Goal: Task Accomplishment & Management: Manage account settings

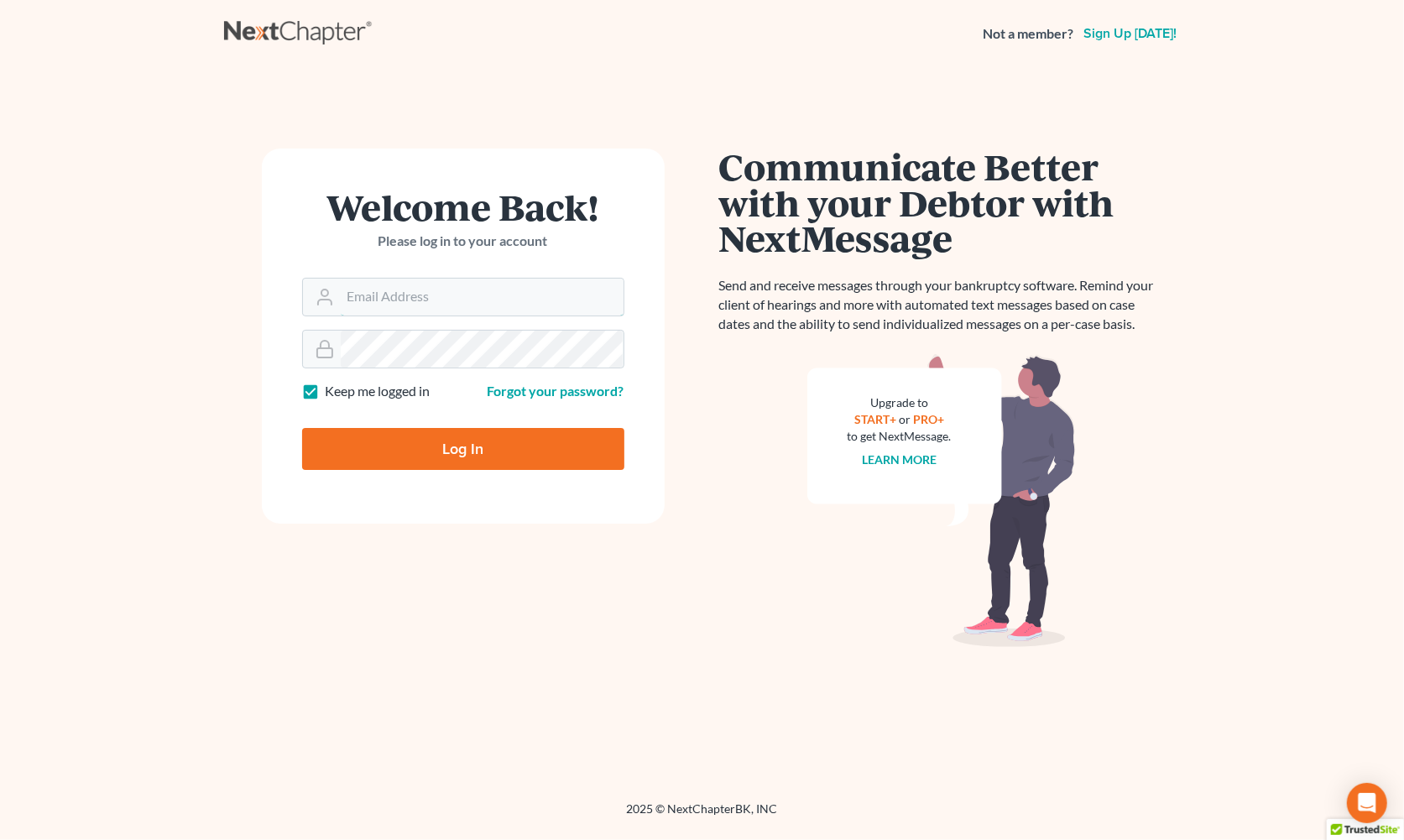
type input "[EMAIL_ADDRESS][DOMAIN_NAME]"
click at [349, 453] on input "Log In" at bounding box center [462, 449] width 322 height 42
type input "Thinking..."
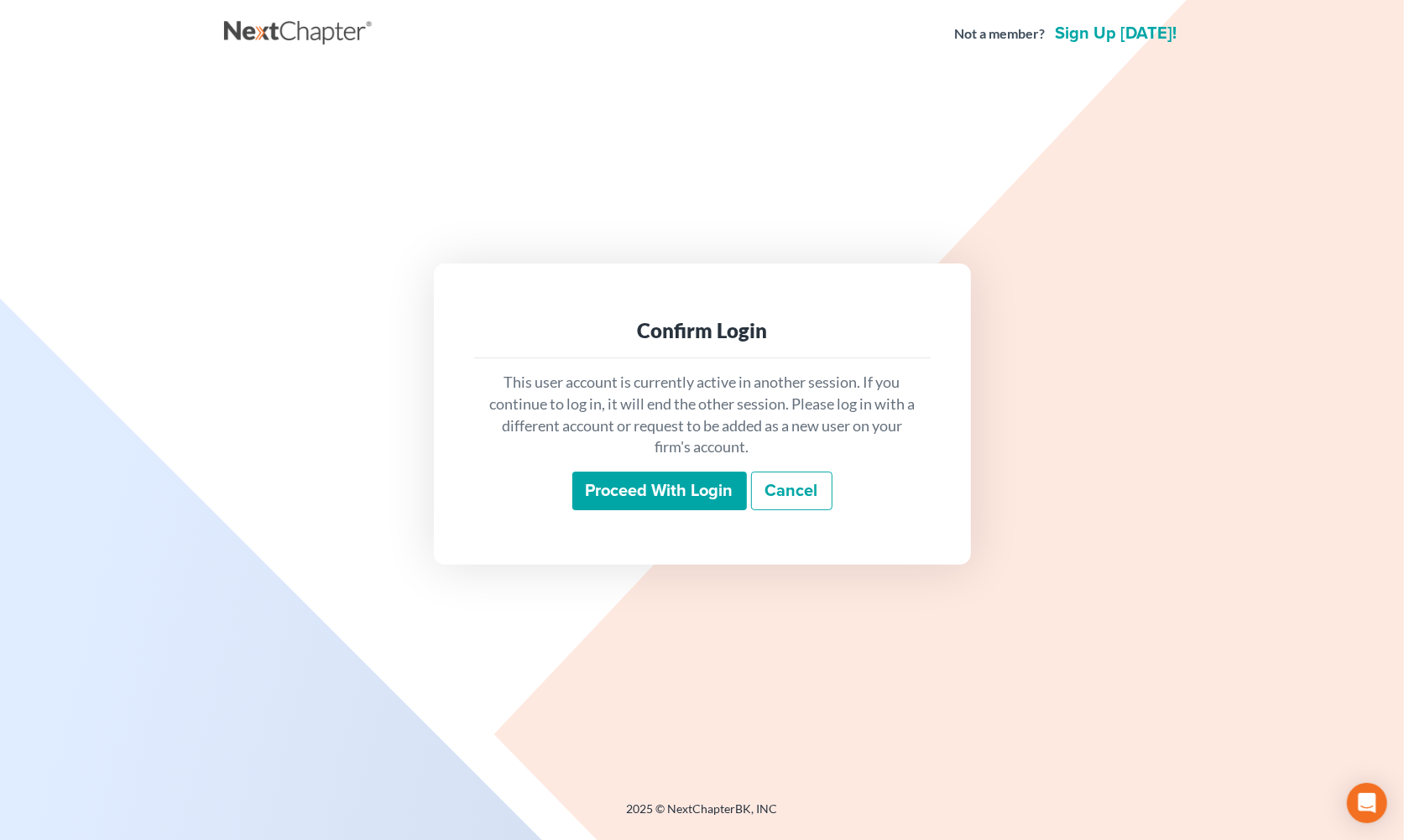
click at [730, 488] on input "Proceed with login" at bounding box center [660, 490] width 174 height 39
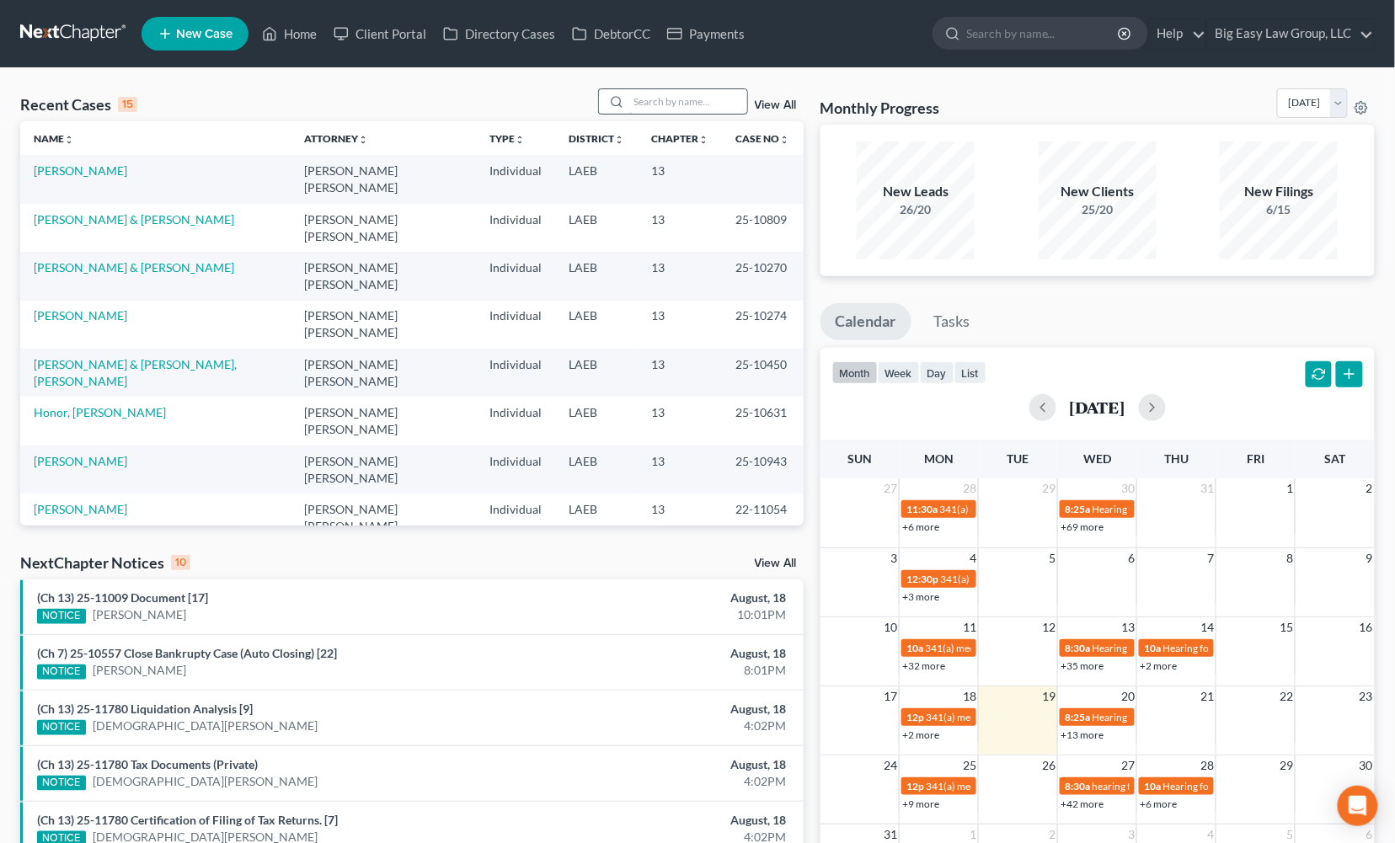
click at [701, 105] on input "search" at bounding box center [688, 101] width 118 height 24
type input "[PERSON_NAME]"
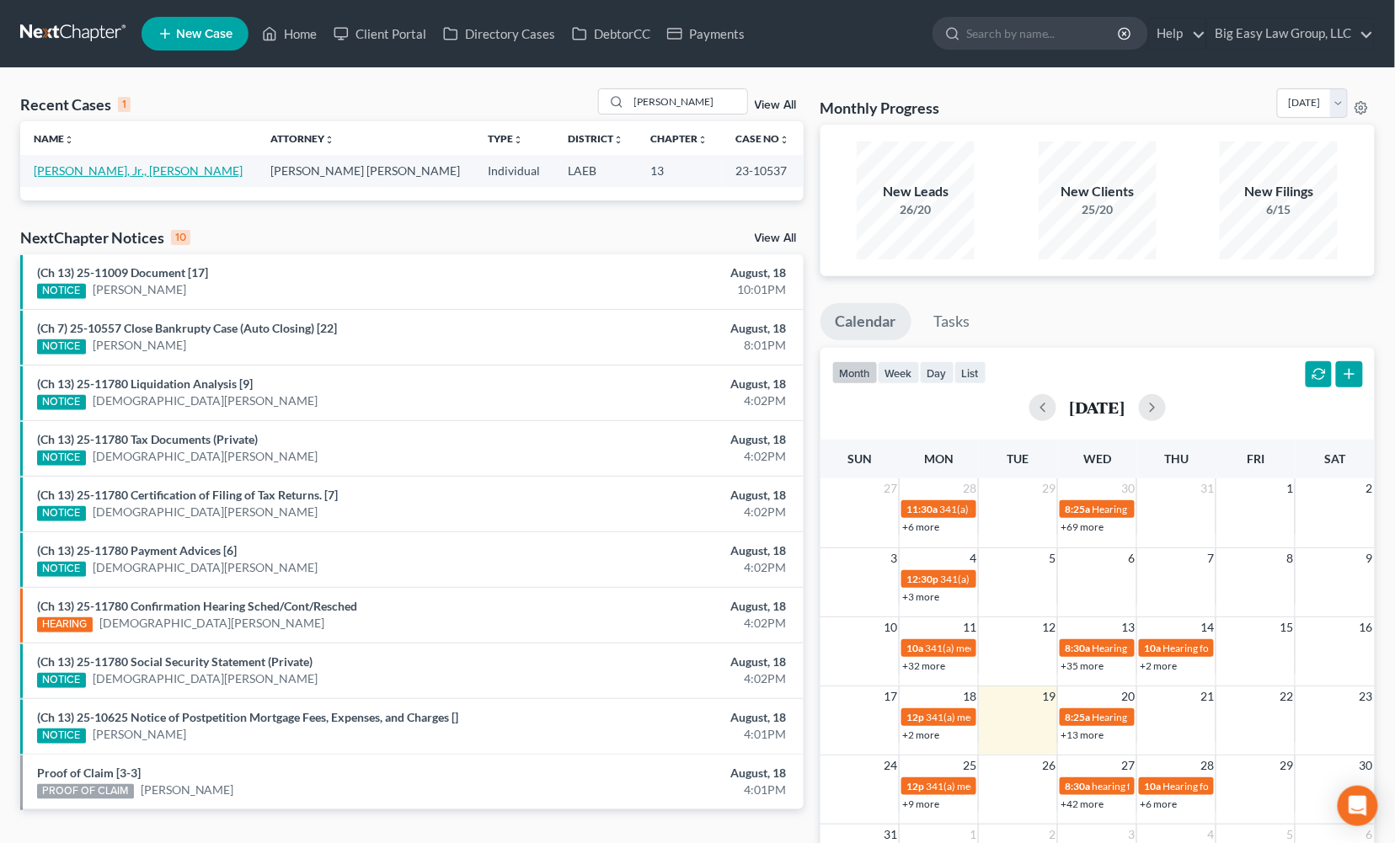
click at [85, 170] on link "[PERSON_NAME], Jr., [PERSON_NAME]" at bounding box center [138, 170] width 209 height 14
select select "0"
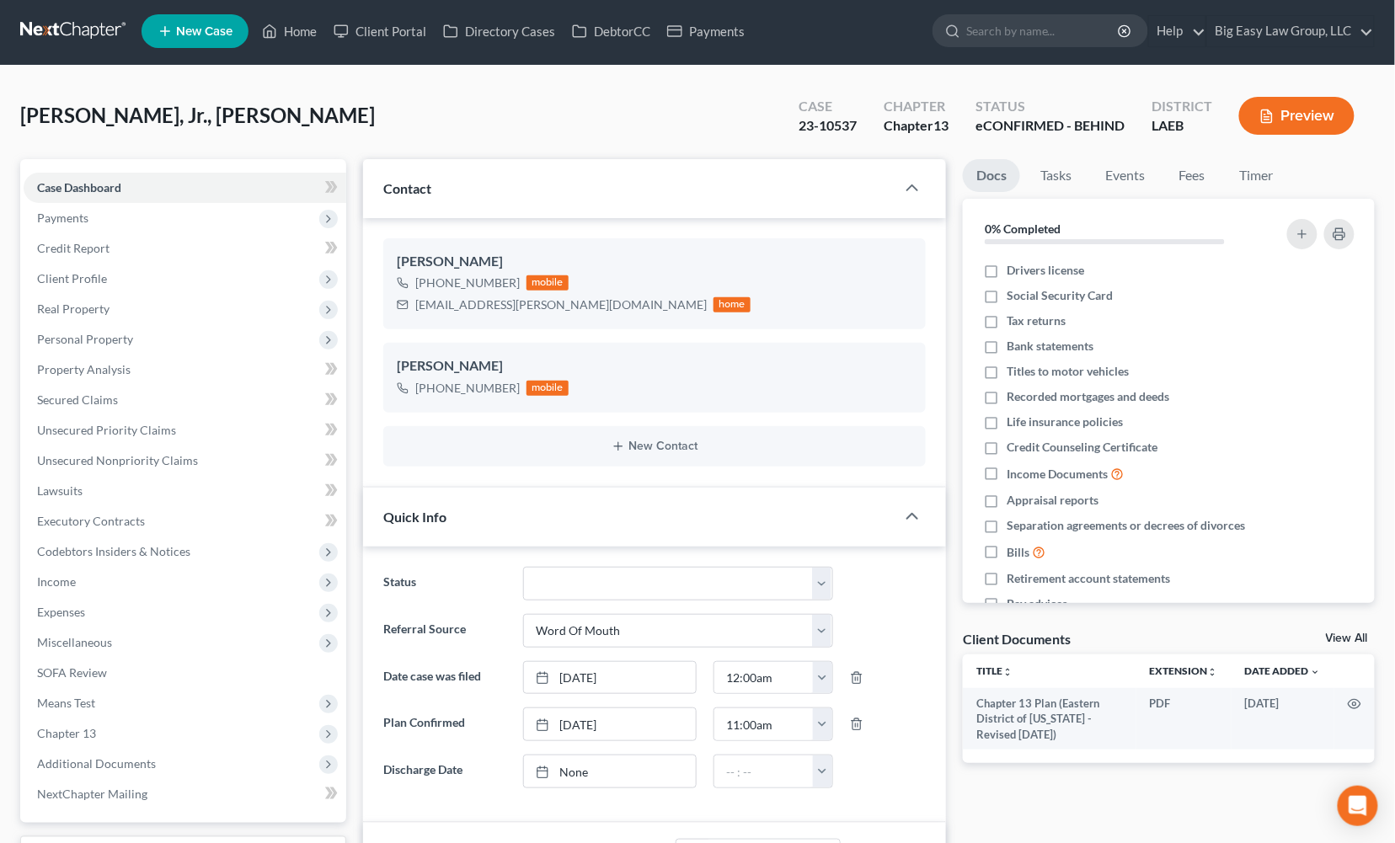
scroll to position [3, 0]
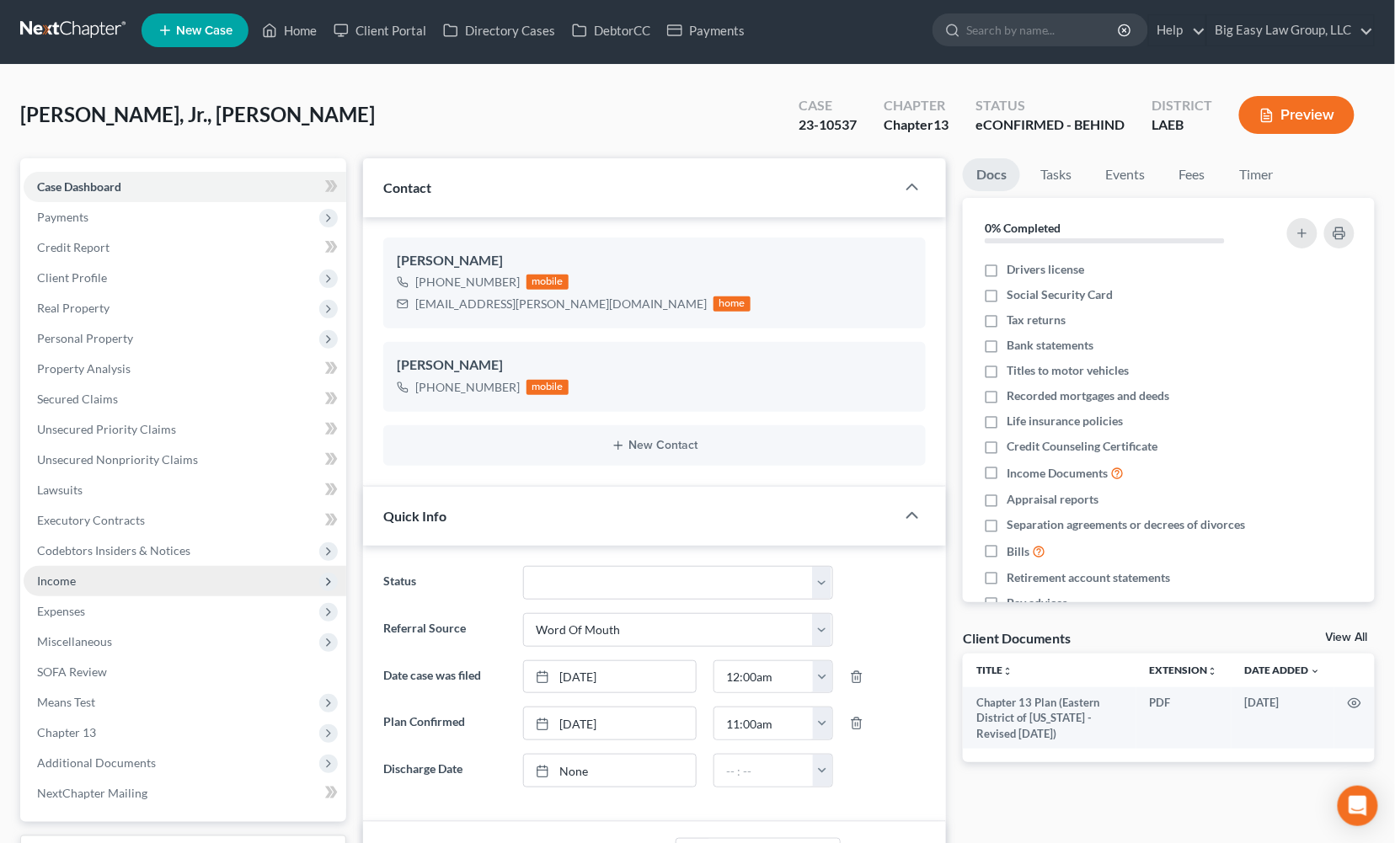
click at [72, 576] on span "Income" at bounding box center [56, 581] width 39 height 14
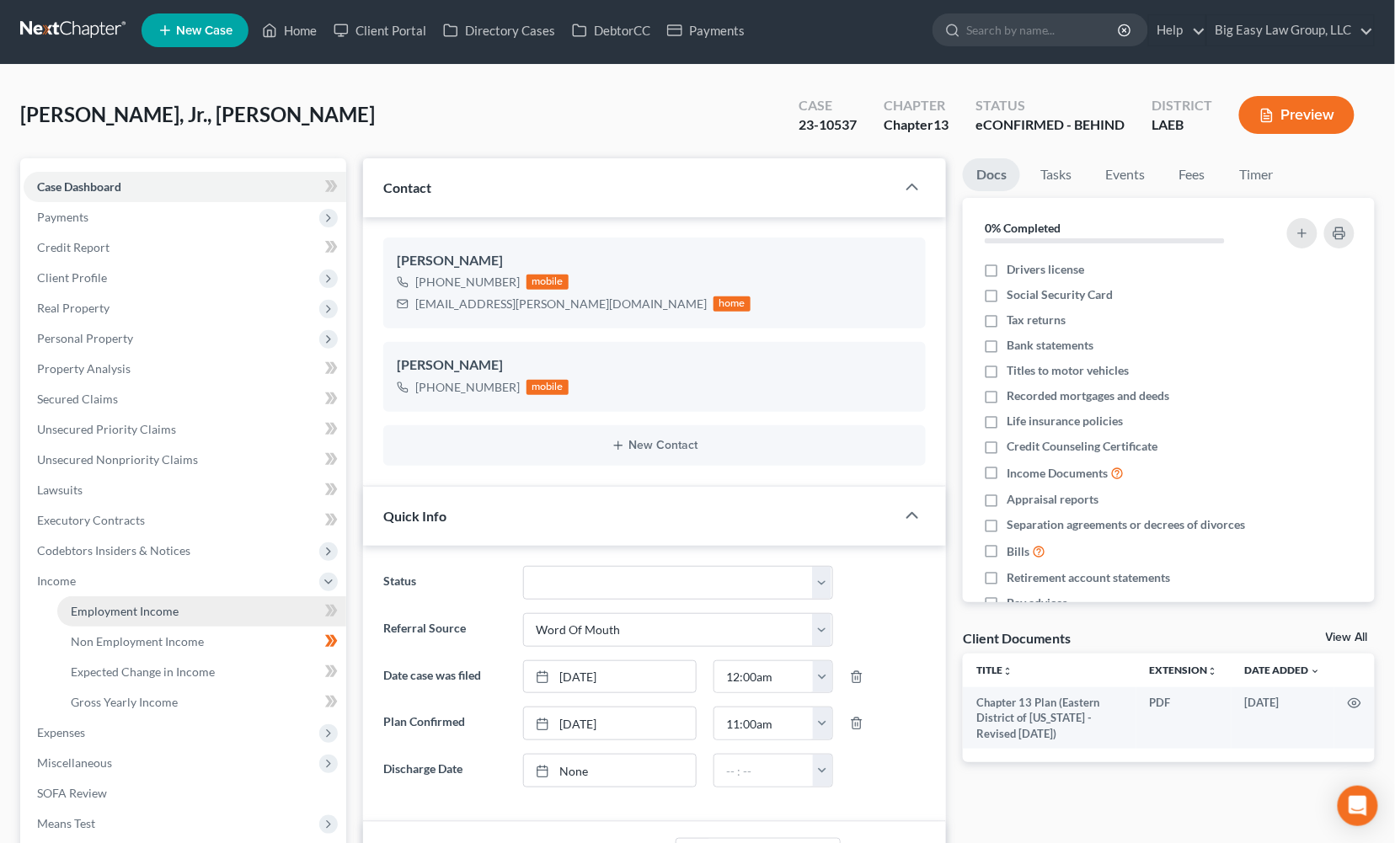
click at [141, 604] on span "Employment Income" at bounding box center [125, 611] width 108 height 14
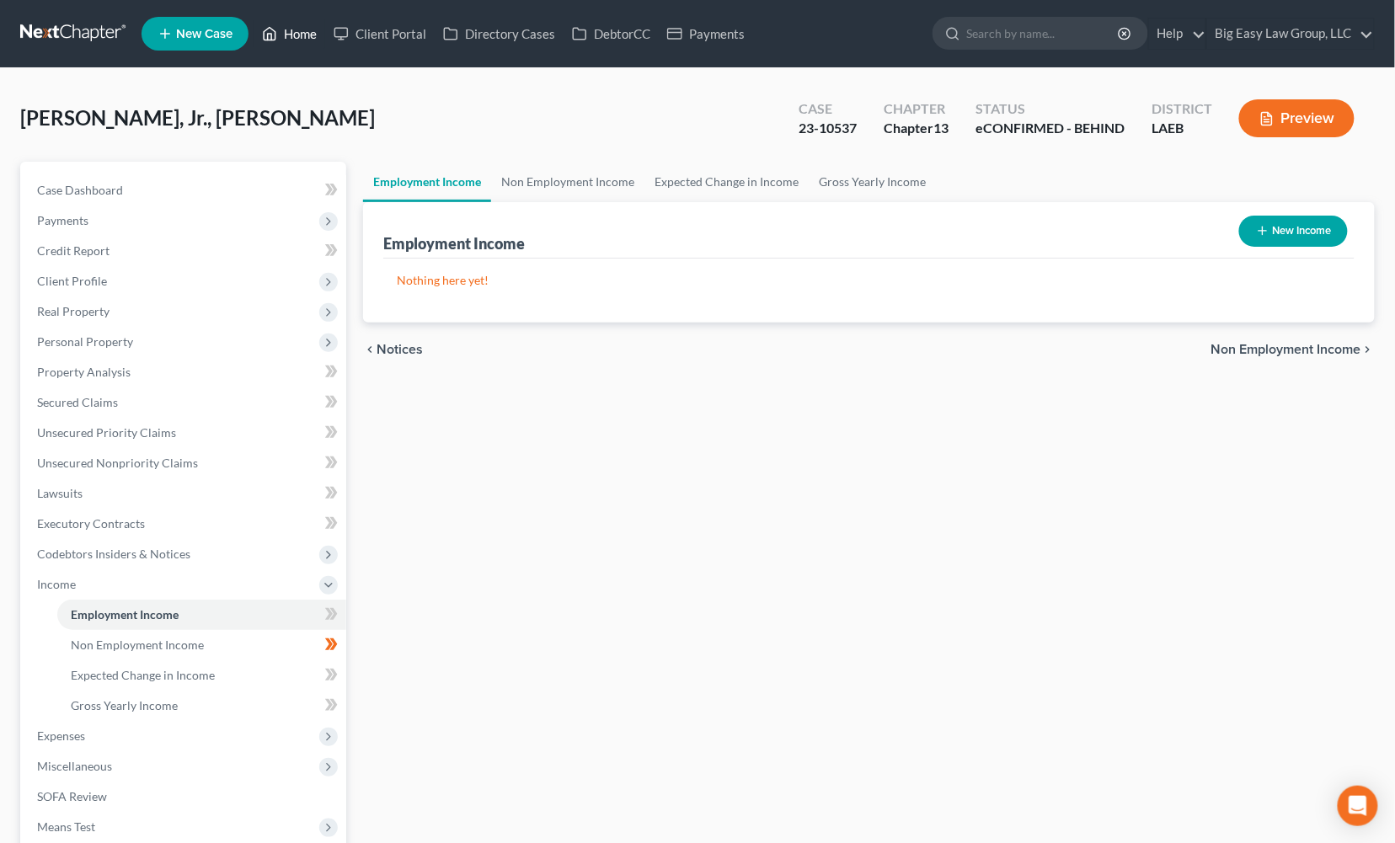
click at [276, 33] on icon at bounding box center [271, 34] width 12 height 13
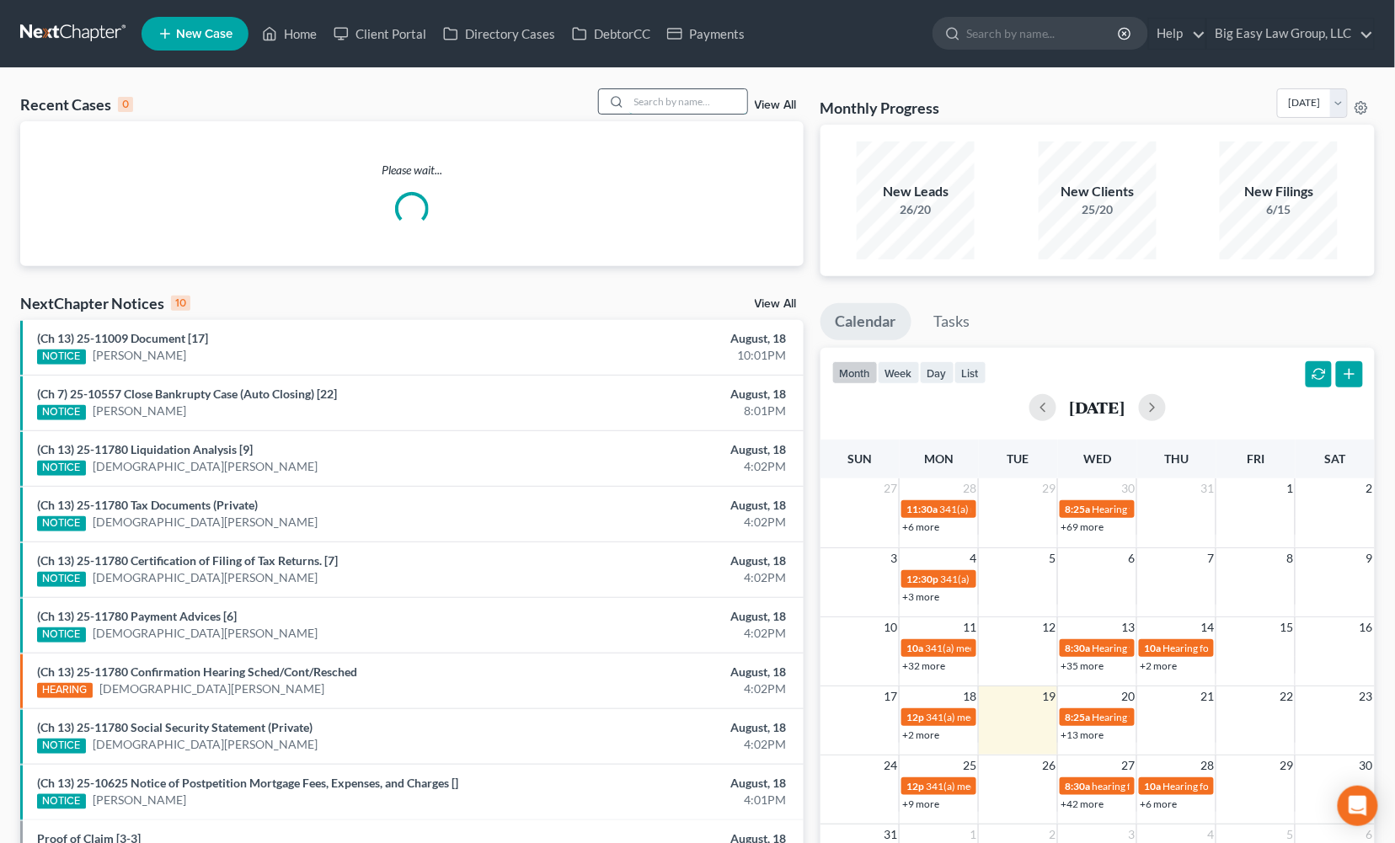
click at [659, 104] on input "search" at bounding box center [688, 101] width 118 height 24
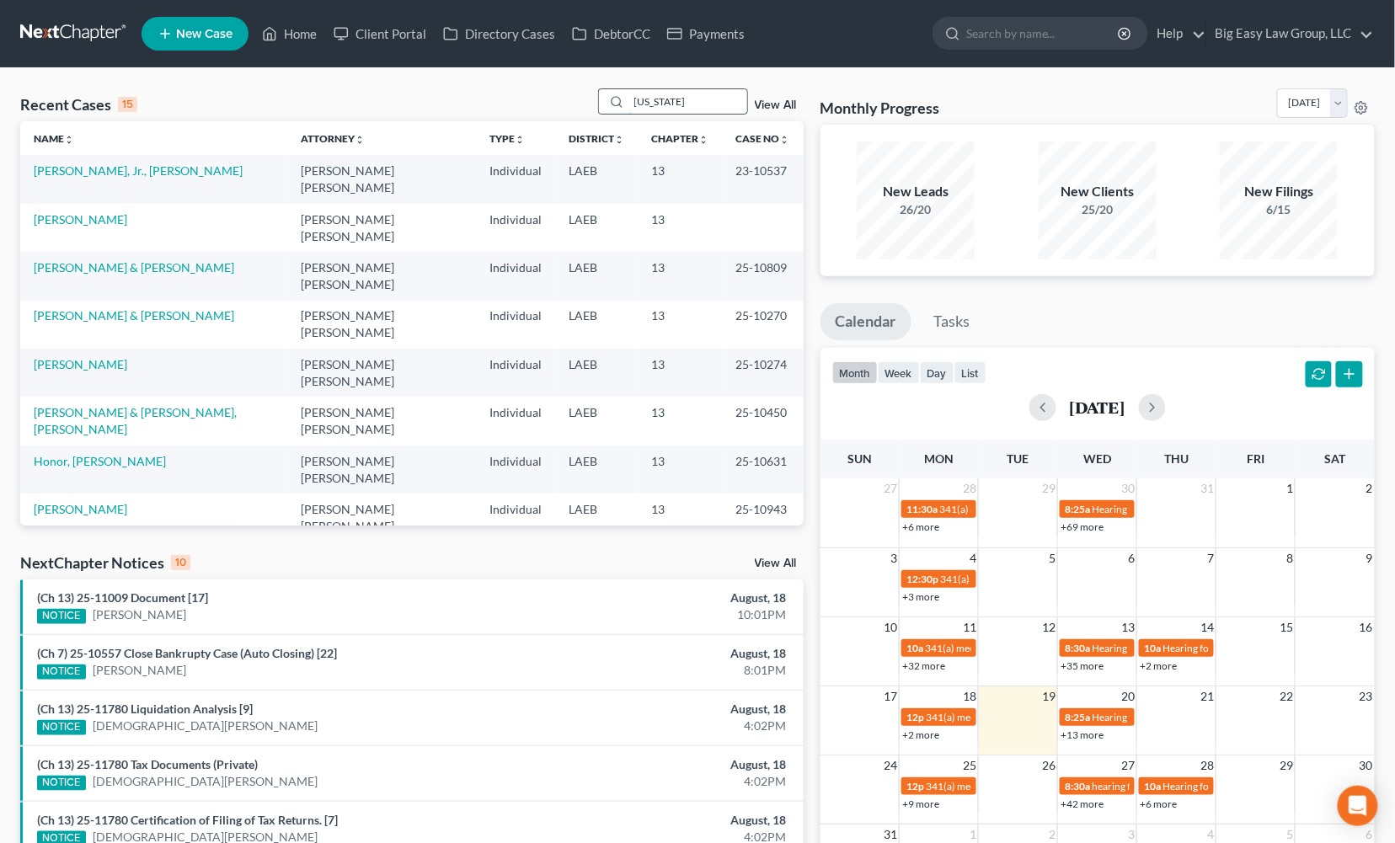
type input "Washington"
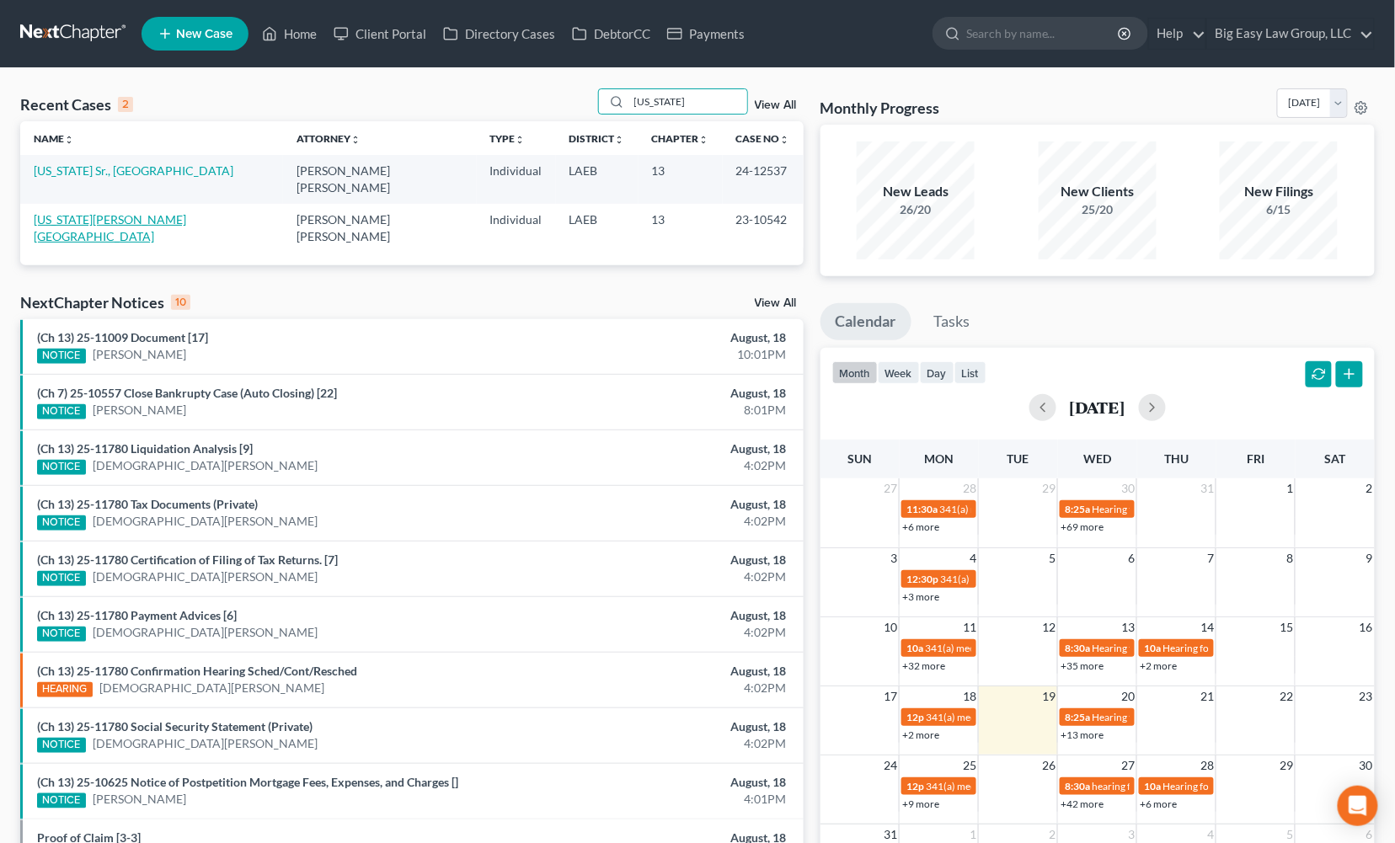
click at [76, 212] on link "Washington, Lakendra" at bounding box center [110, 227] width 152 height 31
select select "3"
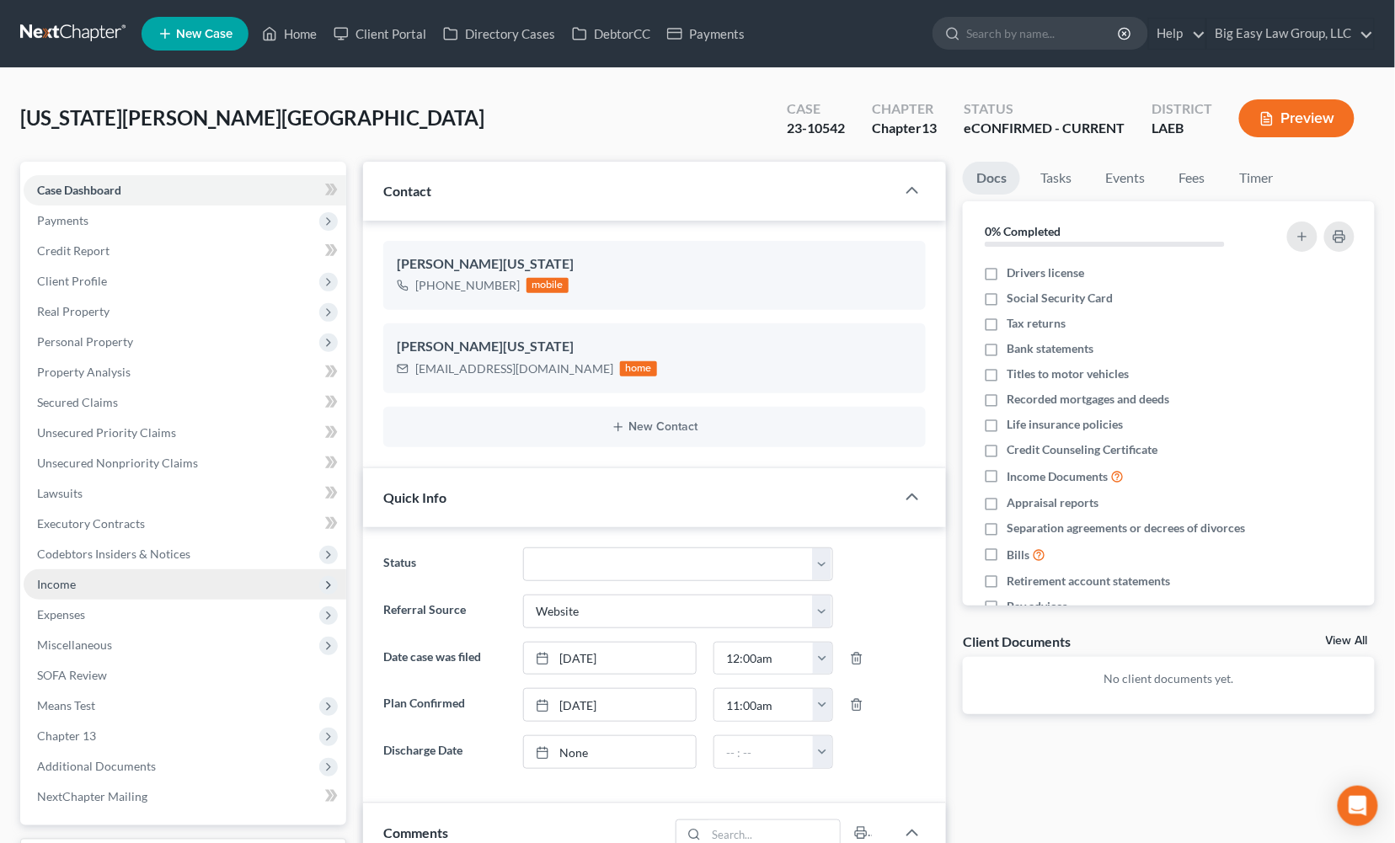
scroll to position [6, 0]
click at [137, 581] on span "Income" at bounding box center [185, 584] width 323 height 30
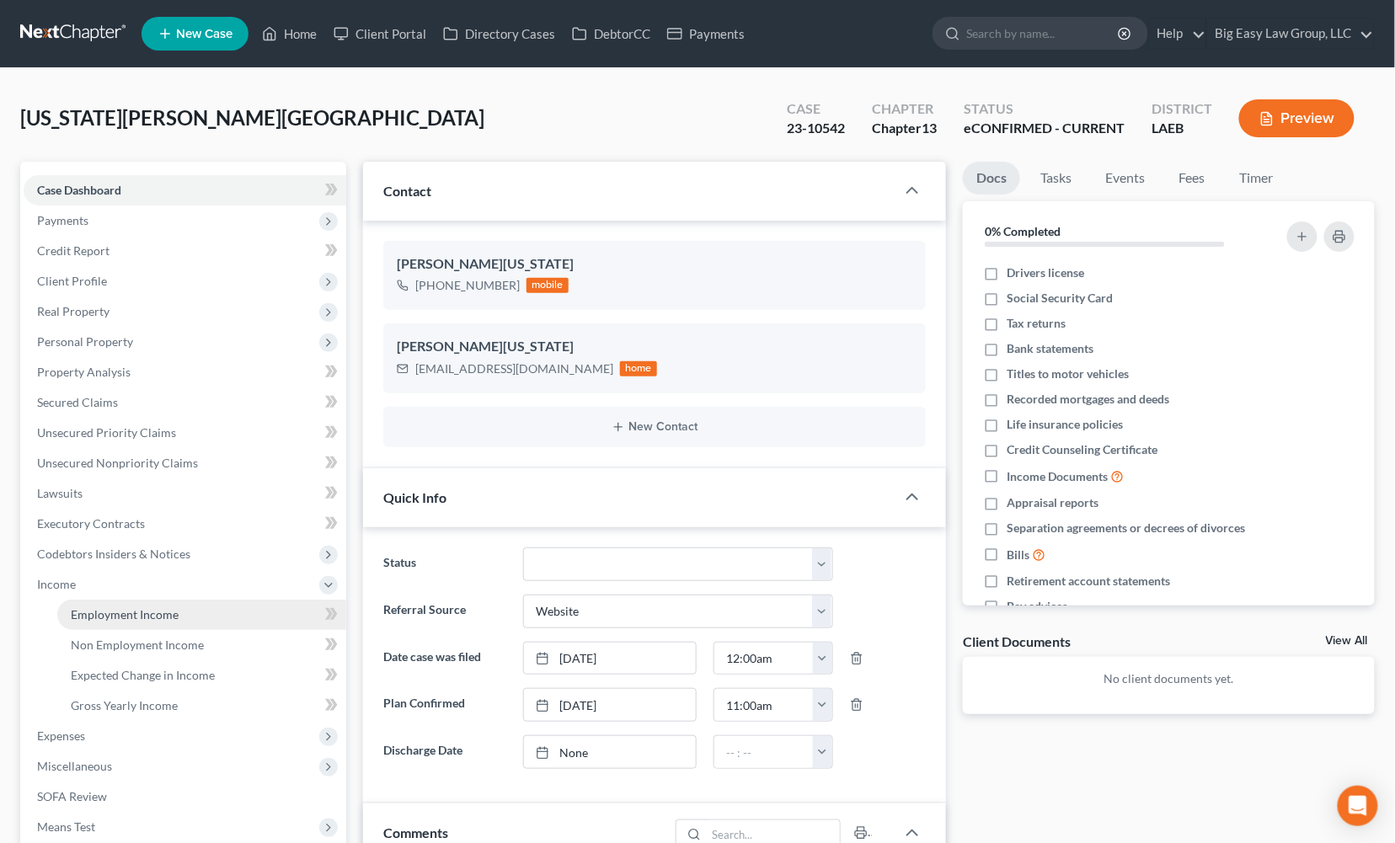
click at [156, 614] on span "Employment Income" at bounding box center [125, 614] width 108 height 14
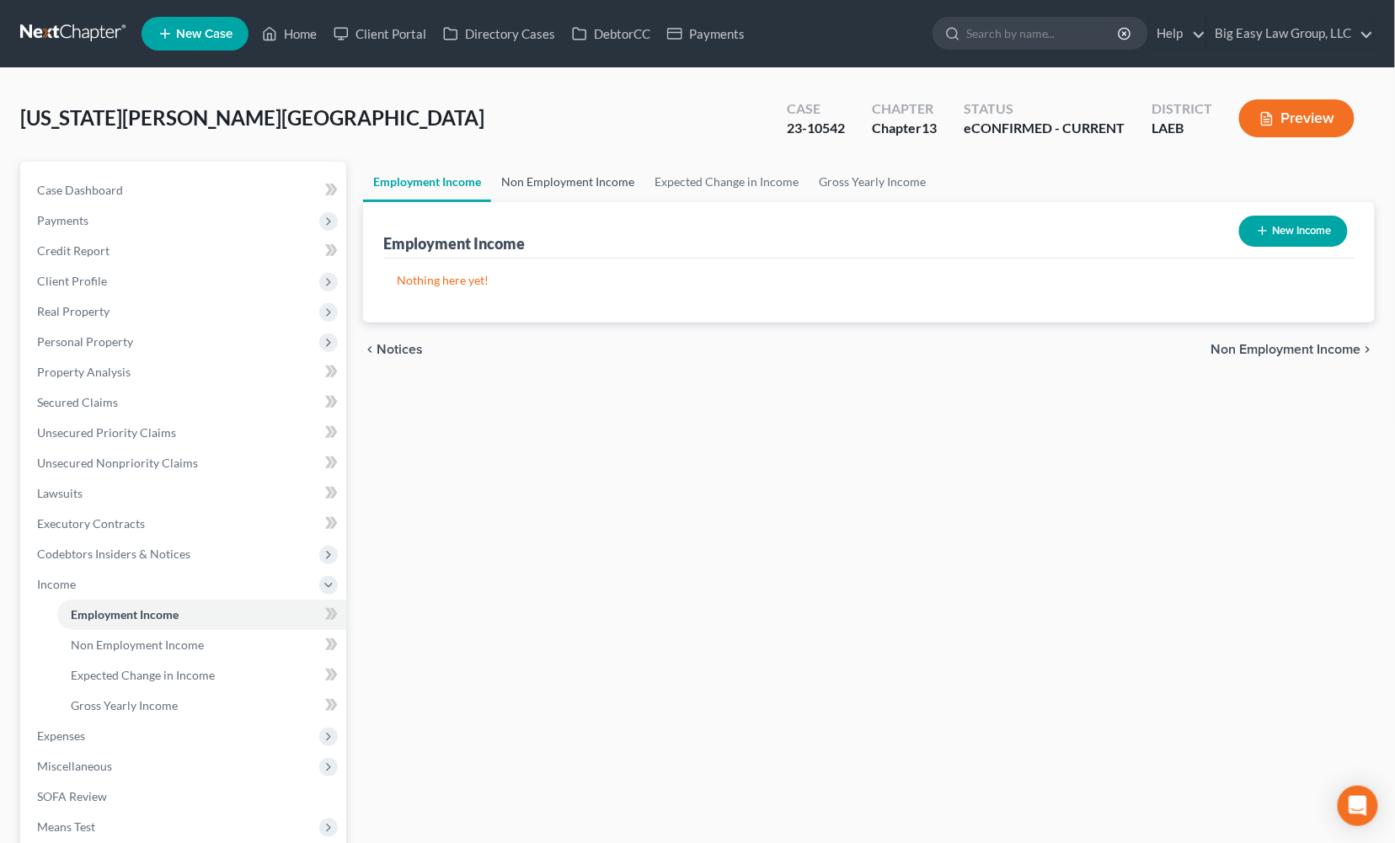
click at [589, 182] on link "Non Employment Income" at bounding box center [567, 182] width 153 height 40
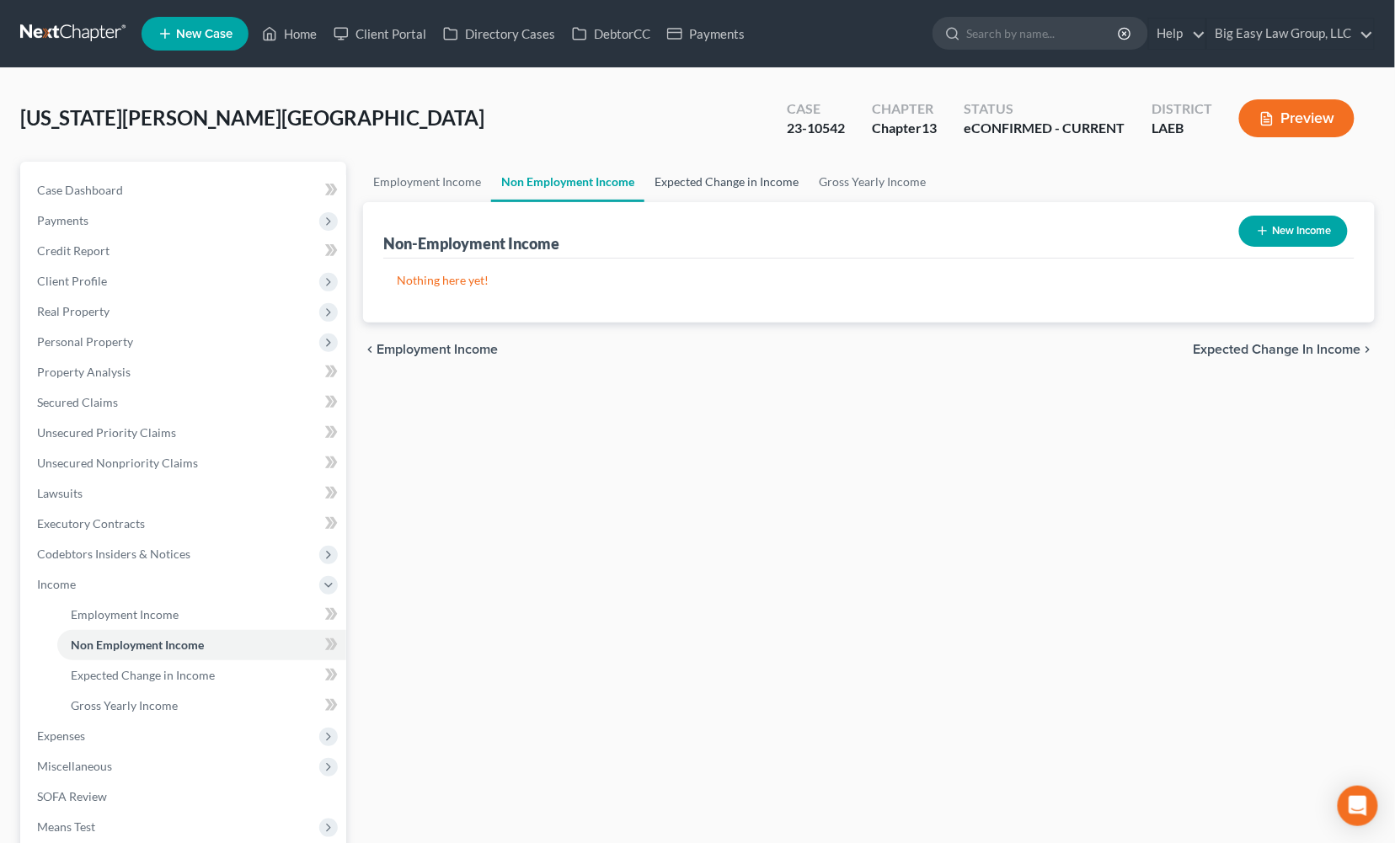
click at [674, 179] on link "Expected Change in Income" at bounding box center [726, 182] width 164 height 40
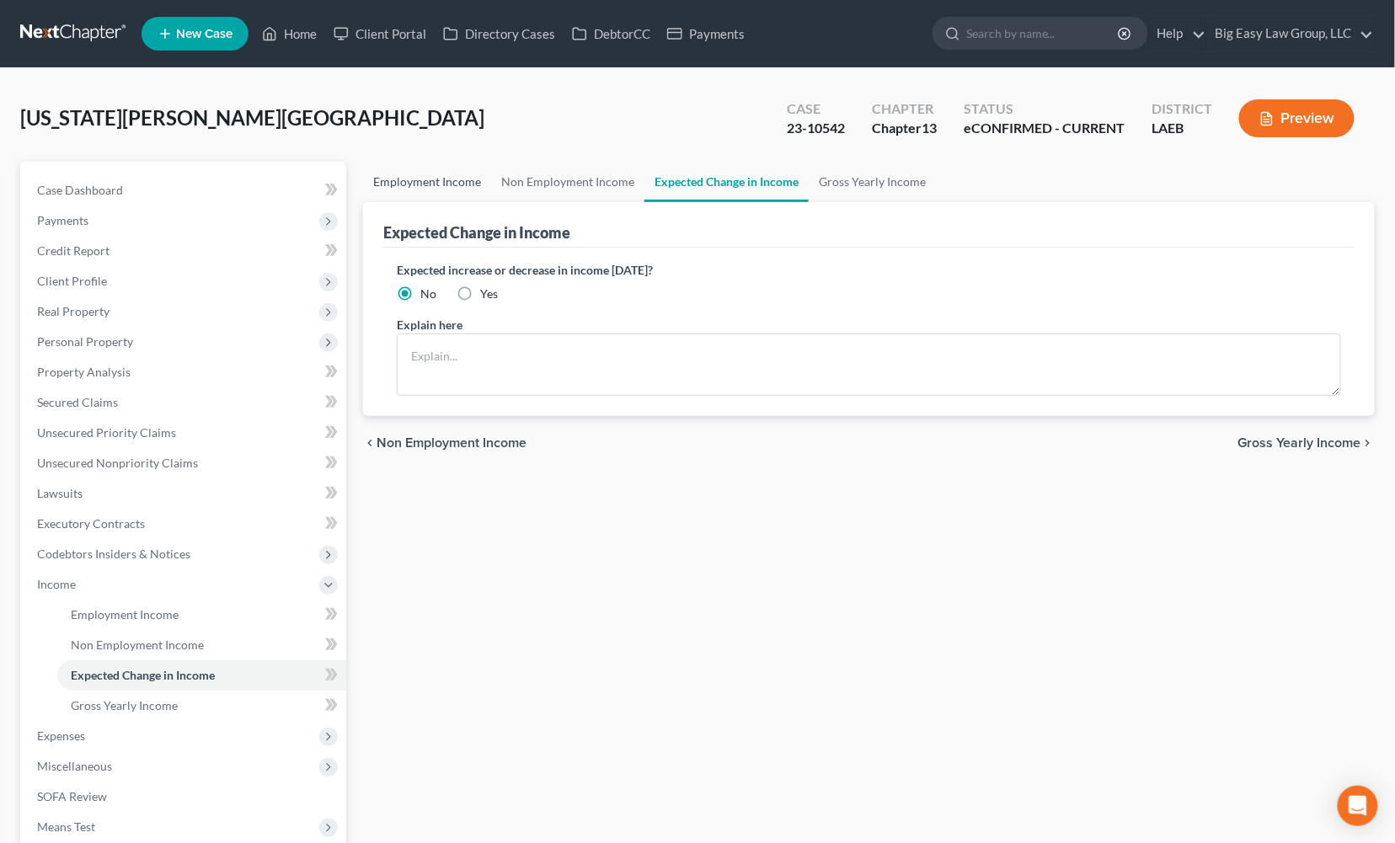
click at [456, 176] on link "Employment Income" at bounding box center [427, 182] width 128 height 40
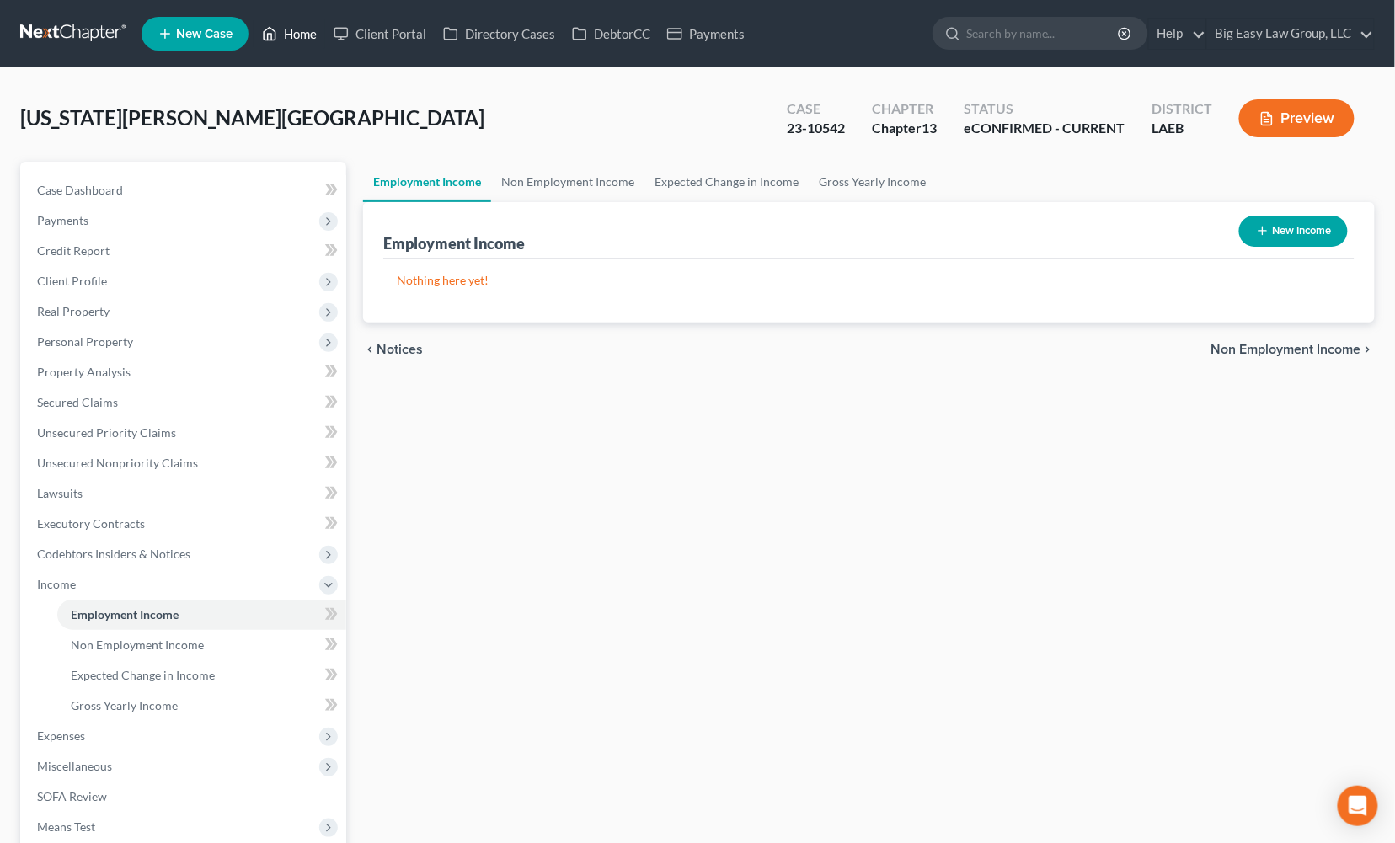
click at [302, 32] on link "Home" at bounding box center [290, 34] width 72 height 30
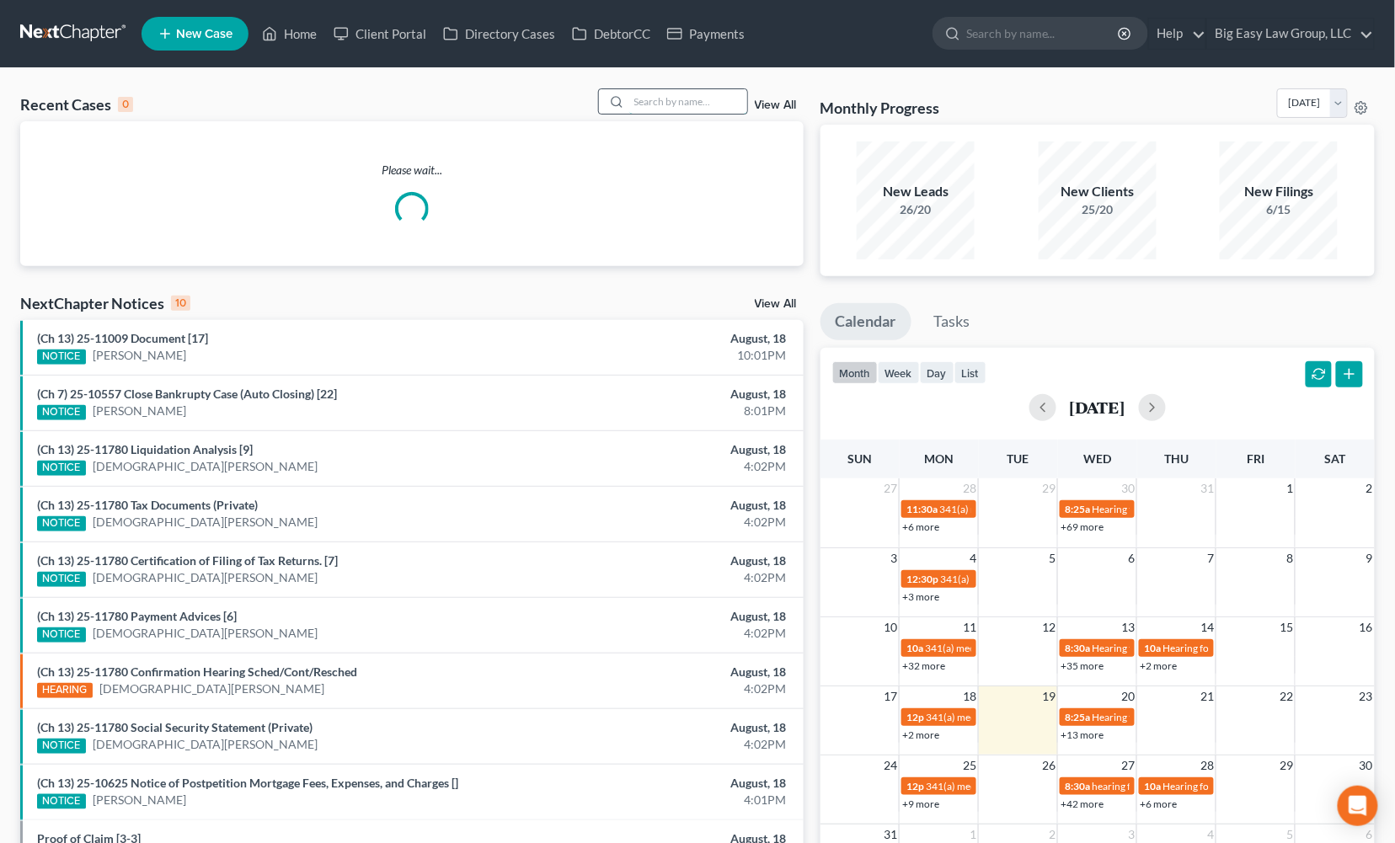
drag, startPoint x: 694, startPoint y: 115, endPoint x: 690, endPoint y: 102, distance: 13.3
click at [692, 111] on div "Recent Cases 0 View All" at bounding box center [411, 104] width 783 height 33
click at [690, 102] on input "search" at bounding box center [688, 101] width 118 height 24
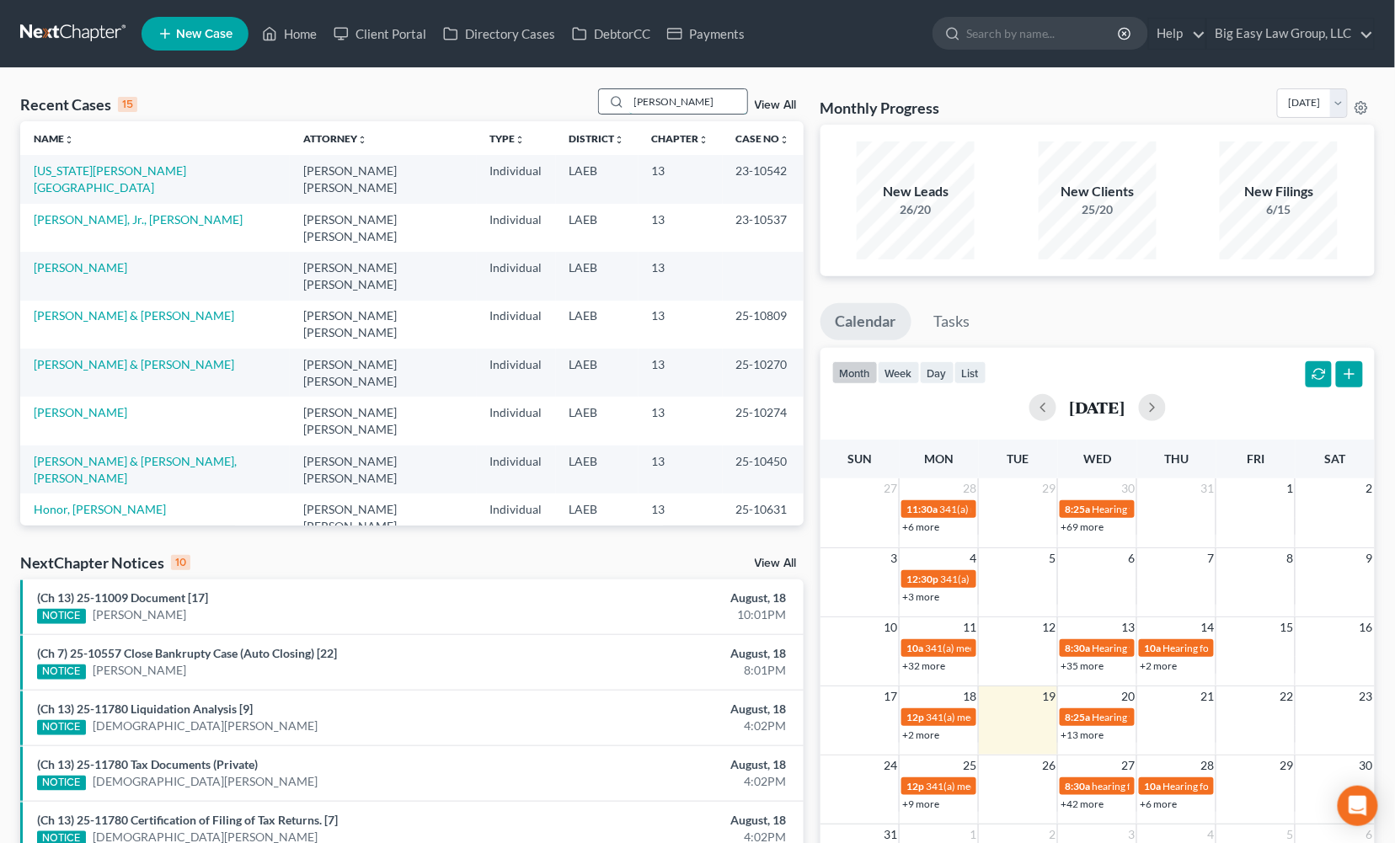
type input "payne"
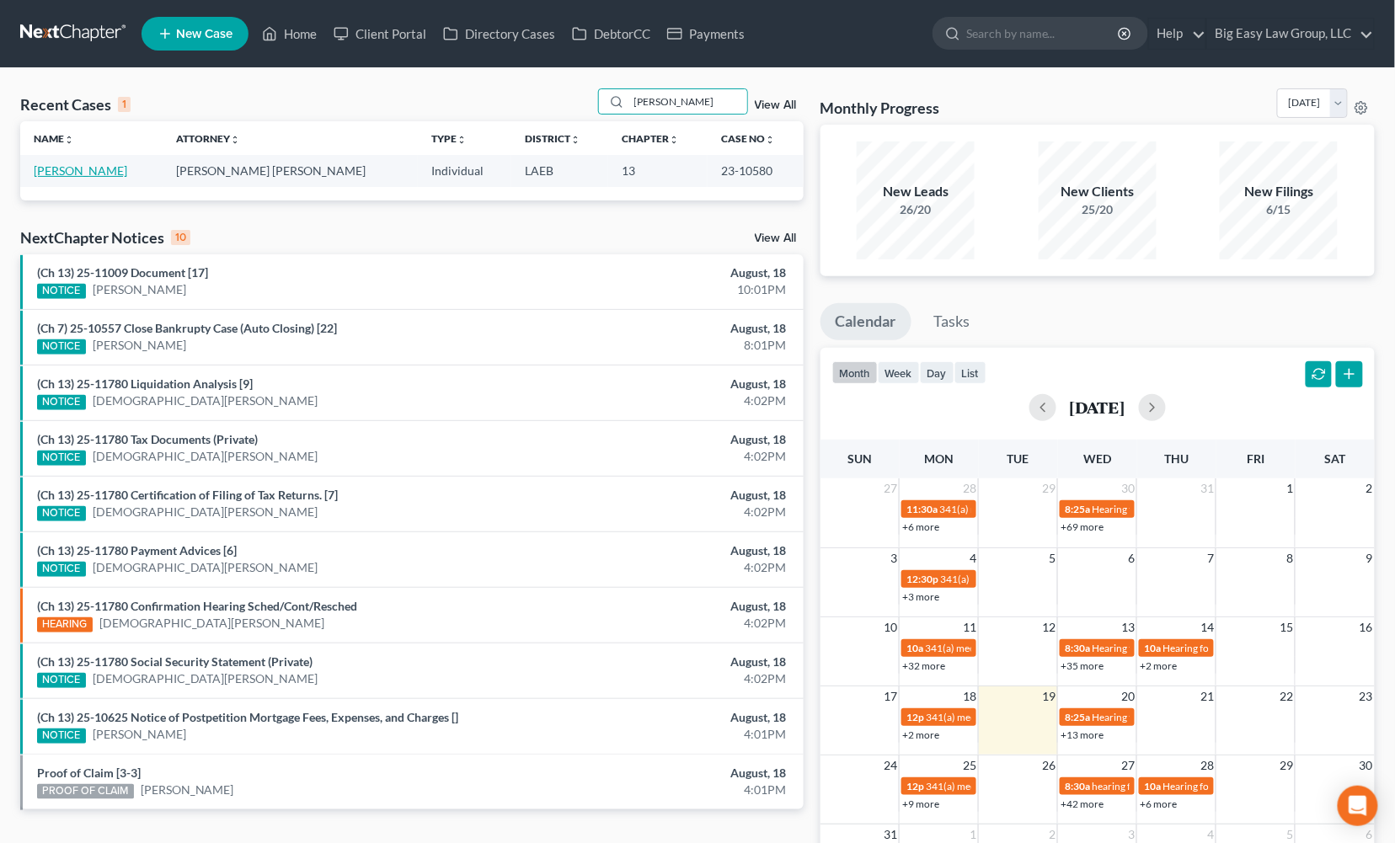
click at [56, 172] on link "Payne, Damon" at bounding box center [81, 170] width 94 height 14
select select "3"
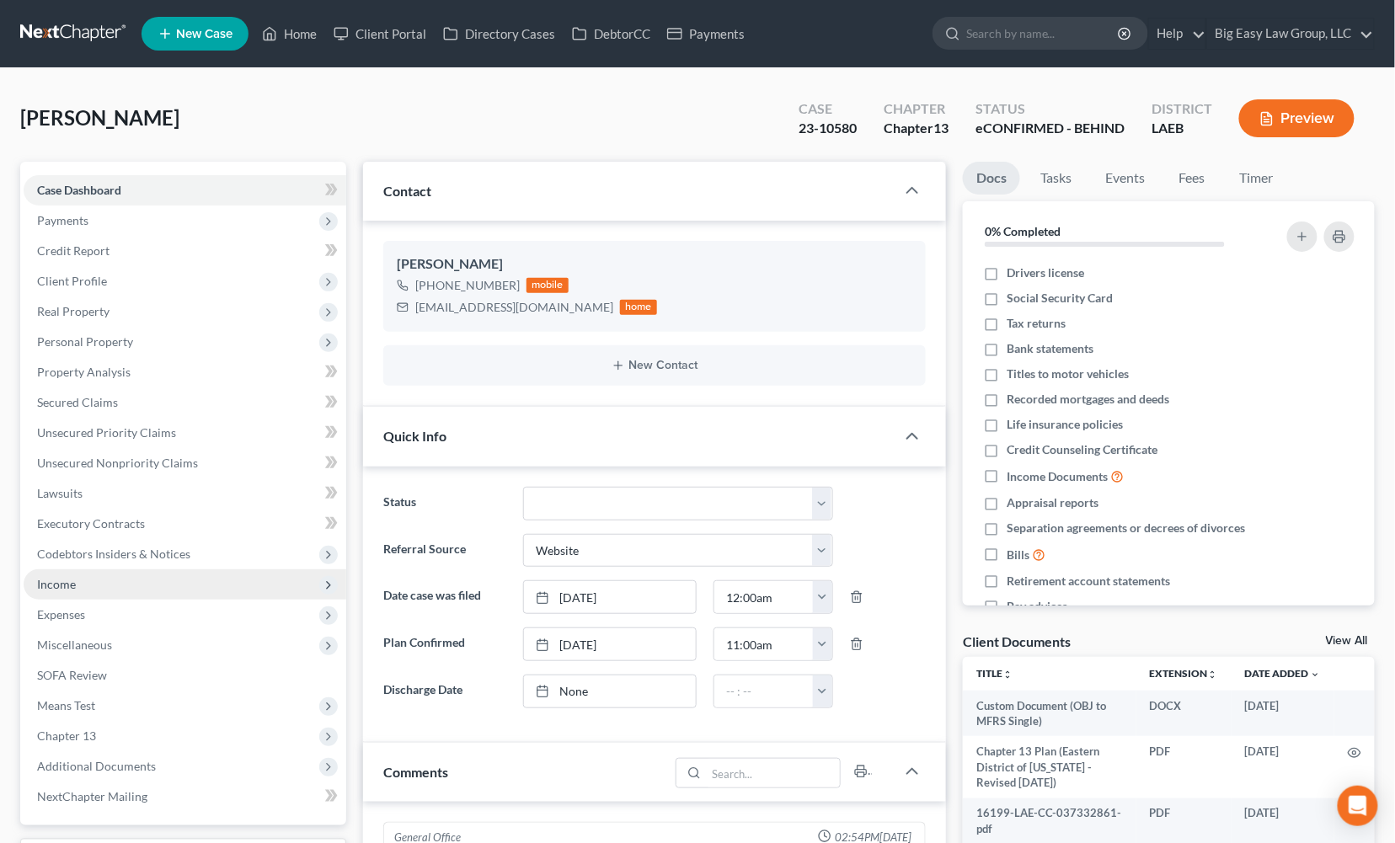
scroll to position [9426, 0]
click at [125, 585] on span "Income" at bounding box center [185, 584] width 323 height 30
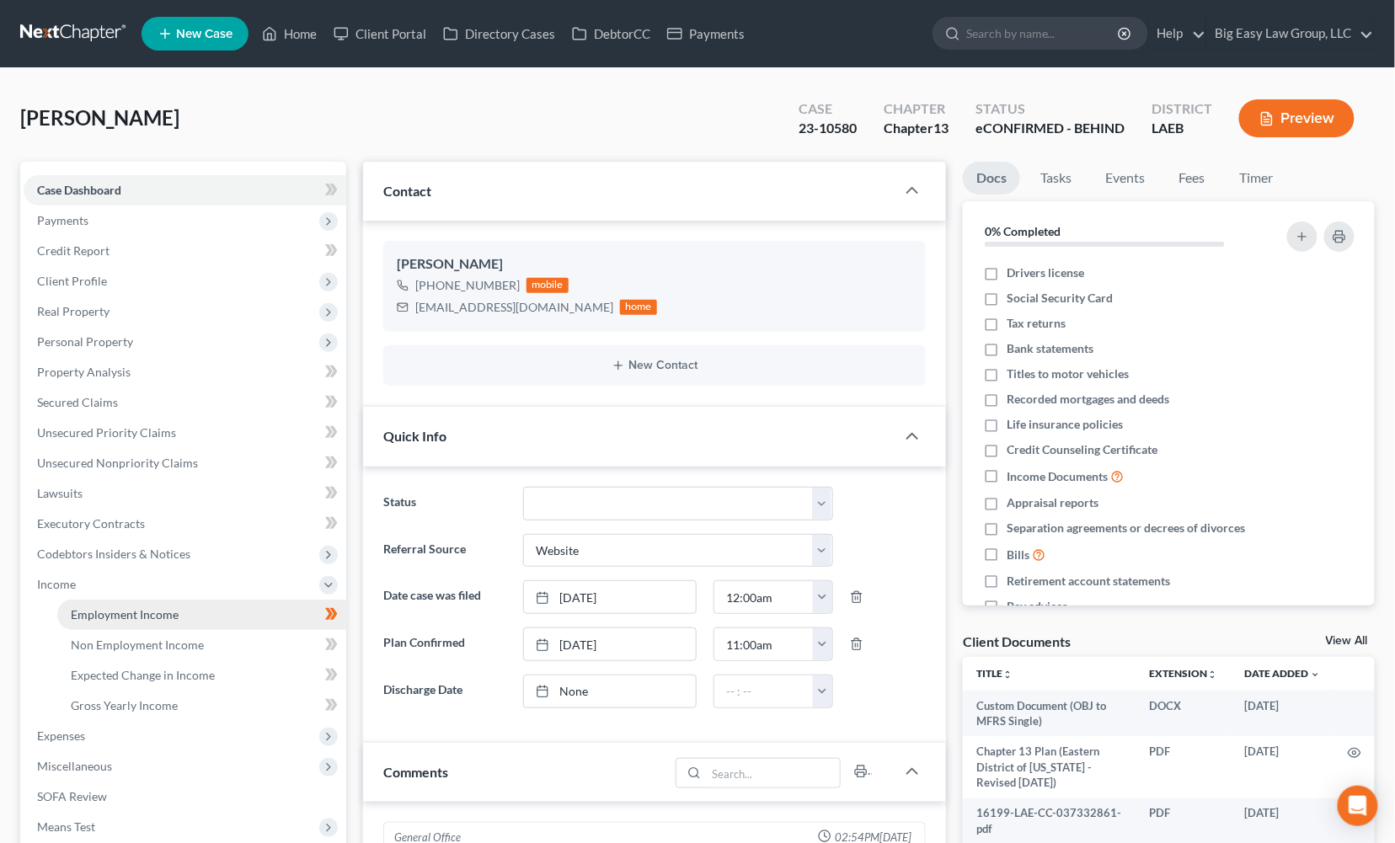
click at [118, 605] on link "Employment Income" at bounding box center [201, 615] width 289 height 30
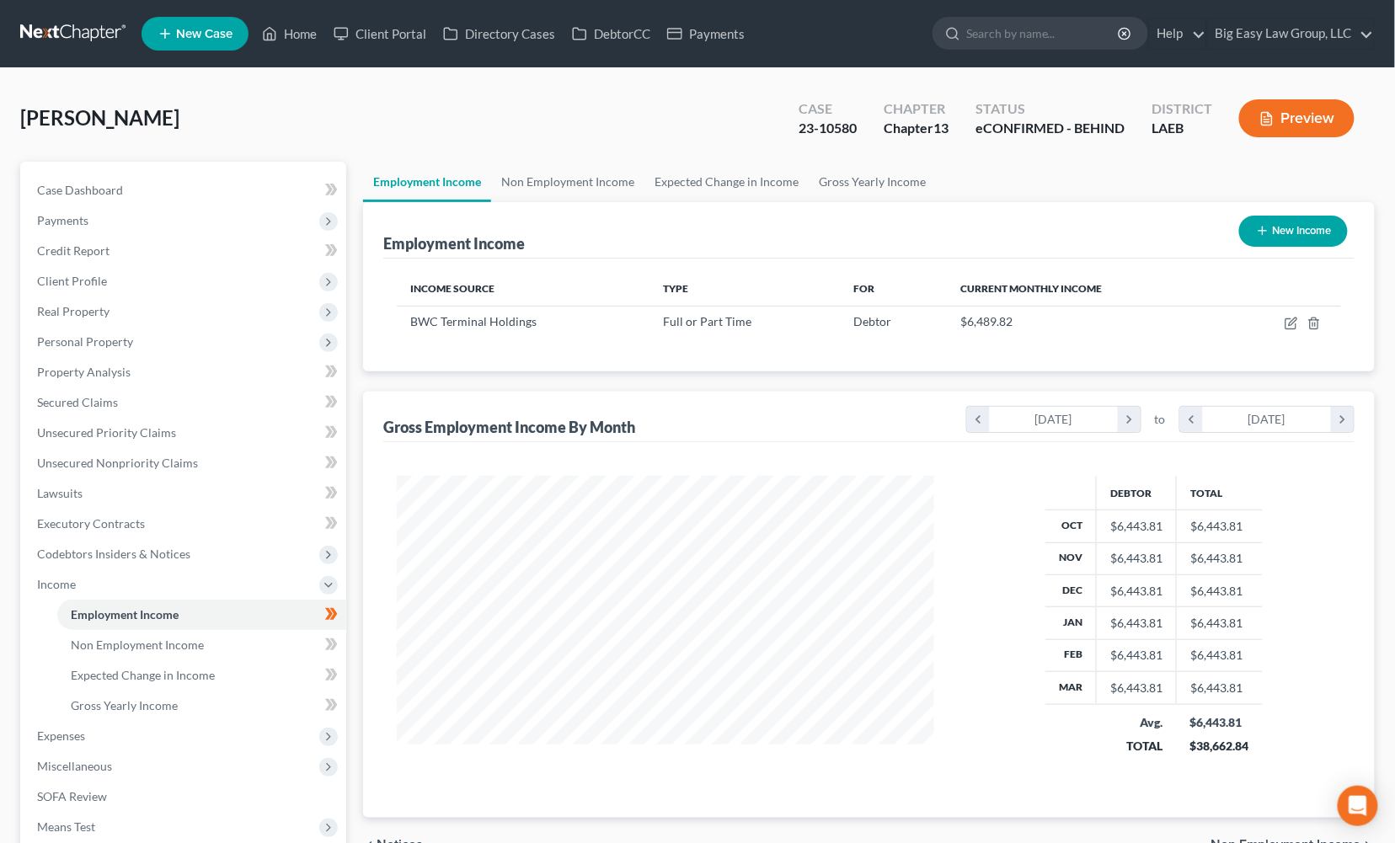
scroll to position [302, 570]
click at [293, 33] on link "Home" at bounding box center [290, 34] width 72 height 30
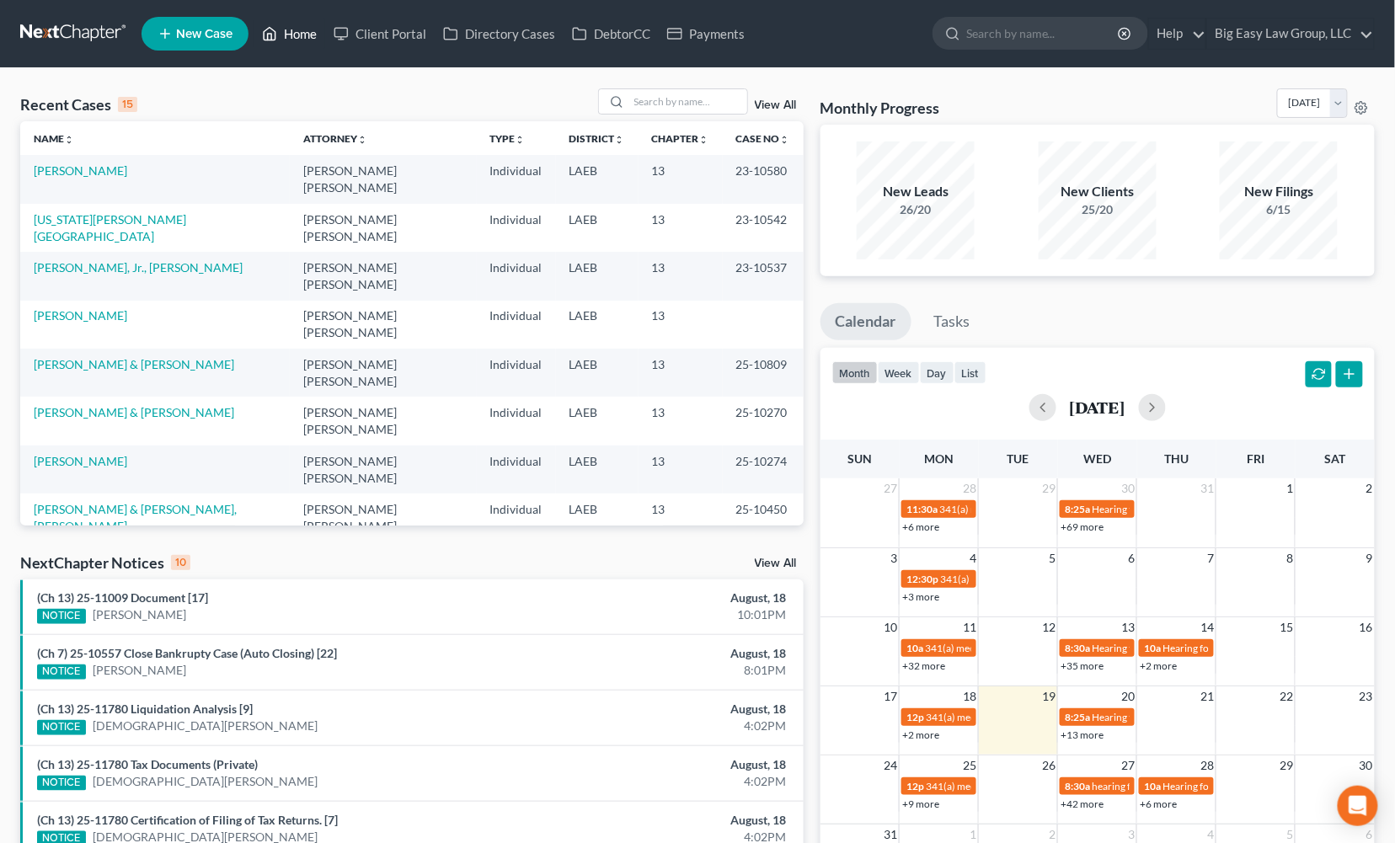
click at [288, 35] on link "Home" at bounding box center [290, 34] width 72 height 30
click at [730, 112] on input "search" at bounding box center [688, 101] width 118 height 24
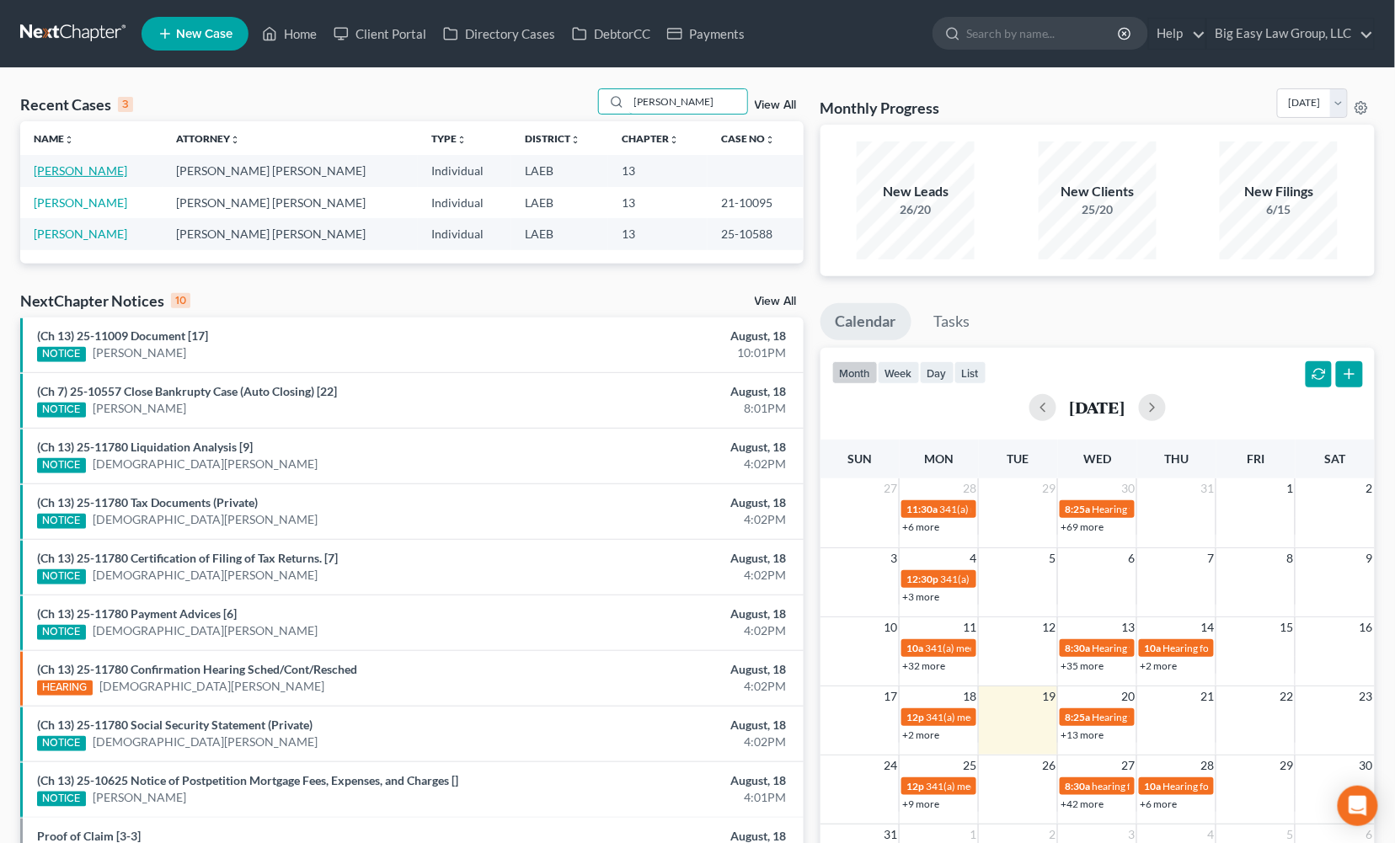
type input "fred"
click at [100, 170] on link "[PERSON_NAME]" at bounding box center [81, 170] width 94 height 14
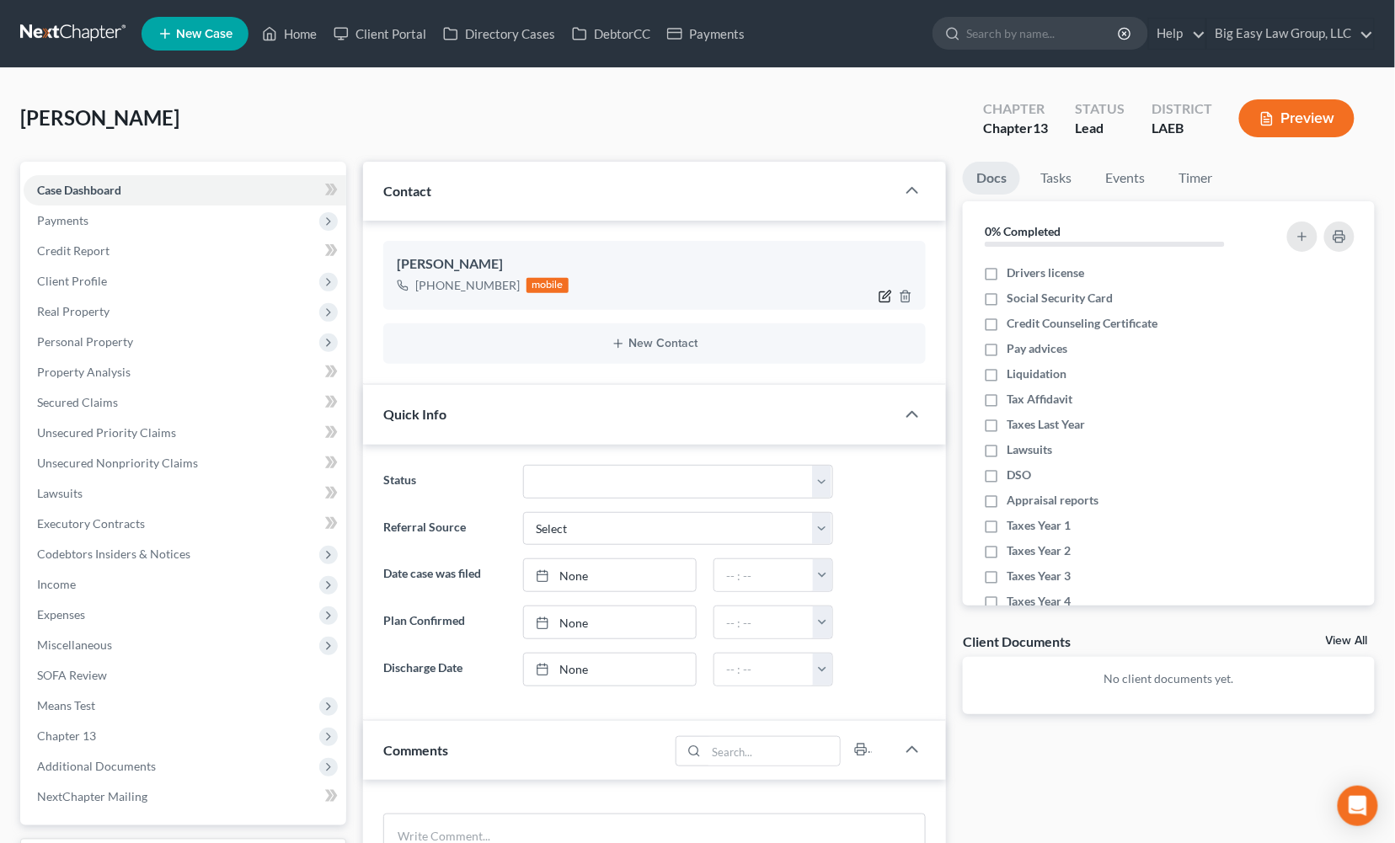
click at [886, 296] on icon "button" at bounding box center [885, 296] width 13 height 13
select select "0"
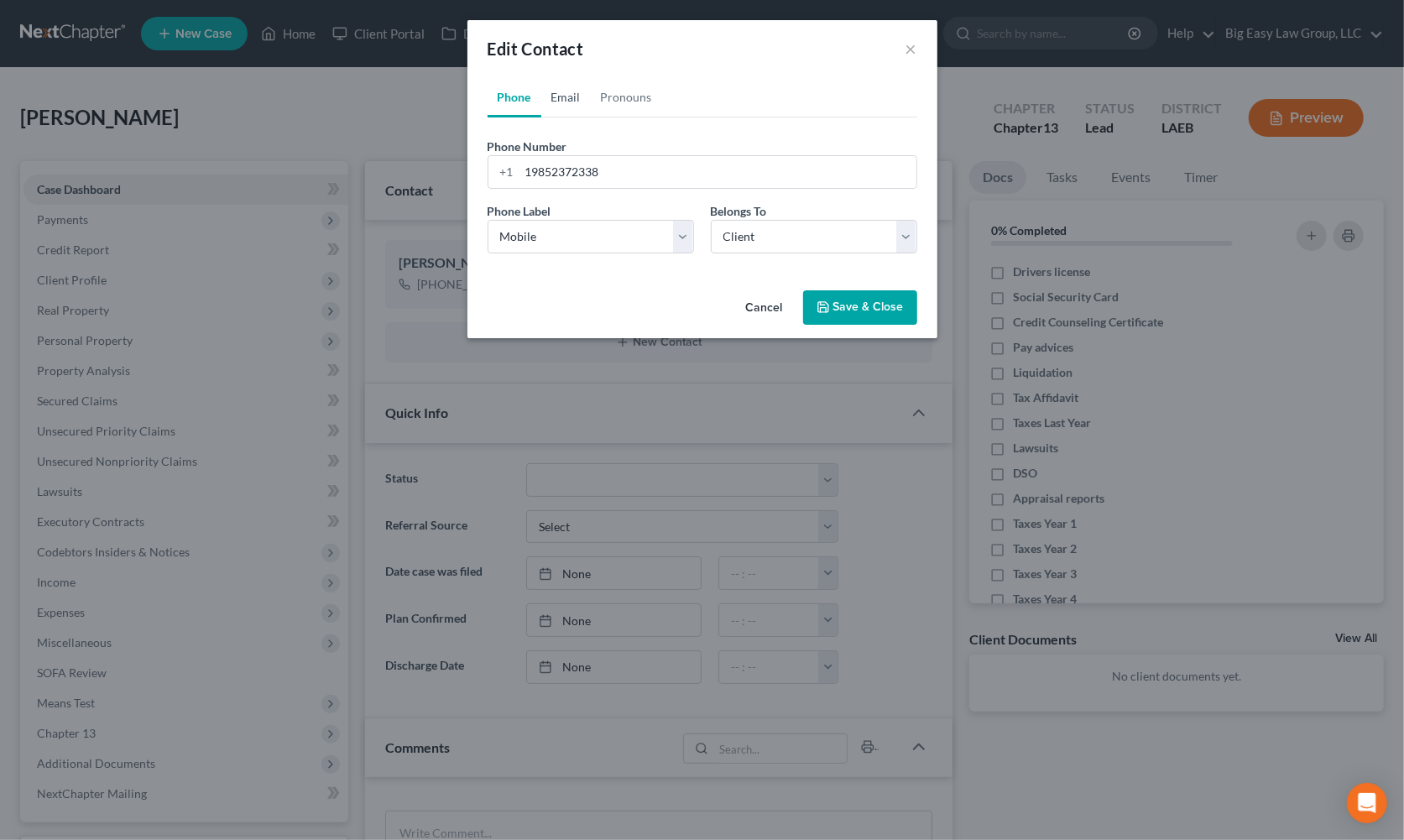
click at [570, 96] on link "Email" at bounding box center [566, 98] width 50 height 40
click at [581, 169] on input "email" at bounding box center [717, 172] width 397 height 32
click at [649, 178] on input "email" at bounding box center [717, 172] width 397 height 32
type input "d"
type input "shawnfredericks77@gmail.com"
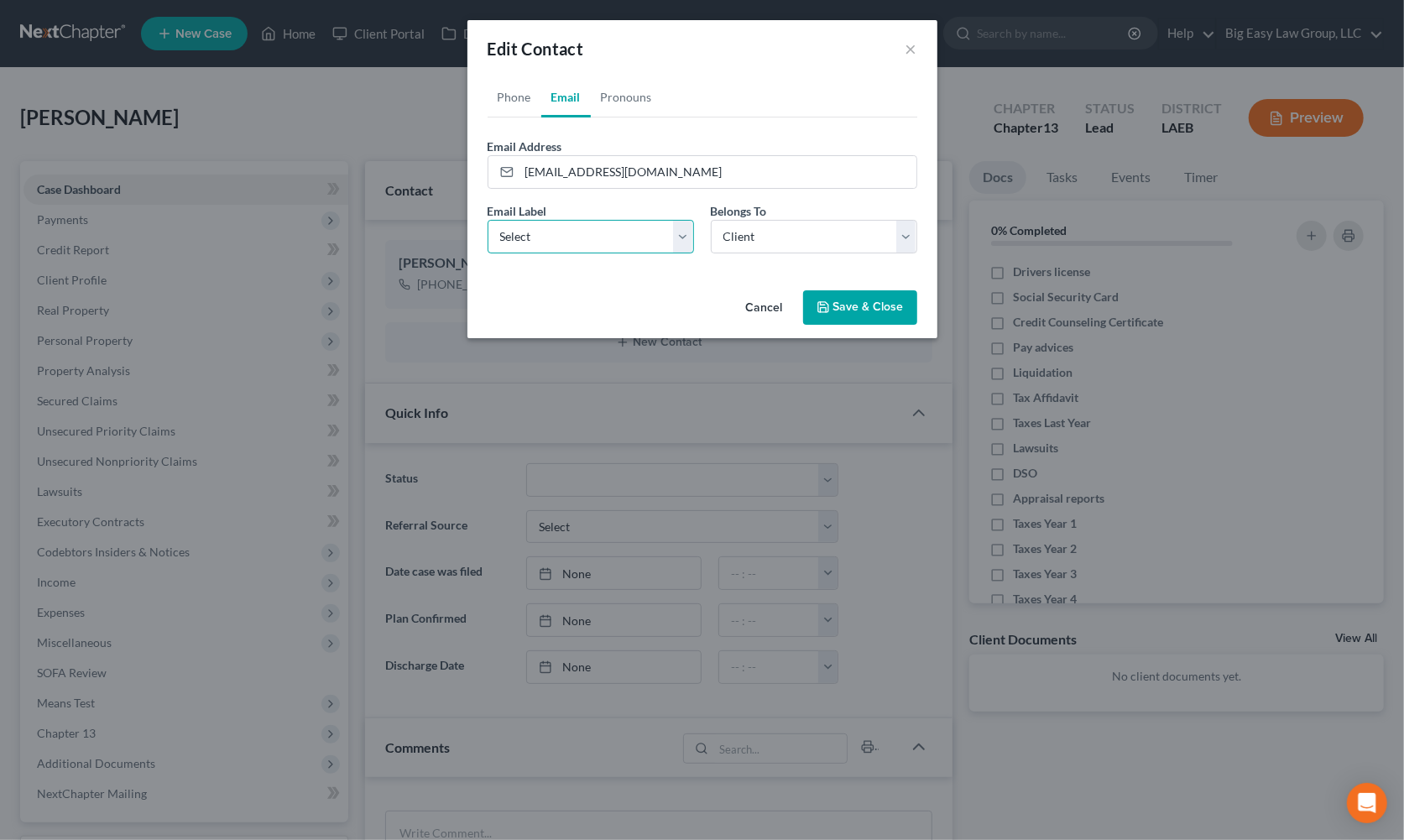
click at [618, 224] on select "Select Home Work Other" at bounding box center [590, 237] width 206 height 34
select select "0"
click at [487, 220] on select "Select Home Work Other" at bounding box center [590, 237] width 206 height 34
click at [638, 90] on link "Pronouns" at bounding box center [627, 98] width 72 height 40
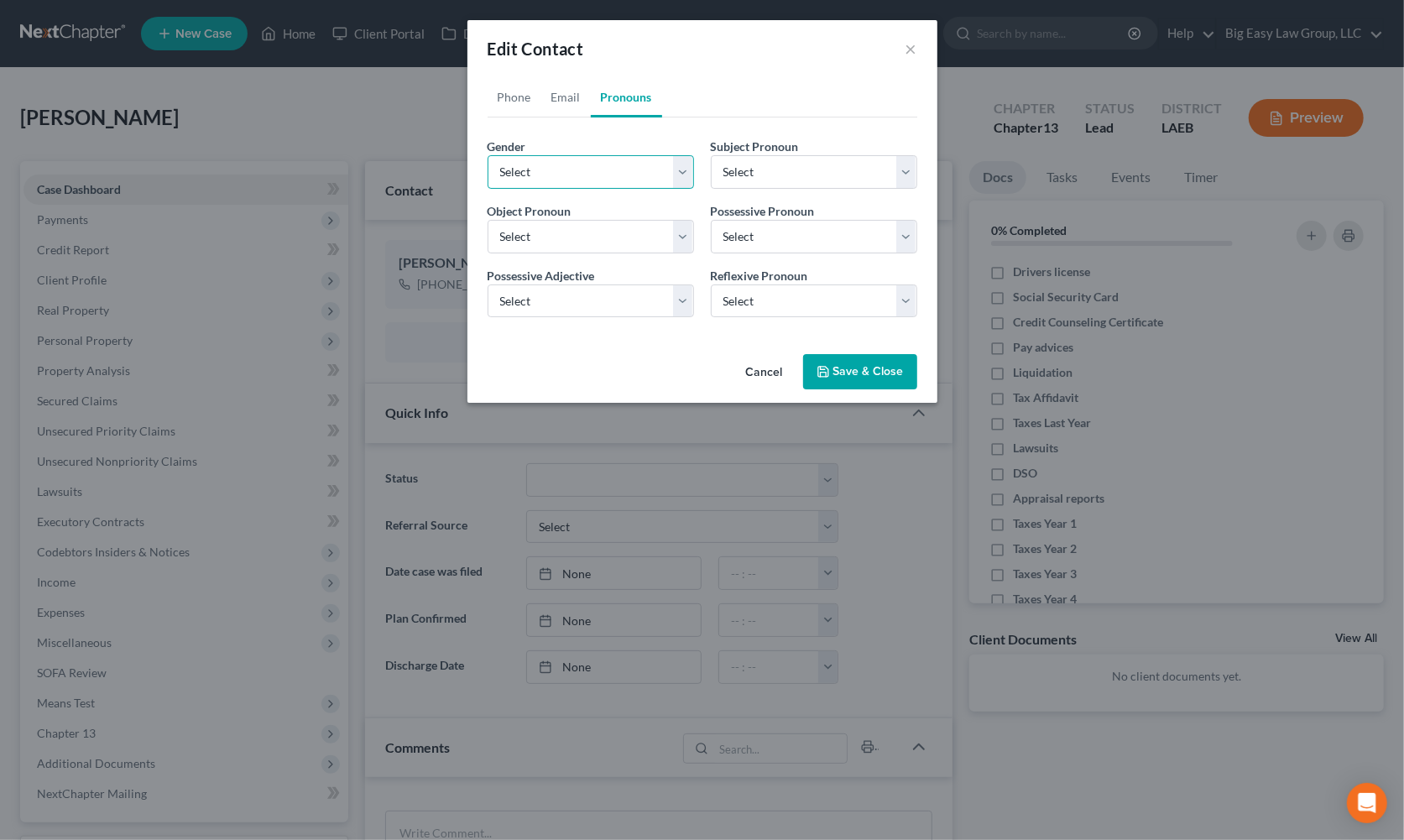
click at [613, 177] on select "Select Male Female Non Binary More Than One Person" at bounding box center [590, 172] width 206 height 34
select select "0"
click at [487, 155] on select "Select Male Female Non Binary More Than One Person" at bounding box center [590, 172] width 206 height 34
select select "0"
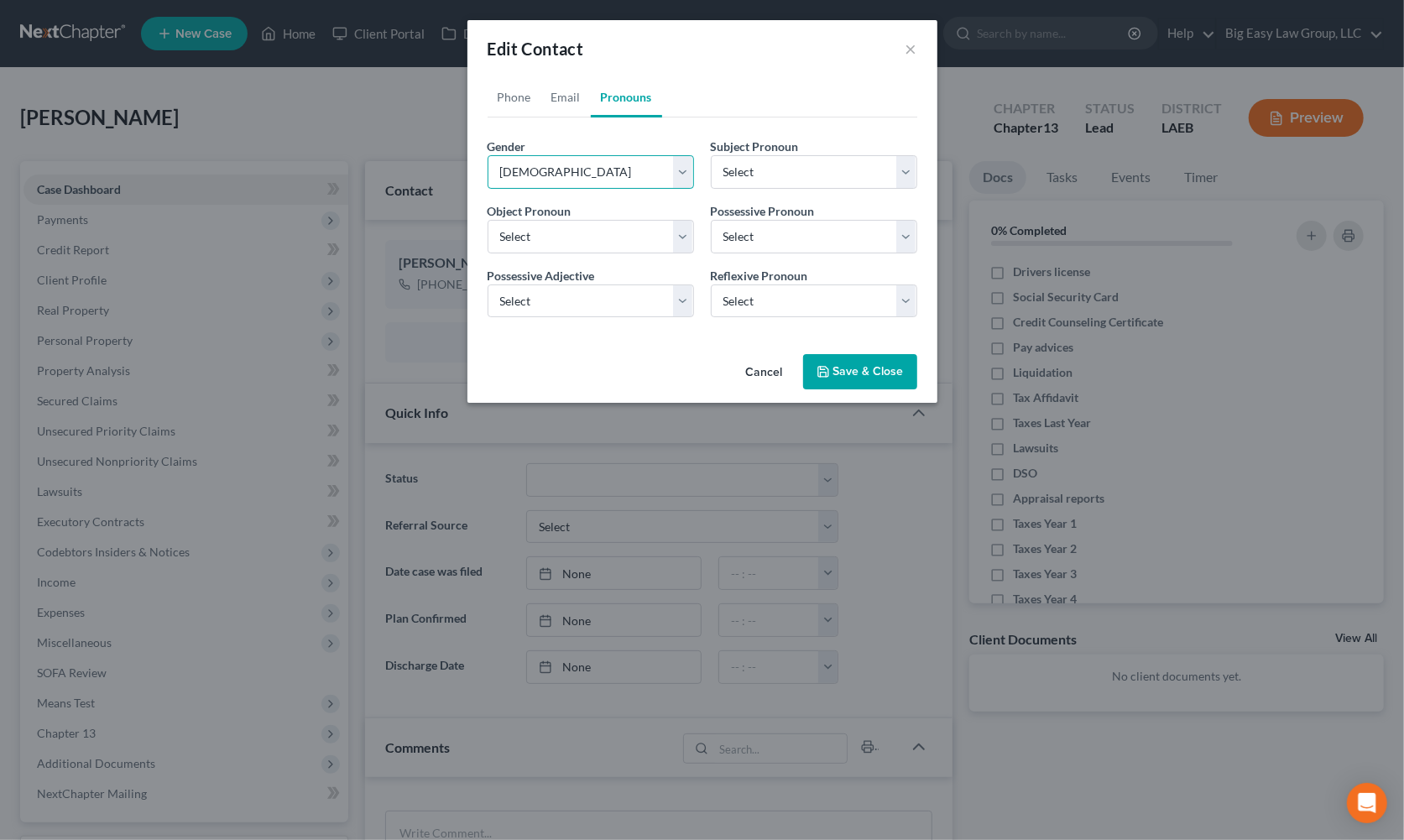
select select "0"
click at [867, 369] on button "Save & Close" at bounding box center [860, 371] width 115 height 35
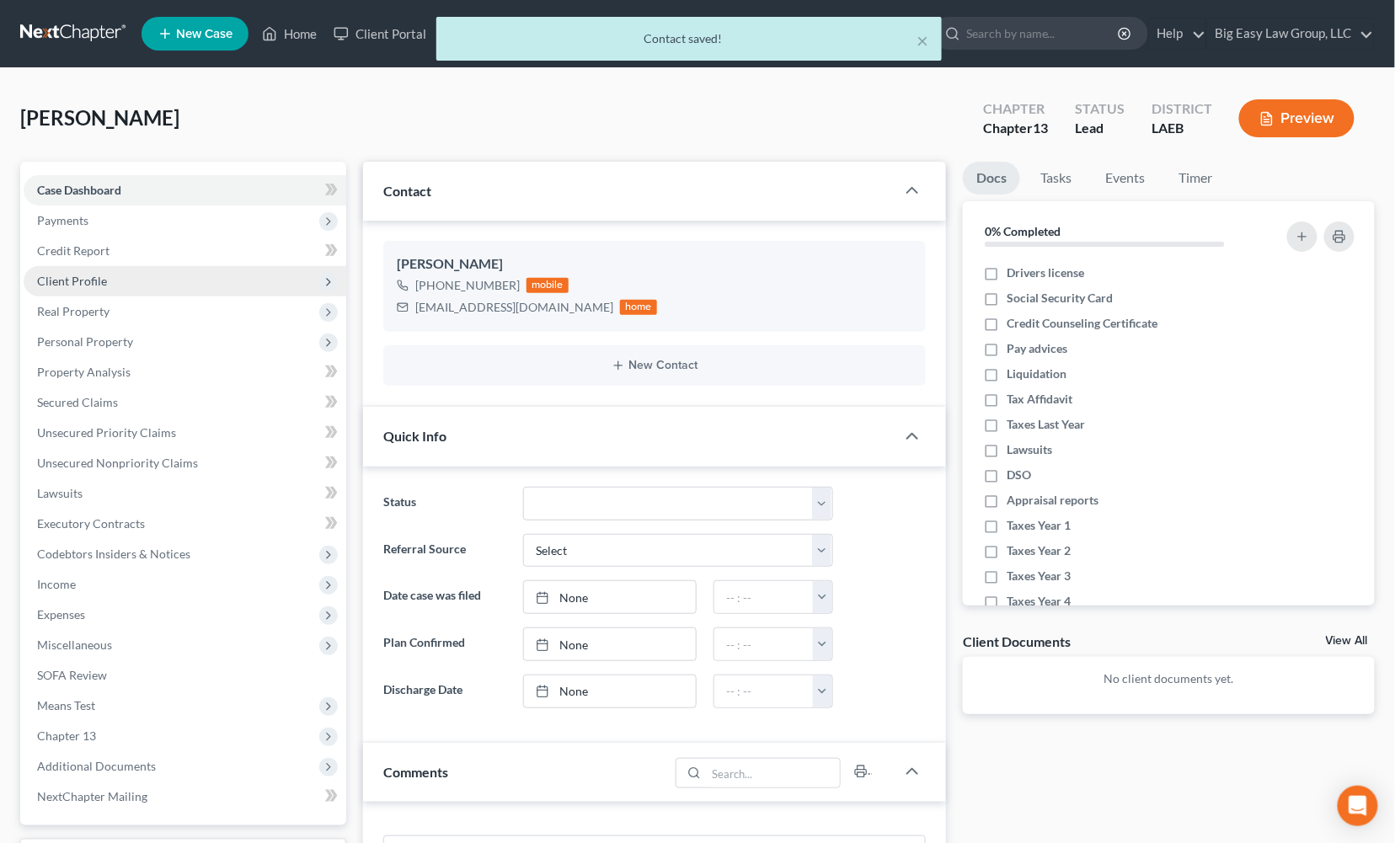
drag, startPoint x: 254, startPoint y: 283, endPoint x: 261, endPoint y: 289, distance: 9.0
click at [254, 283] on span "Client Profile" at bounding box center [185, 281] width 323 height 30
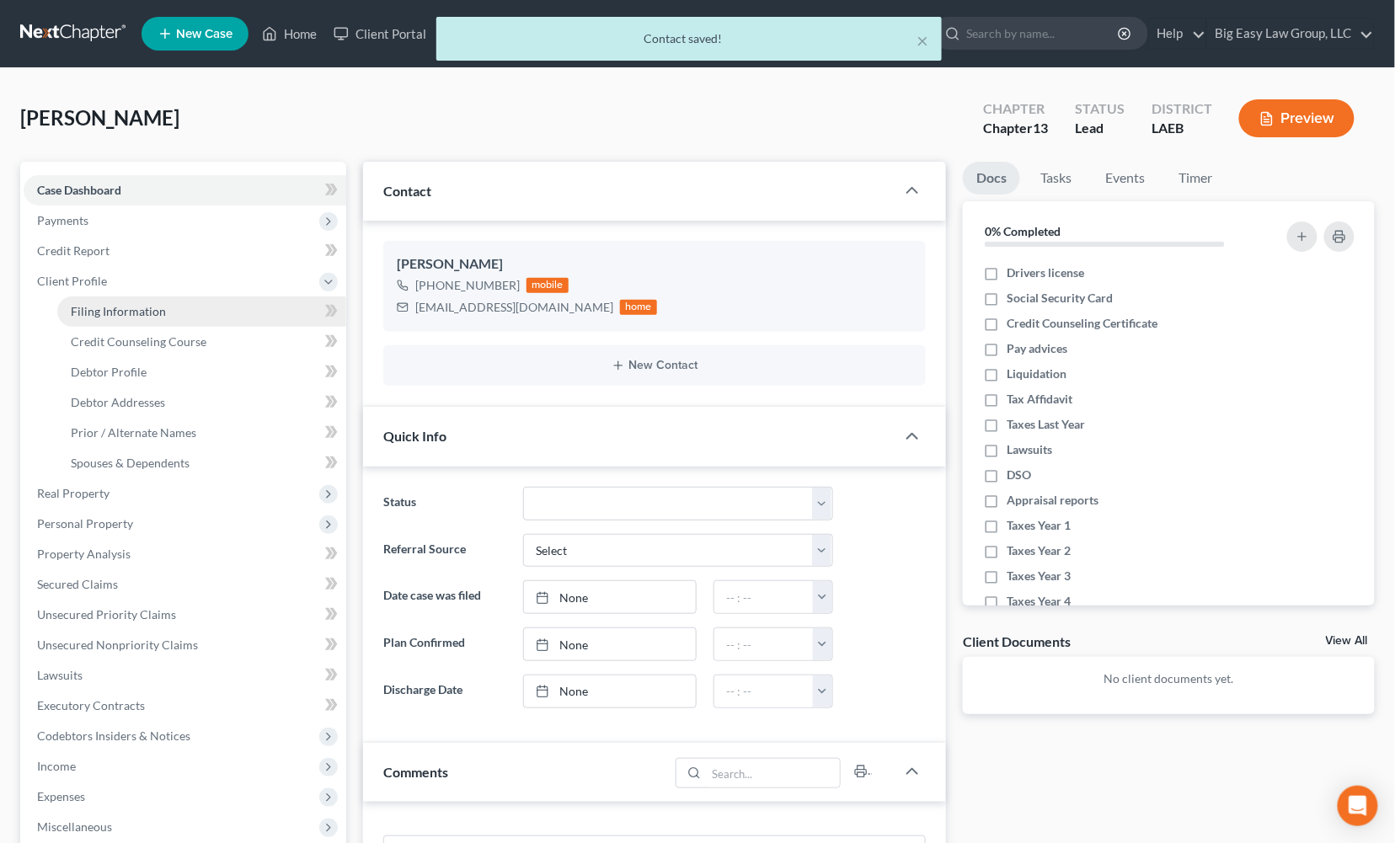
click at [247, 304] on link "Filing Information" at bounding box center [201, 312] width 289 height 30
select select "1"
select select "0"
select select "3"
select select "19"
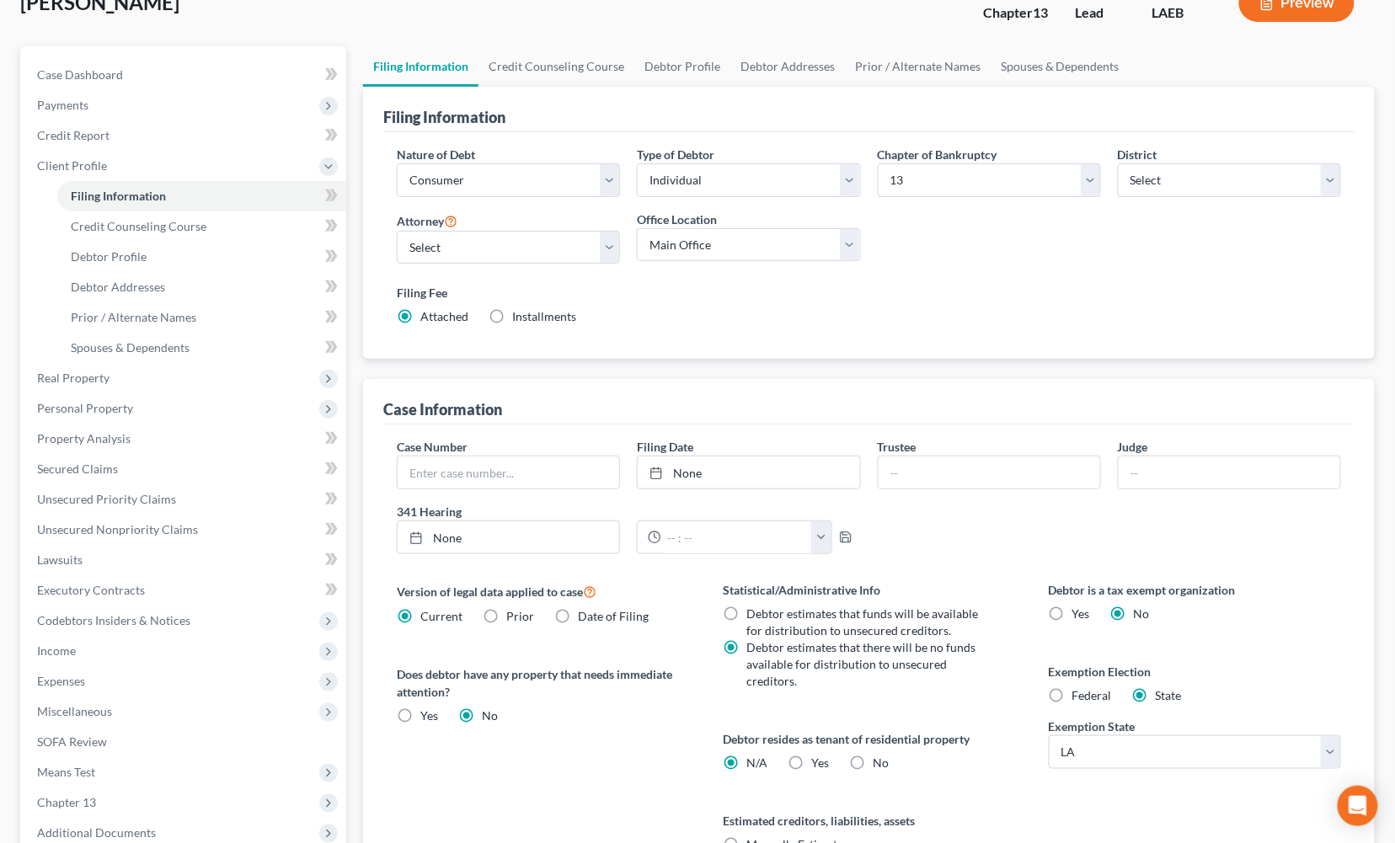
scroll to position [130, 0]
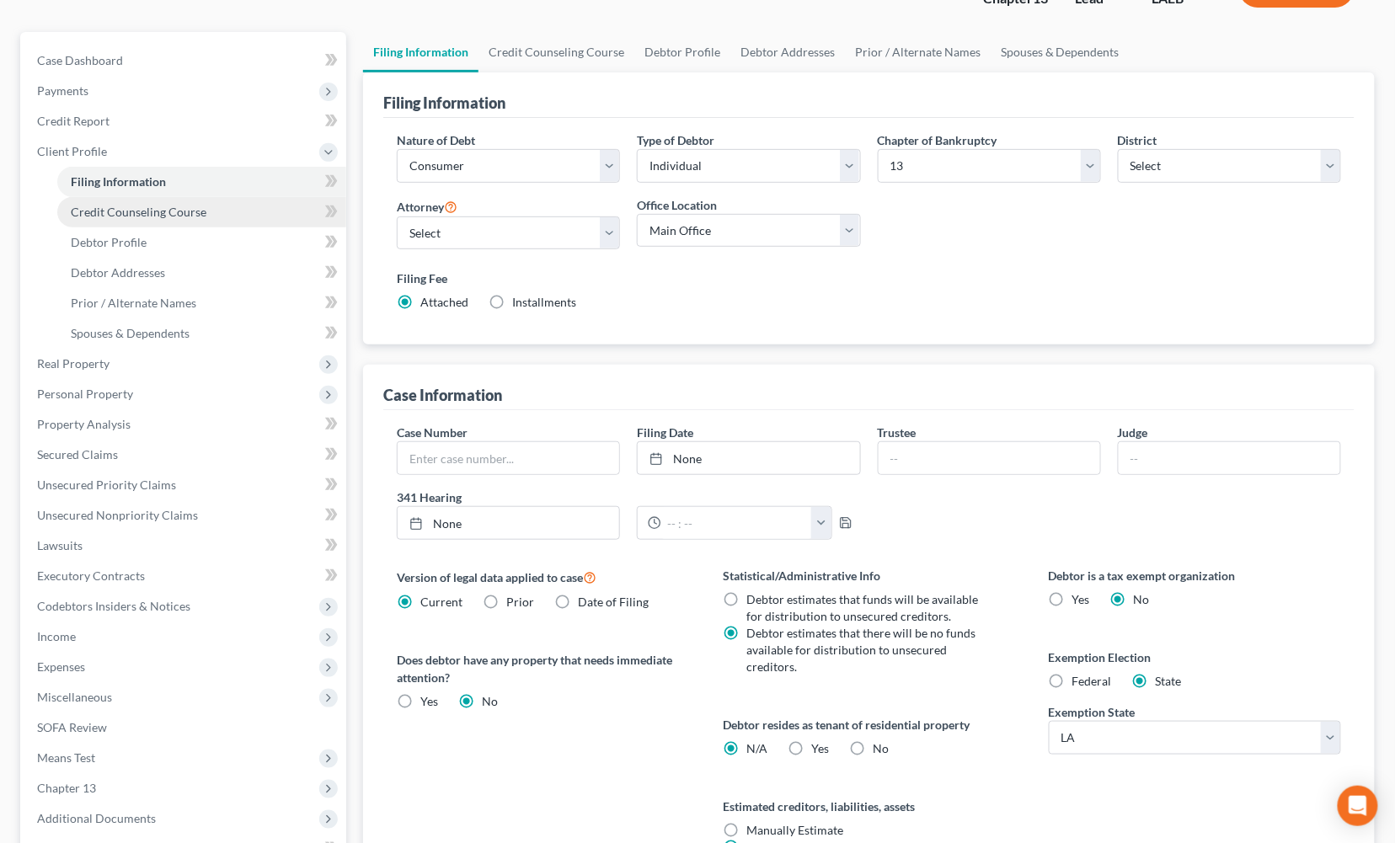
click at [126, 206] on span "Credit Counseling Course" at bounding box center [139, 212] width 136 height 14
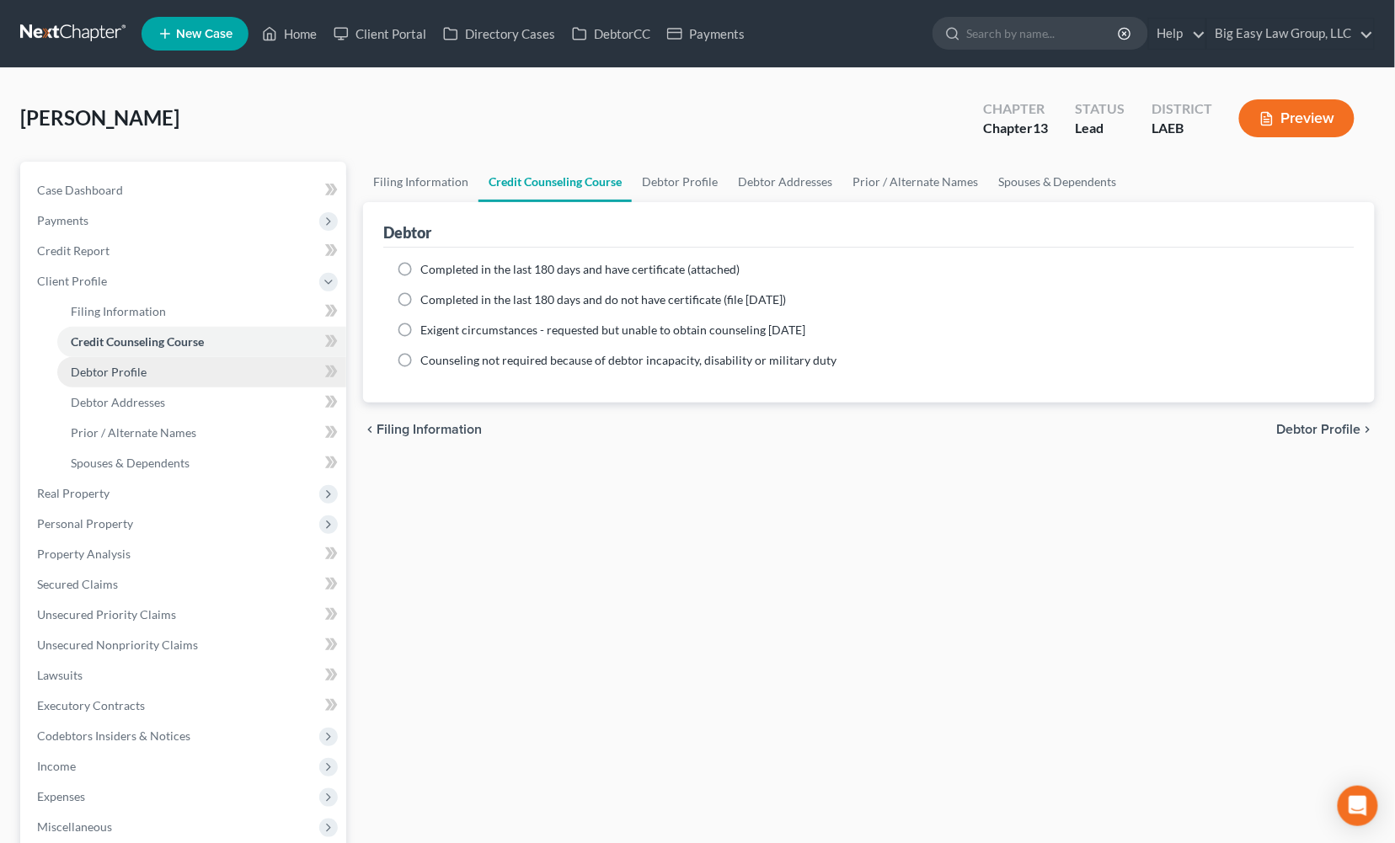
click at [156, 371] on link "Debtor Profile" at bounding box center [201, 372] width 289 height 30
select select "0"
select select "2"
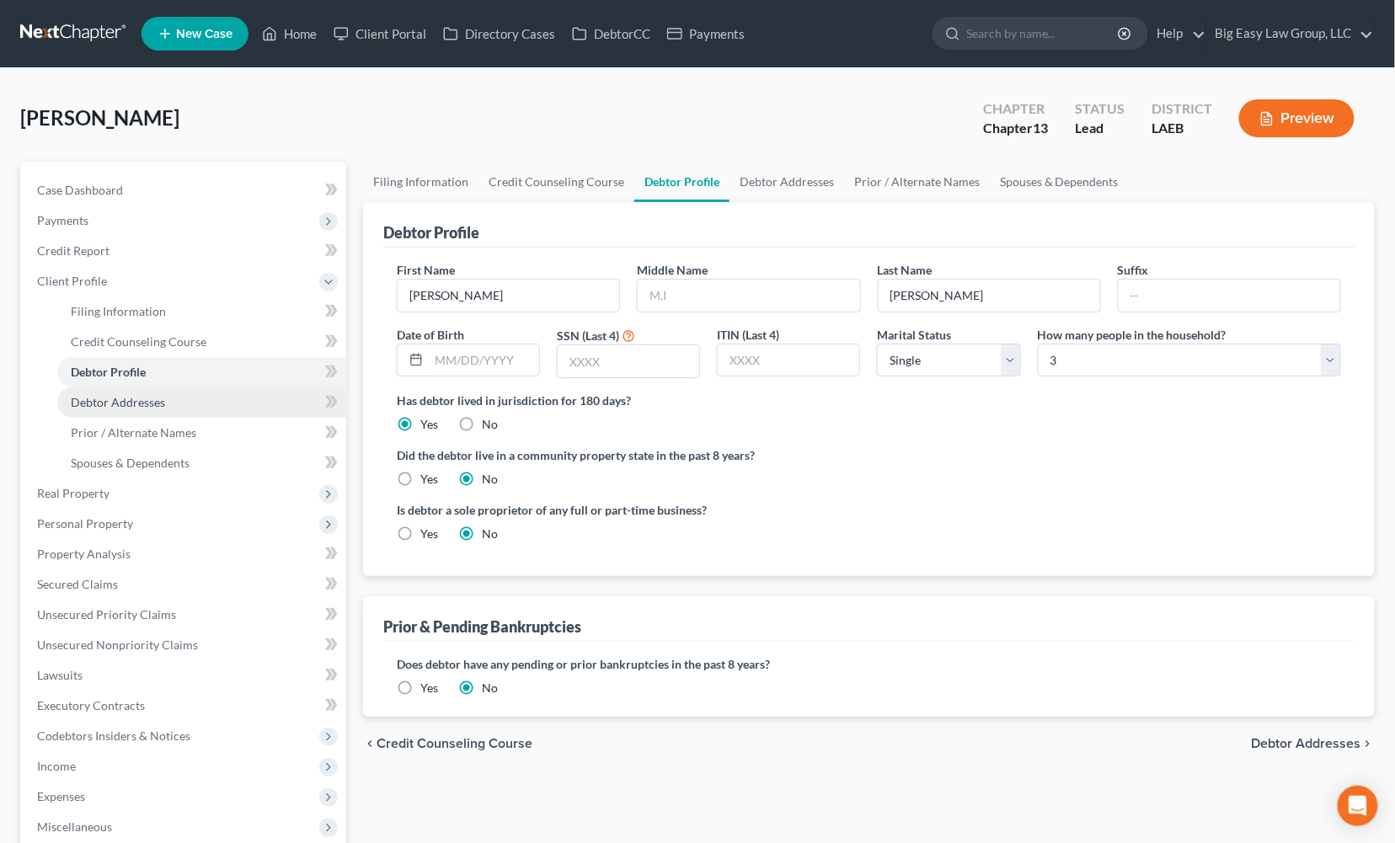
click at [241, 393] on link "Debtor Addresses" at bounding box center [201, 403] width 289 height 30
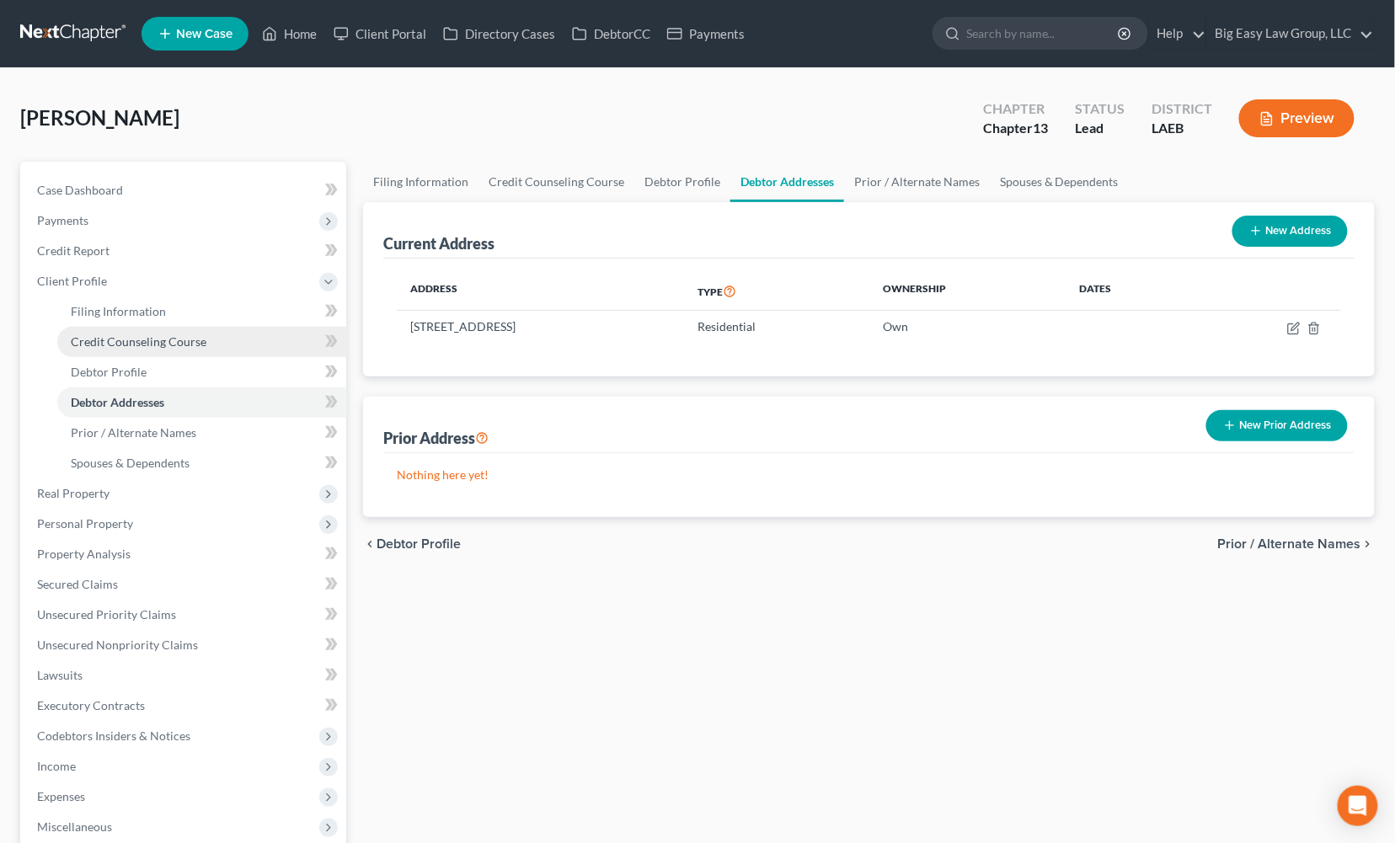
click at [195, 337] on span "Credit Counseling Course" at bounding box center [139, 341] width 136 height 14
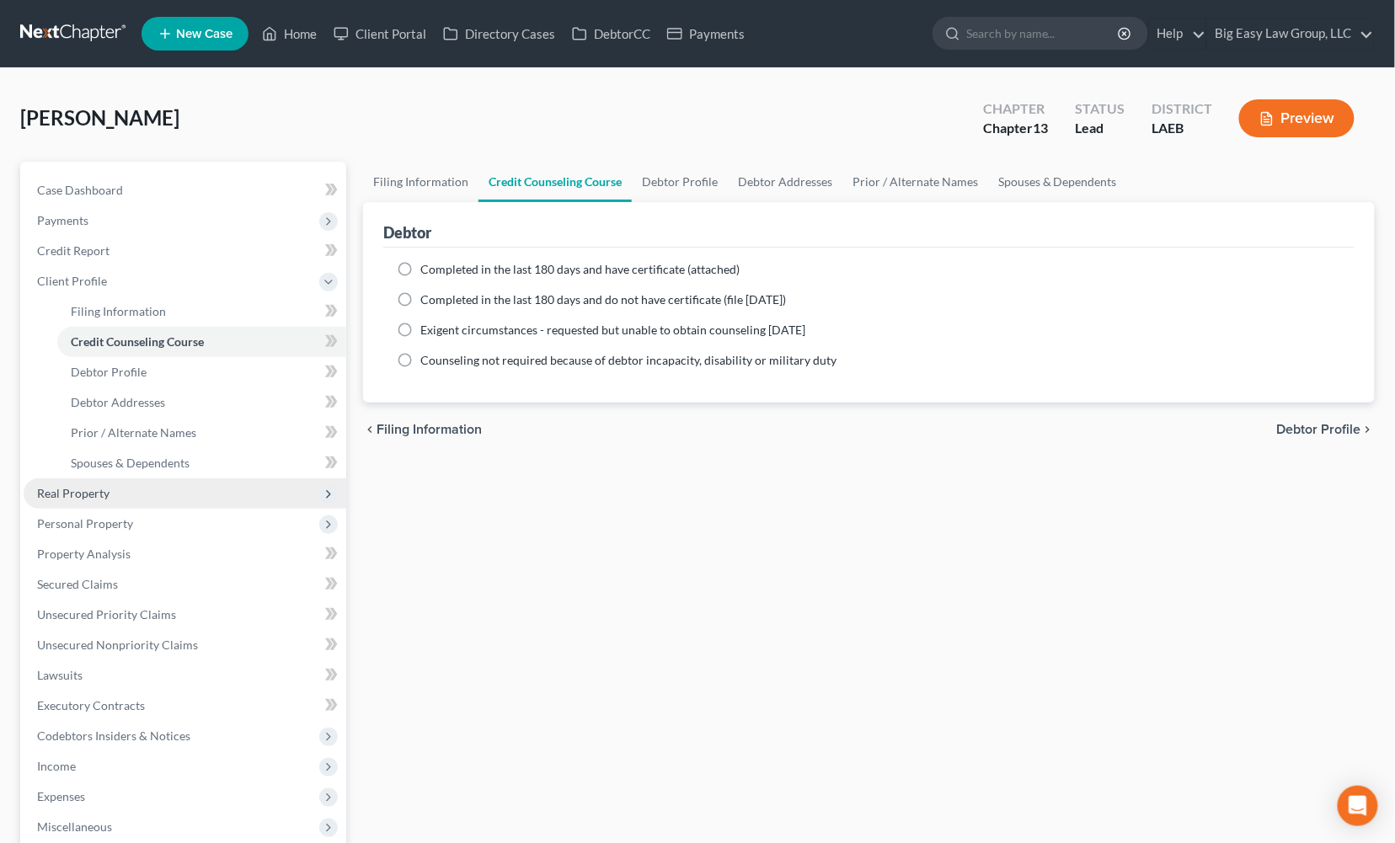
click at [195, 492] on span "Real Property" at bounding box center [185, 493] width 323 height 30
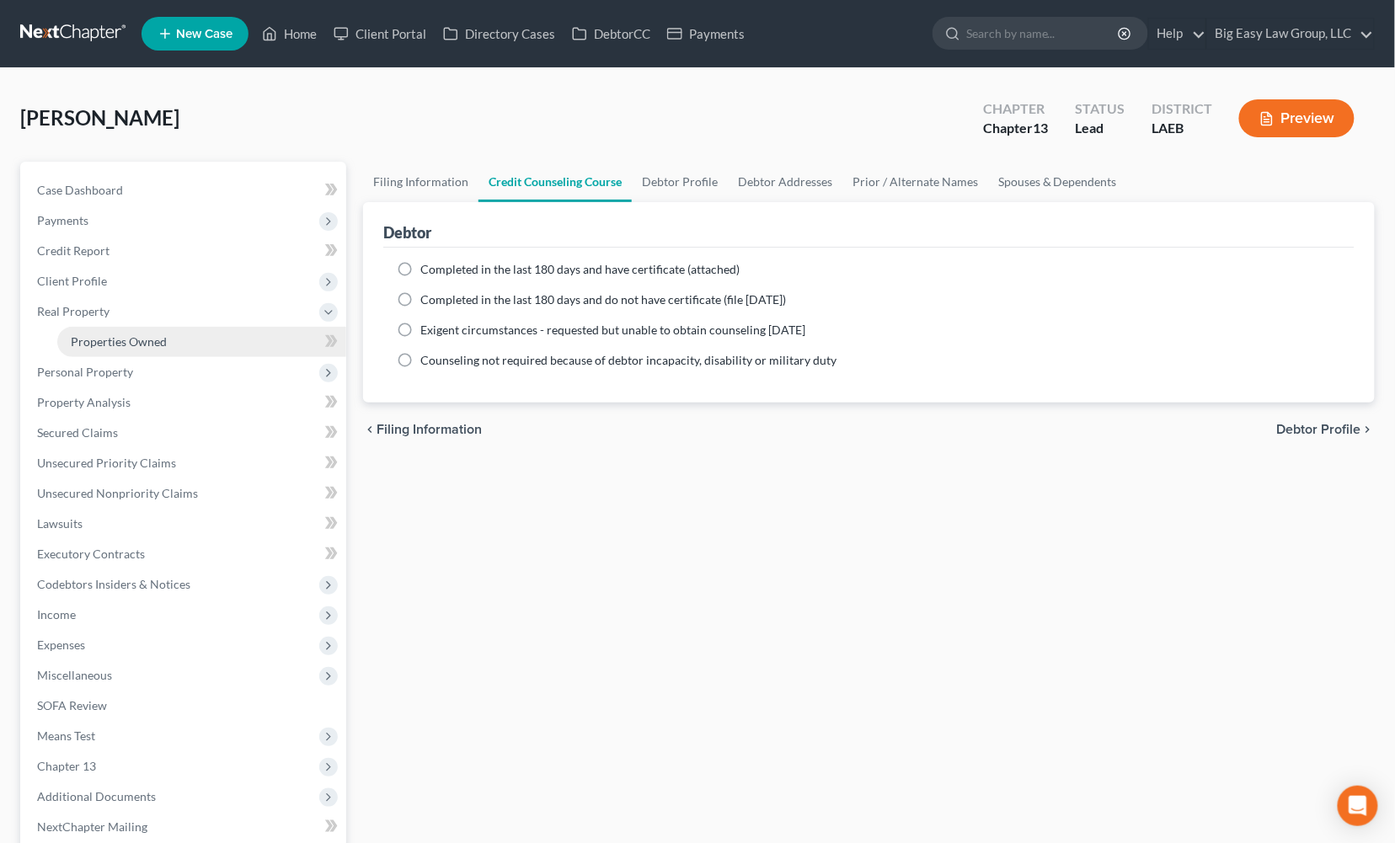
click at [199, 329] on link "Properties Owned" at bounding box center [201, 342] width 289 height 30
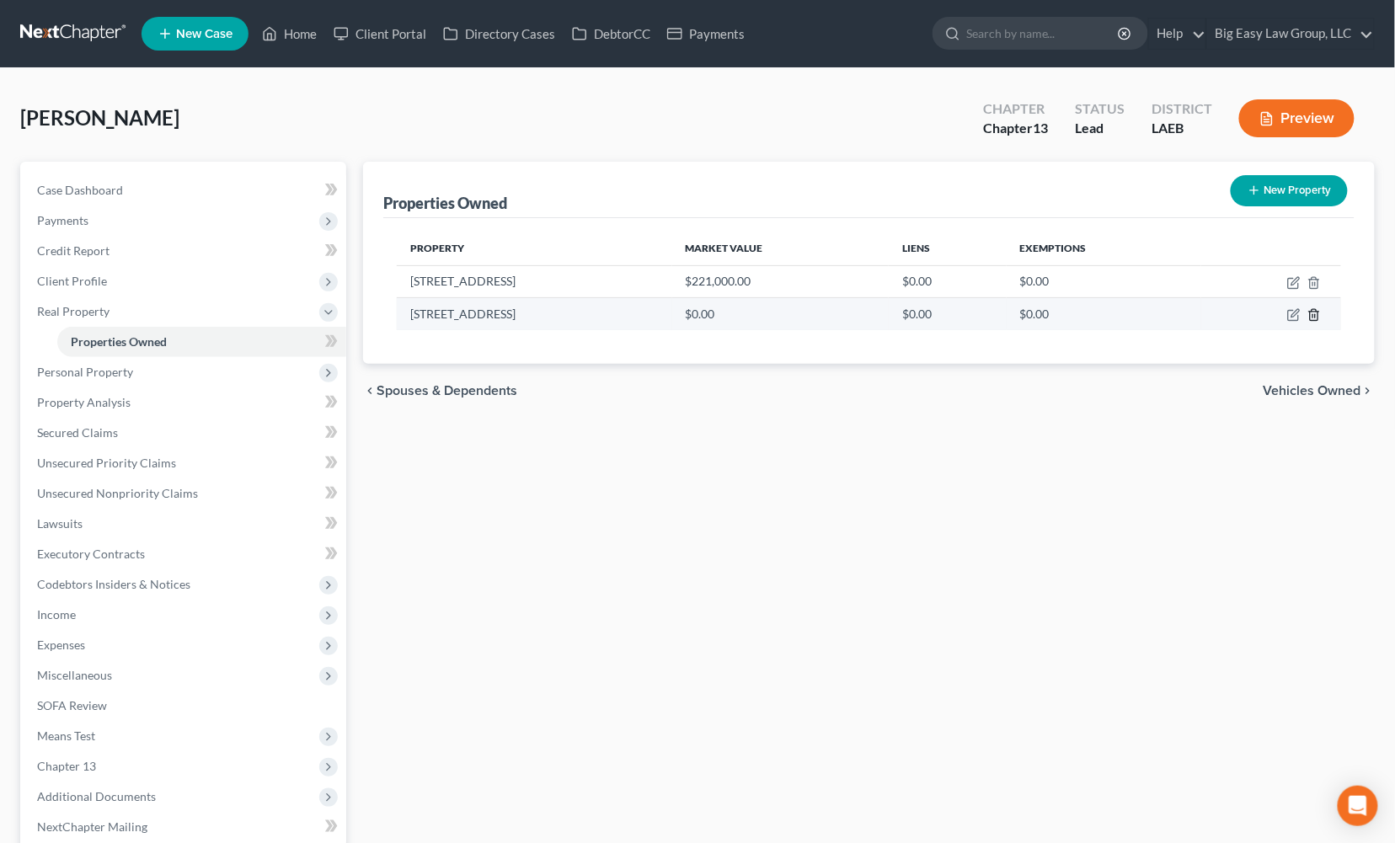
click at [1312, 313] on icon "button" at bounding box center [1313, 314] width 13 height 13
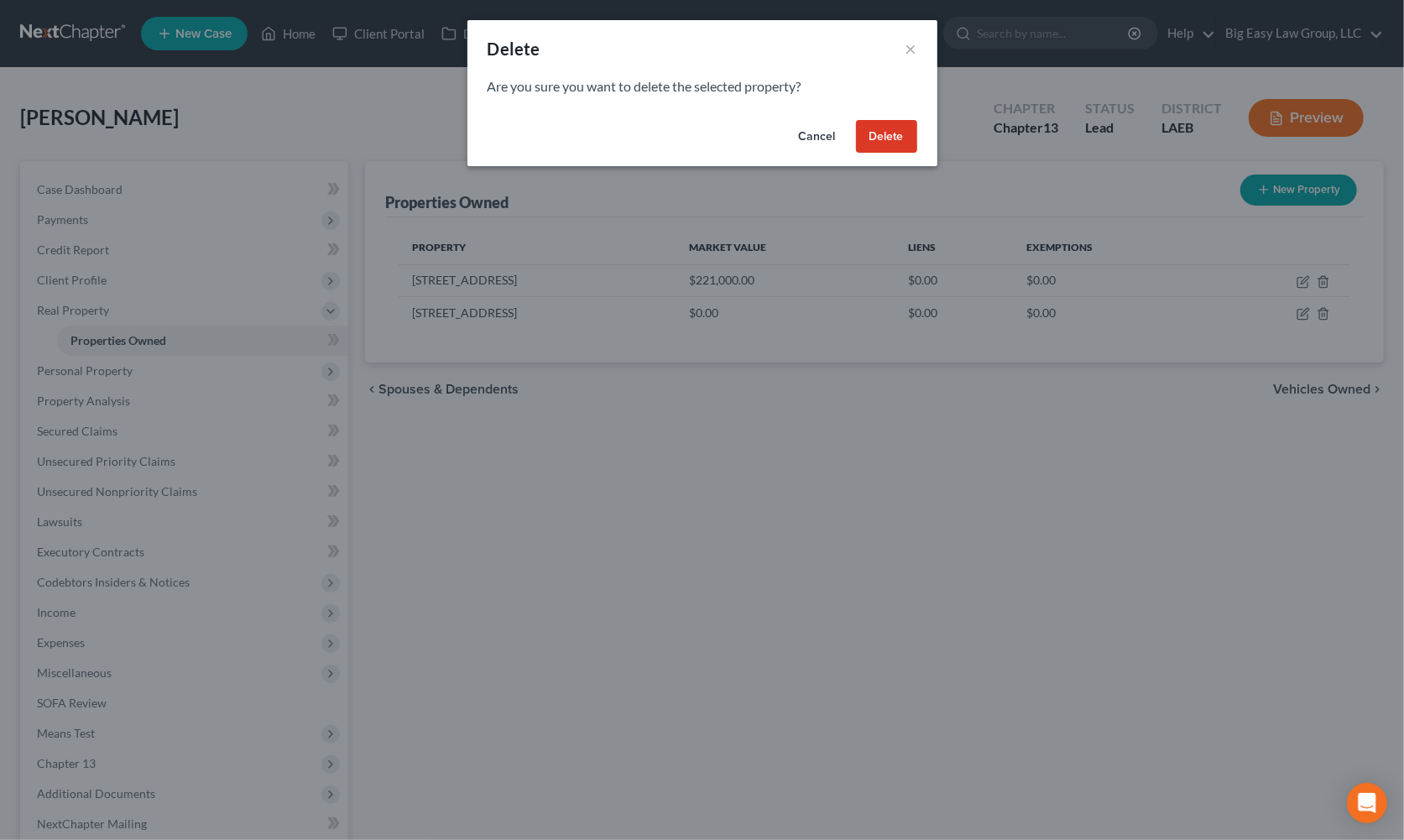
click at [887, 131] on button "Delete" at bounding box center [886, 137] width 61 height 34
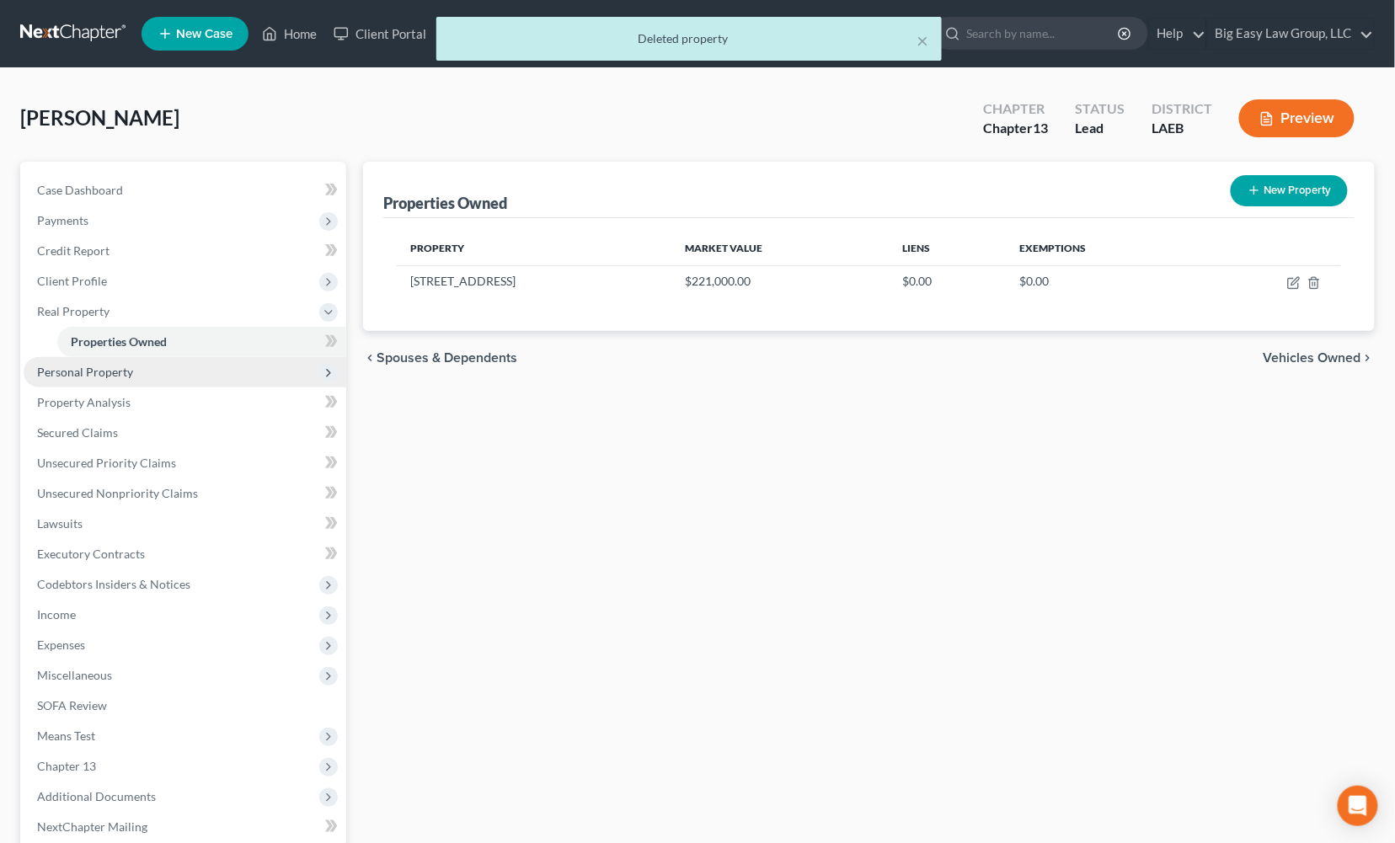
click at [126, 374] on span "Personal Property" at bounding box center [85, 372] width 96 height 14
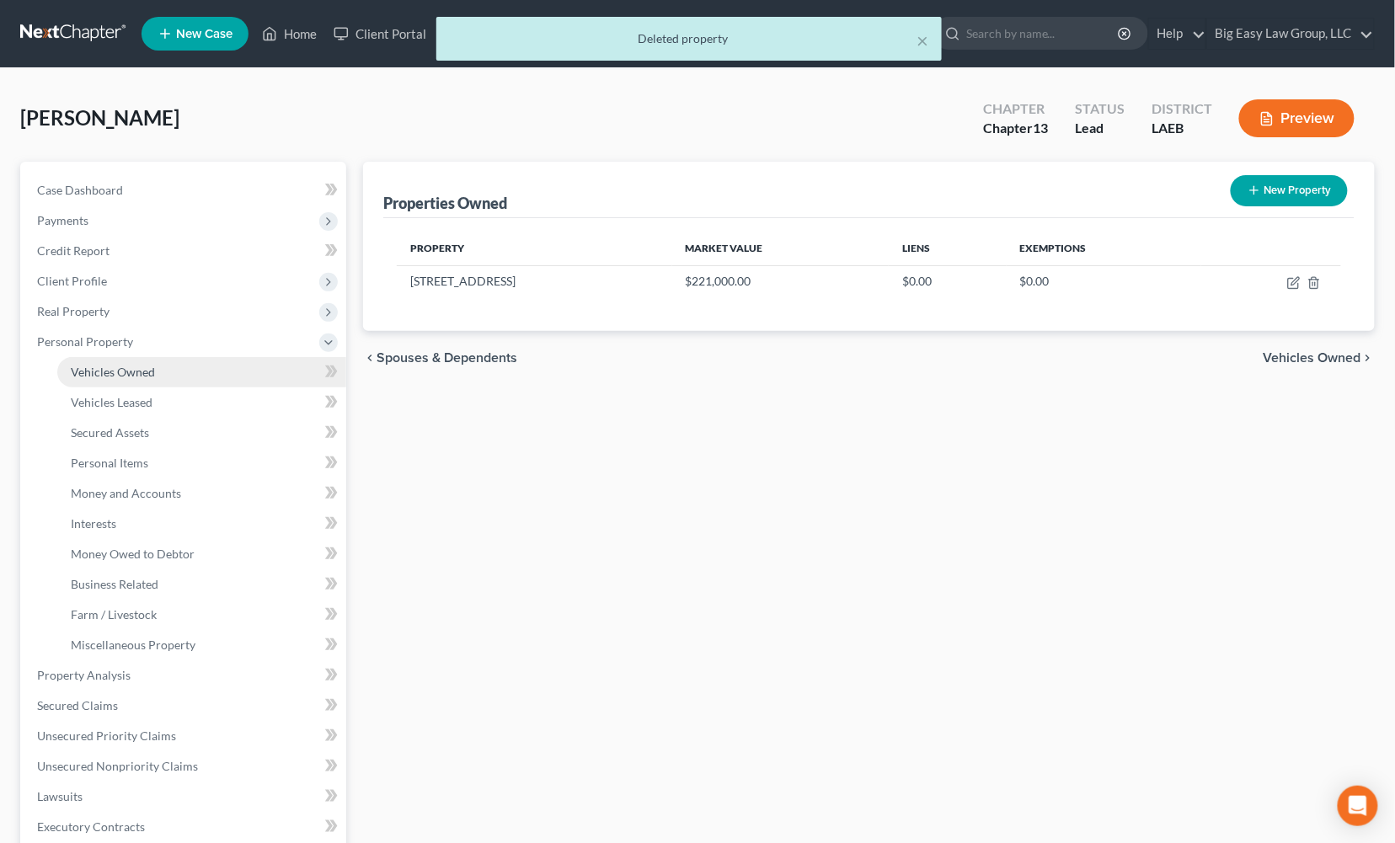
click at [144, 375] on span "Vehicles Owned" at bounding box center [113, 372] width 84 height 14
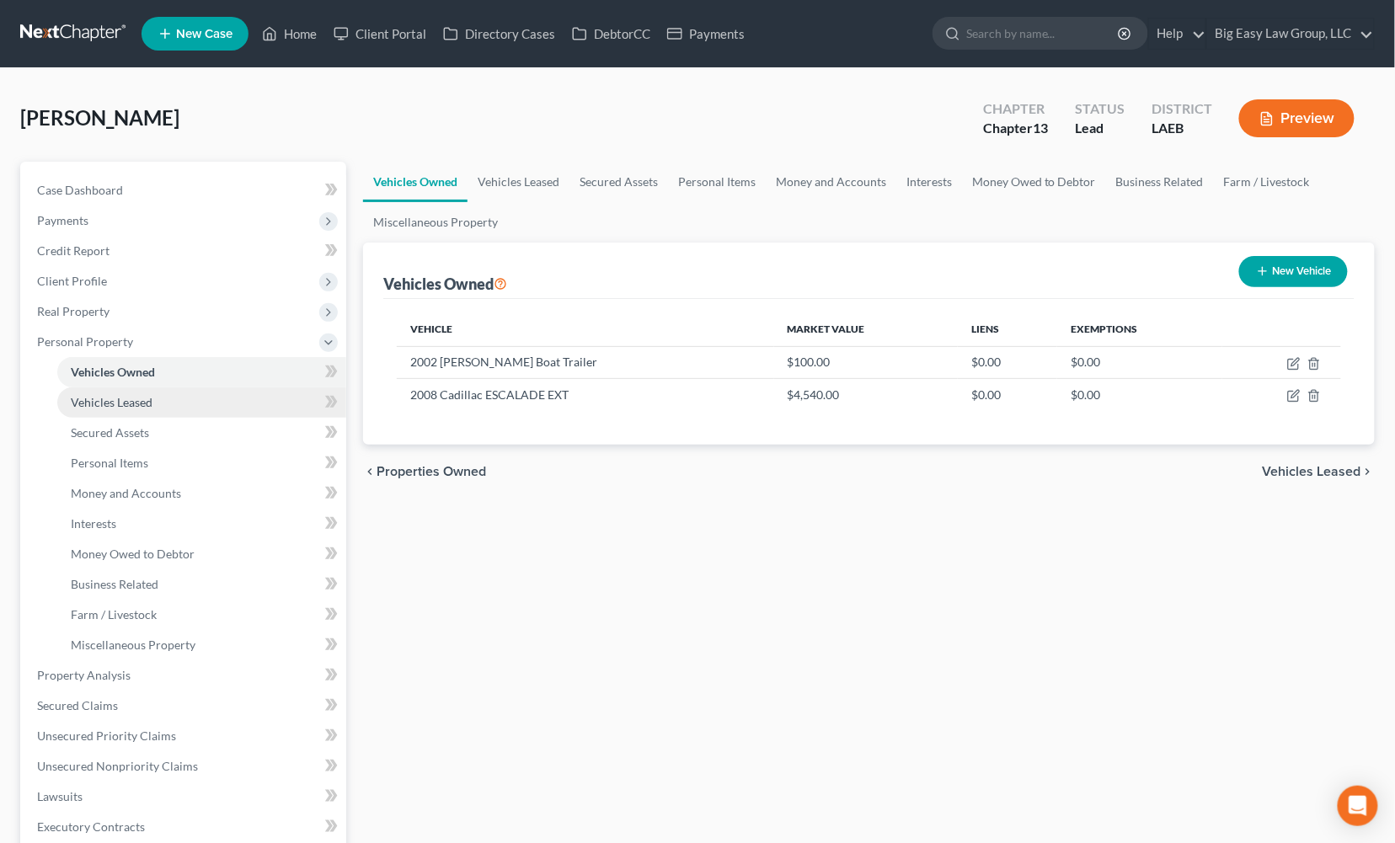
click at [211, 404] on link "Vehicles Leased" at bounding box center [201, 403] width 289 height 30
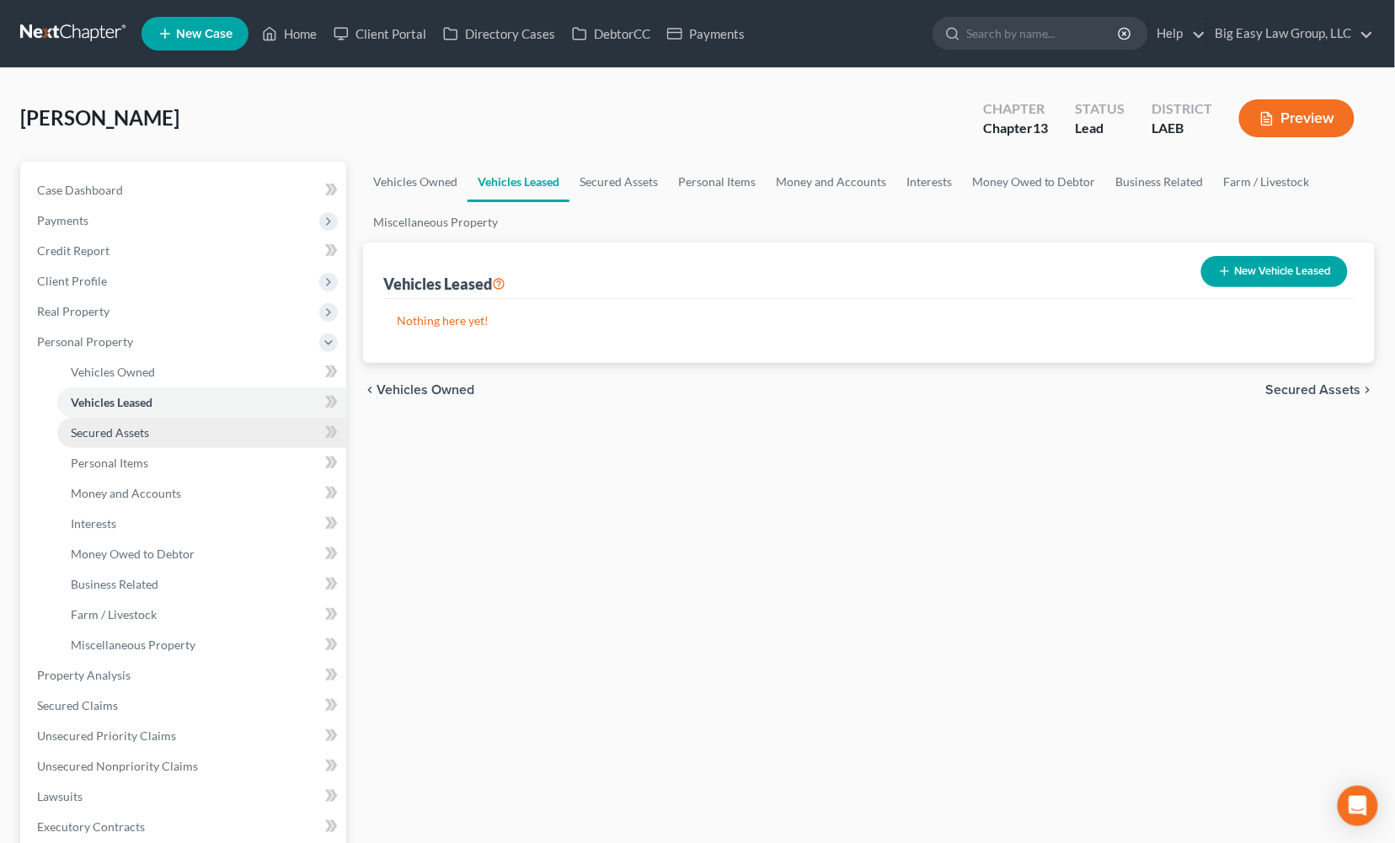
click at [203, 425] on link "Secured Assets" at bounding box center [201, 433] width 289 height 30
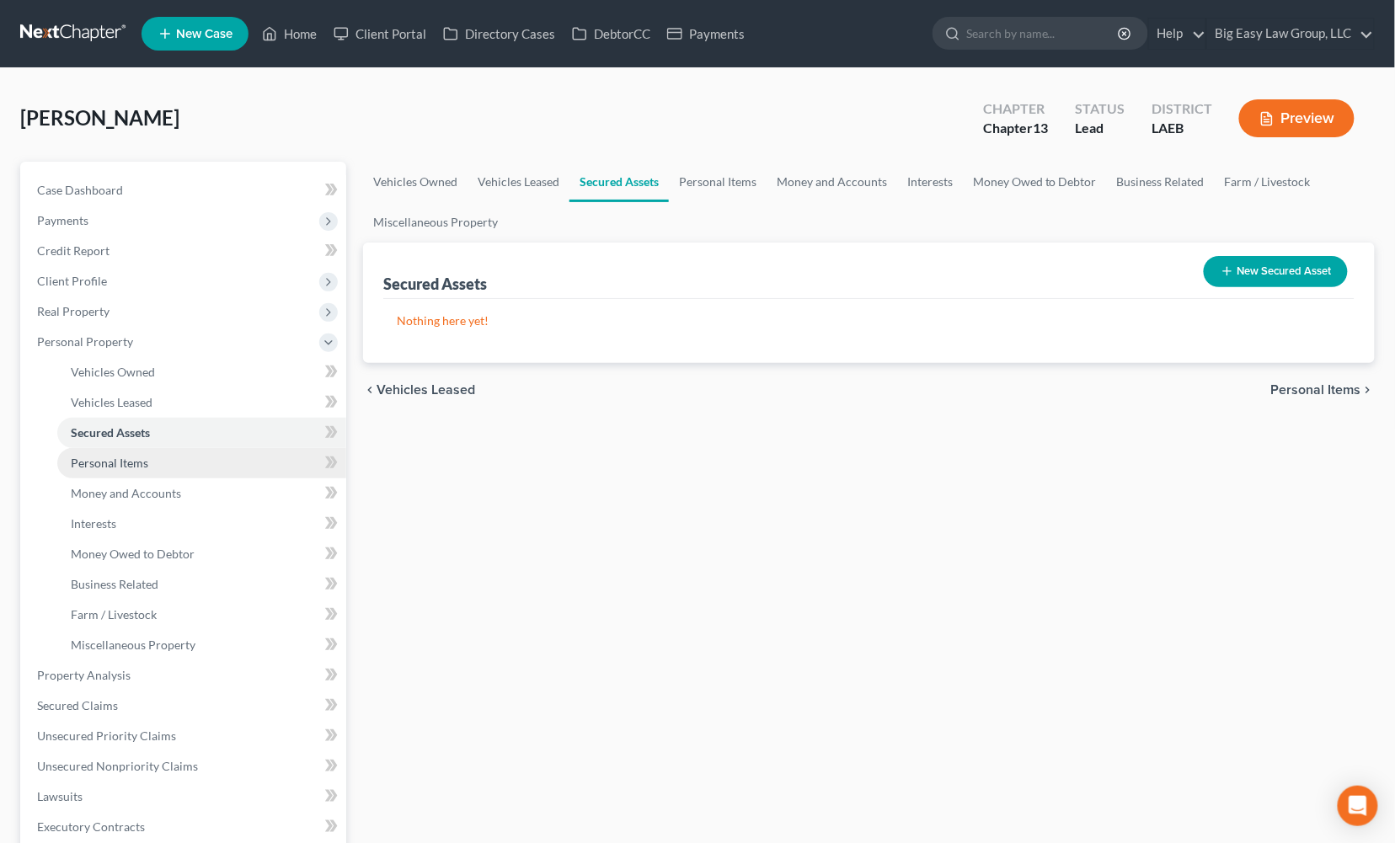
click at [199, 448] on link "Personal Items" at bounding box center [201, 463] width 289 height 30
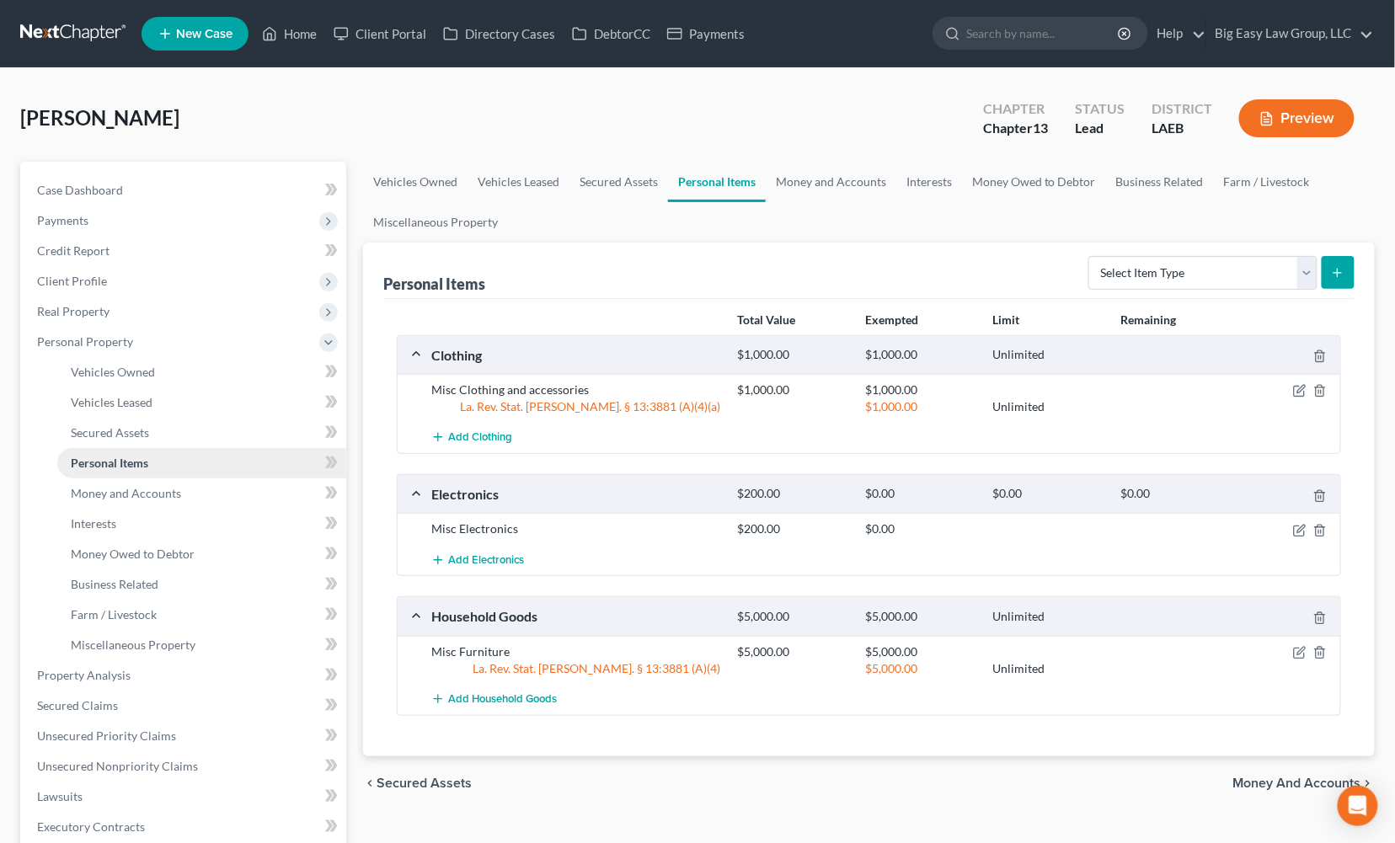
click at [209, 473] on link "Personal Items" at bounding box center [201, 463] width 289 height 30
click at [204, 499] on link "Money and Accounts" at bounding box center [201, 493] width 289 height 30
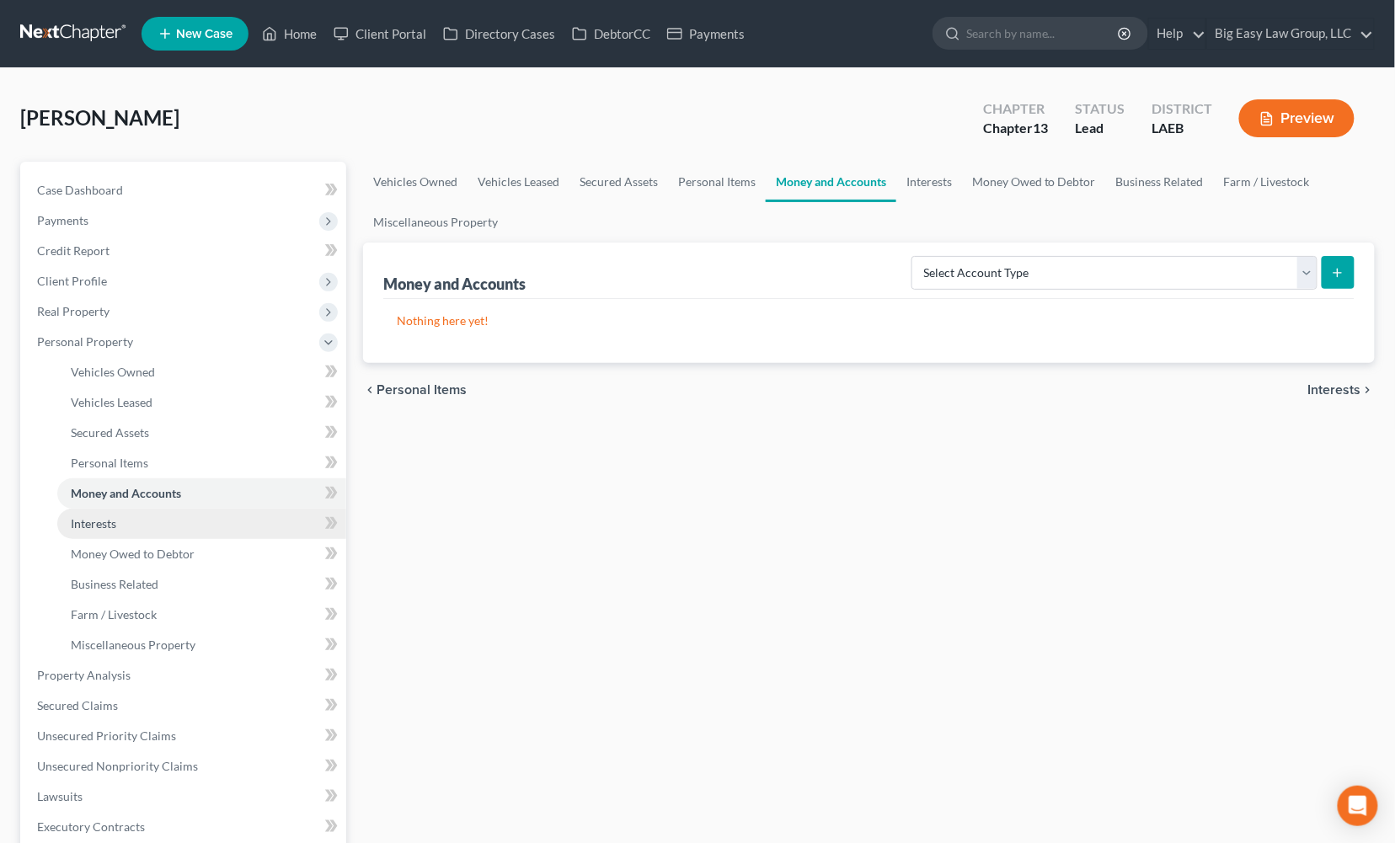
drag, startPoint x: 203, startPoint y: 514, endPoint x: 200, endPoint y: 531, distance: 17.0
click at [203, 514] on link "Interests" at bounding box center [201, 524] width 289 height 30
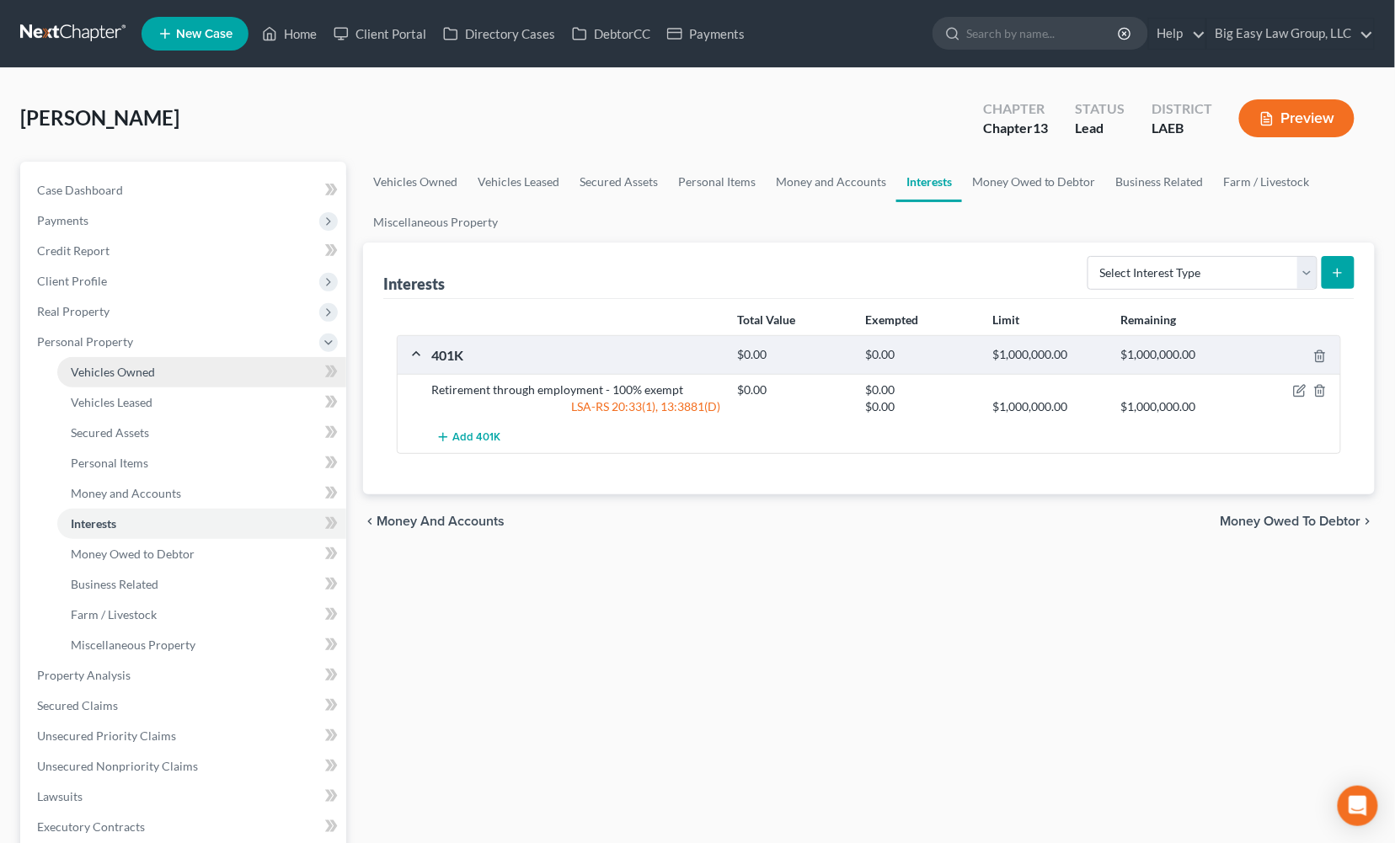
click at [179, 377] on link "Vehicles Owned" at bounding box center [201, 372] width 289 height 30
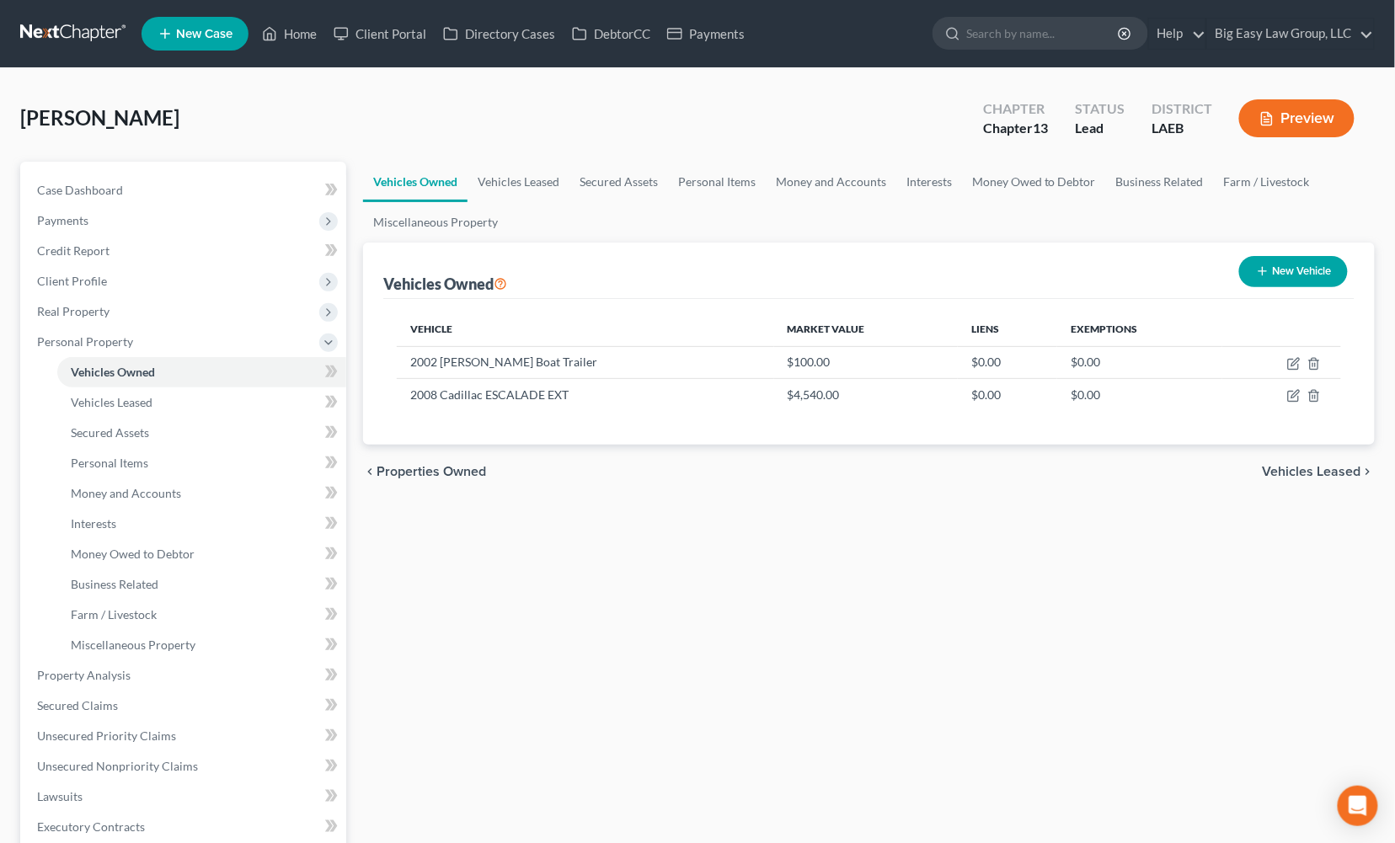
click at [1318, 265] on button "New Vehicle" at bounding box center [1293, 271] width 109 height 31
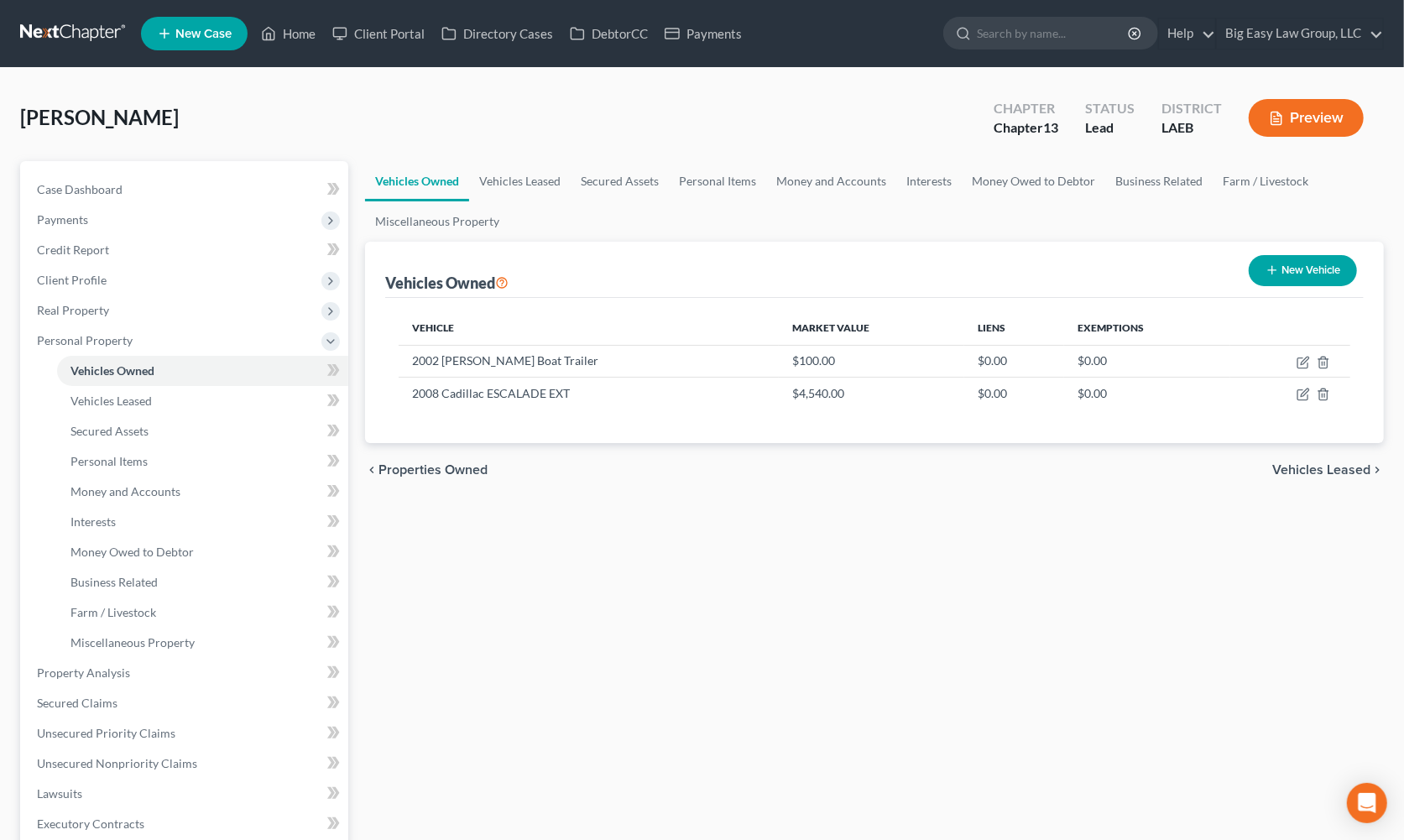
select select "0"
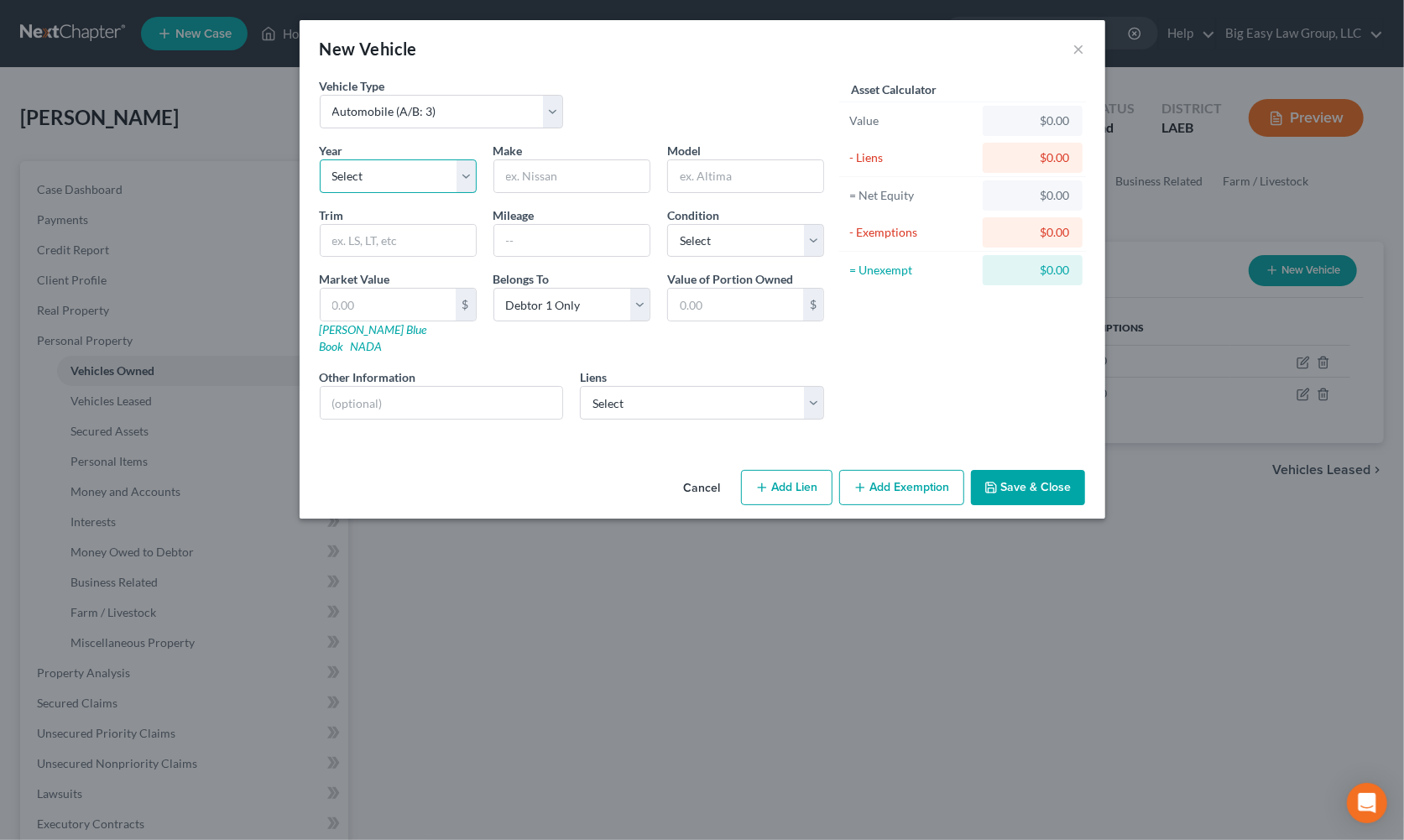
click at [395, 173] on select "Select 2026 2025 2024 2023 2022 2021 2020 2019 2018 2017 2016 2015 2014 2013 20…" at bounding box center [399, 176] width 157 height 34
select select "30"
click at [320, 159] on select "Select 2026 2025 2024 2023 2022 2021 2020 2019 2018 2017 2016 2015 2014 2013 20…" at bounding box center [399, 176] width 157 height 34
click at [624, 167] on input "text" at bounding box center [572, 176] width 155 height 32
click at [625, 167] on input "Mustand" at bounding box center [572, 176] width 155 height 32
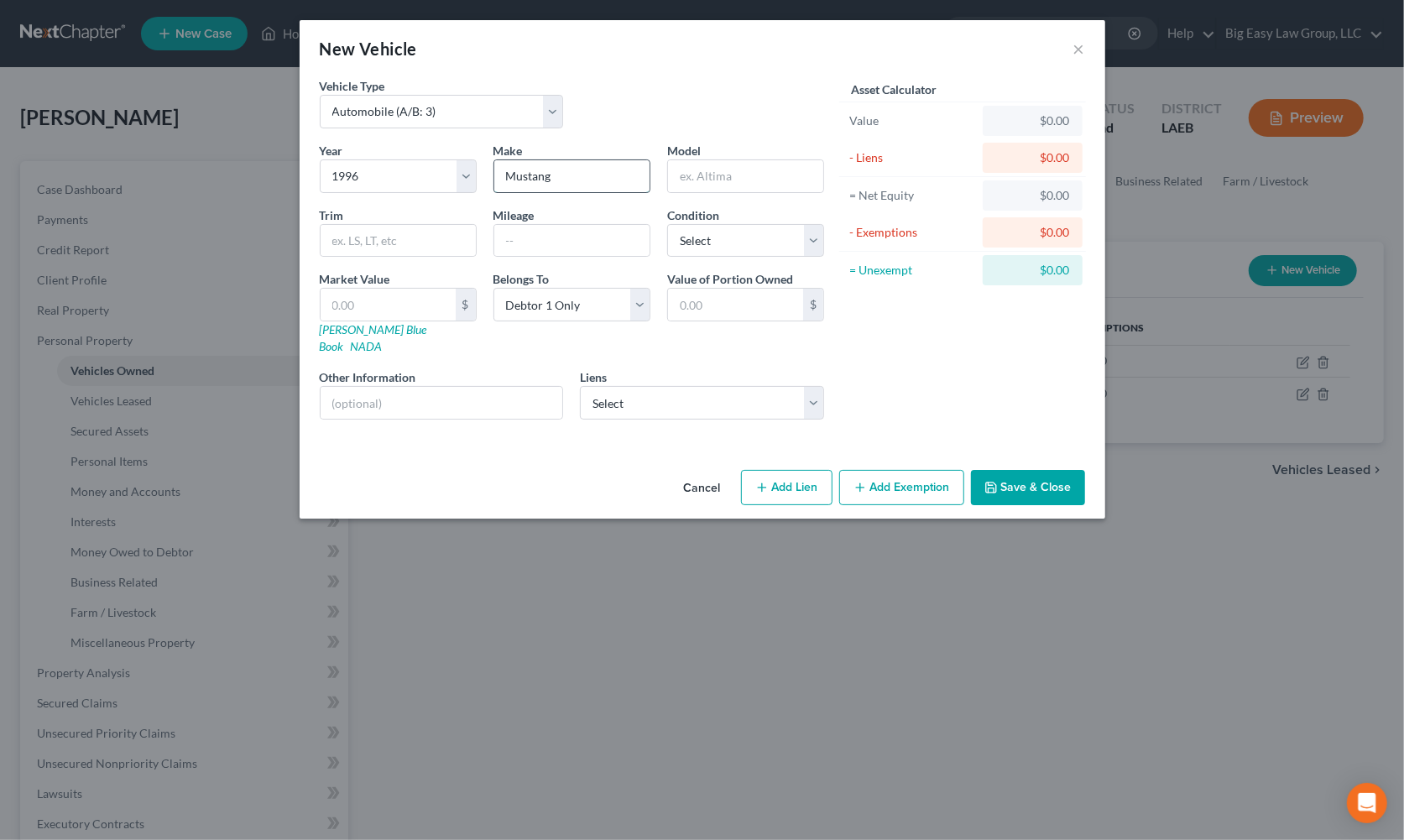
type input "Mustang"
click at [405, 295] on input "text" at bounding box center [389, 305] width 136 height 32
type input "4"
type input "4.00"
type input "44"
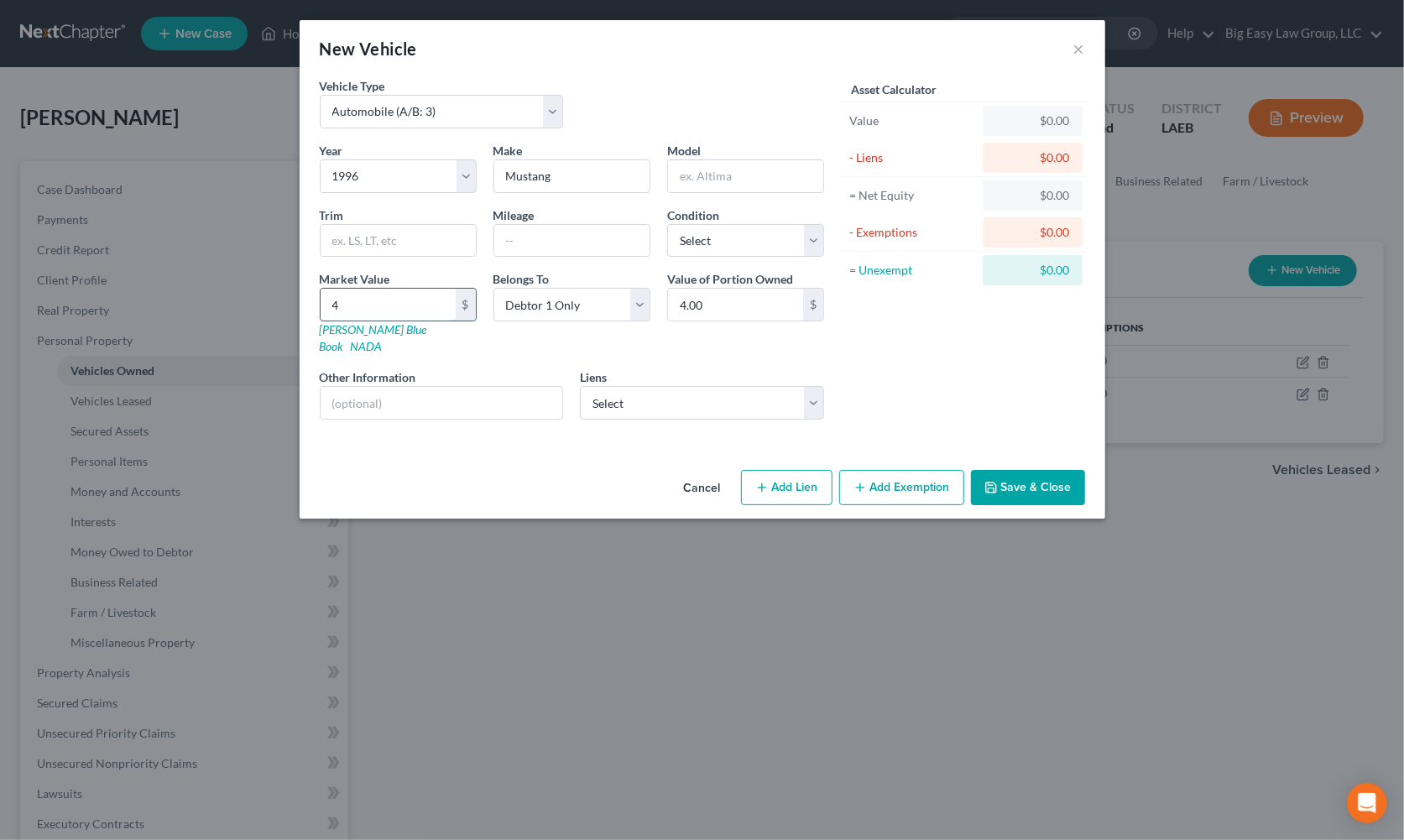
type input "44.00"
type input "440"
type input "440.00"
type input "4400"
type input "4,400.00"
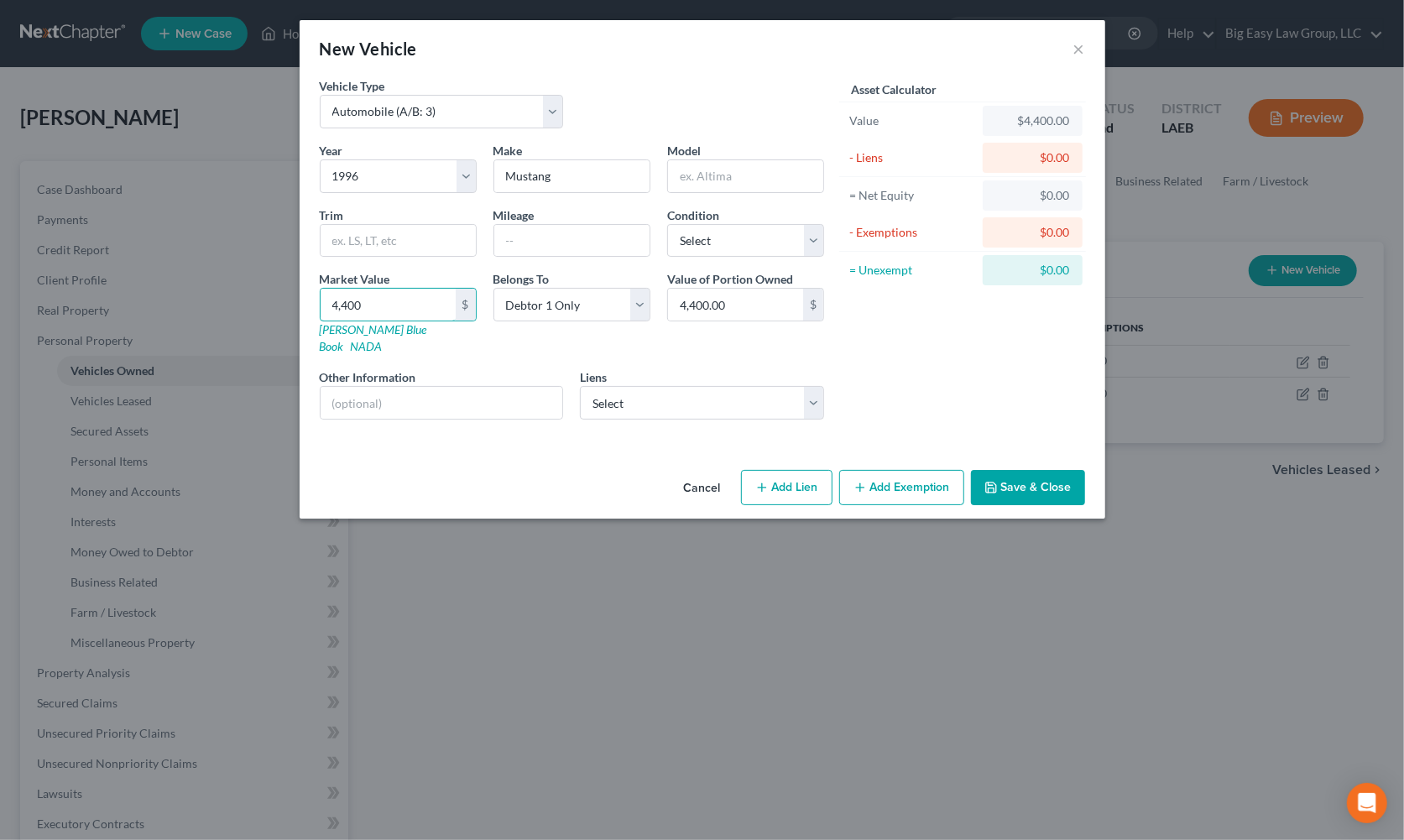
type input "4,400"
drag, startPoint x: 1048, startPoint y: 467, endPoint x: 1046, endPoint y: 452, distance: 15.1
click at [1048, 470] on button "Save & Close" at bounding box center [1028, 487] width 115 height 35
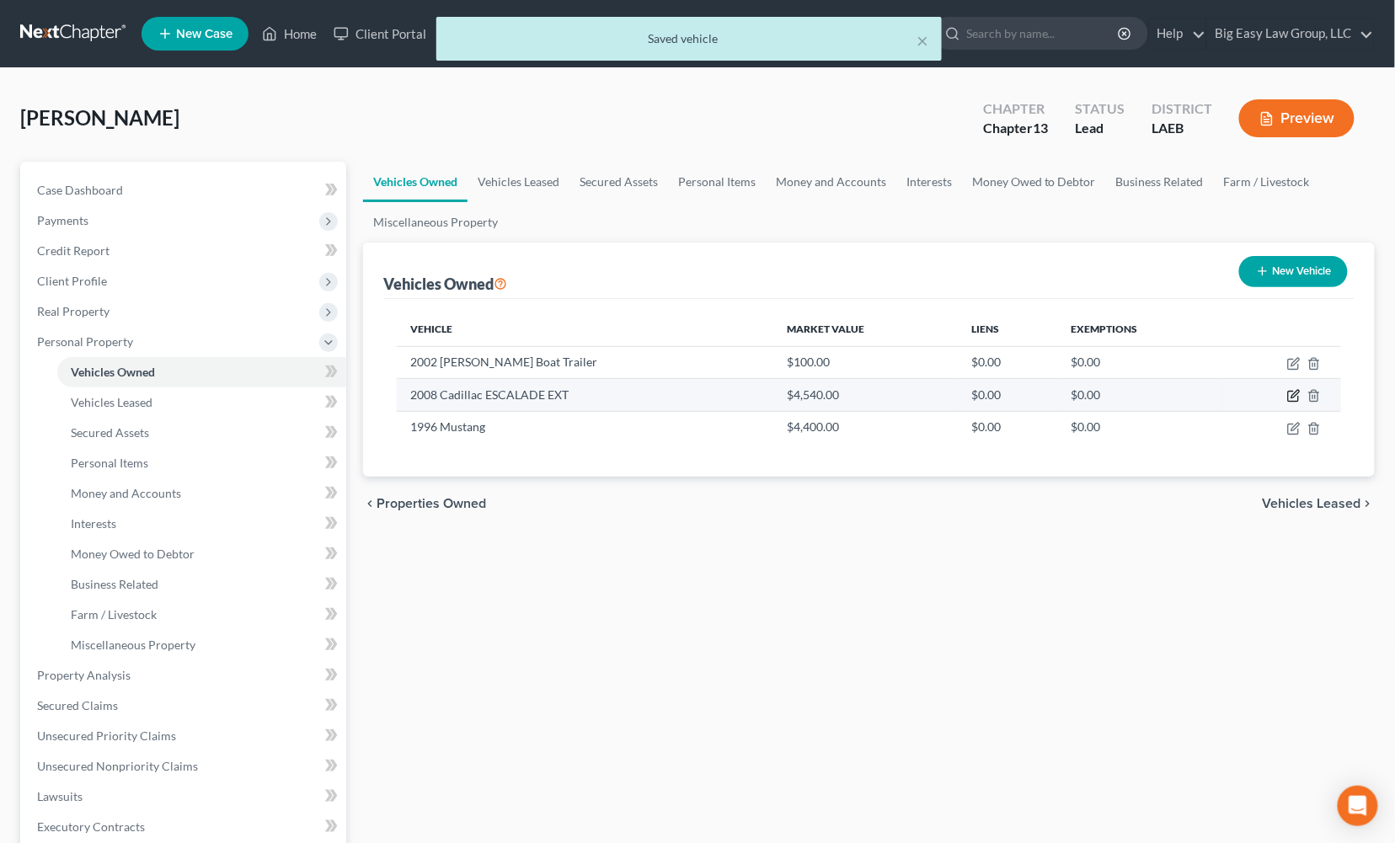
click at [1290, 394] on icon "button" at bounding box center [1293, 395] width 13 height 13
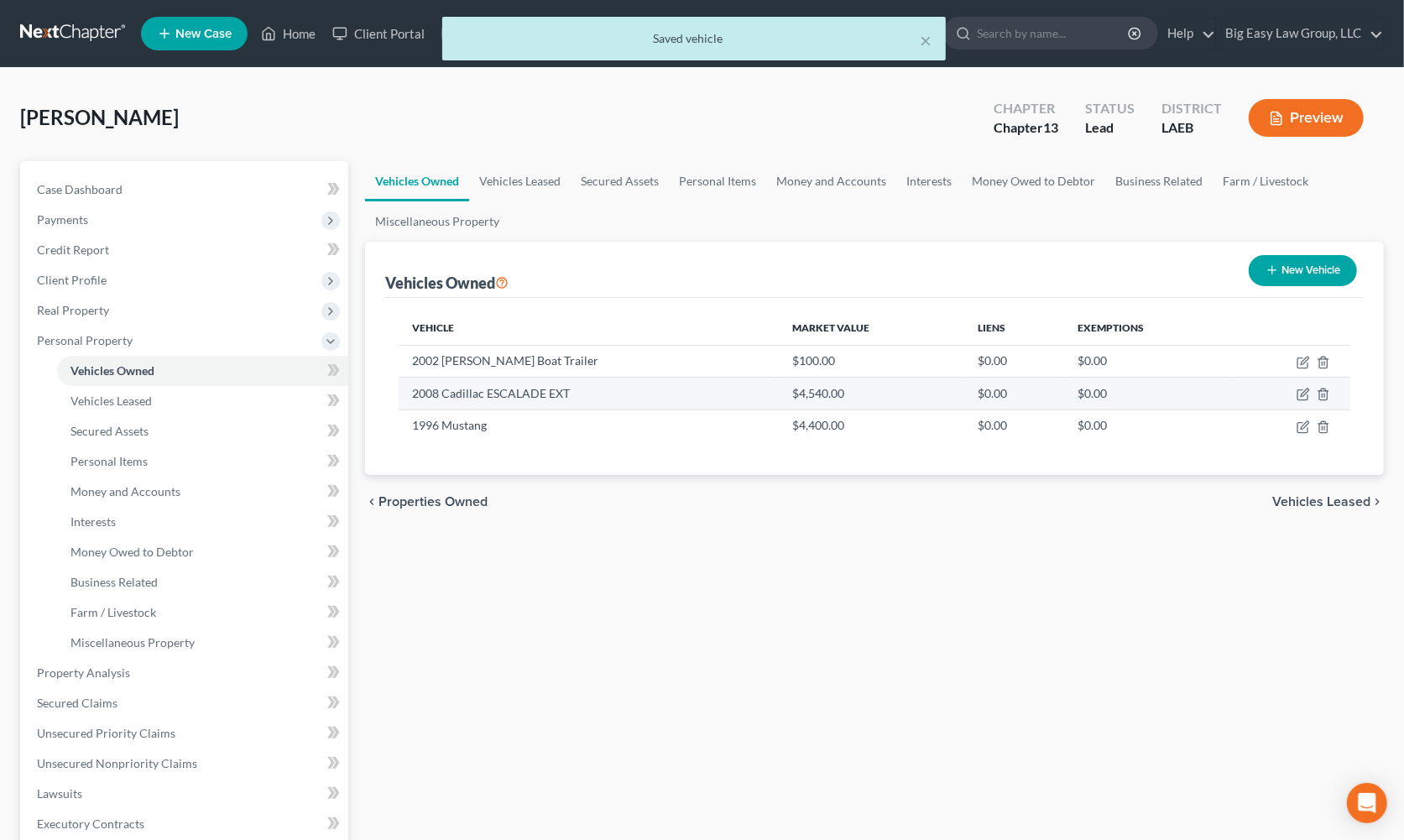
select select "0"
select select "18"
select select "4"
select select "2"
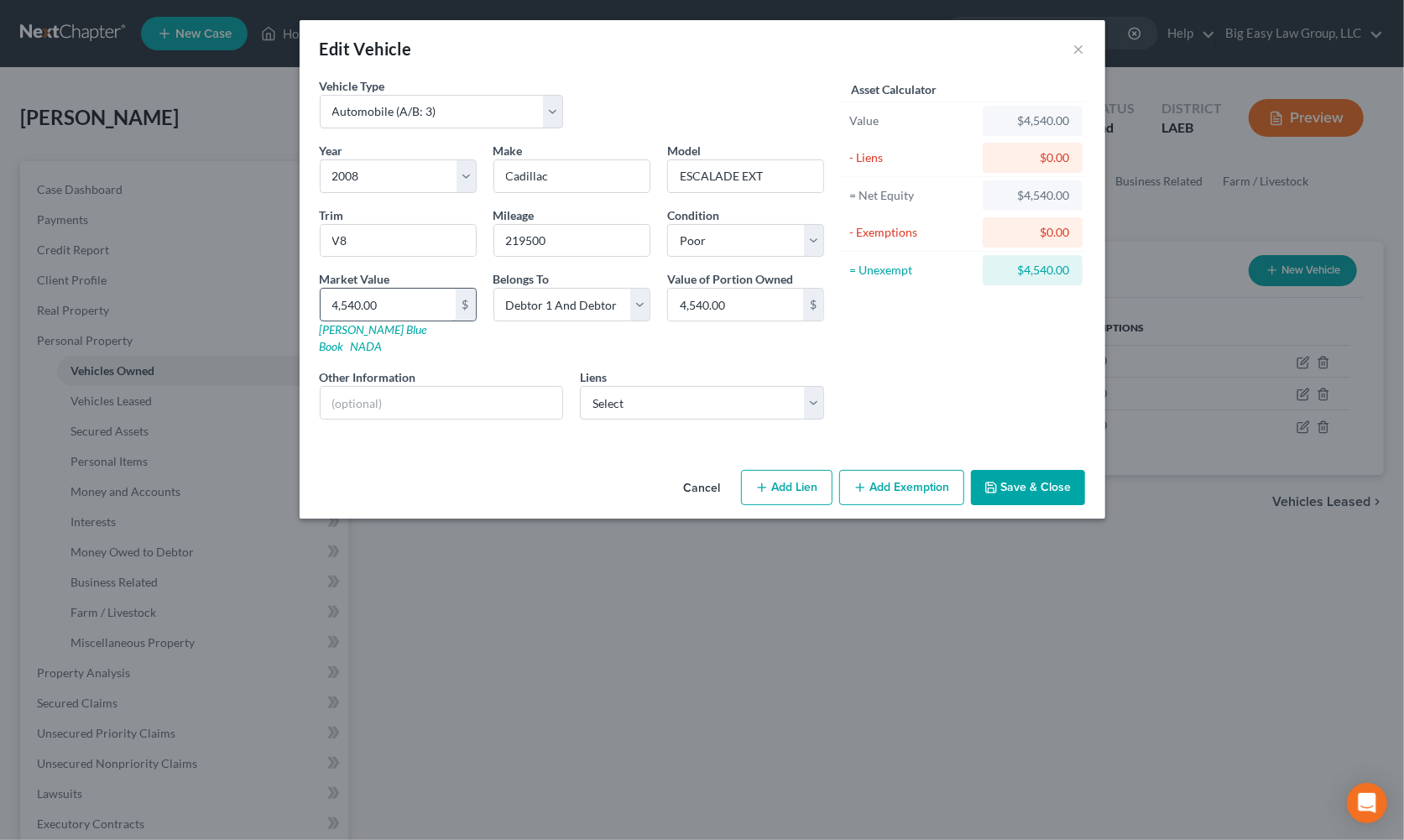
click at [423, 294] on input "4,540.00" at bounding box center [389, 305] width 136 height 32
drag, startPoint x: 425, startPoint y: 302, endPoint x: 194, endPoint y: 304, distance: 231.0
click at [199, 303] on div "Edit Vehicle × Vehicle Type Select Automobile (A/B: 3) Truck (A/B: 3) Trailer (…" at bounding box center [702, 420] width 1404 height 840
type input "8"
type input "8.00"
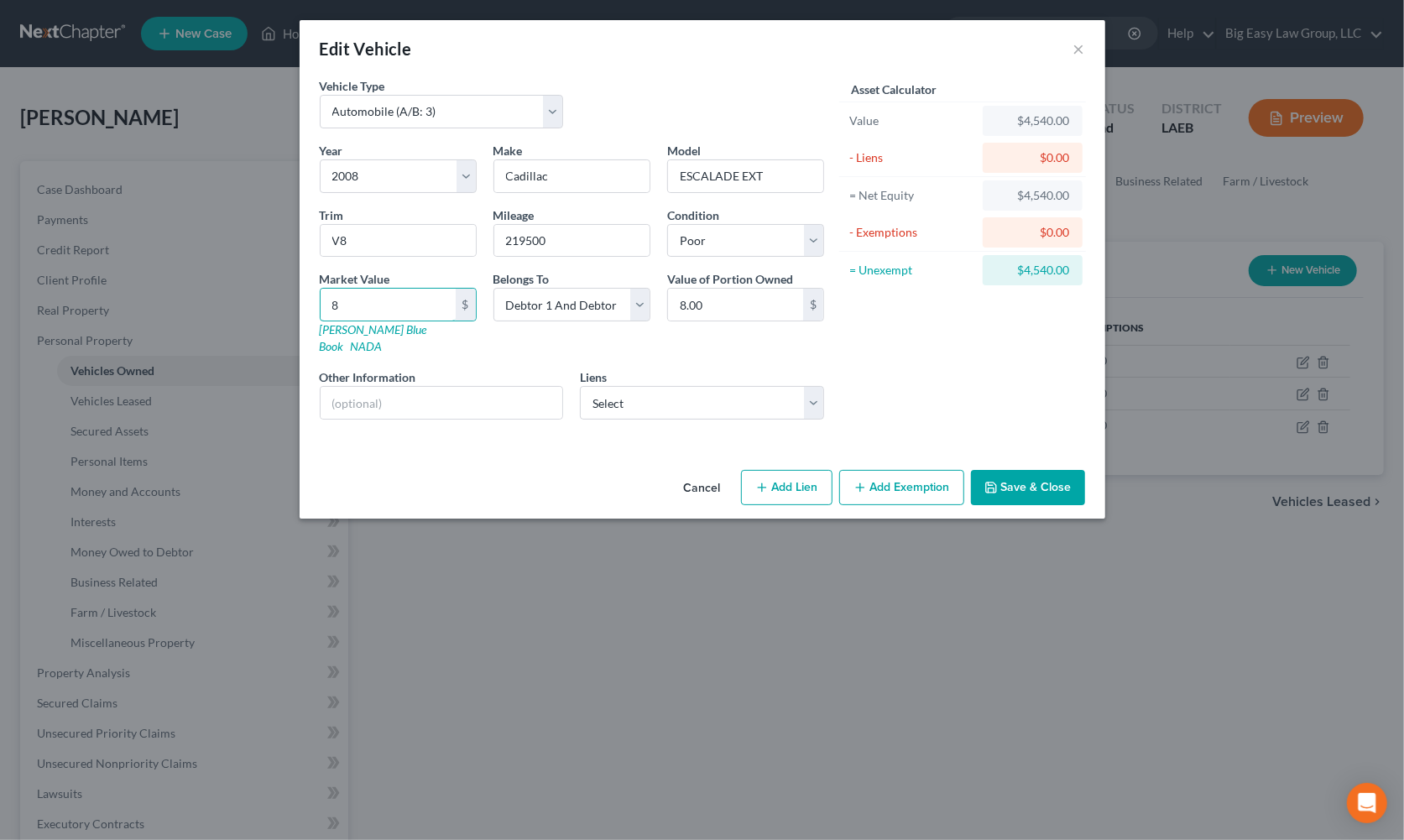
type input "86"
type input "86.00"
type input "867"
type input "867.00"
type input "8670"
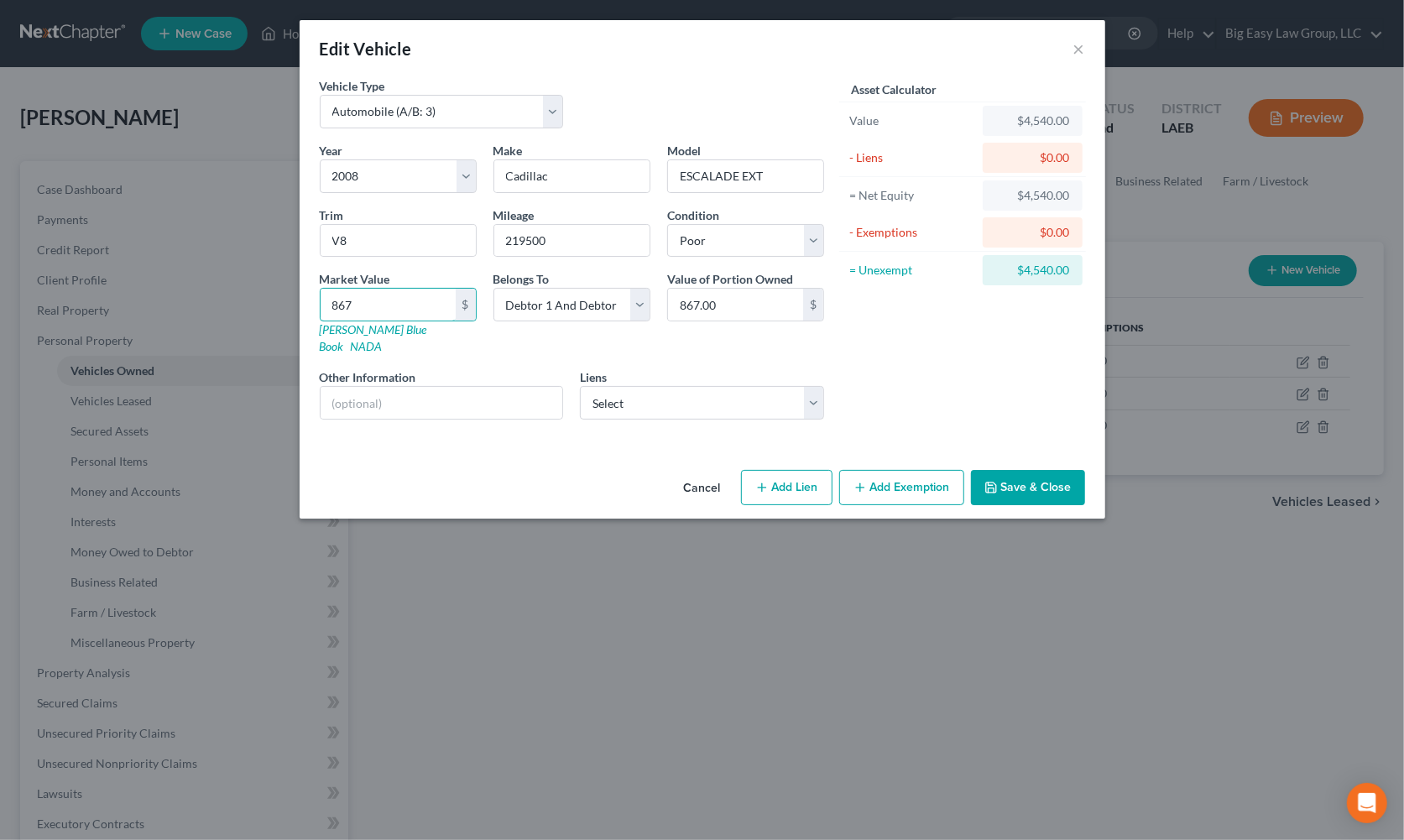
type input "8,670.00"
type input "8,670"
click at [1037, 474] on button "Save & Close" at bounding box center [1028, 487] width 115 height 35
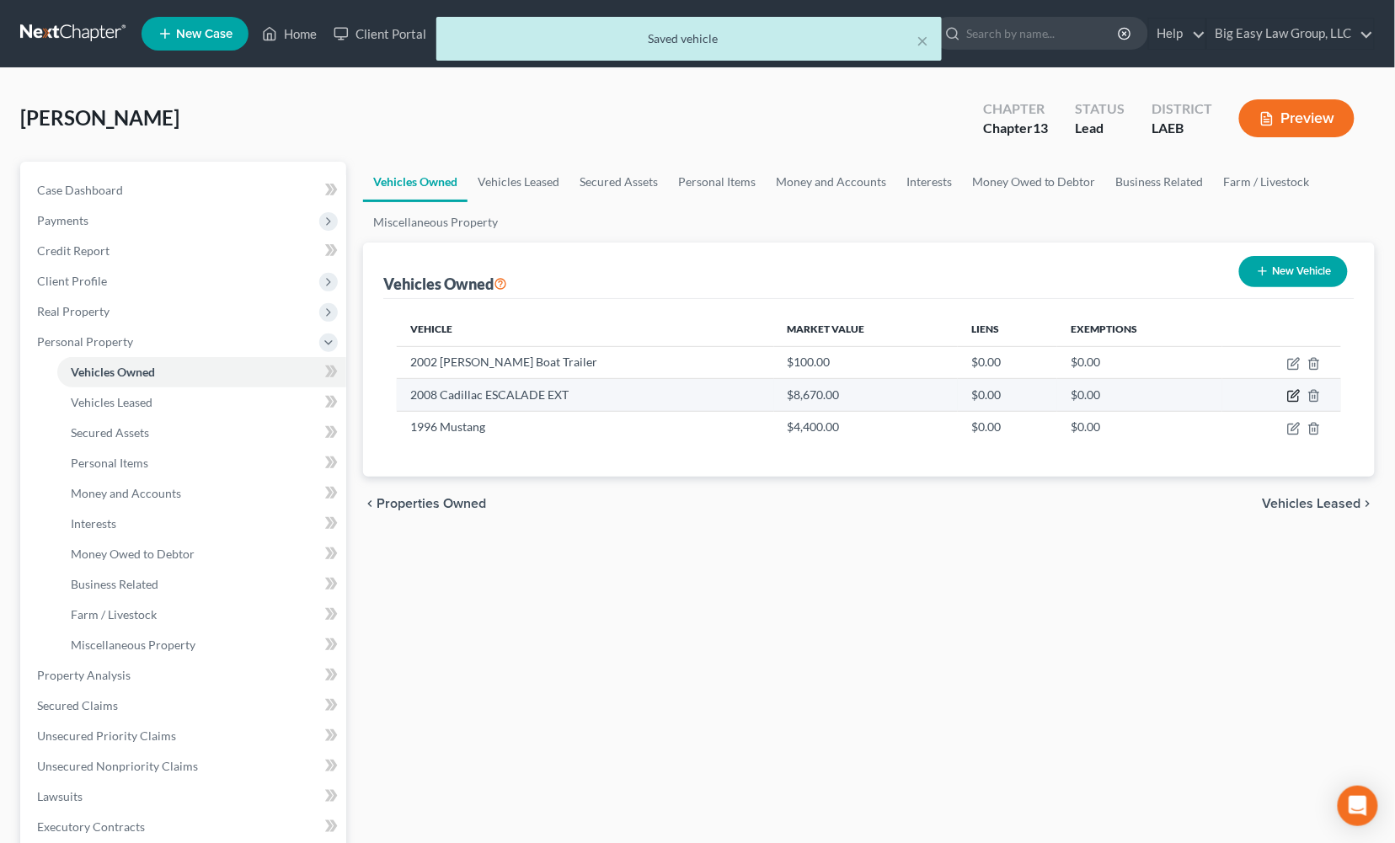
click at [1291, 394] on icon "button" at bounding box center [1293, 395] width 13 height 13
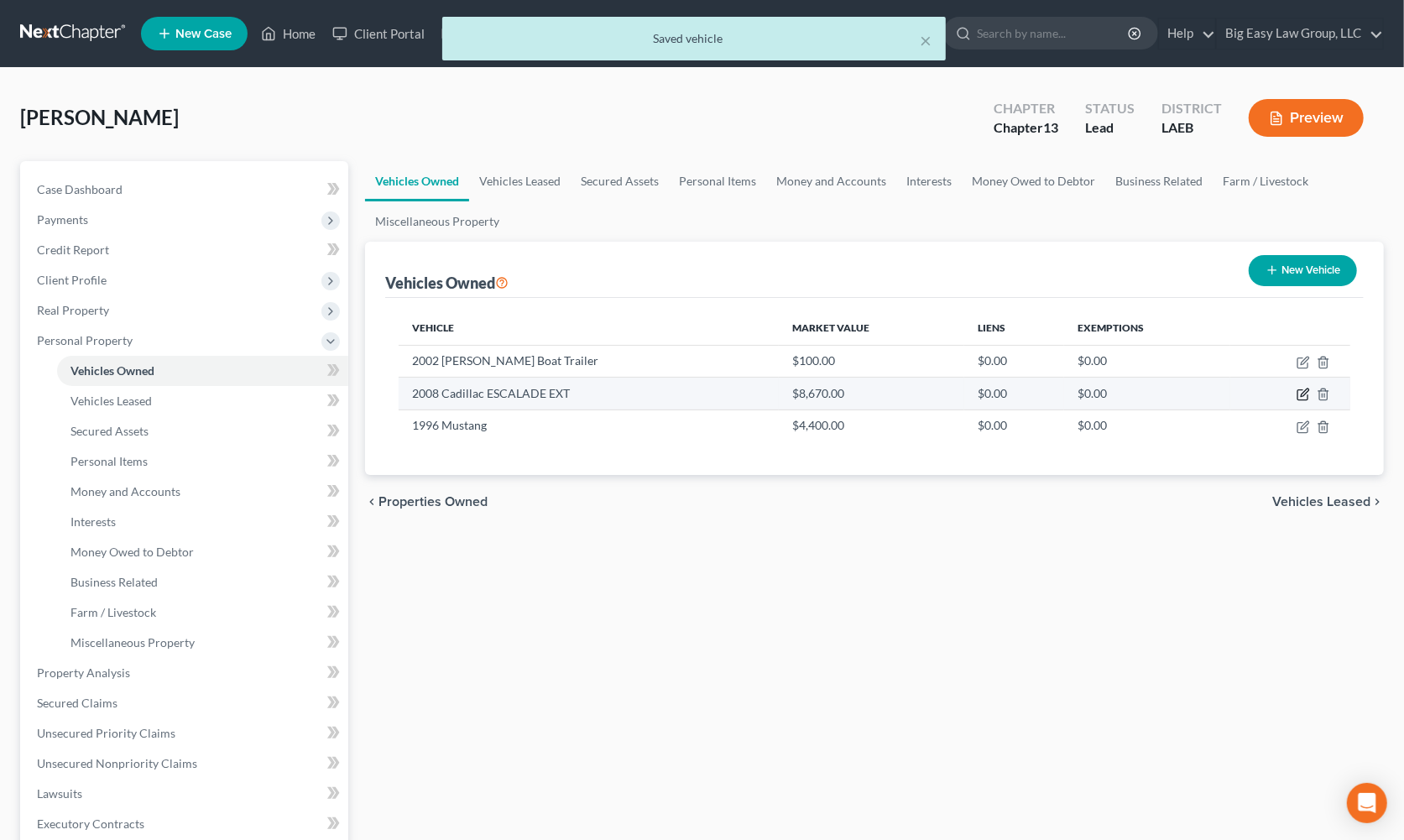
select select "0"
select select "18"
select select "4"
select select "2"
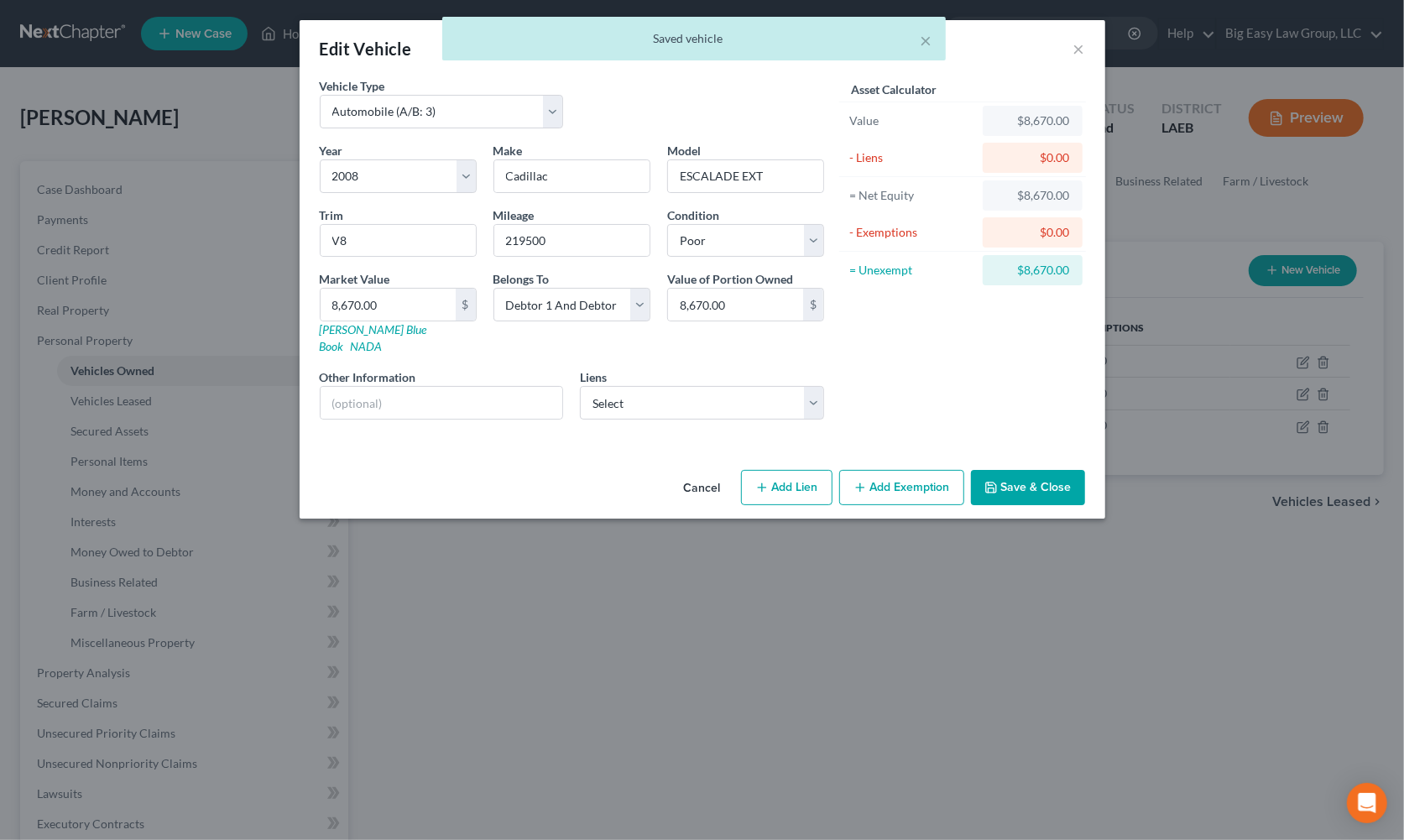
click at [1043, 482] on button "Save & Close" at bounding box center [1028, 487] width 115 height 35
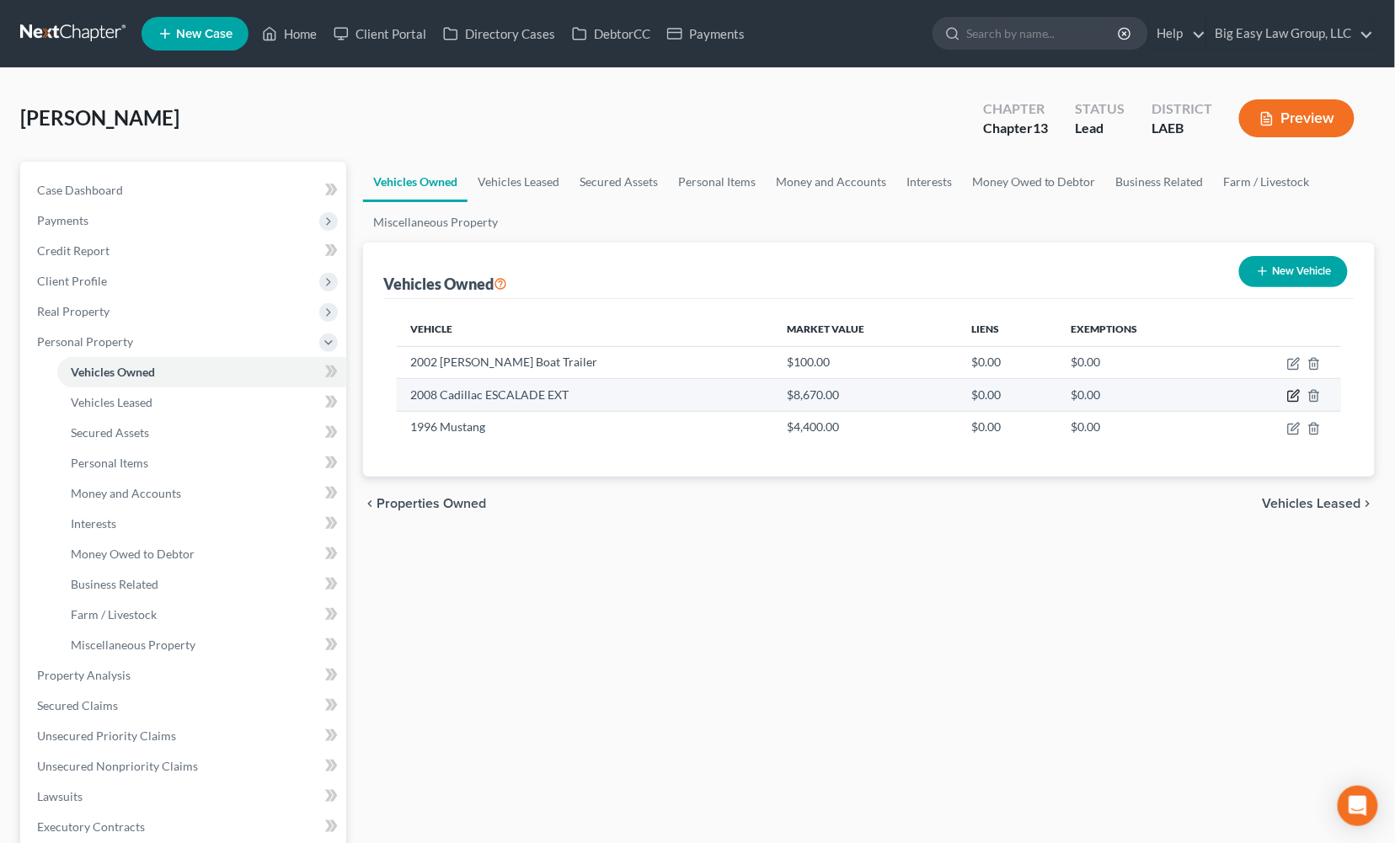
click at [1291, 393] on icon "button" at bounding box center [1293, 395] width 13 height 13
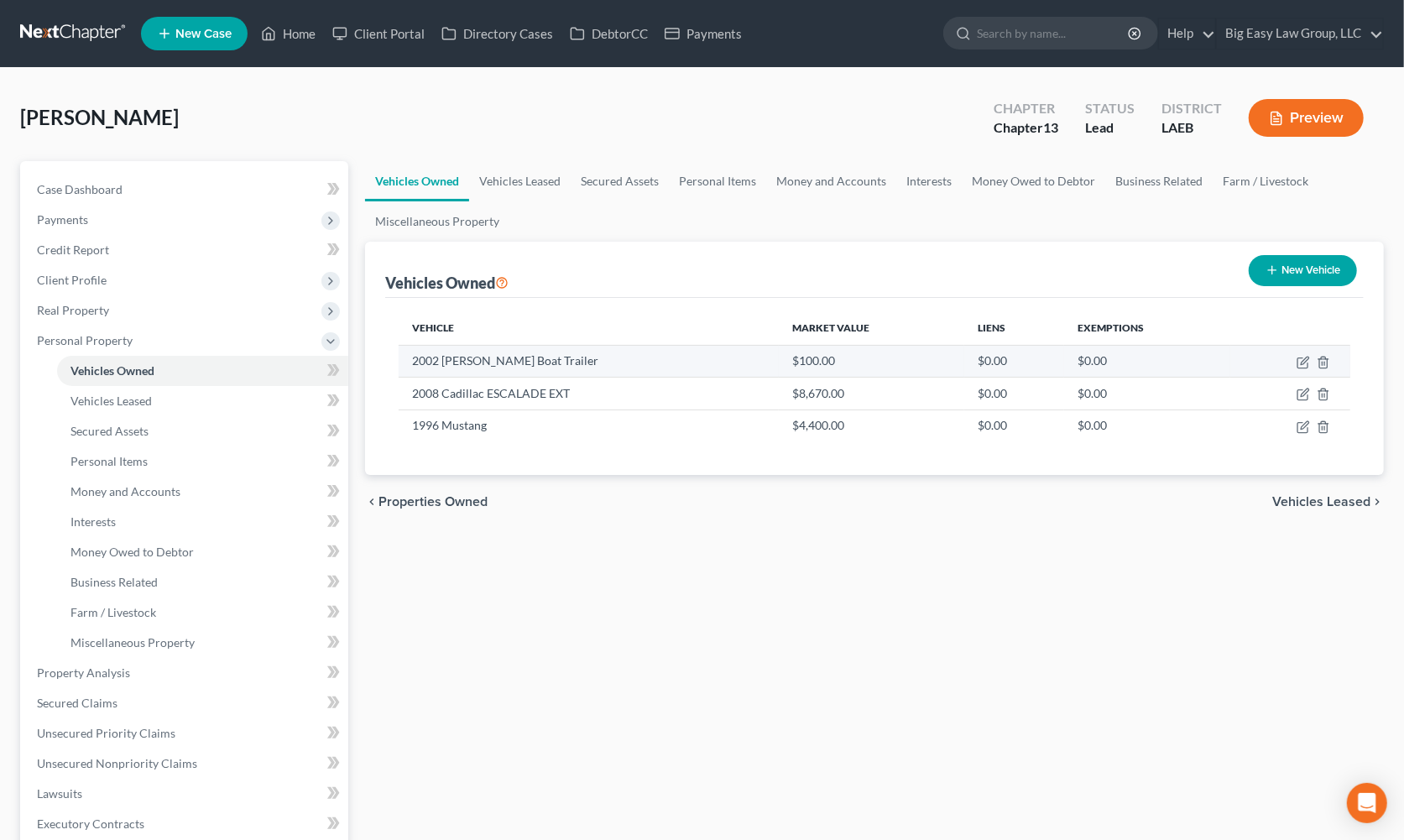
select select "0"
select select "18"
select select "4"
select select "2"
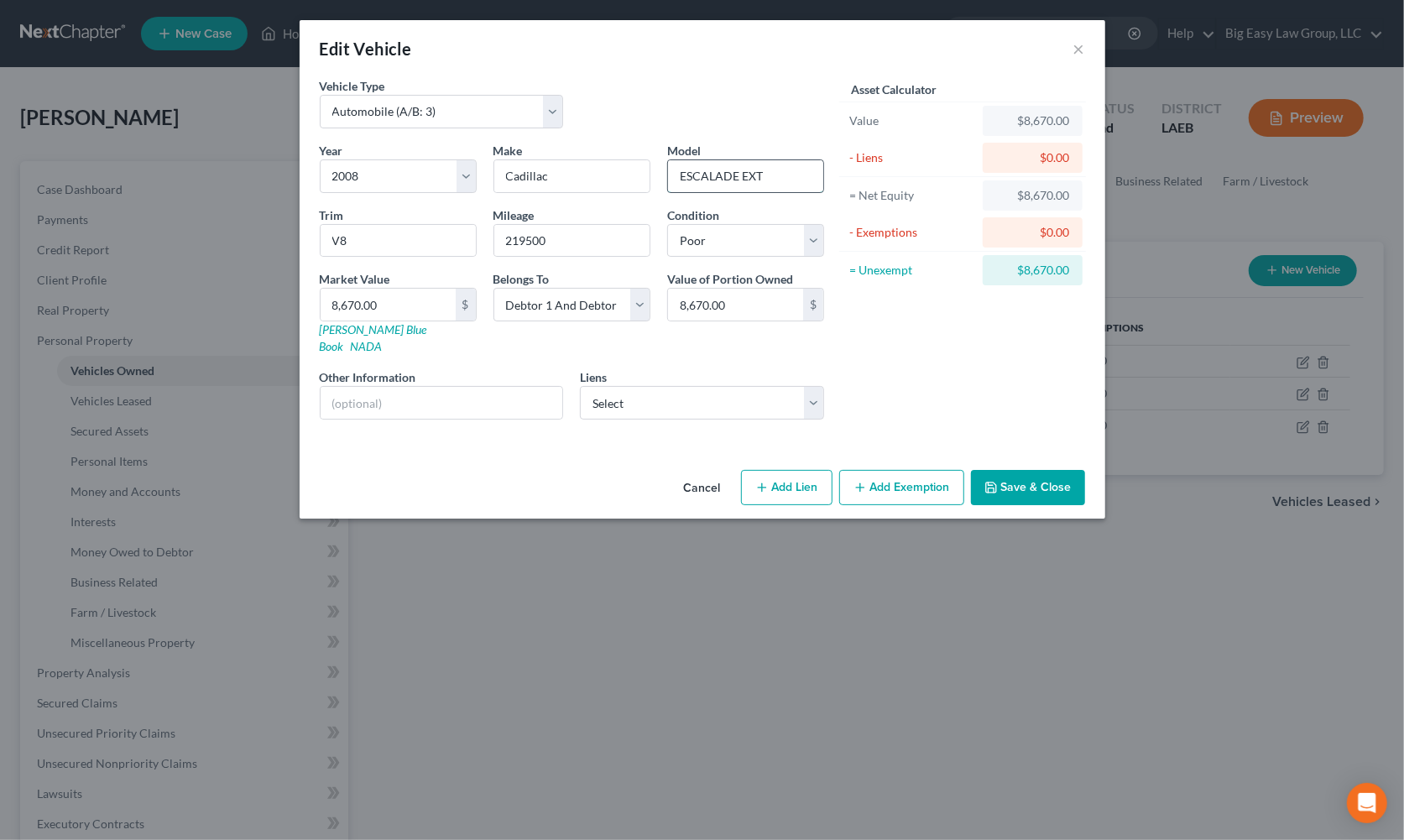
drag, startPoint x: 737, startPoint y: 176, endPoint x: 688, endPoint y: 173, distance: 49.1
click at [688, 173] on input "ESCALADE EXT" at bounding box center [746, 176] width 155 height 32
type input "Escalade EXT"
click at [1009, 470] on button "Save & Close" at bounding box center [1028, 487] width 115 height 35
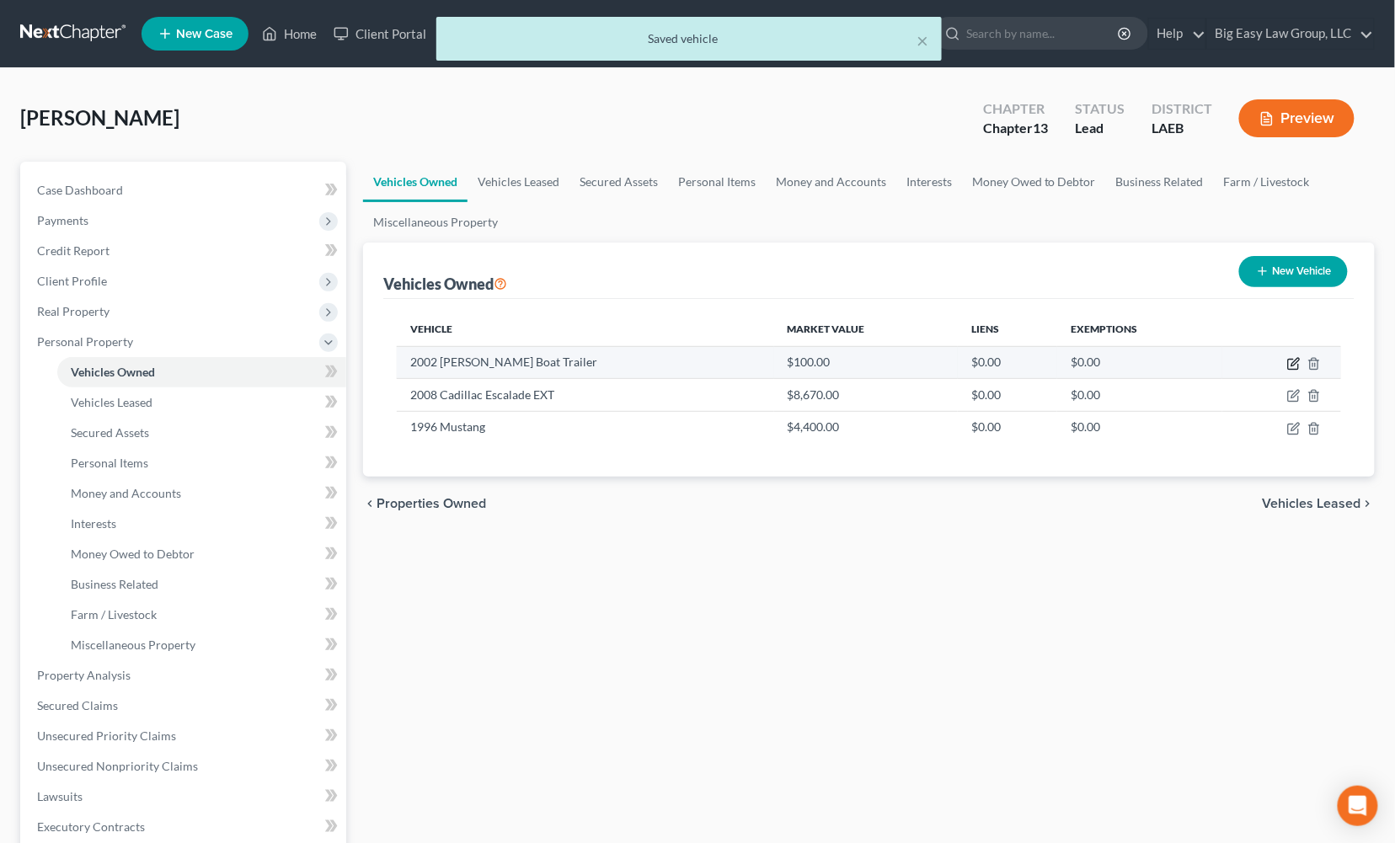
click at [1296, 359] on icon "button" at bounding box center [1295, 362] width 8 height 8
select select "2"
select select "24"
select select "4"
select select "2"
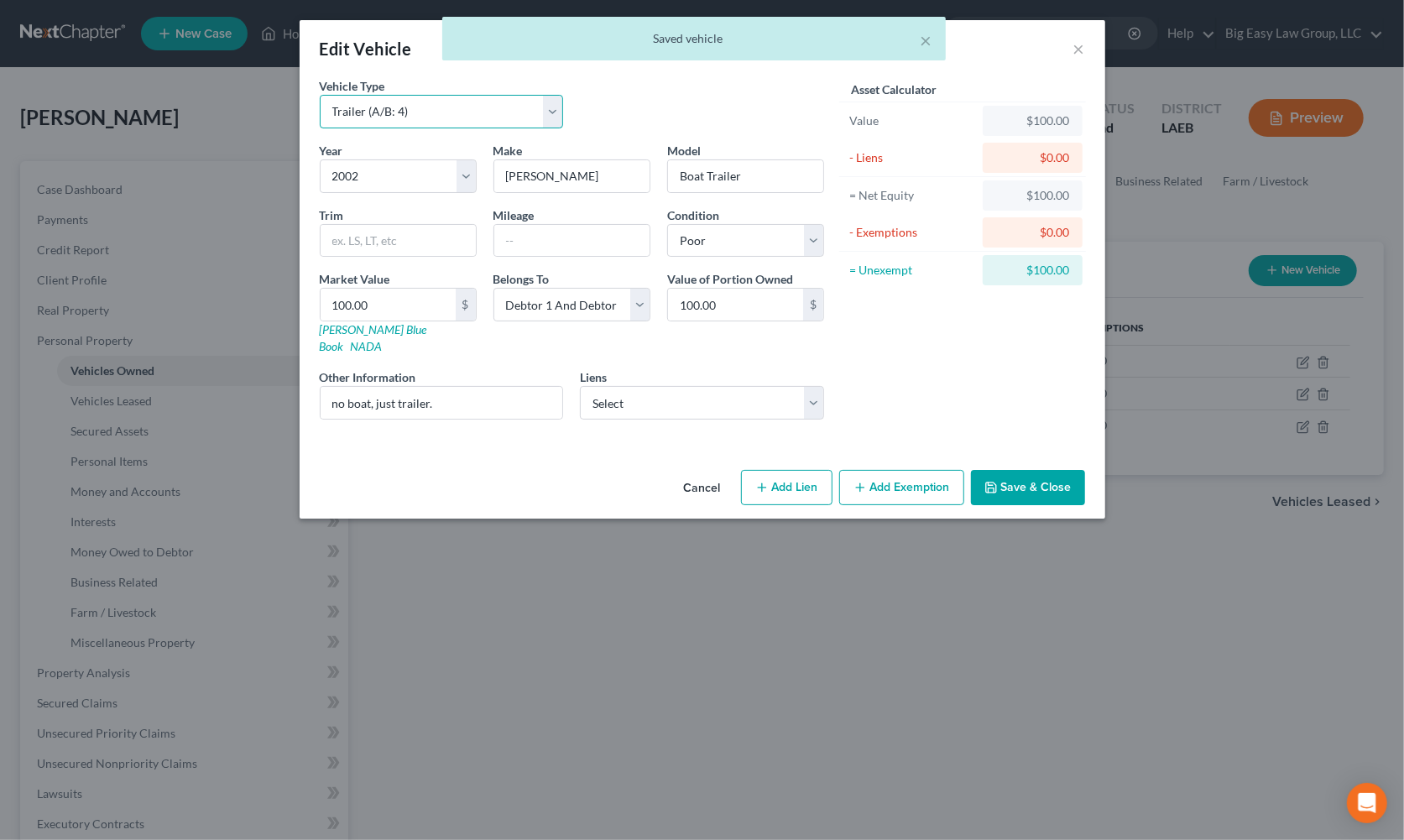
click at [473, 120] on select "Select Automobile (A/B: 3) Truck (A/B: 3) Trailer (A/B: 4) Watercraft (A/B: 4) …" at bounding box center [441, 112] width 244 height 34
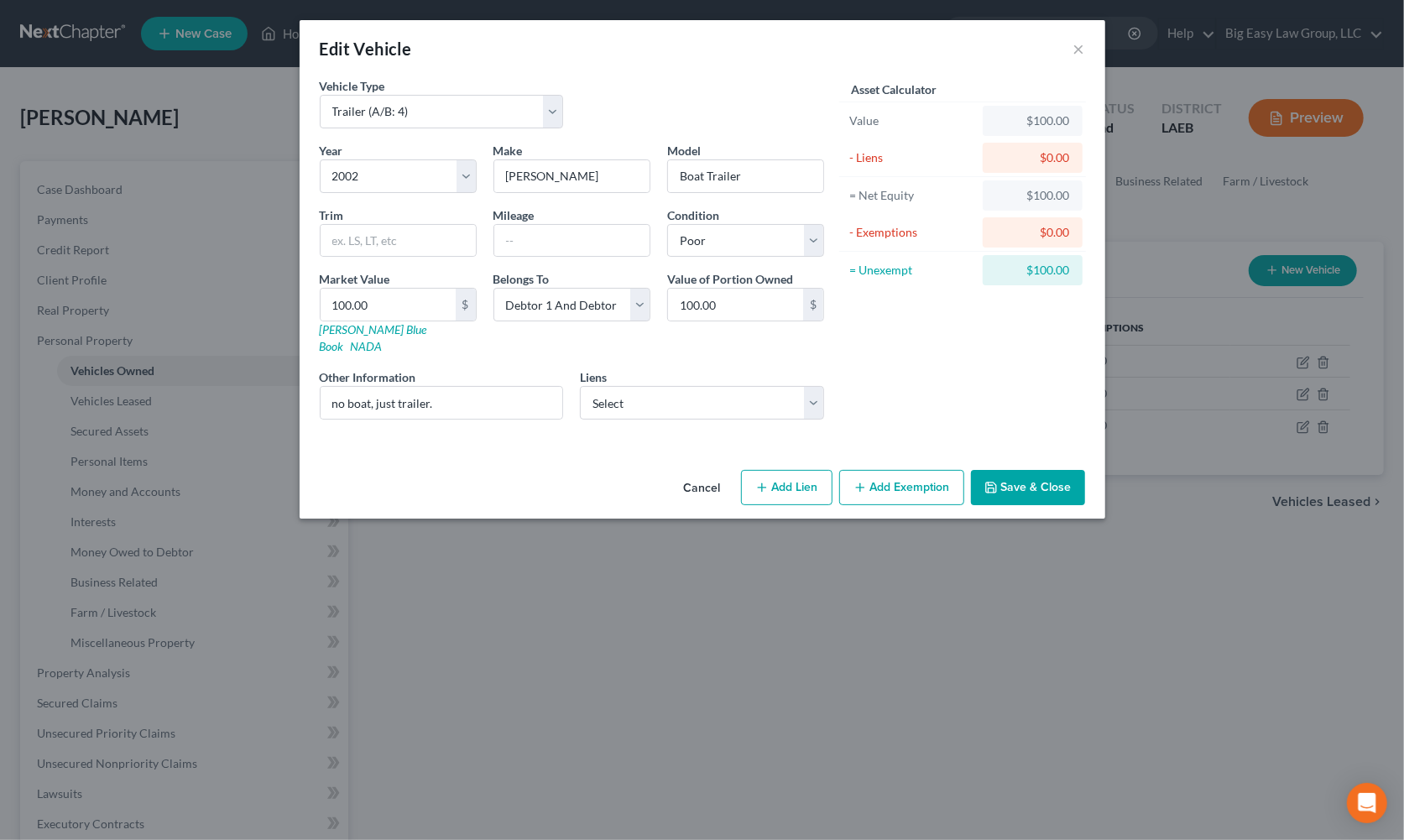
drag, startPoint x: 1043, startPoint y: 460, endPoint x: 1036, endPoint y: 472, distance: 13.9
click at [1036, 472] on button "Save & Close" at bounding box center [1028, 487] width 115 height 35
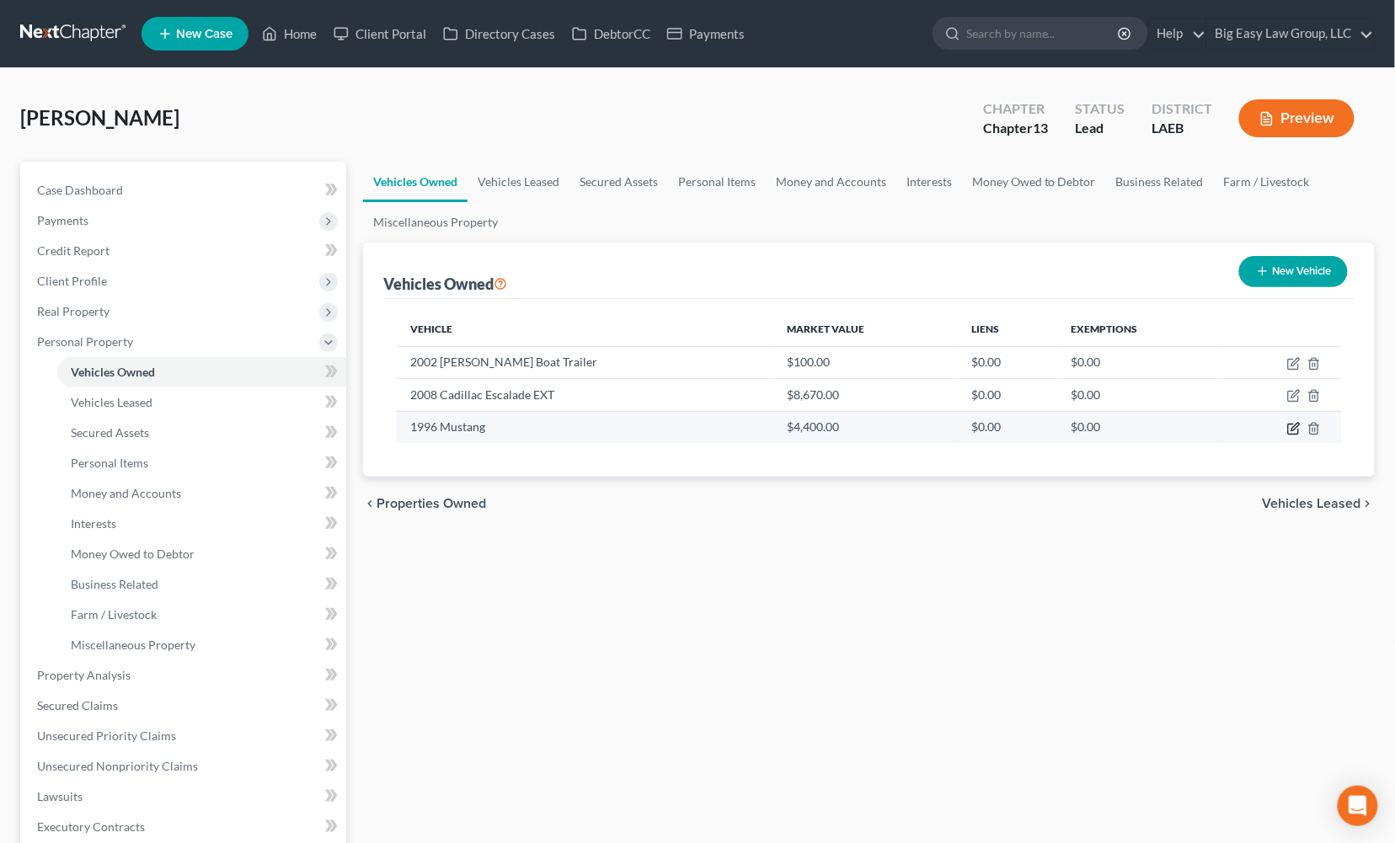
click at [1296, 426] on icon "button" at bounding box center [1293, 428] width 13 height 13
select select "0"
select select "30"
select select "0"
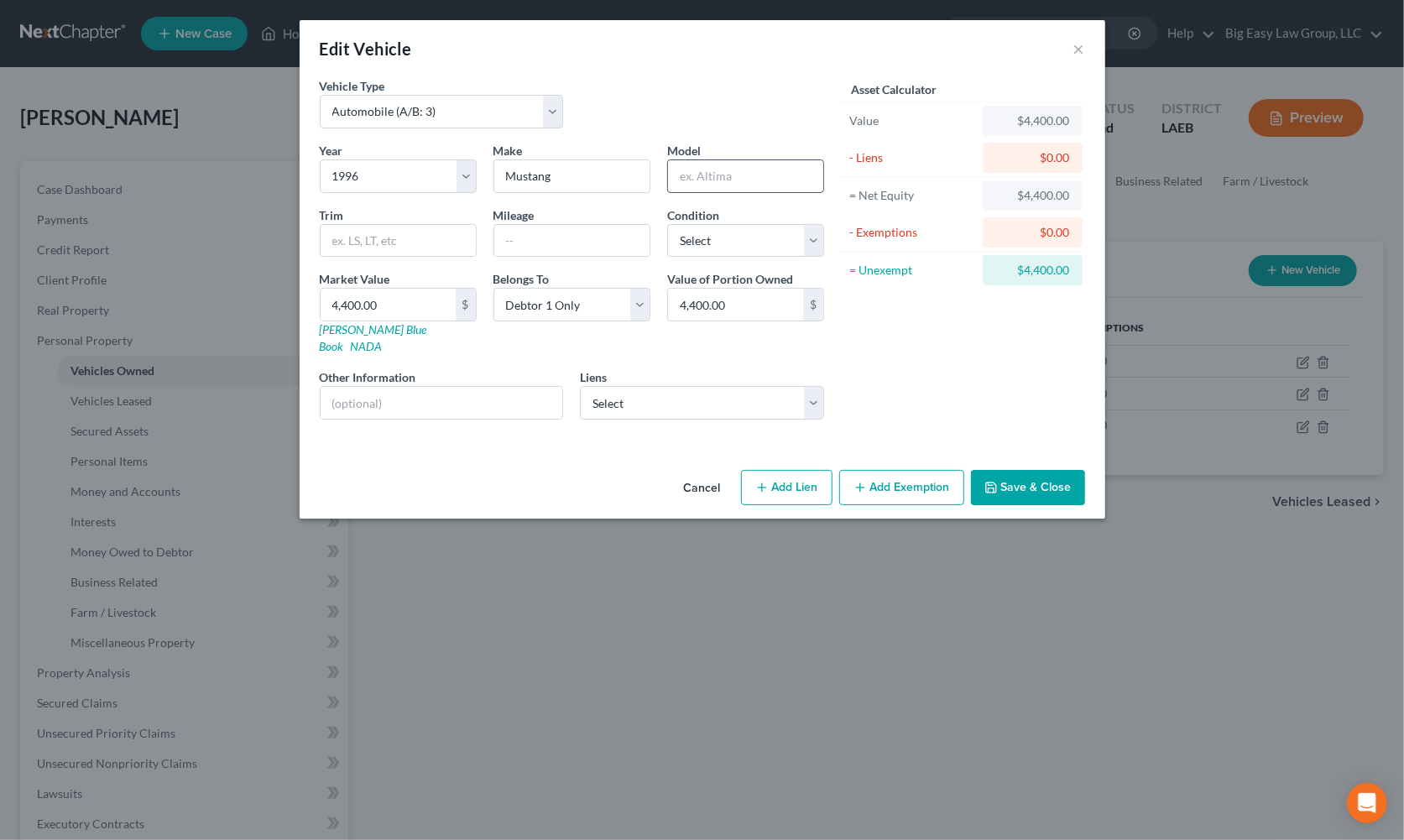
click at [753, 178] on input "text" at bounding box center [746, 176] width 155 height 32
type input "C"
type input "Ford"
click at [757, 177] on input "Mustang" at bounding box center [746, 176] width 155 height 32
click at [738, 170] on input "Mustang COupe" at bounding box center [746, 176] width 155 height 32
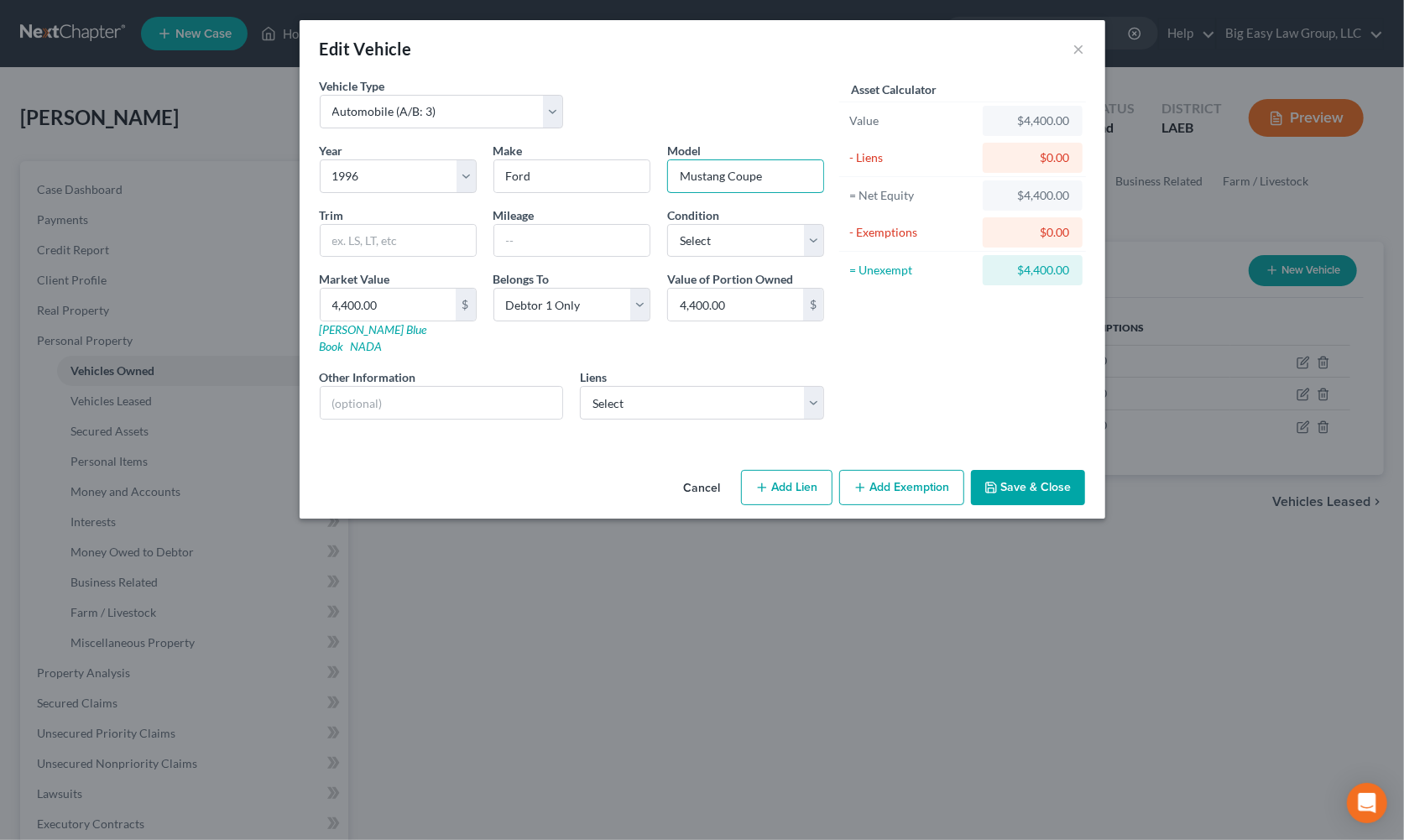
type input "Mustang Coupe"
click at [1012, 478] on button "Save & Close" at bounding box center [1028, 487] width 115 height 35
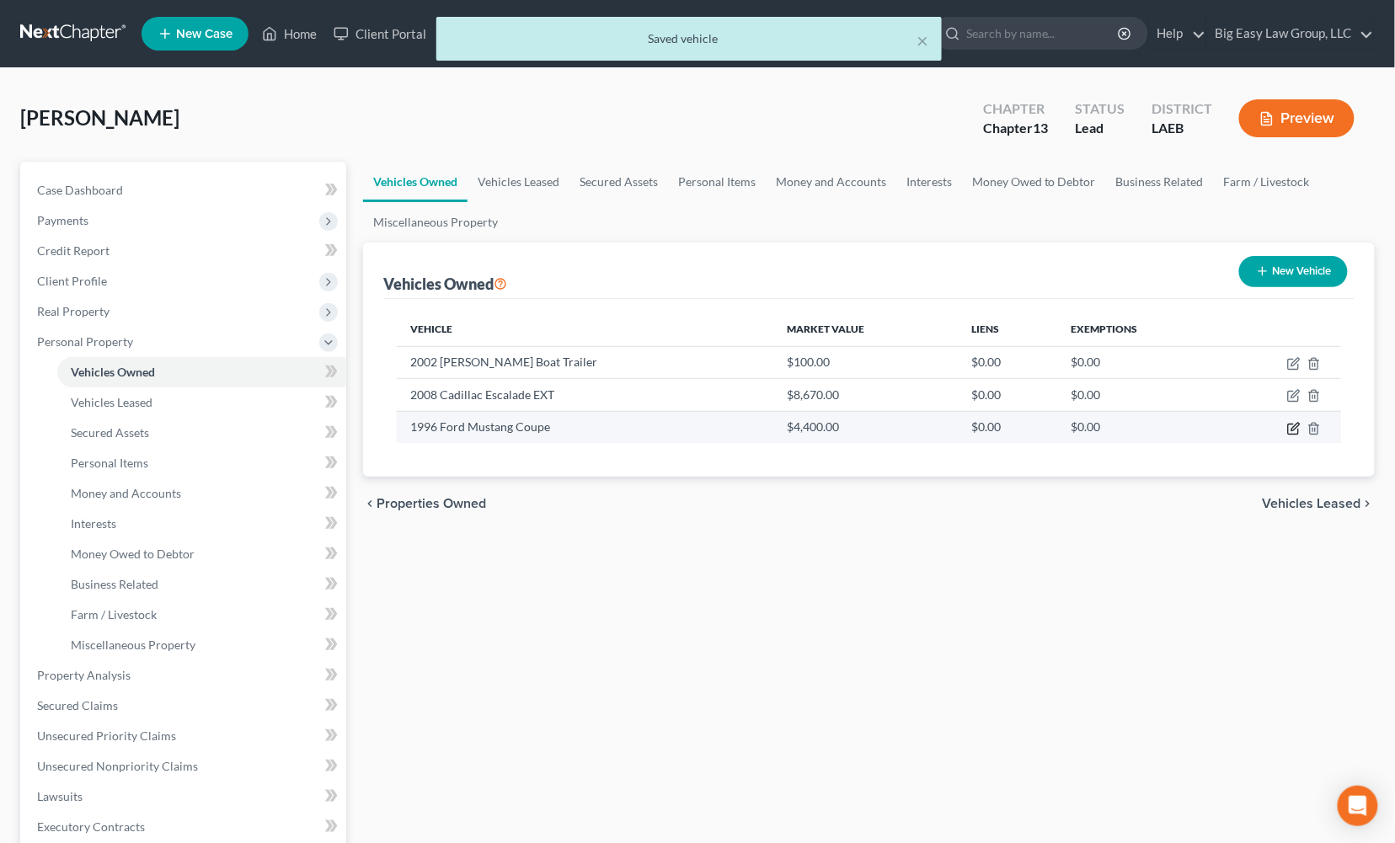
click at [1292, 425] on icon "button" at bounding box center [1293, 428] width 13 height 13
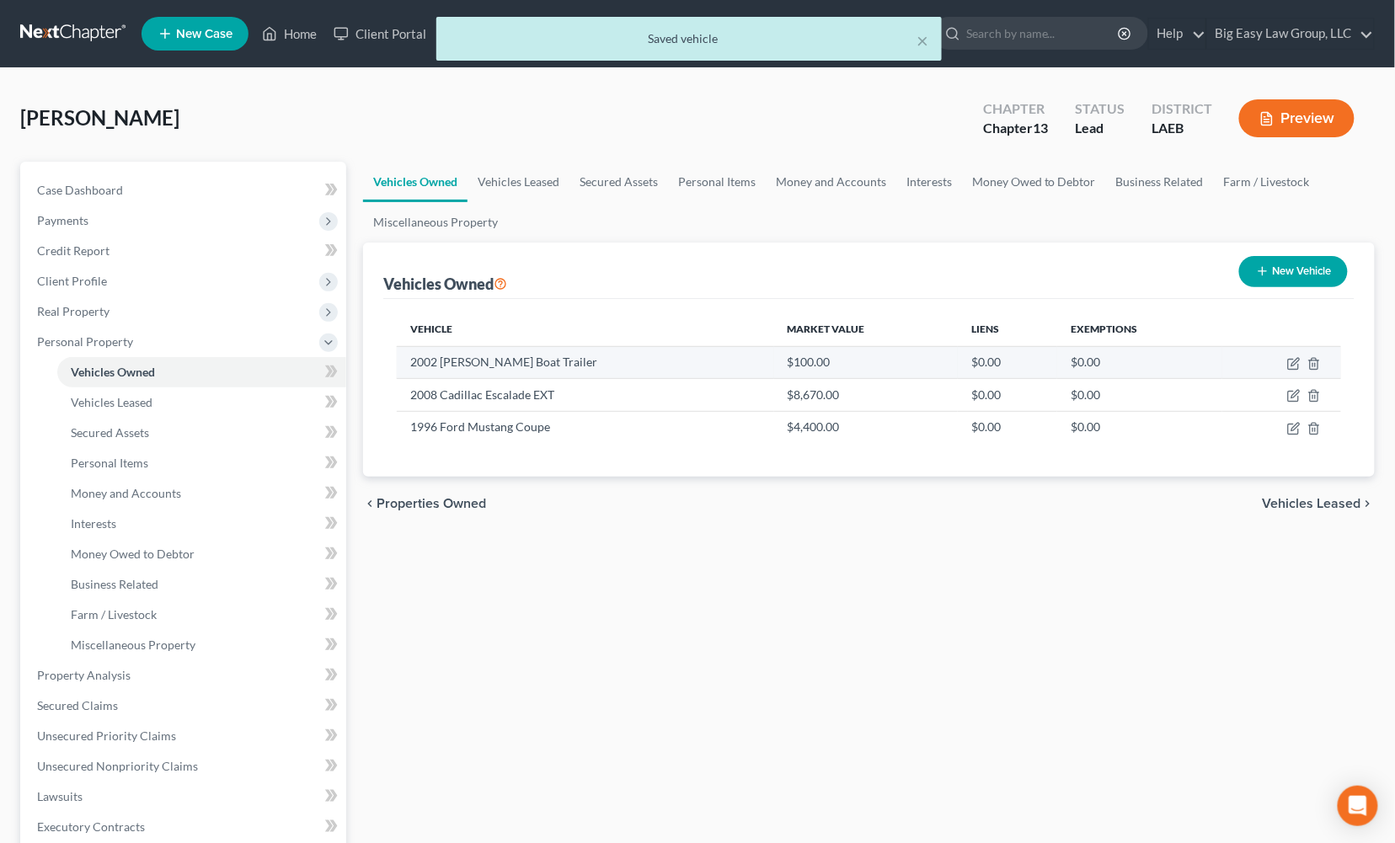
select select "0"
select select "30"
select select "0"
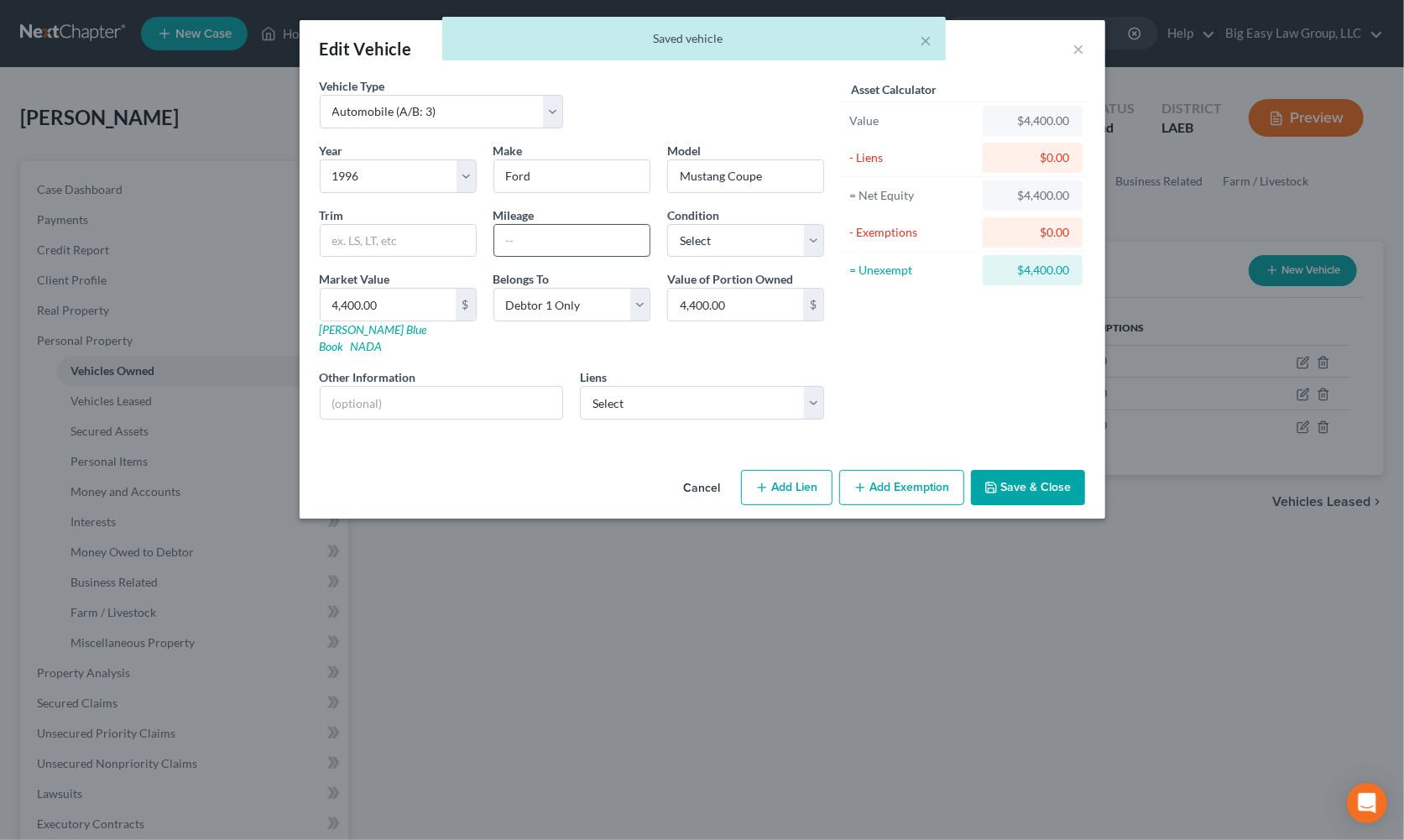
click at [572, 237] on input "text" at bounding box center [572, 241] width 155 height 32
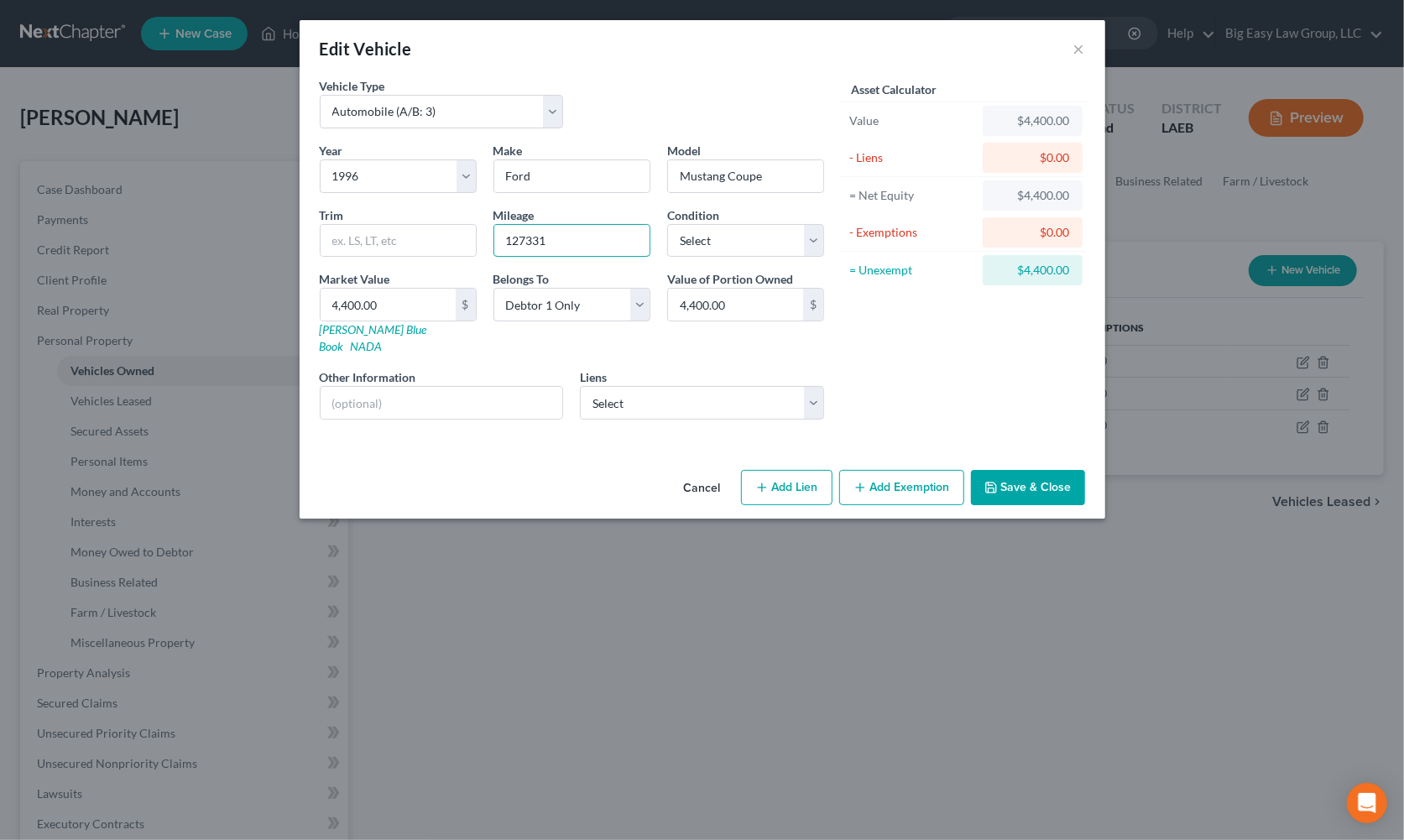
type input "127331"
click at [1008, 470] on button "Save & Close" at bounding box center [1028, 487] width 115 height 35
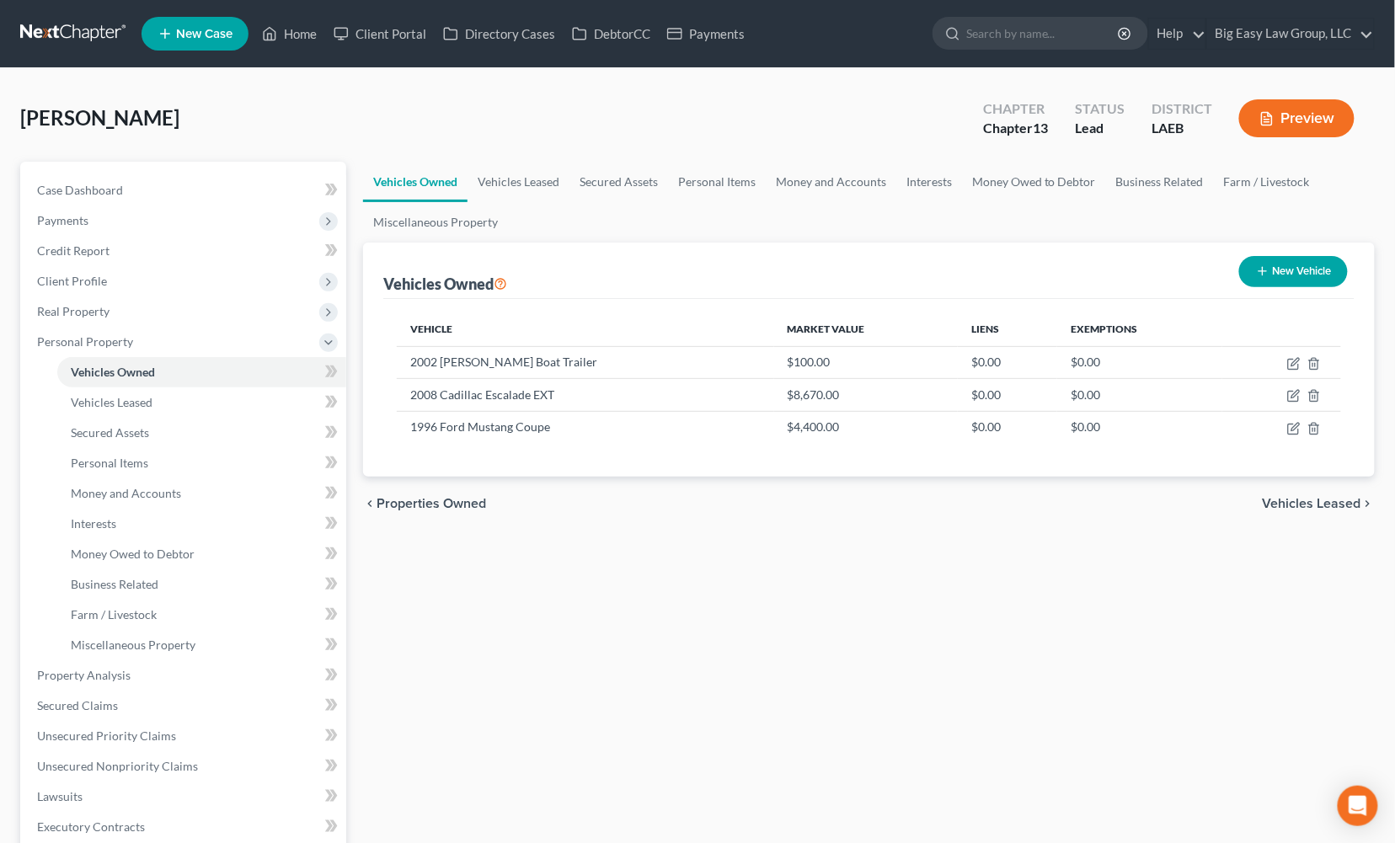
click at [1303, 275] on button "New Vehicle" at bounding box center [1293, 271] width 109 height 31
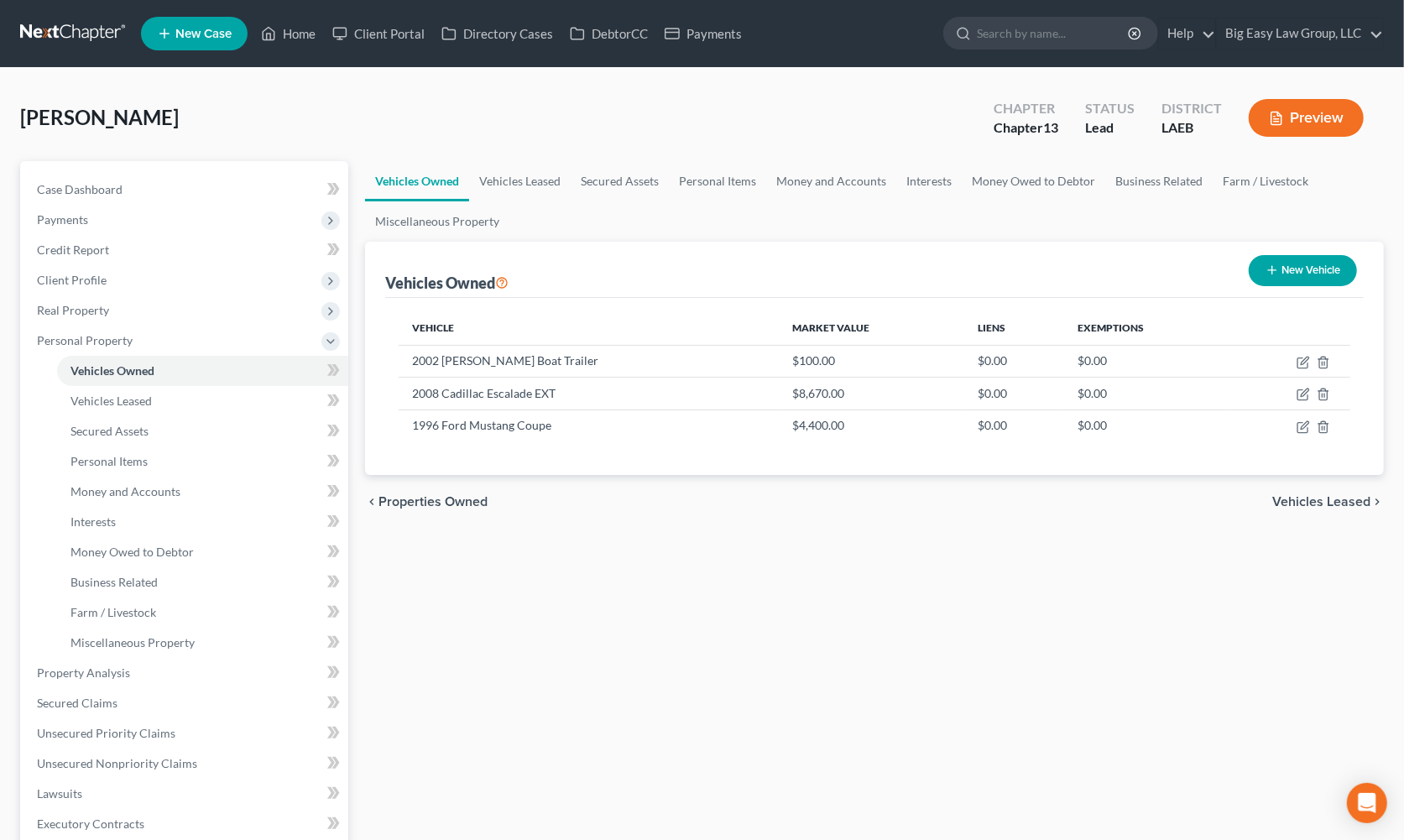
select select "0"
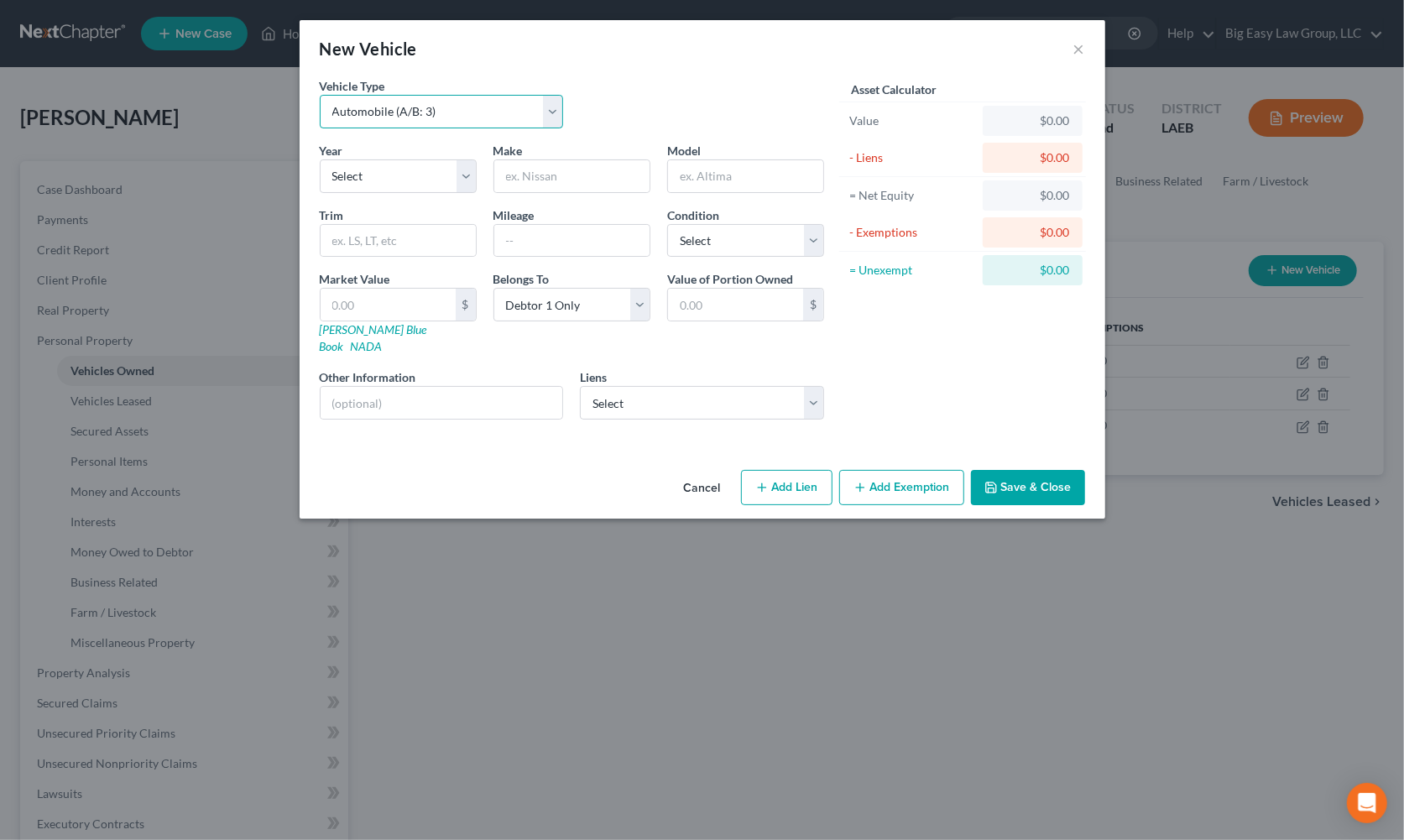
click at [413, 117] on select "Select Automobile (A/B: 3) Truck (A/B: 3) Trailer (A/B: 4) Watercraft (A/B: 4) …" at bounding box center [441, 112] width 244 height 34
select select "2"
click at [320, 95] on select "Select Automobile (A/B: 3) Truck (A/B: 3) Trailer (A/B: 4) Watercraft (A/B: 4) …" at bounding box center [441, 112] width 244 height 34
click at [411, 187] on select "Select 2026 2025 2024 2023 2022 2021 2020 2019 2018 2017 2016 2015 2014 2013 20…" at bounding box center [399, 176] width 157 height 34
select select "24"
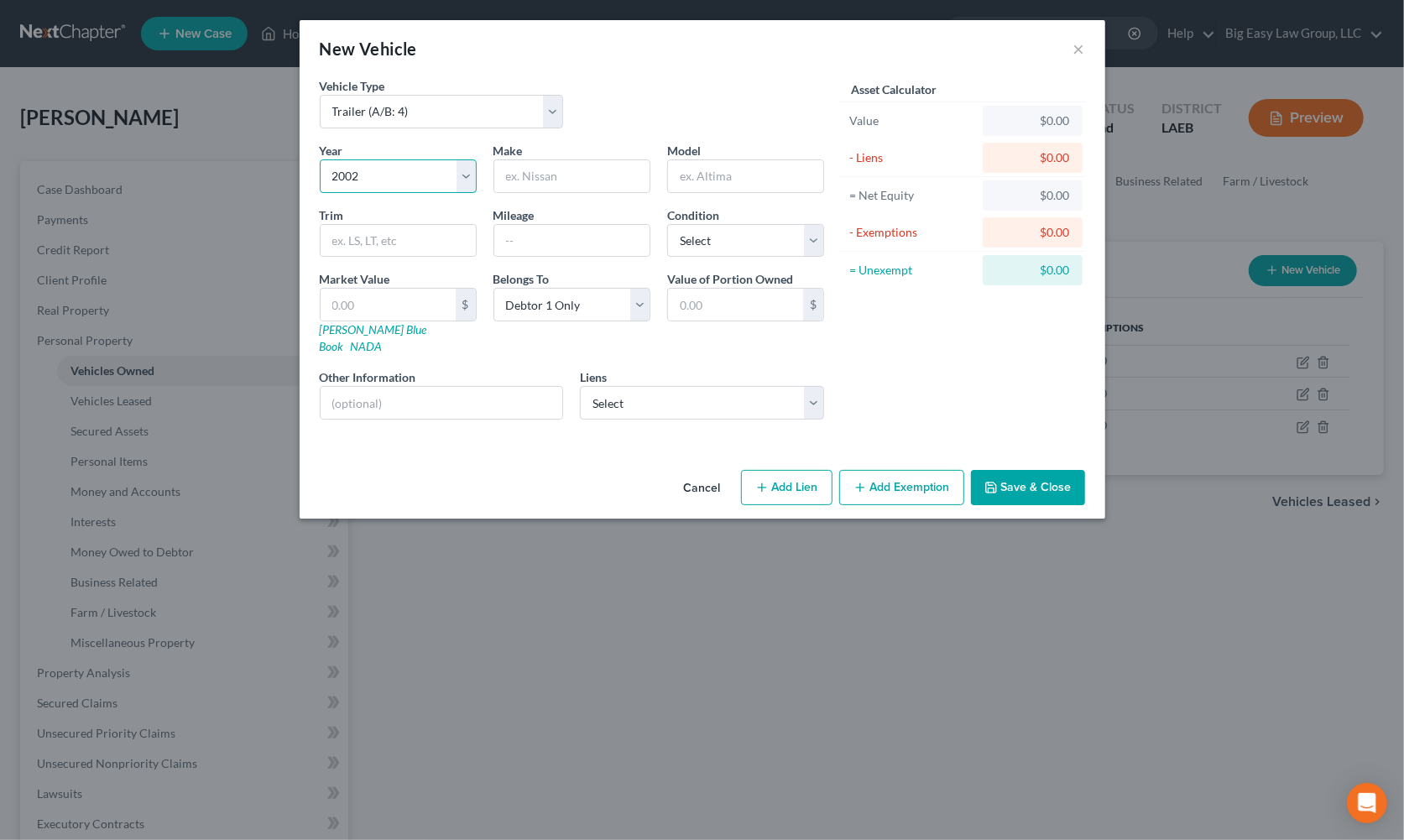
click at [320, 159] on select "Select 2026 2025 2024 2023 2022 2021 2020 2019 2018 2017 2016 2015 2014 2013 20…" at bounding box center [399, 176] width 157 height 34
click at [546, 182] on input "text" at bounding box center [572, 176] width 155 height 32
type input "Regal"
click at [771, 179] on input "Fastrac" at bounding box center [746, 176] width 155 height 32
type input "Fastrac 4.3"
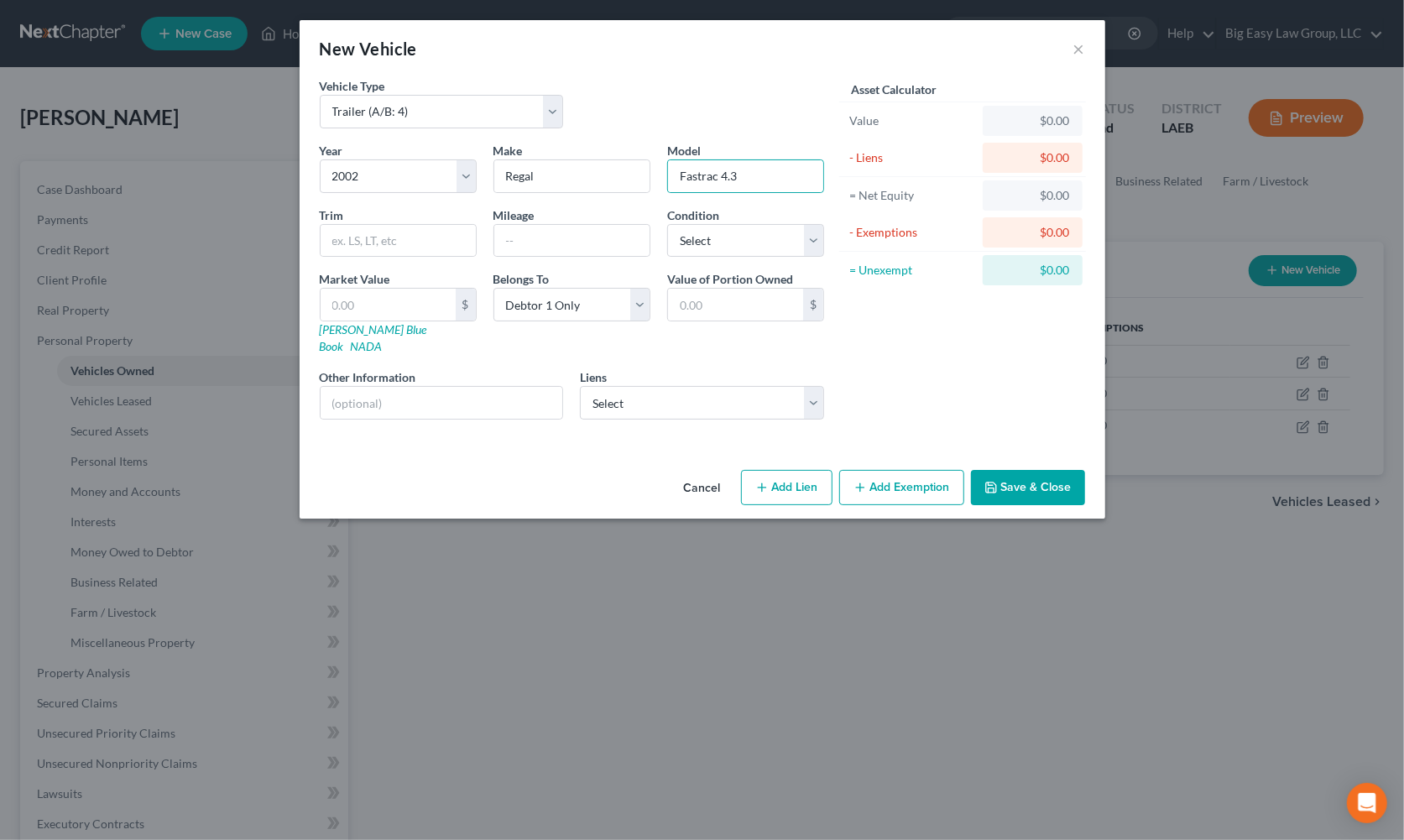
drag, startPoint x: 608, startPoint y: 269, endPoint x: 602, endPoint y: 262, distance: 9.2
click at [605, 266] on div "Year Select 2026 2025 2024 2023 2022 2021 2020 2019 2018 2017 2016 2015 2014 20…" at bounding box center [572, 287] width 521 height 291
click at [602, 259] on div "Year Select 2026 2025 2024 2023 2022 2021 2020 2019 2018 2017 2016 2015 2014 20…" at bounding box center [572, 287] width 521 height 291
click at [601, 249] on input "text" at bounding box center [572, 241] width 155 height 32
type input "6900"
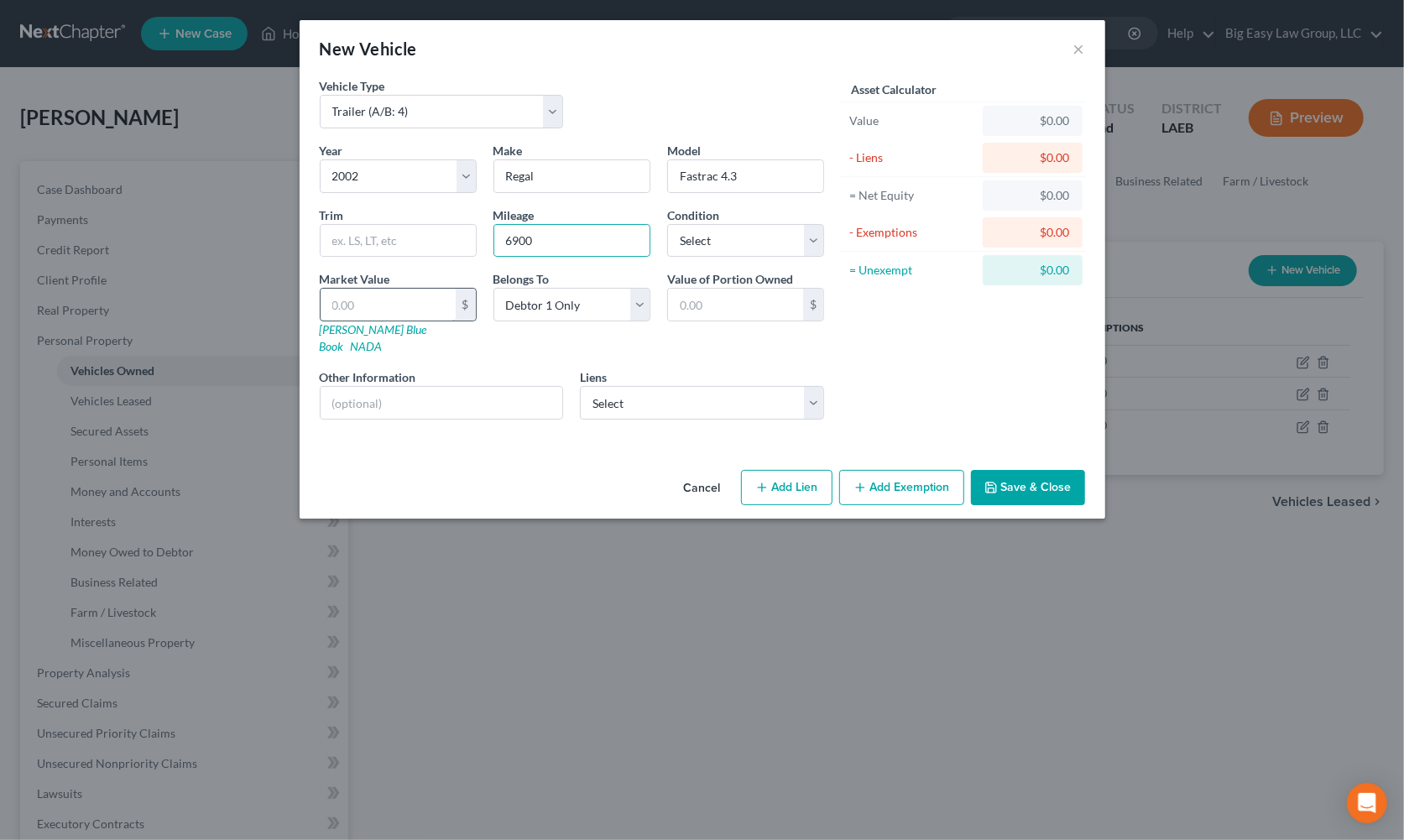
click at [357, 311] on input "text" at bounding box center [389, 305] width 136 height 32
type input "1"
type input "1.00"
type input "10"
type input "10.00"
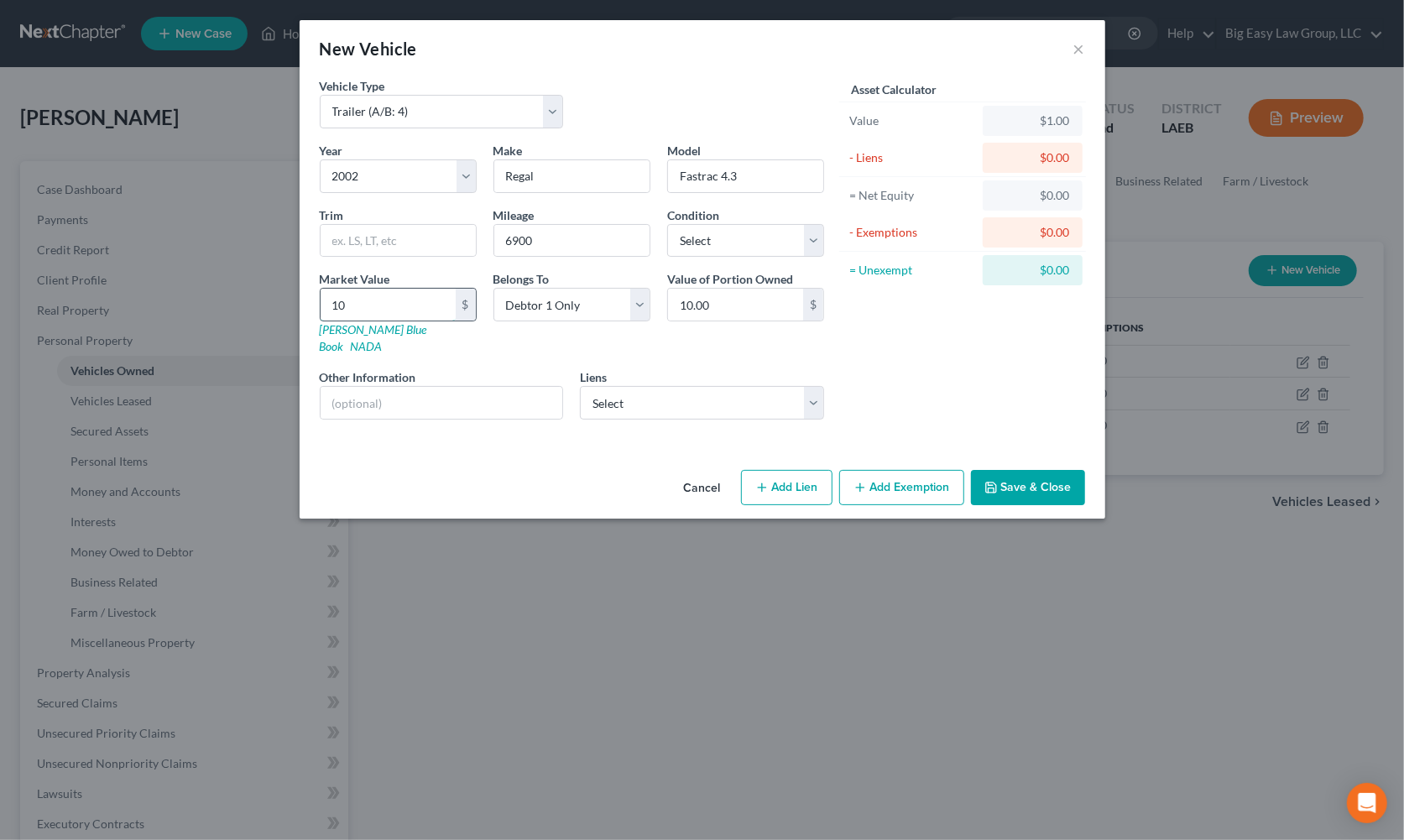
type input "100"
type input "100.00"
type input "1000"
type input "1,000.00"
type input "1,000"
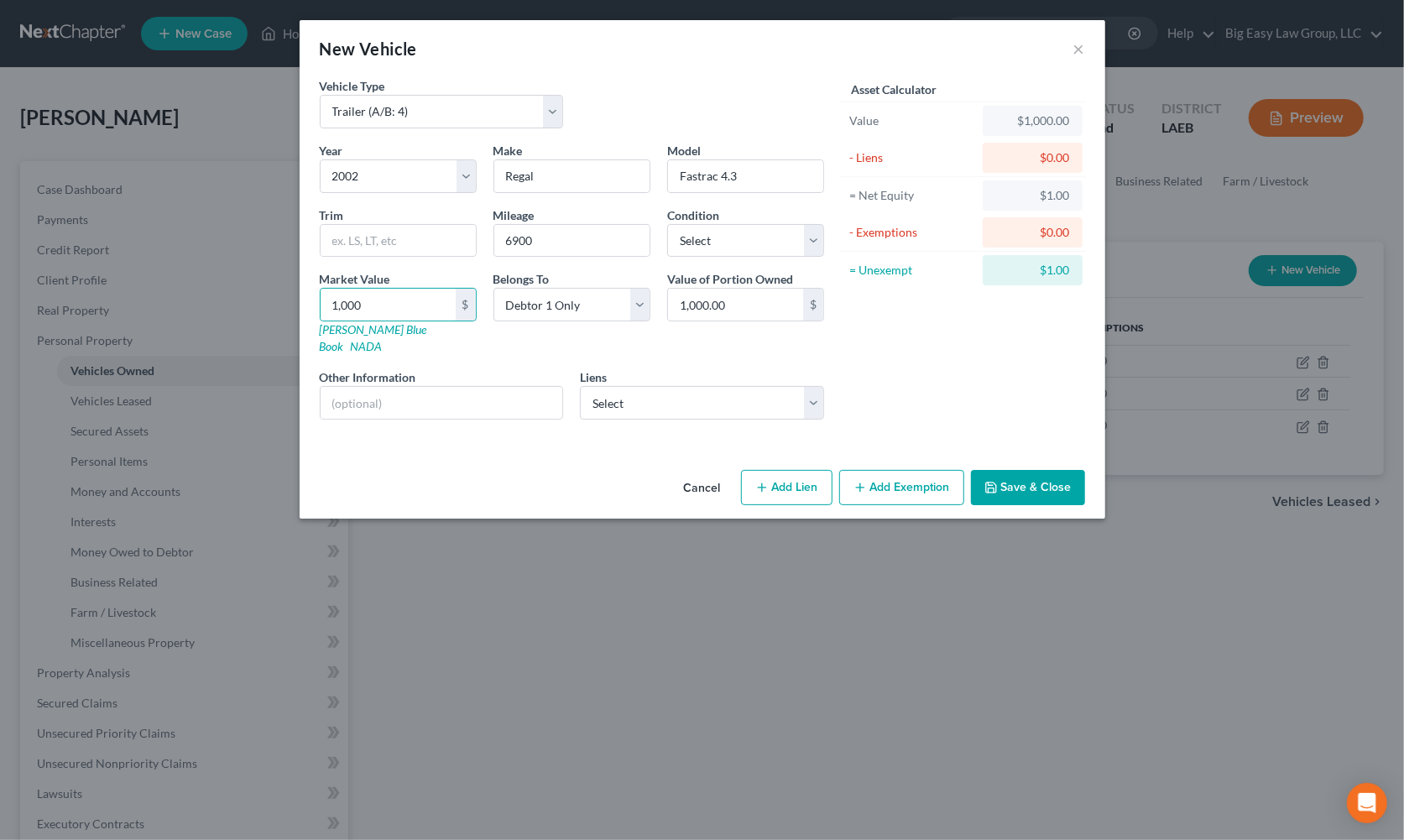
click at [762, 214] on div "Condition Select Excellent Very Good Good Fair Poor" at bounding box center [745, 231] width 173 height 51
click at [757, 234] on select "Select Excellent Very Good Good Fair Poor" at bounding box center [746, 241] width 157 height 34
select select "3"
click at [668, 224] on select "Select Excellent Very Good Good Fair Poor" at bounding box center [746, 241] width 157 height 34
click at [1048, 470] on button "Save & Close" at bounding box center [1028, 487] width 115 height 35
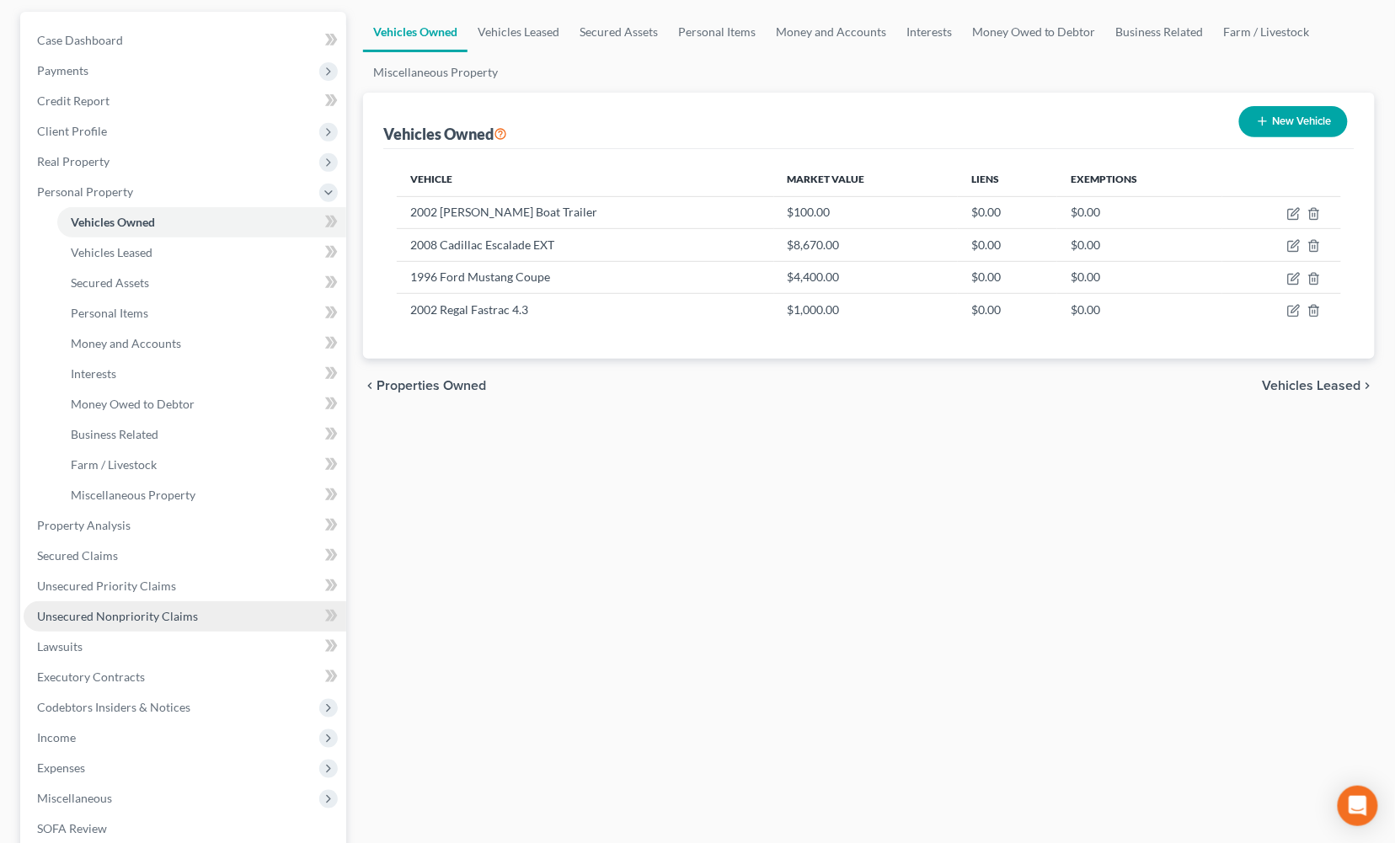
scroll to position [156, 0]
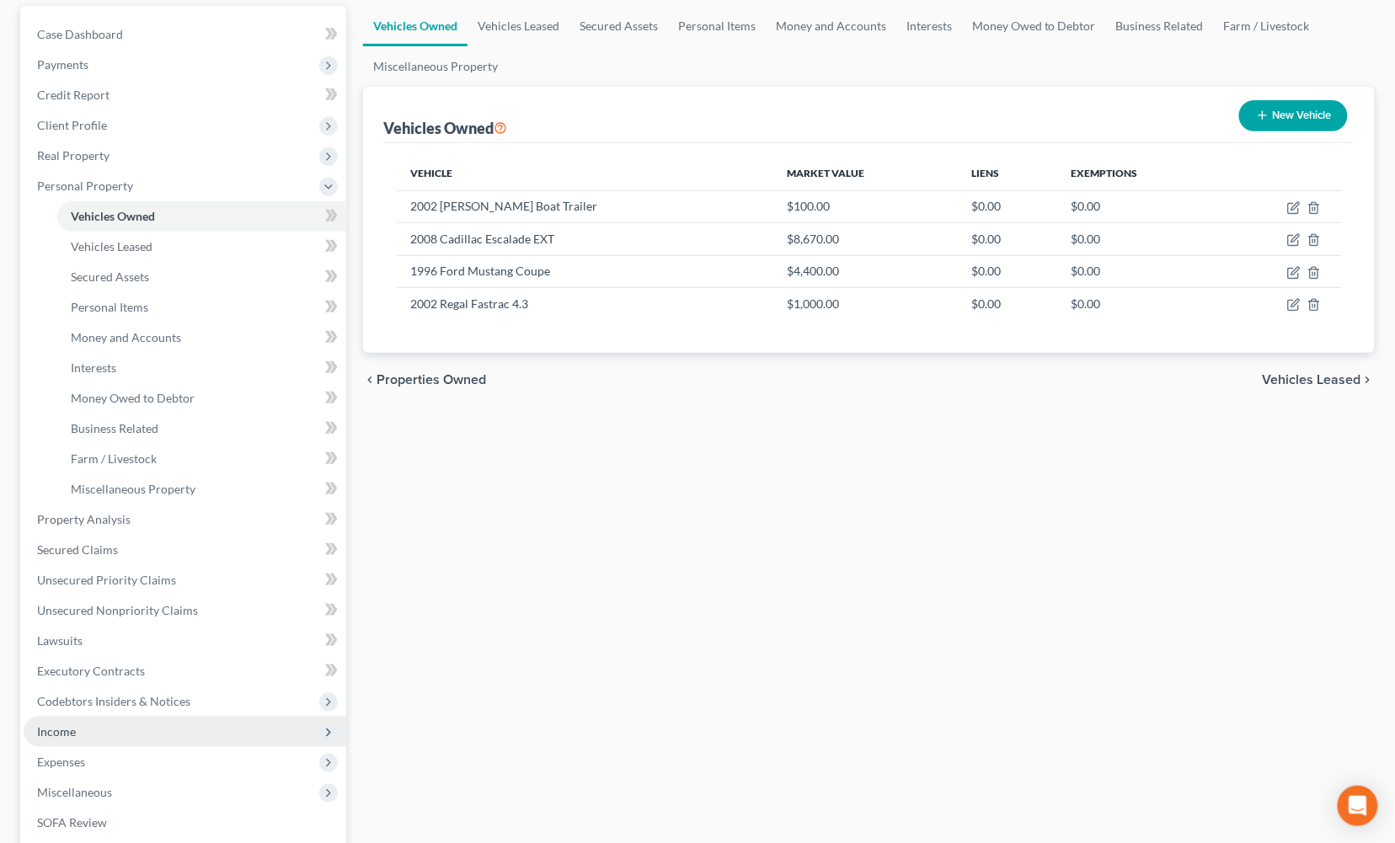
click at [149, 724] on span "Income" at bounding box center [185, 732] width 323 height 30
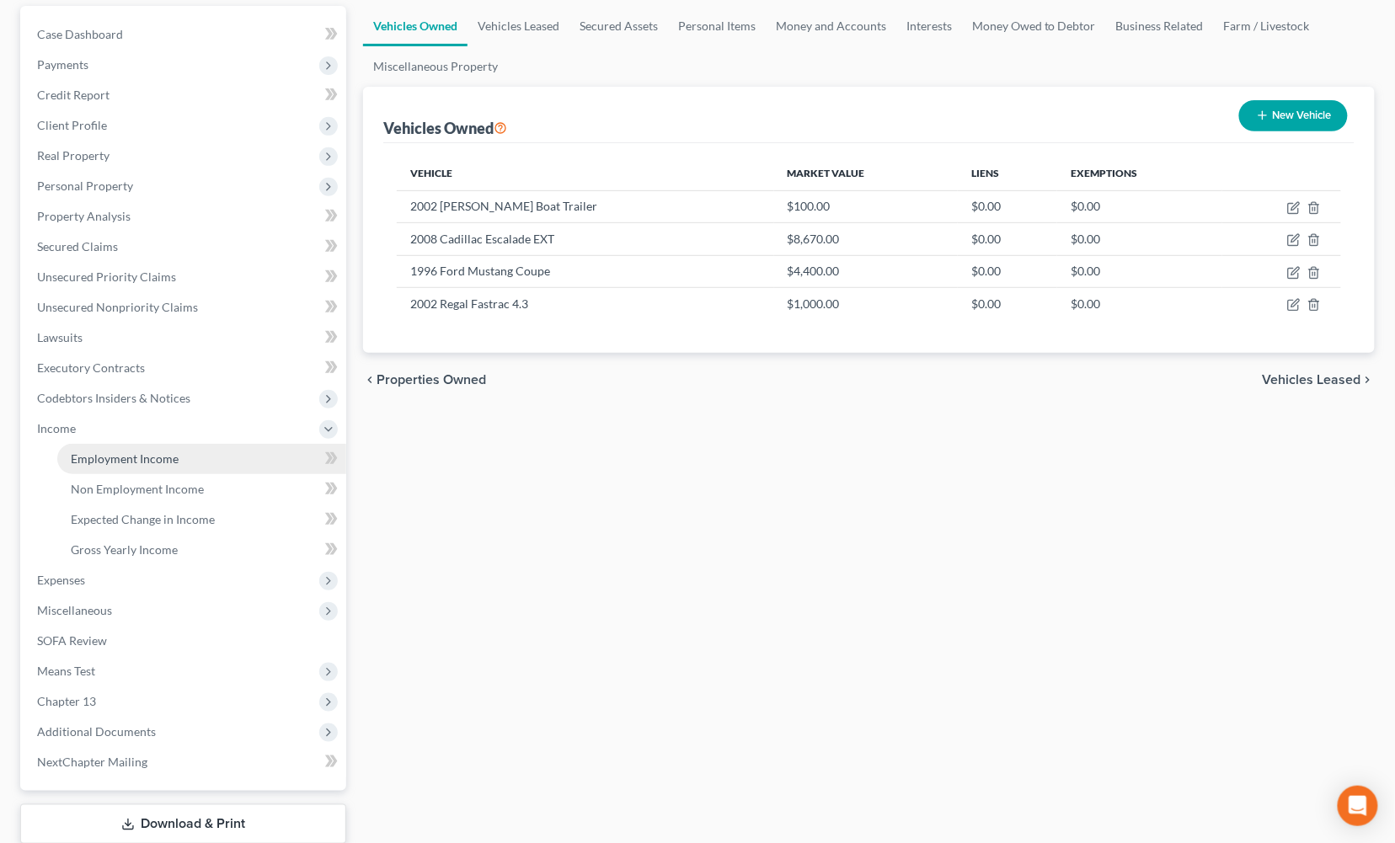
click at [216, 450] on link "Employment Income" at bounding box center [201, 459] width 289 height 30
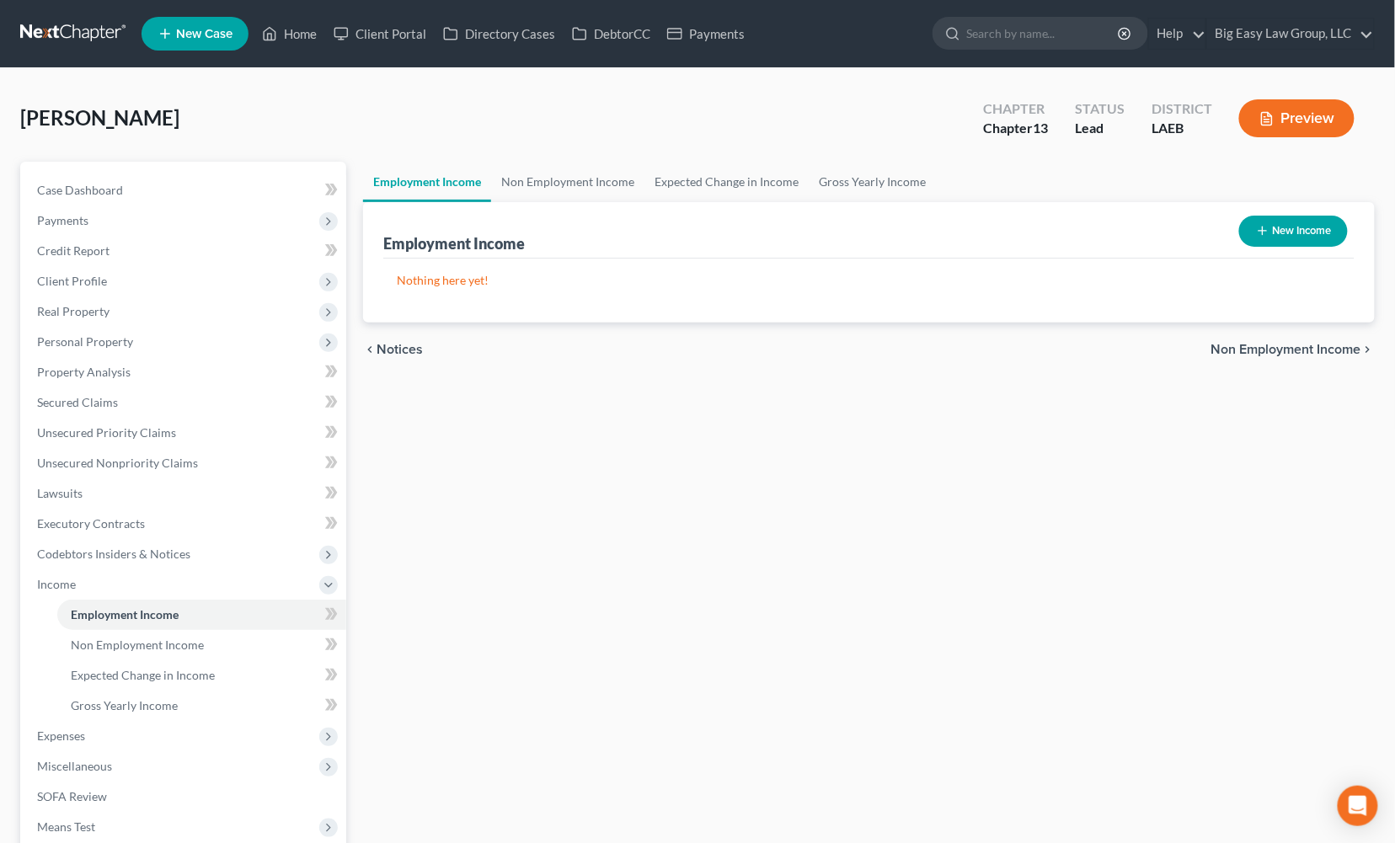
click at [1300, 228] on button "New Income" at bounding box center [1293, 231] width 109 height 31
select select "0"
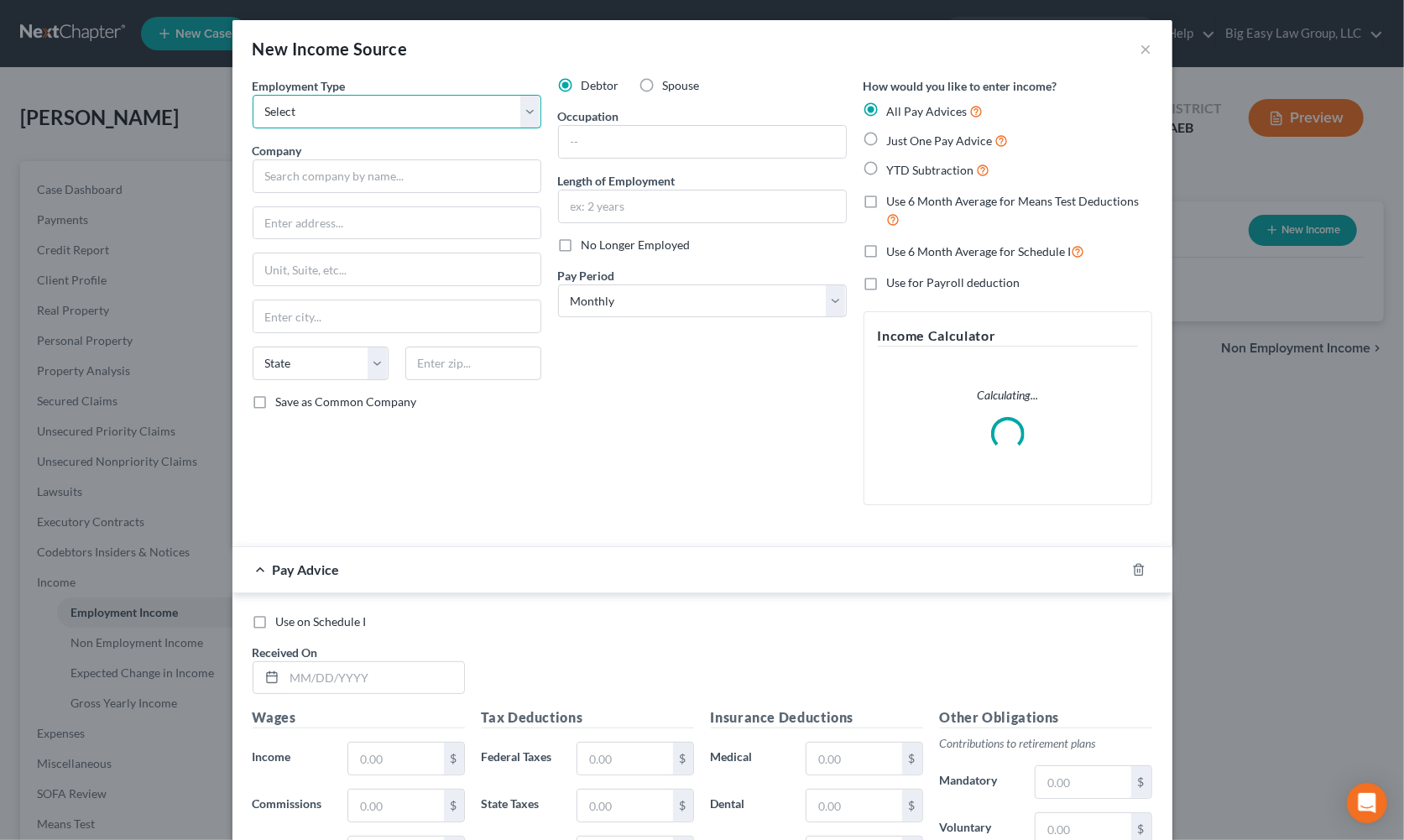
click at [487, 111] on select "Select Full or Part Time Employment Self Employment" at bounding box center [398, 112] width 289 height 34
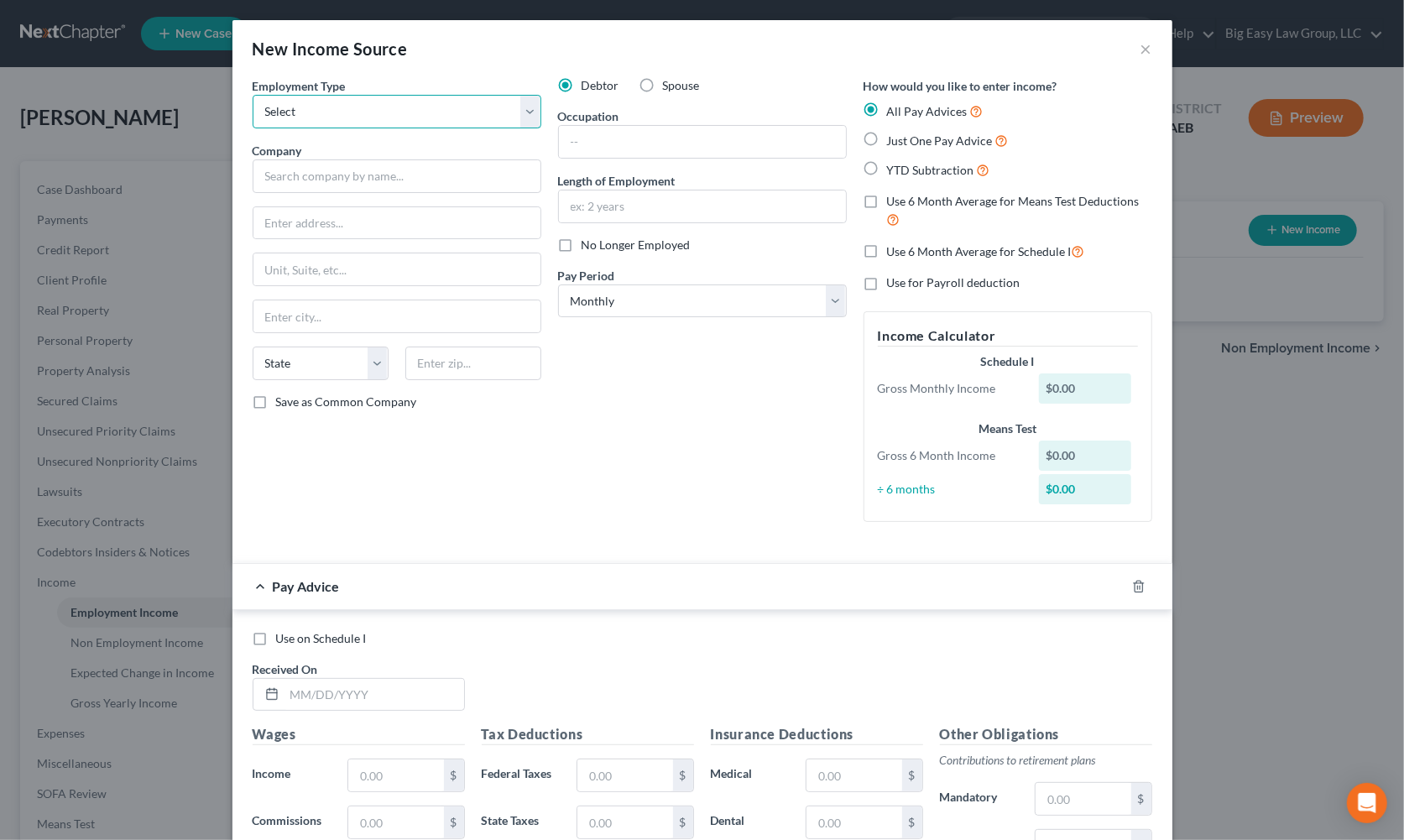
select select "0"
click at [253, 95] on select "Select Full or Part Time Employment Self Employment" at bounding box center [398, 112] width 289 height 34
click at [458, 173] on input "text" at bounding box center [398, 176] width 289 height 34
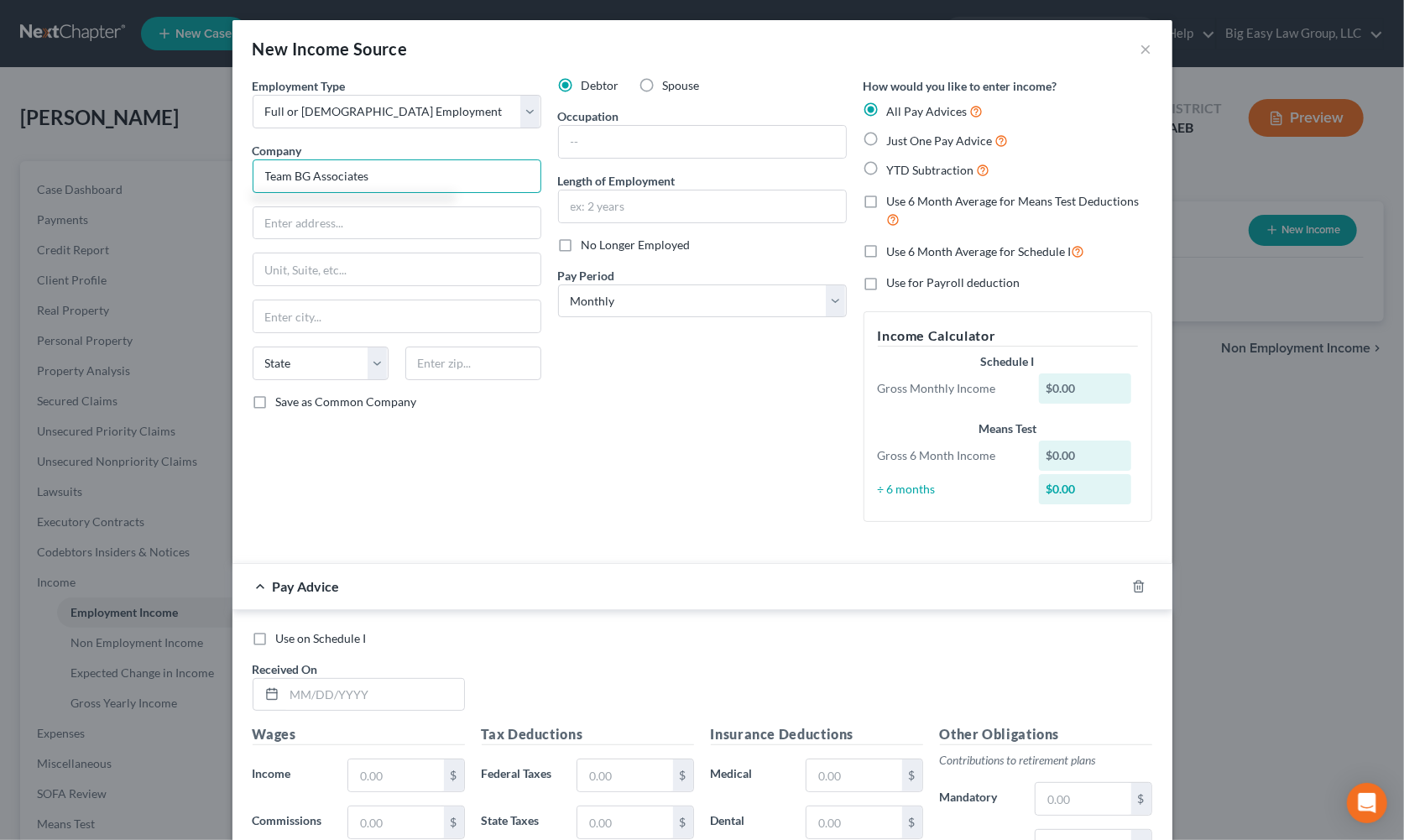
type input "Team BG Associates"
type input "68350 Tammany Trace Dr"
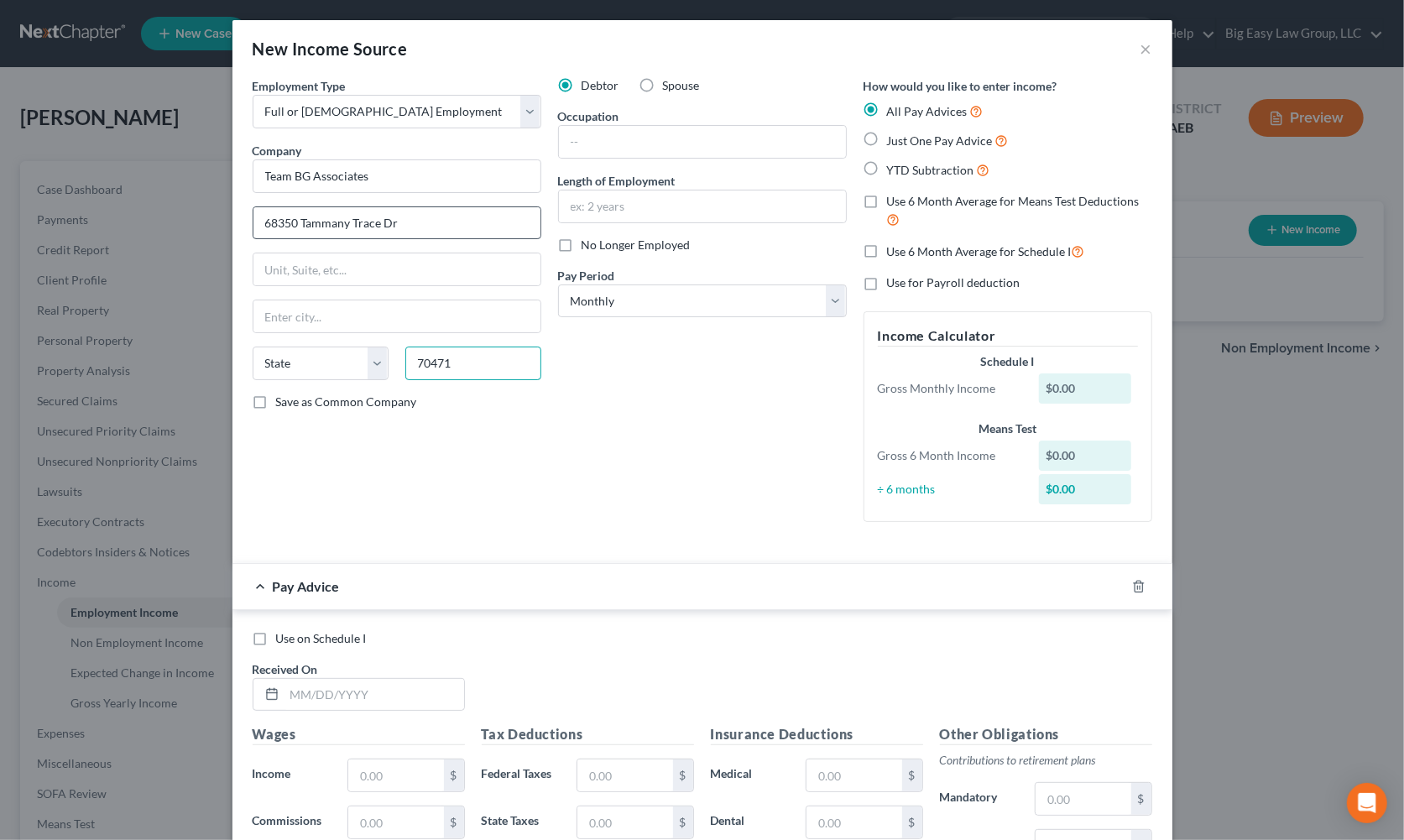
type input "70471"
type input "Mandeville"
select select "19"
click at [722, 303] on select "Select Monthly Twice Monthly Every Other Week Weekly" at bounding box center [702, 302] width 289 height 34
click at [642, 312] on select "Select Monthly Twice Monthly Every Other Week Weekly" at bounding box center [702, 302] width 289 height 34
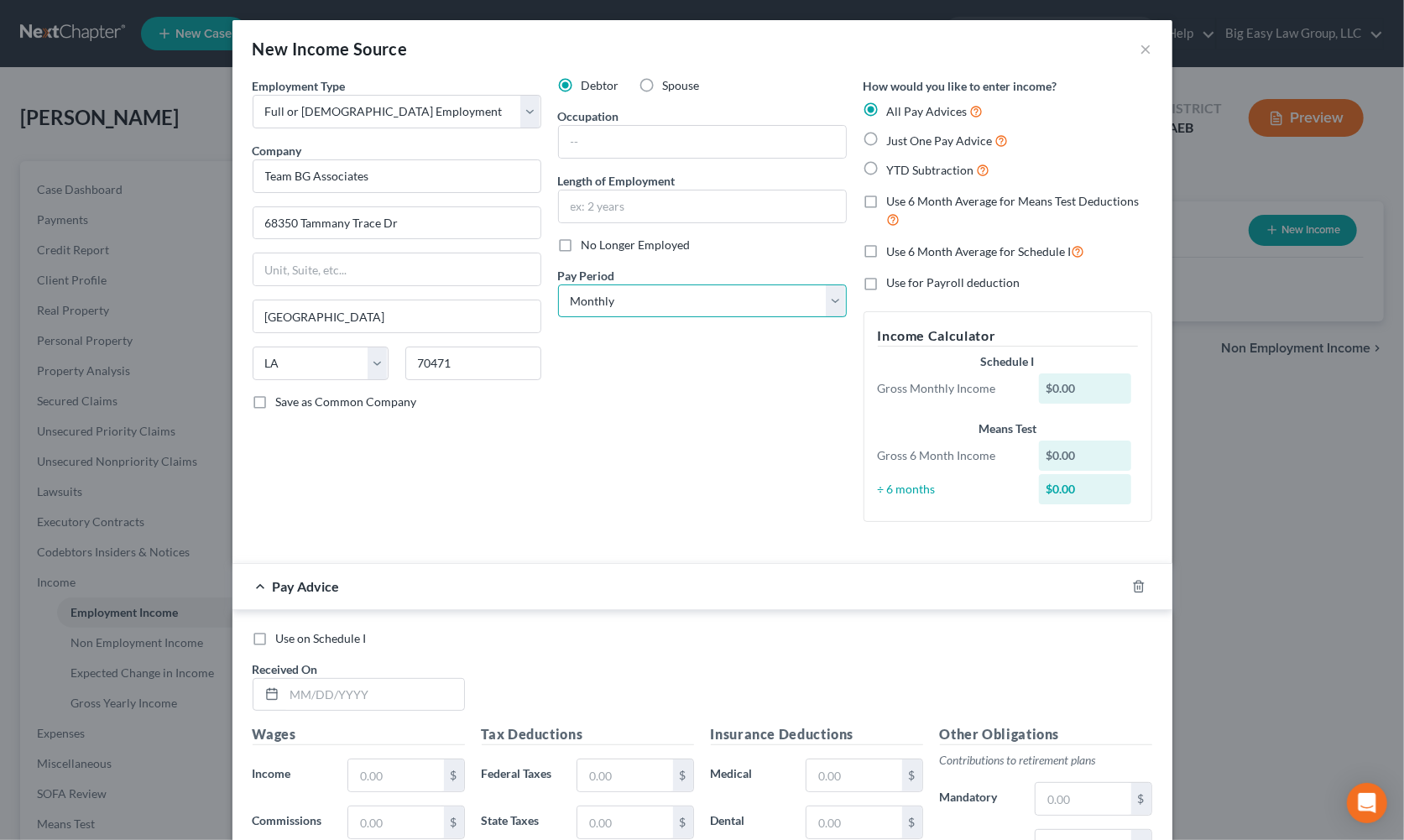
select select "3"
click at [558, 285] on select "Select Monthly Twice Monthly Every Other Week Weekly" at bounding box center [702, 302] width 289 height 34
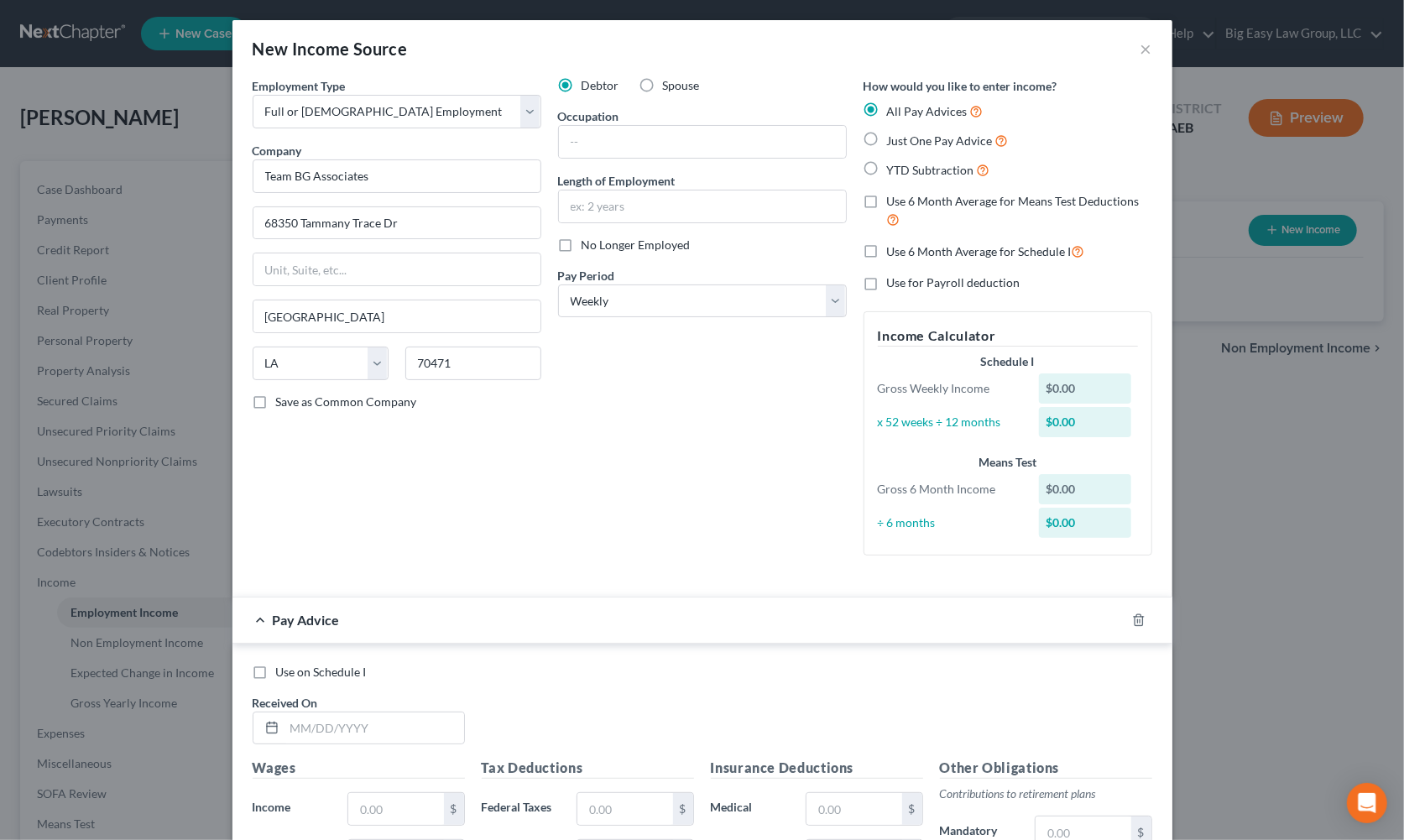
click at [887, 168] on label "YTD Subtraction" at bounding box center [939, 169] width 104 height 19
click at [894, 168] on input "YTD Subtraction" at bounding box center [899, 165] width 11 height 11
radio input "true"
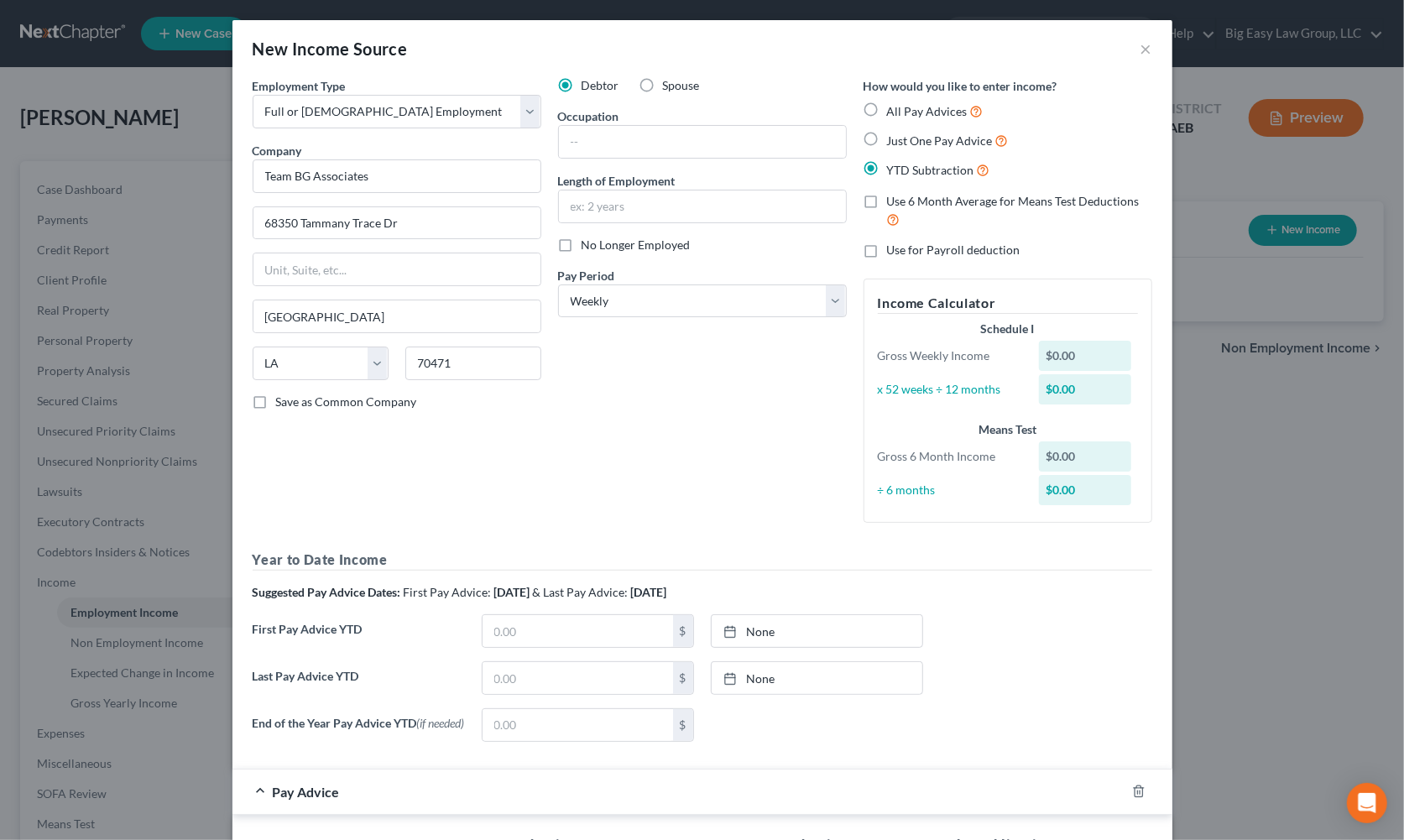
click at [887, 193] on label "Use 6 Month Average for Means Test Deductions" at bounding box center [1019, 211] width 265 height 36
click at [894, 193] on input "Use 6 Month Average for Means Test Deductions" at bounding box center [899, 198] width 11 height 11
checkbox input "true"
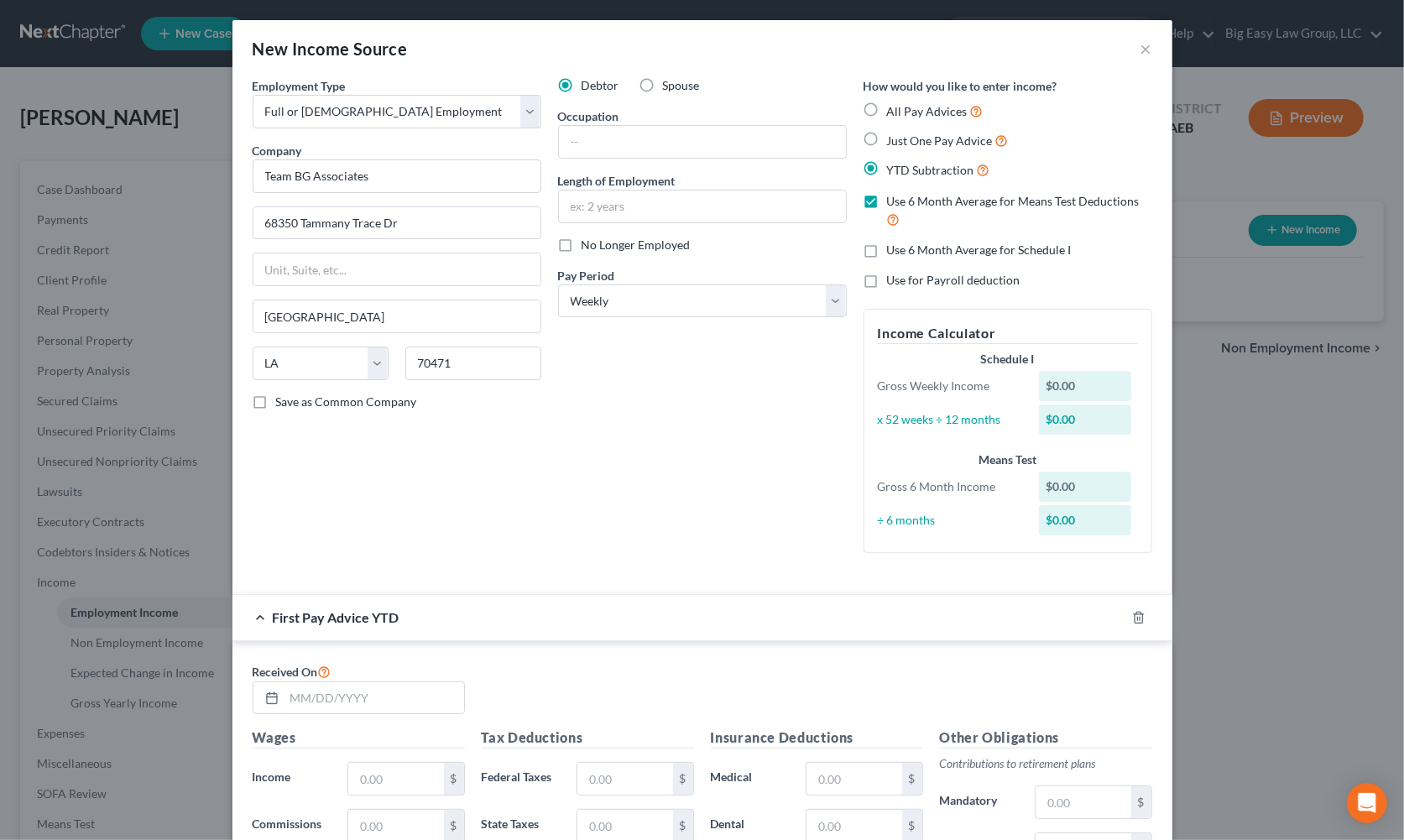
click at [887, 256] on label "Use 6 Month Average for Schedule I" at bounding box center [979, 250] width 184 height 17
click at [894, 253] on input "Use 6 Month Average for Schedule I" at bounding box center [899, 247] width 11 height 11
checkbox input "true"
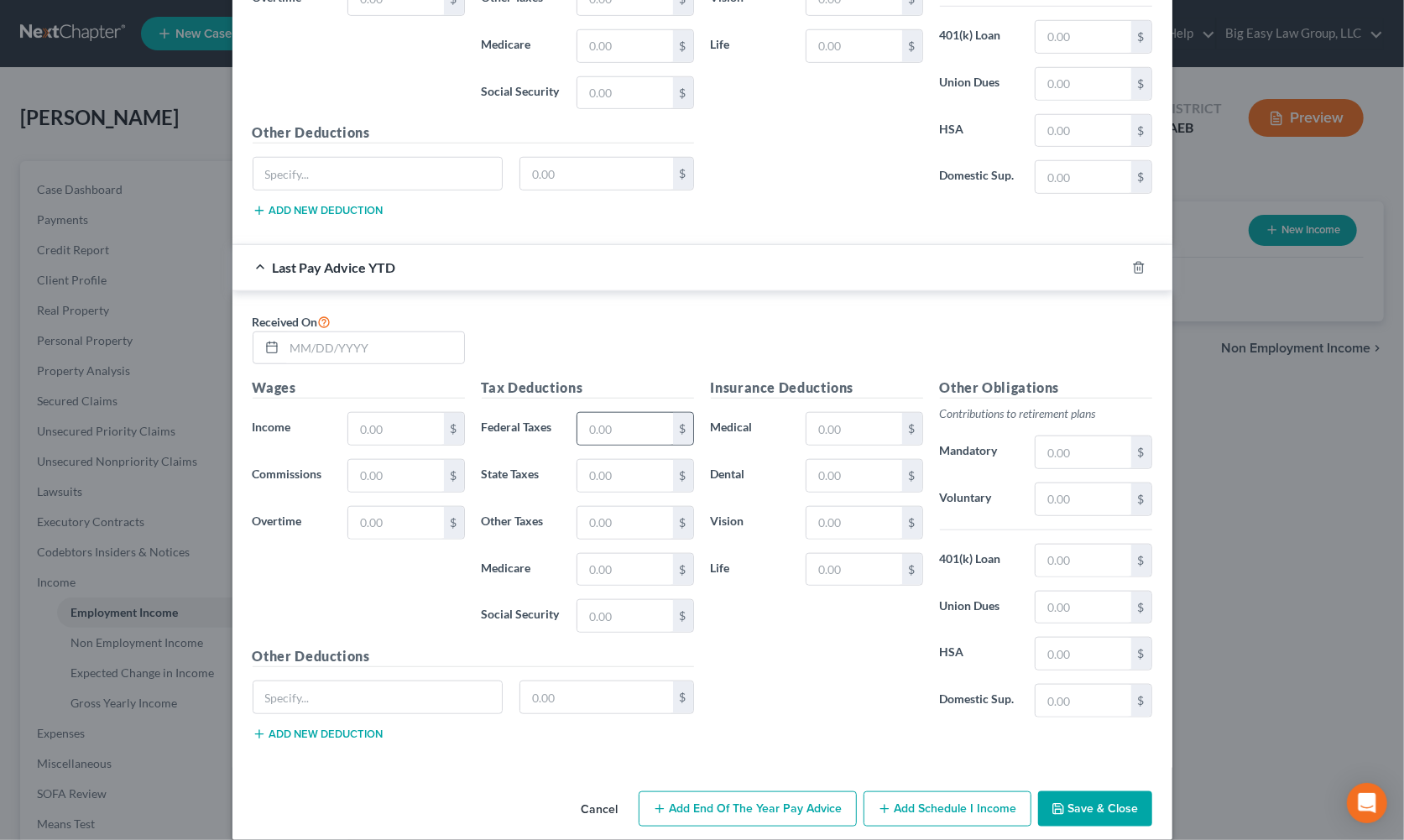
scroll to position [876, 0]
click at [1137, 267] on line "button" at bounding box center [1137, 266] width 0 height 3
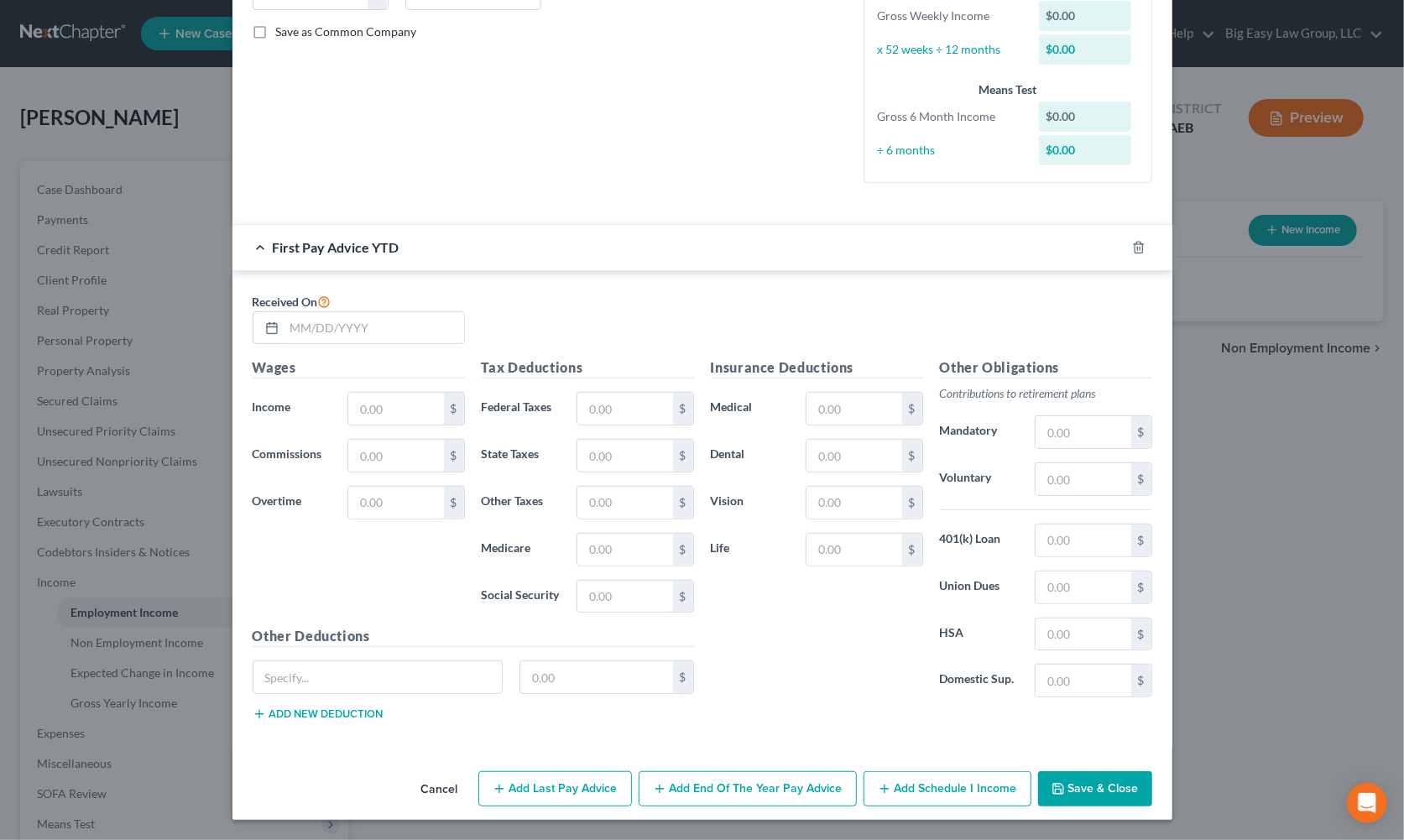
scroll to position [372, 0]
click at [1132, 241] on icon "button" at bounding box center [1138, 247] width 13 height 13
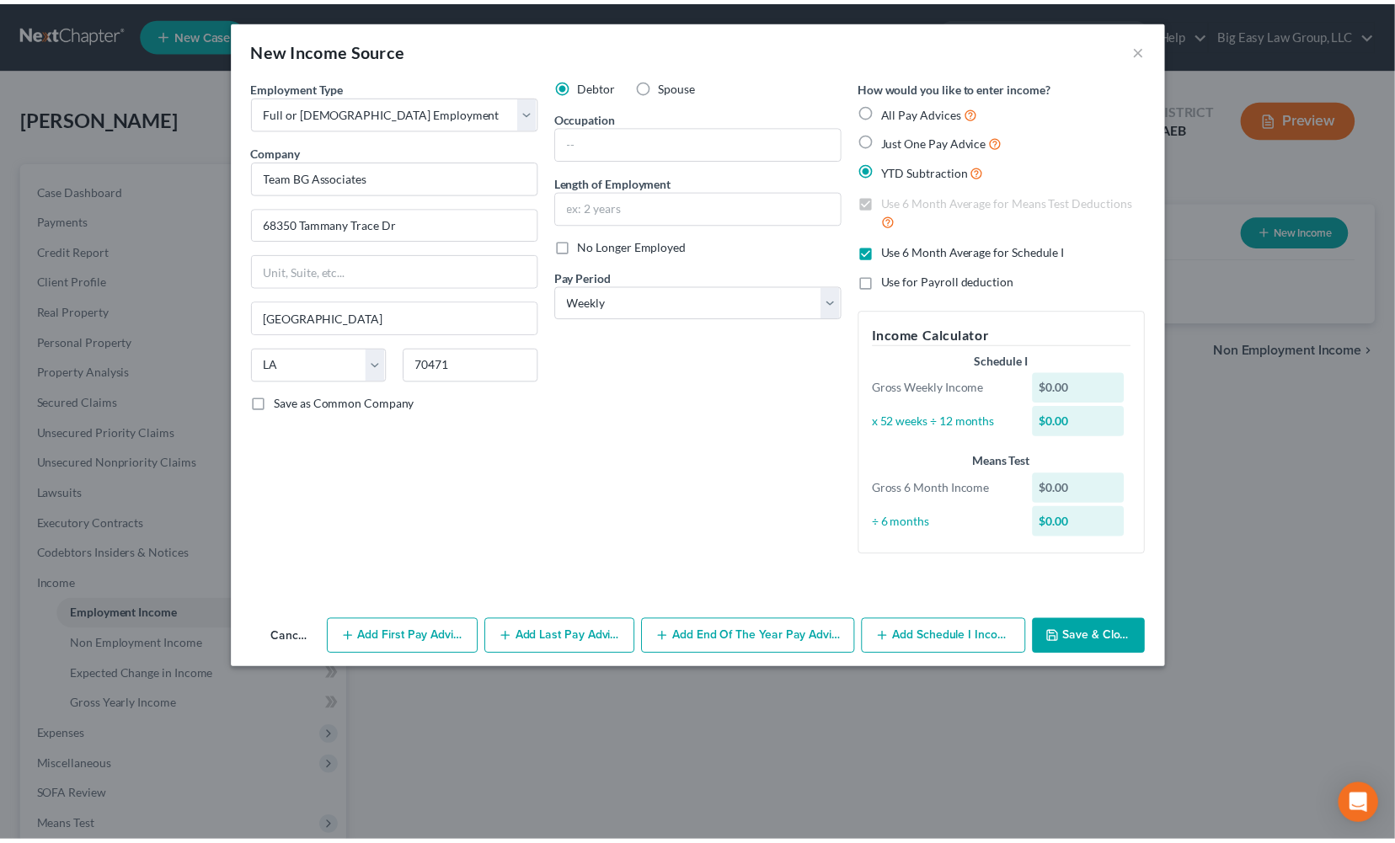
scroll to position [0, 0]
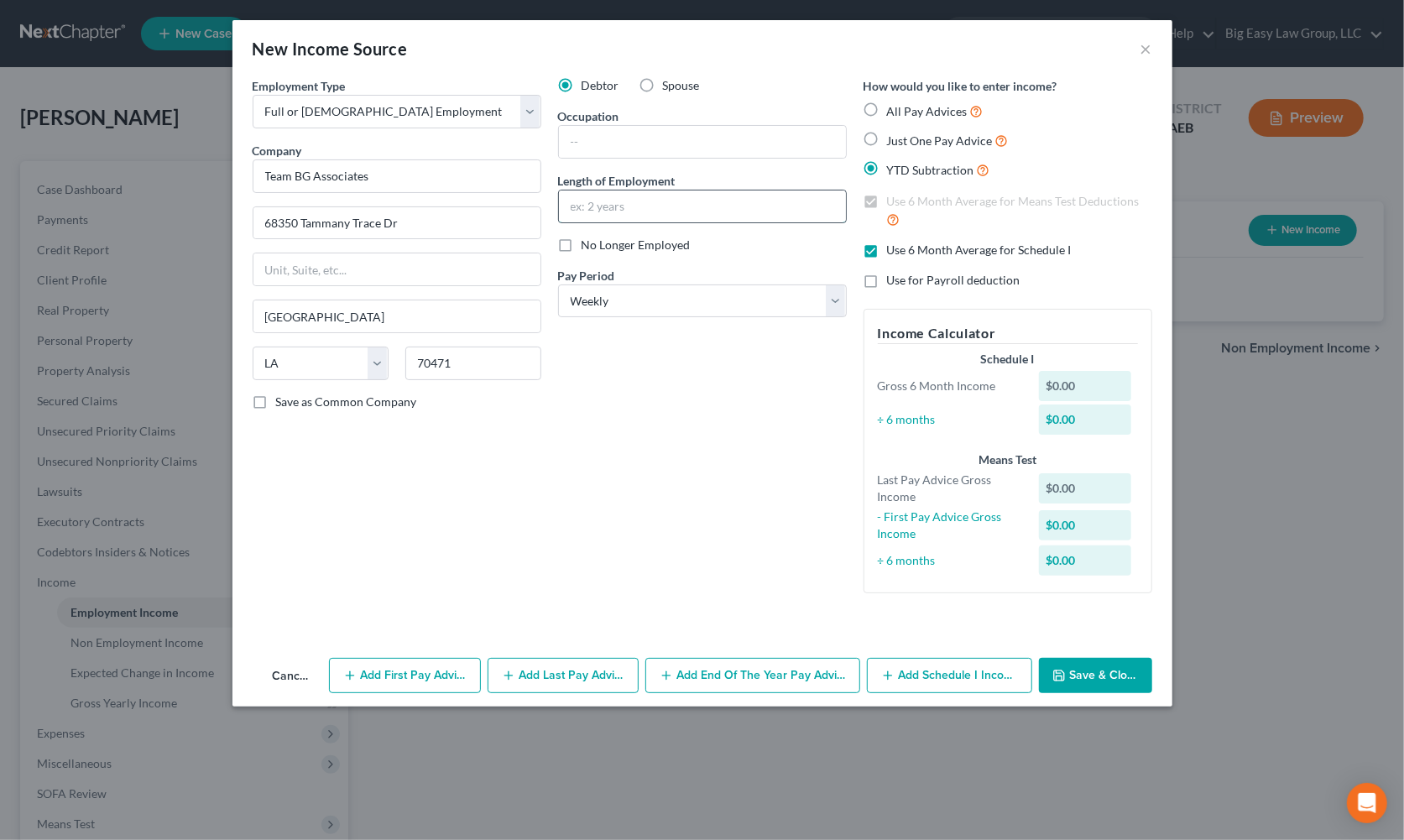
click at [600, 205] on input "text" at bounding box center [702, 206] width 287 height 32
click at [580, 203] on input "SInce Dec 2024" at bounding box center [702, 206] width 287 height 32
type input "Since Dec 2024"
click at [603, 151] on input "text" at bounding box center [702, 141] width 287 height 32
type input "Driver"
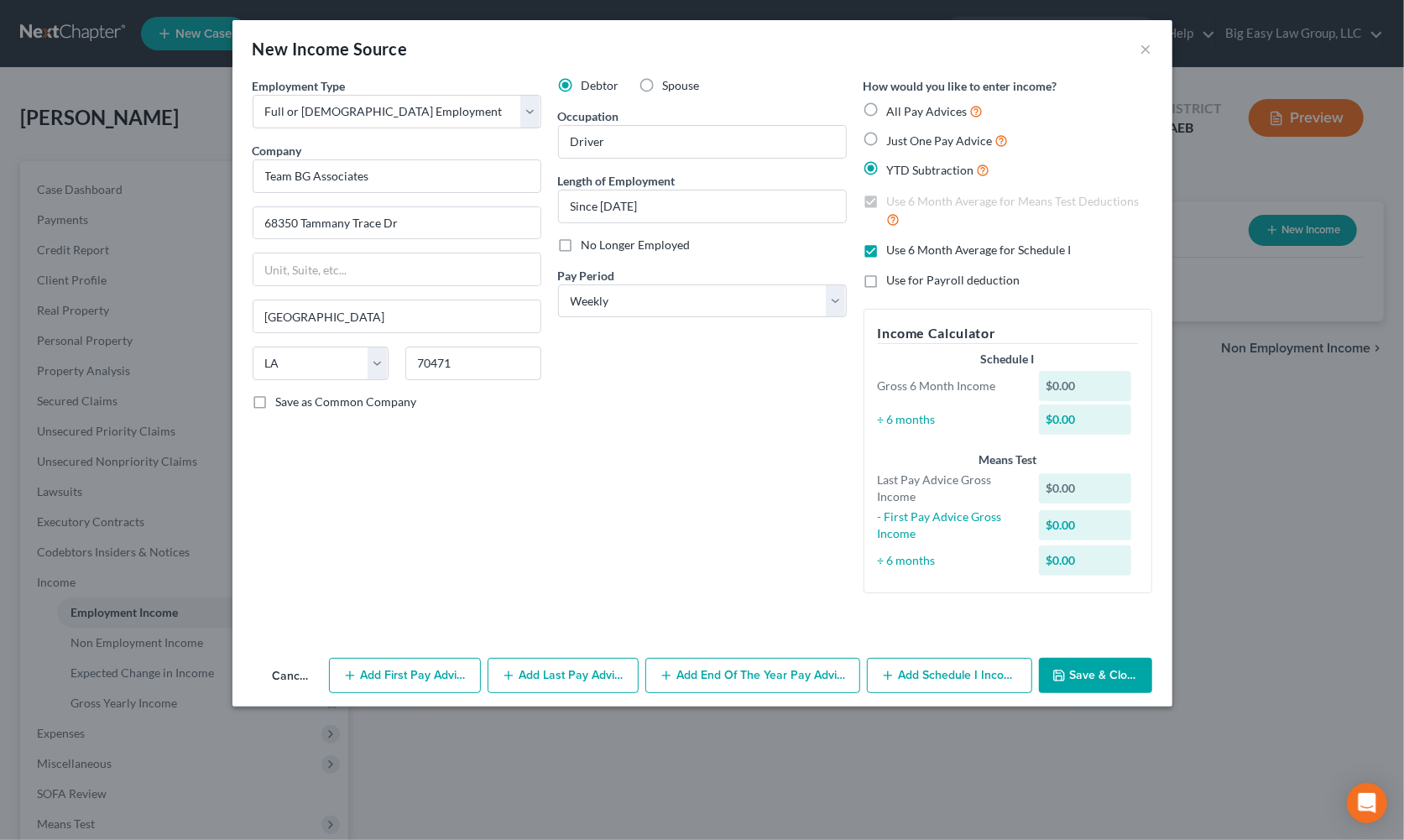
click at [772, 578] on div "Debtor Spouse Occupation Driver Length of Employment Since Dec 2024 No Longer E…" at bounding box center [702, 343] width 306 height 530
click at [1094, 679] on button "Save & Close" at bounding box center [1095, 675] width 113 height 35
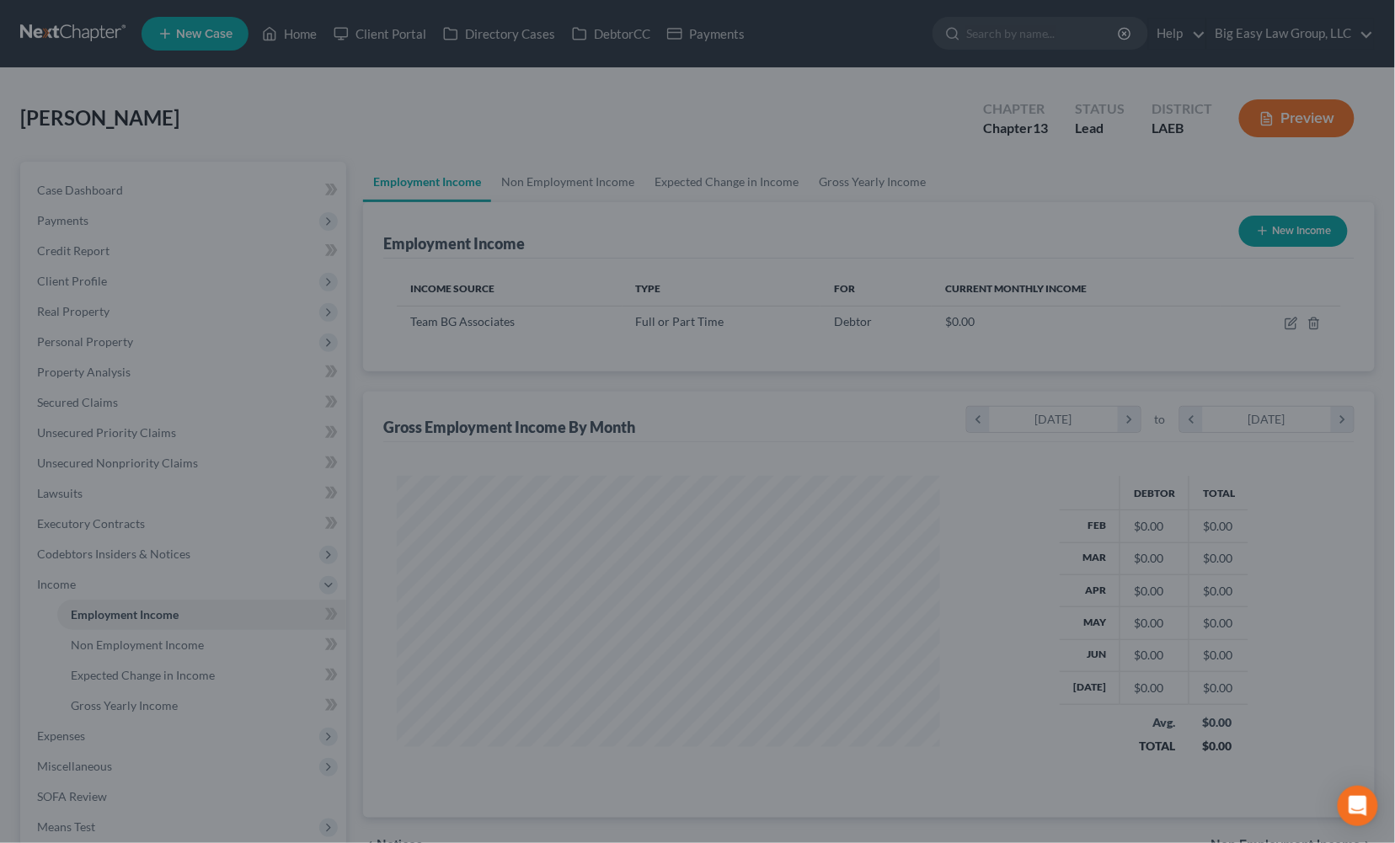
scroll to position [302, 570]
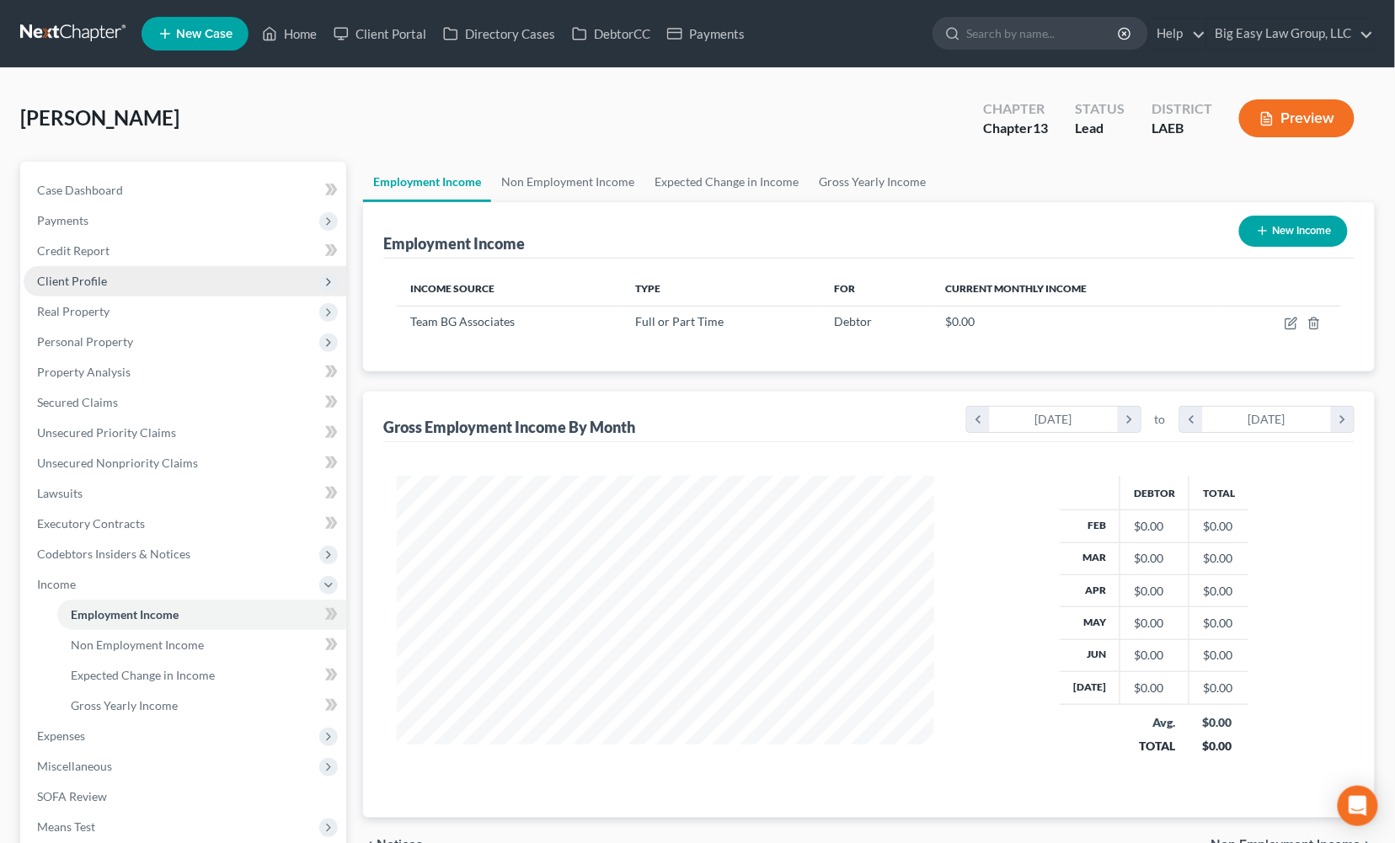
click at [146, 281] on span "Client Profile" at bounding box center [185, 281] width 323 height 30
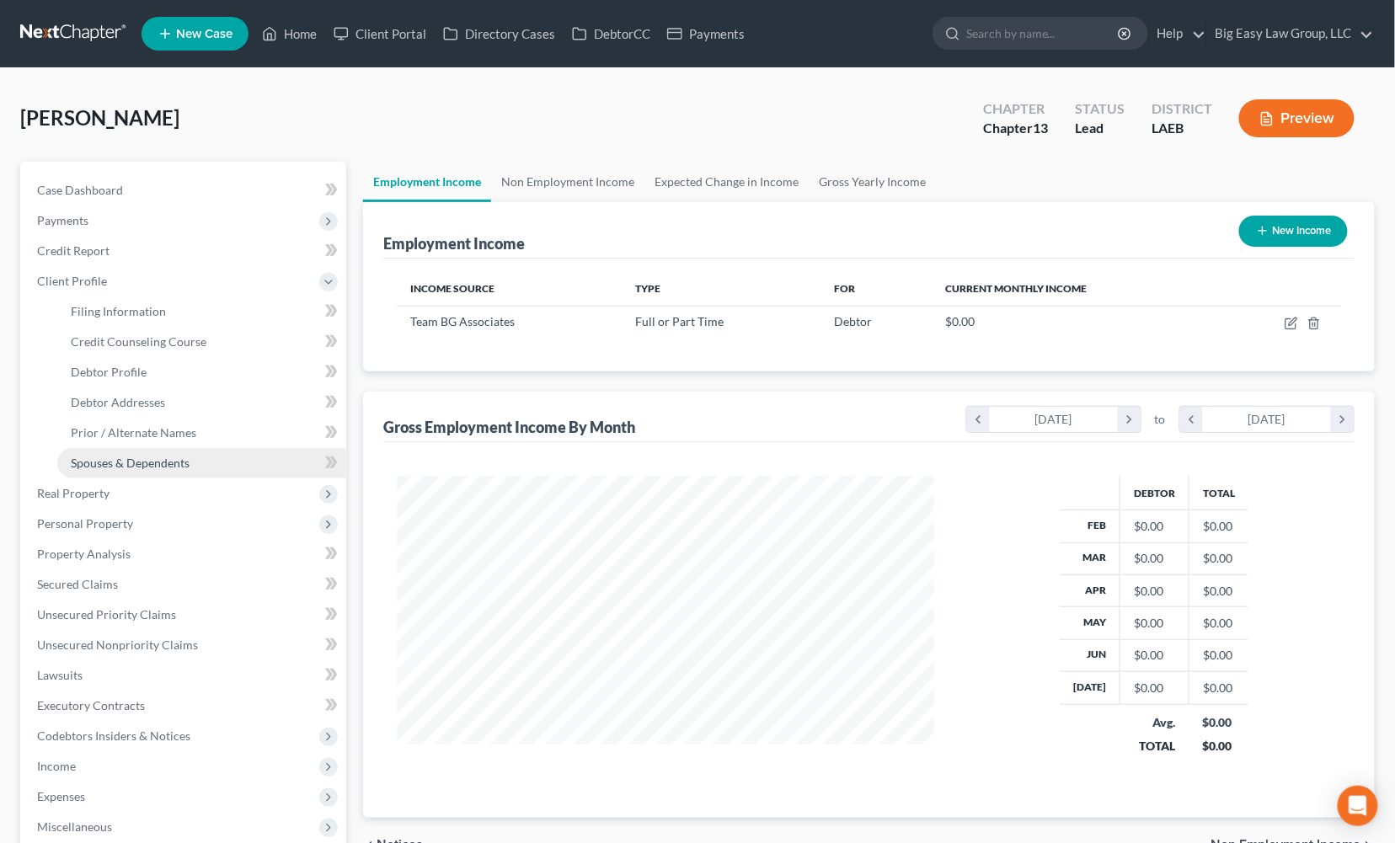
click at [200, 458] on link "Spouses & Dependents" at bounding box center [201, 463] width 289 height 30
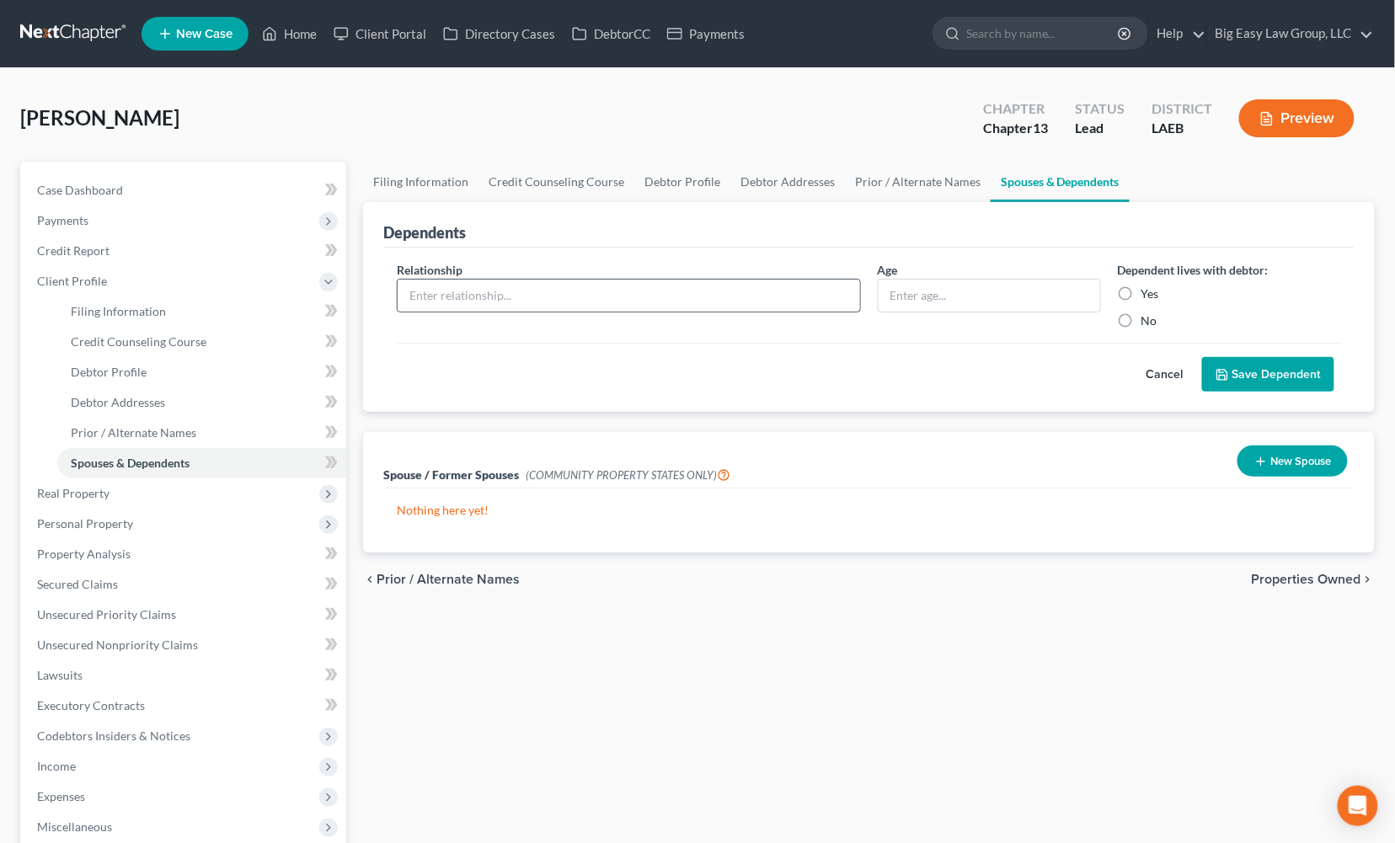
click at [727, 311] on div at bounding box center [629, 296] width 464 height 34
click at [722, 300] on input "text" at bounding box center [629, 296] width 462 height 32
type input "c"
type input "child"
type input "11"
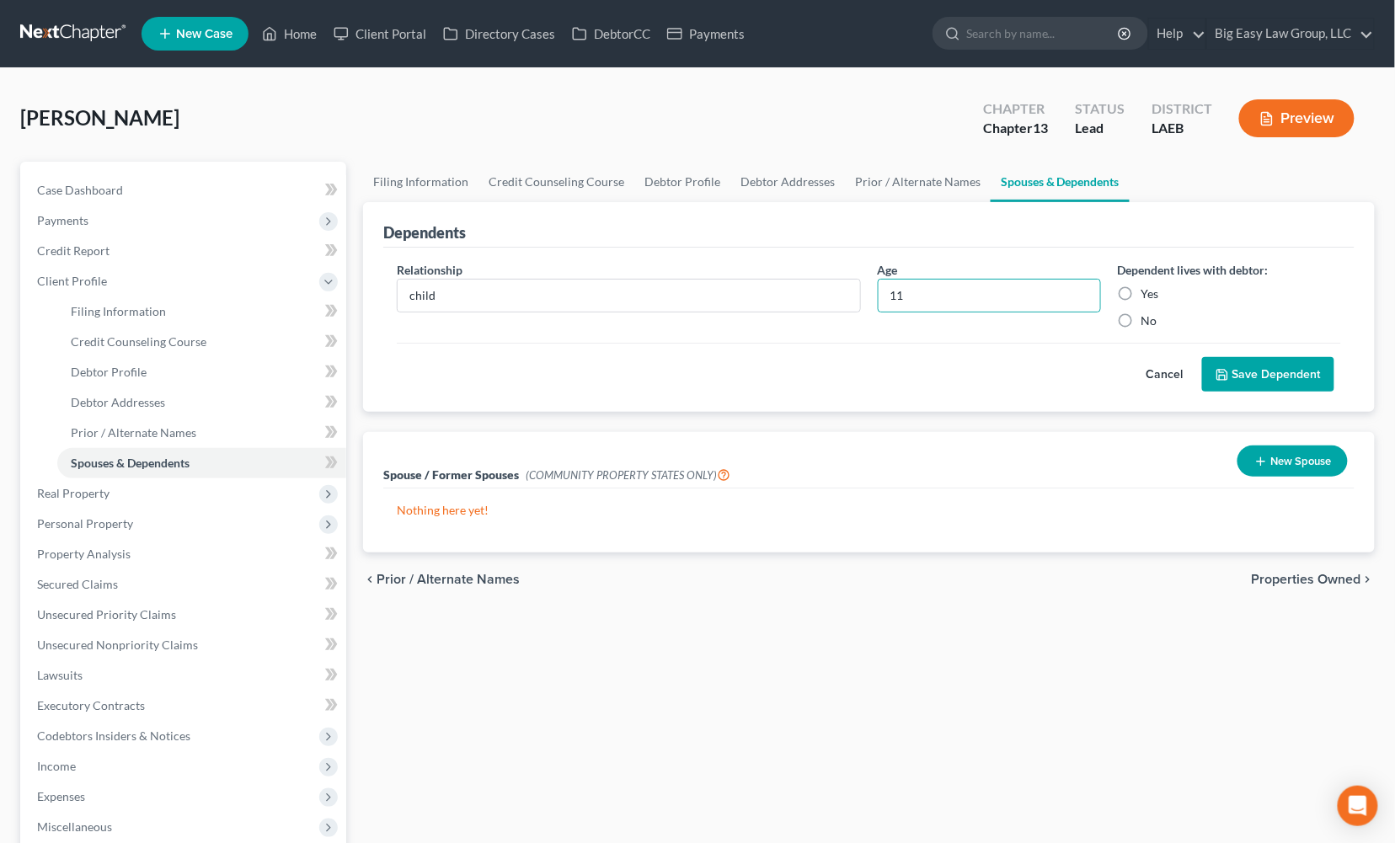
click at [1141, 291] on label "Yes" at bounding box center [1150, 294] width 18 height 17
click at [1148, 291] on input "Yes" at bounding box center [1153, 291] width 11 height 11
radio input "true"
click at [1288, 374] on button "Save Dependent" at bounding box center [1268, 374] width 132 height 35
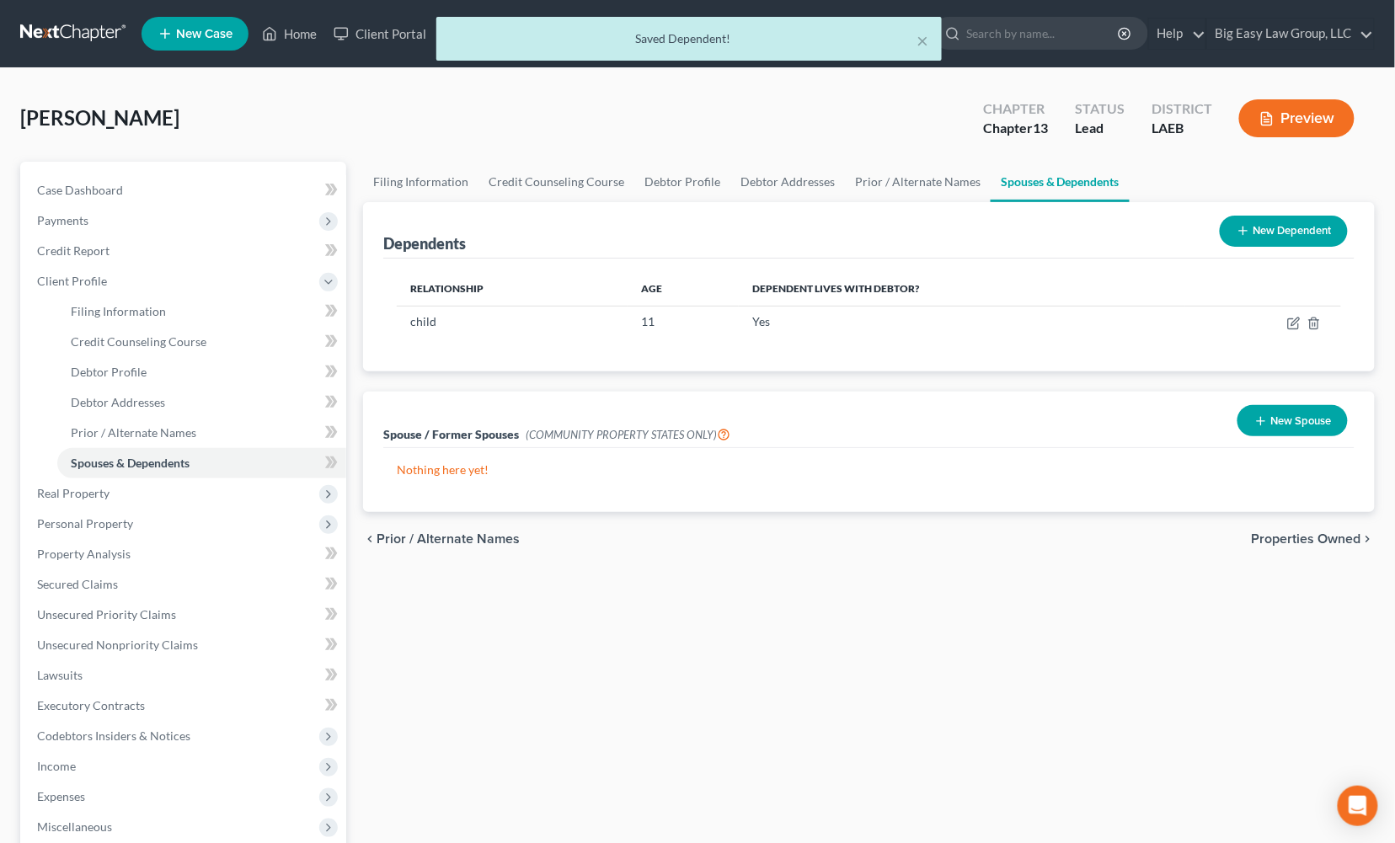
click at [1257, 228] on button "New Dependent" at bounding box center [1284, 231] width 128 height 31
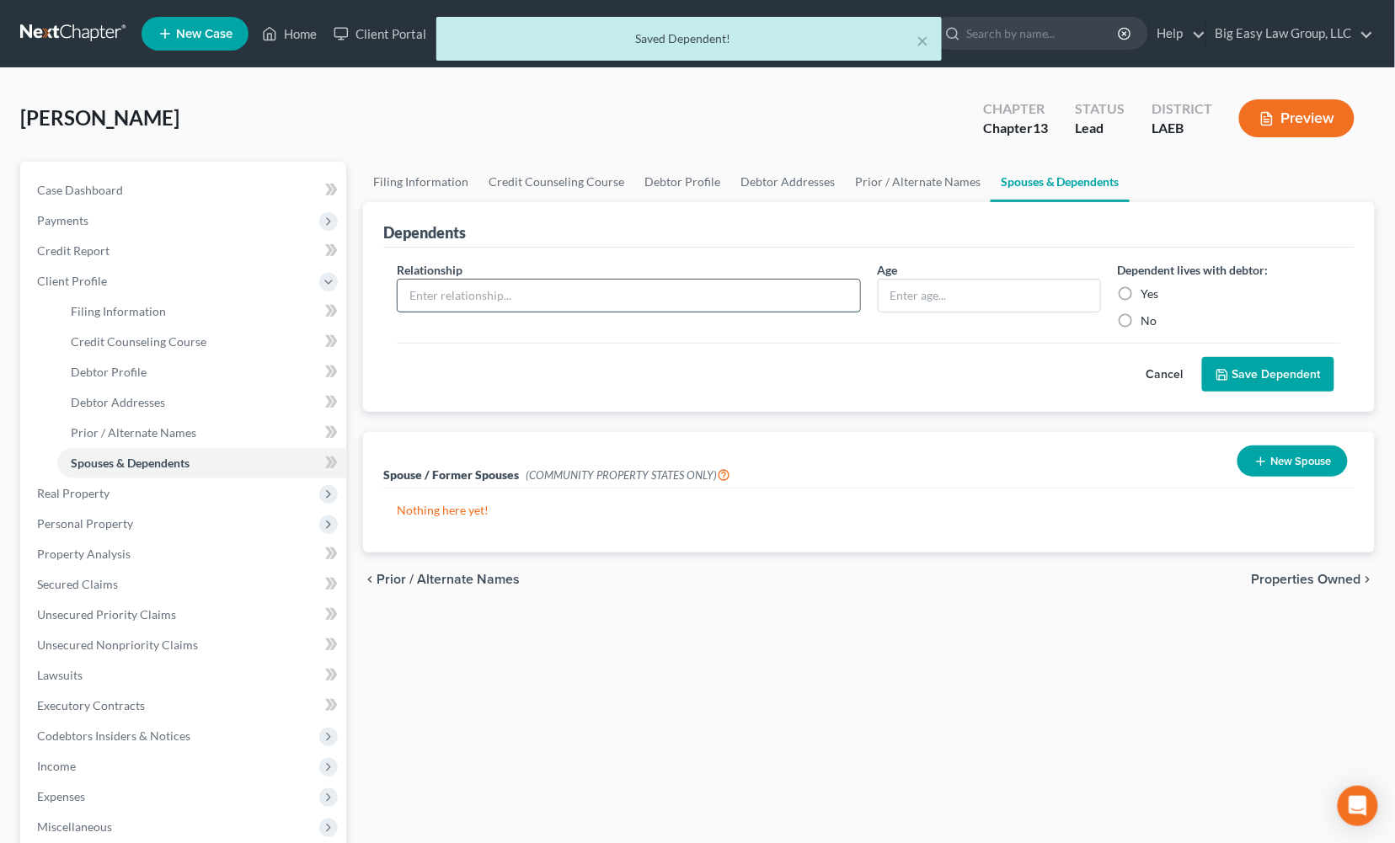
click at [448, 284] on input "text" at bounding box center [629, 296] width 462 height 32
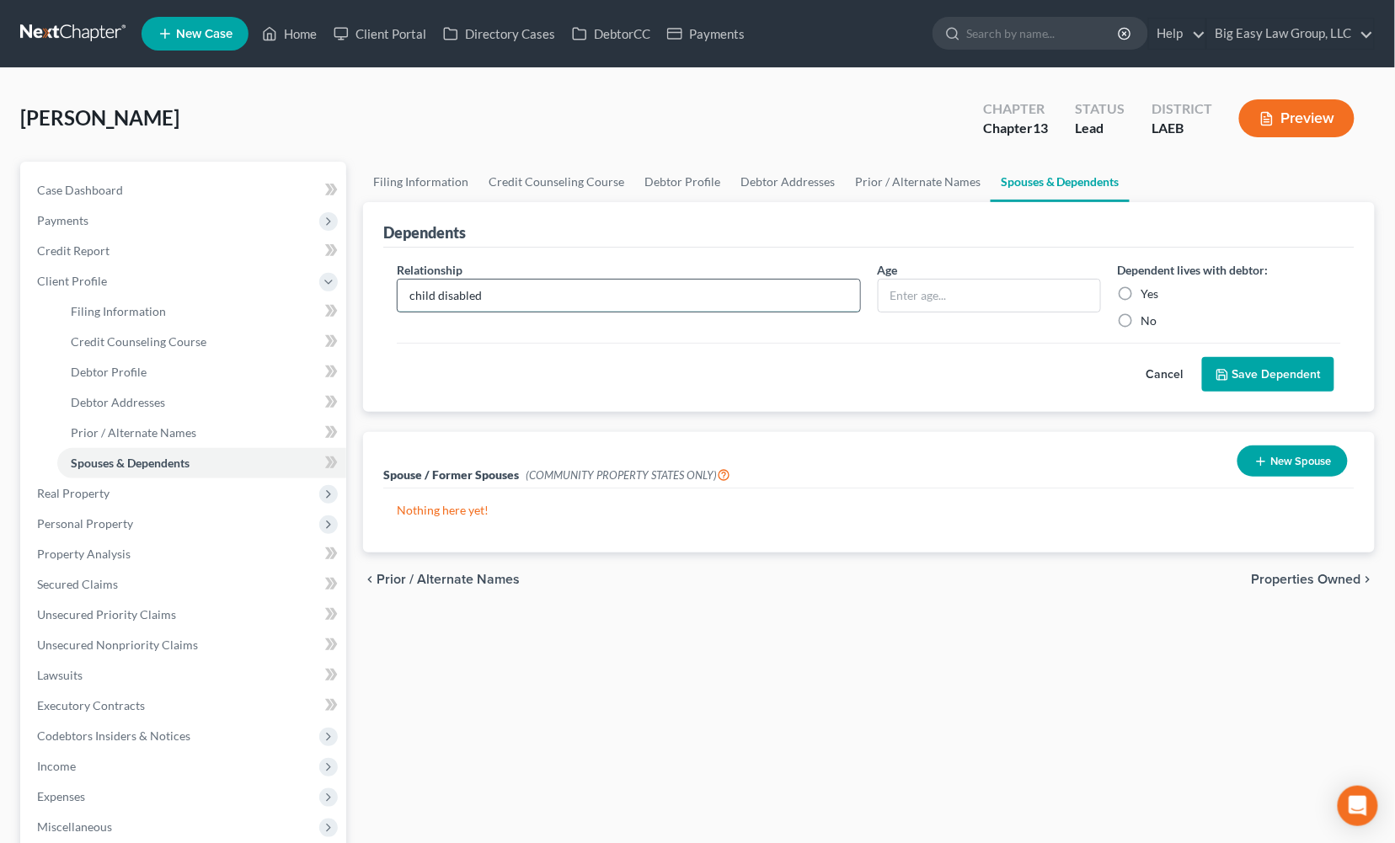
type input "child disabled"
type input "21"
click at [1141, 291] on label "Yes" at bounding box center [1150, 294] width 18 height 17
click at [1148, 291] on input "Yes" at bounding box center [1153, 291] width 11 height 11
radio input "true"
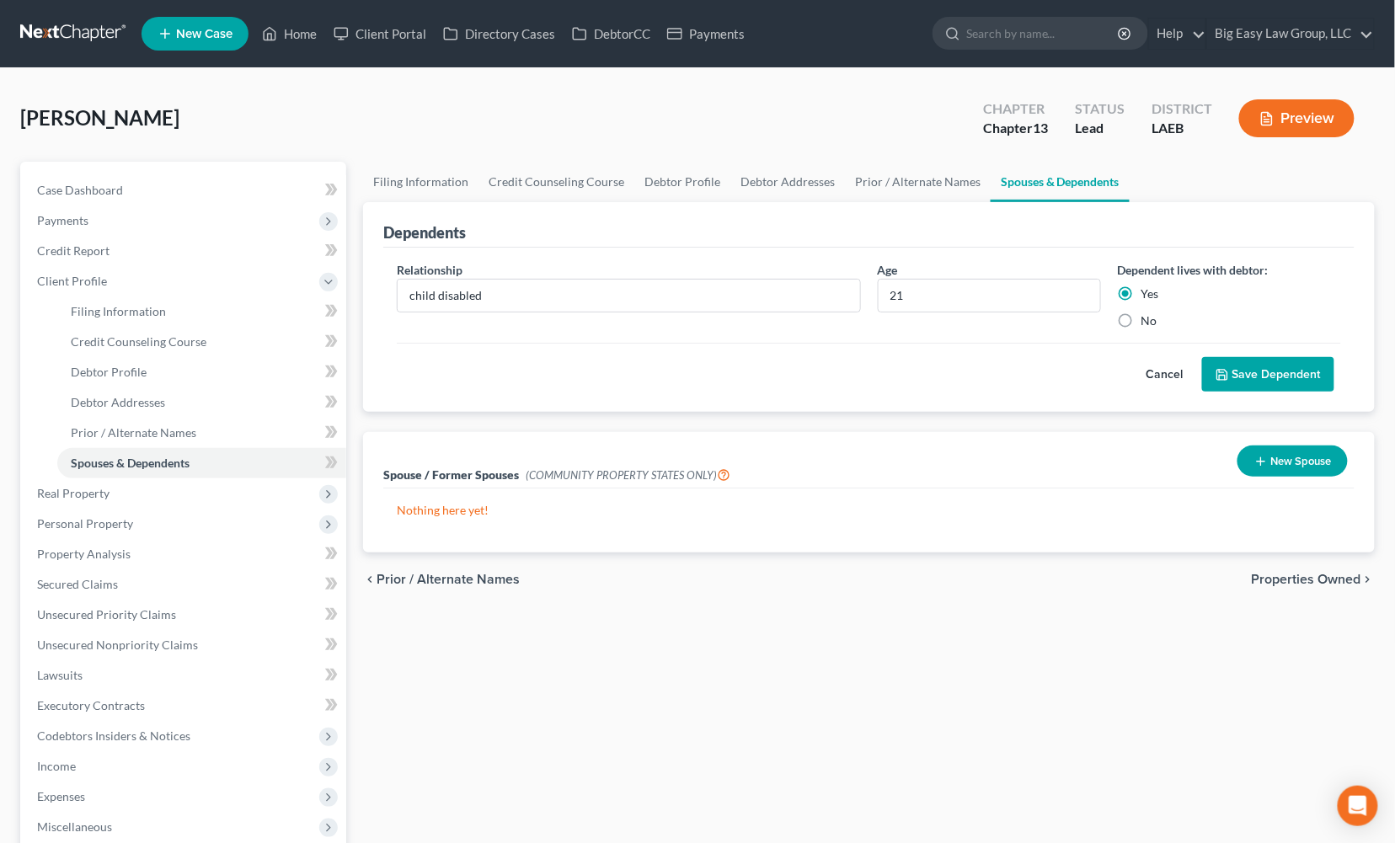
click at [1236, 366] on button "Save Dependent" at bounding box center [1268, 374] width 132 height 35
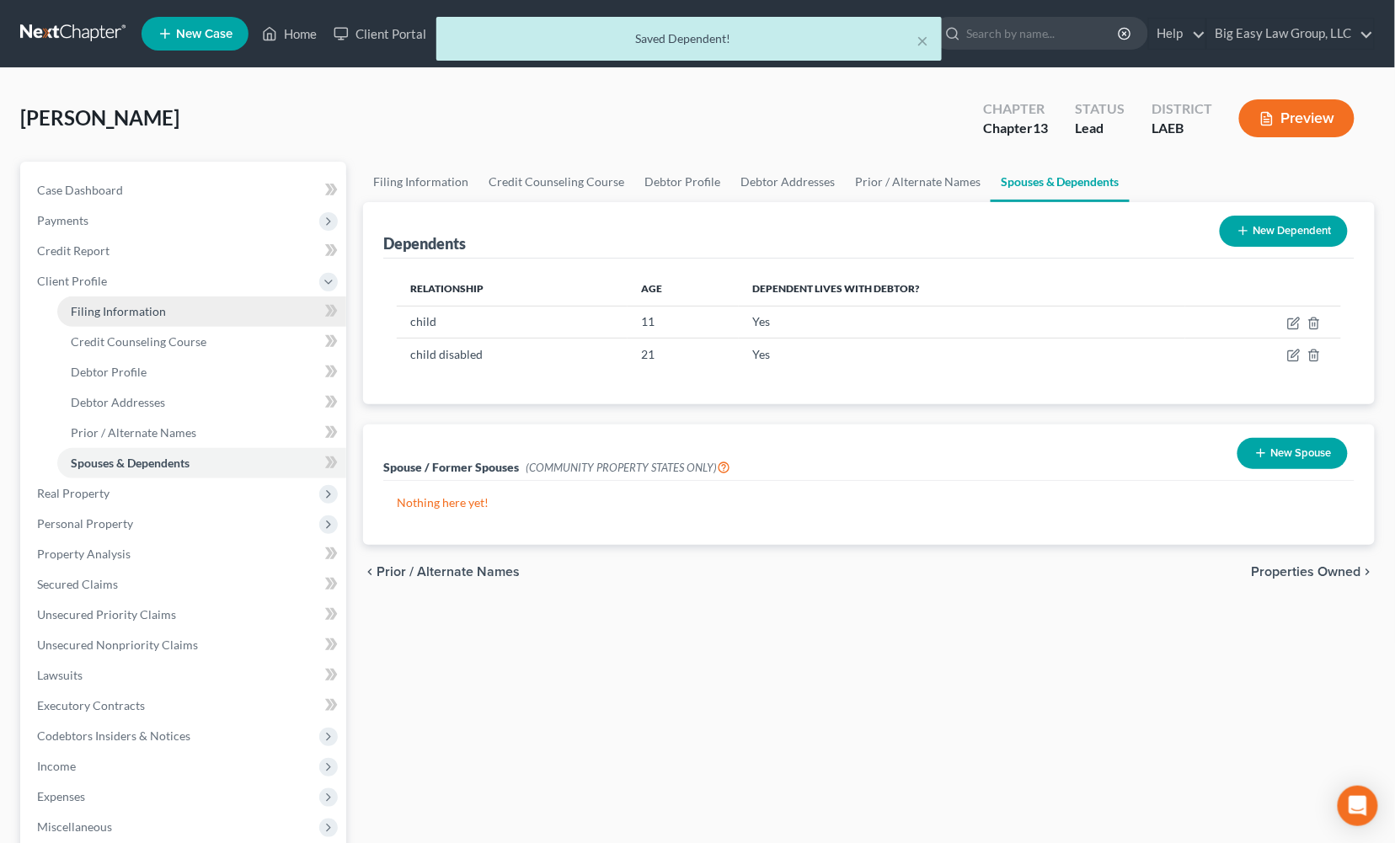
click at [243, 313] on link "Filing Information" at bounding box center [201, 312] width 289 height 30
select select "1"
select select "0"
select select "3"
select select "34"
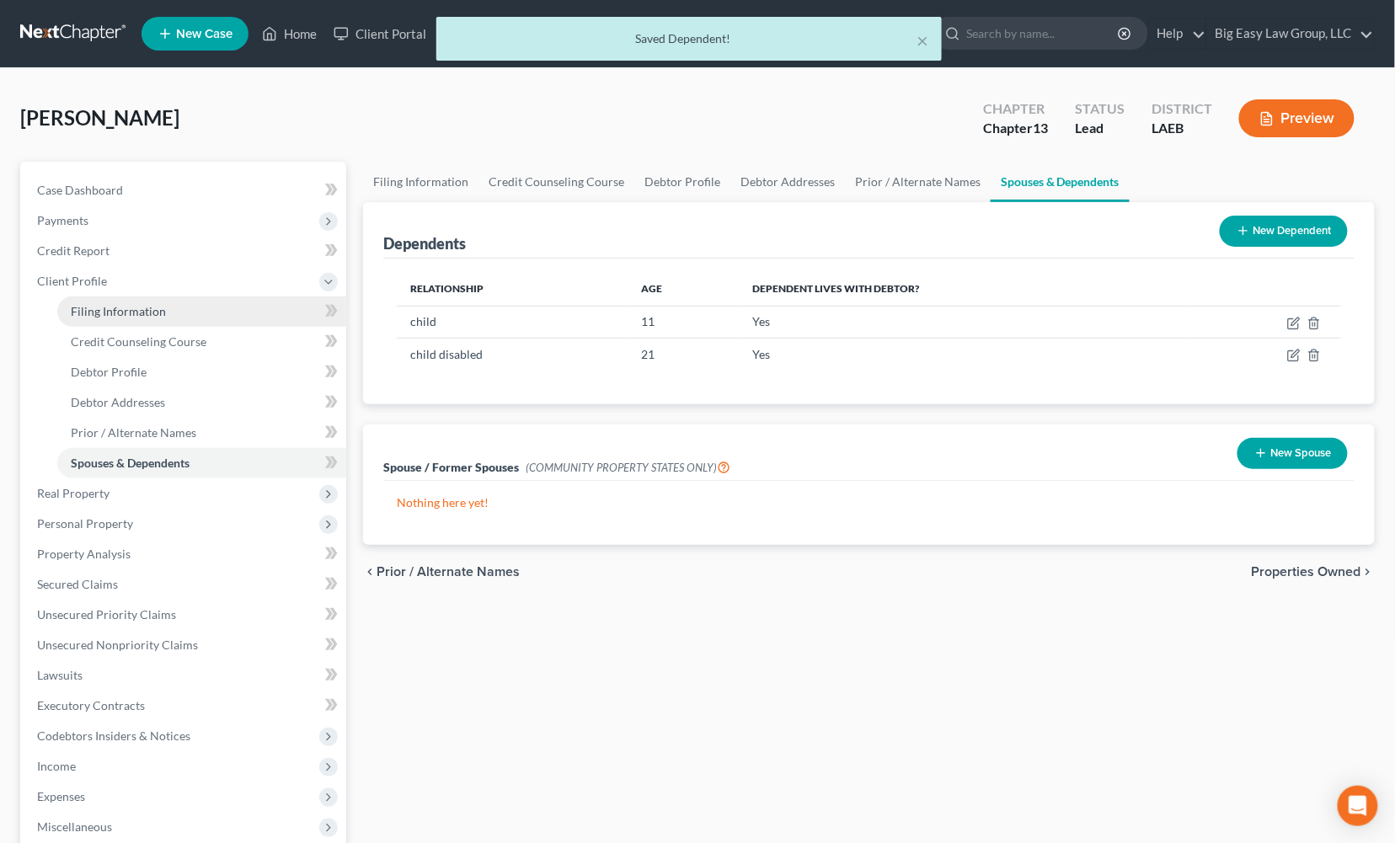
select select "0"
select select "19"
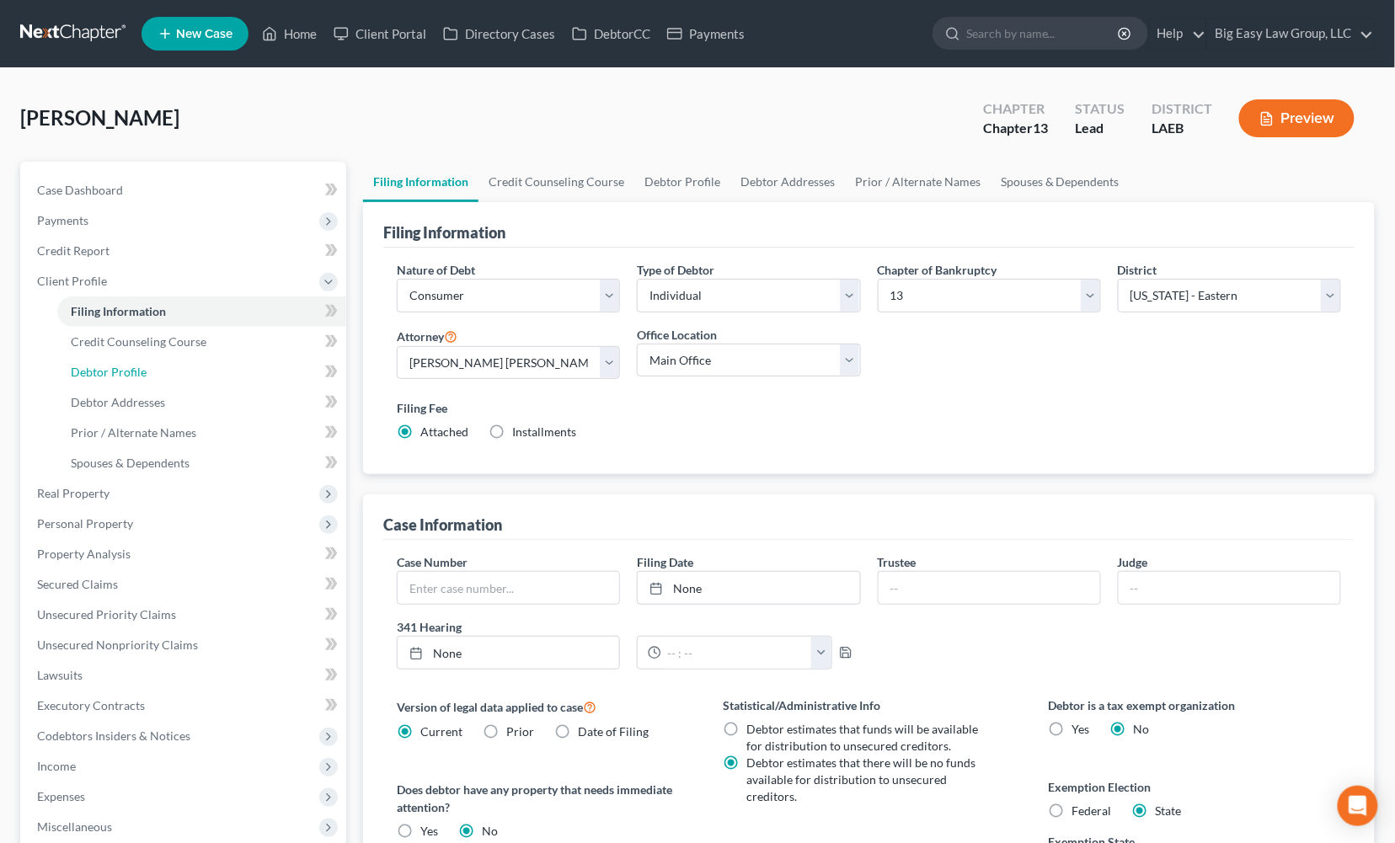
drag, startPoint x: 151, startPoint y: 372, endPoint x: 318, endPoint y: 351, distance: 169.0
click at [151, 372] on link "Debtor Profile" at bounding box center [201, 372] width 289 height 30
select select "0"
select select "2"
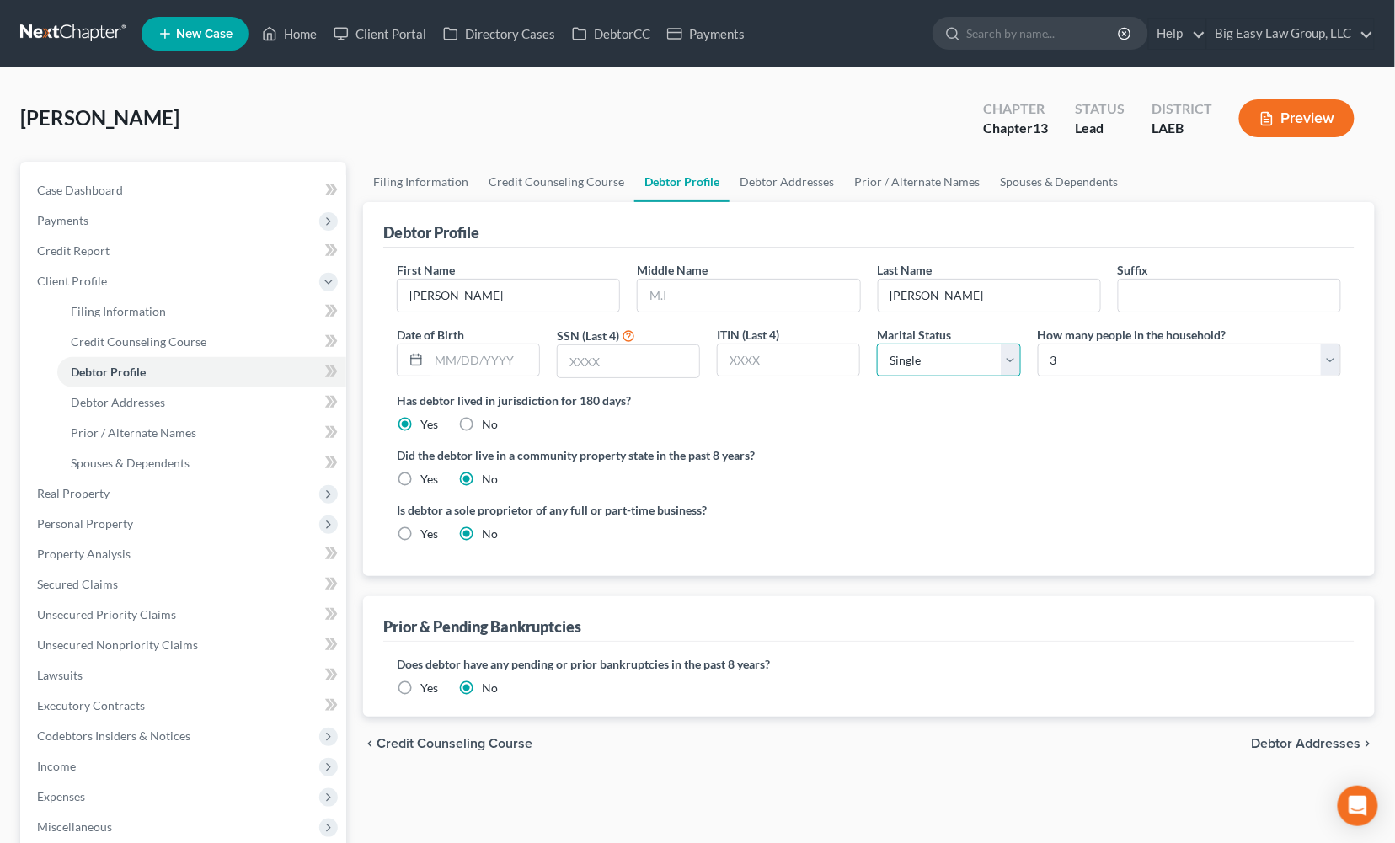
click at [981, 352] on select "Select Single Married Separated Divorced Widowed" at bounding box center [948, 361] width 143 height 34
select select "4"
click at [877, 344] on select "Select Single Married Separated Divorced Widowed" at bounding box center [948, 361] width 143 height 34
click at [482, 359] on input "text" at bounding box center [484, 361] width 110 height 32
type input "10/25/1977"
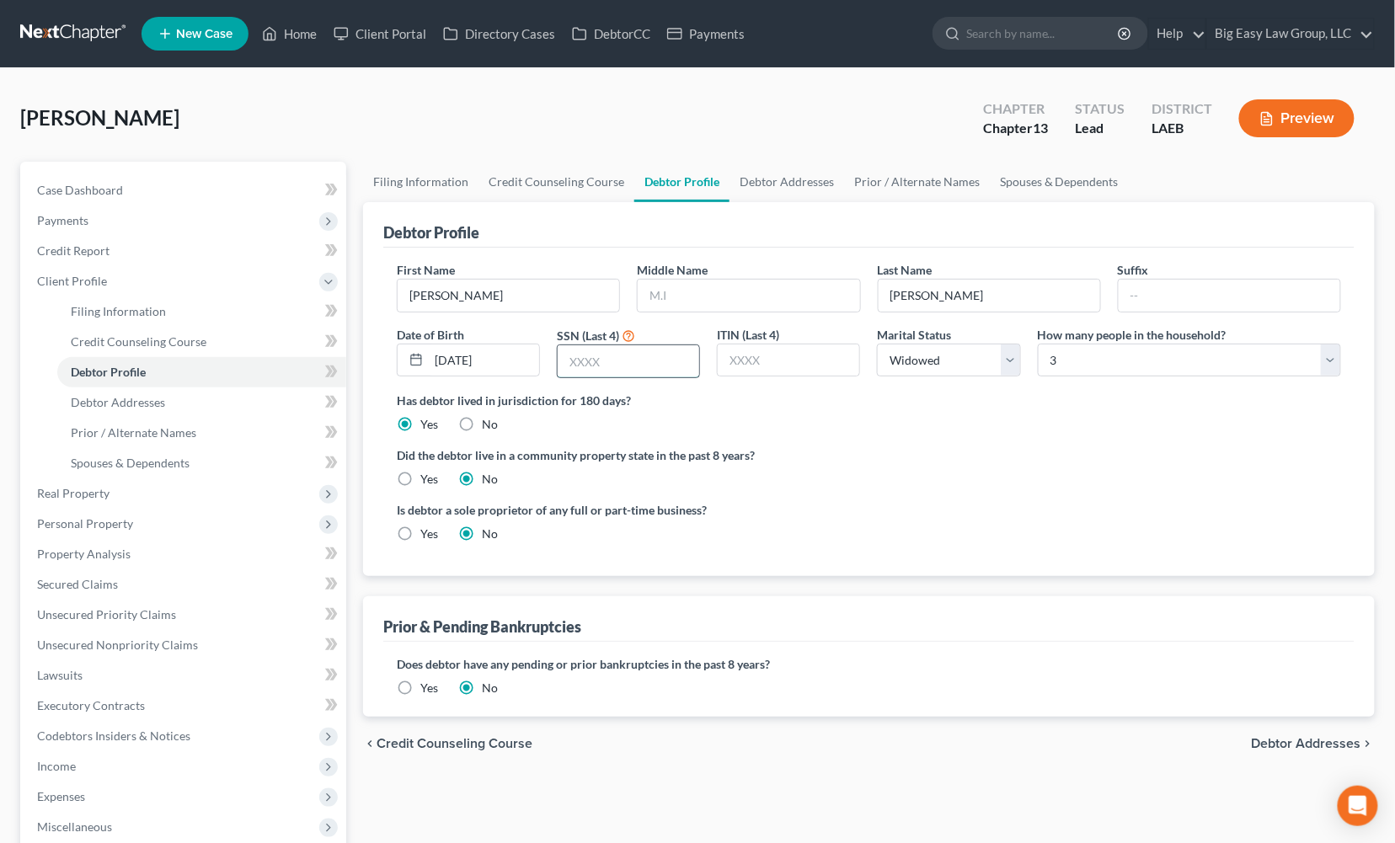
click at [597, 360] on input "text" at bounding box center [629, 361] width 142 height 32
type input "4313"
click at [420, 478] on label "Yes" at bounding box center [429, 479] width 18 height 17
click at [427, 478] on input "Yes" at bounding box center [432, 476] width 11 height 11
radio input "true"
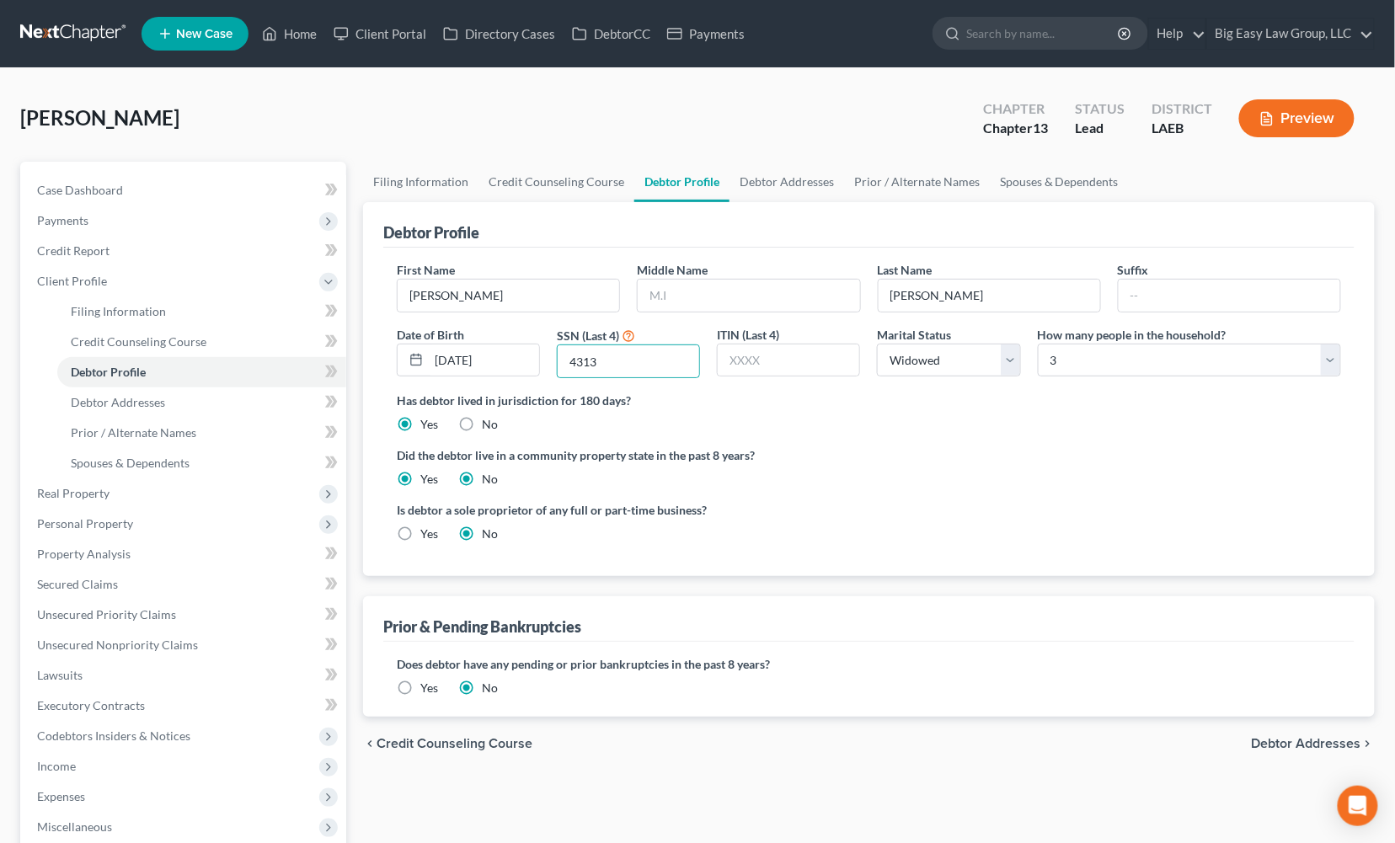
radio input "false"
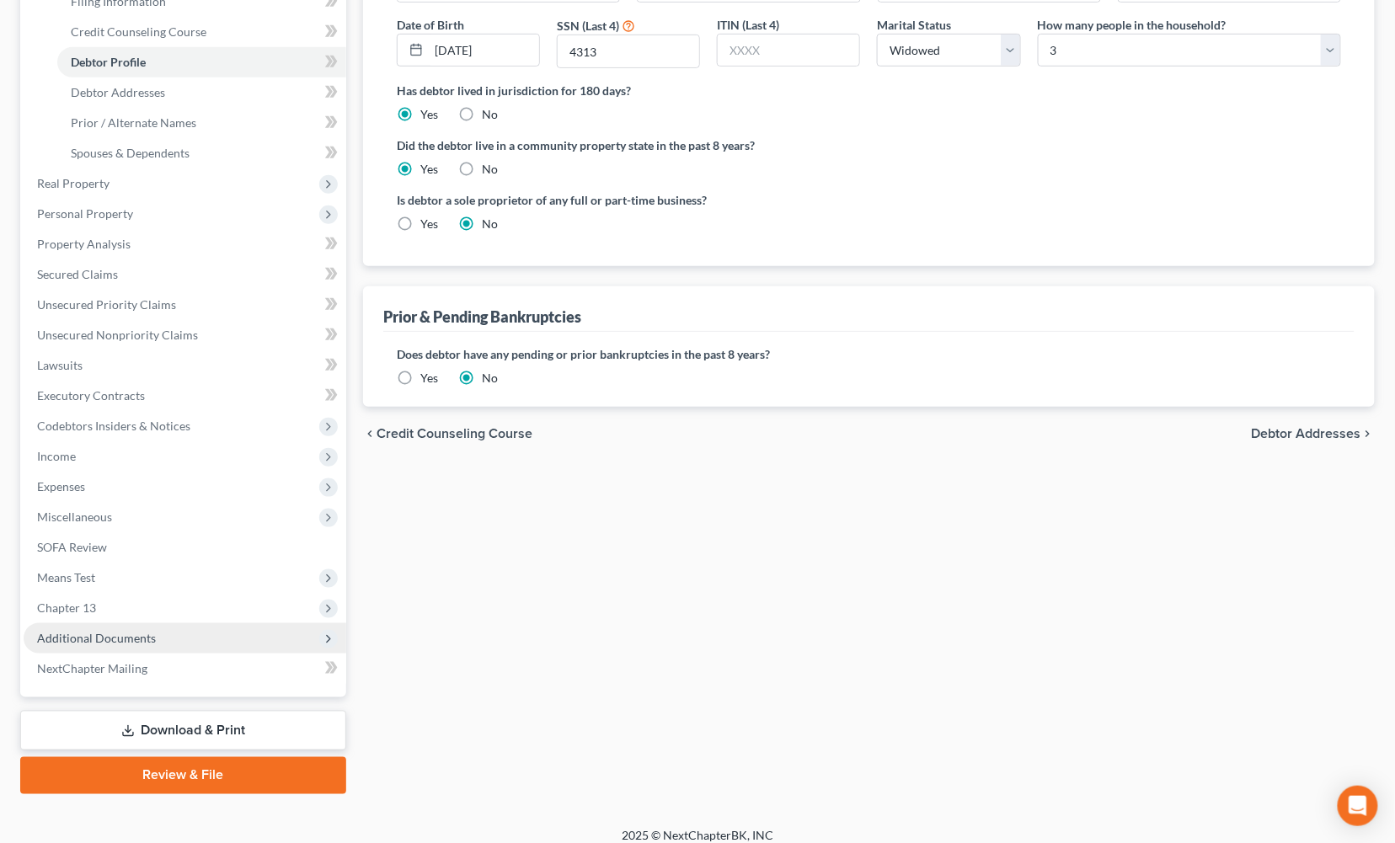
scroll to position [323, 0]
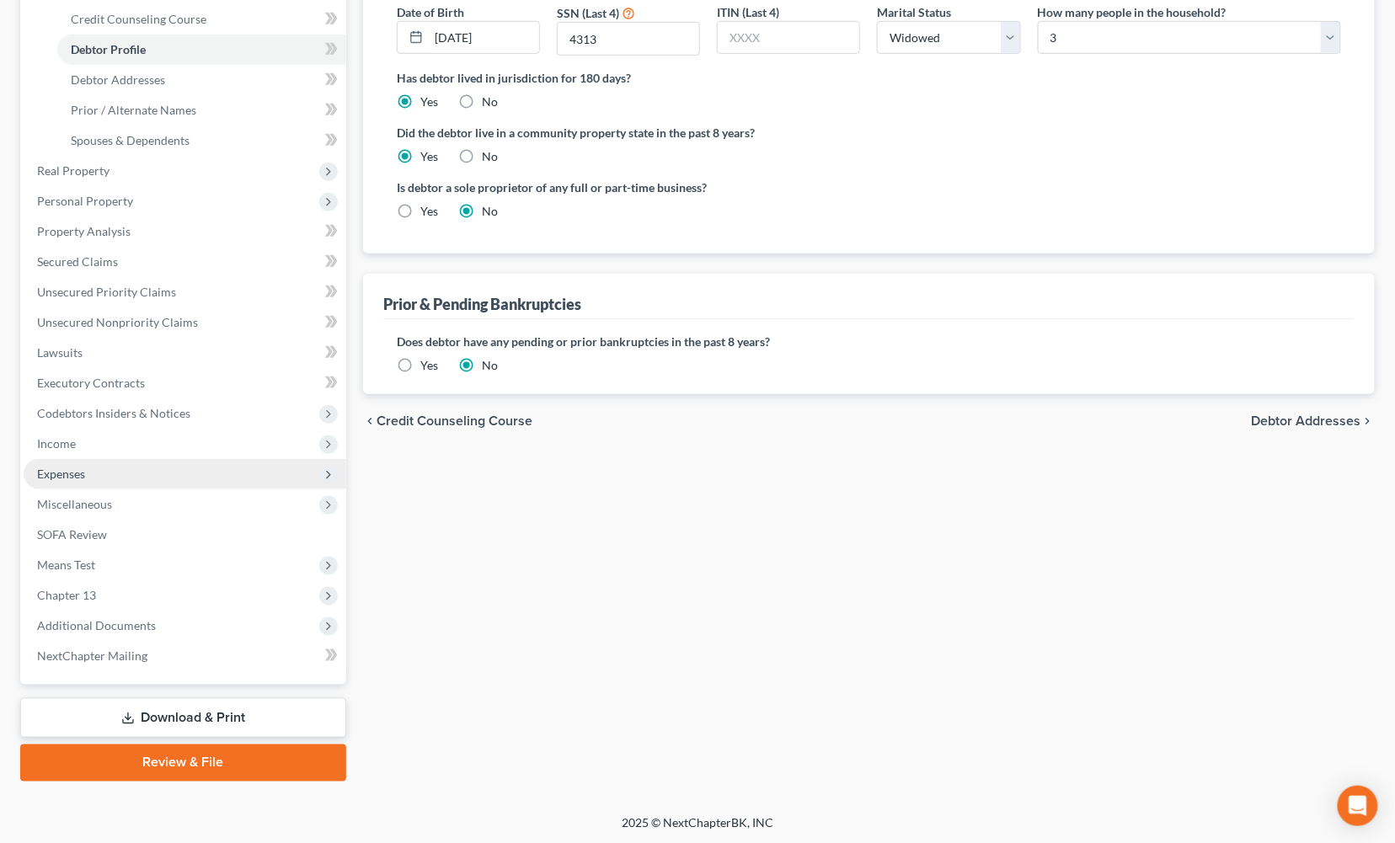
click at [162, 468] on span "Expenses" at bounding box center [185, 474] width 323 height 30
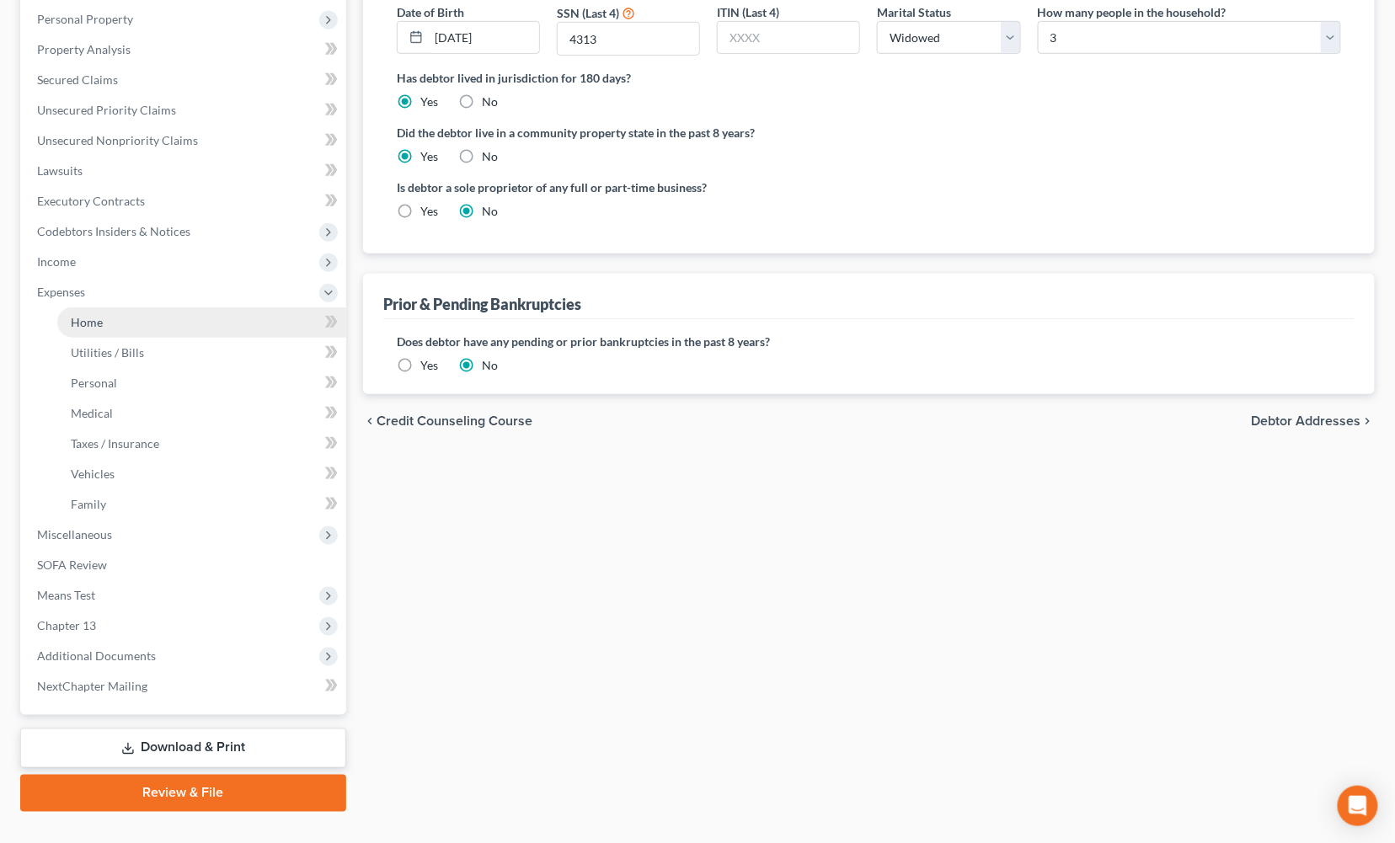
click at [171, 317] on link "Home" at bounding box center [201, 322] width 289 height 30
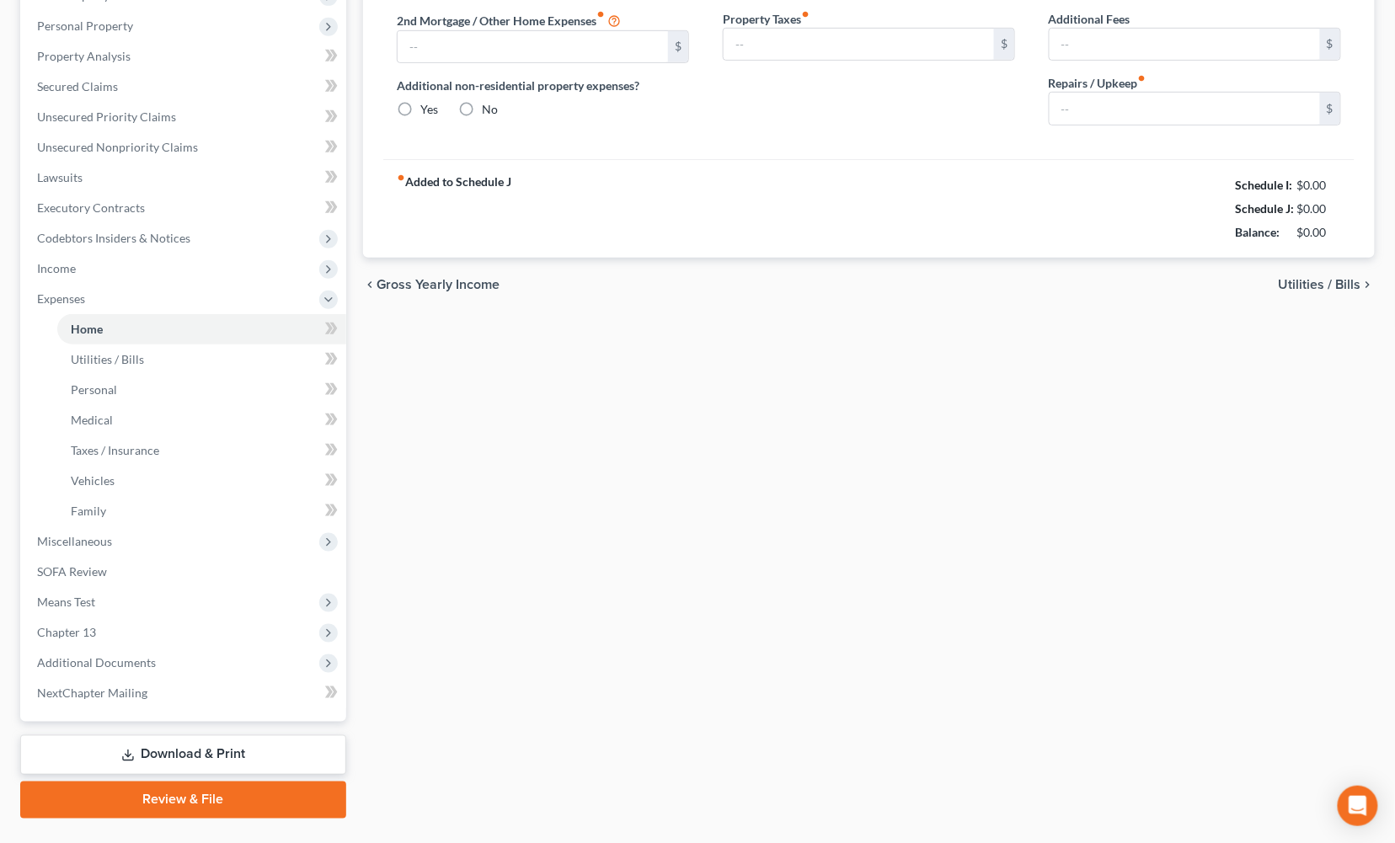
type input "0.00"
radio input "true"
type input "0.00"
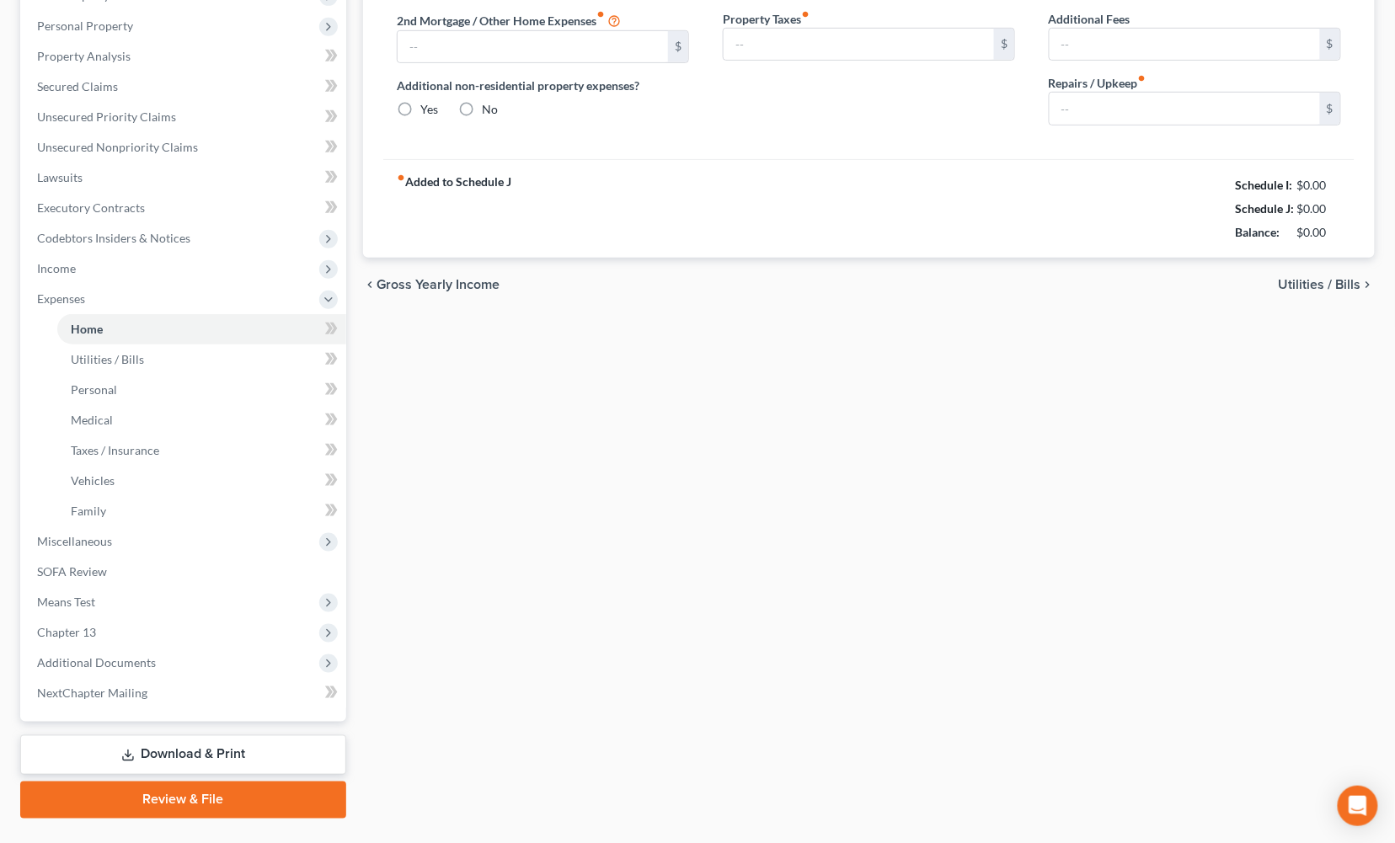
type input "0.00"
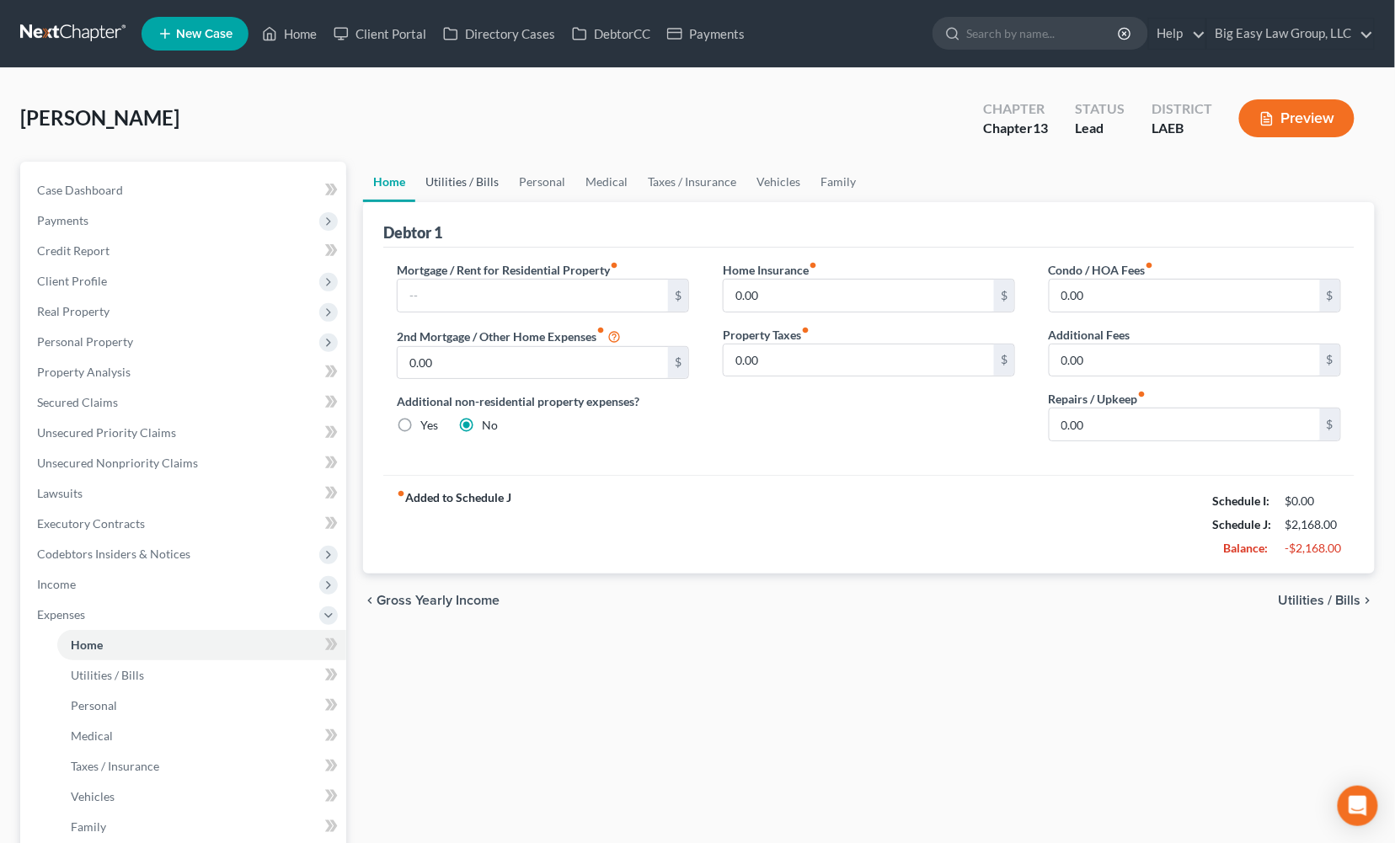
click at [479, 185] on link "Utilities / Bills" at bounding box center [462, 182] width 94 height 40
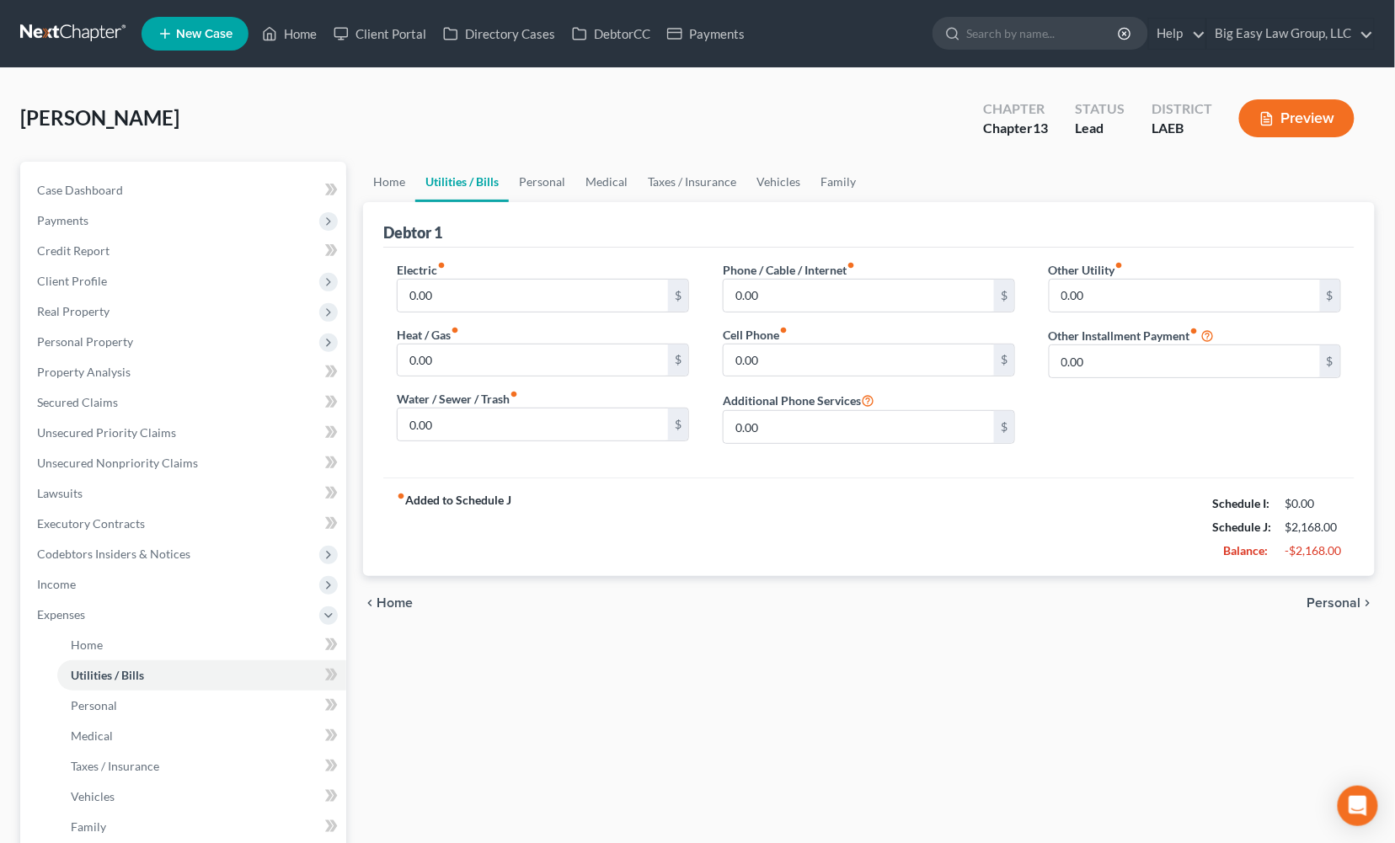
click at [480, 272] on div "Electric fiber_manual_record 0.00 $" at bounding box center [543, 286] width 292 height 51
click at [489, 295] on input "0.00" at bounding box center [533, 296] width 270 height 32
type input "350"
click at [398, 173] on link "Home" at bounding box center [389, 182] width 52 height 40
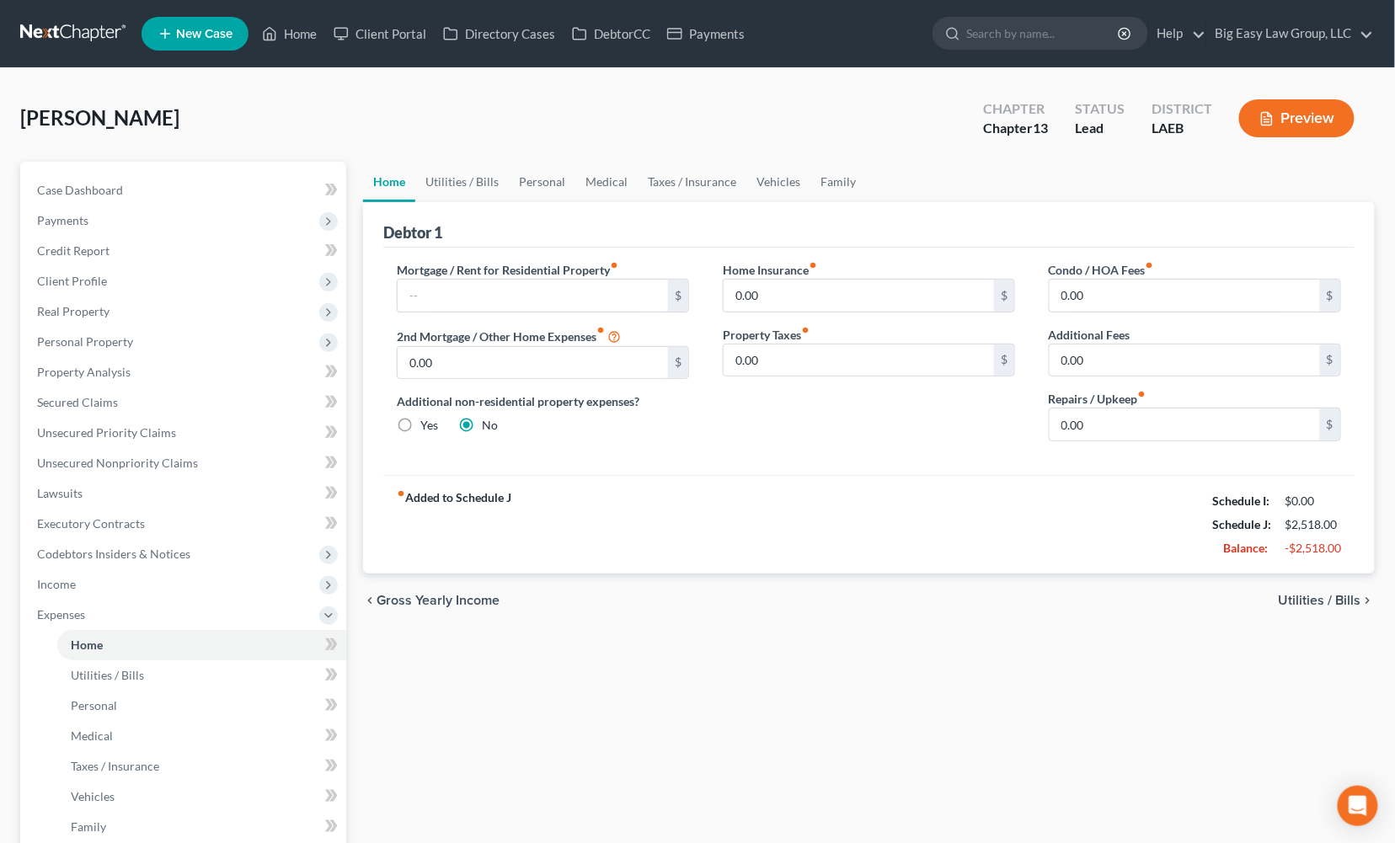
click at [548, 322] on div "Mortgage / Rent for Residential Property fiber_manual_record $ 2nd Mortgage / O…" at bounding box center [543, 358] width 326 height 194
click at [553, 302] on input "text" at bounding box center [533, 296] width 270 height 32
type input "942.00"
click at [545, 174] on link "Personal" at bounding box center [542, 182] width 67 height 40
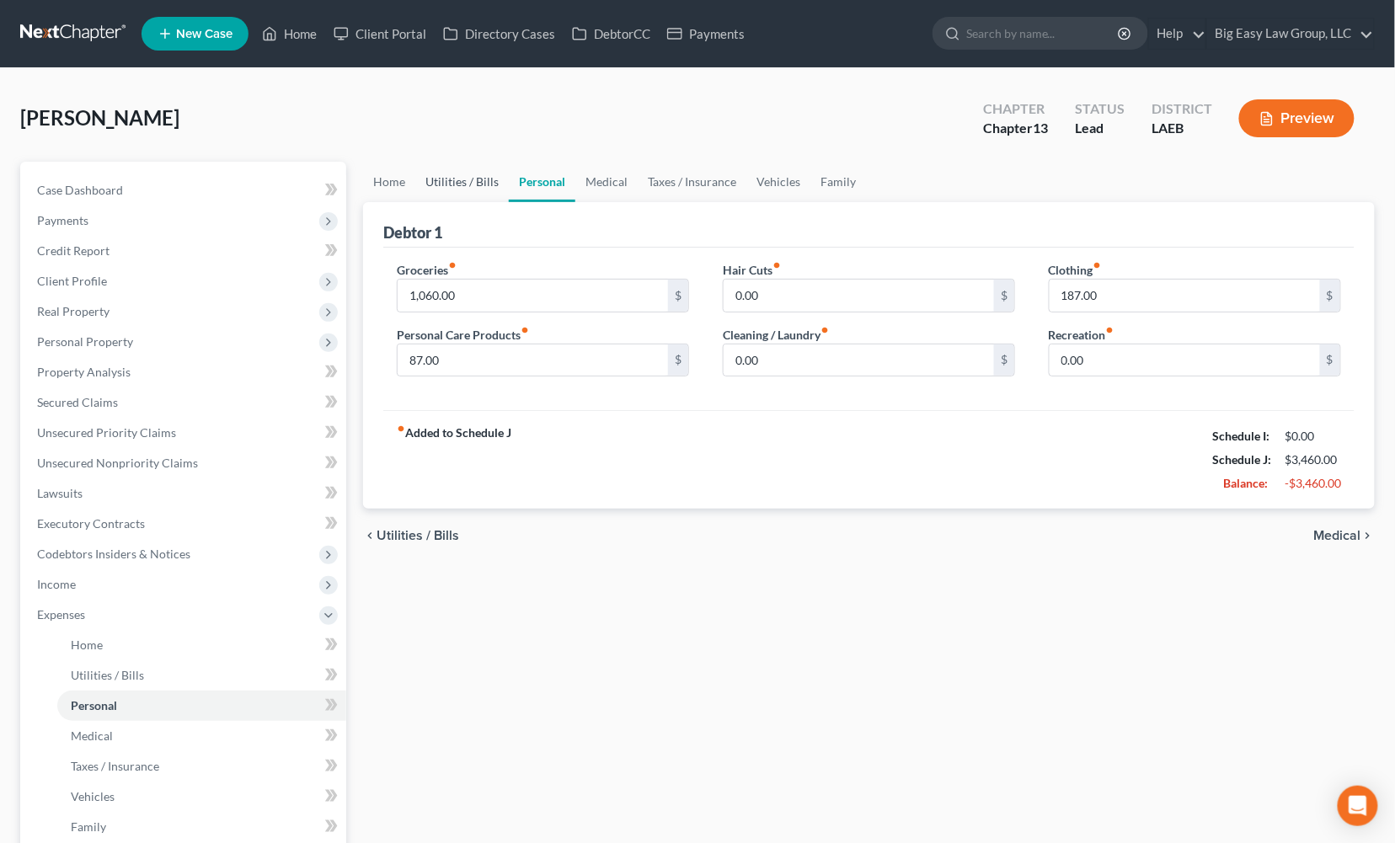
click at [473, 185] on link "Utilities / Bills" at bounding box center [462, 182] width 94 height 40
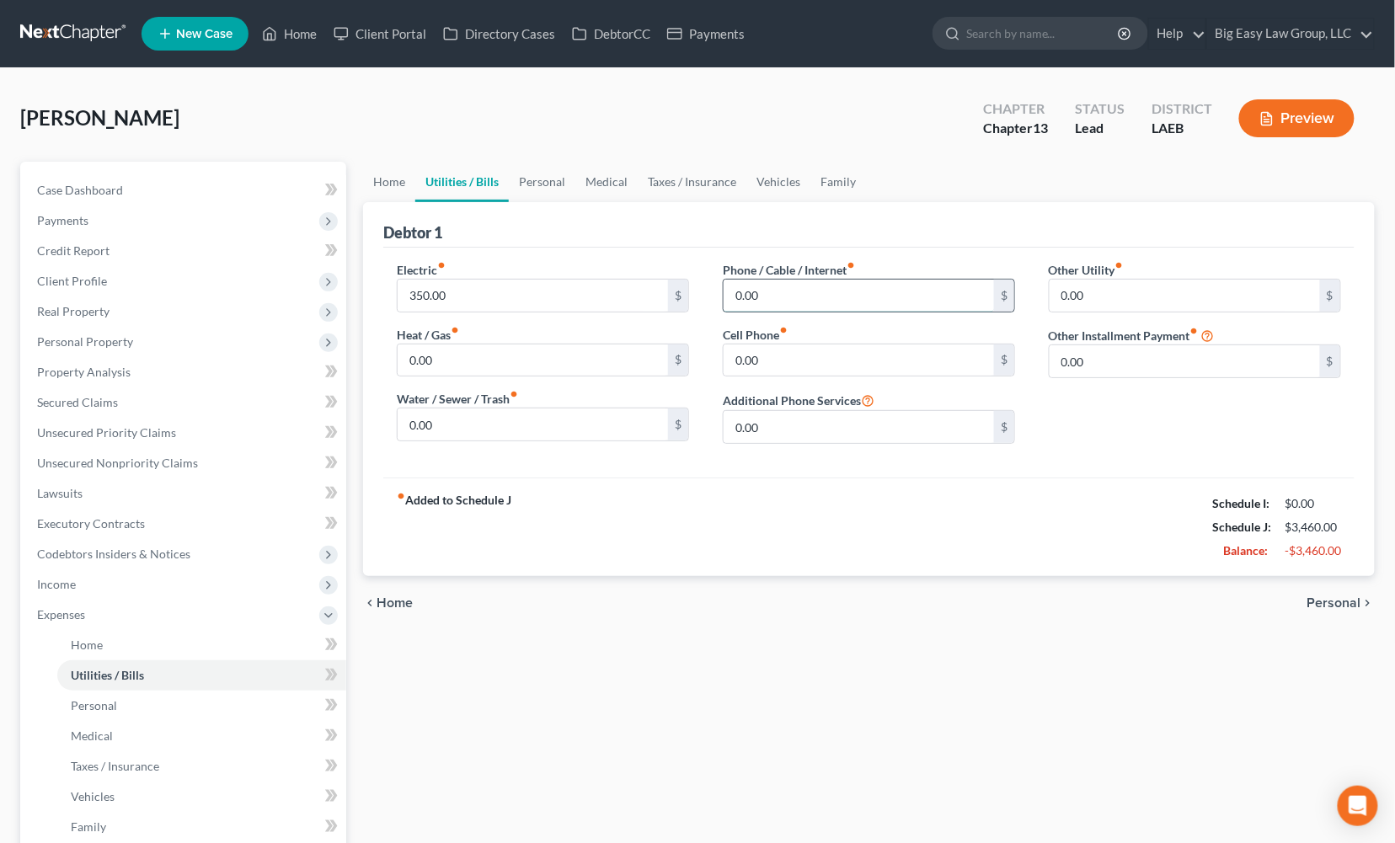
click at [774, 293] on input "0.00" at bounding box center [859, 296] width 270 height 32
drag, startPoint x: 807, startPoint y: 297, endPoint x: 685, endPoint y: 293, distance: 122.2
click at [685, 293] on div "Electric fiber_manual_record 350.00 $ Heat / Gas fiber_manual_record 0.00 $ Wat…" at bounding box center [869, 359] width 978 height 196
type input "90"
click at [794, 349] on input "0.00" at bounding box center [859, 361] width 270 height 32
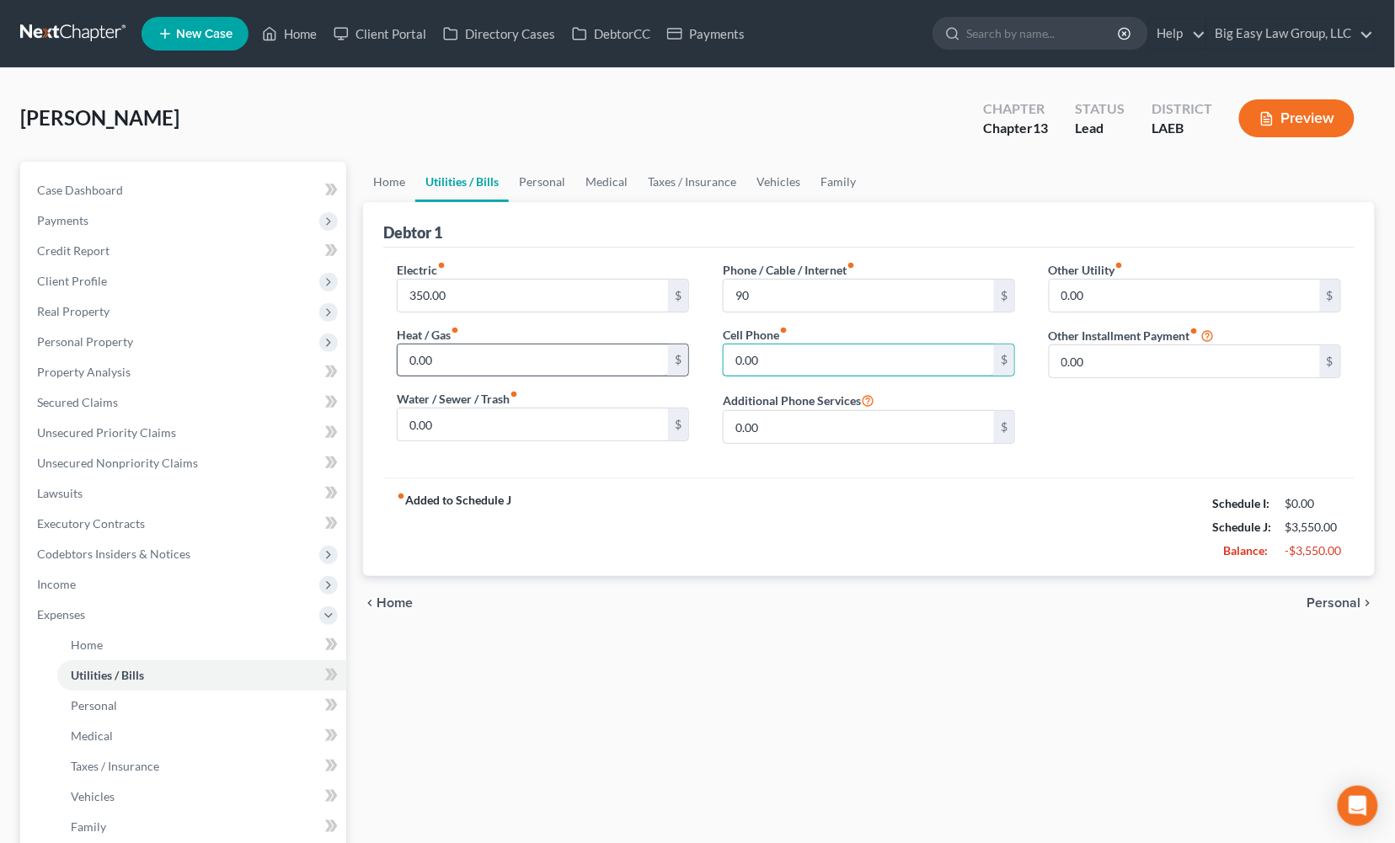
drag, startPoint x: 794, startPoint y: 363, endPoint x: 639, endPoint y: 362, distance: 155.0
click at [639, 362] on div "Electric fiber_manual_record 350.00 $ Heat / Gas fiber_manual_record 0.00 $ Wat…" at bounding box center [869, 359] width 978 height 196
type input "165"
drag, startPoint x: 652, startPoint y: 505, endPoint x: 590, endPoint y: 463, distance: 75.2
click at [651, 505] on div "fiber_manual_record Added to Schedule J Schedule I: $0.00 Schedule J: $3,715.00…" at bounding box center [868, 527] width 971 height 99
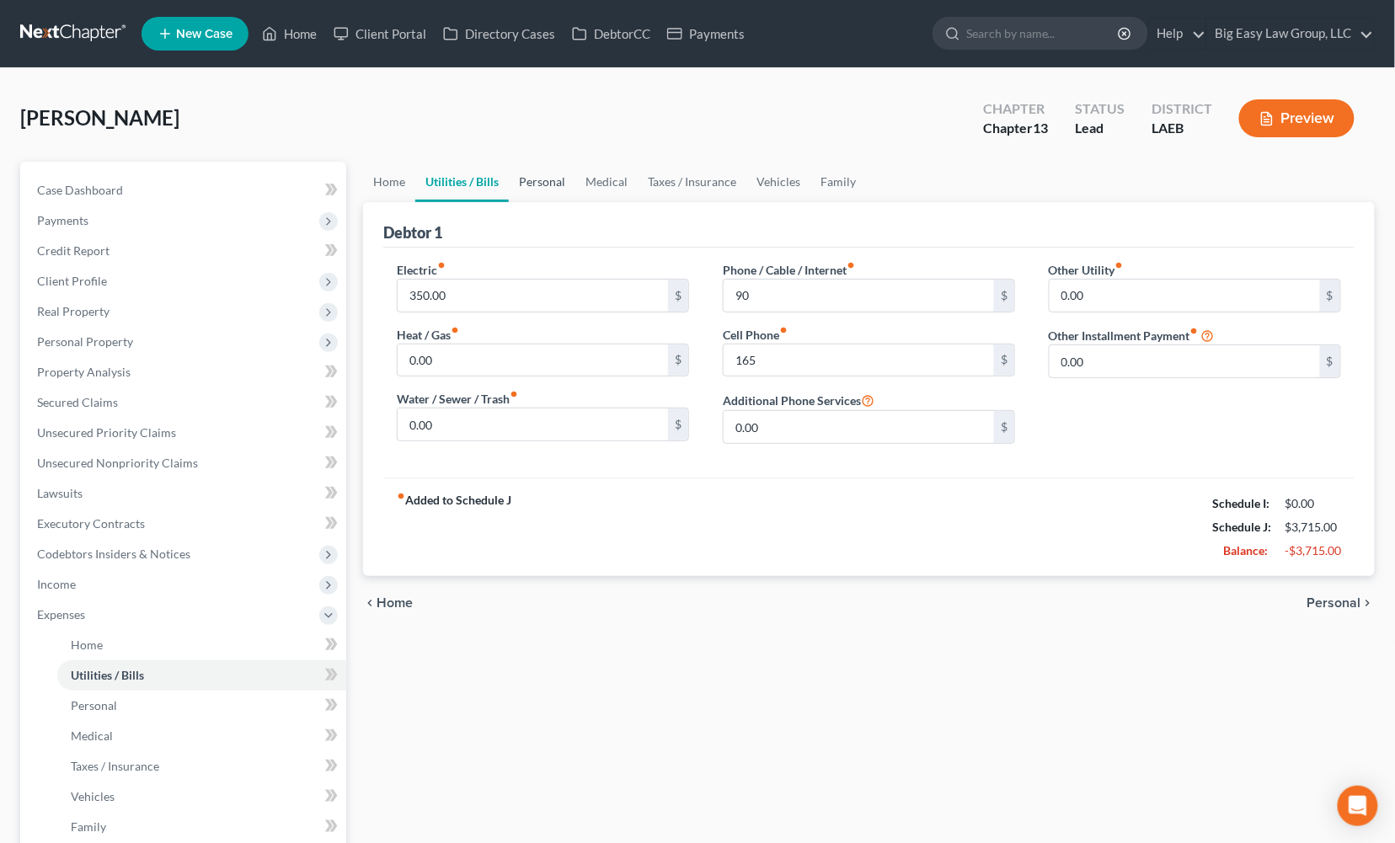
click at [554, 184] on link "Personal" at bounding box center [542, 182] width 67 height 40
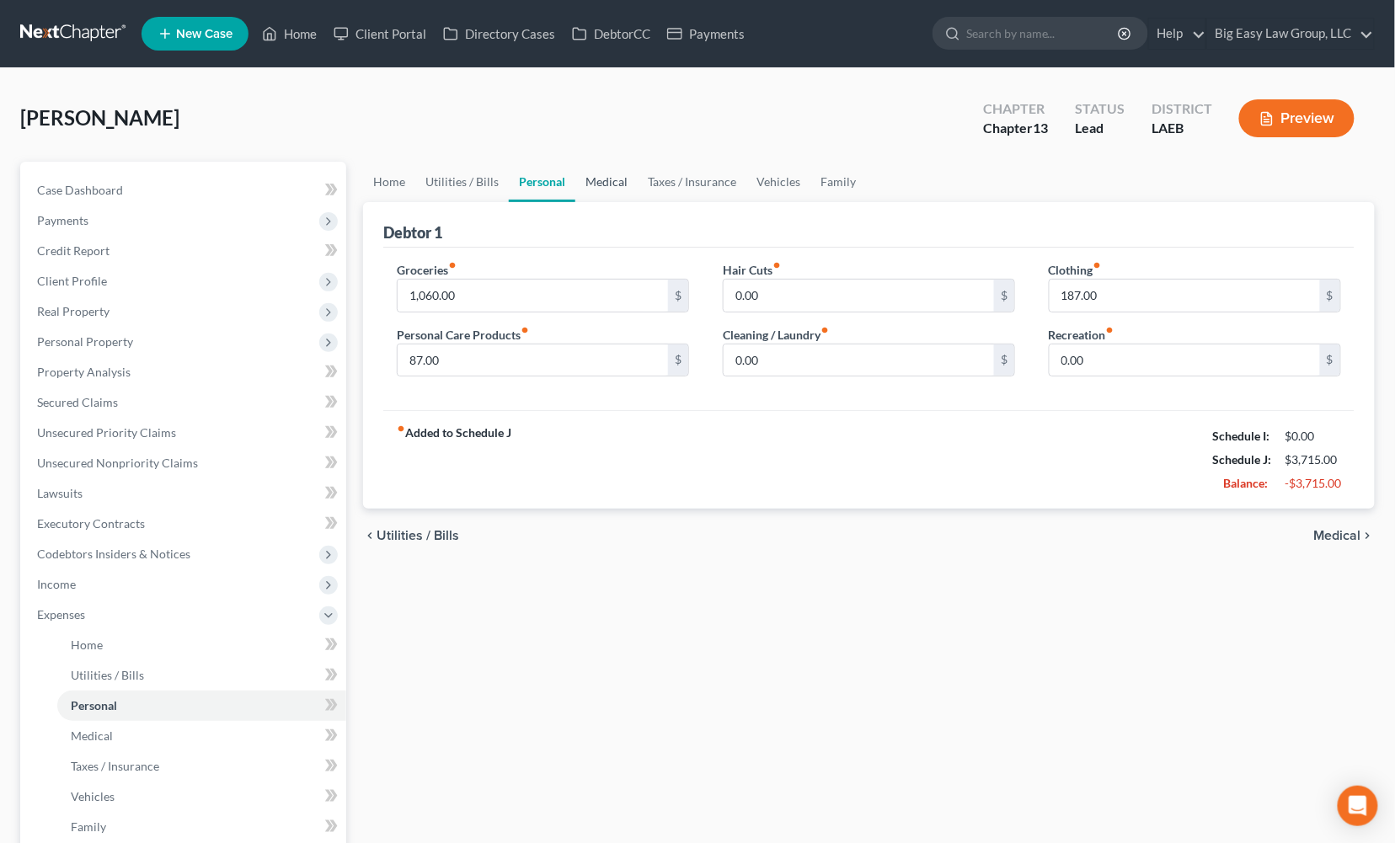
click at [623, 182] on link "Medical" at bounding box center [606, 182] width 62 height 40
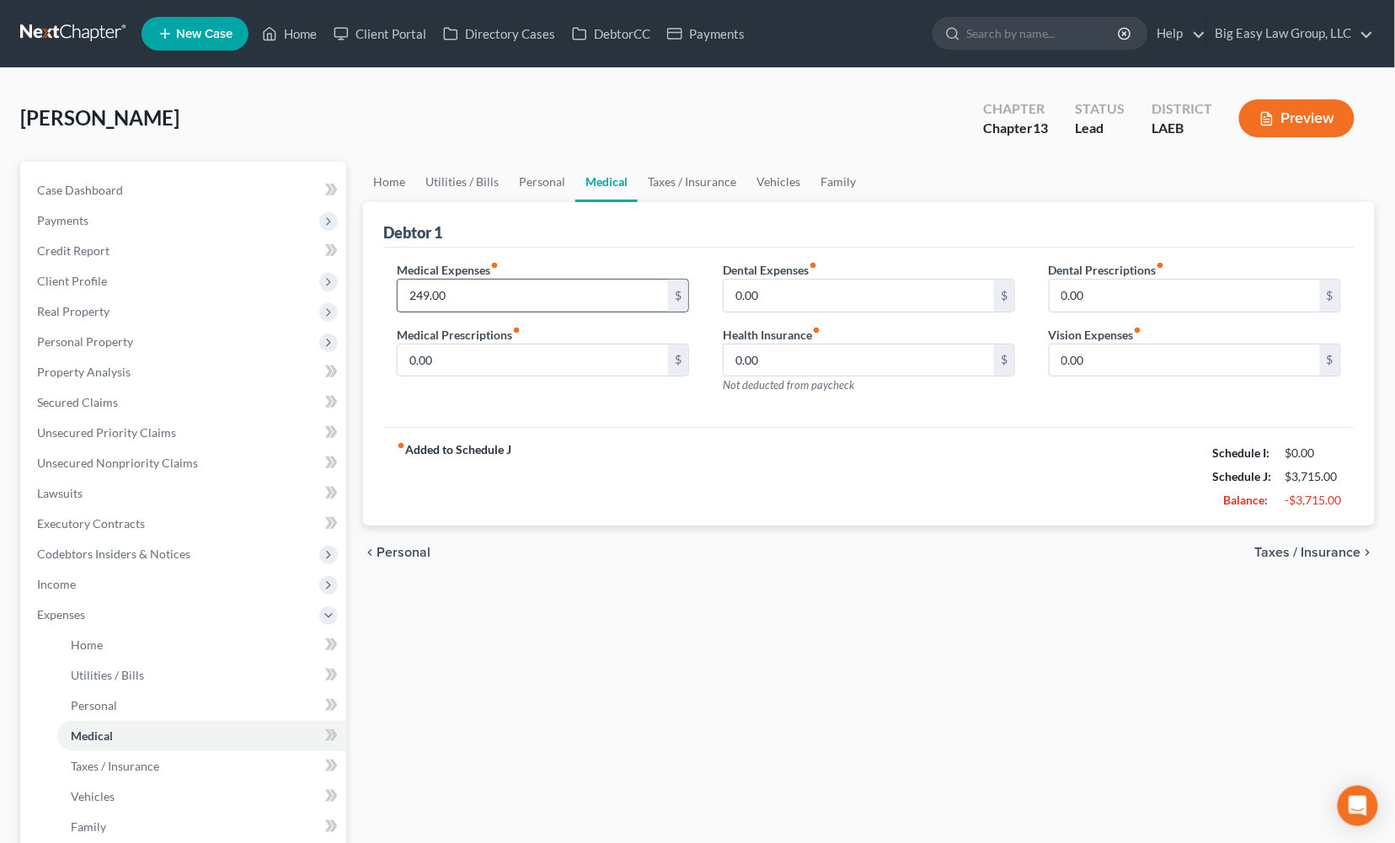
click at [506, 297] on input "249.00" at bounding box center [533, 296] width 270 height 32
click at [705, 179] on link "Taxes / Insurance" at bounding box center [692, 182] width 109 height 40
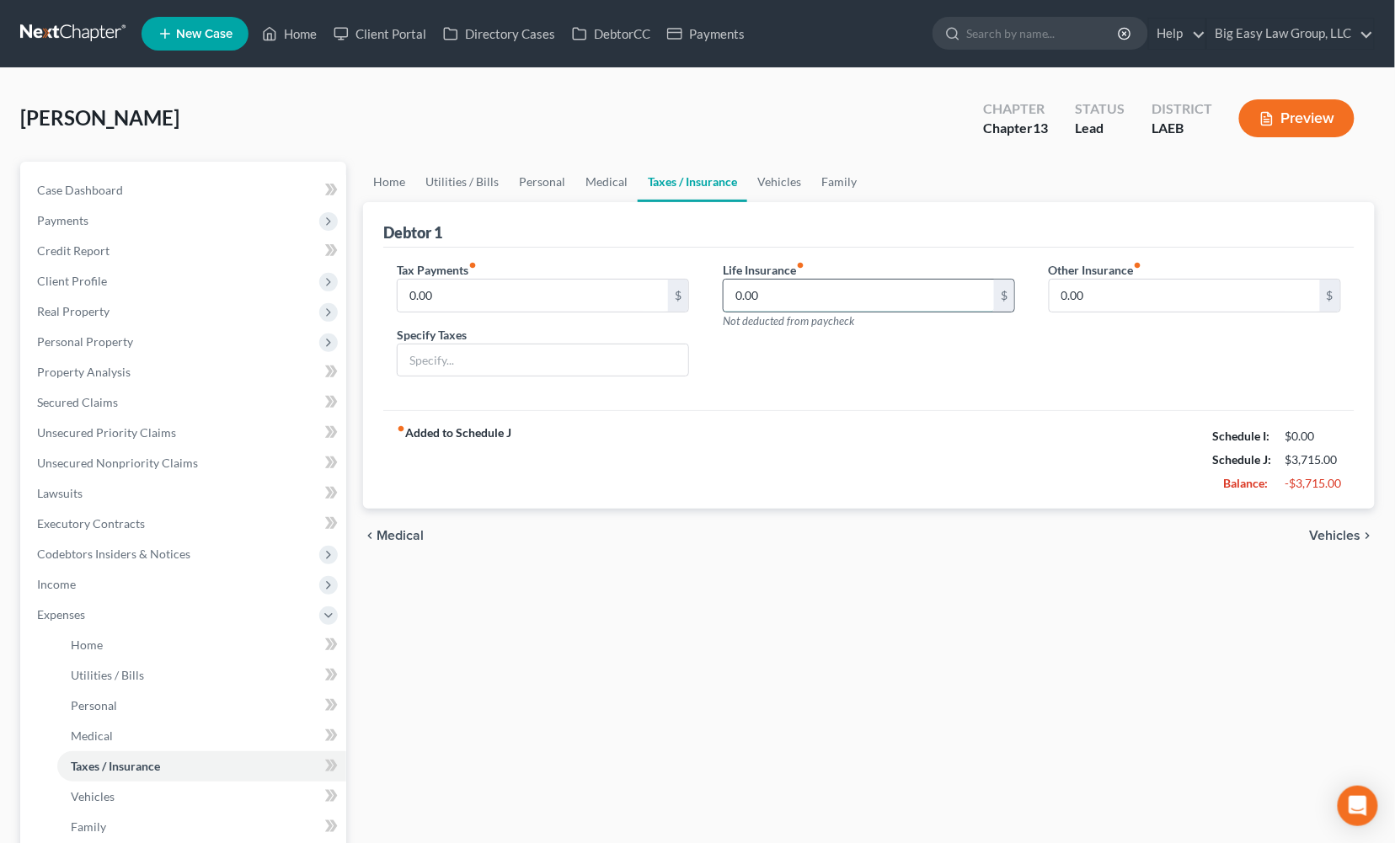
click at [772, 290] on input "0.00" at bounding box center [859, 296] width 270 height 32
type input "33"
drag, startPoint x: 788, startPoint y: 173, endPoint x: 749, endPoint y: 211, distance: 54.2
click at [788, 173] on link "Vehicles" at bounding box center [779, 182] width 64 height 40
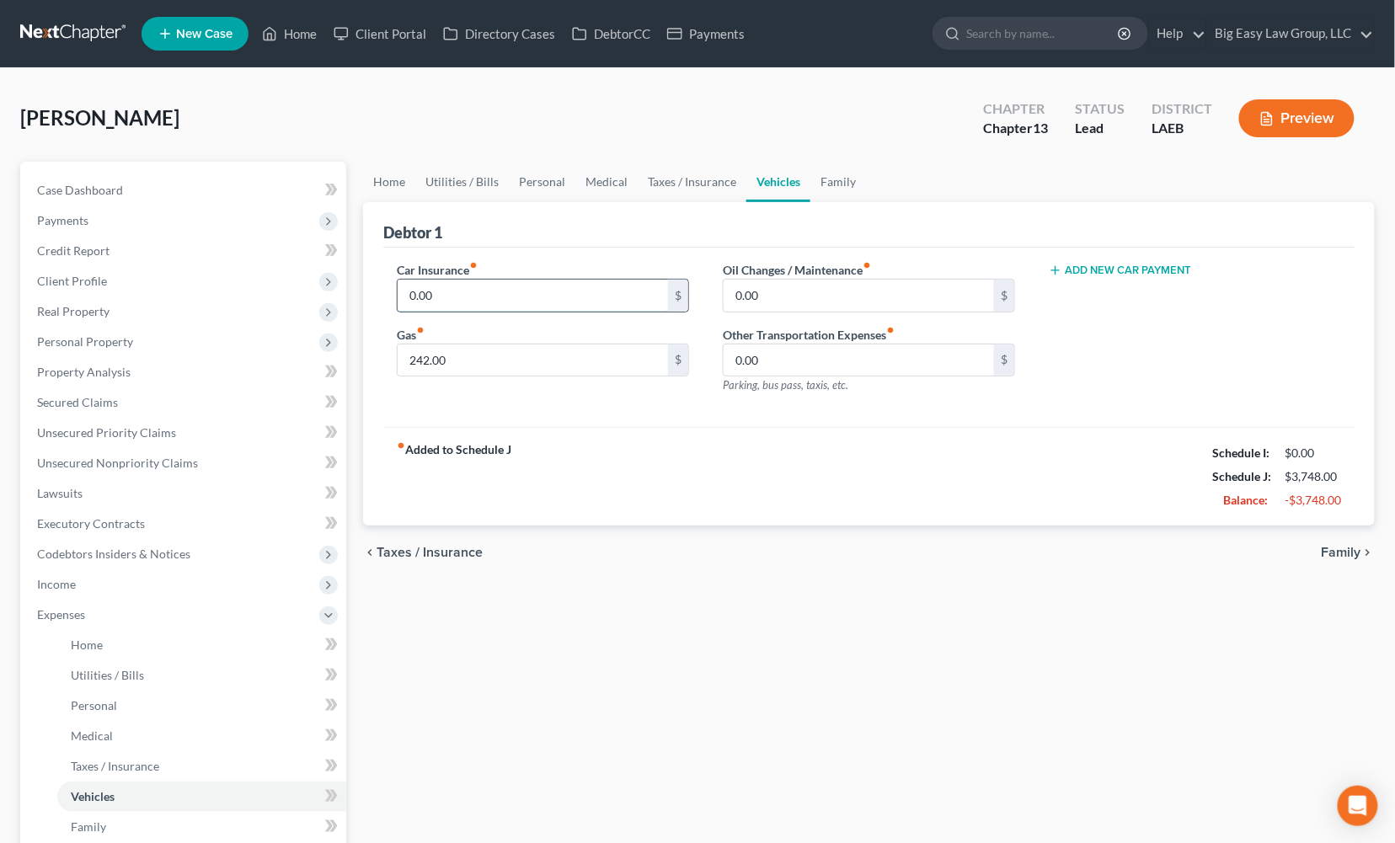
click at [519, 296] on input "0.00" at bounding box center [533, 296] width 270 height 32
drag, startPoint x: 135, startPoint y: 342, endPoint x: 184, endPoint y: 346, distance: 49.0
click at [135, 342] on span "Personal Property" at bounding box center [185, 342] width 323 height 30
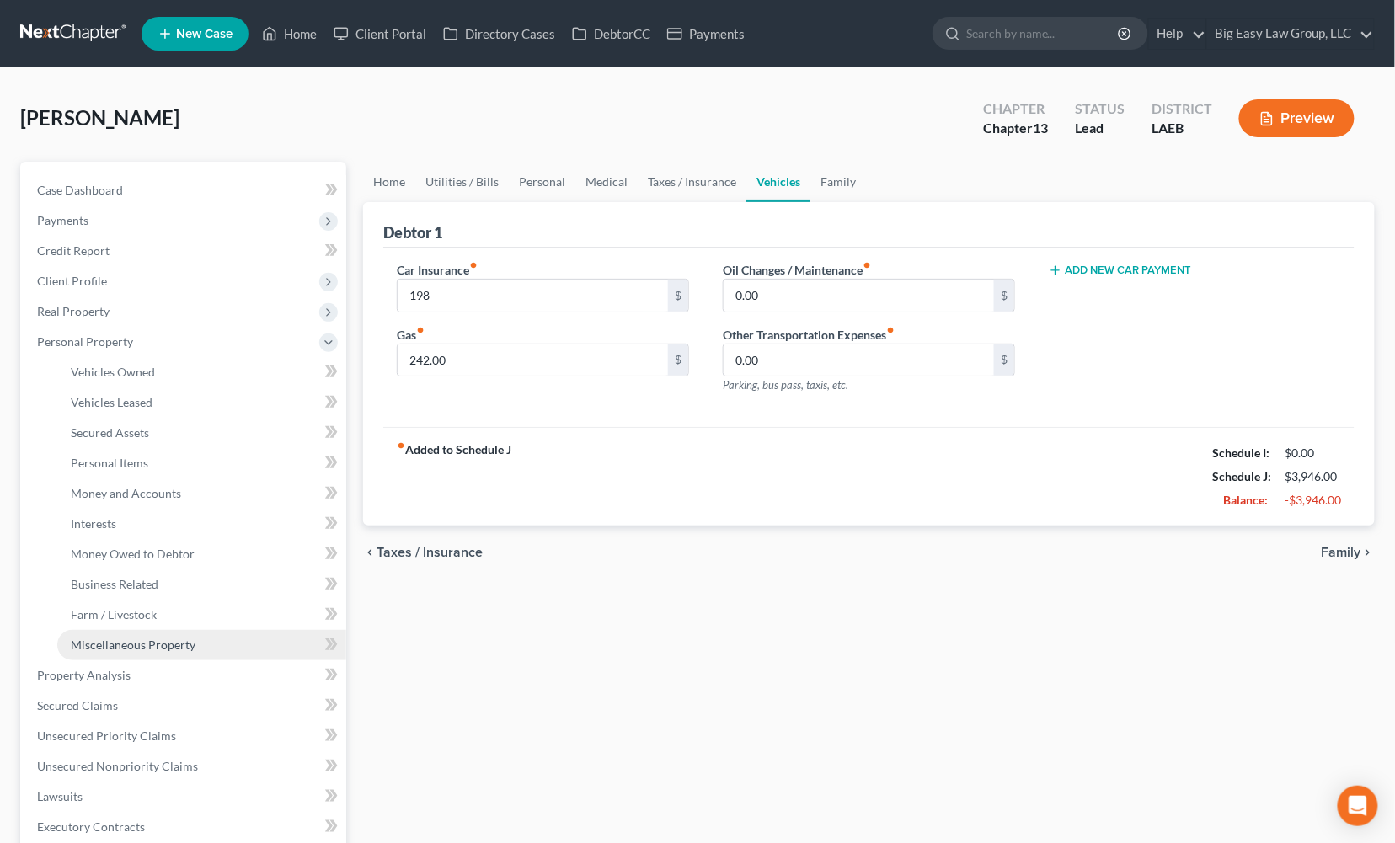
click at [229, 648] on link "Miscellaneous Property" at bounding box center [201, 645] width 289 height 30
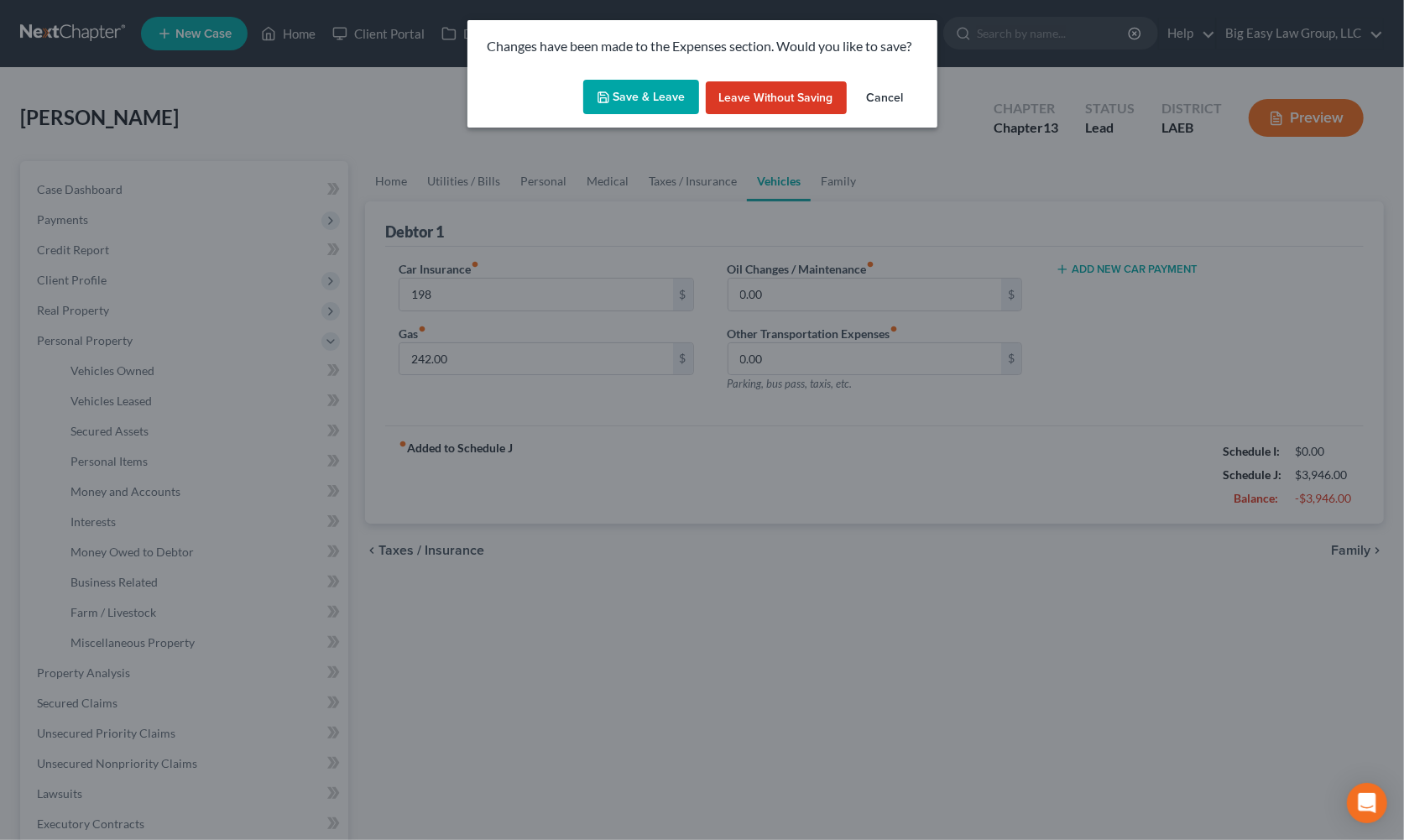
click at [626, 97] on button "Save & Leave" at bounding box center [641, 97] width 116 height 35
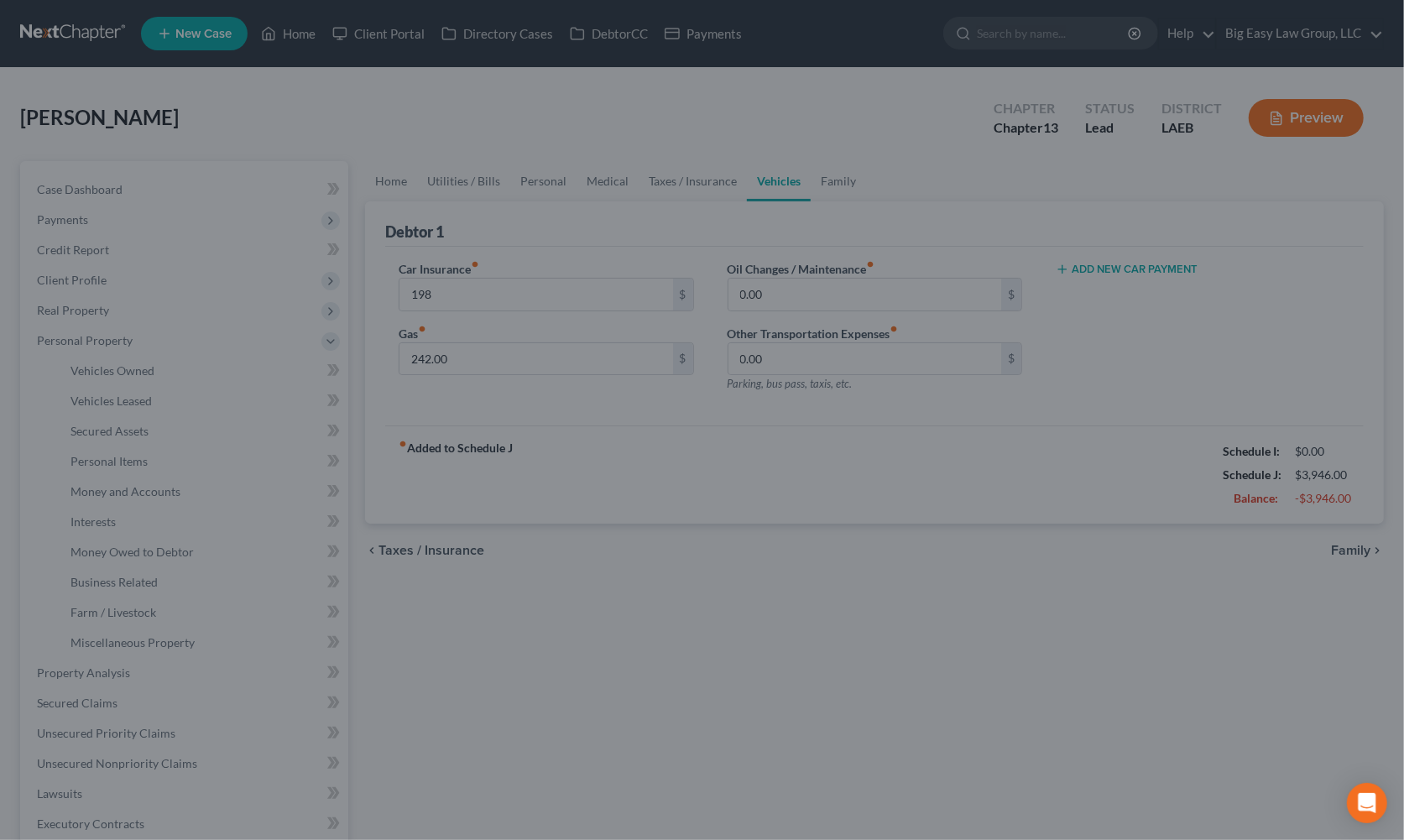
type input "198.00"
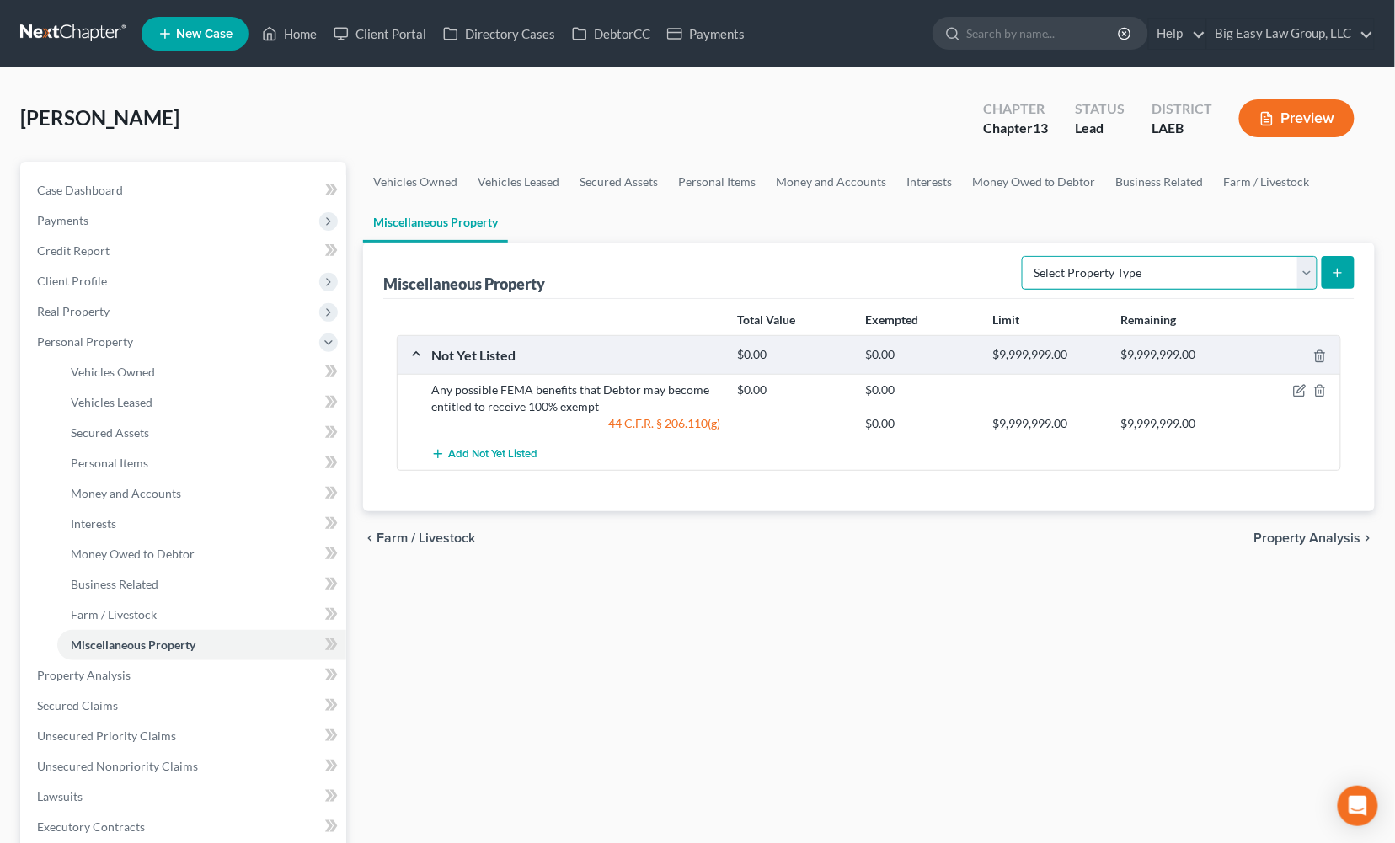
click at [1197, 266] on select "Select Property Type Assigned for Creditor Benefit Within 1 Year (SOFA: 12) Hol…" at bounding box center [1170, 273] width 296 height 34
select select "transferred"
click at [1022, 256] on select "Select Property Type Assigned for Creditor Benefit Within 1 Year (SOFA: 12) Hol…" at bounding box center [1170, 273] width 296 height 34
click at [1330, 275] on button "submit" at bounding box center [1338, 272] width 33 height 33
select select "Ordinary (within 2 years)"
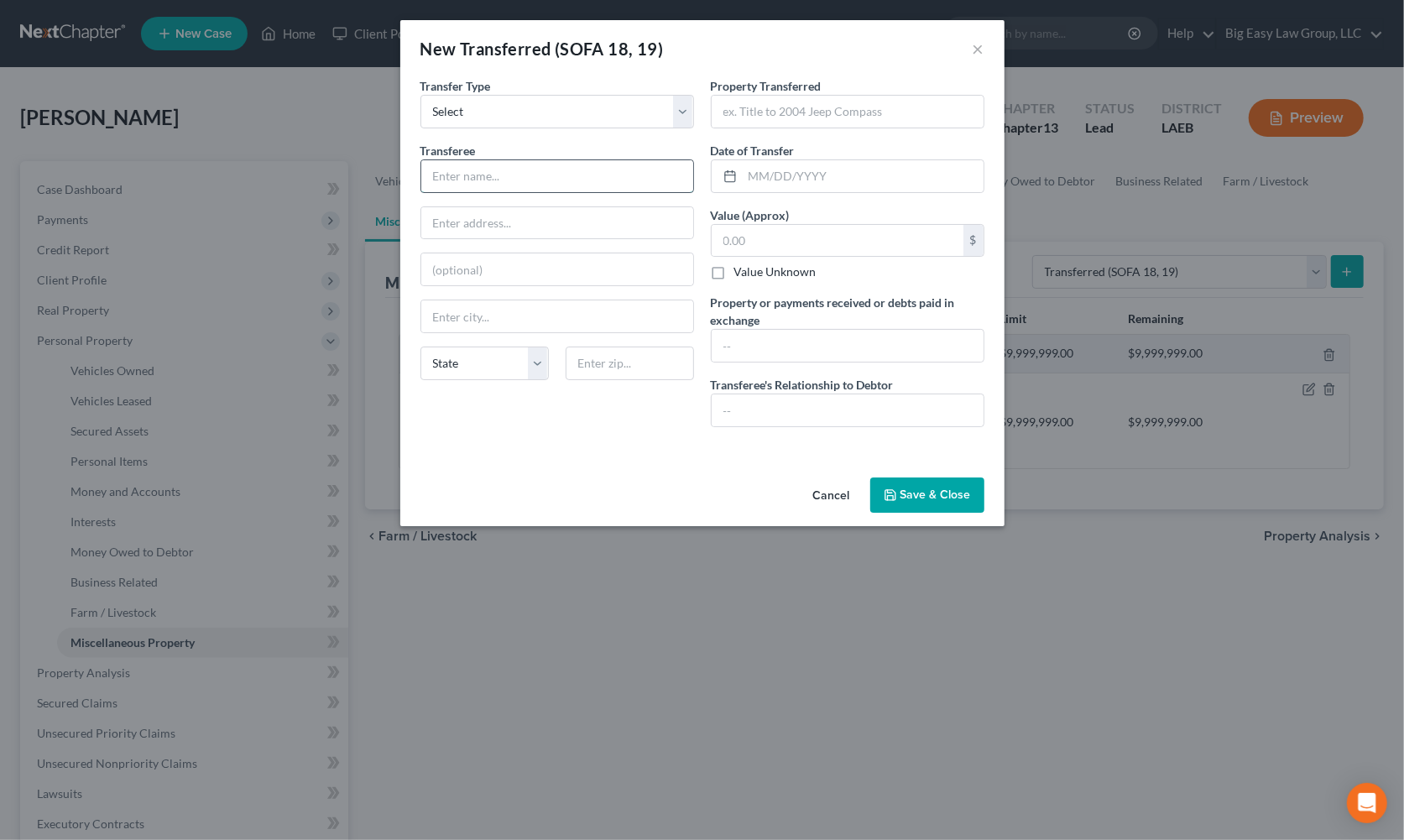
click at [591, 181] on input "text" at bounding box center [557, 176] width 272 height 32
type input "Son"
click at [786, 422] on input "text" at bounding box center [847, 411] width 272 height 32
type input "son"
click at [827, 190] on input "text" at bounding box center [864, 176] width 241 height 32
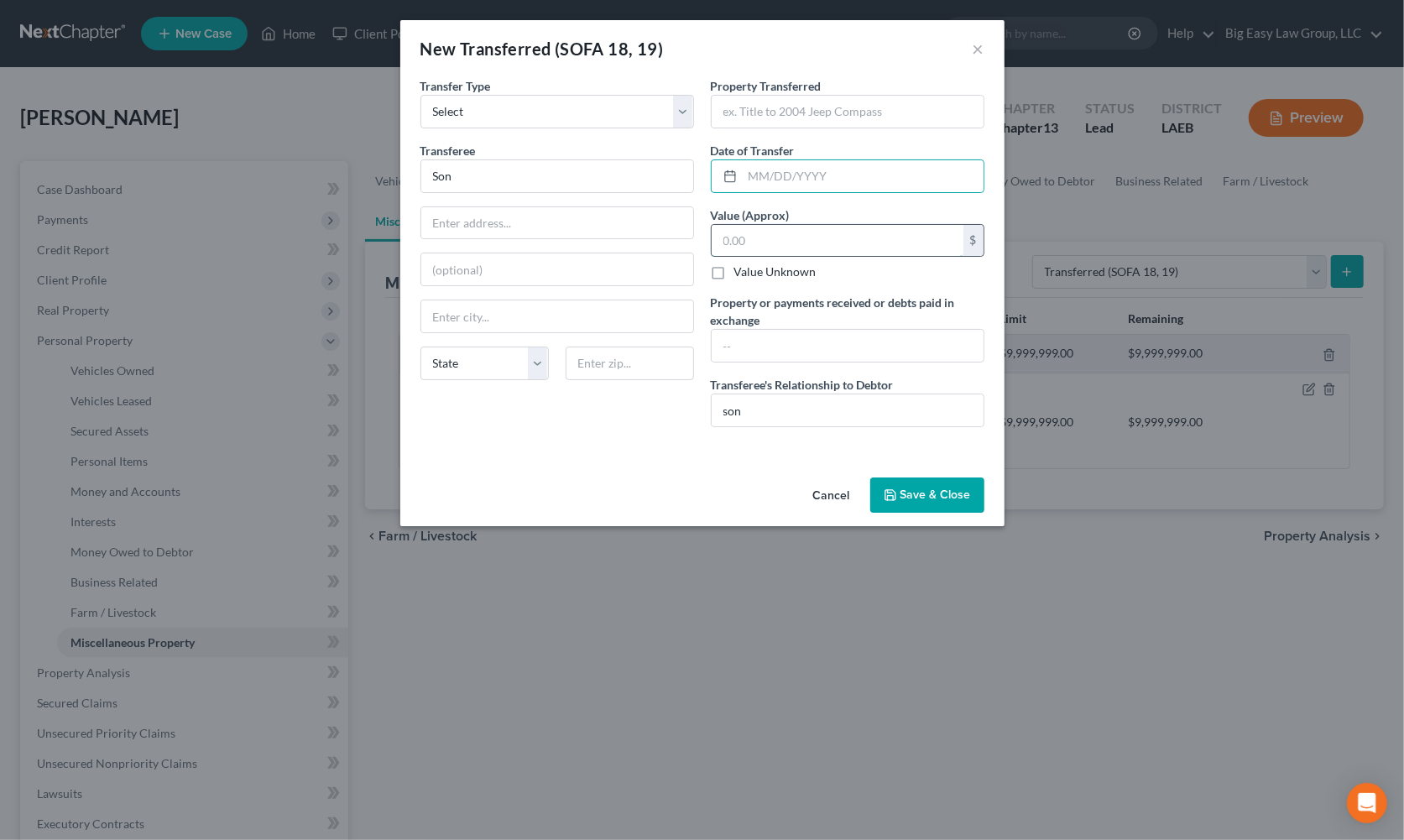
click at [774, 247] on input "text" at bounding box center [837, 241] width 252 height 32
type input "200.00"
click at [769, 338] on input "text" at bounding box center [847, 346] width 272 height 32
type input "1998 Blazer - blown engine/scrap value"
click at [837, 96] on input "text" at bounding box center [847, 112] width 272 height 32
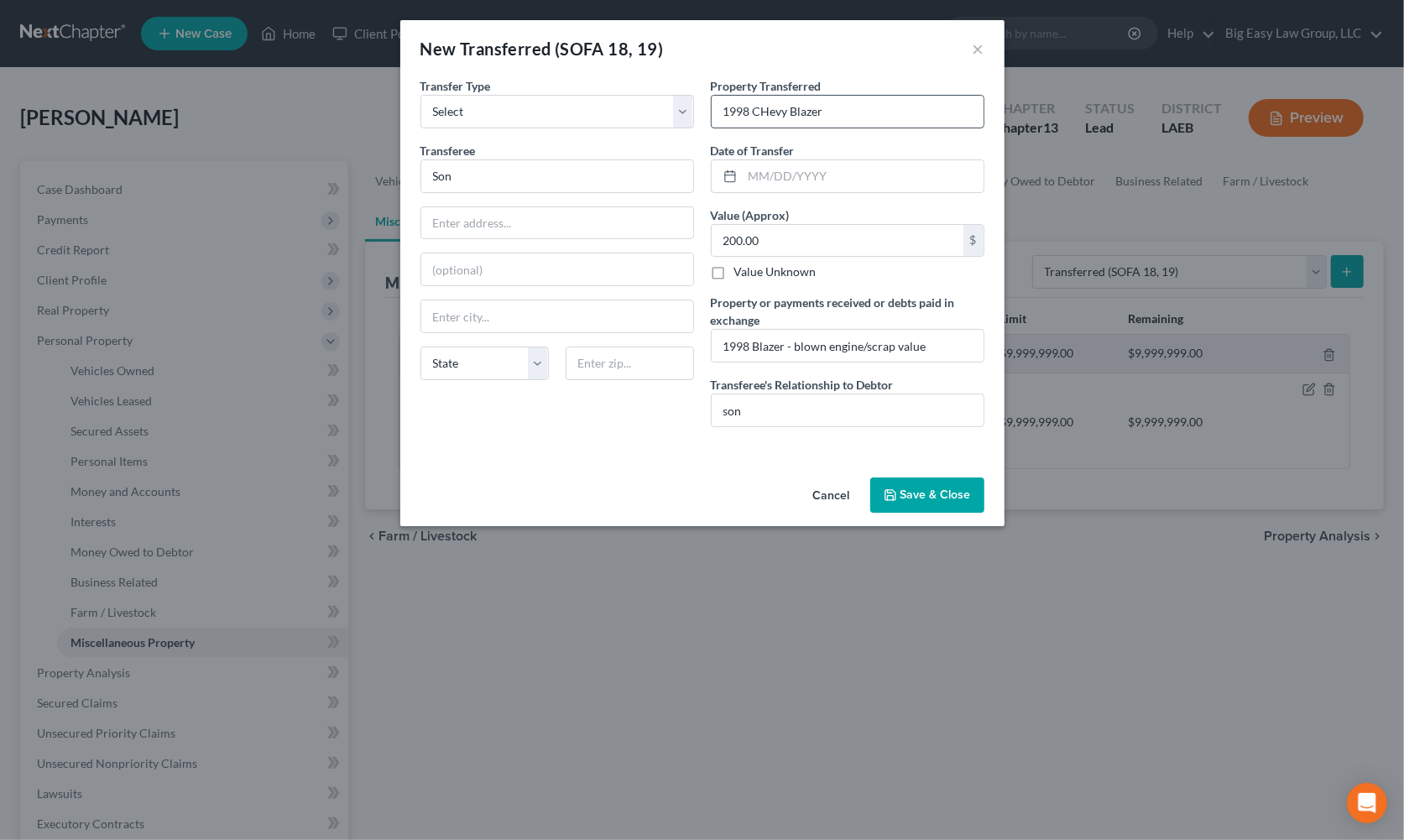
click at [774, 112] on input "1998 CHevy Blazer" at bounding box center [847, 112] width 272 height 32
type input "1998 Chevy Blazer"
click at [932, 482] on button "Save & Close" at bounding box center [928, 494] width 115 height 35
click at [898, 175] on input "text" at bounding box center [864, 176] width 241 height 32
type input "08/15/2025"
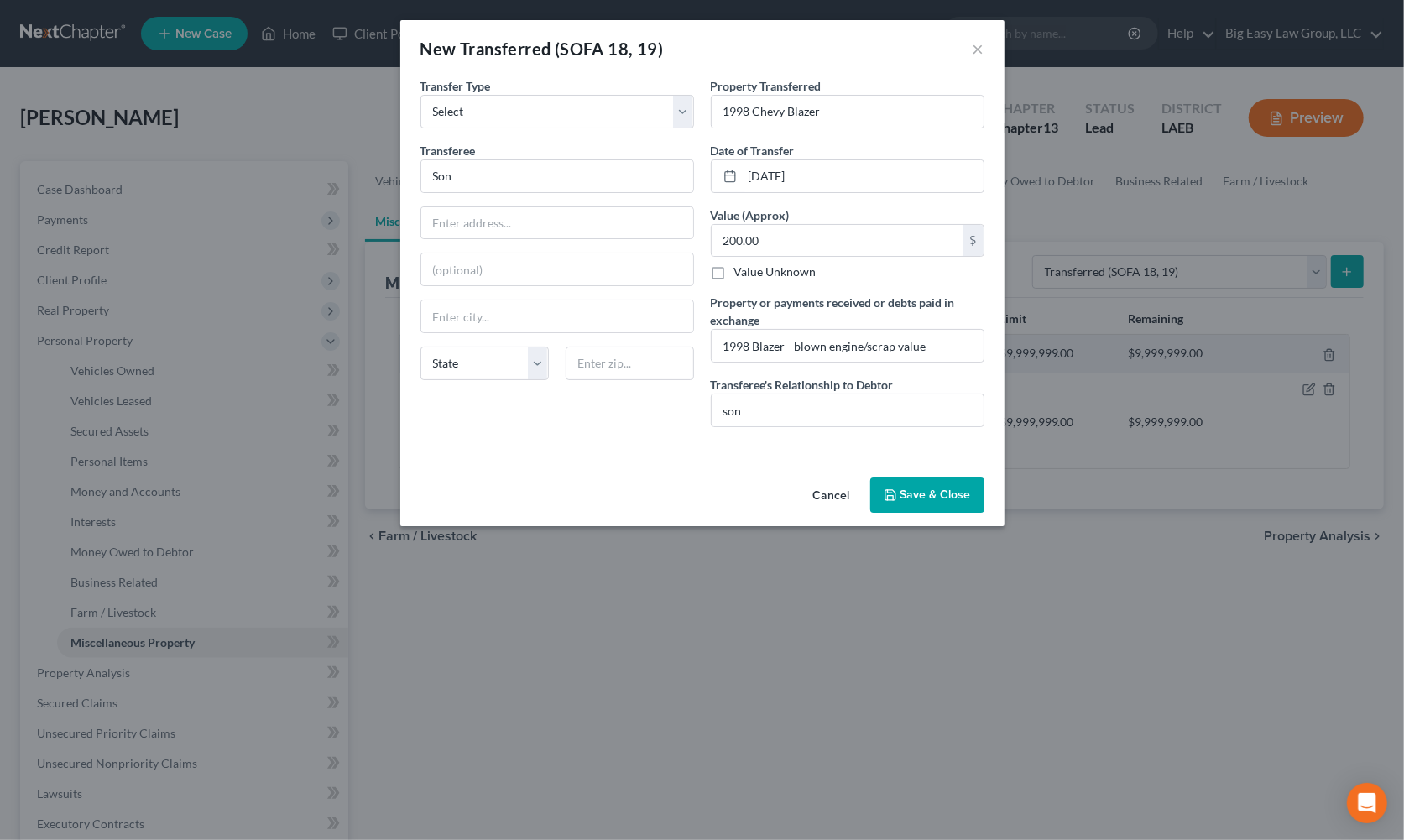
click at [940, 489] on button "Save & Close" at bounding box center [928, 494] width 115 height 35
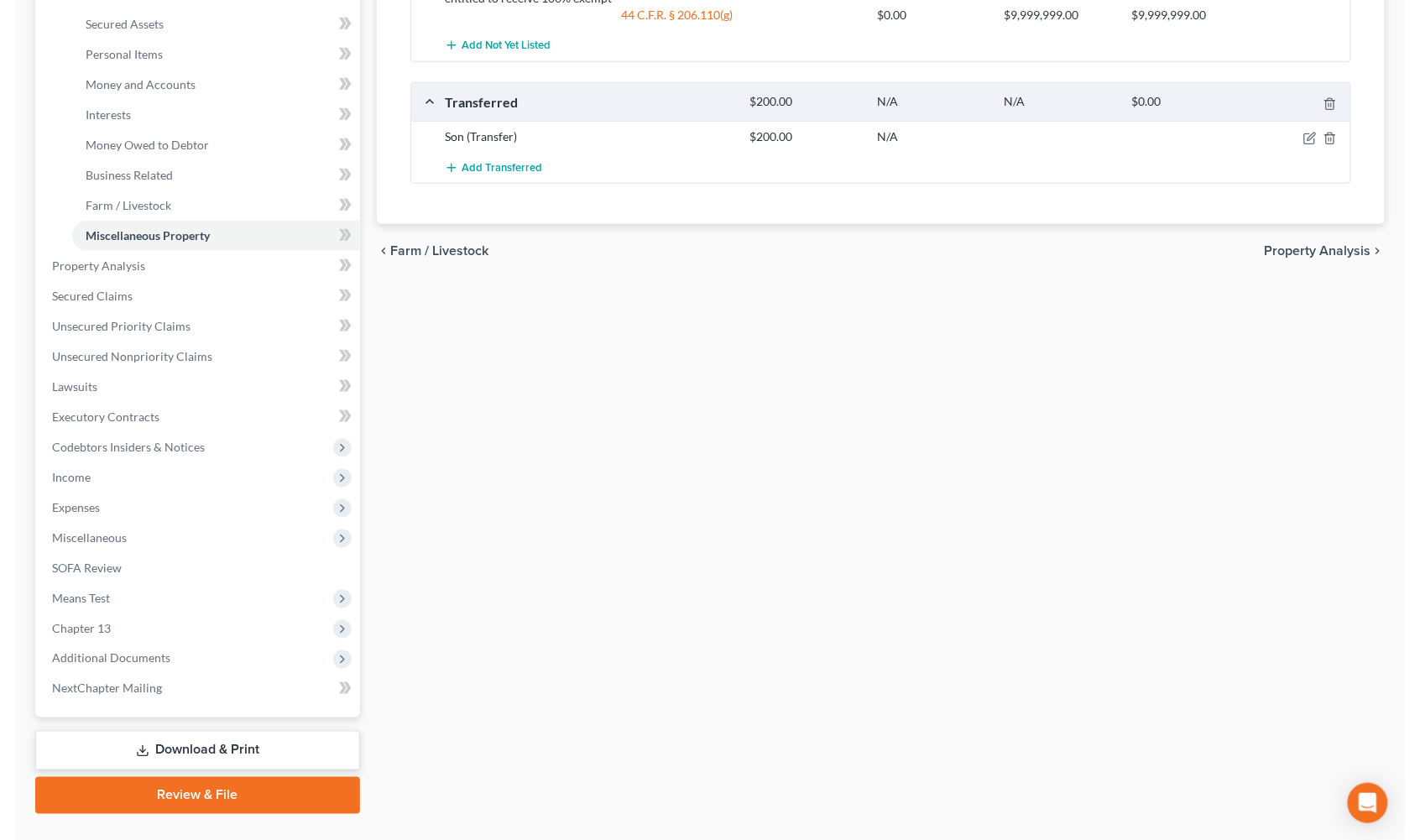
scroll to position [442, 0]
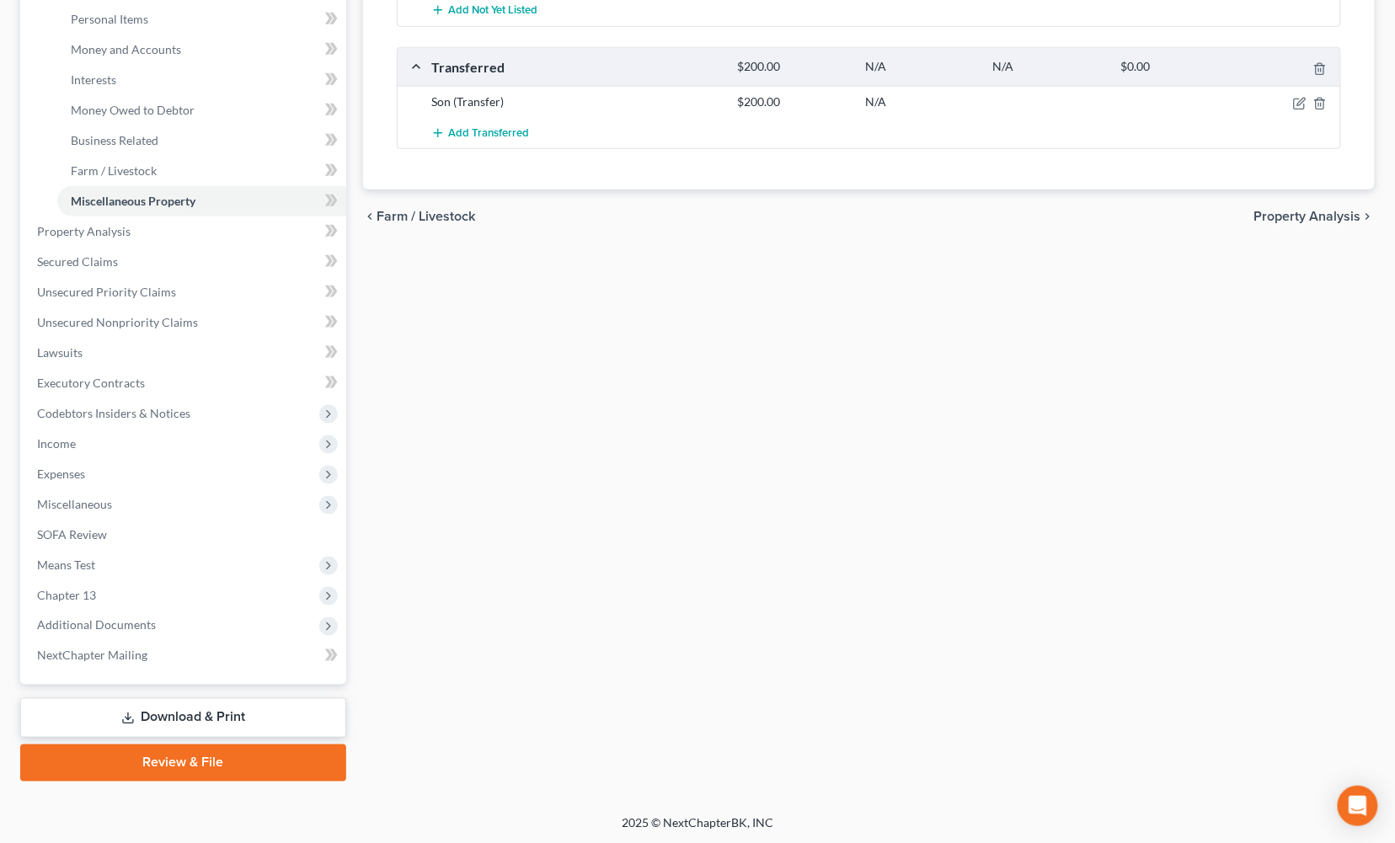
click at [1114, 499] on div "Vehicles Owned Vehicles Leased Secured Assets Personal Items Money and Accounts…" at bounding box center [869, 250] width 1029 height 1064
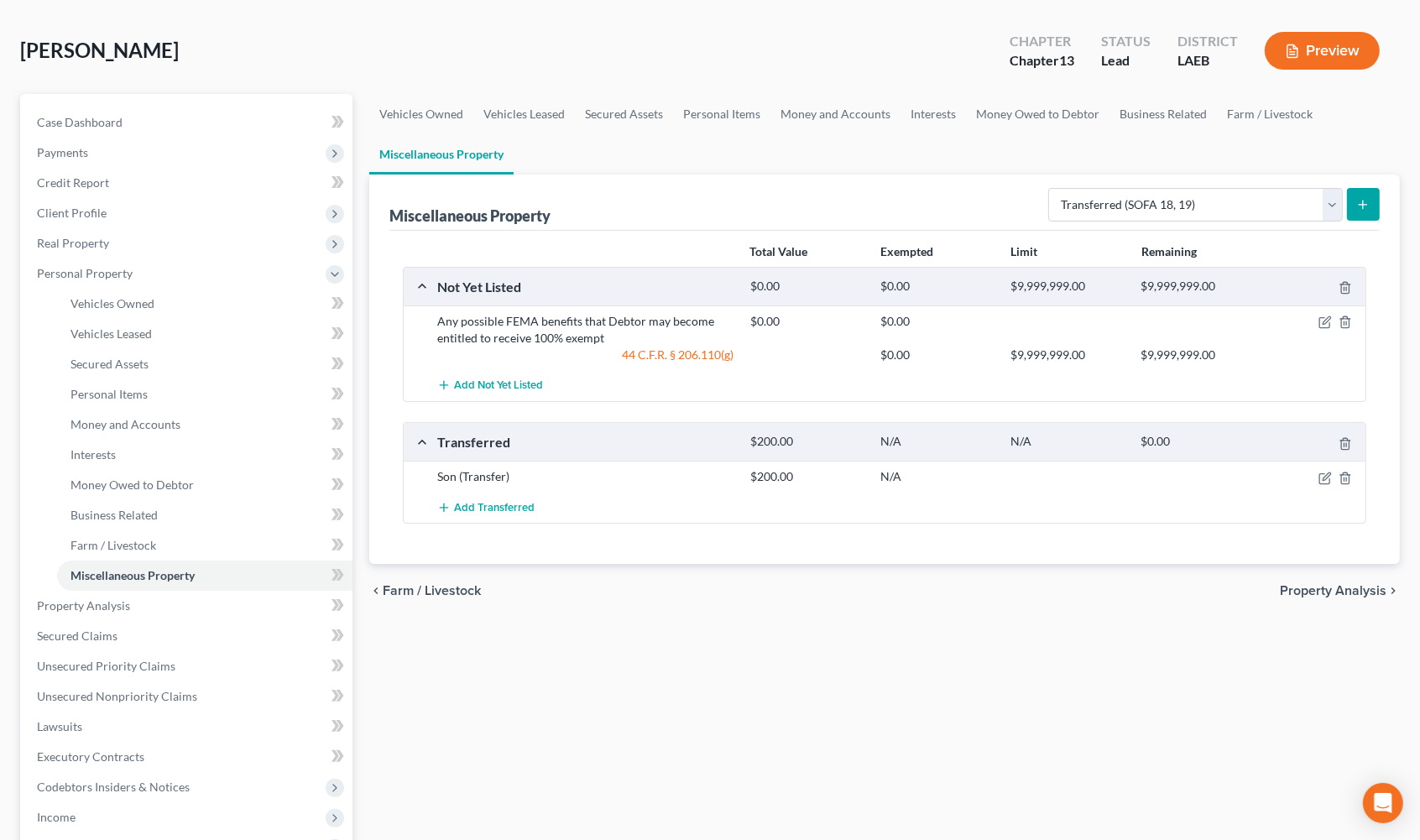
scroll to position [0, 0]
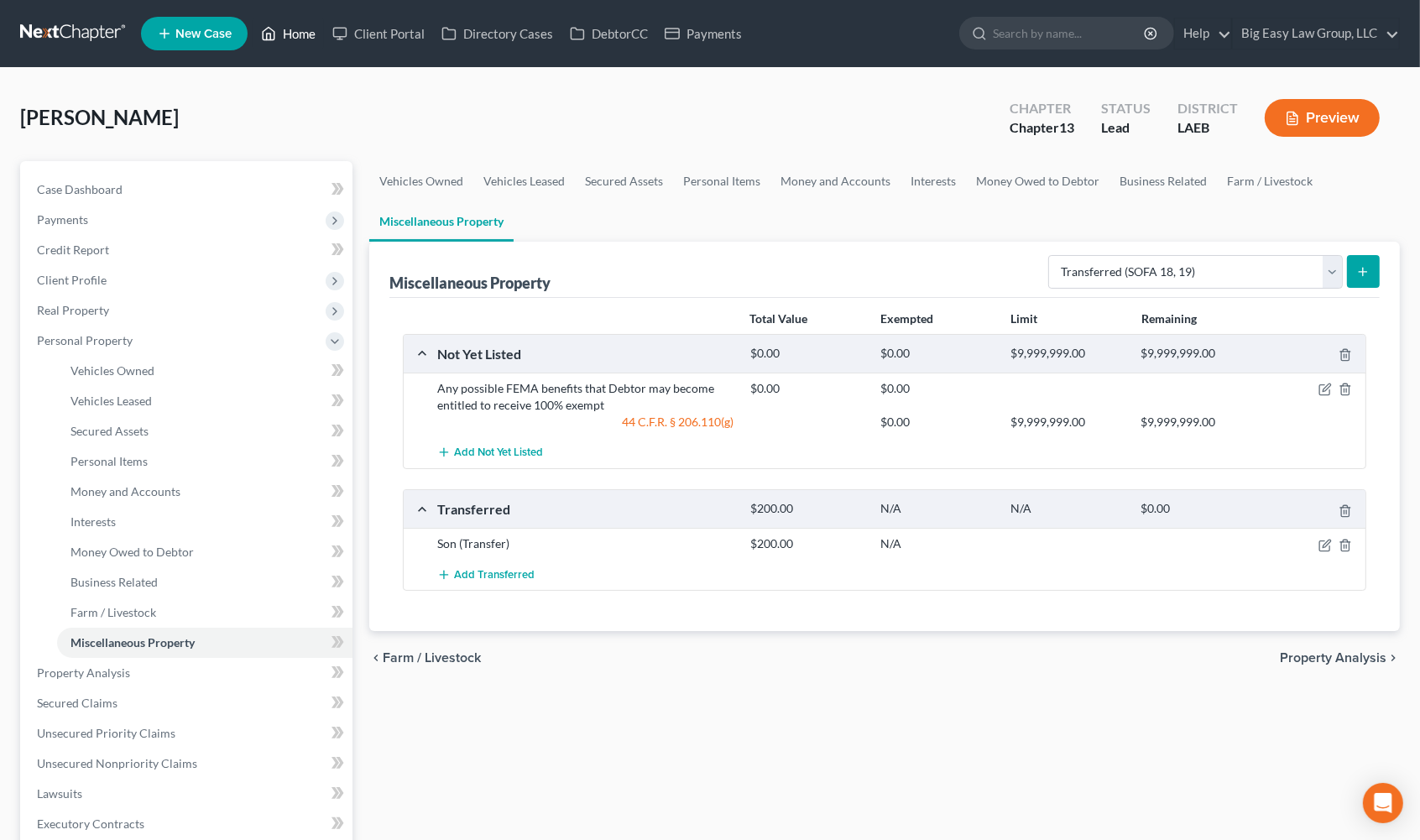
click at [288, 26] on link "Home" at bounding box center [289, 34] width 72 height 30
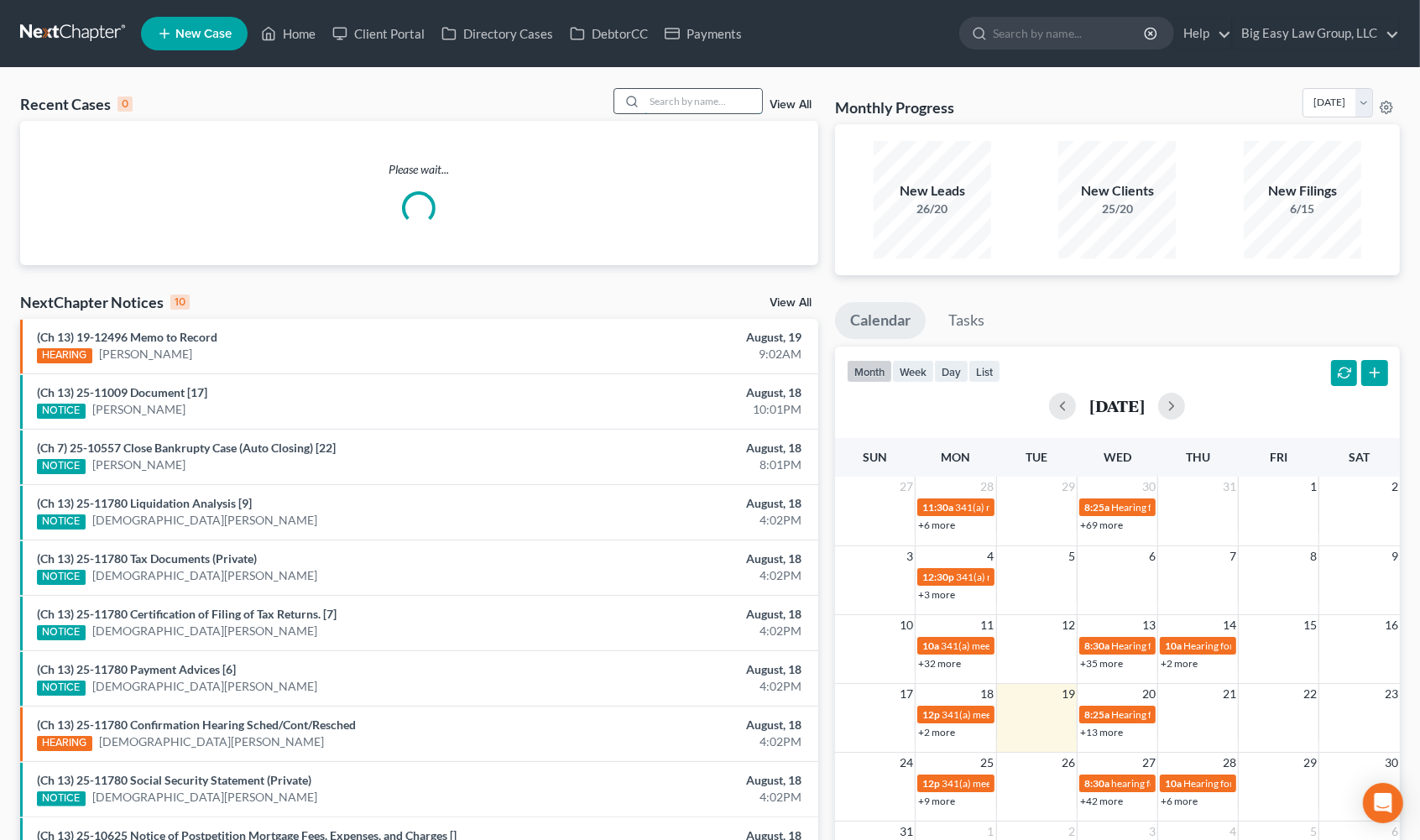
click at [753, 103] on input "search" at bounding box center [704, 101] width 118 height 24
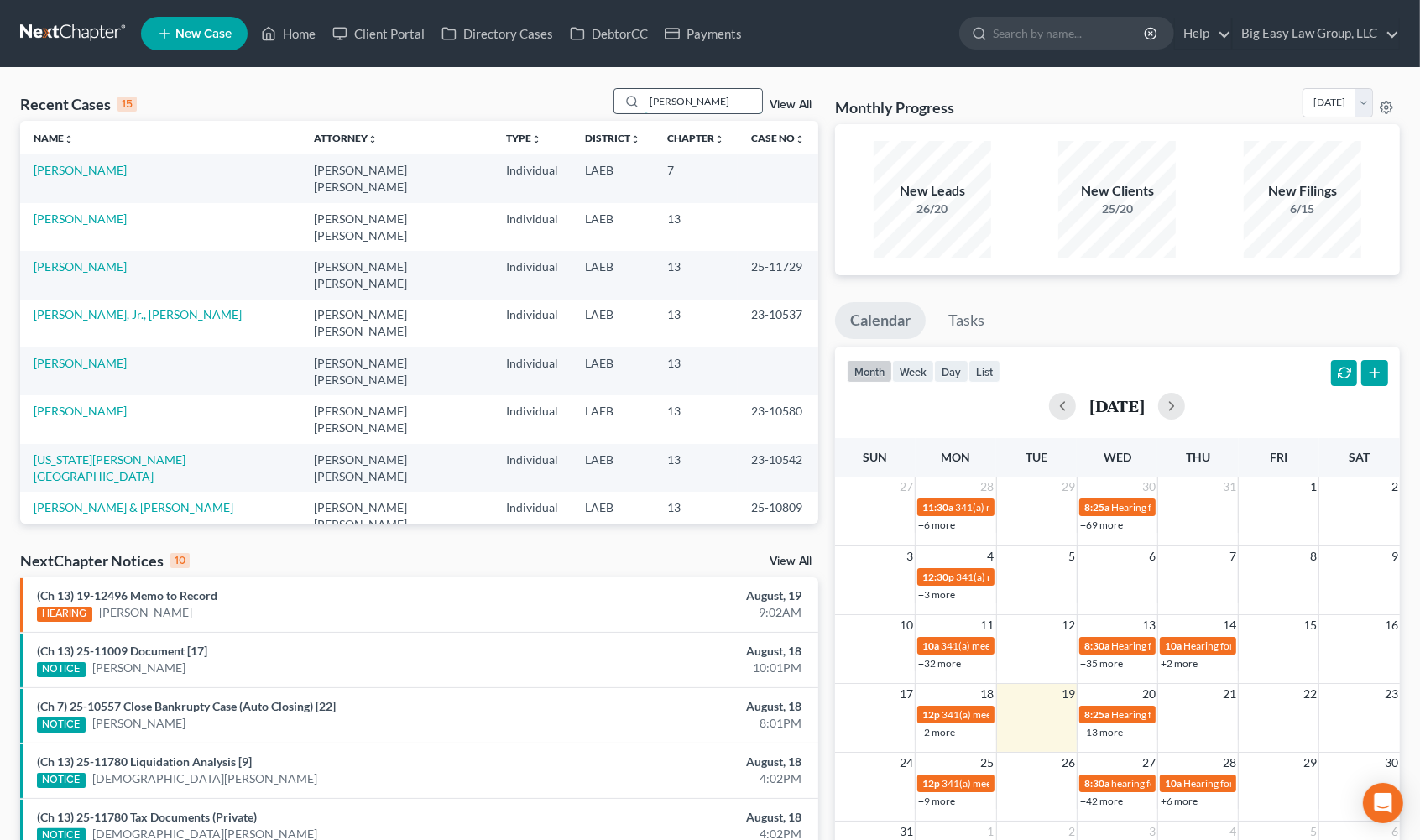
type input "jackson"
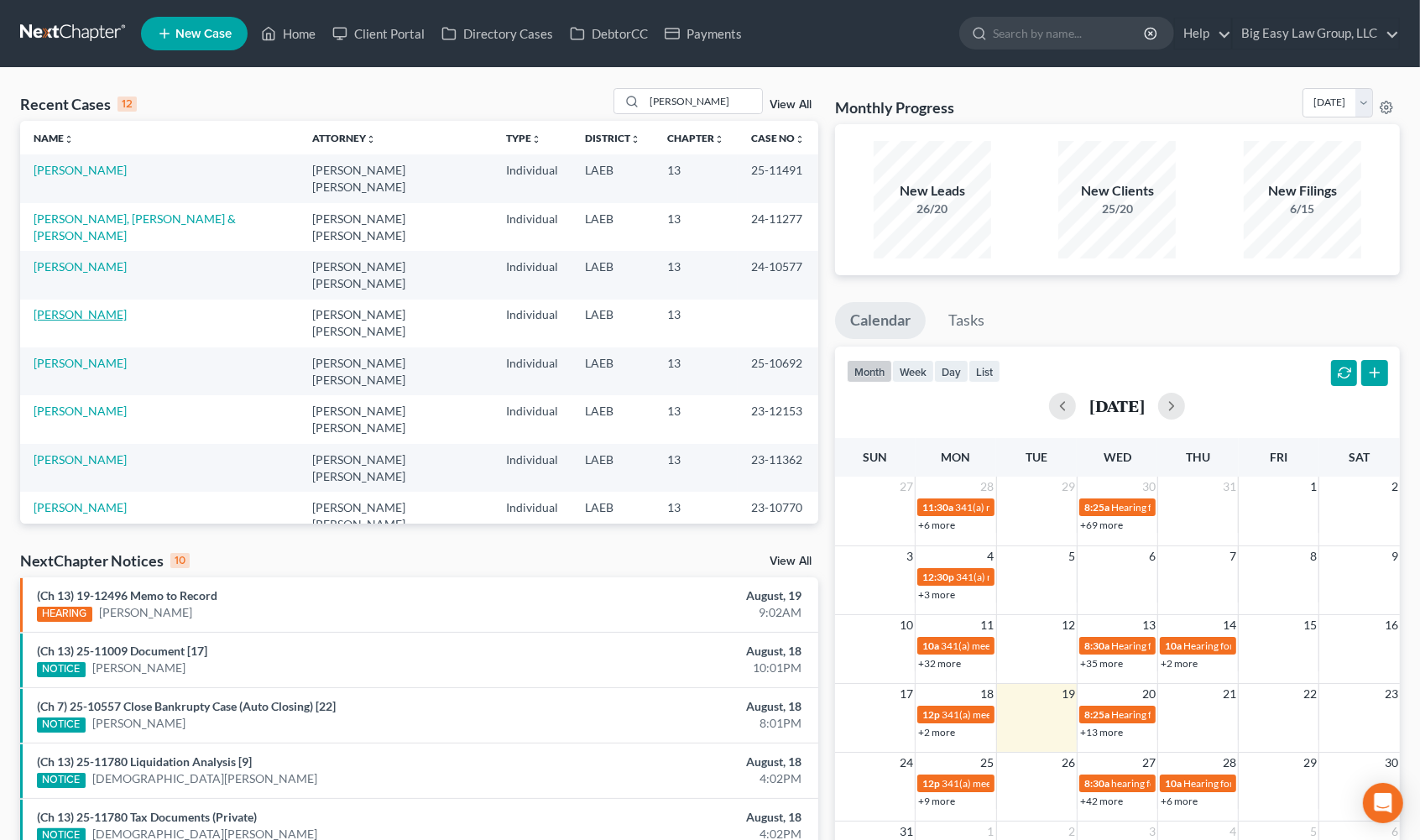
click at [107, 307] on link "Jackson, Kimberly" at bounding box center [81, 314] width 94 height 14
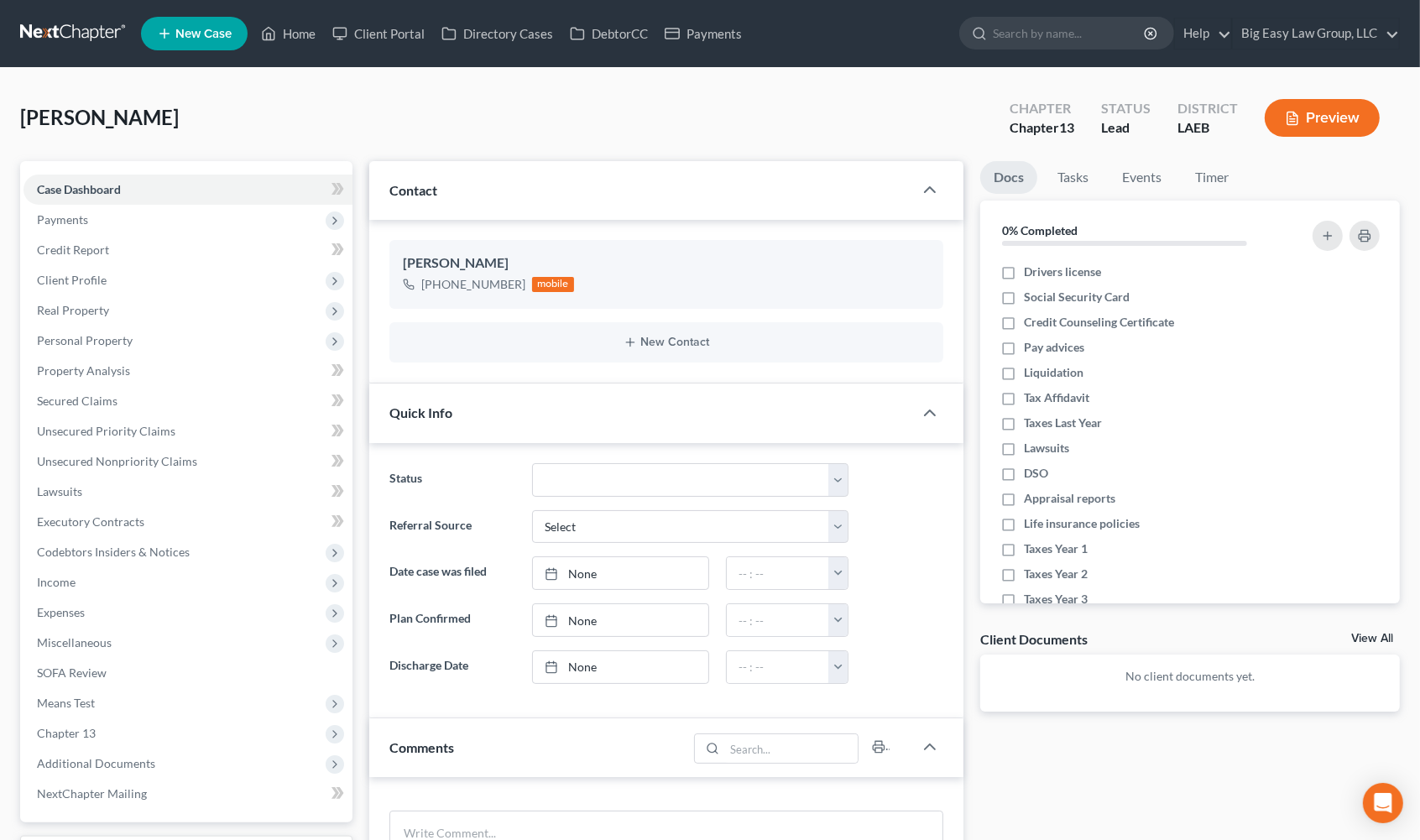
scroll to position [298, 0]
click at [174, 275] on span "Client Profile" at bounding box center [188, 280] width 329 height 30
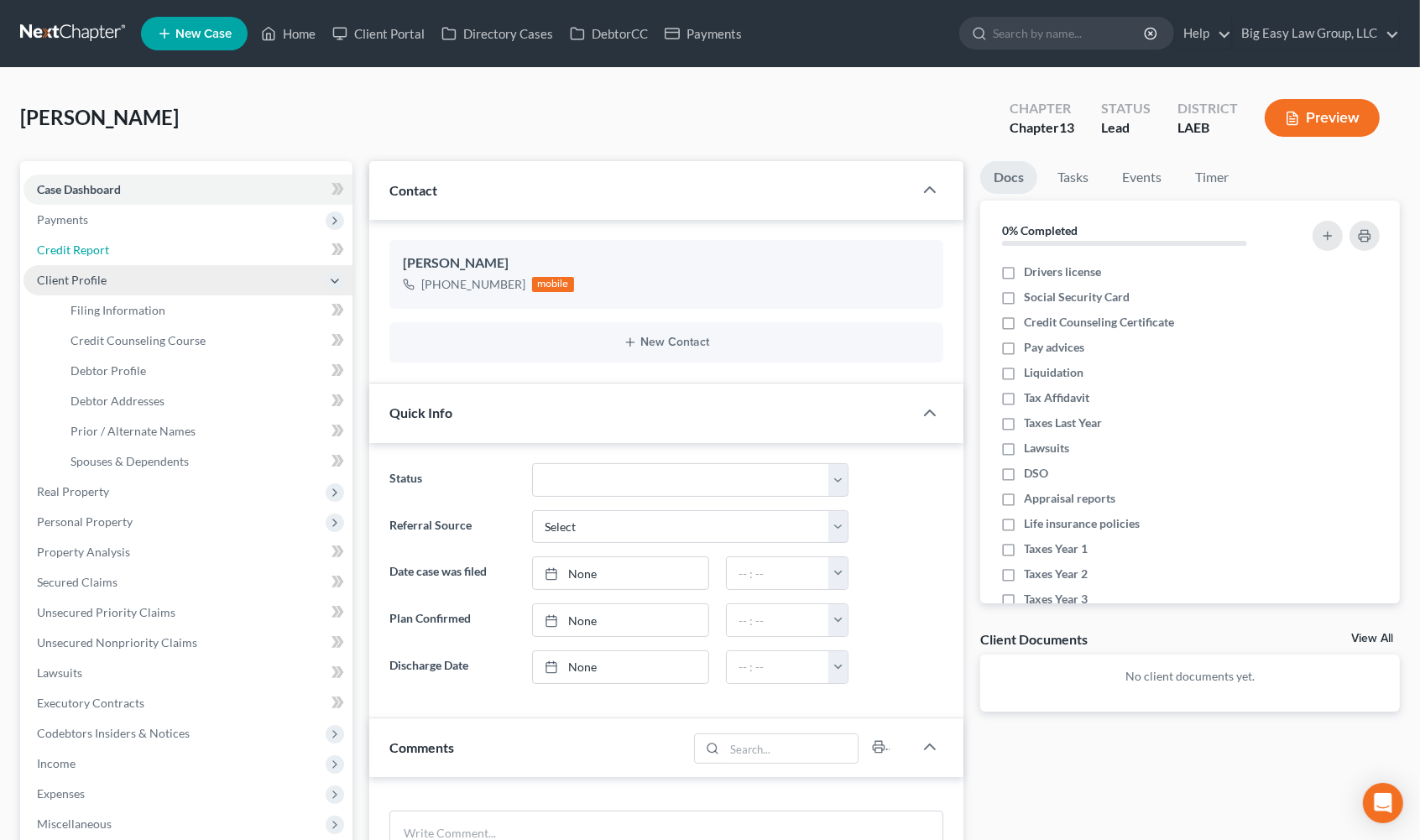
drag, startPoint x: 167, startPoint y: 241, endPoint x: 164, endPoint y: 269, distance: 28.2
click at [167, 241] on link "Credit Report" at bounding box center [188, 250] width 329 height 30
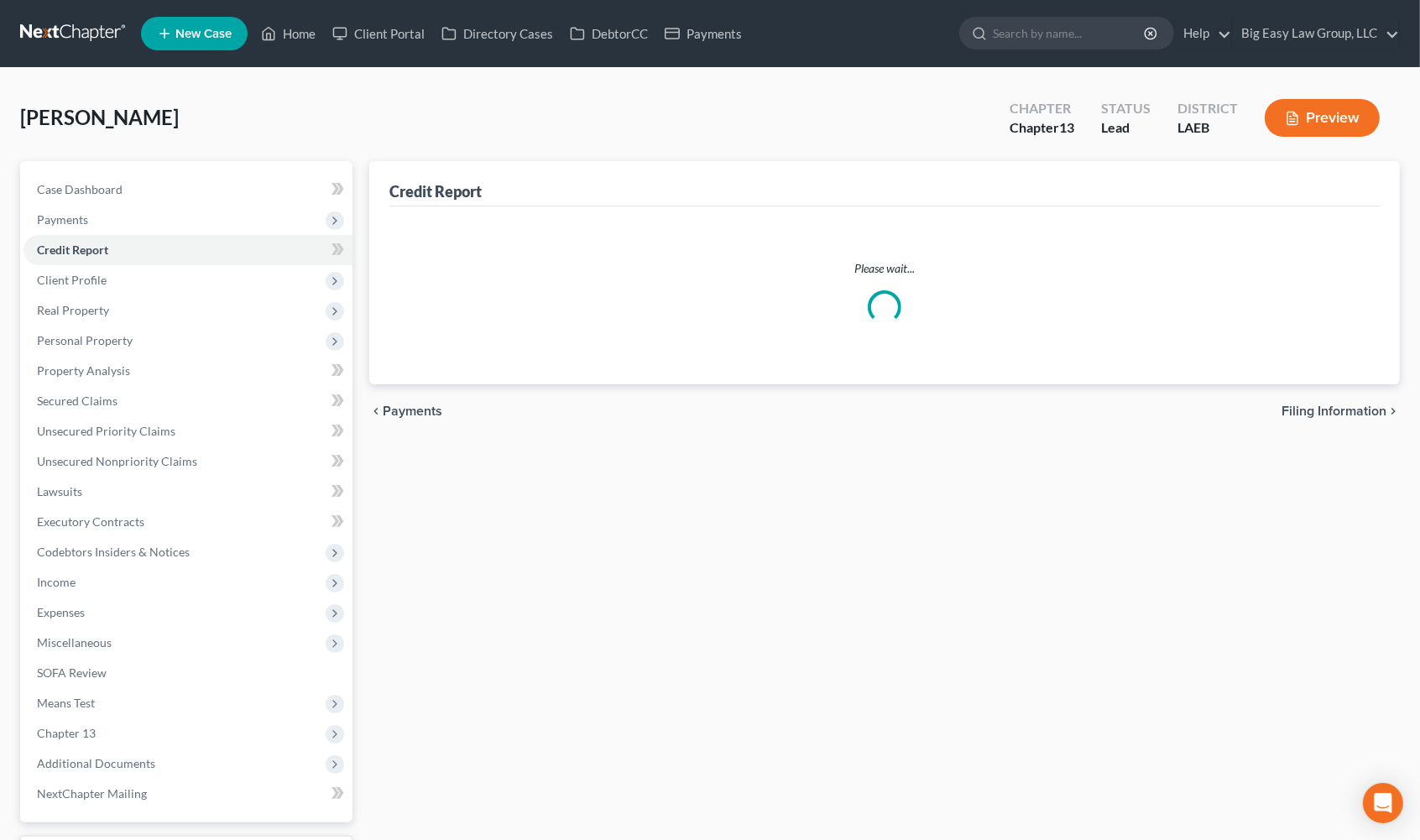
click at [157, 337] on span "Credit Counseling Course" at bounding box center [139, 340] width 136 height 14
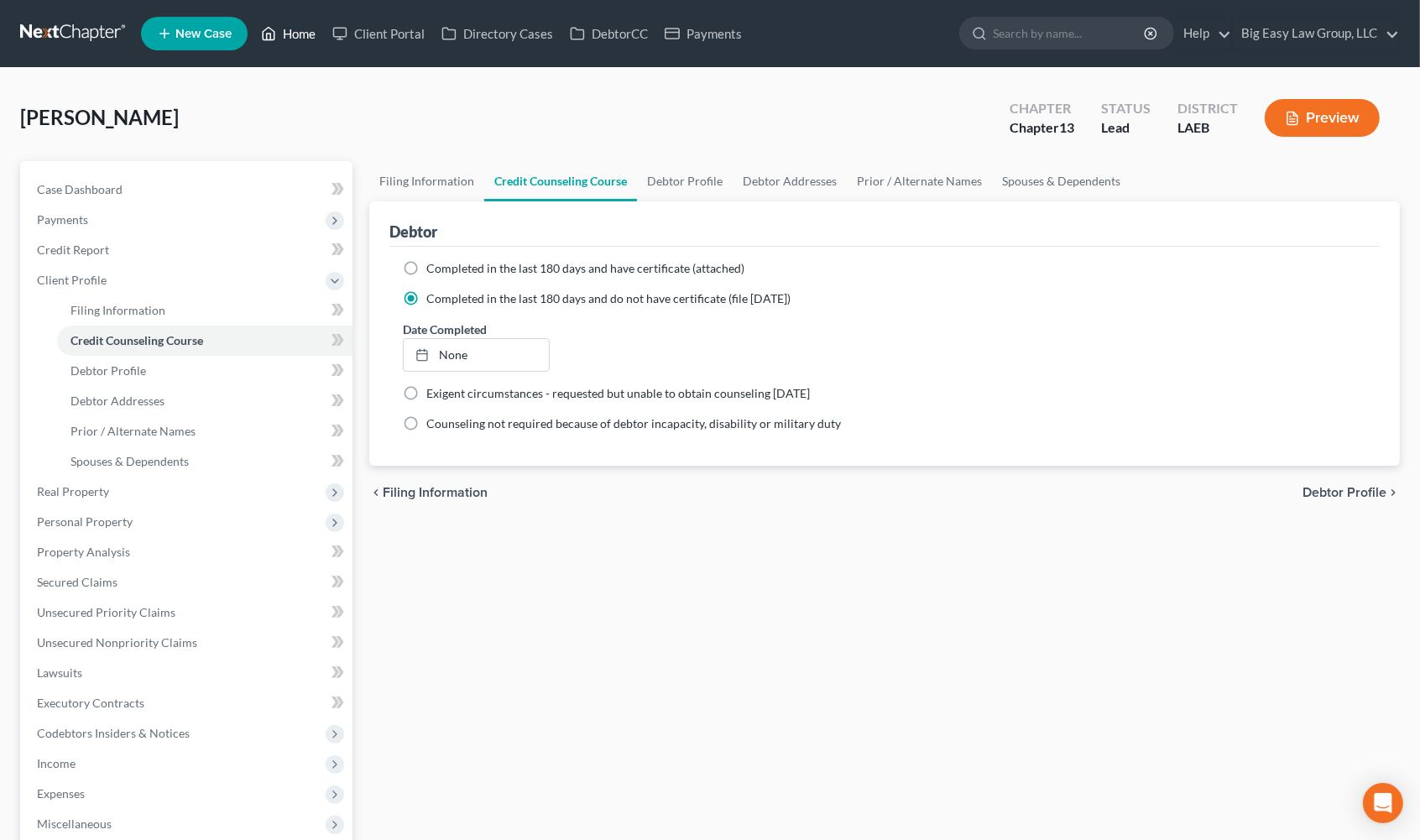
click at [312, 33] on link "Home" at bounding box center [289, 34] width 72 height 30
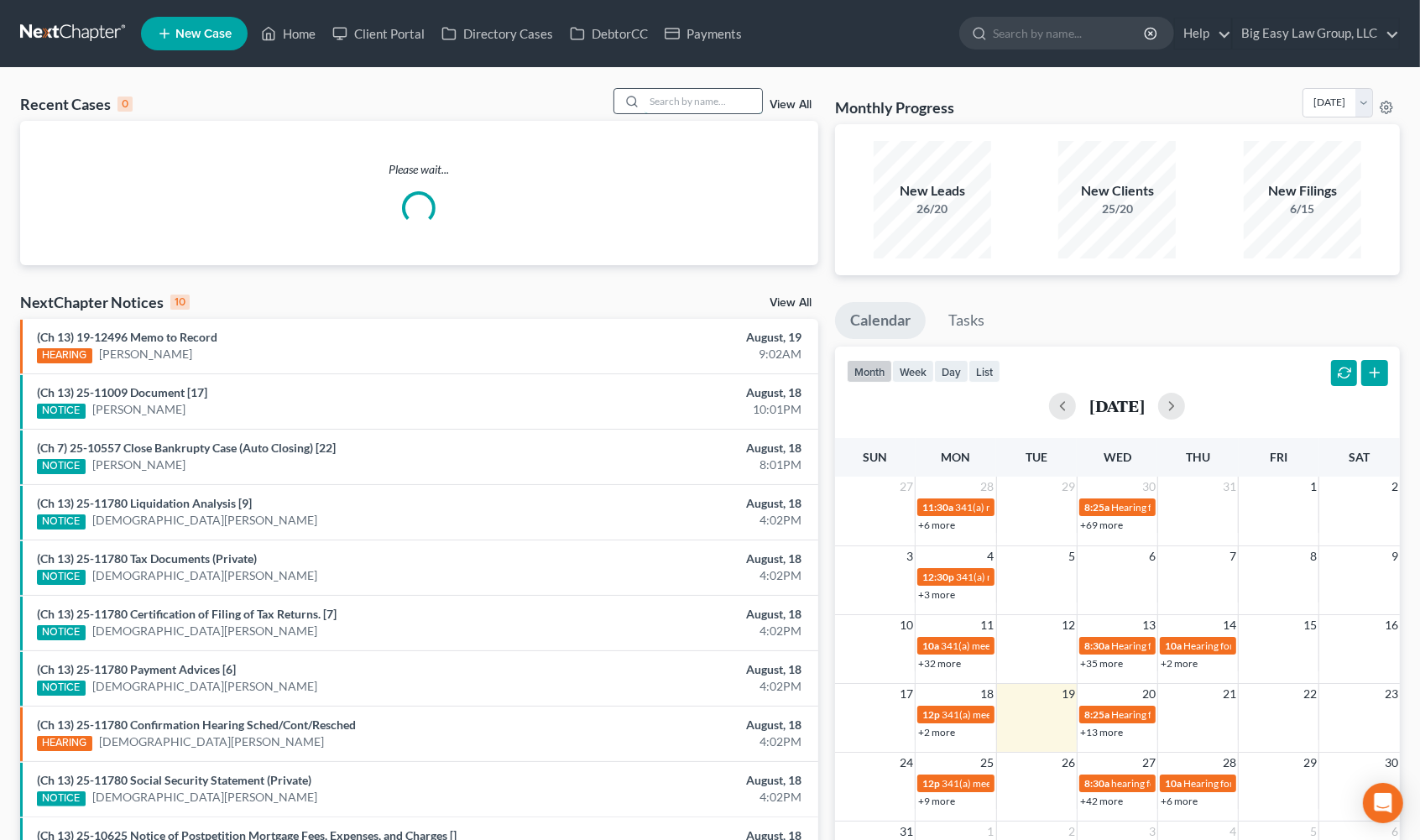
click at [704, 94] on input "search" at bounding box center [704, 101] width 118 height 24
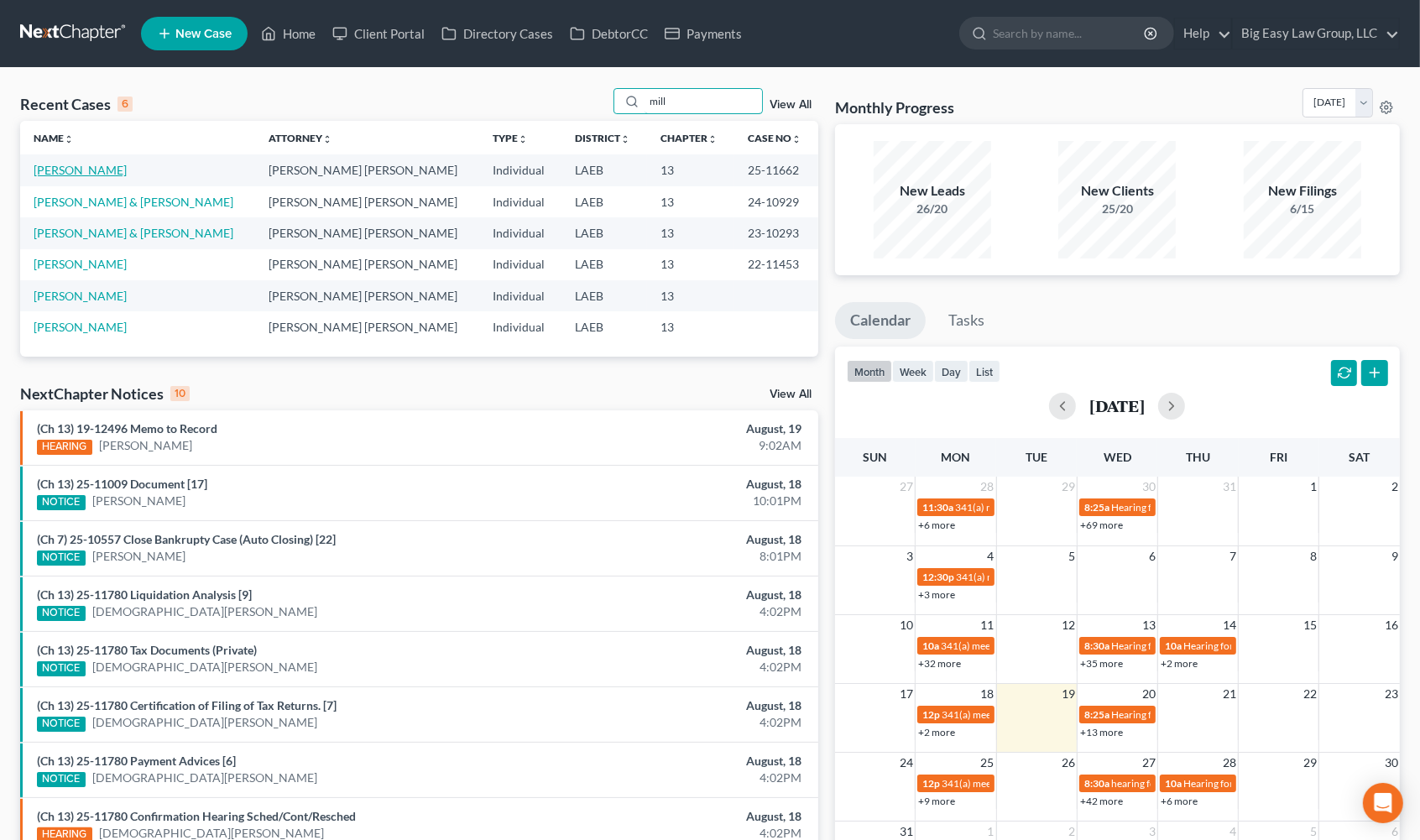
type input "mill"
drag, startPoint x: 57, startPoint y: 168, endPoint x: 26, endPoint y: 173, distance: 31.4
click at [57, 168] on link "Miller, Kelly" at bounding box center [81, 169] width 94 height 14
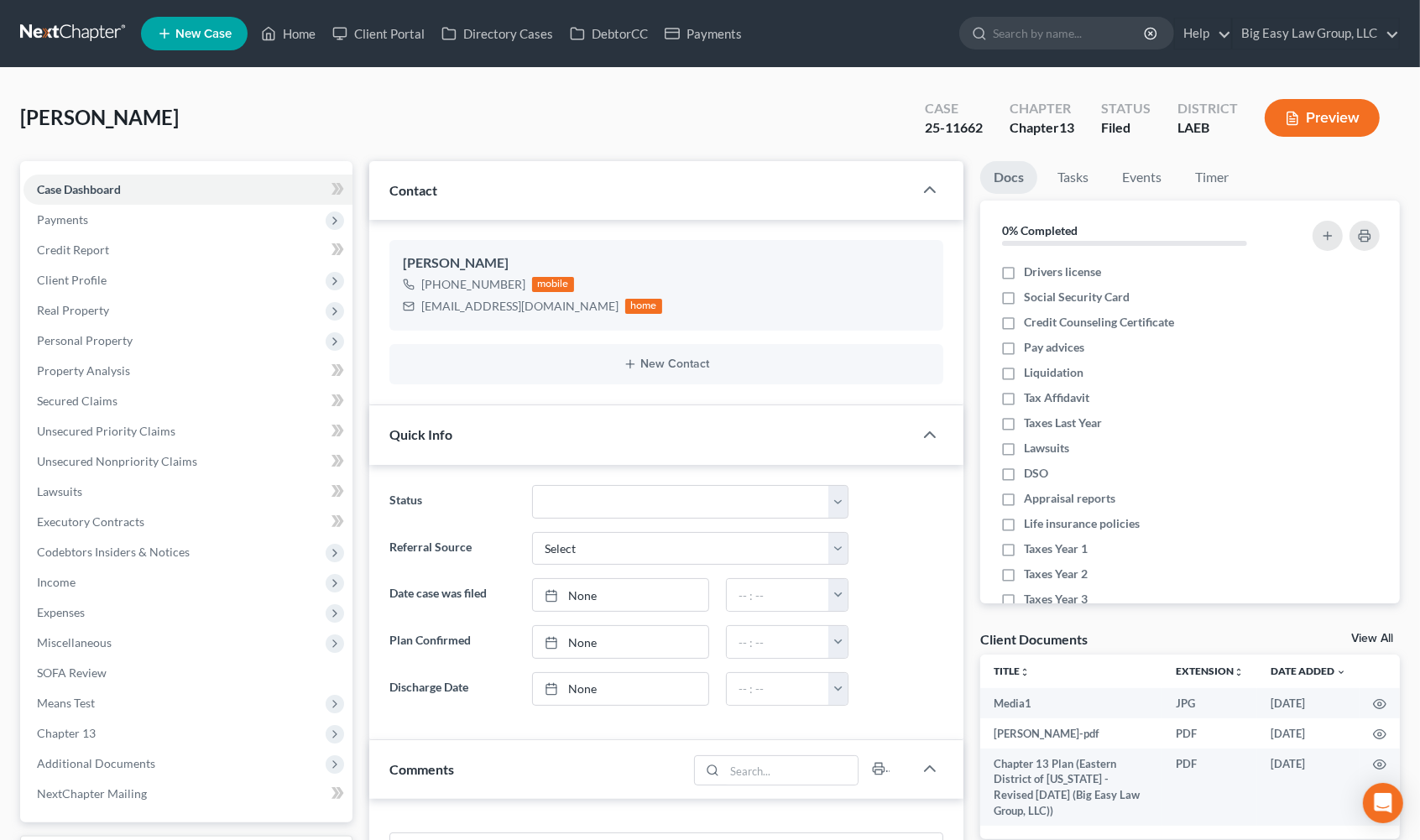
scroll to position [3190, 0]
click at [903, 315] on icon "button" at bounding box center [903, 317] width 13 height 13
select select "0"
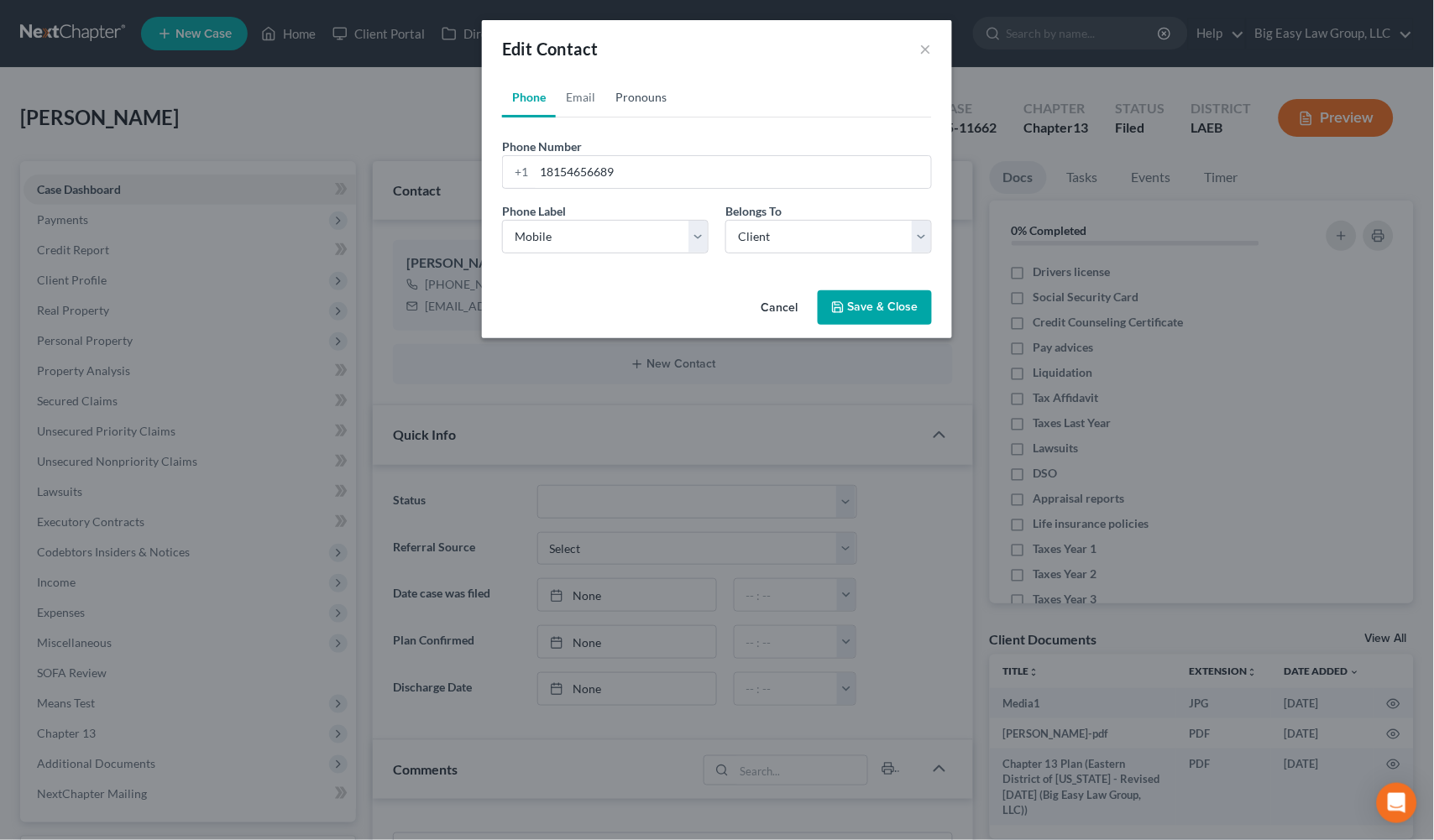
drag, startPoint x: 640, startPoint y: 82, endPoint x: 641, endPoint y: 94, distance: 12.0
click at [640, 82] on link "Pronouns" at bounding box center [641, 98] width 72 height 40
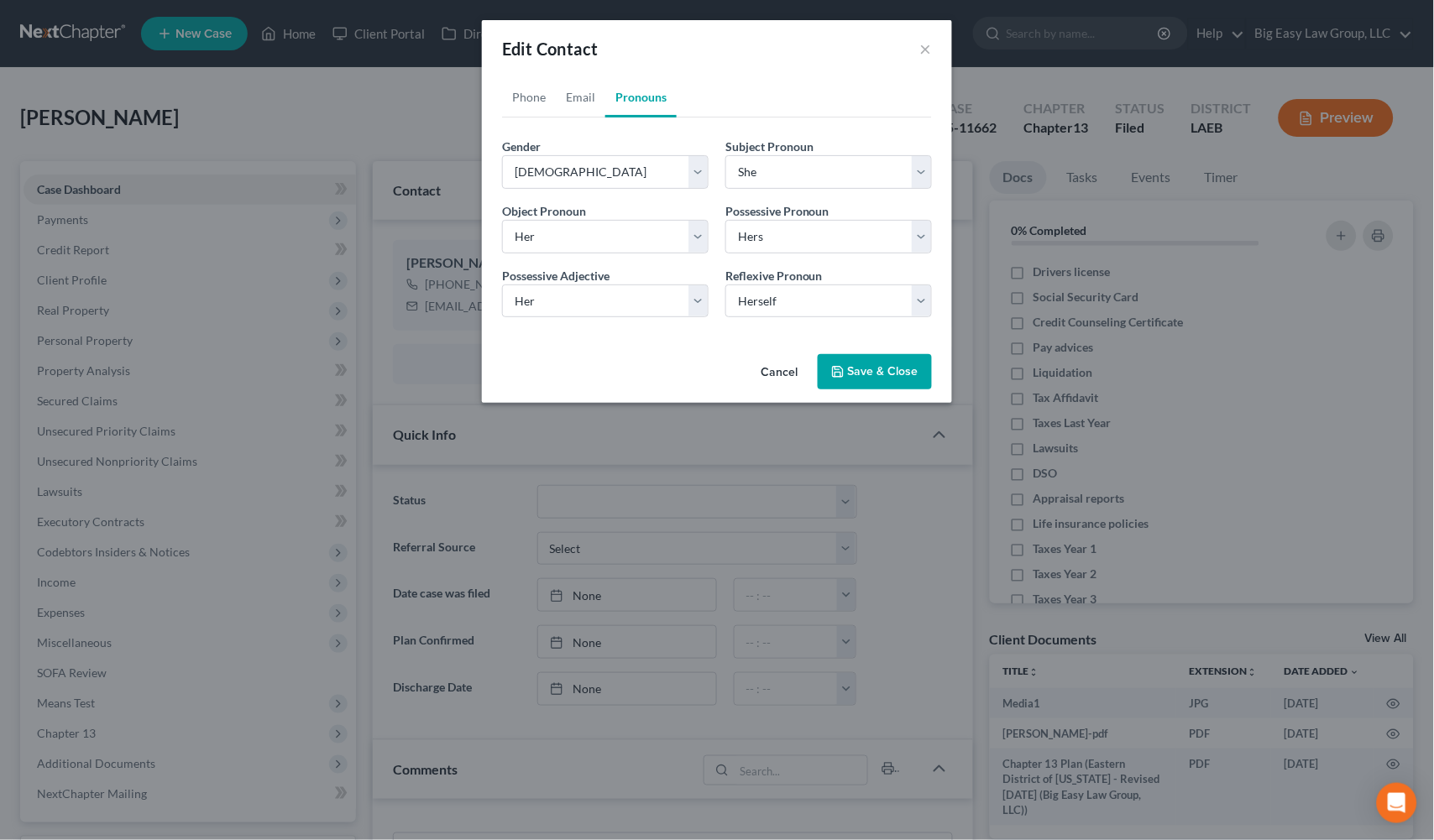
click at [641, 94] on link "Pronouns" at bounding box center [641, 98] width 72 height 40
drag, startPoint x: 894, startPoint y: 382, endPoint x: 602, endPoint y: 364, distance: 292.6
click at [894, 382] on button "Save & Close" at bounding box center [874, 371] width 115 height 35
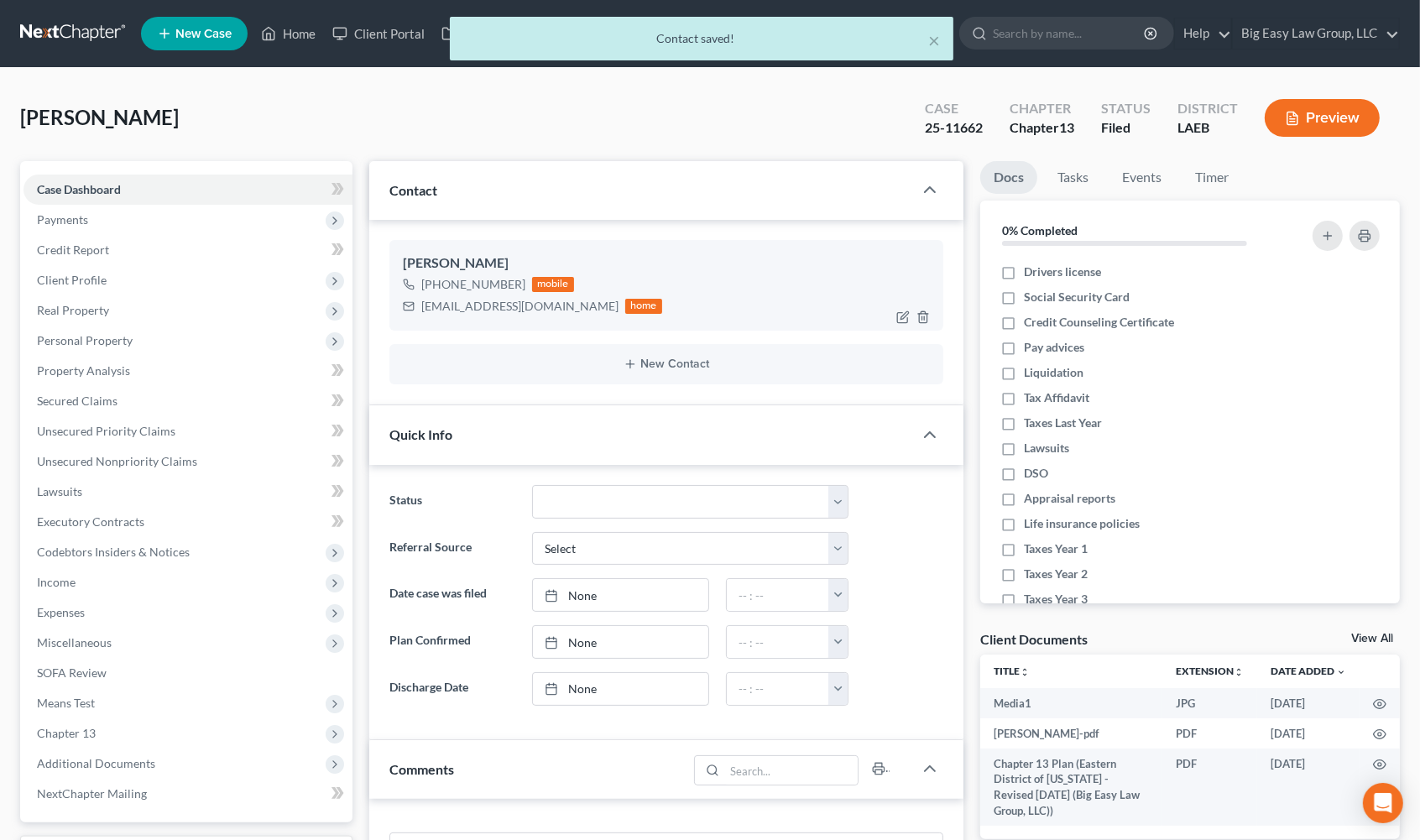
click at [541, 311] on div "kellyamiller67@aol.com" at bounding box center [520, 306] width 197 height 17
drag, startPoint x: 543, startPoint y: 308, endPoint x: 425, endPoint y: 306, distance: 118.0
click at [420, 300] on div "kellyamiller67@aol.com home" at bounding box center [532, 307] width 259 height 22
copy div "kellyamiller67@aol.com"
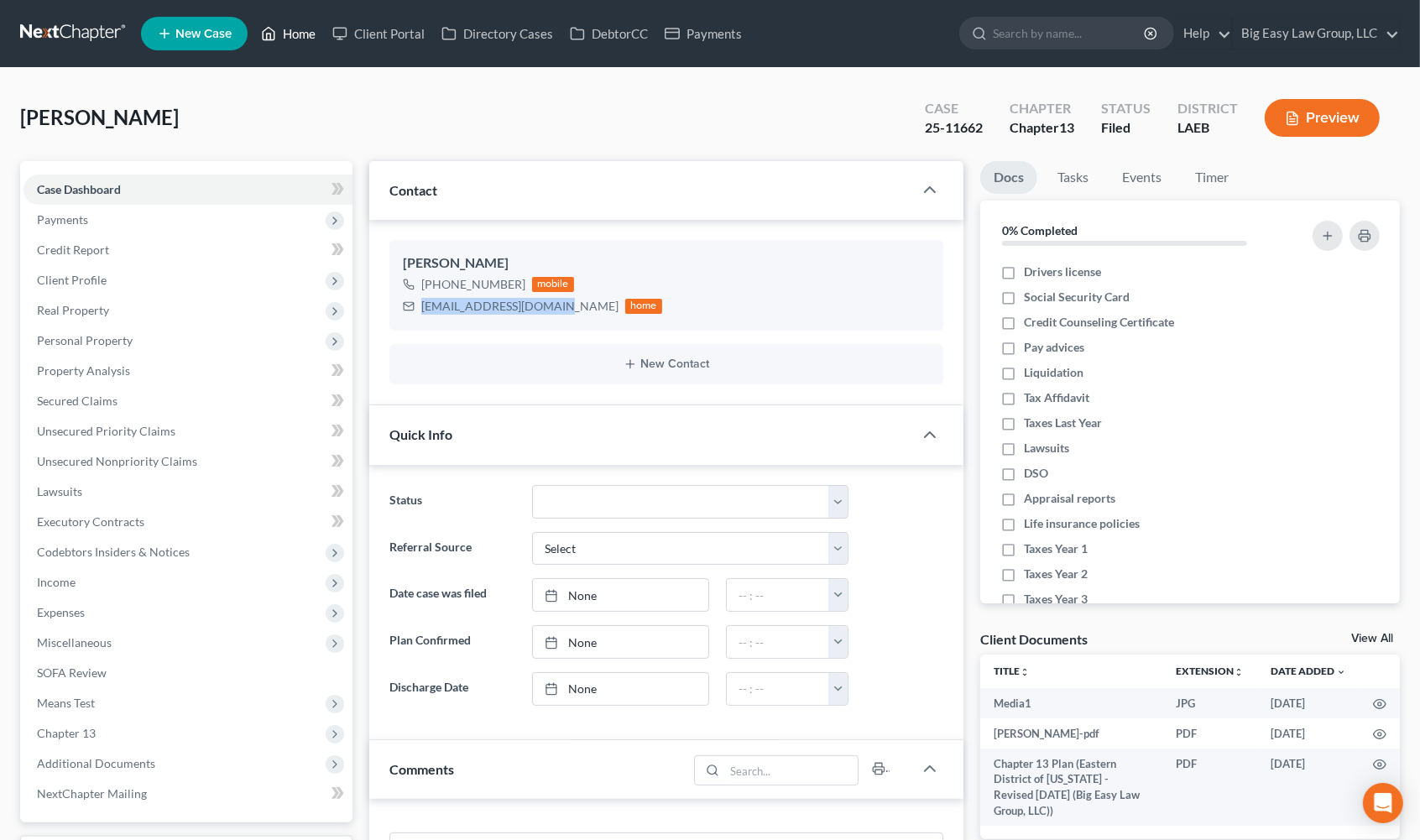
click at [318, 26] on link "Home" at bounding box center [289, 34] width 72 height 30
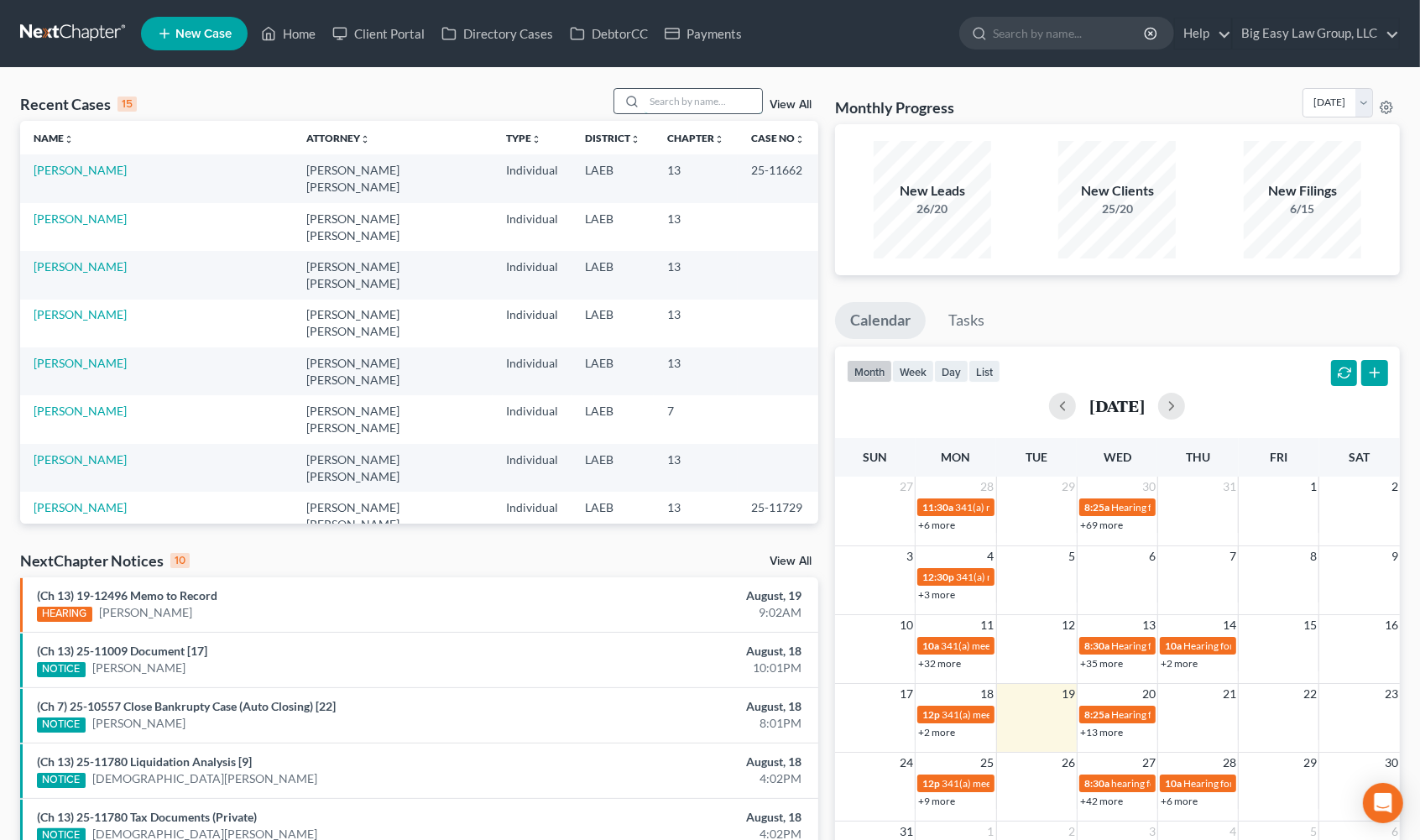
click at [669, 107] on input "search" at bounding box center [704, 101] width 118 height 24
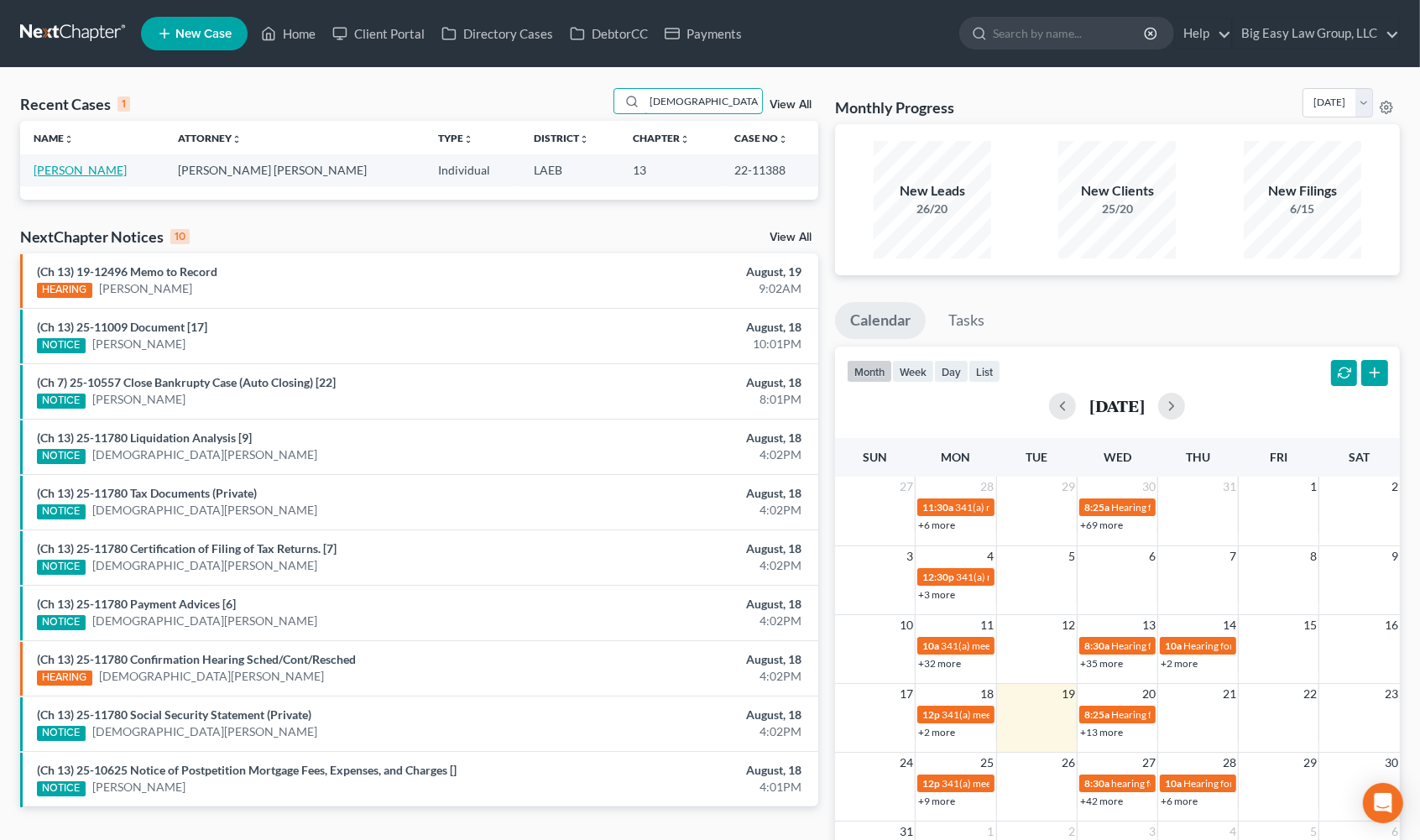
type input "iglesi"
click at [67, 170] on link "Iglesias, Ruby" at bounding box center [81, 169] width 94 height 14
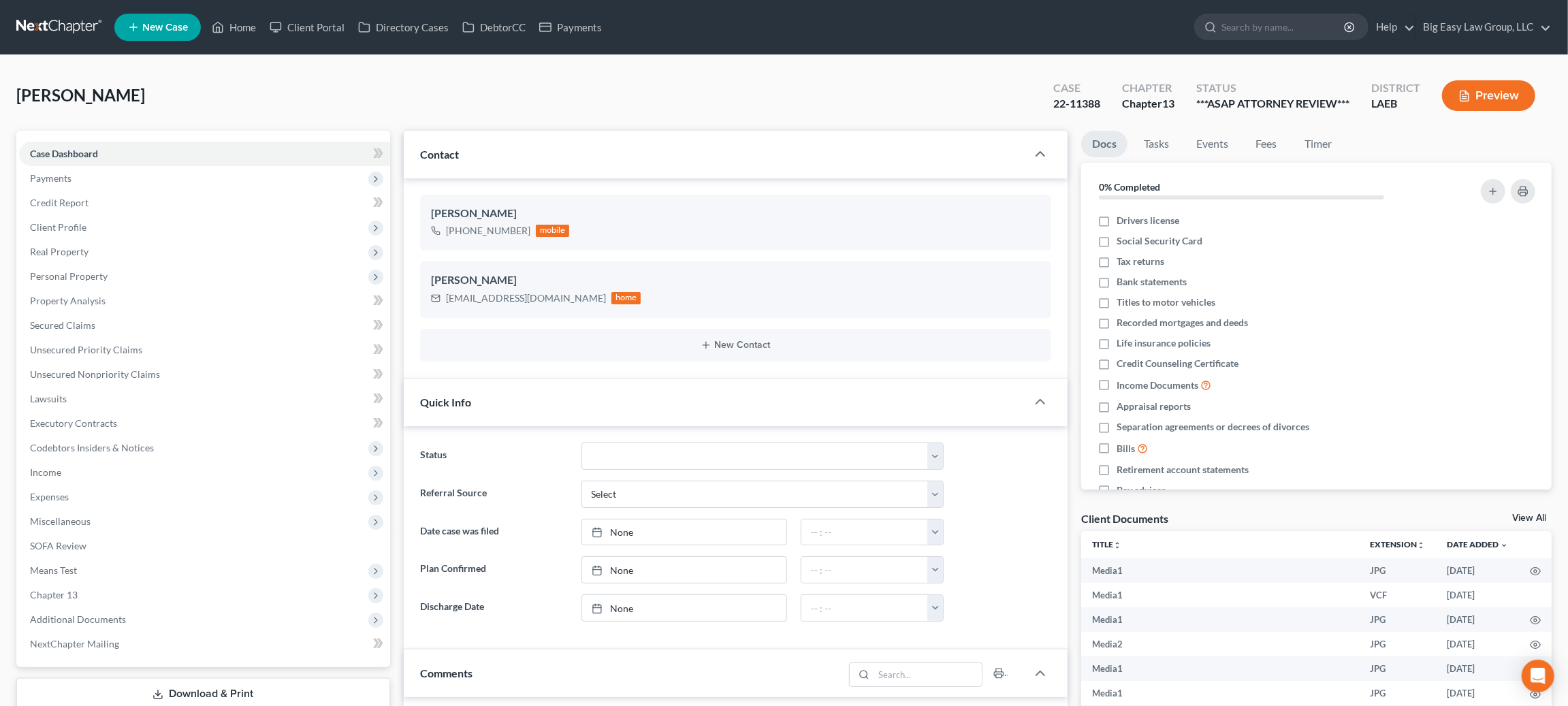
scroll to position [17770, 0]
click at [243, 29] on link "Home" at bounding box center [234, 27] width 58 height 24
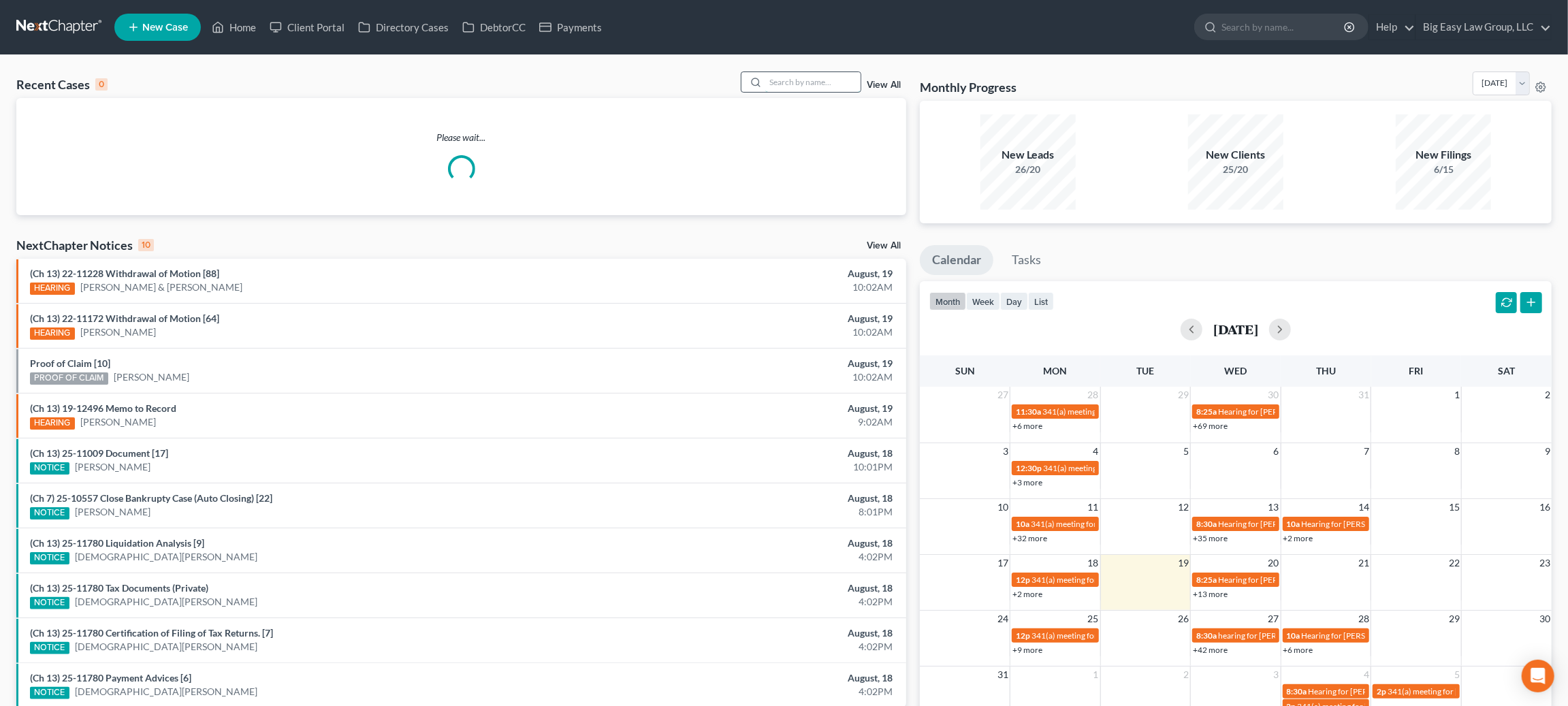
click at [821, 81] on input "search" at bounding box center [813, 82] width 95 height 19
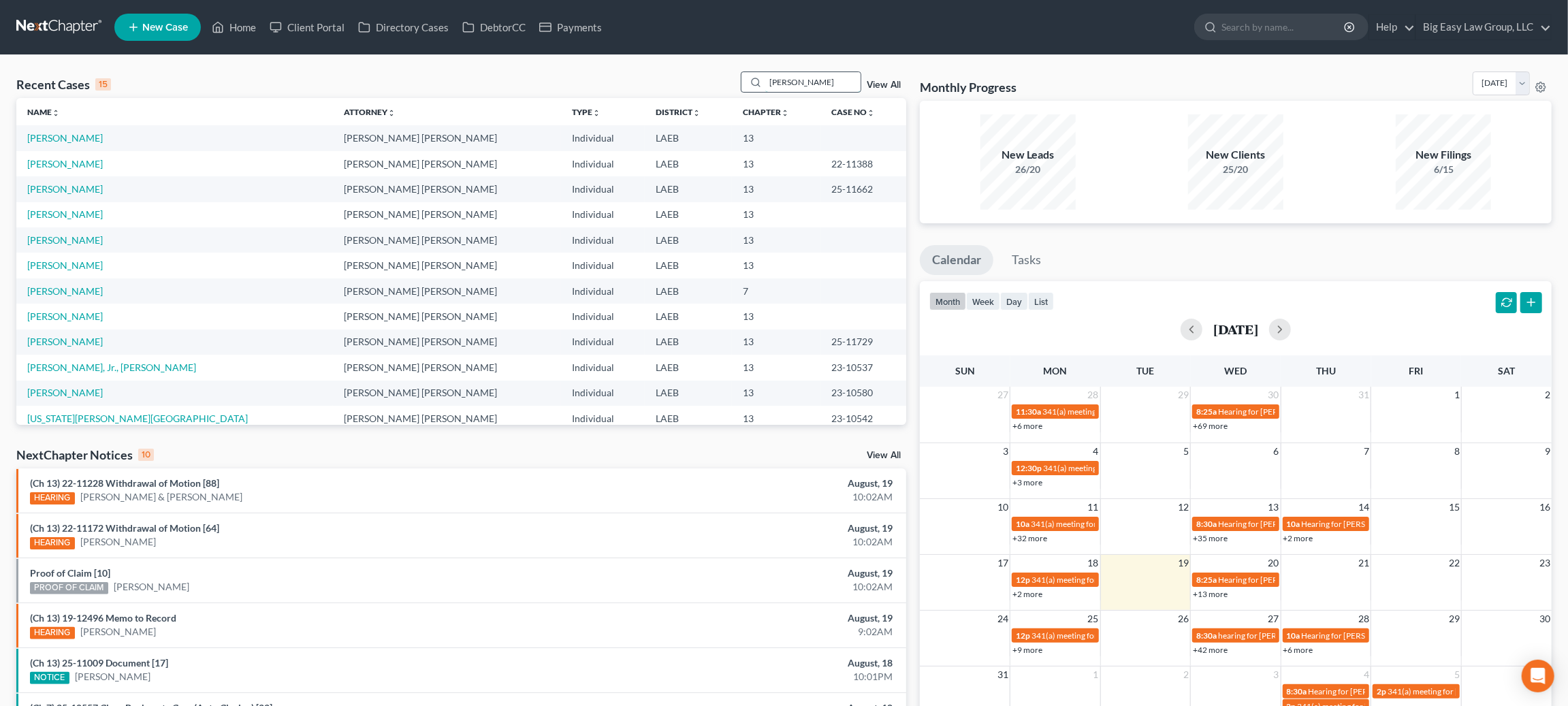
type input "jenny"
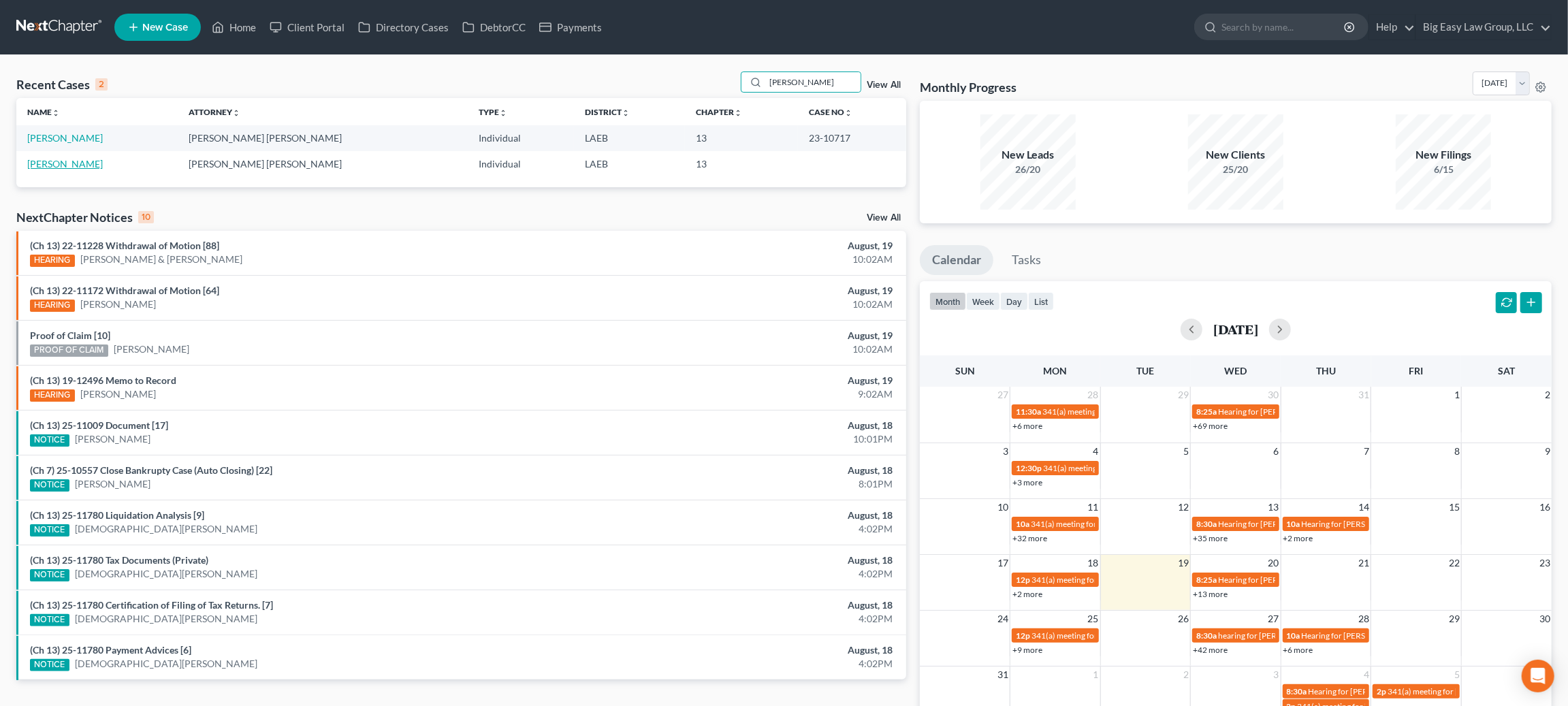
click at [69, 161] on link "Abshier, Jenny" at bounding box center [65, 163] width 76 height 11
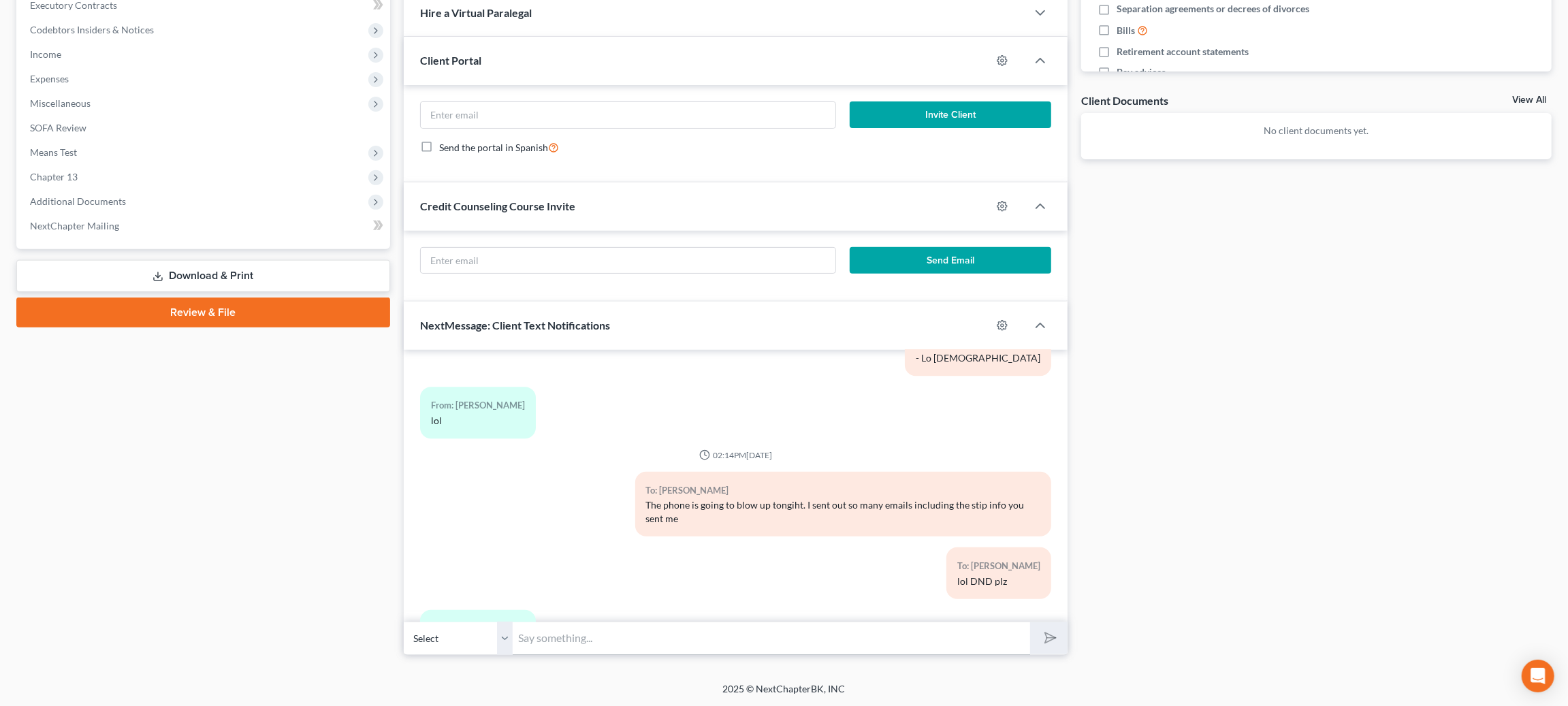
scroll to position [22608, 0]
click at [682, 640] on input "text" at bounding box center [771, 637] width 517 height 33
type input "text"
click at [1035, 637] on button "submit" at bounding box center [1049, 638] width 37 height 32
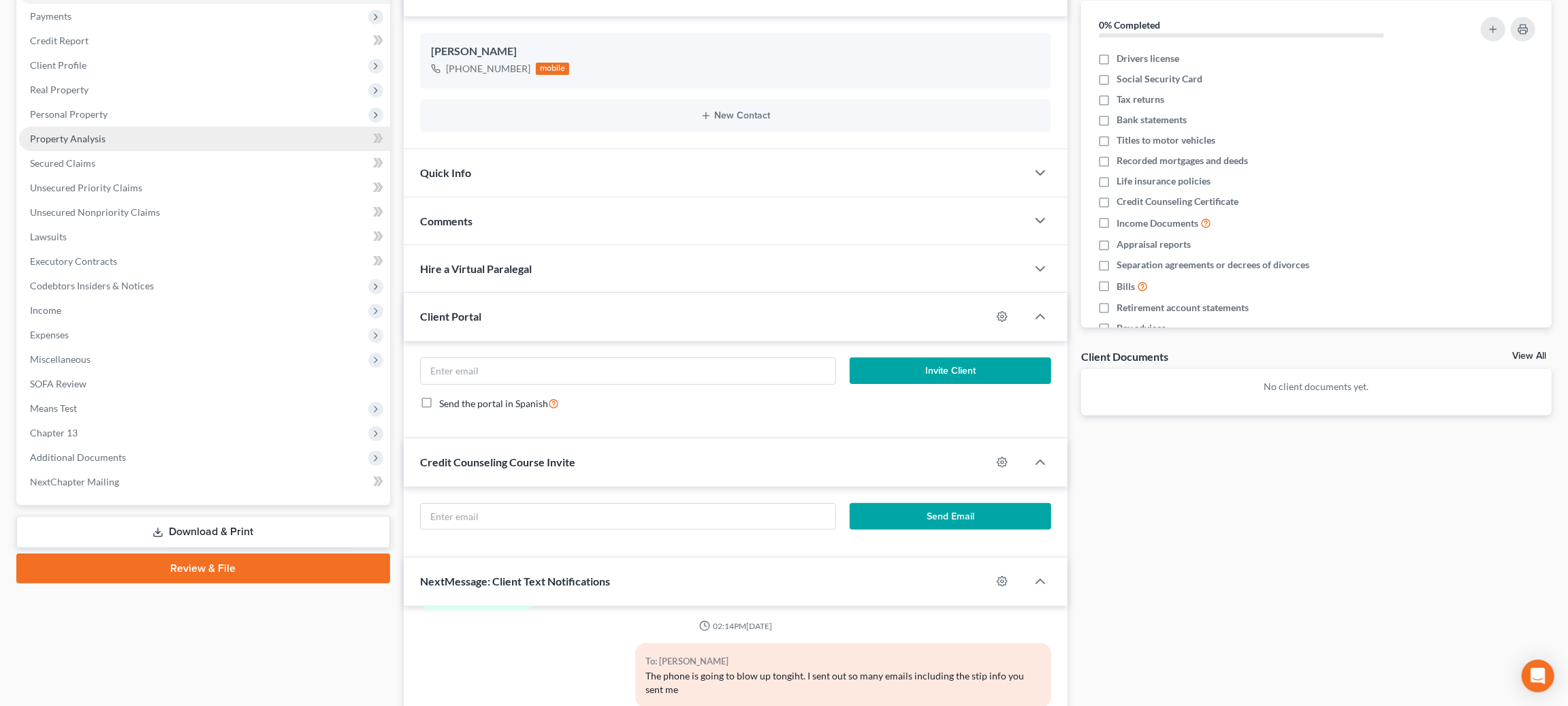
scroll to position [0, 0]
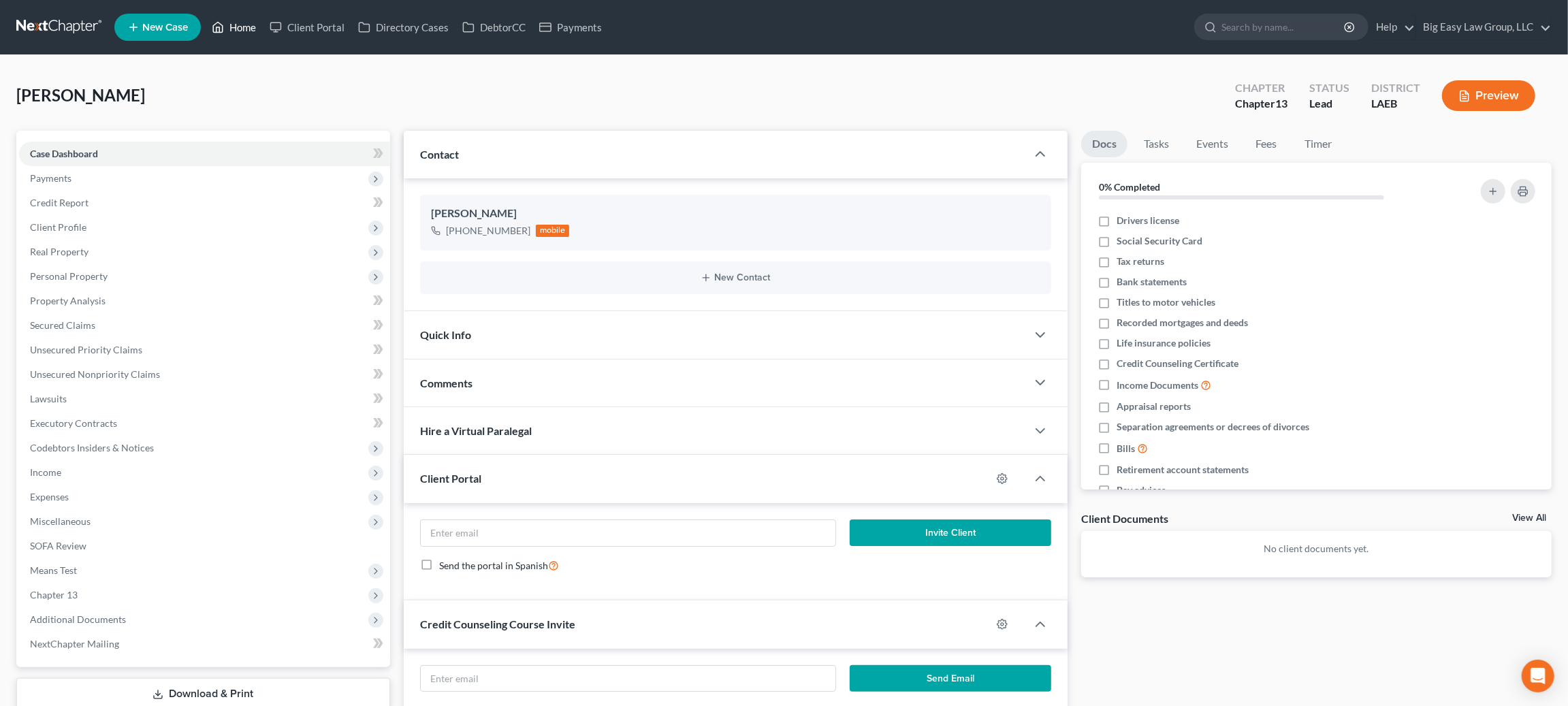
drag, startPoint x: 243, startPoint y: 24, endPoint x: 571, endPoint y: 95, distance: 335.6
click at [243, 24] on link "Home" at bounding box center [234, 27] width 58 height 24
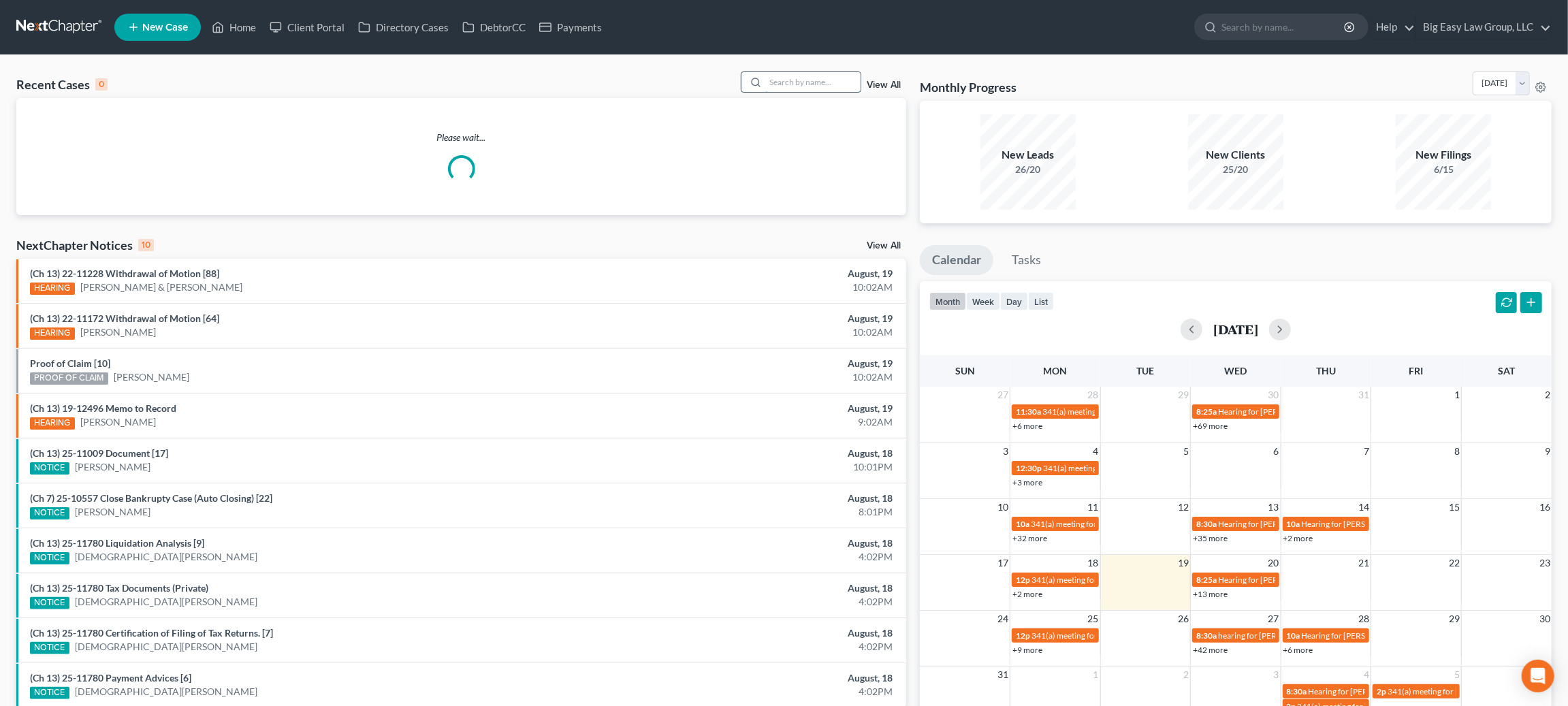
click at [774, 86] on input "search" at bounding box center [813, 82] width 95 height 19
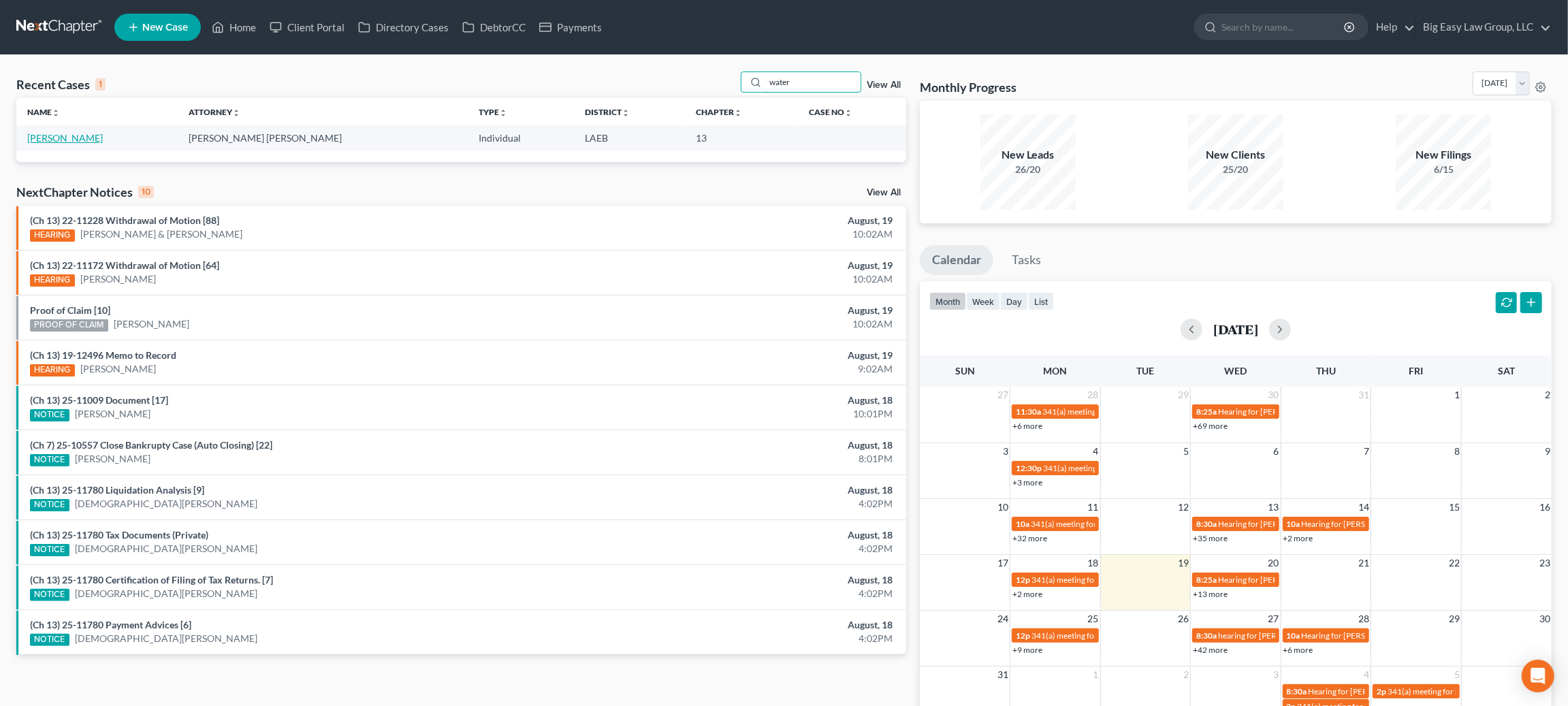
type input "water"
click at [80, 141] on link "Waters, Chantell" at bounding box center [65, 137] width 76 height 11
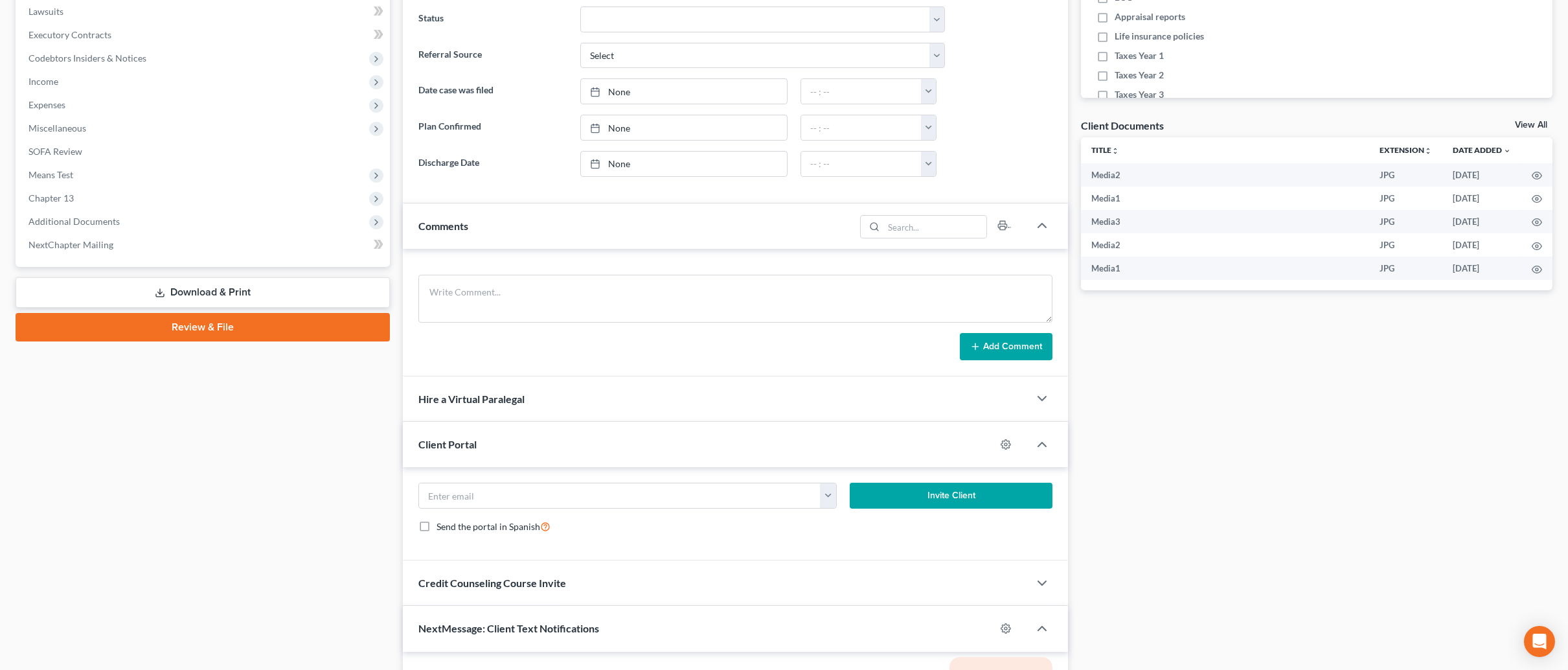
scroll to position [689, 0]
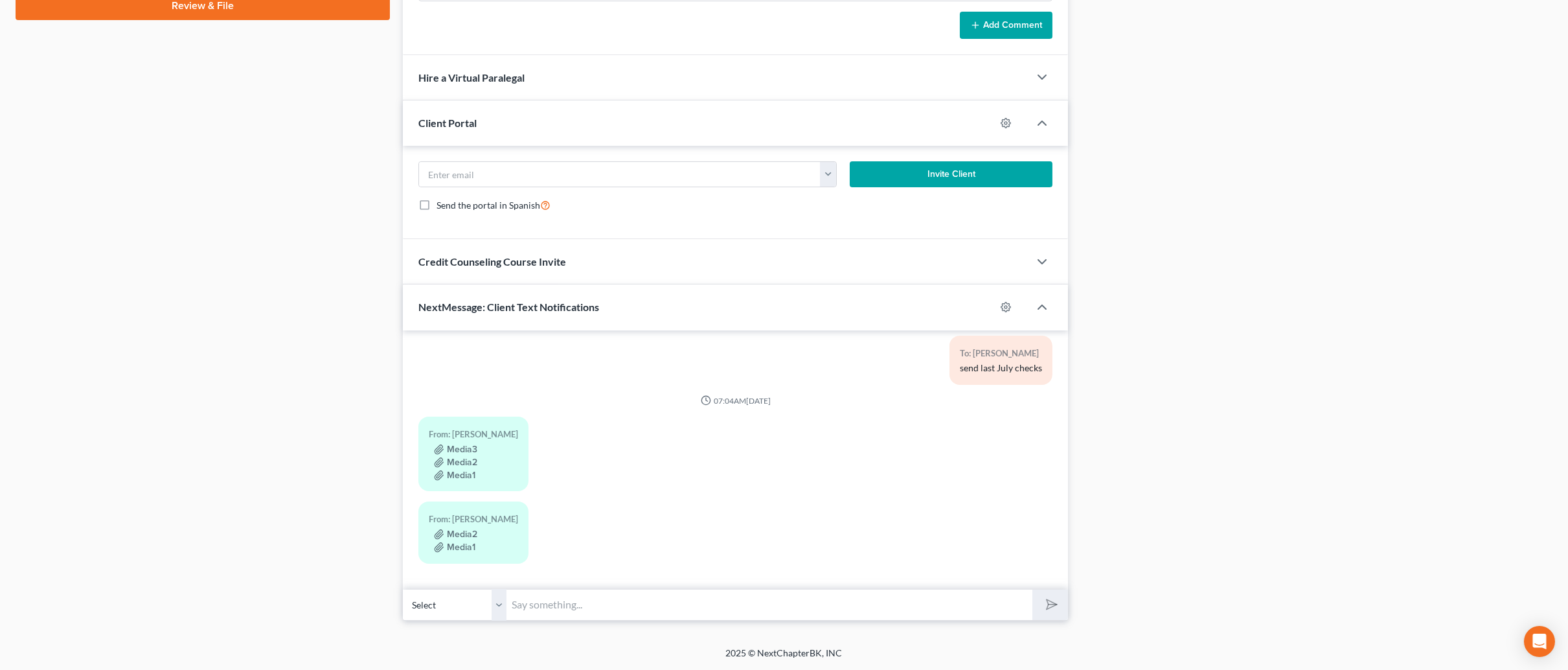
click at [588, 605] on input "text" at bounding box center [770, 605] width 526 height 32
type input "[EMAIL_ADDRESS][DOMAIN_NAME]"
click at [1033, 590] on button "submit" at bounding box center [1050, 605] width 35 height 31
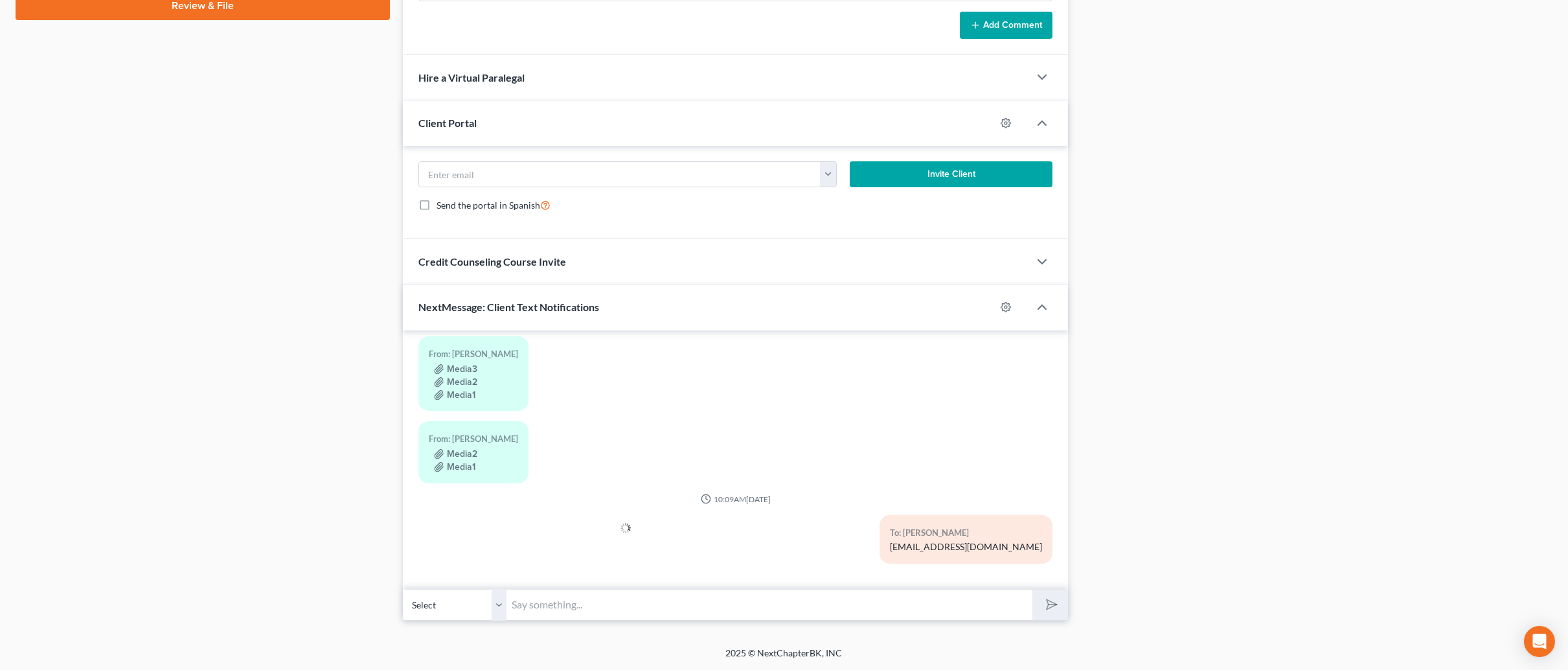
click at [1083, 345] on div "Docs Tasks Events Timer 0% Completed Nothing here yet! Drivers license Social S…" at bounding box center [1317, 28] width 484 height 1186
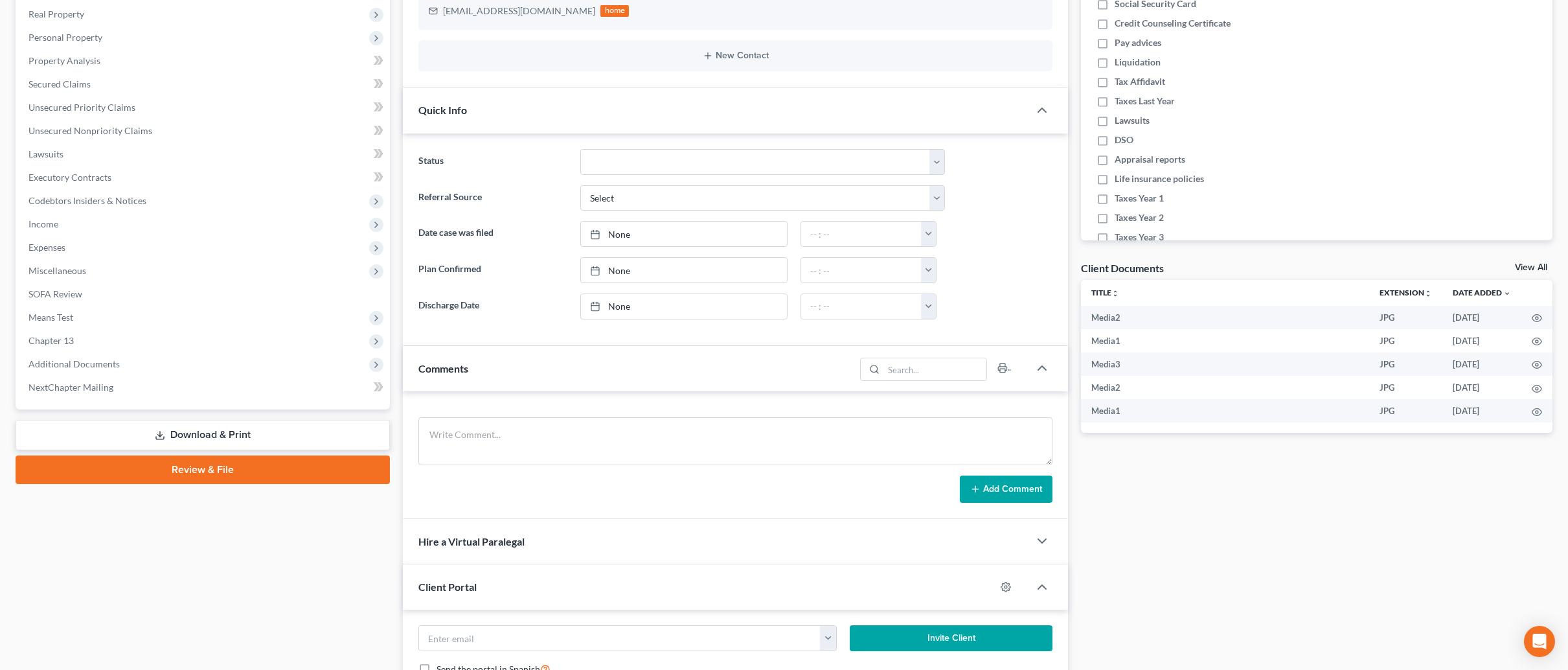
scroll to position [0, 0]
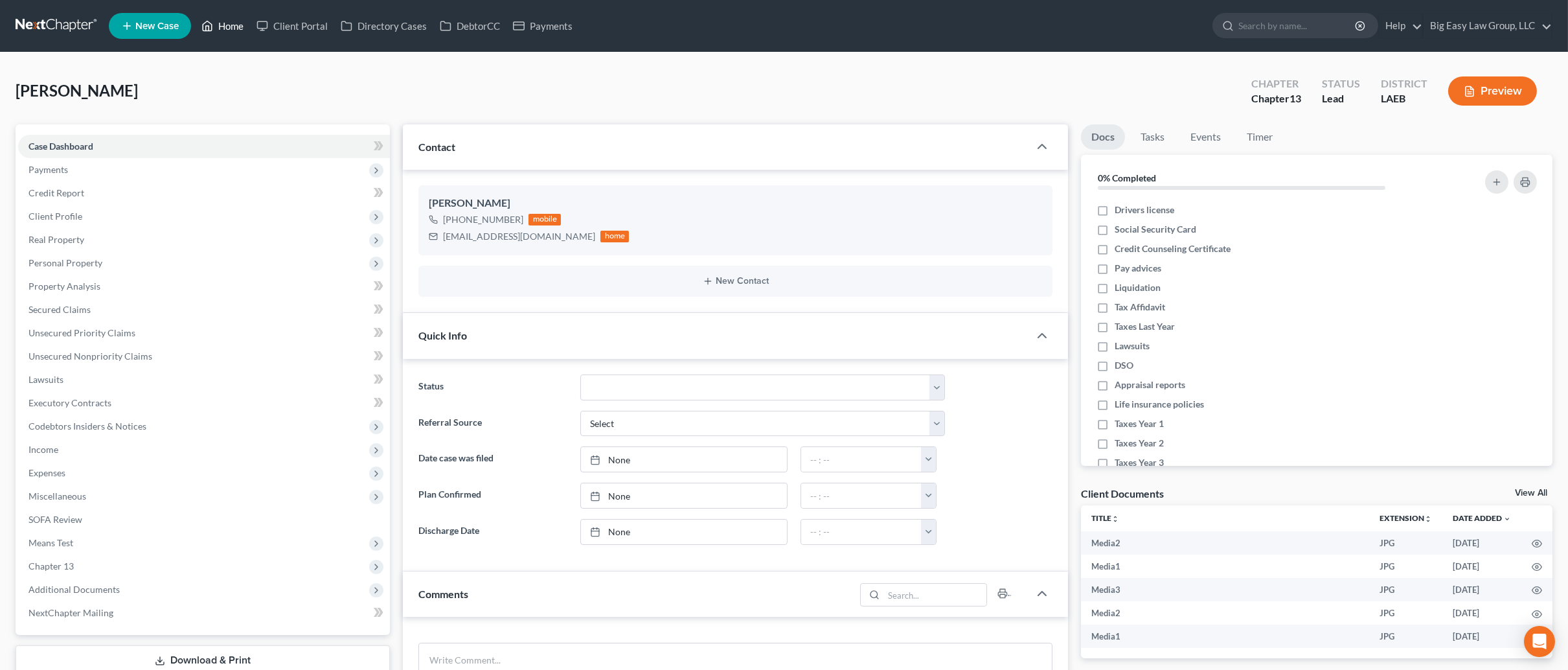
click at [219, 19] on link "Home" at bounding box center [223, 26] width 55 height 23
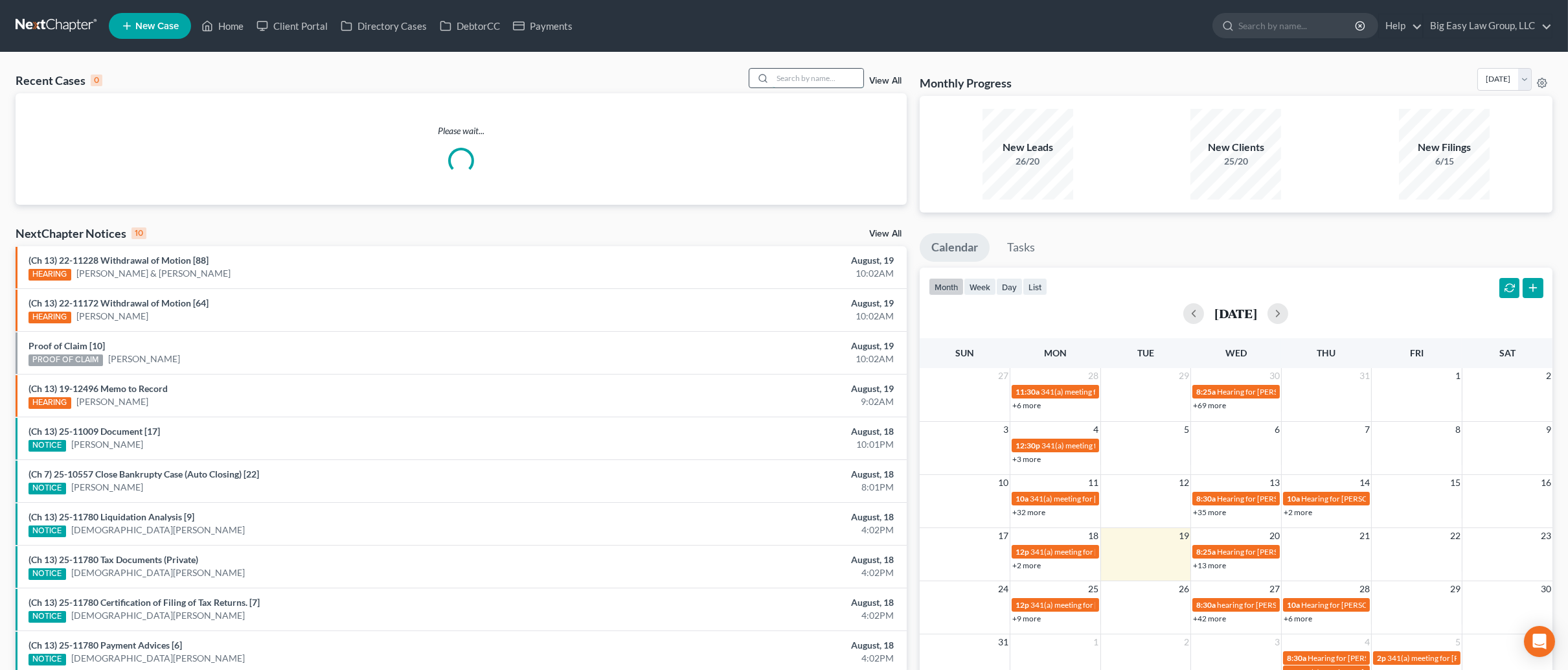
click at [832, 78] on input "search" at bounding box center [818, 78] width 91 height 18
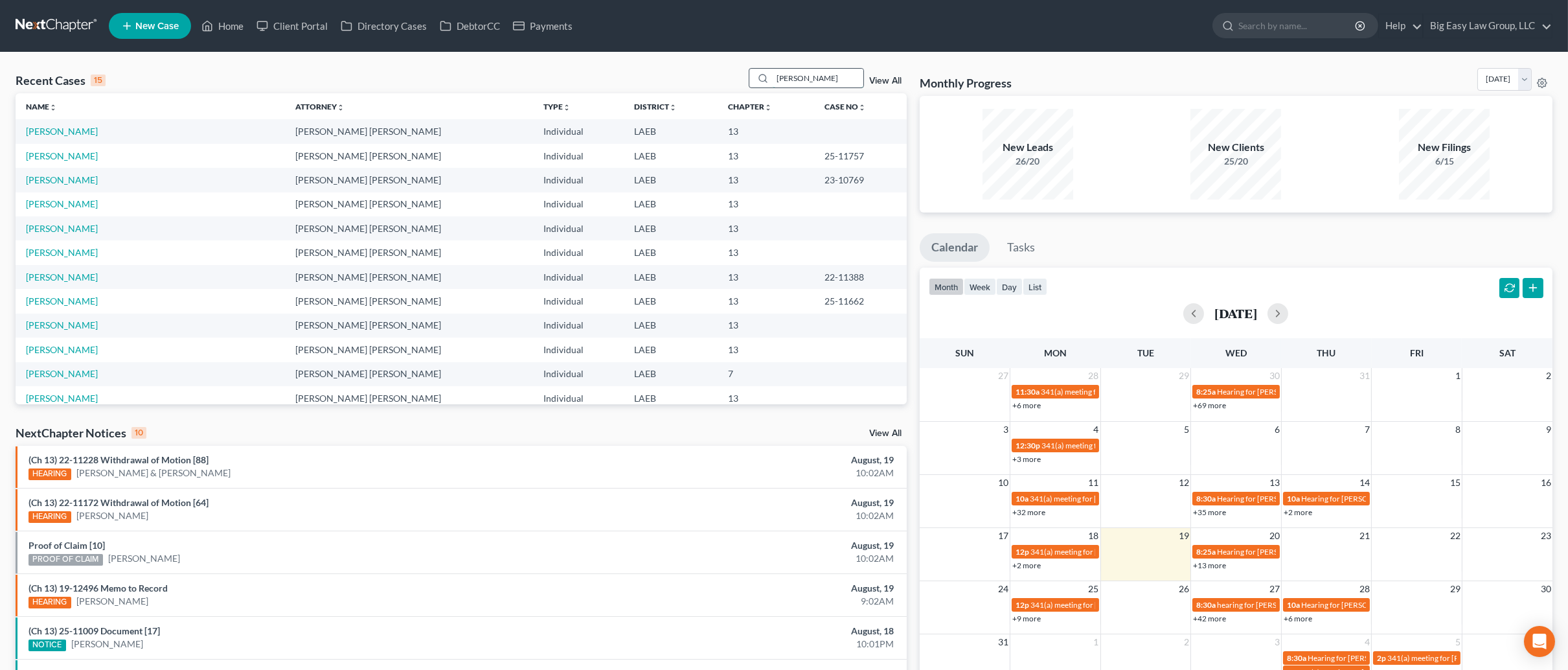
type input "mccoy"
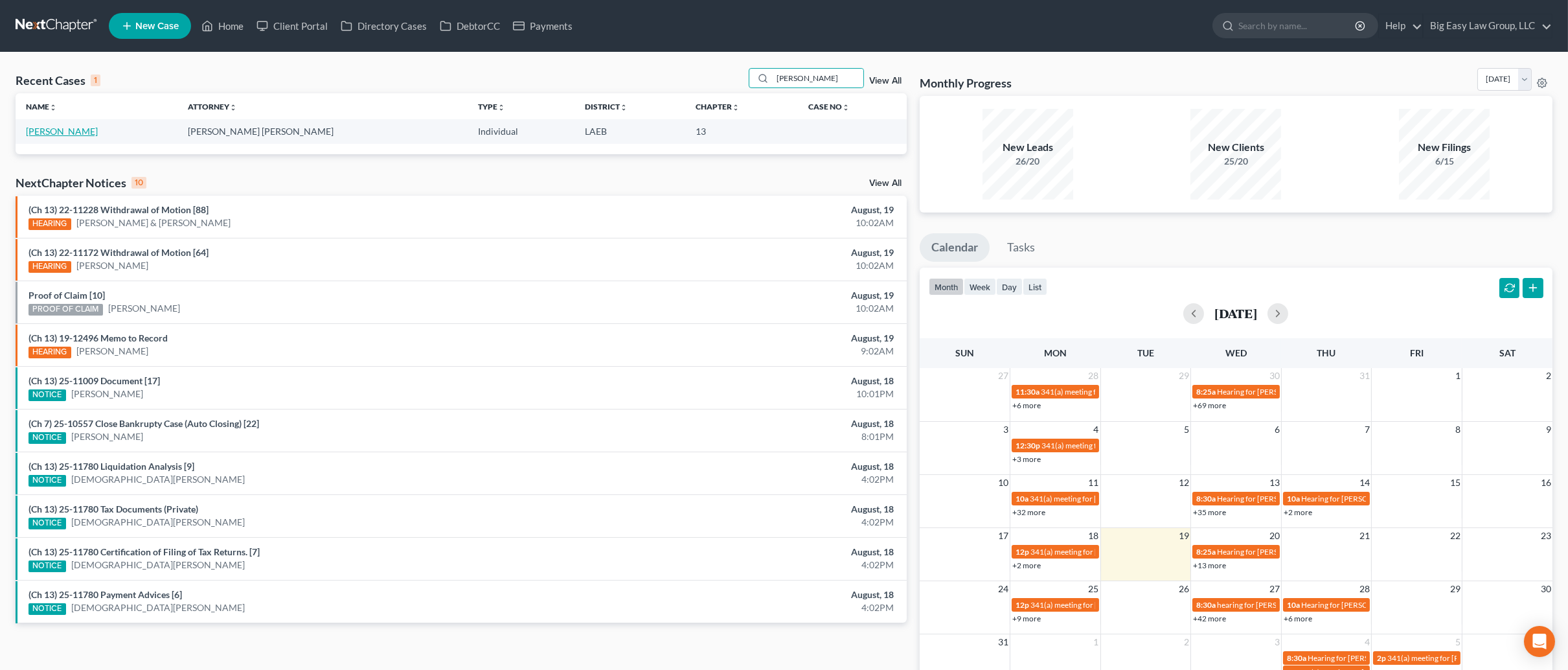
click at [73, 133] on link "McCoy, Lauren" at bounding box center [62, 131] width 72 height 11
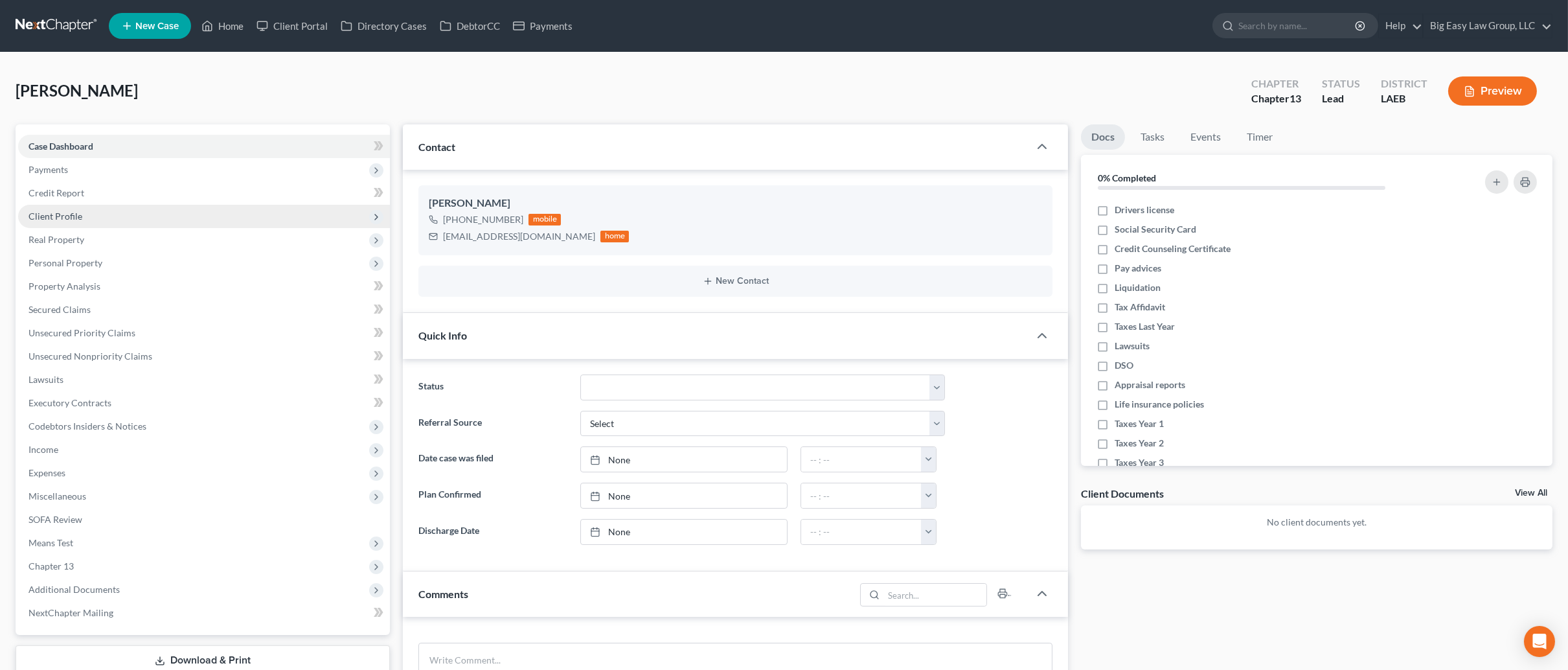
click at [95, 216] on span "Client Profile" at bounding box center [205, 216] width 372 height 23
click at [198, 192] on link "Credit Report" at bounding box center [205, 193] width 372 height 23
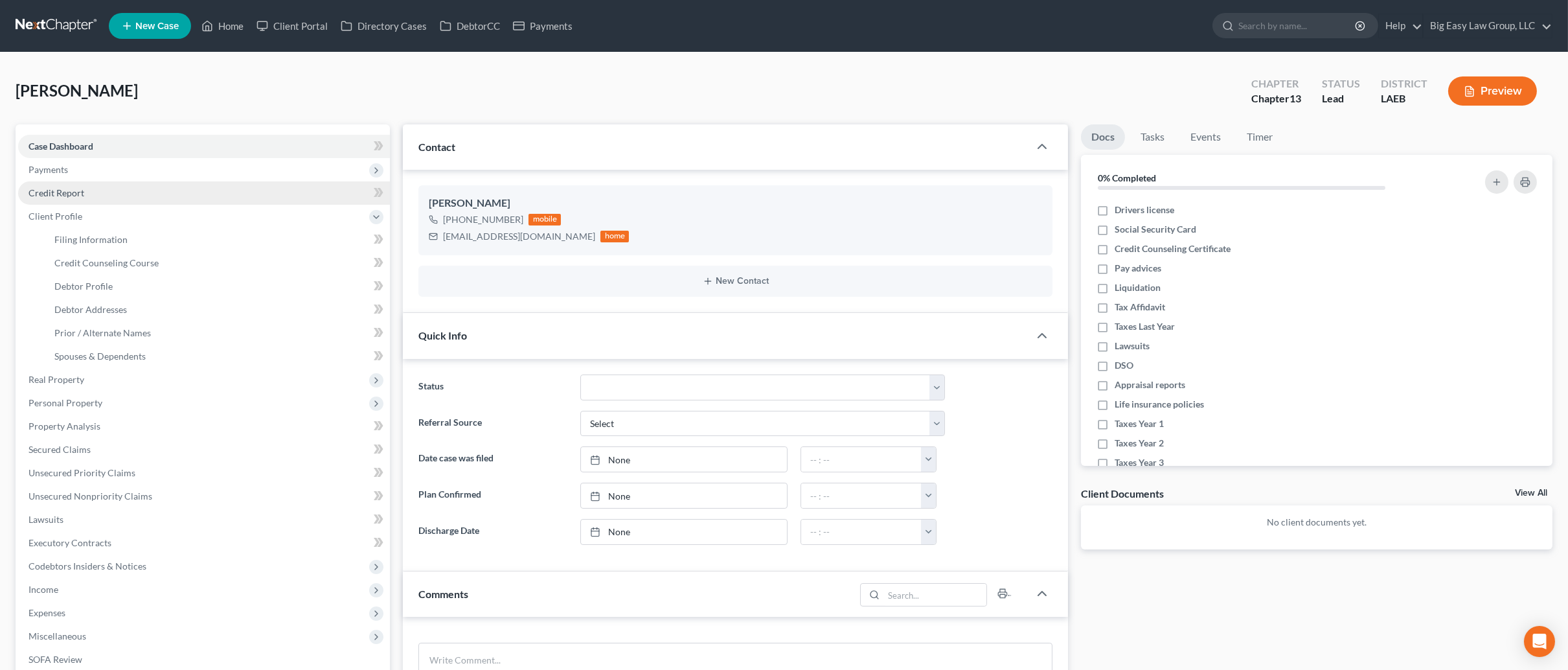
click at [205, 192] on link "Credit Report" at bounding box center [205, 193] width 372 height 23
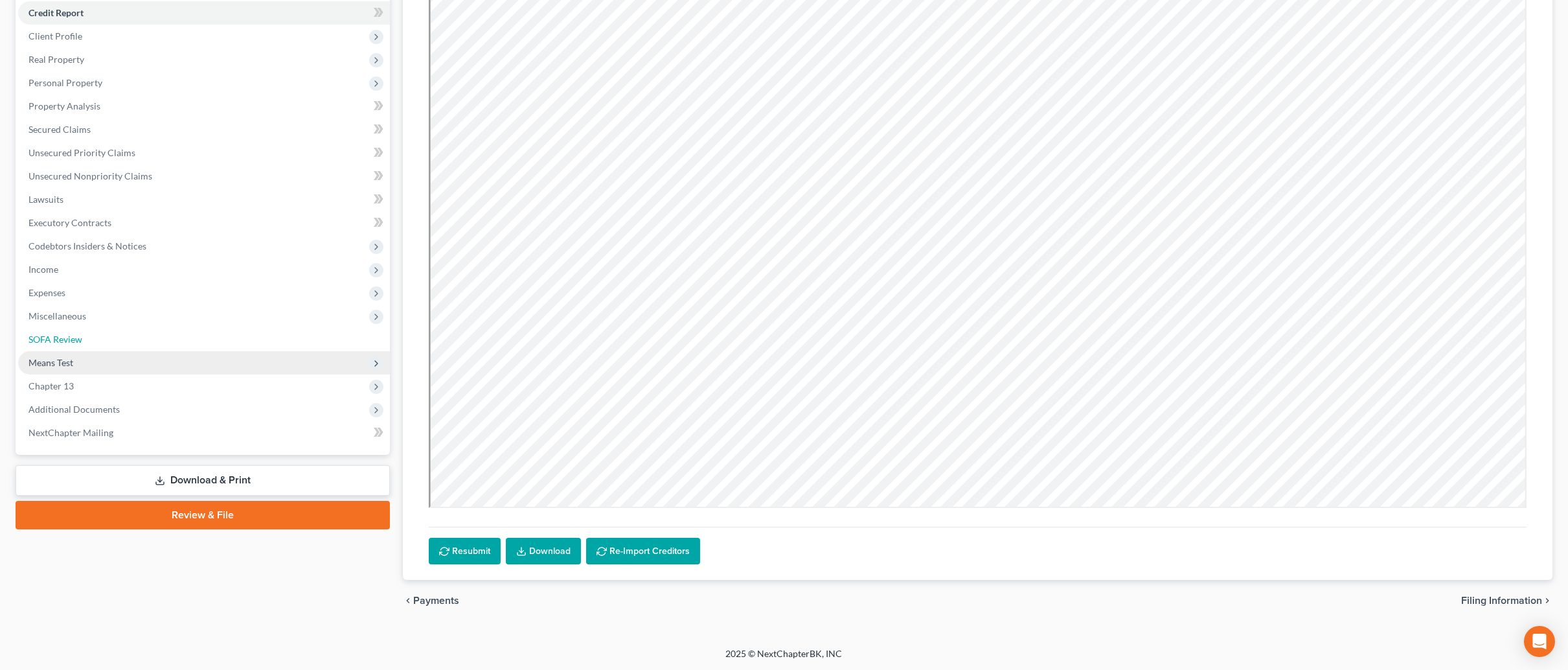
drag, startPoint x: 145, startPoint y: 344, endPoint x: 148, endPoint y: 360, distance: 16.3
click at [145, 344] on link "SOFA Review" at bounding box center [205, 339] width 372 height 23
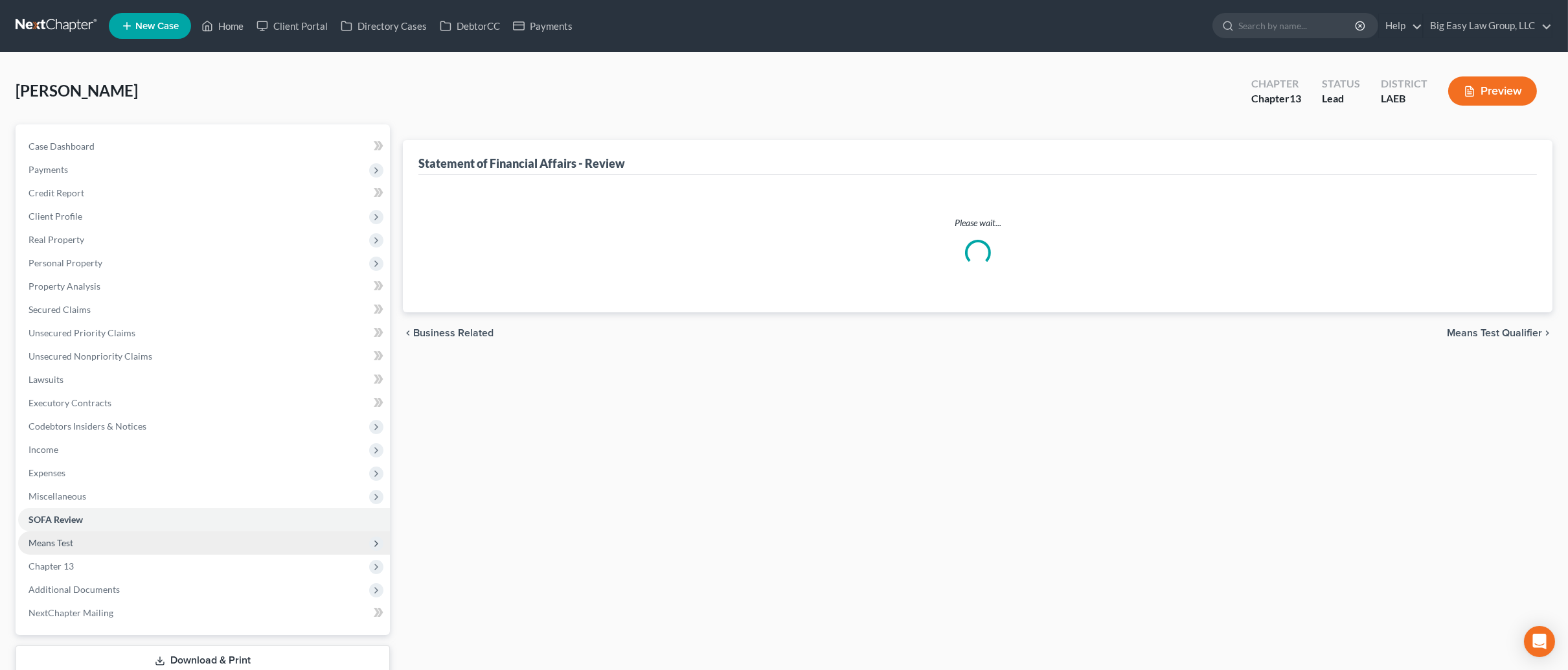
click at [125, 538] on span "Means Test" at bounding box center [205, 543] width 372 height 23
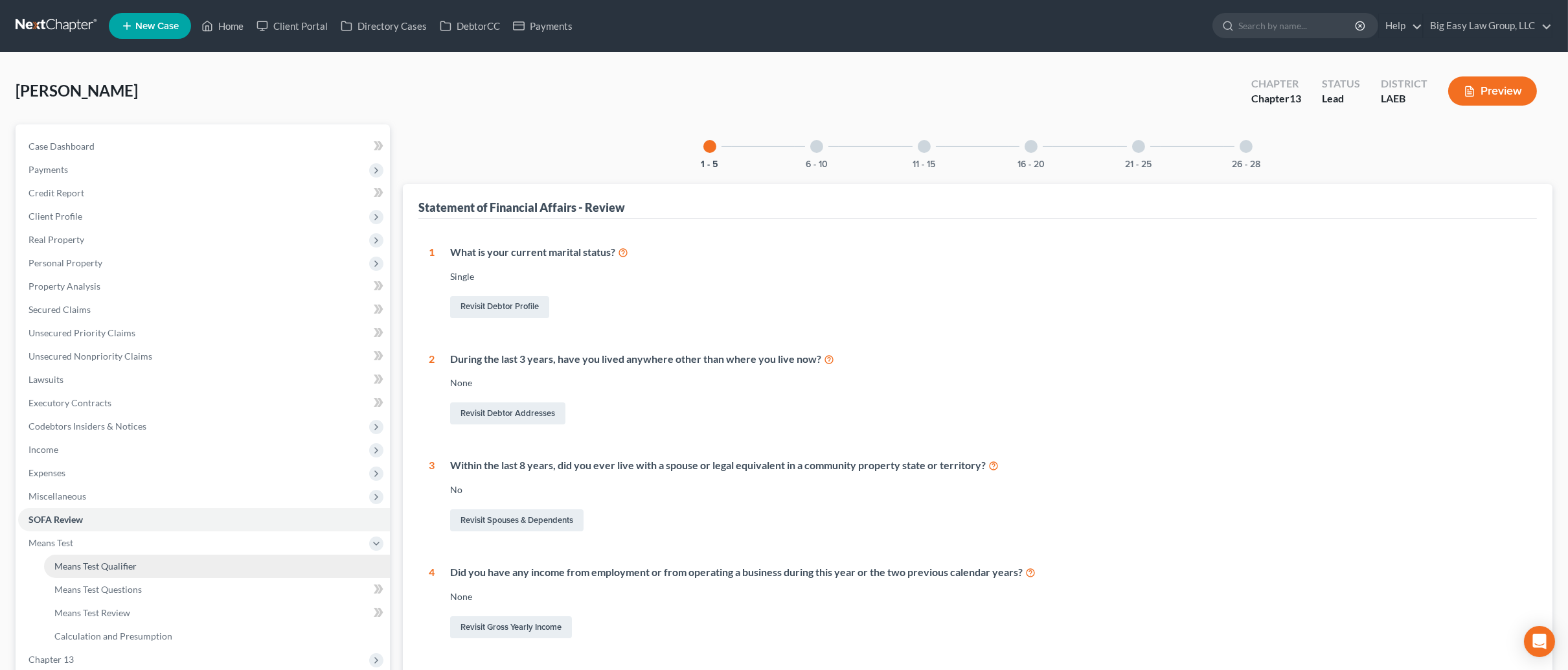
click at [177, 558] on link "Means Test Qualifier" at bounding box center [217, 566] width 346 height 23
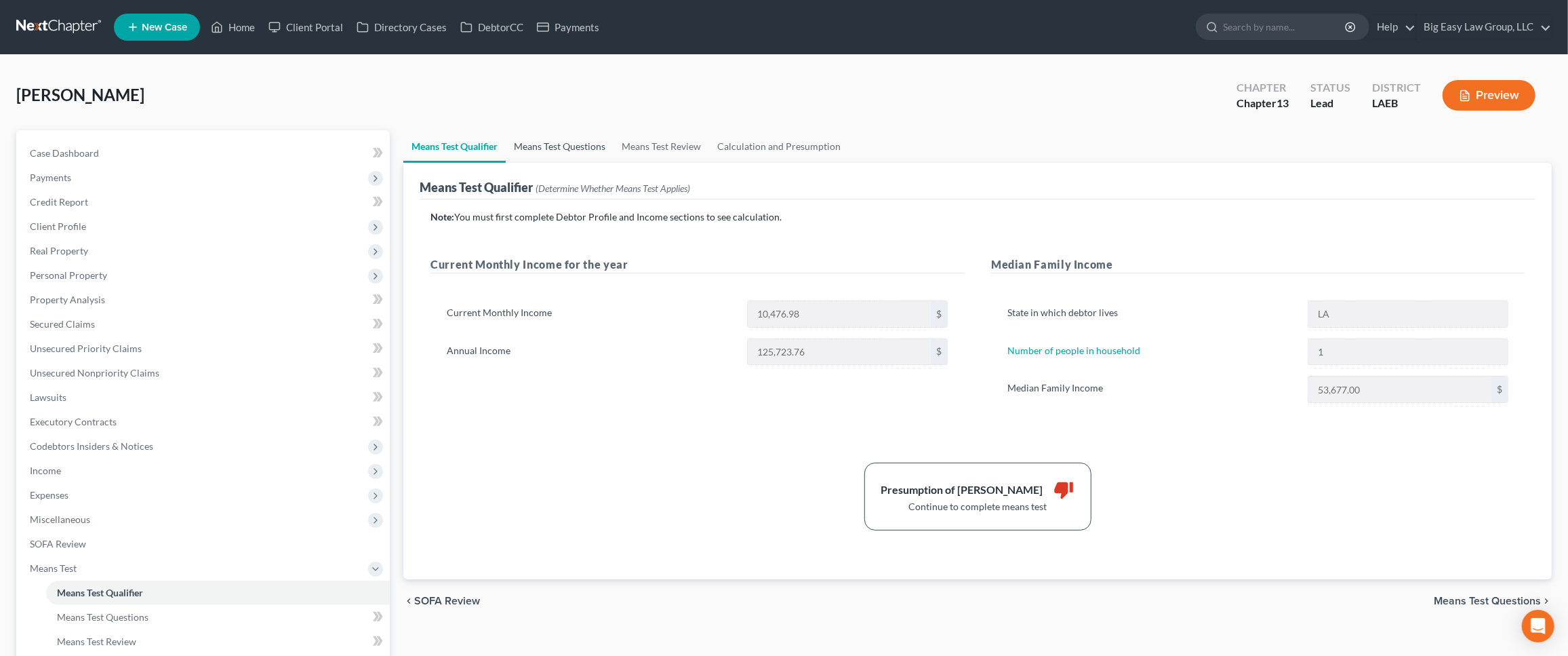
click at [591, 145] on link "Means Test Questions" at bounding box center [559, 146] width 108 height 32
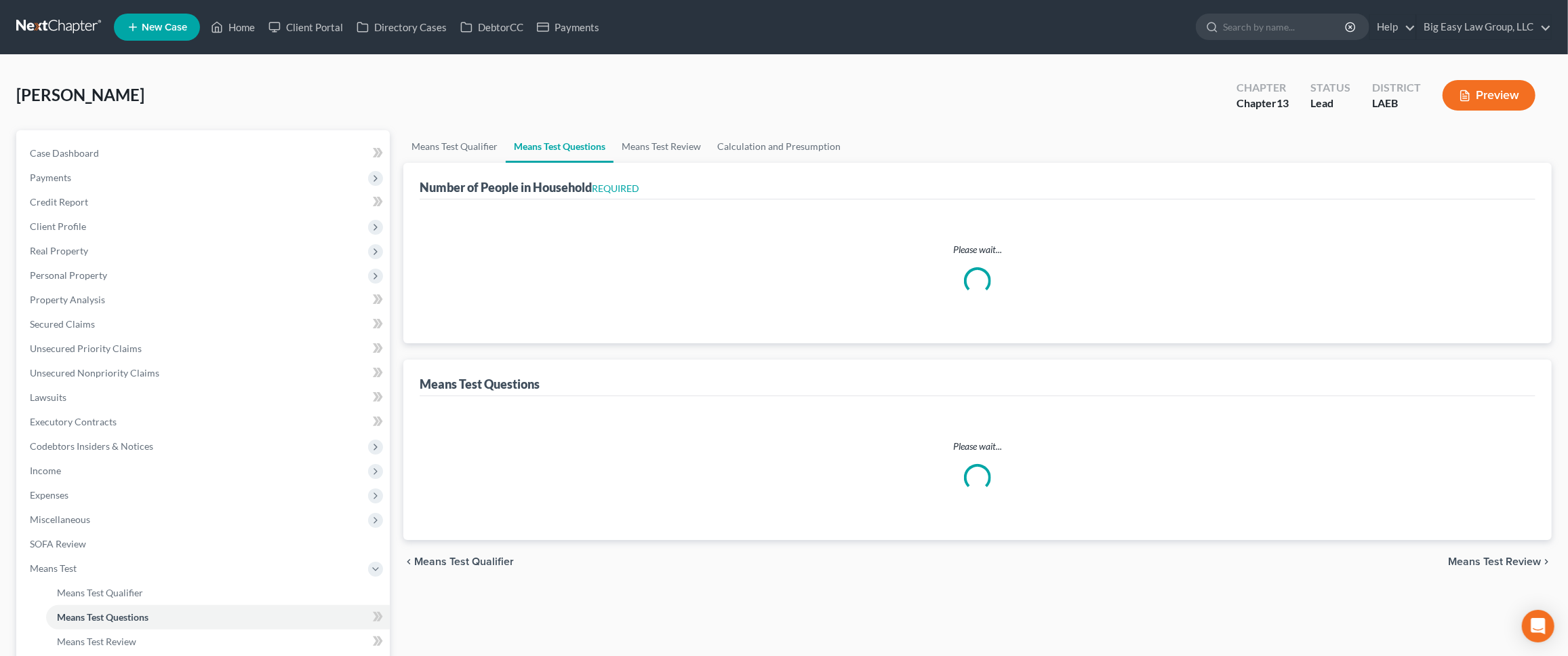
select select "0"
select select "60"
select select "1"
select select "53"
select select "1"
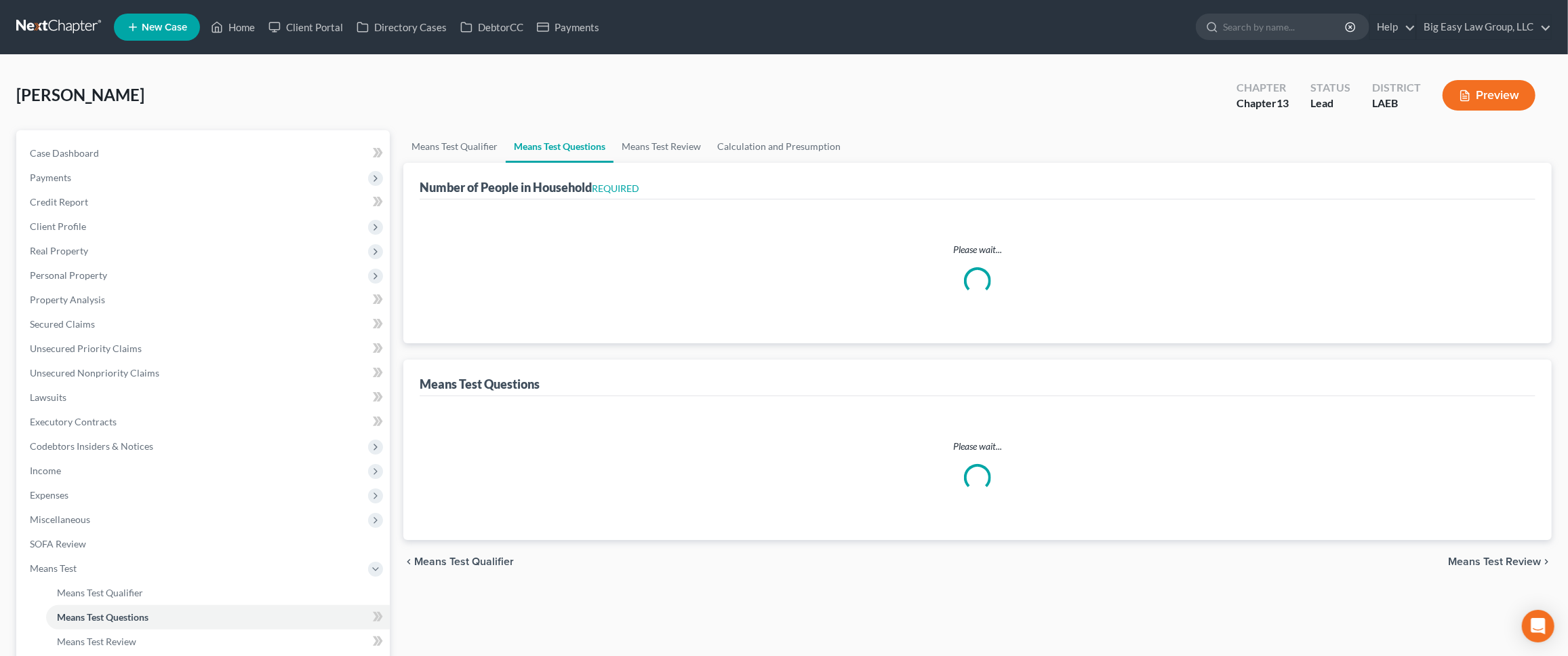
select select "60"
select select "1"
select select "2"
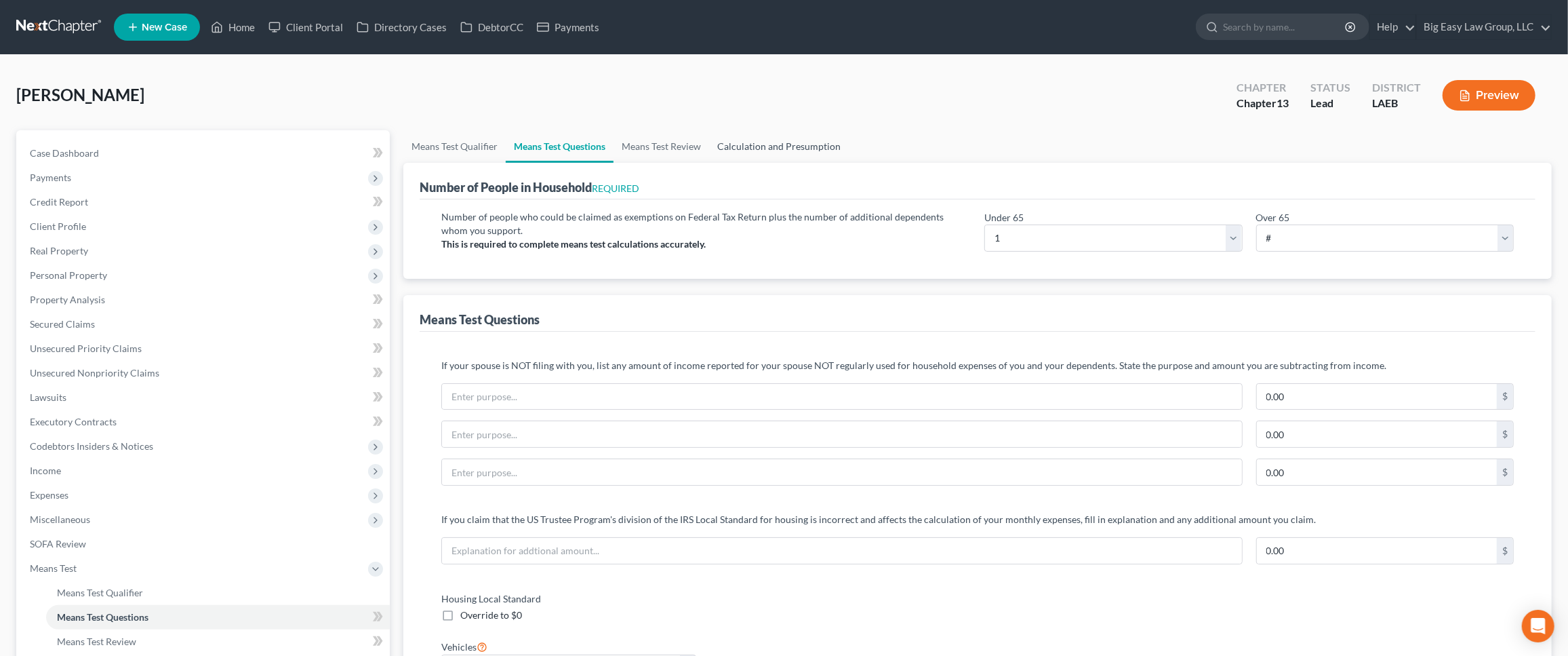
click at [764, 141] on link "Calculation and Presumption" at bounding box center [779, 146] width 140 height 32
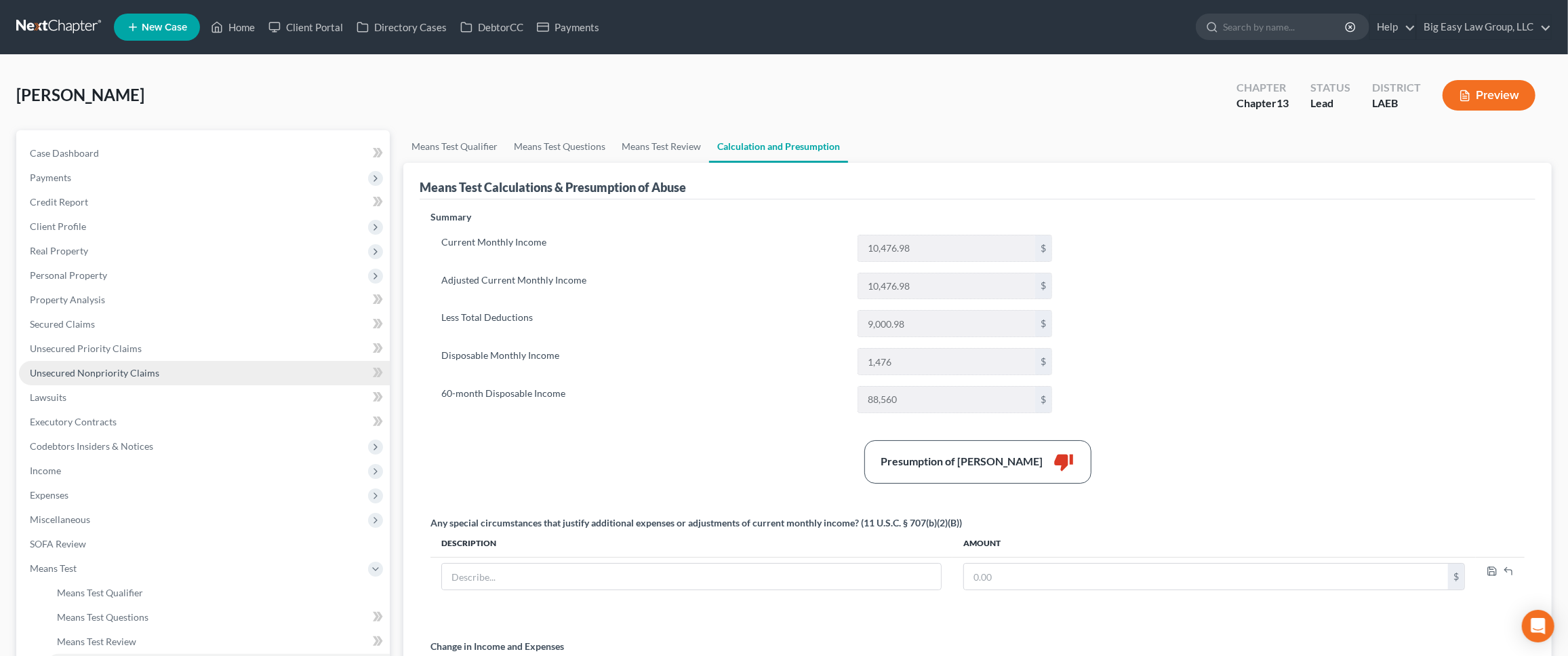
click at [180, 376] on link "Unsecured Nonpriority Claims" at bounding box center [204, 373] width 371 height 24
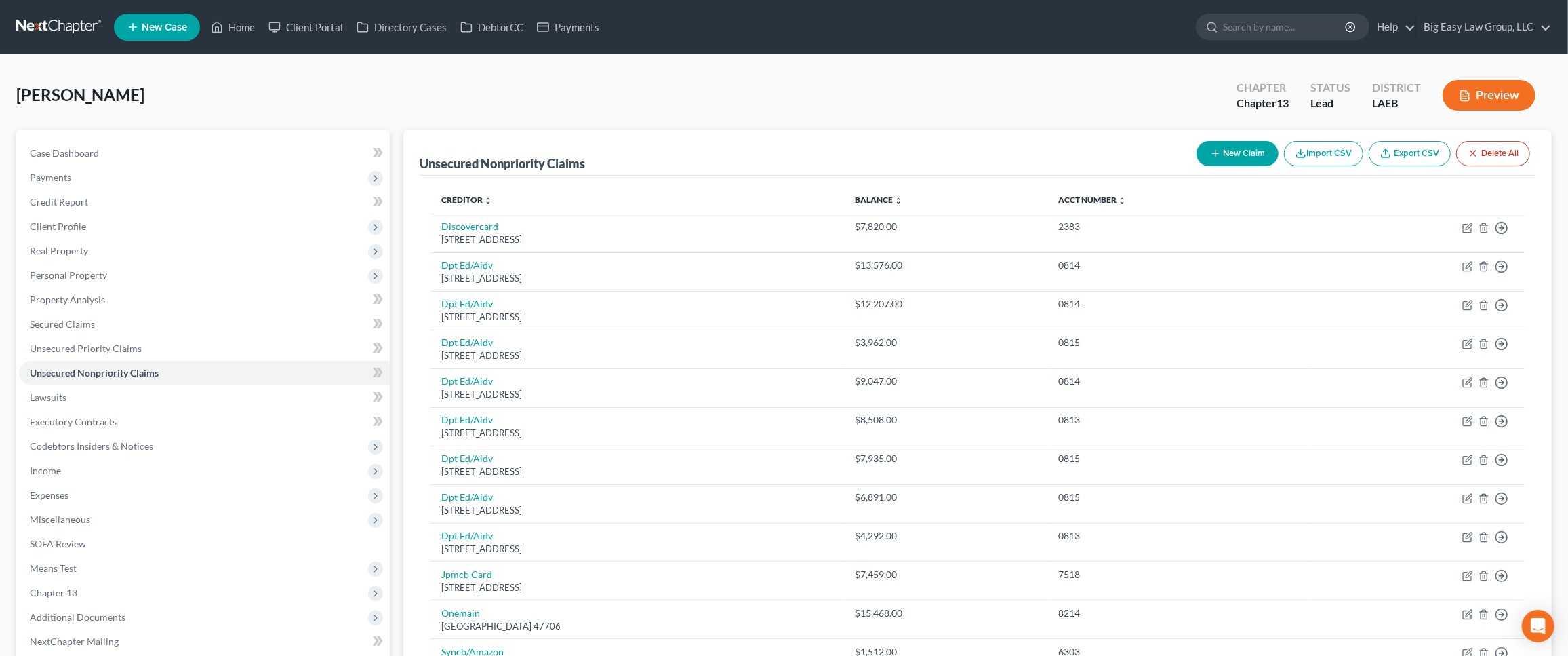
click at [1133, 95] on button "Preview" at bounding box center [1489, 95] width 93 height 31
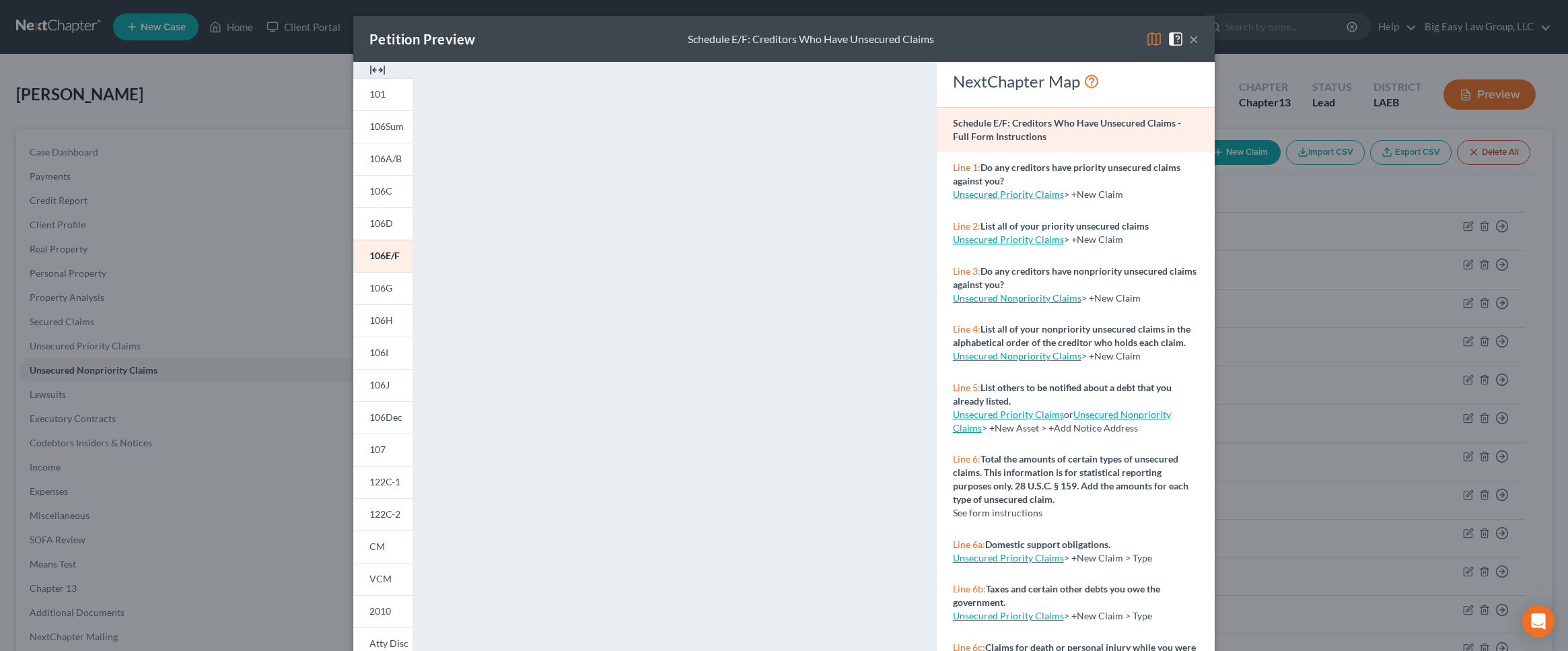
click at [1125, 34] on button "×" at bounding box center [1194, 39] width 10 height 16
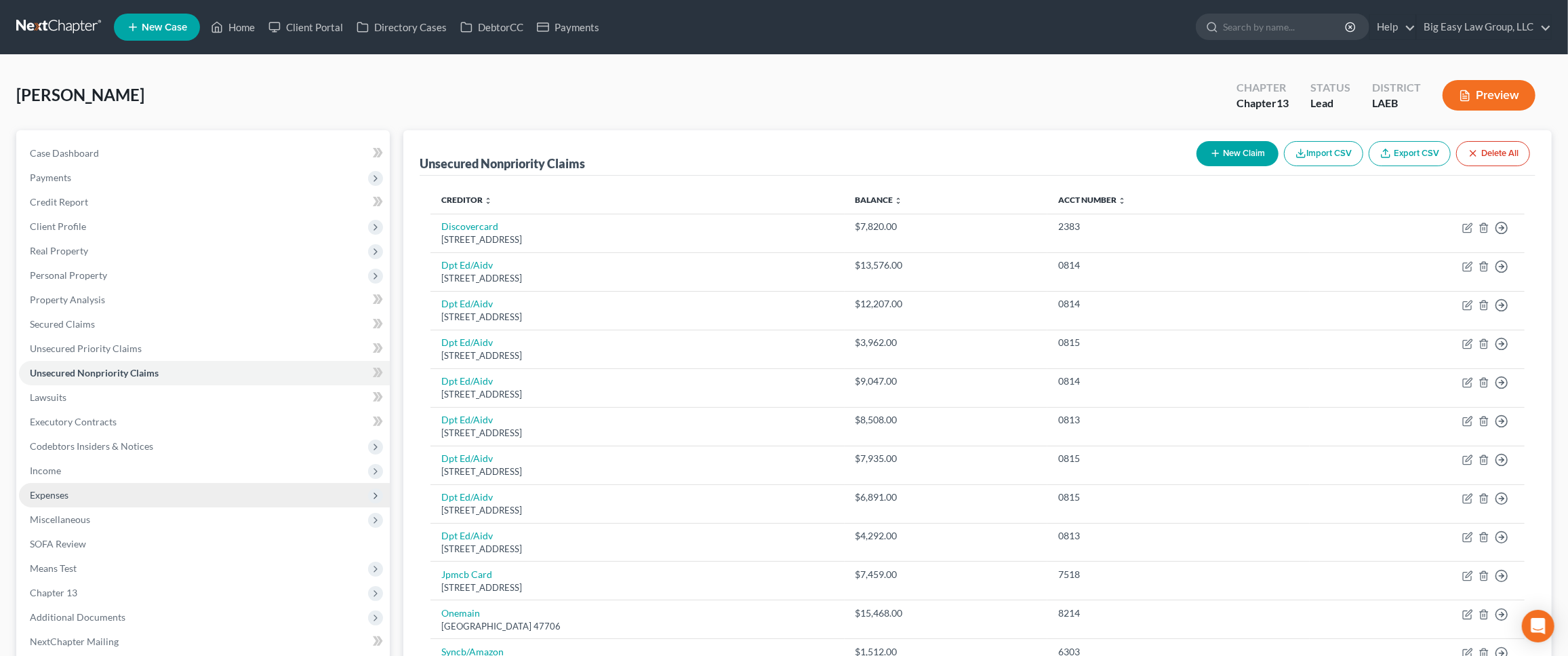
drag, startPoint x: 187, startPoint y: 489, endPoint x: 200, endPoint y: 493, distance: 13.6
click at [187, 489] on span "Expenses" at bounding box center [204, 495] width 371 height 24
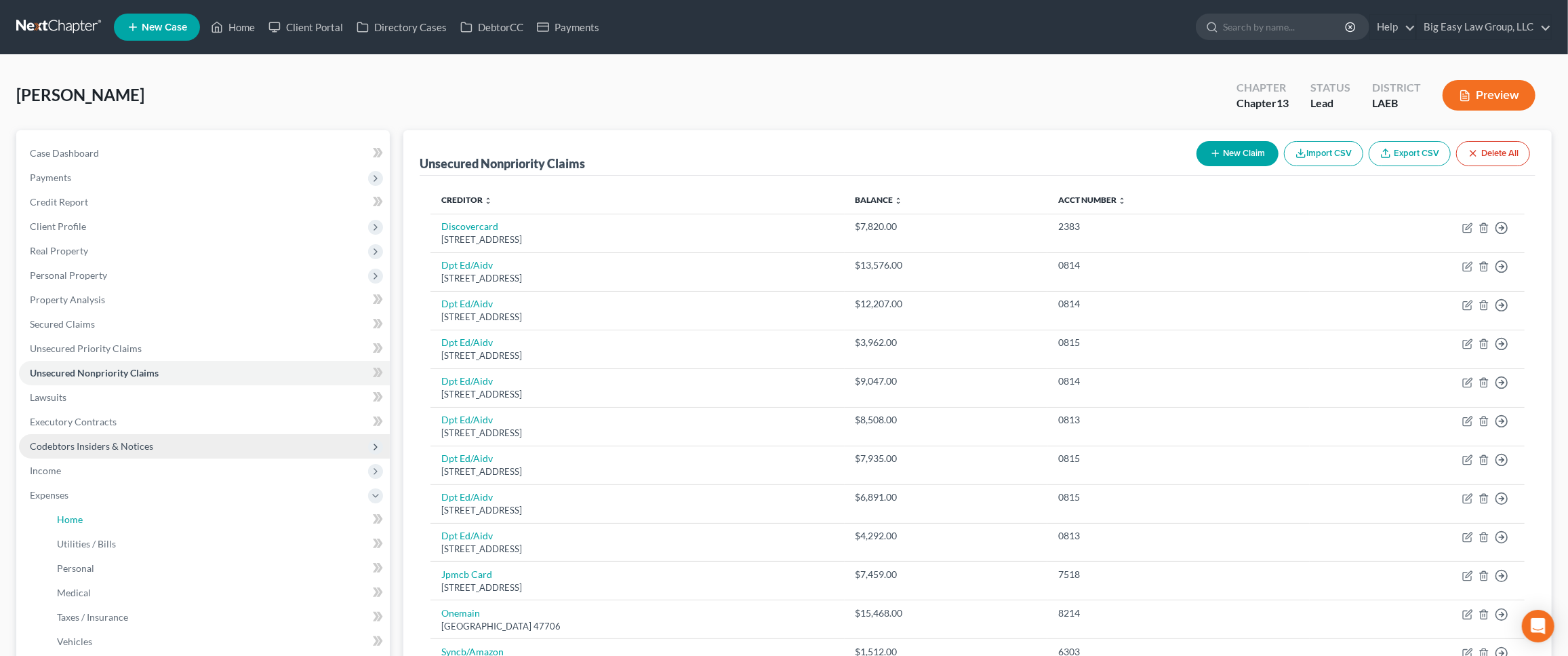
drag, startPoint x: 200, startPoint y: 515, endPoint x: 311, endPoint y: 441, distance: 133.4
click at [200, 515] on link "Home" at bounding box center [217, 519] width 344 height 24
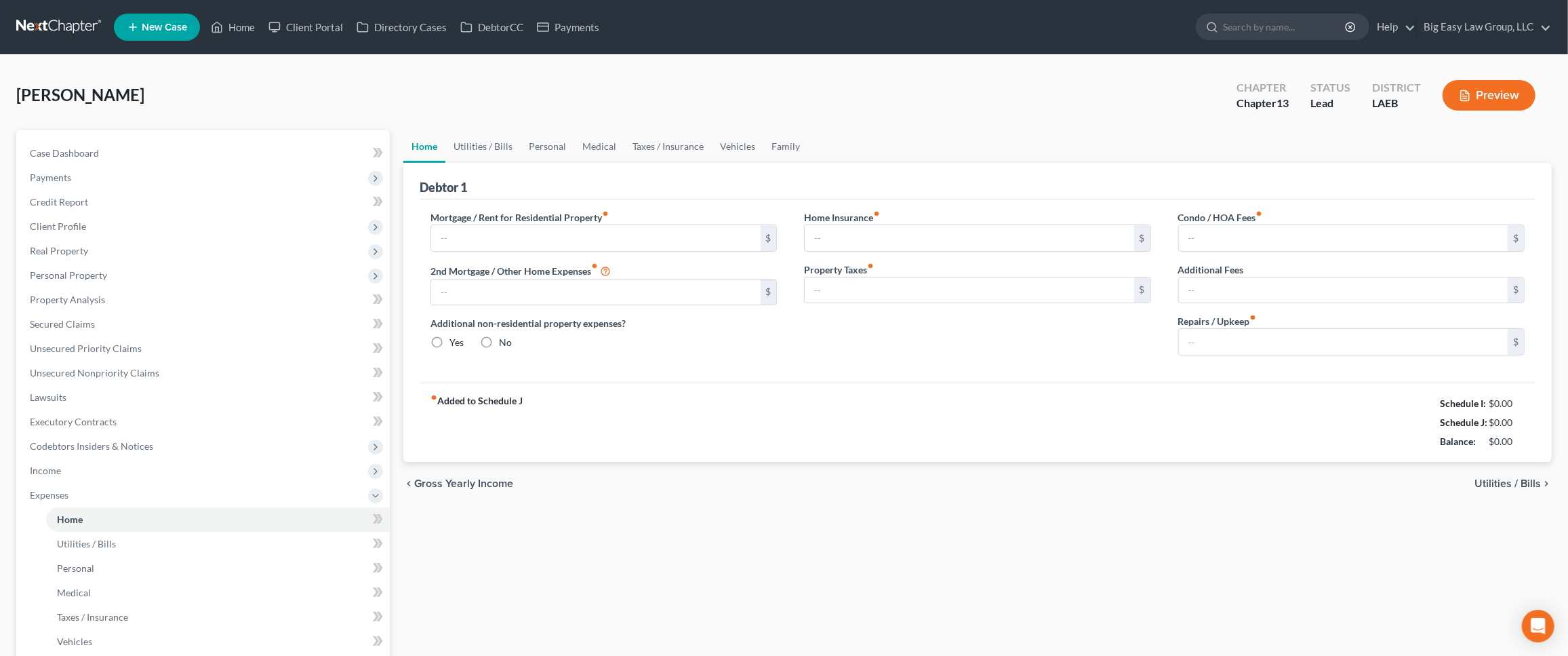
type input "0.00"
radio input "true"
type input "0.00"
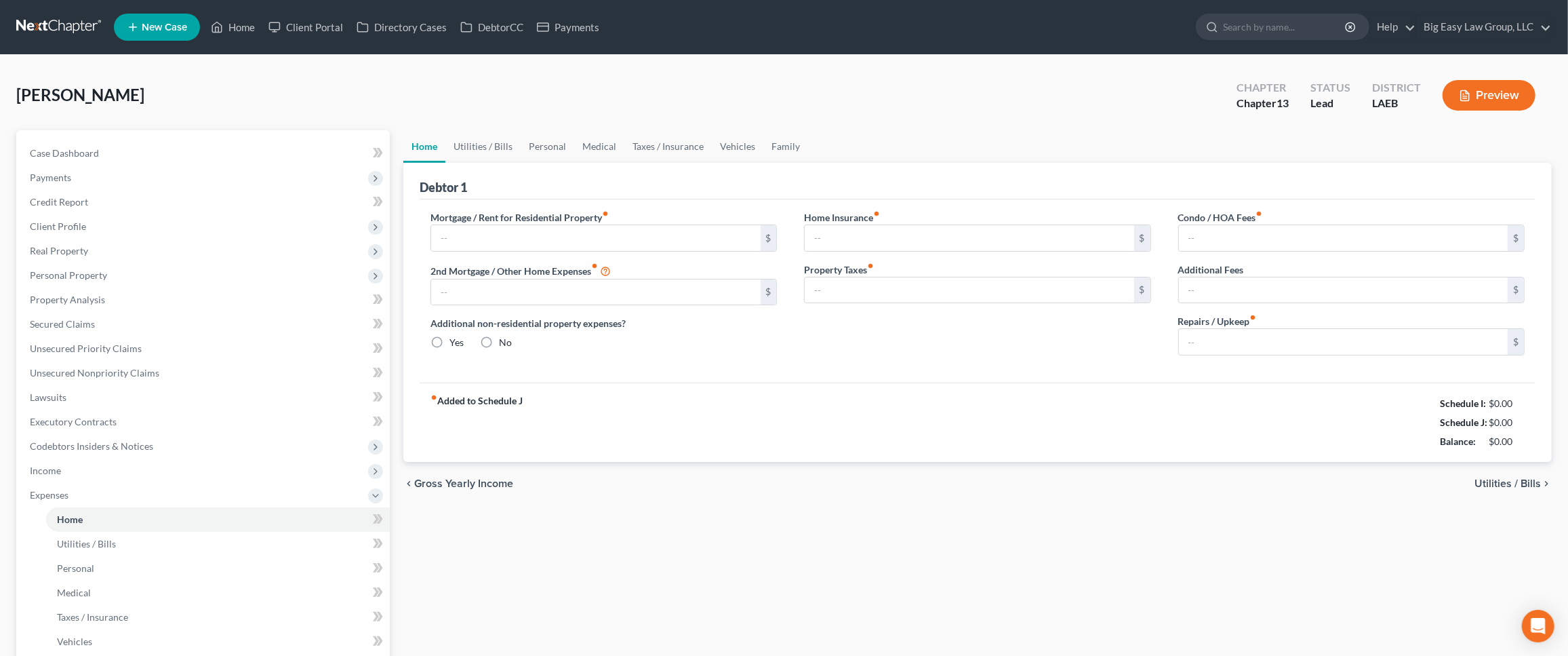
type input "0.00"
click at [320, 473] on span "Income" at bounding box center [204, 470] width 371 height 24
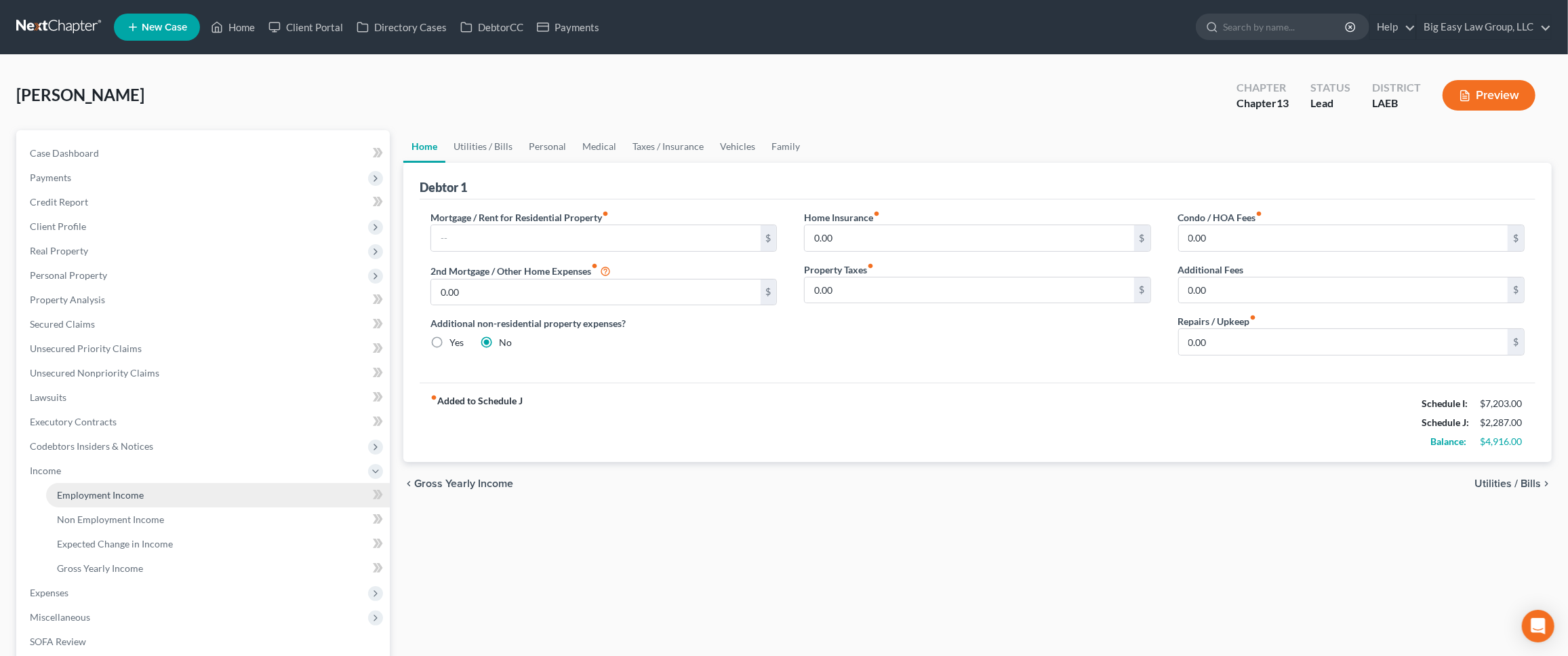
click at [329, 495] on link "Employment Income" at bounding box center [217, 495] width 344 height 24
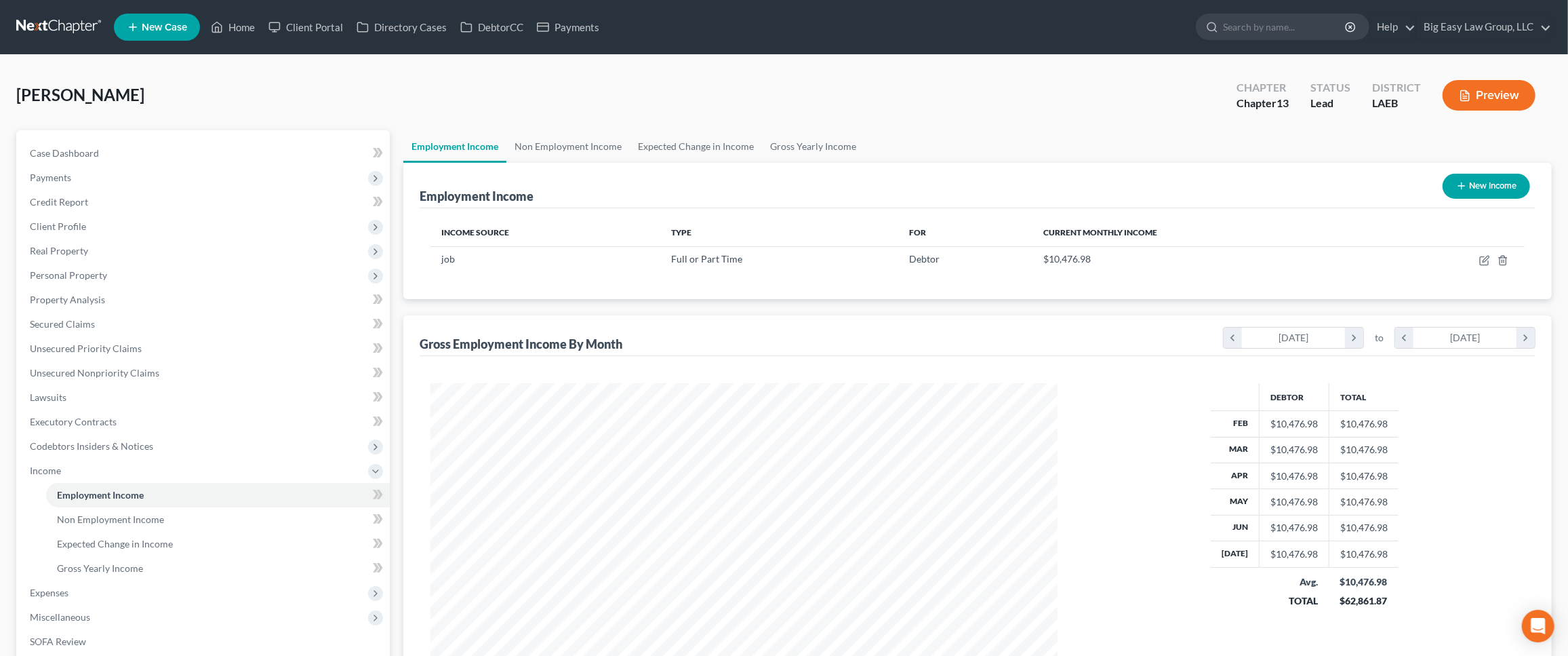
scroll to position [313, 654]
click at [590, 139] on link "Non Employment Income" at bounding box center [567, 146] width 123 height 32
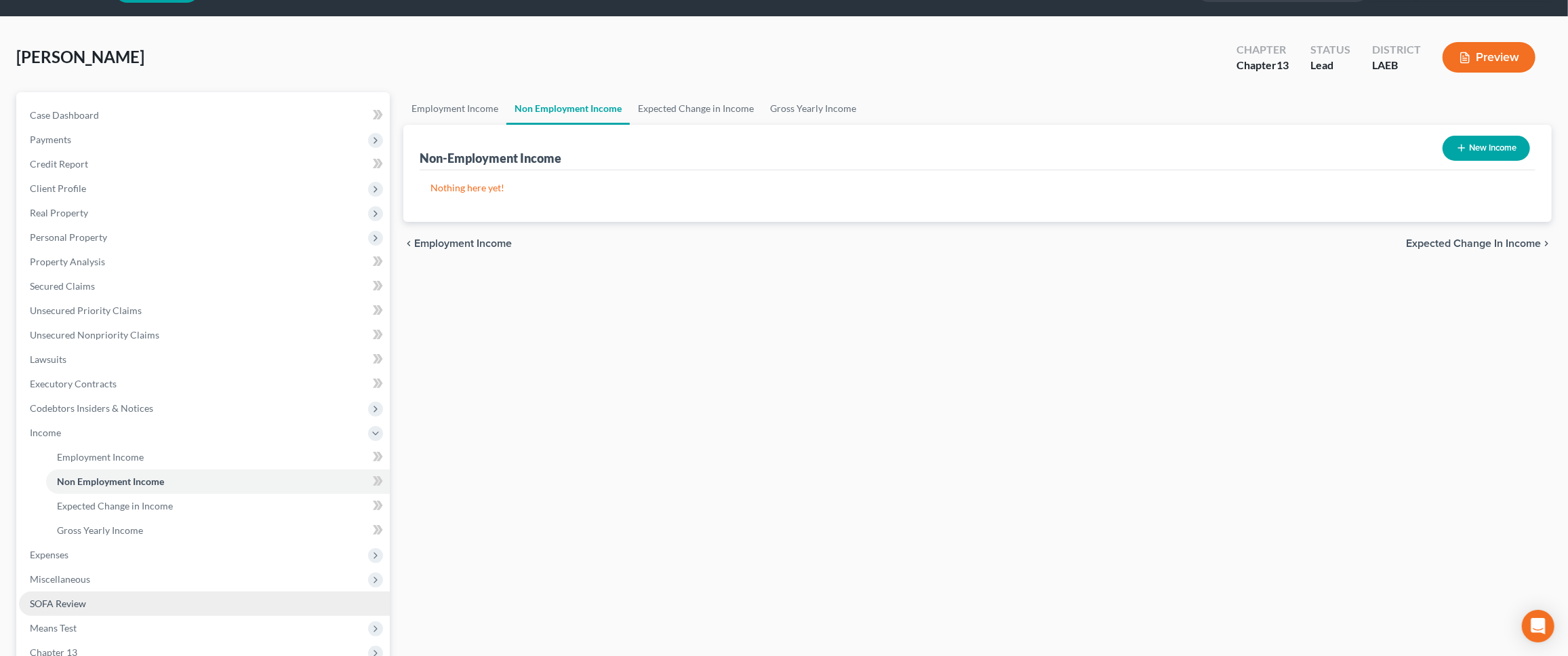
scroll to position [234, 0]
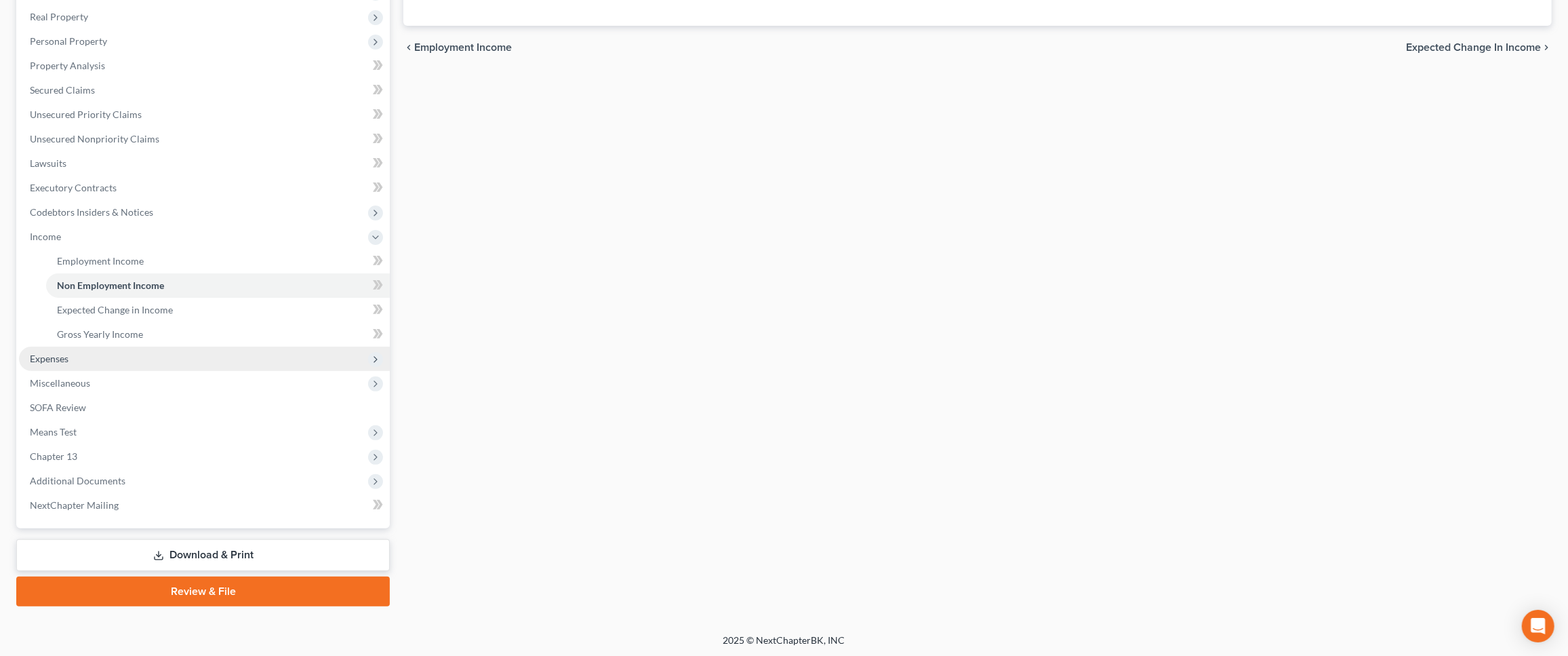
click at [217, 353] on span "Expenses" at bounding box center [204, 358] width 371 height 24
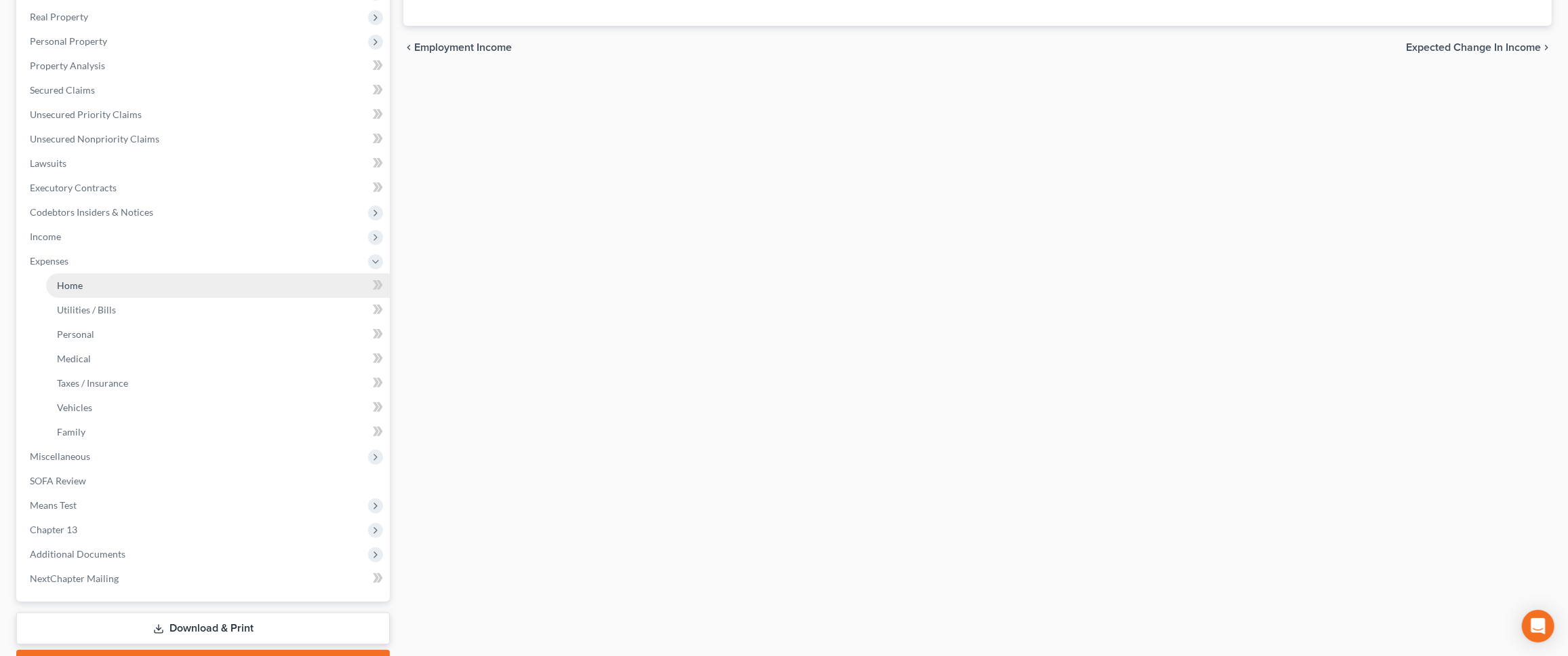
click at [262, 284] on link "Home" at bounding box center [217, 285] width 344 height 24
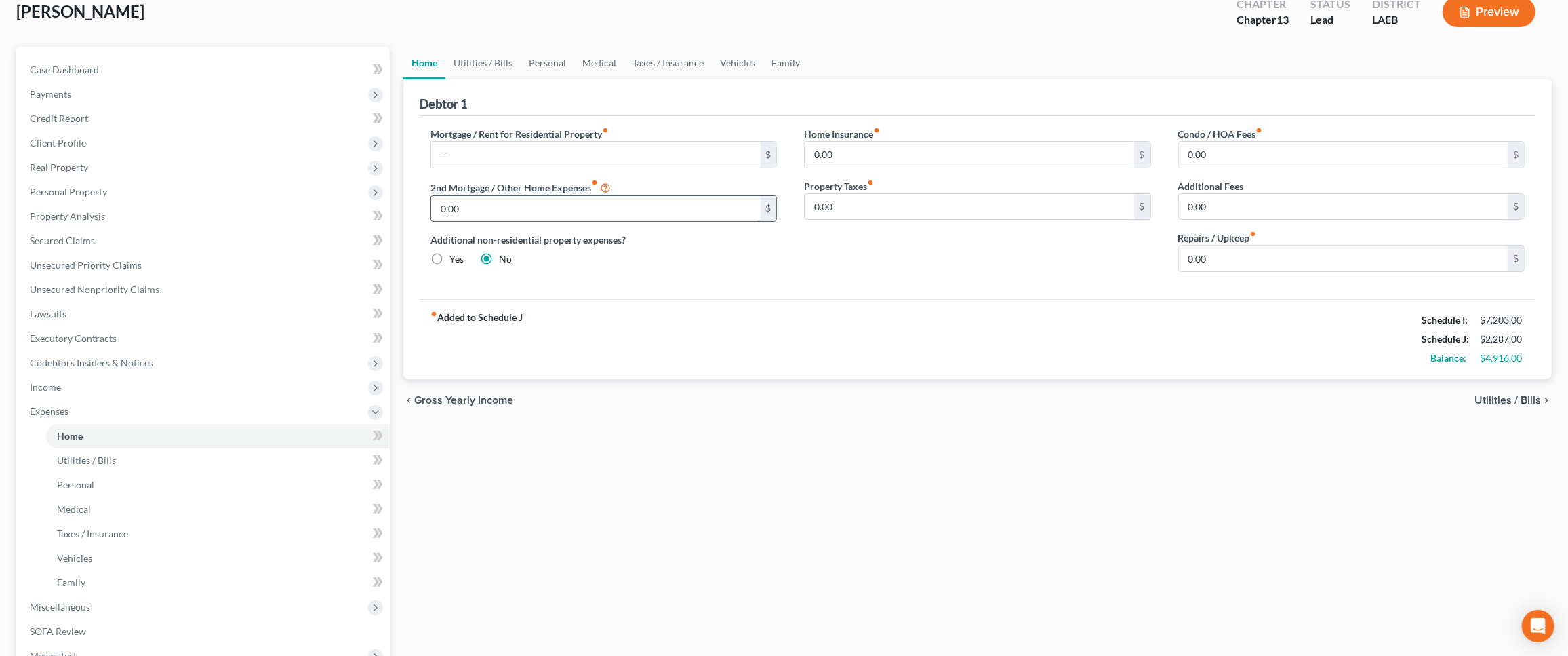
scroll to position [84, 0]
click at [159, 136] on span "Client Profile" at bounding box center [204, 142] width 371 height 24
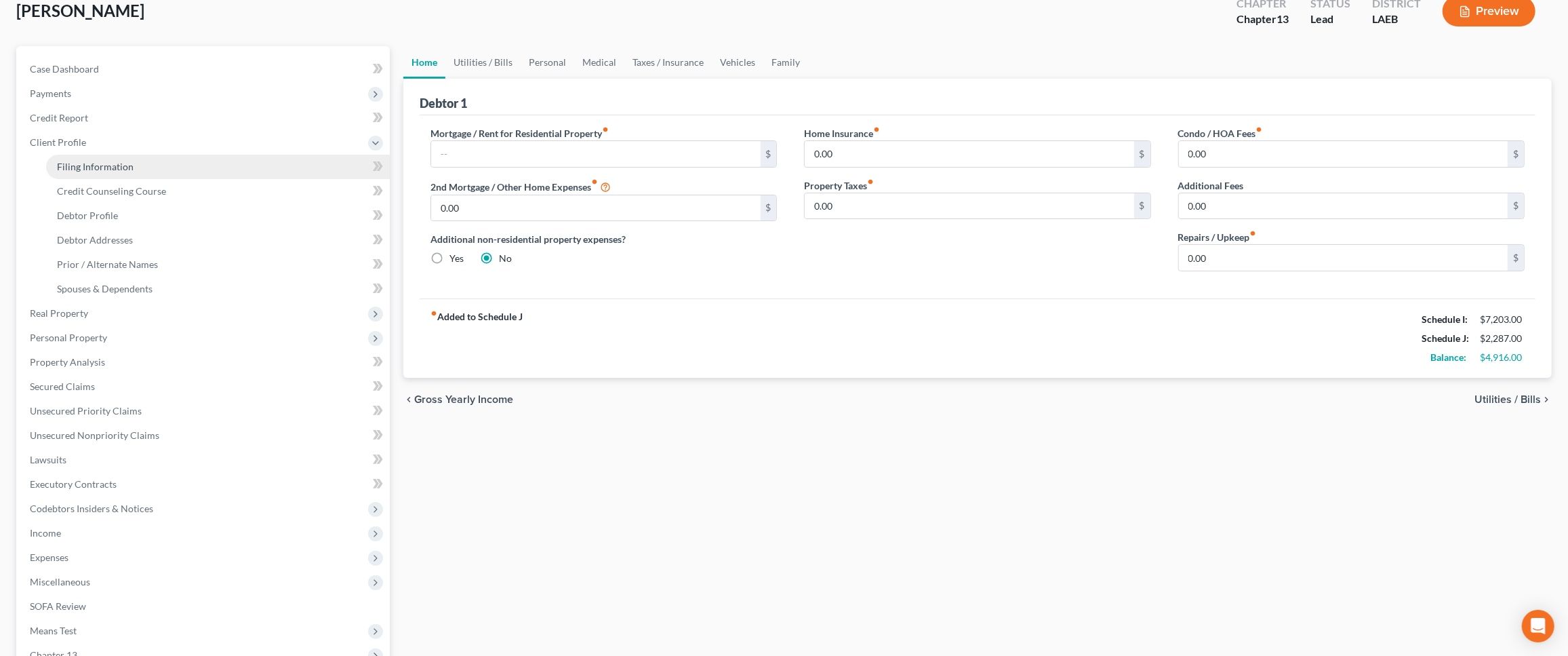
drag, startPoint x: 195, startPoint y: 164, endPoint x: 291, endPoint y: 169, distance: 96.1
click at [195, 165] on link "Filing Information" at bounding box center [217, 167] width 344 height 24
select select "1"
select select "0"
select select "3"
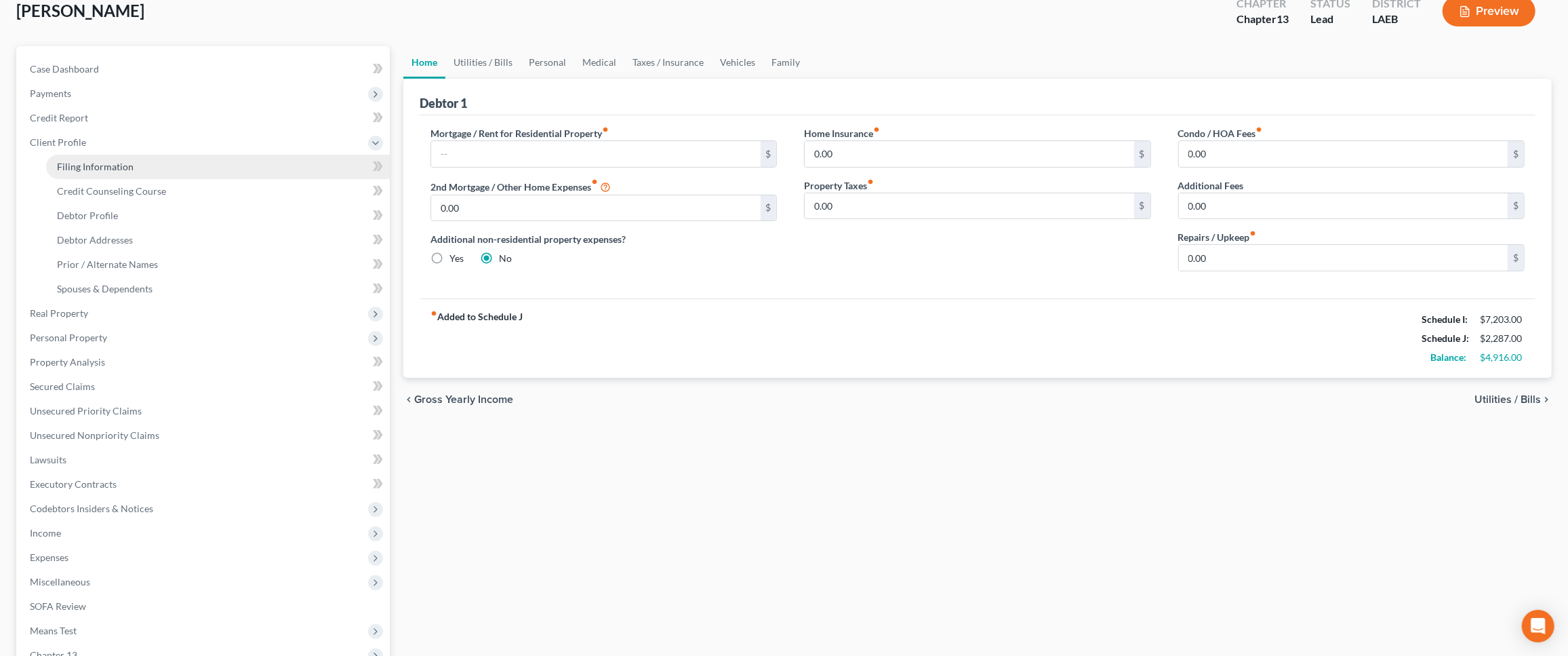
select select "34"
select select "0"
select select "19"
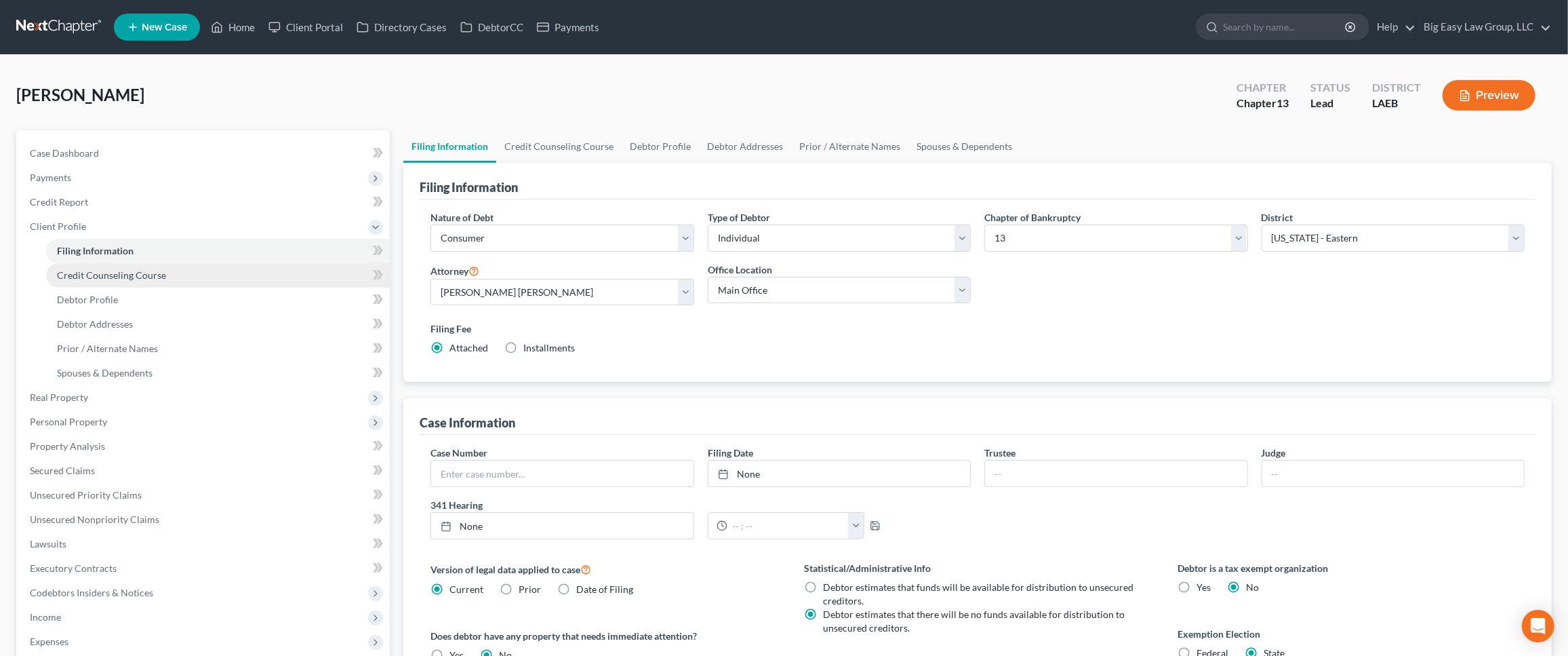
click at [150, 270] on span "Credit Counseling Course" at bounding box center [112, 274] width 109 height 11
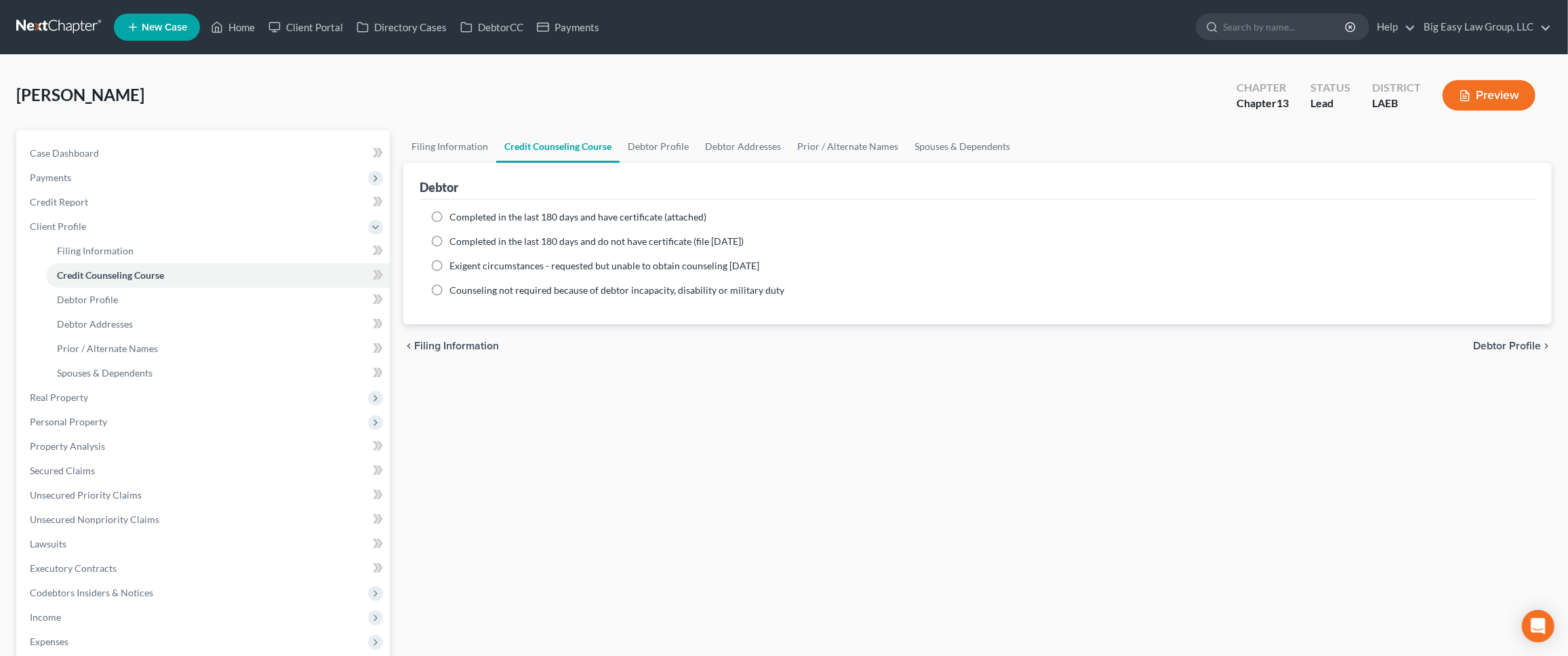
click at [466, 116] on div "McCoy, Lauren Upgraded Chapter Chapter 13 Status Lead District LAEB Preview" at bounding box center [784, 100] width 1536 height 59
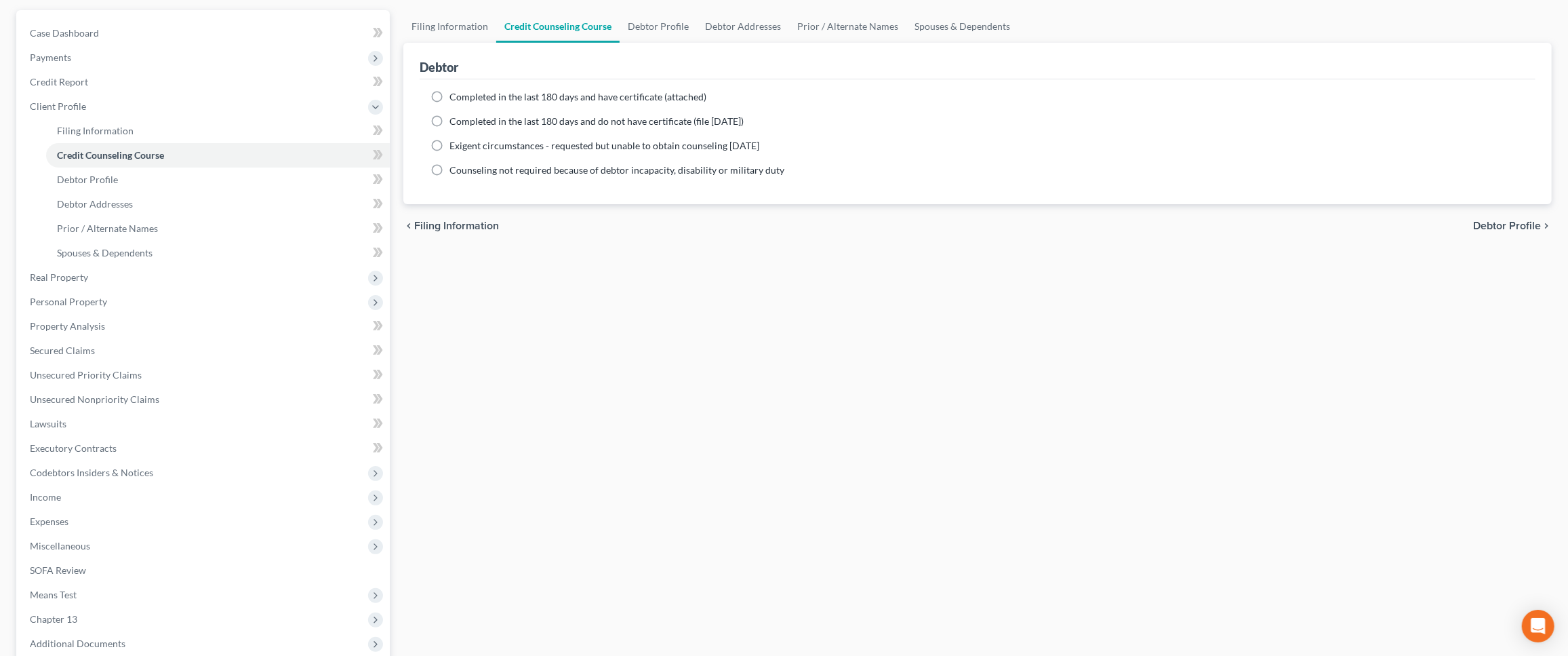
scroll to position [282, 0]
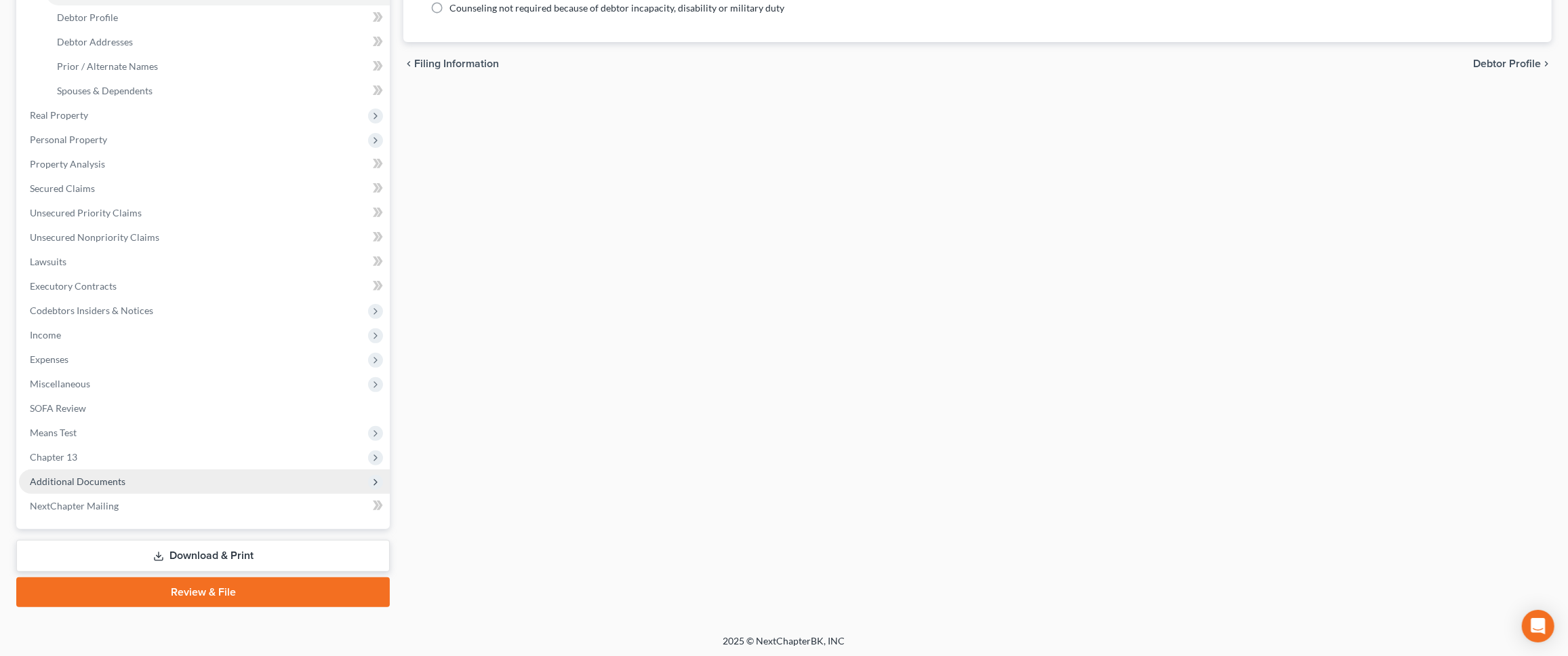
click at [159, 482] on span "Additional Documents" at bounding box center [204, 481] width 371 height 24
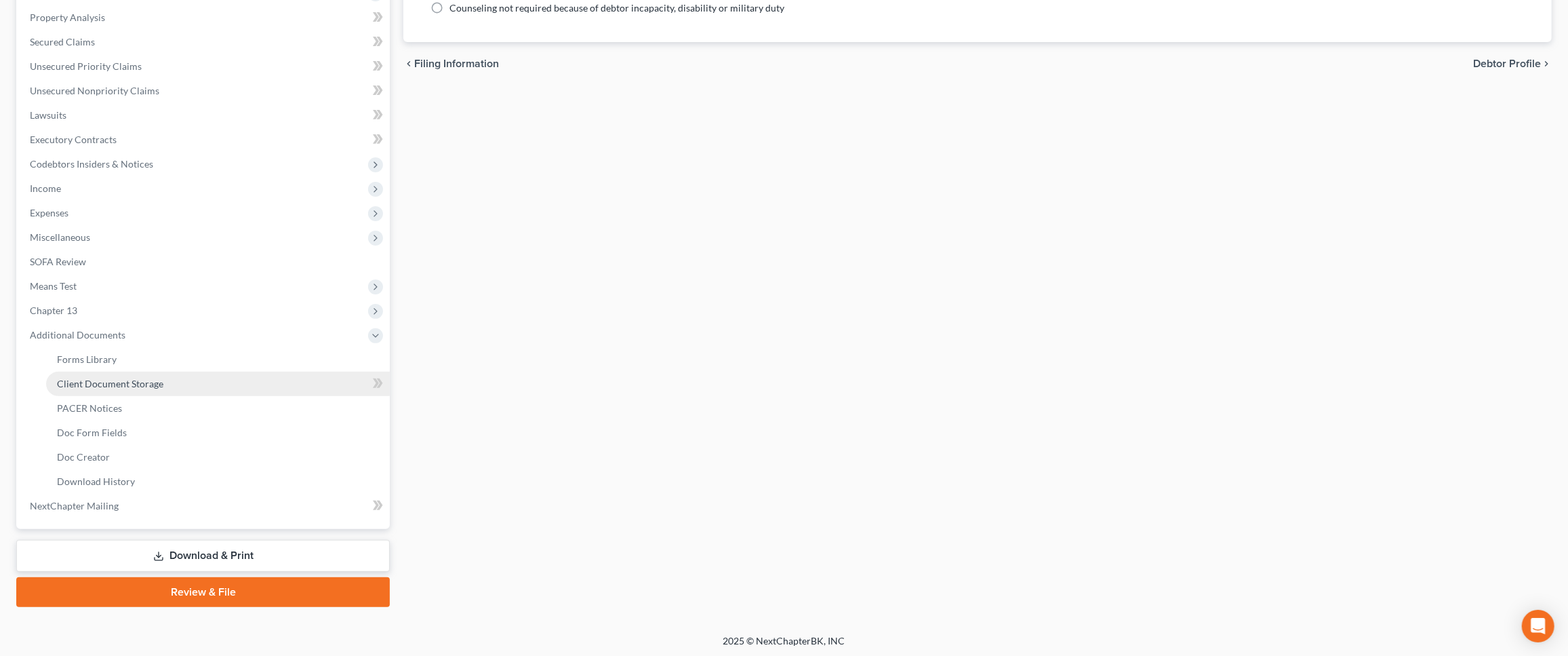
click at [168, 385] on link "Client Document Storage" at bounding box center [217, 384] width 344 height 24
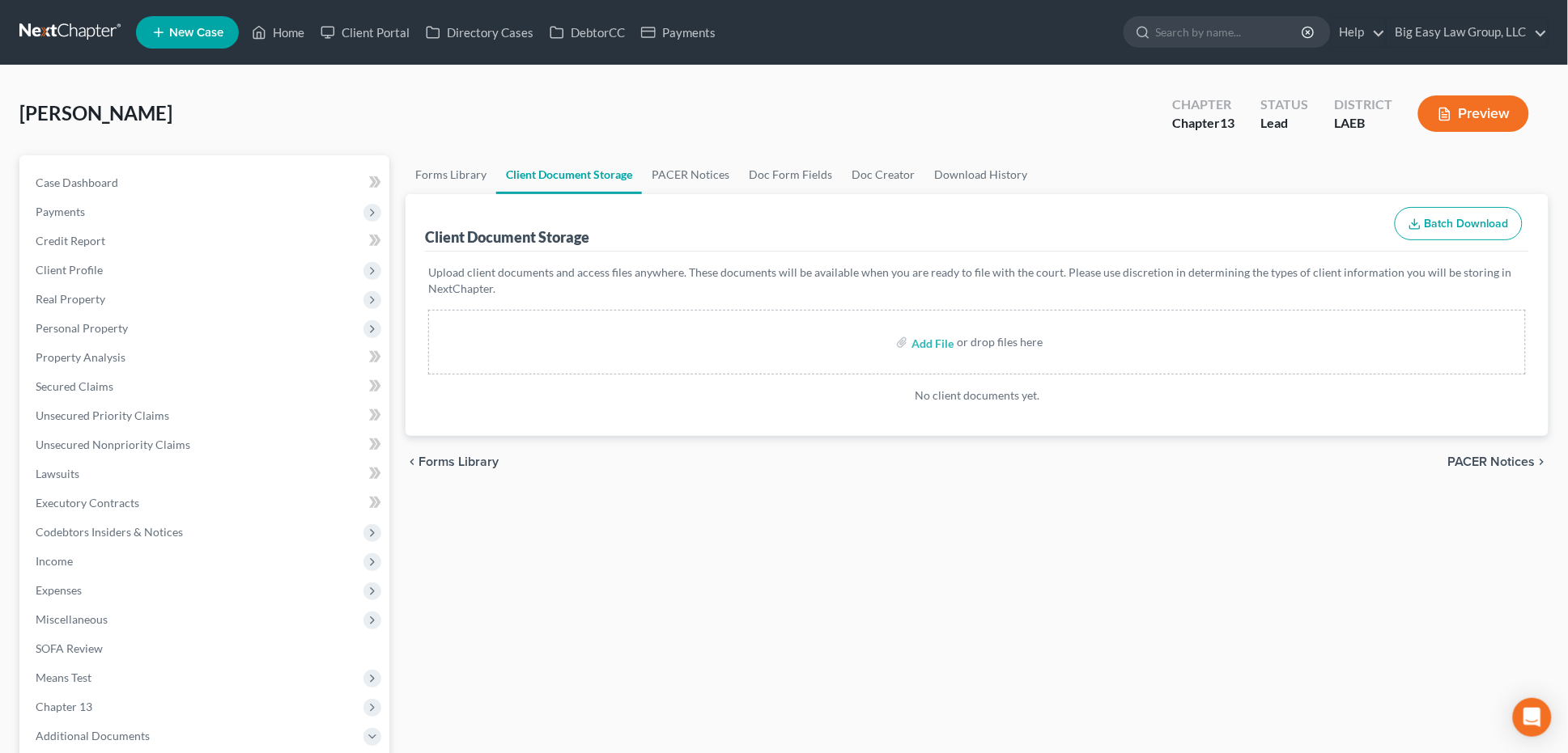
click at [1127, 571] on div "Forms Library Client Document Storage PACER Notices Doc Form Fields Doc Creator…" at bounding box center [977, 608] width 1159 height 906
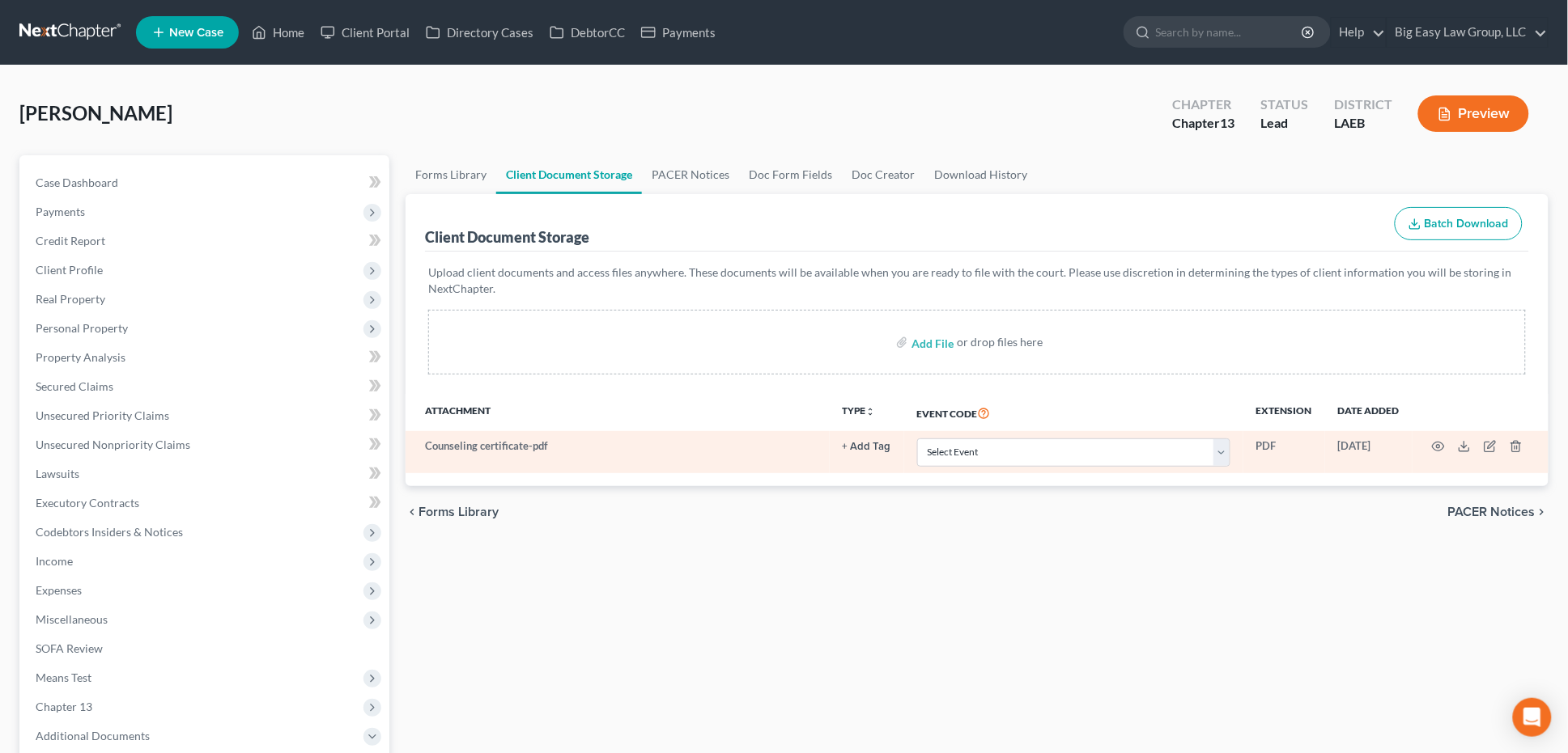
drag, startPoint x: 1005, startPoint y: 435, endPoint x: 980, endPoint y: 434, distance: 25.0
click at [1005, 435] on td "Select Event Certificate of Credit Counseling Db (PF) Certificate of Credit Cou…" at bounding box center [1073, 452] width 339 height 42
click at [986, 451] on select "Select Event Certificate of Credit Counseling Db (PF) Certificate of Credit Cou…" at bounding box center [1073, 452] width 313 height 28
select select "0"
click at [917, 439] on select "Select Event Certificate of Credit Counseling Db (PF) Certificate of Credit Cou…" at bounding box center [1073, 452] width 313 height 28
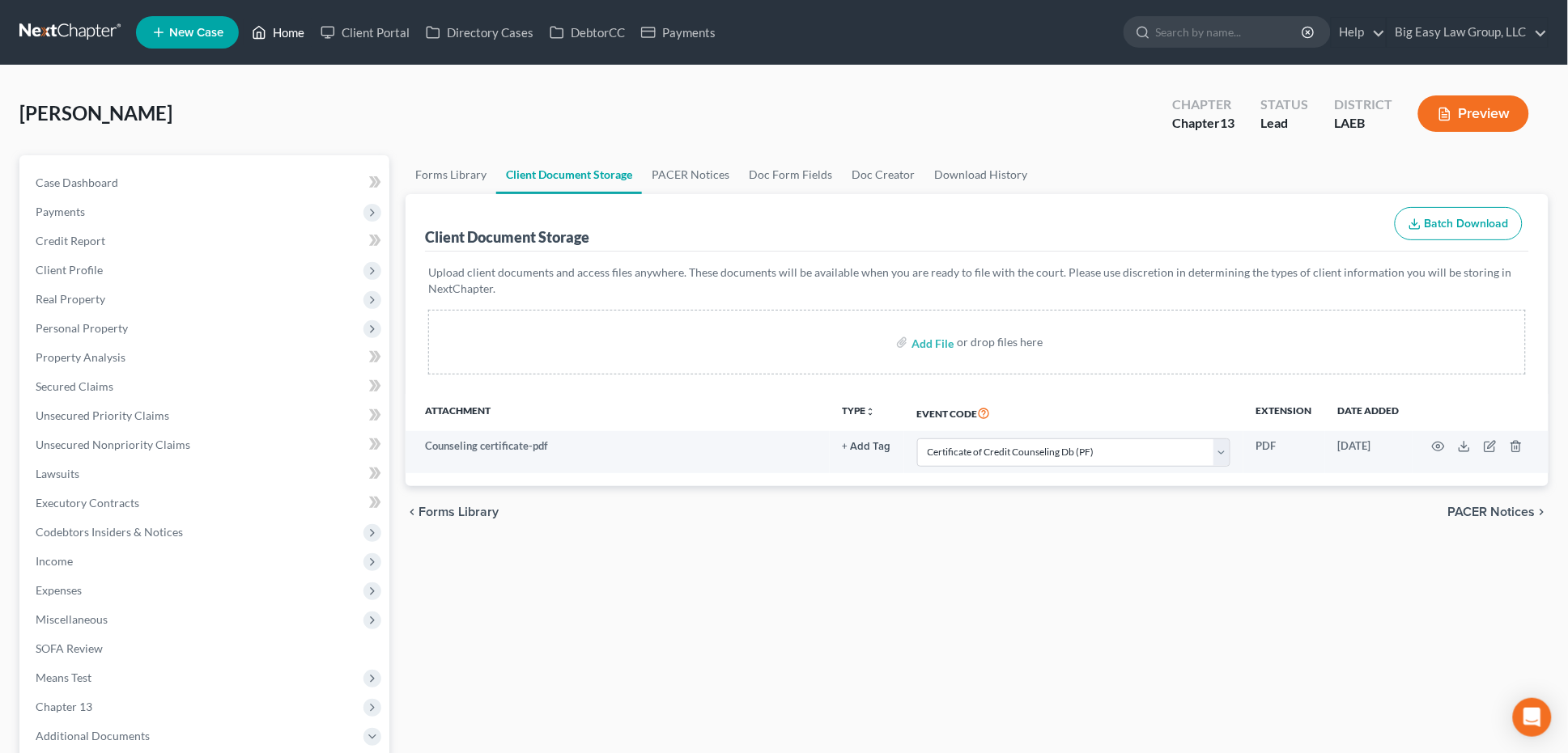
drag, startPoint x: 275, startPoint y: 29, endPoint x: 285, endPoint y: 34, distance: 11.2
click at [275, 30] on link "Home" at bounding box center [279, 33] width 69 height 29
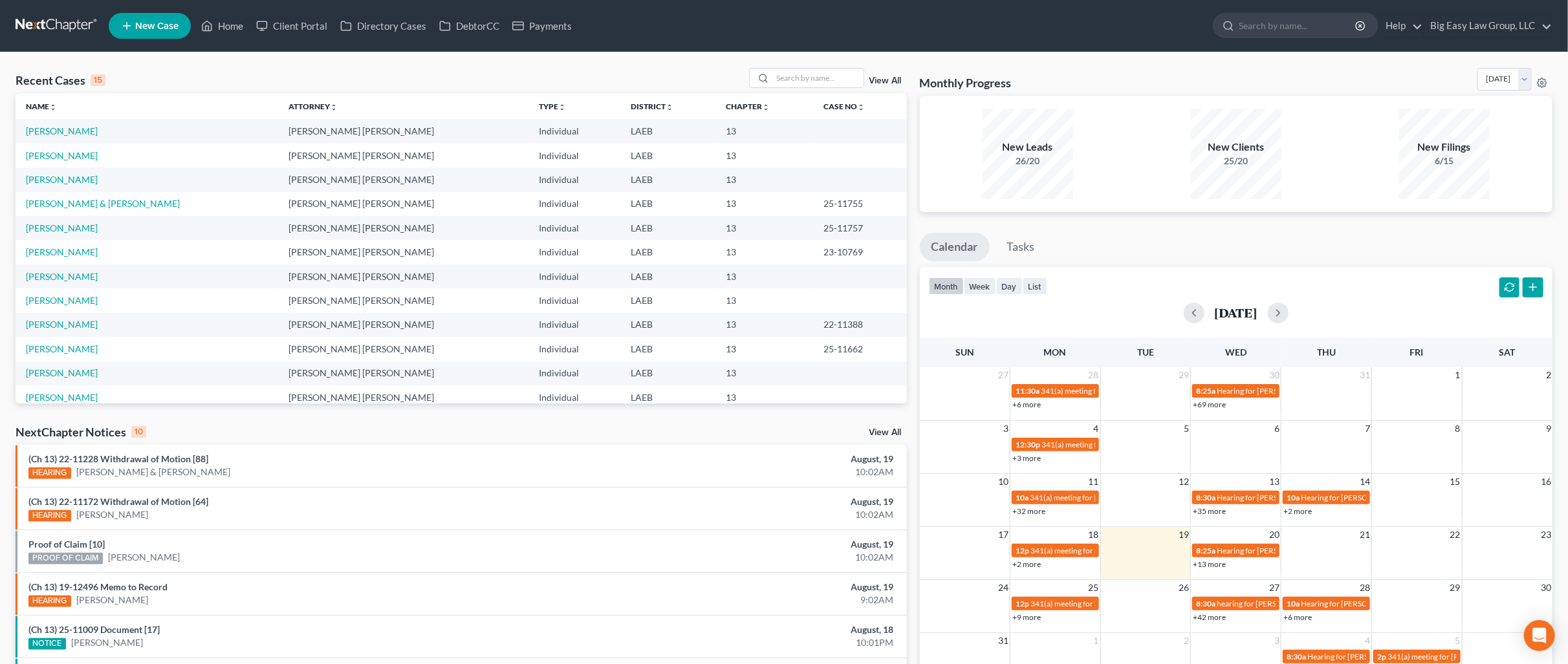
click at [79, 162] on td "Jackson, Kimberly" at bounding box center [147, 155] width 263 height 24
click at [82, 160] on link "Jackson, Kimberly" at bounding box center [62, 155] width 72 height 11
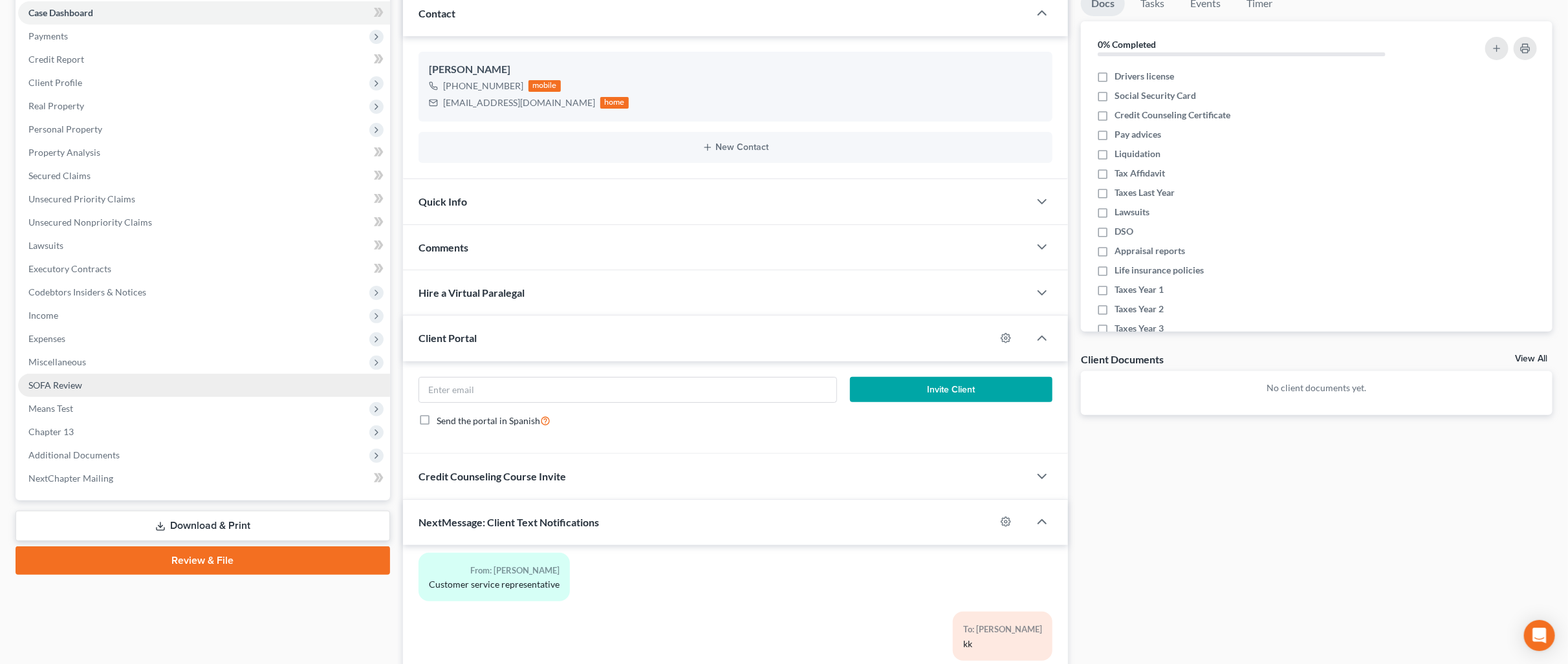
scroll to position [137, 0]
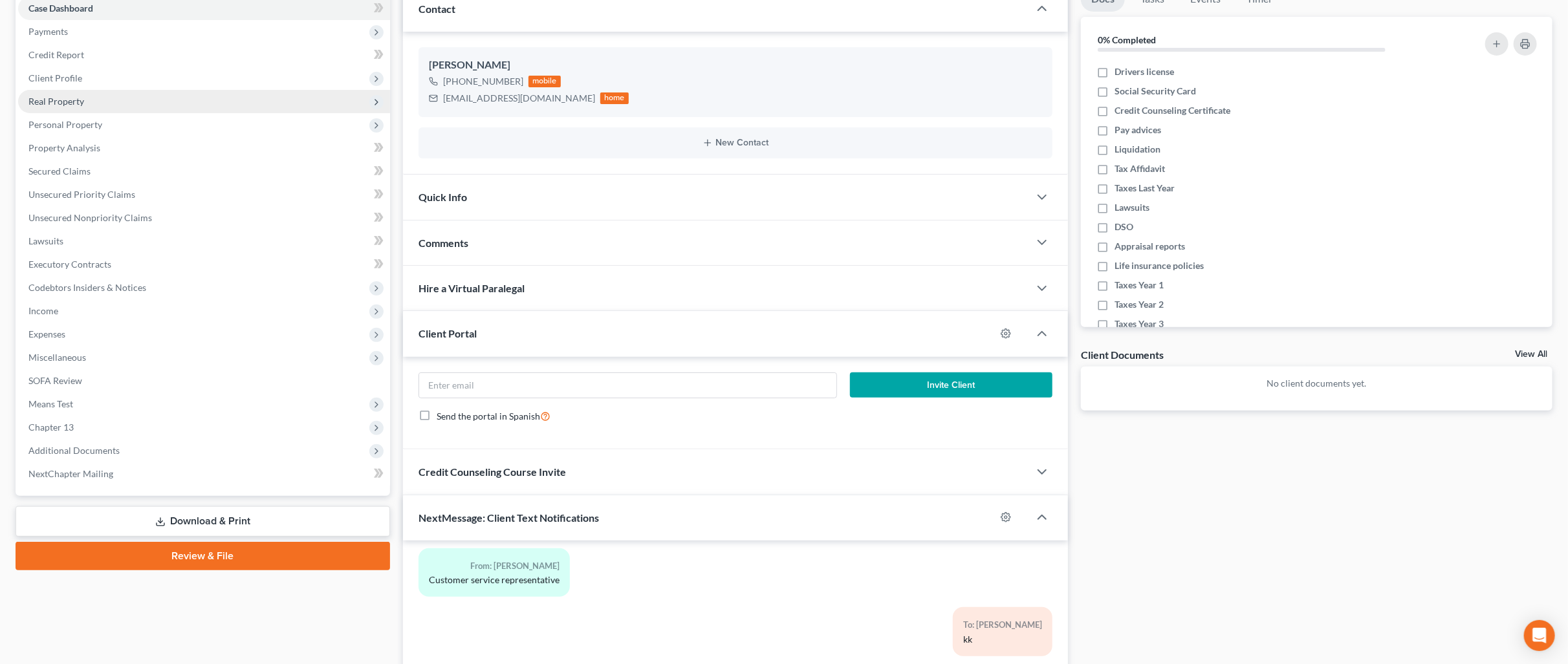
drag, startPoint x: 256, startPoint y: 103, endPoint x: 238, endPoint y: 104, distance: 18.0
click at [256, 103] on span "Real Property" at bounding box center [204, 101] width 372 height 23
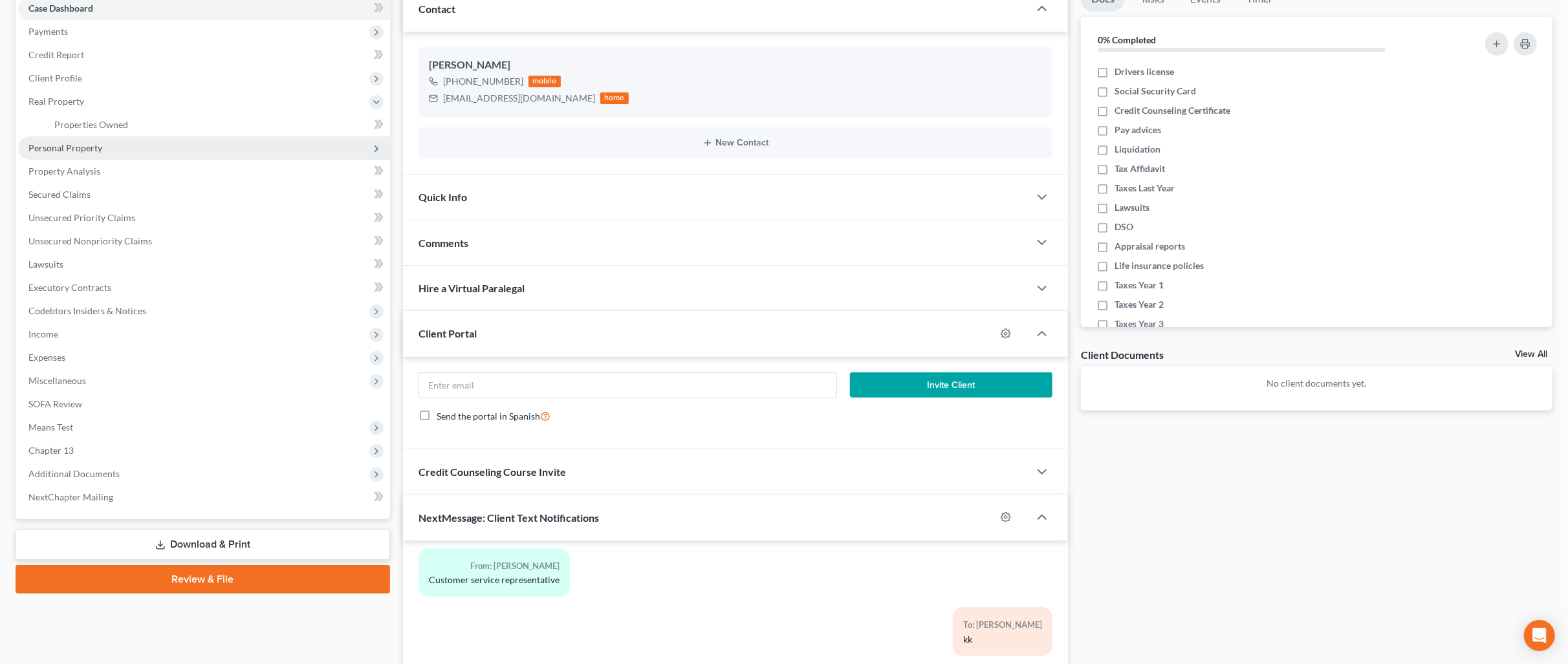
click at [179, 145] on span "Personal Property" at bounding box center [204, 148] width 372 height 23
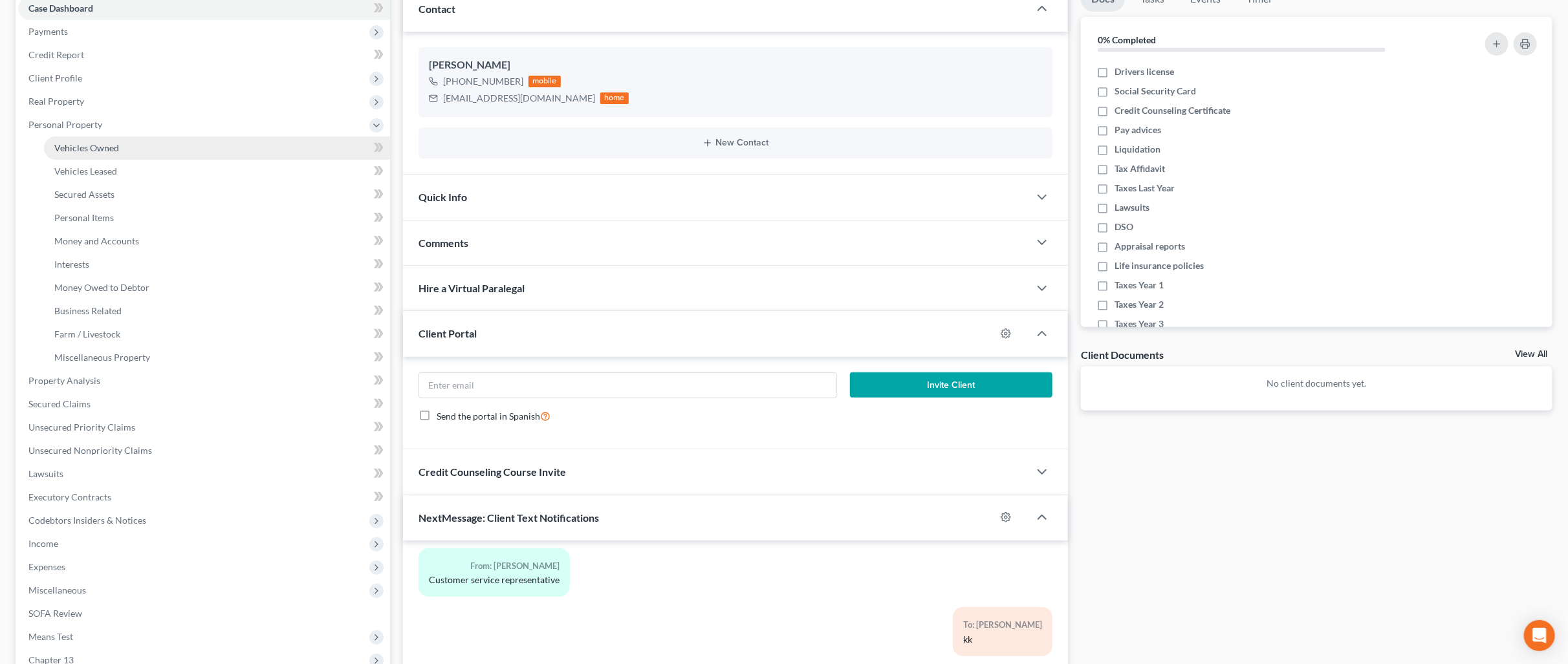
click at [177, 144] on link "Vehicles Owned" at bounding box center [217, 148] width 346 height 23
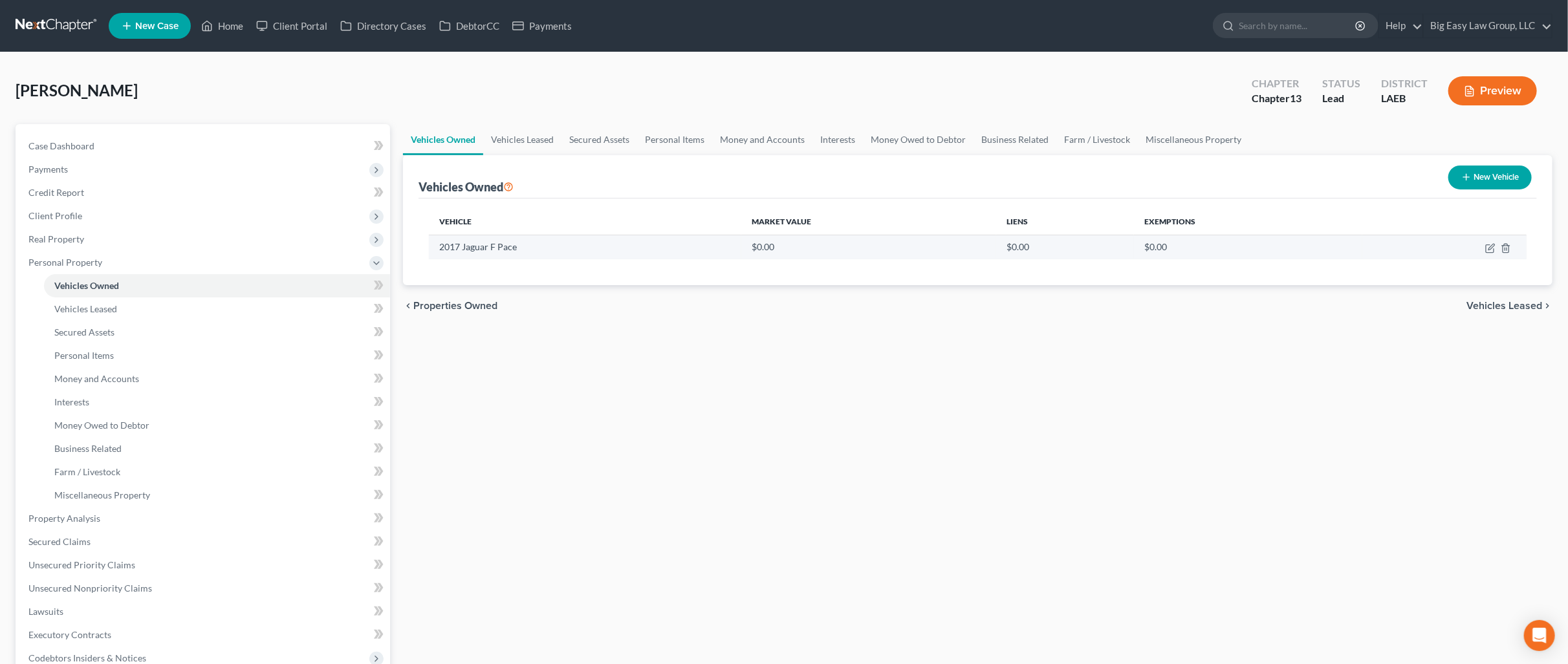
click at [493, 251] on td "2017 Jaguar F Pace" at bounding box center [585, 247] width 313 height 25
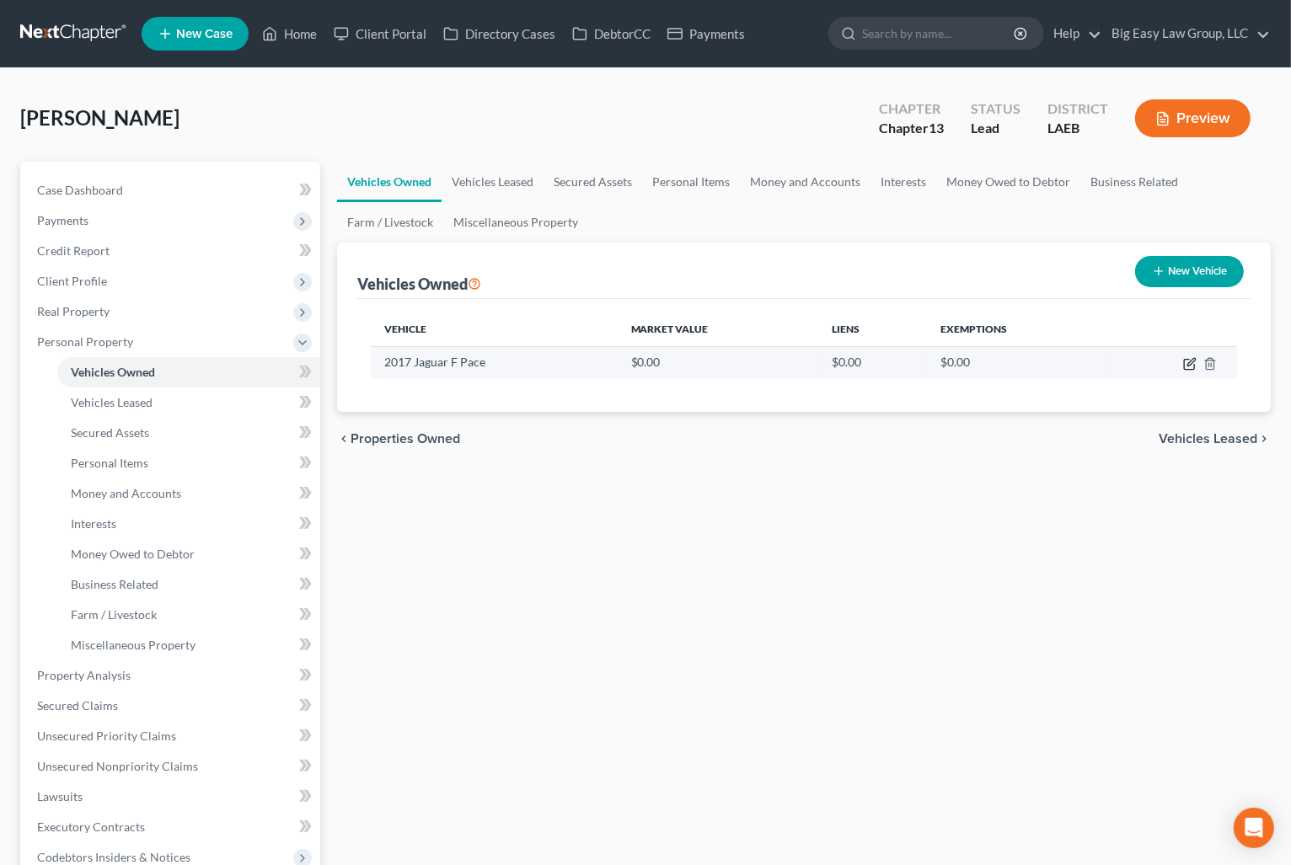
click at [1189, 361] on icon "button" at bounding box center [1191, 362] width 8 height 8
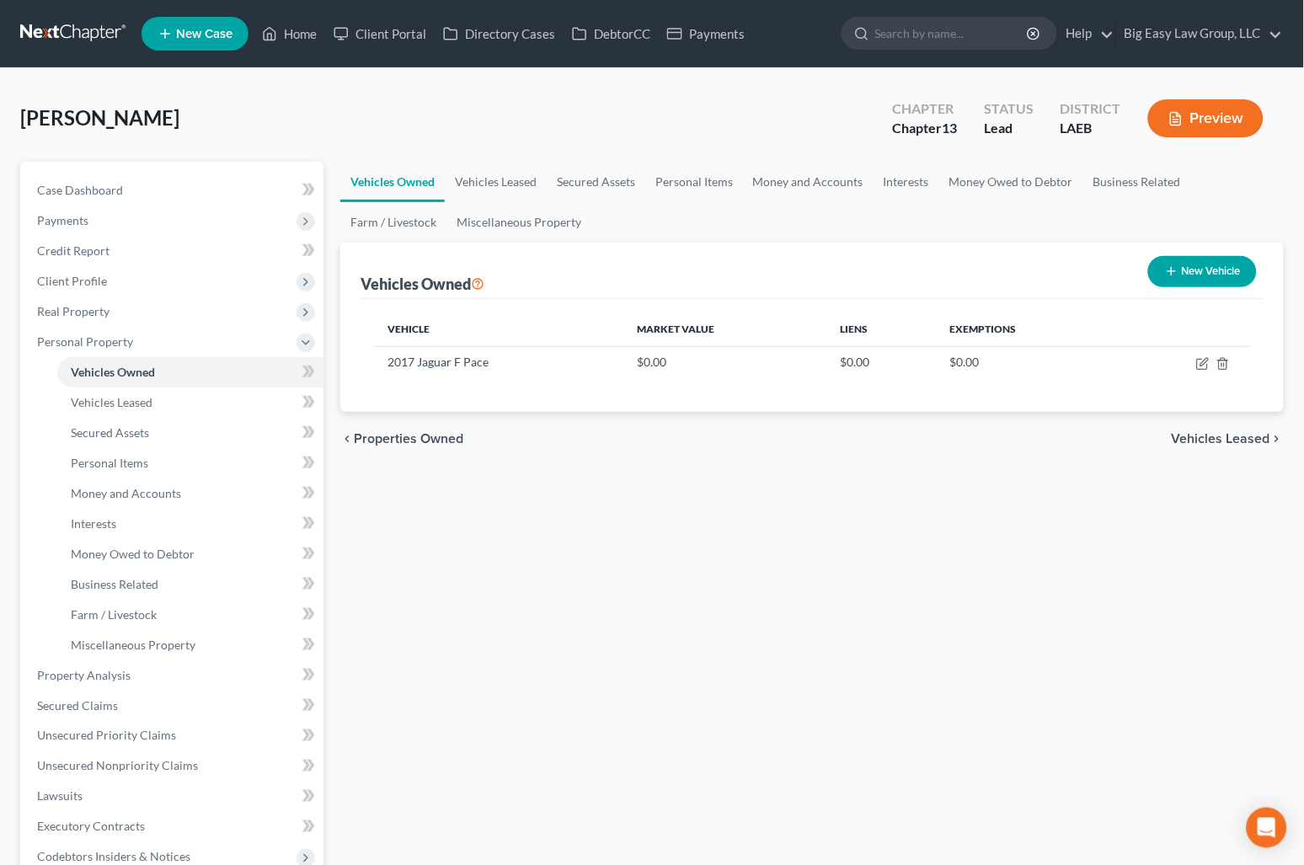
select select "0"
select select "9"
select select "0"
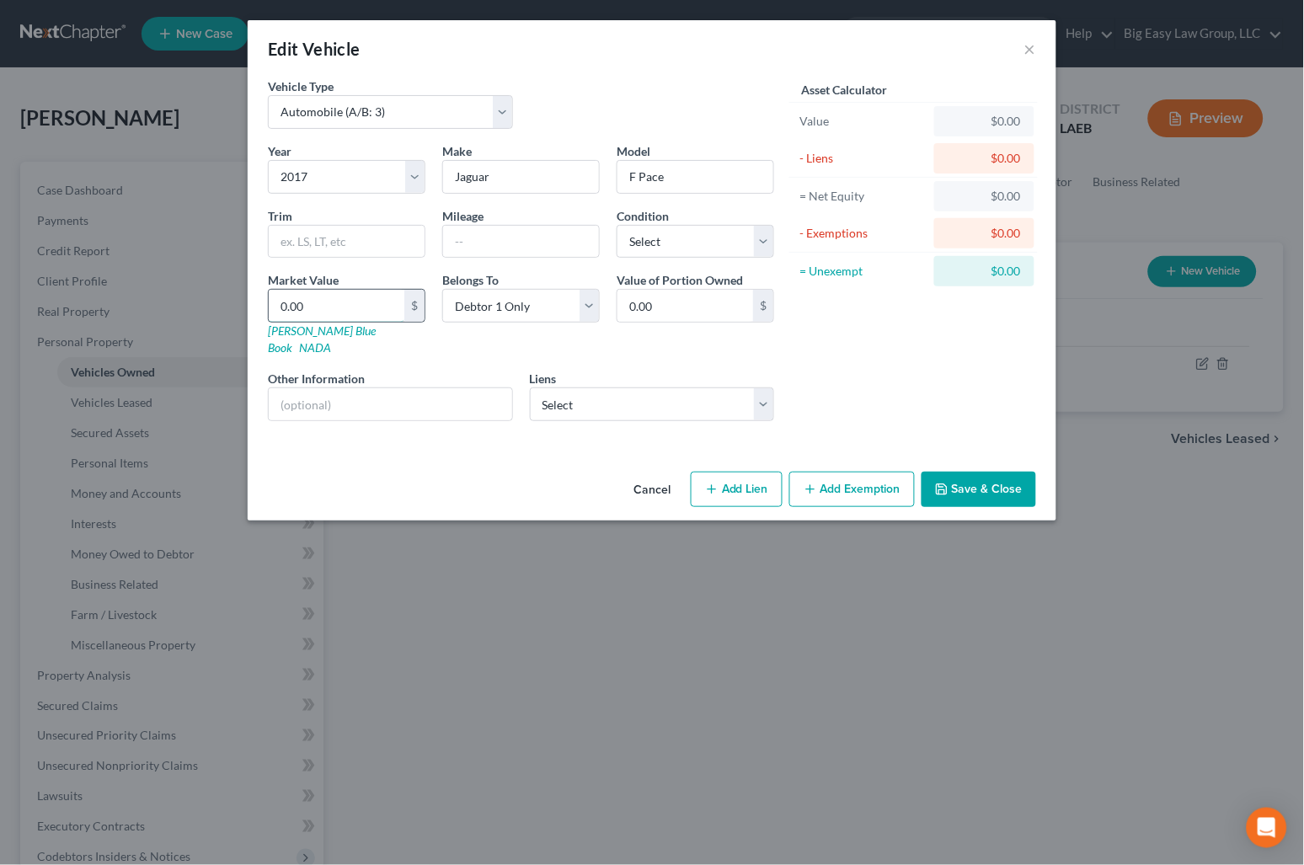
click at [346, 307] on input "0.00" at bounding box center [337, 306] width 136 height 32
type input "1"
type input "1.00"
type input "12"
type input "12.00"
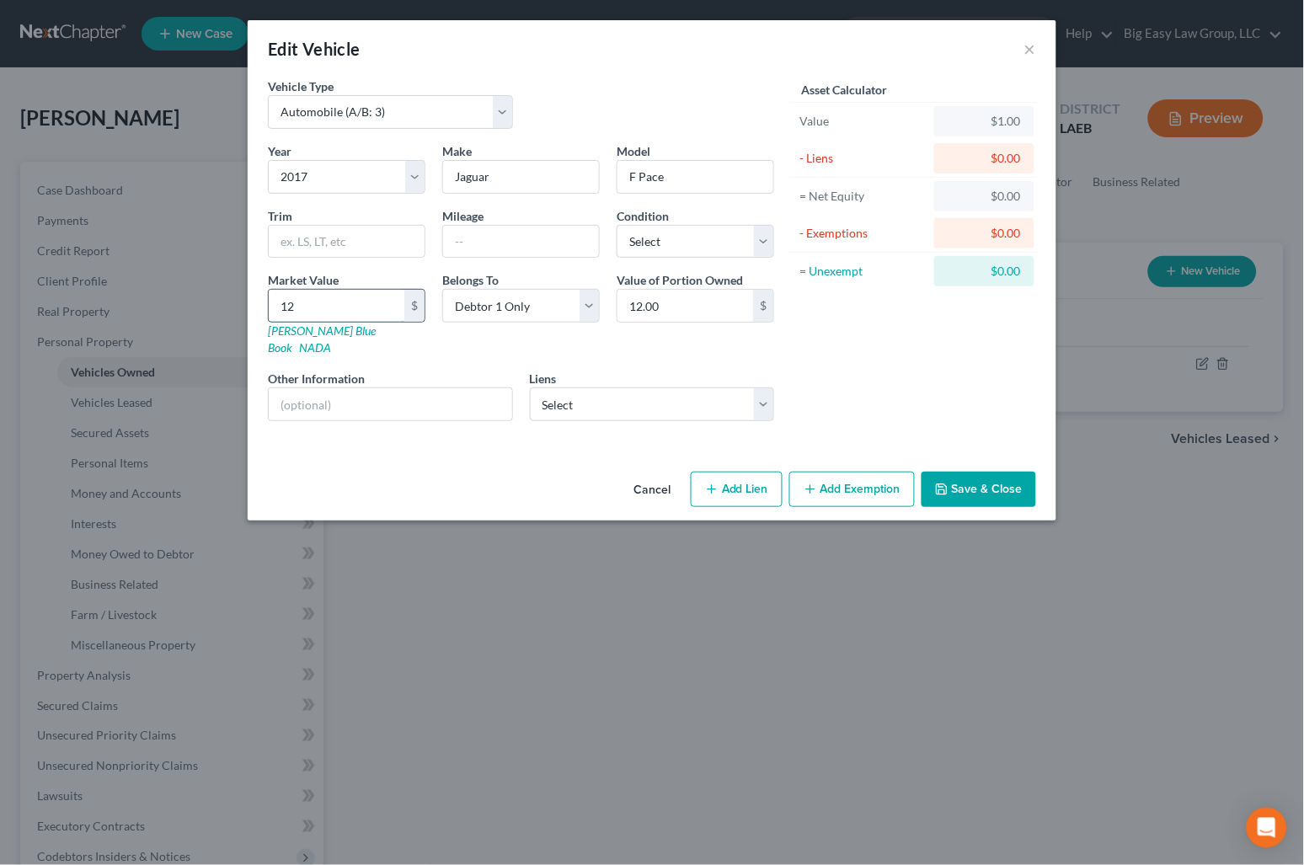
type input "123"
type input "123.00"
type input "1238"
type input "1,238.00"
type input "1,2387"
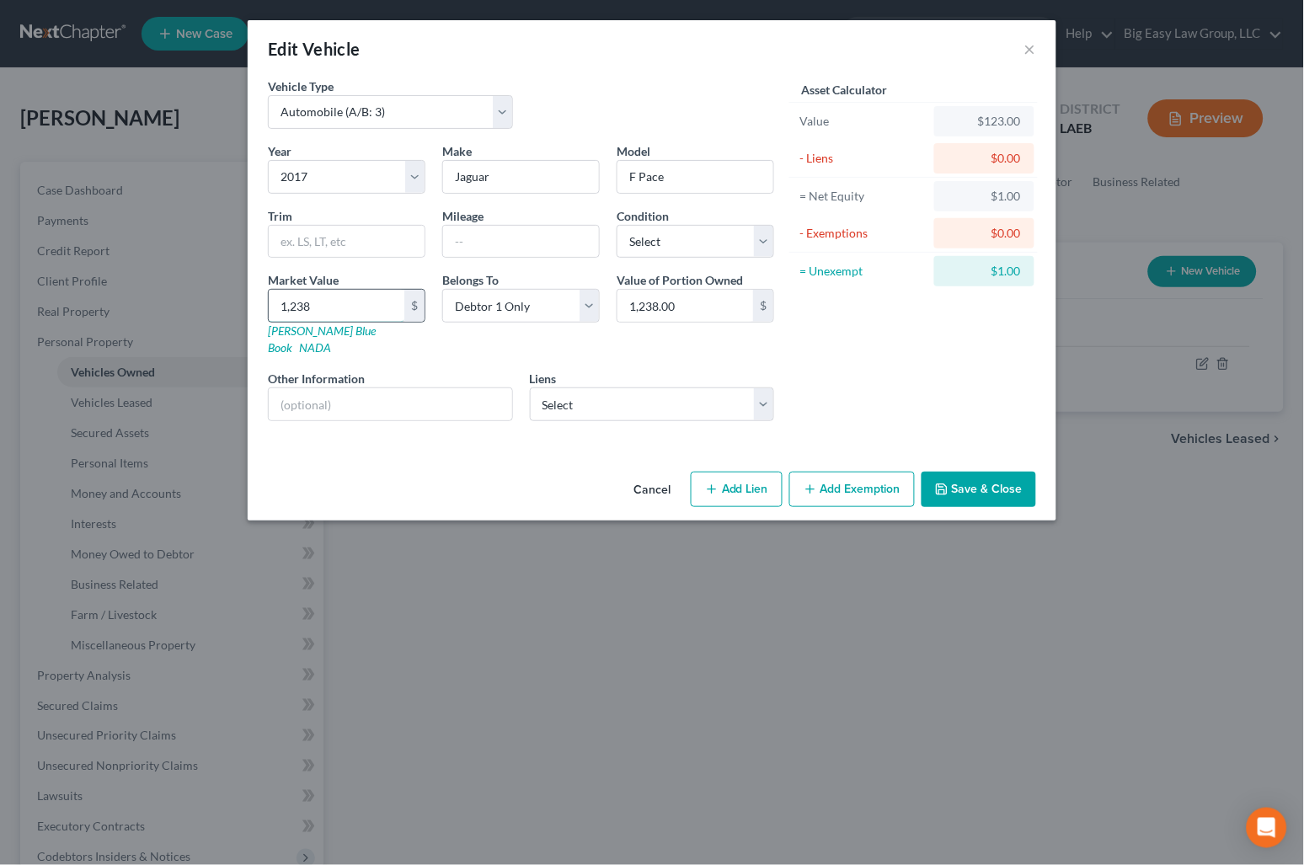
type input "12,387.00"
type input "12,387.5"
type input "12,387.50"
click at [778, 342] on div "Year Select 2026 2025 2024 2023 2022 2021 2020 2019 2018 2017 2016 2015 2014 20…" at bounding box center [520, 288] width 523 height 292
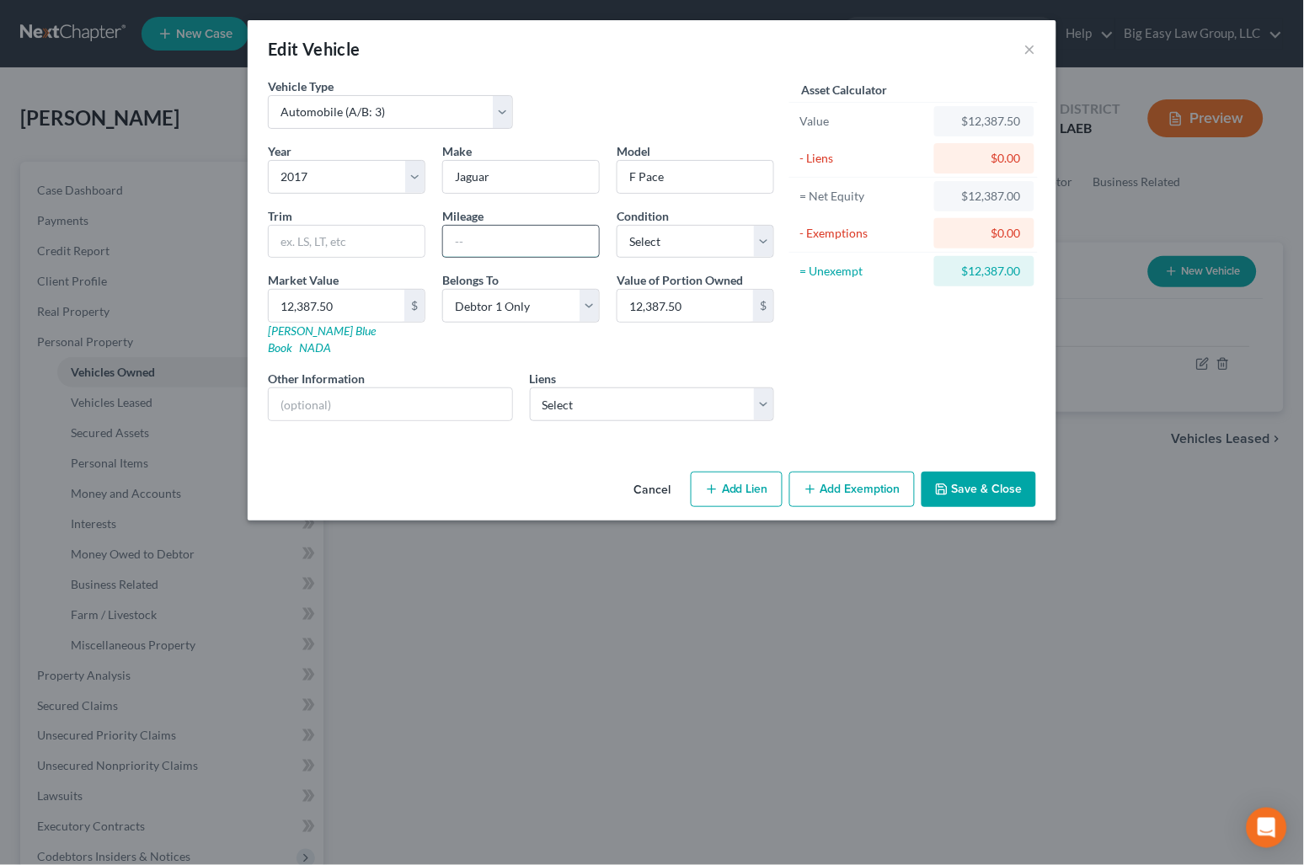
click at [526, 234] on input "text" at bounding box center [521, 242] width 156 height 32
type input "102500"
click at [986, 480] on button "Save & Close" at bounding box center [979, 489] width 115 height 35
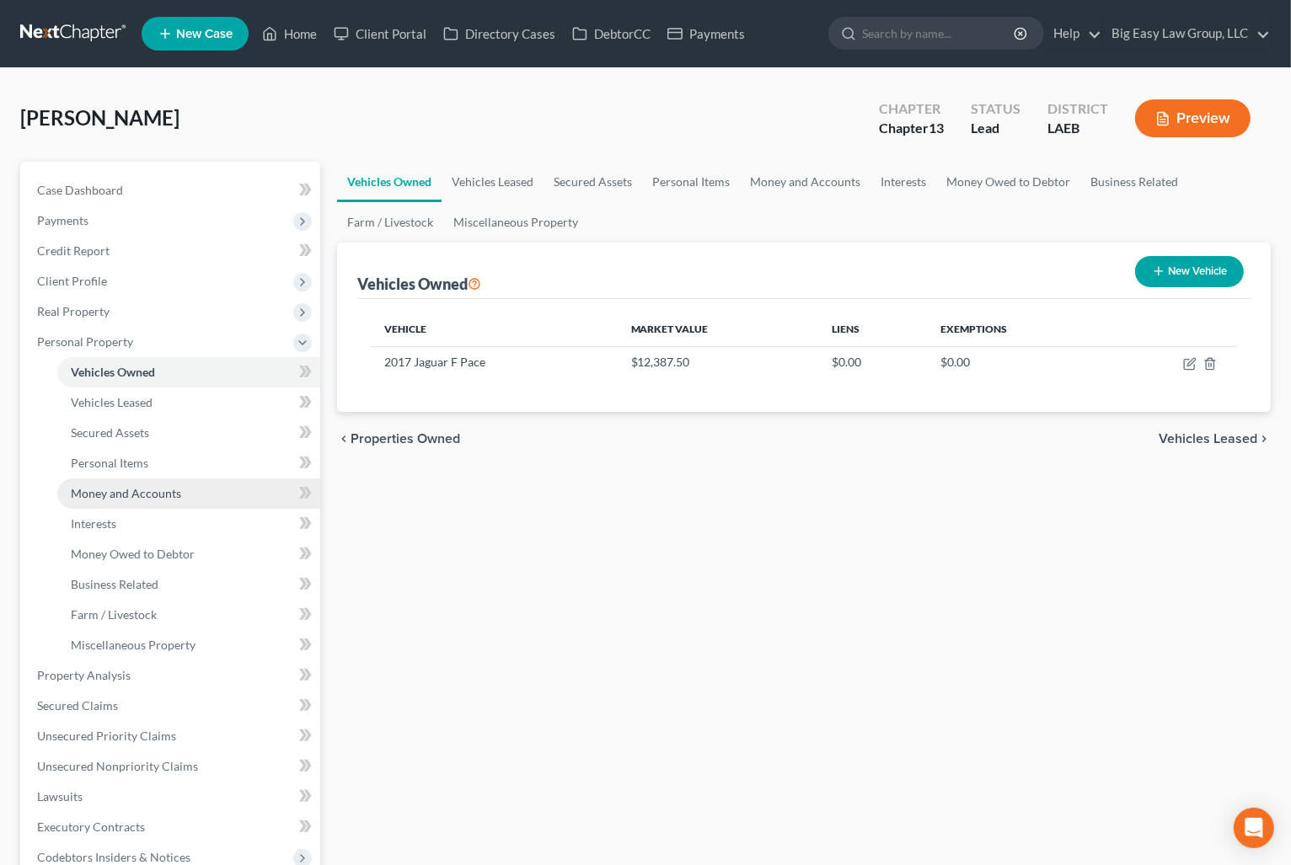
click at [138, 489] on span "Money and Accounts" at bounding box center [126, 493] width 110 height 14
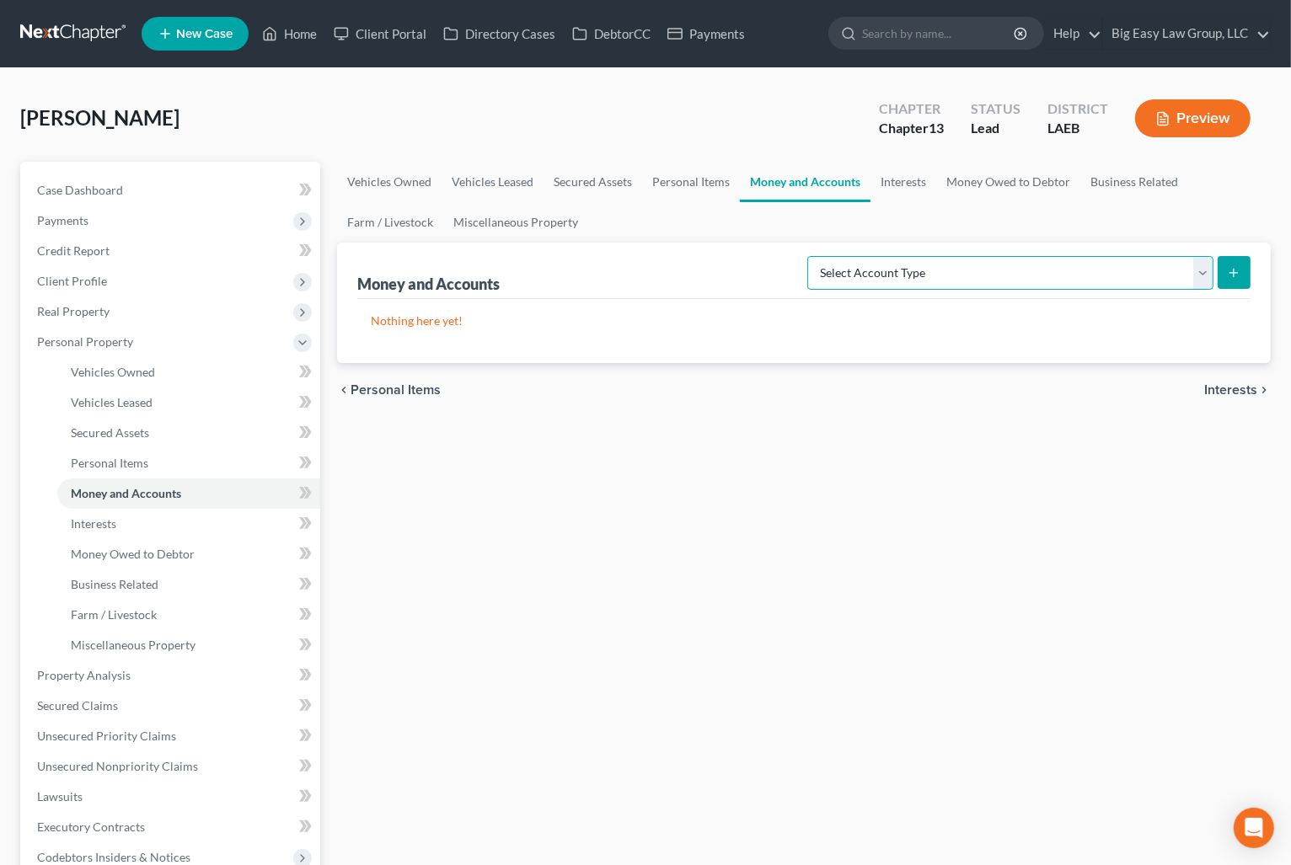
click at [906, 270] on select "Select Account Type Brokerage (A/B: 18, SOFA: 20) Cash on Hand (A/B: 16) Certif…" at bounding box center [1010, 273] width 406 height 34
select select "checking"
click at [811, 256] on select "Select Account Type Brokerage (A/B: 18, SOFA: 20) Cash on Hand (A/B: 16) Certif…" at bounding box center [1010, 273] width 406 height 34
click at [1227, 275] on icon "submit" at bounding box center [1233, 272] width 13 height 13
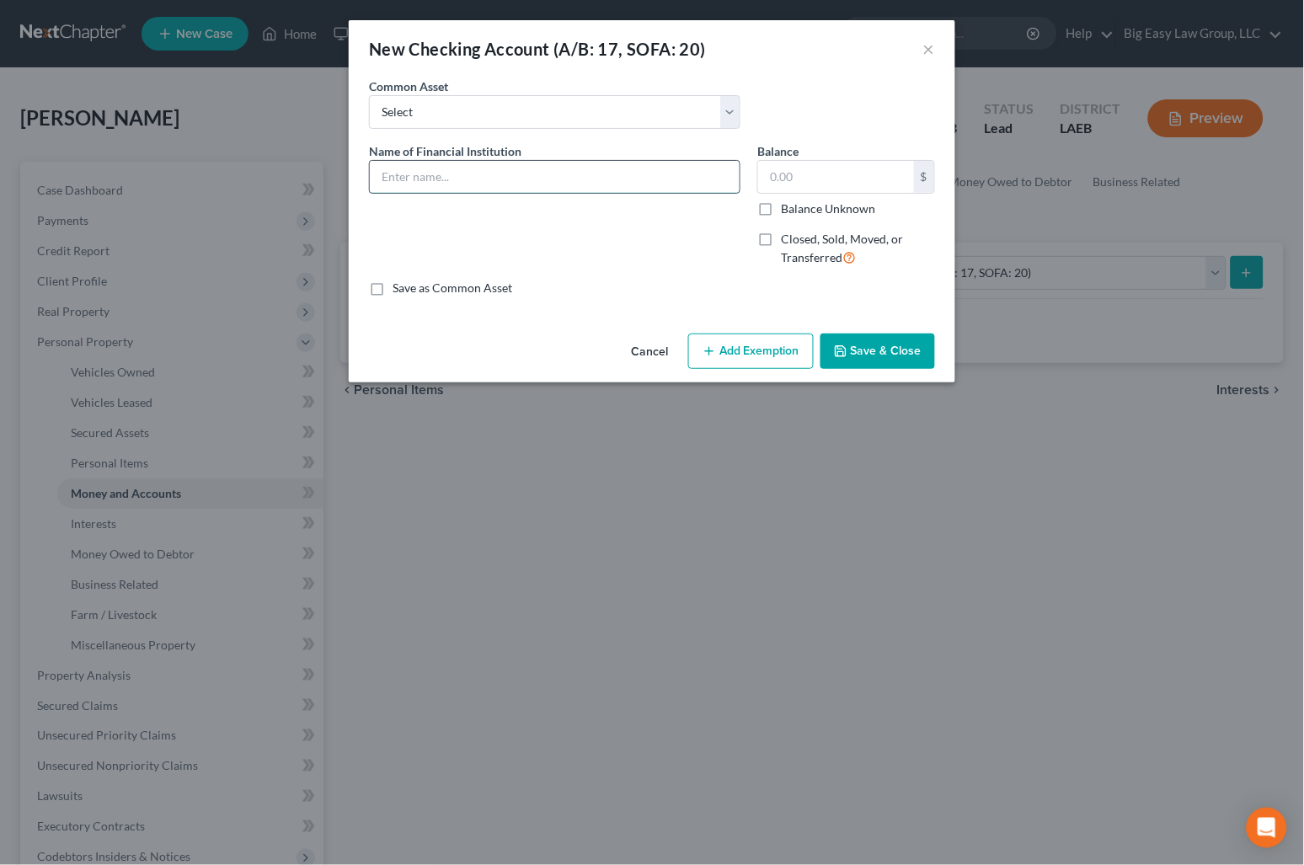
click at [432, 173] on input "text" at bounding box center [555, 177] width 370 height 32
type input "Capital One"
drag, startPoint x: 856, startPoint y: 344, endPoint x: 830, endPoint y: 326, distance: 31.5
click at [855, 339] on button "Save & Close" at bounding box center [877, 351] width 115 height 35
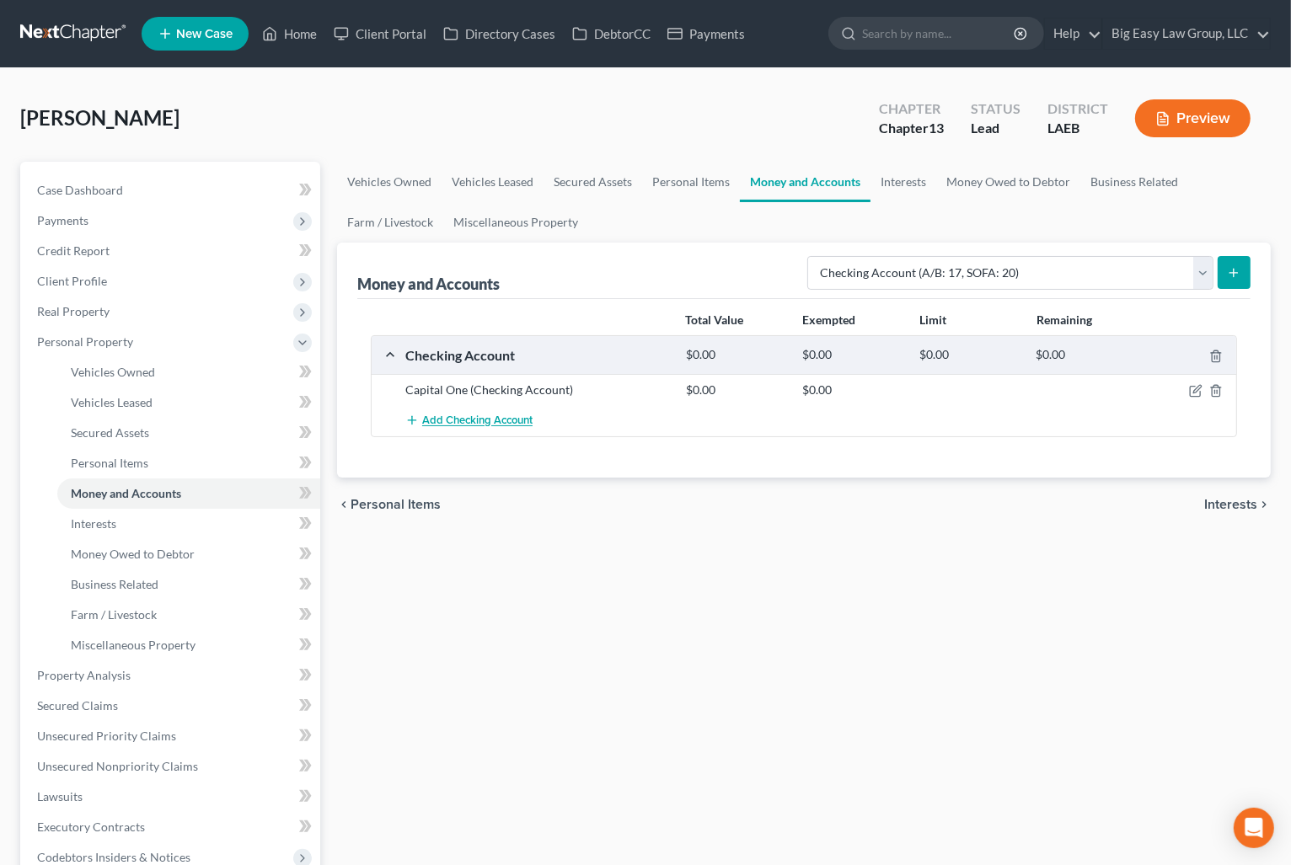
click at [436, 420] on span "Add Checking Account" at bounding box center [477, 420] width 110 height 13
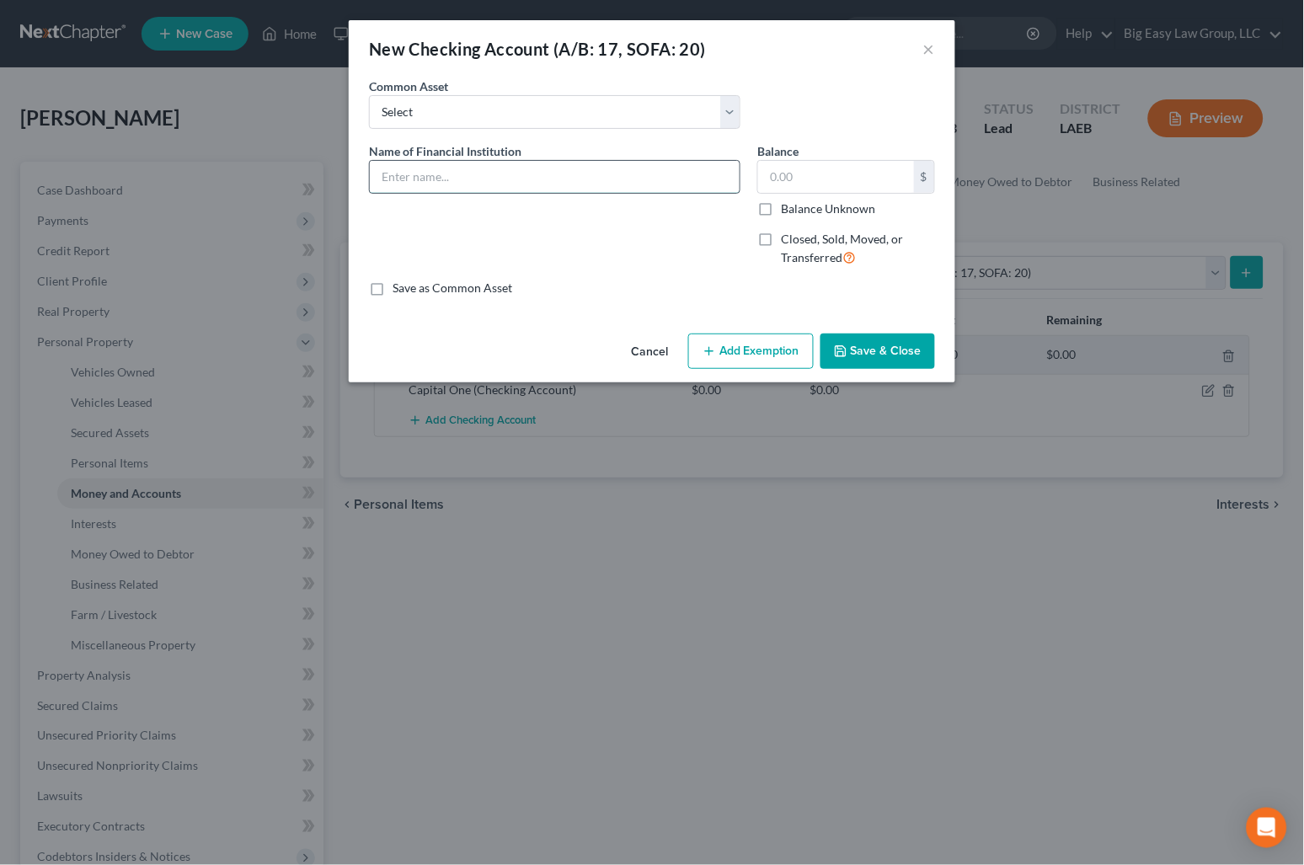
click at [452, 179] on input "text" at bounding box center [555, 177] width 370 height 32
type input "Capital One"
click at [850, 355] on button "Save & Close" at bounding box center [877, 351] width 115 height 35
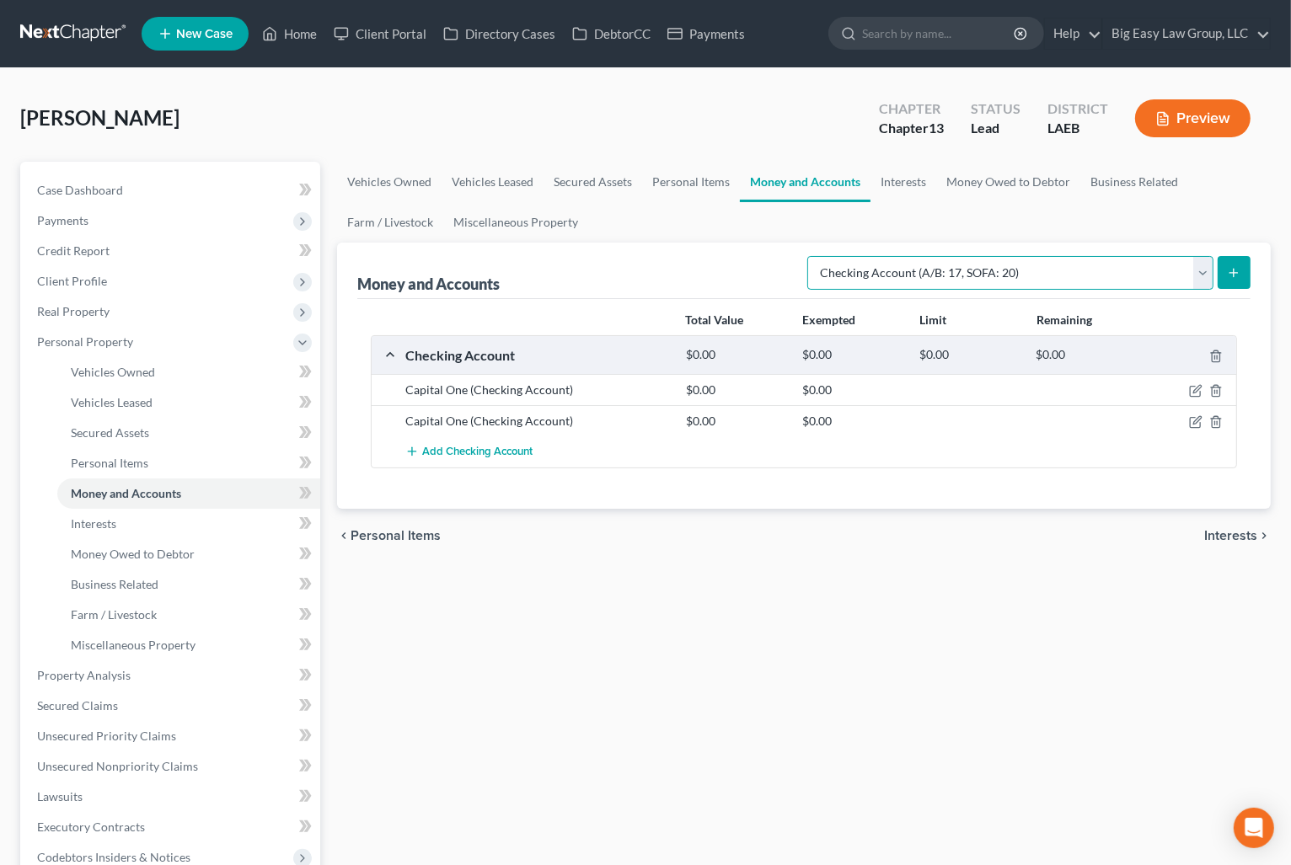
click at [1055, 278] on select "Select Account Type Brokerage (A/B: 18, SOFA: 20) Cash on Hand (A/B: 16) Certif…" at bounding box center [1010, 273] width 406 height 34
click at [454, 452] on span "Add Checking Account" at bounding box center [477, 452] width 110 height 13
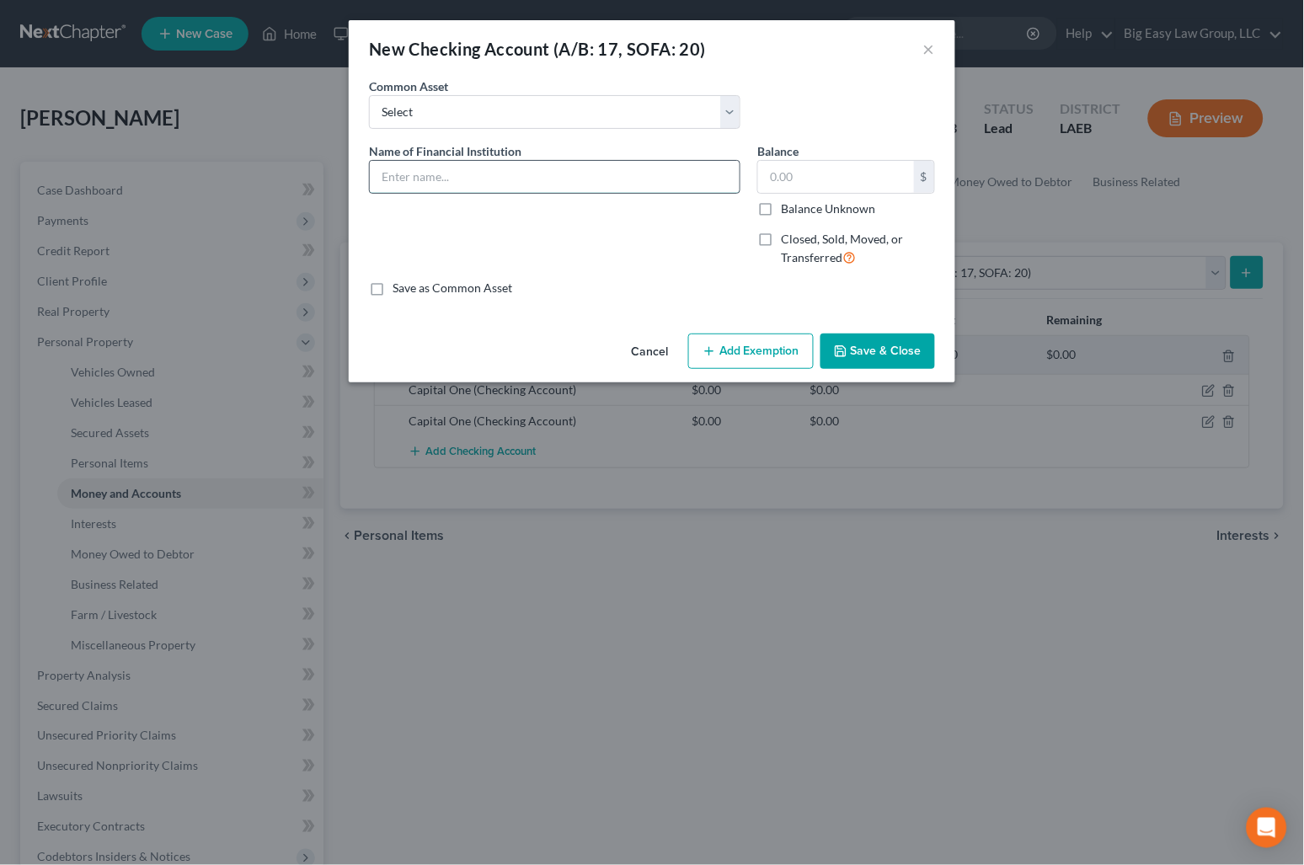
click at [499, 189] on input "text" at bounding box center [555, 177] width 370 height 32
type input "Navy FCU Glamherup Beautique"
click at [910, 339] on button "Save & Close" at bounding box center [877, 351] width 115 height 35
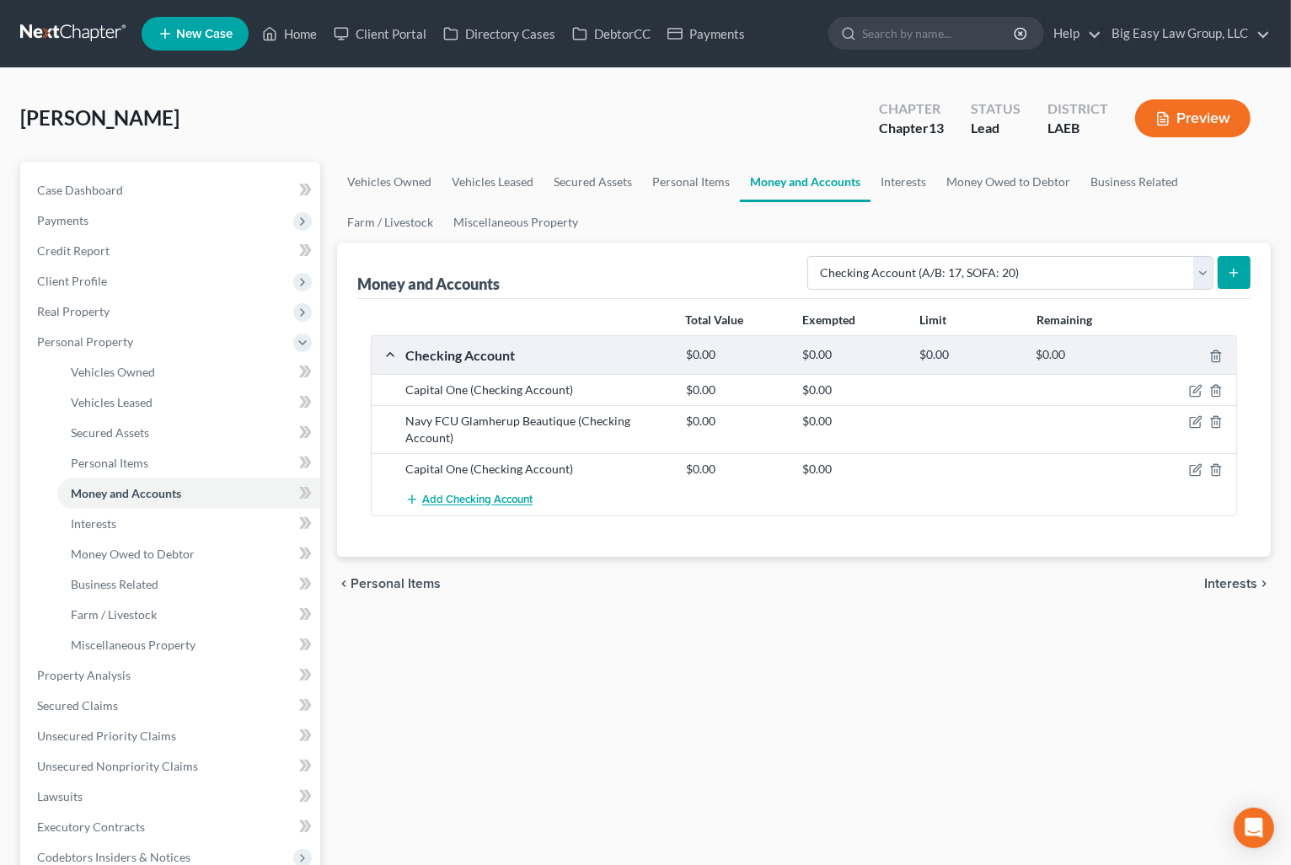
click at [510, 498] on span "Add Checking Account" at bounding box center [477, 500] width 110 height 13
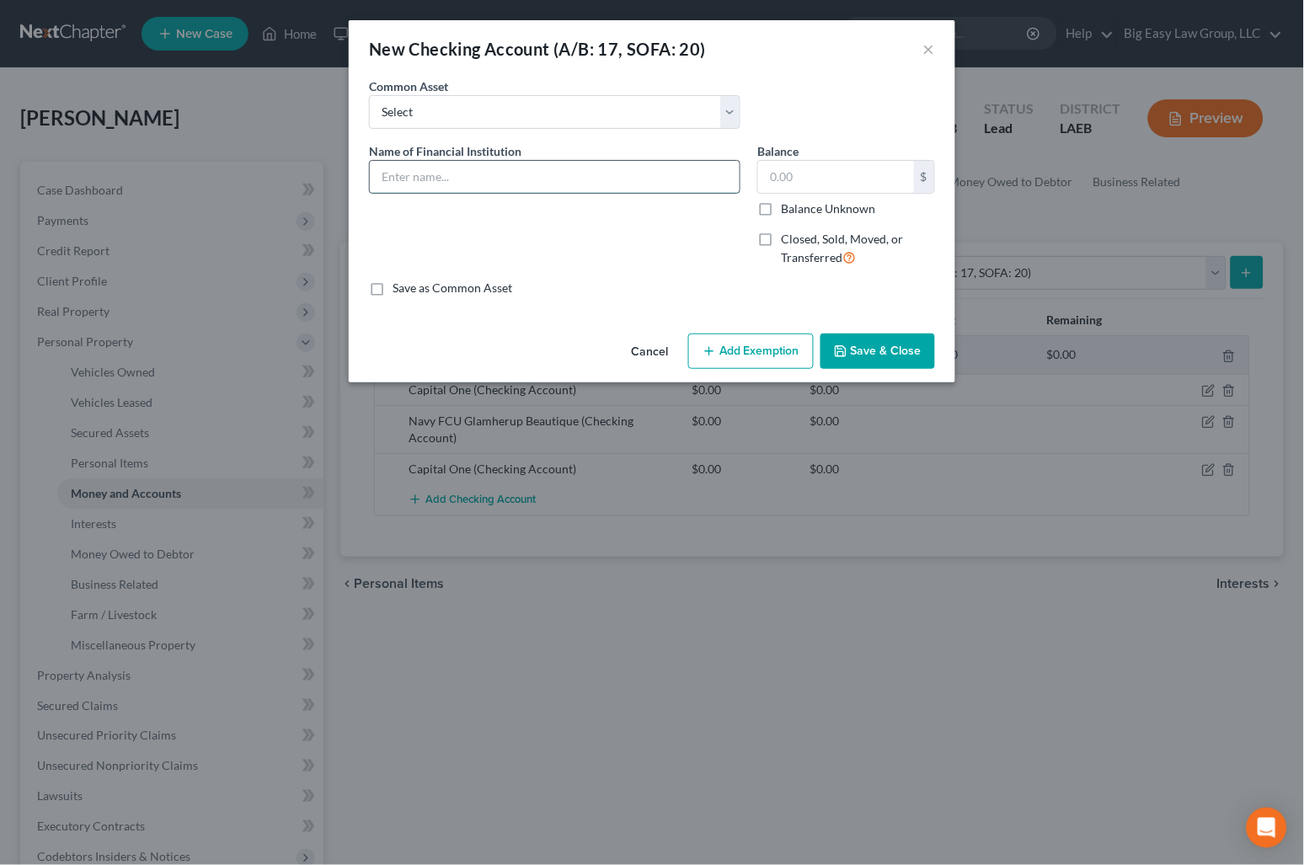
click at [454, 175] on input "text" at bounding box center [555, 177] width 370 height 32
click at [922, 345] on button "Save & Close" at bounding box center [877, 351] width 115 height 35
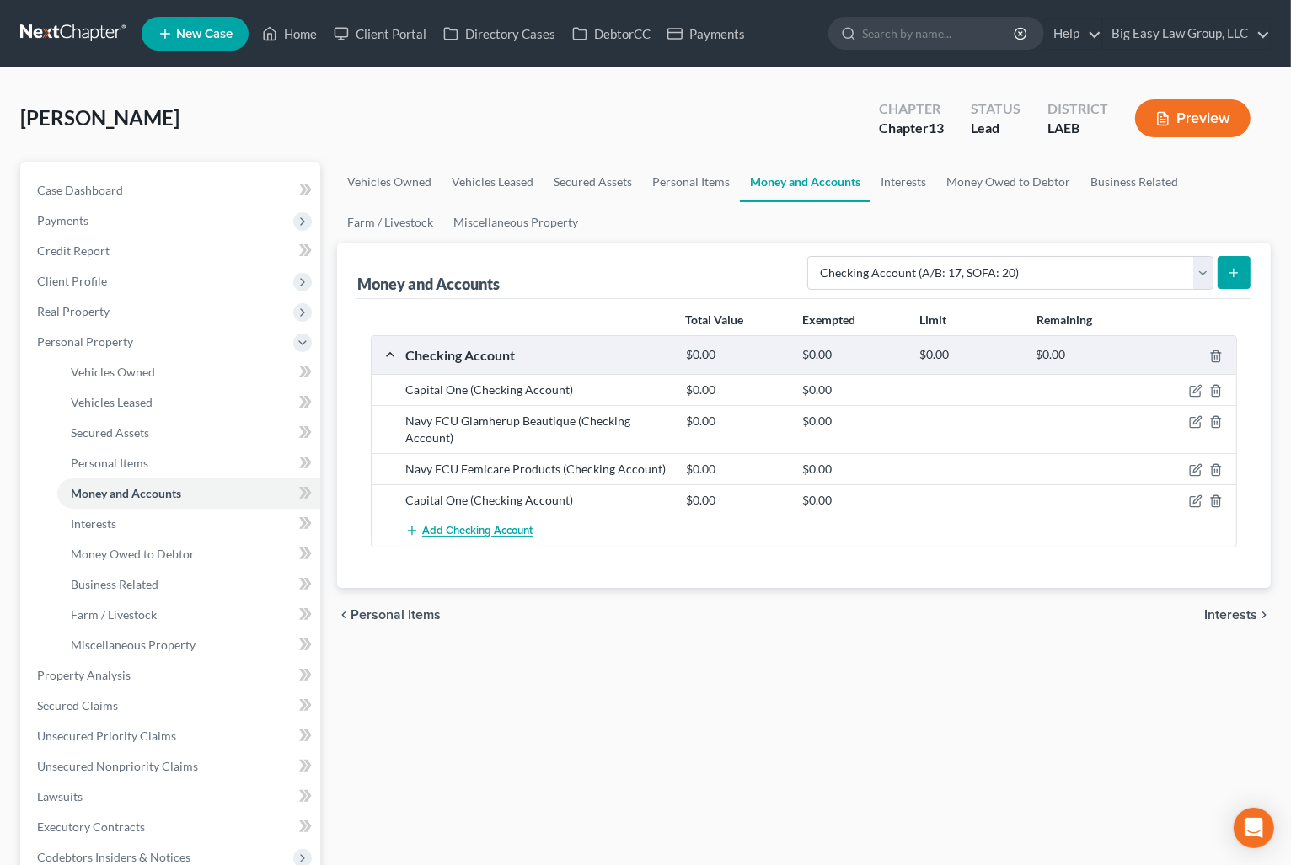
click at [457, 531] on span "Add Checking Account" at bounding box center [477, 531] width 110 height 13
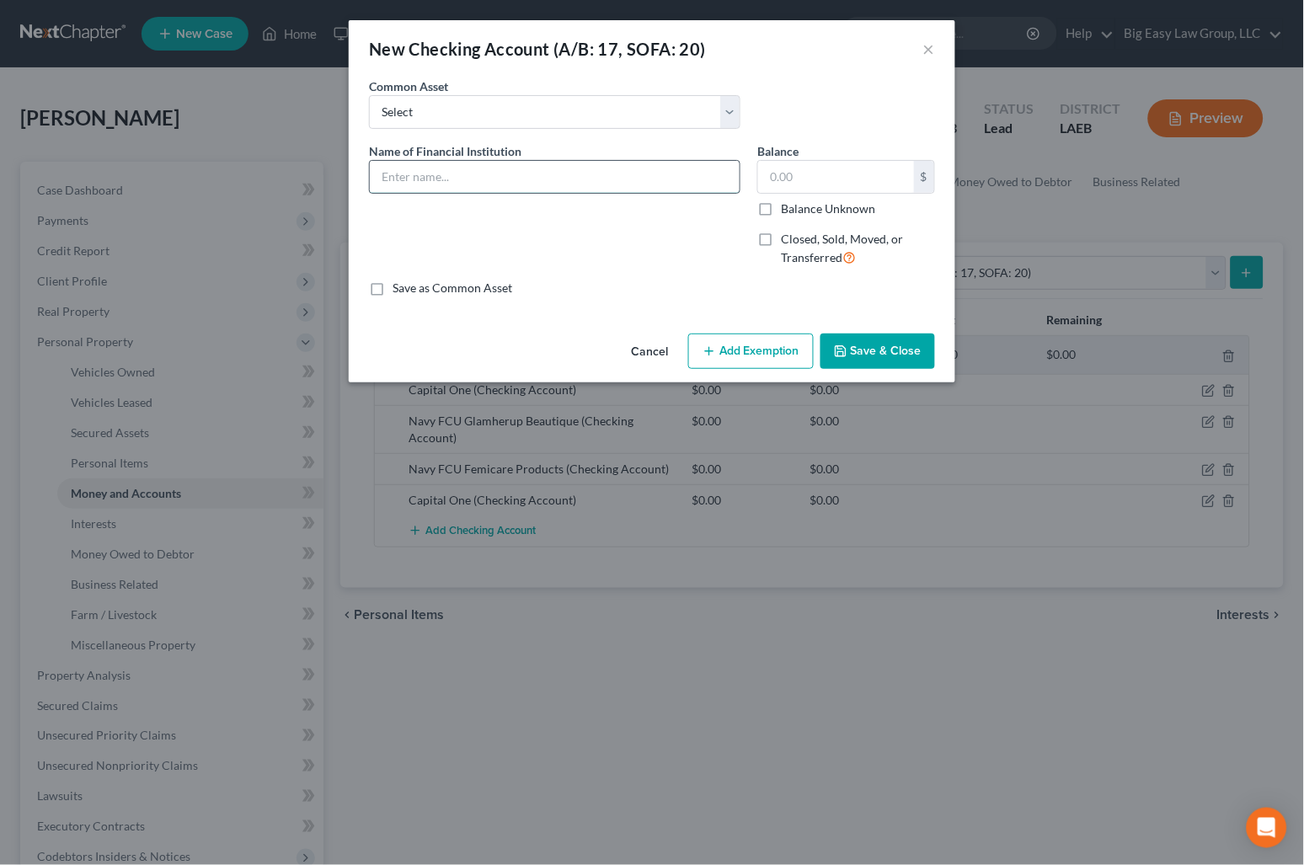
click at [459, 190] on input "text" at bounding box center [555, 177] width 370 height 32
click at [910, 367] on button "Save & Close" at bounding box center [877, 351] width 115 height 35
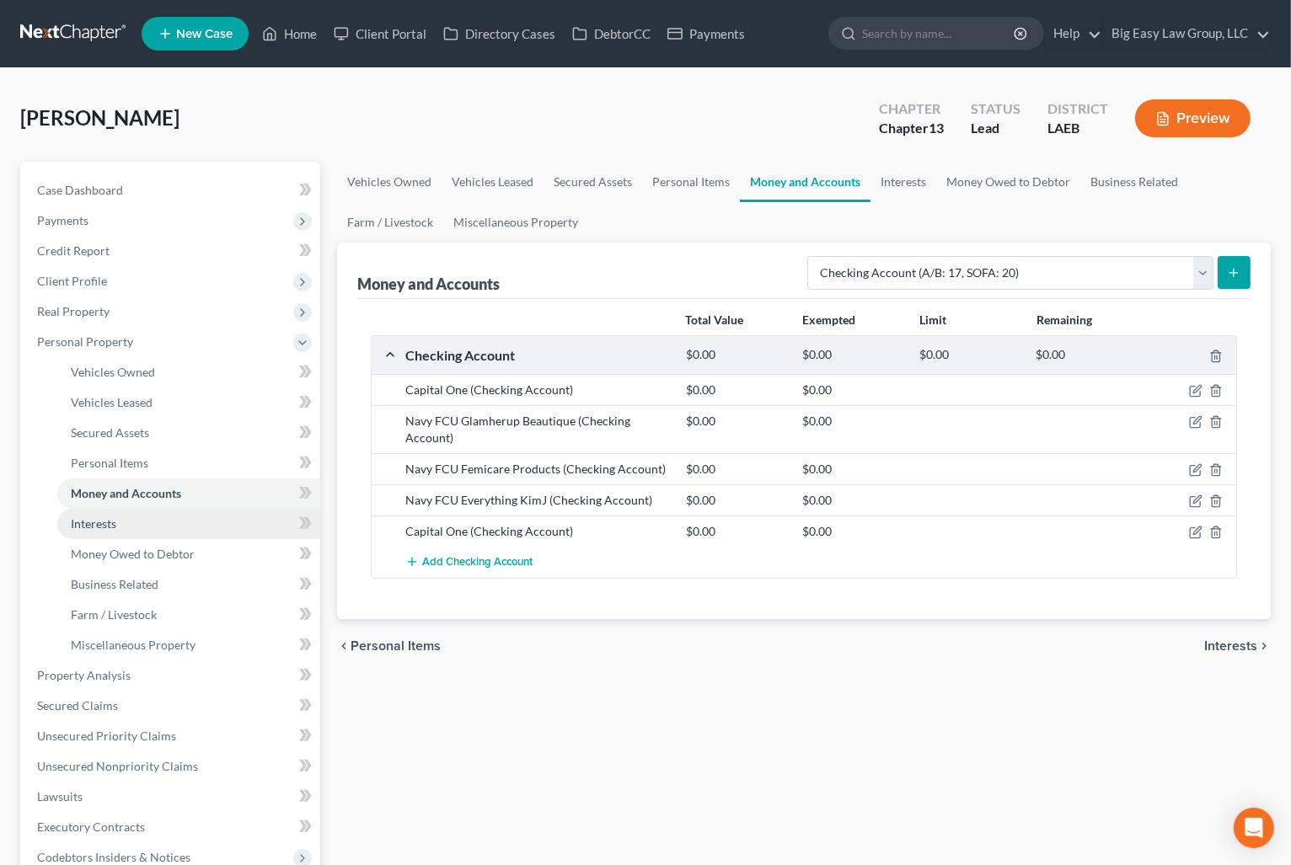
click at [193, 527] on link "Interests" at bounding box center [188, 524] width 263 height 30
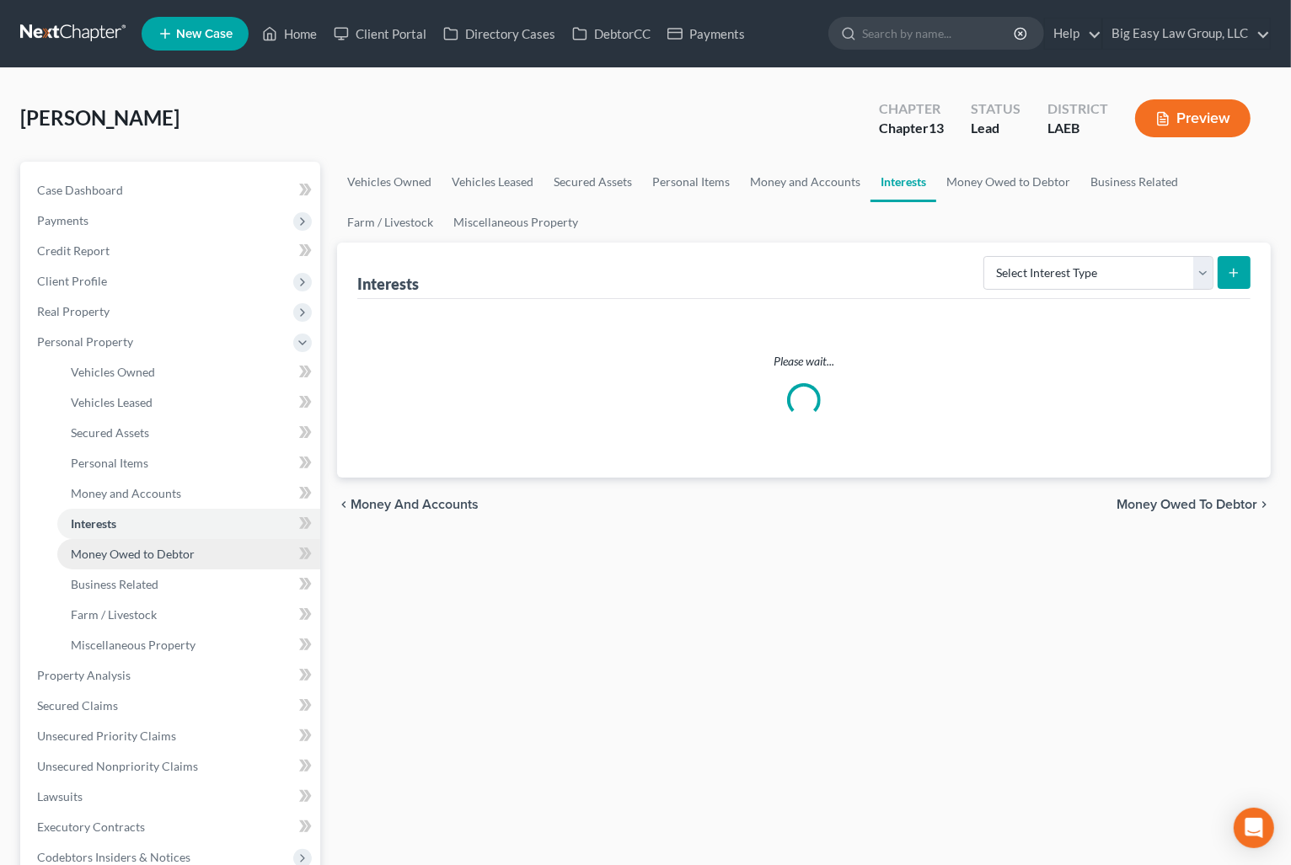
click at [245, 555] on link "Money Owed to Debtor" at bounding box center [188, 554] width 263 height 30
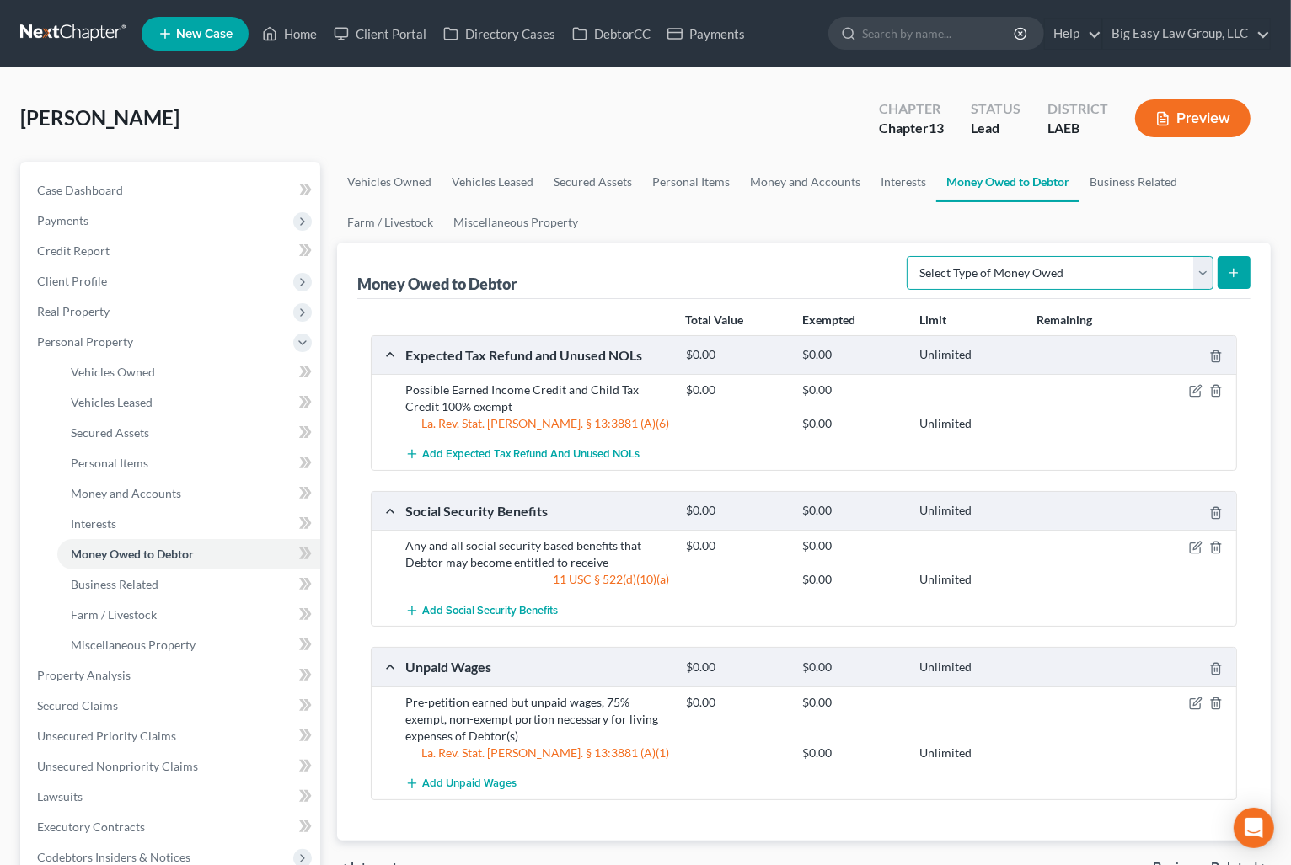
click at [1010, 286] on select "Select Type of Money Owed Accounts Receivable (A/B: 38) Alimony (A/B: 29) Child…" at bounding box center [1059, 273] width 307 height 34
click at [911, 256] on select "Select Type of Money Owed Accounts Receivable (A/B: 38) Alimony (A/B: 29) Child…" at bounding box center [1059, 273] width 307 height 34
click at [1233, 264] on button "submit" at bounding box center [1233, 272] width 33 height 33
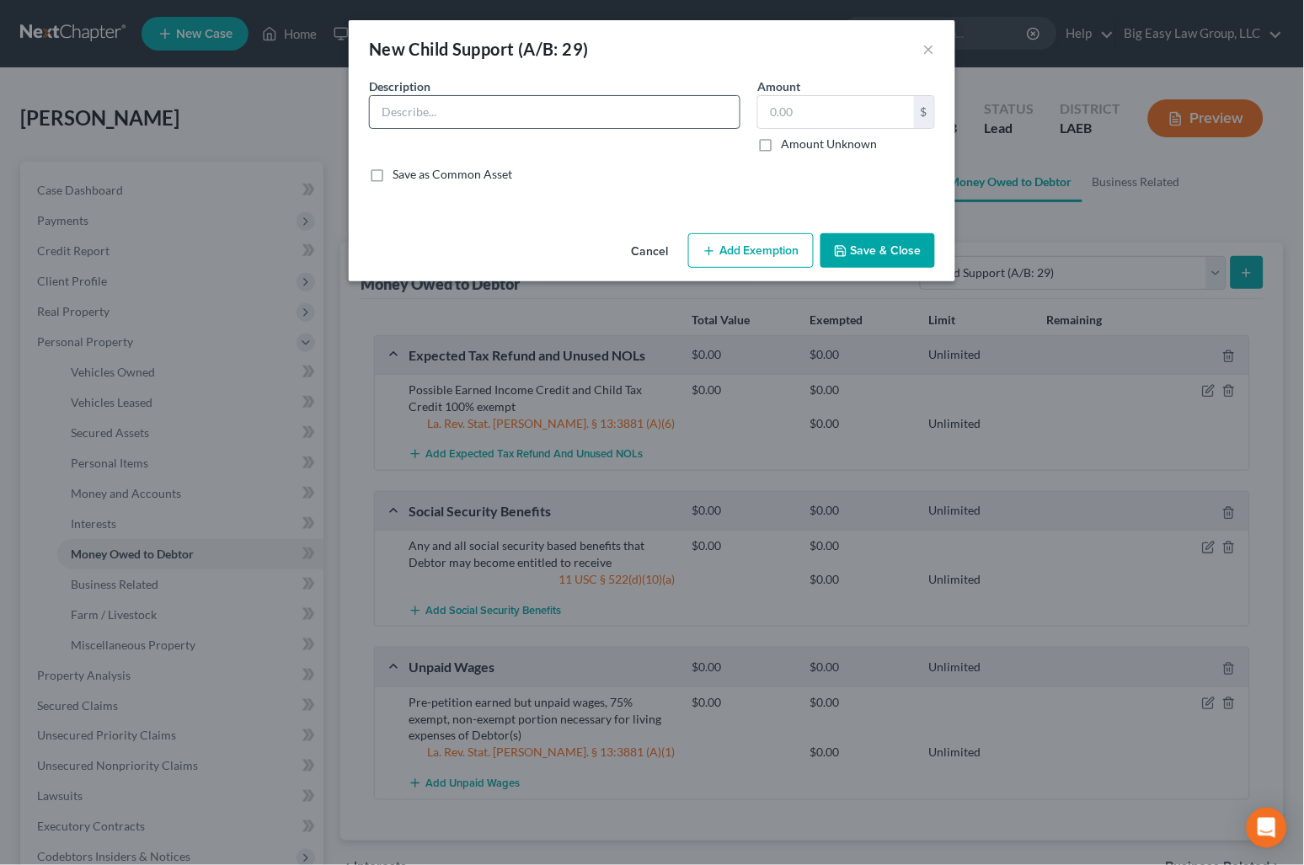
drag, startPoint x: 457, startPoint y: 100, endPoint x: 465, endPoint y: 126, distance: 27.4
click at [457, 100] on input "text" at bounding box center [555, 112] width 370 height 32
click at [820, 136] on label "Amount Unknown" at bounding box center [829, 144] width 96 height 17
click at [799, 136] on input "Amount Unknown" at bounding box center [793, 141] width 11 height 11
click at [865, 239] on button "Save & Close" at bounding box center [877, 250] width 115 height 35
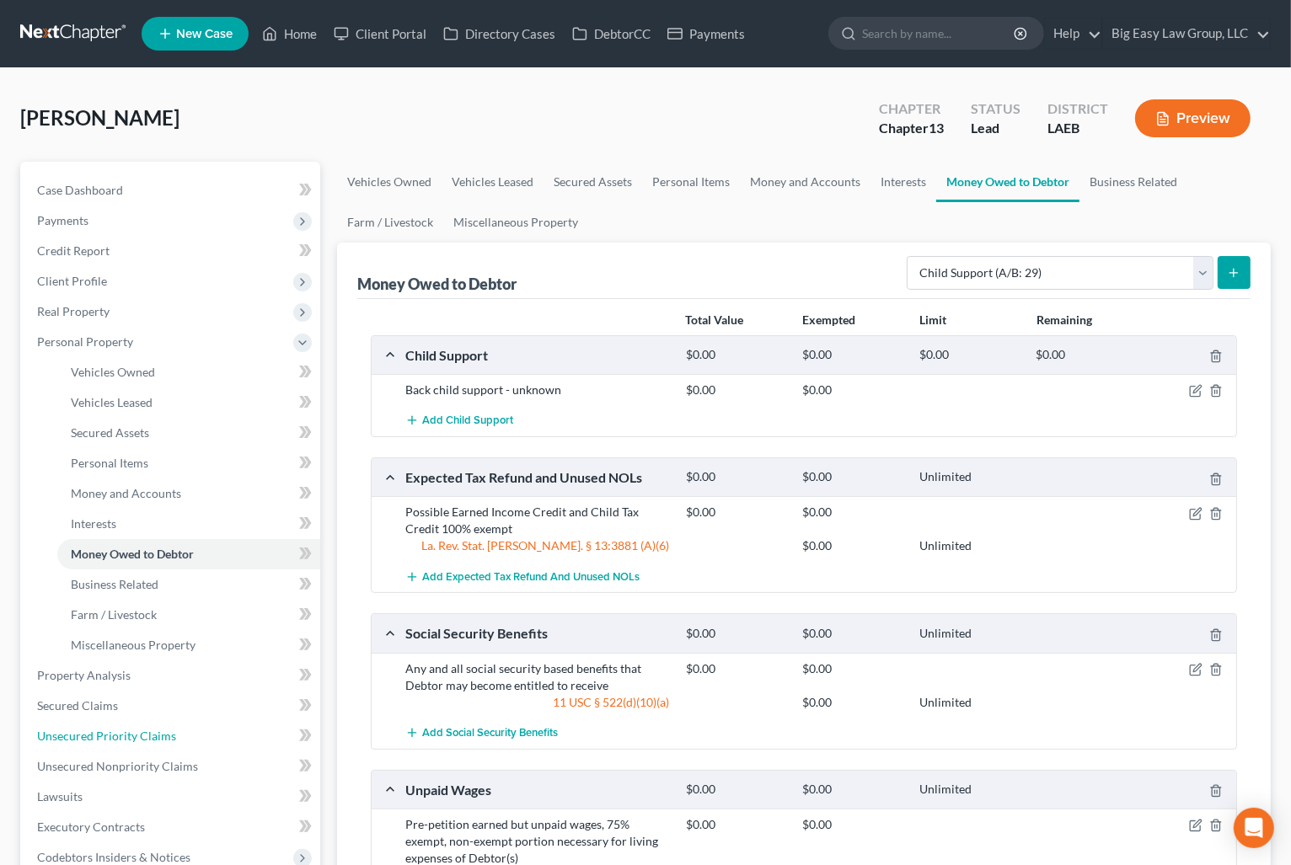
drag, startPoint x: 170, startPoint y: 731, endPoint x: 337, endPoint y: 624, distance: 198.2
click at [170, 731] on span "Unsecured Priority Claims" at bounding box center [106, 736] width 139 height 14
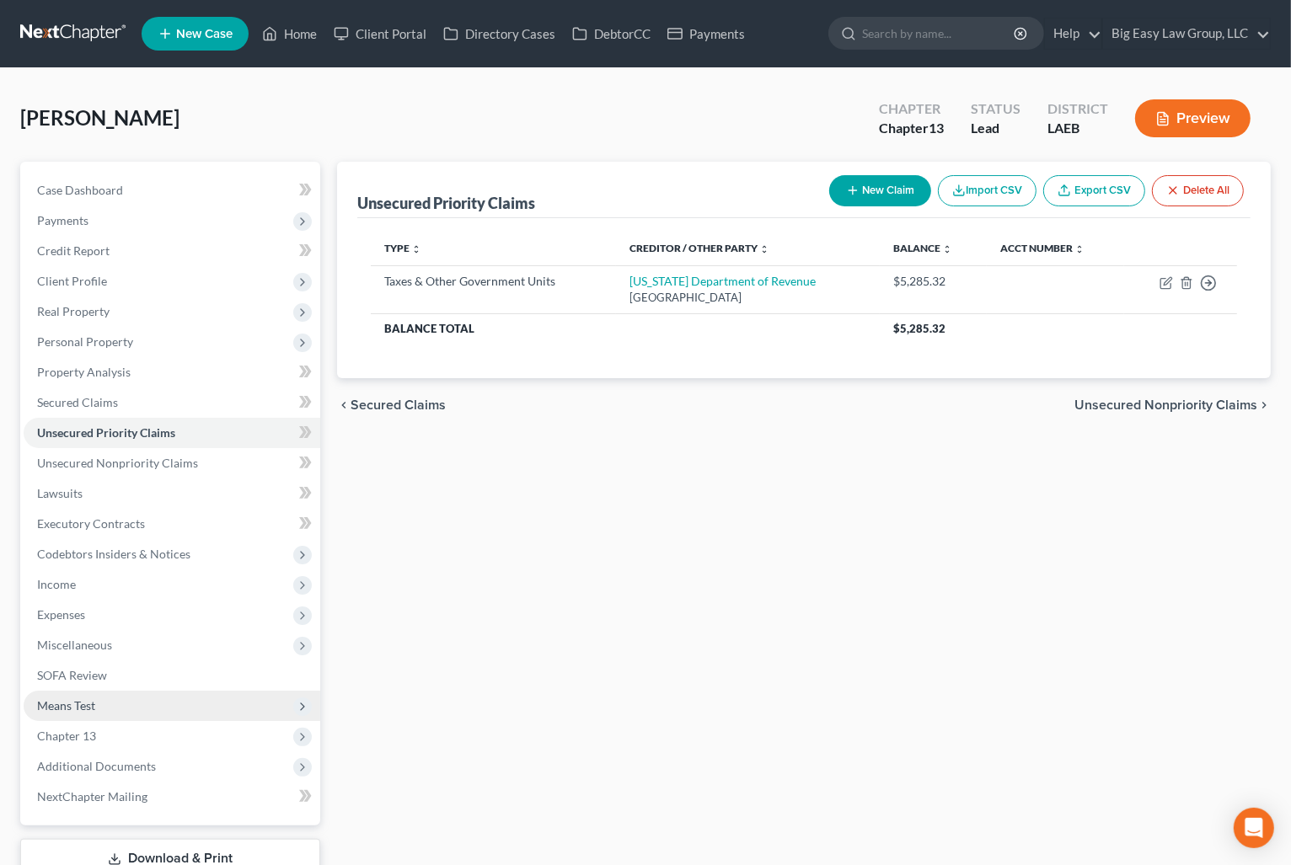
click at [134, 703] on span "Means Test" at bounding box center [172, 706] width 297 height 30
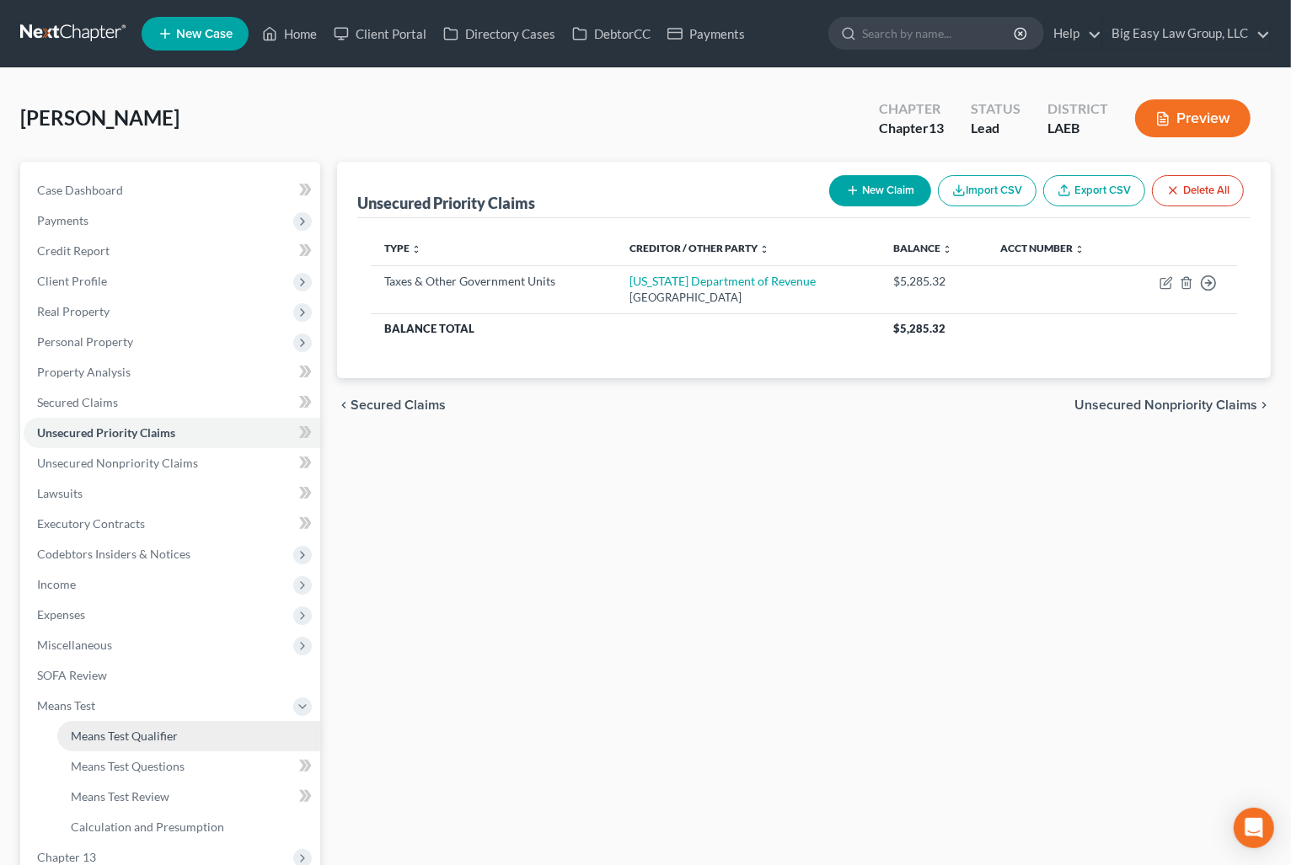
click at [147, 730] on span "Means Test Qualifier" at bounding box center [124, 736] width 107 height 14
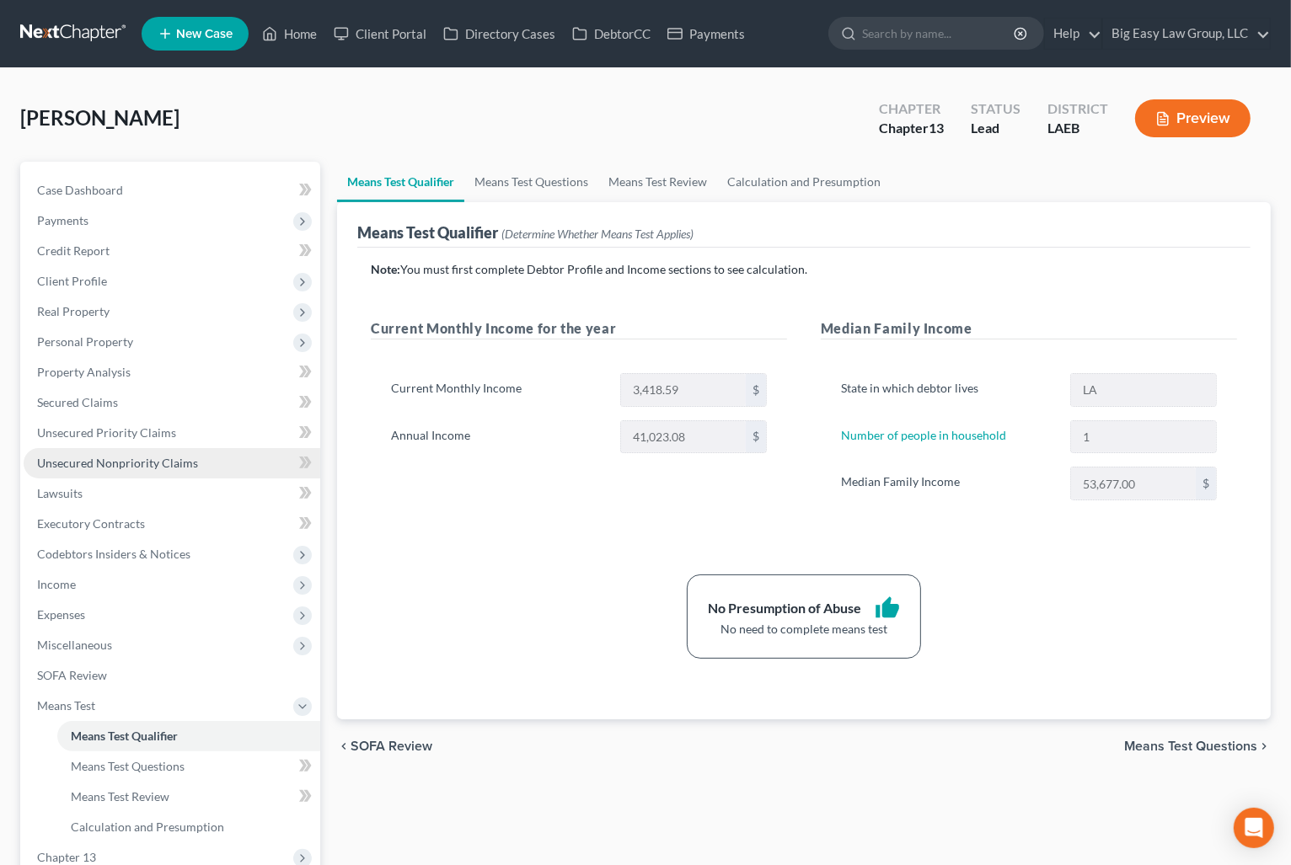
click at [159, 466] on span "Unsecured Nonpriority Claims" at bounding box center [117, 463] width 161 height 14
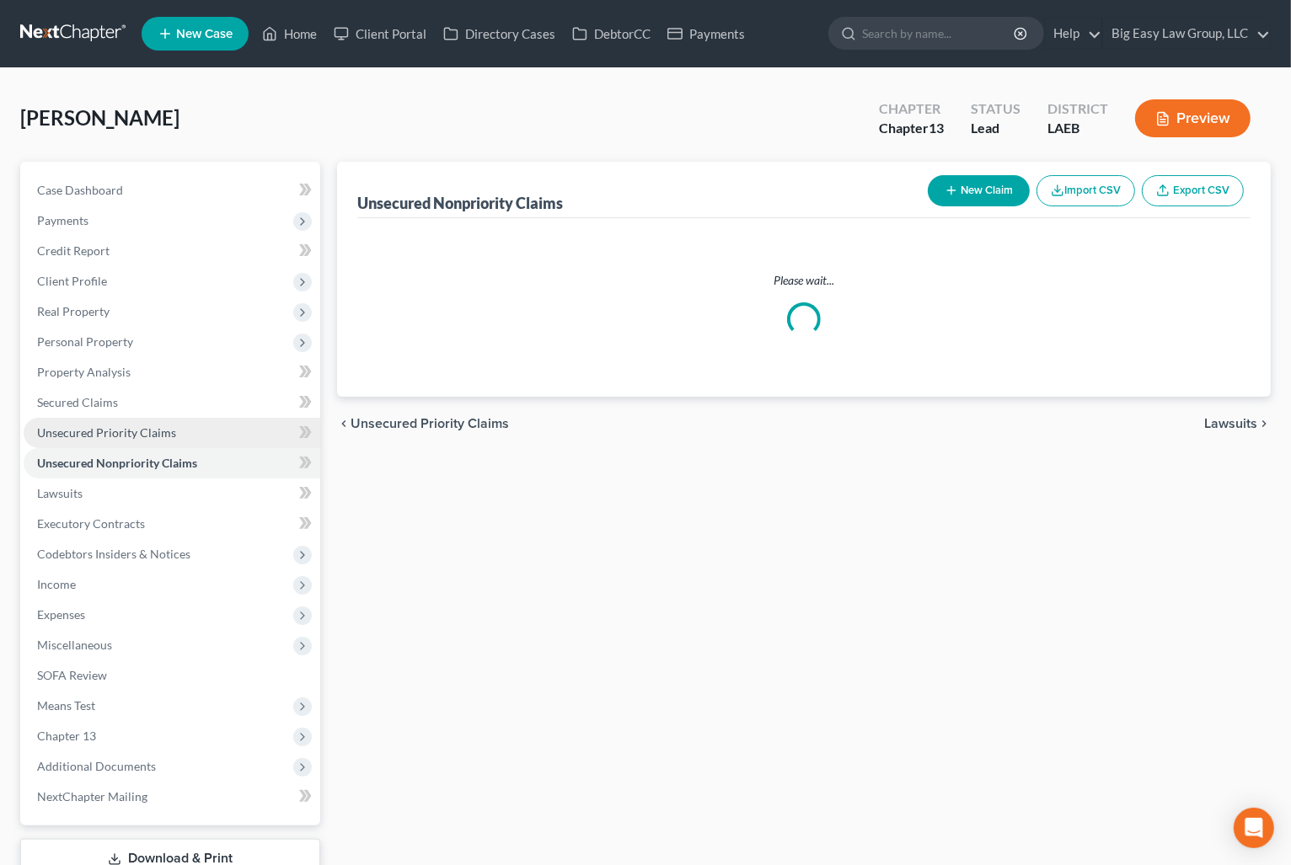
click at [168, 421] on link "Unsecured Priority Claims" at bounding box center [172, 433] width 297 height 30
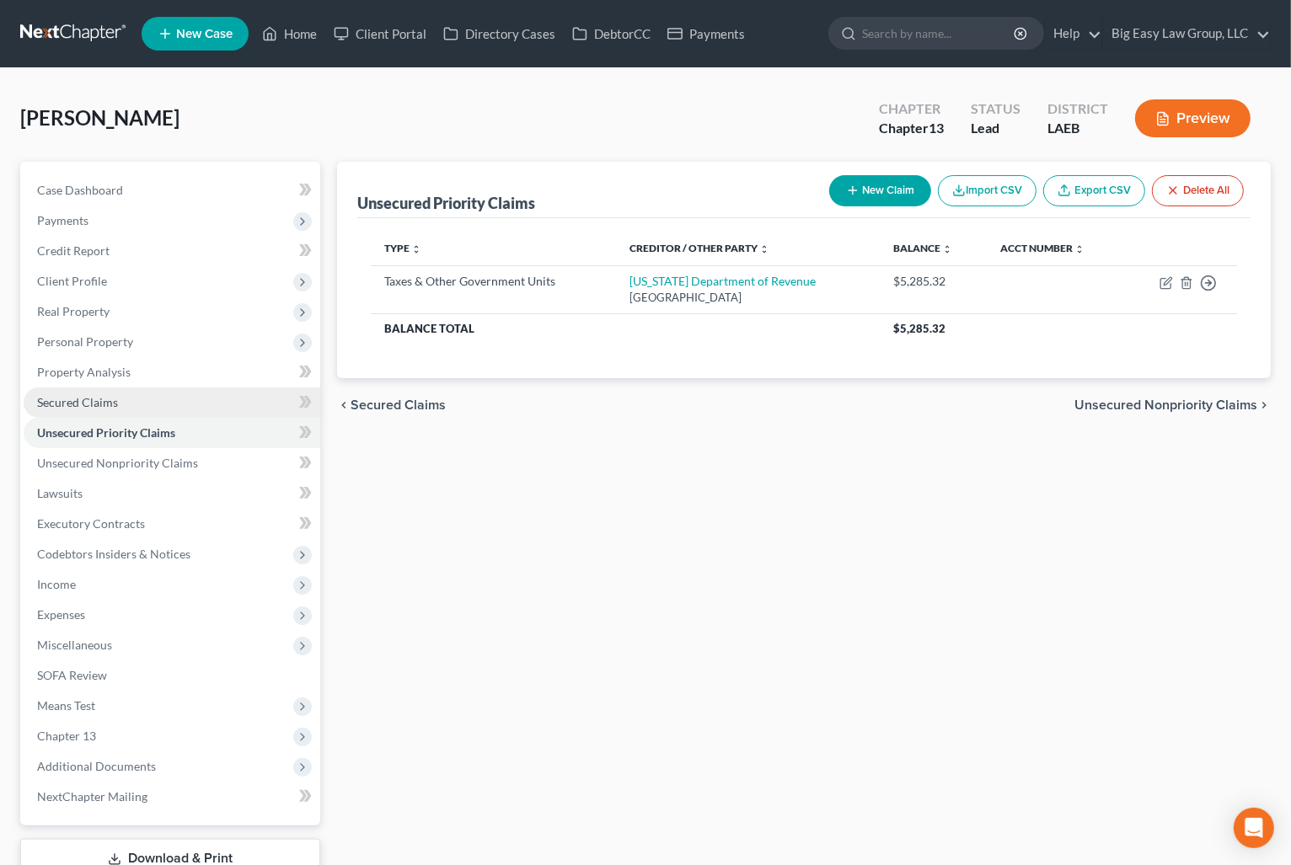
click at [171, 407] on link "Secured Claims" at bounding box center [172, 403] width 297 height 30
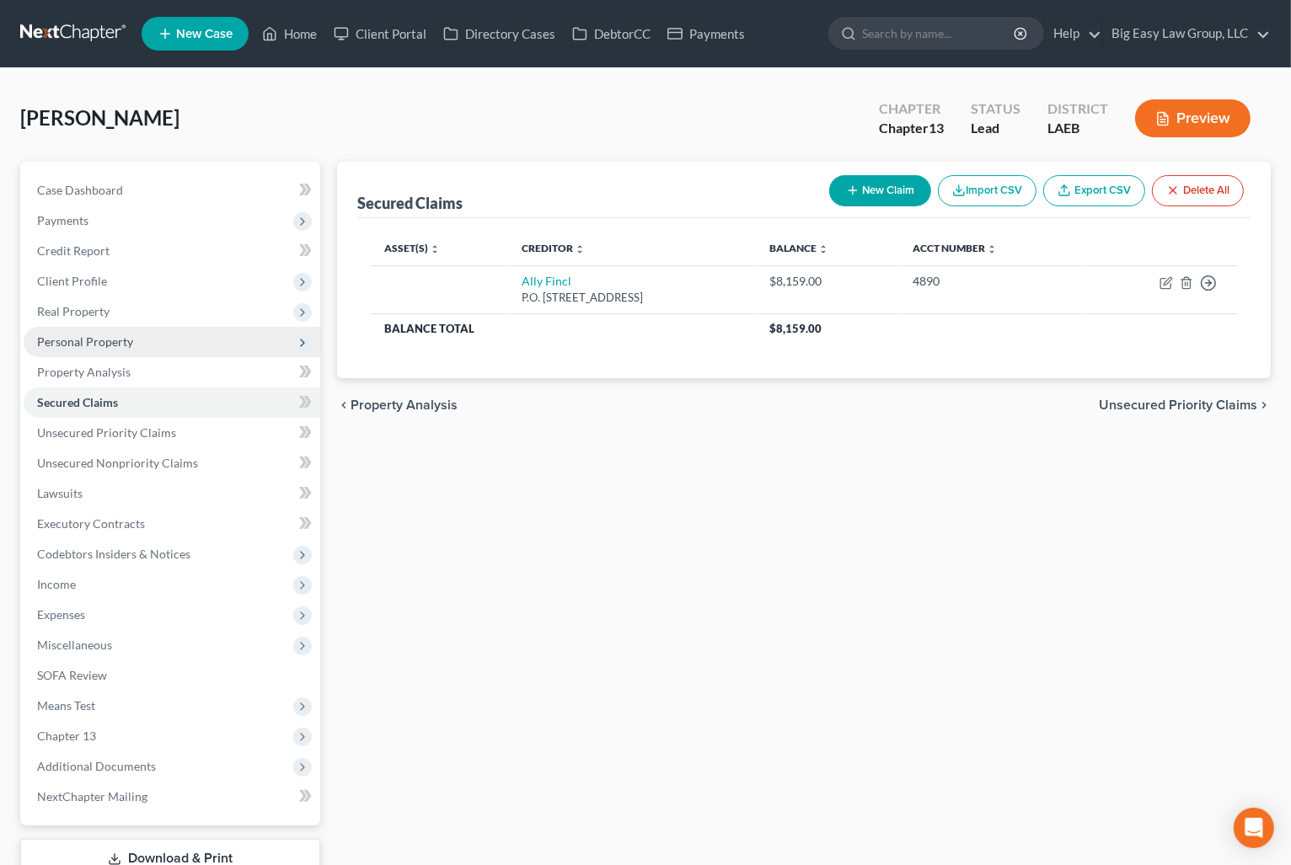
click at [174, 329] on span "Personal Property" at bounding box center [172, 342] width 297 height 30
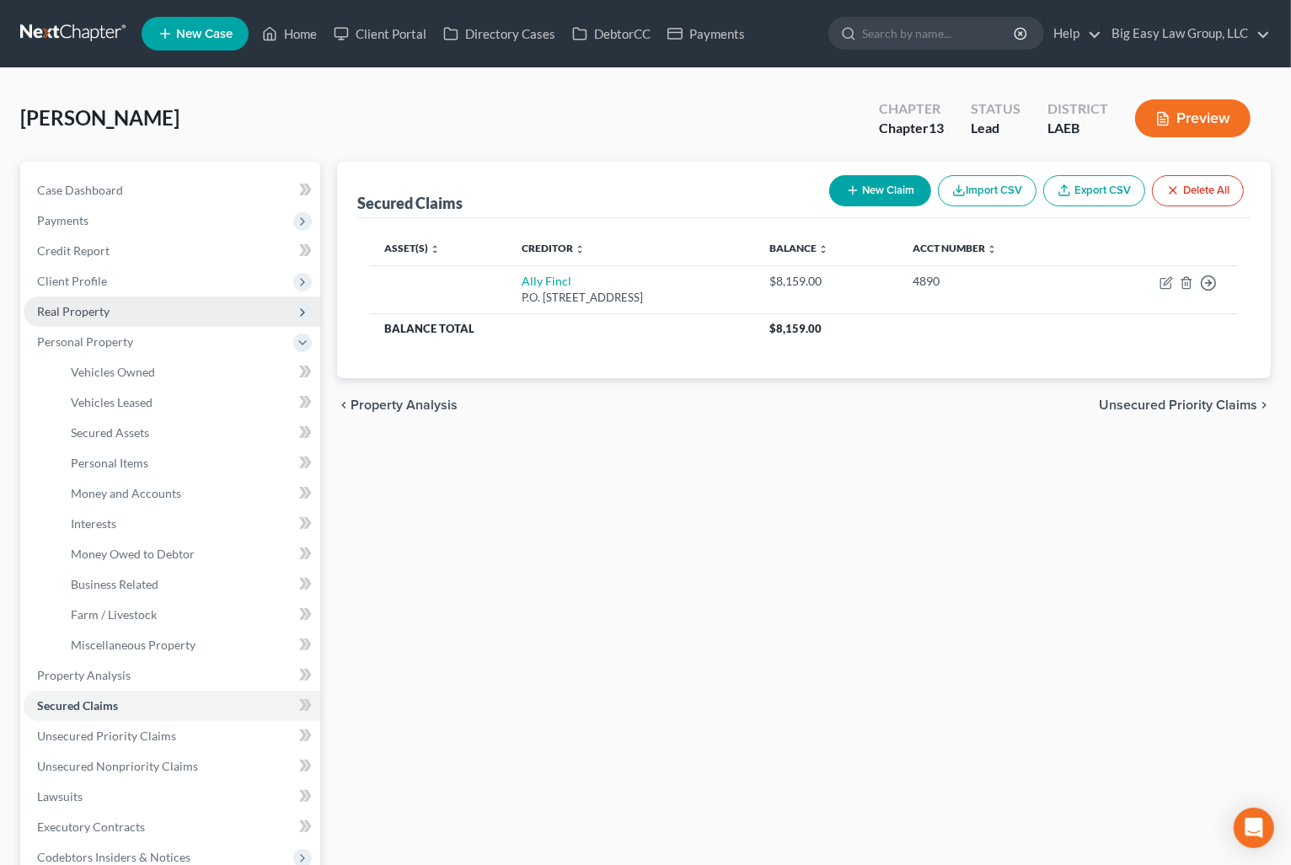
click at [174, 314] on span "Real Property" at bounding box center [172, 312] width 297 height 30
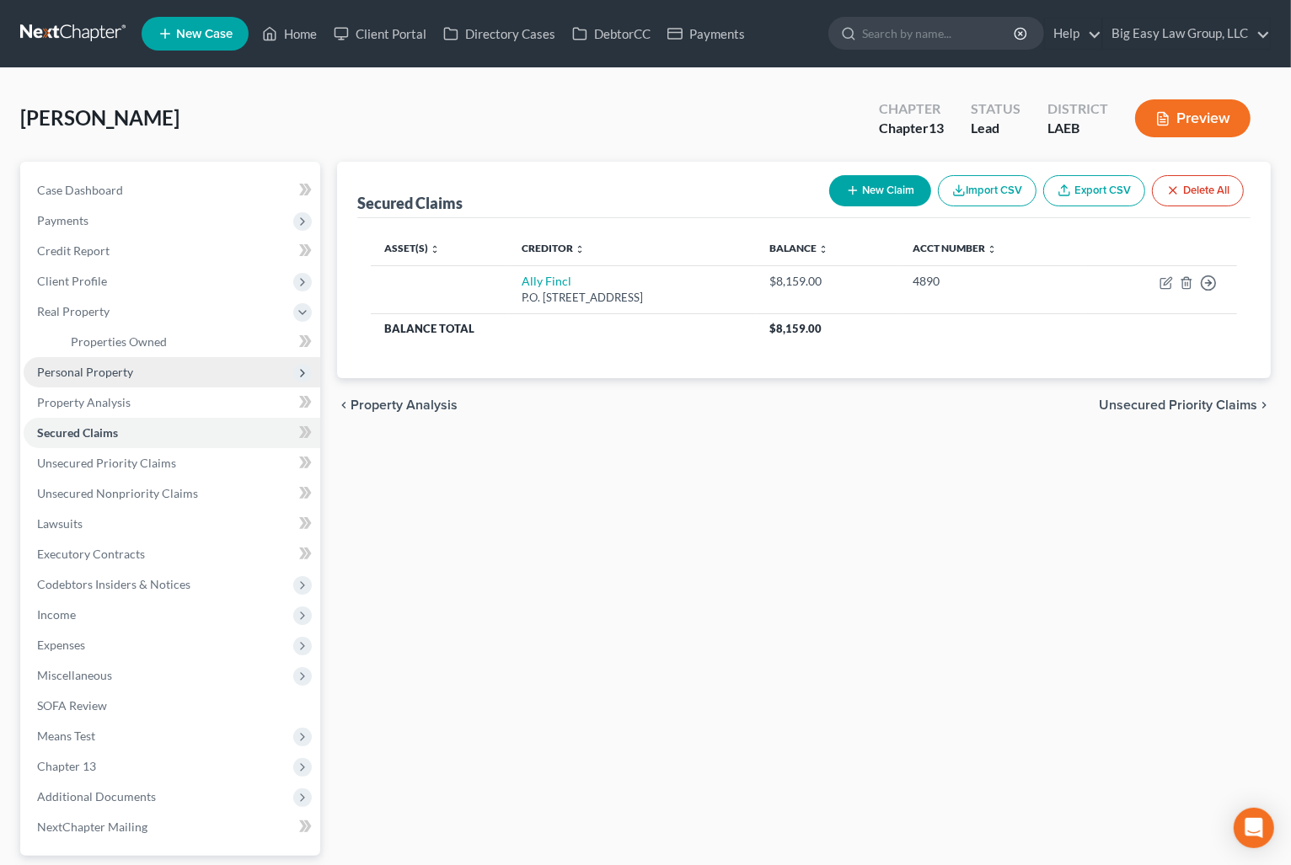
click at [174, 360] on span "Personal Property" at bounding box center [172, 372] width 297 height 30
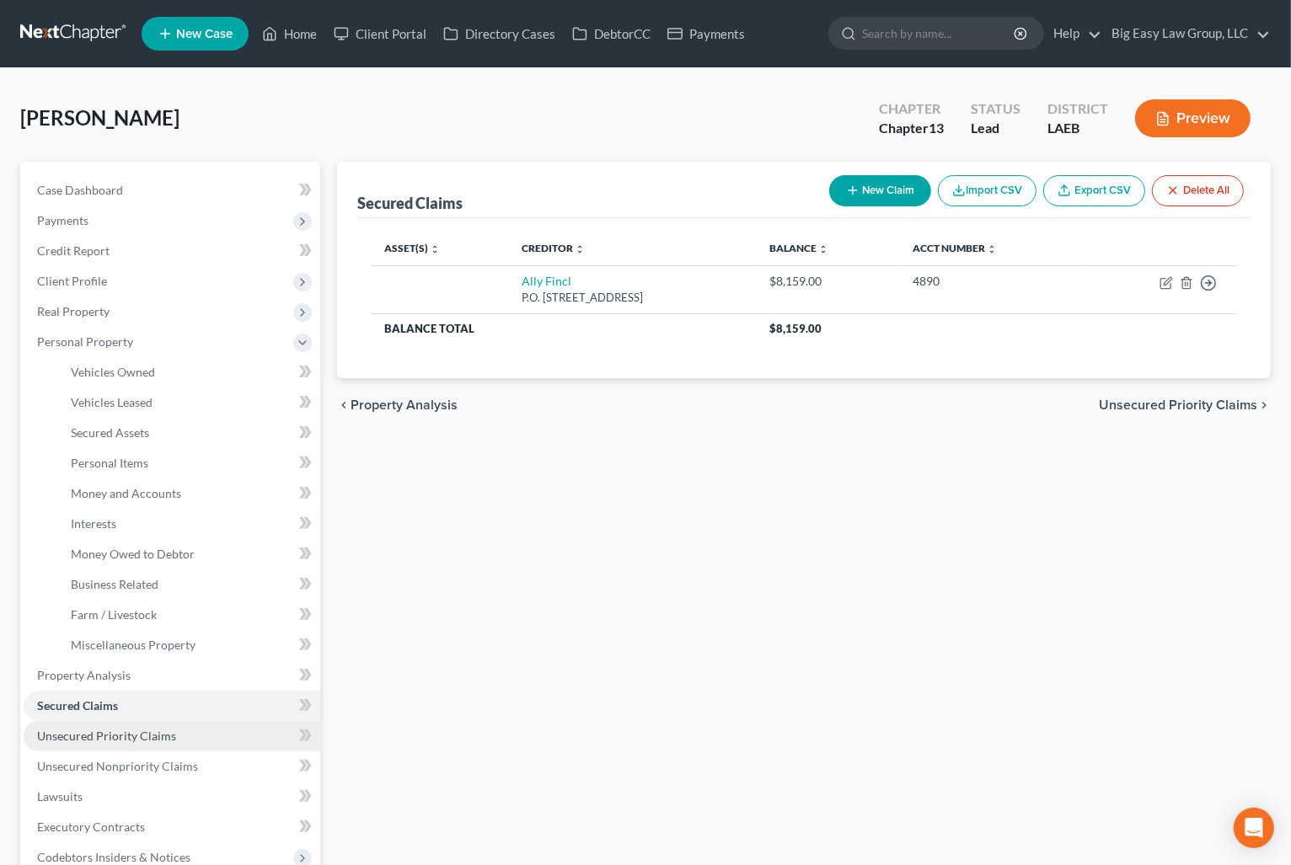
click at [174, 735] on link "Unsecured Priority Claims" at bounding box center [172, 736] width 297 height 30
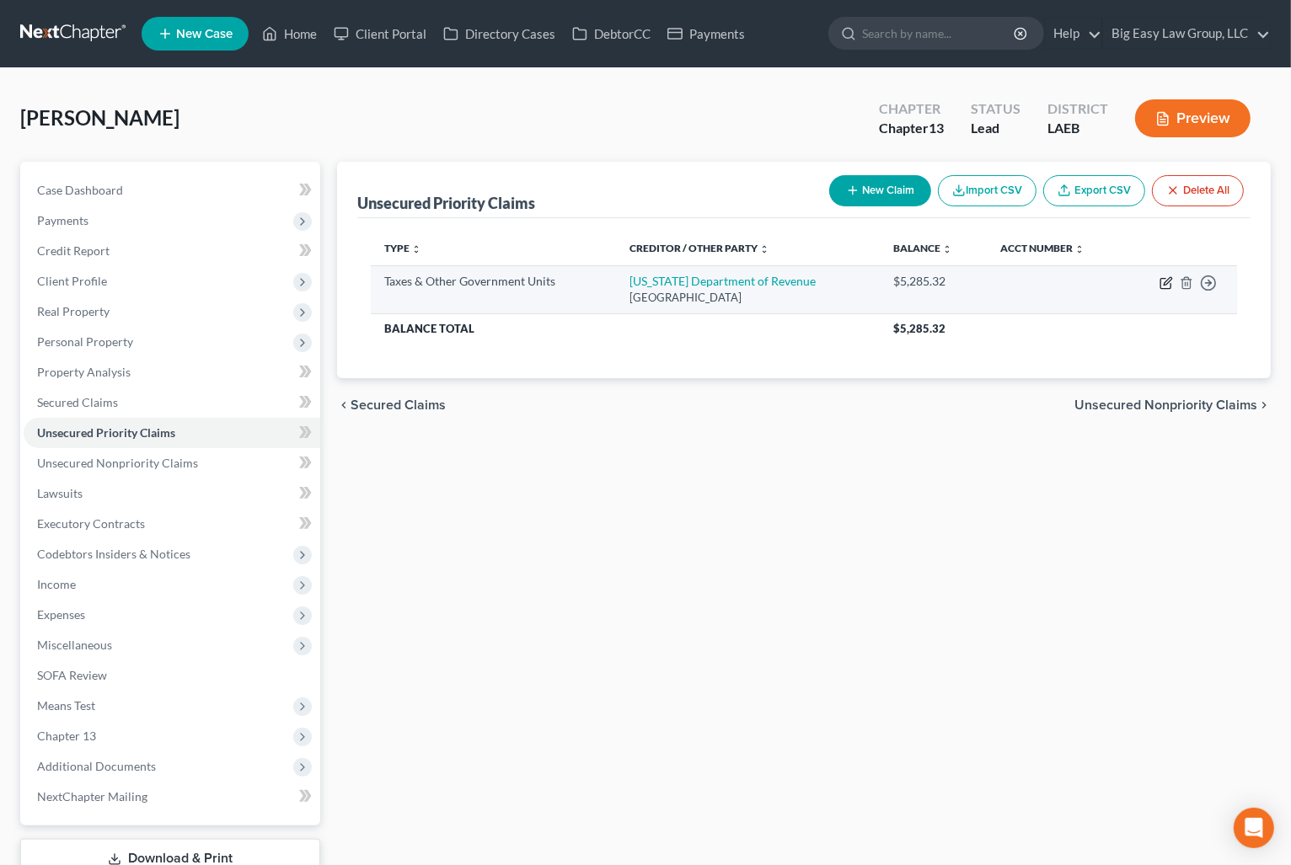
click at [1164, 281] on icon "button" at bounding box center [1167, 281] width 8 height 8
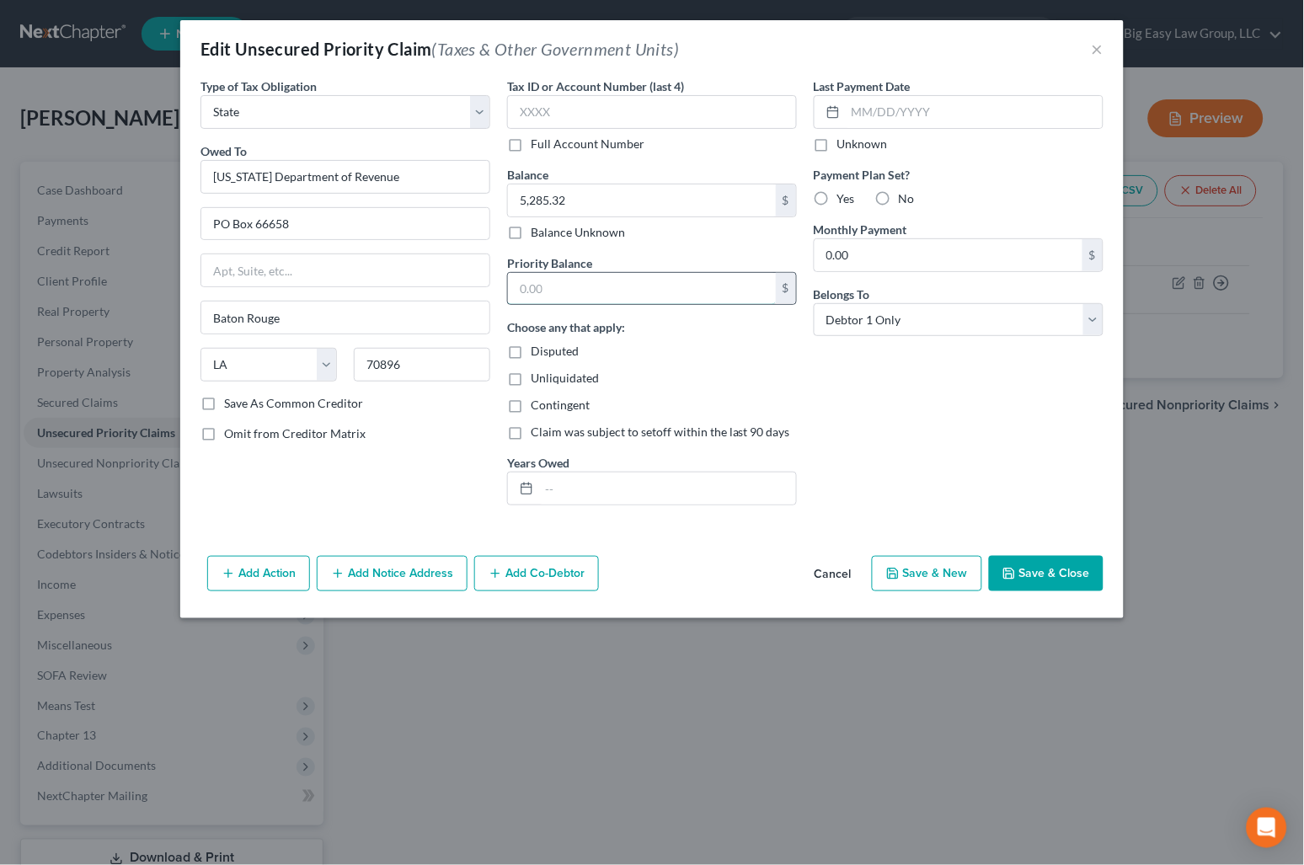
click at [580, 286] on input "text" at bounding box center [642, 289] width 268 height 32
click at [1020, 562] on button "Save & Close" at bounding box center [1046, 573] width 115 height 35
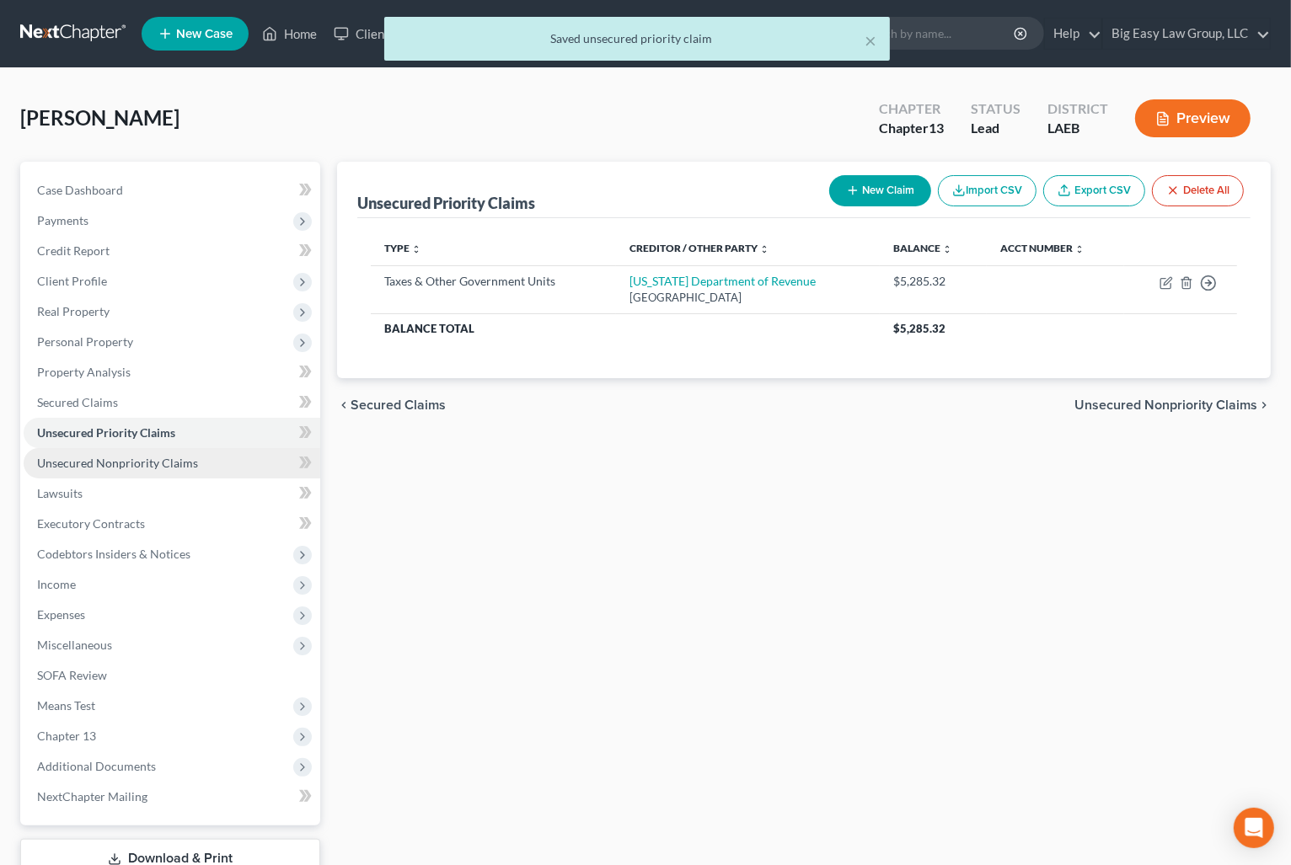
click at [224, 459] on link "Unsecured Nonpriority Claims" at bounding box center [172, 463] width 297 height 30
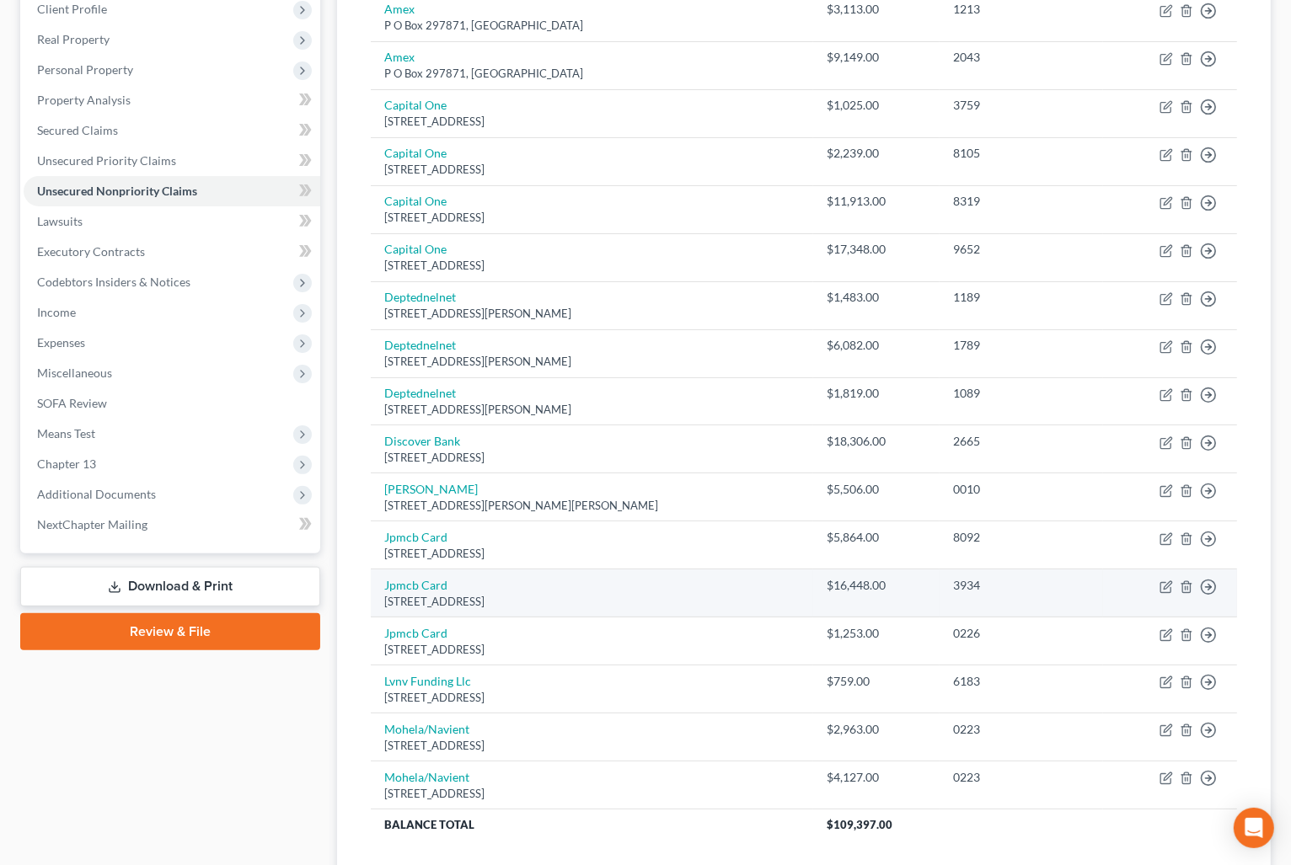
scroll to position [275, 0]
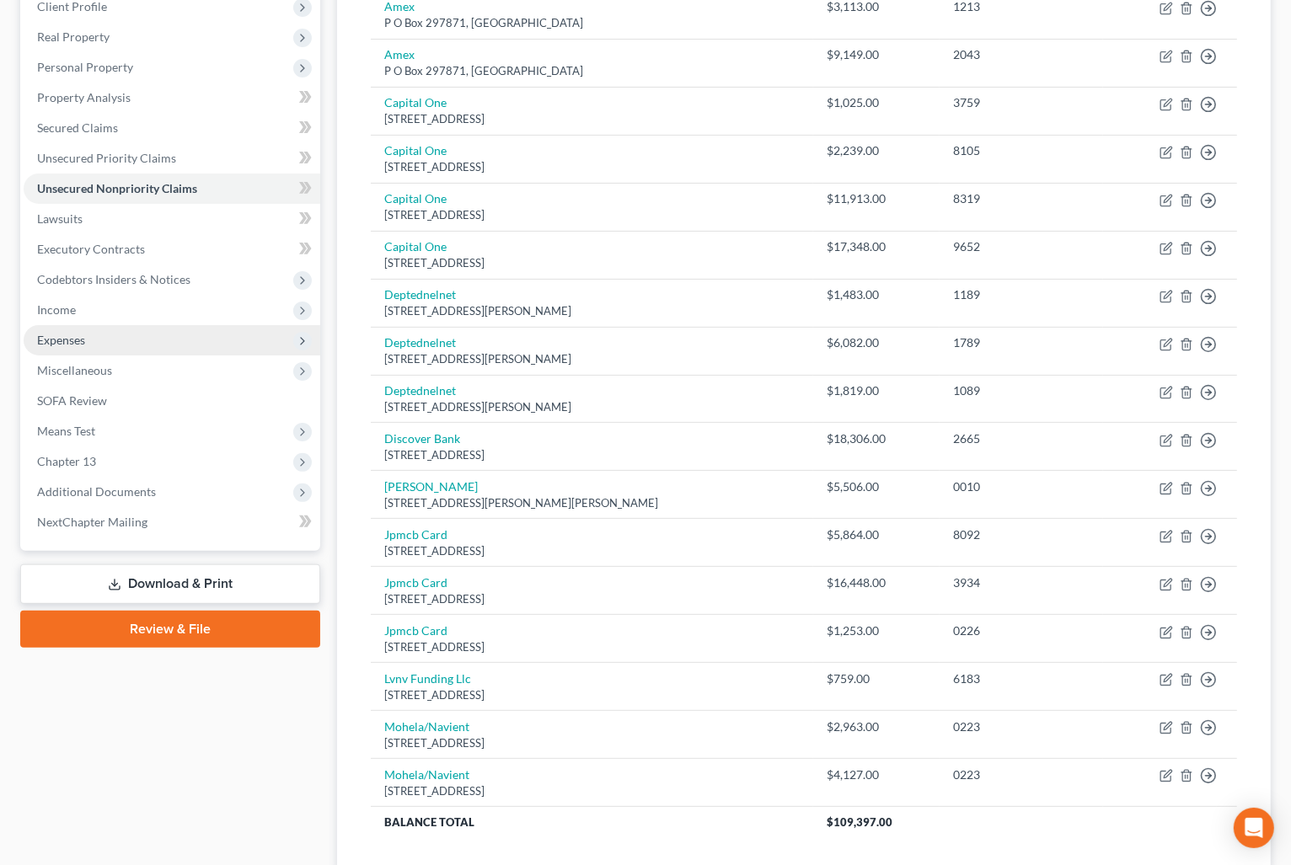
drag, startPoint x: 147, startPoint y: 340, endPoint x: 169, endPoint y: 381, distance: 46.4
click at [147, 340] on span "Expenses" at bounding box center [172, 340] width 297 height 30
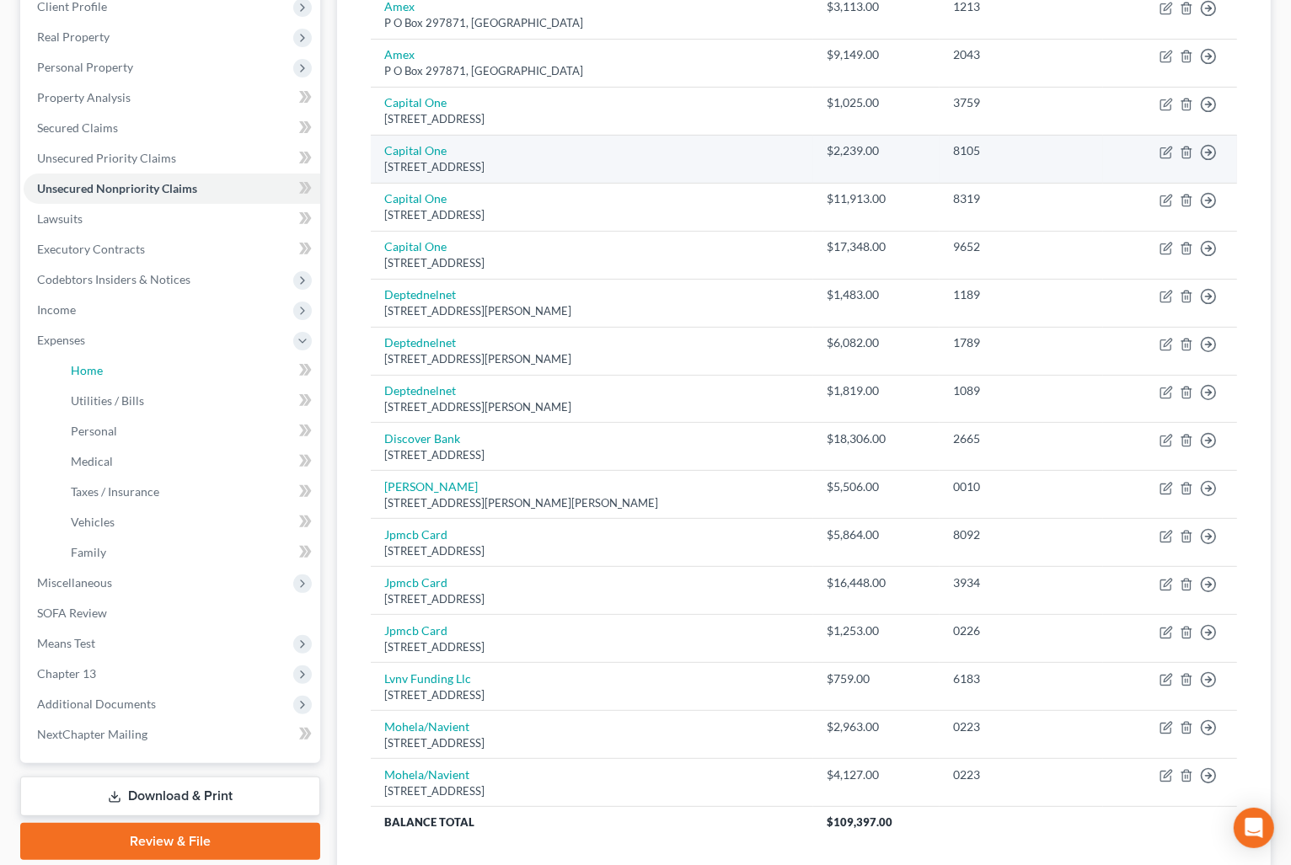
drag, startPoint x: 113, startPoint y: 371, endPoint x: 620, endPoint y: 163, distance: 548.1
click at [114, 371] on link "Home" at bounding box center [188, 370] width 263 height 30
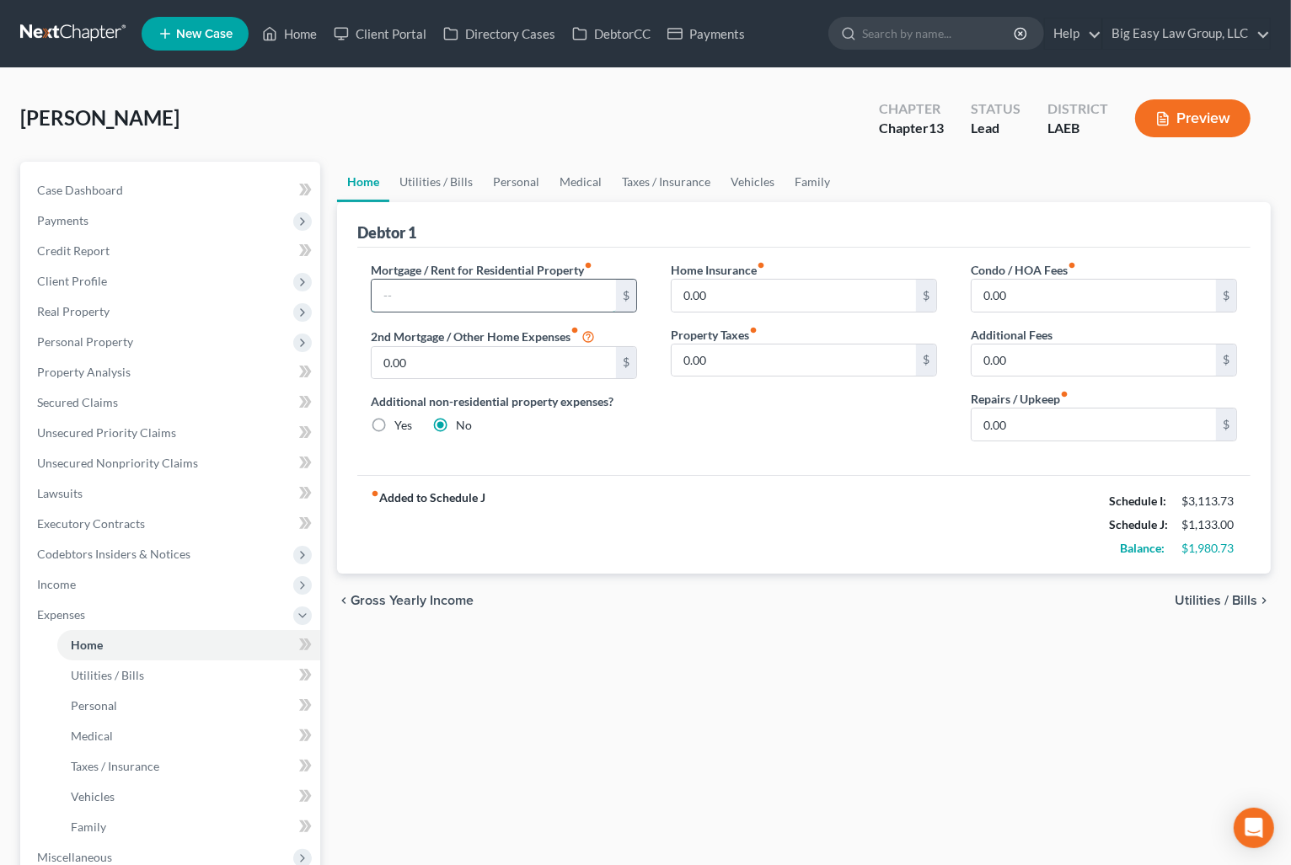
click at [530, 286] on input "text" at bounding box center [493, 296] width 244 height 32
click at [462, 174] on link "Utilities / Bills" at bounding box center [436, 182] width 94 height 40
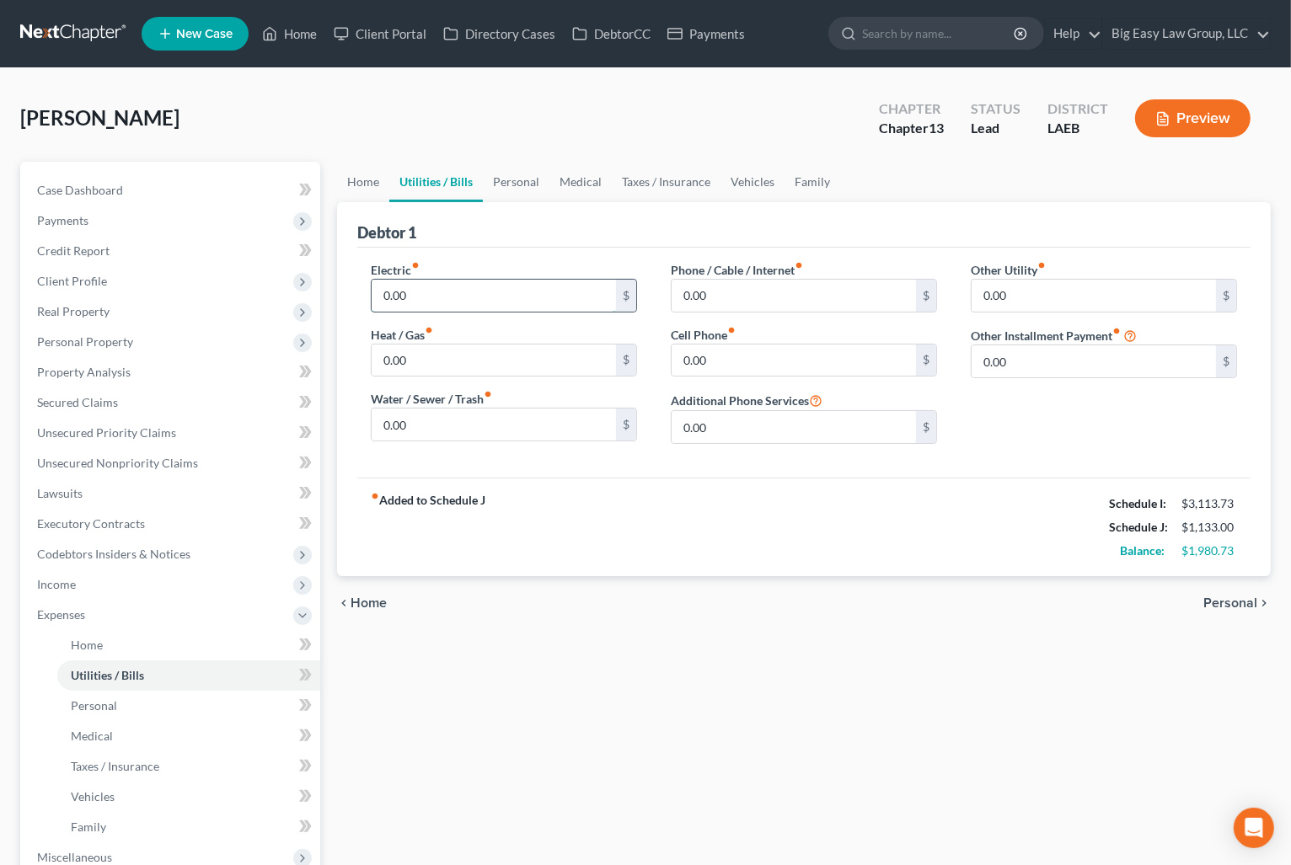
click at [465, 286] on input "0.00" at bounding box center [493, 296] width 244 height 32
click at [398, 422] on input "0.00" at bounding box center [493, 425] width 244 height 32
click at [759, 302] on input "0.00" at bounding box center [793, 296] width 244 height 32
click at [516, 184] on link "Personal" at bounding box center [516, 182] width 67 height 40
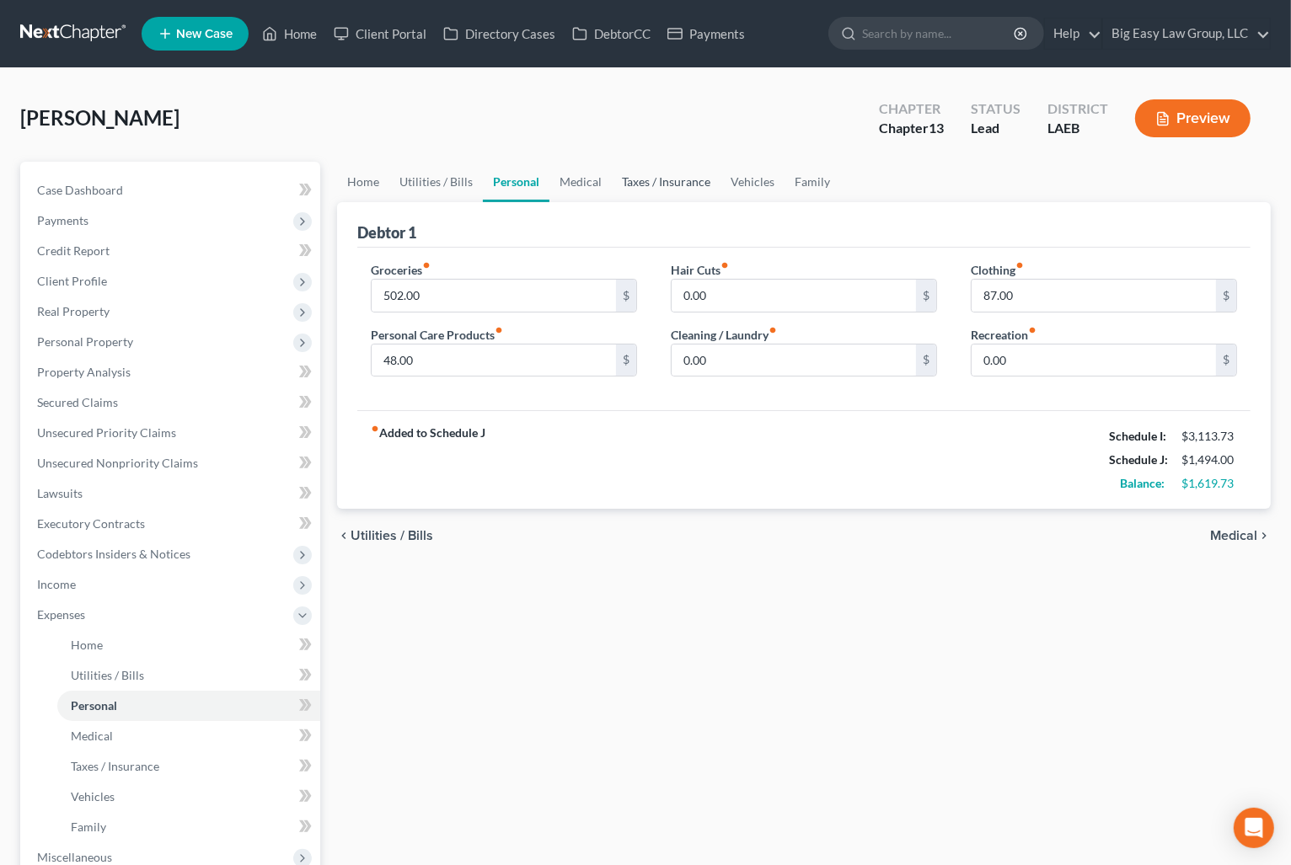
click at [628, 181] on link "Taxes / Insurance" at bounding box center [666, 182] width 109 height 40
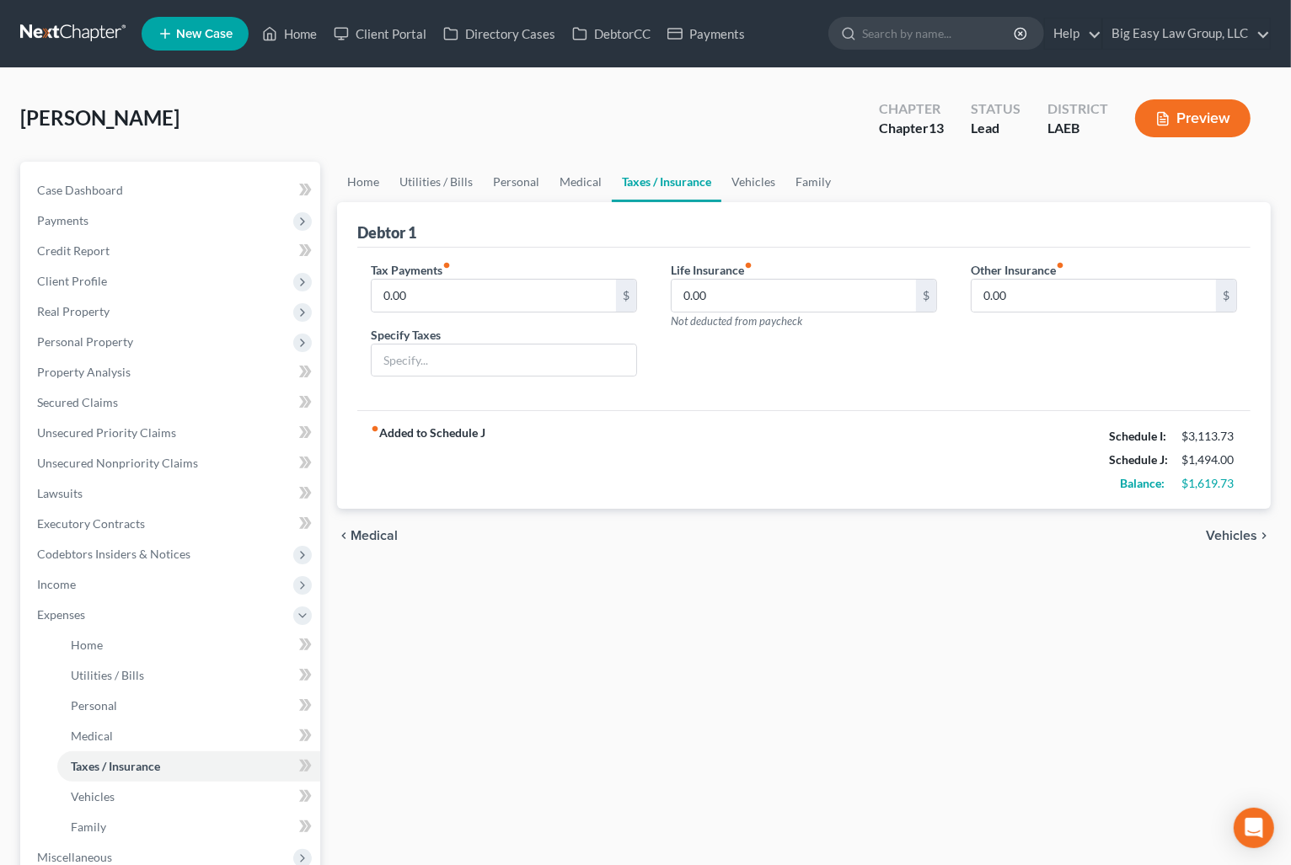
click at [723, 314] on span "Not deducted from paycheck" at bounding box center [736, 320] width 131 height 13
click at [725, 303] on input "0.00" at bounding box center [793, 296] width 244 height 32
click at [748, 172] on link "Vehicles" at bounding box center [753, 182] width 64 height 40
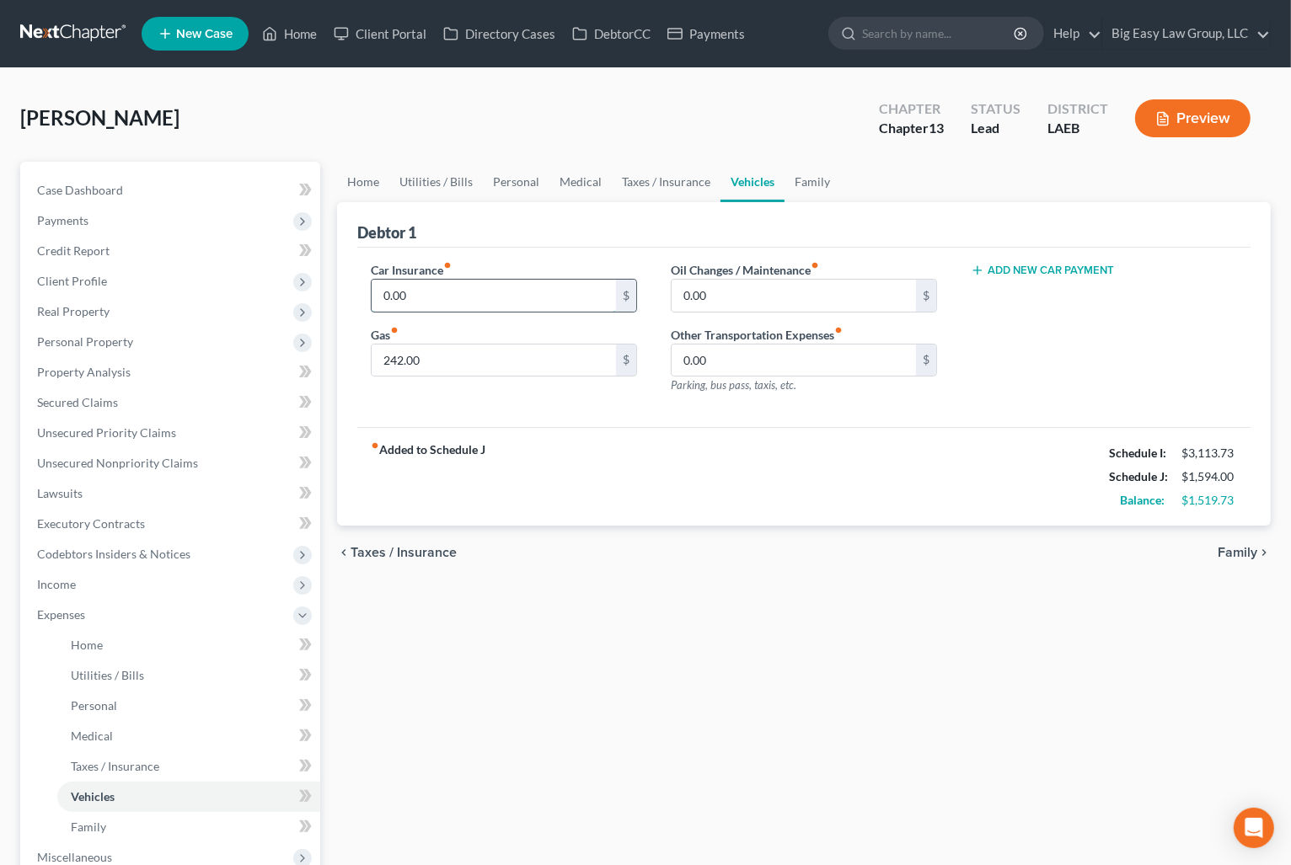
click at [451, 301] on input "0.00" at bounding box center [493, 296] width 244 height 32
click at [178, 406] on link "Secured Claims" at bounding box center [172, 403] width 297 height 30
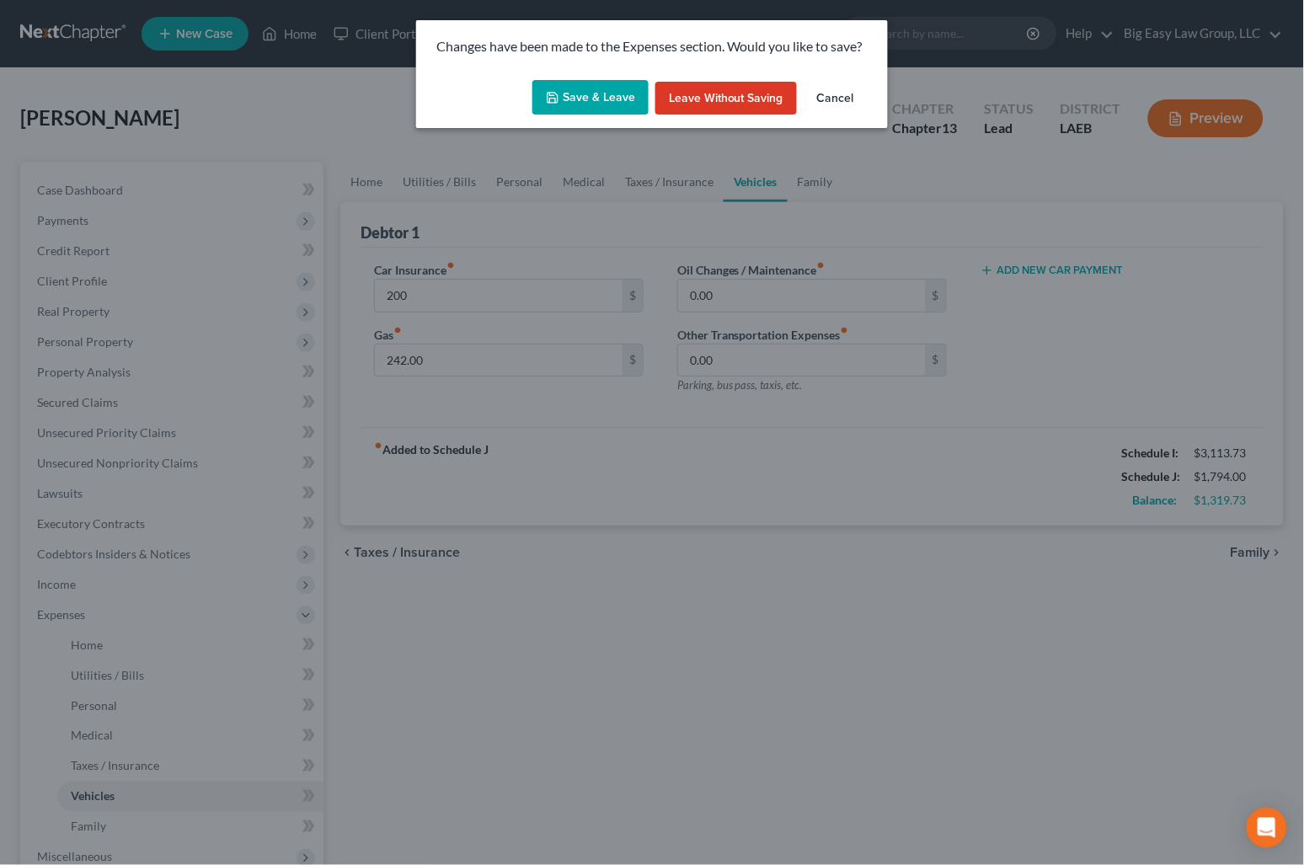
click at [566, 99] on button "Save & Leave" at bounding box center [590, 97] width 116 height 35
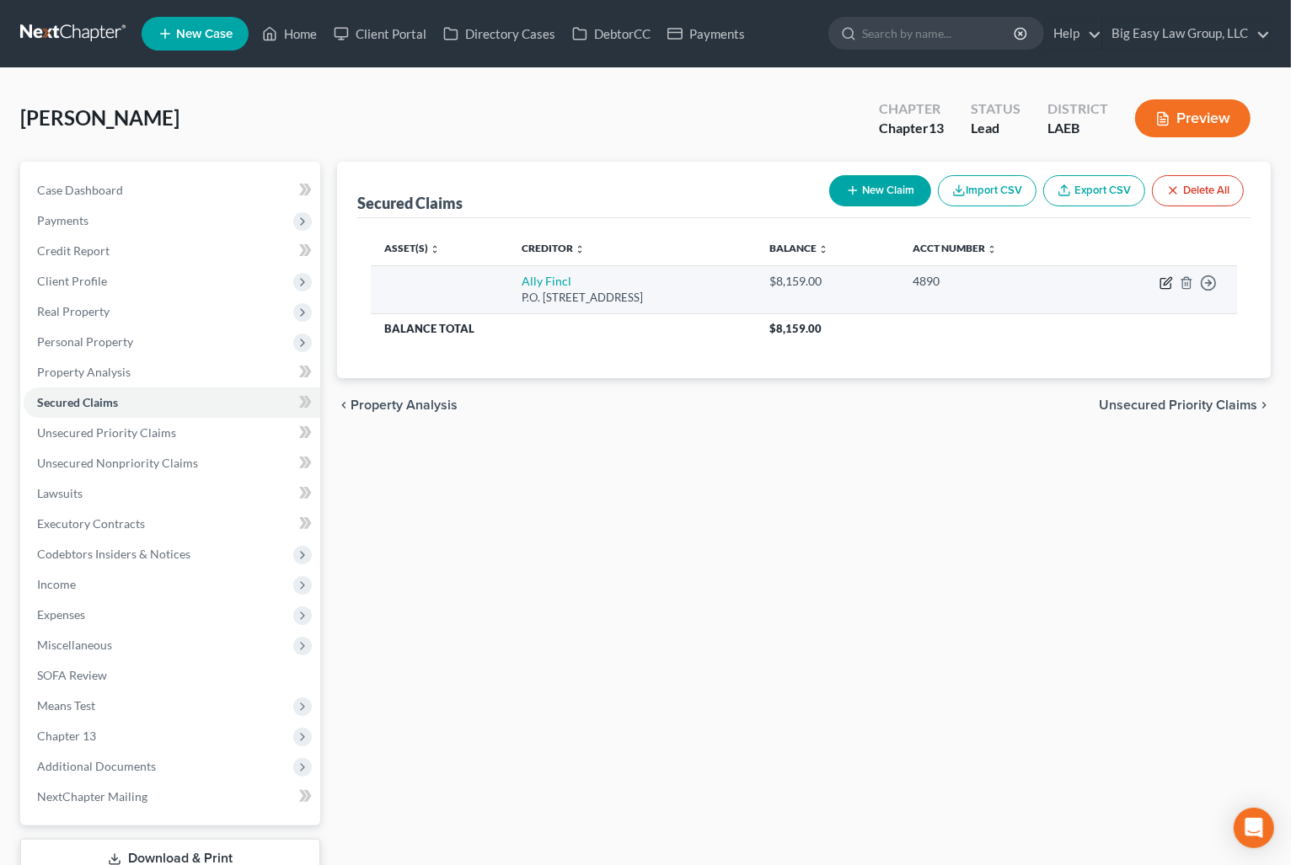
click at [1168, 278] on icon "button" at bounding box center [1167, 281] width 8 height 8
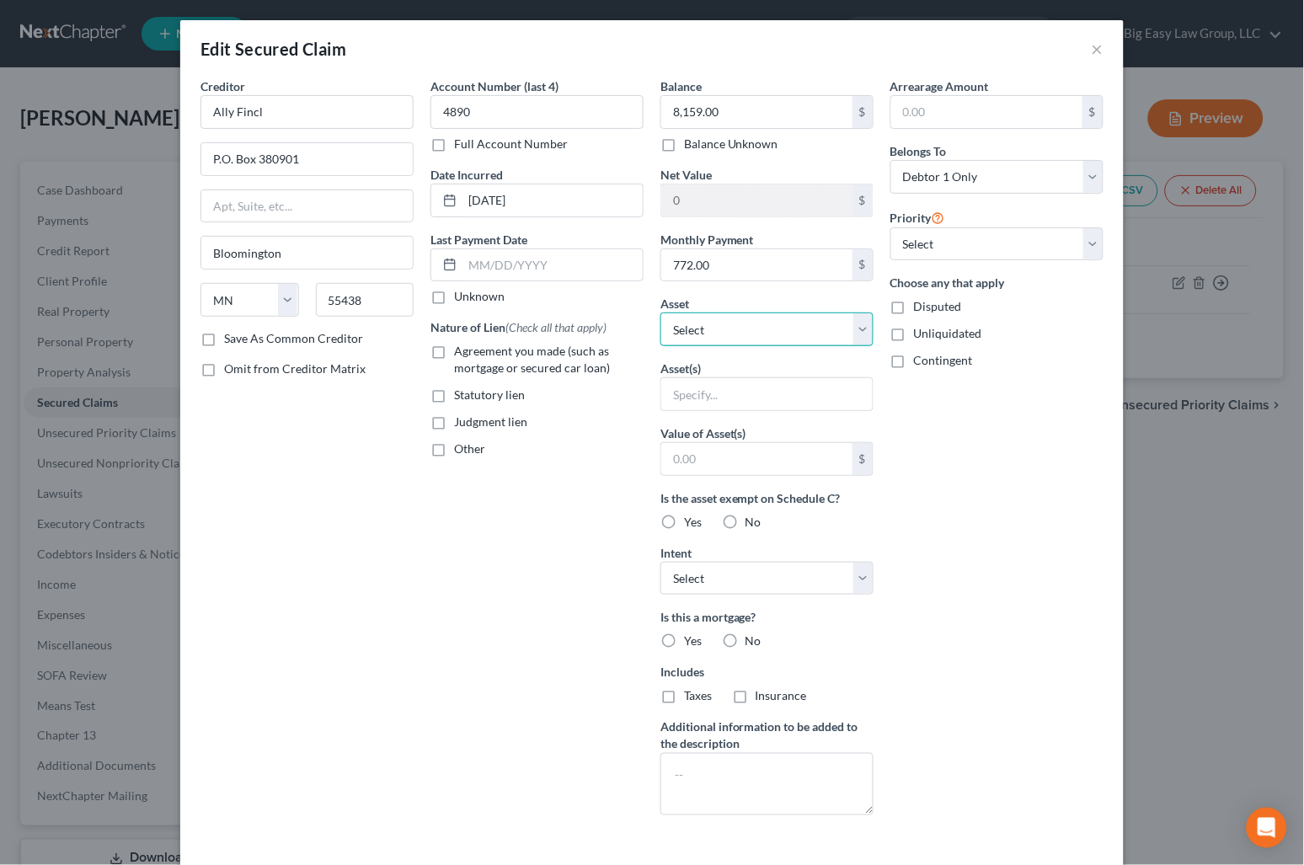
click at [743, 321] on select "Select Other Multiple Assets 2017 Jaguar F Pace - $12387.5 Capital One (Checkin…" at bounding box center [766, 330] width 213 height 34
click at [660, 313] on select "Select Other Multiple Assets 2017 Jaguar F Pace - $12387.5 Capital One (Checkin…" at bounding box center [766, 330] width 213 height 34
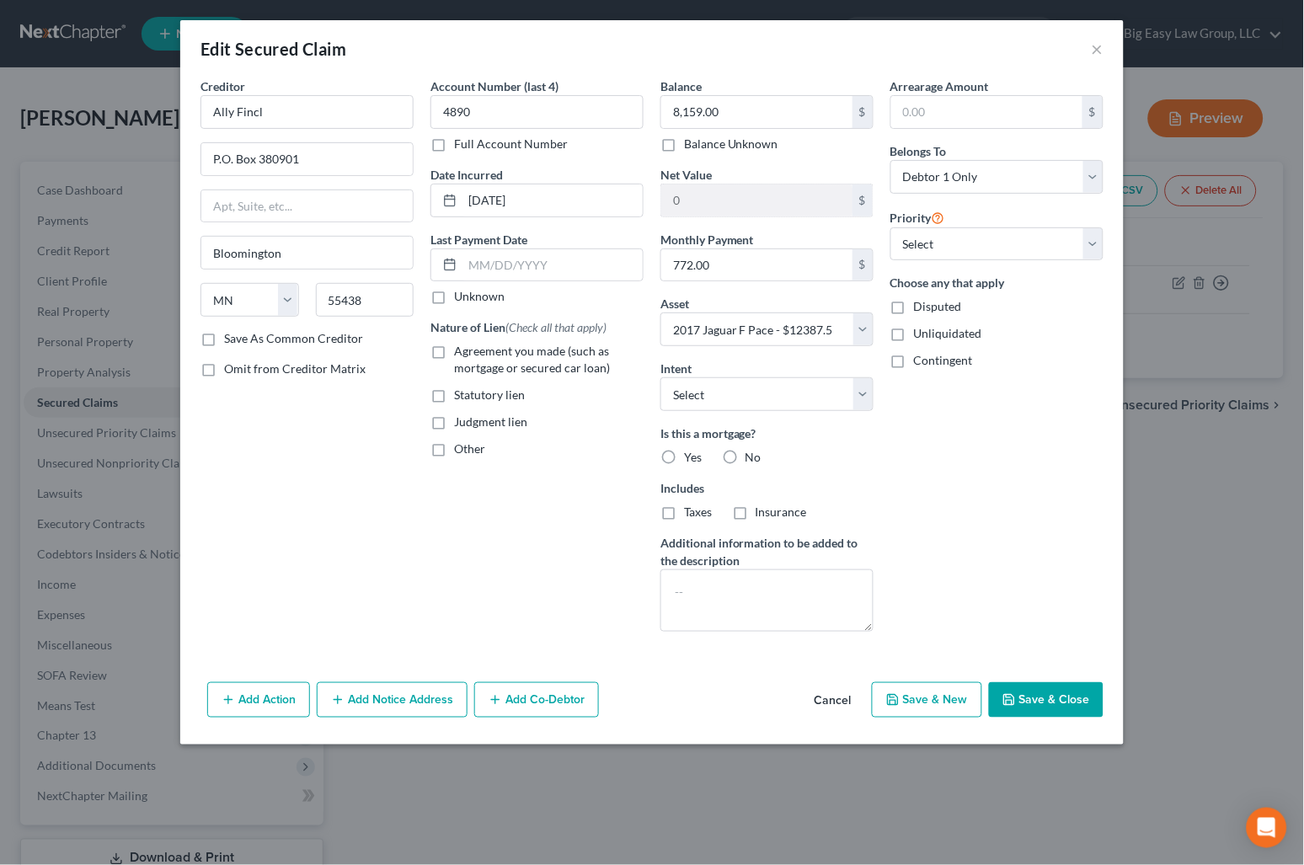
drag, startPoint x: 418, startPoint y: 349, endPoint x: 436, endPoint y: 353, distance: 19.0
click at [418, 349] on div "Creditor * Ally Fincl P.O. Box 380901 Bloomington State AL AK AR AZ CA CO CT DE…" at bounding box center [307, 362] width 230 height 568
drag, startPoint x: 436, startPoint y: 353, endPoint x: 482, endPoint y: 344, distance: 46.4
click at [454, 354] on label "Agreement you made (such as mortgage or secured car loan)" at bounding box center [549, 360] width 190 height 34
click at [461, 354] on input "Agreement you made (such as mortgage or secured car loan)" at bounding box center [466, 348] width 11 height 11
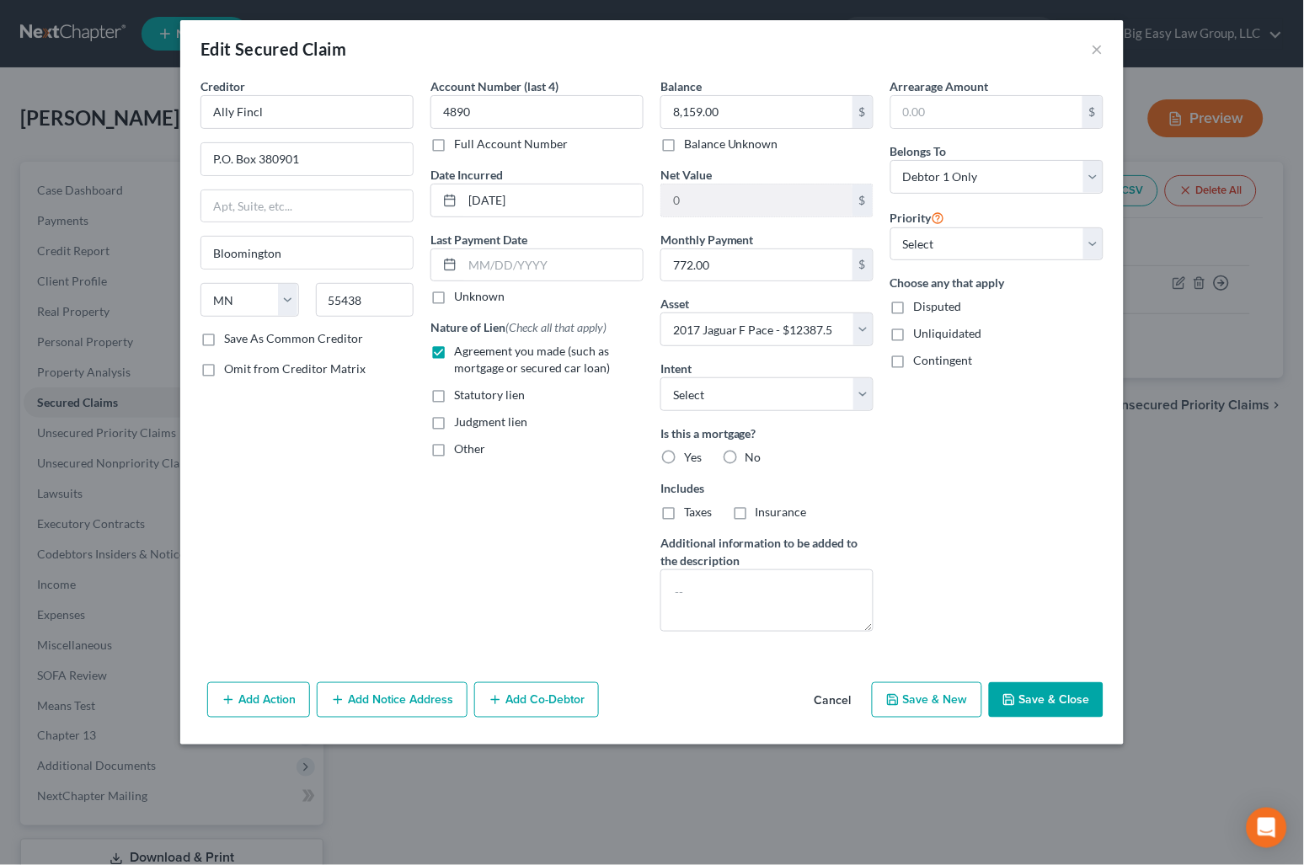
click at [746, 455] on label "No" at bounding box center [754, 457] width 16 height 17
click at [752, 455] on input "No" at bounding box center [757, 454] width 11 height 11
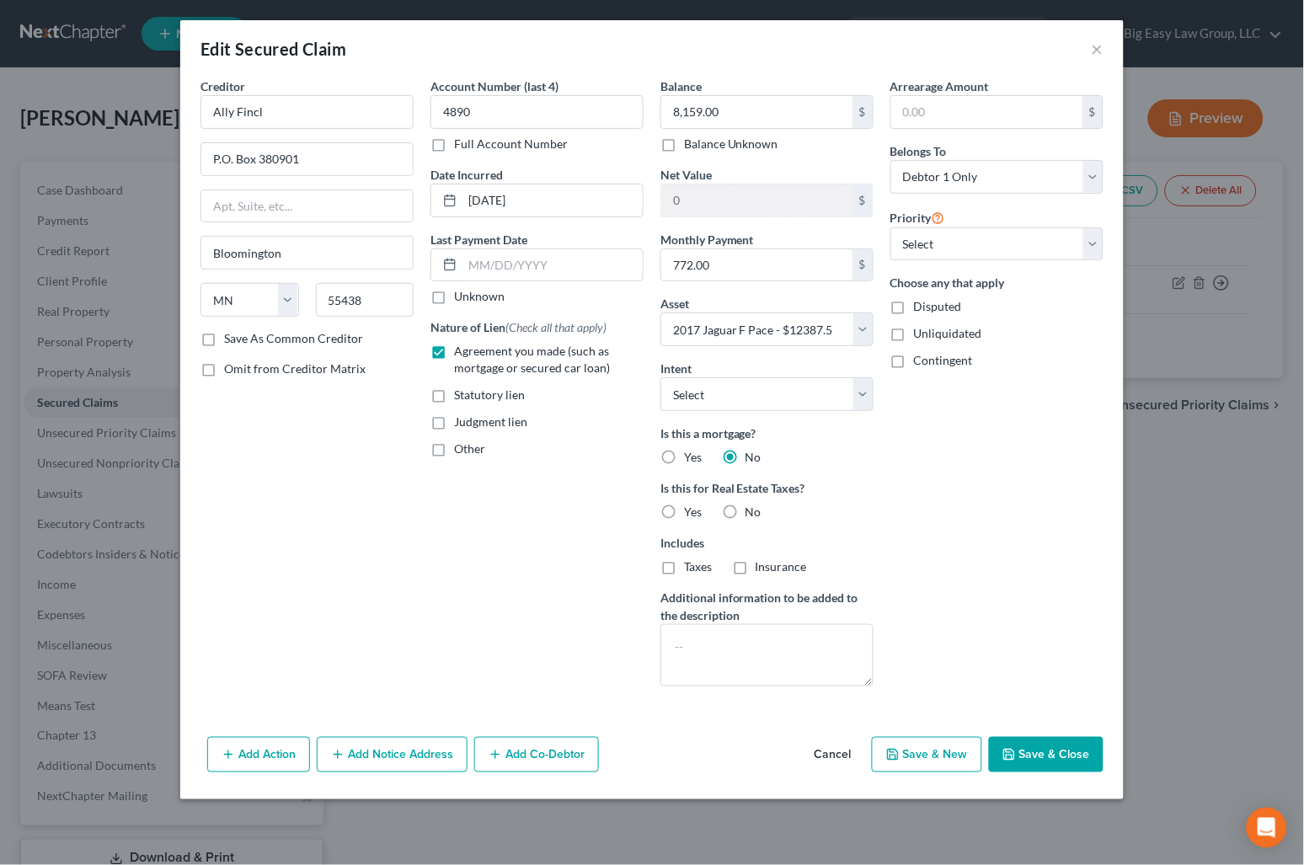
click at [756, 509] on span "No" at bounding box center [754, 512] width 16 height 14
click at [756, 509] on input "No" at bounding box center [757, 509] width 11 height 11
click at [1010, 754] on icon "button" at bounding box center [1008, 754] width 13 height 13
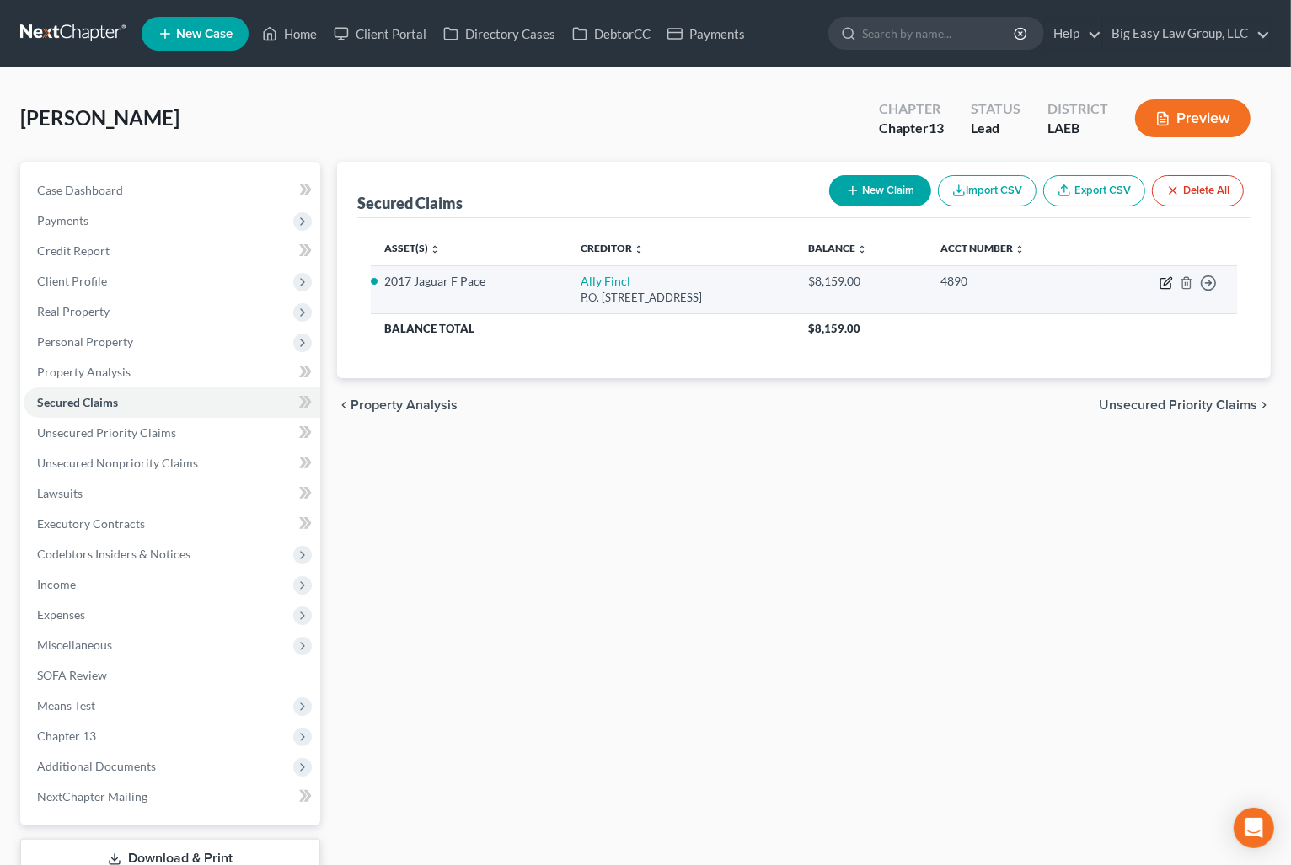
click at [1163, 278] on icon "button" at bounding box center [1165, 282] width 13 height 13
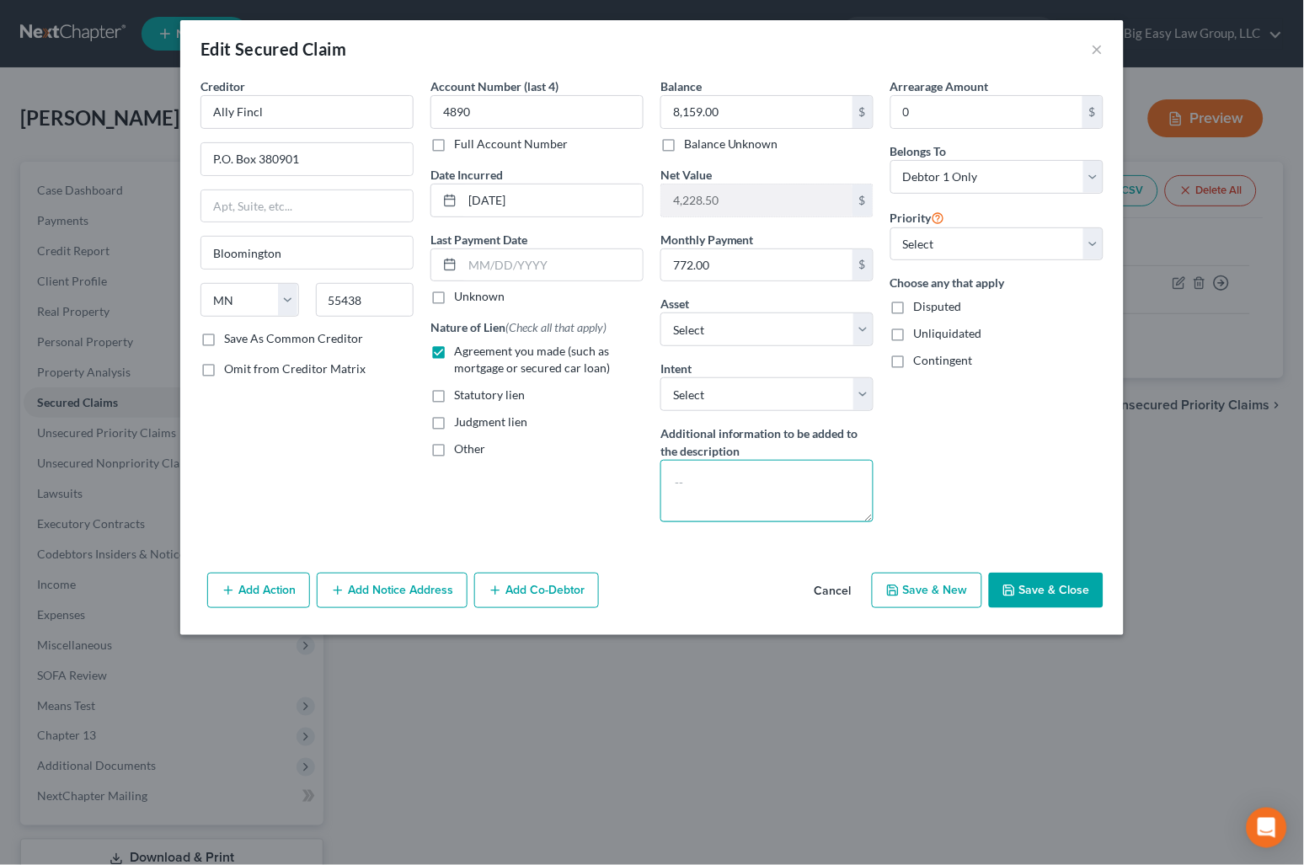
click at [735, 487] on textarea at bounding box center [766, 491] width 213 height 62
click at [1071, 583] on button "Save & Close" at bounding box center [1046, 590] width 115 height 35
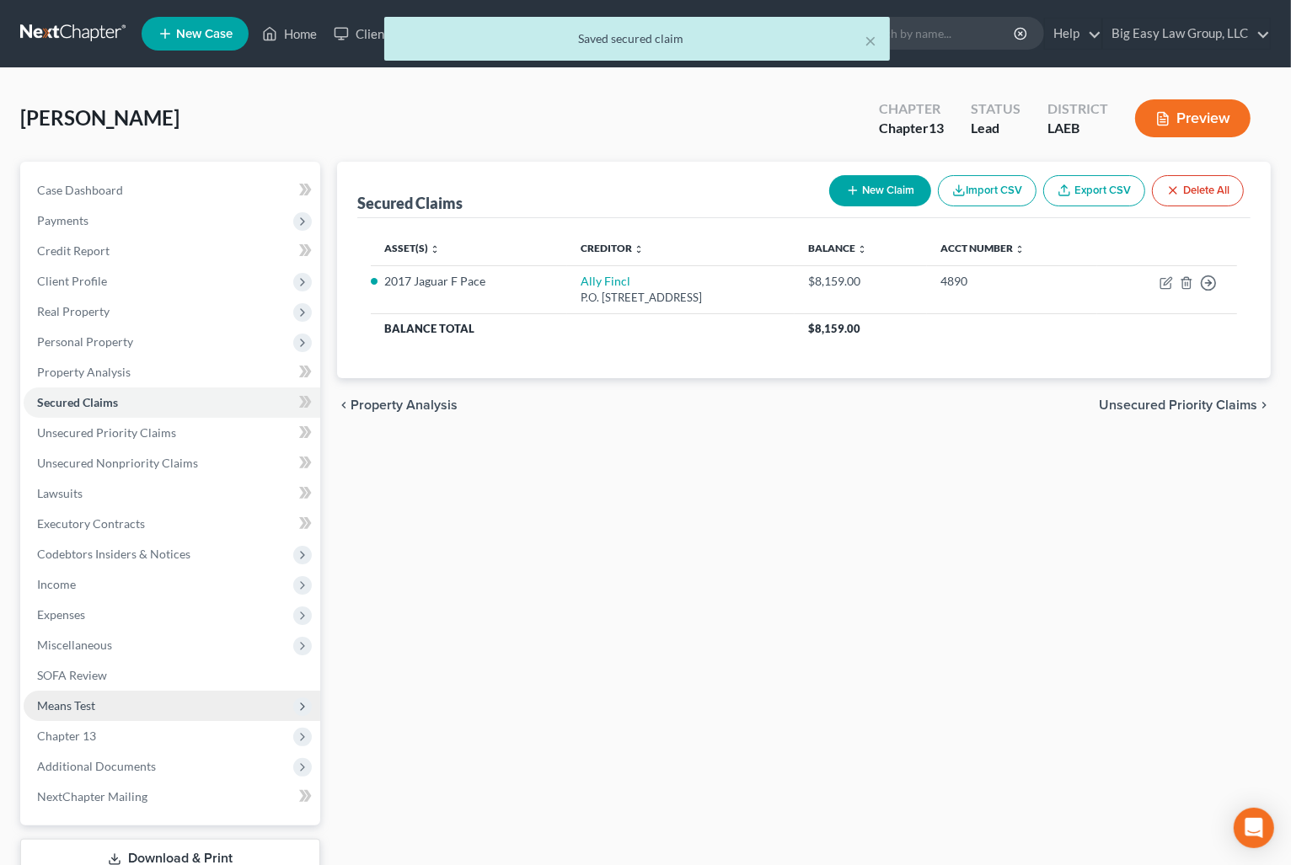
click at [169, 706] on span "Means Test" at bounding box center [172, 706] width 297 height 30
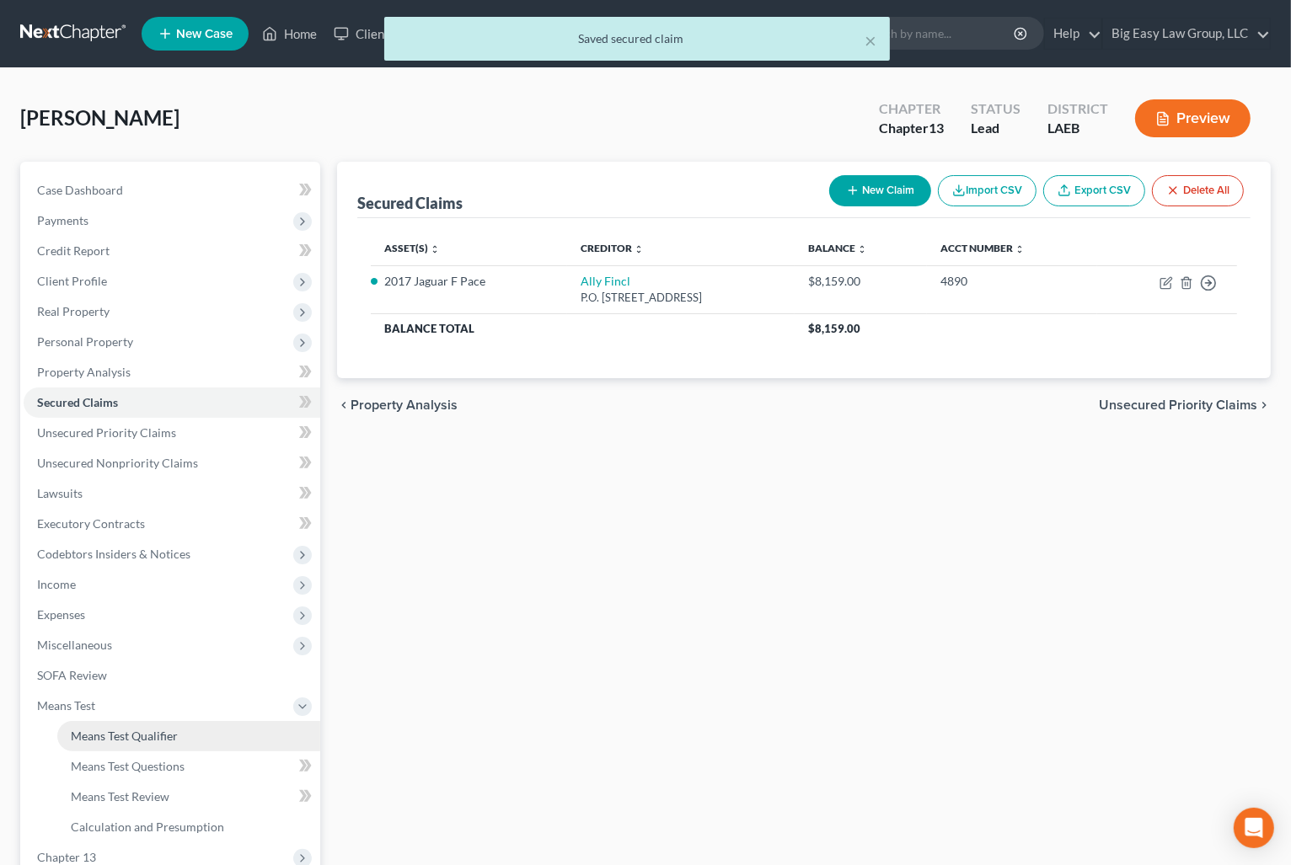
click at [174, 731] on span "Means Test Qualifier" at bounding box center [124, 736] width 107 height 14
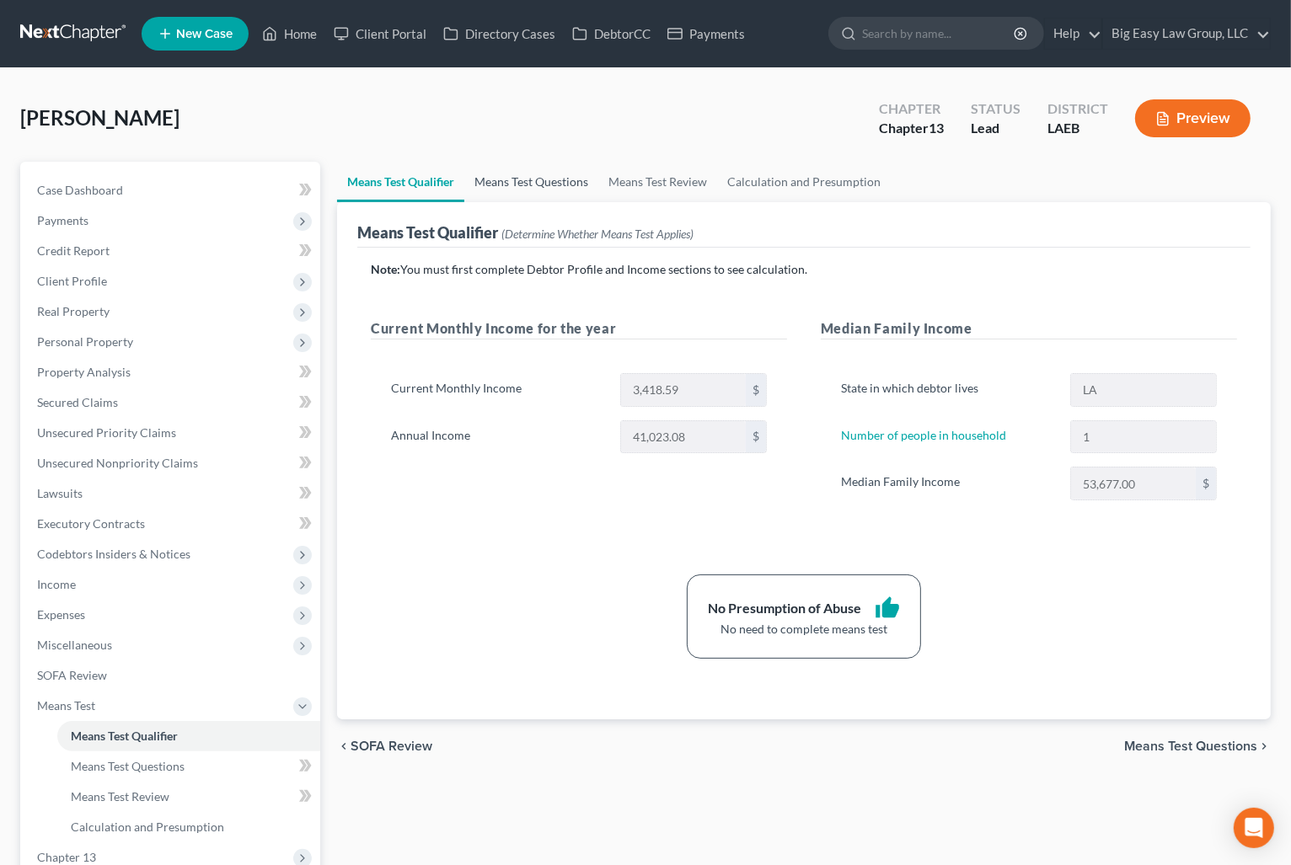
click at [527, 164] on link "Means Test Questions" at bounding box center [531, 182] width 134 height 40
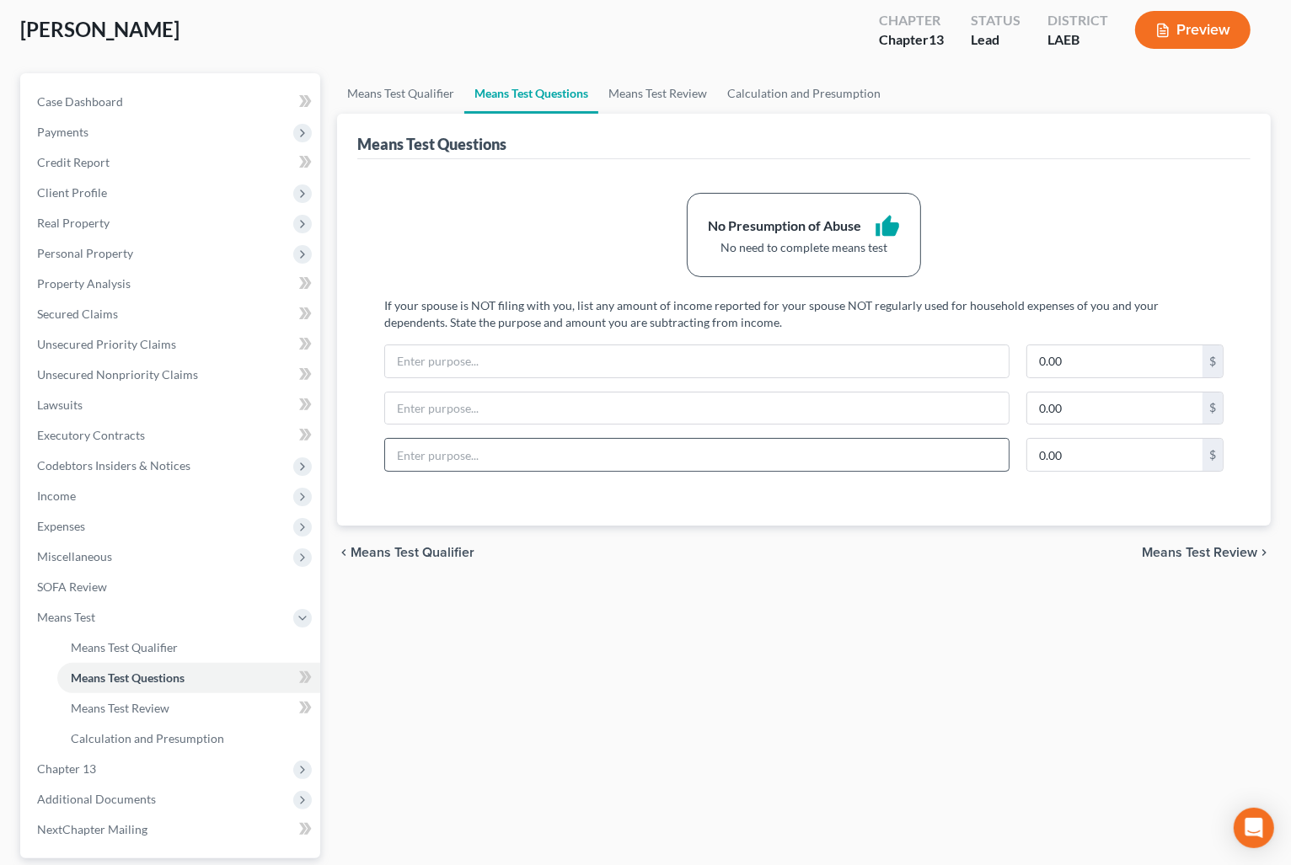
scroll to position [90, 0]
click at [131, 553] on span "Miscellaneous" at bounding box center [172, 555] width 297 height 30
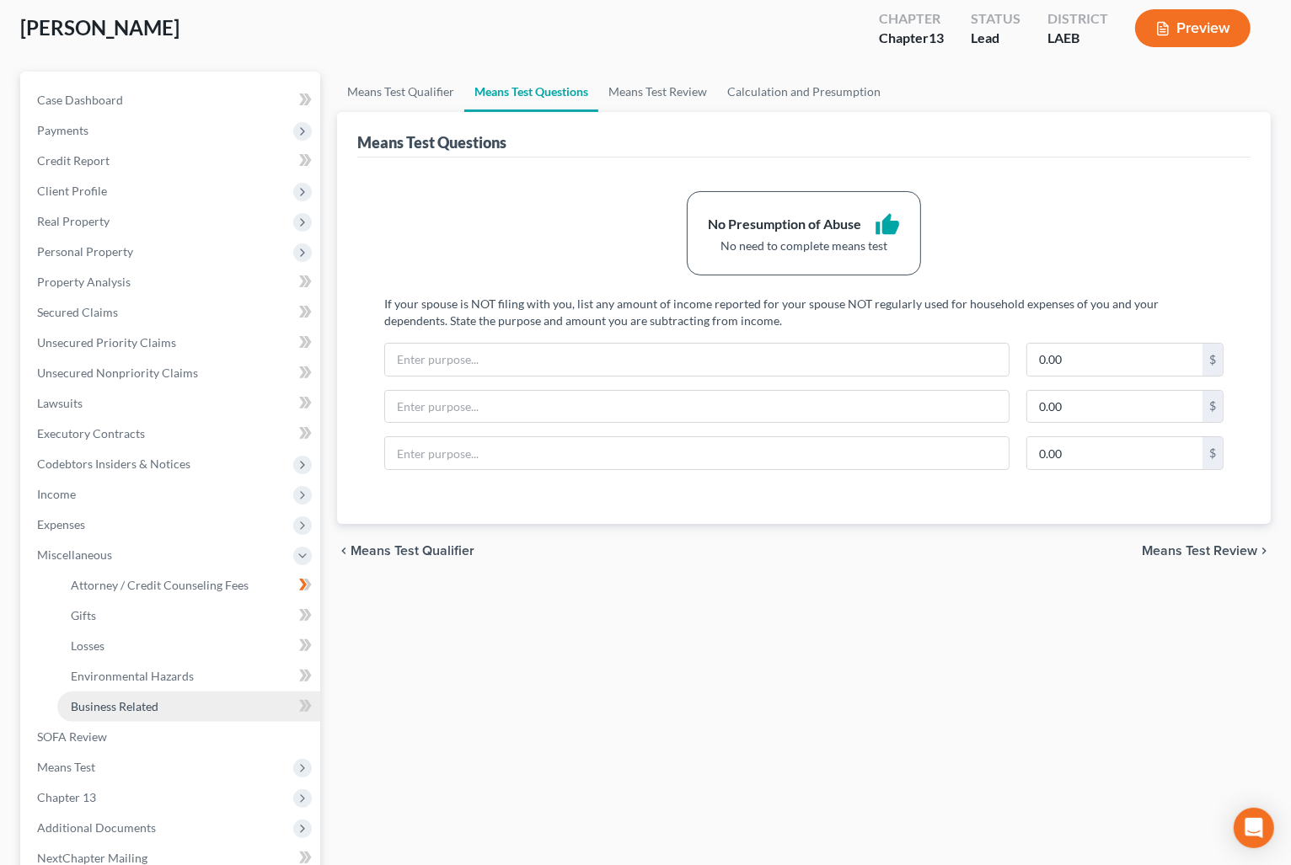
click at [183, 699] on link "Business Related" at bounding box center [188, 707] width 263 height 30
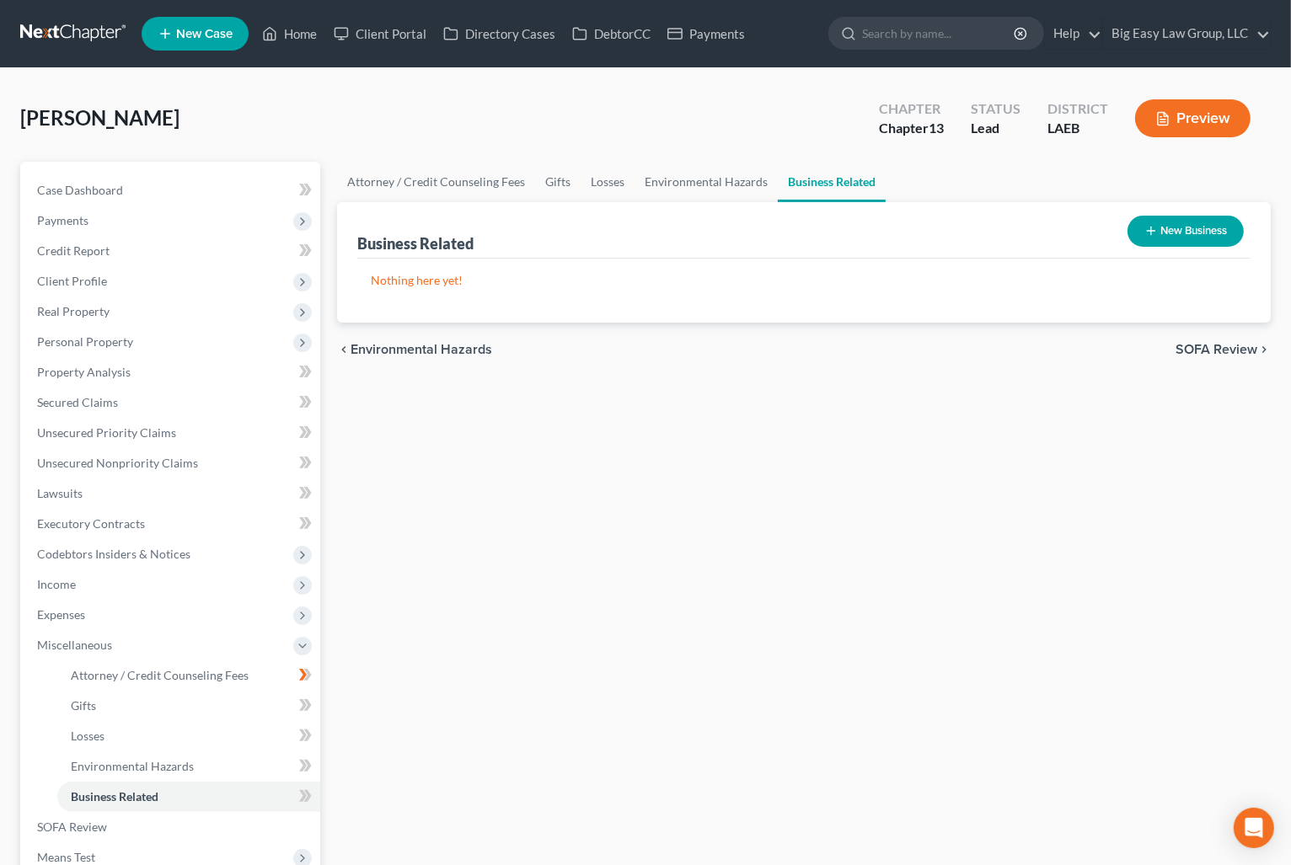
click at [1199, 211] on div "New Business" at bounding box center [1185, 231] width 130 height 45
click at [1194, 216] on button "New Business" at bounding box center [1185, 231] width 116 height 31
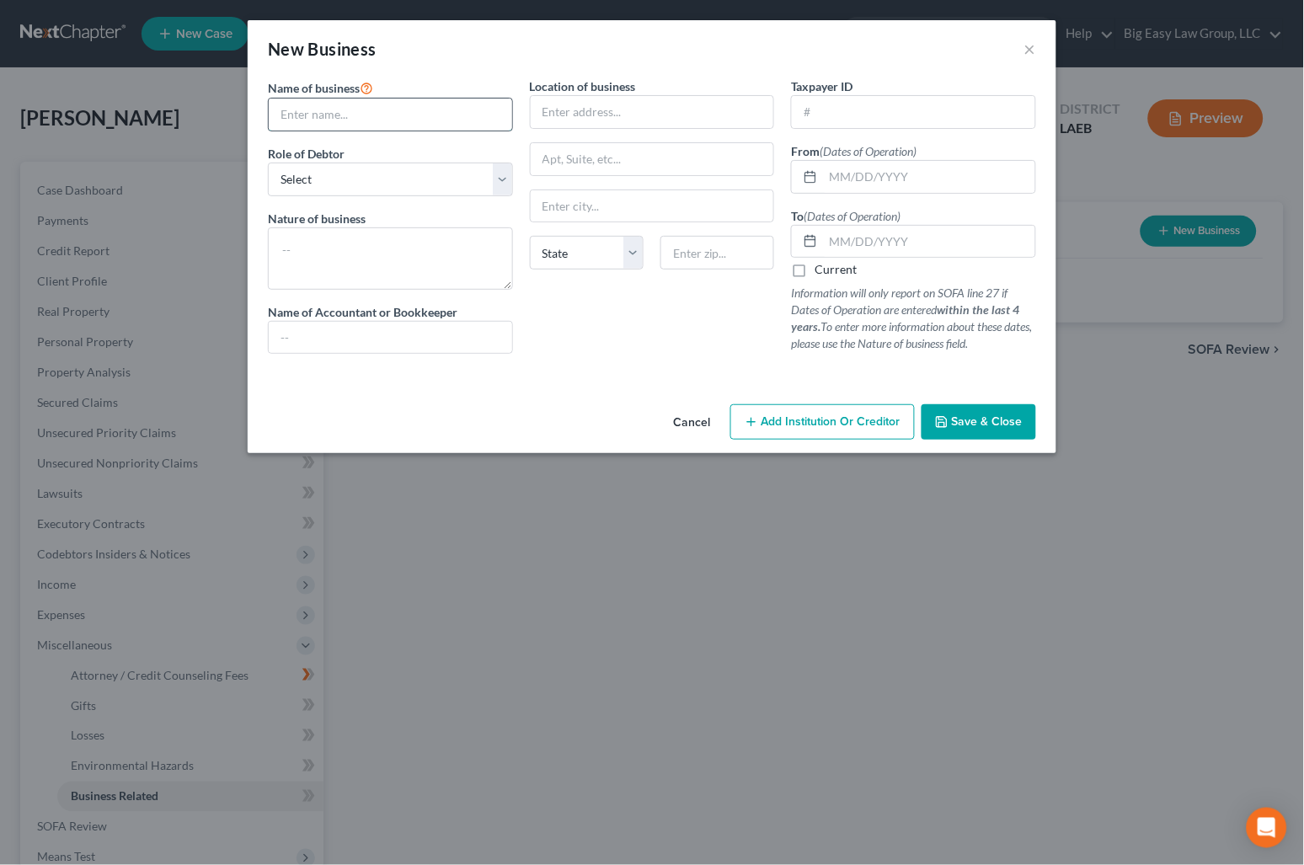
click at [358, 123] on input "text" at bounding box center [390, 115] width 243 height 32
click at [425, 179] on select "Select A member of a limited liability company (LLC) or limited liability partn…" at bounding box center [390, 180] width 245 height 34
click at [268, 163] on select "Select A member of a limited liability company (LLC) or limited liability partn…" at bounding box center [390, 180] width 245 height 34
click at [393, 254] on textarea at bounding box center [390, 258] width 245 height 62
click at [639, 115] on input "text" at bounding box center [652, 112] width 243 height 32
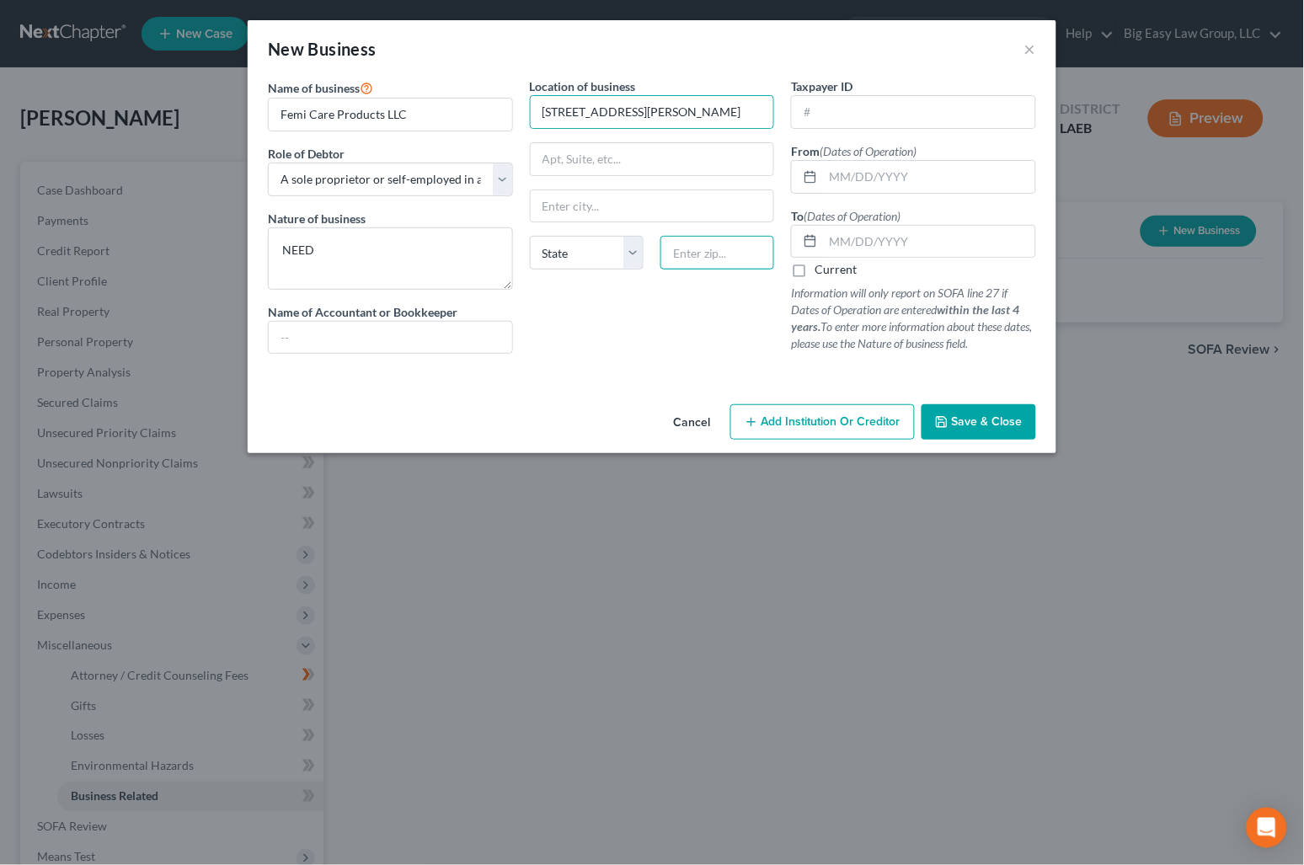
click at [694, 251] on input "text" at bounding box center [717, 253] width 114 height 34
click at [873, 184] on input "text" at bounding box center [929, 177] width 212 height 32
click at [918, 245] on input "text" at bounding box center [929, 242] width 212 height 32
click at [836, 108] on input "text" at bounding box center [913, 112] width 243 height 32
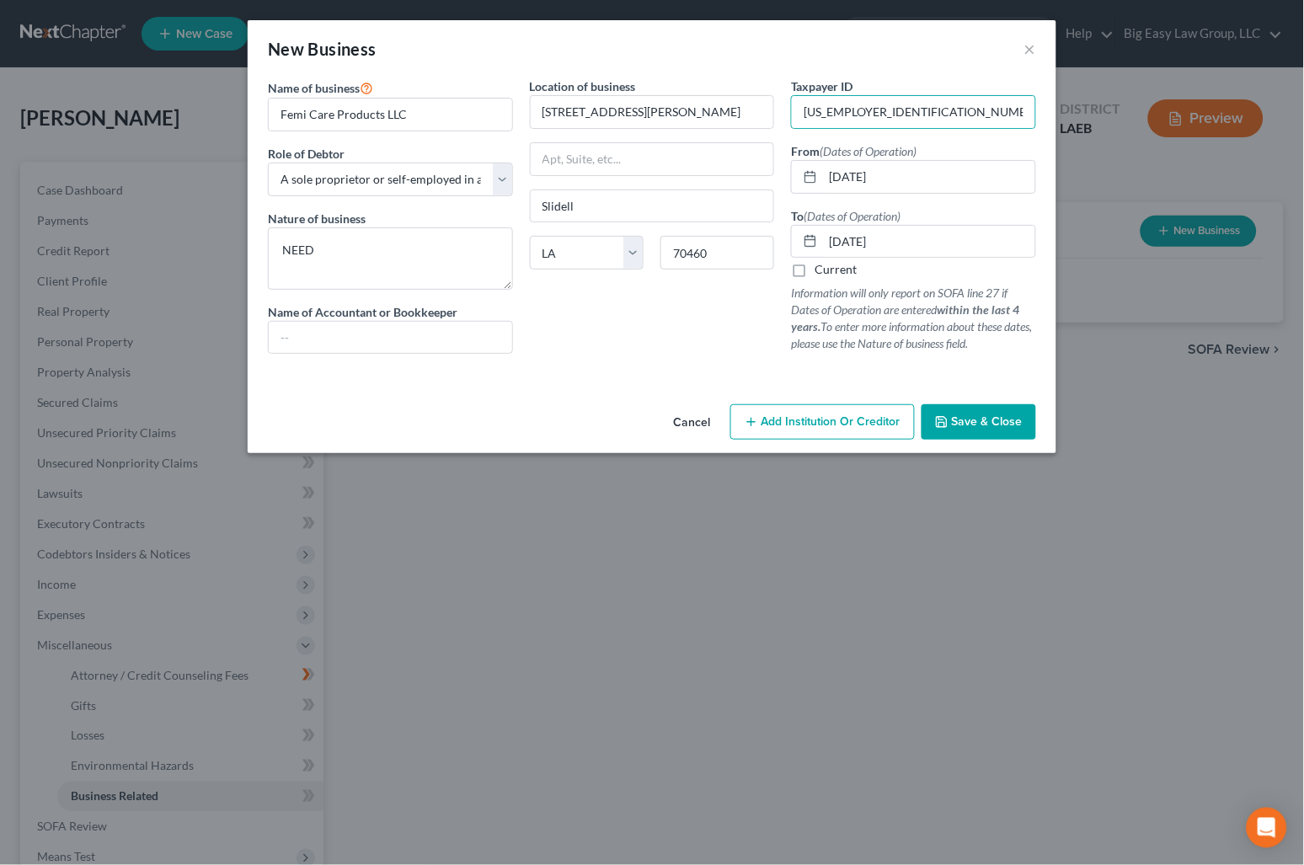
click at [943, 417] on icon "button" at bounding box center [942, 422] width 10 height 10
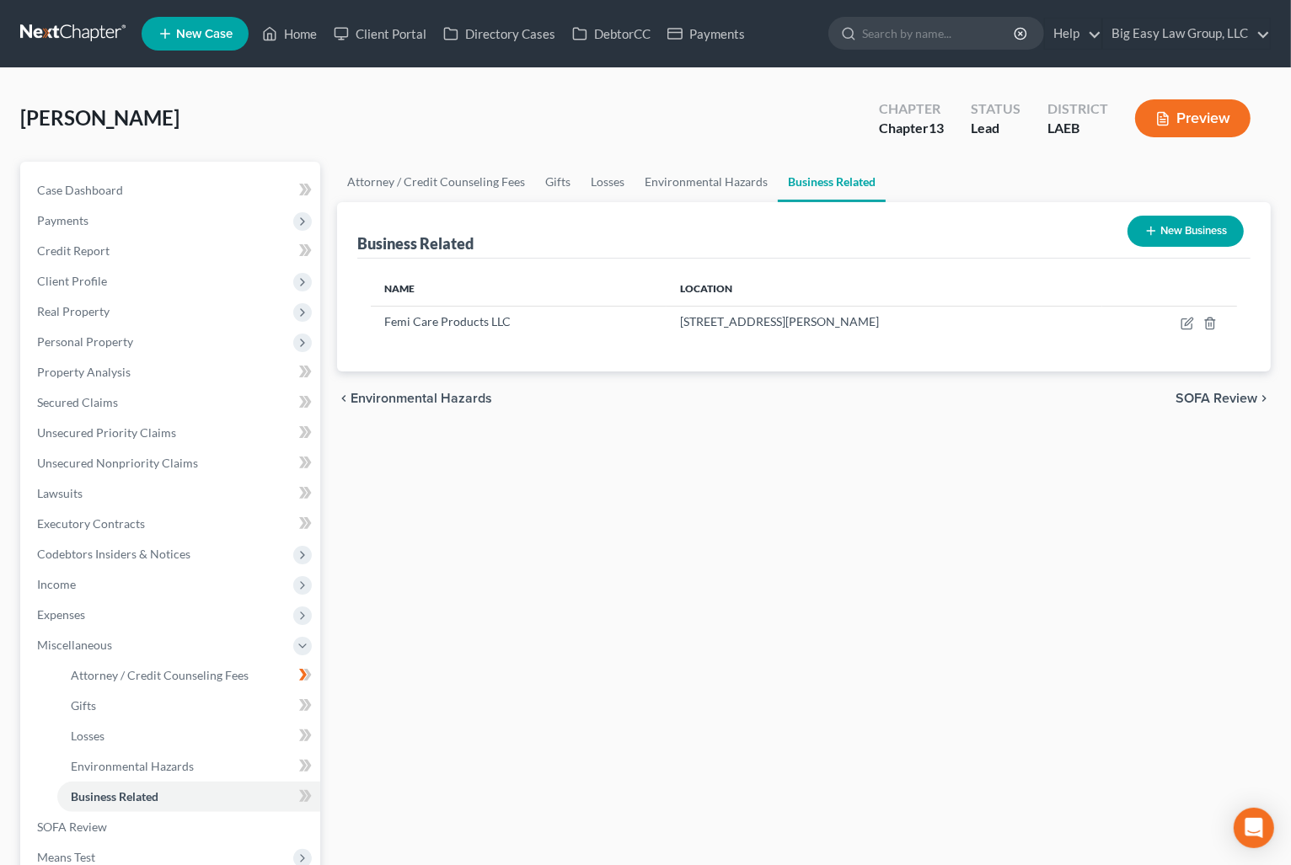
click at [1146, 228] on icon "button" at bounding box center [1150, 230] width 13 height 13
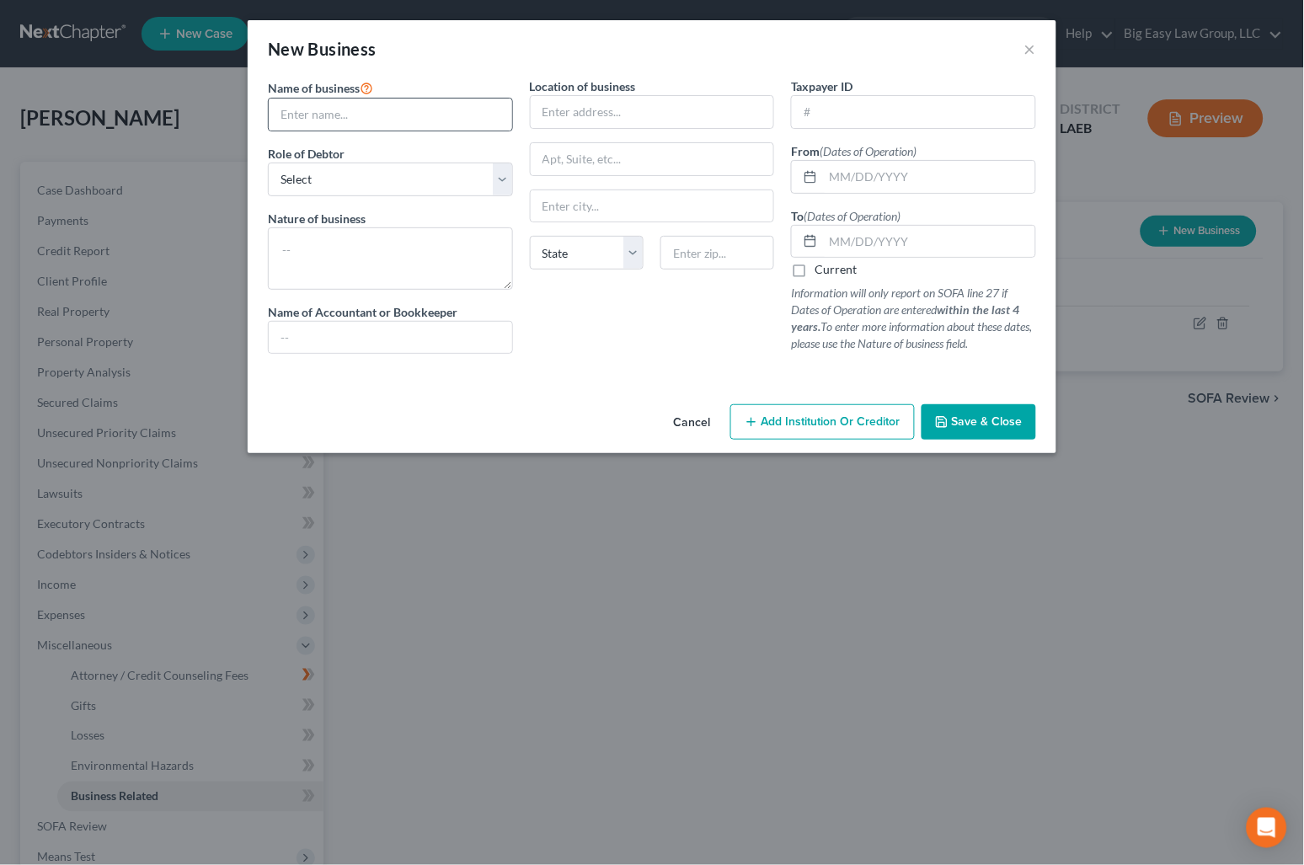
click at [329, 131] on div at bounding box center [390, 115] width 245 height 34
click at [329, 120] on input "text" at bounding box center [390, 115] width 243 height 32
click at [901, 175] on input "text" at bounding box center [929, 177] width 212 height 32
click at [409, 182] on select "Select A member of a limited liability company (LLC) or limited liability partn…" at bounding box center [390, 180] width 245 height 34
click at [268, 163] on select "Select A member of a limited liability company (LLC) or limited liability partn…" at bounding box center [390, 180] width 245 height 34
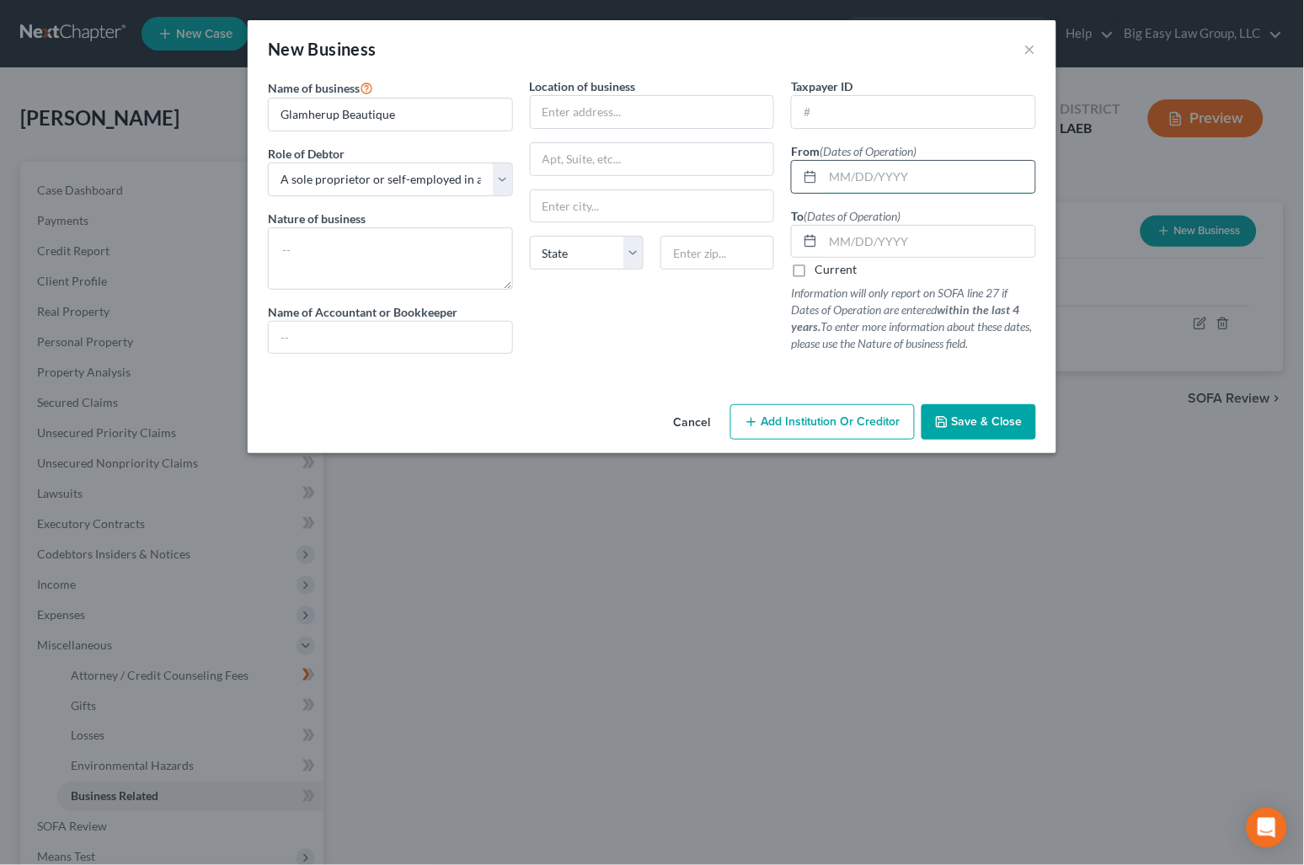
click at [879, 179] on input "text" at bounding box center [929, 177] width 212 height 32
click at [920, 179] on input "07/" at bounding box center [929, 177] width 212 height 32
click at [866, 235] on input "text" at bounding box center [929, 242] width 212 height 32
click at [456, 286] on textarea at bounding box center [390, 258] width 245 height 62
click at [961, 421] on span "Save & Close" at bounding box center [987, 421] width 71 height 14
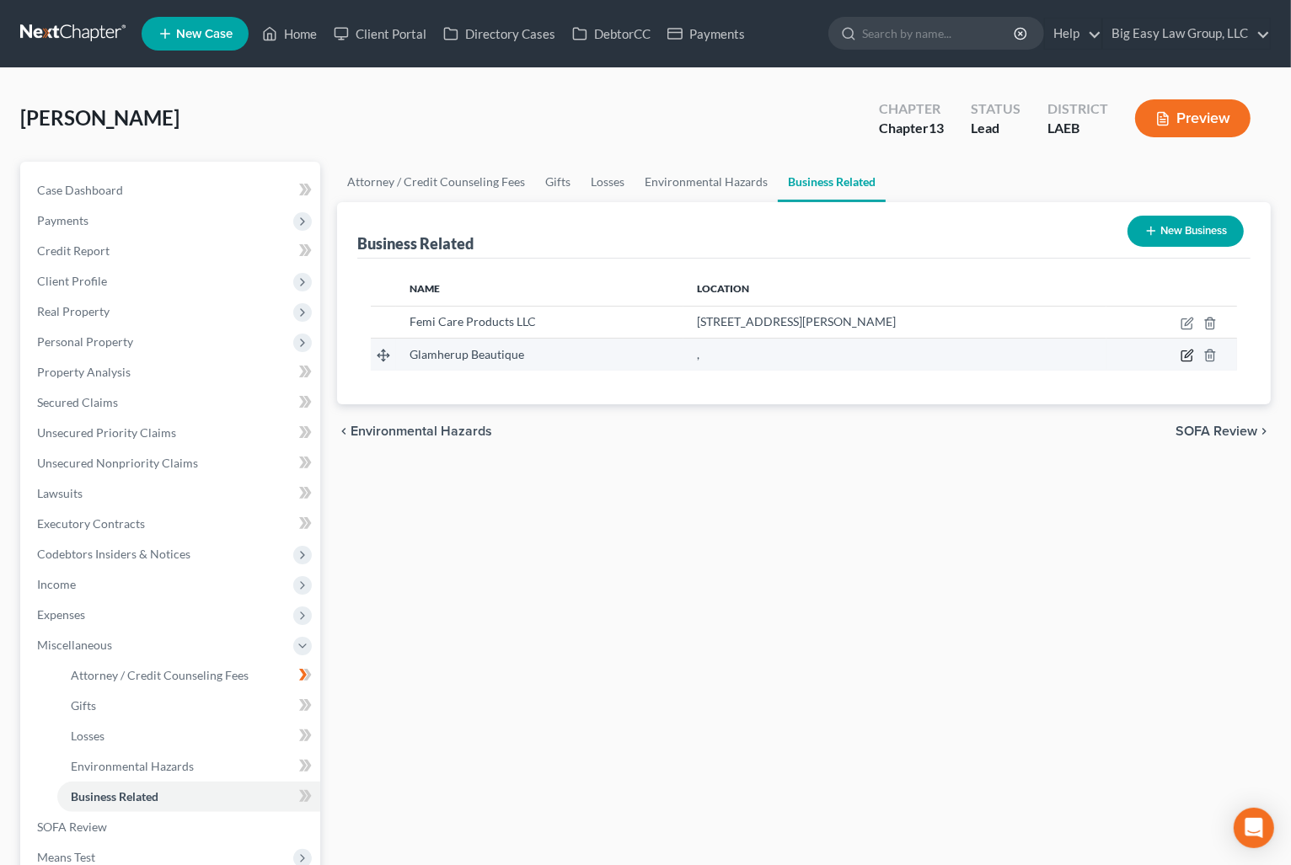
click at [1184, 354] on icon "button" at bounding box center [1186, 355] width 13 height 13
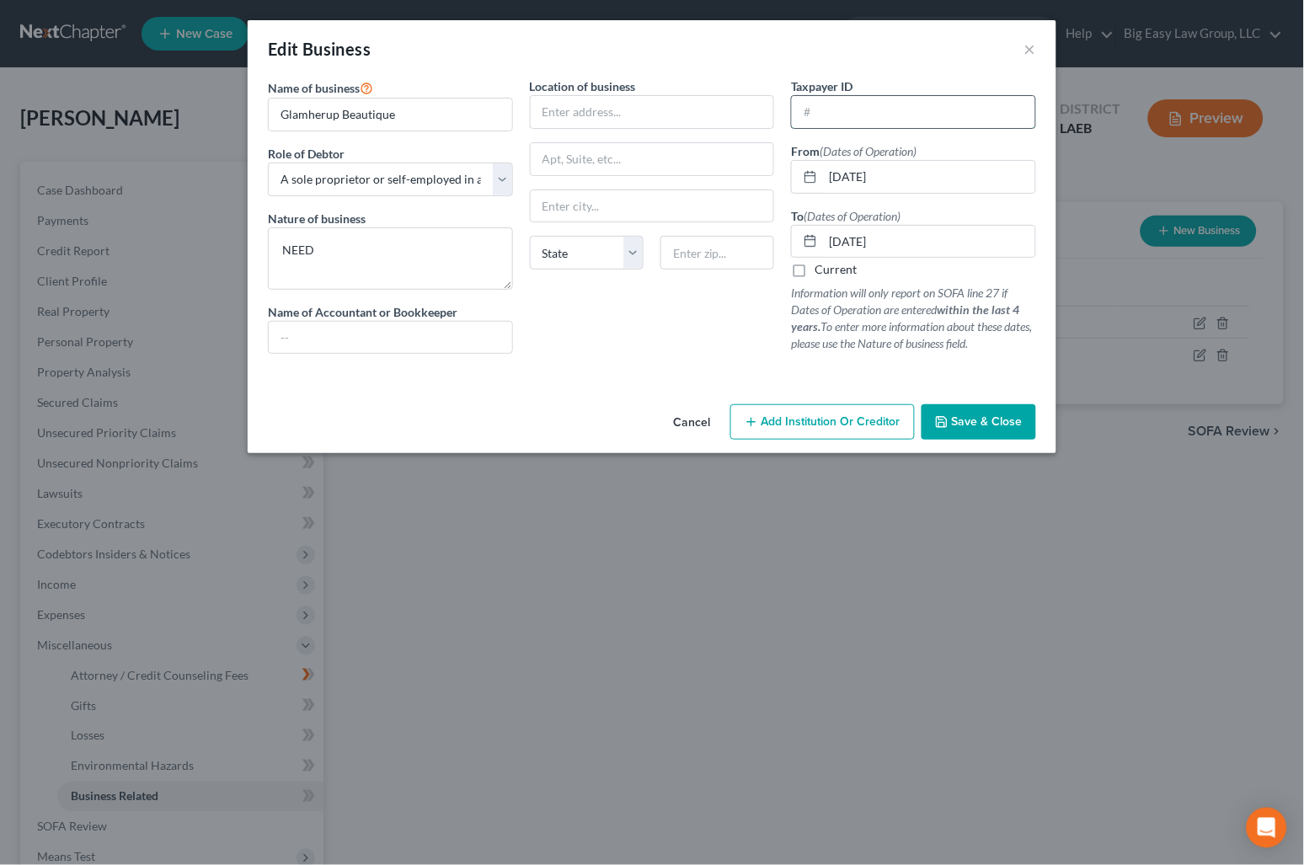
click at [832, 110] on input "text" at bounding box center [913, 112] width 243 height 32
click at [339, 334] on input "text" at bounding box center [390, 338] width 243 height 32
click at [597, 110] on input "text" at bounding box center [652, 112] width 243 height 32
click at [696, 267] on input "text" at bounding box center [717, 253] width 114 height 34
click at [965, 432] on button "Save & Close" at bounding box center [979, 421] width 115 height 35
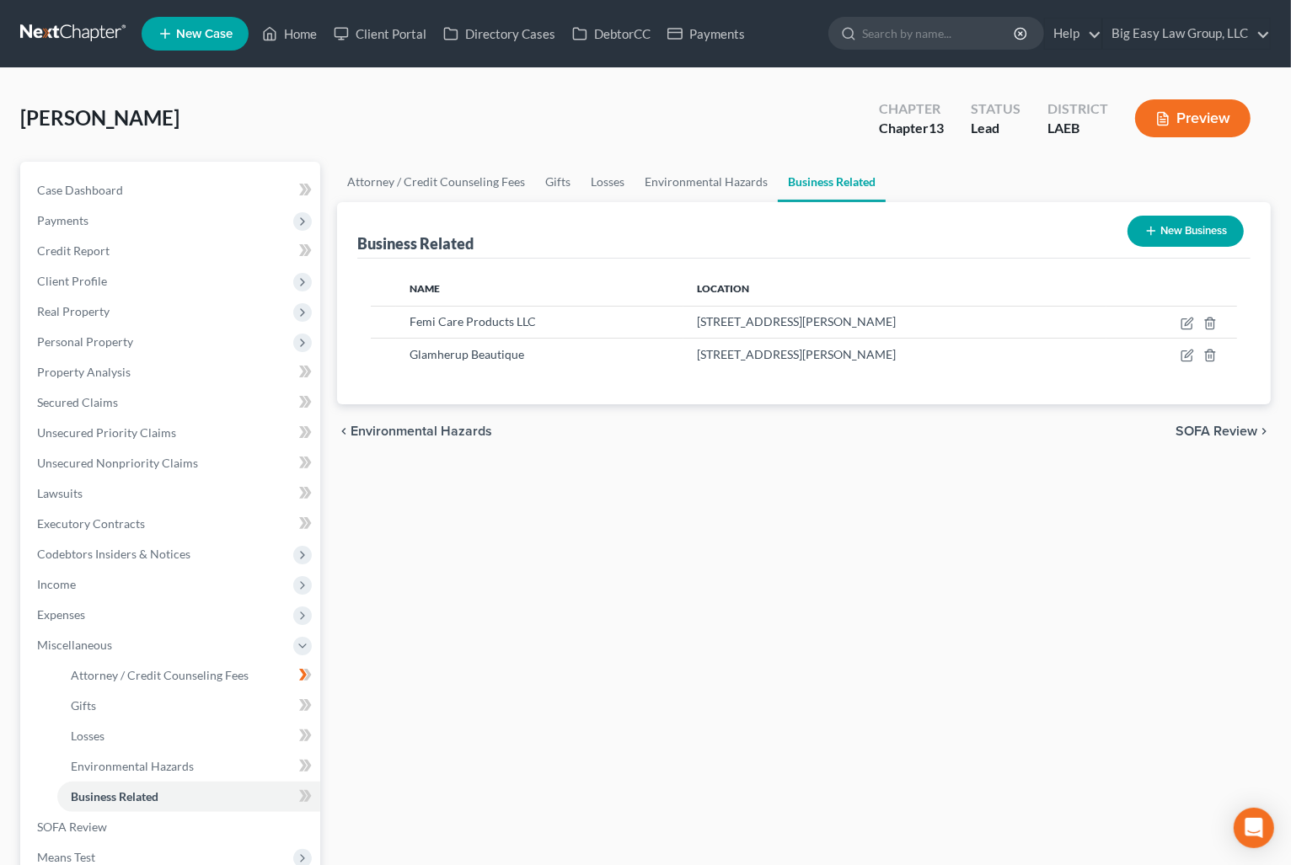
click at [635, 101] on div "Jackson, Kimberly Upgraded Chapter Chapter 13 Status Lead District LAEB Preview" at bounding box center [645, 124] width 1250 height 73
click at [205, 569] on span "Income" at bounding box center [172, 584] width 297 height 30
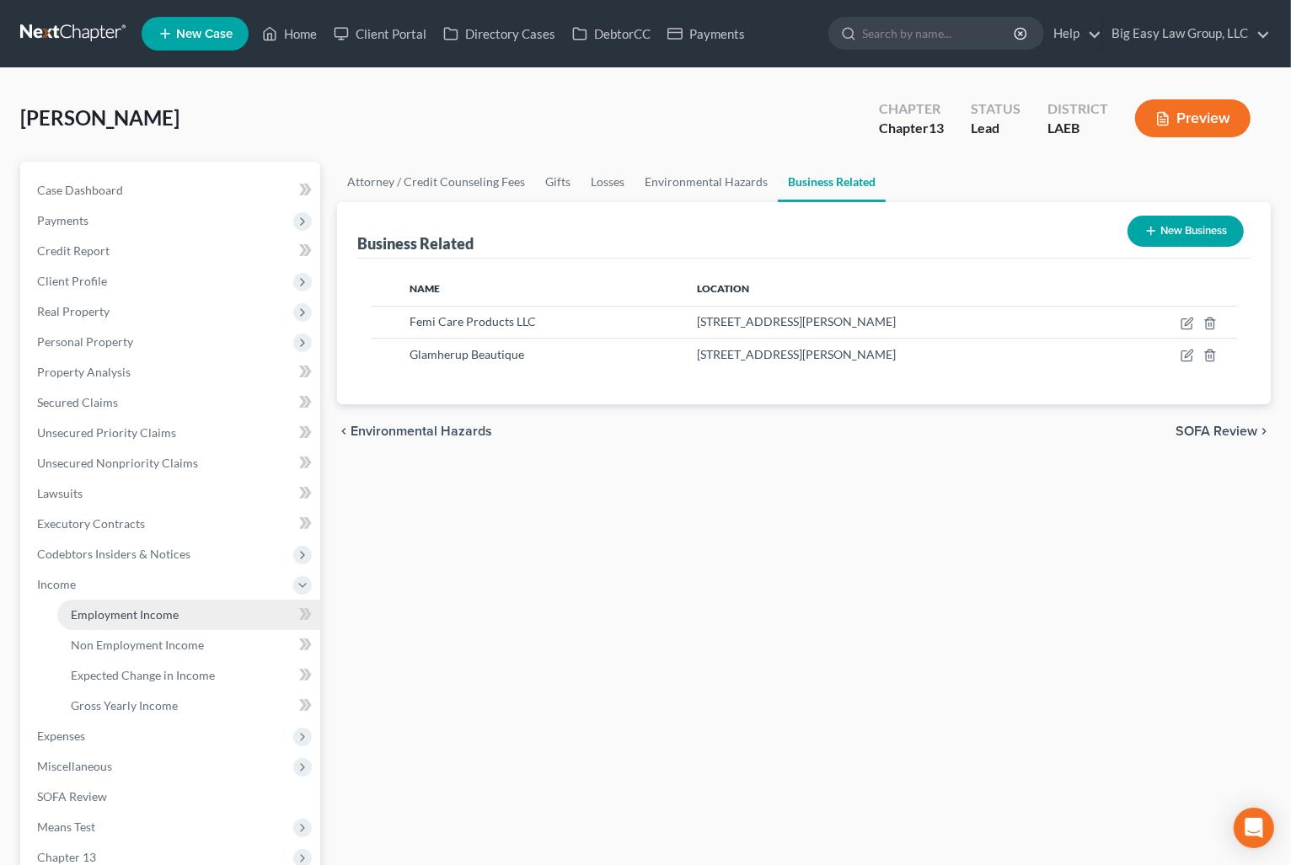
drag, startPoint x: 197, startPoint y: 612, endPoint x: 270, endPoint y: 612, distance: 73.3
click at [197, 612] on link "Employment Income" at bounding box center [188, 615] width 263 height 30
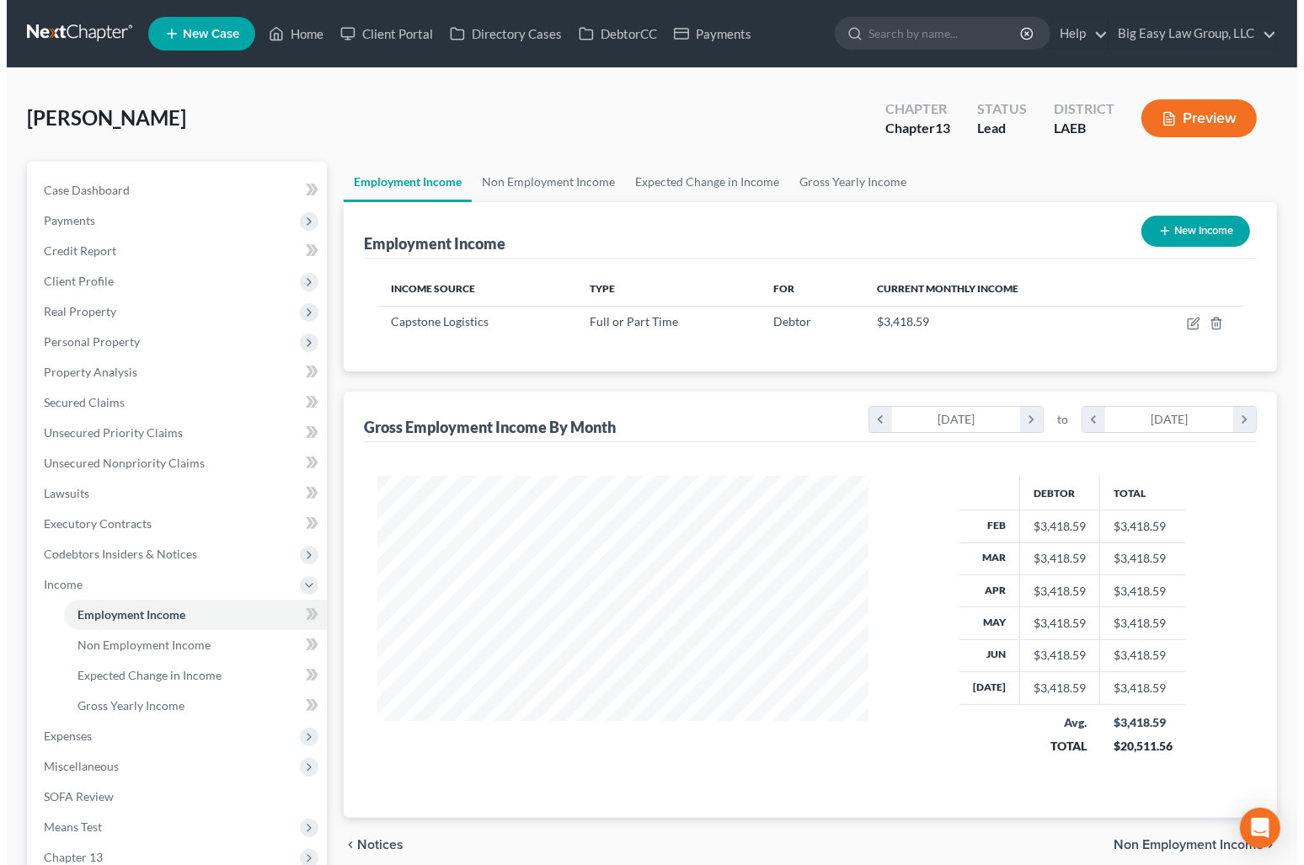
scroll to position [302, 525]
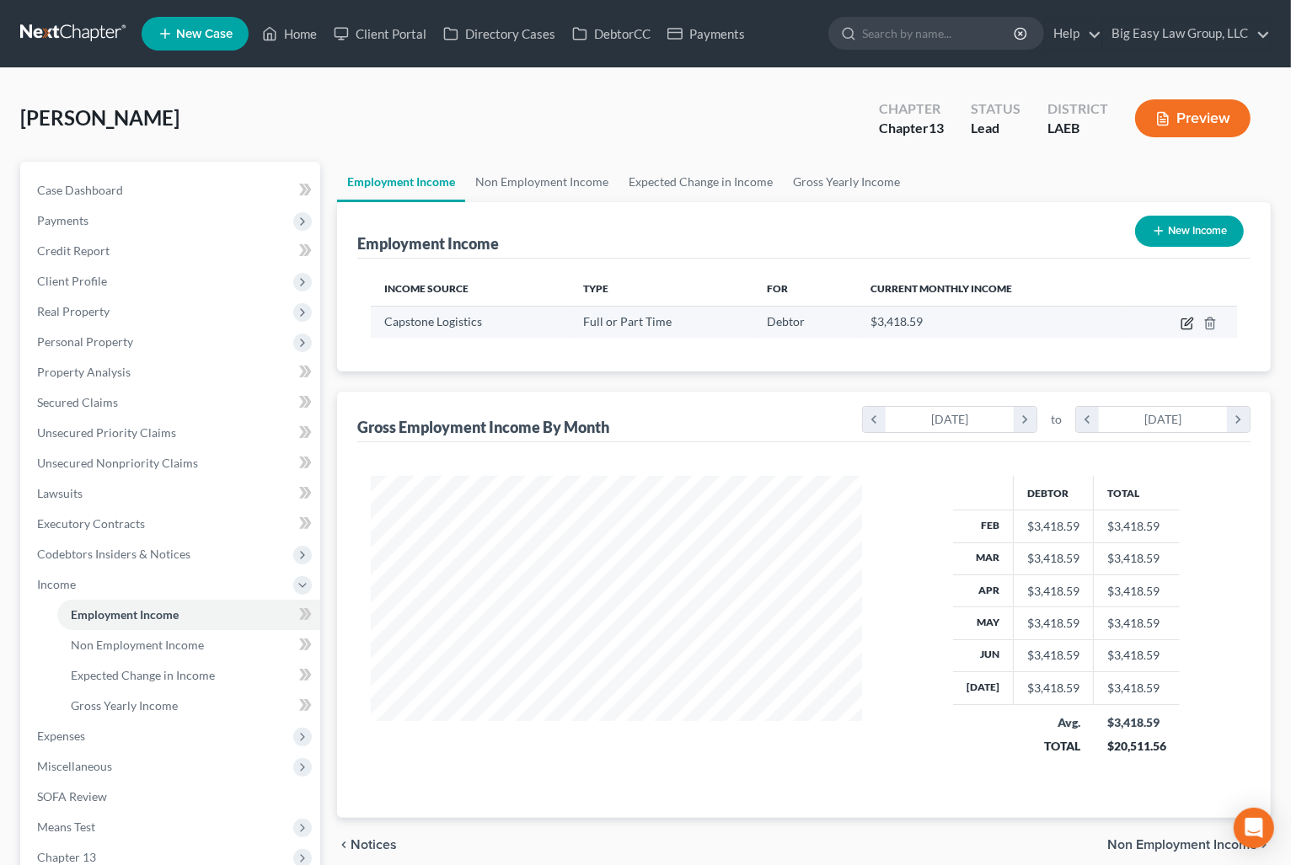
click at [1183, 323] on icon "button" at bounding box center [1186, 323] width 13 height 13
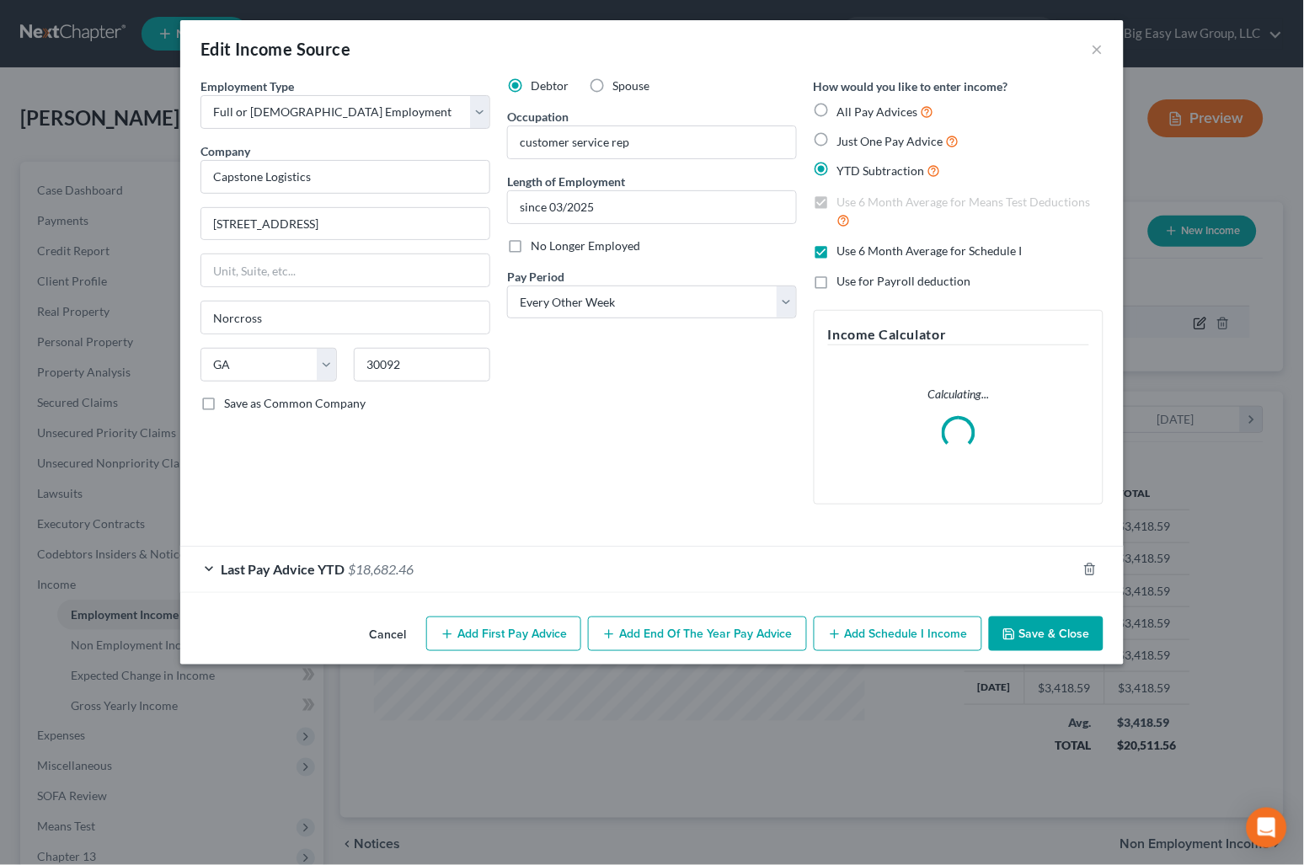
scroll to position [302, 532]
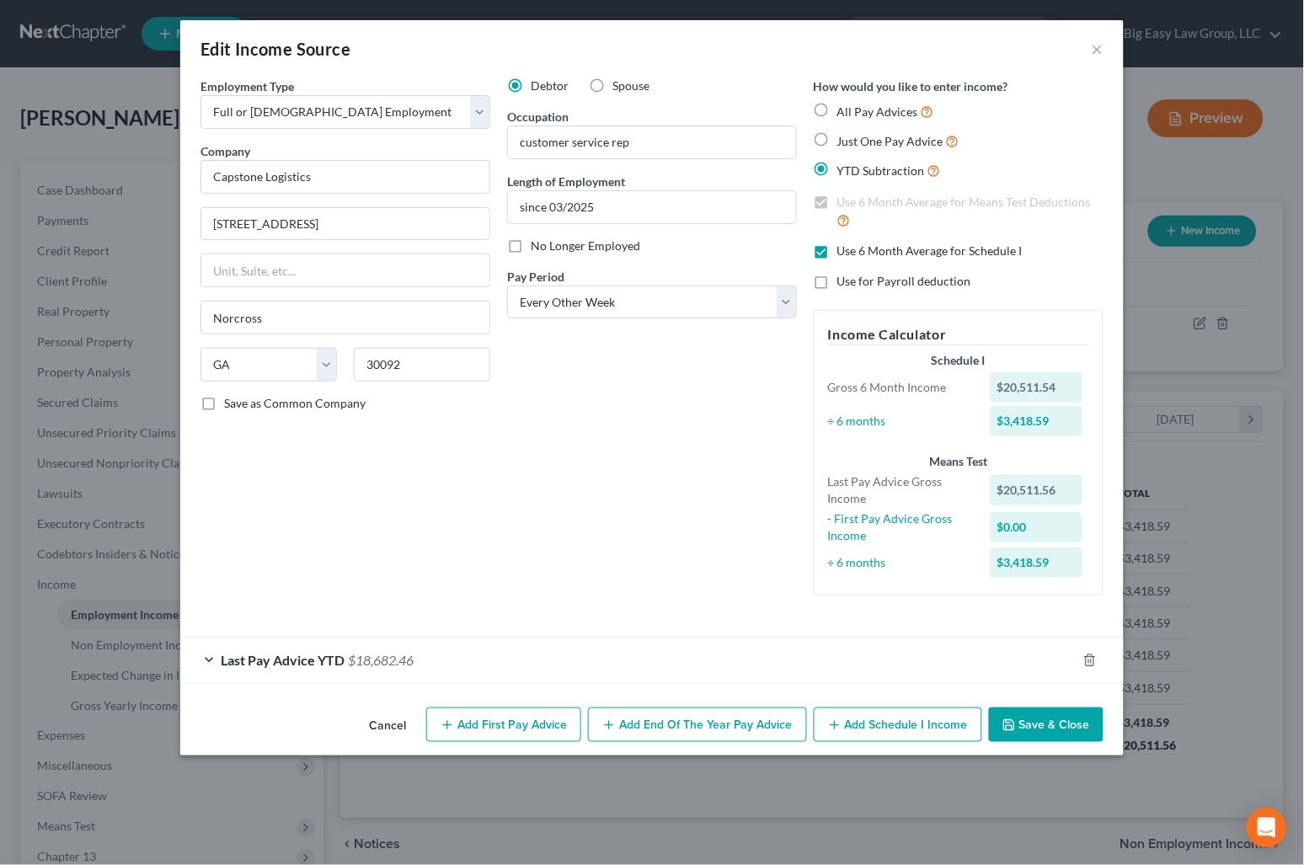
click at [410, 667] on span "$18,682.46" at bounding box center [381, 660] width 66 height 16
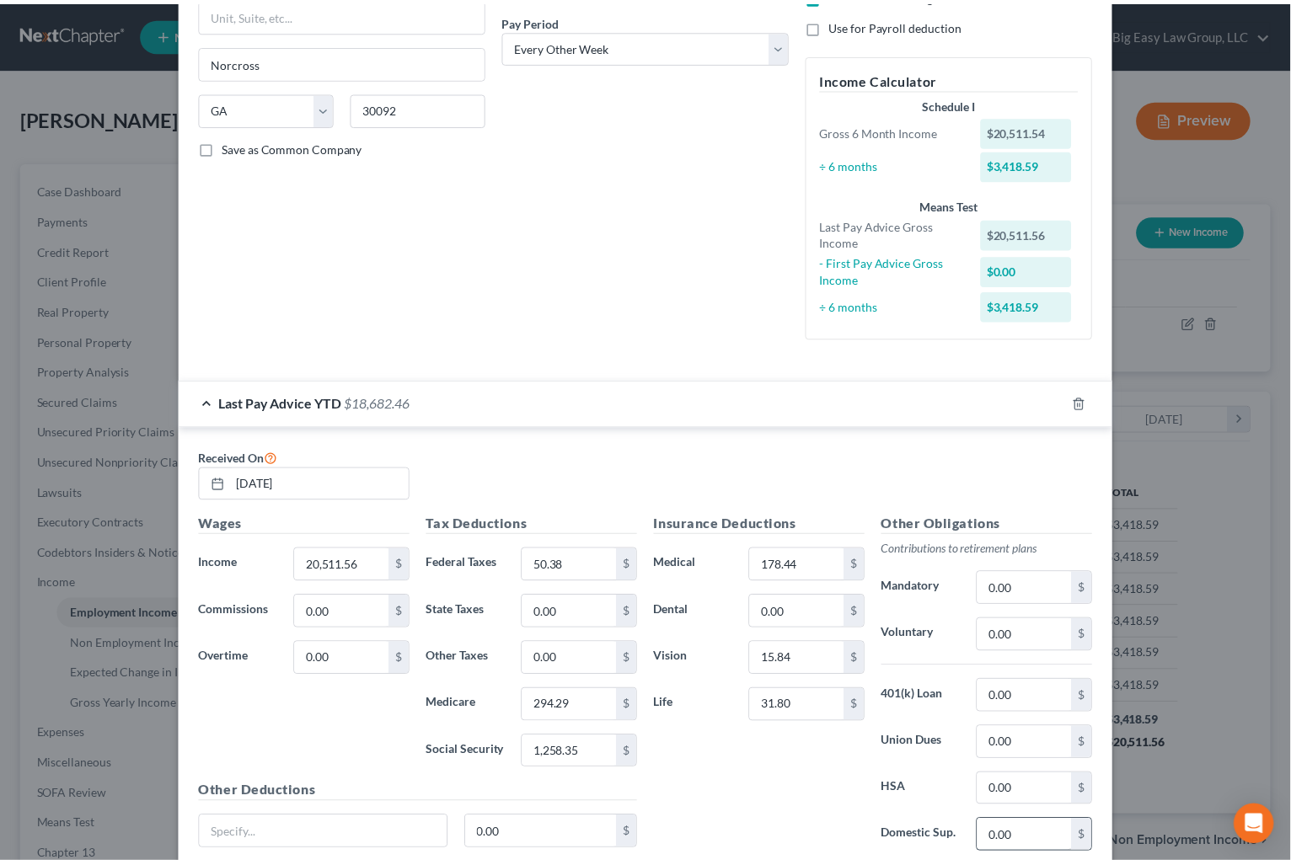
scroll to position [391, 0]
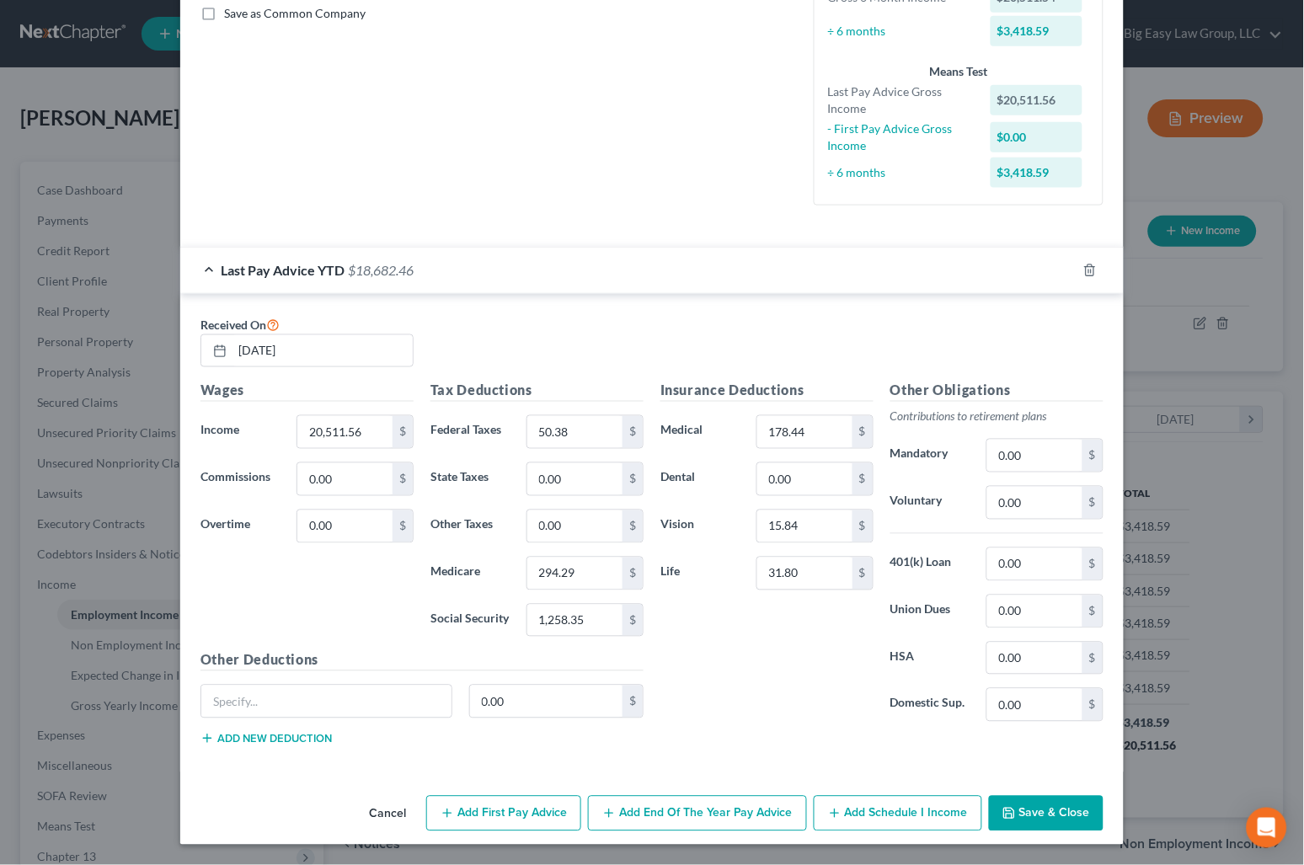
click at [1031, 802] on button "Save & Close" at bounding box center [1046, 813] width 115 height 35
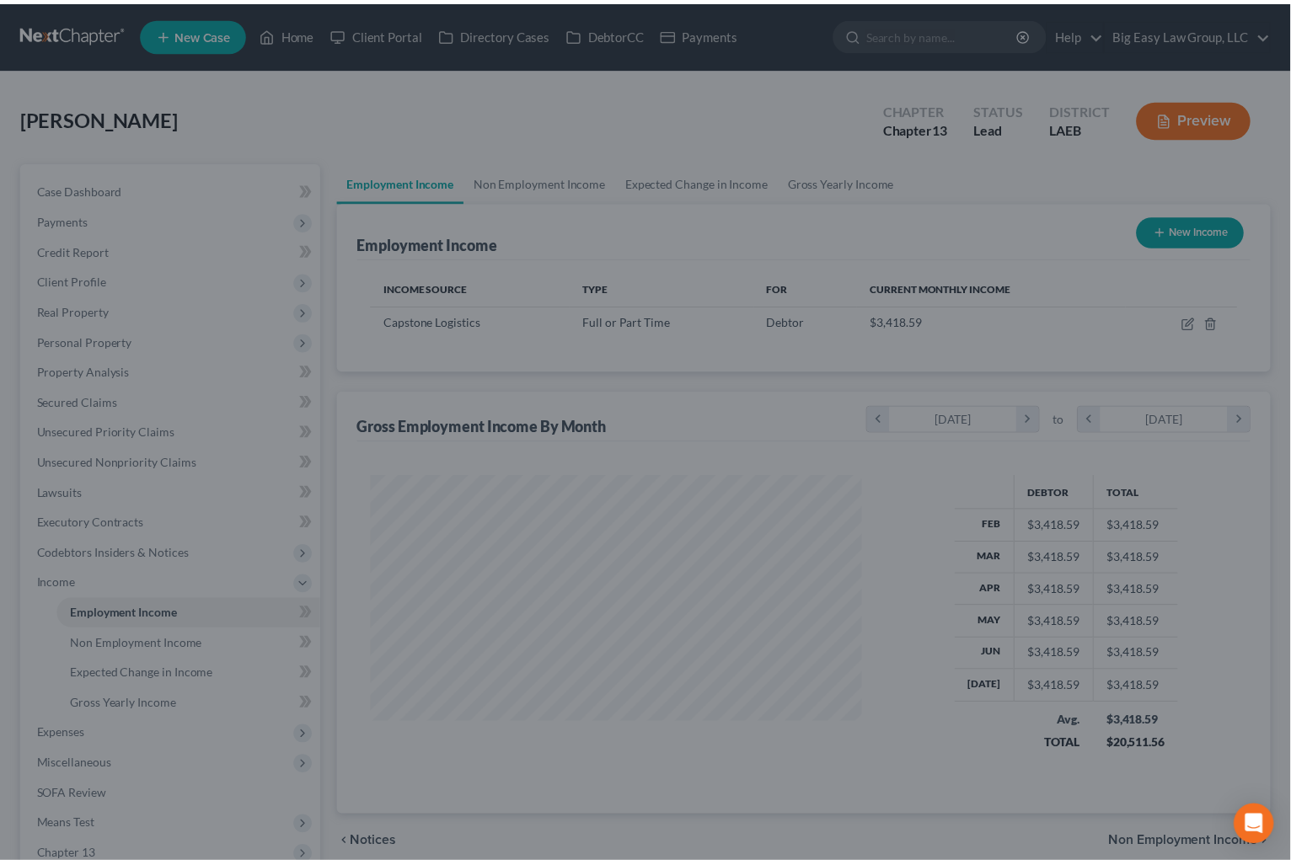
scroll to position [842091, 841868]
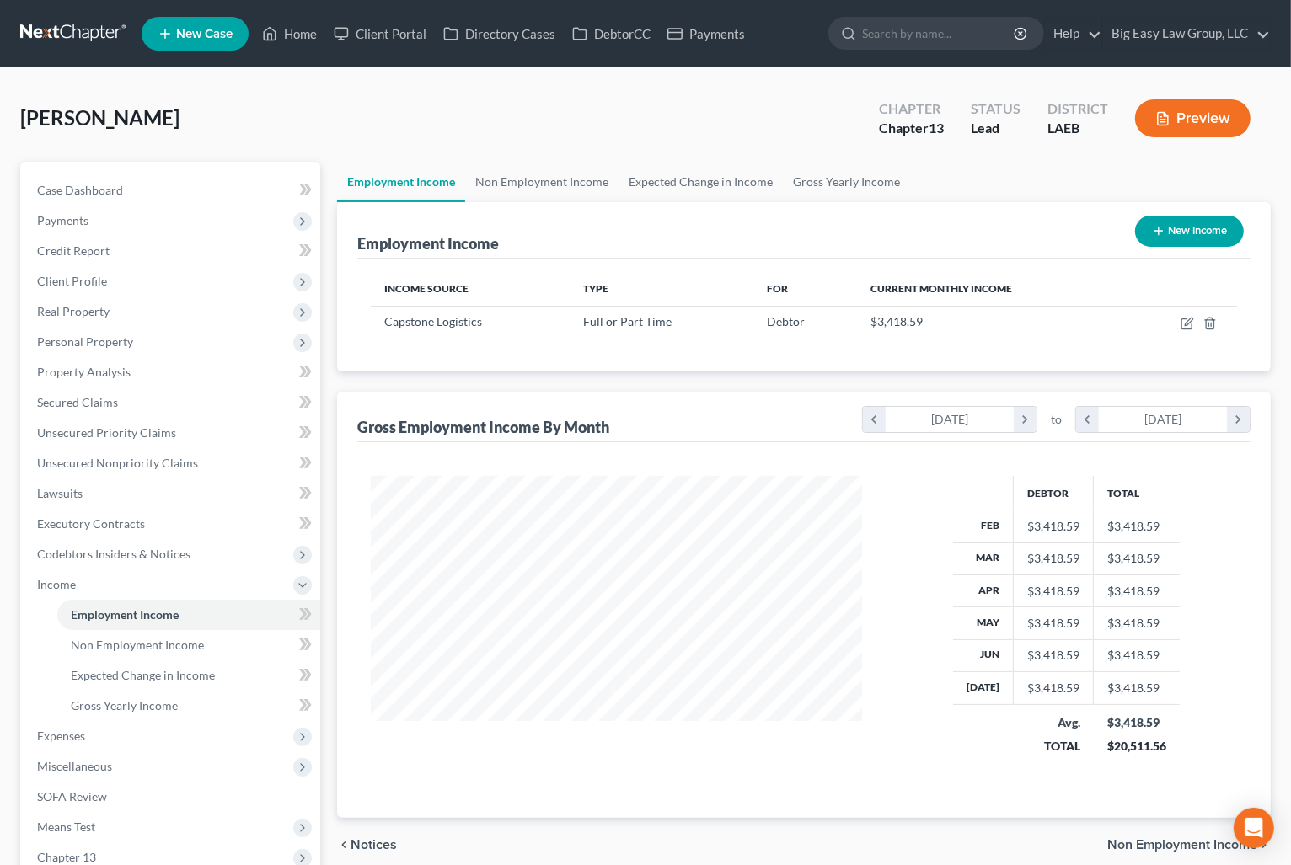
click at [735, 139] on div "Jackson, Kimberly Upgraded Chapter Chapter 13 Status Lead District LAEB Preview" at bounding box center [645, 124] width 1250 height 73
click at [616, 141] on div "Jackson, Kimberly Upgraded Chapter Chapter 13 Status Lead District LAEB Preview" at bounding box center [645, 124] width 1250 height 73
drag, startPoint x: 560, startPoint y: 174, endPoint x: 677, endPoint y: 188, distance: 117.9
click at [561, 174] on link "Non Employment Income" at bounding box center [541, 182] width 153 height 40
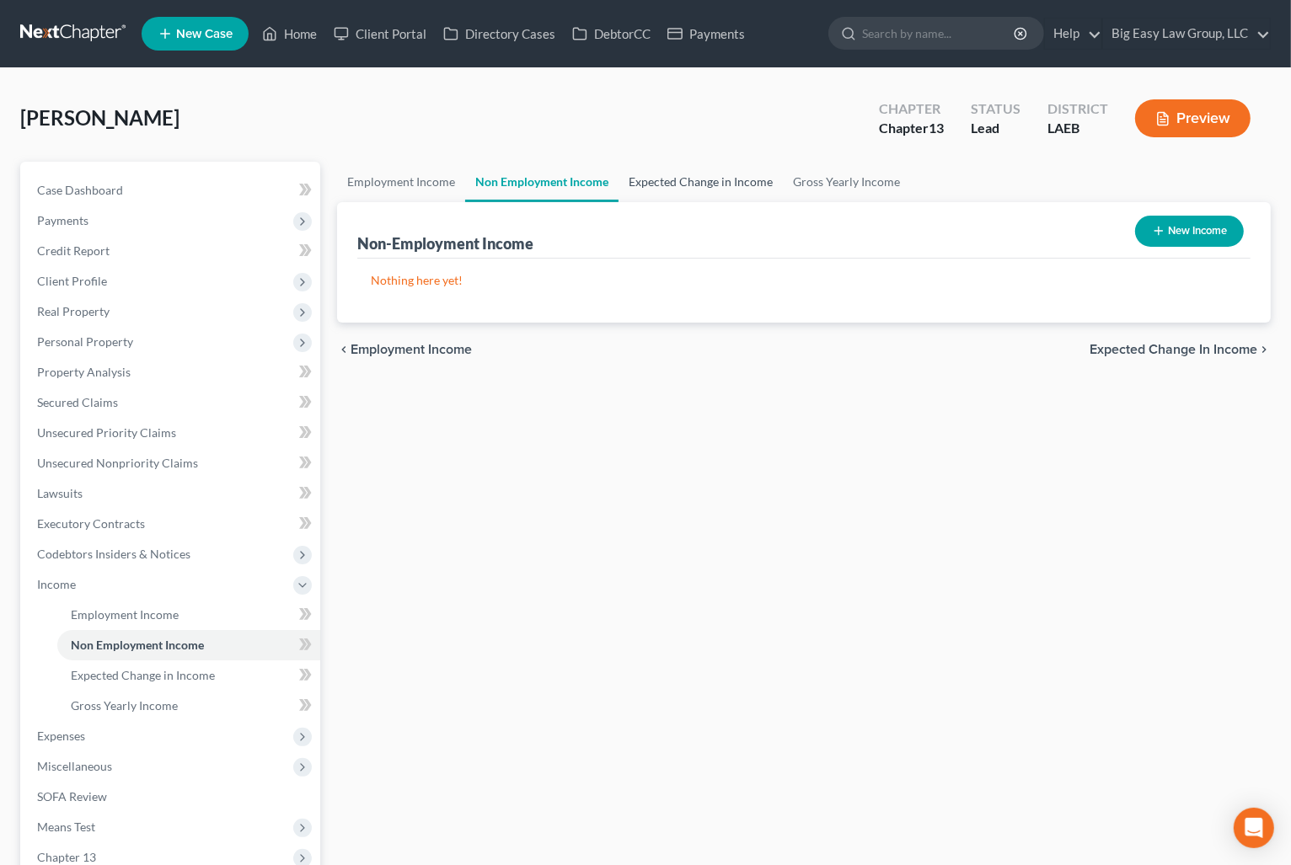
click at [678, 186] on link "Expected Change in Income" at bounding box center [700, 182] width 164 height 40
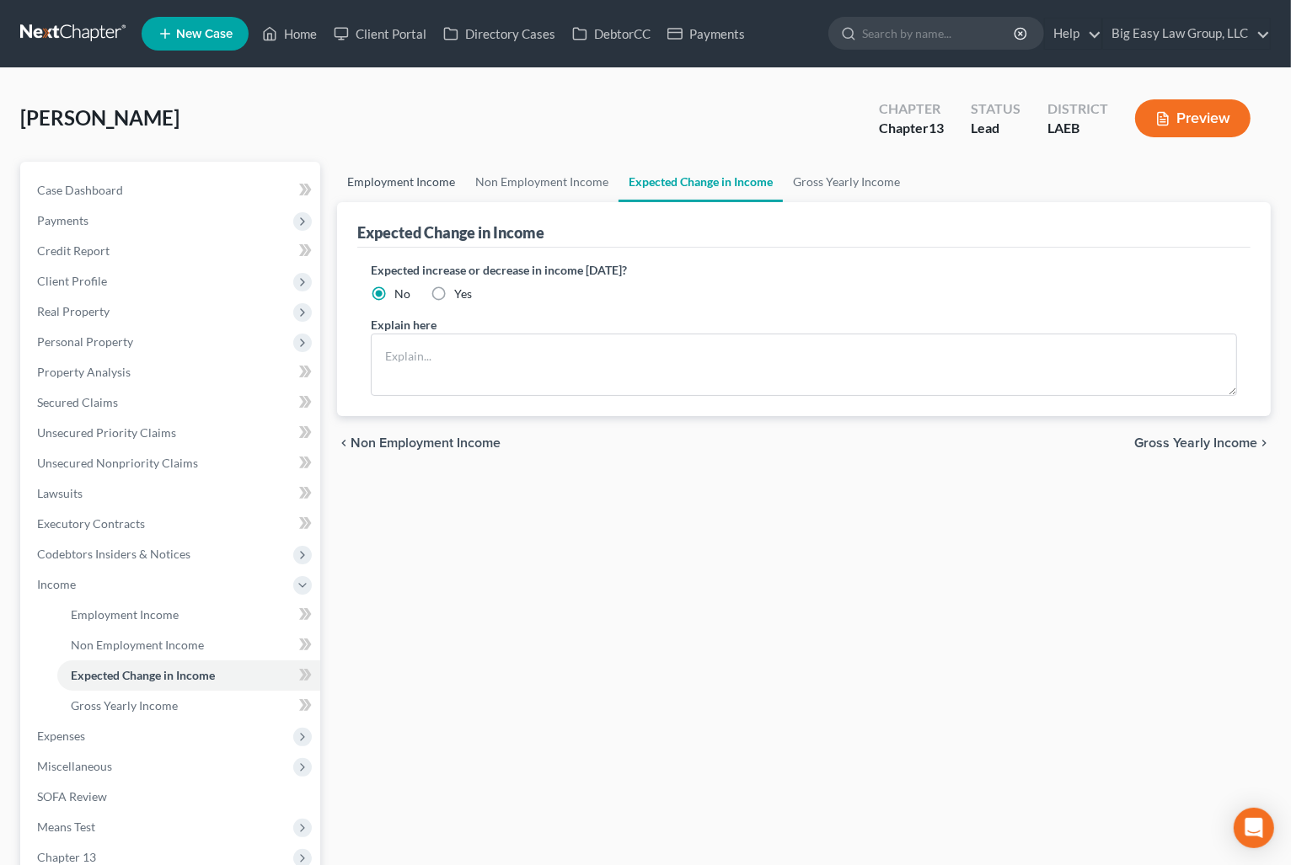
drag, startPoint x: 411, startPoint y: 179, endPoint x: 1282, endPoint y: 228, distance: 872.4
click at [411, 179] on link "Employment Income" at bounding box center [401, 182] width 128 height 40
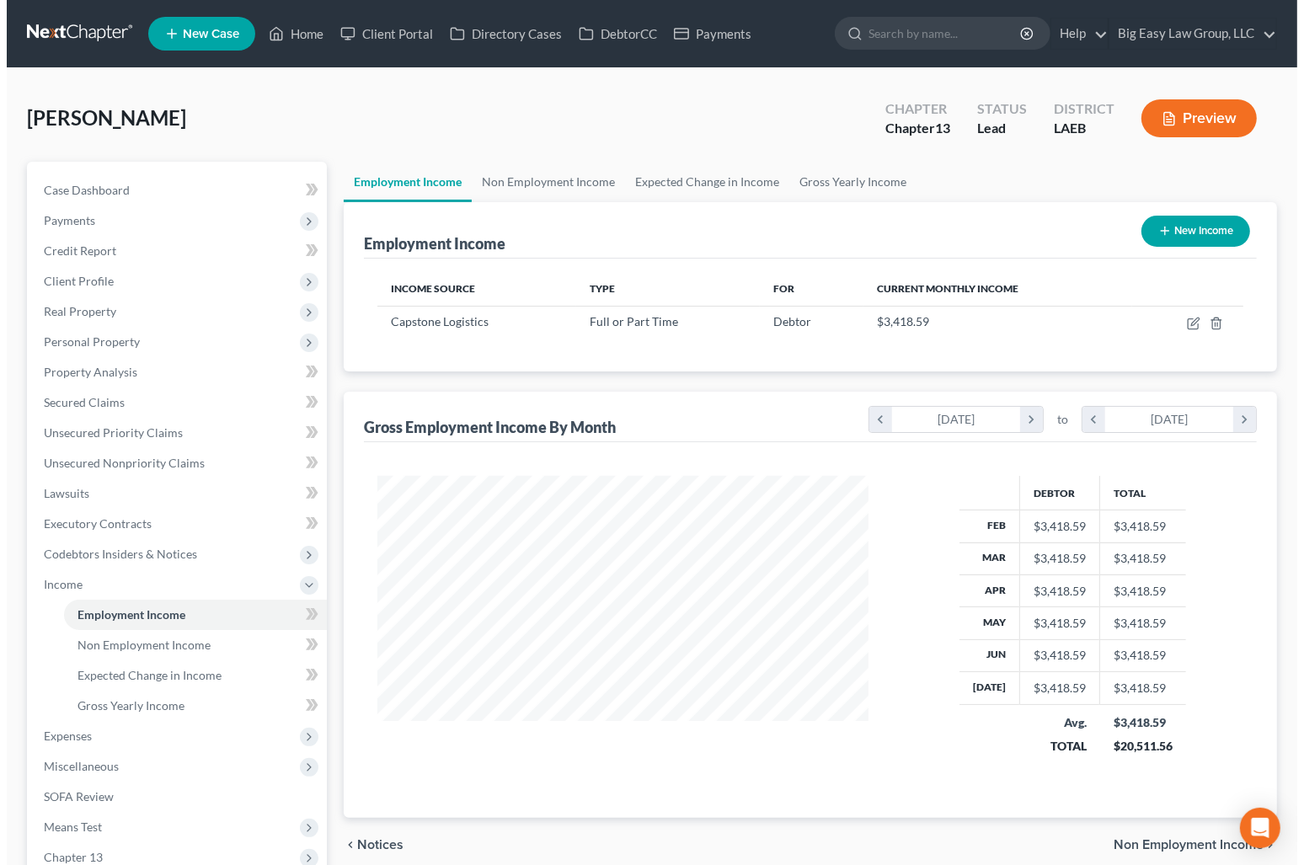
scroll to position [302, 525]
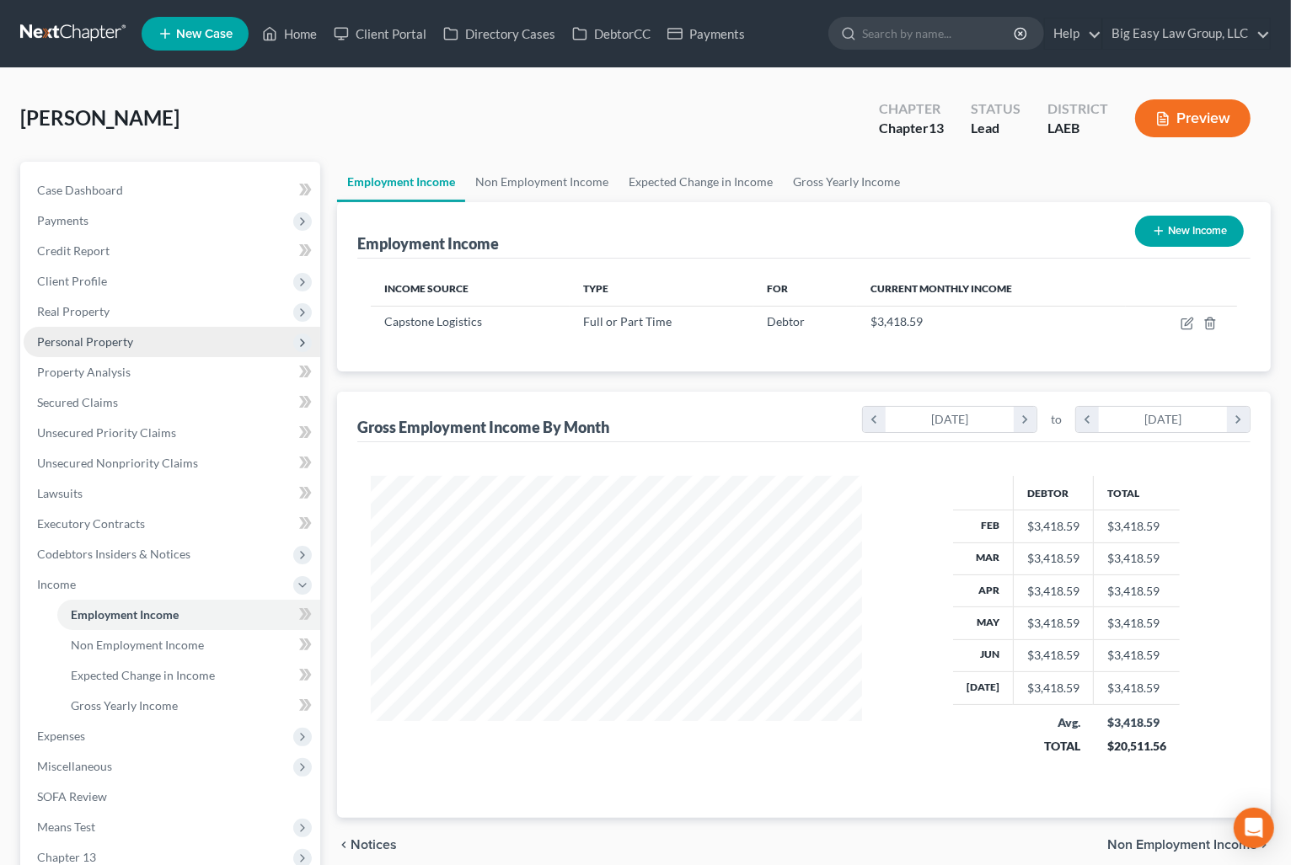
click at [195, 339] on span "Personal Property" at bounding box center [172, 342] width 297 height 30
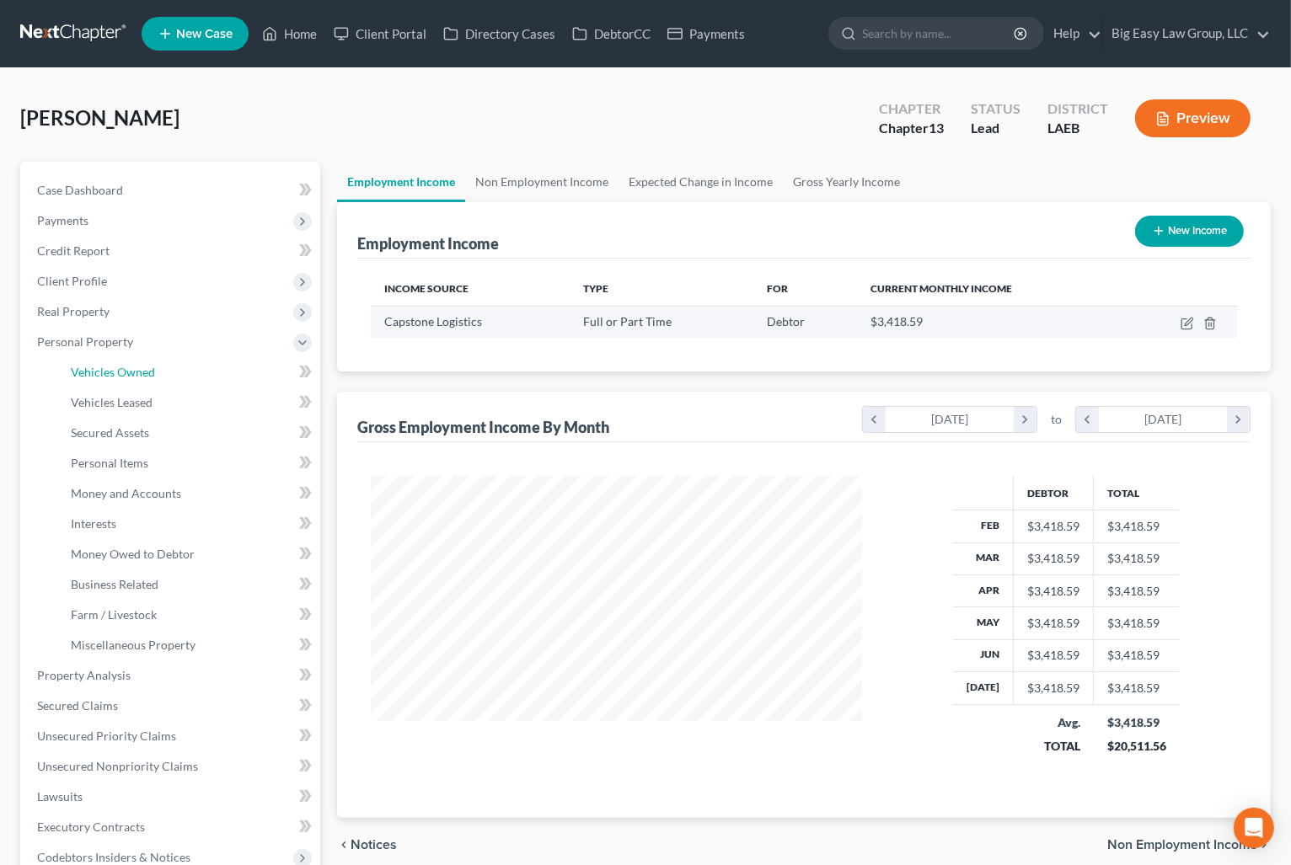
drag, startPoint x: 202, startPoint y: 374, endPoint x: 560, endPoint y: 308, distance: 364.0
click at [202, 374] on link "Vehicles Owned" at bounding box center [188, 372] width 263 height 30
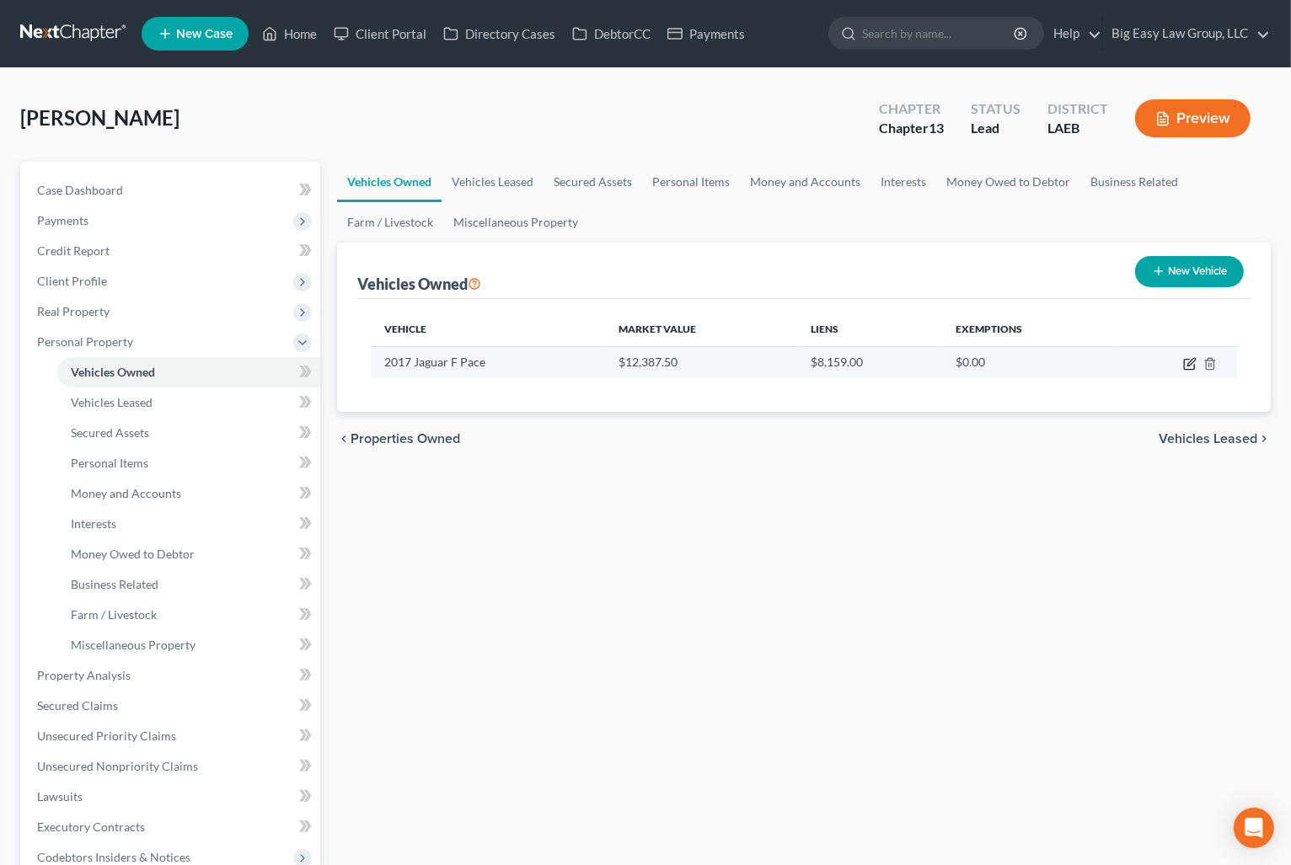
click at [1189, 361] on icon "button" at bounding box center [1191, 362] width 8 height 8
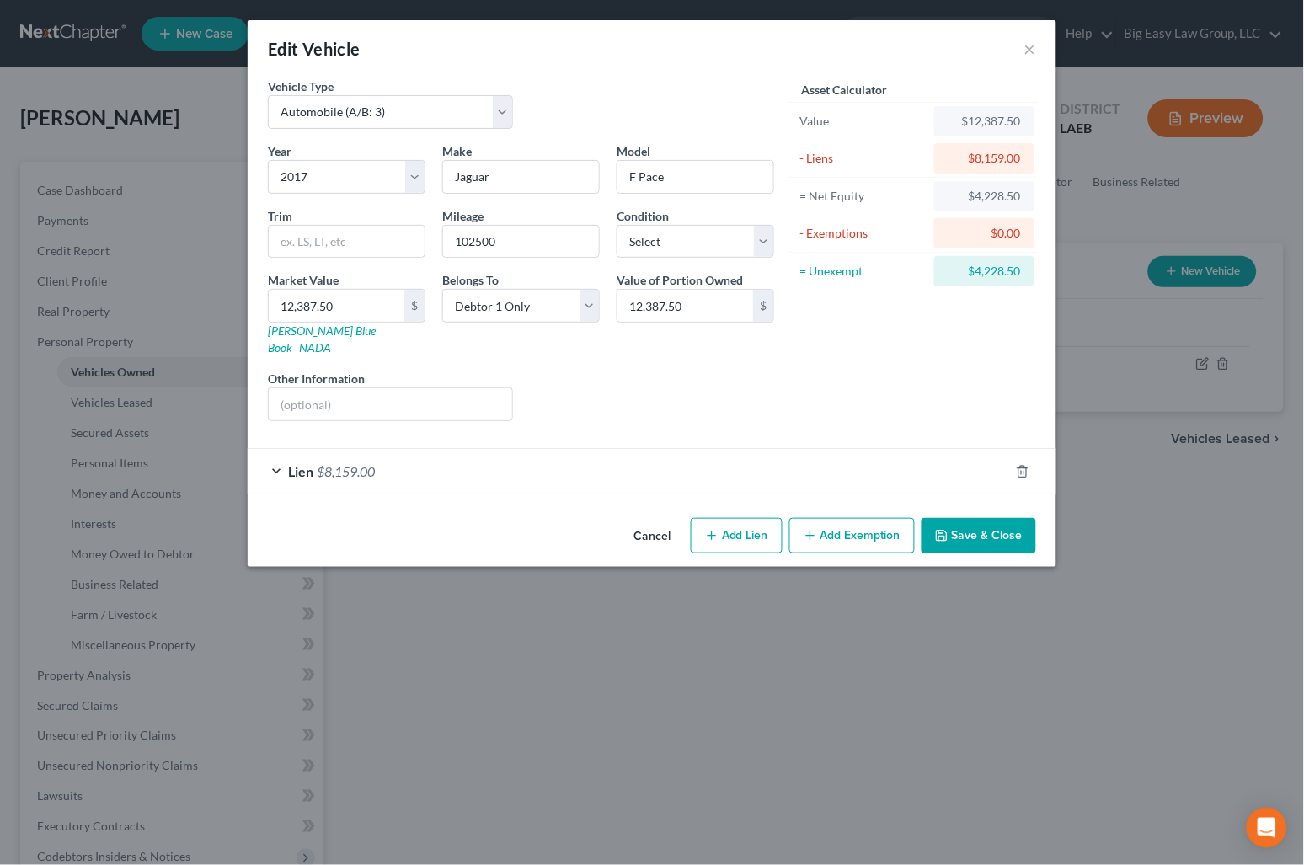
click at [817, 529] on icon "button" at bounding box center [810, 535] width 13 height 13
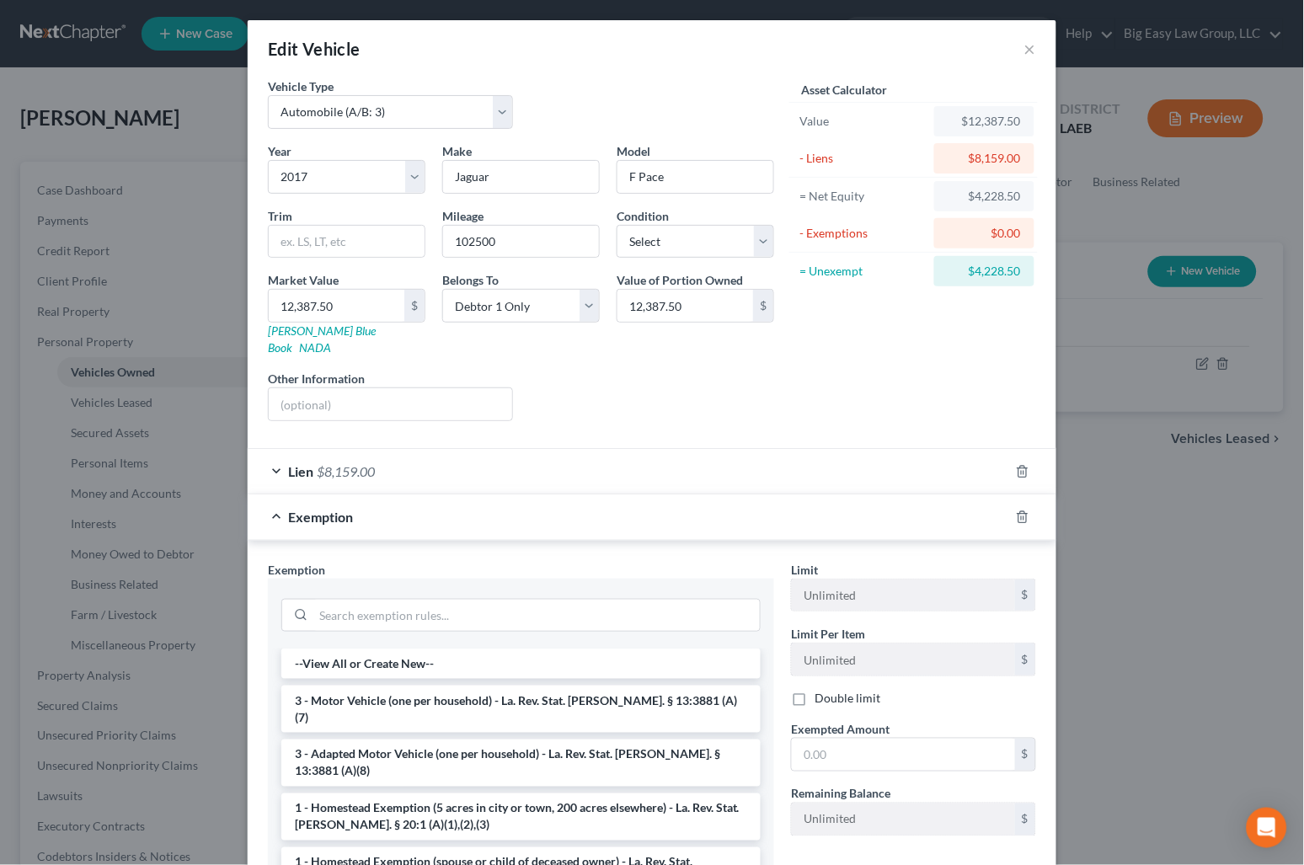
click at [423, 686] on li "3 - Motor Vehicle (one per household) - La. Rev. Stat. Ann. § 13:3881 (A)(7)" at bounding box center [520, 709] width 479 height 47
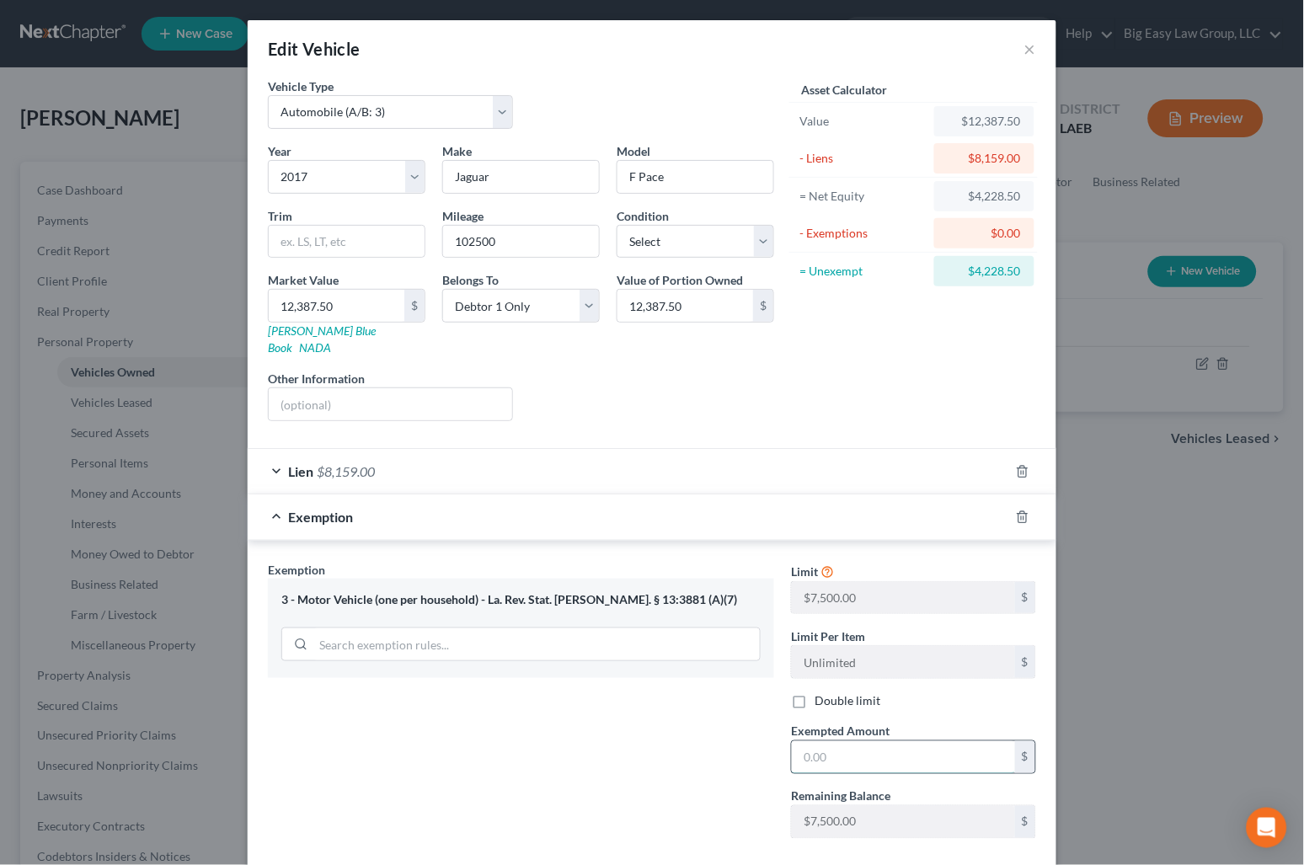
drag, startPoint x: 888, startPoint y: 751, endPoint x: 893, endPoint y: 735, distance: 16.8
click at [888, 751] on input "text" at bounding box center [903, 757] width 223 height 32
drag, startPoint x: 1087, startPoint y: 665, endPoint x: 1046, endPoint y: 627, distance: 56.0
click at [1087, 665] on div "Edit Vehicle × Vehicle Type Select Automobile (A/B: 3) Truck (A/B: 3) Trailer (…" at bounding box center [652, 432] width 1304 height 865
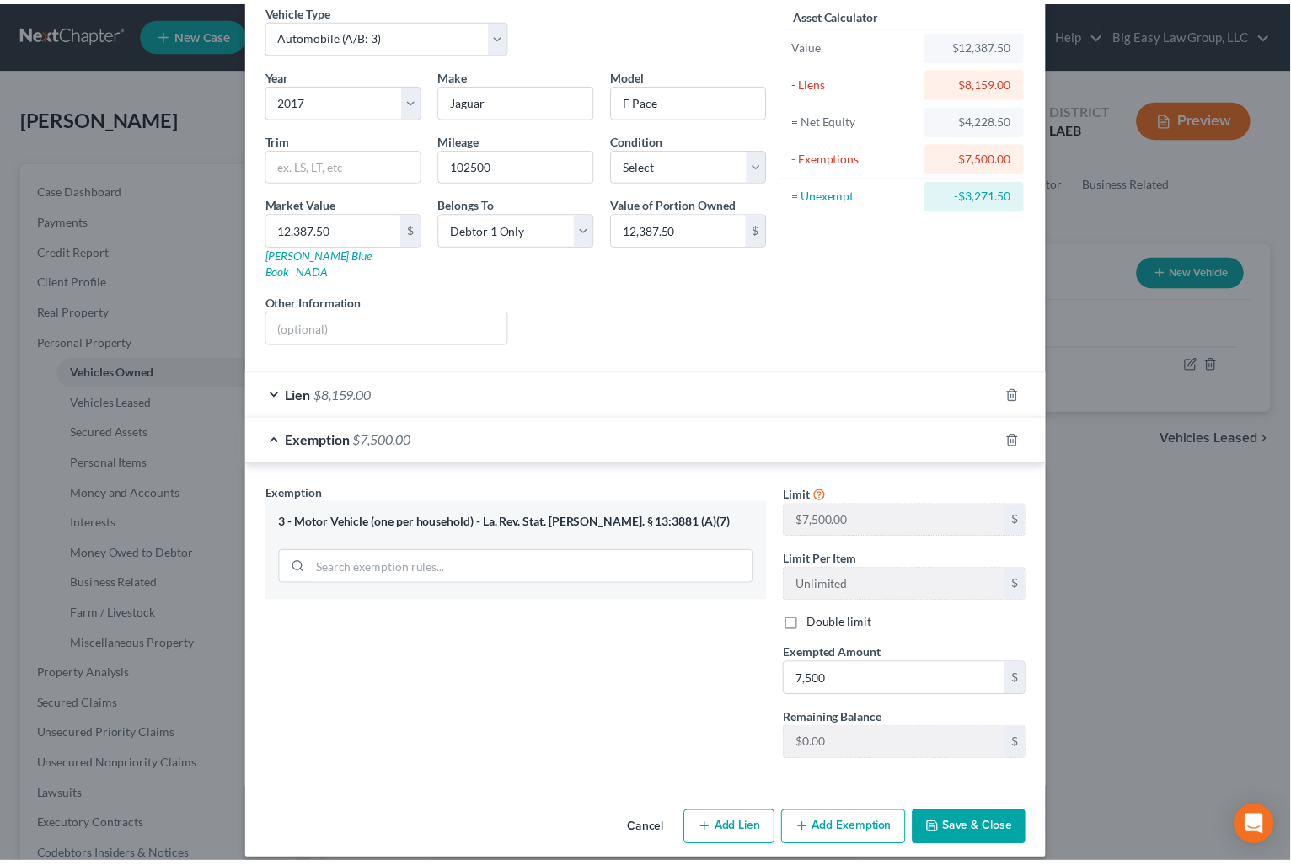
scroll to position [78, 0]
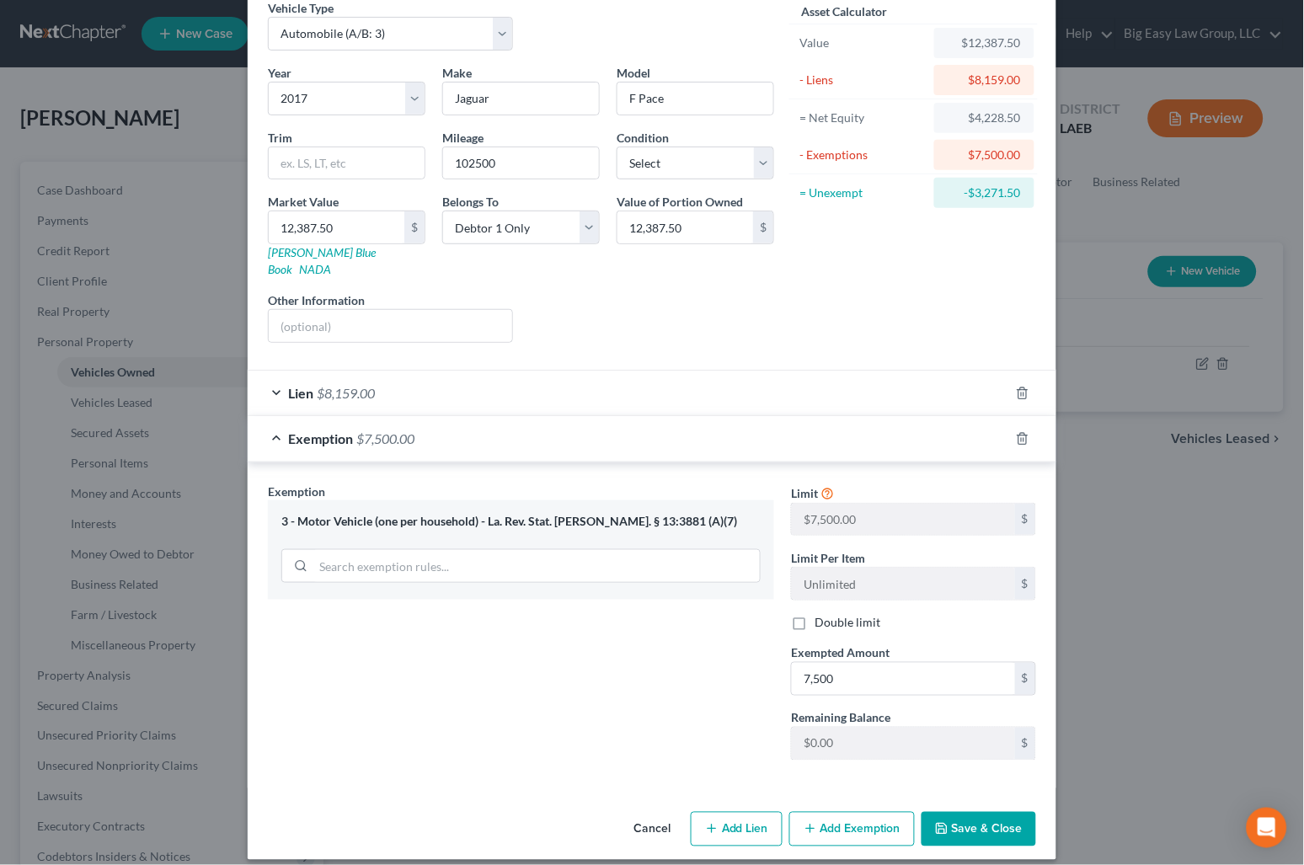
click at [952, 825] on button "Save & Close" at bounding box center [979, 829] width 115 height 35
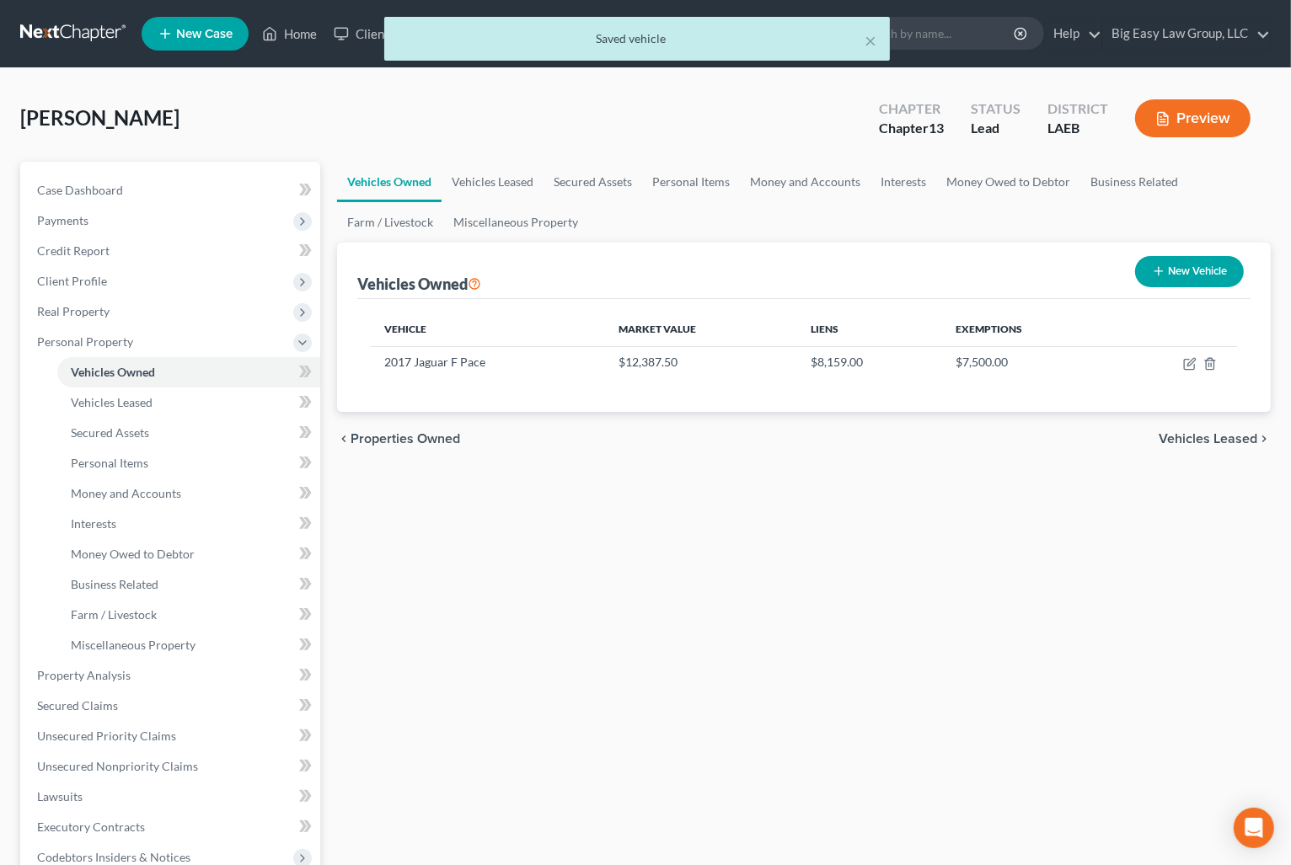
click at [1027, 604] on div "Vehicles Owned Vehicles Leased Secured Assets Personal Items Money and Accounts…" at bounding box center [804, 694] width 950 height 1064
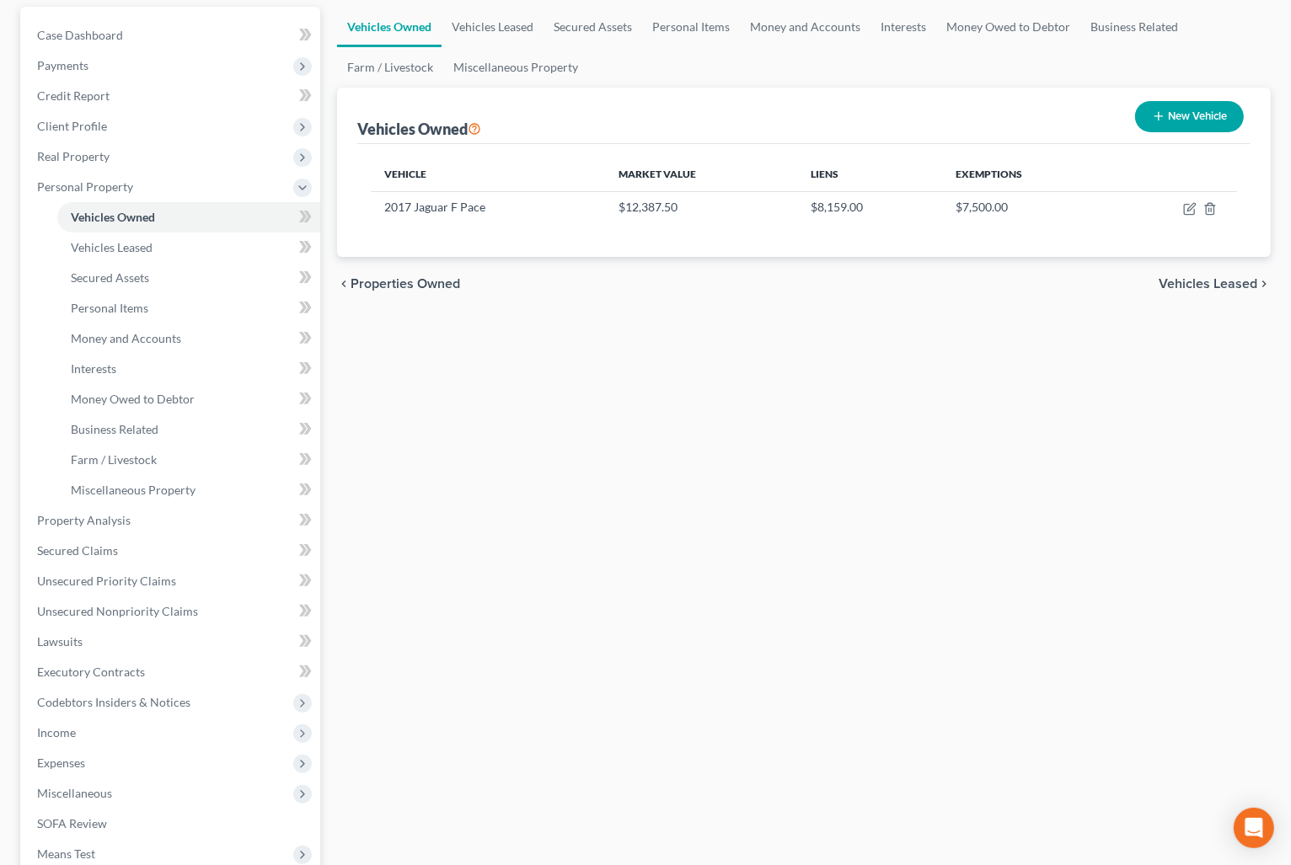
scroll to position [157, 0]
click at [233, 602] on link "Unsecured Nonpriority Claims" at bounding box center [172, 610] width 297 height 30
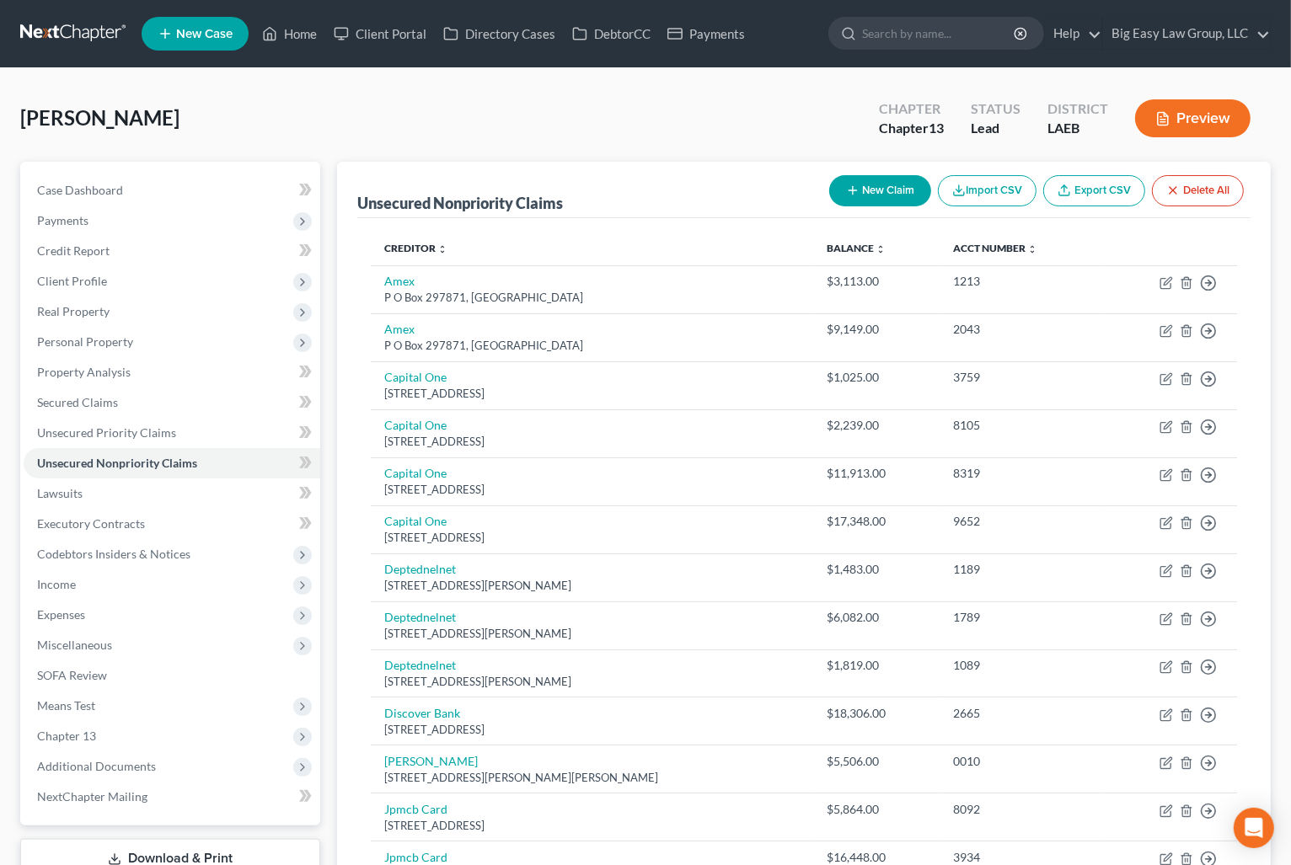
click at [1187, 105] on button "Preview" at bounding box center [1192, 118] width 115 height 38
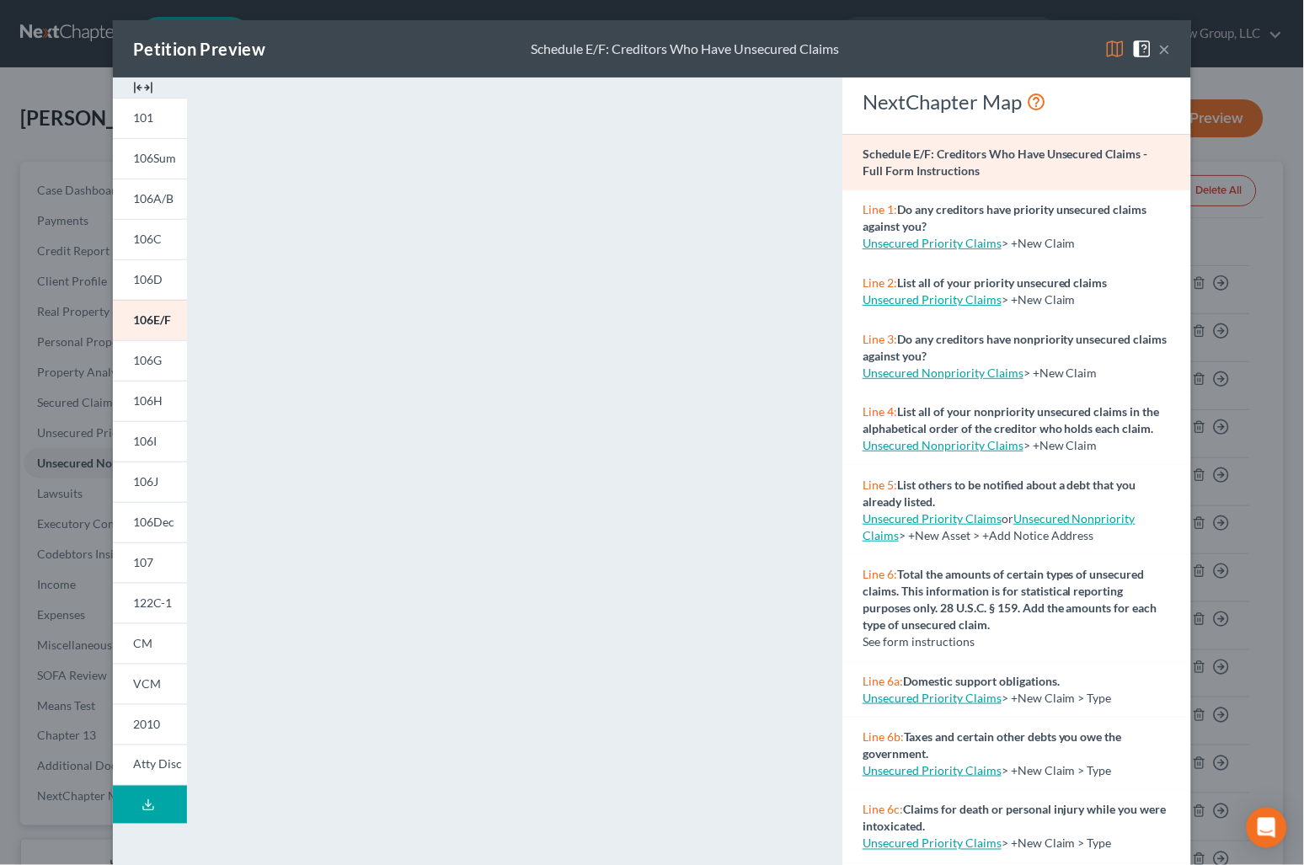
click at [1159, 47] on button "×" at bounding box center [1165, 49] width 12 height 20
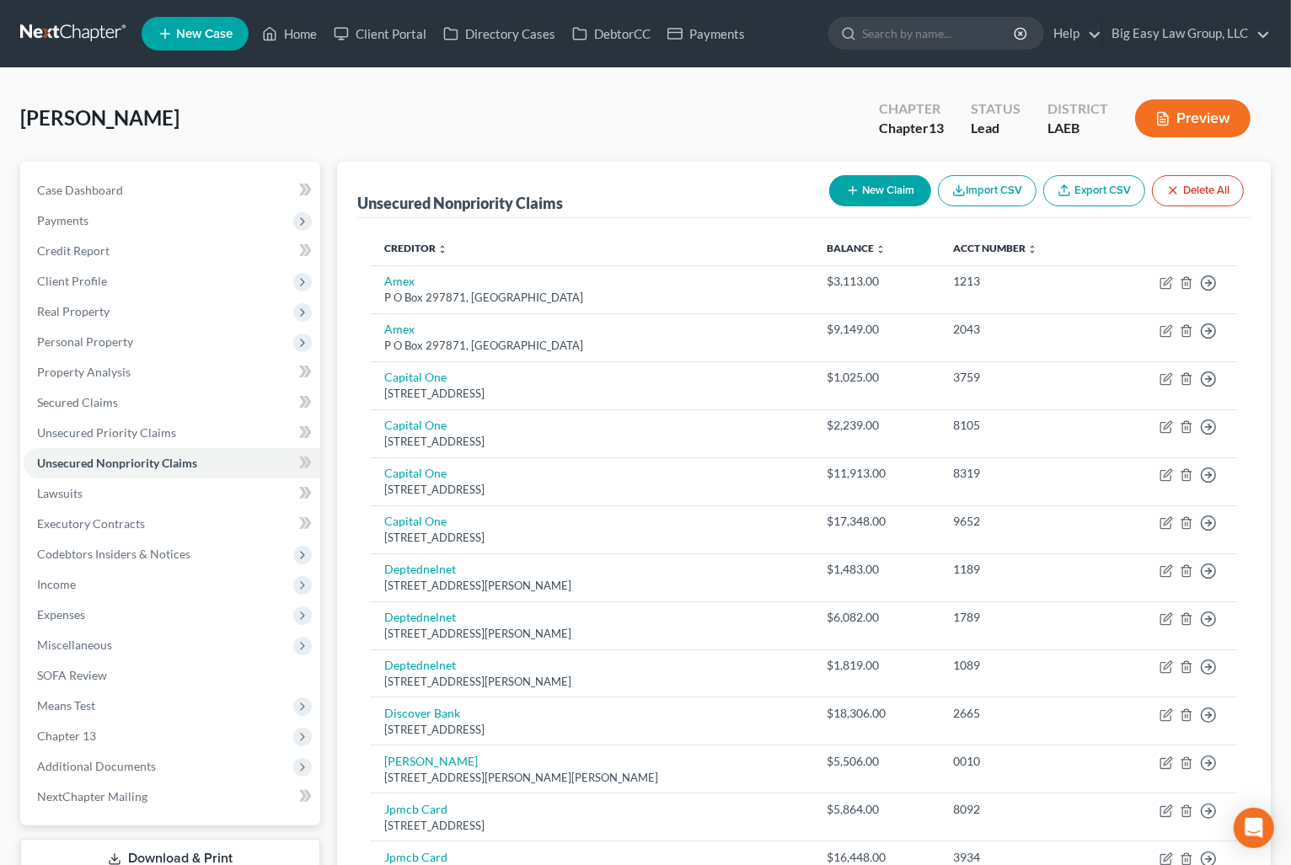
click at [762, 106] on div "Jackson, Kimberly Upgraded Chapter Chapter 13 Status Lead District LAEB Preview" at bounding box center [645, 124] width 1250 height 73
click at [591, 137] on div "Jackson, Kimberly Upgraded Chapter Chapter 13 Status Lead District LAEB Preview" at bounding box center [645, 124] width 1250 height 73
click at [724, 131] on div "Jackson, Kimberly Upgraded Chapter Chapter 13 Status Lead District LAEB Preview" at bounding box center [645, 124] width 1250 height 73
click at [304, 23] on link "Home" at bounding box center [290, 34] width 72 height 30
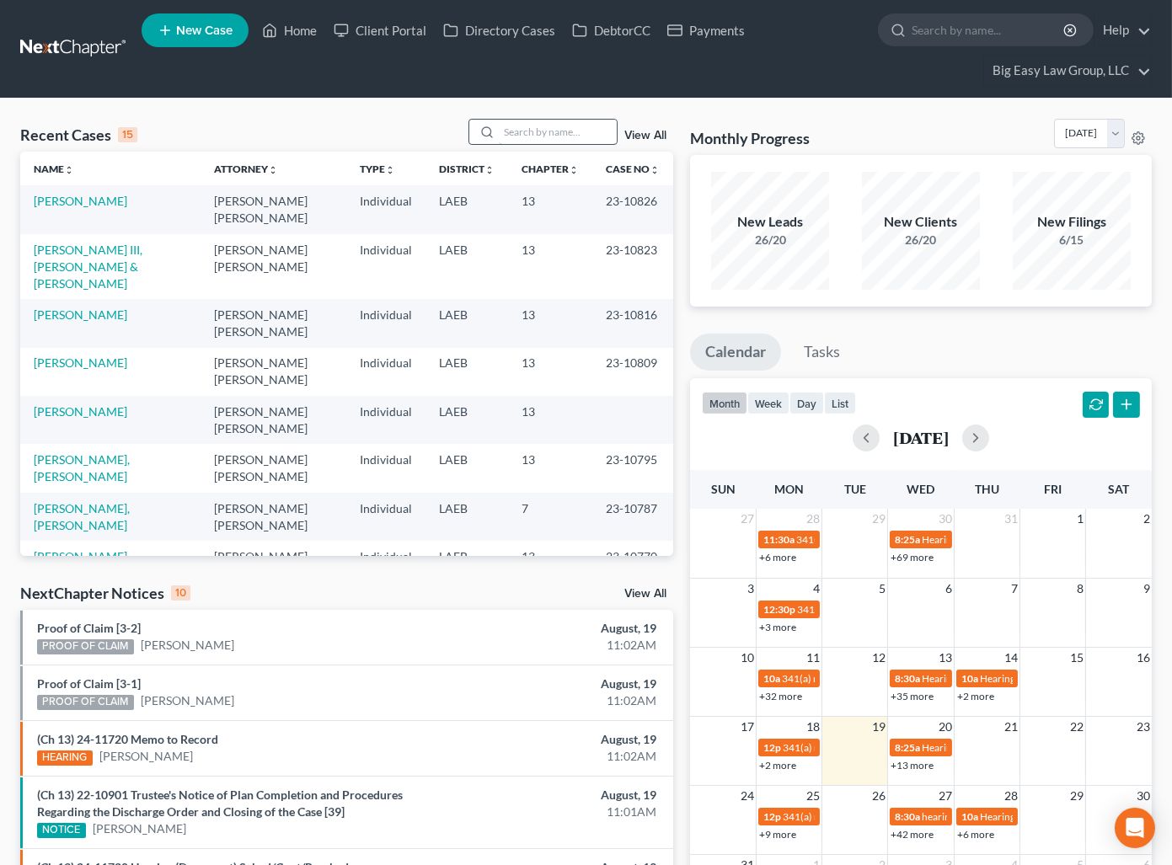
click at [573, 141] on input "search" at bounding box center [558, 132] width 118 height 24
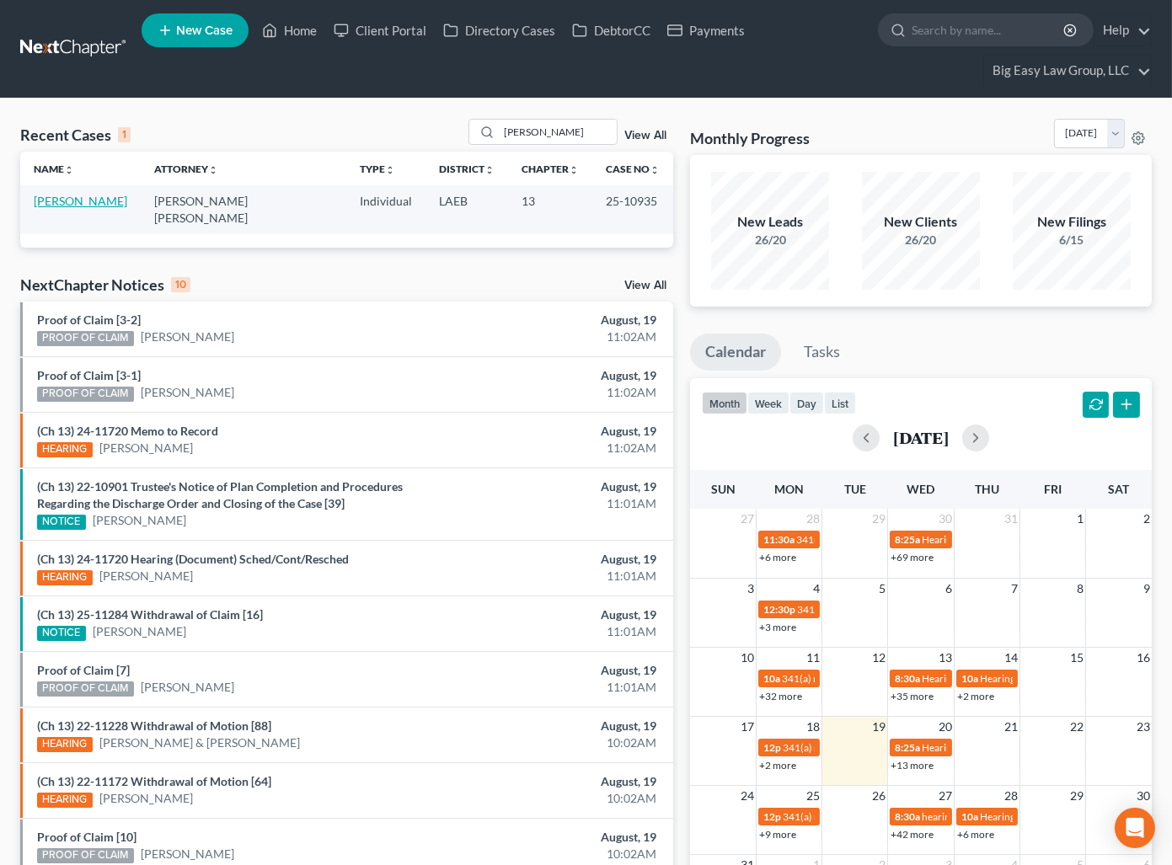
click at [87, 197] on link "[PERSON_NAME]" at bounding box center [81, 201] width 94 height 14
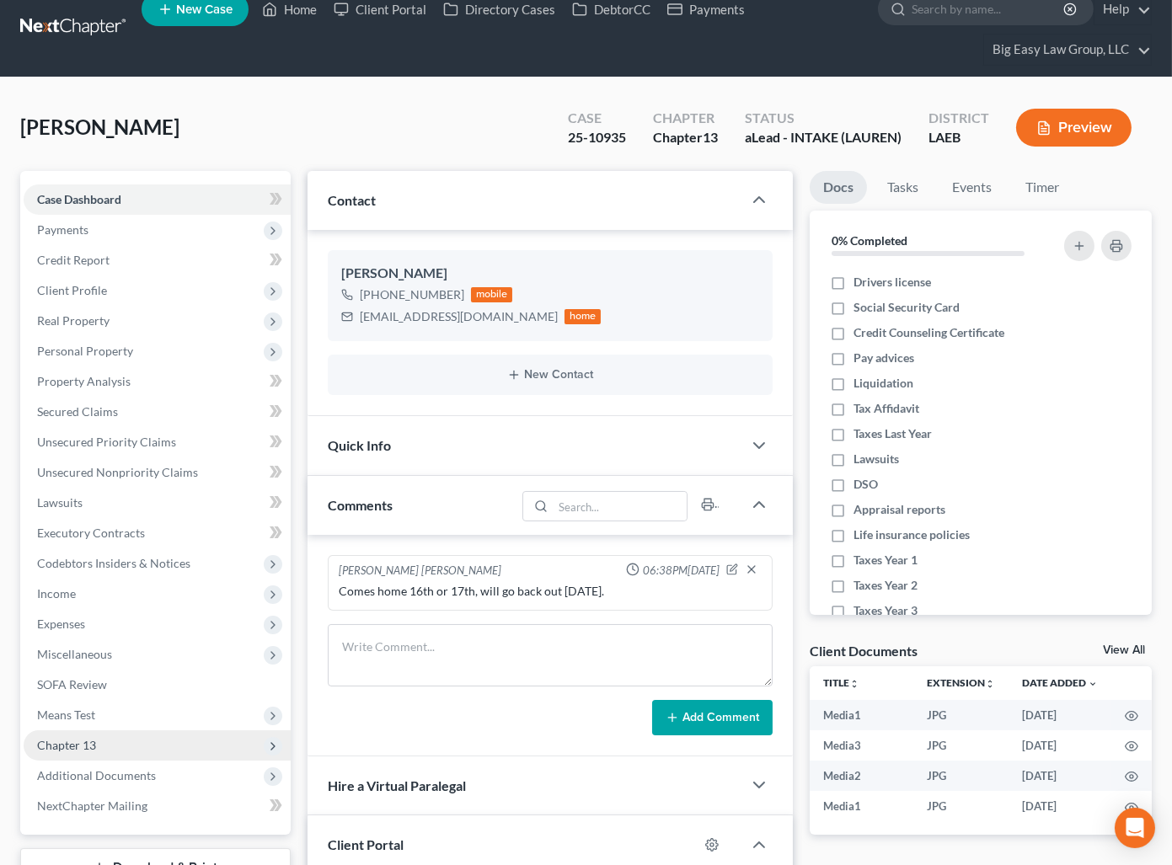
scroll to position [34, 0]
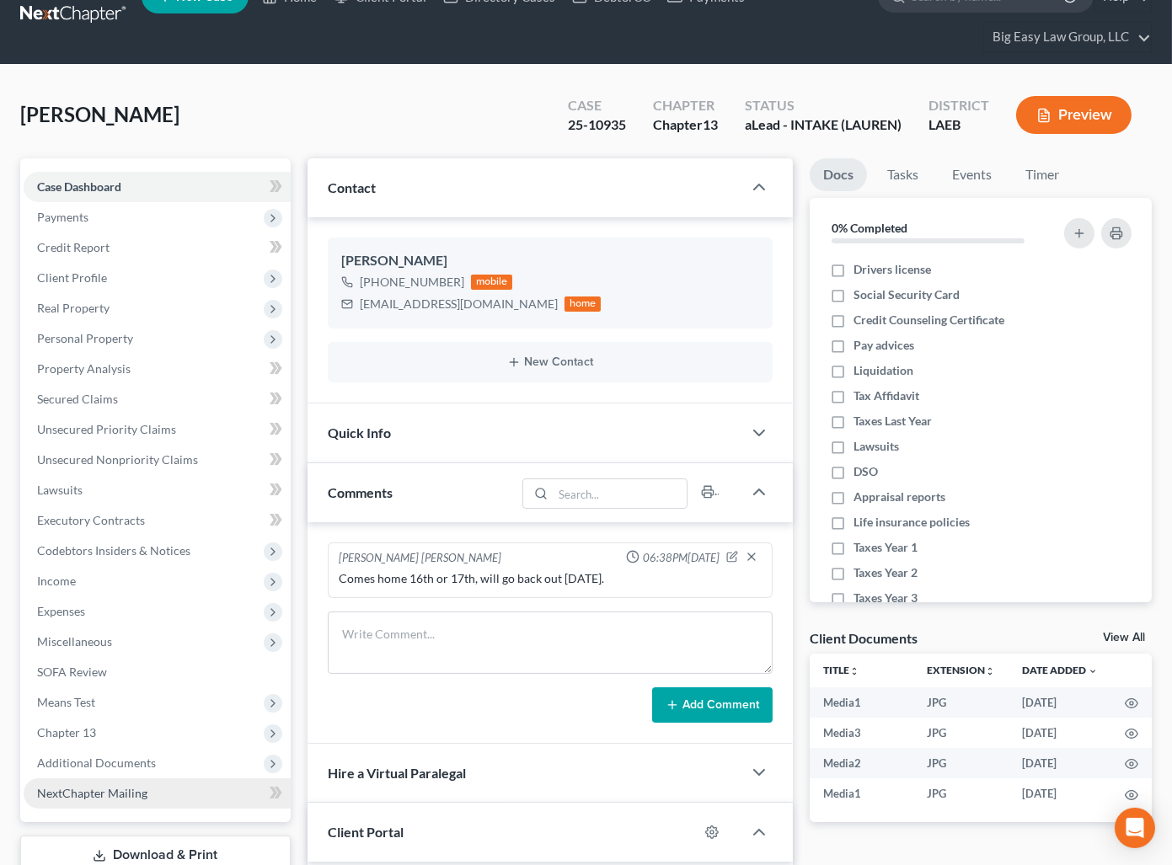
drag, startPoint x: 149, startPoint y: 759, endPoint x: 170, endPoint y: 793, distance: 39.7
click at [151, 759] on span "Additional Documents" at bounding box center [96, 763] width 119 height 14
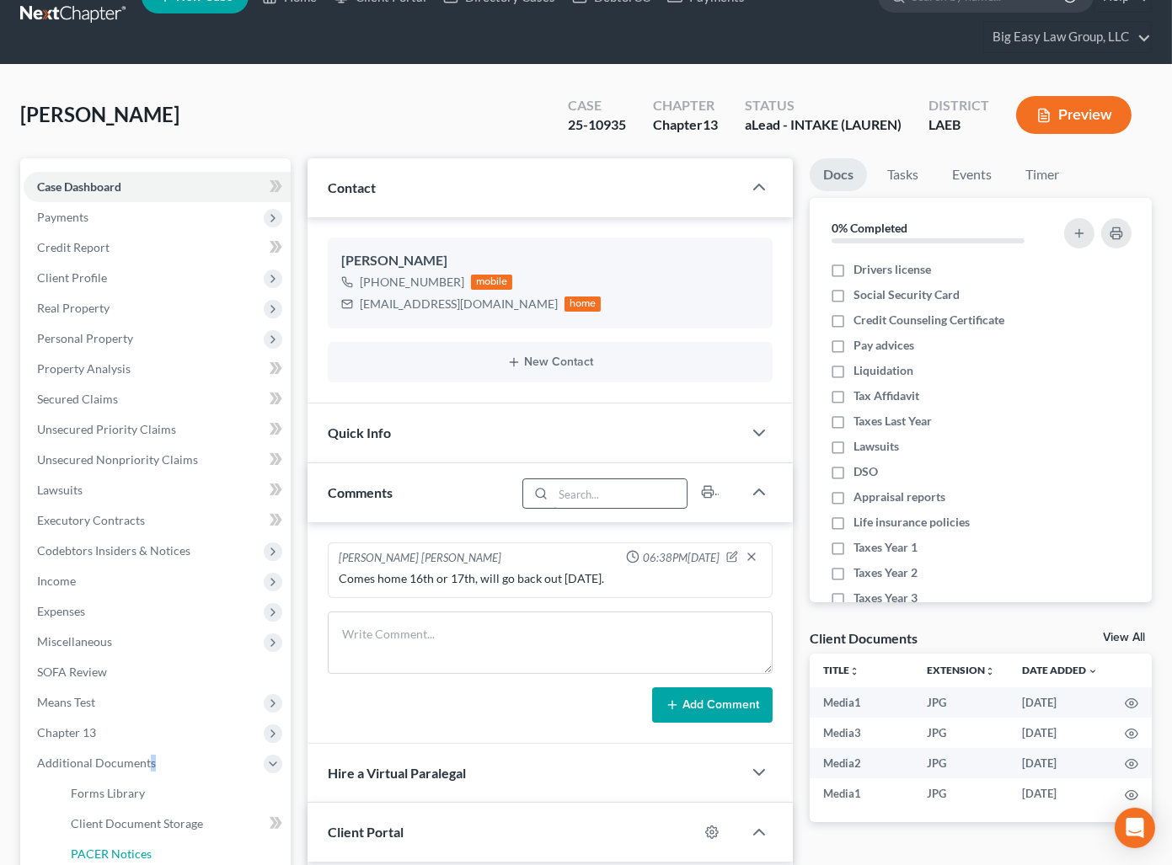
drag, startPoint x: 168, startPoint y: 846, endPoint x: 667, endPoint y: 484, distance: 615.9
click at [168, 842] on link "PACER Notices" at bounding box center [173, 854] width 233 height 30
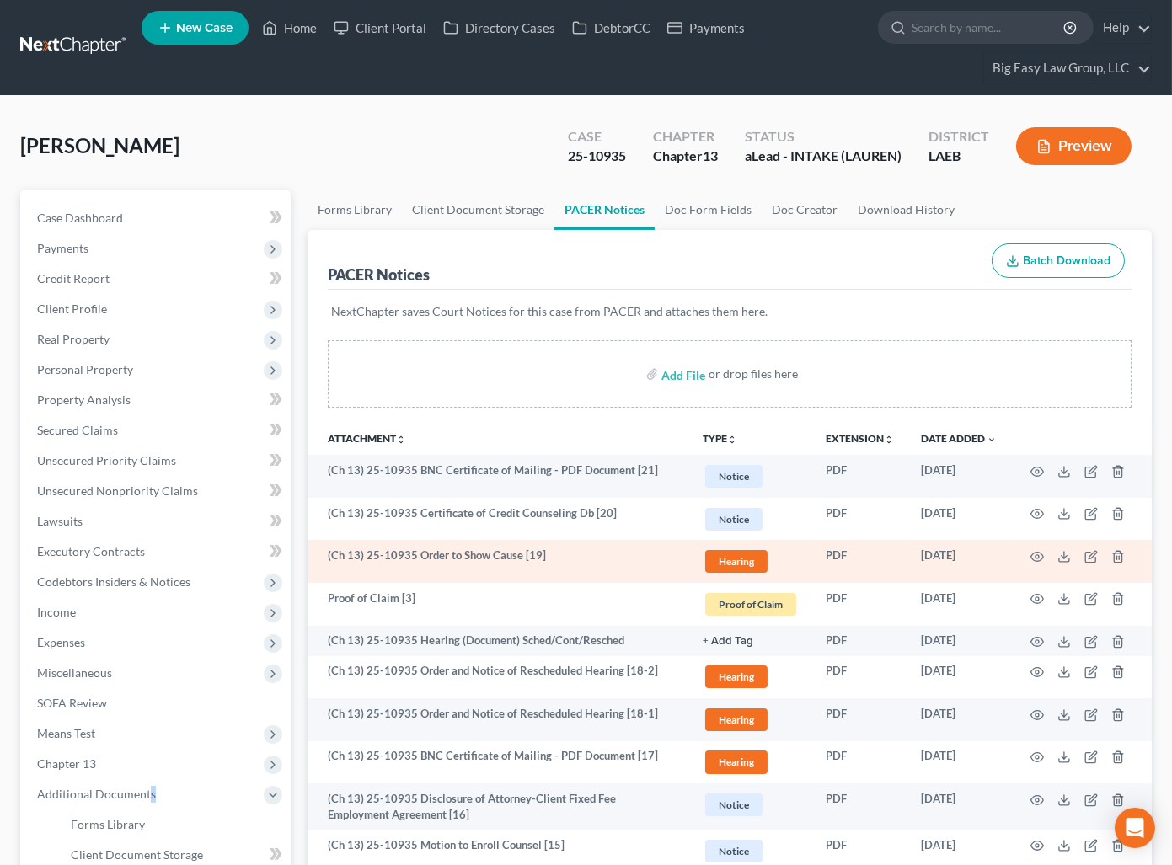
scroll to position [3, 0]
click at [1042, 547] on td at bounding box center [1081, 560] width 142 height 43
click at [1038, 553] on icon "button" at bounding box center [1036, 555] width 13 height 13
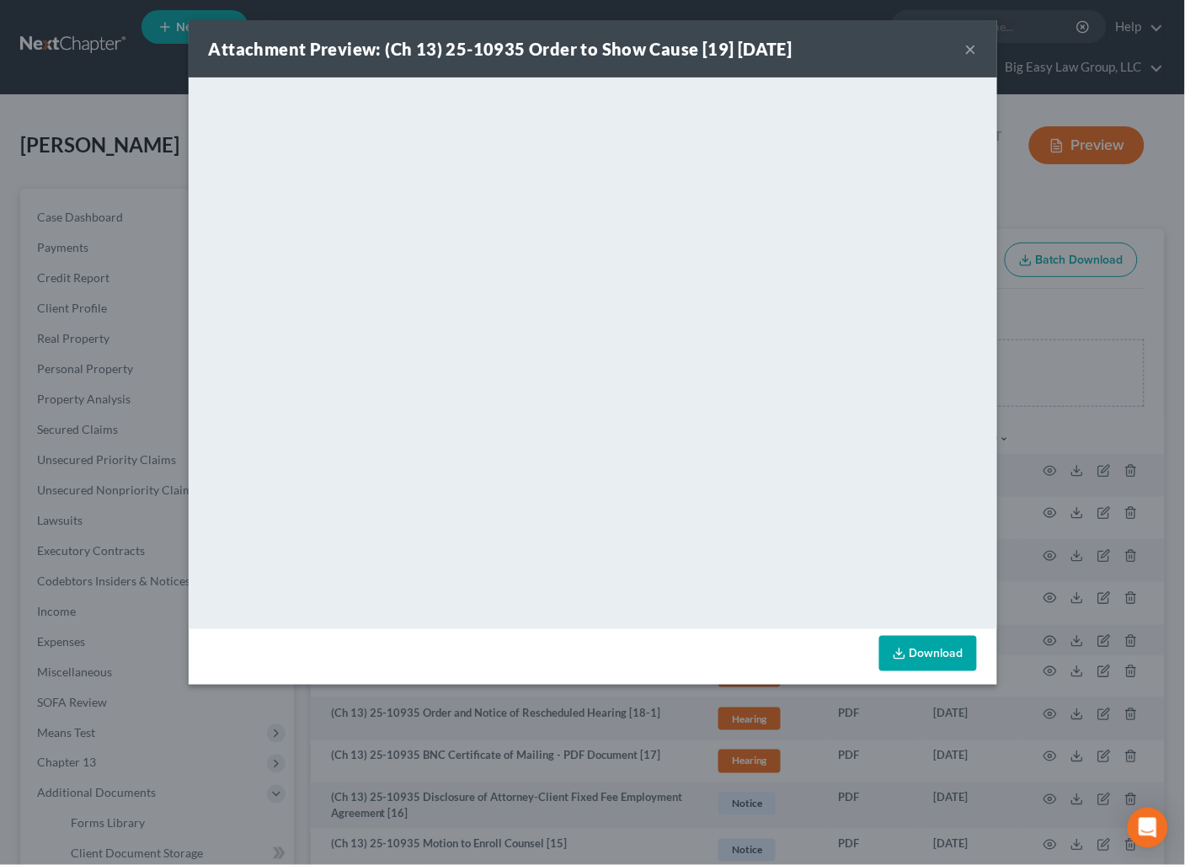
click at [975, 44] on button "×" at bounding box center [971, 49] width 12 height 20
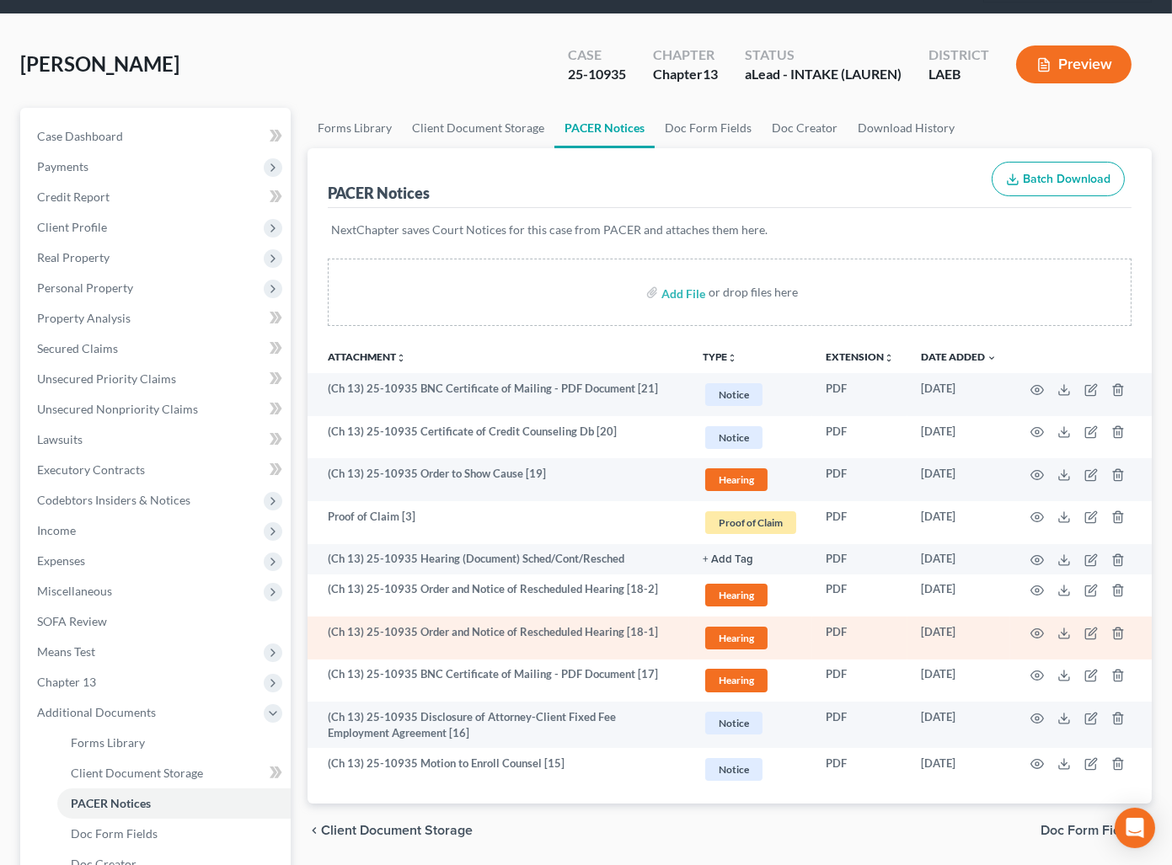
scroll to position [88, 0]
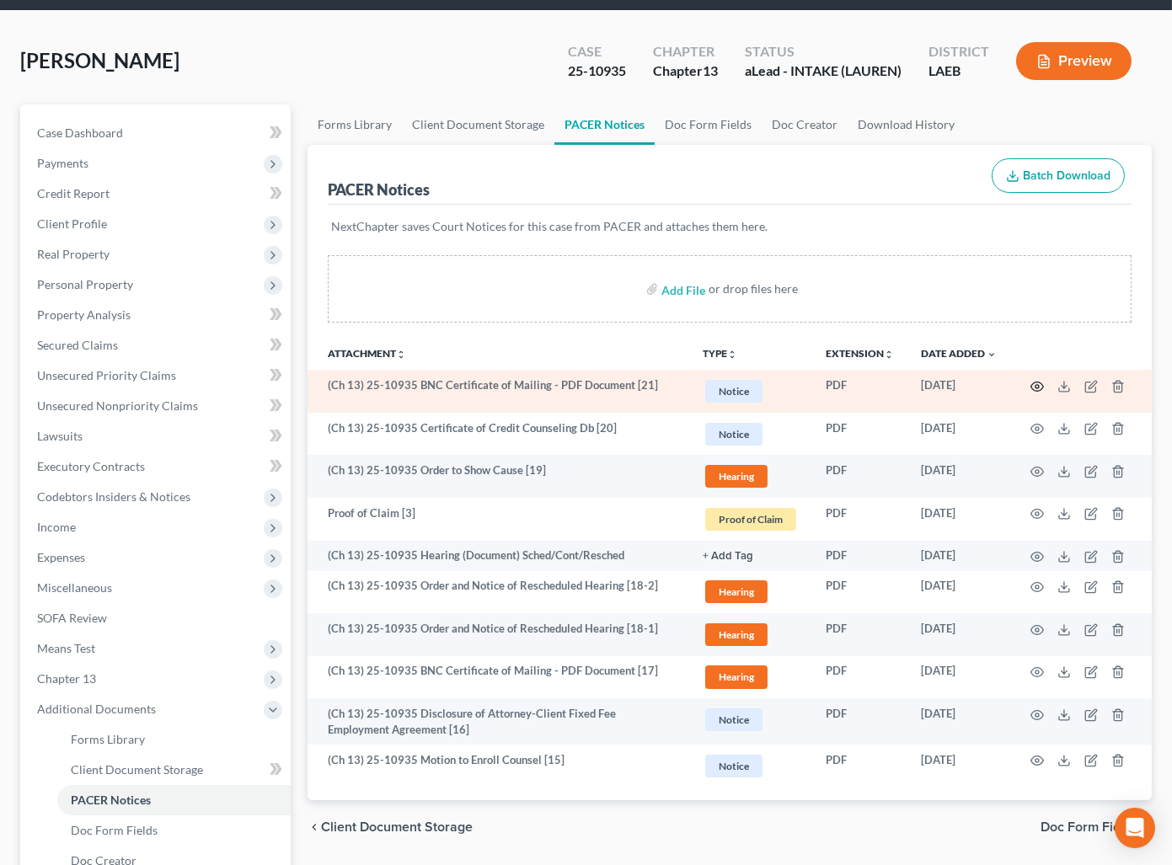
click at [1039, 385] on circle "button" at bounding box center [1036, 386] width 3 height 3
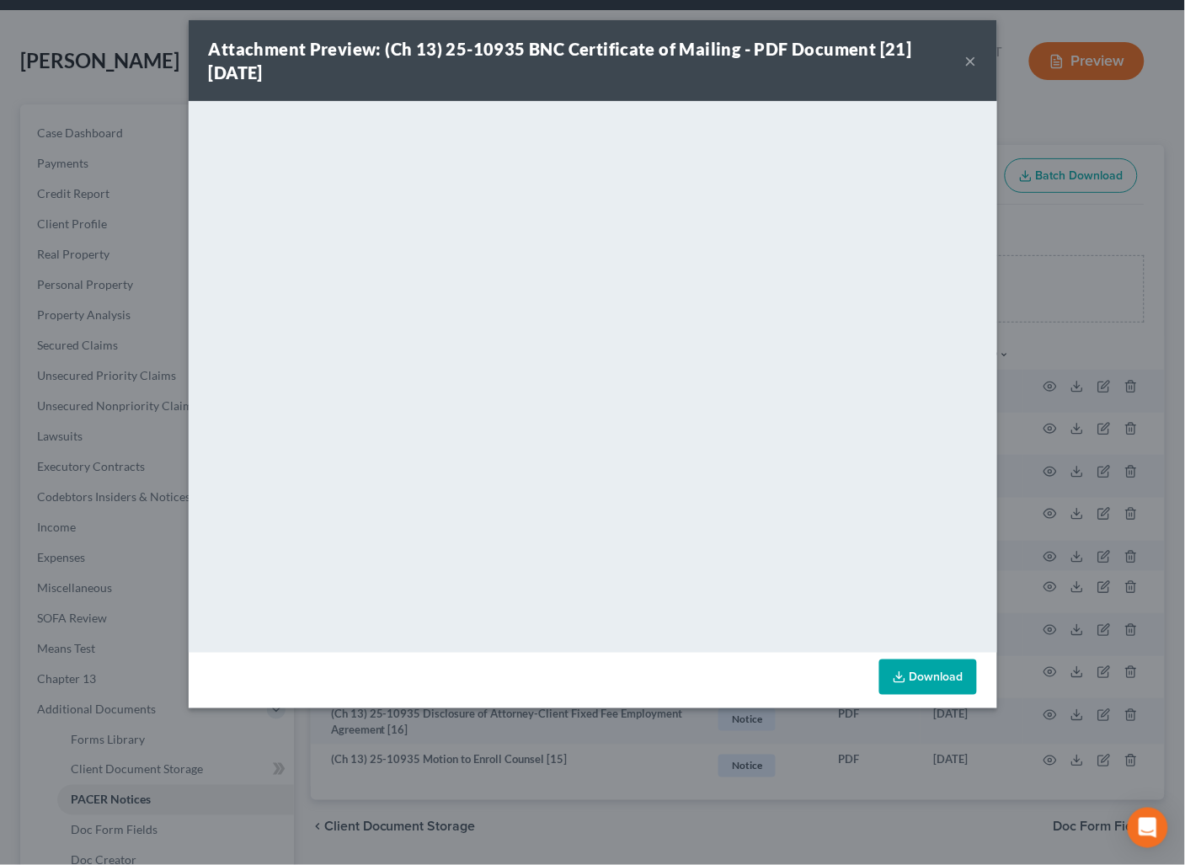
click at [968, 59] on button "×" at bounding box center [971, 61] width 12 height 20
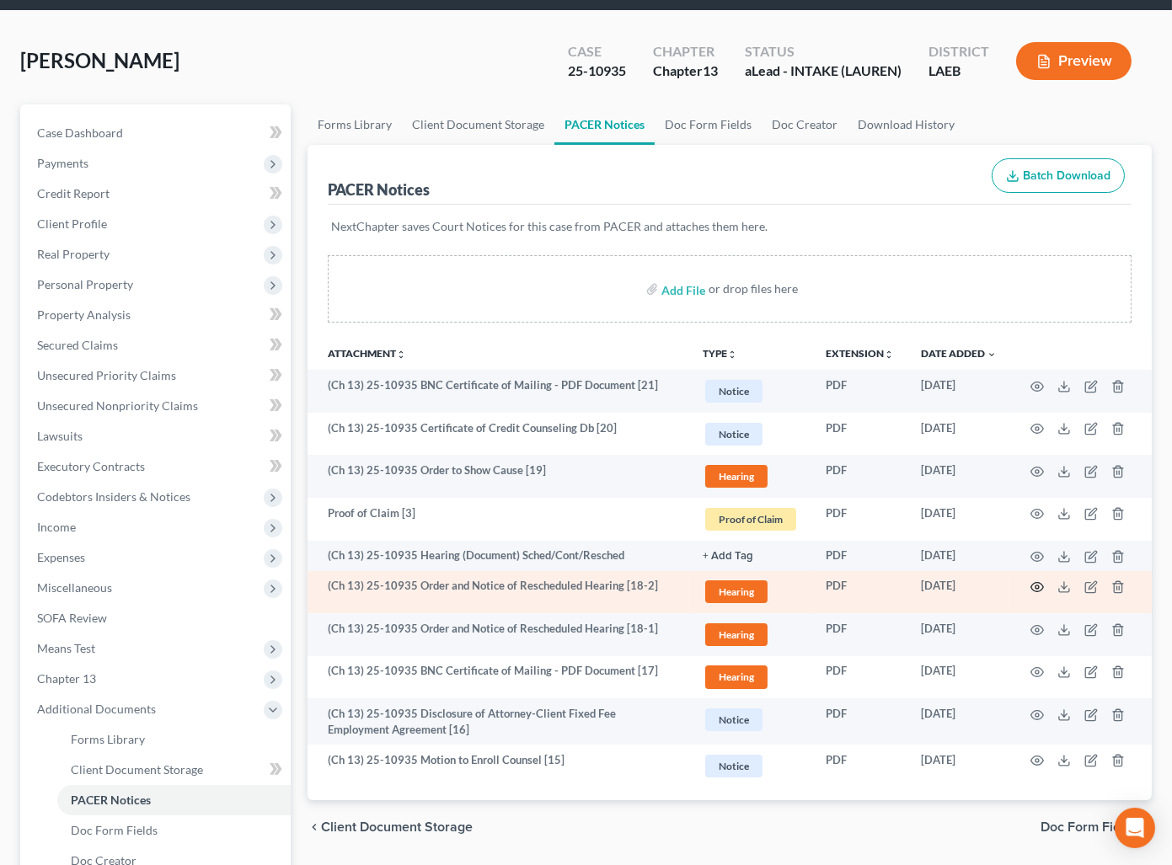
click at [1033, 587] on icon "button" at bounding box center [1036, 586] width 13 height 13
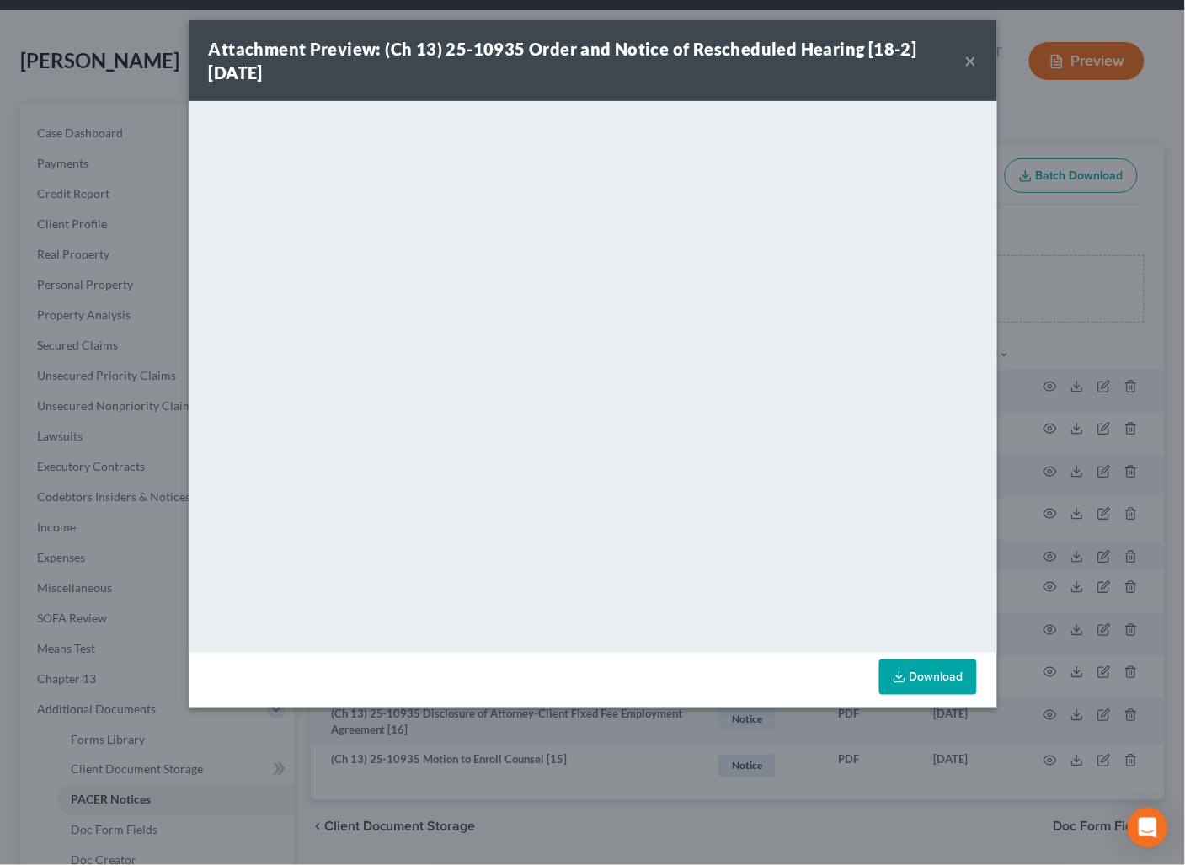
click at [970, 58] on button "×" at bounding box center [971, 61] width 12 height 20
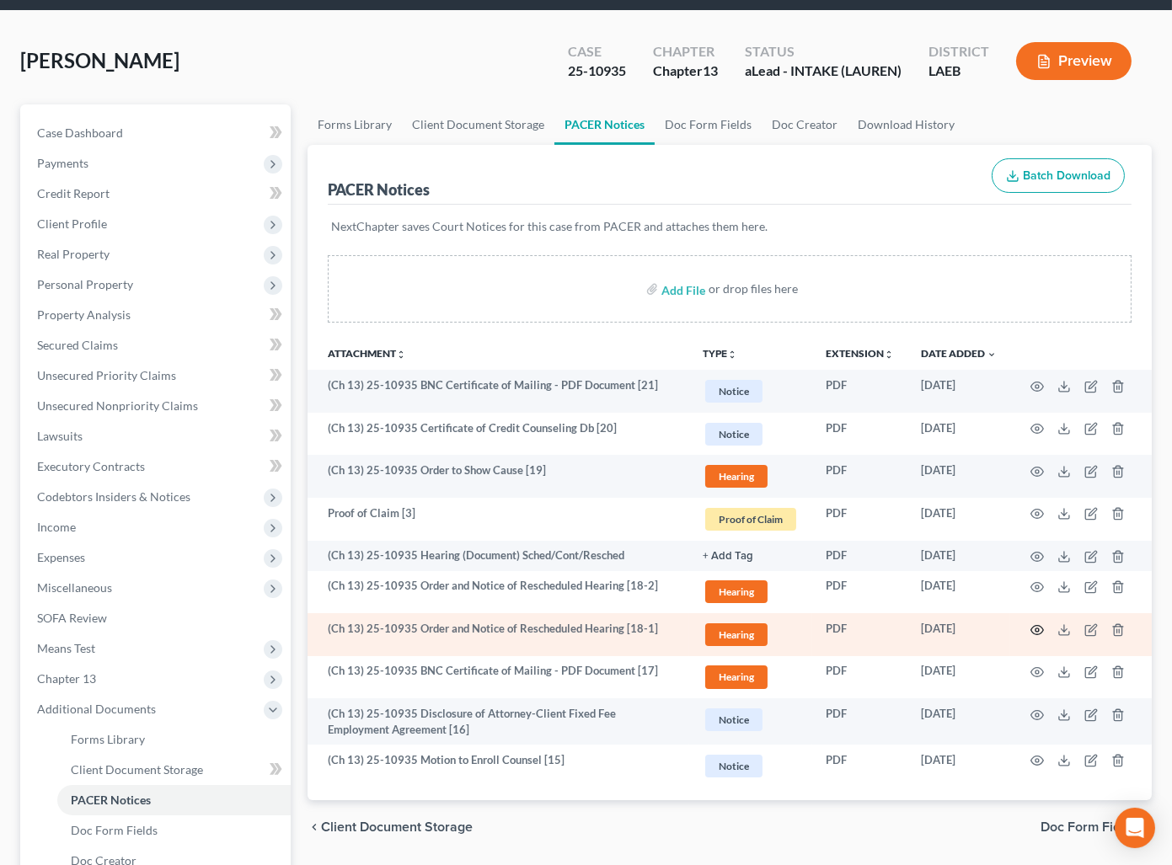
click at [1038, 626] on icon "button" at bounding box center [1036, 629] width 13 height 13
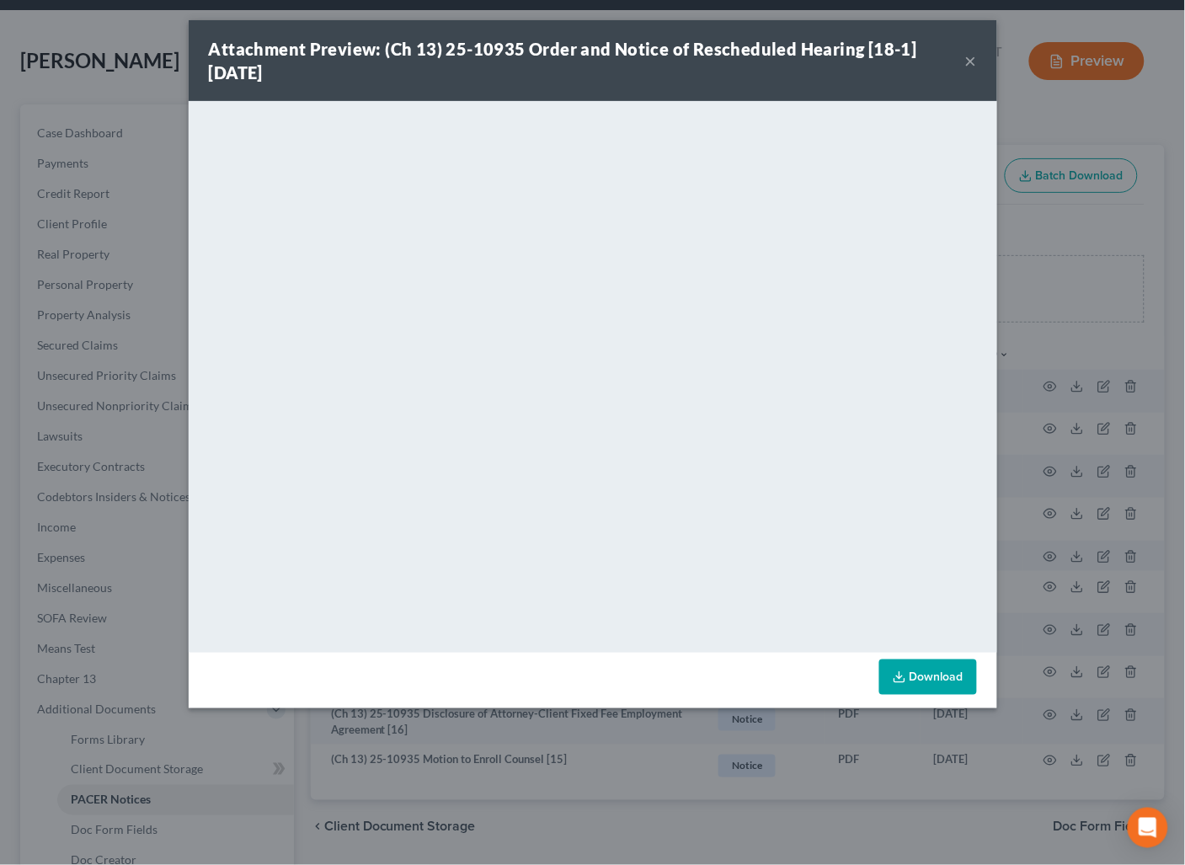
click at [970, 59] on button "×" at bounding box center [971, 61] width 12 height 20
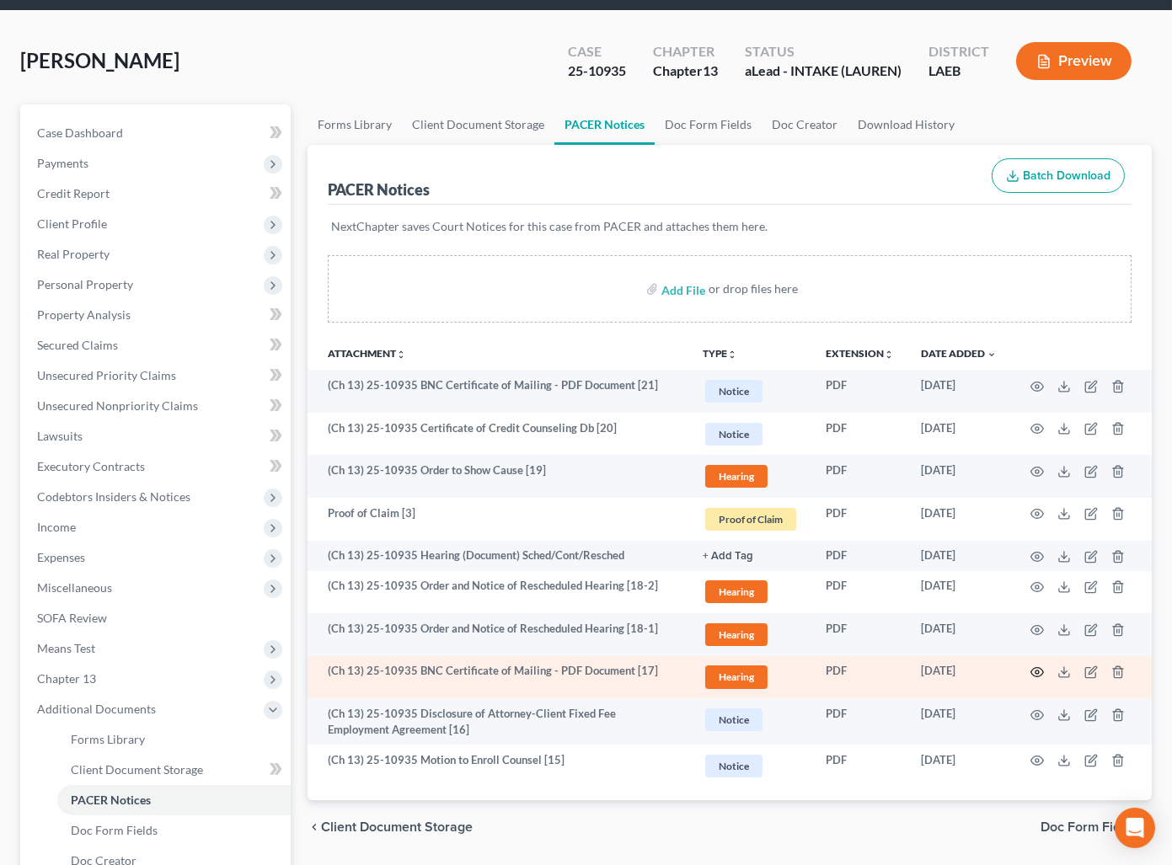
click at [1038, 669] on icon "button" at bounding box center [1036, 671] width 13 height 13
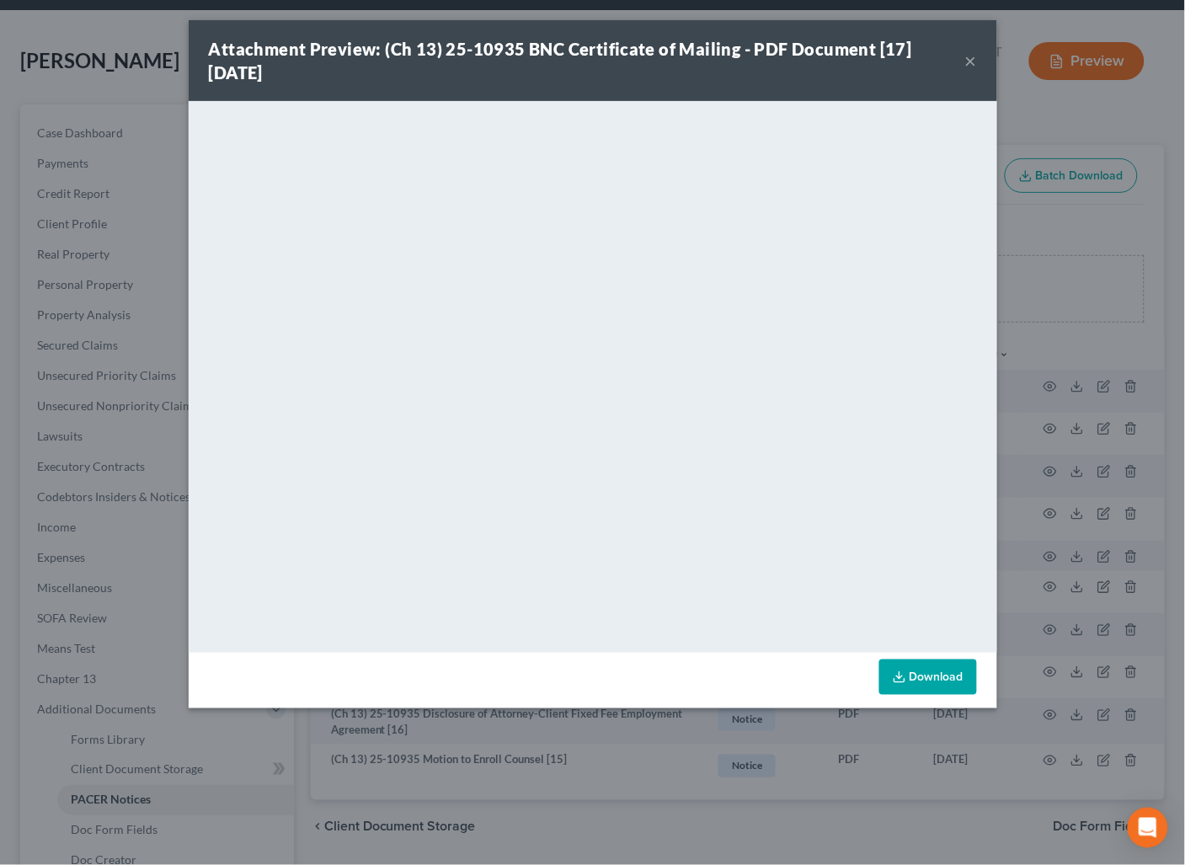
click at [970, 51] on button "×" at bounding box center [971, 61] width 12 height 20
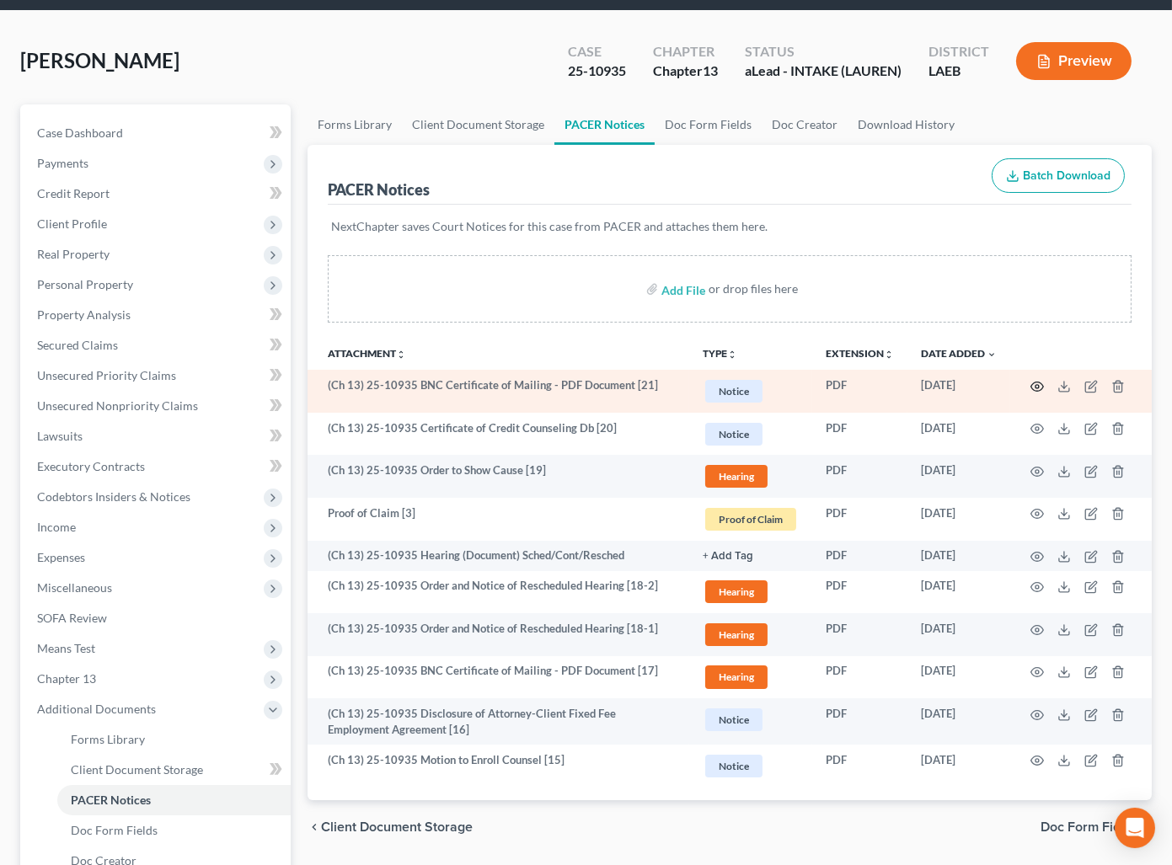
click at [1036, 385] on circle "button" at bounding box center [1036, 386] width 3 height 3
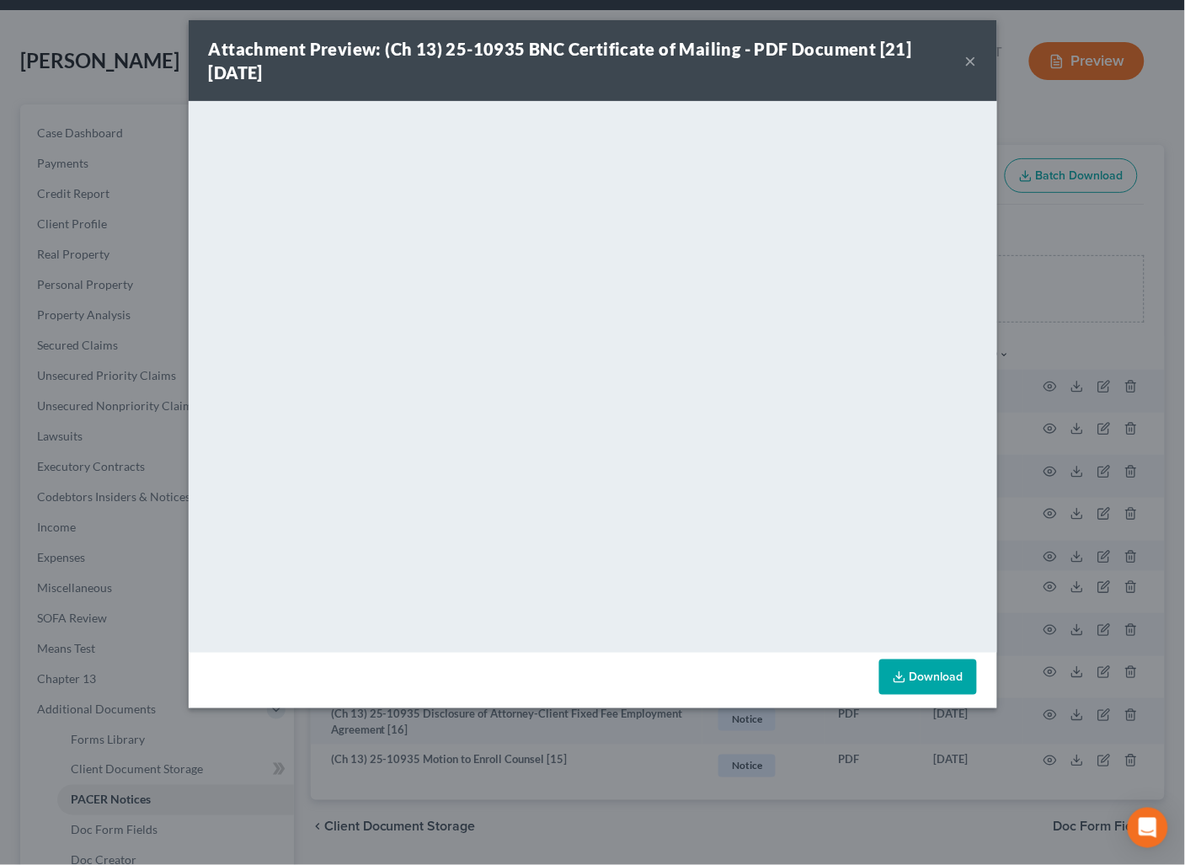
click at [970, 56] on button "×" at bounding box center [971, 61] width 12 height 20
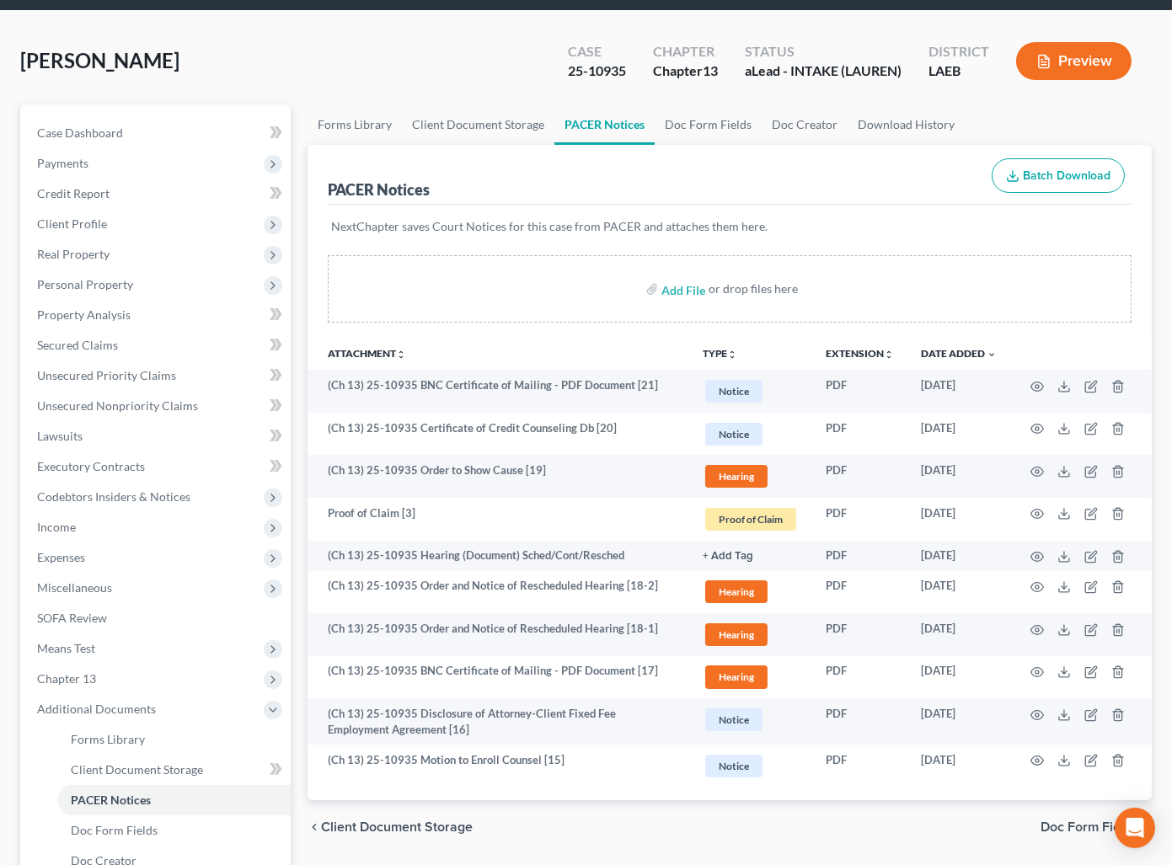
click at [433, 64] on div "McGowan, Keri Upgraded Case 25-10935 Chapter Chapter 13 Status aLead - INTAKE (…" at bounding box center [585, 67] width 1131 height 73
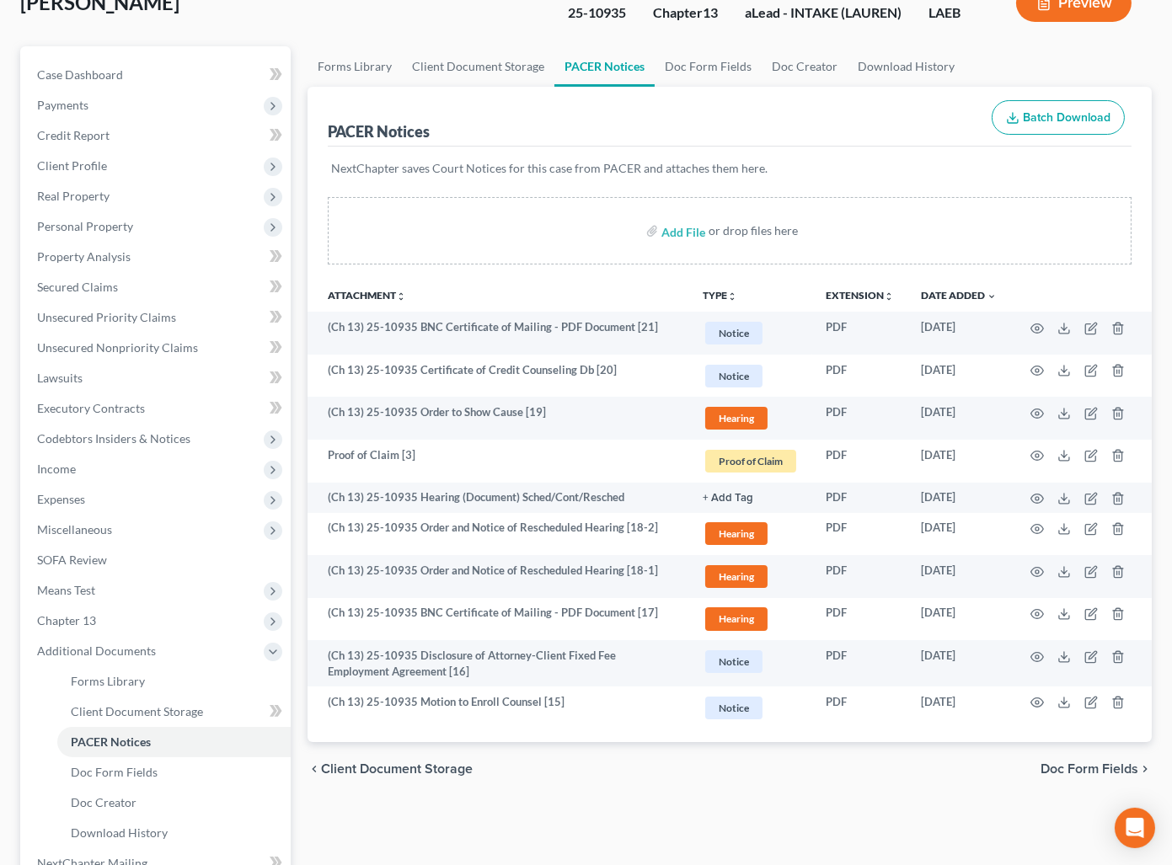
scroll to position [0, 0]
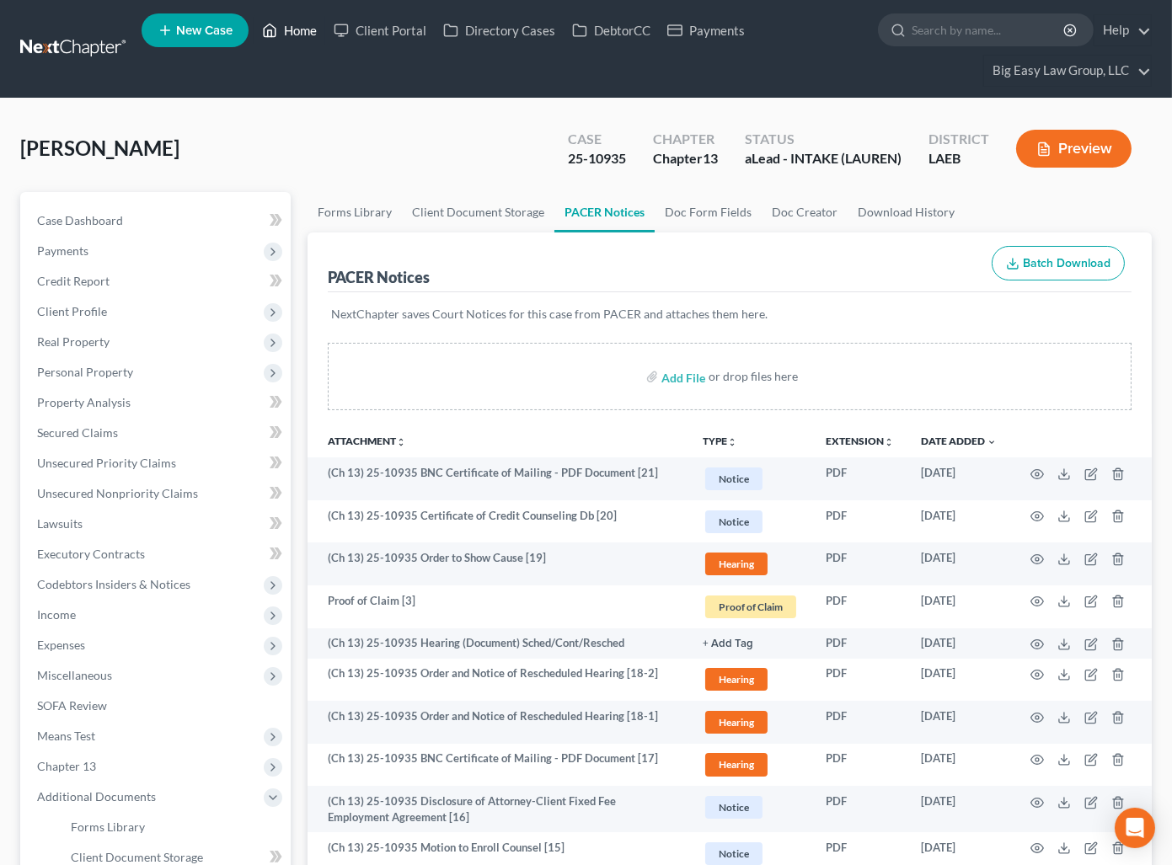
click at [286, 19] on link "Home" at bounding box center [290, 30] width 72 height 30
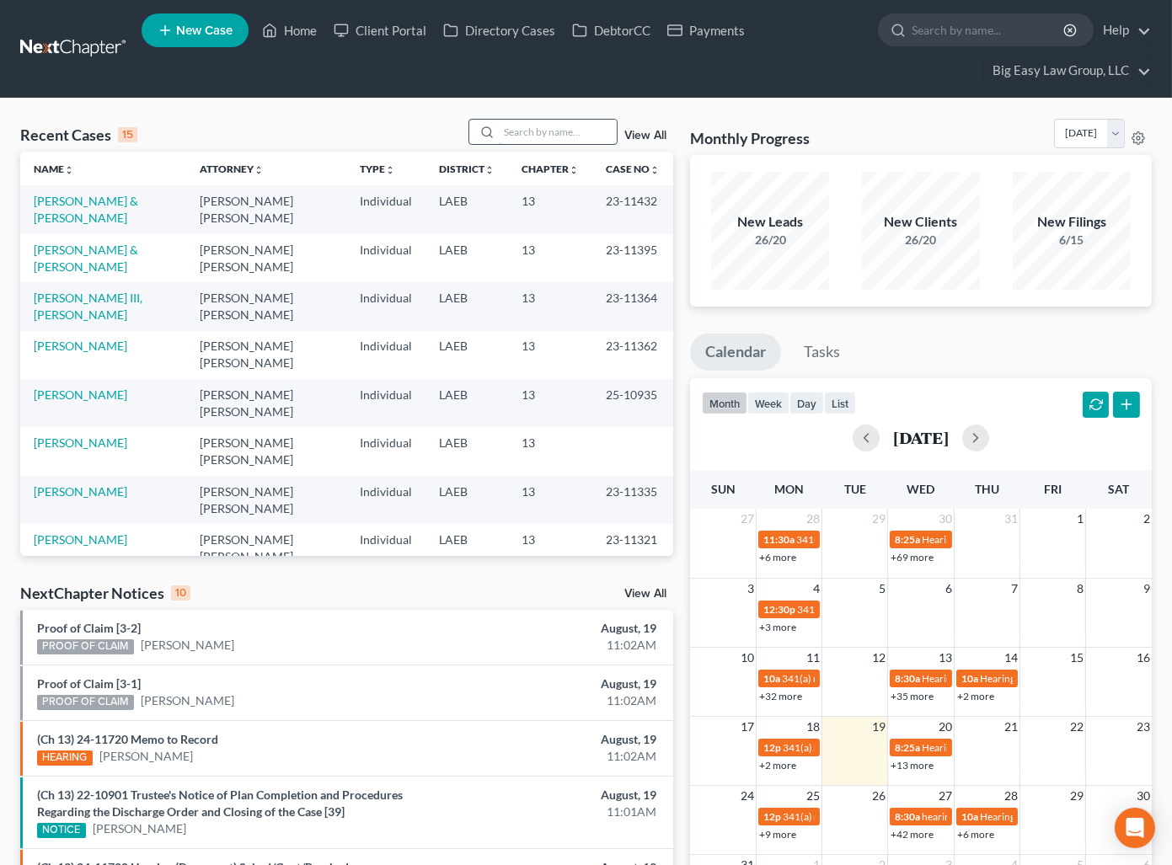
click at [575, 129] on input "search" at bounding box center [558, 132] width 118 height 24
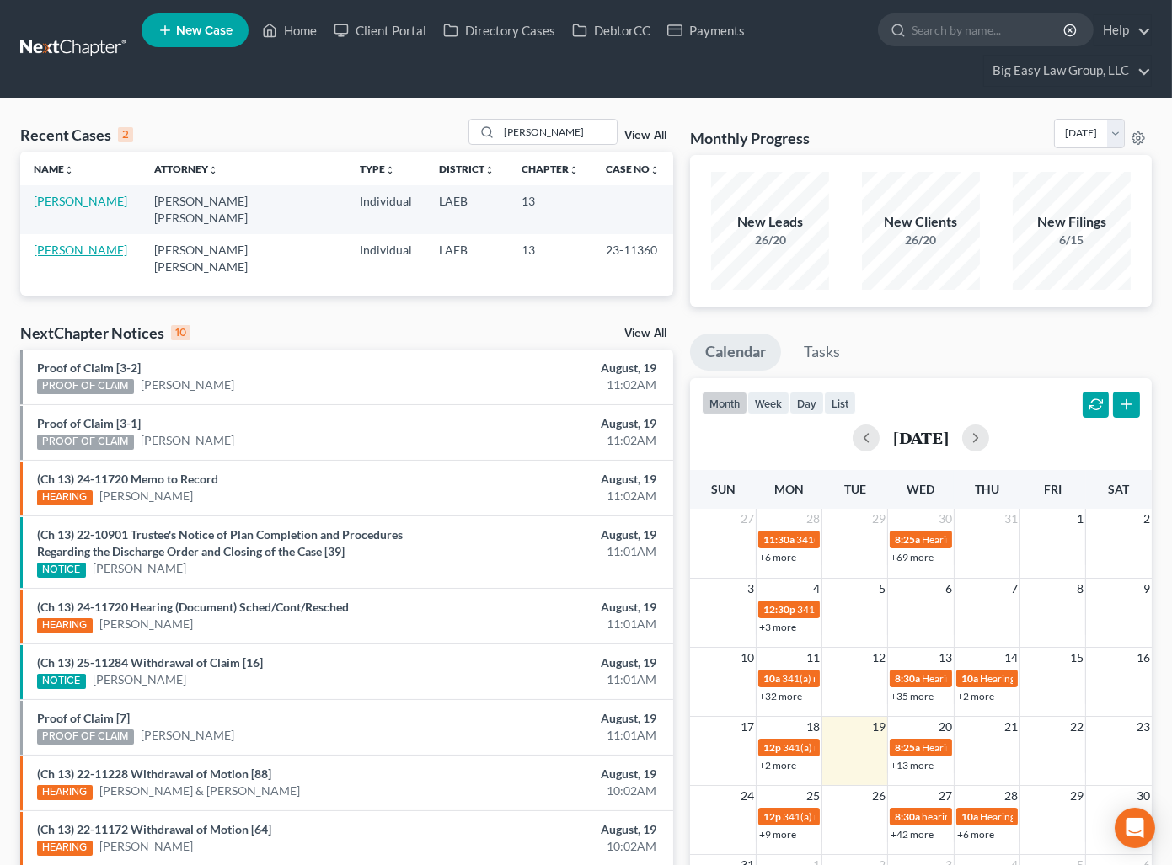
click at [77, 243] on link "Dalton, Tamara" at bounding box center [81, 250] width 94 height 14
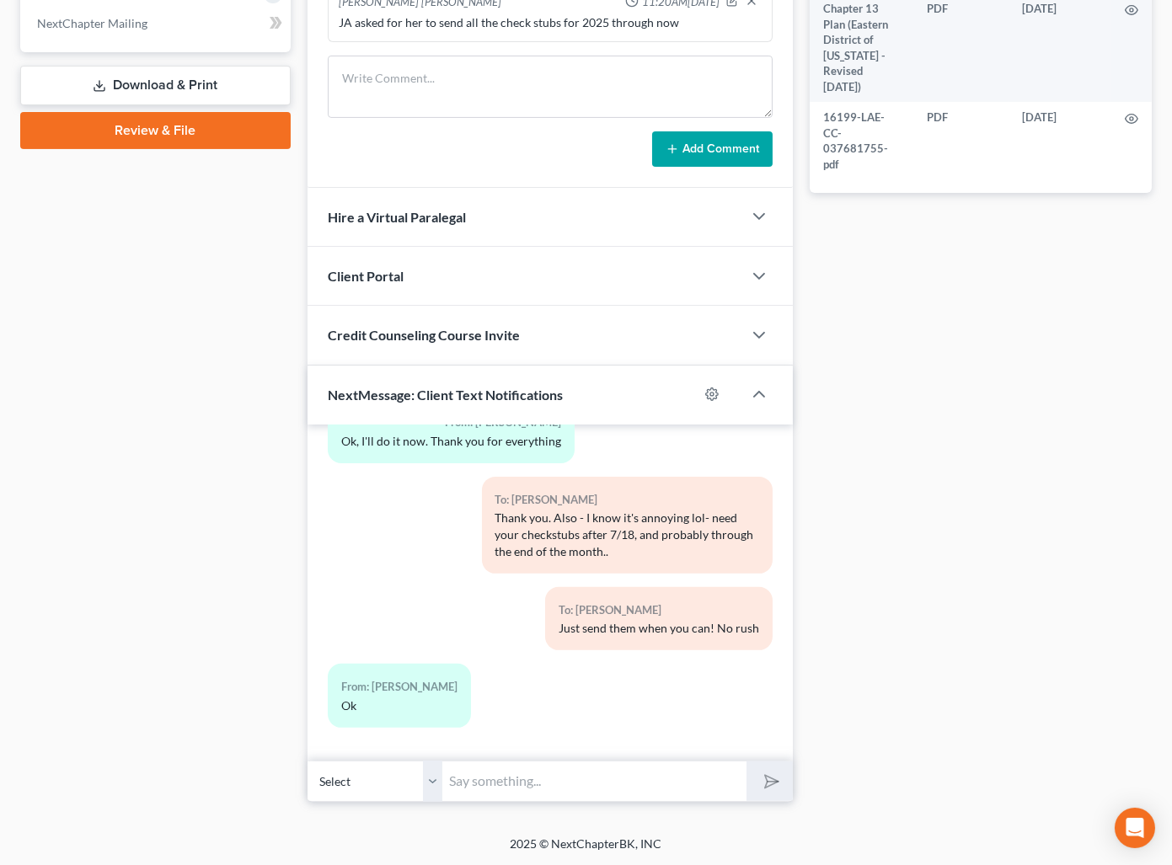
scroll to position [6129, 0]
click at [436, 778] on select "Select +1 (504) 607-8673 - Tamara Dalton" at bounding box center [374, 781] width 135 height 41
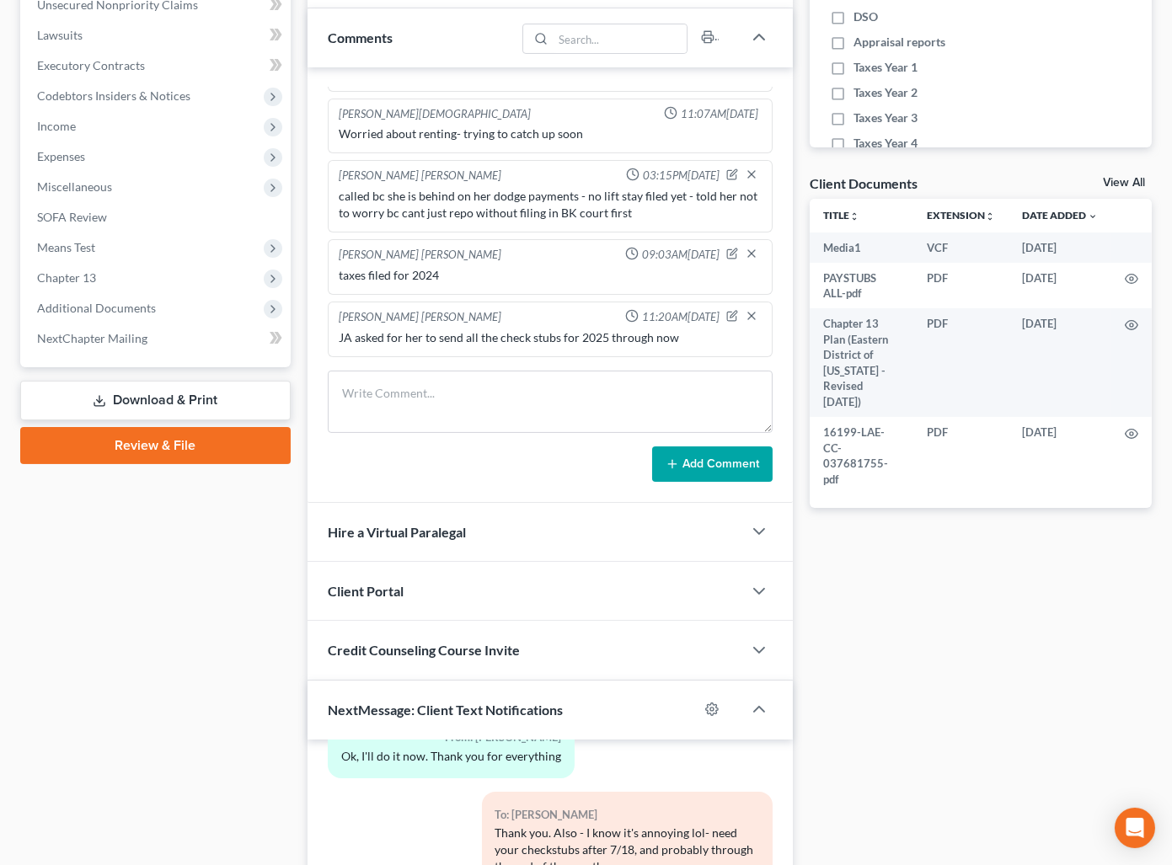
scroll to position [459, 0]
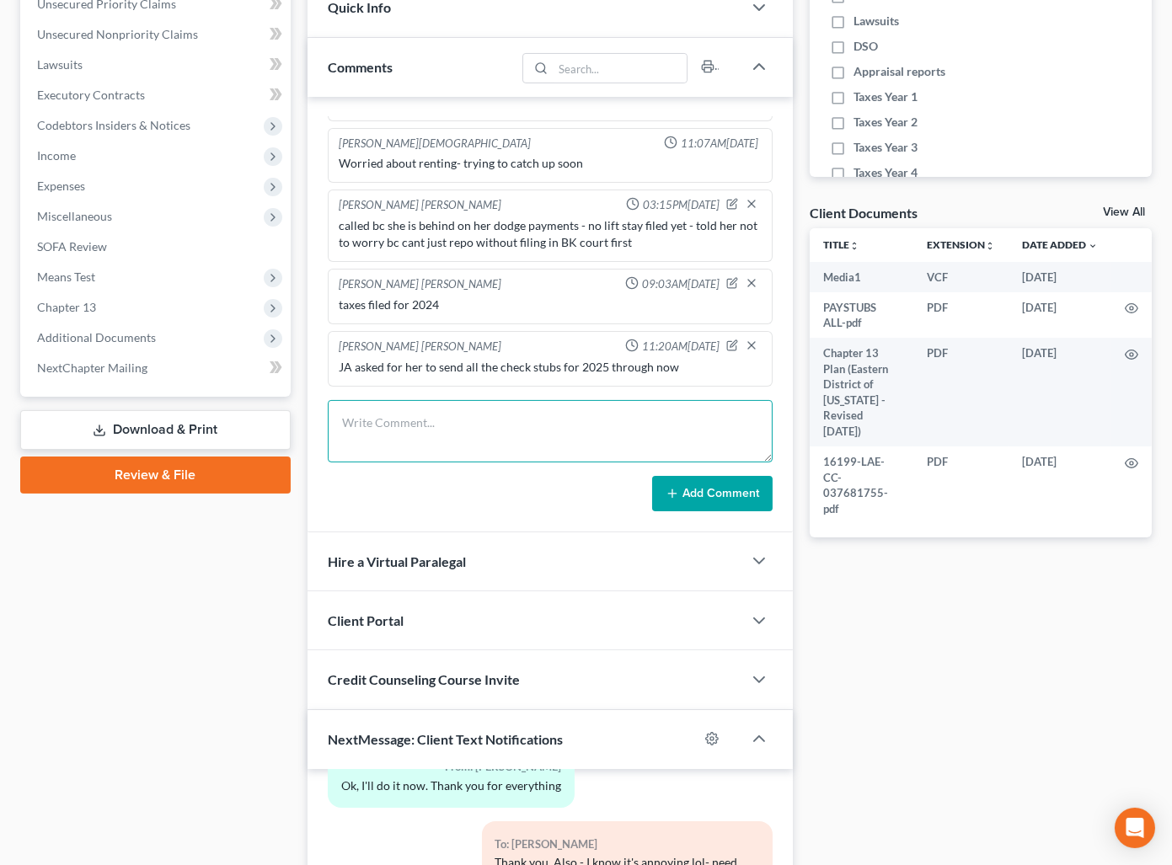
click at [667, 401] on textarea at bounding box center [550, 431] width 445 height 62
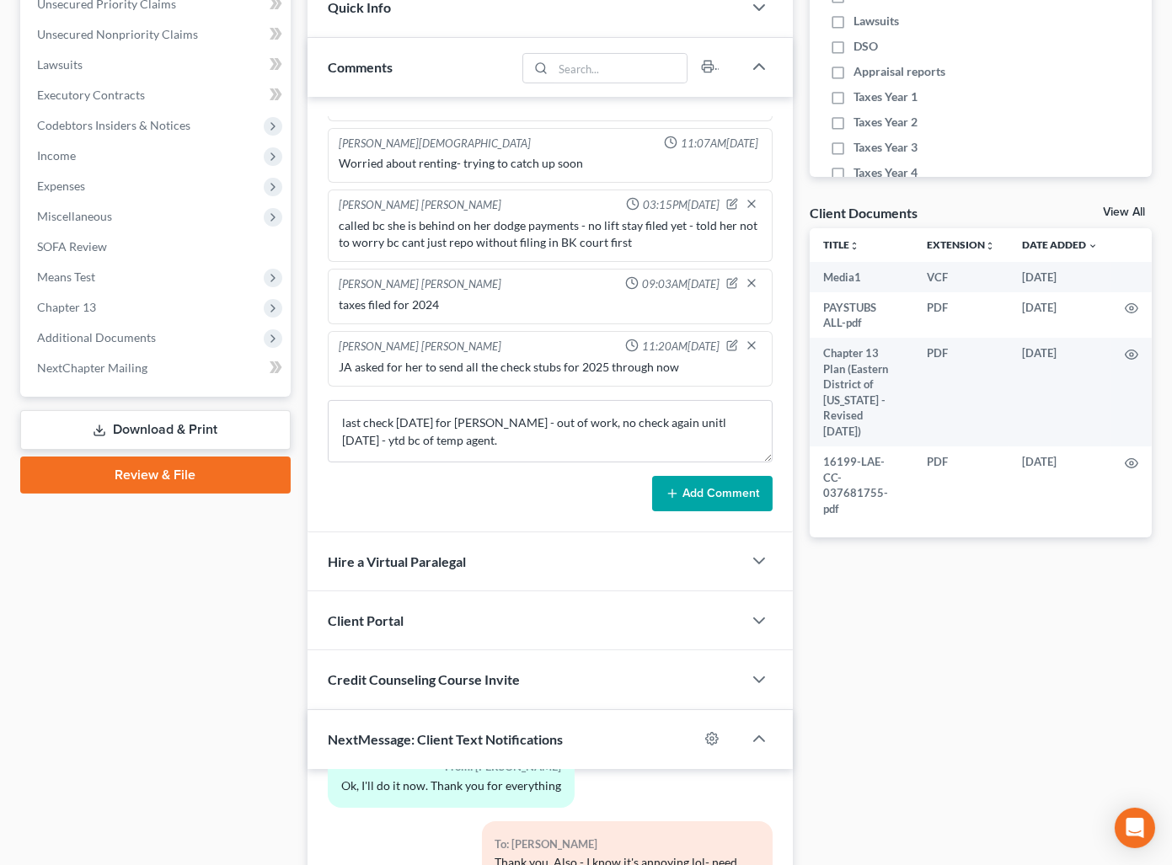
click at [740, 494] on button "Add Comment" at bounding box center [712, 493] width 120 height 35
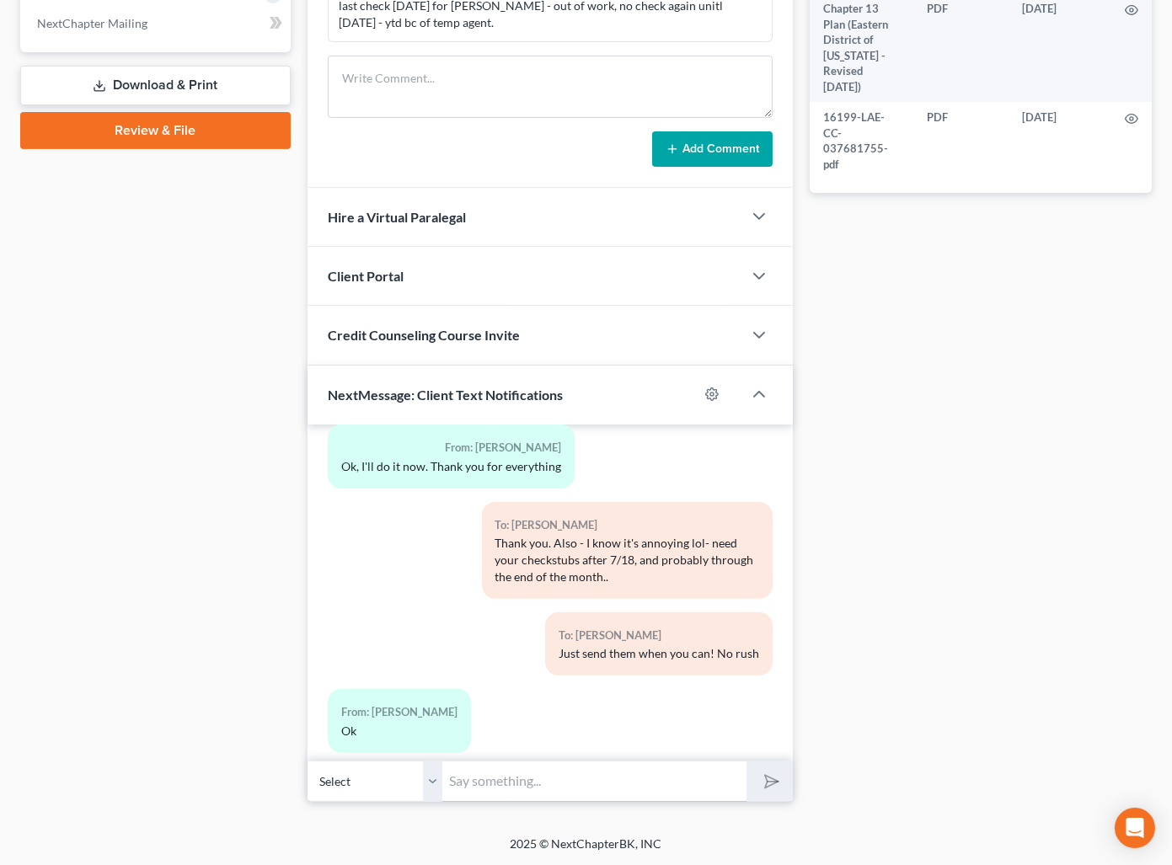
scroll to position [6129, 0]
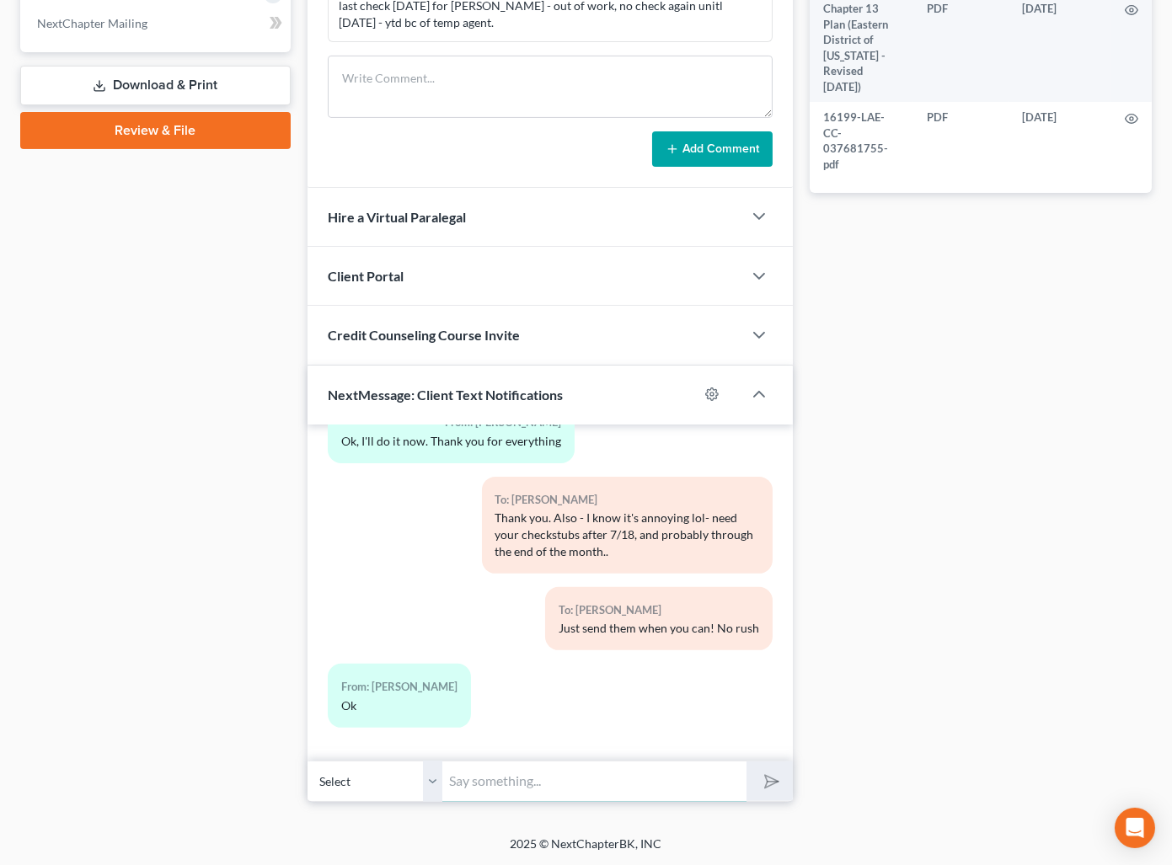
drag, startPoint x: 584, startPoint y: 770, endPoint x: 742, endPoint y: 862, distance: 183.1
click at [584, 770] on input "text" at bounding box center [594, 781] width 304 height 41
click at [746, 762] on button "submit" at bounding box center [769, 782] width 46 height 40
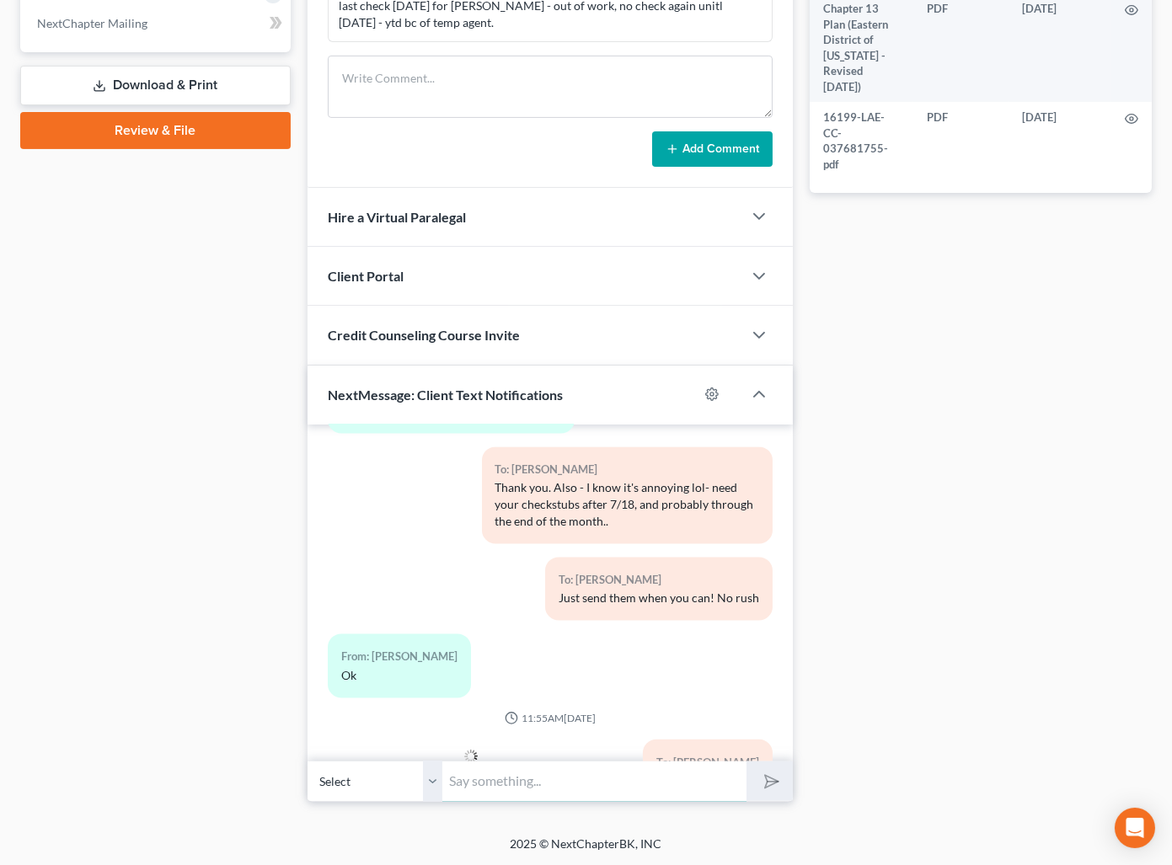
scroll to position [6235, 0]
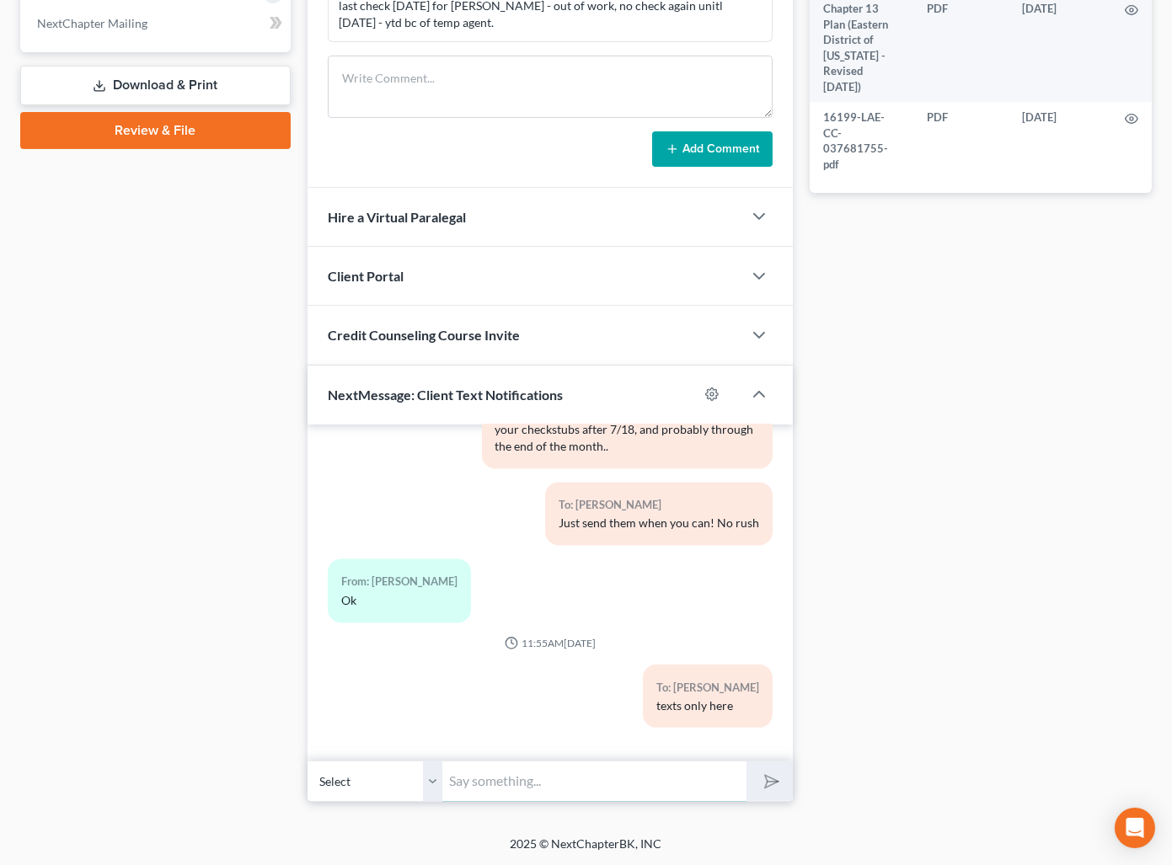
drag, startPoint x: 572, startPoint y: 785, endPoint x: 872, endPoint y: 605, distance: 349.9
click at [573, 786] on input "text" at bounding box center [594, 781] width 304 height 41
drag, startPoint x: 885, startPoint y: 596, endPoint x: 1184, endPoint y: 456, distance: 330.5
click at [890, 593] on div "Docs Tasks Events Timer 0% Completed Nothing here yet! Drivers license Social S…" at bounding box center [980, 95] width 359 height 1414
click at [622, 790] on input "text" at bounding box center [594, 781] width 304 height 41
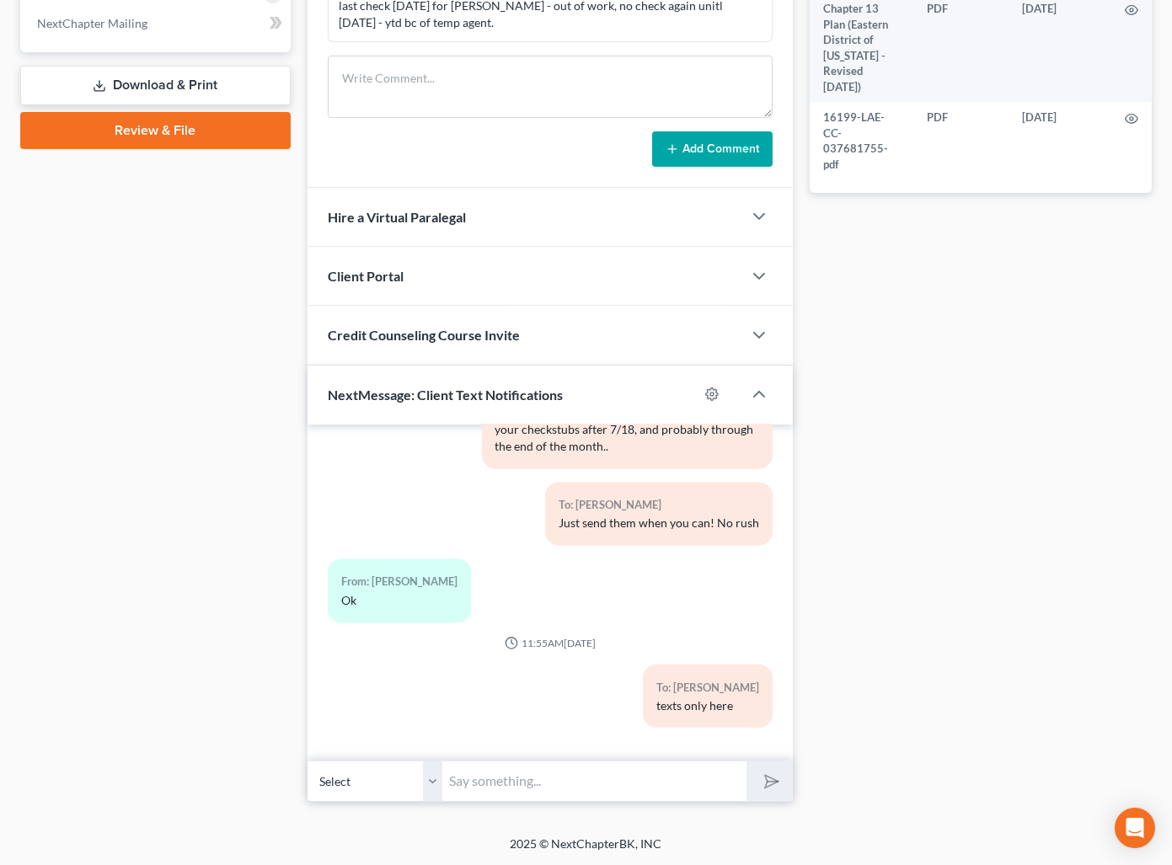
click at [1077, 690] on div "Docs Tasks Events Timer 0% Completed Nothing here yet! Drivers license Social S…" at bounding box center [980, 95] width 359 height 1414
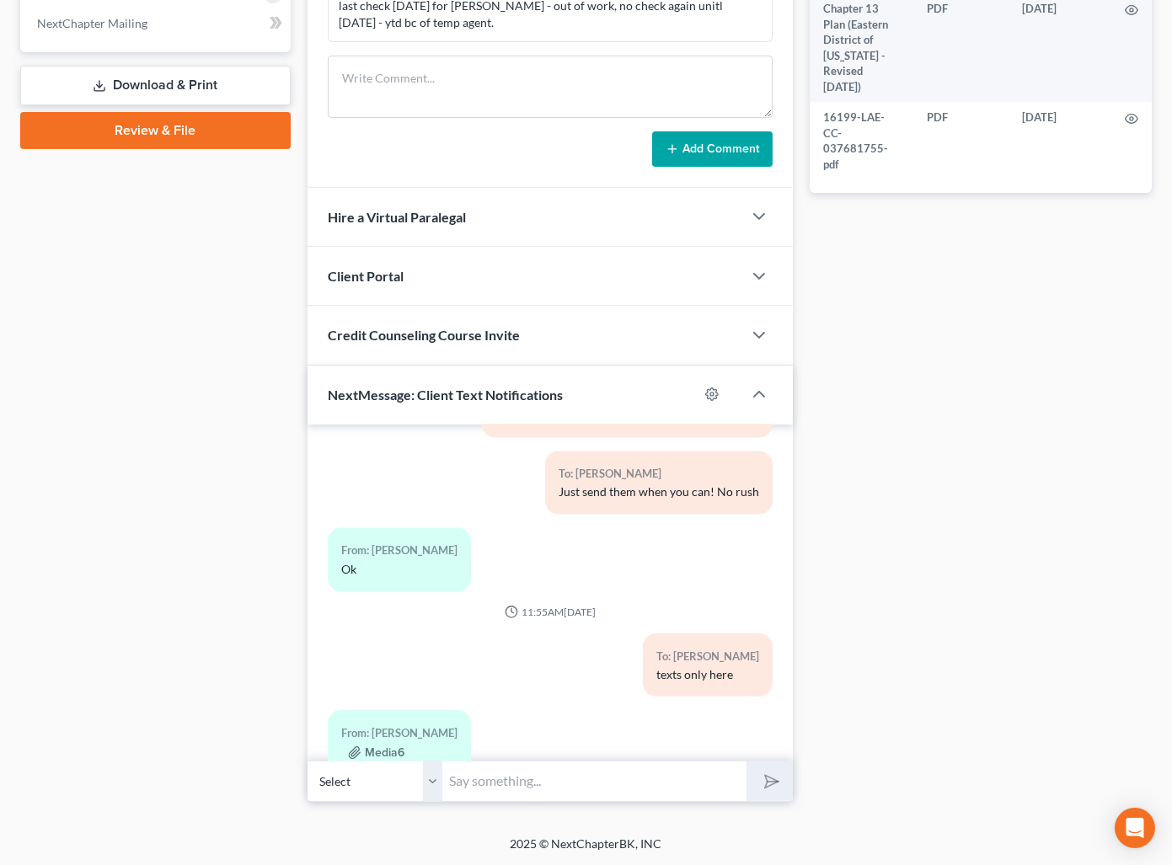
scroll to position [6396, 0]
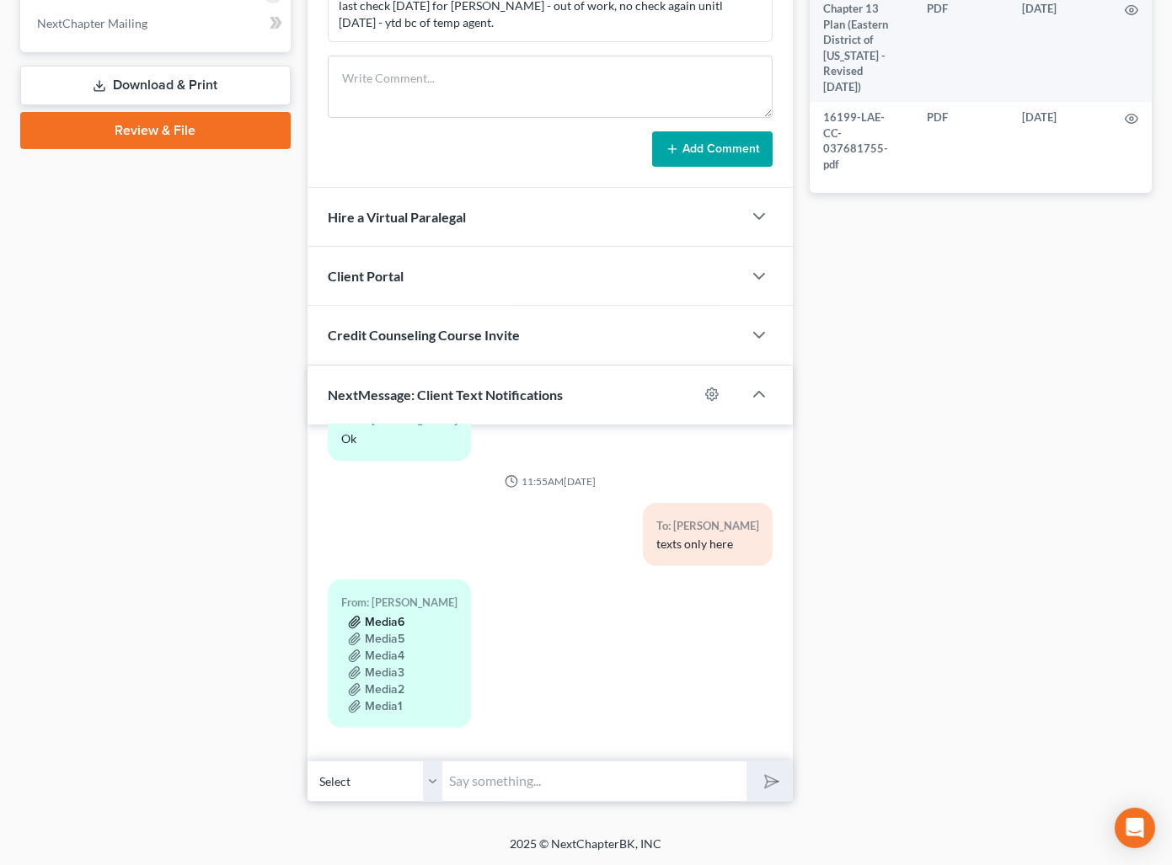
click at [393, 625] on button "Media6" at bounding box center [376, 622] width 56 height 13
click at [388, 619] on button "Media6" at bounding box center [376, 622] width 56 height 13
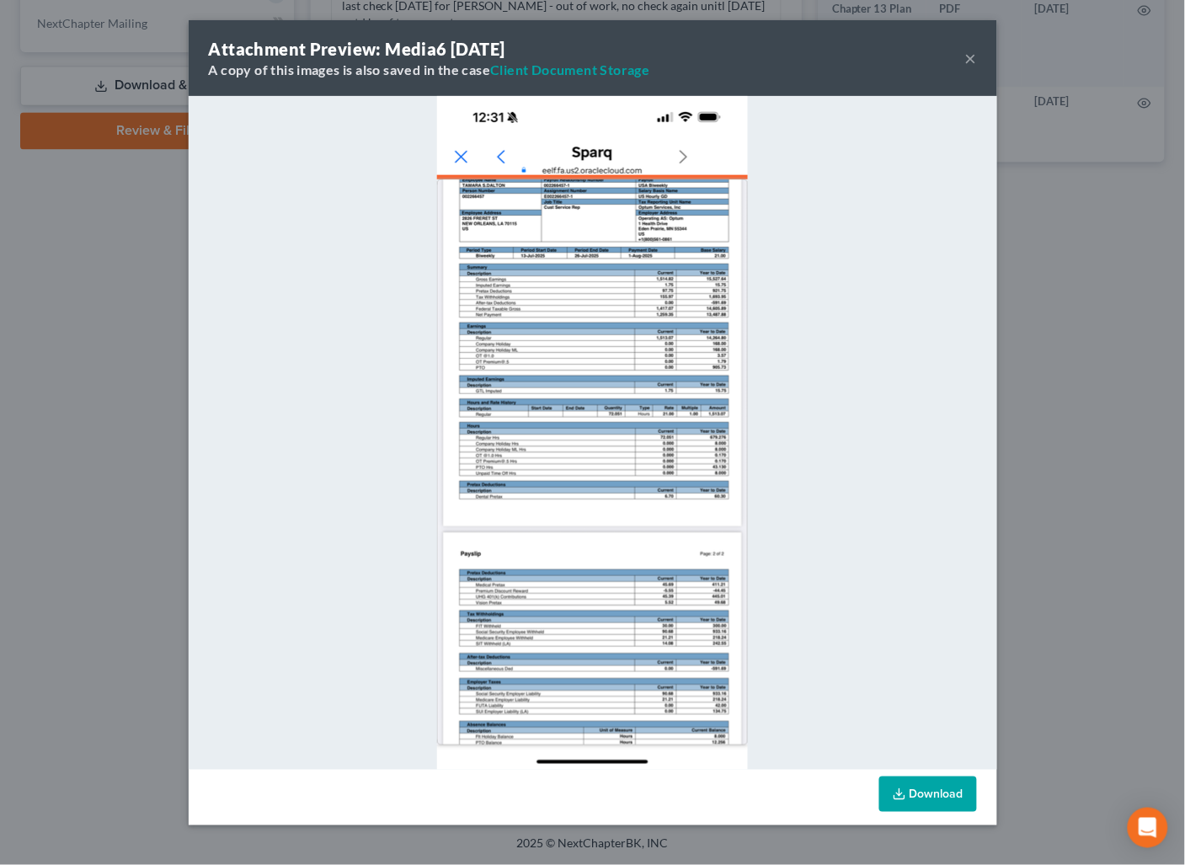
drag, startPoint x: 919, startPoint y: 791, endPoint x: 723, endPoint y: 416, distance: 423.1
click at [919, 791] on link "Download" at bounding box center [928, 794] width 98 height 35
drag, startPoint x: 971, startPoint y: 59, endPoint x: 965, endPoint y: 392, distance: 332.8
click at [969, 60] on button "×" at bounding box center [971, 58] width 12 height 20
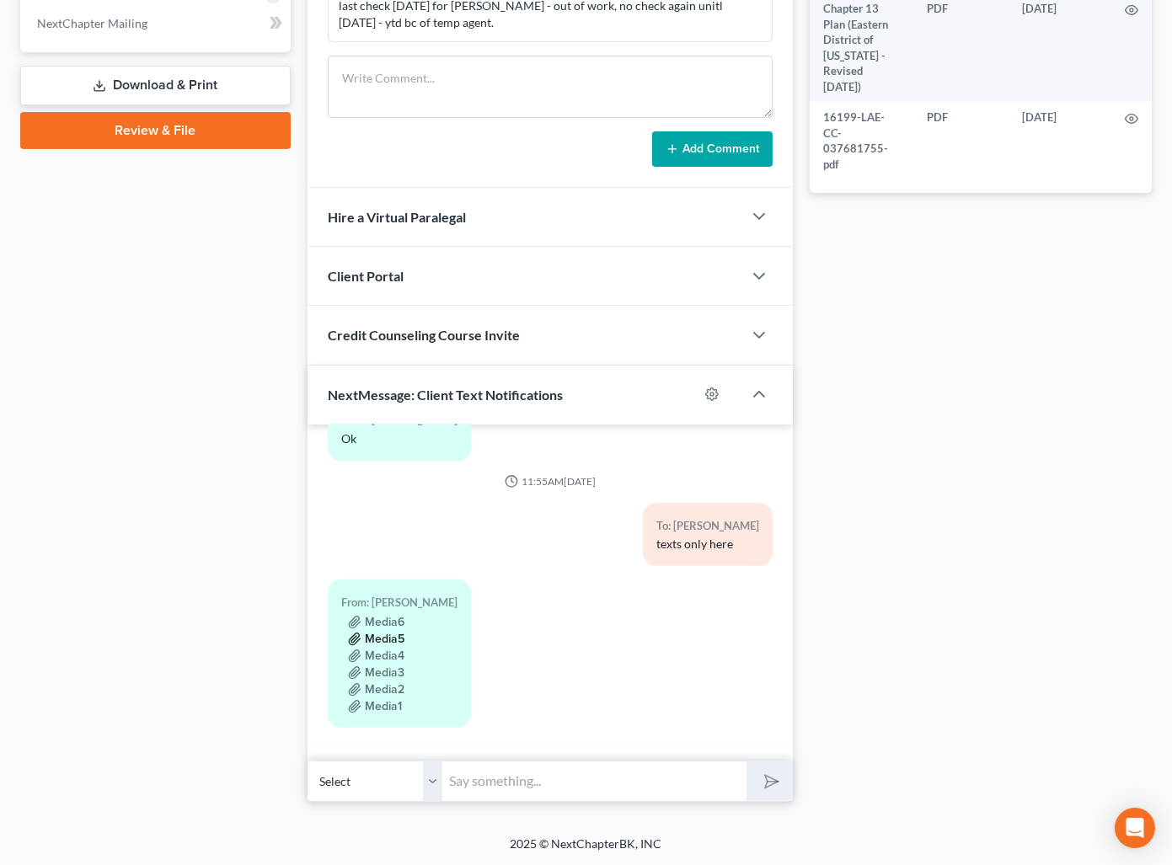
click at [386, 633] on button "Media5" at bounding box center [376, 639] width 56 height 13
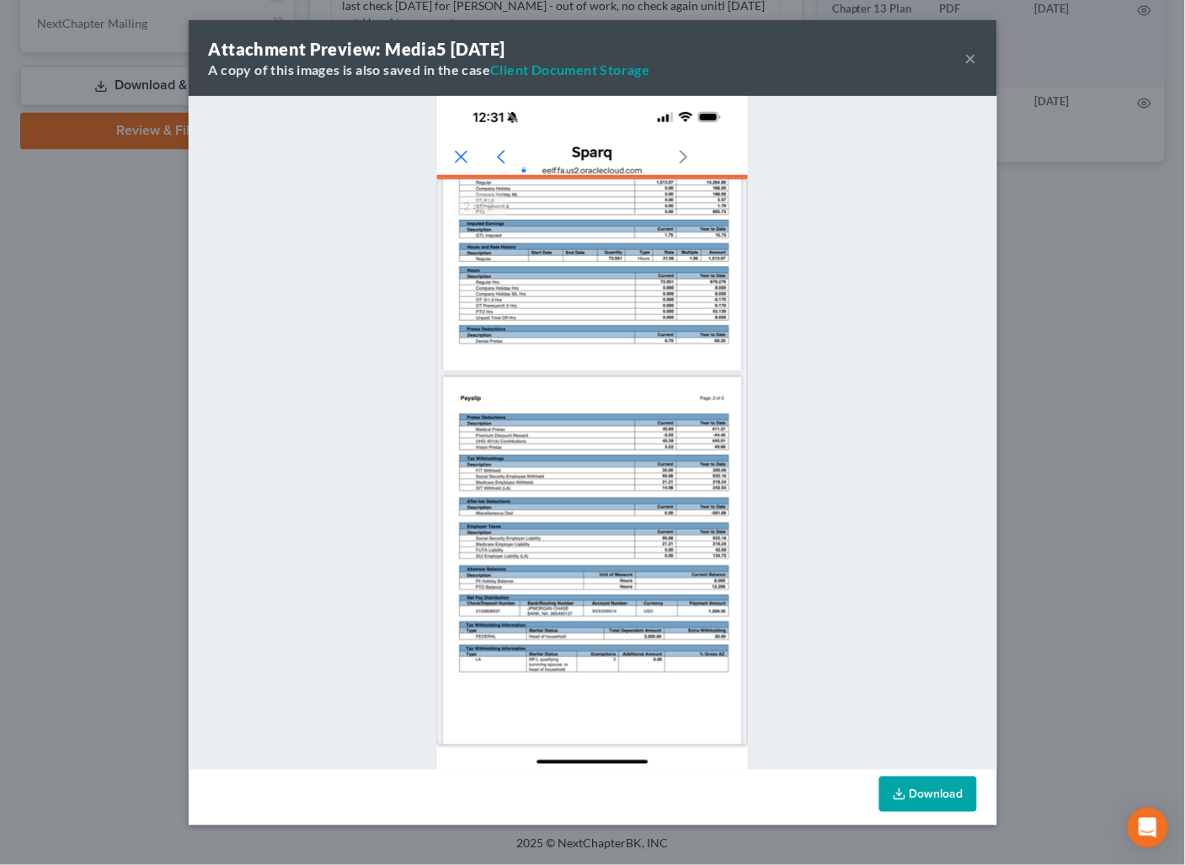
click at [929, 794] on link "Download" at bounding box center [928, 794] width 98 height 35
drag, startPoint x: 971, startPoint y: 55, endPoint x: 1072, endPoint y: 352, distance: 314.1
click at [970, 56] on button "×" at bounding box center [971, 58] width 12 height 20
click at [987, 425] on div at bounding box center [593, 433] width 809 height 674
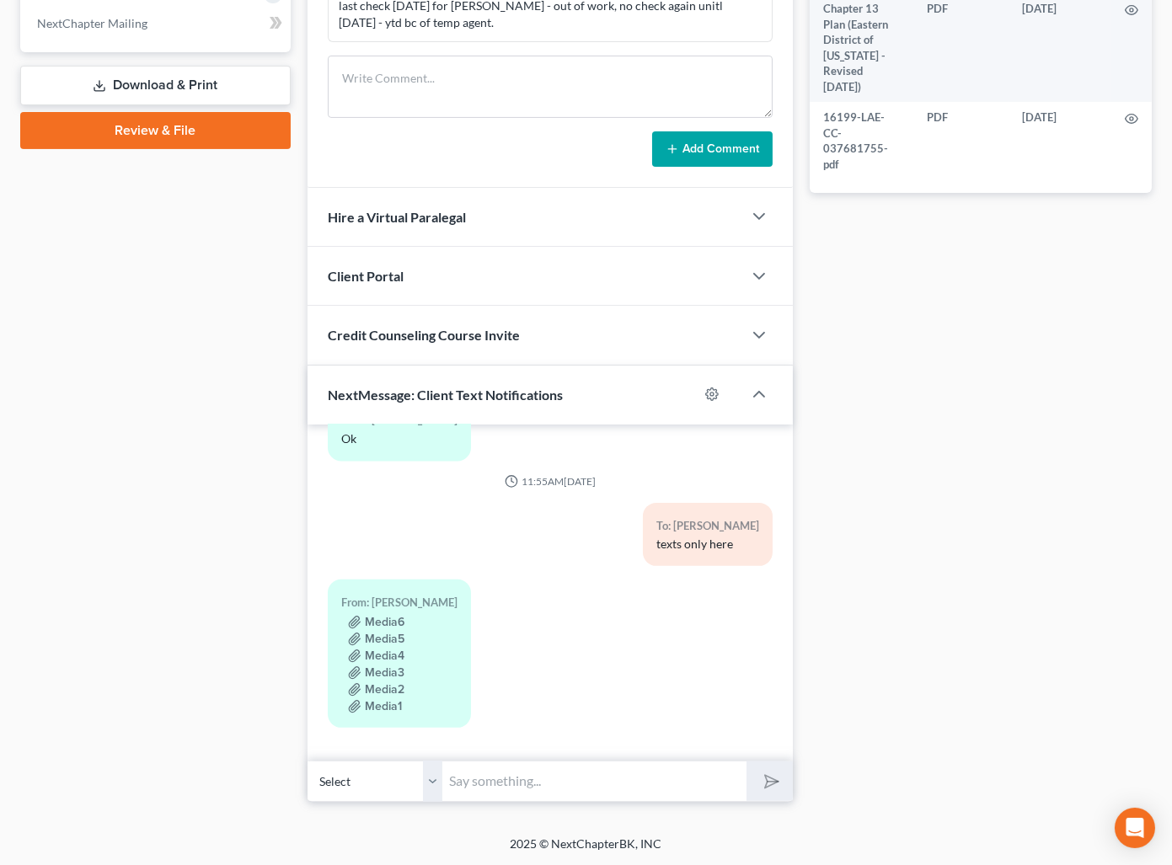
drag, startPoint x: 1088, startPoint y: 340, endPoint x: 963, endPoint y: 380, distance: 130.8
click at [180, 514] on div "Case Dashboard Payments Invoices Payments Payments Credit Report Client Profile" at bounding box center [155, 95] width 287 height 1414
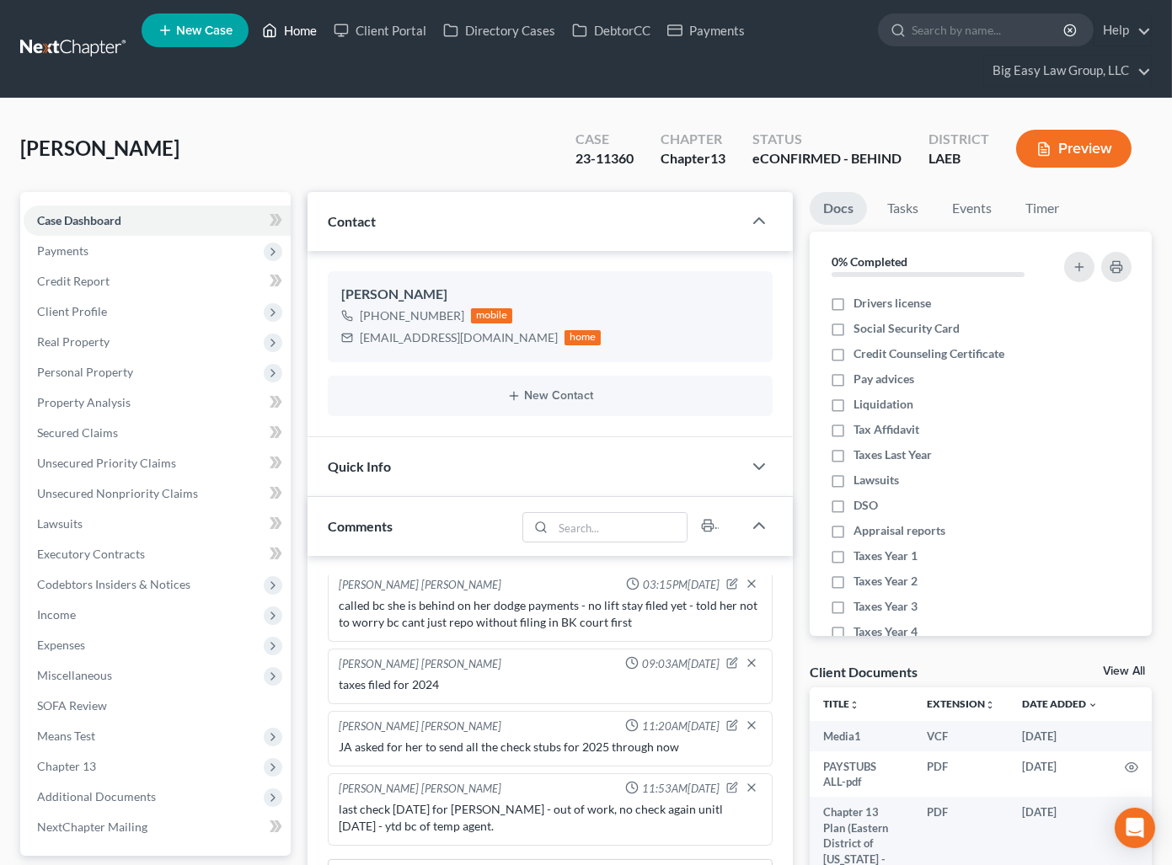
click at [289, 31] on link "Home" at bounding box center [290, 30] width 72 height 30
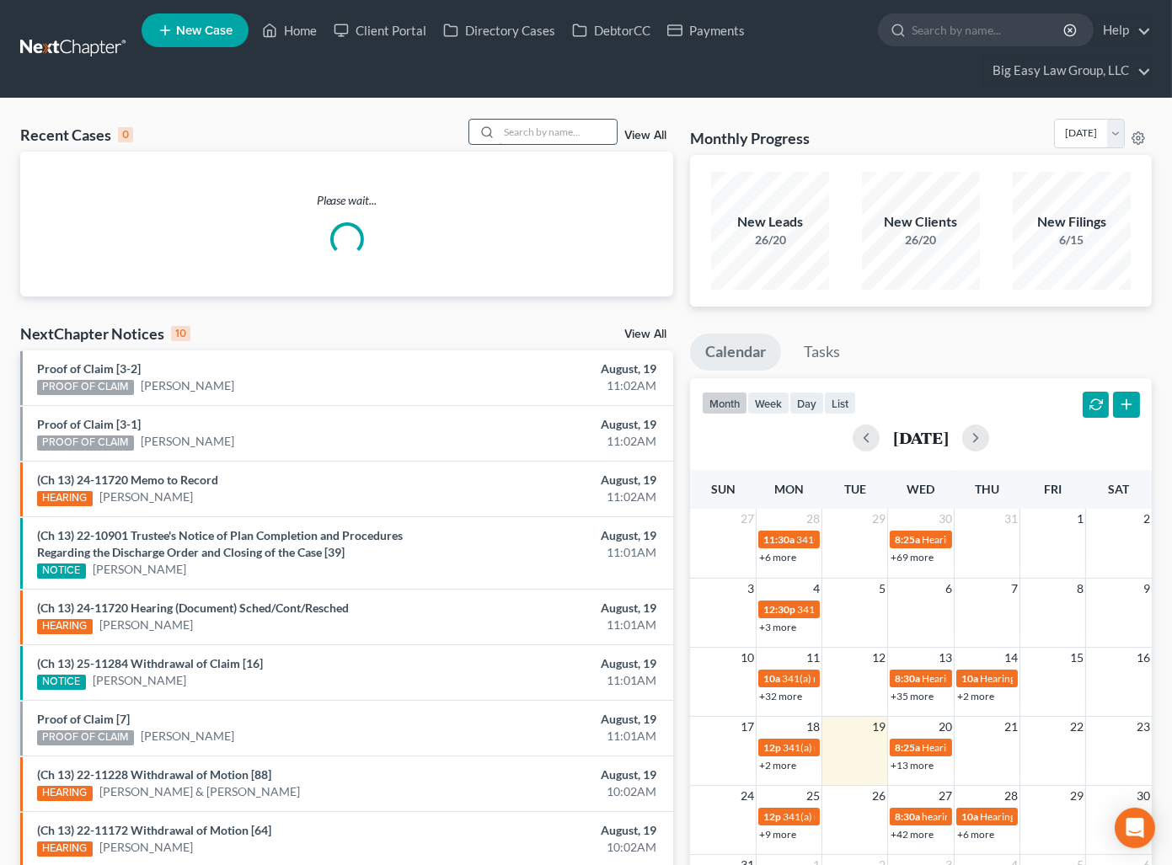
click at [605, 137] on input "search" at bounding box center [558, 132] width 118 height 24
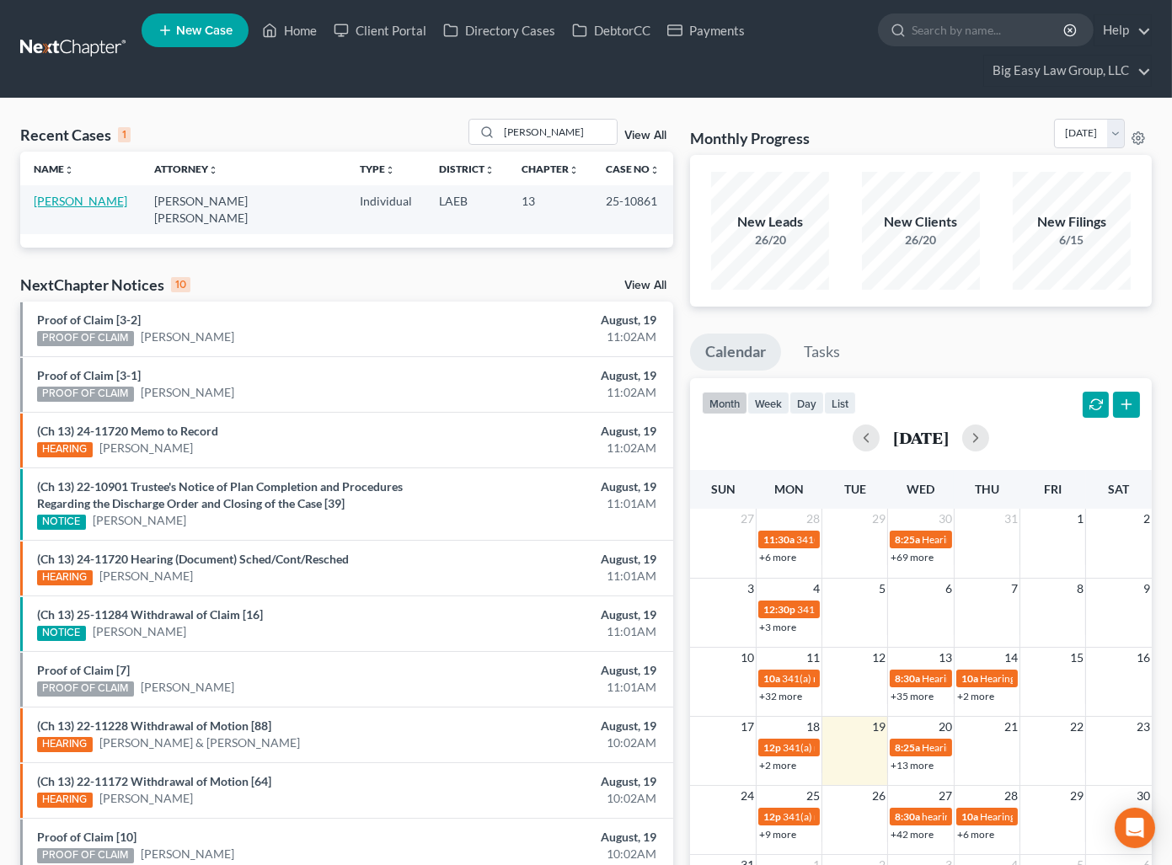
click at [88, 207] on link "Holley, Dale" at bounding box center [81, 201] width 94 height 14
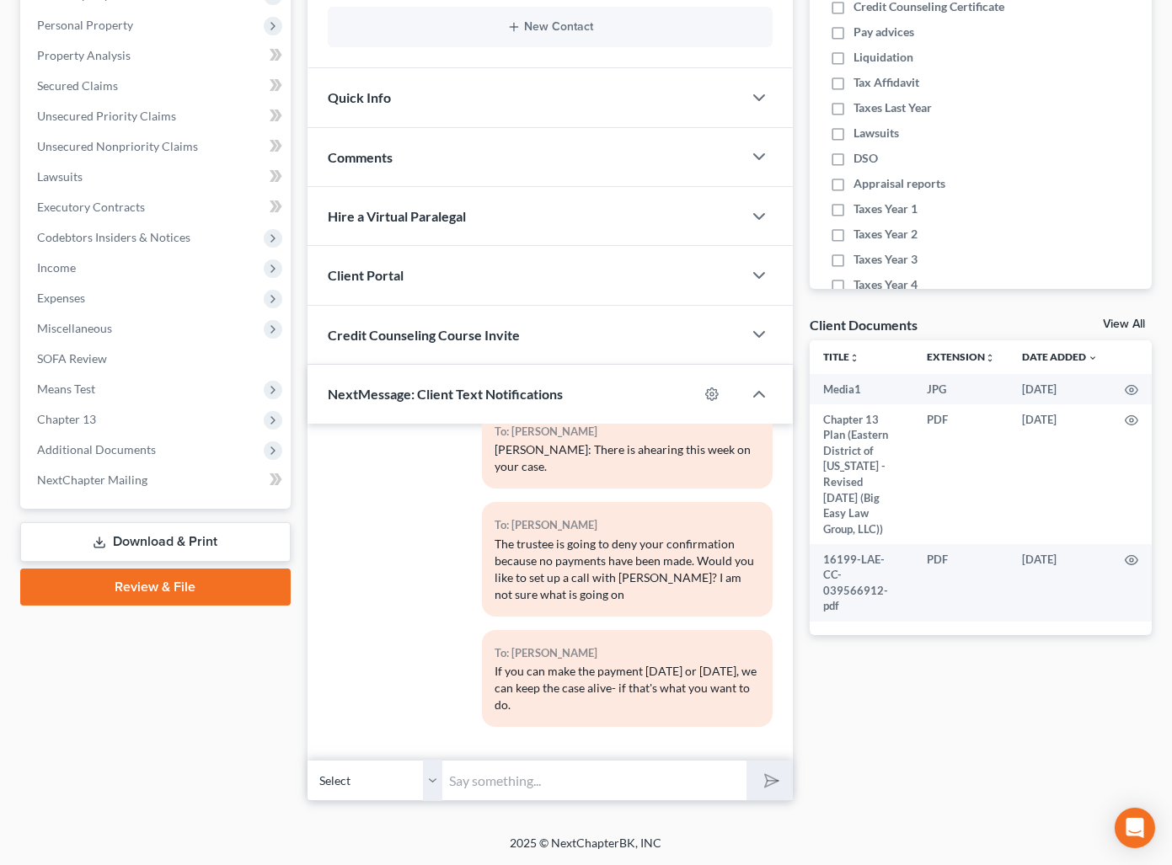
scroll to position [6114, 0]
drag, startPoint x: 628, startPoint y: 753, endPoint x: 624, endPoint y: 767, distance: 14.1
click at [626, 755] on div "12:42PM, 02/10/2025 To: Dale Holley Ms. Holley: It's Lauren at Big Easy Law. Do…" at bounding box center [549, 592] width 485 height 337
click at [625, 767] on input "text" at bounding box center [594, 780] width 304 height 41
click at [628, 773] on input "text" at bounding box center [594, 780] width 304 height 41
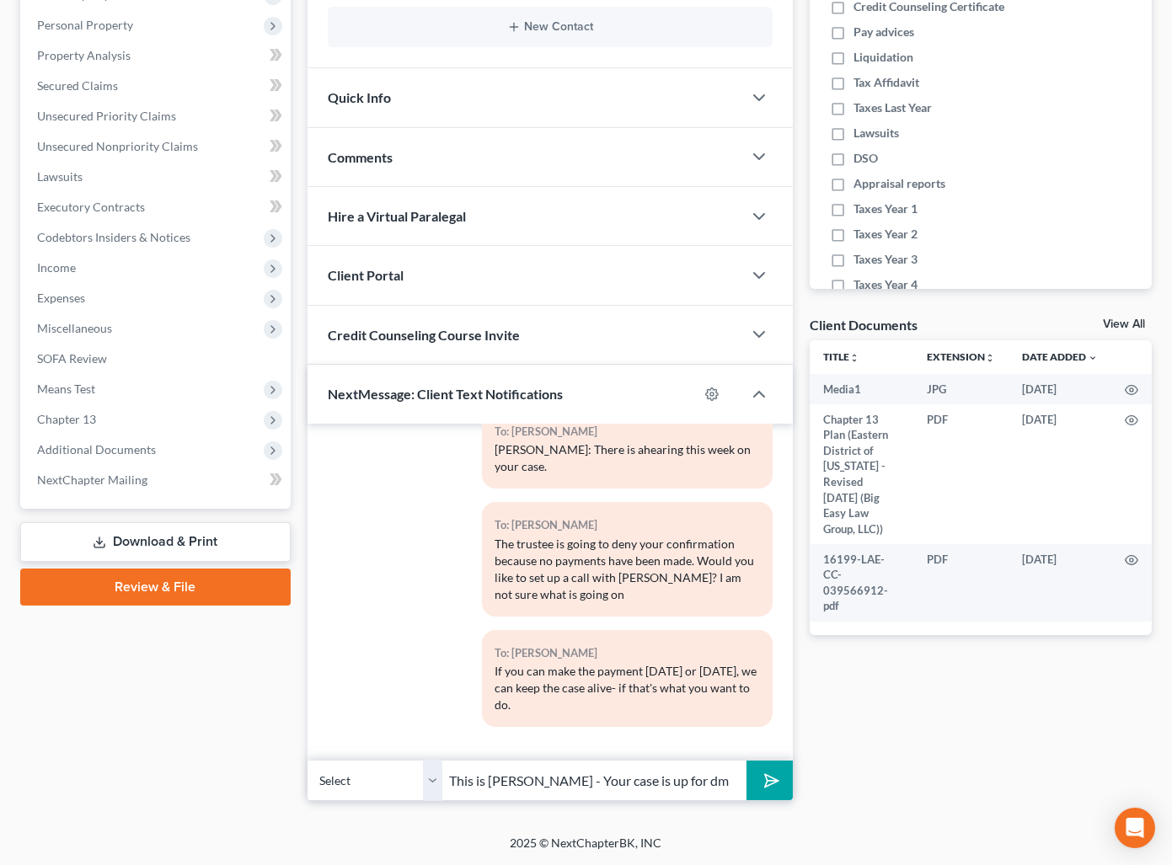
click at [509, 145] on div "Comments" at bounding box center [524, 157] width 435 height 58
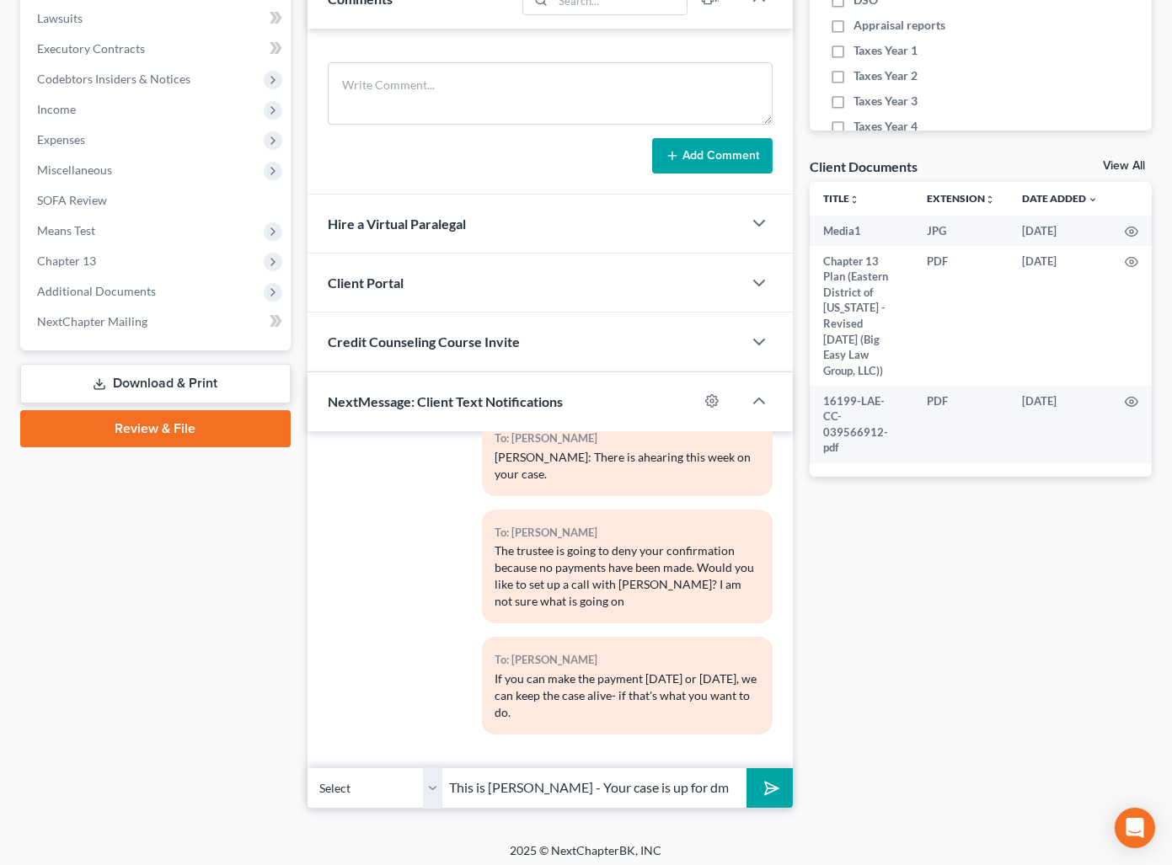
scroll to position [512, 0]
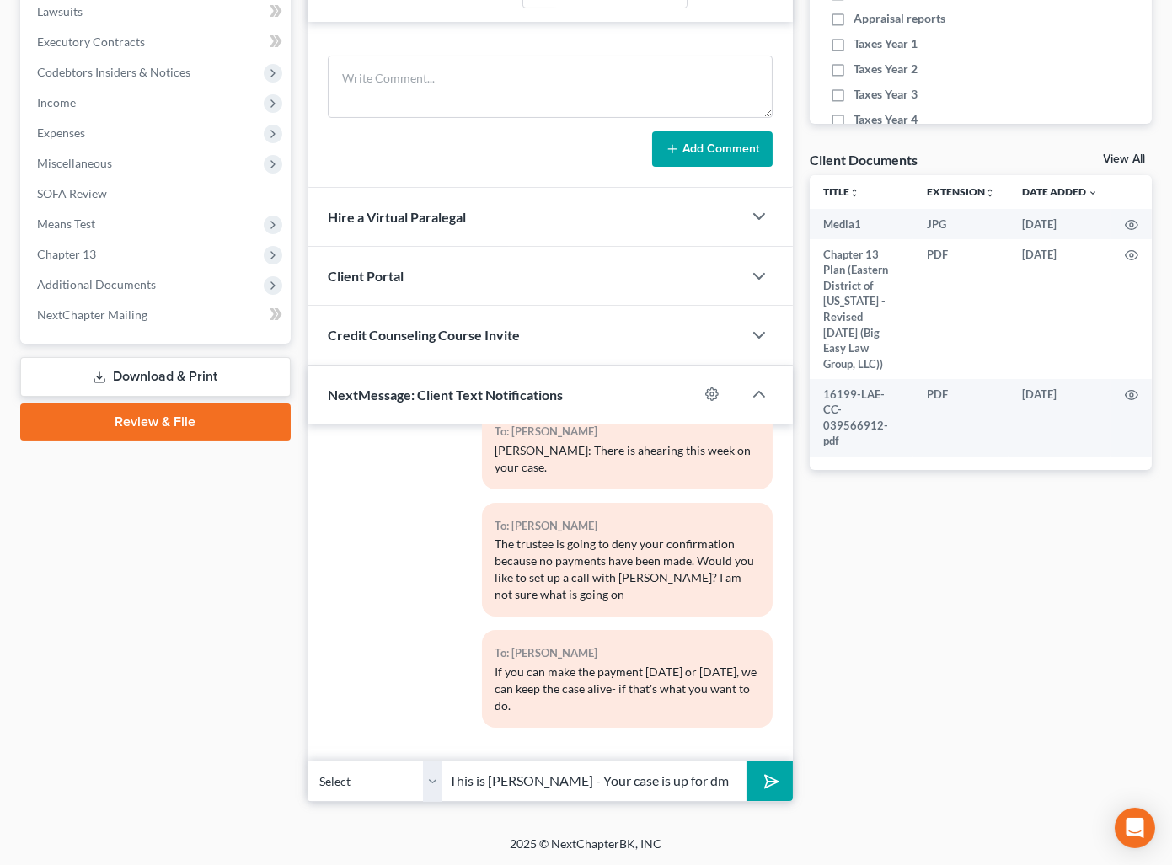
click at [678, 787] on input "This is Jenny - Your case is up for dm" at bounding box center [594, 781] width 304 height 41
click at [746, 762] on button "submit" at bounding box center [769, 782] width 46 height 40
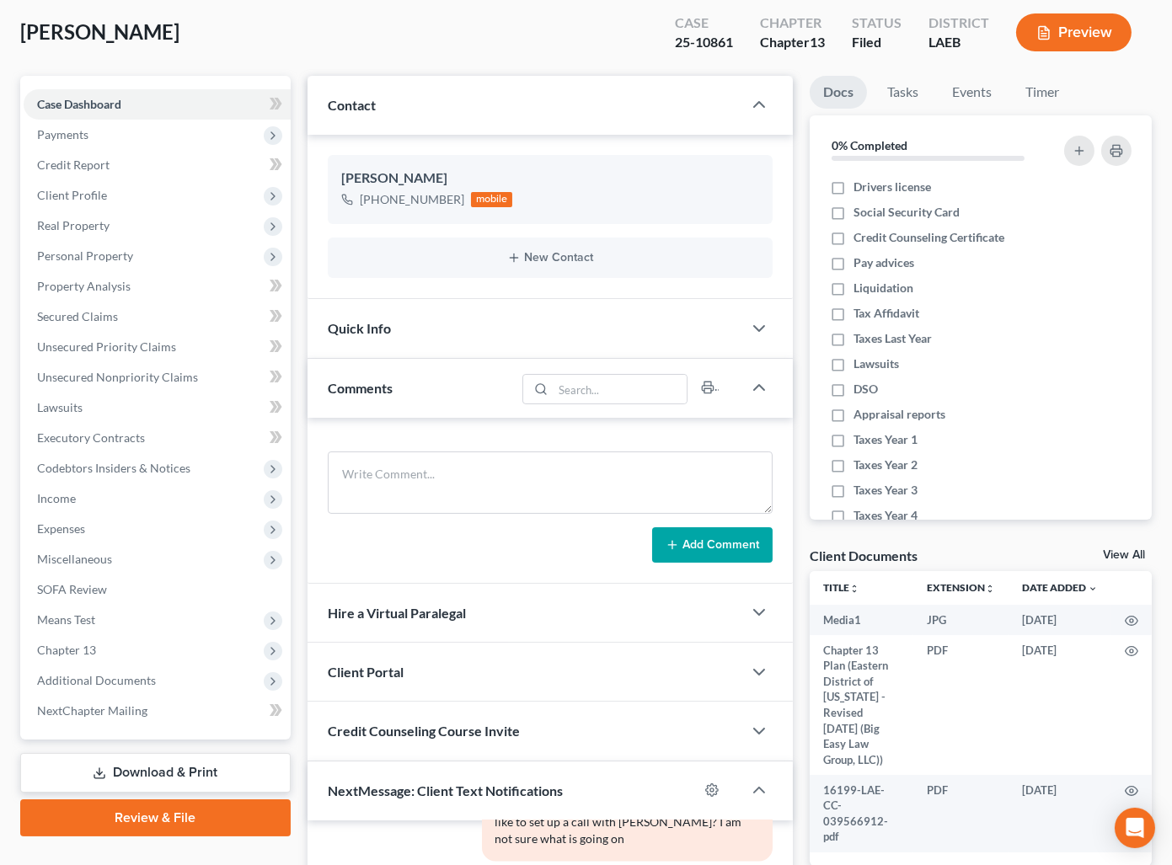
scroll to position [0, 0]
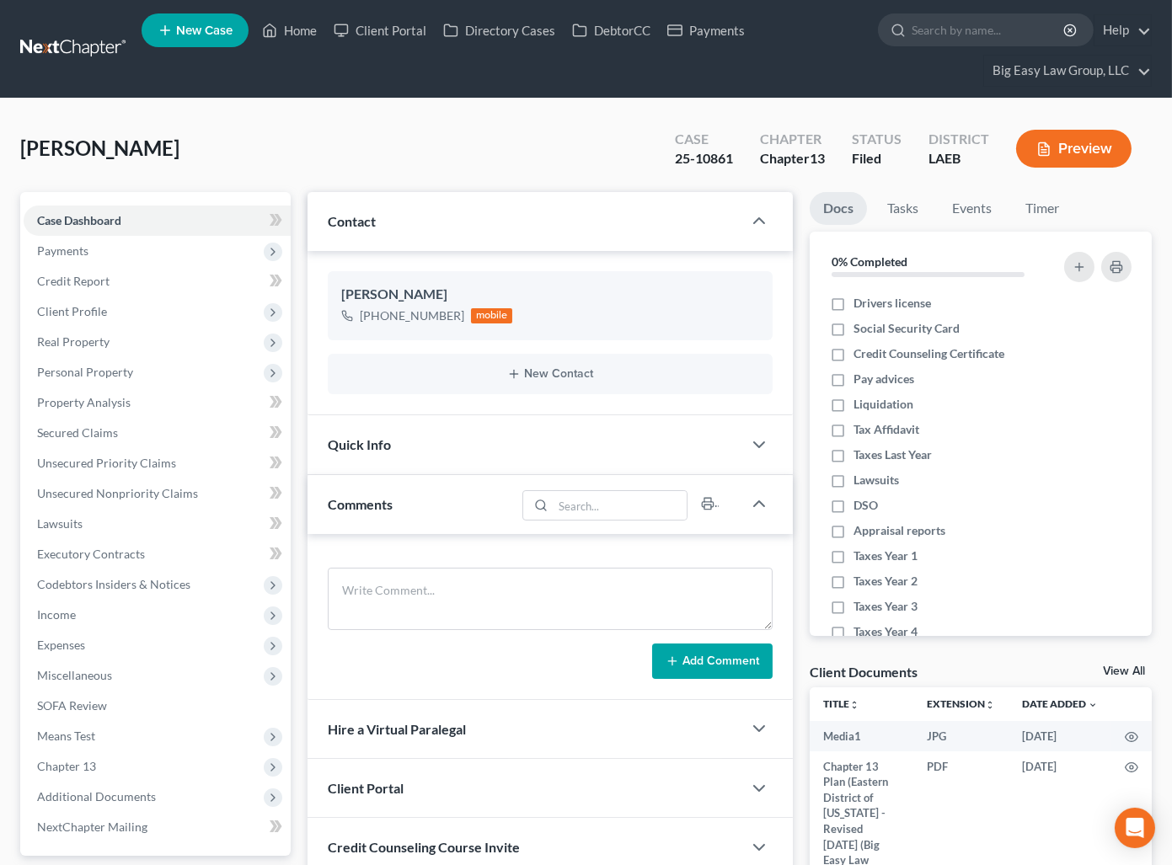
click at [354, 131] on div "Holley, Dale Upgraded Case 25-10861 Chapter Chapter 13 Status Filed District LA…" at bounding box center [585, 155] width 1131 height 73
drag, startPoint x: 298, startPoint y: 31, endPoint x: 489, endPoint y: 30, distance: 190.4
click at [298, 31] on link "Home" at bounding box center [290, 30] width 72 height 30
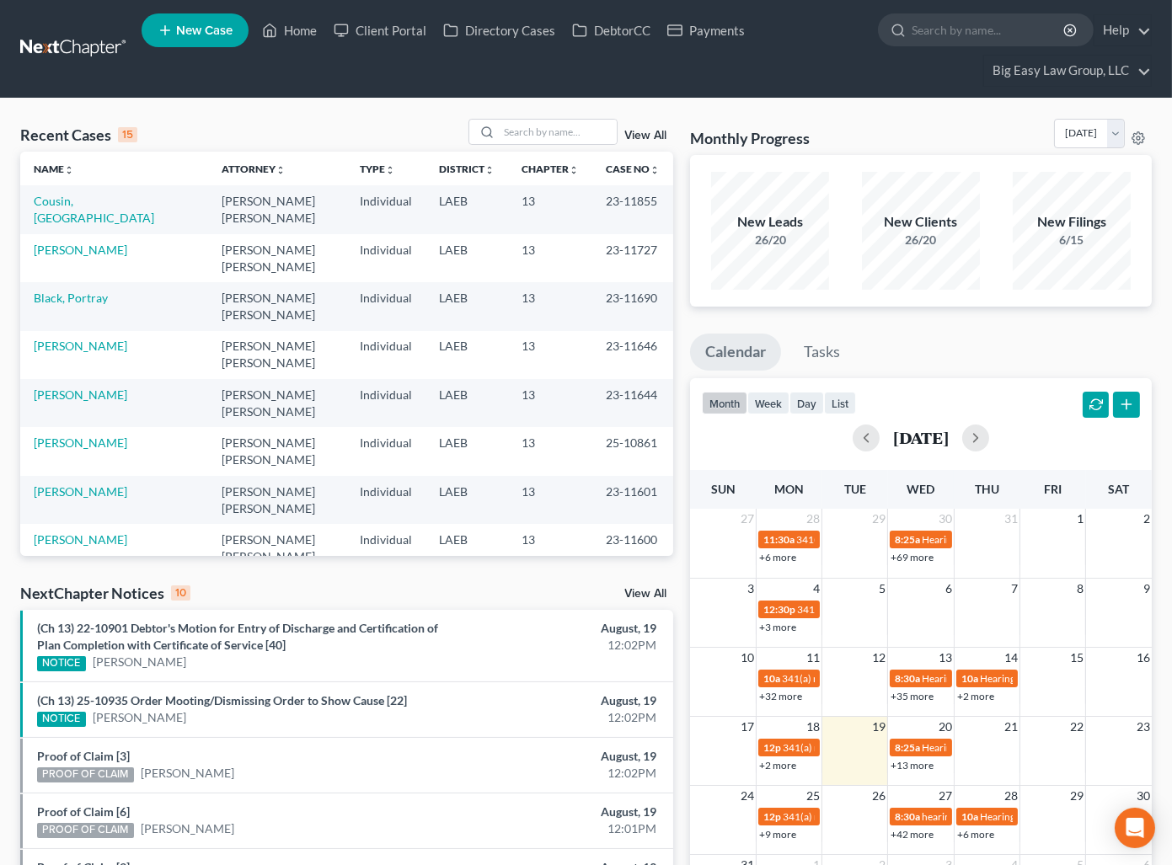
click at [234, 153] on th "Attorney unfold_more expand_more expand_less" at bounding box center [277, 169] width 138 height 34
click at [552, 135] on input "search" at bounding box center [558, 132] width 118 height 24
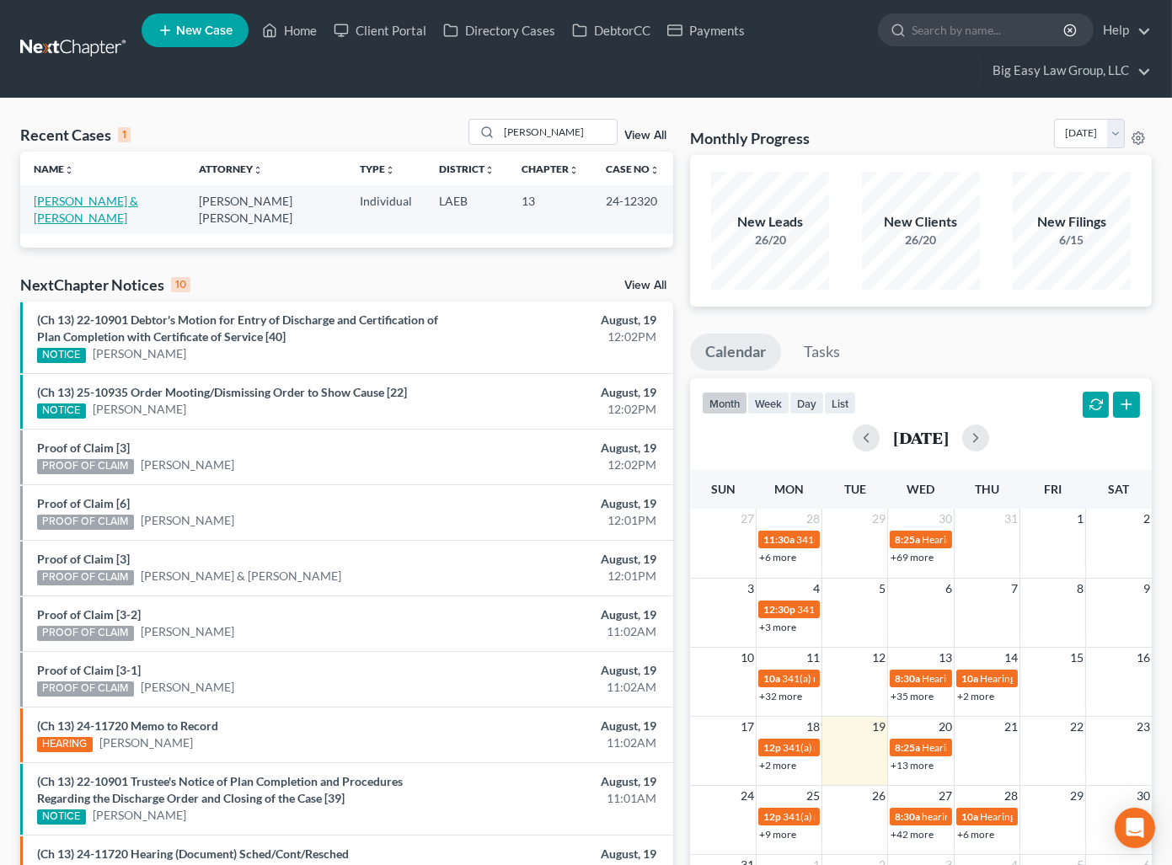
click at [84, 204] on link "Bartek, David & Nazeema" at bounding box center [86, 209] width 104 height 31
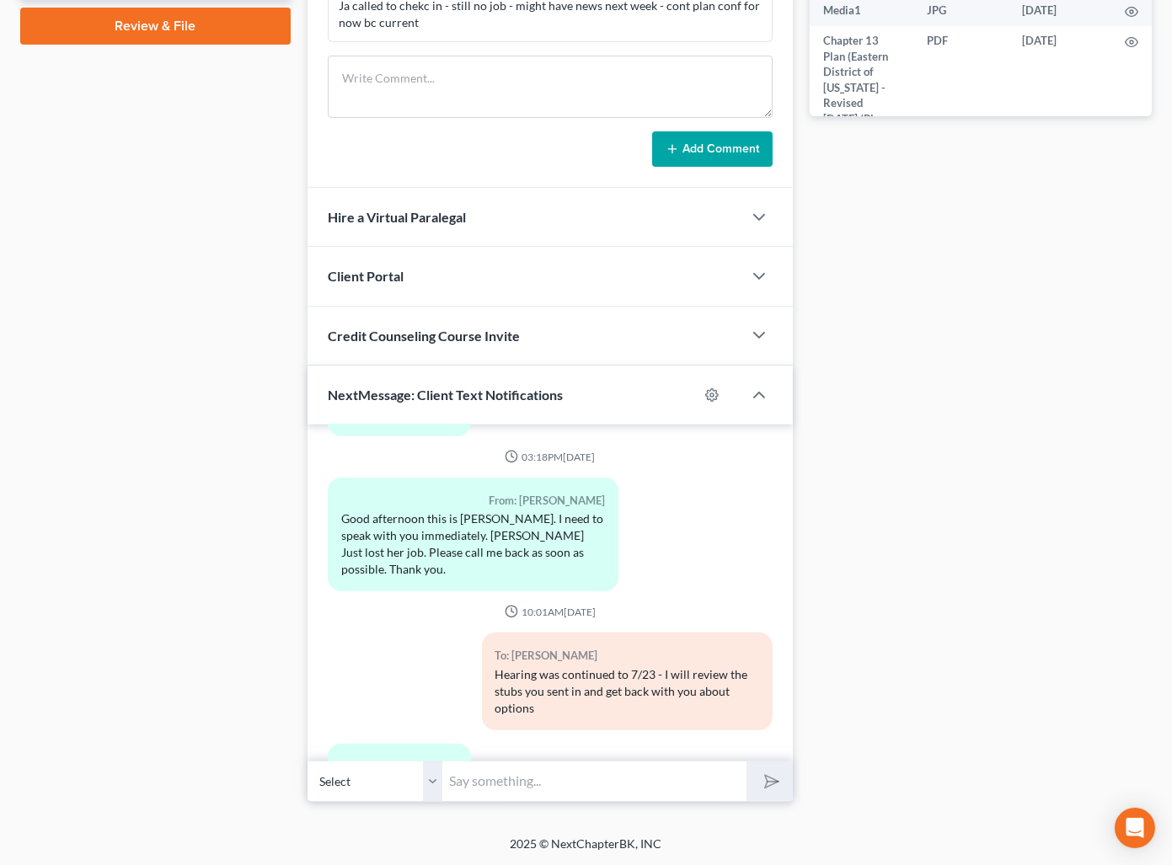
scroll to position [12454, 0]
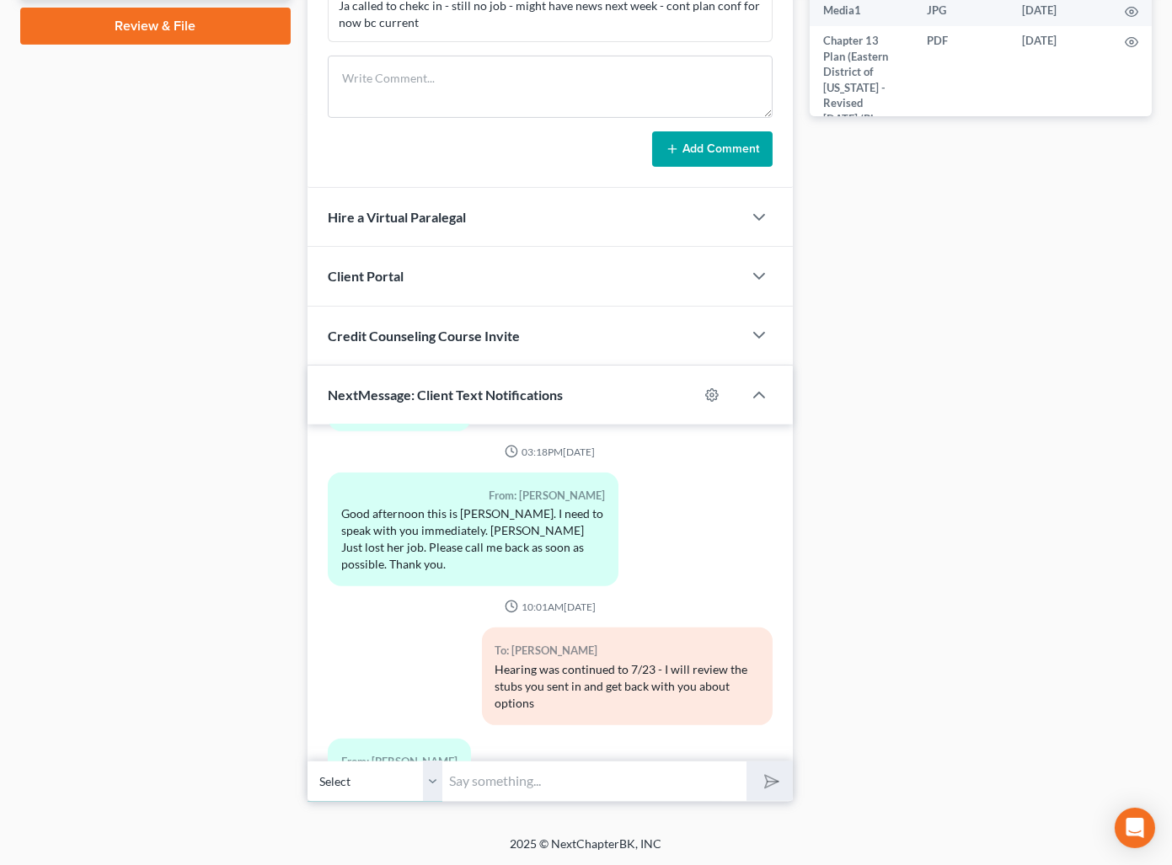
click at [432, 790] on select "Select +1 (504) 416-5580 - David Bartek +1 (504) 427-9088 - Nazeema Bartek" at bounding box center [374, 781] width 135 height 41
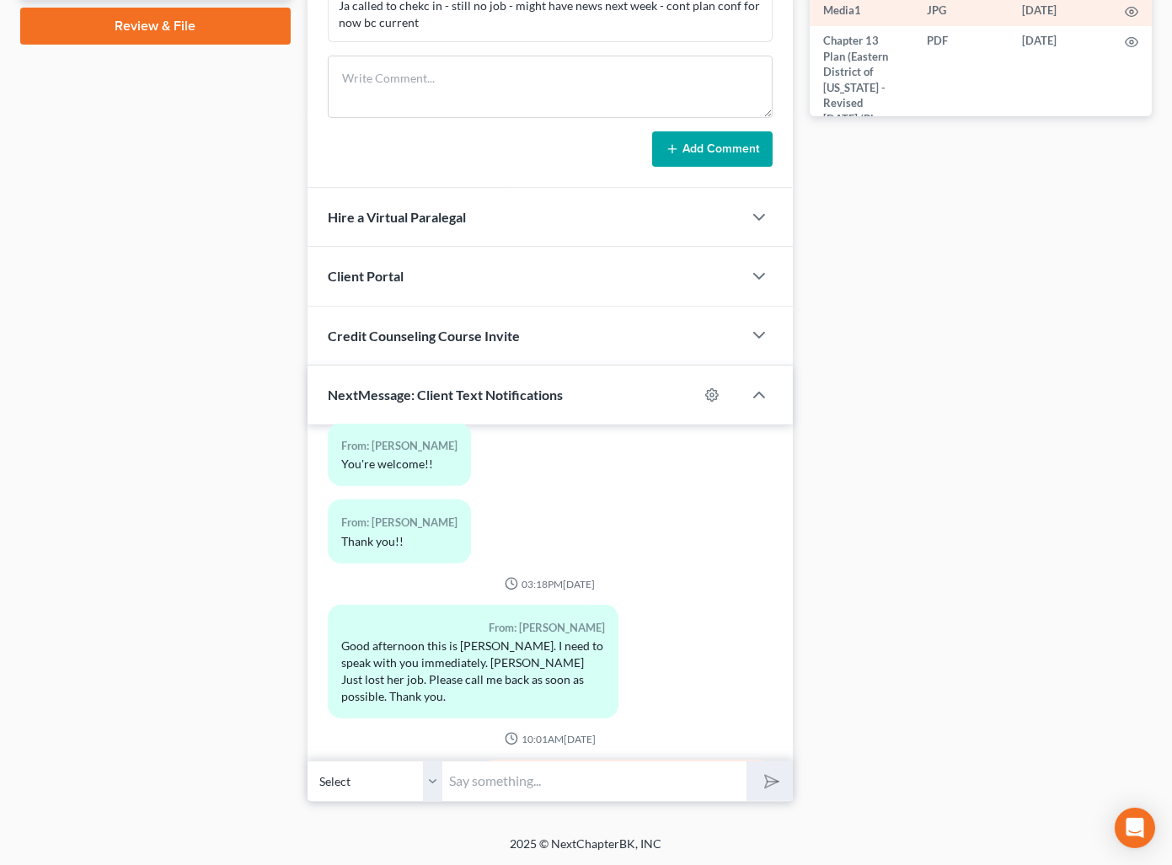
scroll to position [12072, 0]
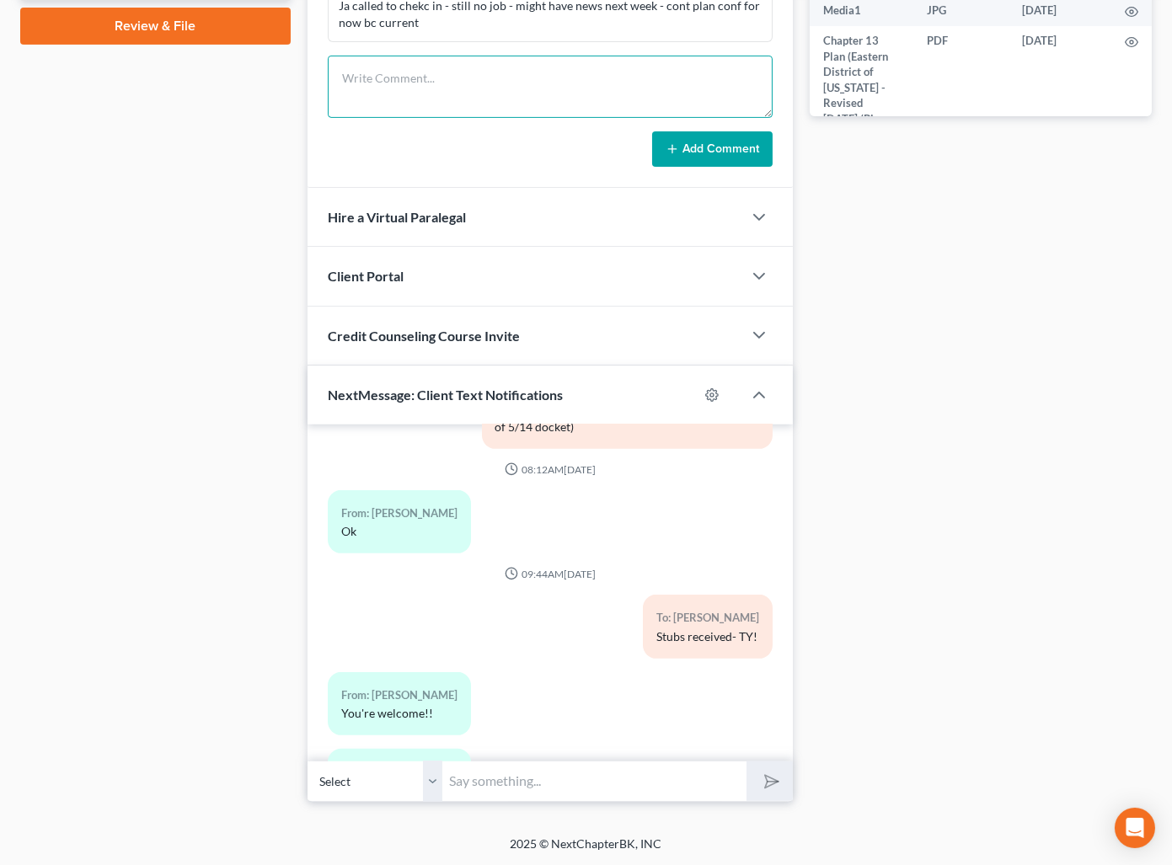
click at [497, 79] on textarea at bounding box center [550, 87] width 445 height 62
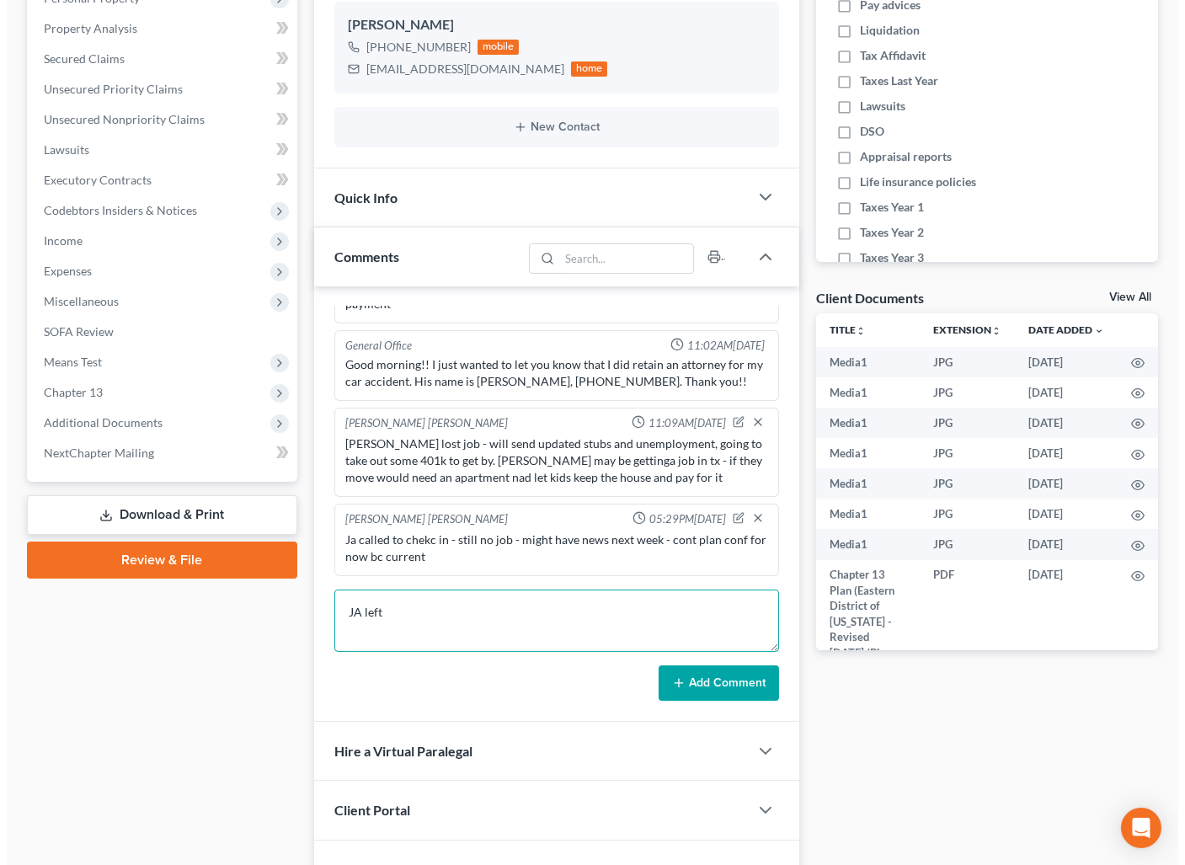
scroll to position [491, 0]
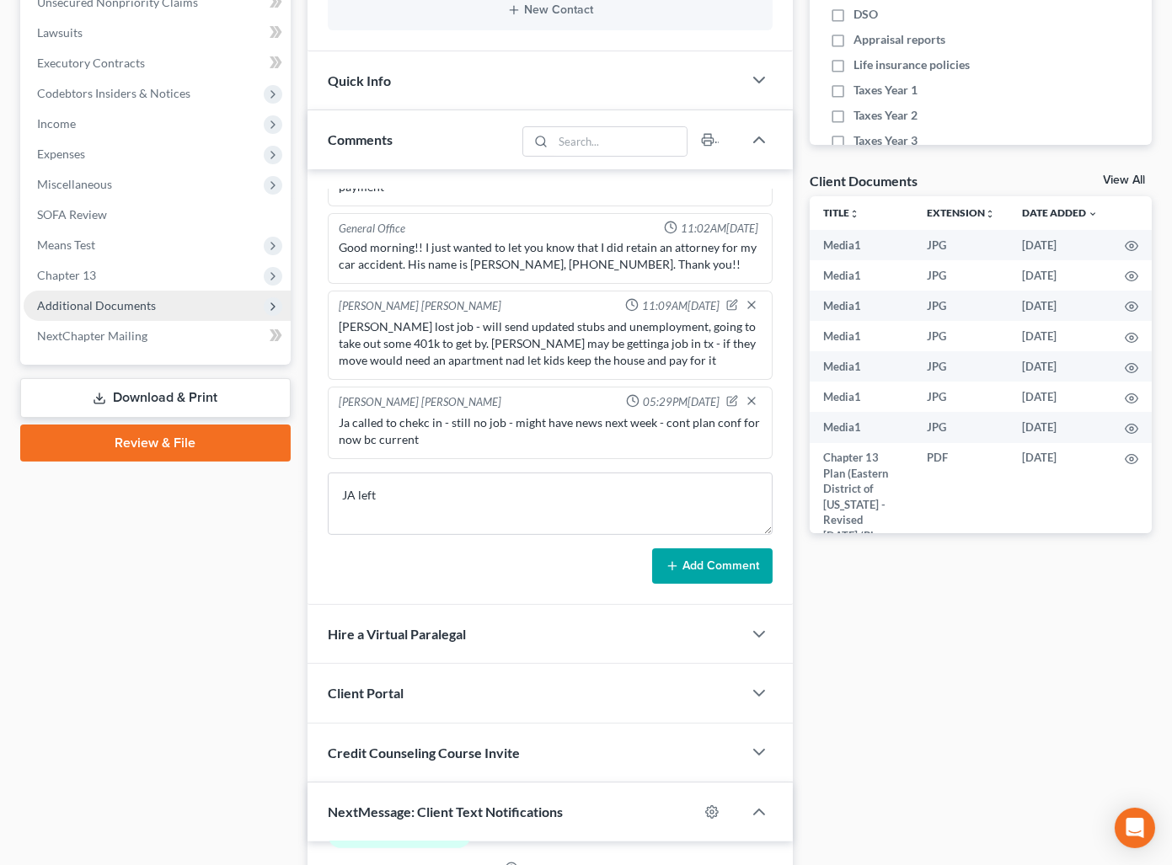
click at [216, 309] on span "Additional Documents" at bounding box center [157, 306] width 267 height 30
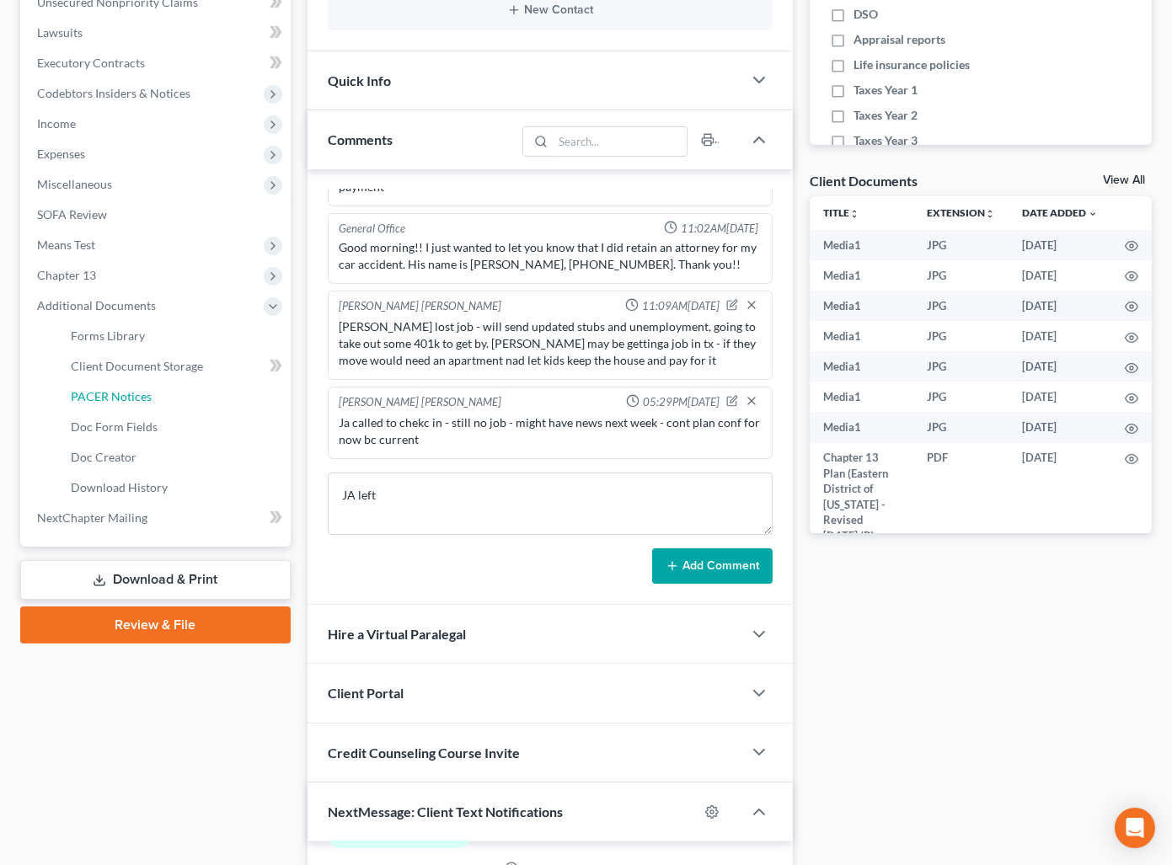
drag, startPoint x: 200, startPoint y: 394, endPoint x: 503, endPoint y: 391, distance: 303.3
click at [200, 394] on link "PACER Notices" at bounding box center [173, 397] width 233 height 30
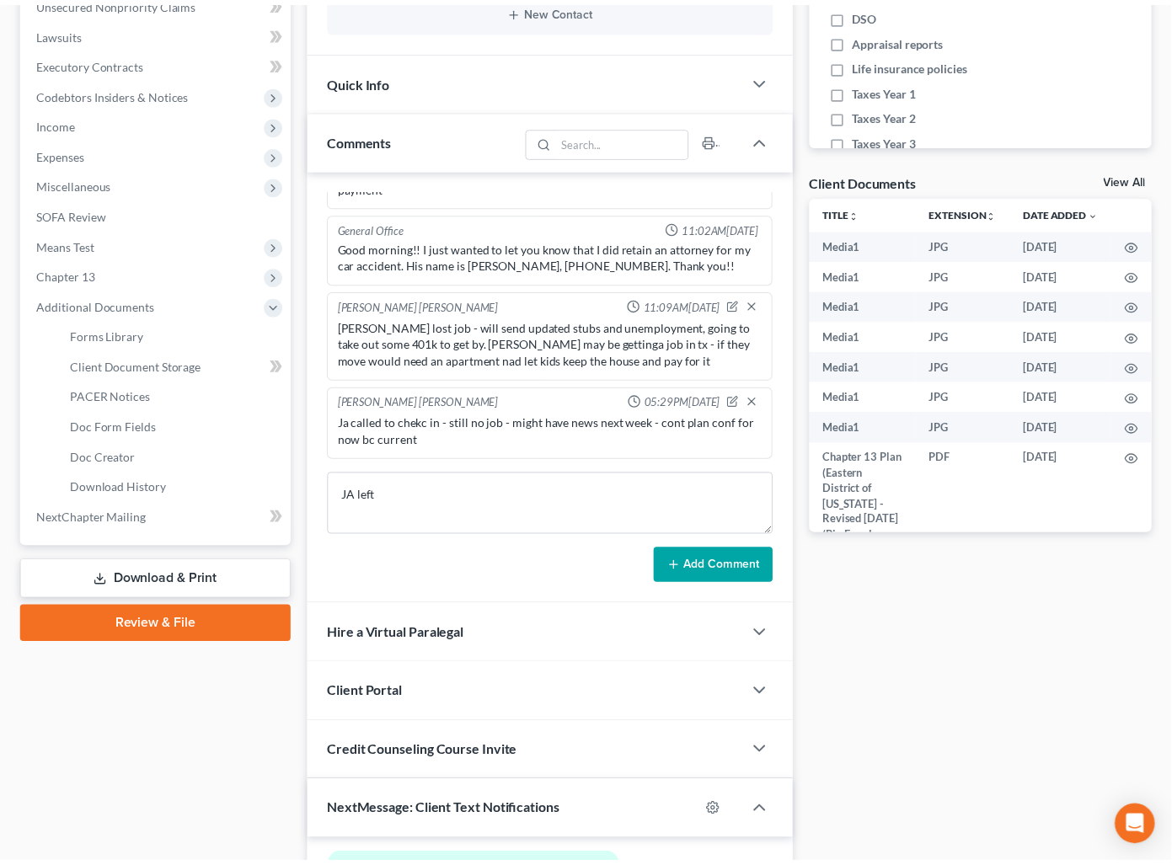
scroll to position [12403, 0]
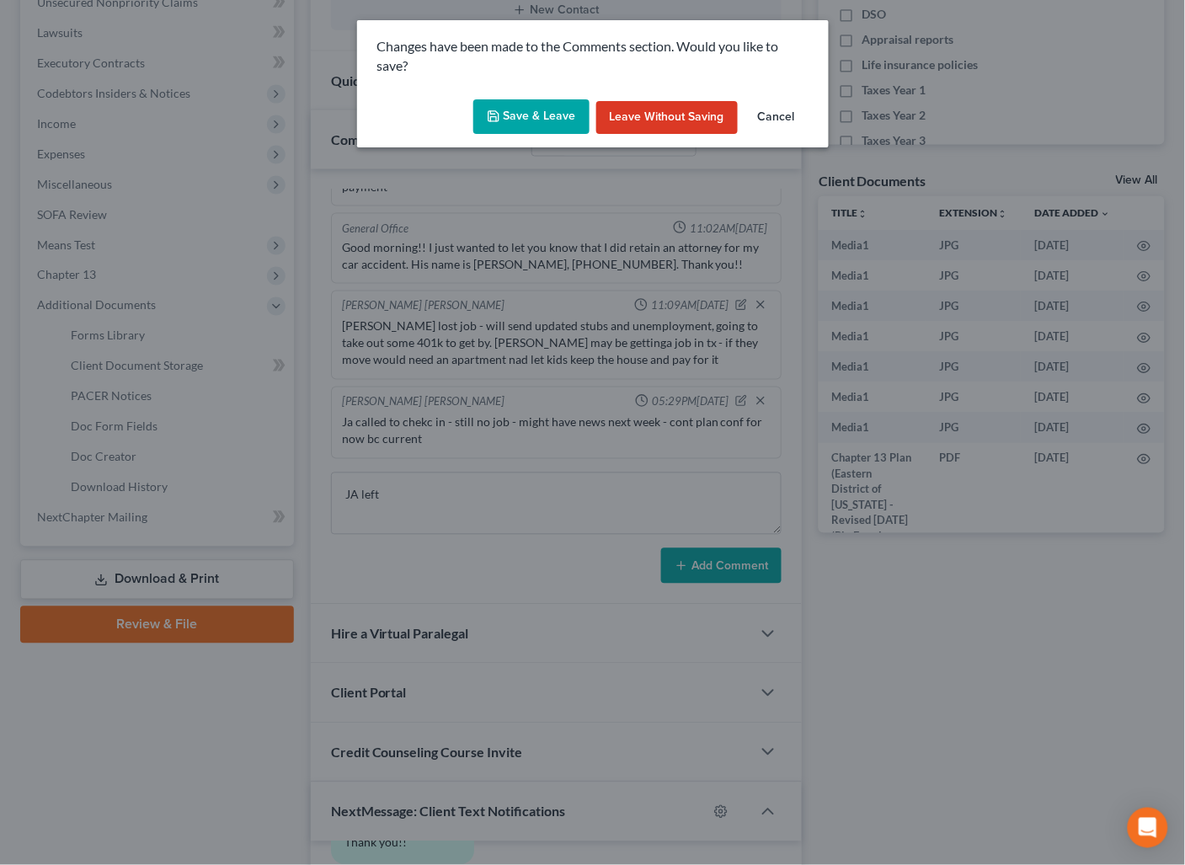
click at [774, 112] on button "Cancel" at bounding box center [777, 118] width 64 height 34
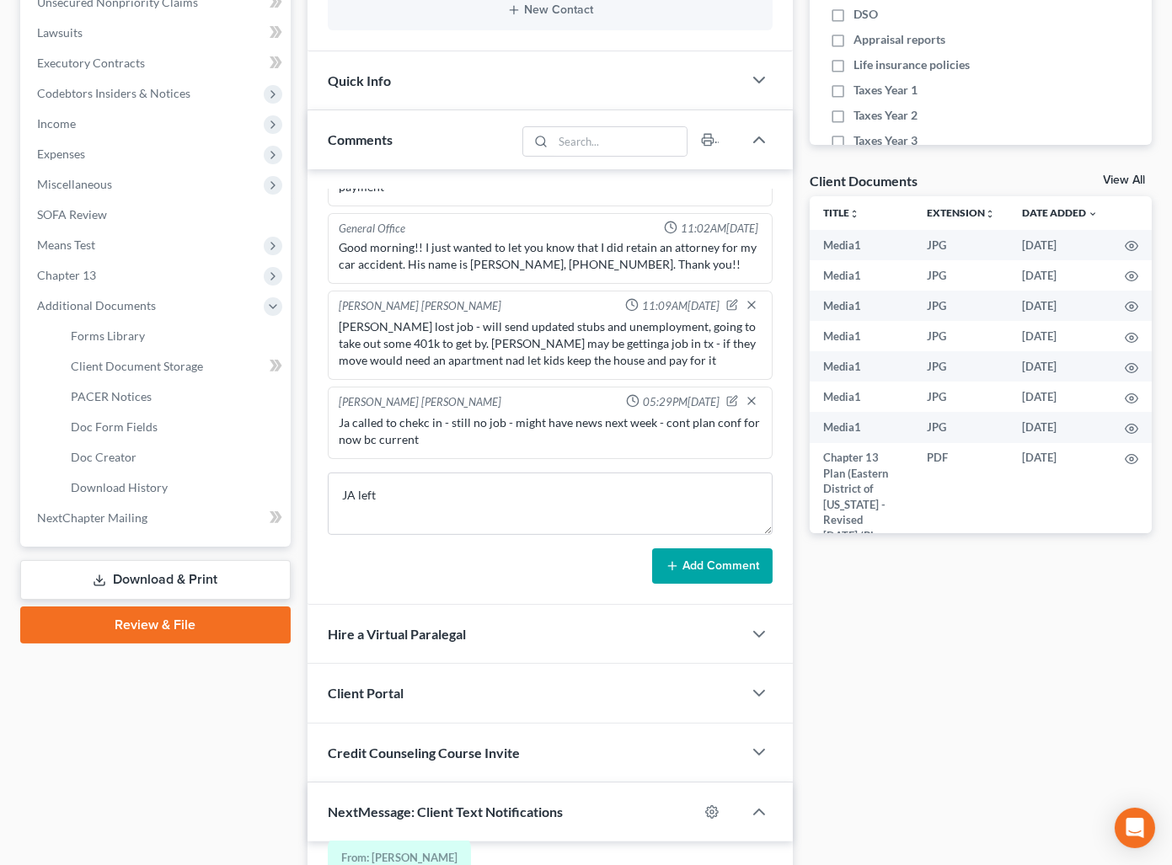
scroll to position [12454, 0]
click at [616, 521] on textarea "JA left" at bounding box center [550, 504] width 445 height 62
click at [0, 494] on html "Home New Case Client Portal Directory Cases DebtorCC Payments Big Easy Law Grou…" at bounding box center [586, 419] width 1172 height 1821
drag, startPoint x: 486, startPoint y: 583, endPoint x: 355, endPoint y: 505, distance: 151.8
click at [477, 579] on div "Bryce Murray 04:08PM, 09/27/2024 REQ: Updated pay records. Bryce Murray 04:19PM…" at bounding box center [549, 387] width 485 height 436
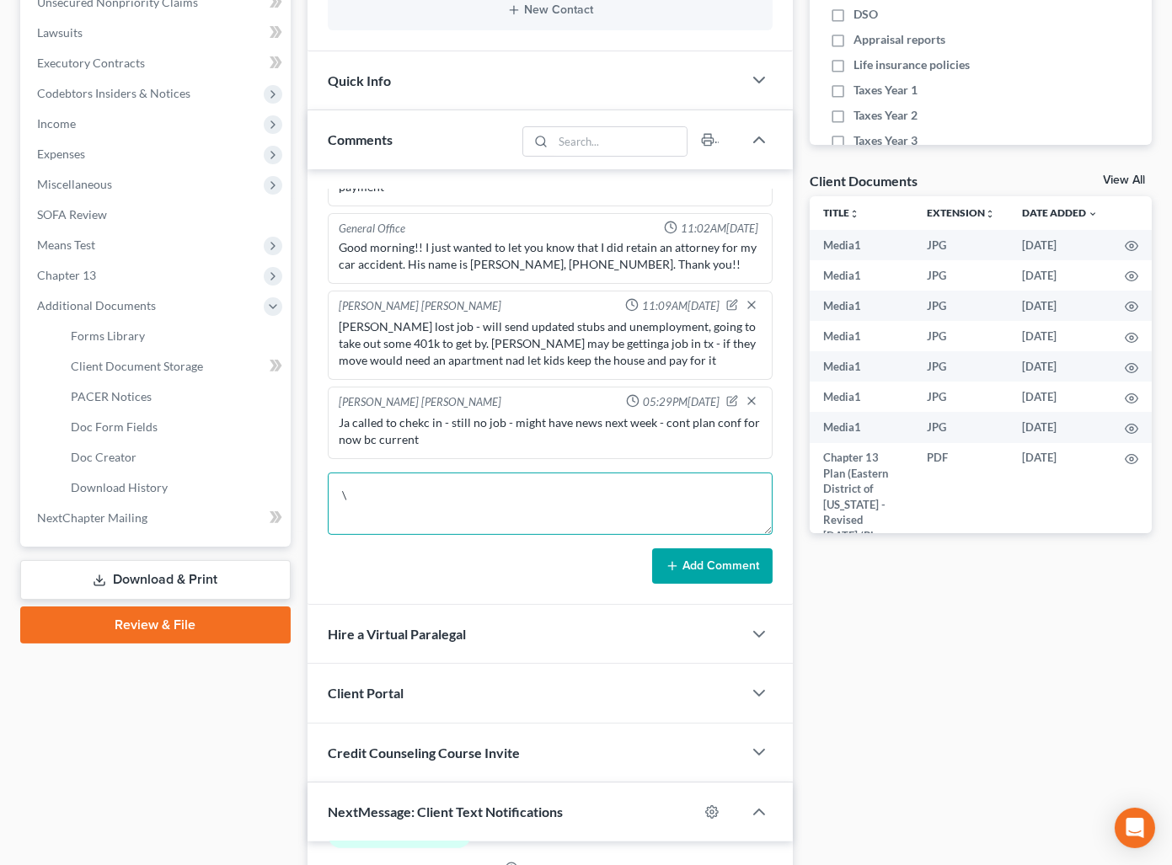
click at [362, 503] on textarea "\" at bounding box center [550, 504] width 445 height 62
drag, startPoint x: 508, startPoint y: 580, endPoint x: 167, endPoint y: 481, distance: 355.1
click at [501, 580] on div "Add Comment" at bounding box center [550, 565] width 445 height 35
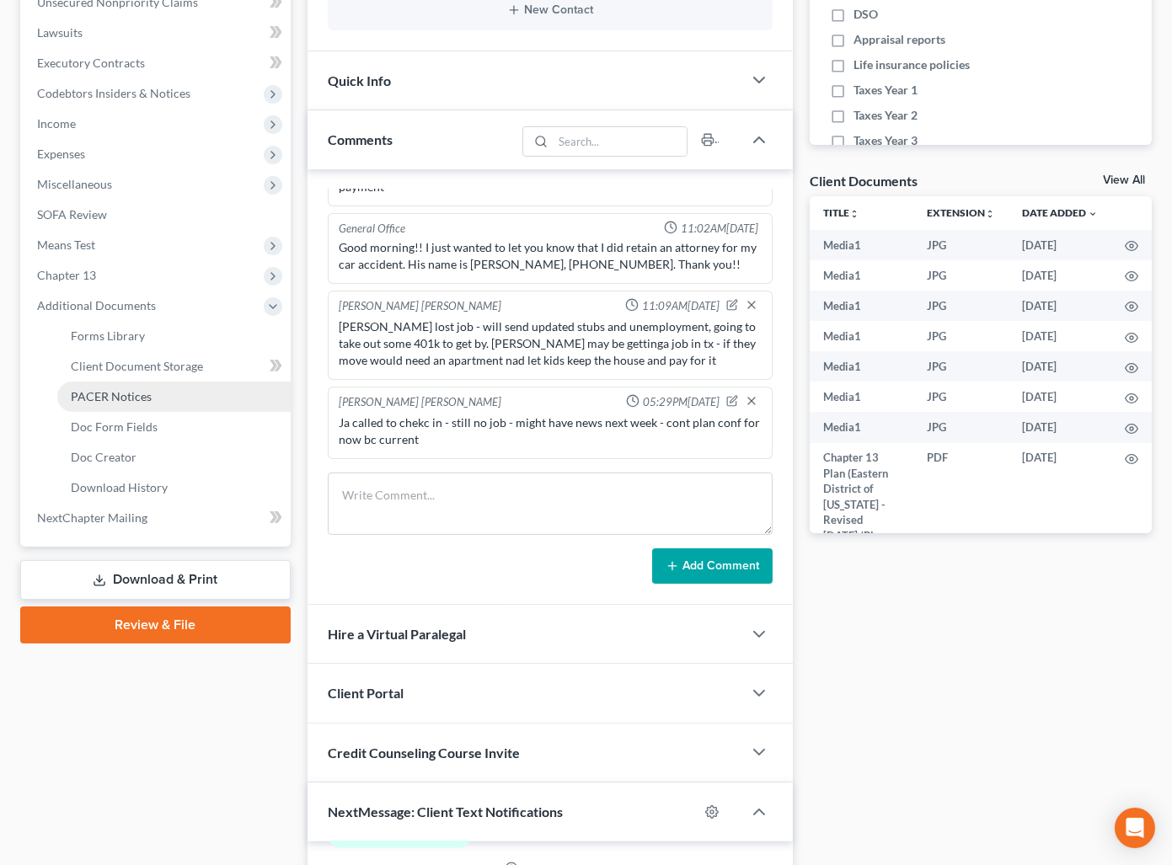
click at [150, 396] on link "PACER Notices" at bounding box center [173, 397] width 233 height 30
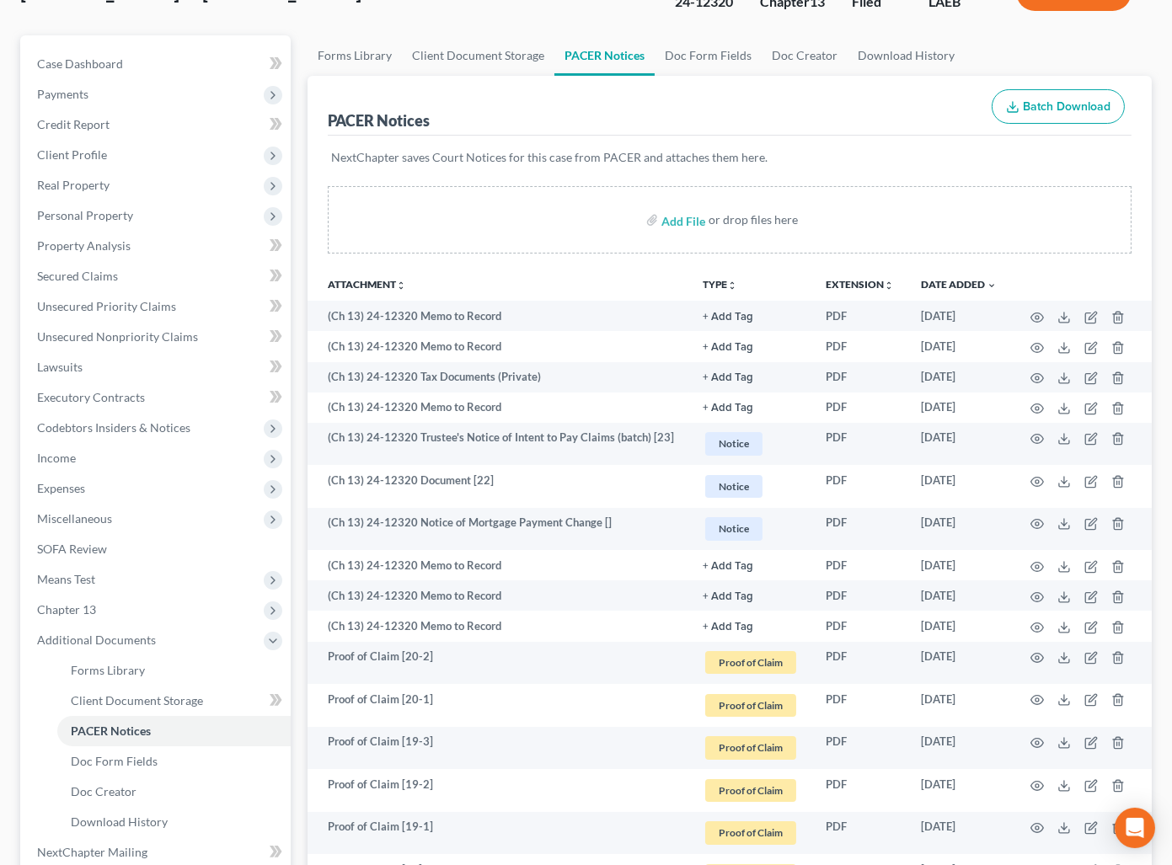
scroll to position [73, 0]
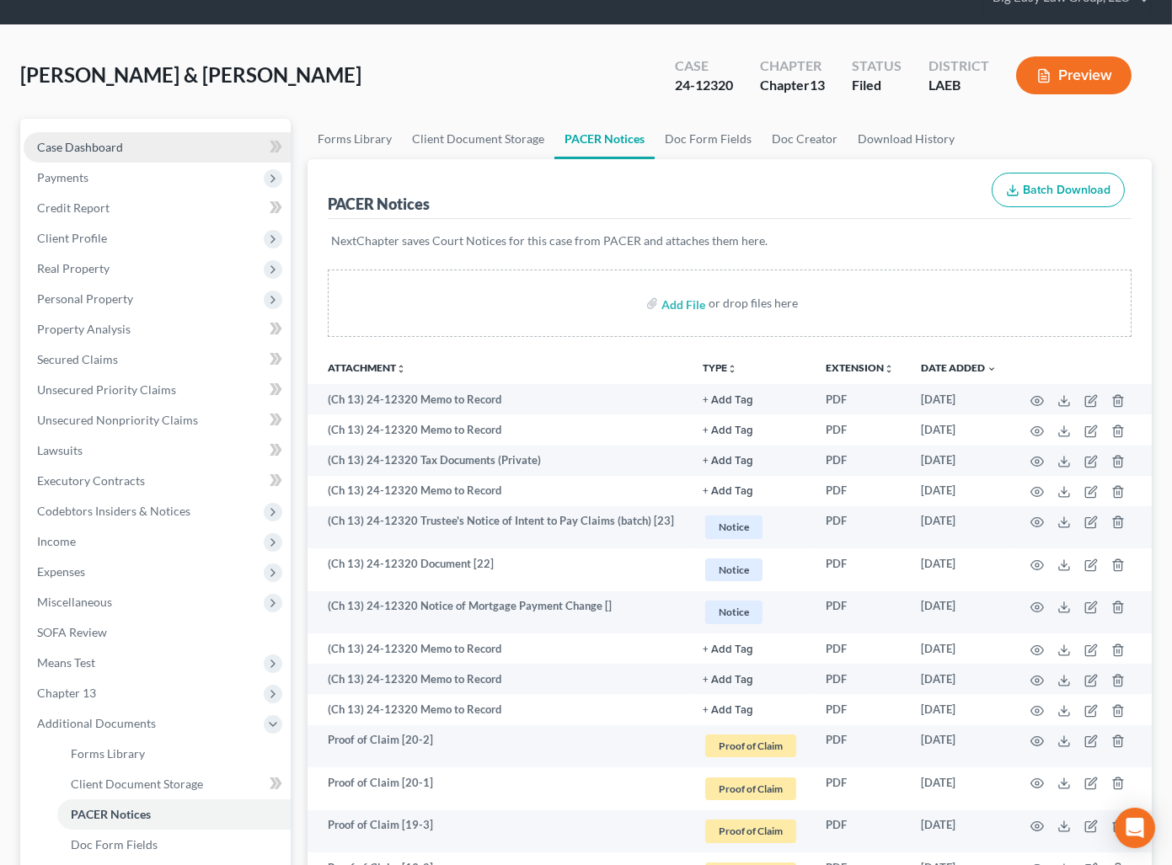
click at [71, 140] on span "Case Dashboard" at bounding box center [80, 147] width 86 height 14
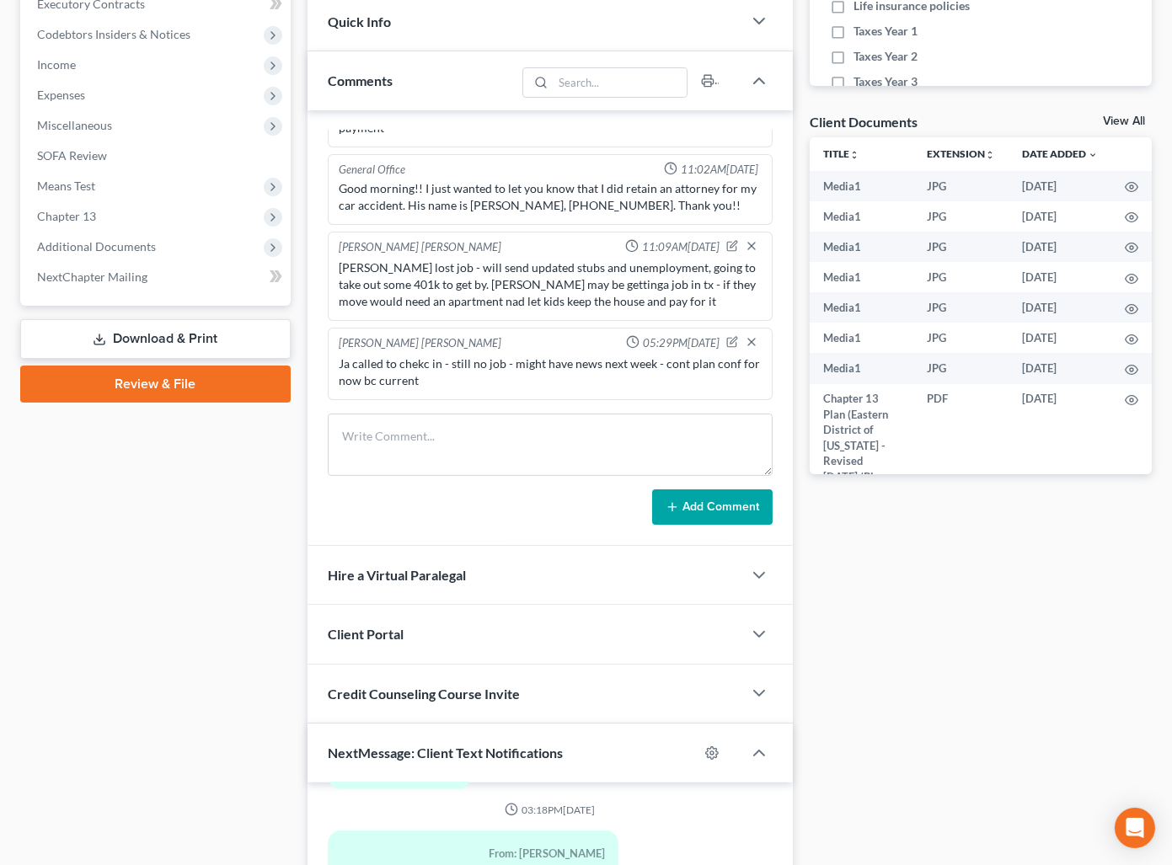
scroll to position [908, 0]
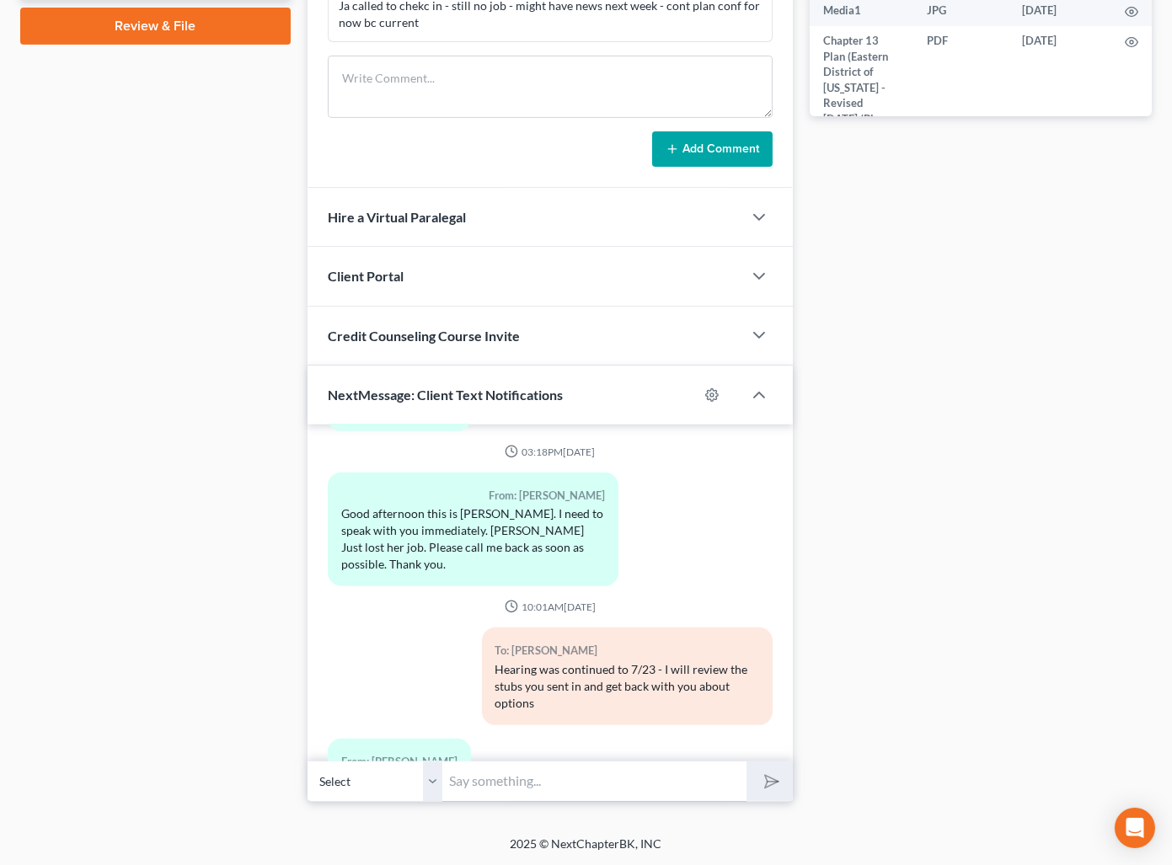
click at [542, 778] on input "text" at bounding box center [594, 781] width 304 height 41
click at [746, 762] on button "submit" at bounding box center [769, 782] width 46 height 40
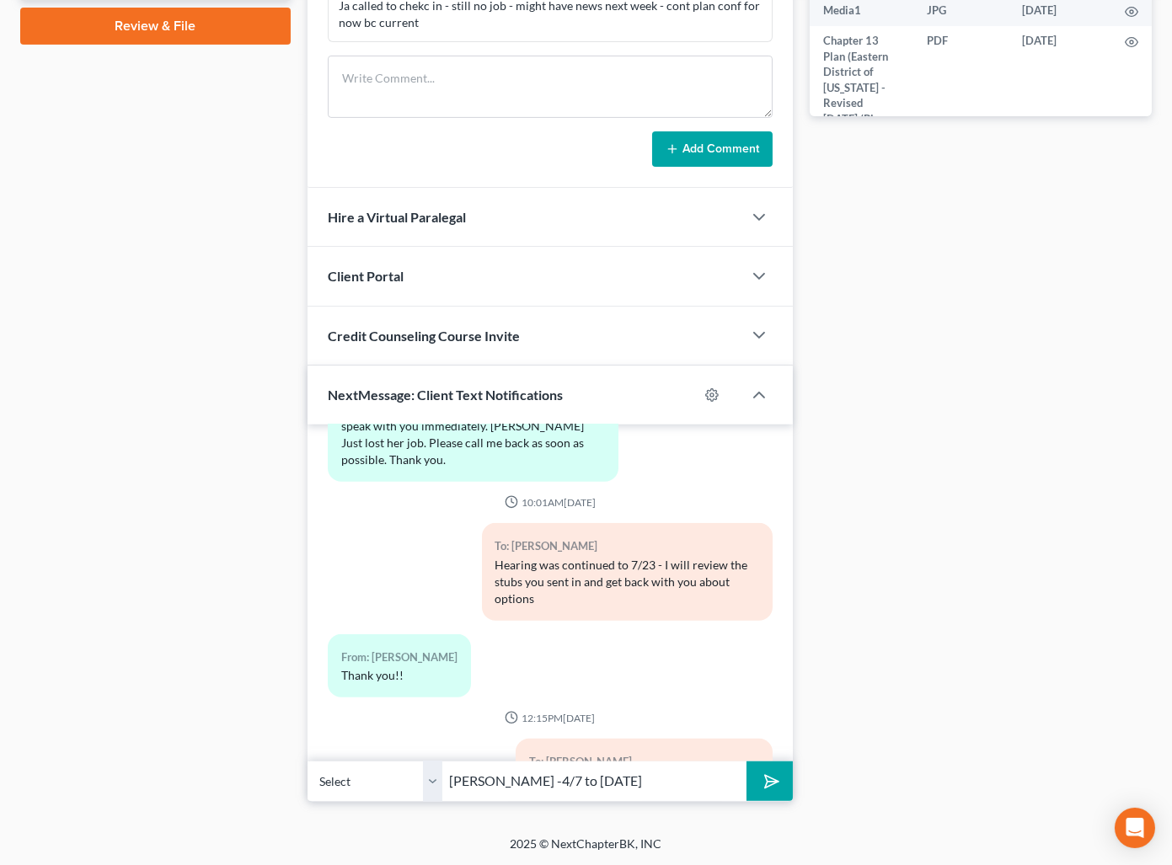
drag, startPoint x: 780, startPoint y: 781, endPoint x: 1183, endPoint y: 418, distance: 542.2
click at [780, 781] on button "submit" at bounding box center [769, 782] width 46 height 40
click at [1150, 459] on div "Docs Tasks Events Timer 0% Completed Nothing here yet! Drivers license Social S…" at bounding box center [980, 43] width 359 height 1519
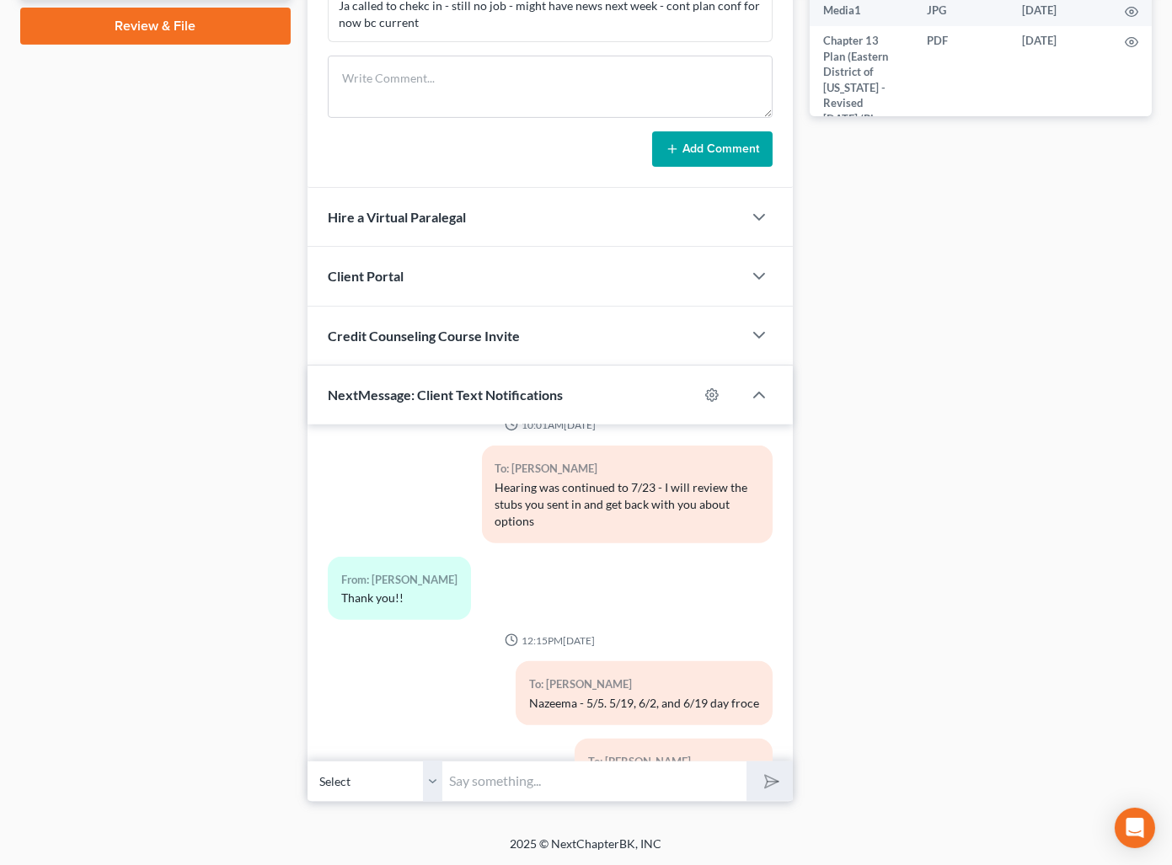
drag, startPoint x: 240, startPoint y: 331, endPoint x: 1151, endPoint y: 311, distance: 910.9
click at [245, 329] on div "Case Dashboard Payments Invoices Payments Payments Credit Report Client Profile" at bounding box center [155, 43] width 287 height 1519
click at [140, 430] on div "Case Dashboard Payments Invoices Payments Payments Credit Report Client Profile" at bounding box center [155, 43] width 287 height 1519
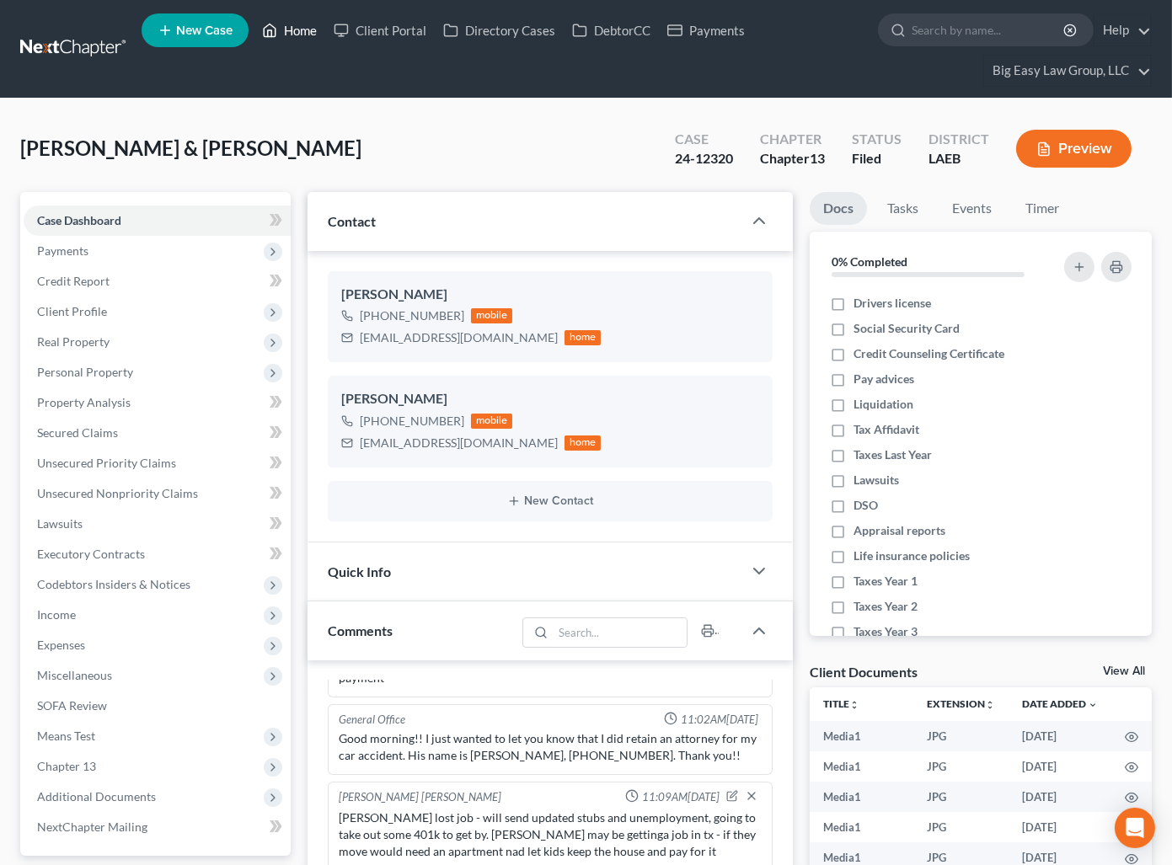
click at [313, 31] on link "Home" at bounding box center [290, 30] width 72 height 30
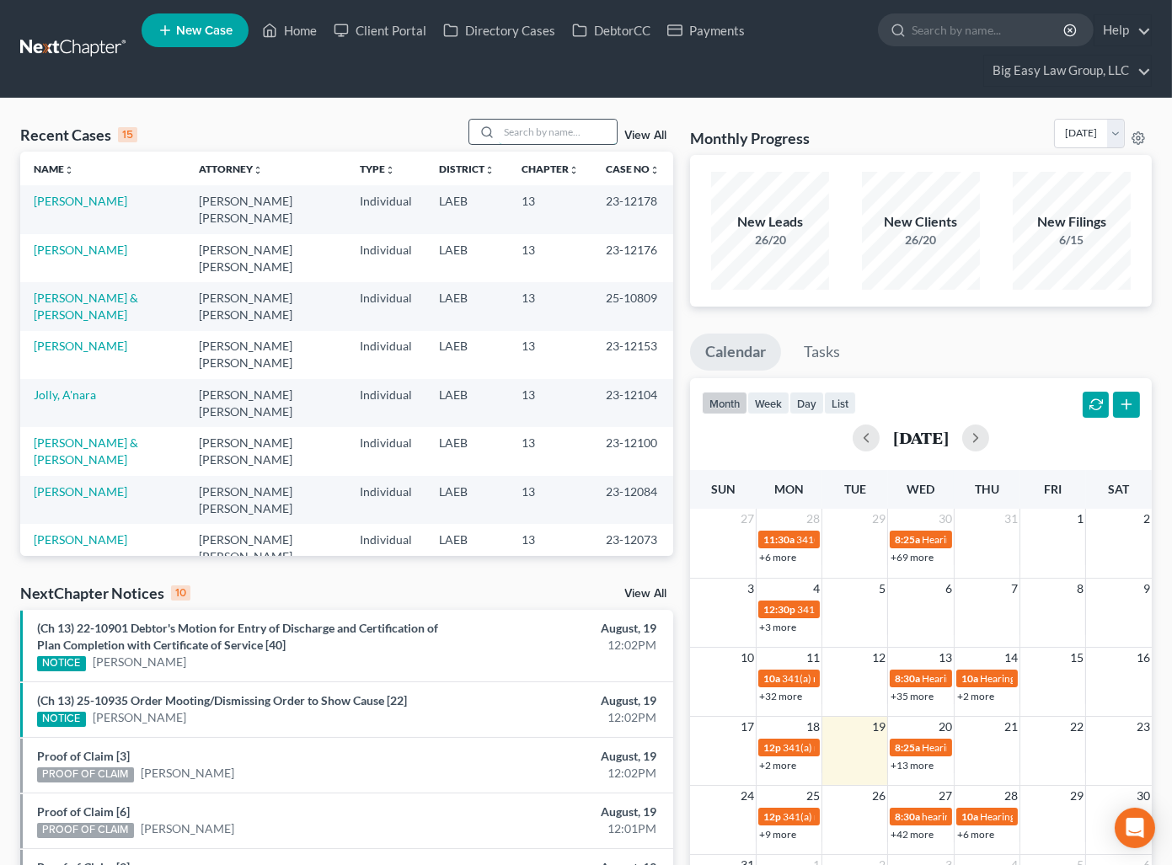
click at [571, 126] on input "search" at bounding box center [558, 132] width 118 height 24
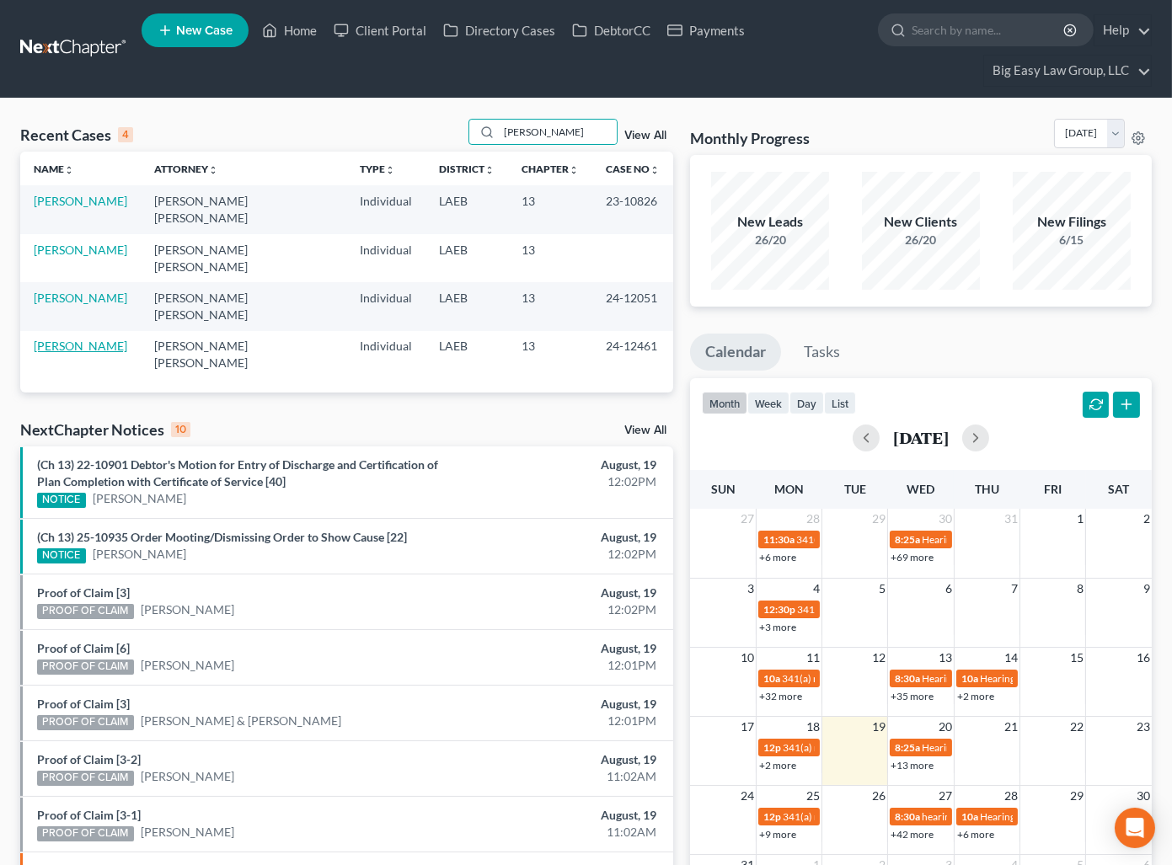
drag, startPoint x: 99, startPoint y: 291, endPoint x: 125, endPoint y: 278, distance: 28.3
click at [99, 339] on link "[PERSON_NAME]" at bounding box center [81, 346] width 94 height 14
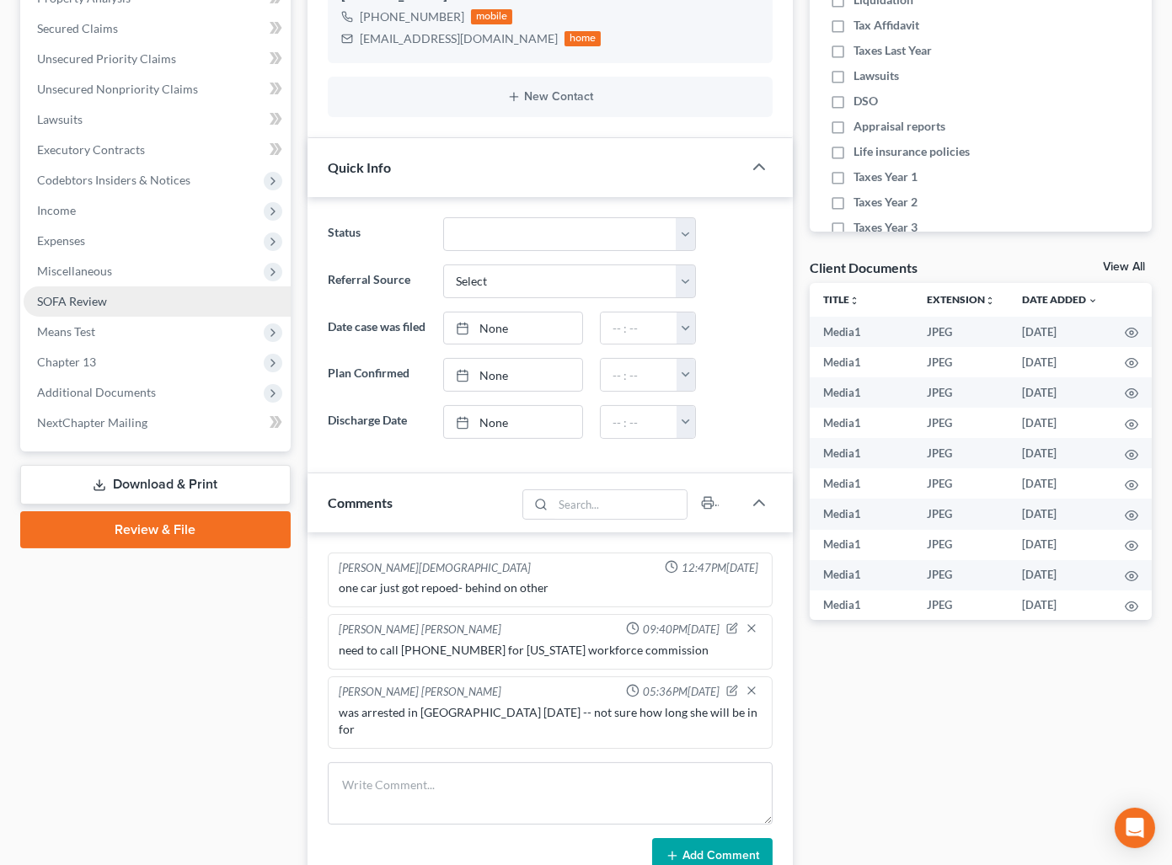
scroll to position [6433, 0]
drag, startPoint x: 142, startPoint y: 213, endPoint x: 151, endPoint y: 234, distance: 23.0
click at [142, 213] on span "Income" at bounding box center [157, 210] width 267 height 30
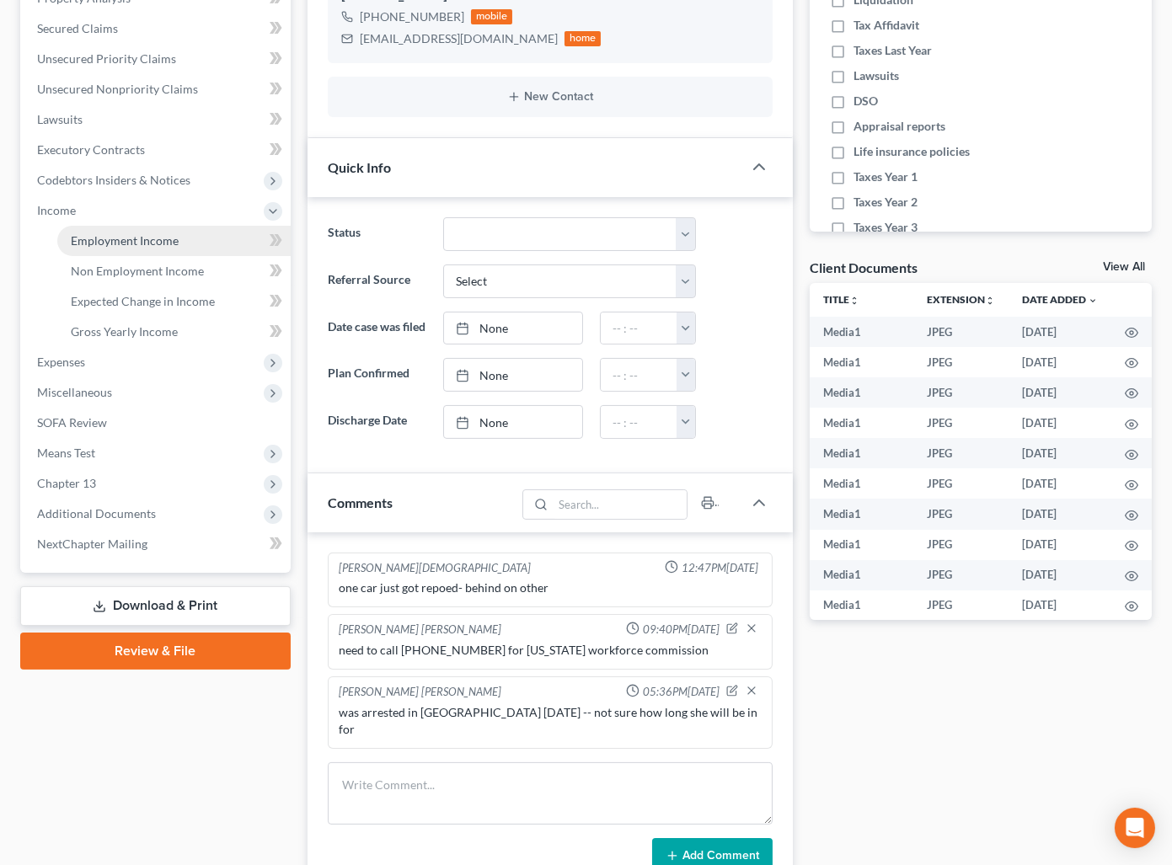
click at [156, 228] on link "Employment Income" at bounding box center [173, 241] width 233 height 30
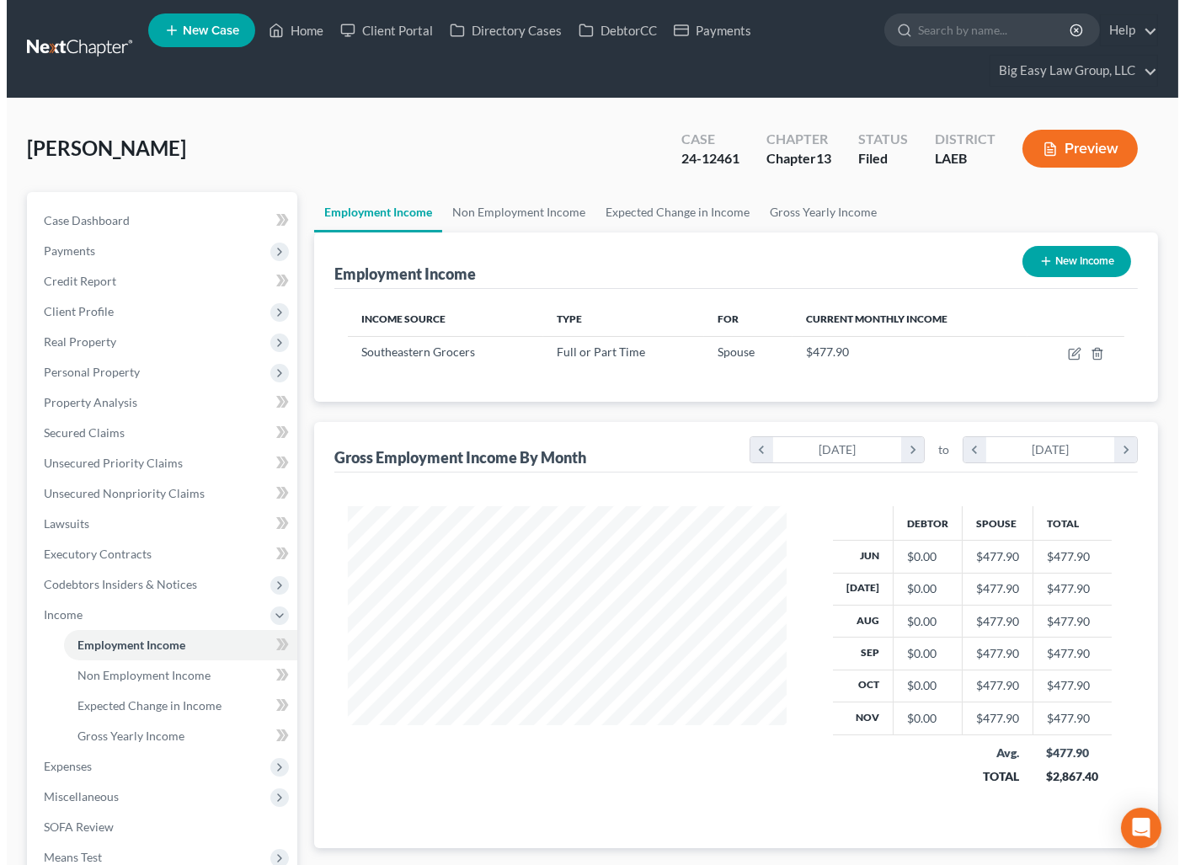
scroll to position [302, 473]
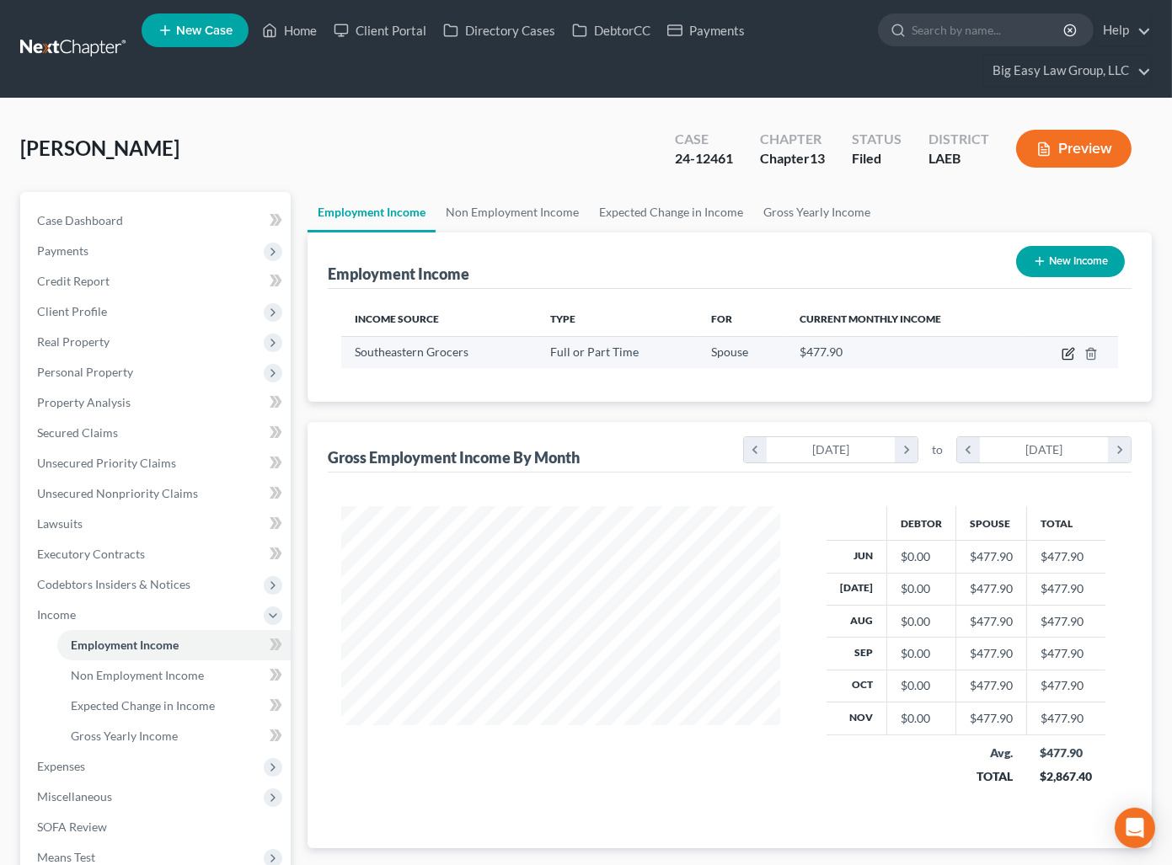
click at [1066, 351] on icon "button" at bounding box center [1070, 352] width 8 height 8
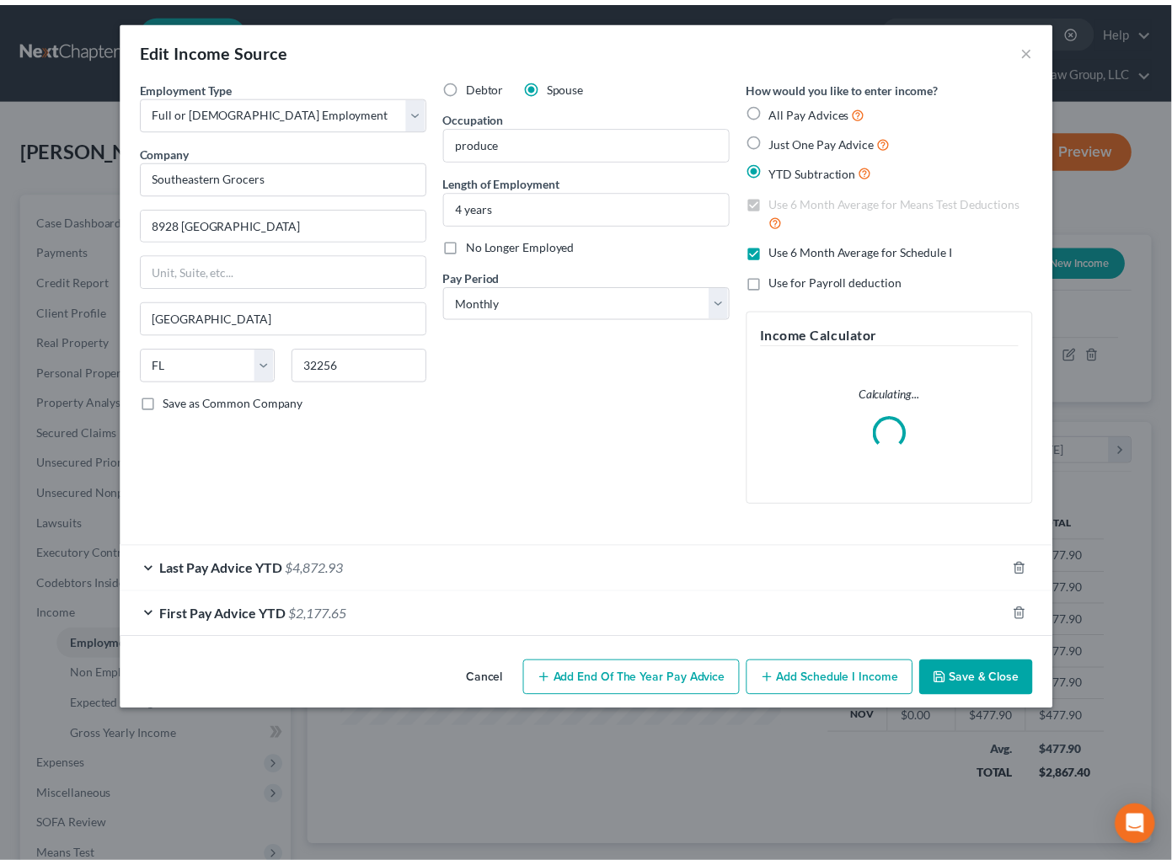
scroll to position [302, 478]
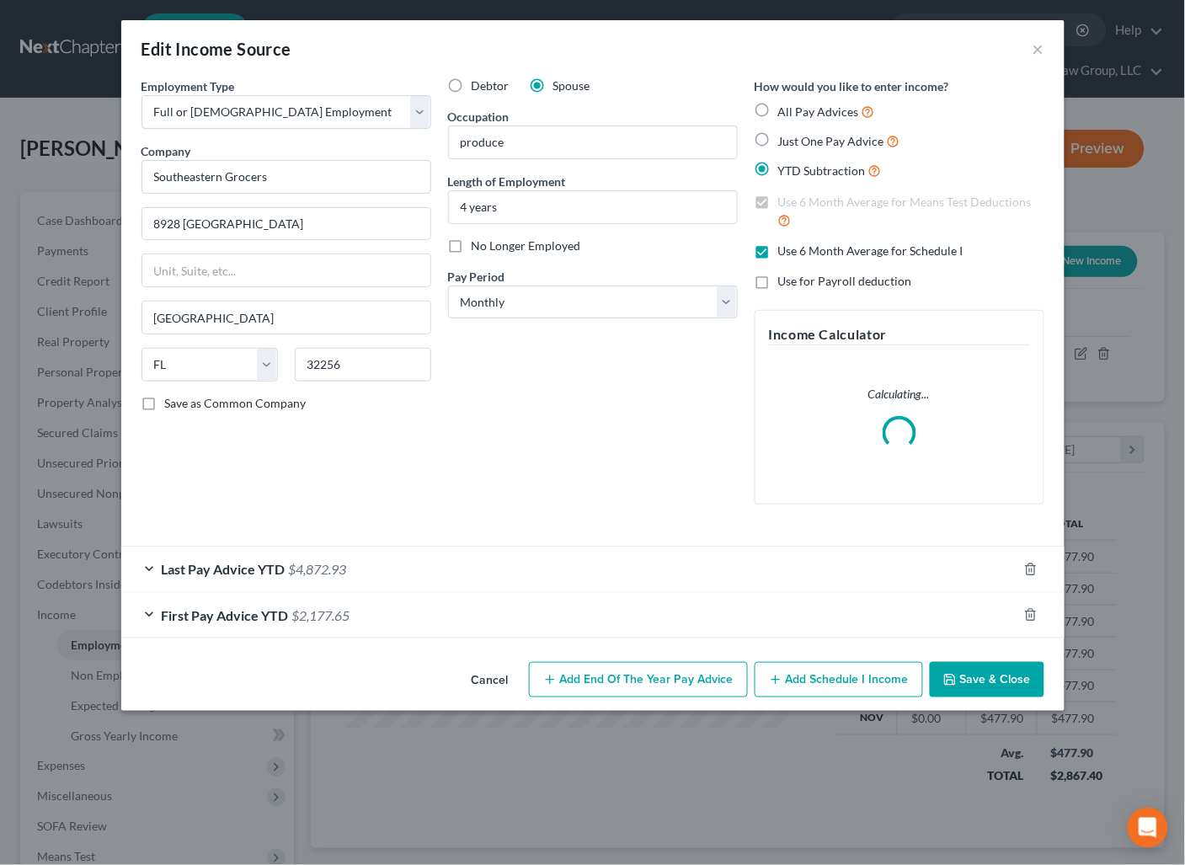
click at [971, 674] on button "Save & Close" at bounding box center [987, 679] width 115 height 35
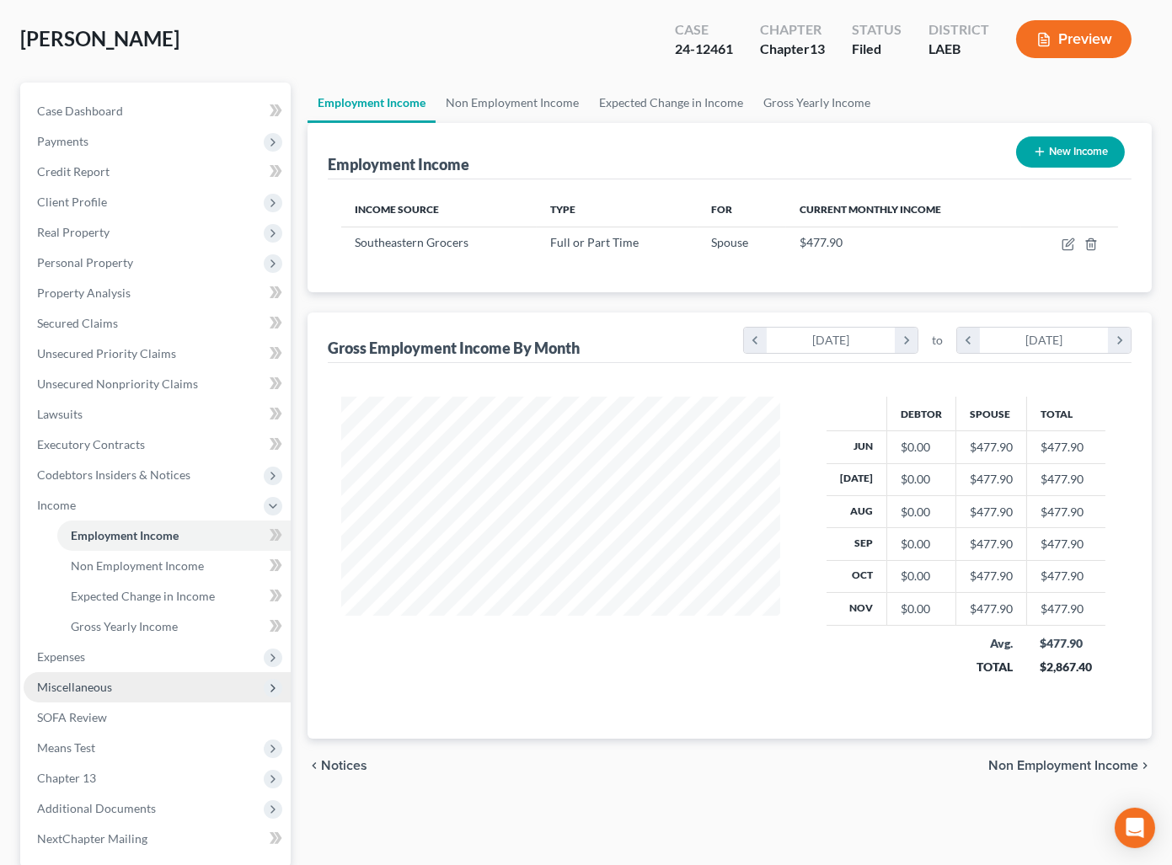
scroll to position [270, 0]
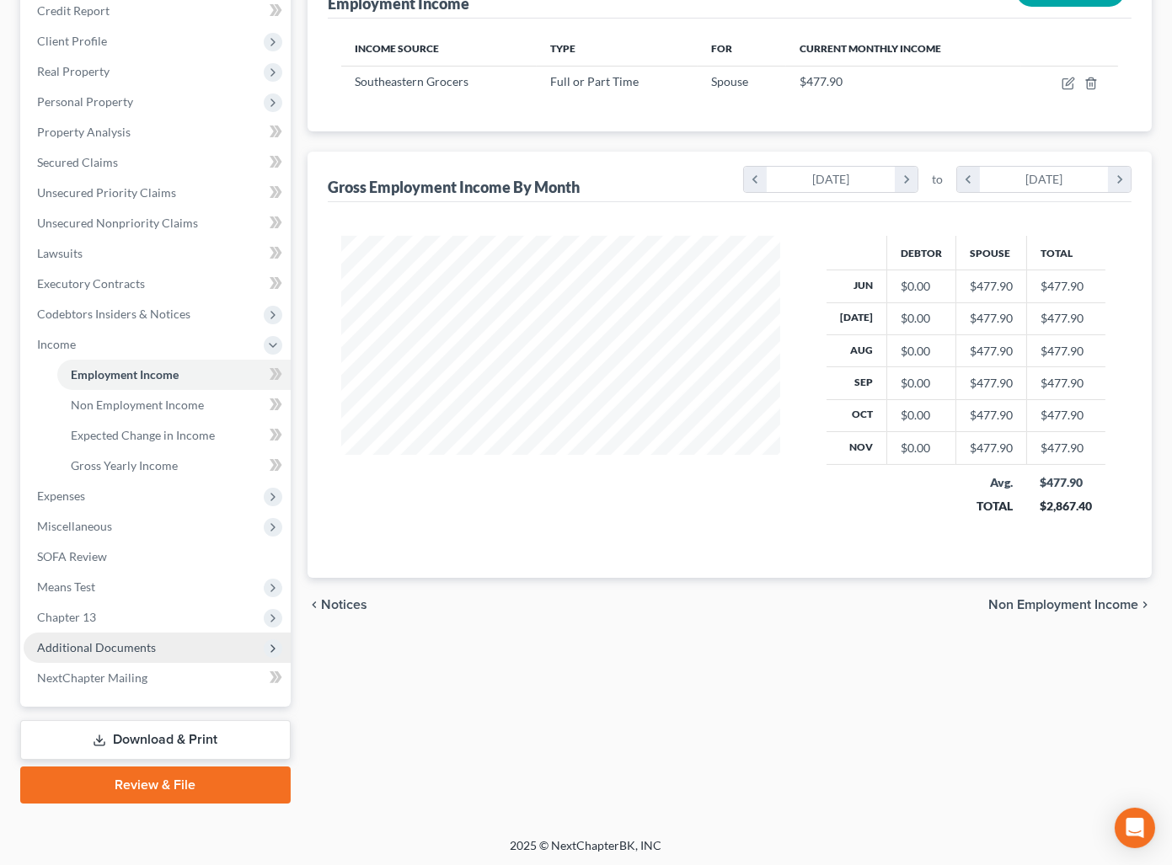
click at [152, 637] on span "Additional Documents" at bounding box center [157, 648] width 267 height 30
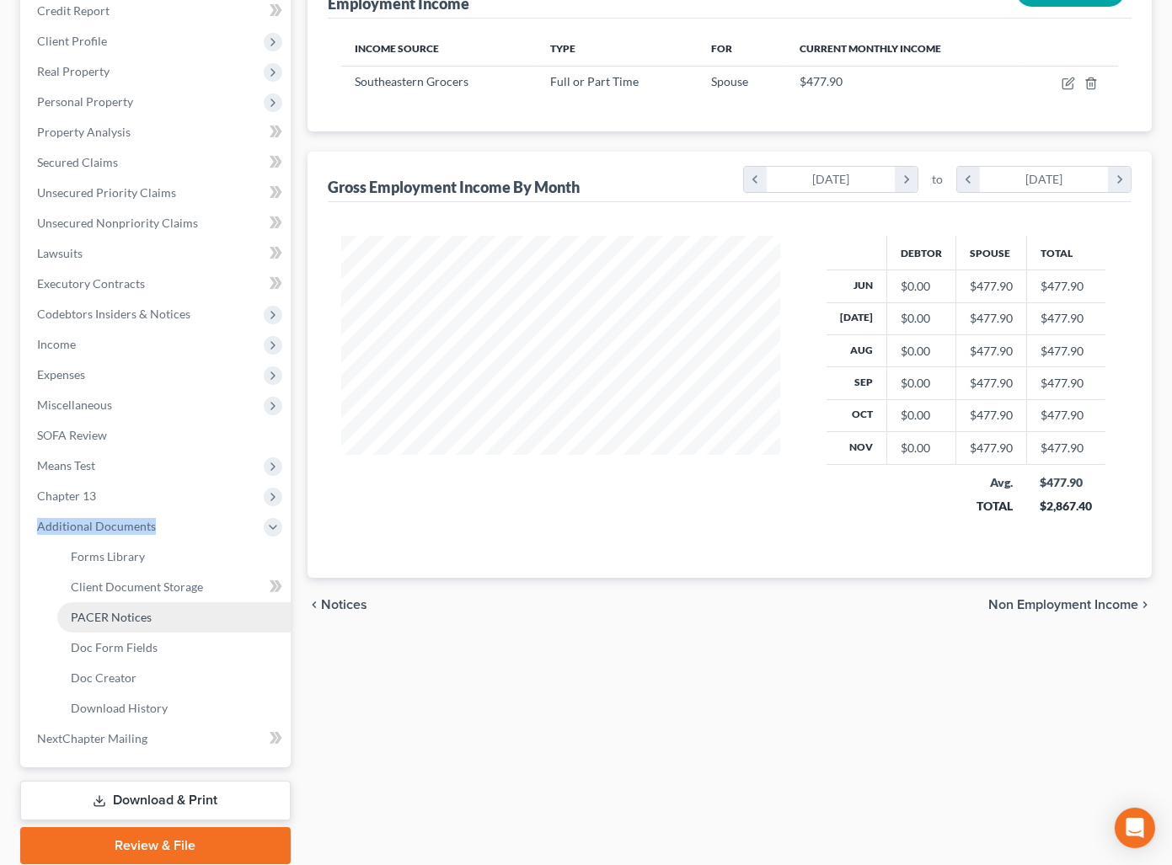
click at [137, 620] on span "PACER Notices" at bounding box center [111, 617] width 81 height 14
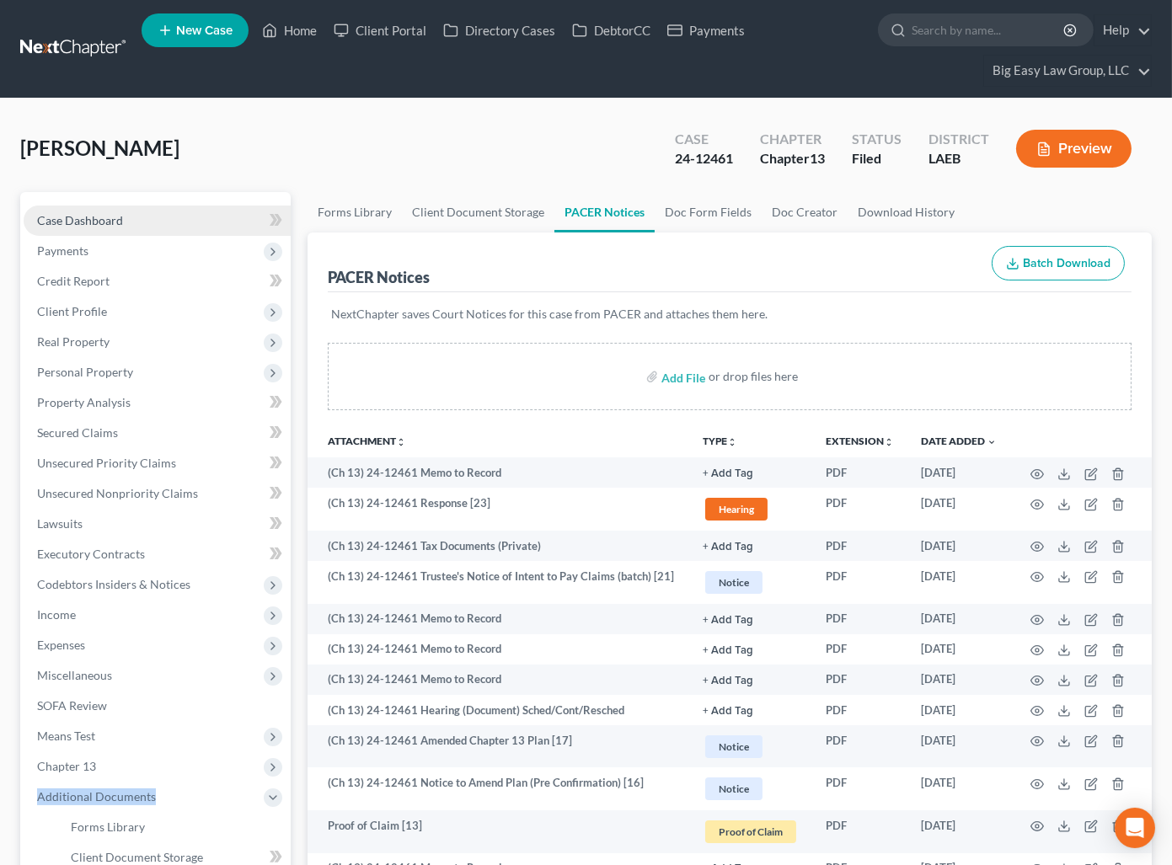
click at [136, 211] on link "Case Dashboard" at bounding box center [157, 221] width 267 height 30
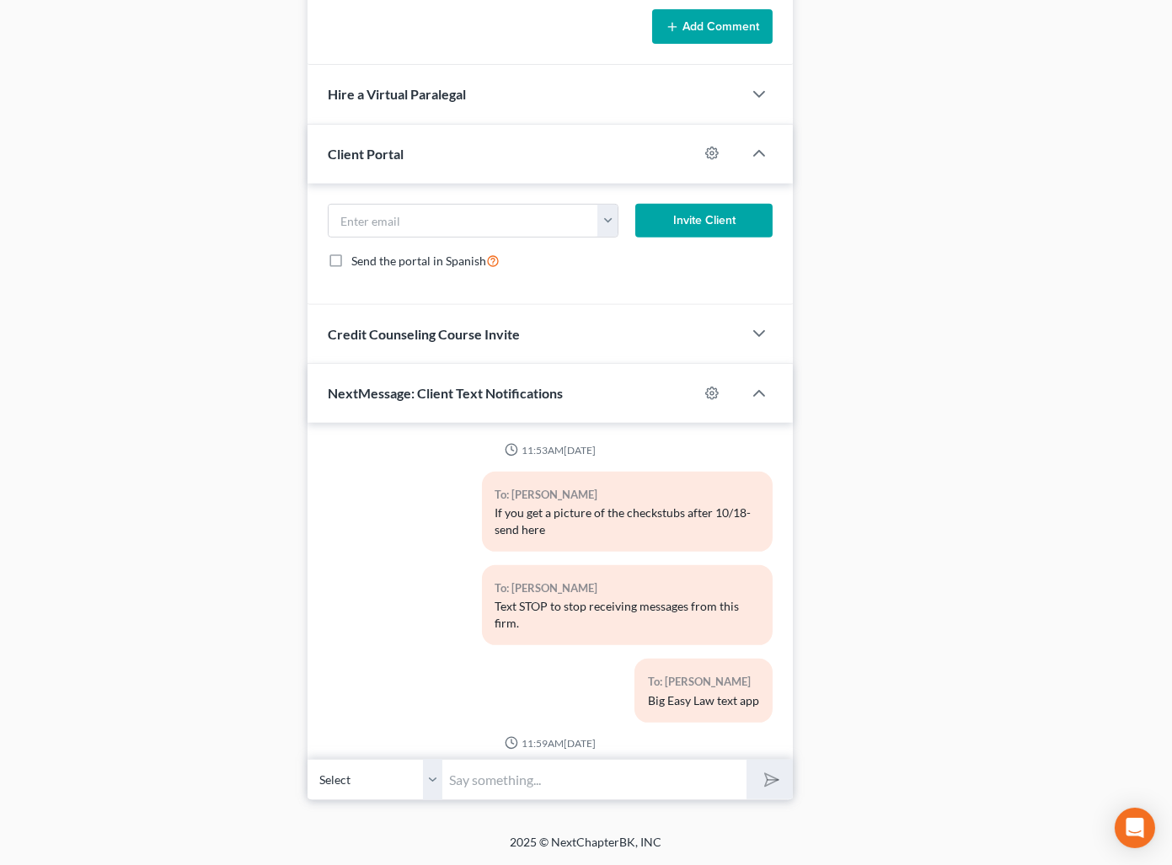
scroll to position [6433, 0]
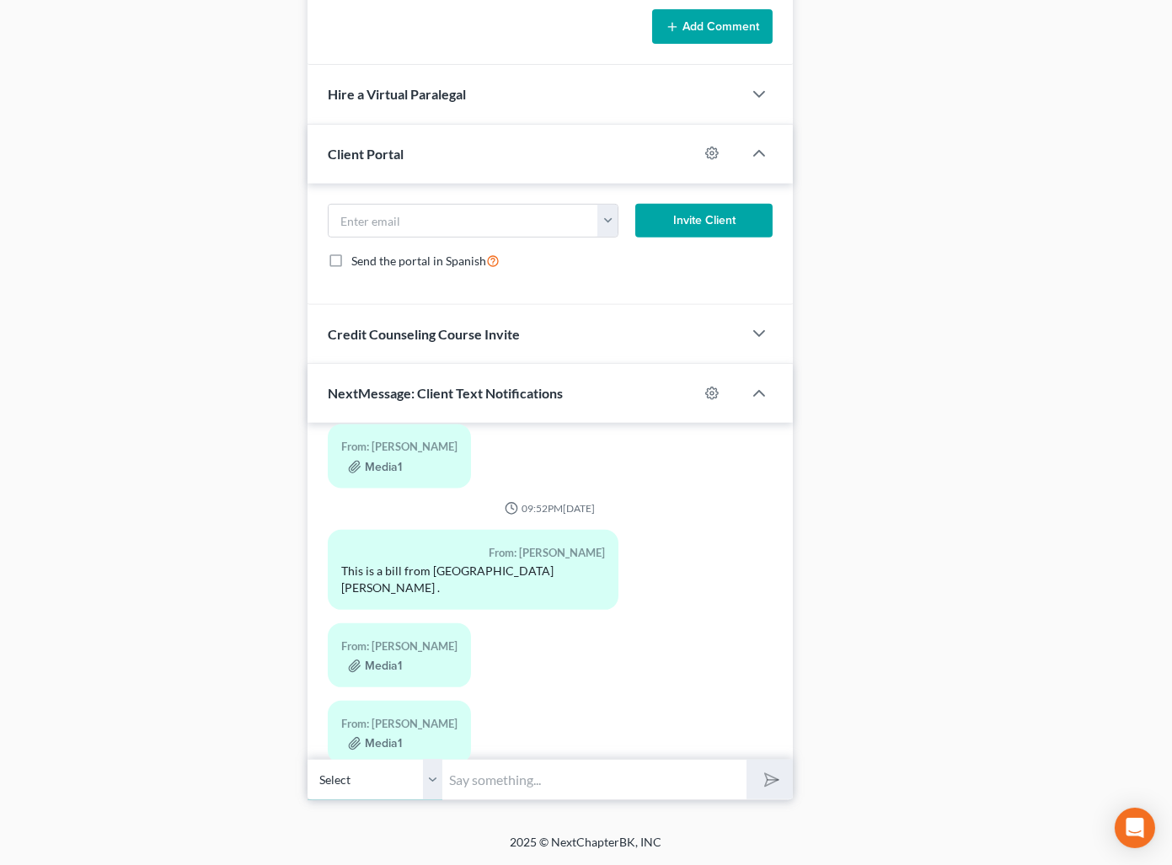
click at [430, 780] on select "Select +1 (979) 665-3740 - Teresita Morgan +1 (979) 665-3901 - Ruben Morgan" at bounding box center [374, 779] width 135 height 41
click at [307, 761] on select "Select +1 (979) 665-3740 - Teresita Morgan +1 (979) 665-3901 - Ruben Morgan" at bounding box center [374, 779] width 135 height 41
drag, startPoint x: 430, startPoint y: 780, endPoint x: 555, endPoint y: 775, distance: 125.6
click at [524, 789] on input "text" at bounding box center [594, 779] width 304 height 41
click at [553, 767] on input "text" at bounding box center [594, 779] width 304 height 41
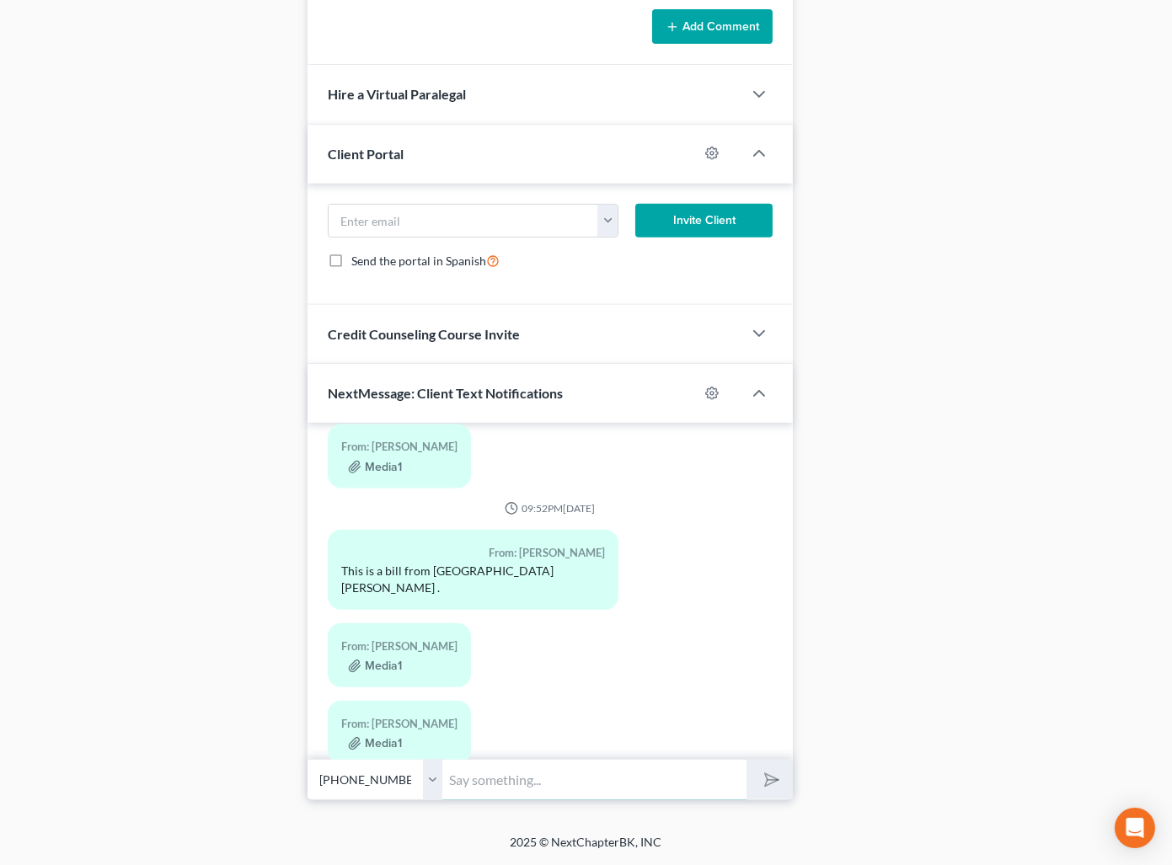
click at [555, 775] on input "text" at bounding box center [594, 779] width 304 height 41
click at [746, 760] on button "submit" at bounding box center [769, 780] width 46 height 40
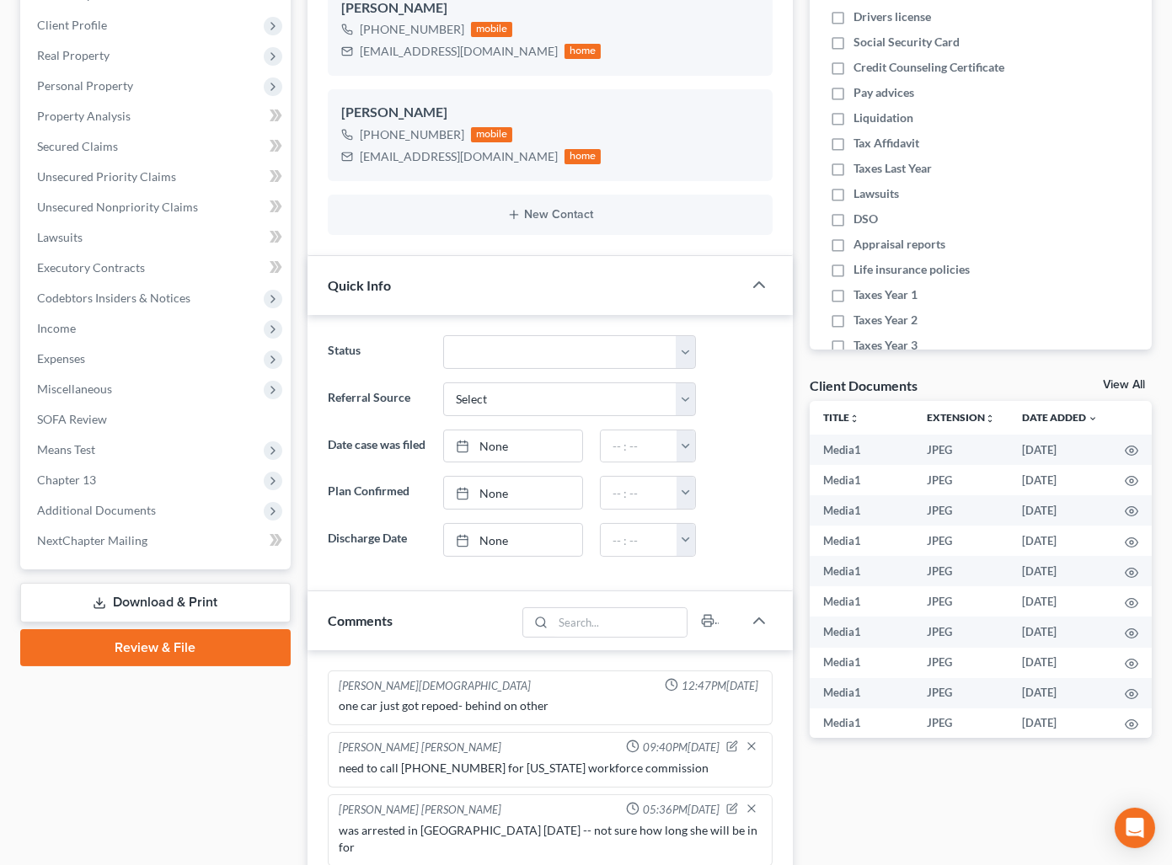
scroll to position [0, 0]
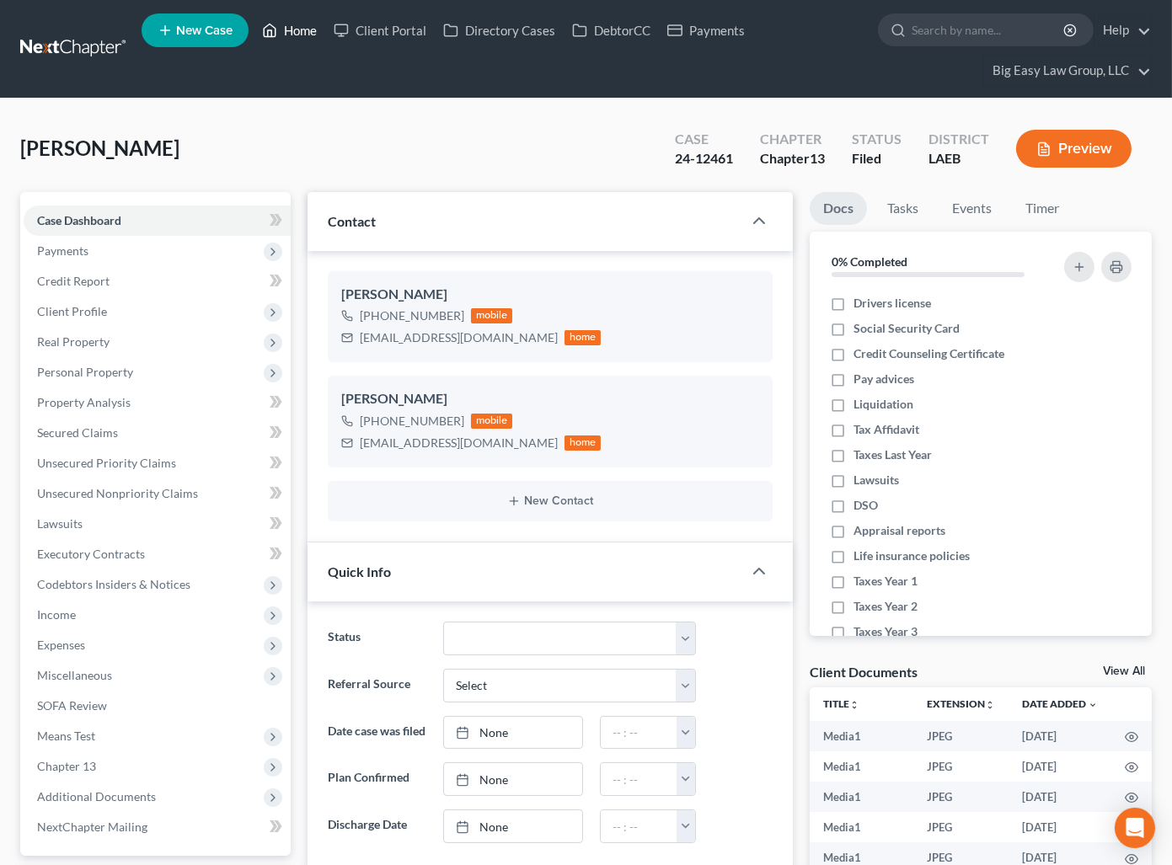
drag, startPoint x: 296, startPoint y: 25, endPoint x: 596, endPoint y: 128, distance: 317.8
click at [296, 25] on link "Home" at bounding box center [290, 30] width 72 height 30
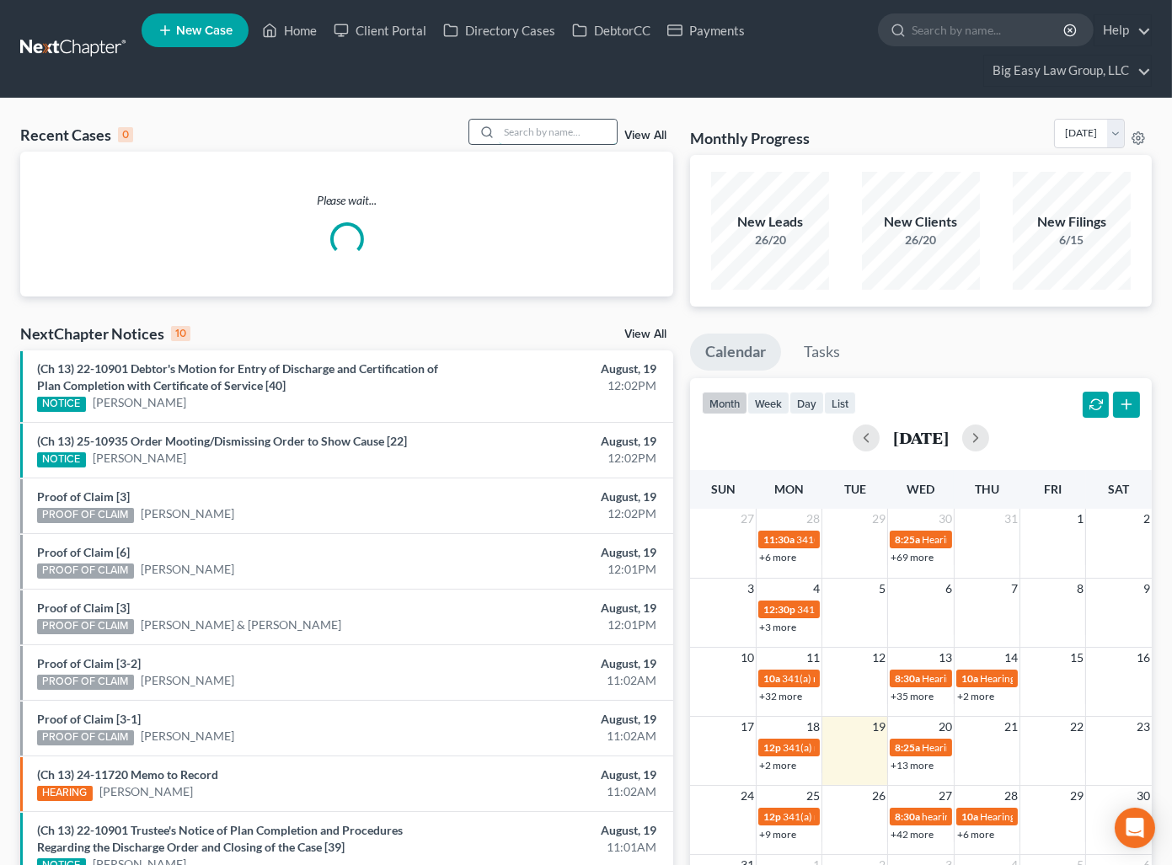
click at [578, 129] on input "search" at bounding box center [558, 132] width 118 height 24
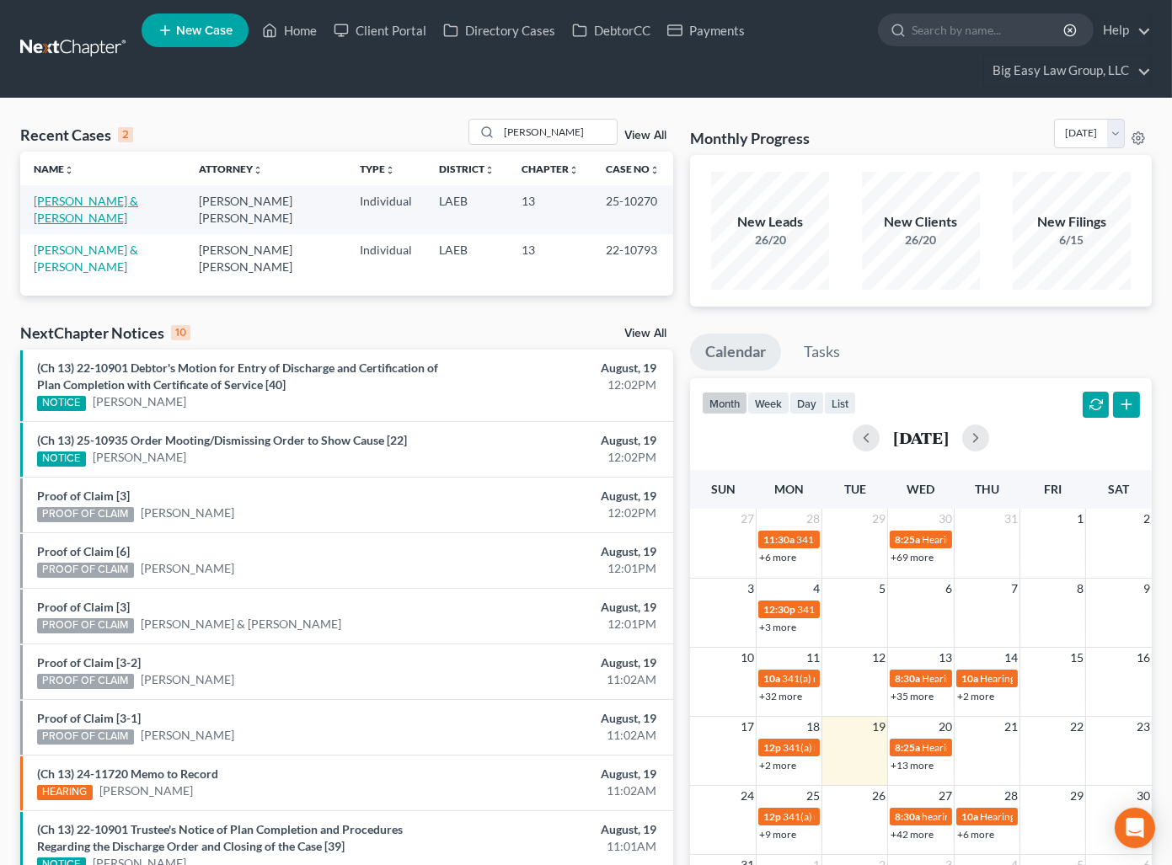
click at [107, 202] on link "Carr, Nikki & Patricia" at bounding box center [86, 209] width 104 height 31
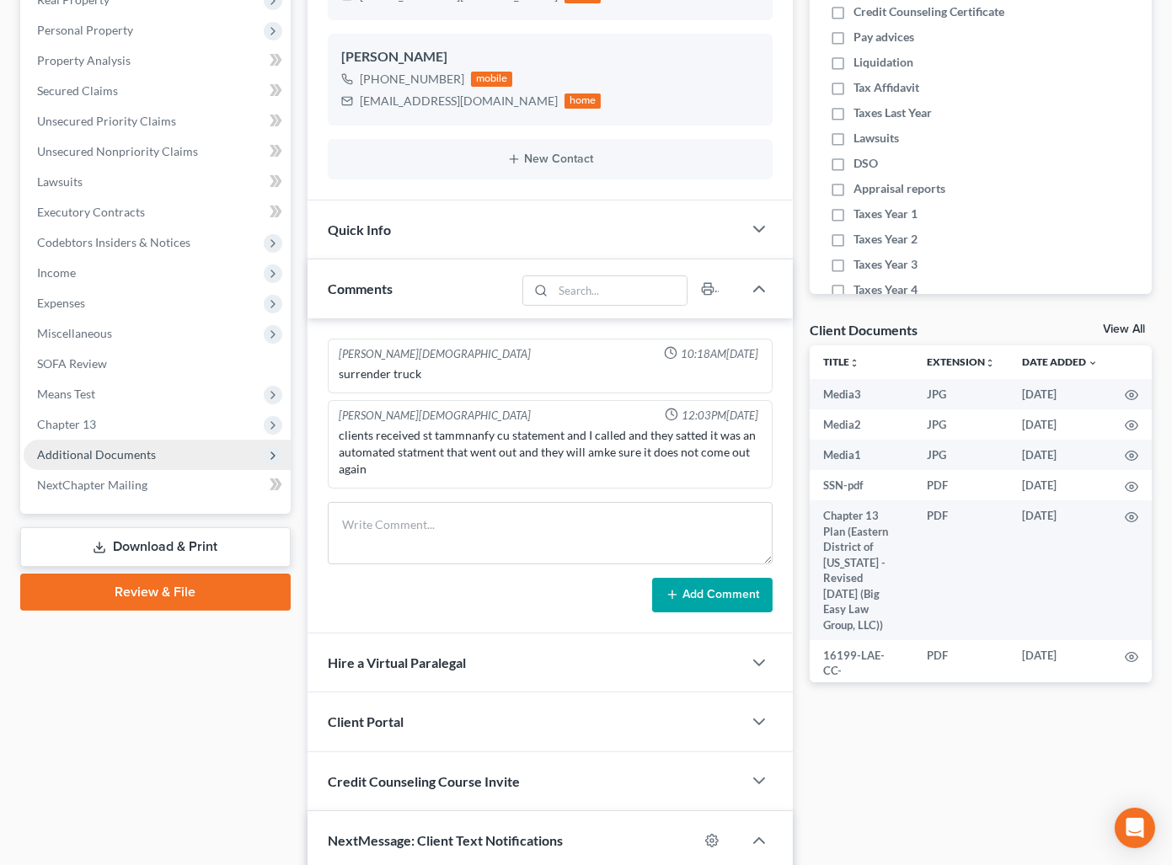
scroll to position [4298, 0]
click at [184, 440] on span "Additional Documents" at bounding box center [157, 455] width 267 height 30
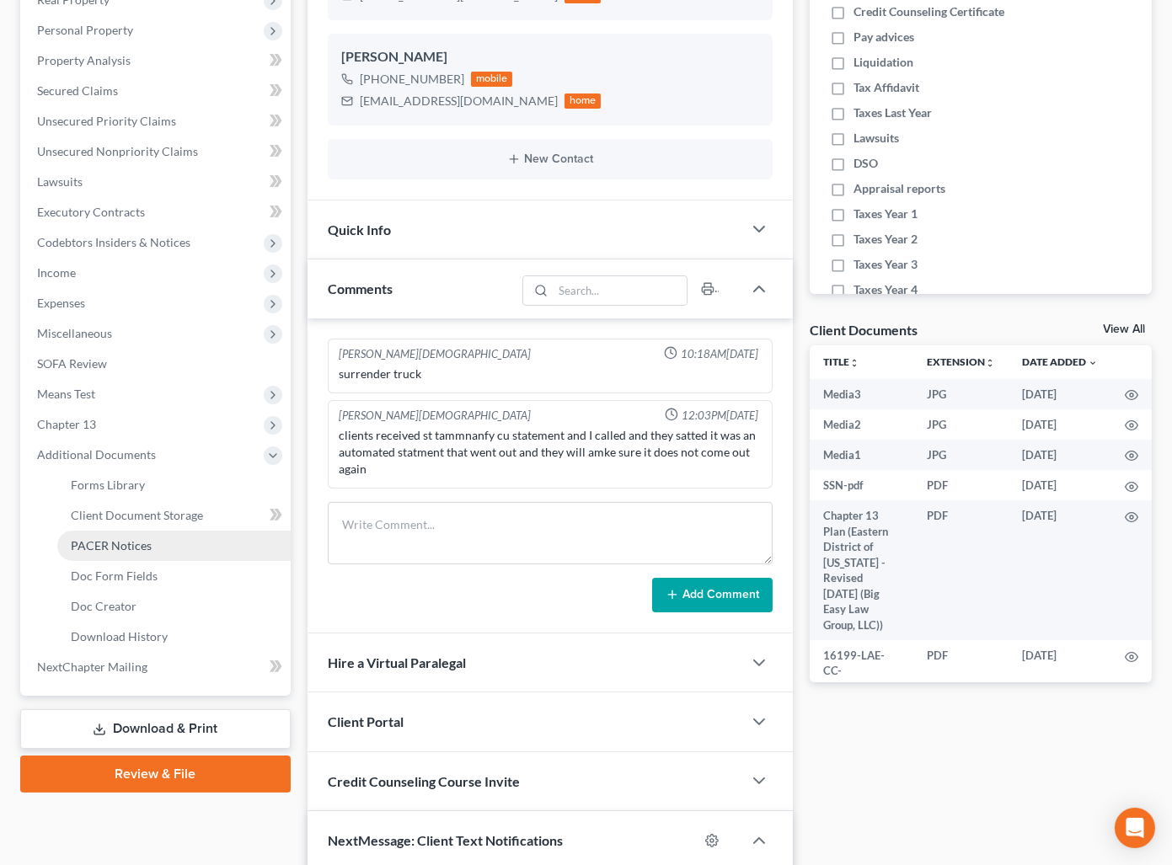
click at [175, 535] on link "PACER Notices" at bounding box center [173, 546] width 233 height 30
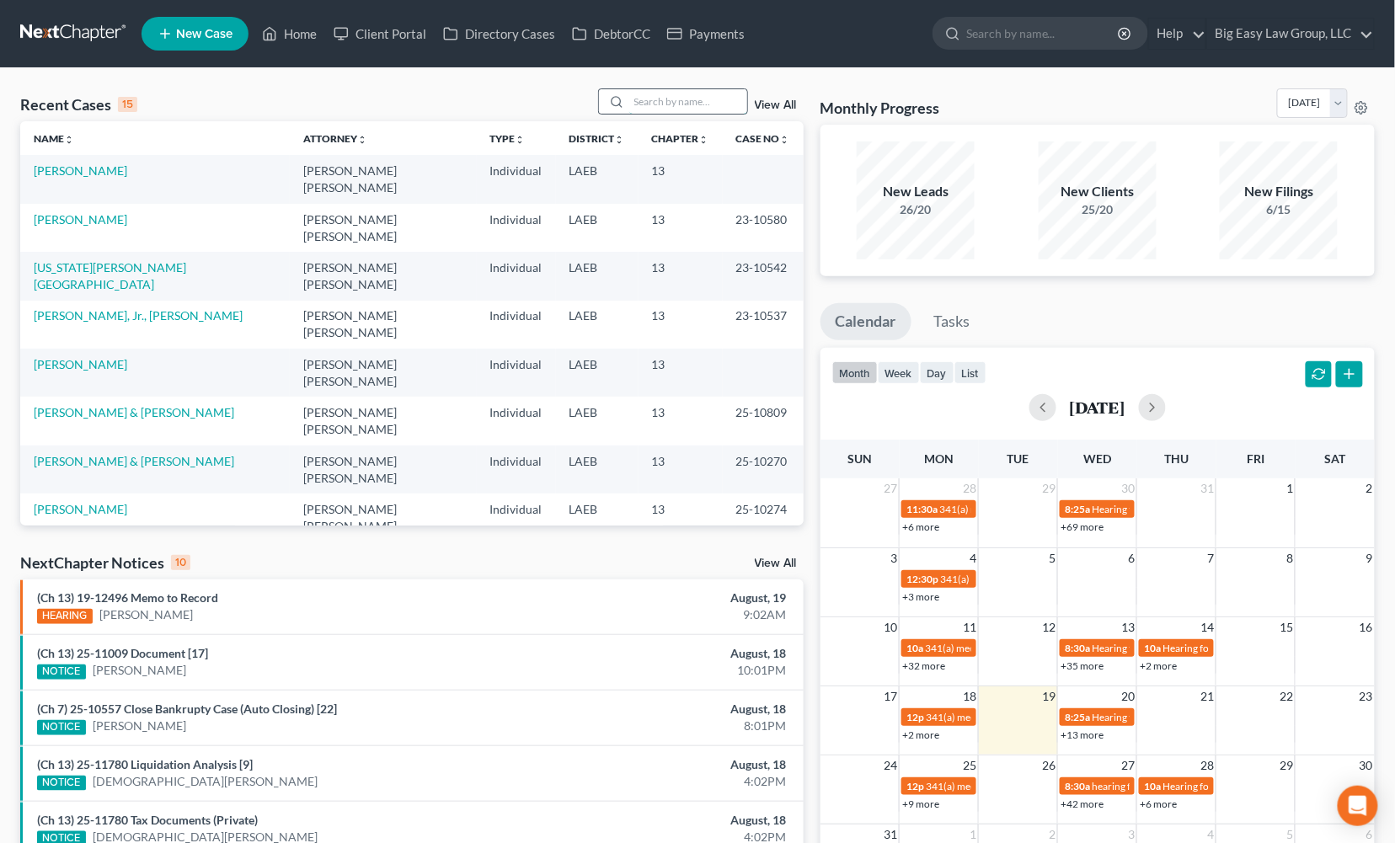
click at [687, 107] on input "search" at bounding box center [688, 101] width 118 height 24
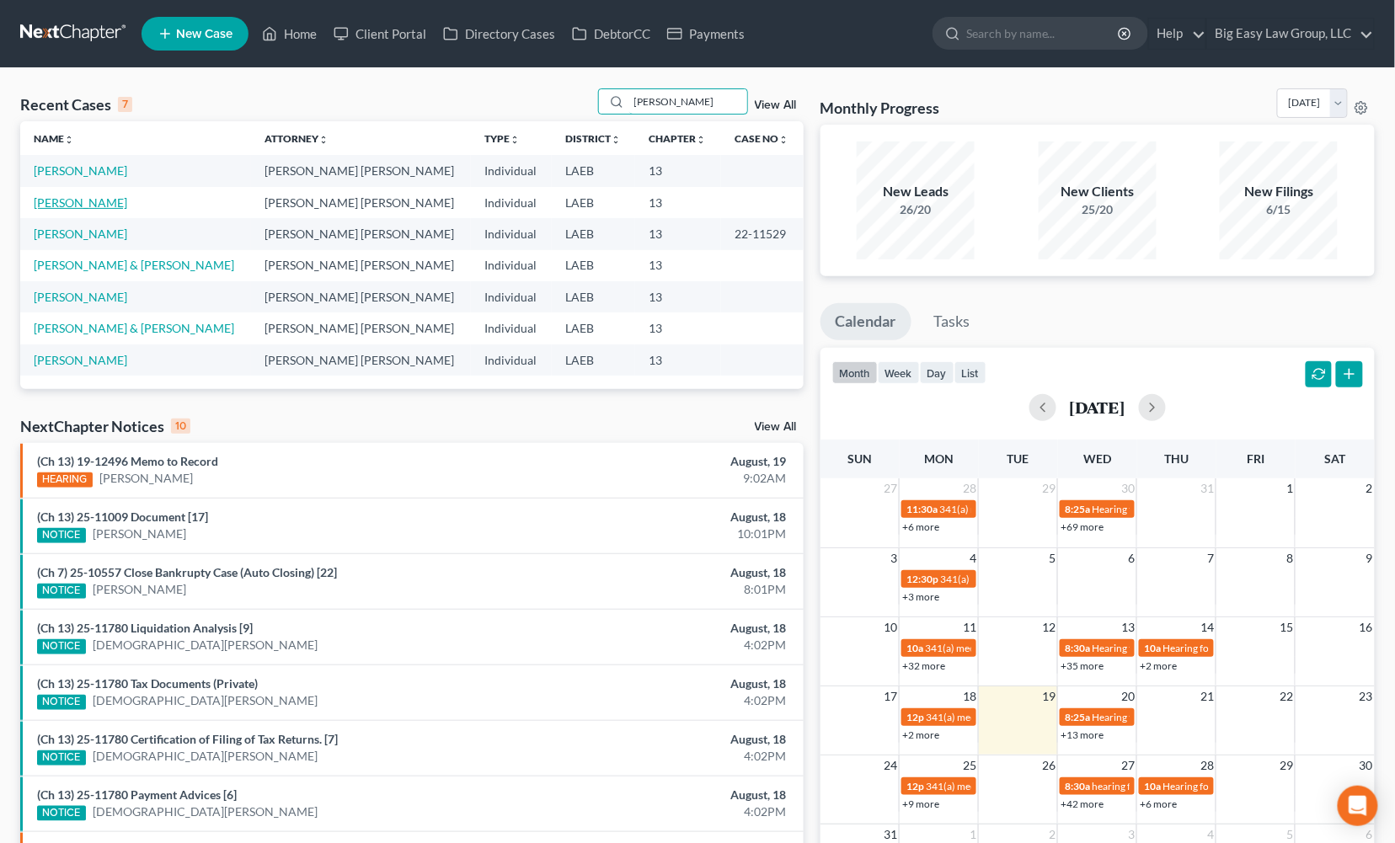
type input "shaw"
click at [73, 200] on link "Shaw, Dona" at bounding box center [81, 202] width 94 height 14
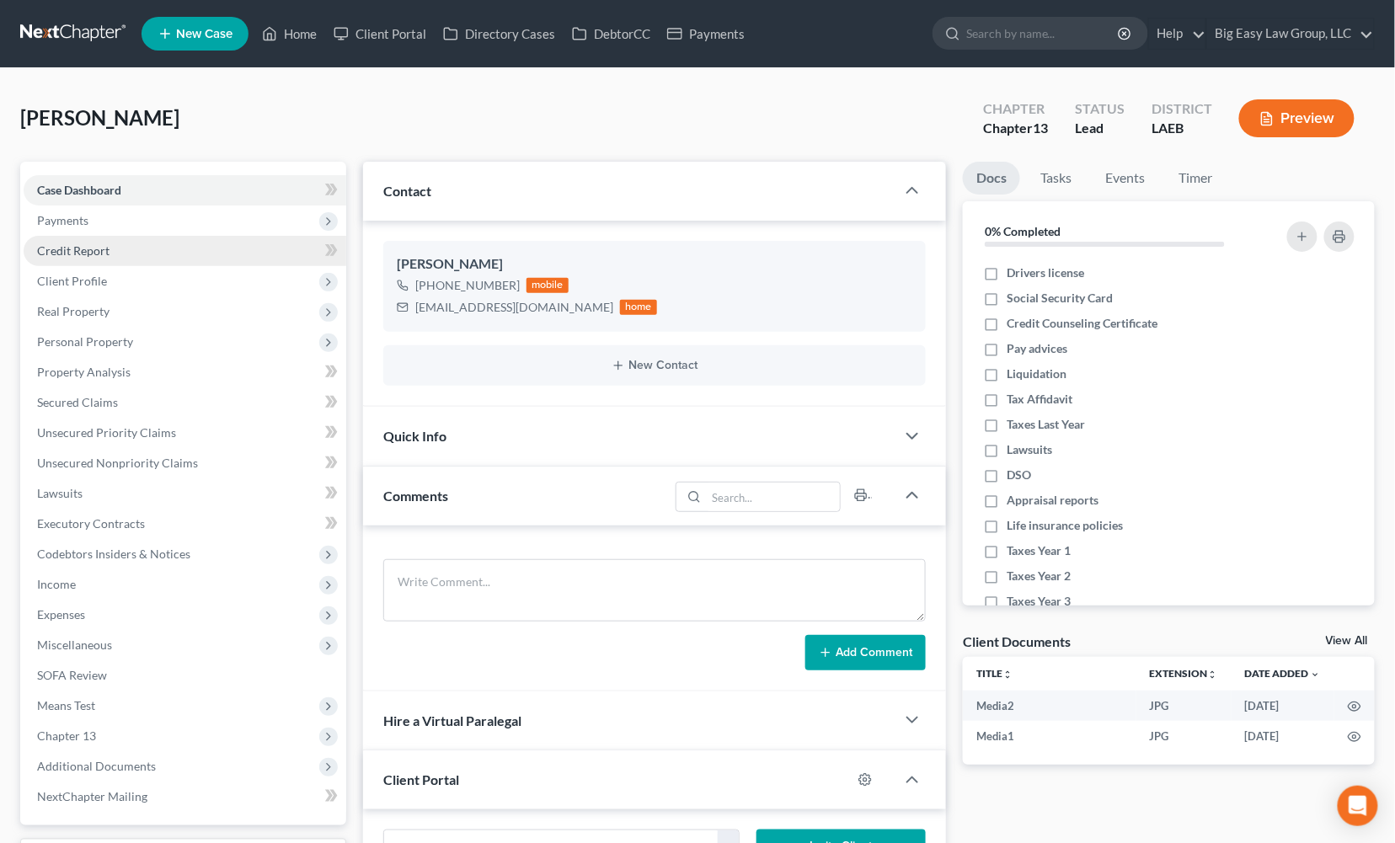
scroll to position [1137, 0]
click at [124, 239] on link "Credit Report" at bounding box center [185, 251] width 323 height 30
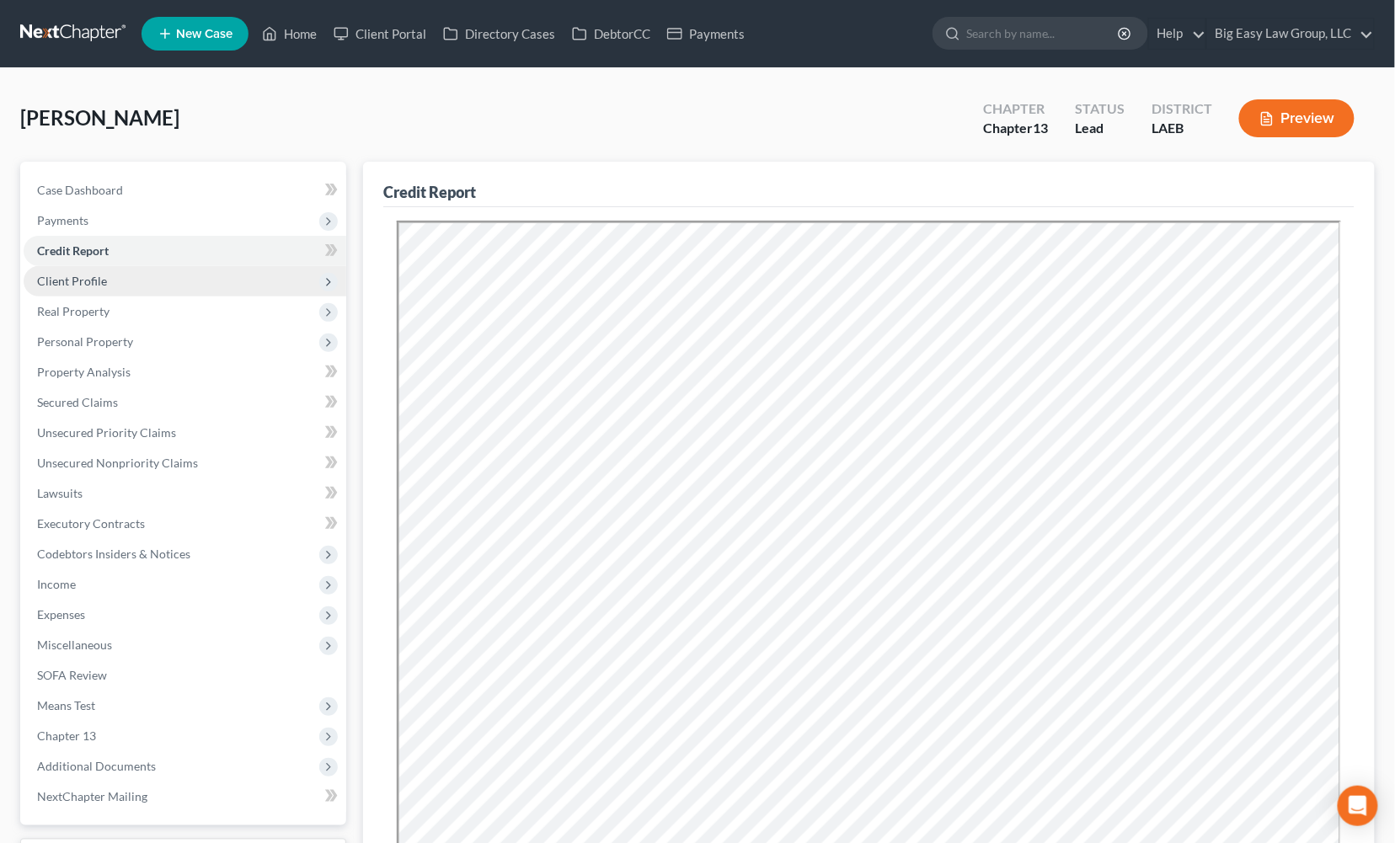
click at [137, 286] on span "Client Profile" at bounding box center [185, 281] width 323 height 30
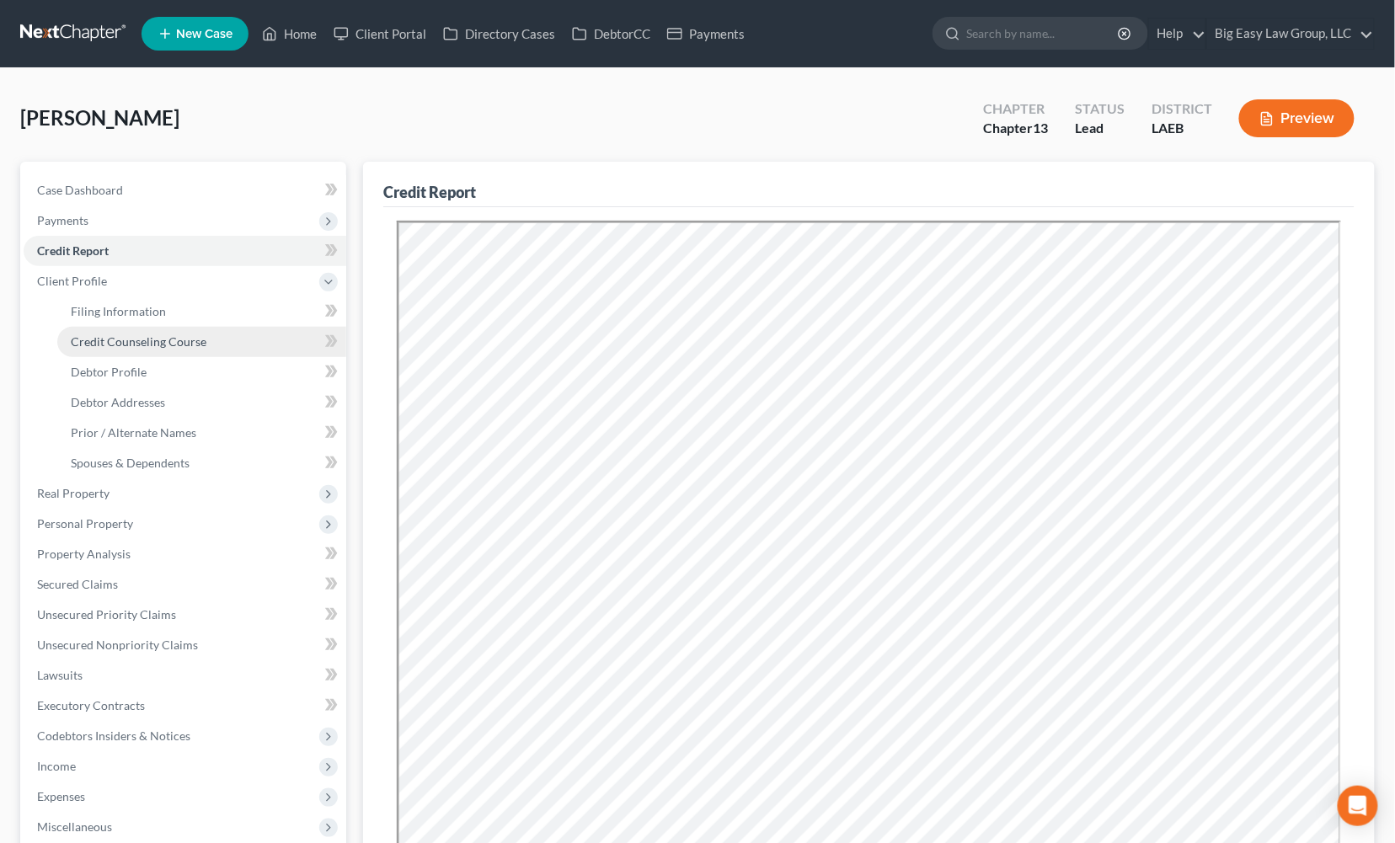
click at [157, 332] on link "Credit Counseling Course" at bounding box center [201, 342] width 289 height 30
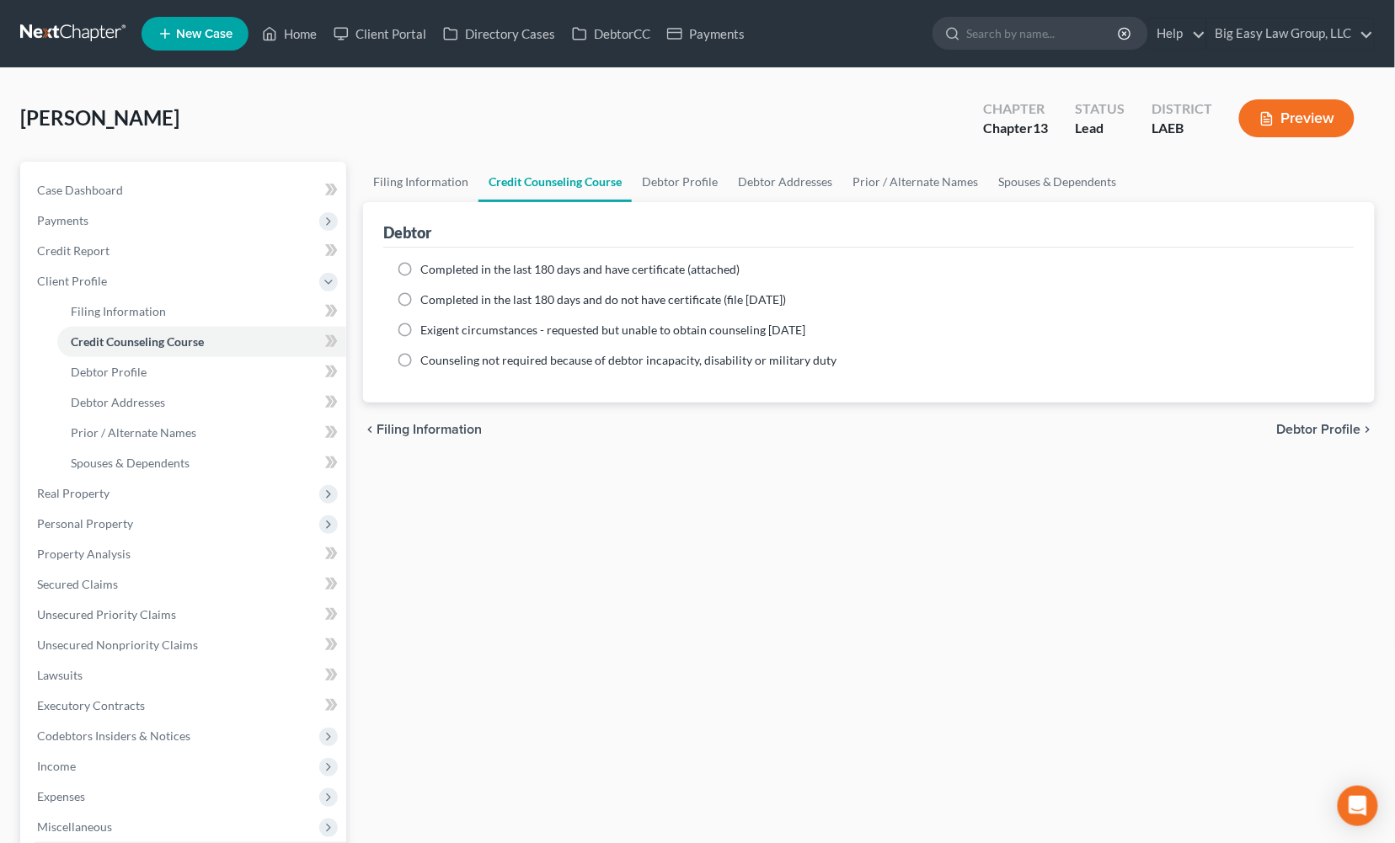
scroll to position [323, 0]
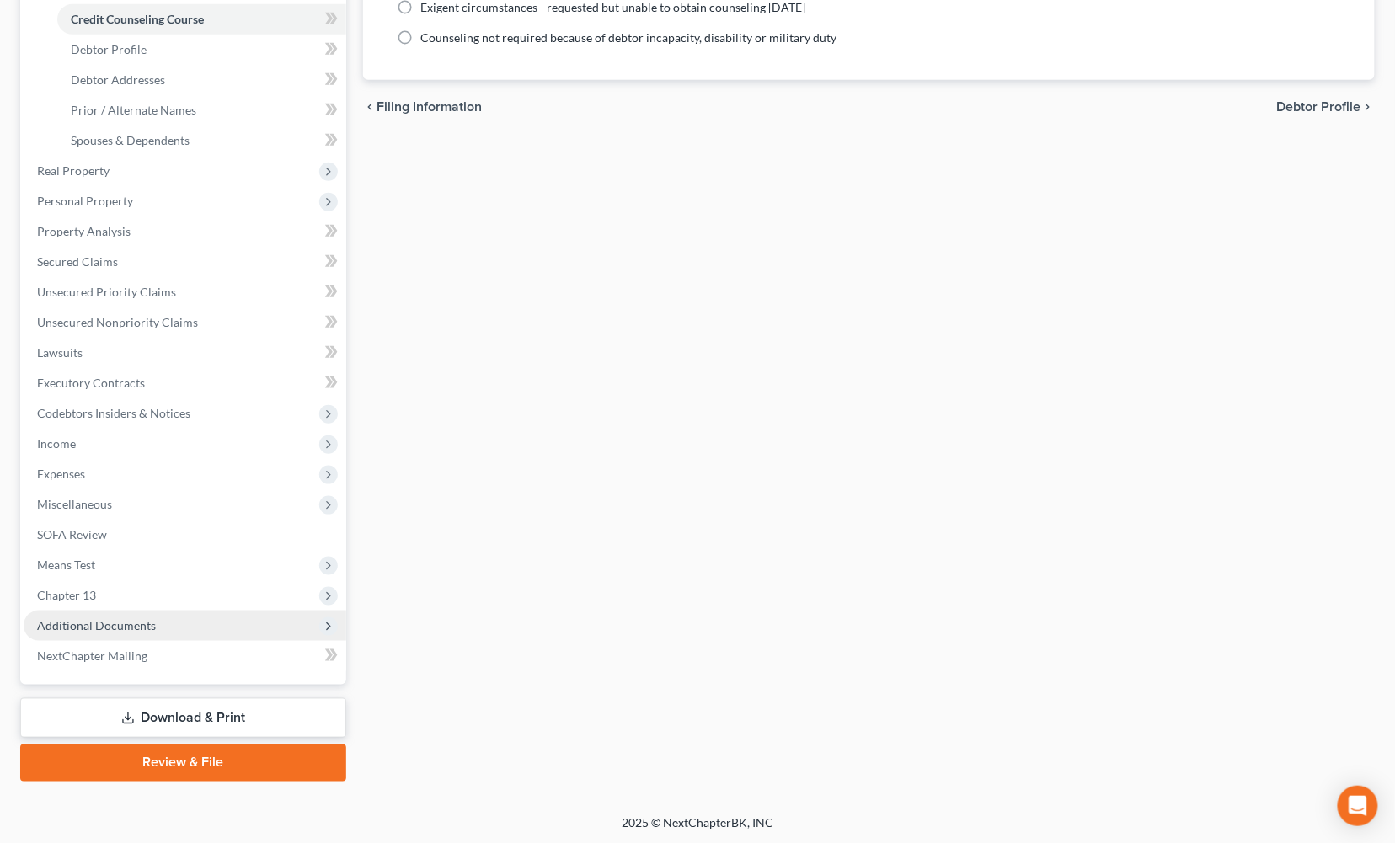
click at [195, 611] on span "Additional Documents" at bounding box center [185, 626] width 323 height 30
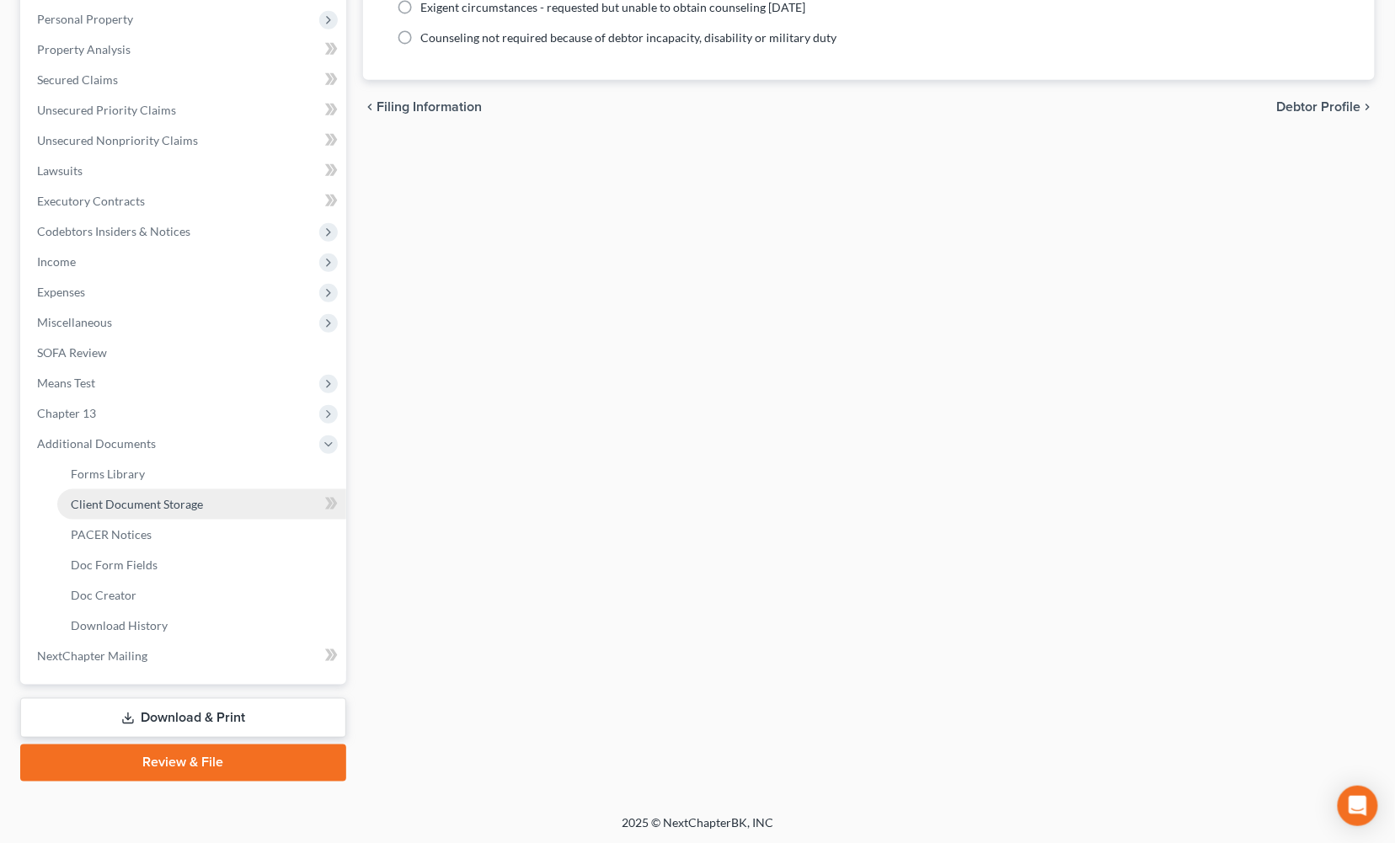
click at [204, 494] on link "Client Document Storage" at bounding box center [201, 504] width 289 height 30
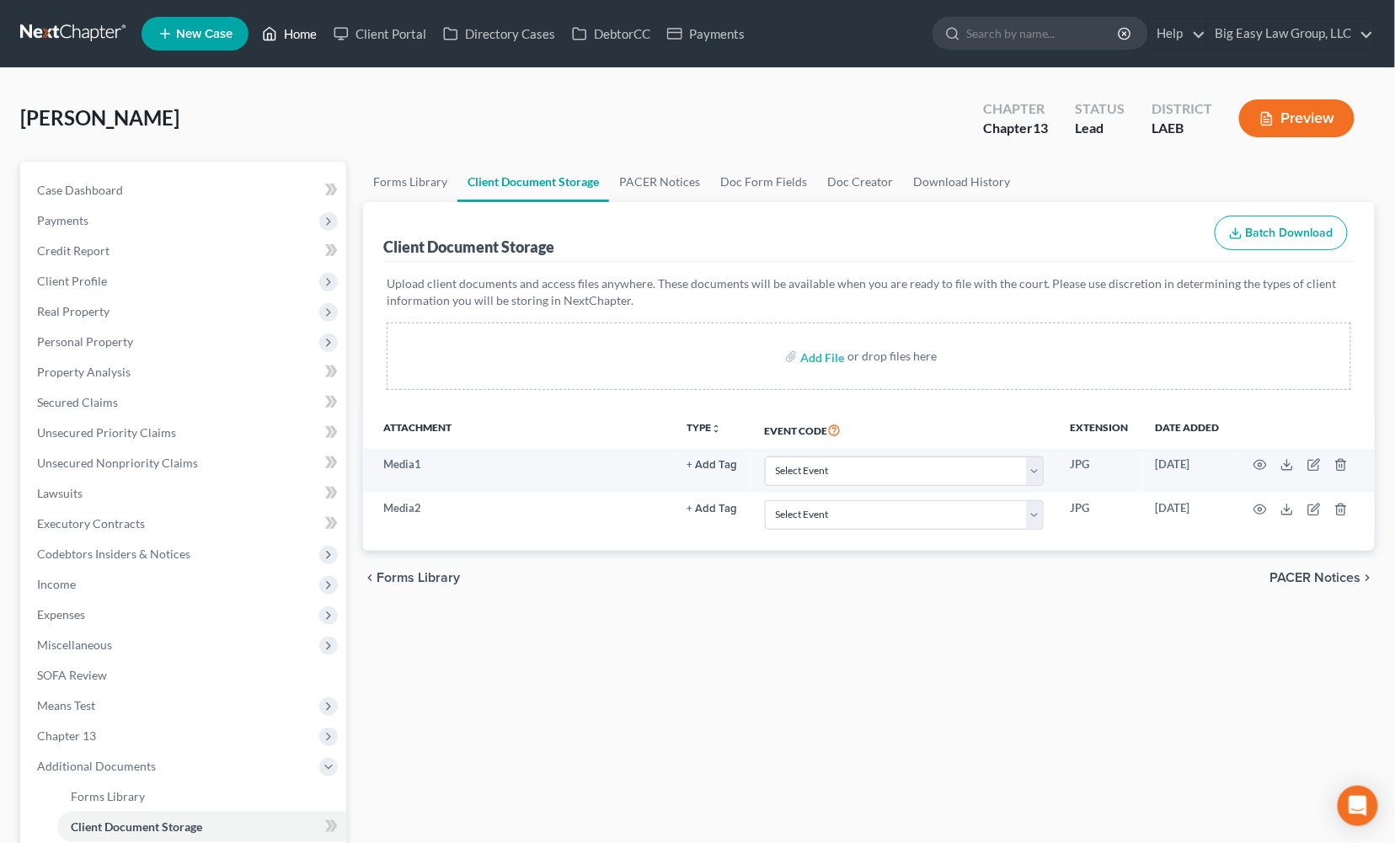
drag, startPoint x: 300, startPoint y: 24, endPoint x: 475, endPoint y: 84, distance: 185.1
click at [300, 24] on link "Home" at bounding box center [290, 34] width 72 height 30
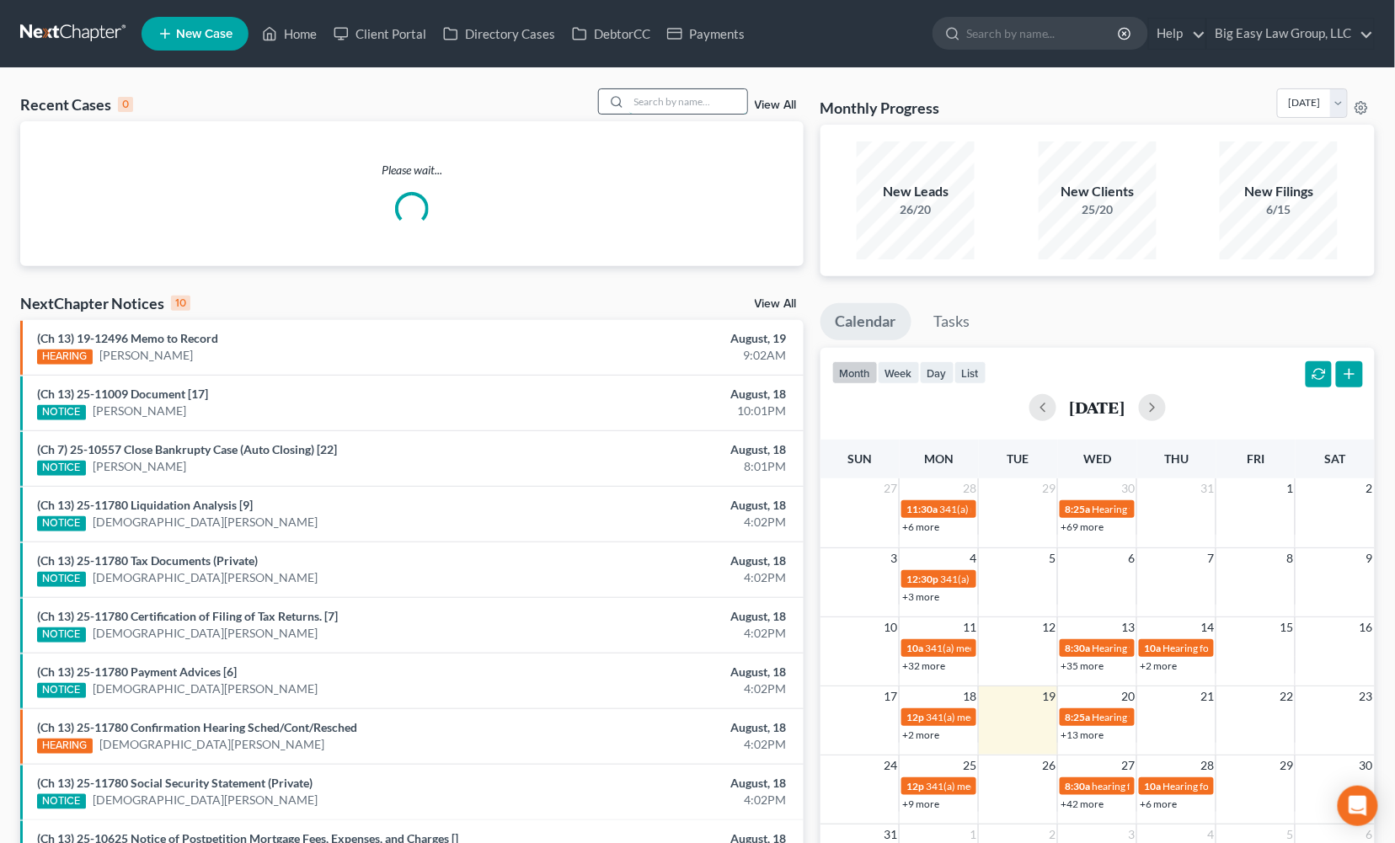
click at [635, 98] on input "search" at bounding box center [688, 101] width 118 height 24
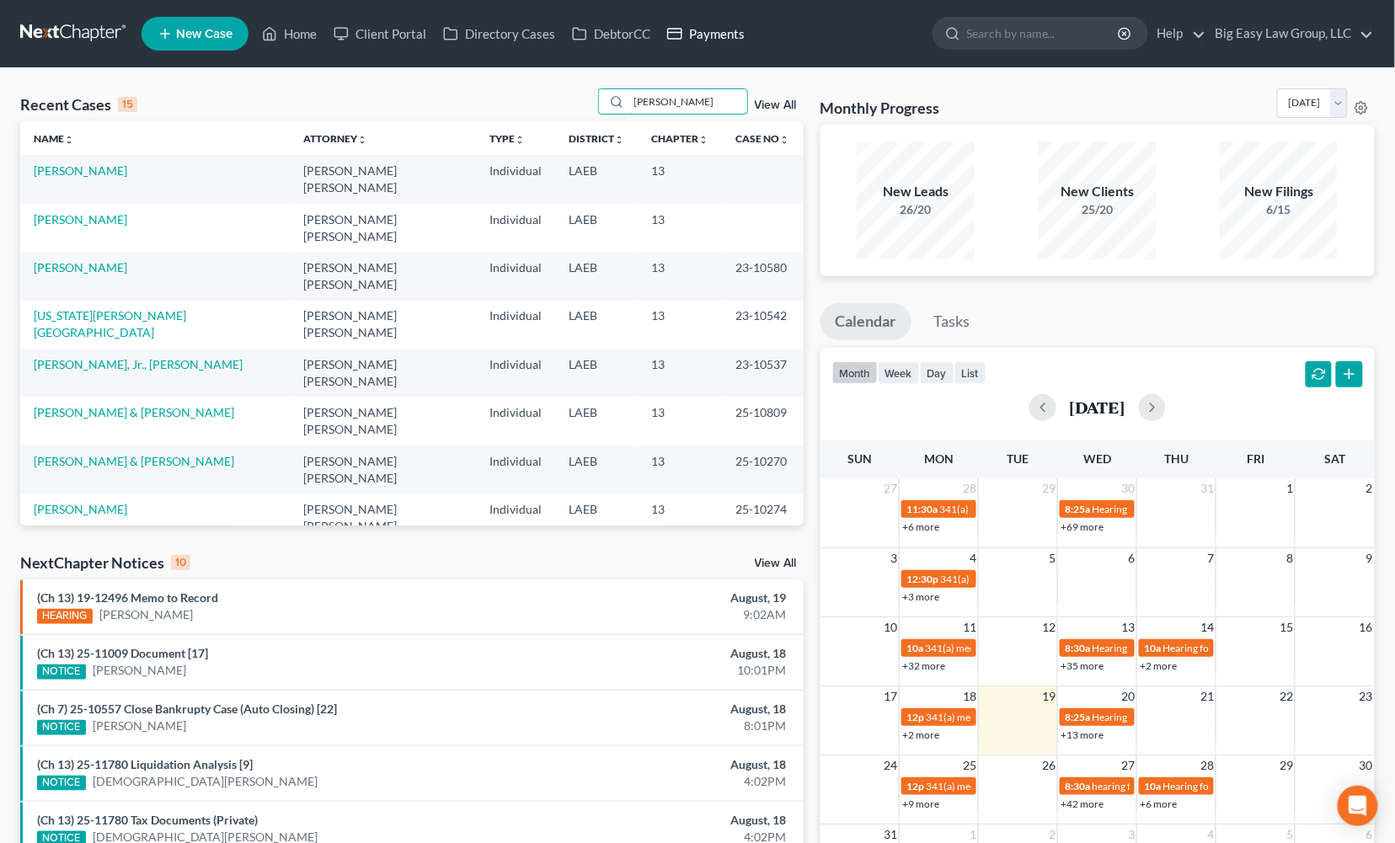
type input "frede"
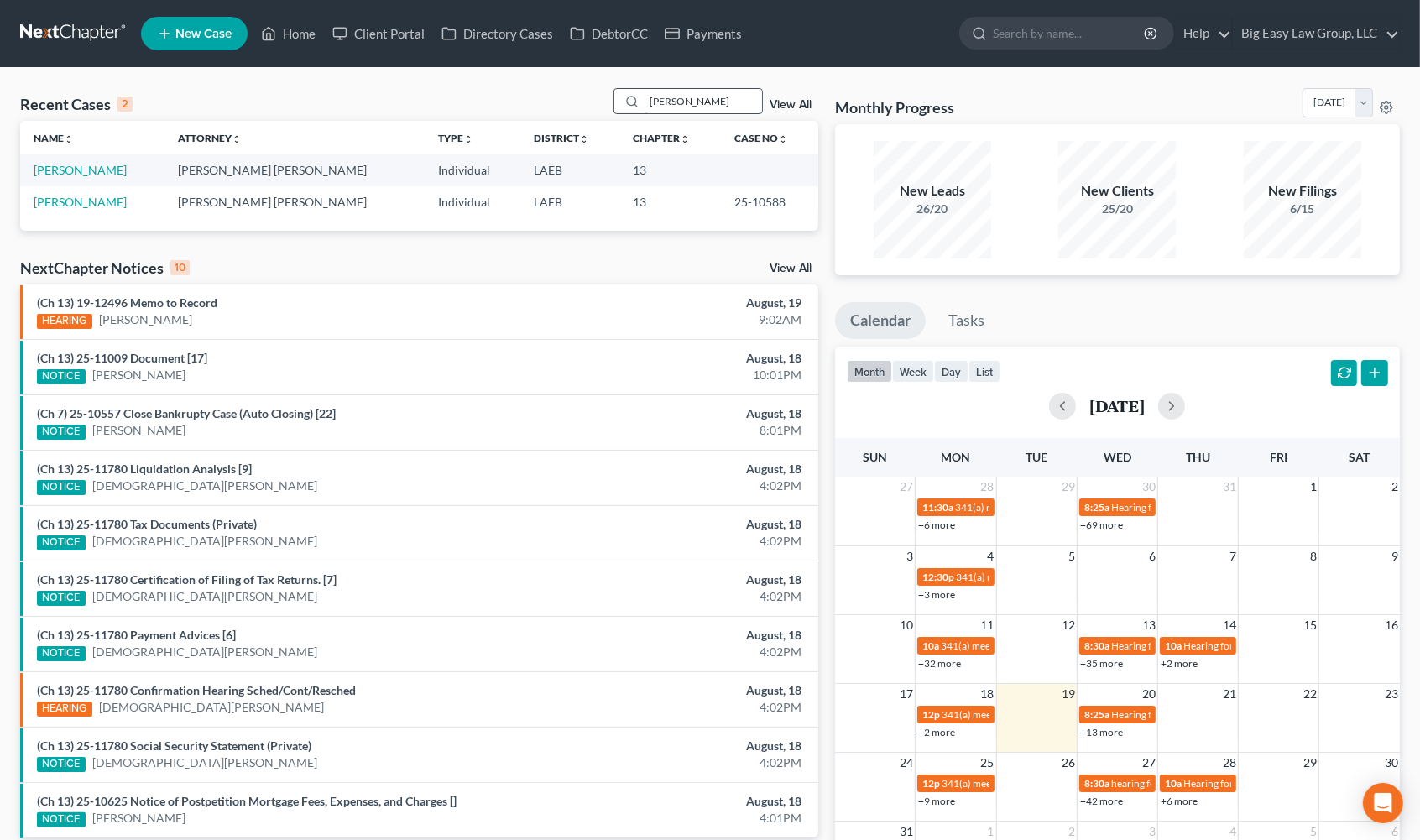
click at [676, 99] on input "frede" at bounding box center [704, 101] width 118 height 24
drag, startPoint x: 703, startPoint y: 101, endPoint x: 523, endPoint y: 44, distance: 188.8
click at [524, 45] on div "Home New Case Client Portal Directory Cases DebtorCC Payments Big Easy Law Grou…" at bounding box center [710, 484] width 1420 height 970
type input "[PERSON_NAME]"
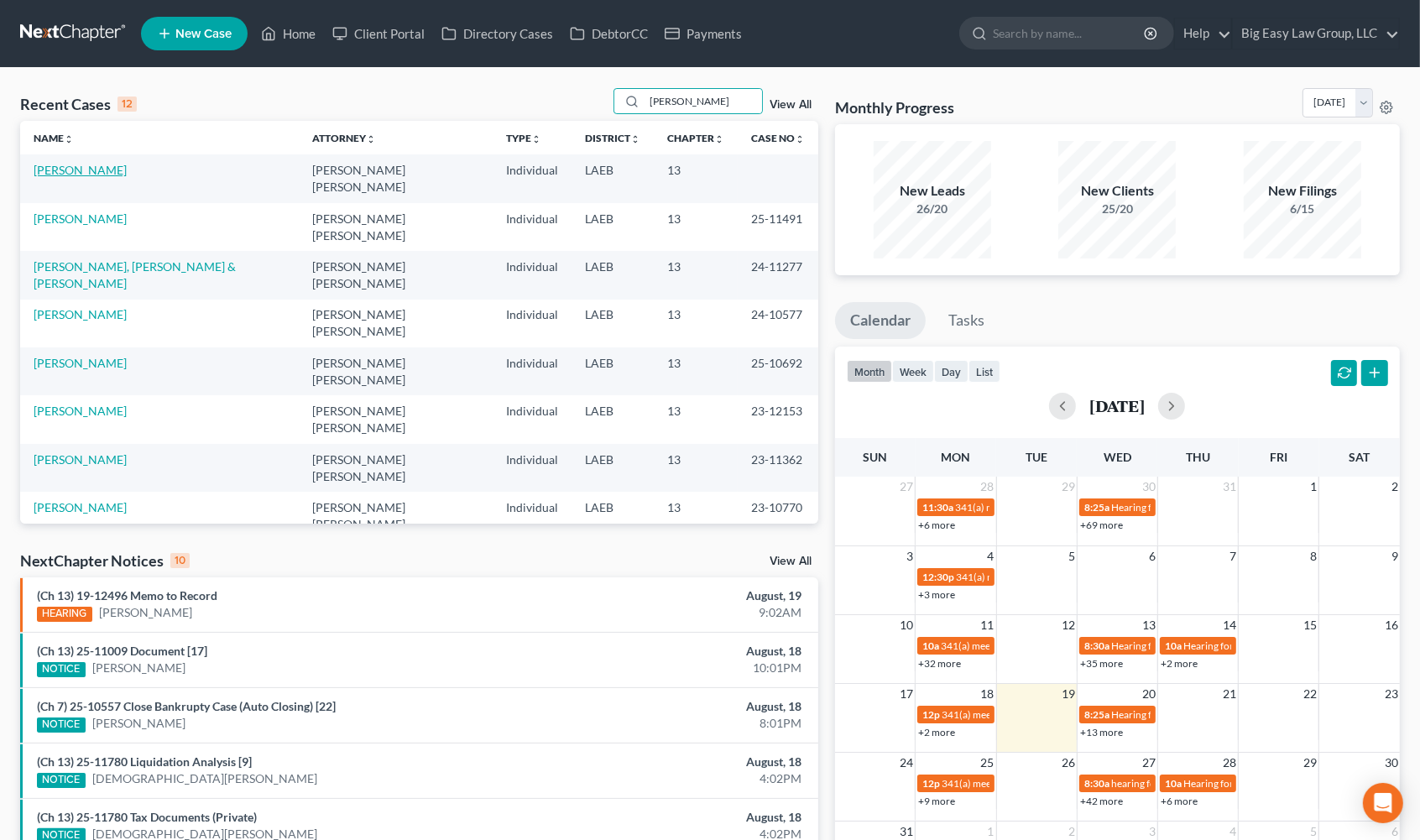
click at [113, 167] on link "[PERSON_NAME]" at bounding box center [81, 169] width 94 height 14
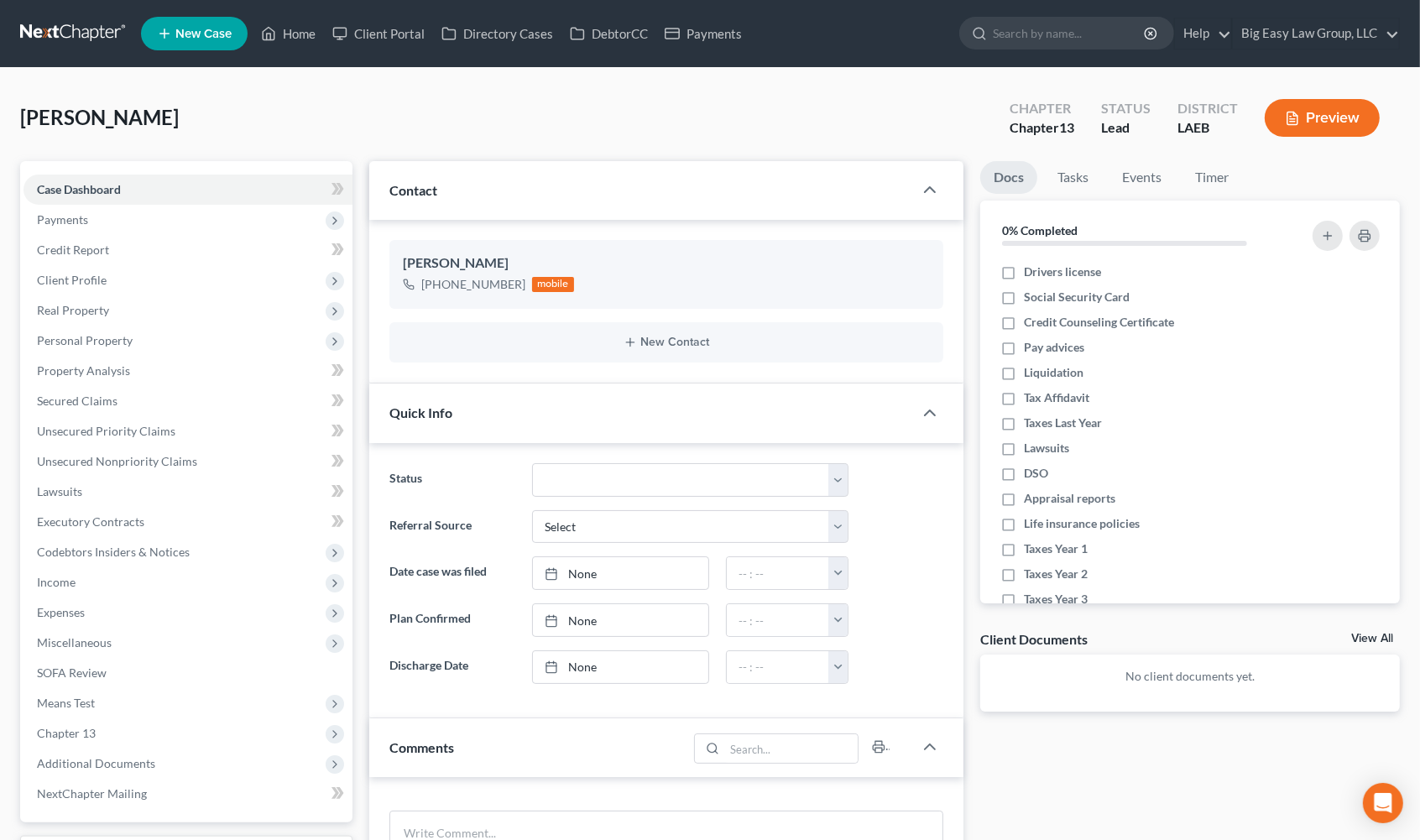
scroll to position [298, 0]
click at [255, 281] on span "Client Profile" at bounding box center [188, 280] width 329 height 30
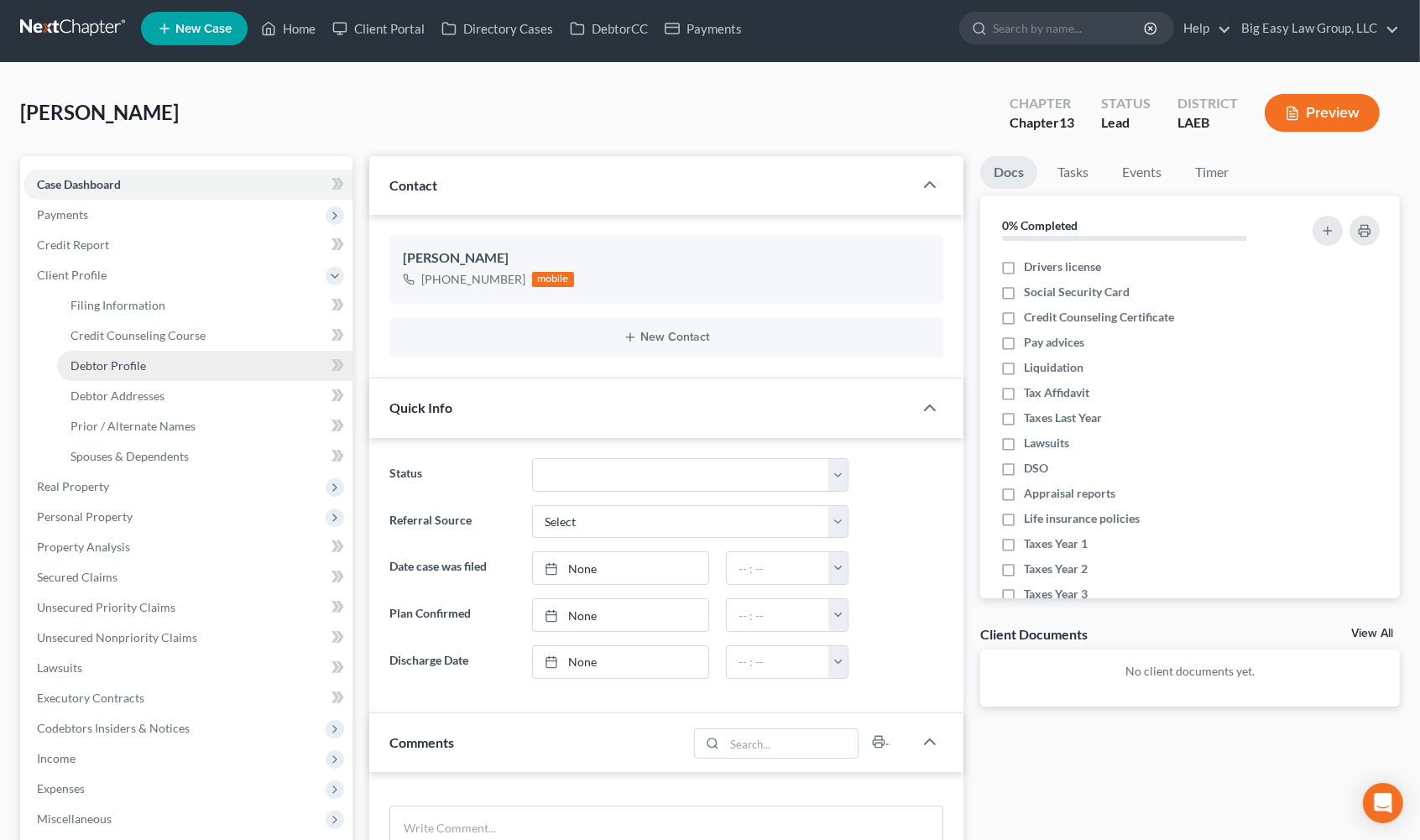
scroll to position [26, 0]
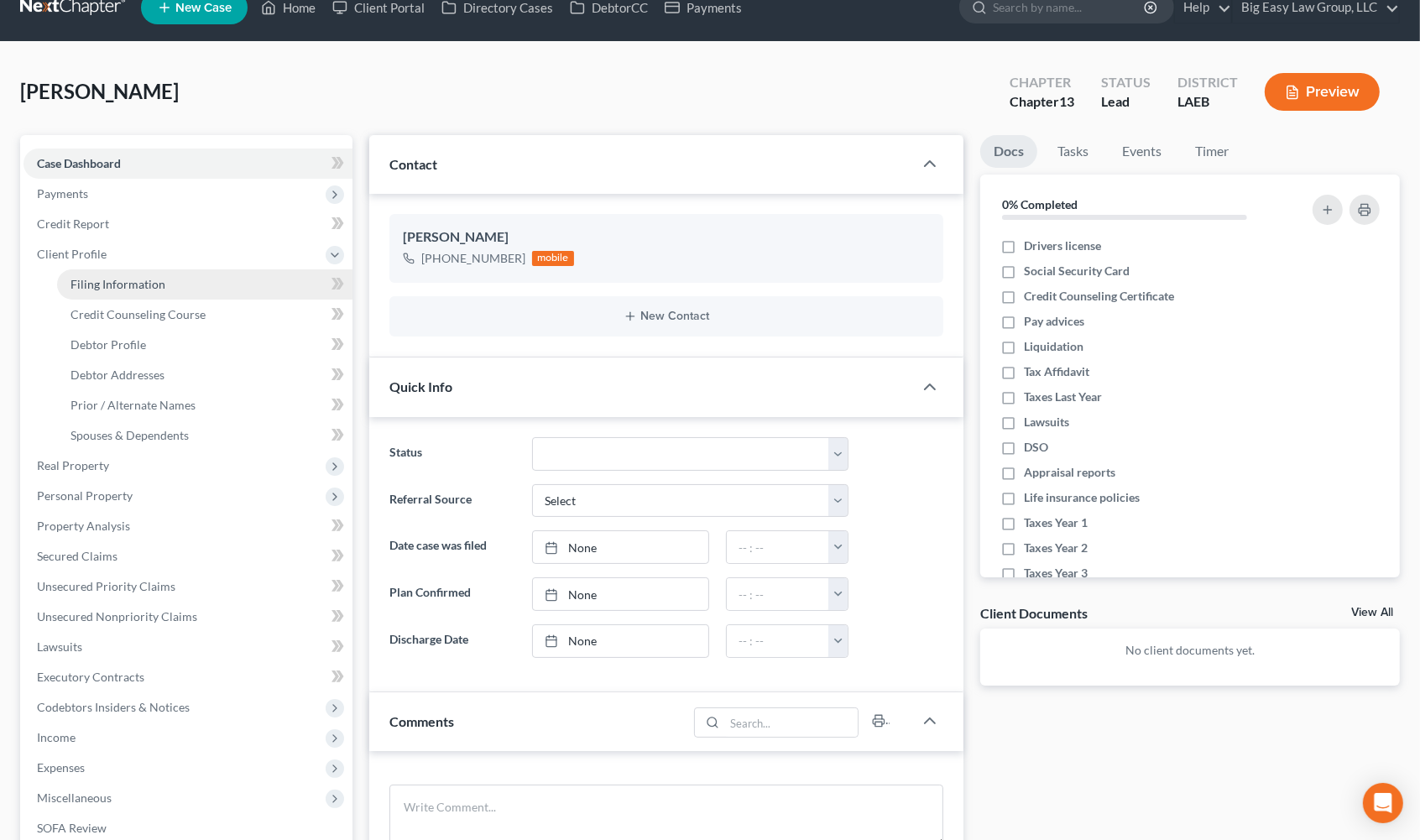
click at [198, 283] on link "Filing Information" at bounding box center [204, 284] width 296 height 30
select select "1"
select select "0"
select select "3"
select select "19"
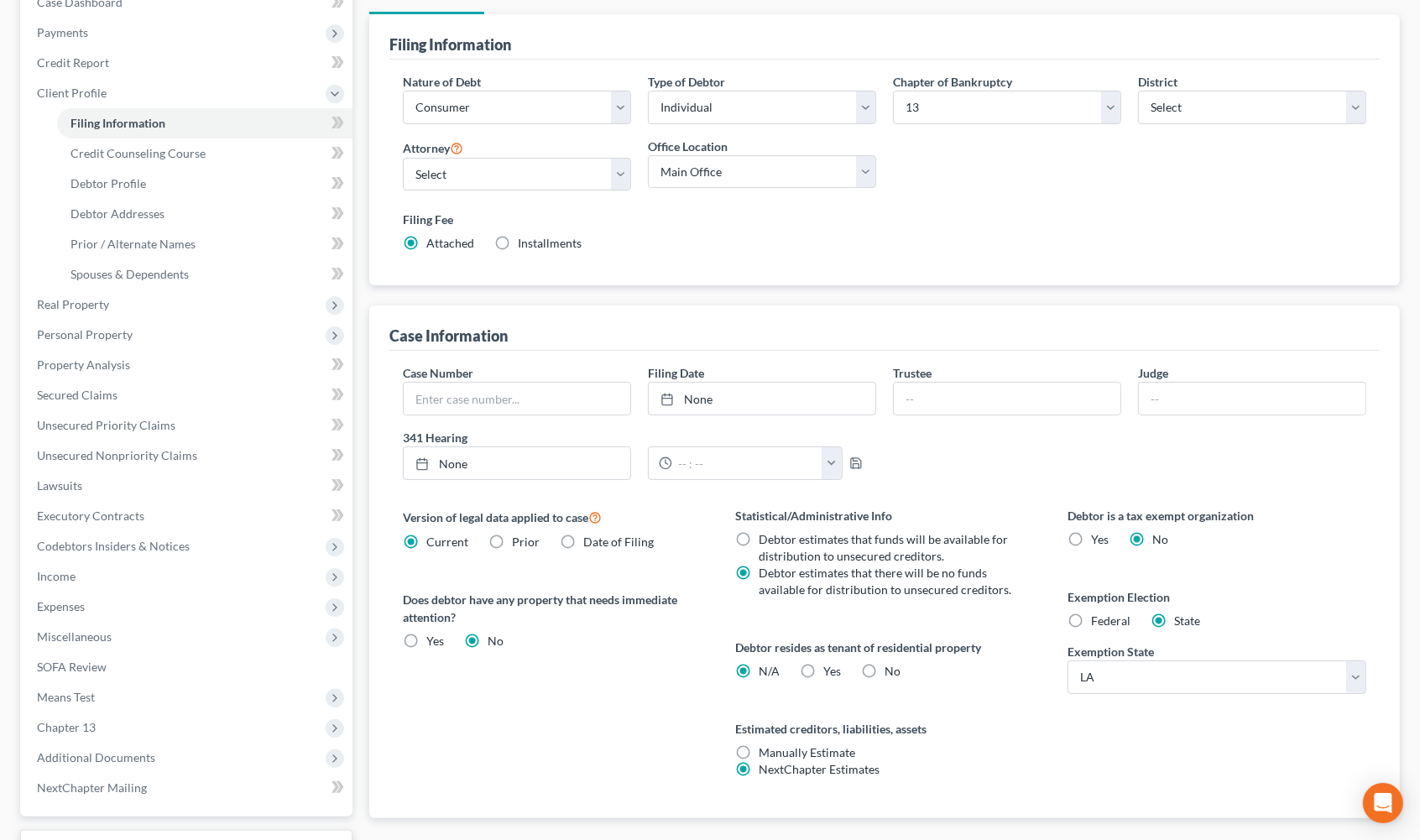
scroll to position [188, 0]
click at [161, 297] on span "Real Property" at bounding box center [188, 304] width 329 height 30
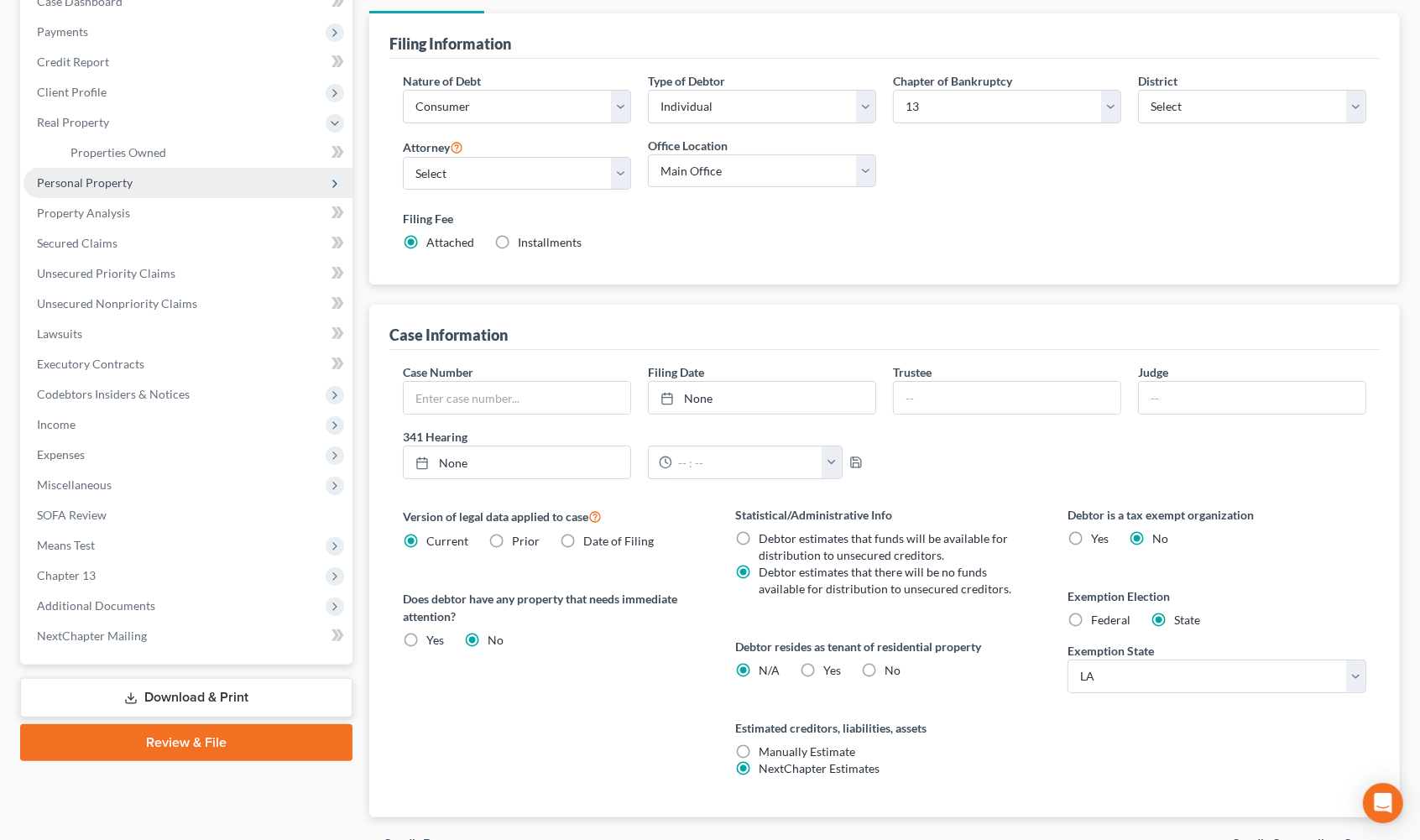
click at [85, 170] on span "Personal Property" at bounding box center [188, 182] width 329 height 30
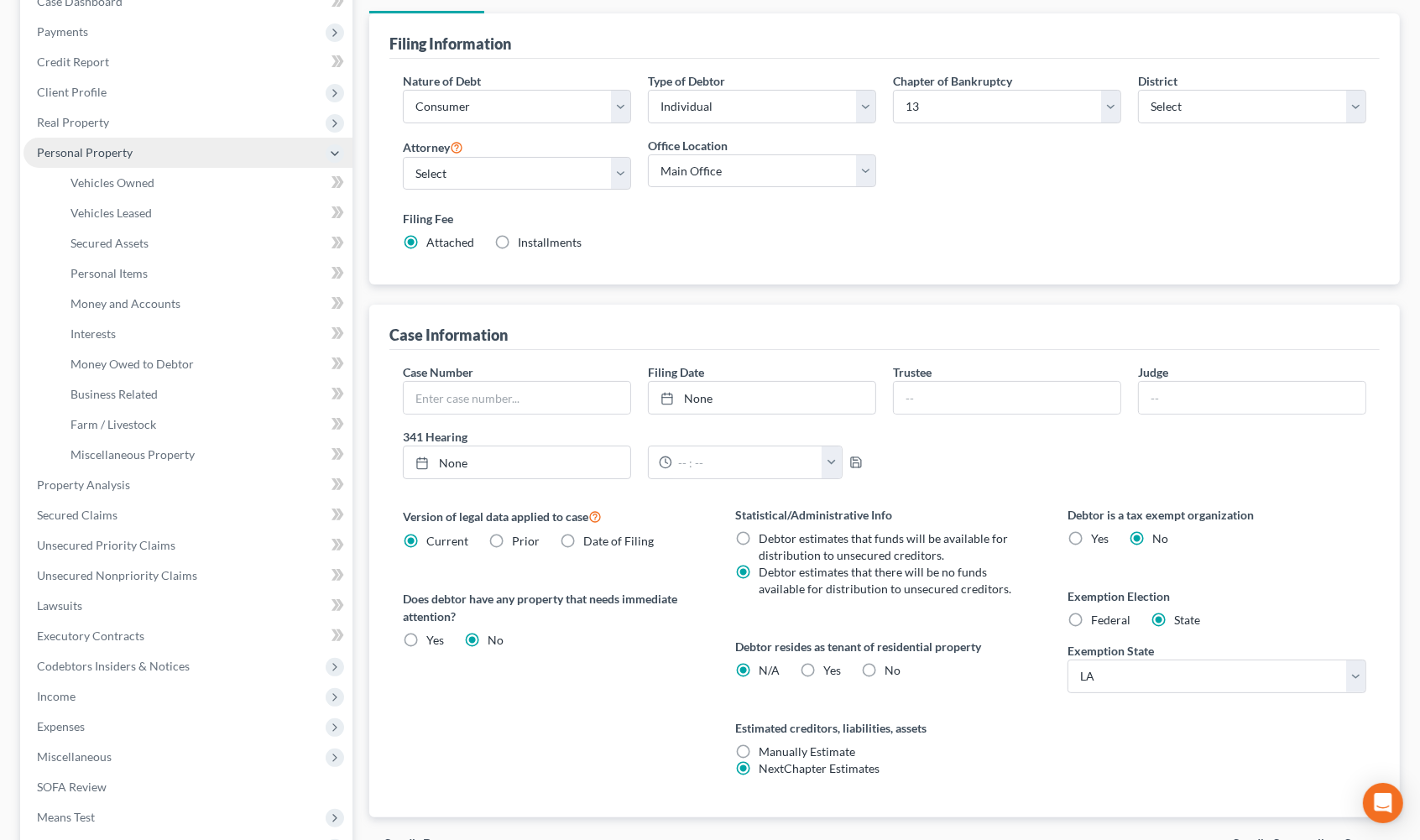
click at [94, 153] on span "Personal Property" at bounding box center [85, 152] width 96 height 14
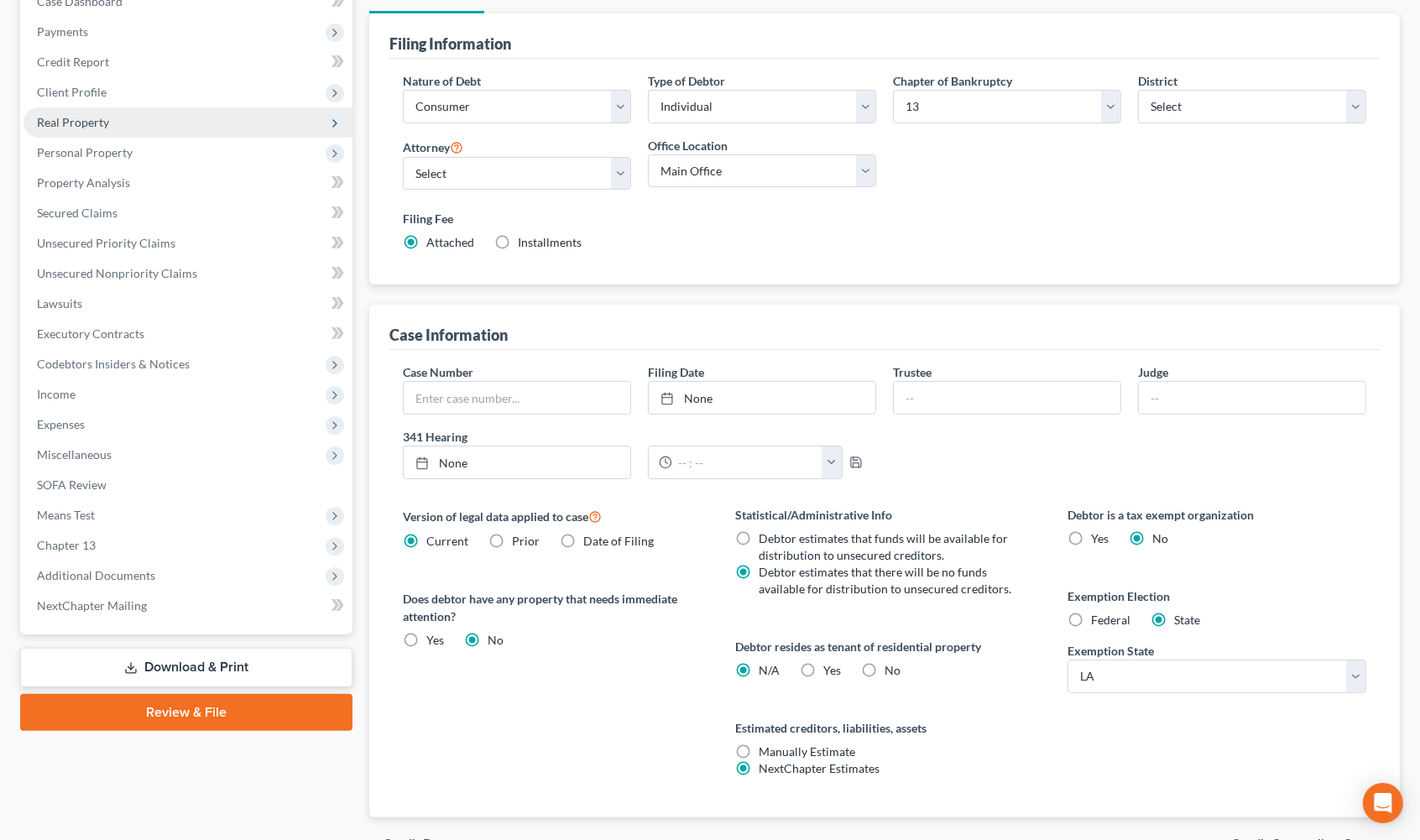
click at [101, 133] on span "Real Property" at bounding box center [188, 123] width 329 height 30
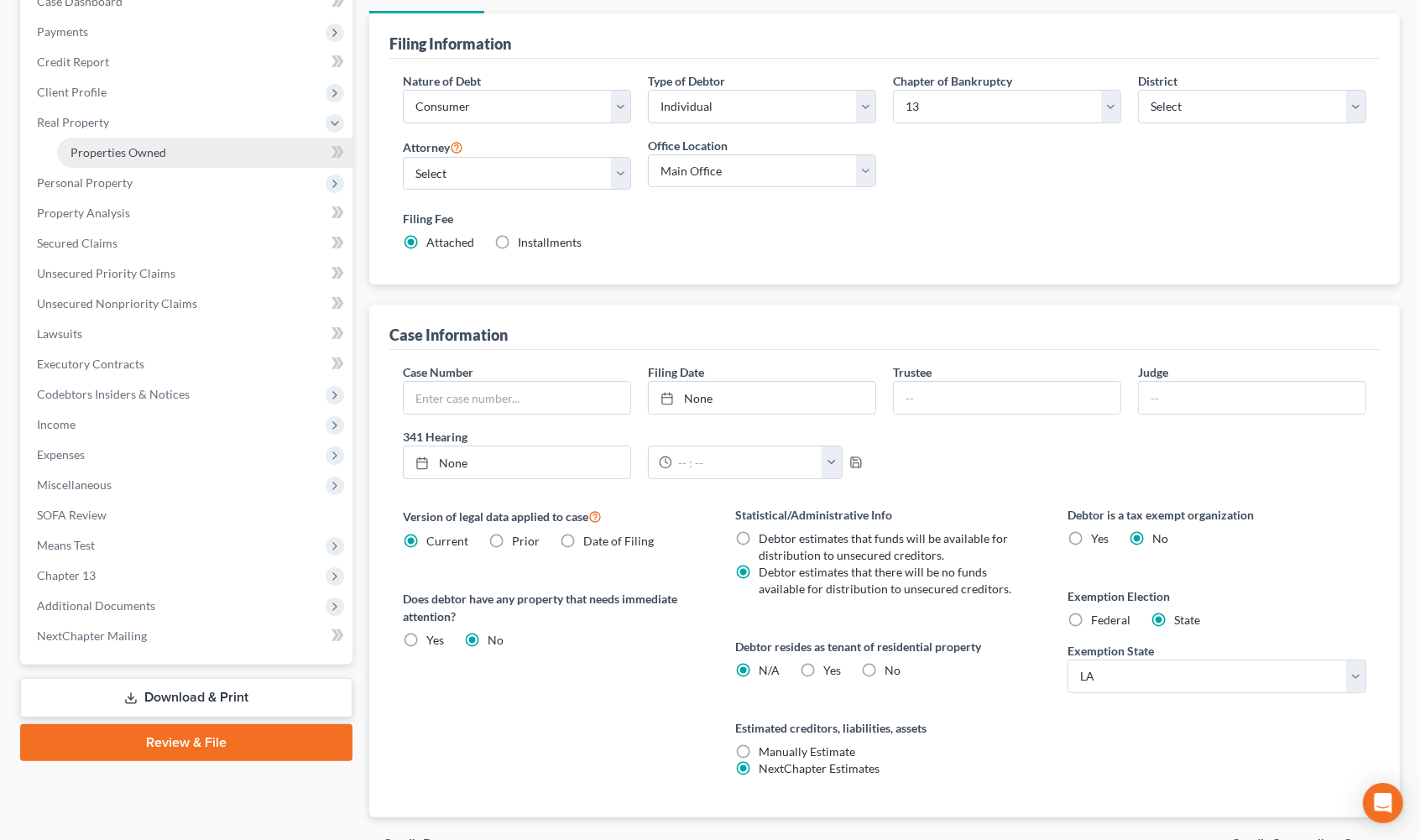
click at [107, 146] on span "Properties Owned" at bounding box center [119, 152] width 96 height 14
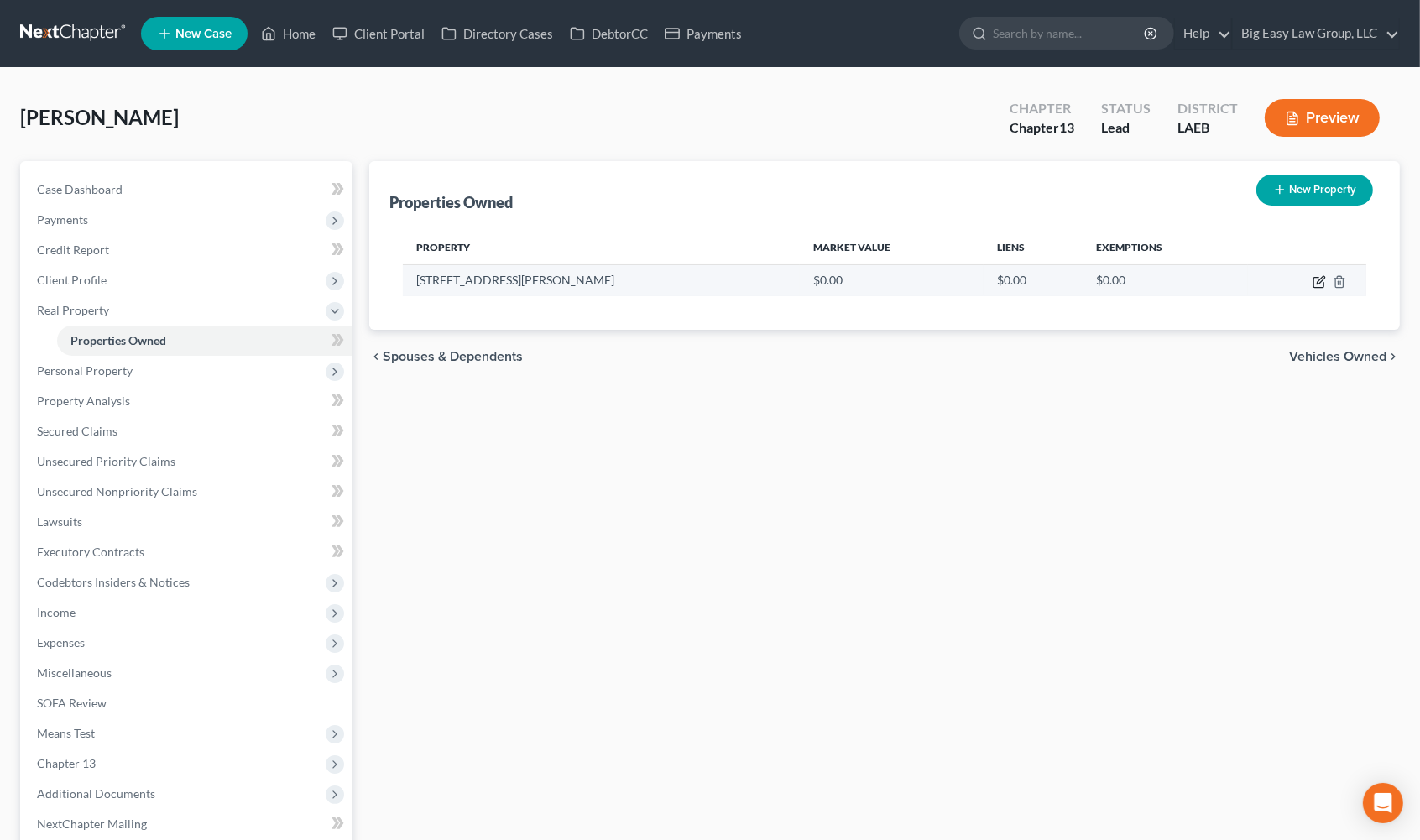
click at [1316, 275] on icon "button" at bounding box center [1319, 281] width 13 height 13
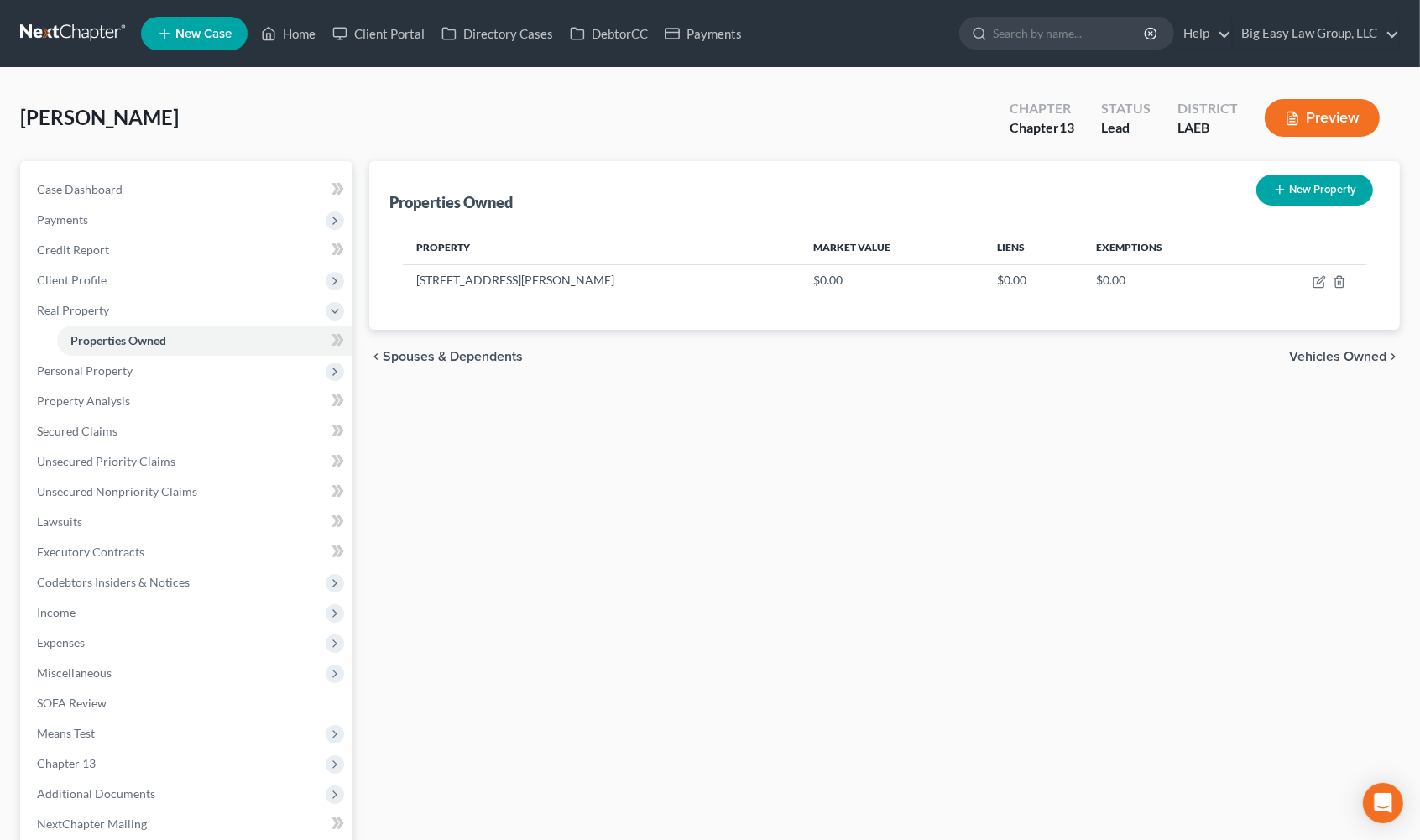
select select "19"
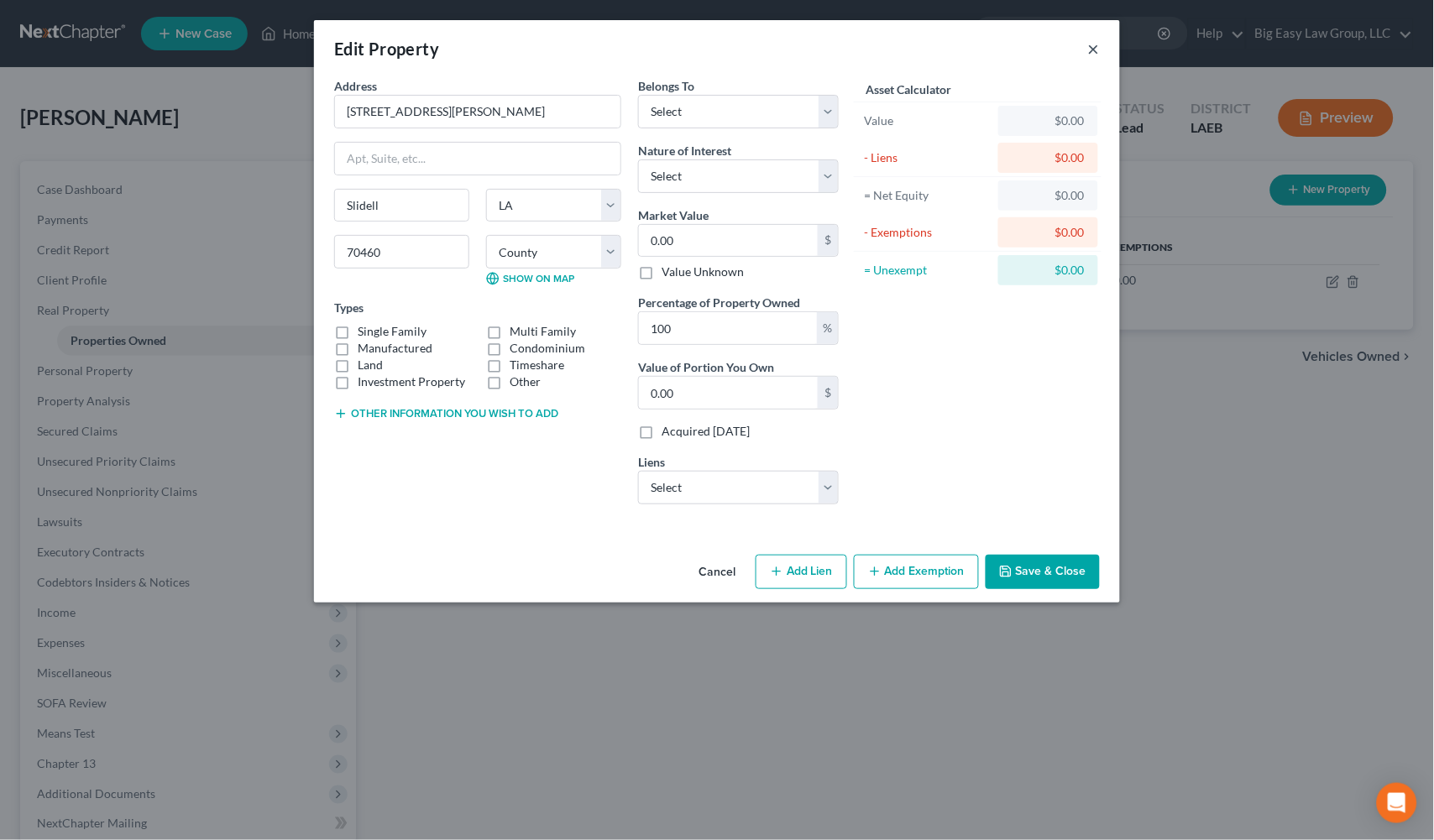
click at [1095, 46] on button "×" at bounding box center [1094, 49] width 12 height 20
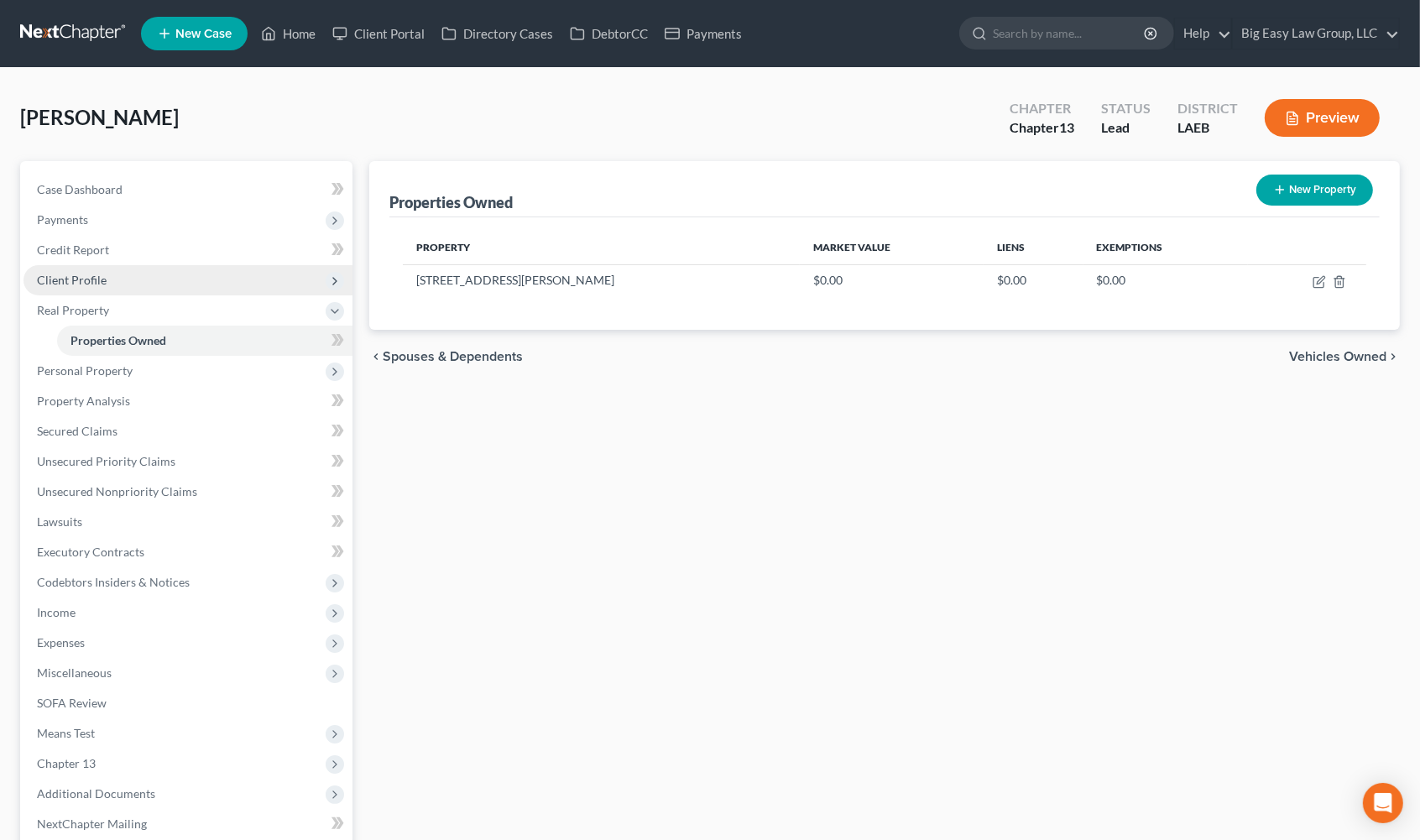
click at [162, 285] on span "Client Profile" at bounding box center [188, 280] width 329 height 30
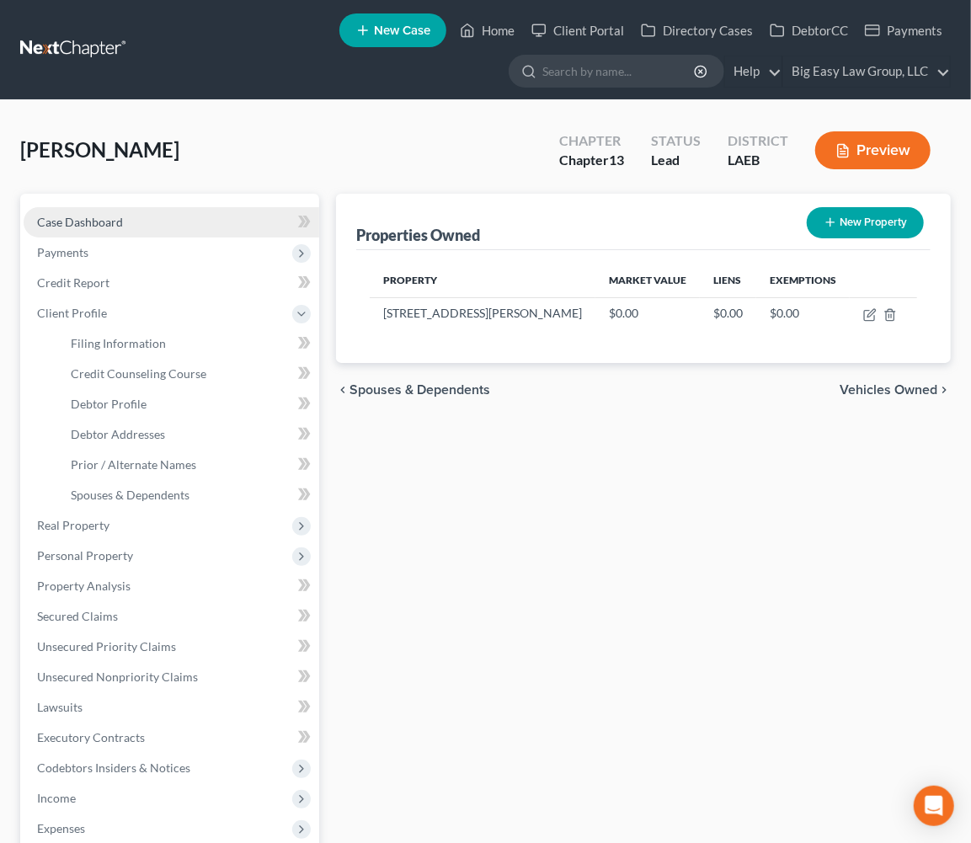
click at [51, 232] on link "Case Dashboard" at bounding box center [172, 222] width 296 height 30
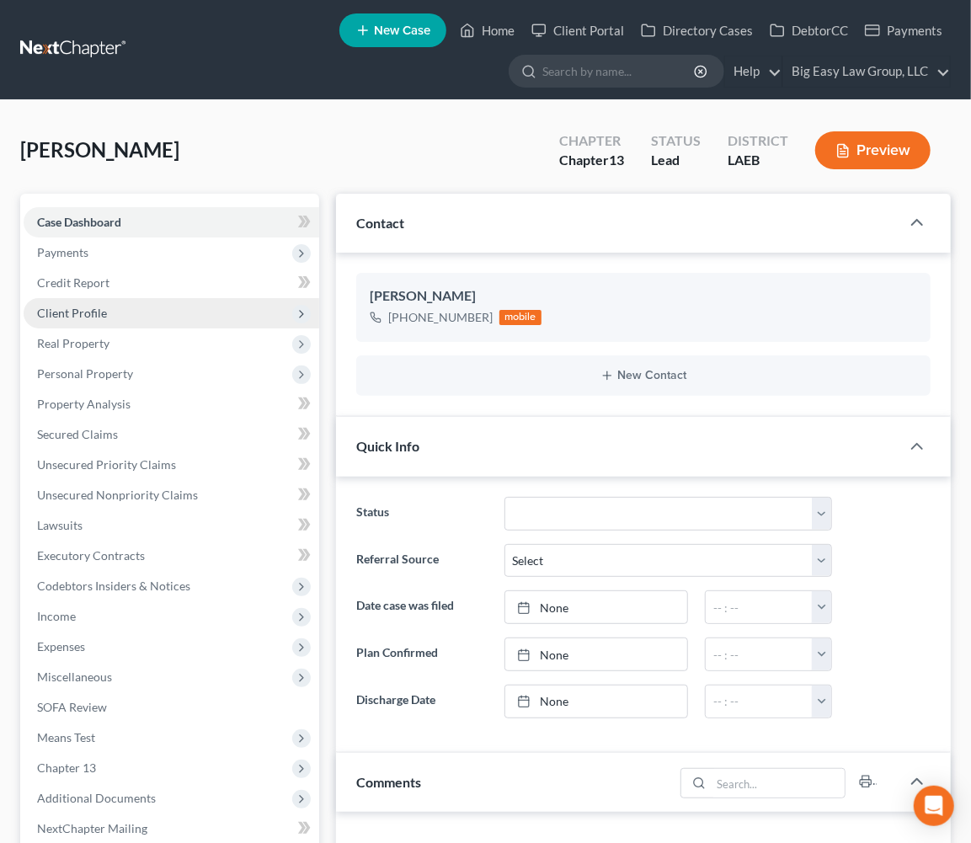
click at [99, 300] on span "Client Profile" at bounding box center [172, 313] width 296 height 30
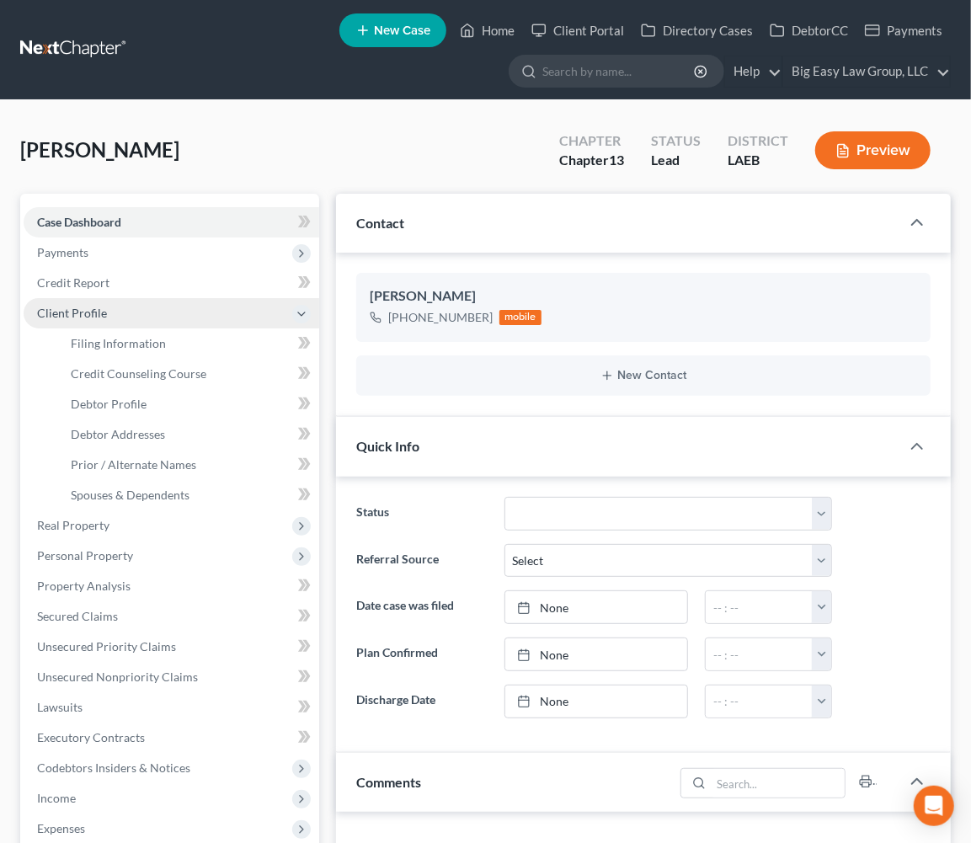
scroll to position [299, 0]
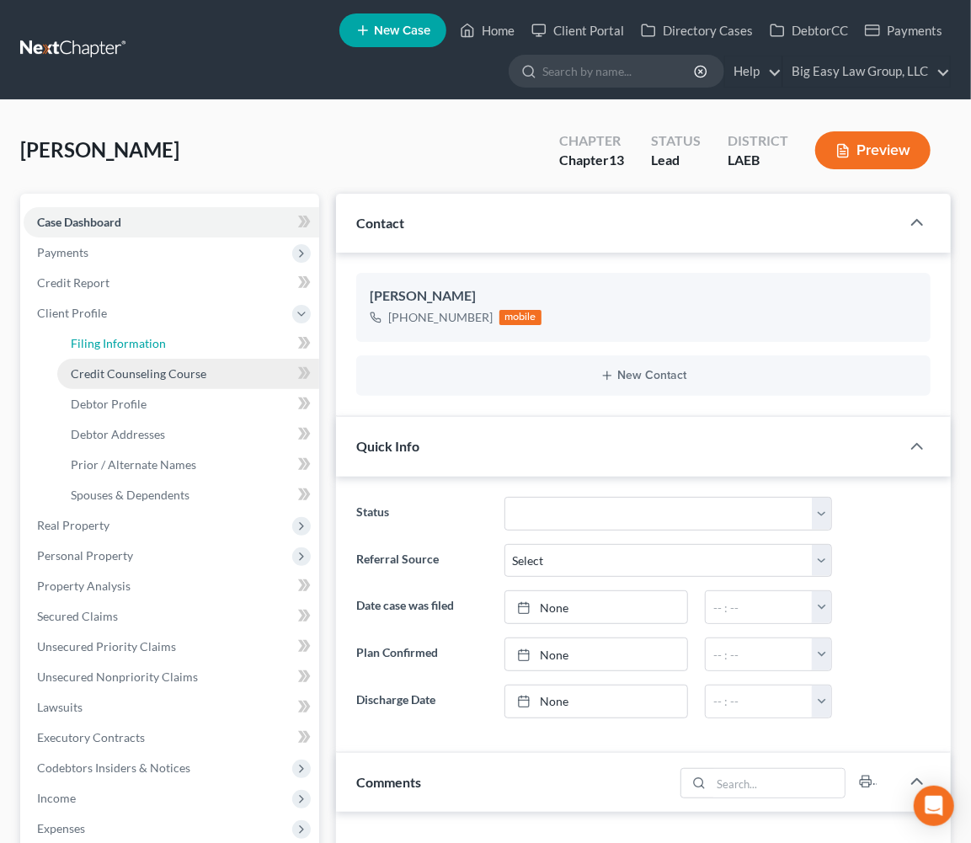
drag, startPoint x: 152, startPoint y: 336, endPoint x: 132, endPoint y: 358, distance: 29.8
click at [152, 336] on span "Filing Information" at bounding box center [118, 343] width 95 height 14
select select "1"
select select "0"
select select "3"
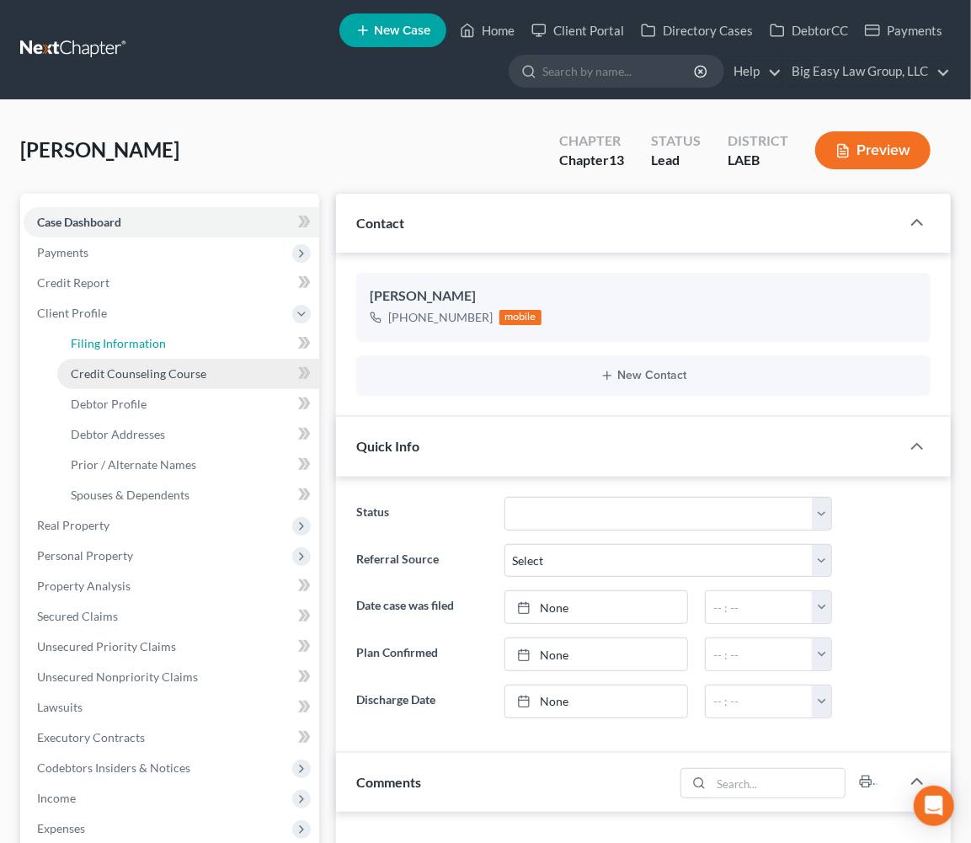
select select "34"
select select "0"
select select "19"
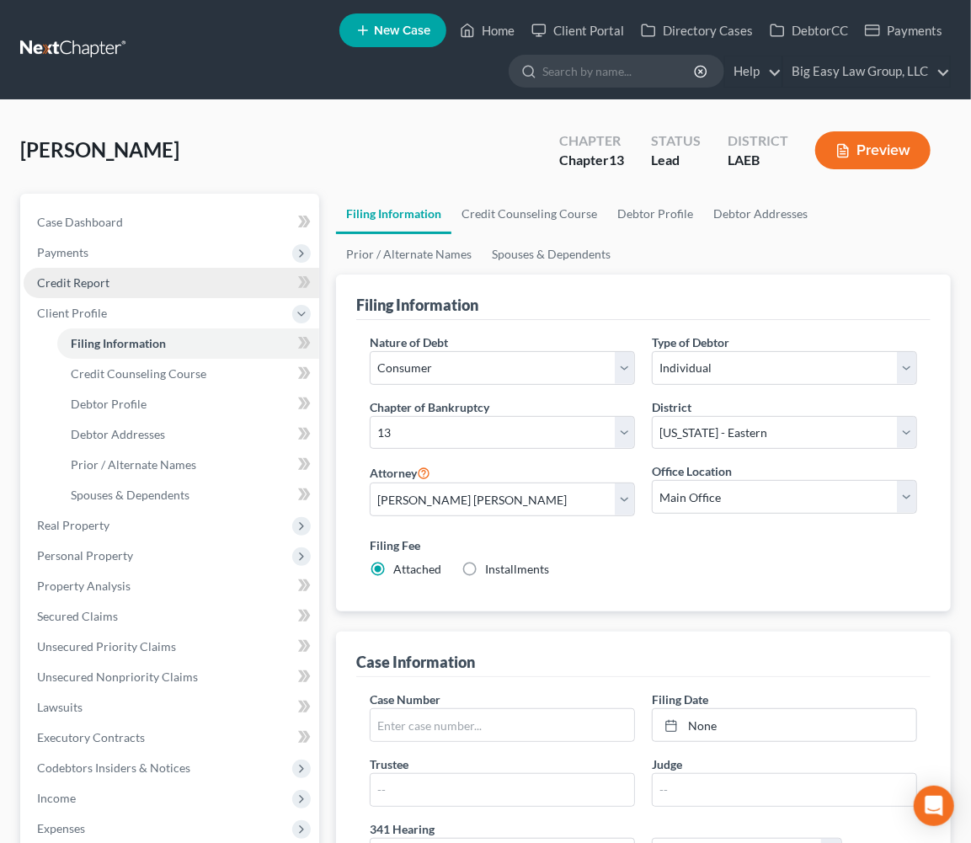
click at [191, 285] on link "Credit Report" at bounding box center [172, 283] width 296 height 30
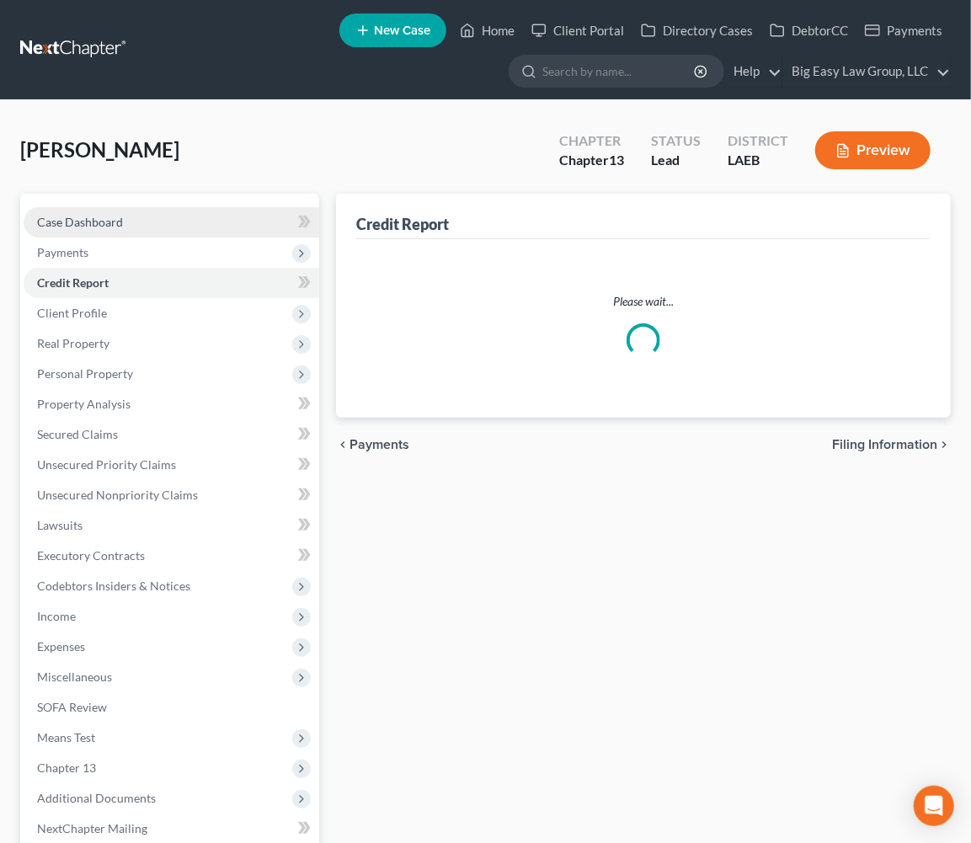
click at [160, 227] on link "Case Dashboard" at bounding box center [172, 222] width 296 height 30
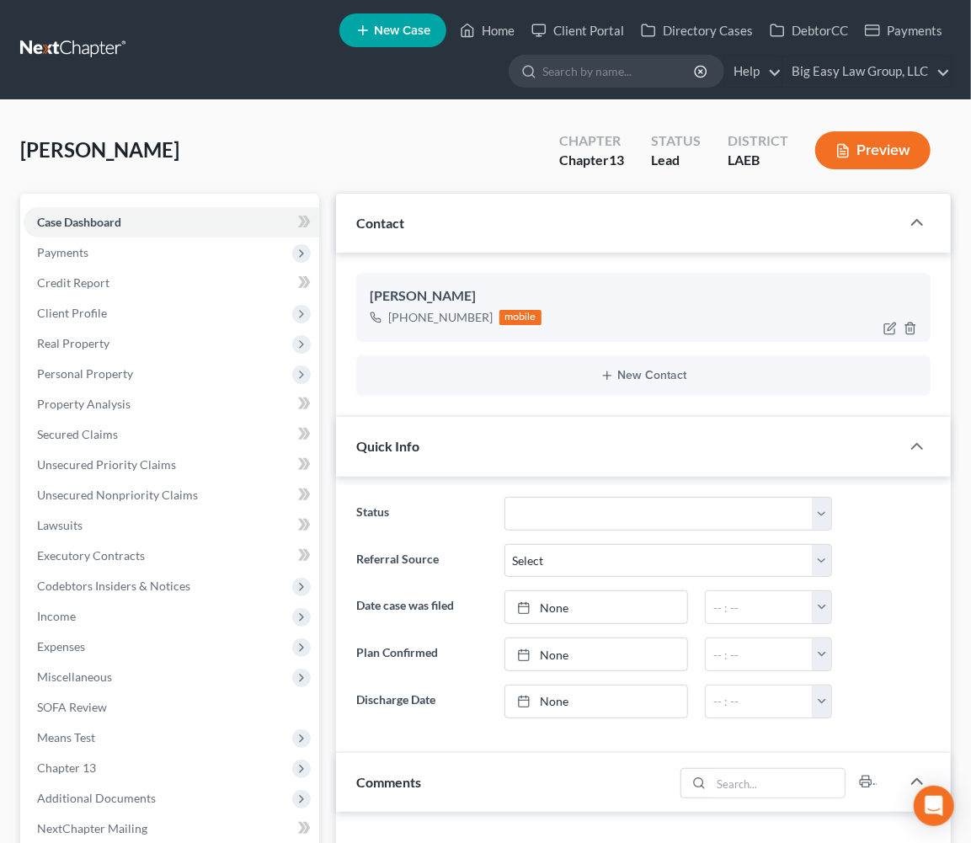
scroll to position [299, 0]
click at [886, 324] on icon "button" at bounding box center [890, 328] width 13 height 13
select select "0"
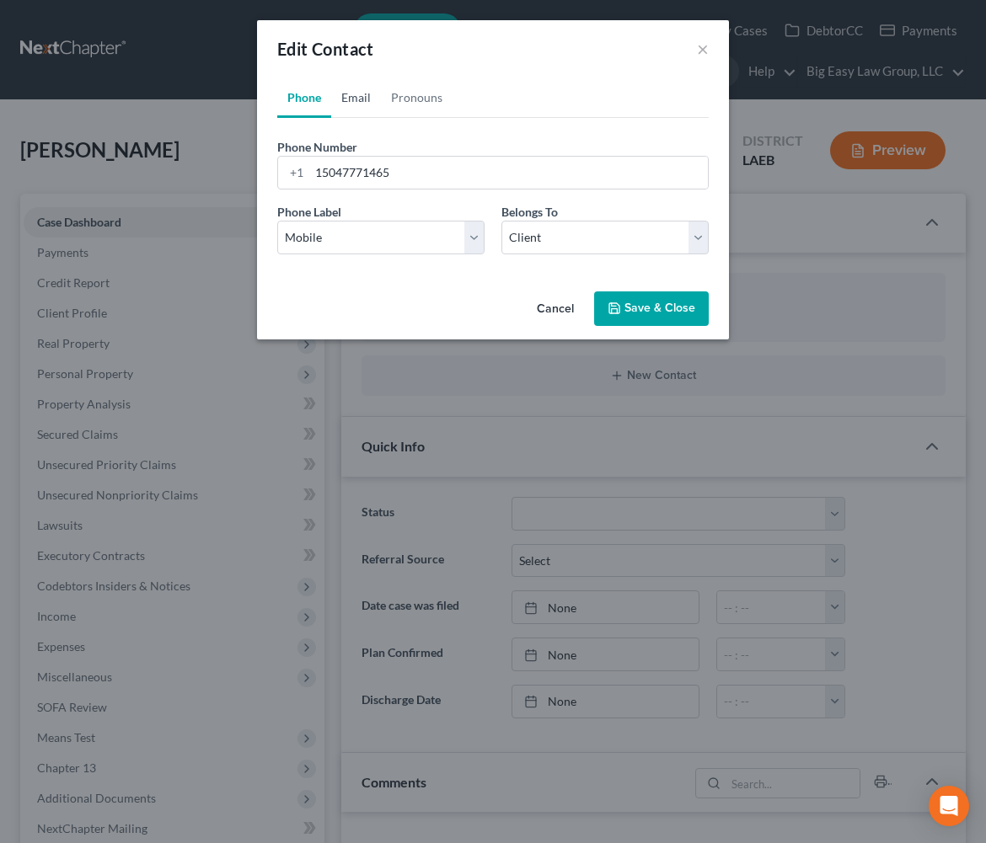
click at [351, 94] on link "Email" at bounding box center [356, 98] width 50 height 40
click at [345, 175] on input "email" at bounding box center [508, 173] width 398 height 32
click at [371, 163] on input "email" at bounding box center [508, 173] width 398 height 32
type input "kaseyq1021@yahoo.com"
click at [359, 238] on select "Select Home Work Other" at bounding box center [380, 238] width 207 height 34
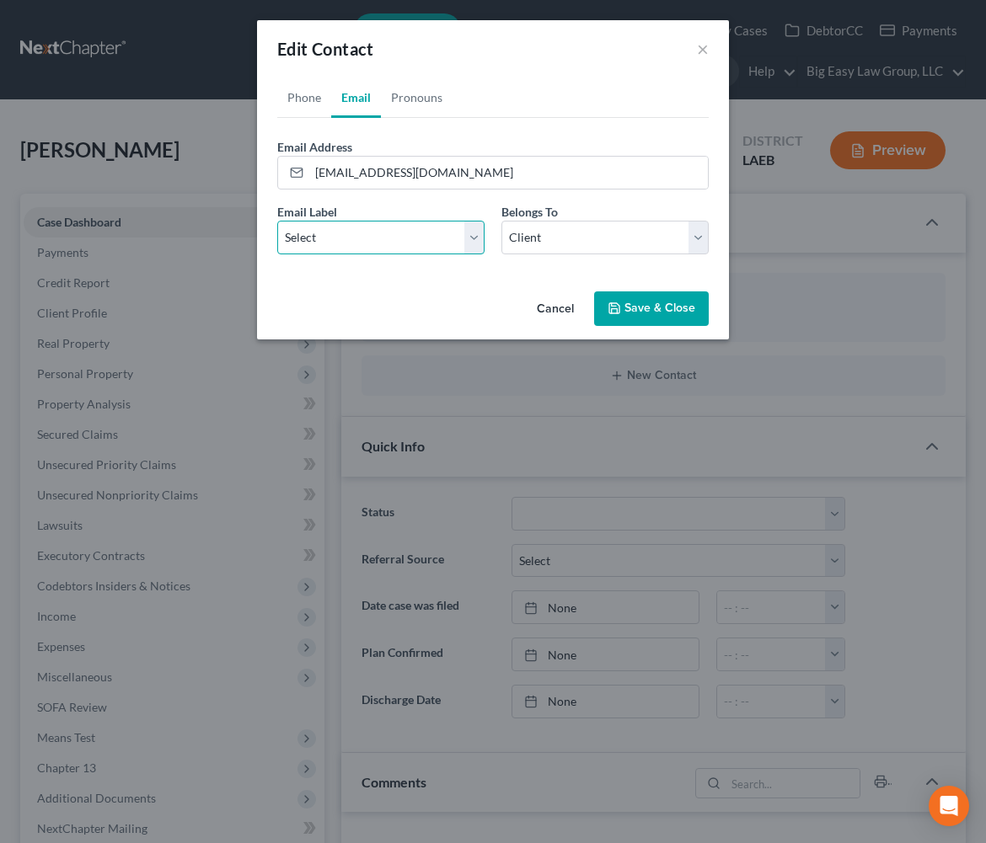
select select "0"
click at [277, 221] on select "Select Home Work Other" at bounding box center [380, 238] width 207 height 34
click at [428, 101] on link "Pronouns" at bounding box center [417, 98] width 72 height 40
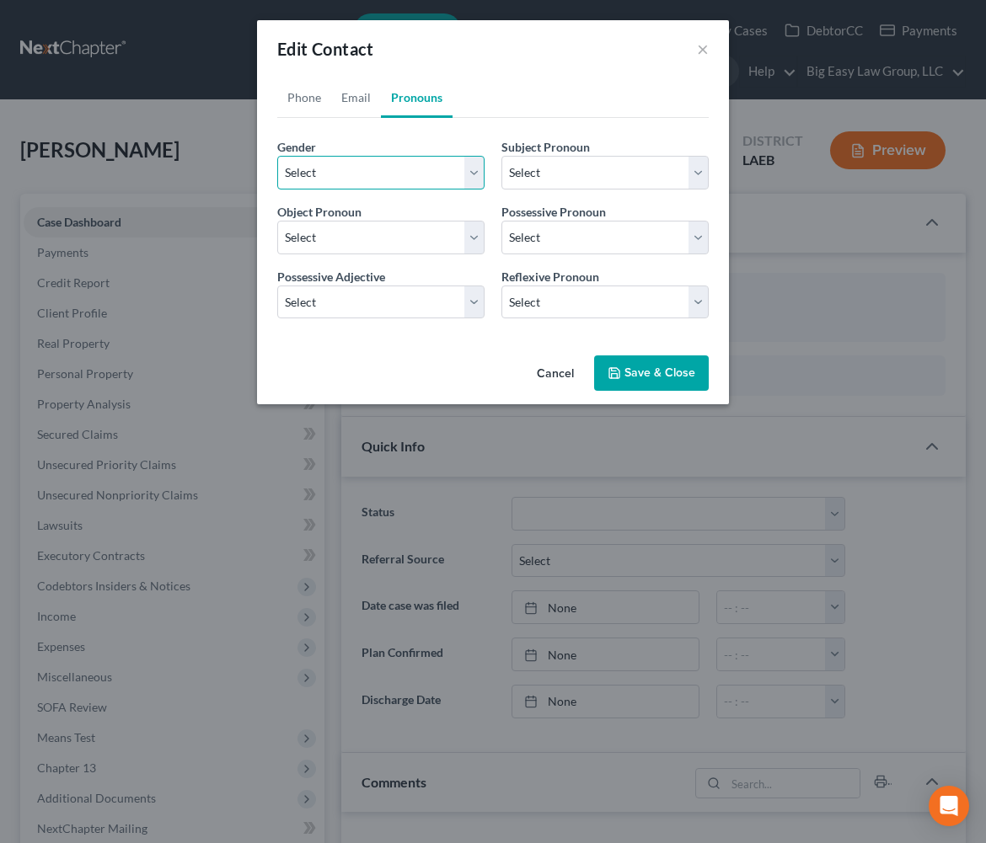
click at [396, 166] on select "Select Male Female Non Binary More Than One Person" at bounding box center [380, 173] width 207 height 34
select select "1"
click at [277, 156] on select "Select Male Female Non Binary More Than One Person" at bounding box center [380, 173] width 207 height 34
select select "1"
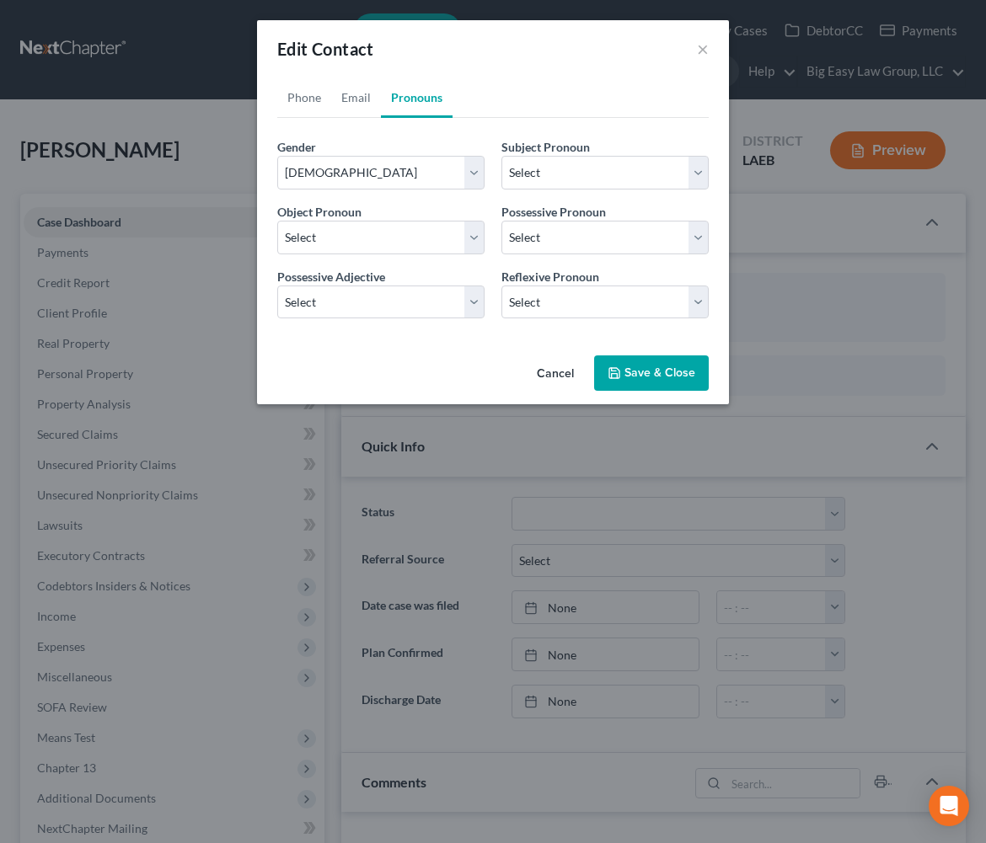
select select "1"
click at [687, 379] on button "Save & Close" at bounding box center [651, 372] width 115 height 35
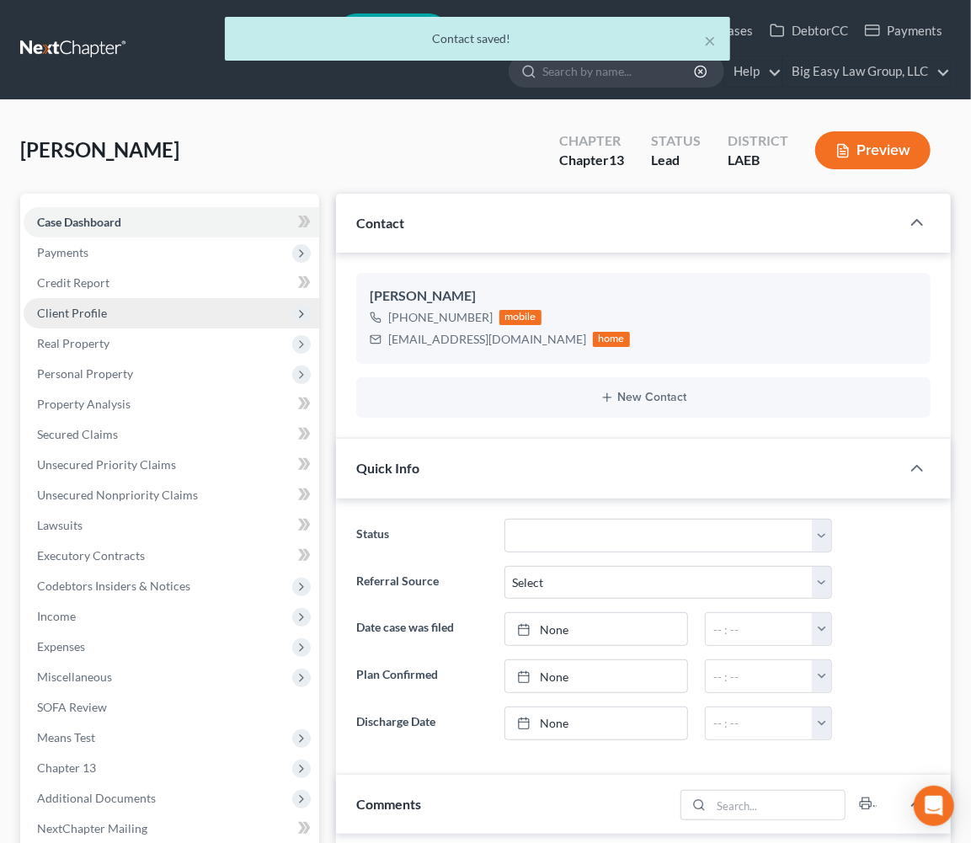
click at [182, 308] on span "Client Profile" at bounding box center [172, 313] width 296 height 30
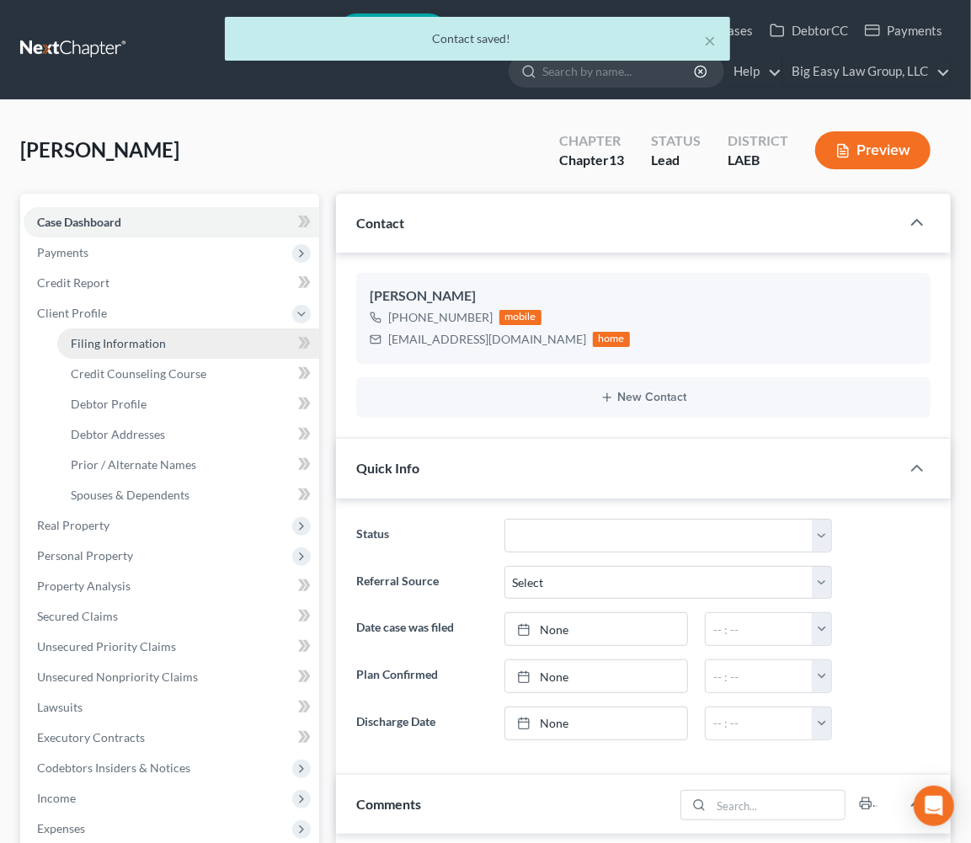
click at [183, 334] on link "Filing Information" at bounding box center [188, 344] width 262 height 30
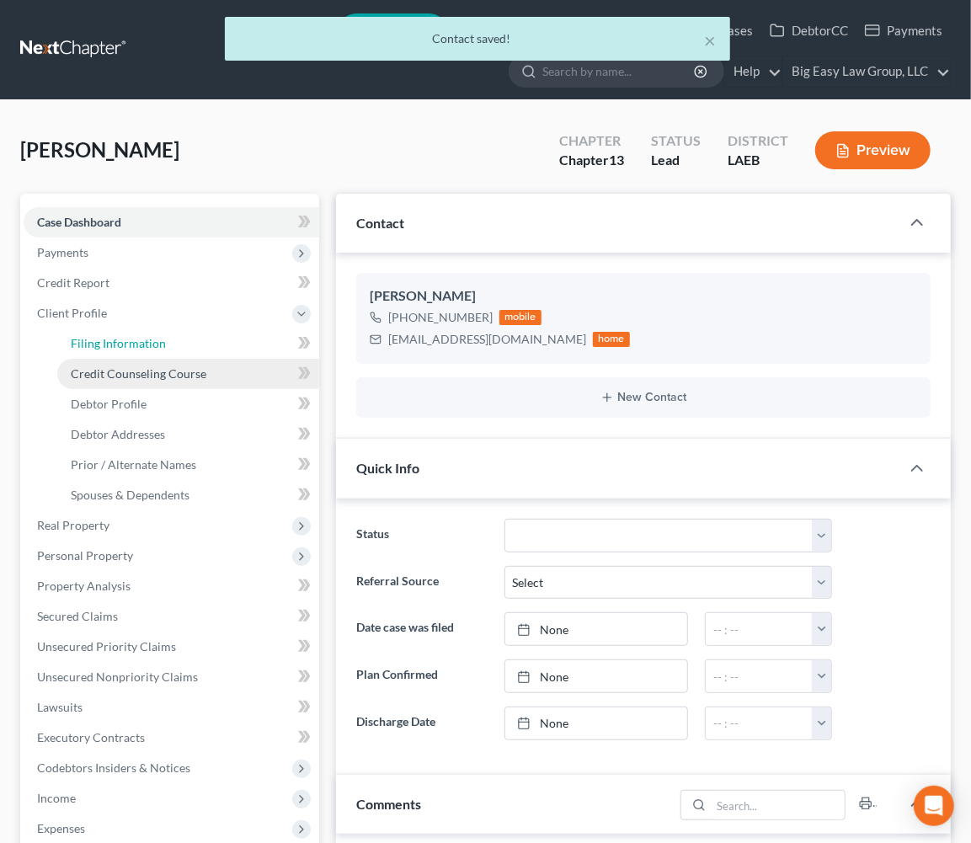
select select "1"
select select "0"
select select "3"
select select "34"
select select "0"
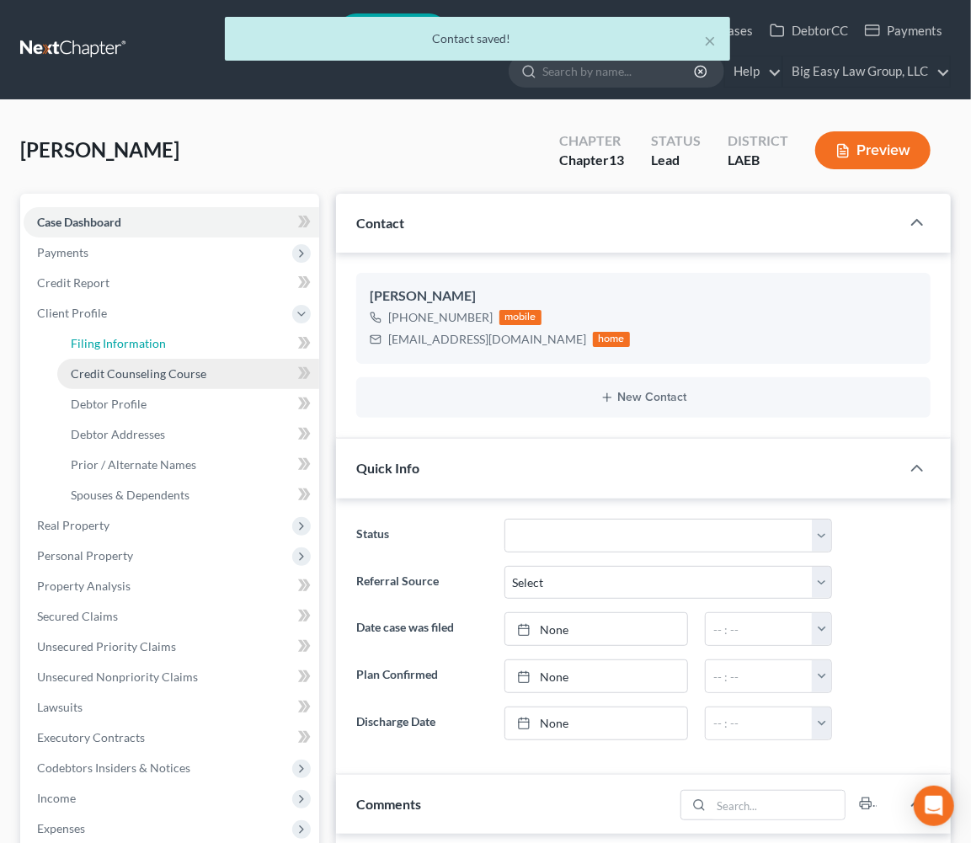
select select "19"
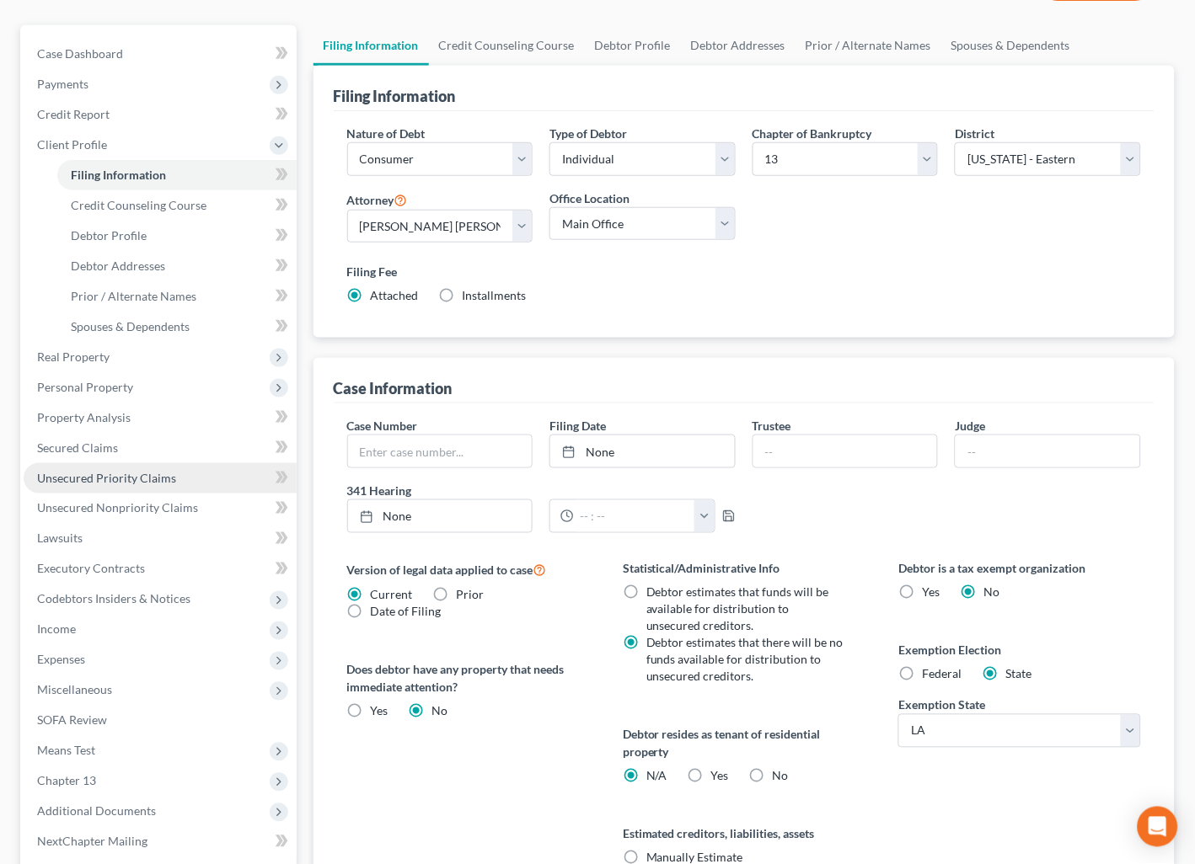
scroll to position [171, 0]
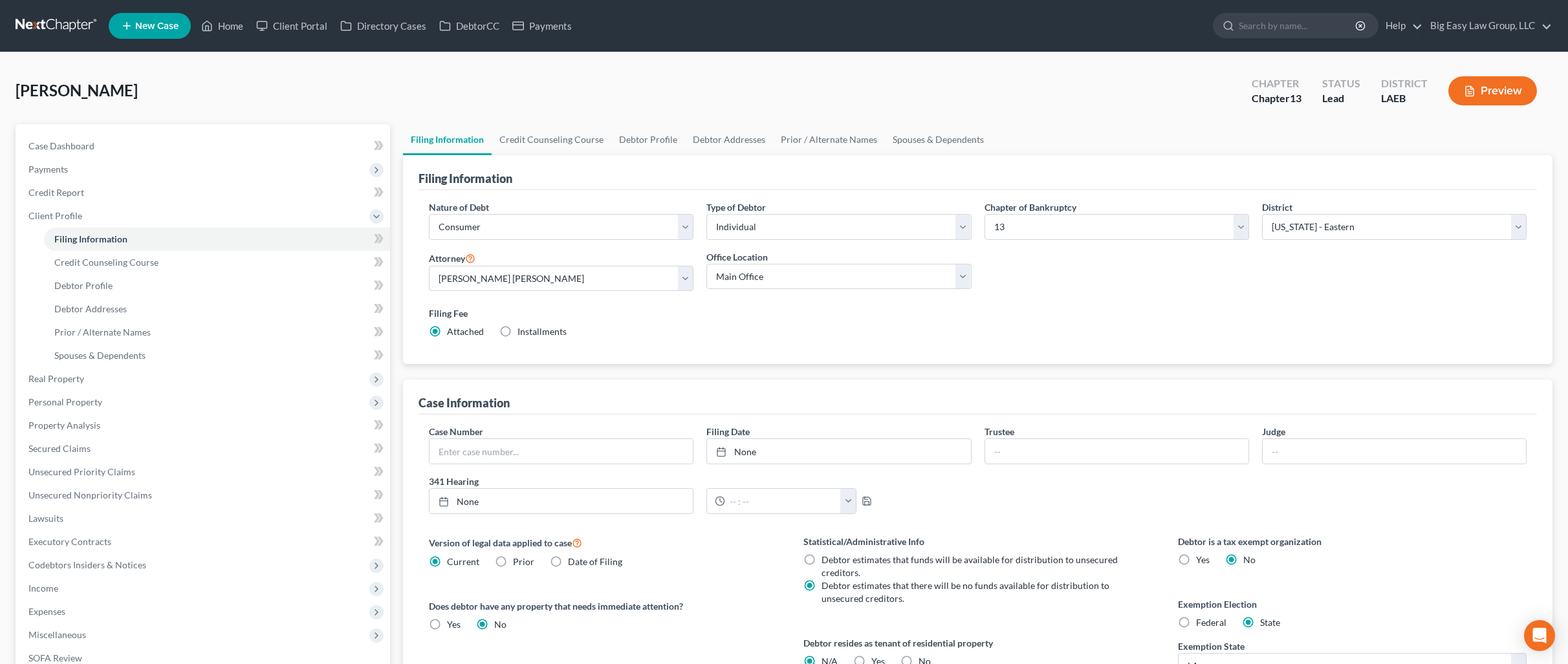
select select "1"
select select "0"
select select "3"
select select "34"
select select "0"
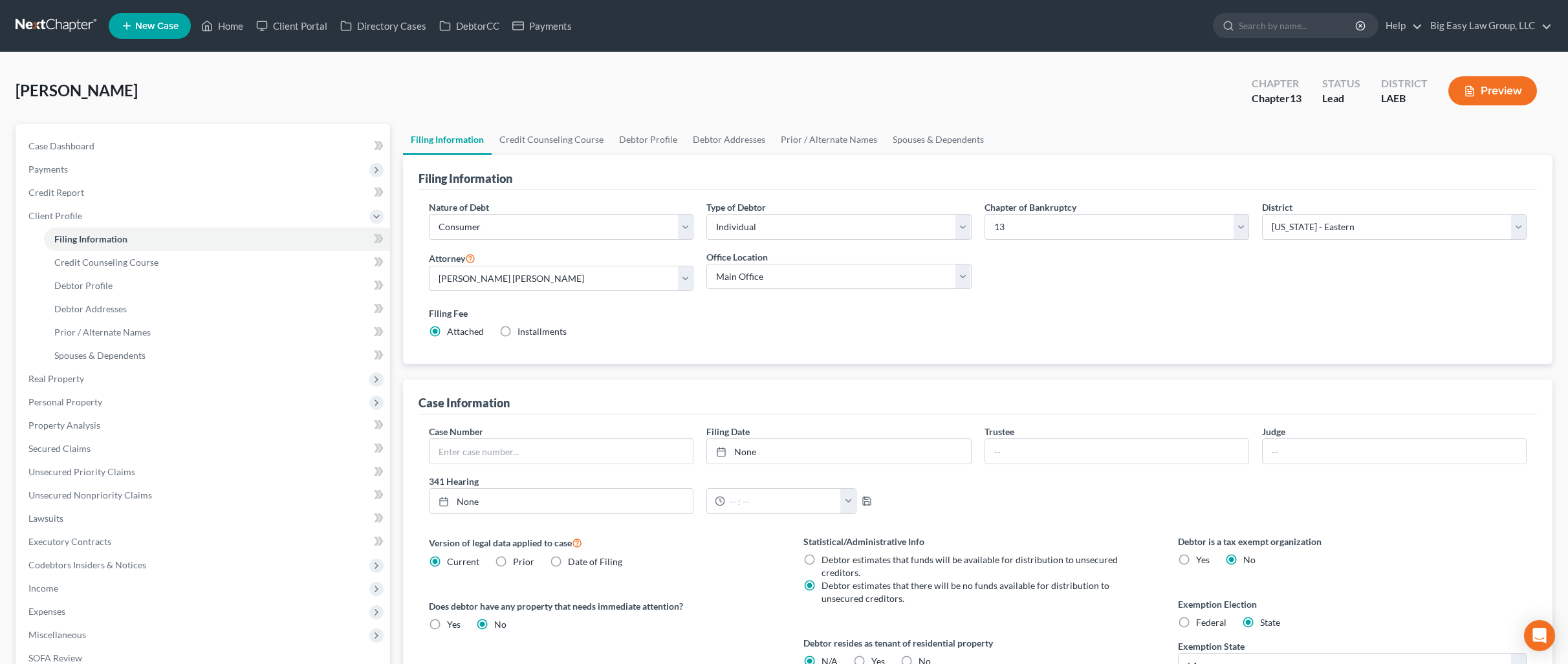
select select "19"
click at [204, 254] on link "Credit Counseling Course" at bounding box center [217, 263] width 346 height 23
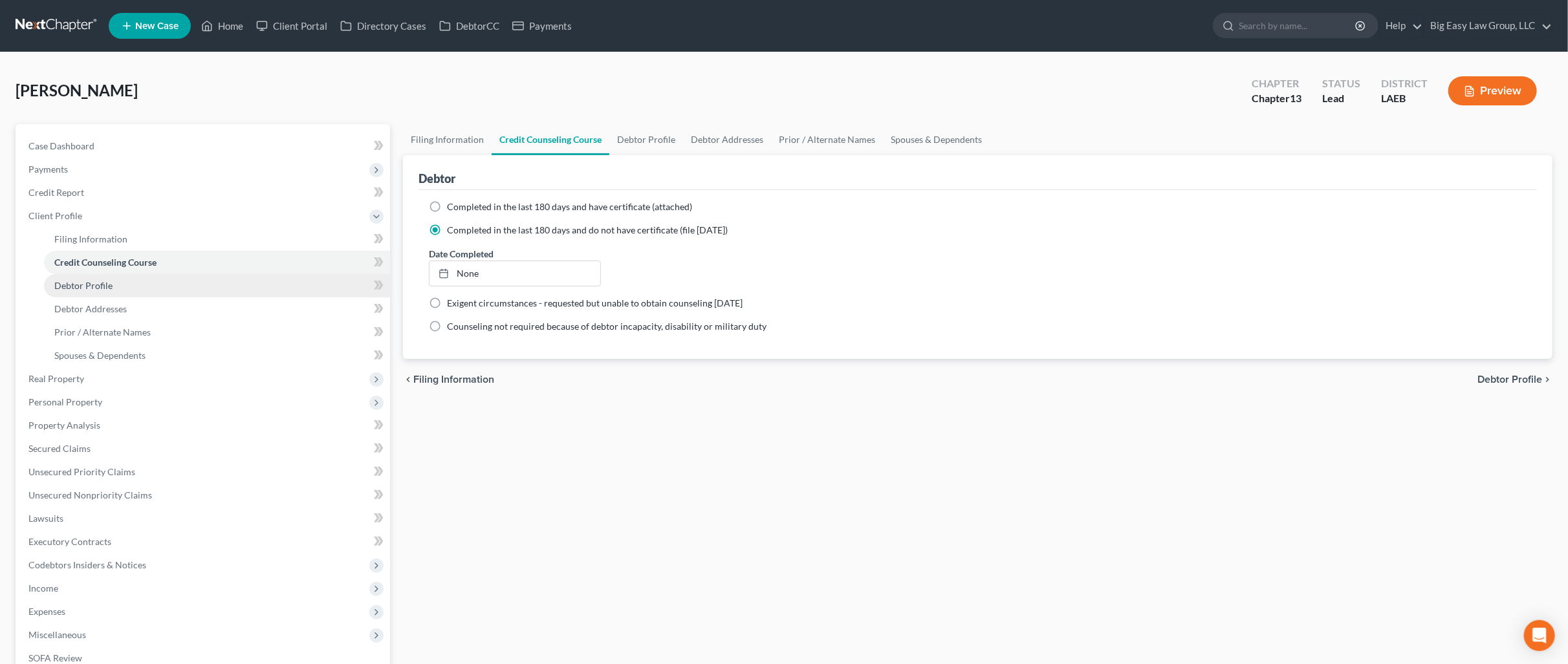
click at [220, 289] on link "Debtor Profile" at bounding box center [217, 286] width 346 height 23
select select "2"
select select "0"
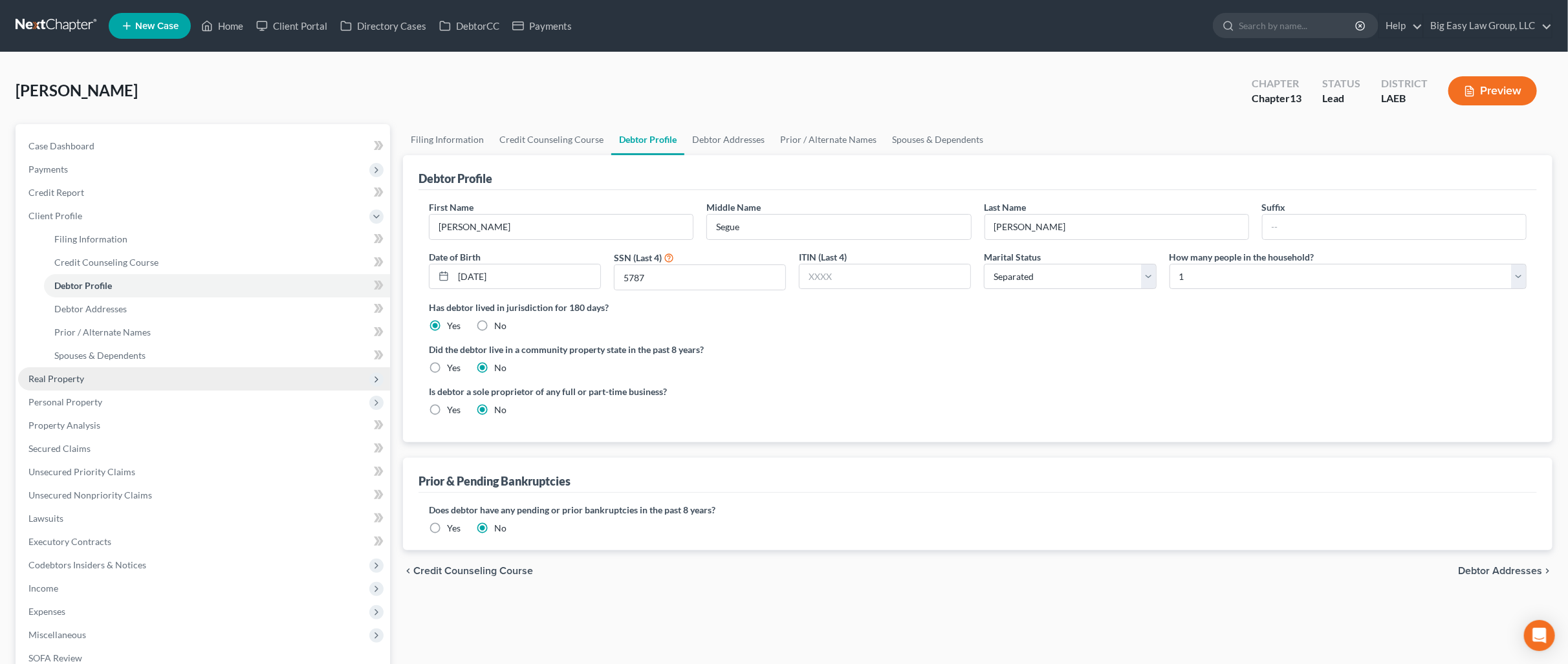
click at [119, 384] on span "Real Property" at bounding box center [204, 378] width 372 height 23
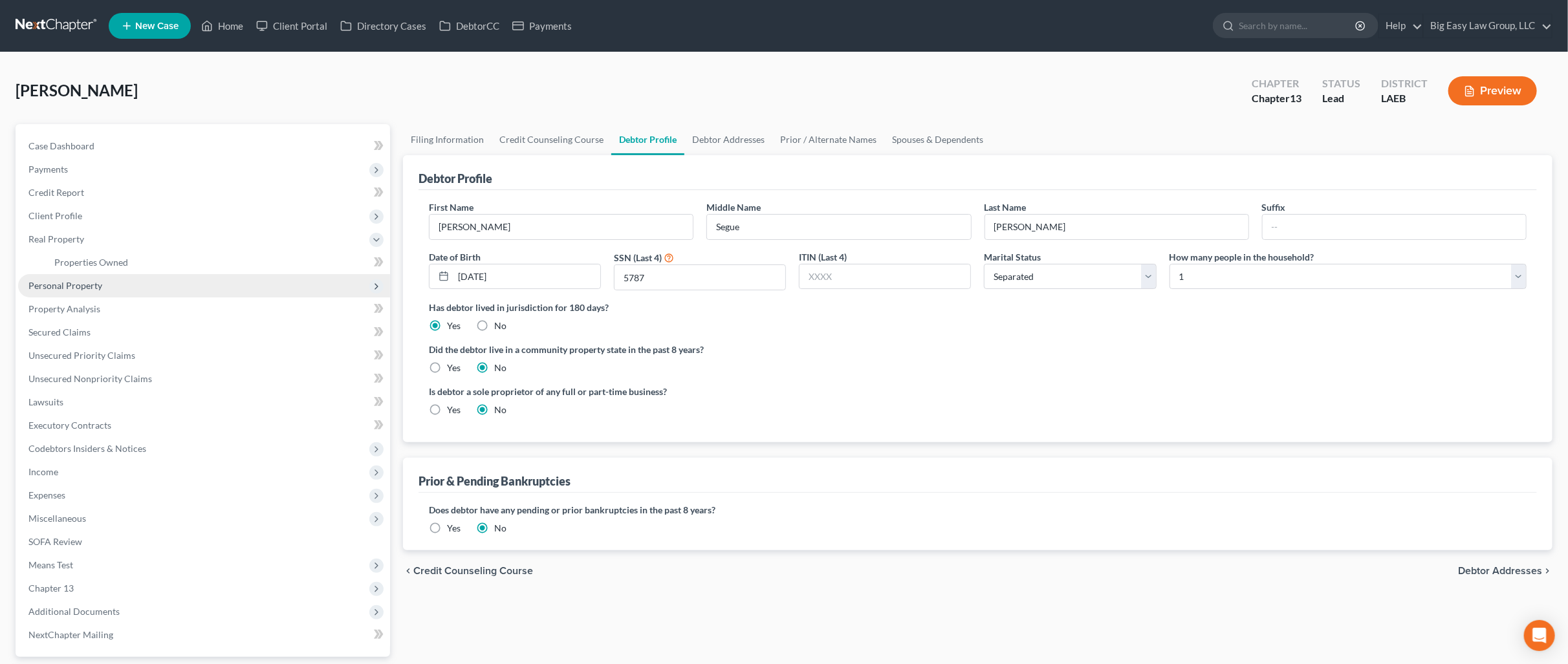
click at [212, 279] on span "Personal Property" at bounding box center [204, 286] width 372 height 23
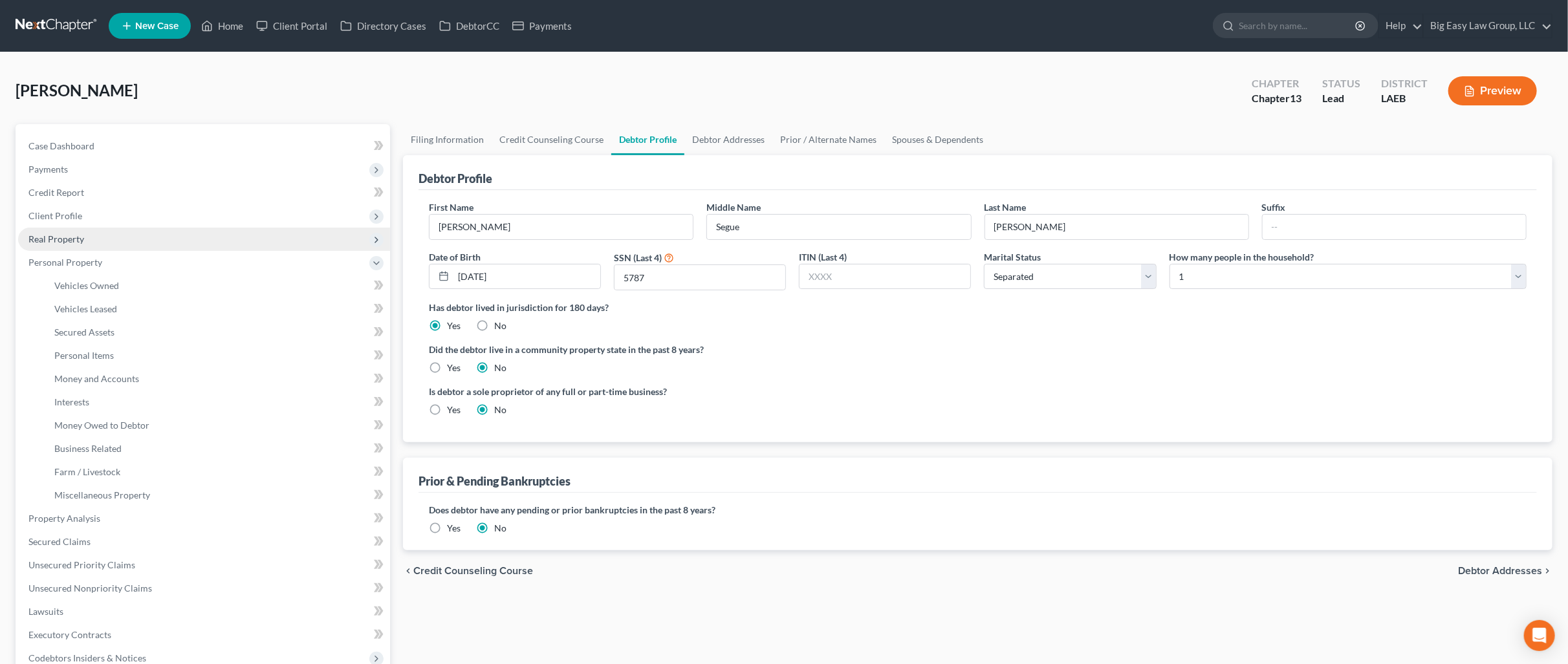
click at [201, 243] on span "Real Property" at bounding box center [204, 240] width 372 height 23
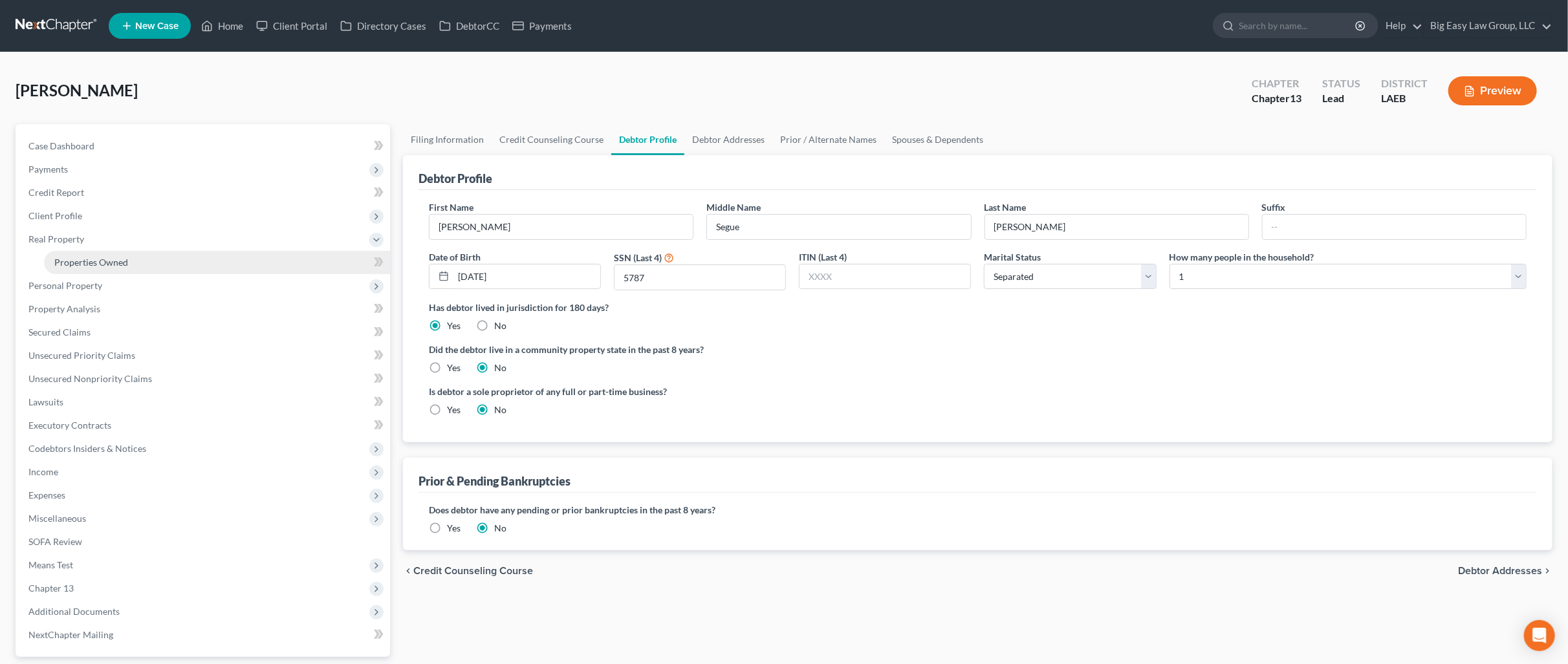
click at [216, 257] on link "Properties Owned" at bounding box center [217, 263] width 346 height 23
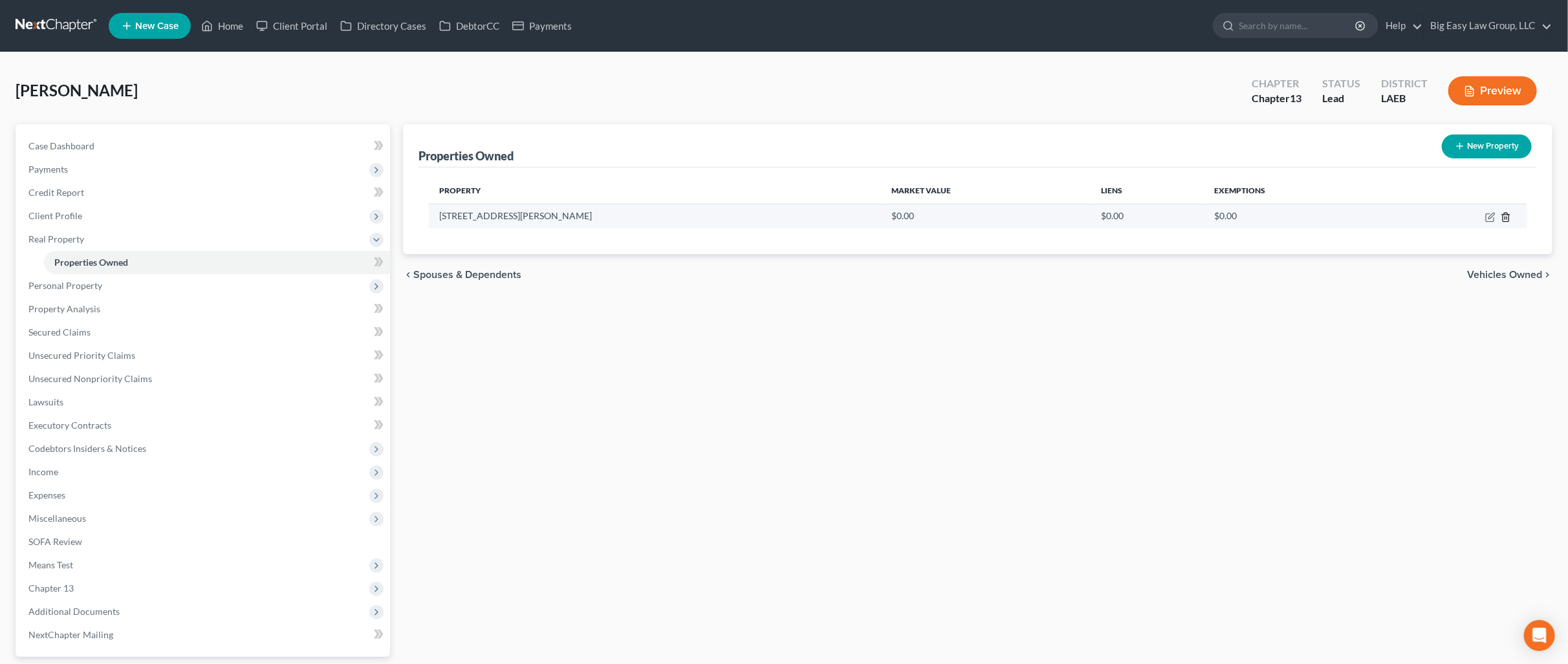
click at [1508, 217] on icon "button" at bounding box center [1506, 216] width 6 height 8
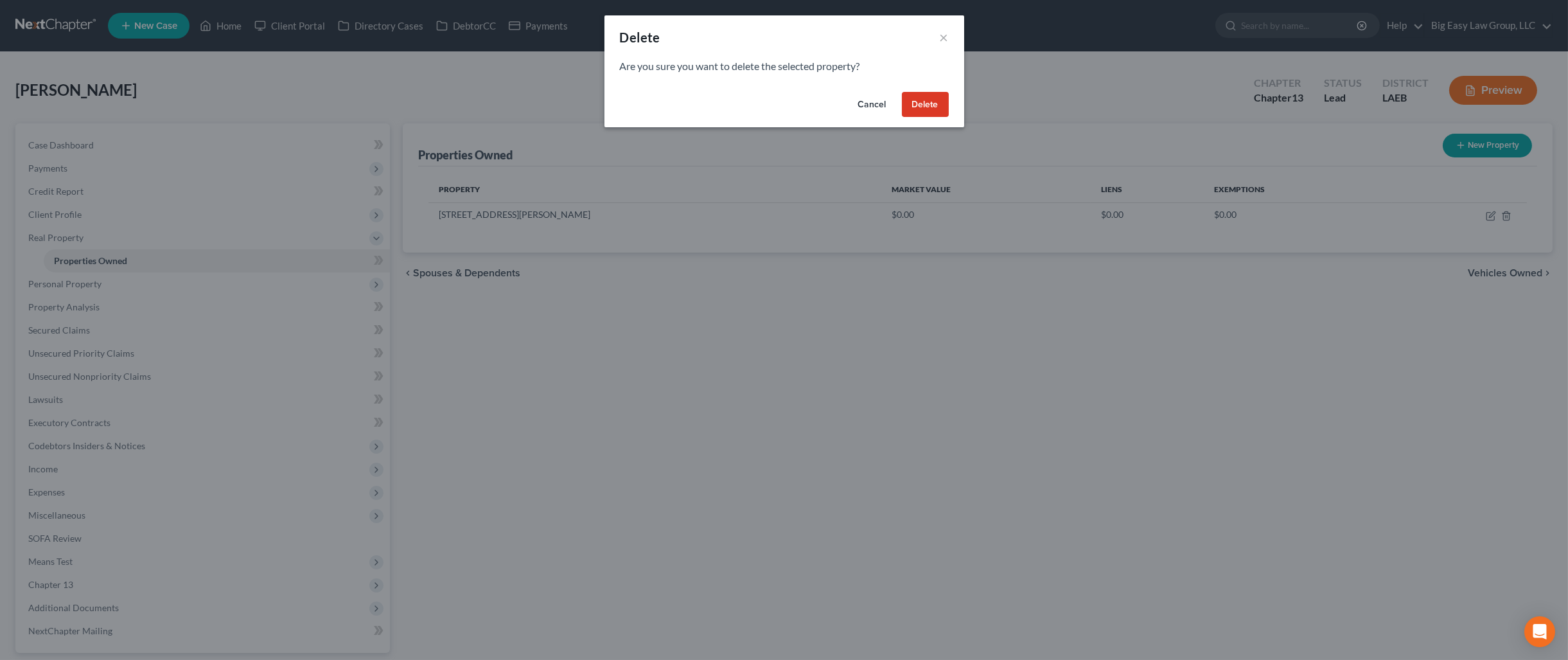
click at [937, 92] on button "Delete" at bounding box center [925, 105] width 47 height 26
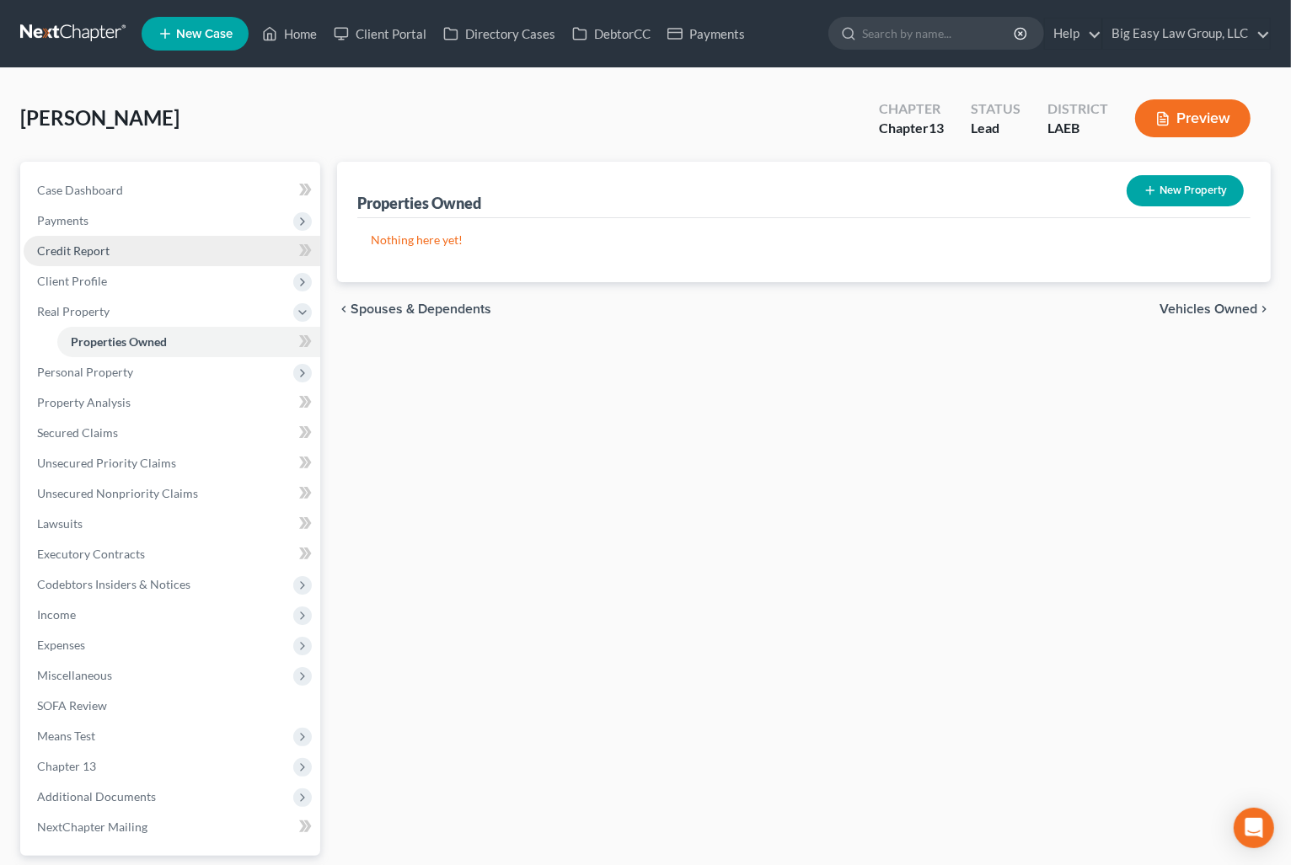
click at [145, 254] on link "Credit Report" at bounding box center [172, 251] width 297 height 30
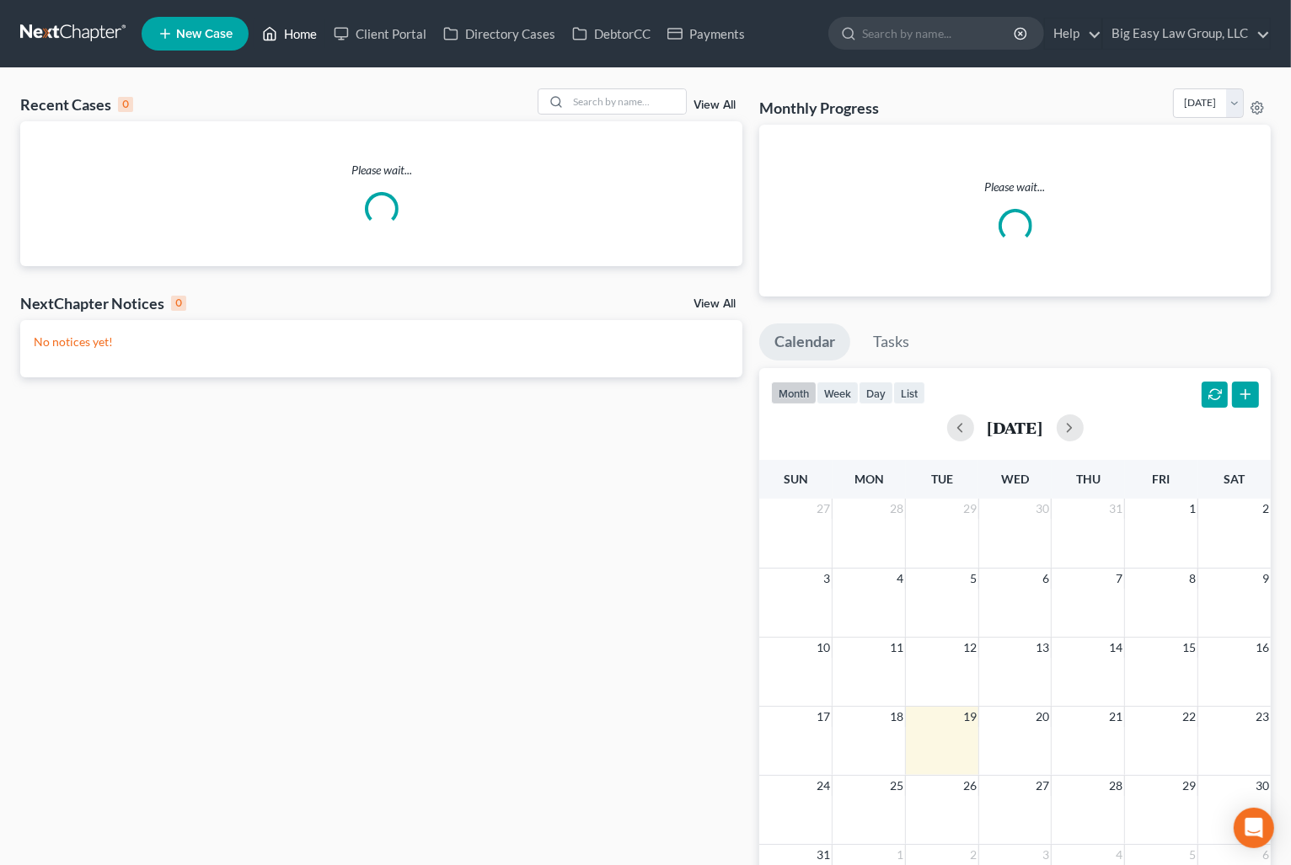
click at [291, 37] on link "Home" at bounding box center [290, 34] width 72 height 30
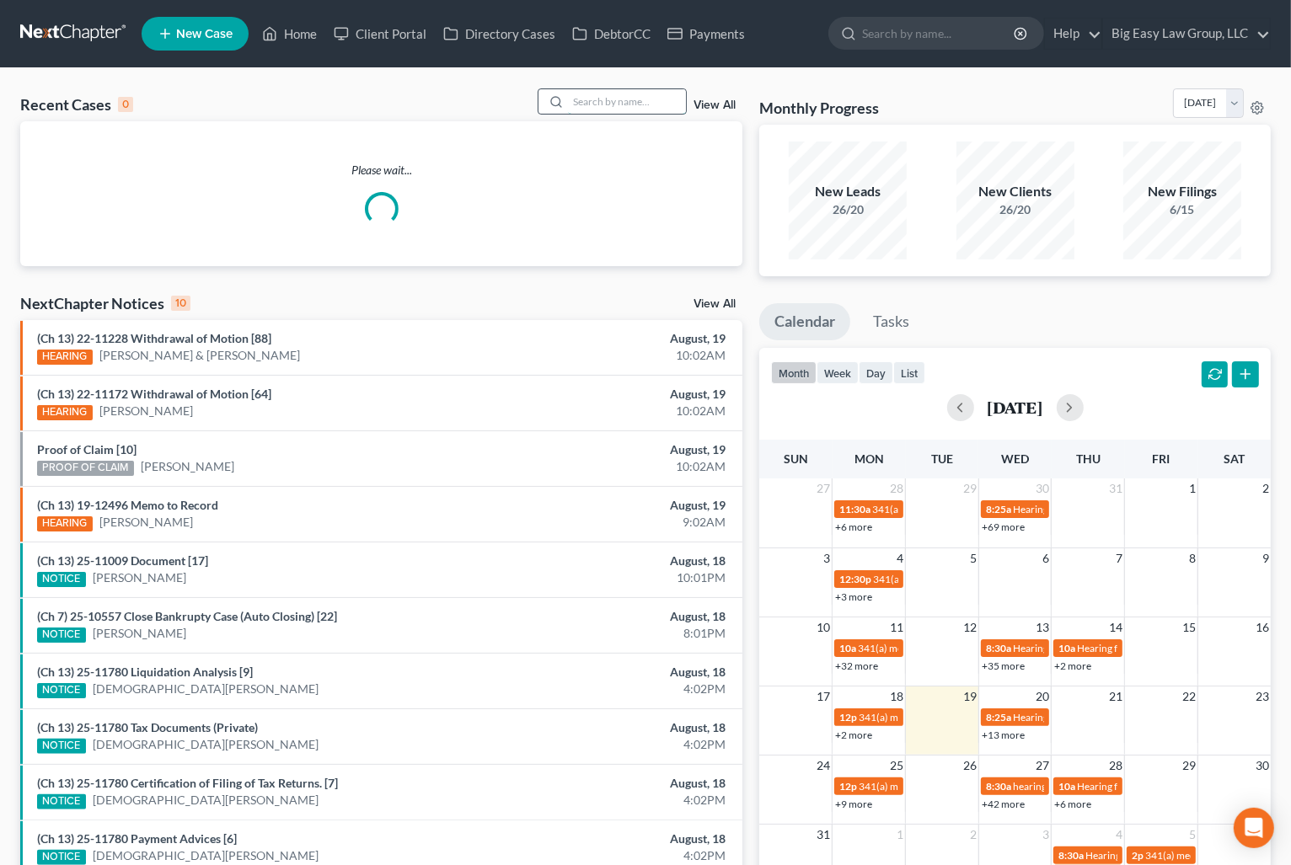
click at [598, 97] on input "search" at bounding box center [627, 101] width 118 height 24
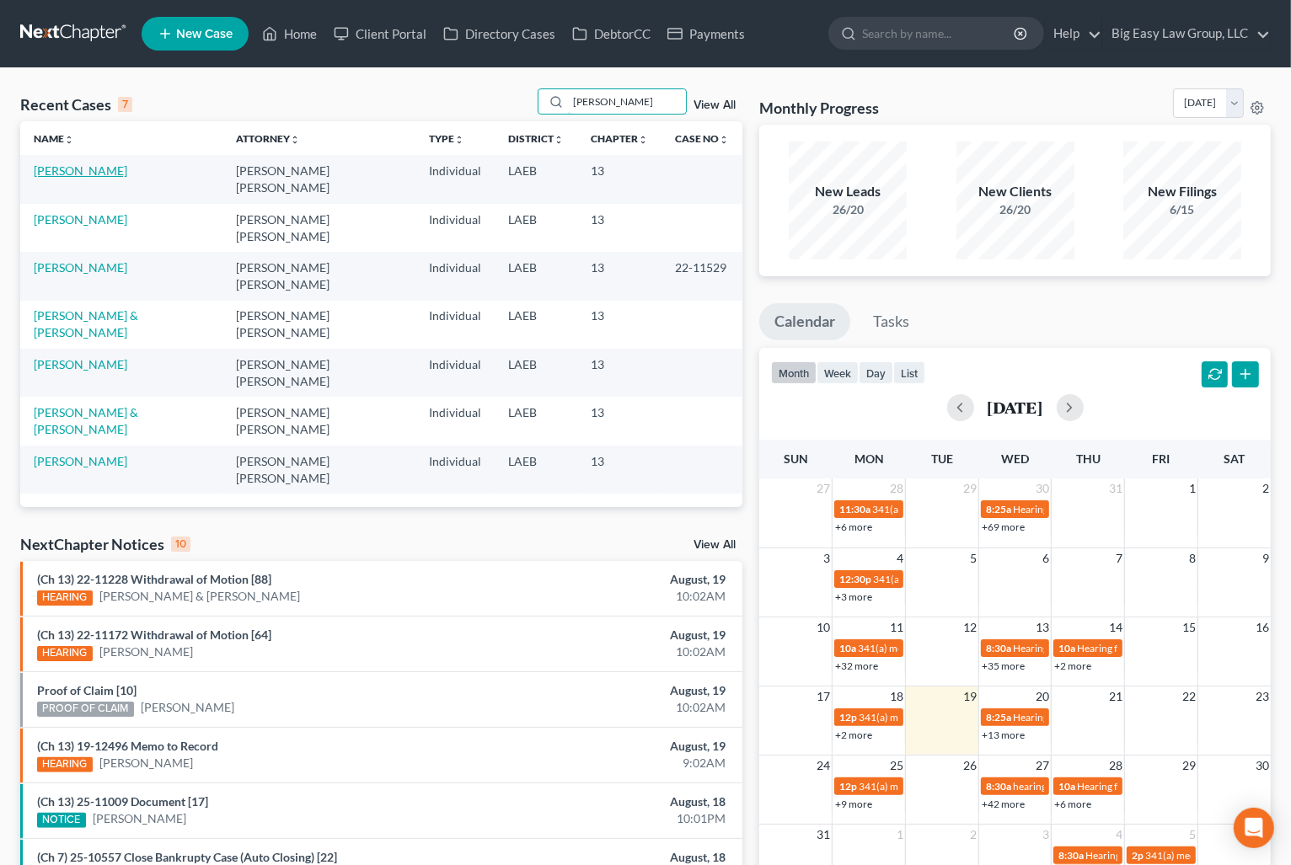
type input "shaw"
click at [77, 167] on link "[PERSON_NAME]" at bounding box center [81, 170] width 94 height 14
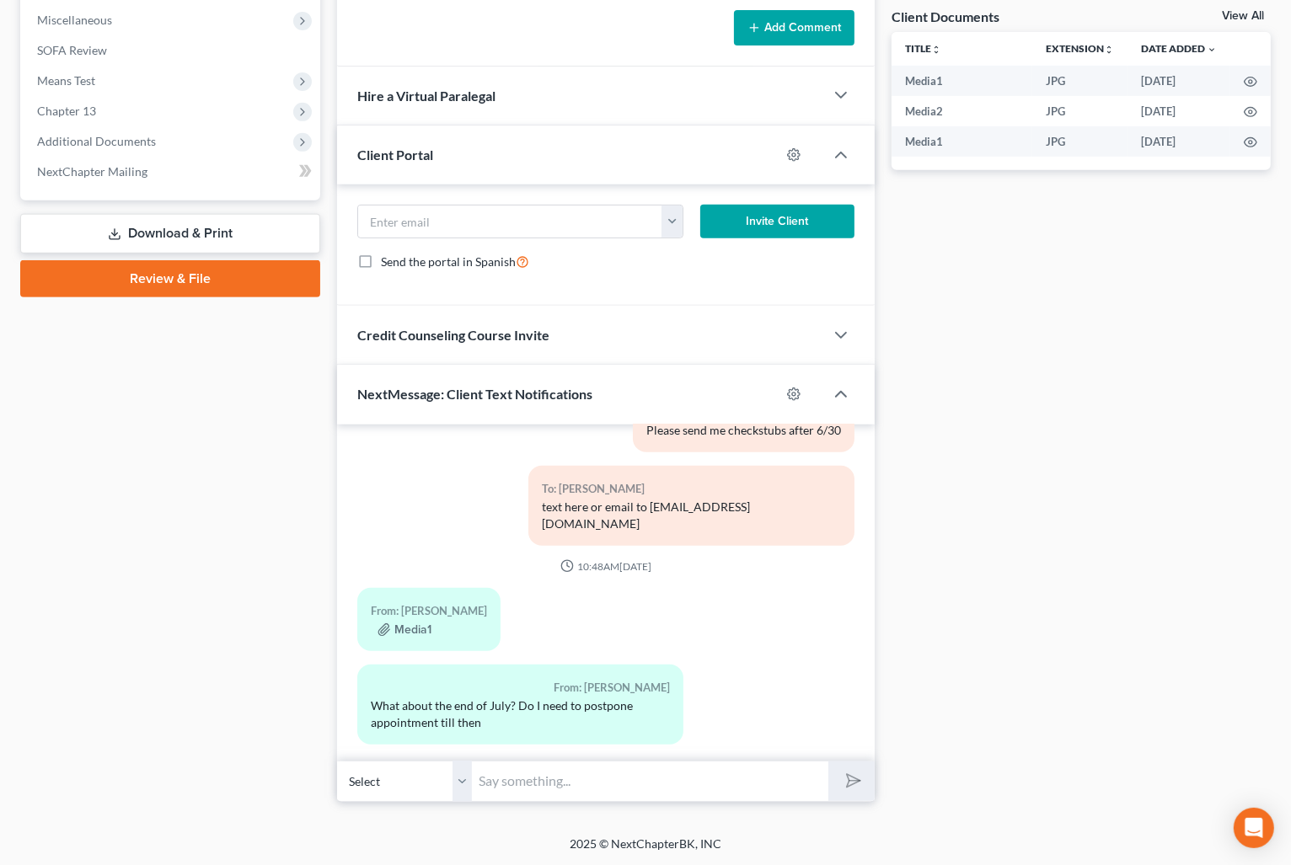
scroll to position [1534, 0]
click at [418, 624] on button "Media1" at bounding box center [404, 630] width 54 height 13
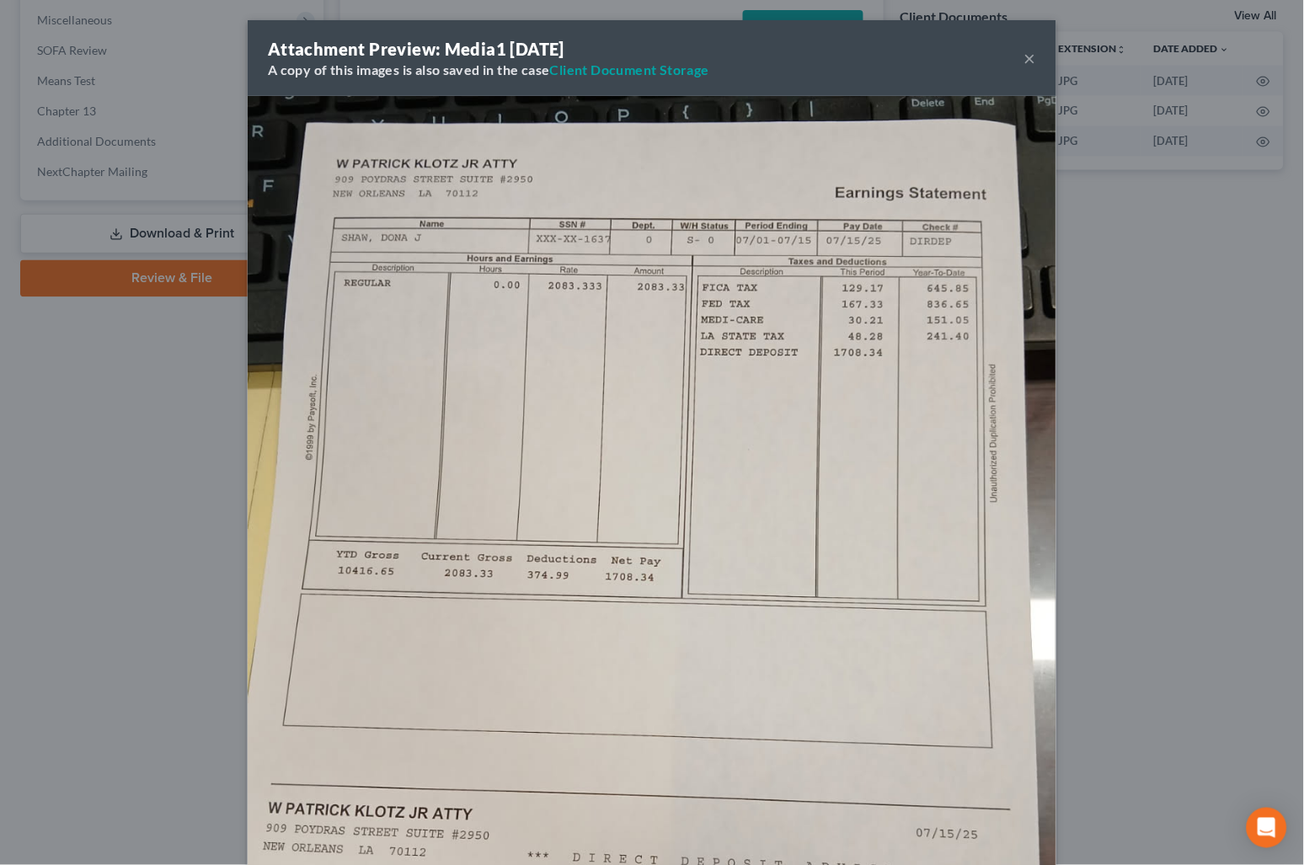
click at [1024, 56] on button "×" at bounding box center [1030, 58] width 12 height 20
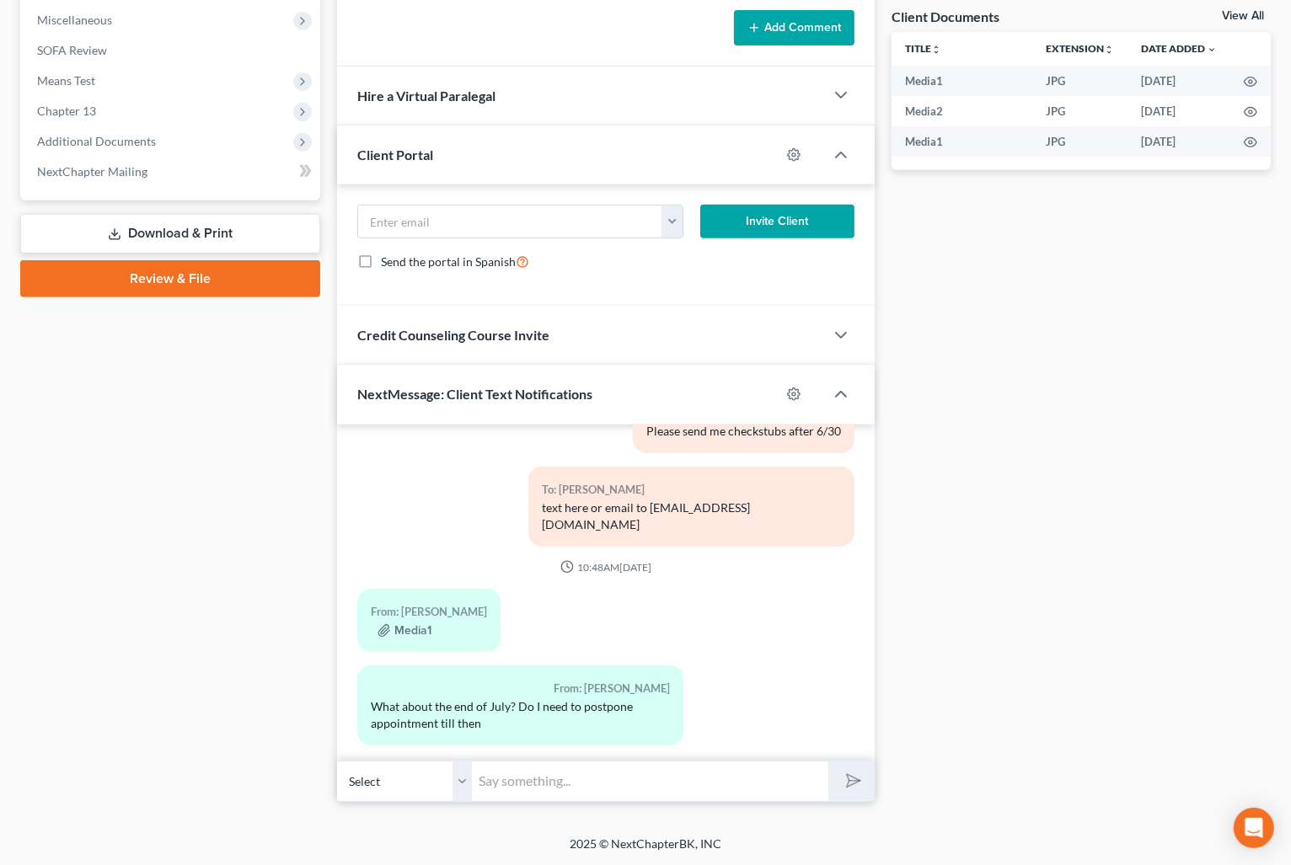
click at [1045, 442] on div "Docs Tasks Events Timer 0% Completed Nothing here yet! Drivers license Social S…" at bounding box center [1081, 169] width 396 height 1265
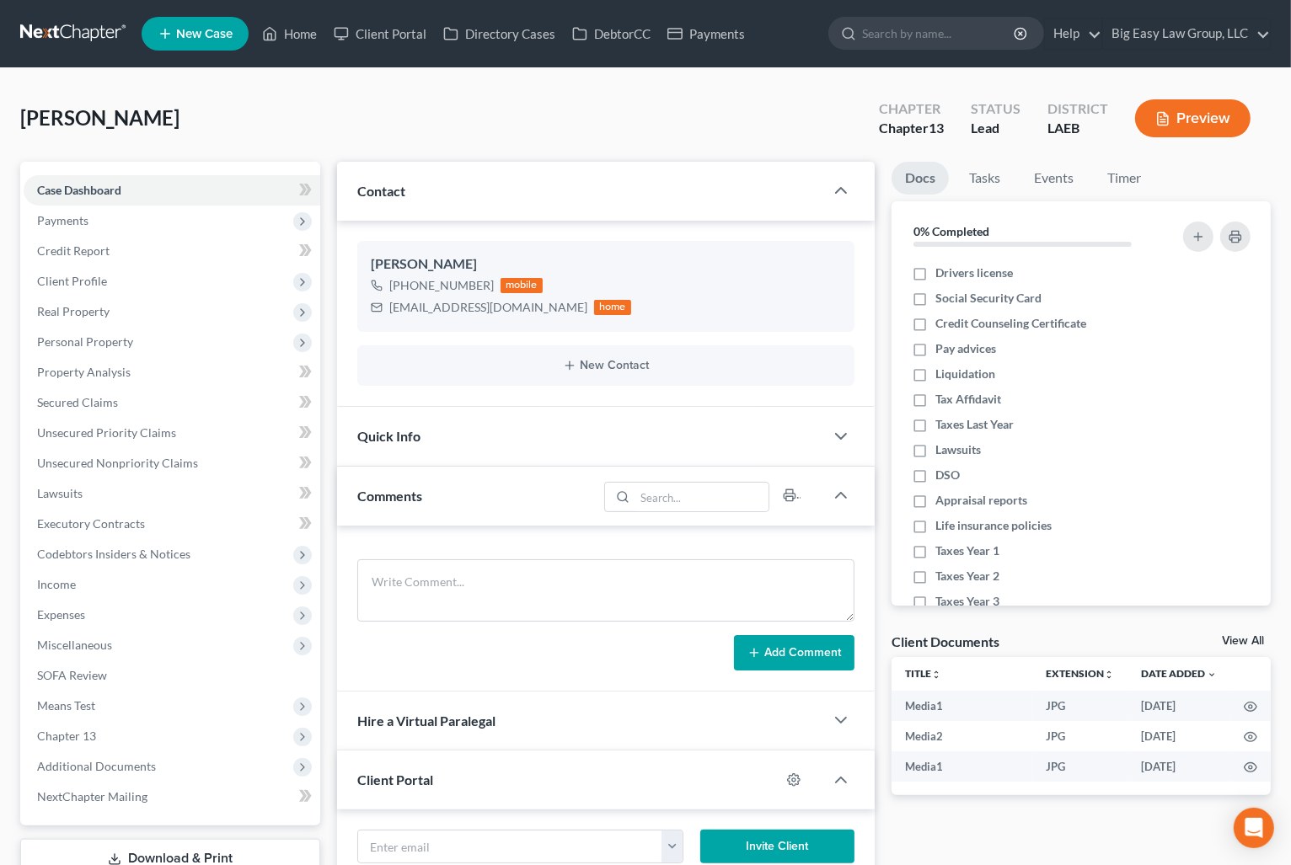
scroll to position [1793, 0]
click at [255, 27] on link "Home" at bounding box center [290, 34] width 72 height 30
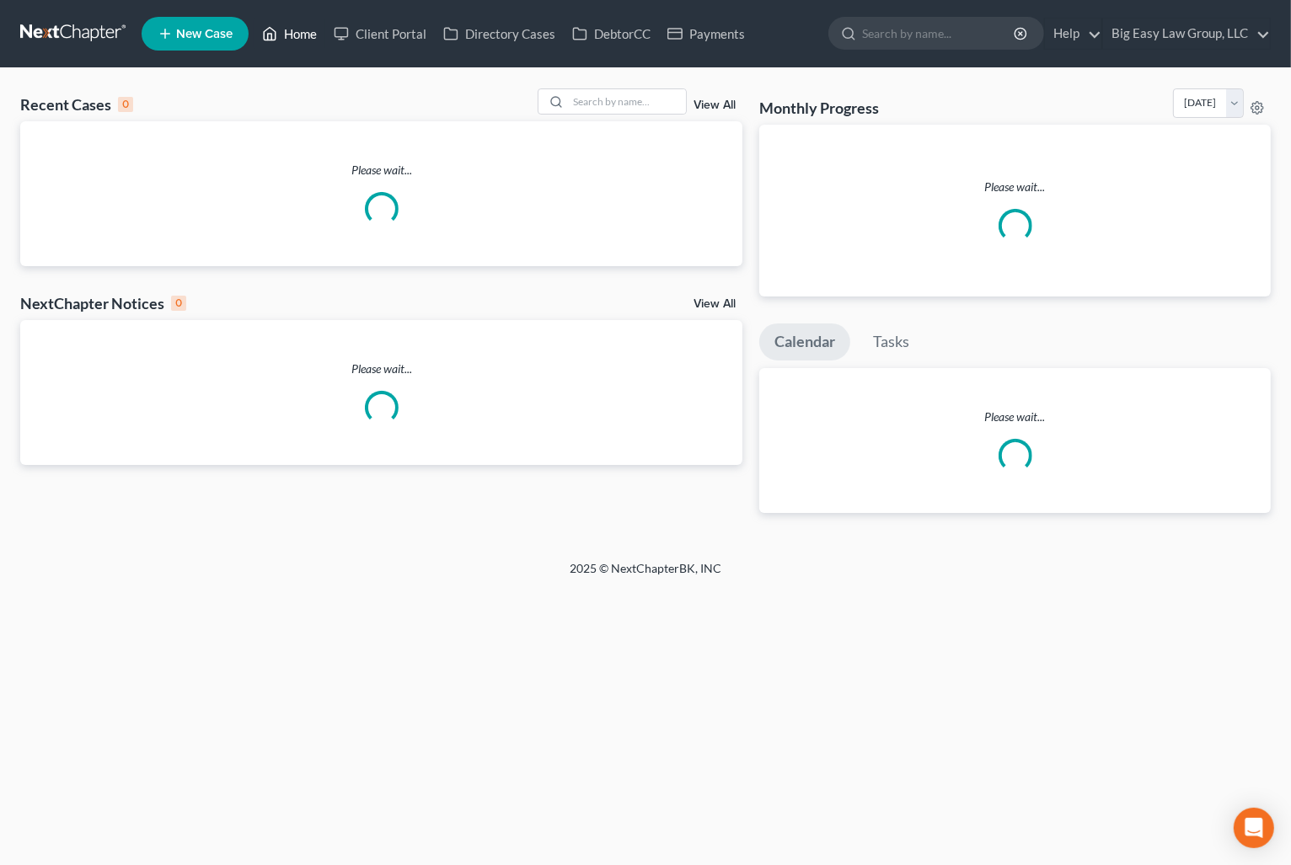
click at [302, 35] on link "Home" at bounding box center [290, 34] width 72 height 30
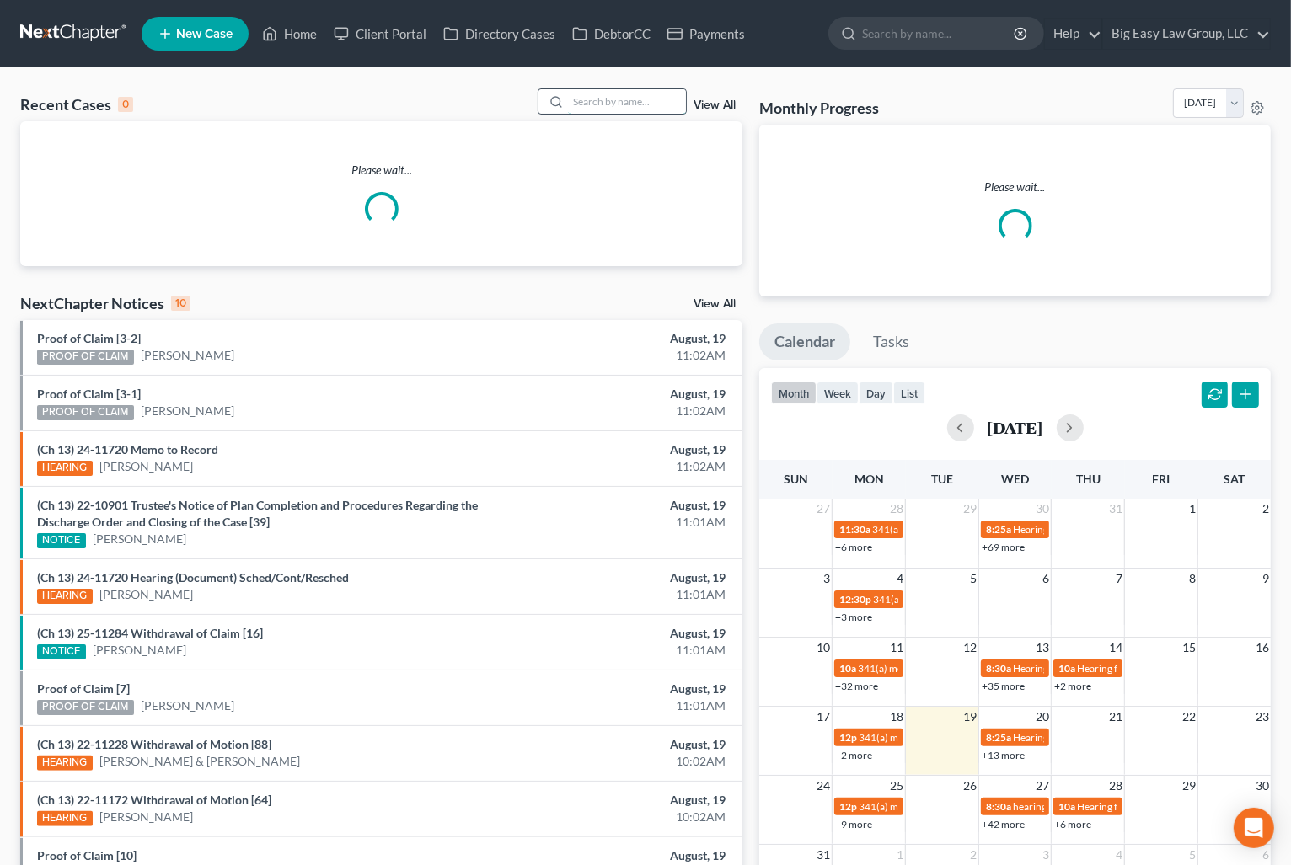
click at [668, 107] on input "search" at bounding box center [627, 101] width 118 height 24
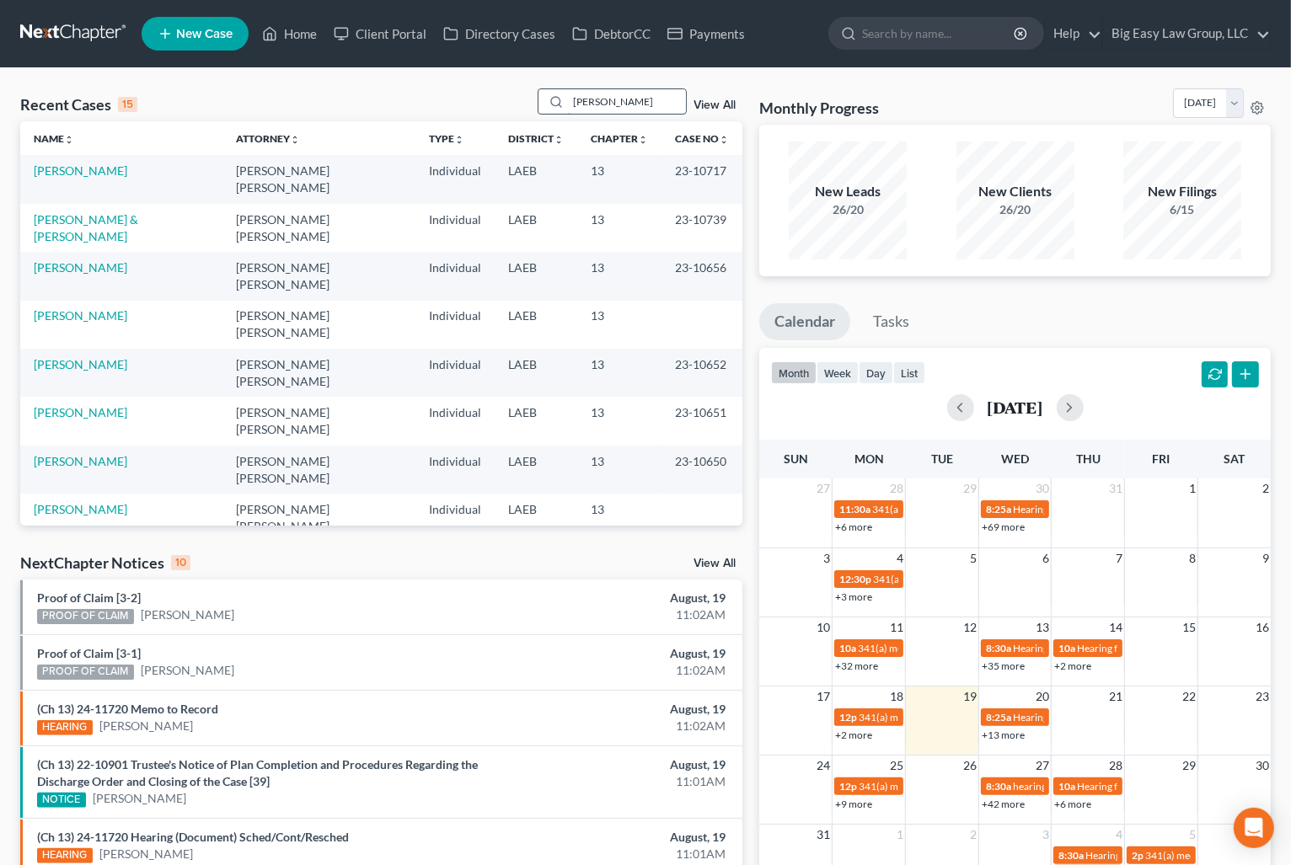
type input "smith"
drag, startPoint x: 133, startPoint y: 169, endPoint x: 110, endPoint y: 165, distance: 23.1
click at [133, 170] on link "Smith, Tyrone & JoAnn" at bounding box center [86, 178] width 104 height 31
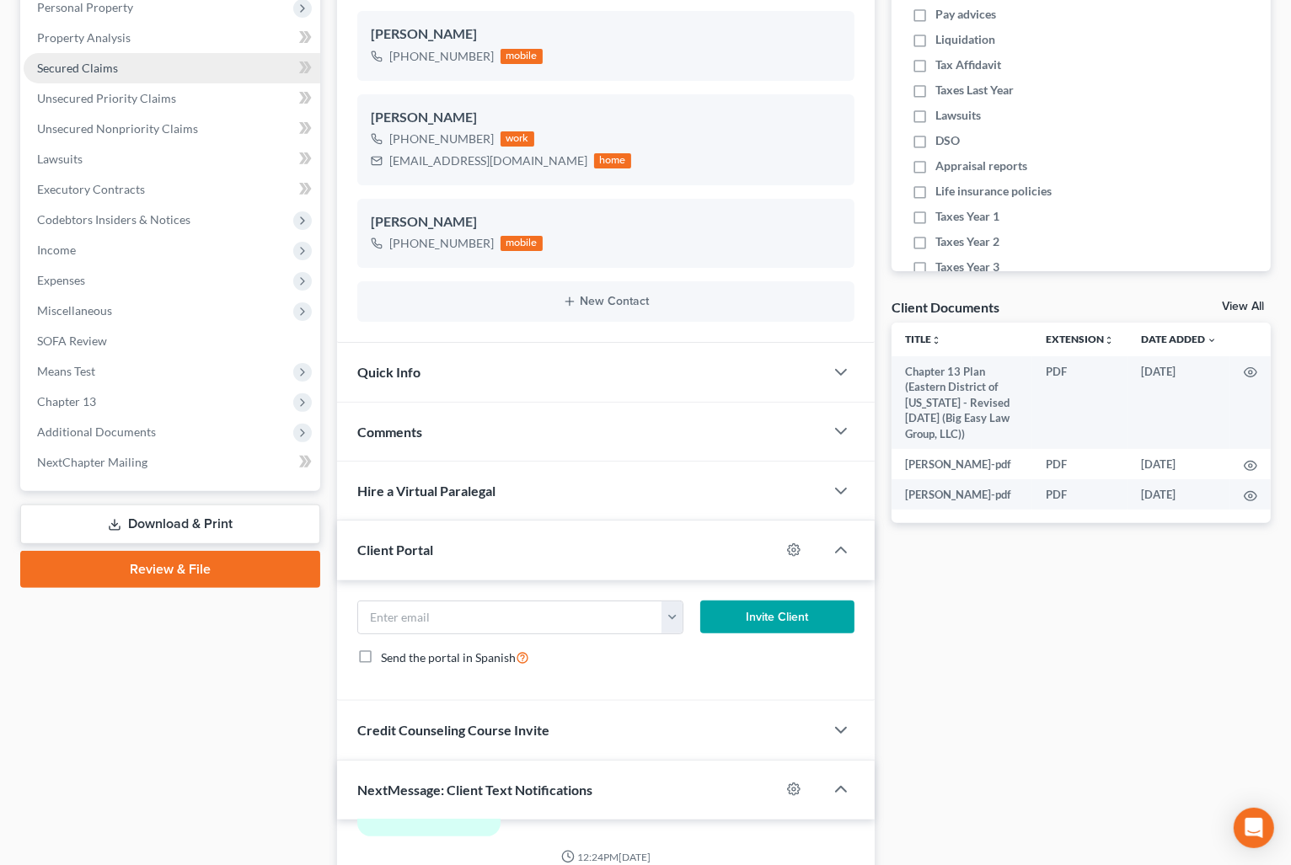
scroll to position [242, 0]
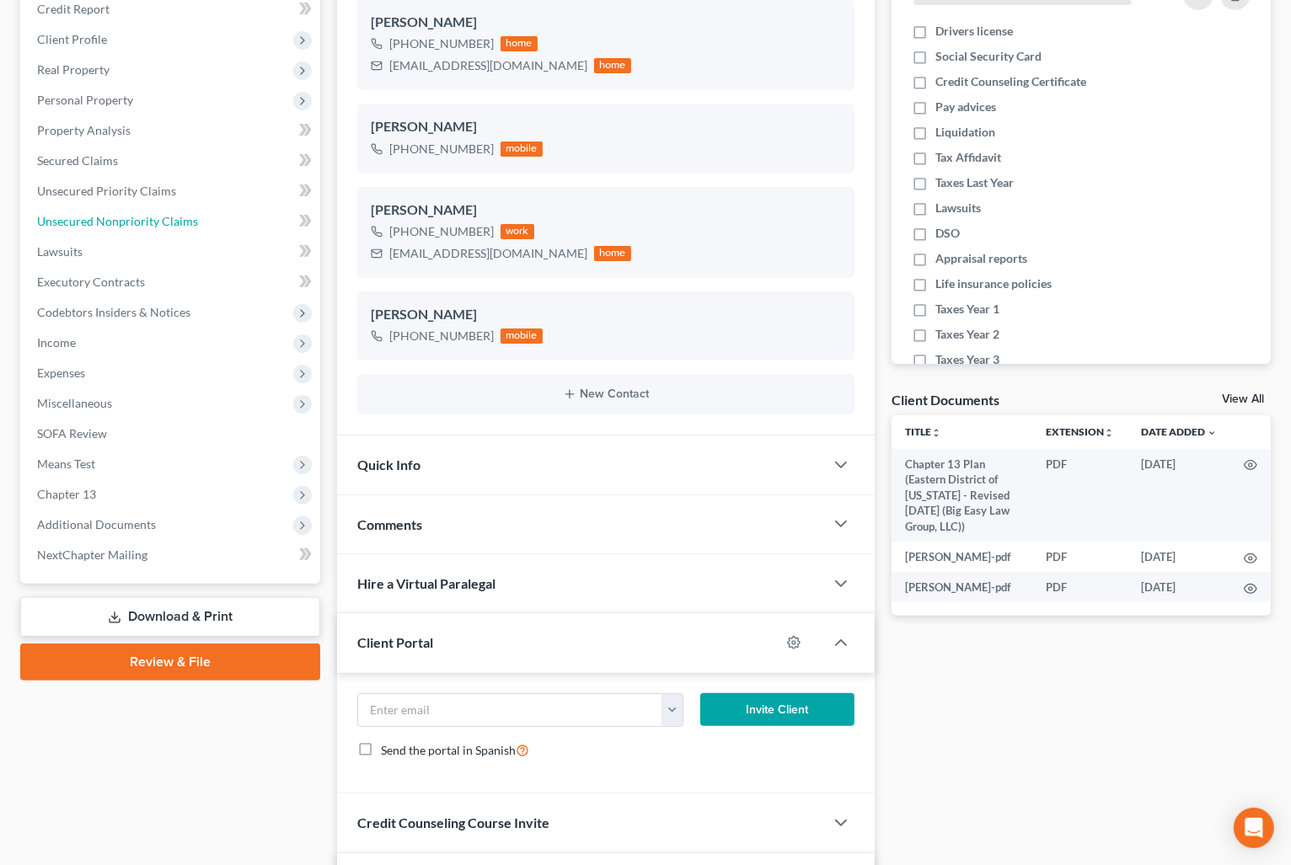
drag, startPoint x: 232, startPoint y: 225, endPoint x: 324, endPoint y: 216, distance: 93.0
click at [232, 225] on link "Unsecured Nonpriority Claims" at bounding box center [172, 221] width 297 height 30
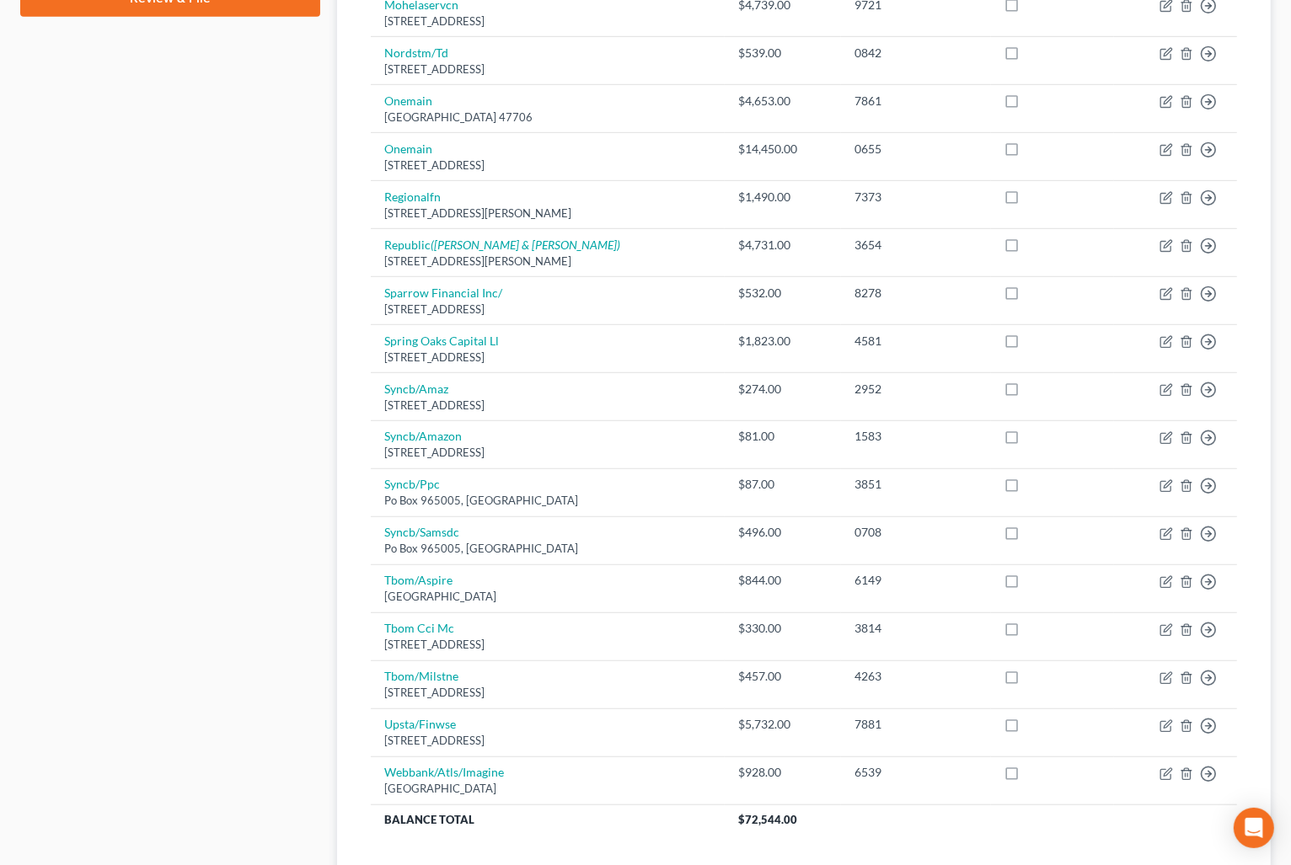
scroll to position [1087, 0]
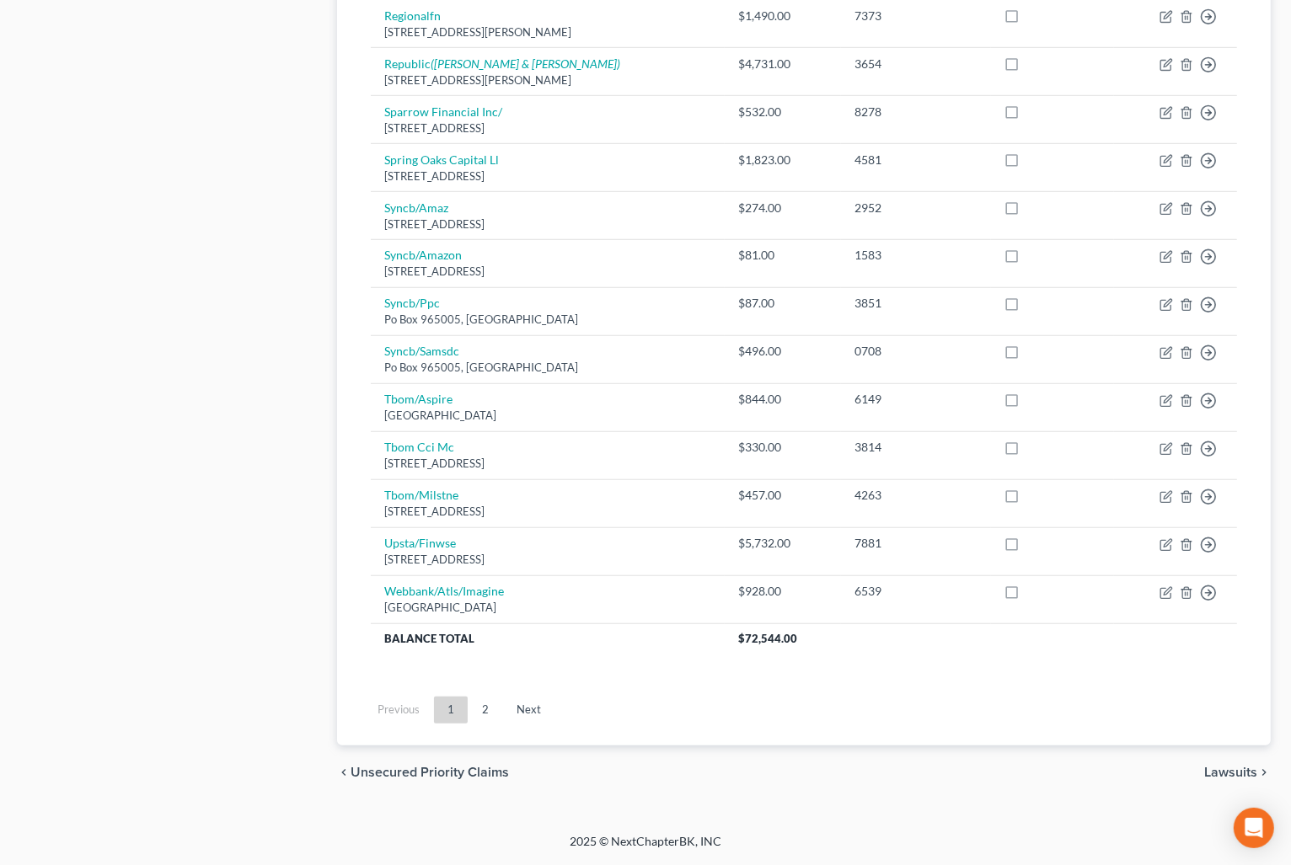
click at [494, 700] on link "2" at bounding box center [485, 710] width 34 height 27
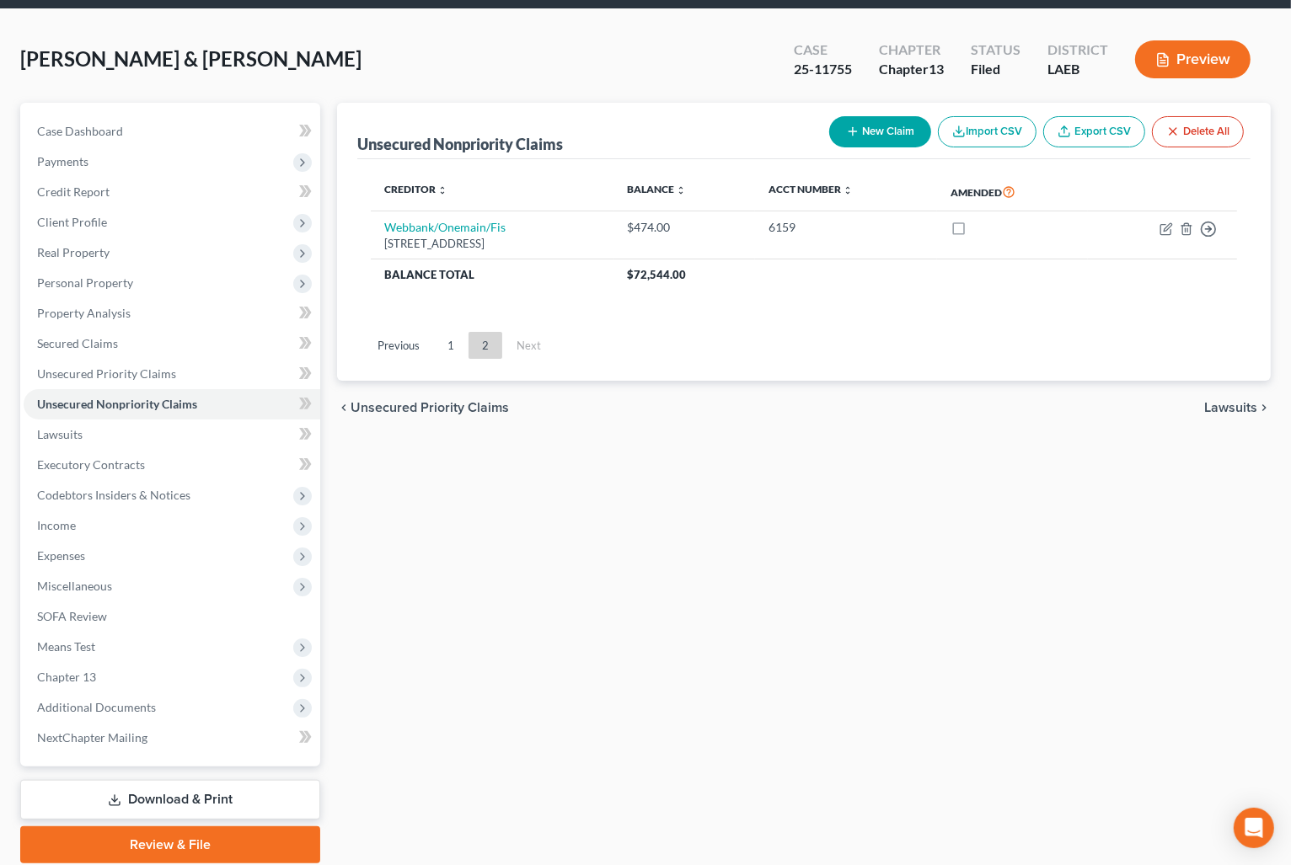
scroll to position [0, 0]
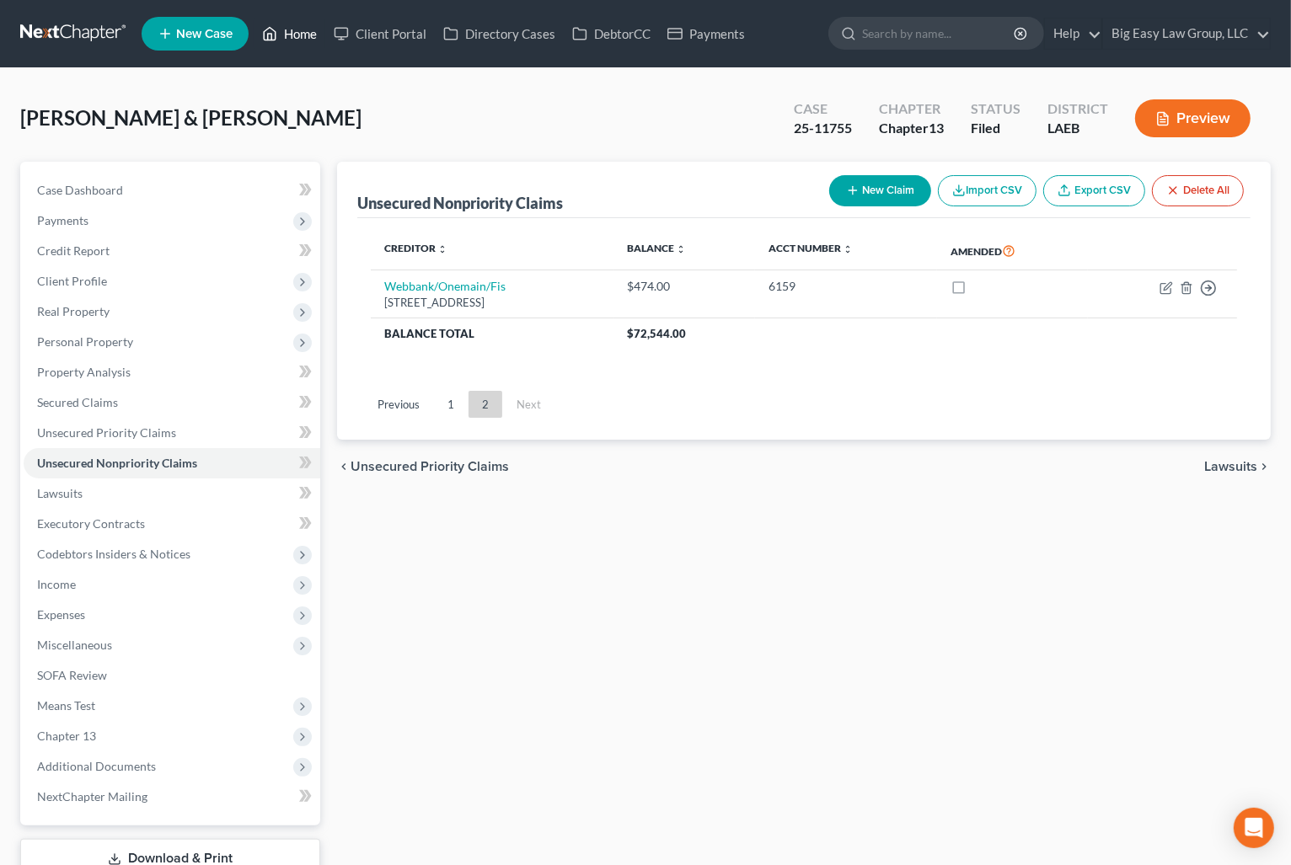
click at [287, 43] on link "Home" at bounding box center [290, 34] width 72 height 30
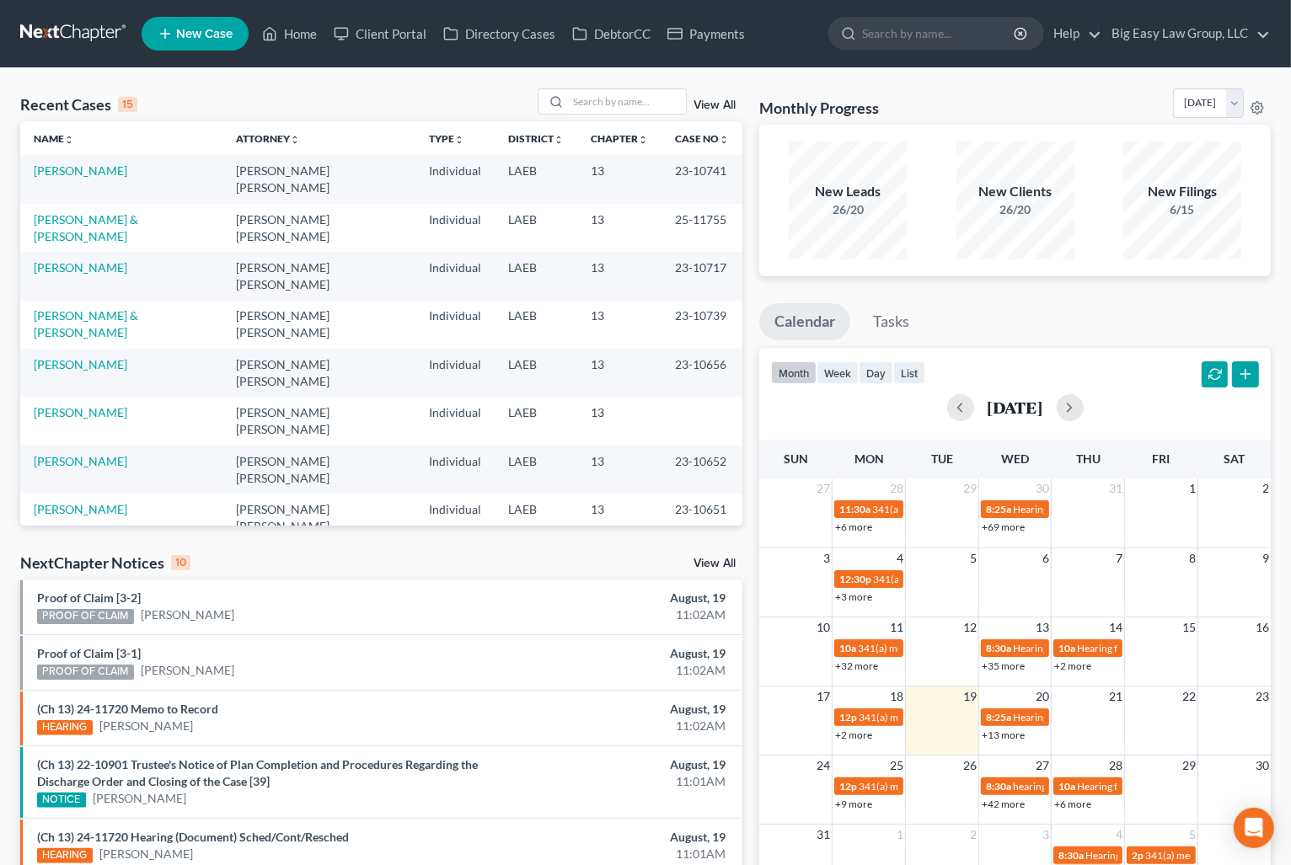
click at [468, 99] on div "Recent Cases 15 View All" at bounding box center [381, 104] width 722 height 33
click at [600, 98] on input "search" at bounding box center [627, 101] width 118 height 24
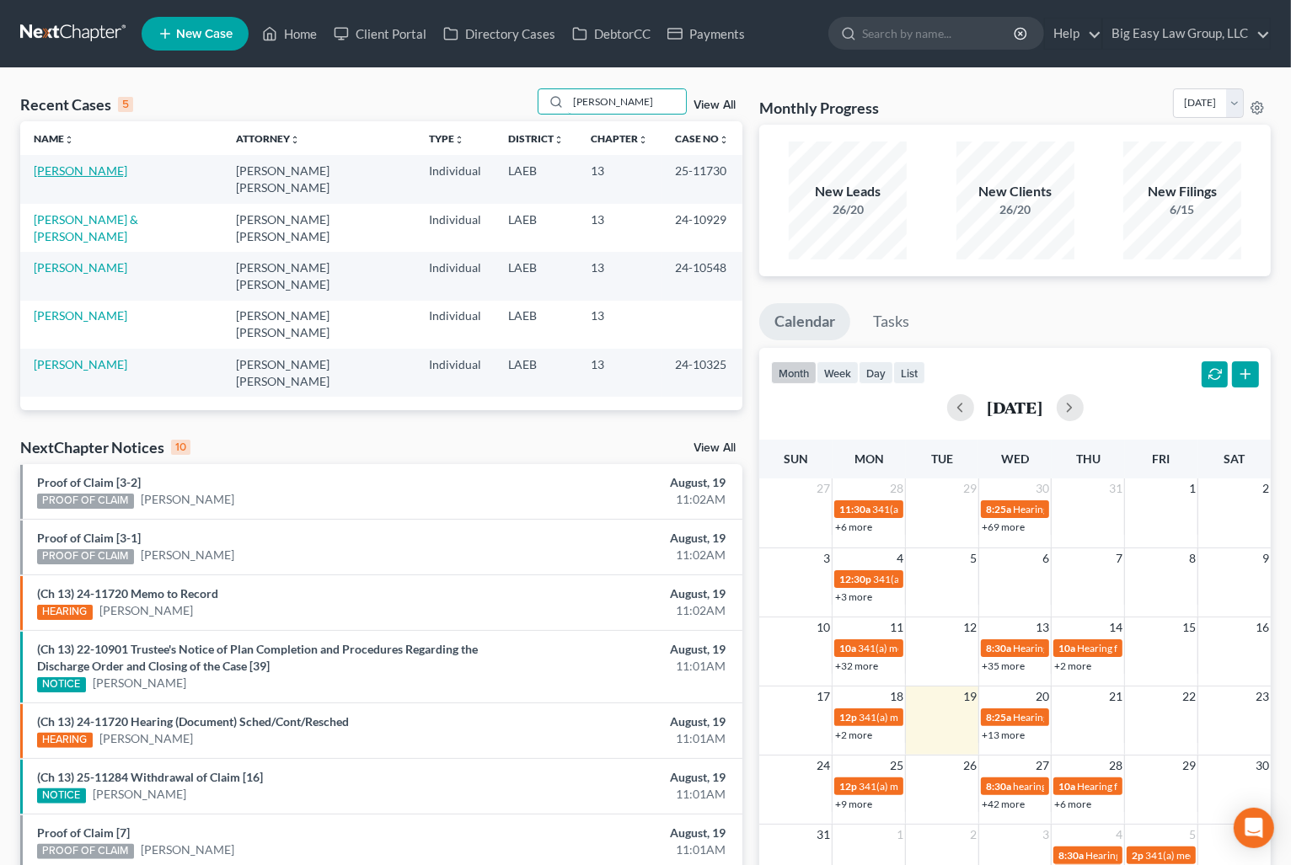
type input "michell"
click at [109, 168] on link "Robinson, Michelle" at bounding box center [81, 170] width 94 height 14
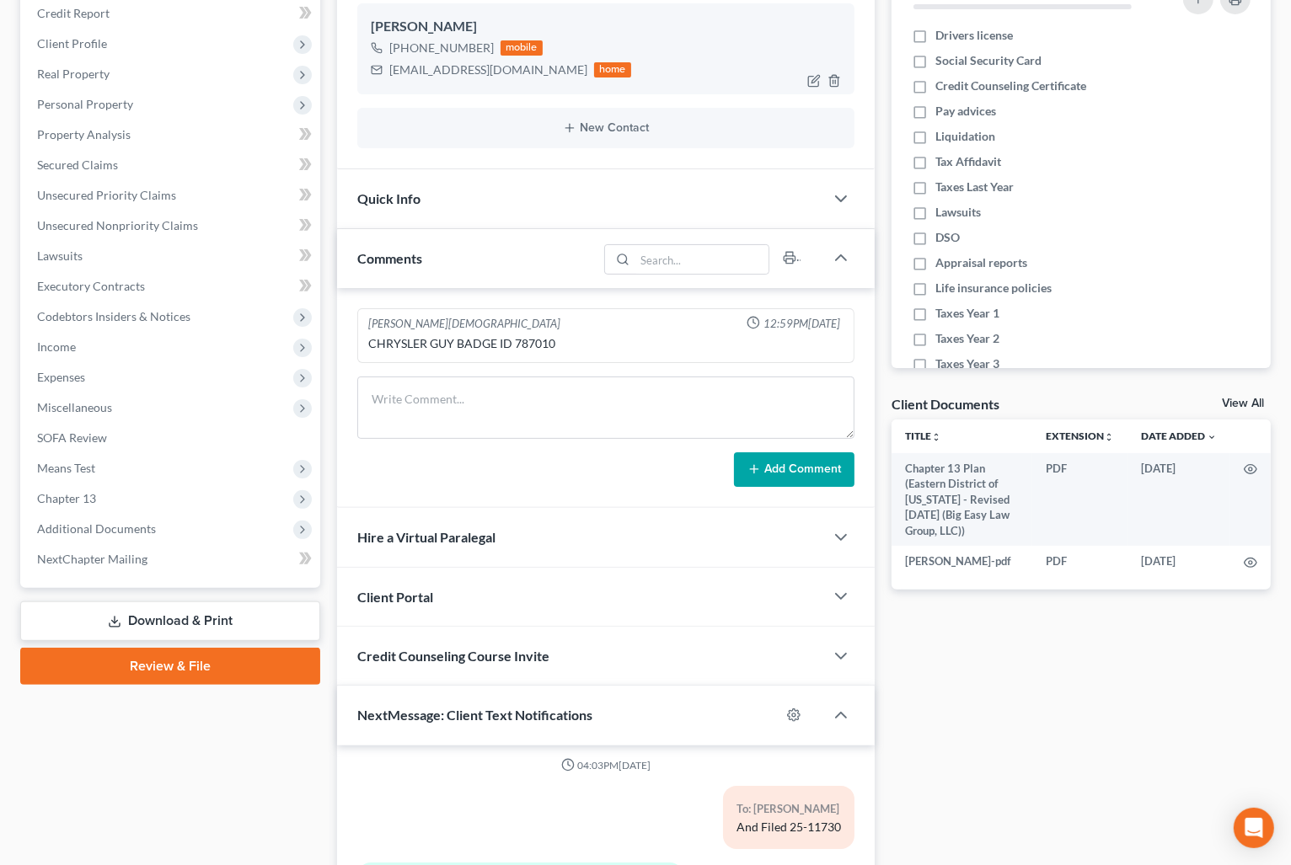
scroll to position [249, 0]
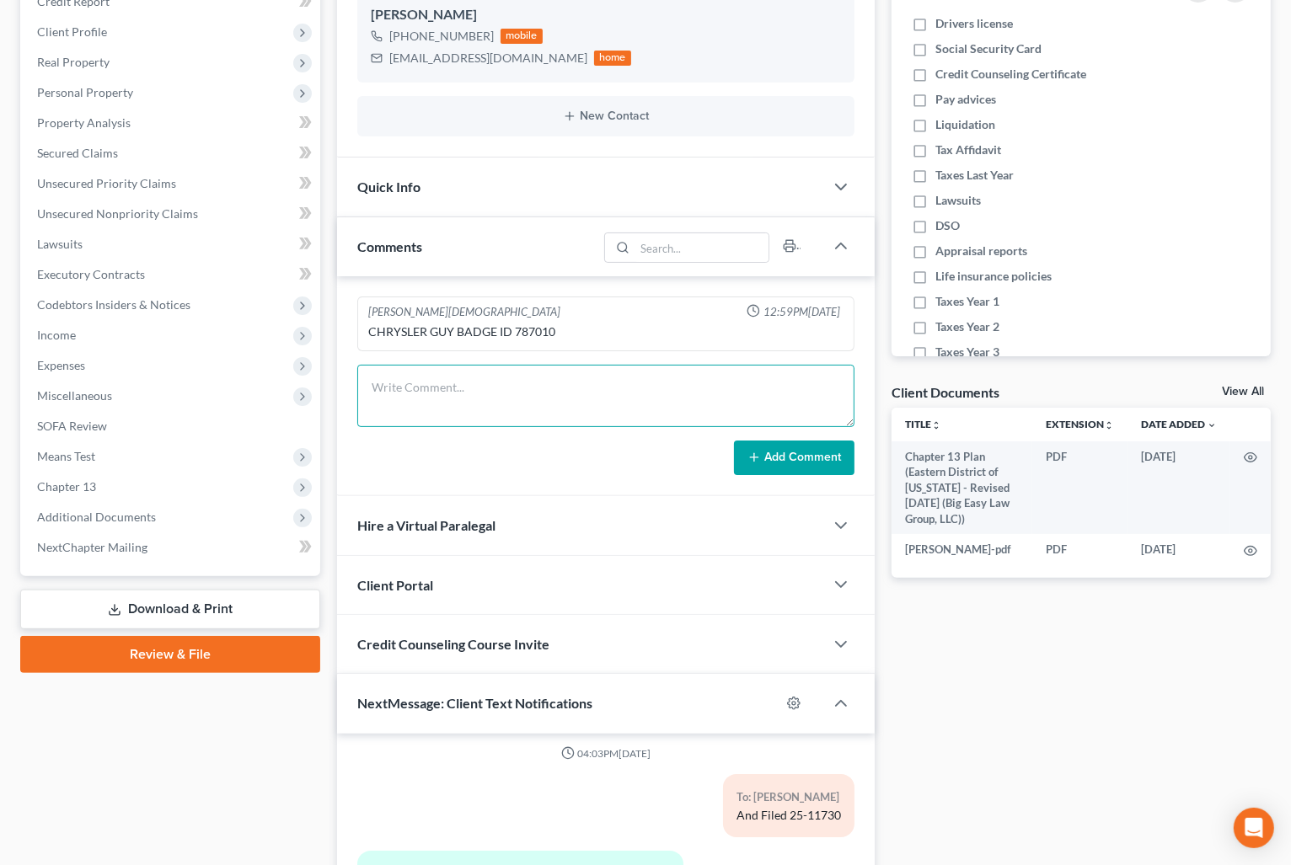
click at [494, 388] on textarea at bounding box center [605, 396] width 497 height 62
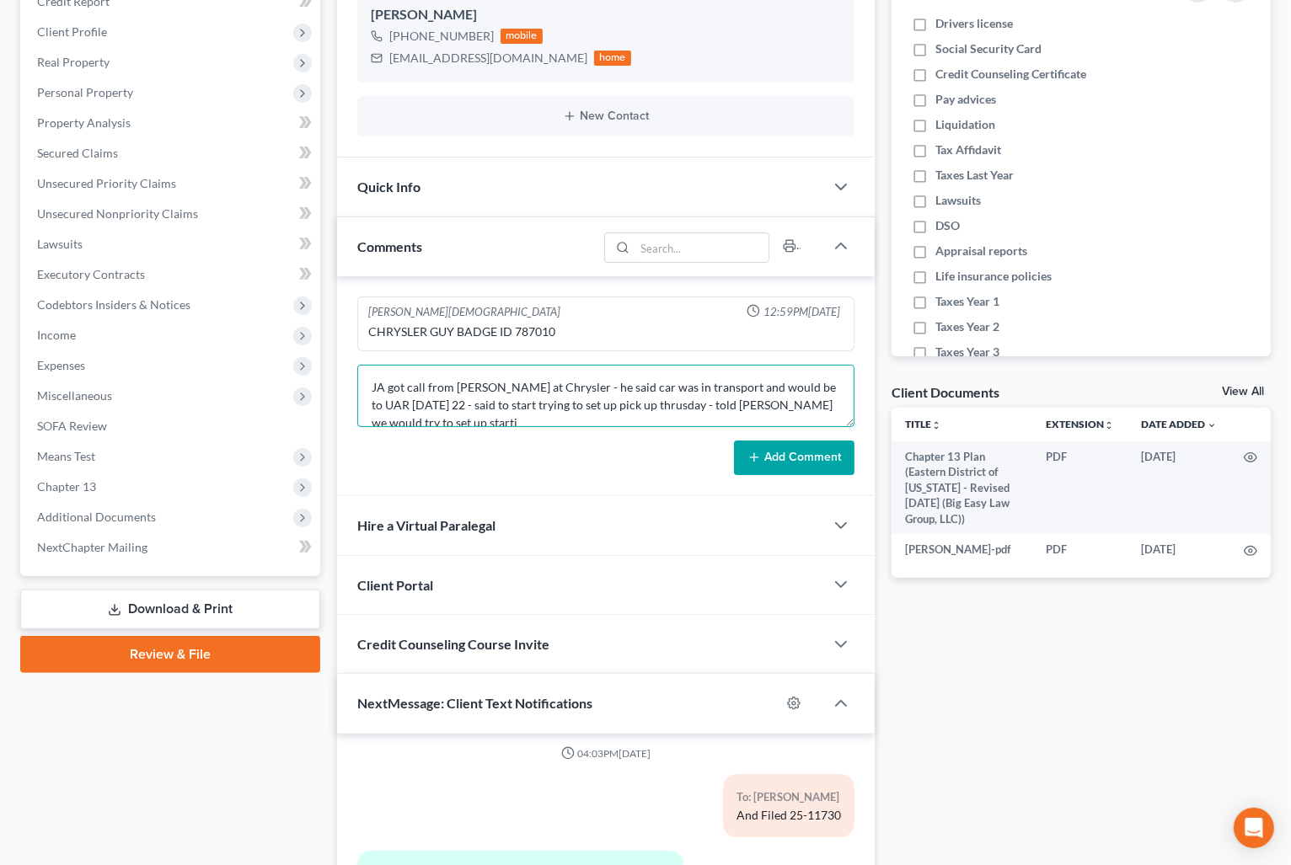
scroll to position [3, 0]
type textarea "JA got call from Ian at Chrysler - he said car was in transport and would be to…"
click at [774, 456] on button "Add Comment" at bounding box center [794, 458] width 120 height 35
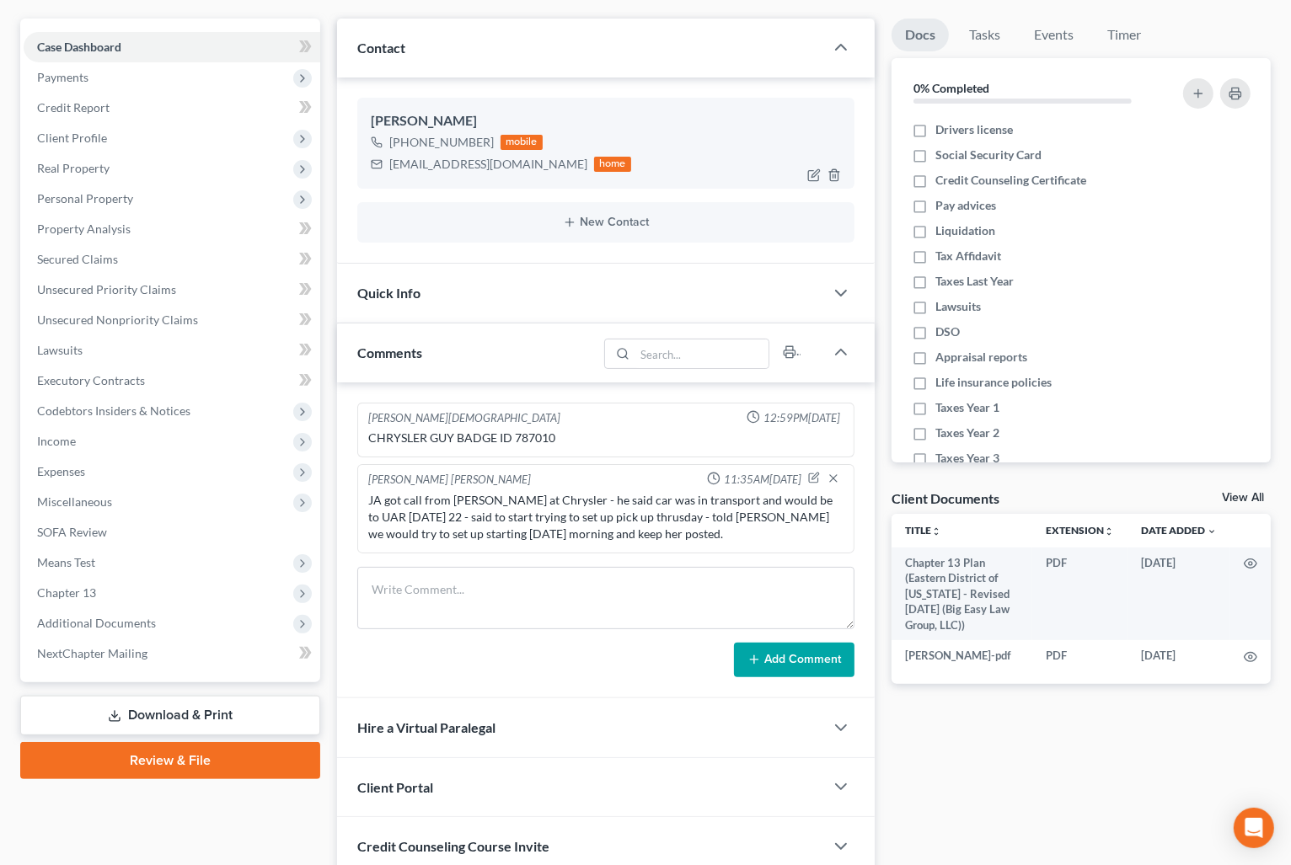
scroll to position [0, 0]
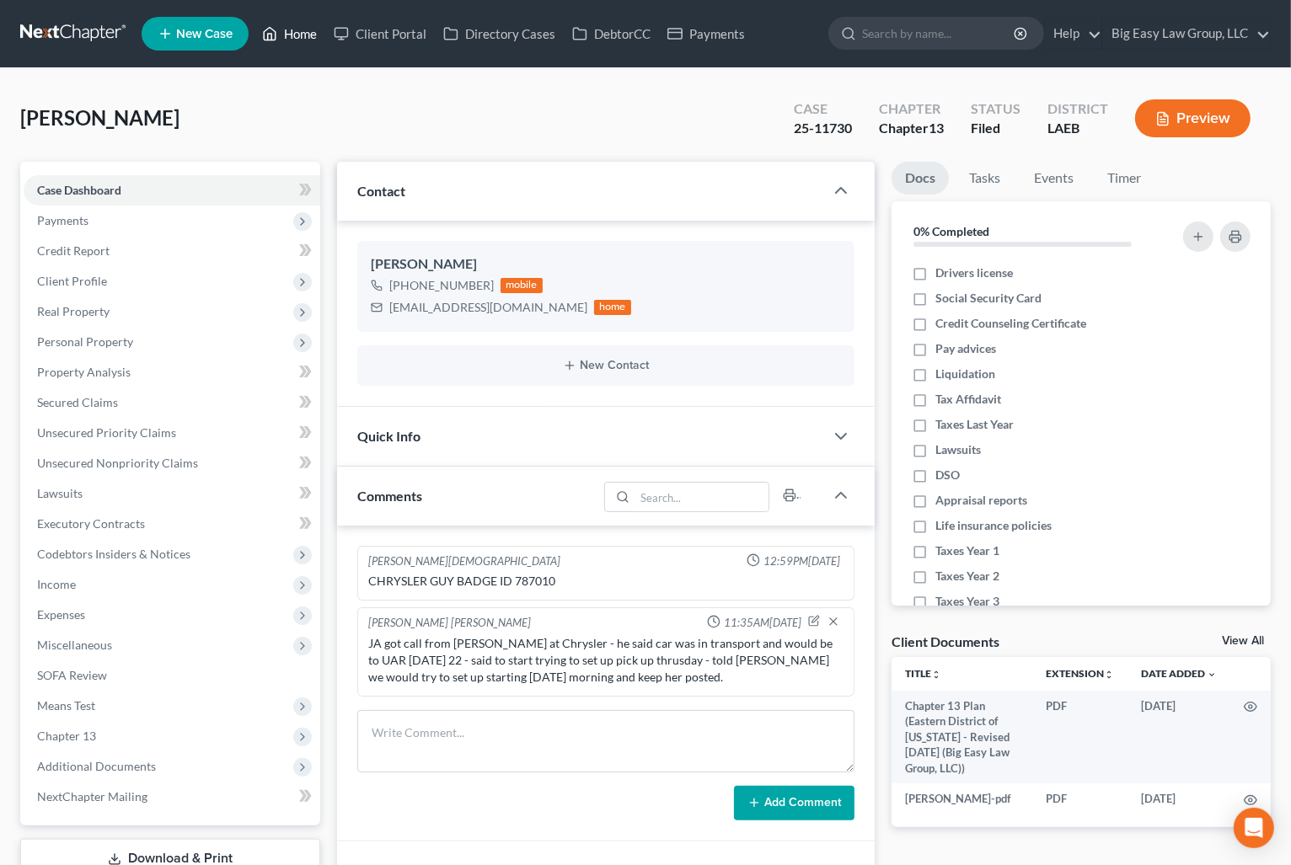
click at [313, 31] on link "Home" at bounding box center [290, 34] width 72 height 30
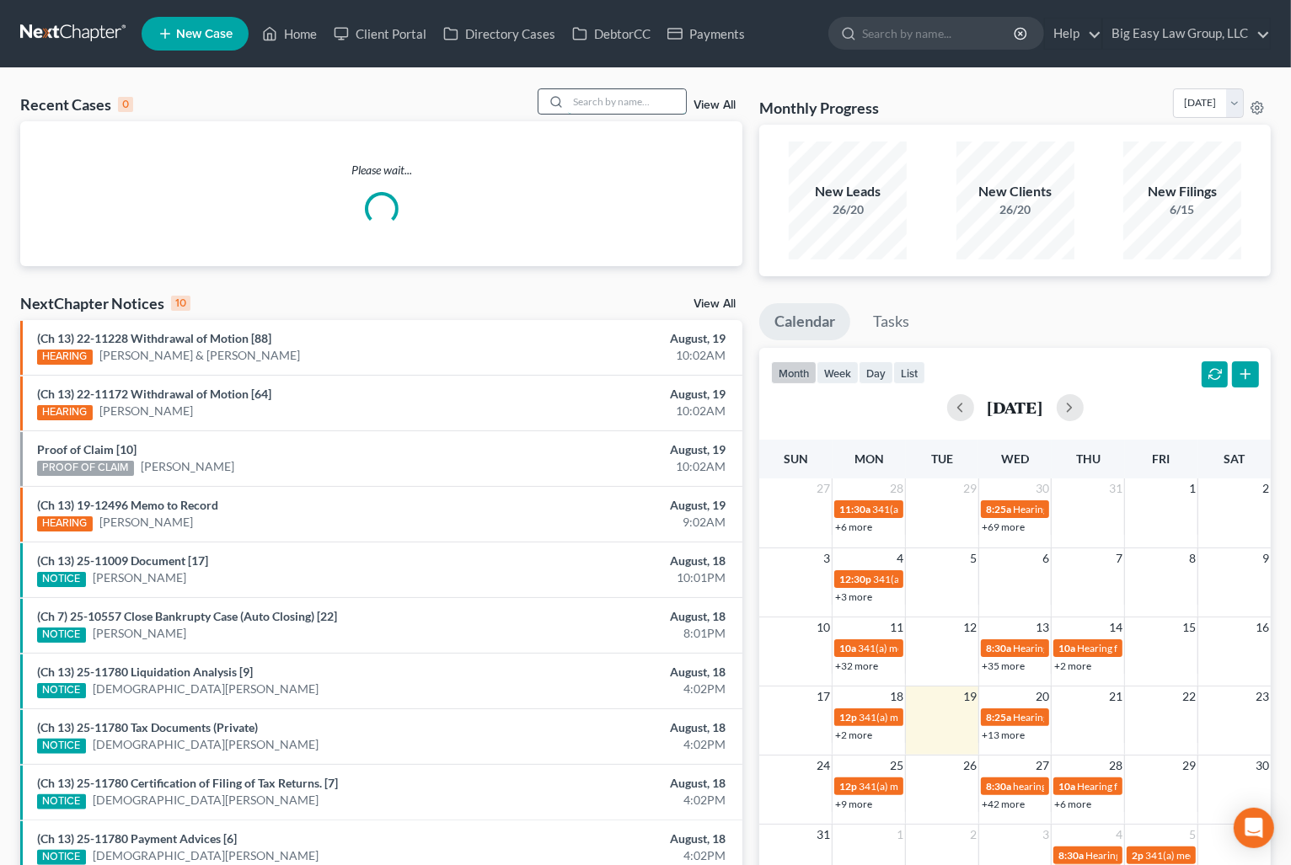
click at [621, 97] on input "search" at bounding box center [627, 101] width 118 height 24
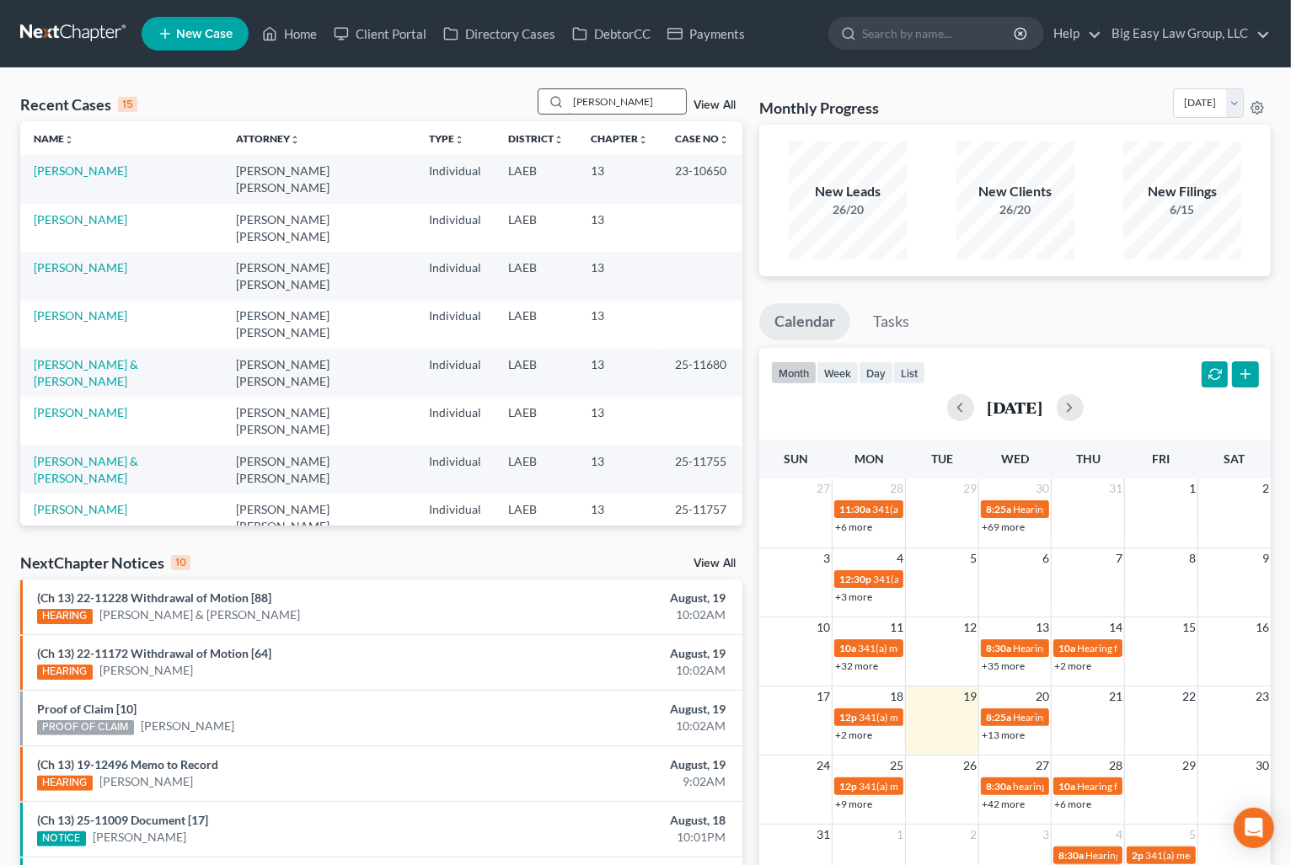
type input "[PERSON_NAME]"
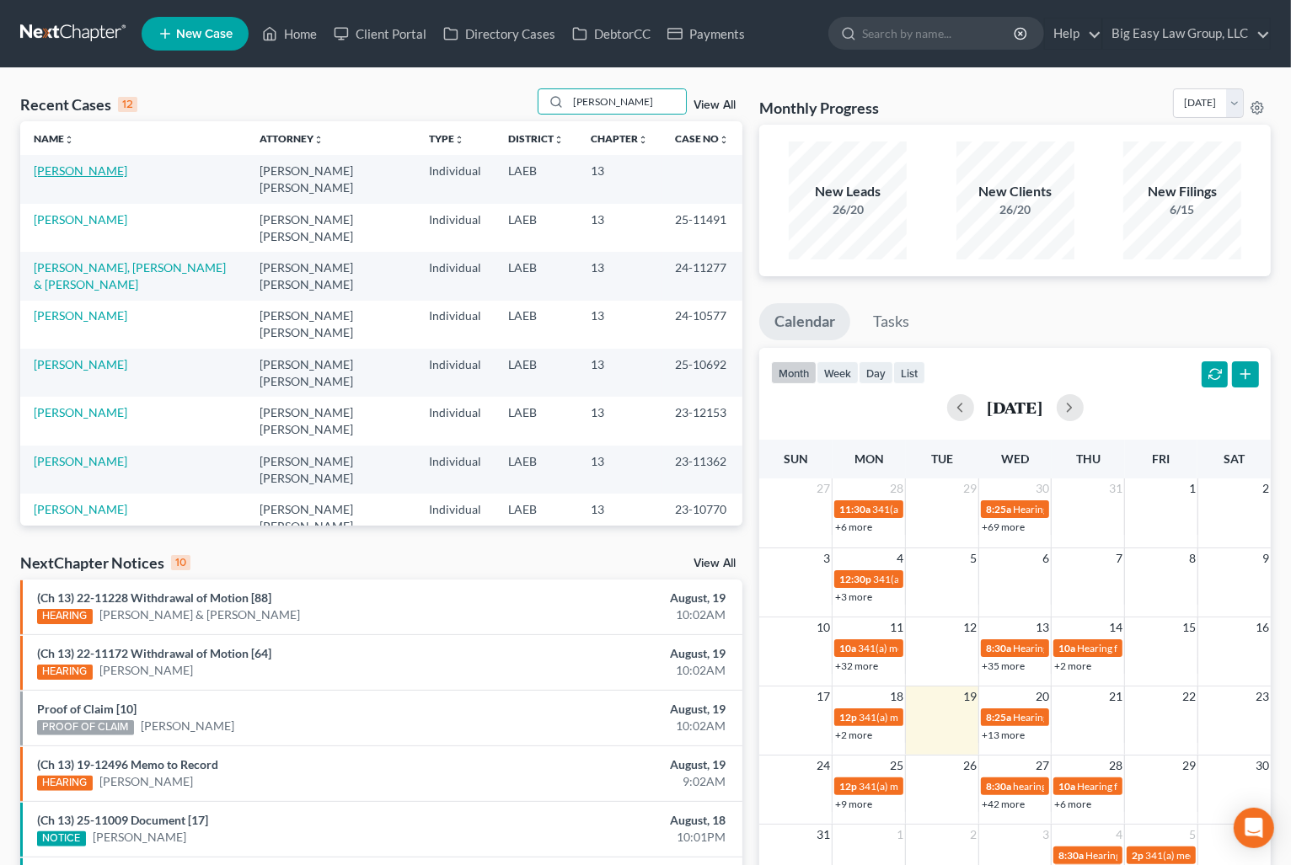
click at [99, 165] on link "[PERSON_NAME]" at bounding box center [81, 170] width 94 height 14
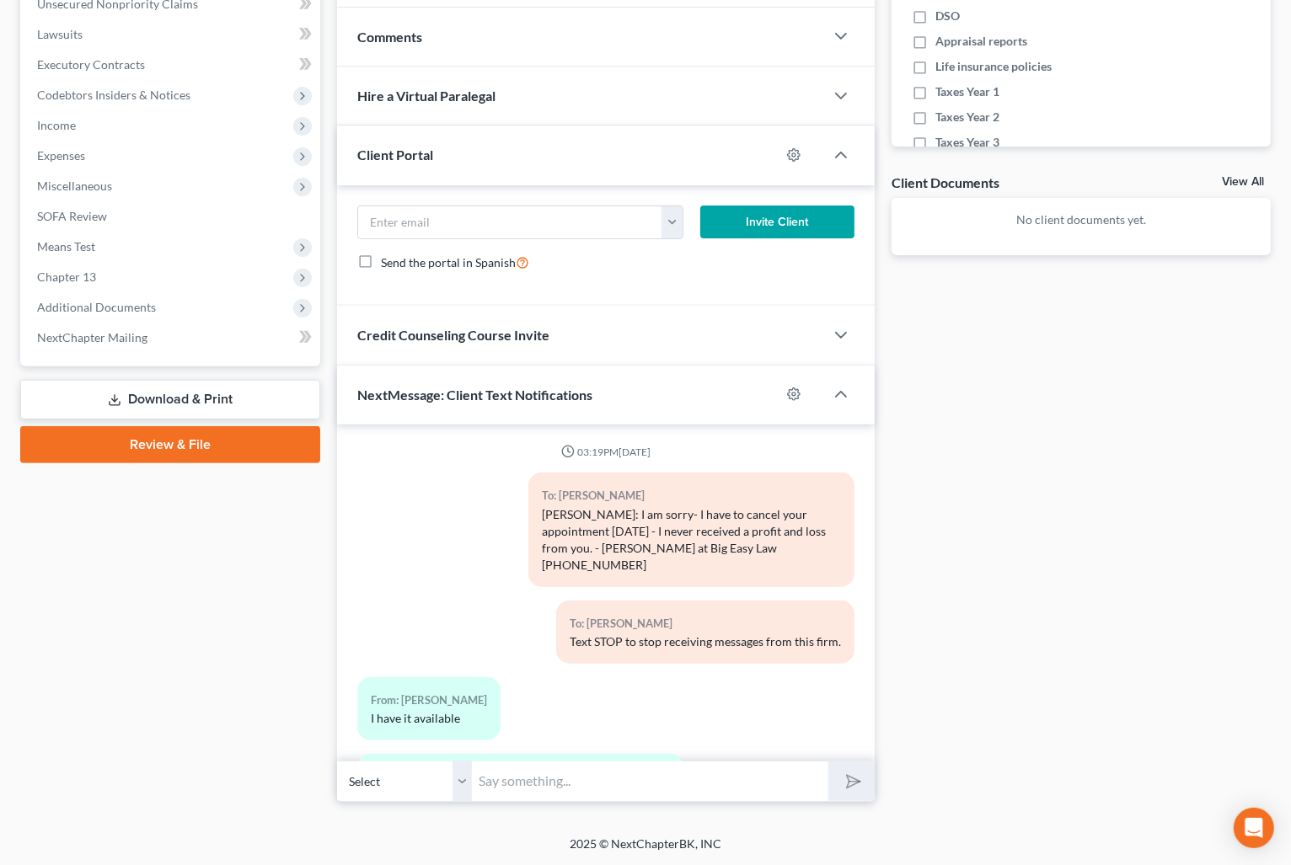
scroll to position [1472, 0]
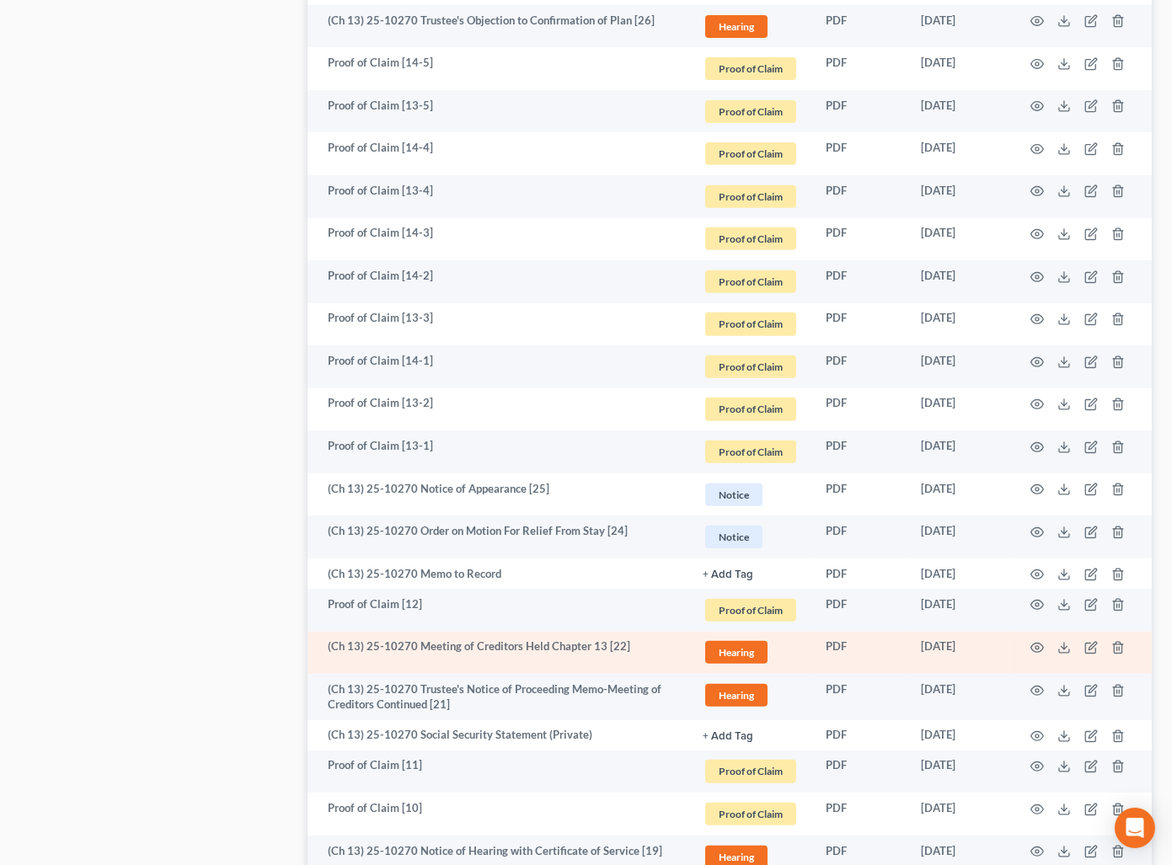
scroll to position [1180, 0]
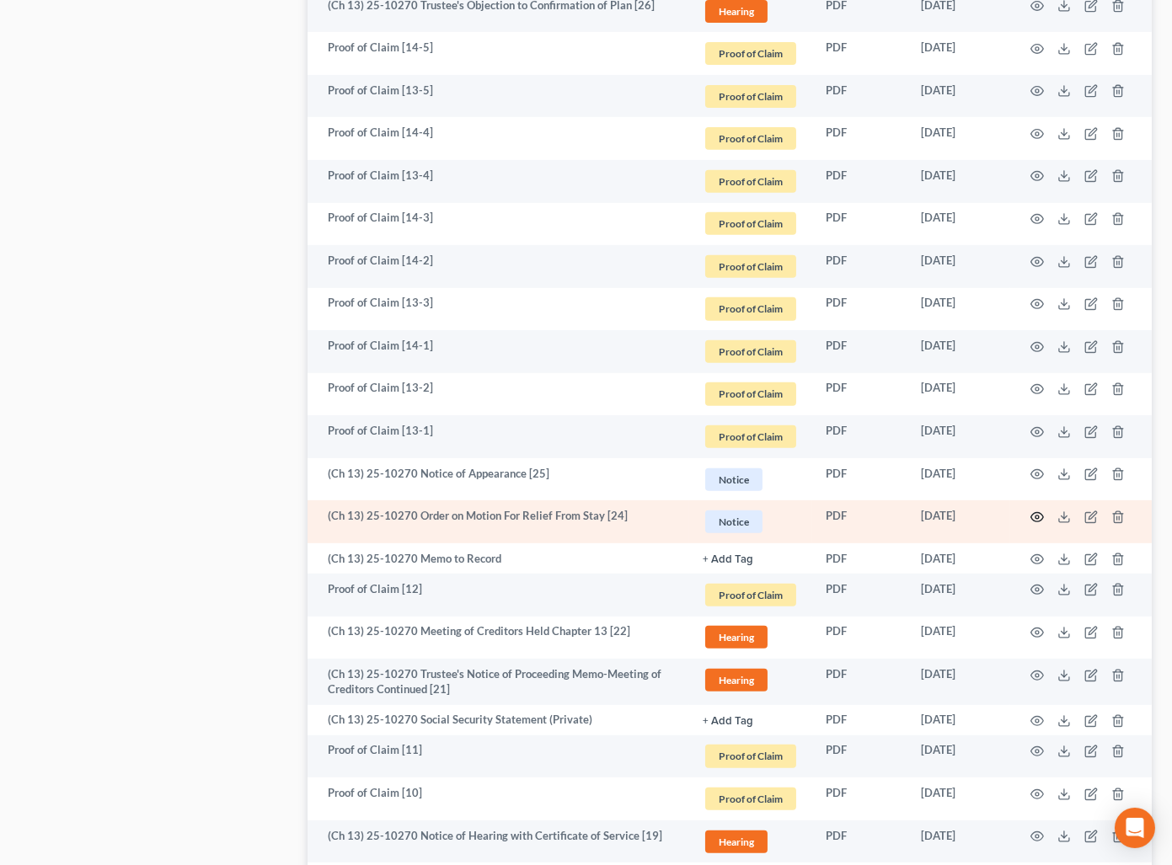
click at [1034, 515] on icon "button" at bounding box center [1036, 516] width 13 height 13
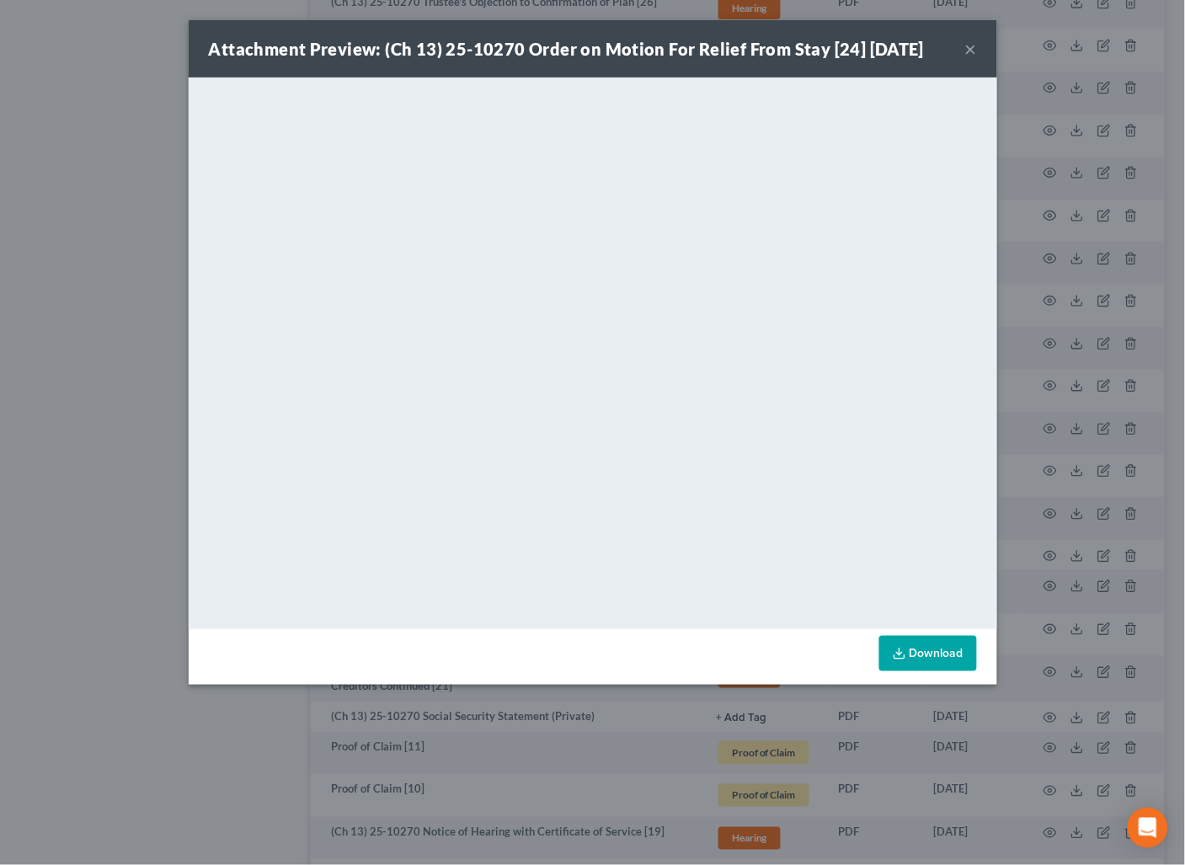
click at [975, 45] on button "×" at bounding box center [971, 49] width 12 height 20
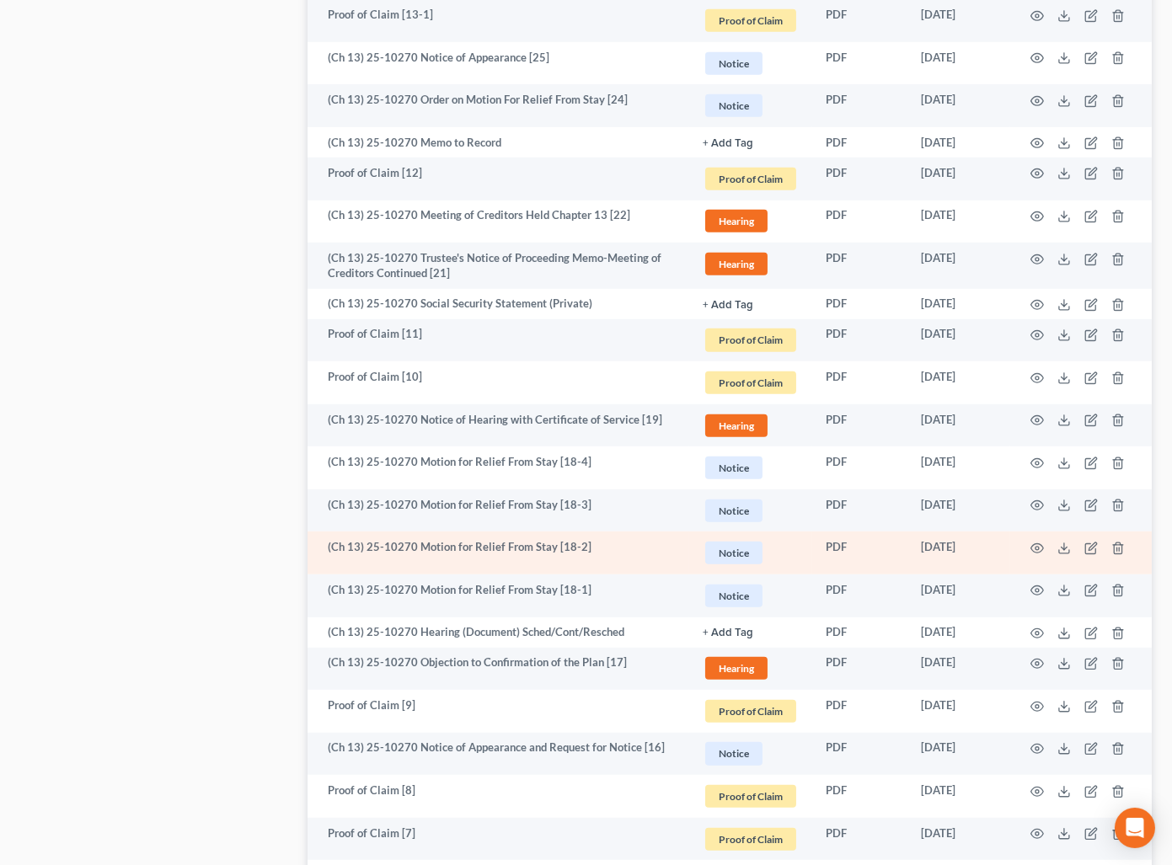
scroll to position [1610, 0]
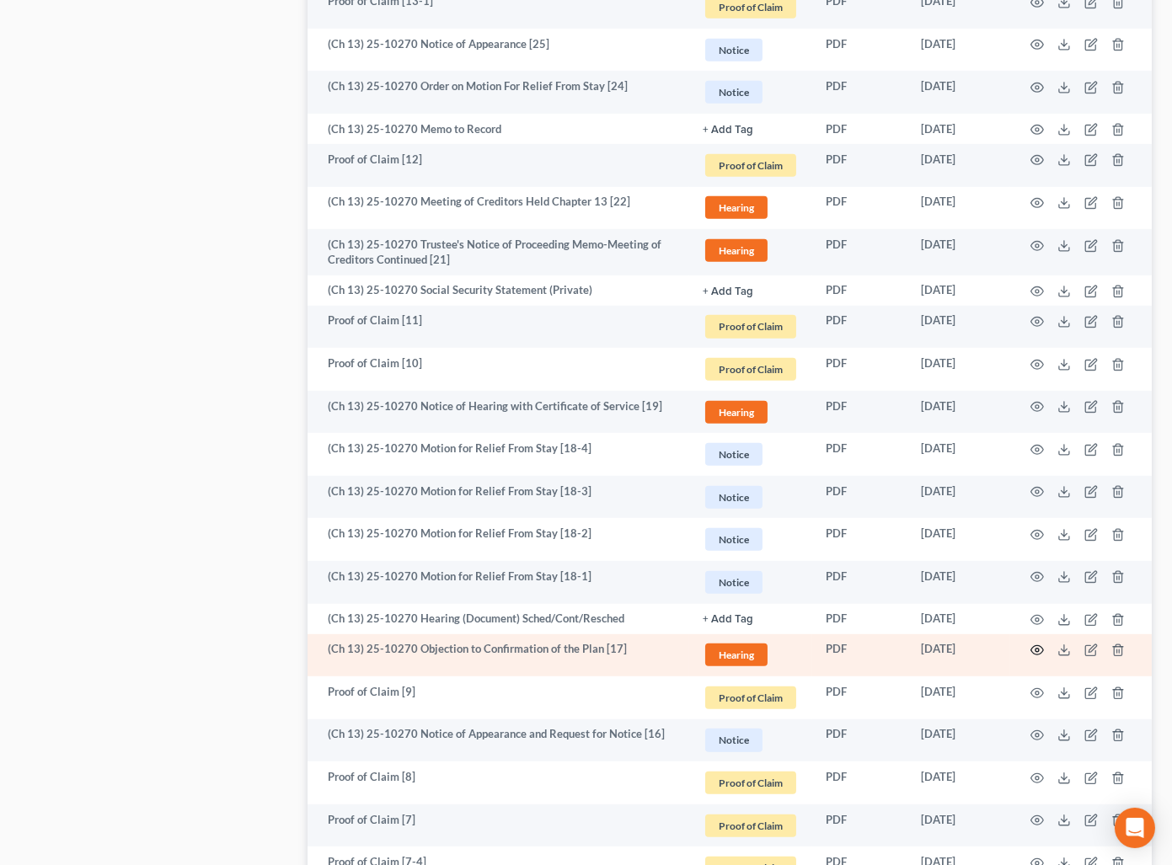
click at [1043, 645] on icon "button" at bounding box center [1036, 650] width 13 height 13
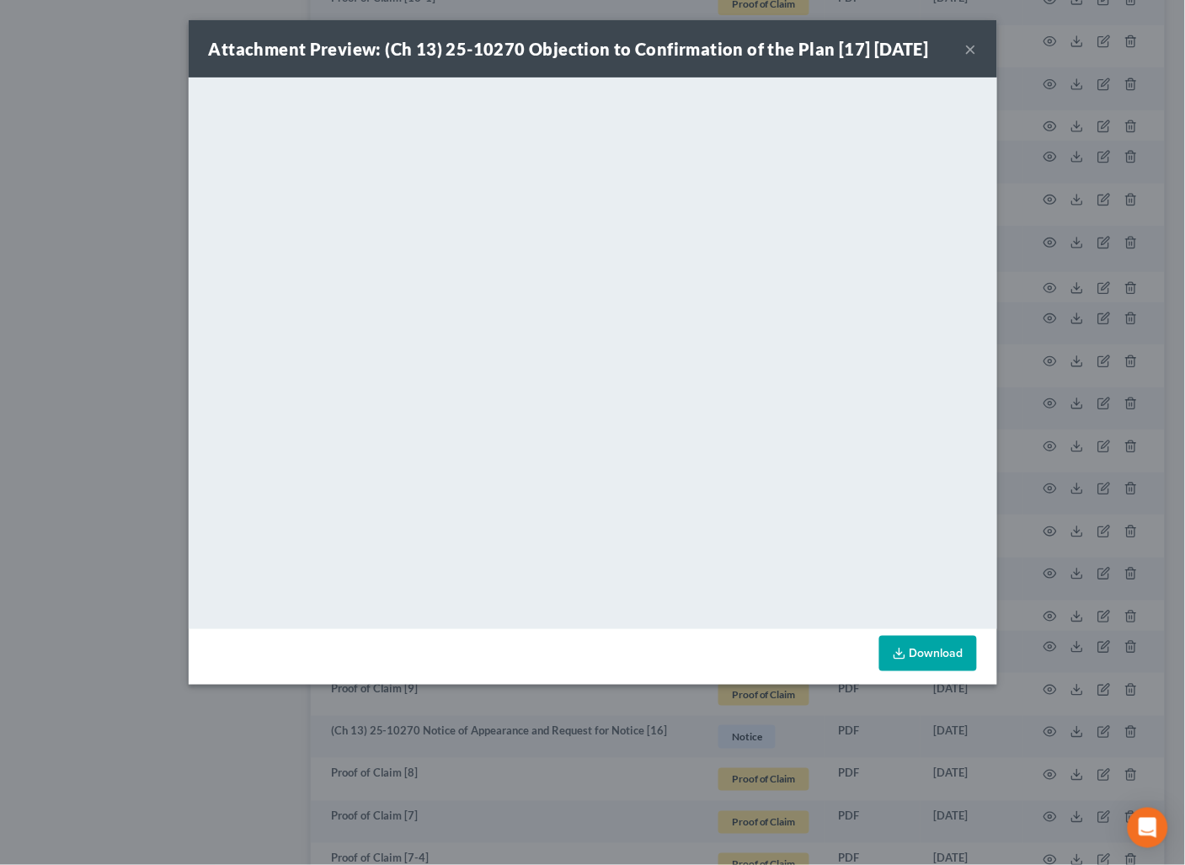
click at [972, 53] on button "×" at bounding box center [971, 49] width 12 height 20
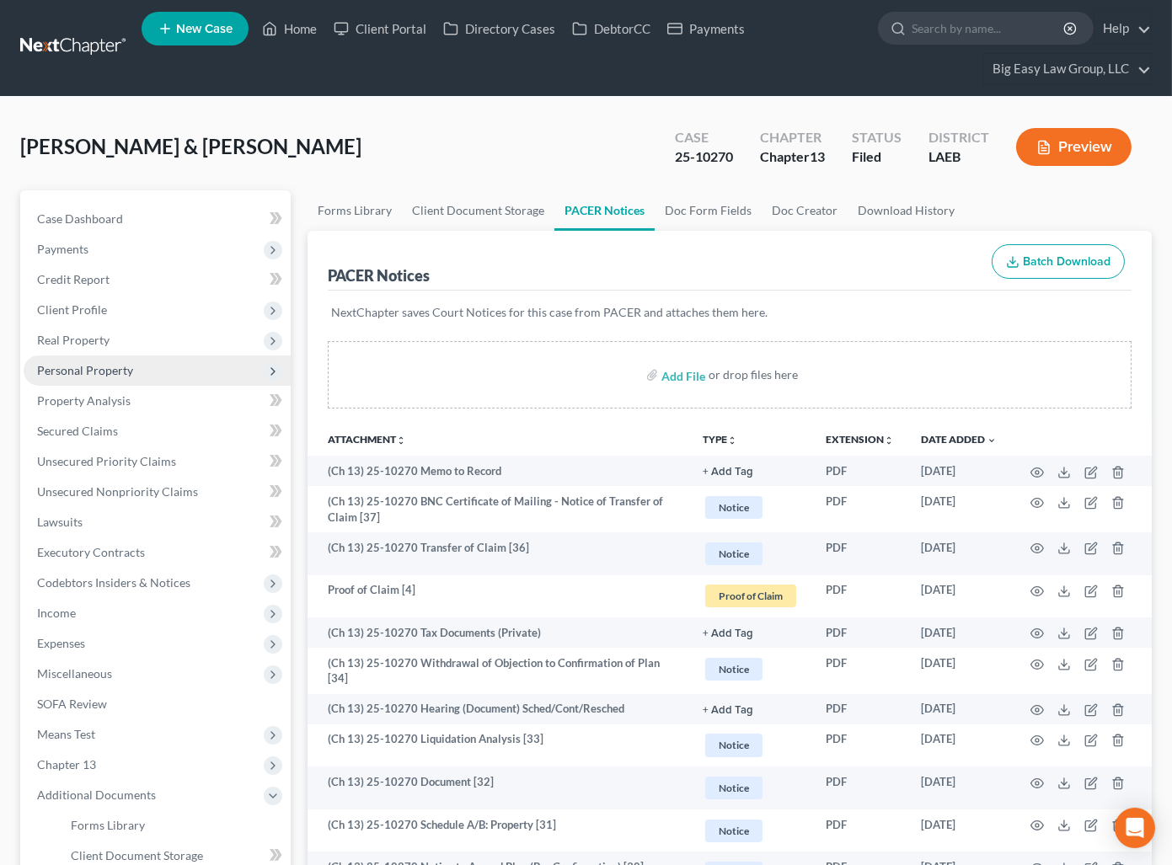
scroll to position [0, 0]
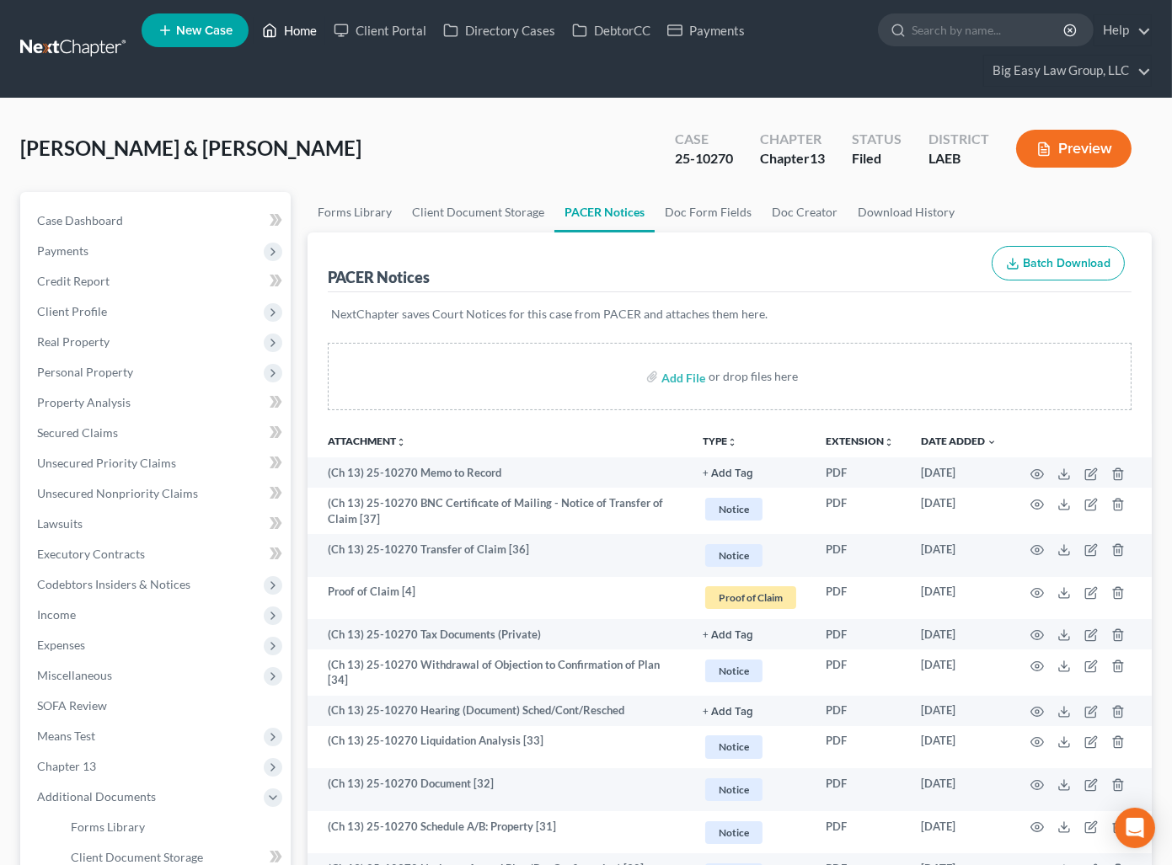
click at [290, 32] on link "Home" at bounding box center [290, 30] width 72 height 30
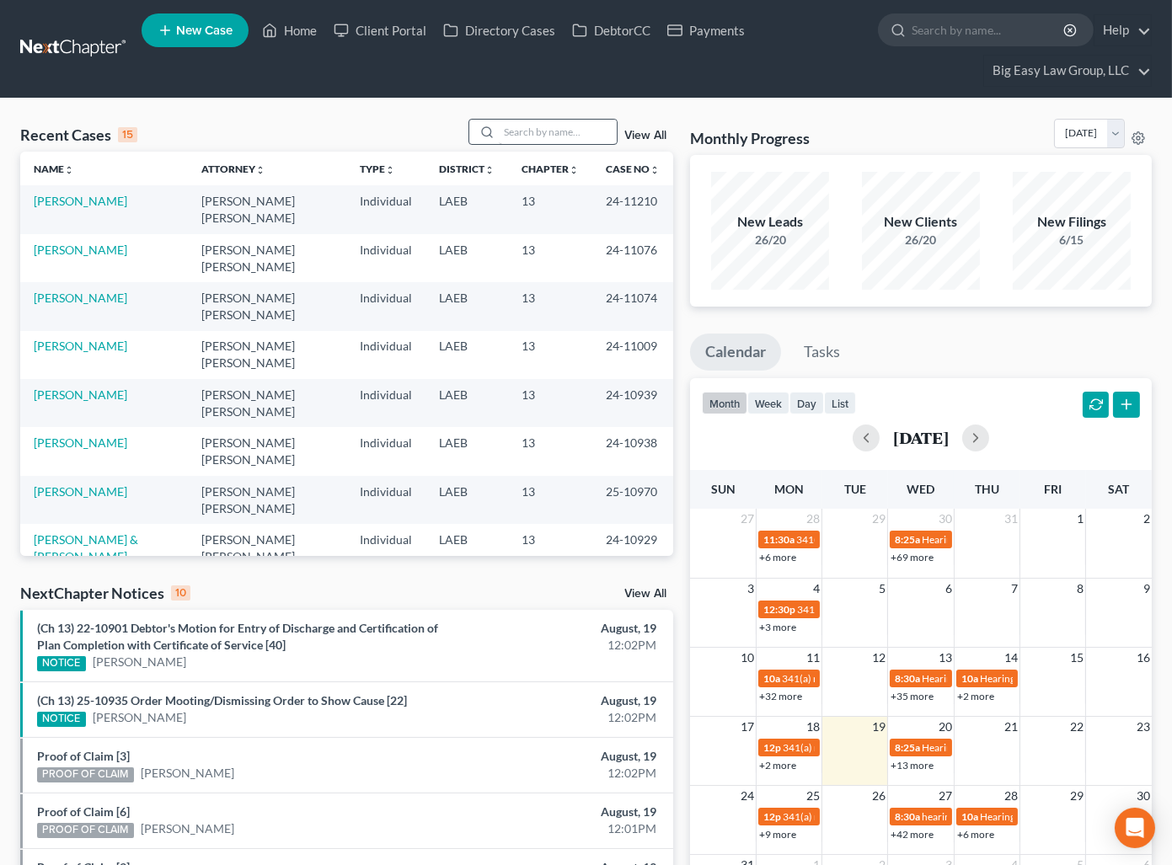
drag, startPoint x: 580, startPoint y: 111, endPoint x: 563, endPoint y: 137, distance: 31.5
click at [575, 116] on div "Recent Cases 15 View All Name unfold_more expand_more expand_less Attorney unfo…" at bounding box center [586, 672] width 1172 height 1147
click at [563, 137] on input "search" at bounding box center [558, 132] width 118 height 24
type input "[PERSON_NAME]"
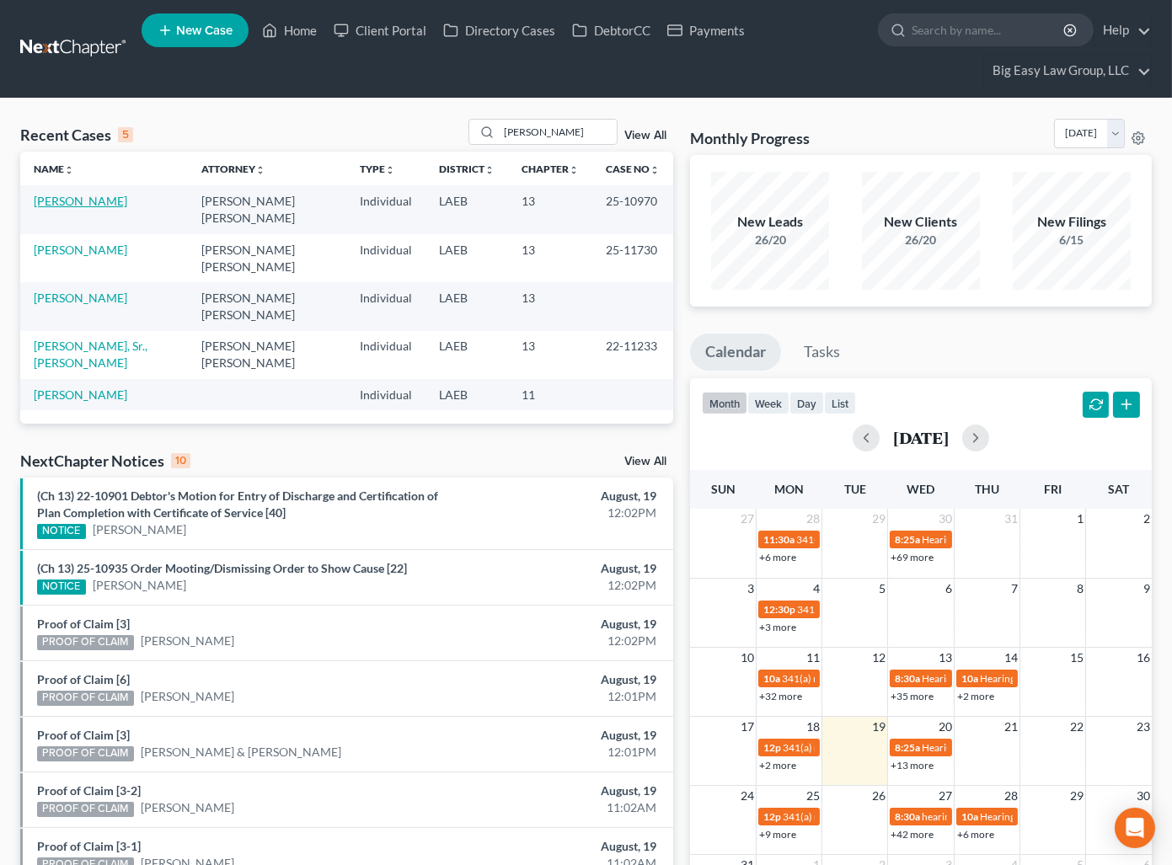
click at [93, 205] on link "[PERSON_NAME]" at bounding box center [81, 201] width 94 height 14
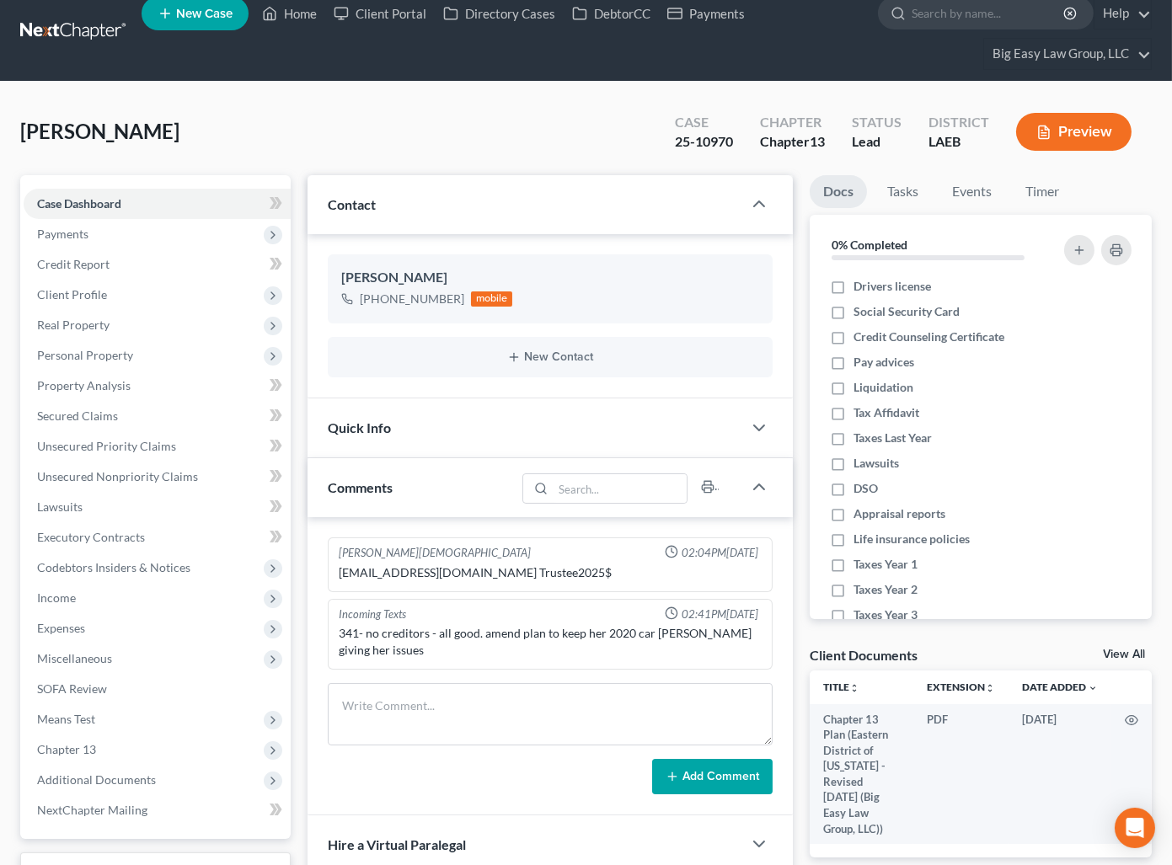
scroll to position [19, 0]
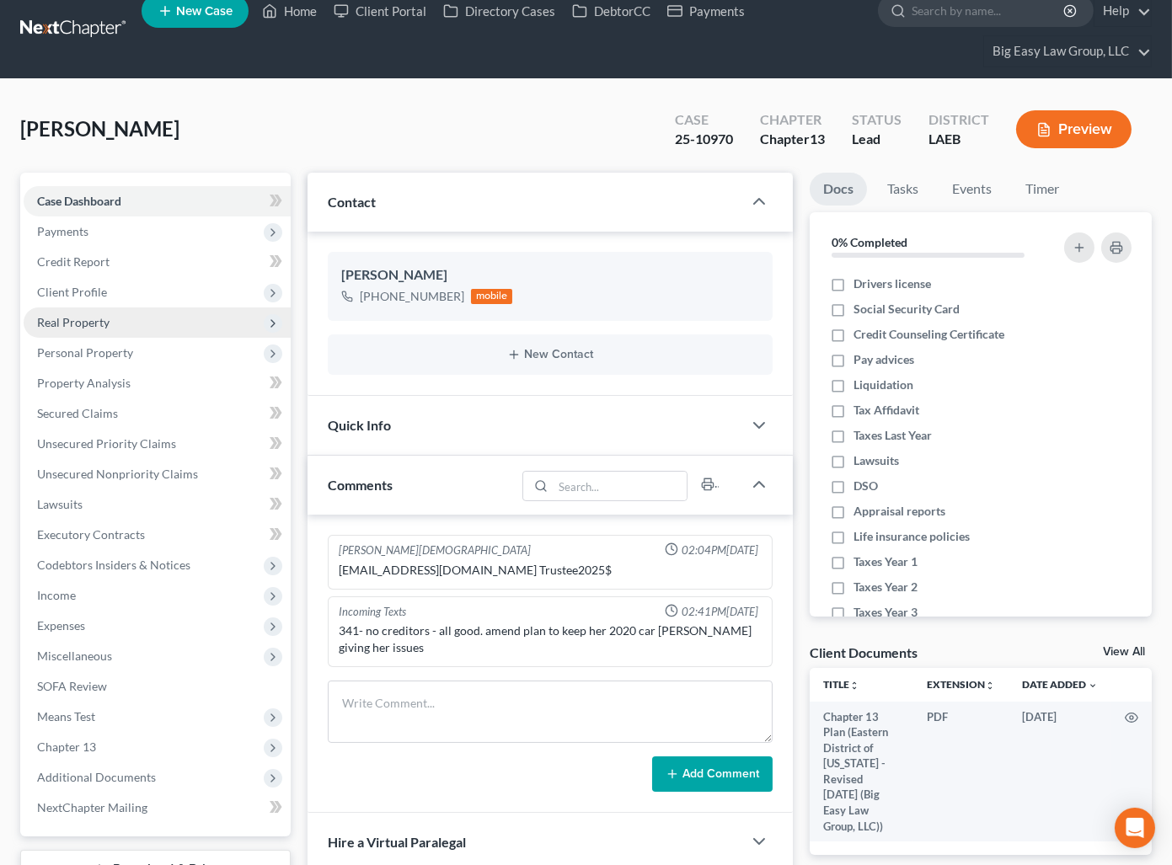
click at [185, 333] on span "Real Property" at bounding box center [157, 322] width 267 height 30
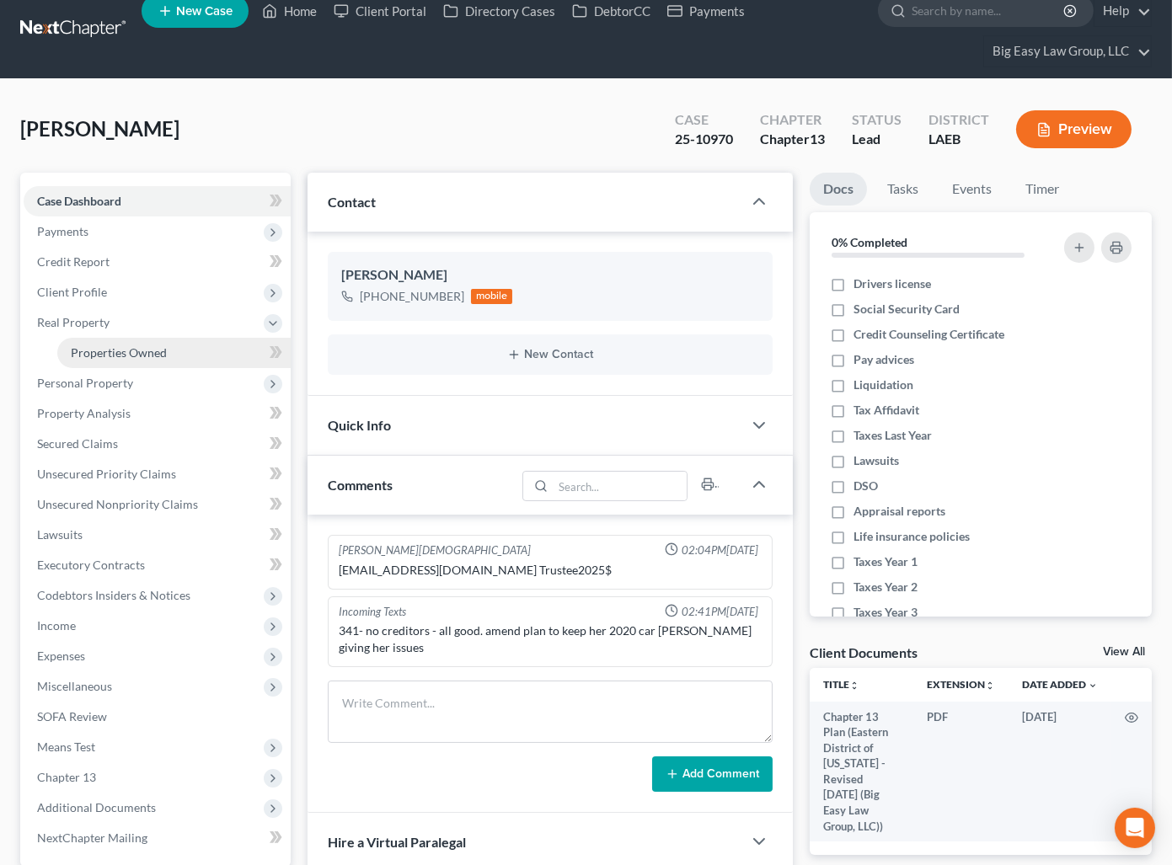
click at [188, 347] on link "Properties Owned" at bounding box center [173, 353] width 233 height 30
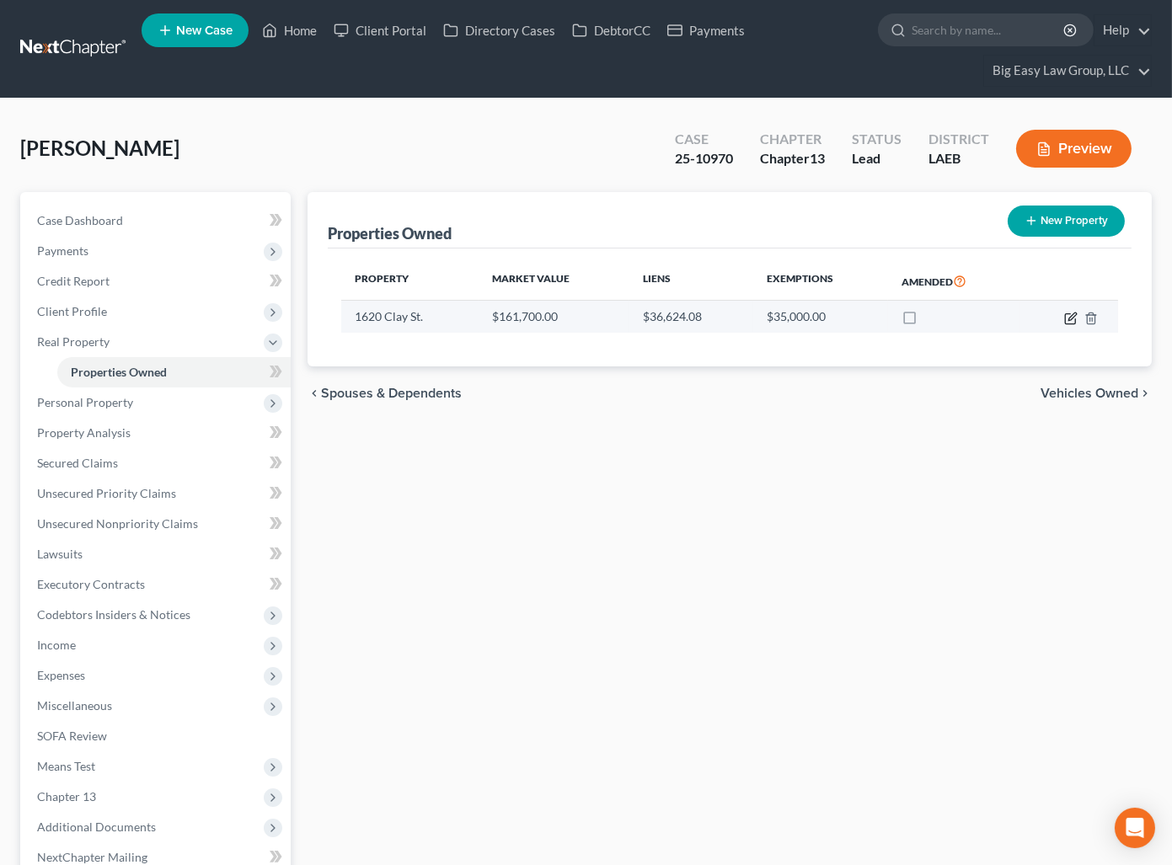
click at [1066, 317] on icon "button" at bounding box center [1070, 318] width 13 height 13
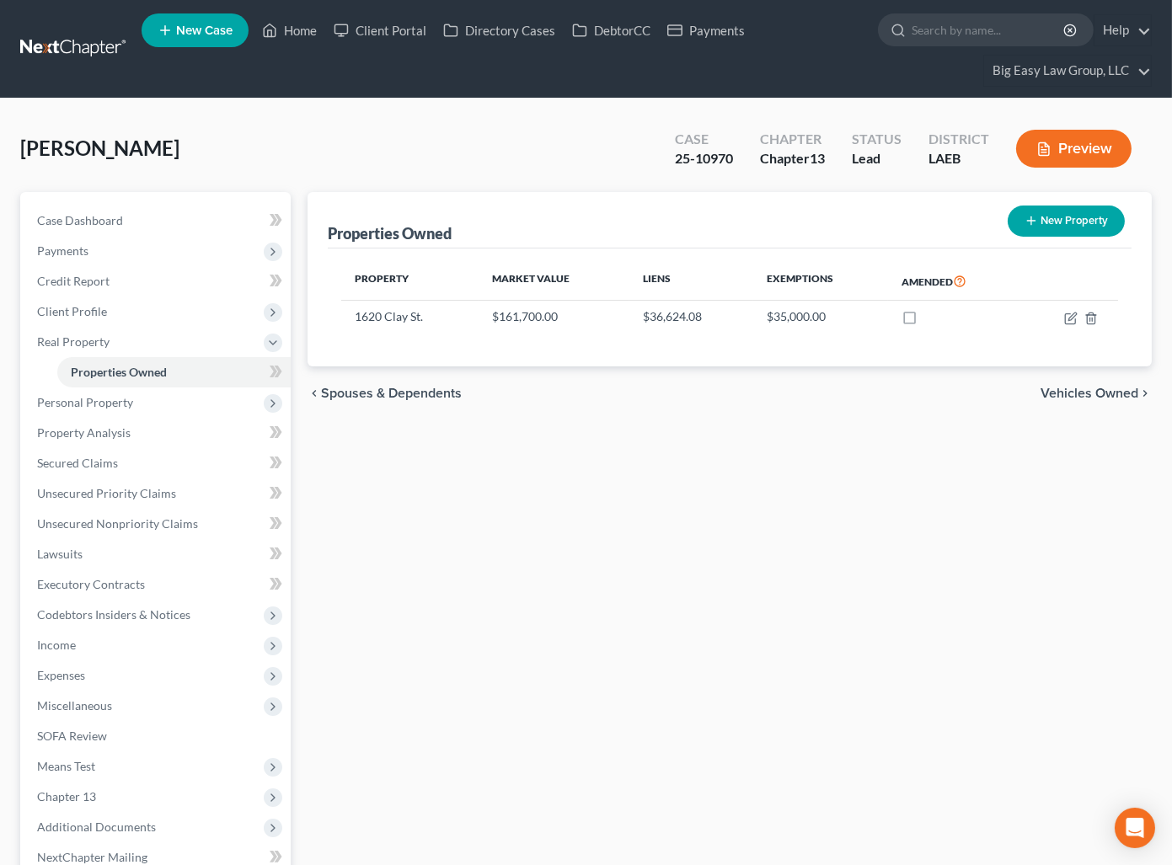
select select "19"
select select "0"
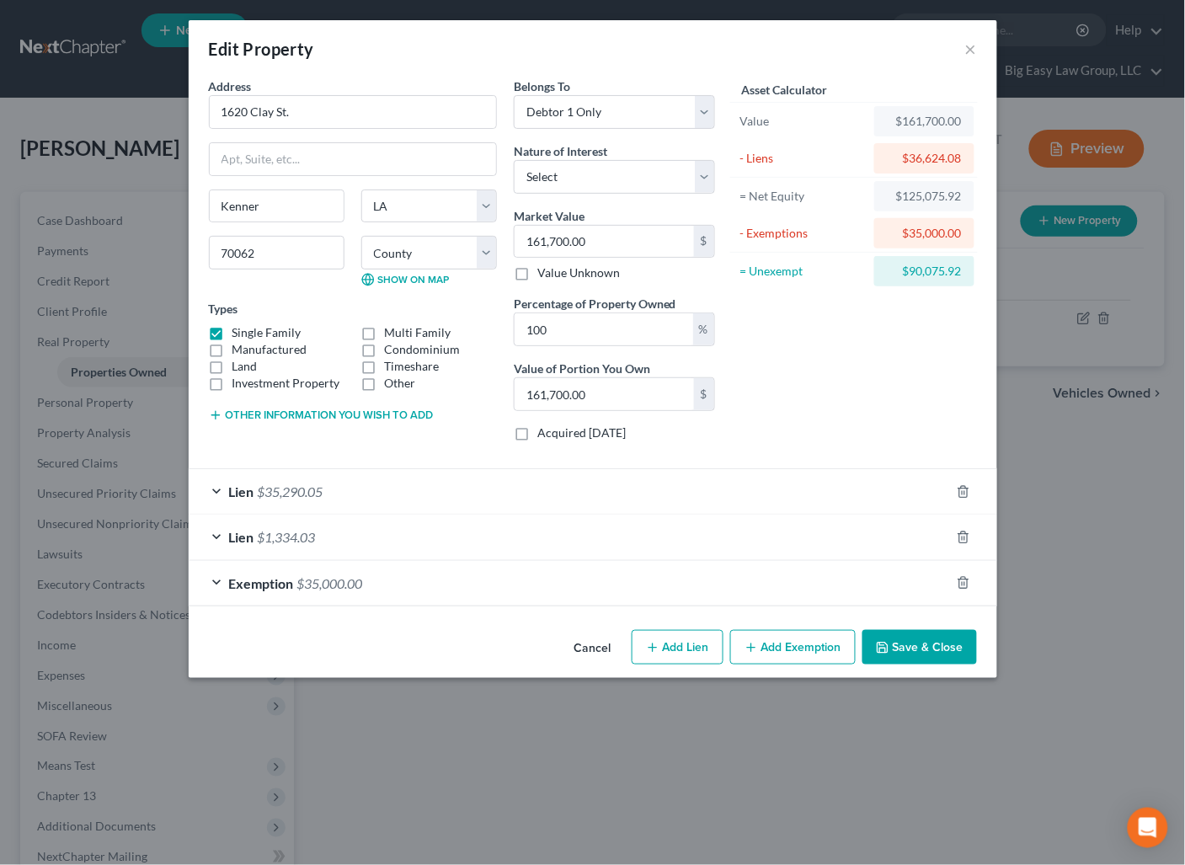
click at [742, 491] on div "Lien $35,290.05" at bounding box center [570, 491] width 762 height 45
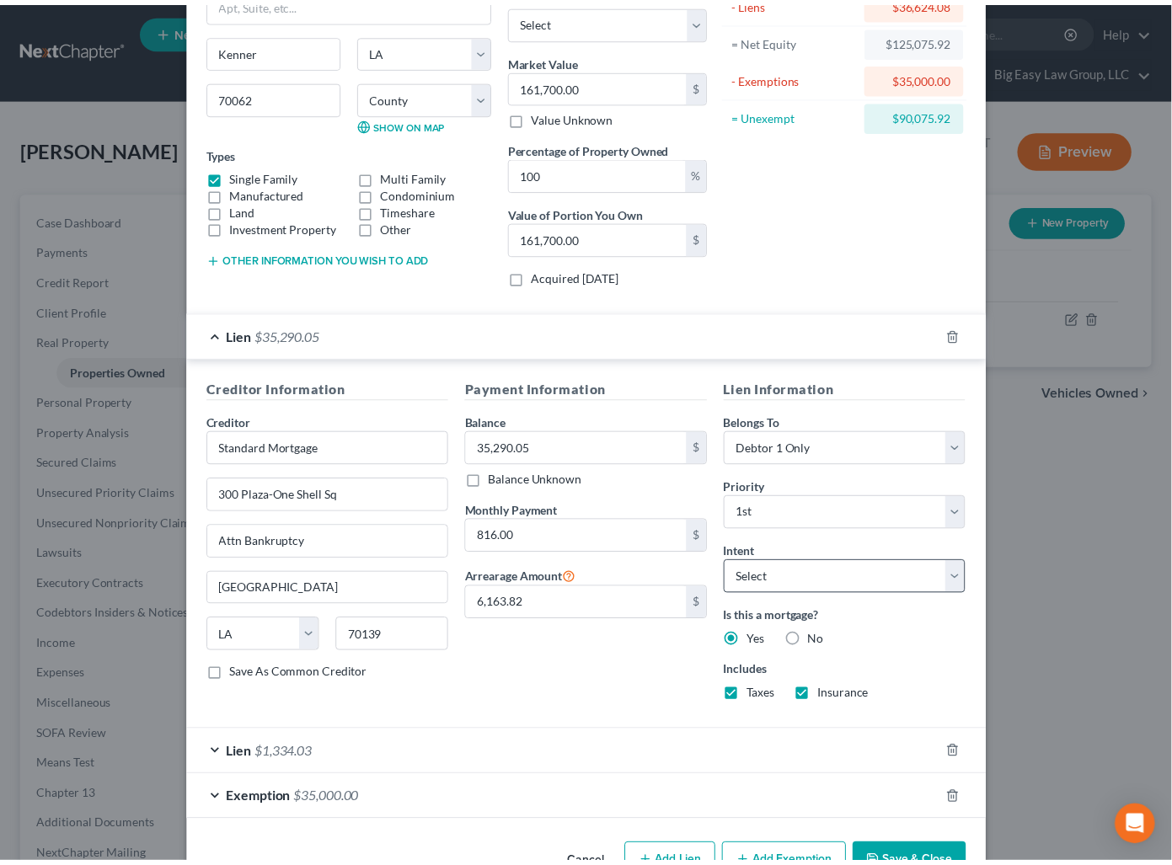
scroll to position [207, 0]
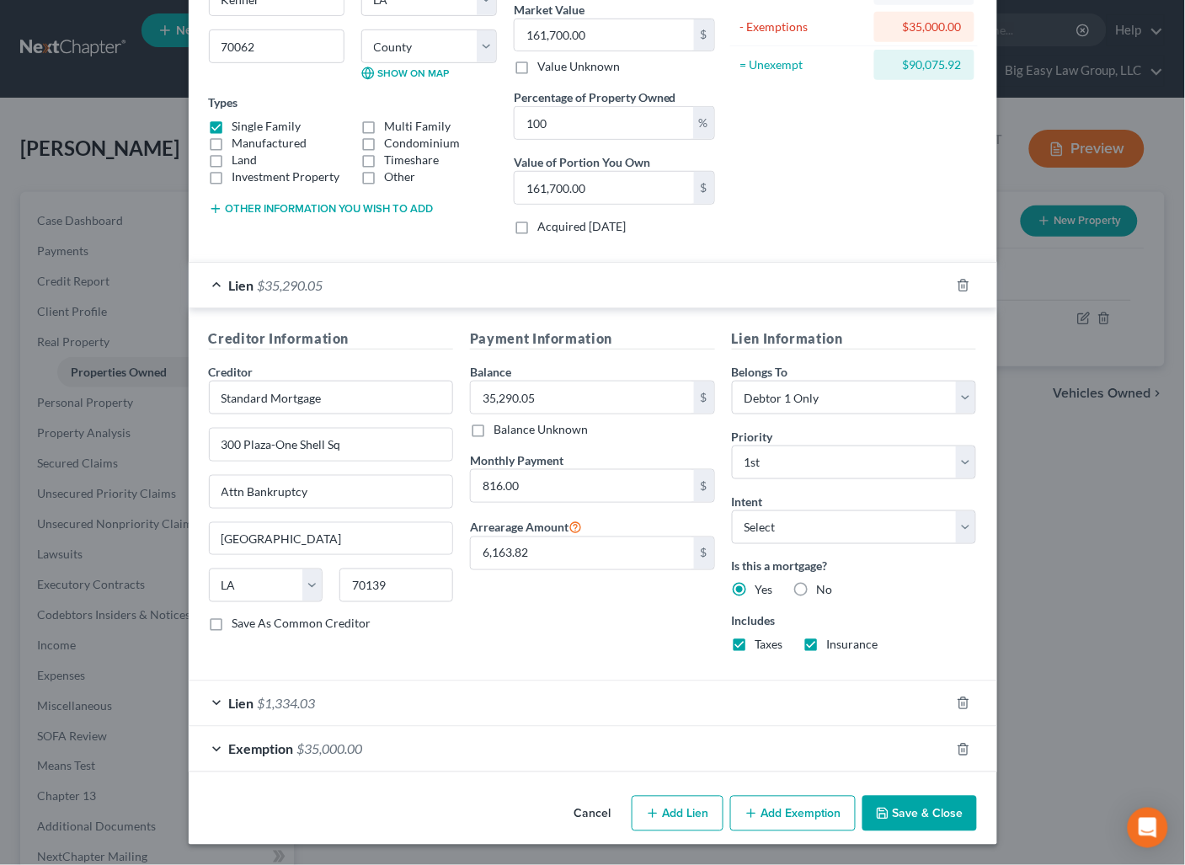
click at [919, 820] on button "Save & Close" at bounding box center [920, 813] width 115 height 35
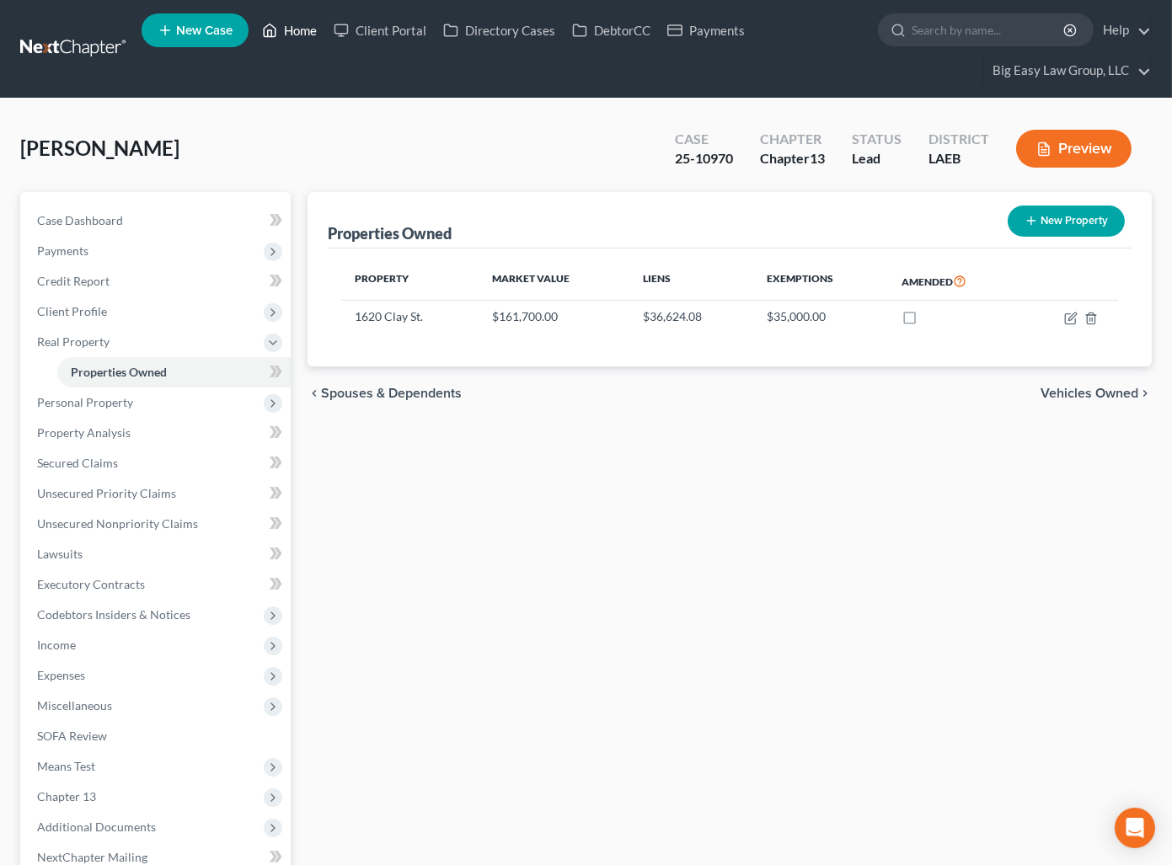
click at [319, 24] on link "Home" at bounding box center [290, 30] width 72 height 30
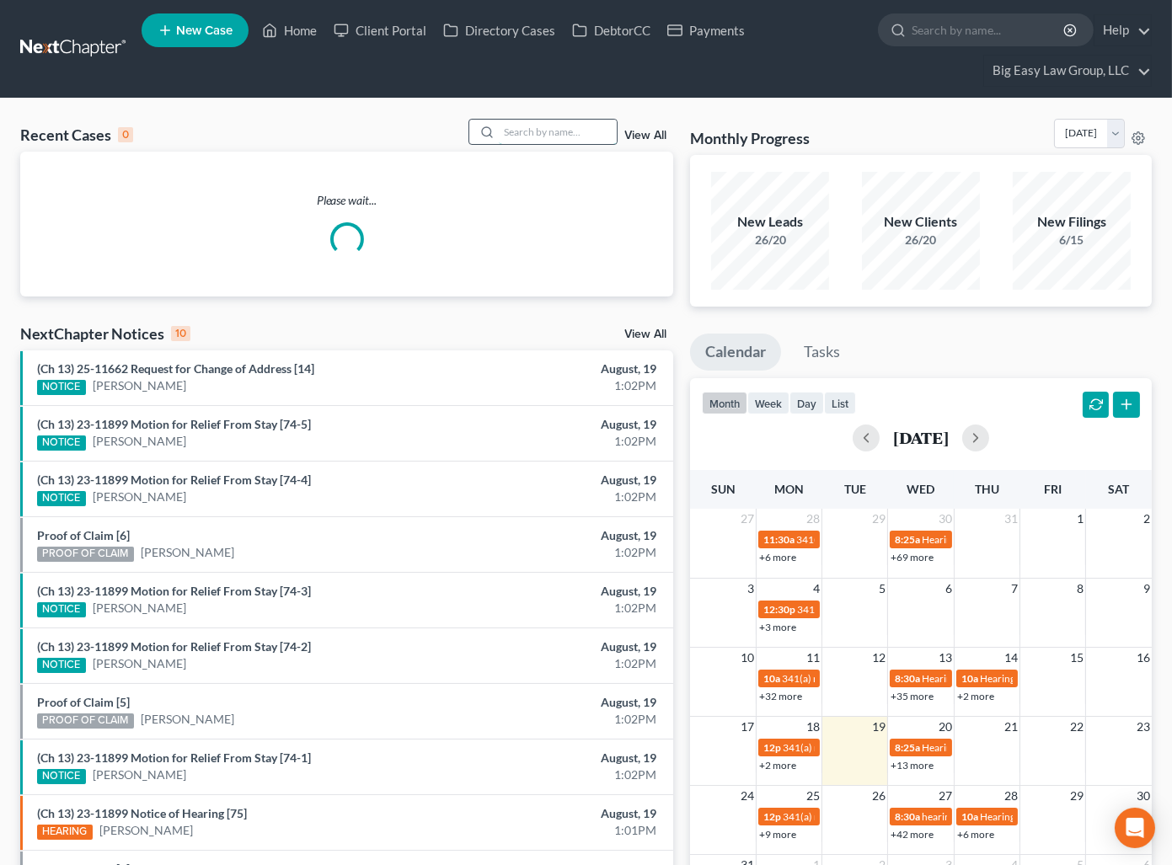
click at [606, 122] on input "search" at bounding box center [558, 132] width 118 height 24
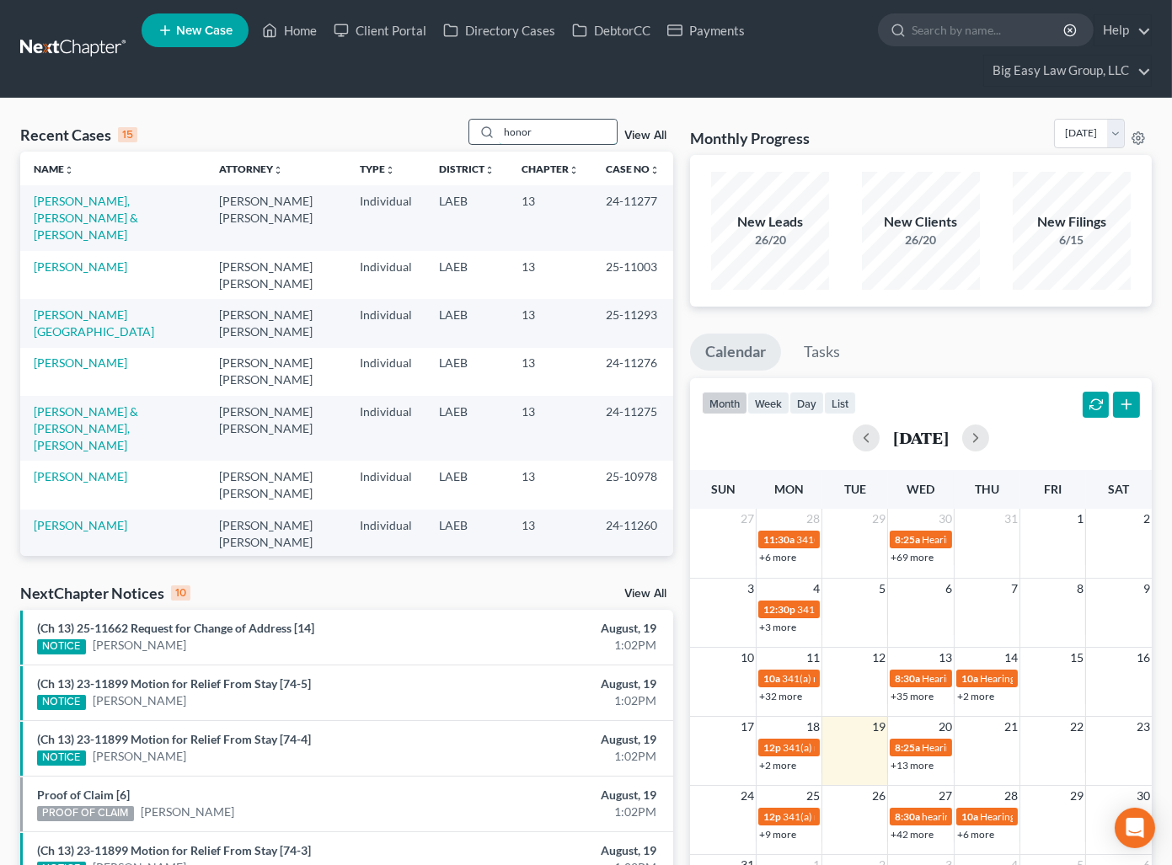
type input "honor"
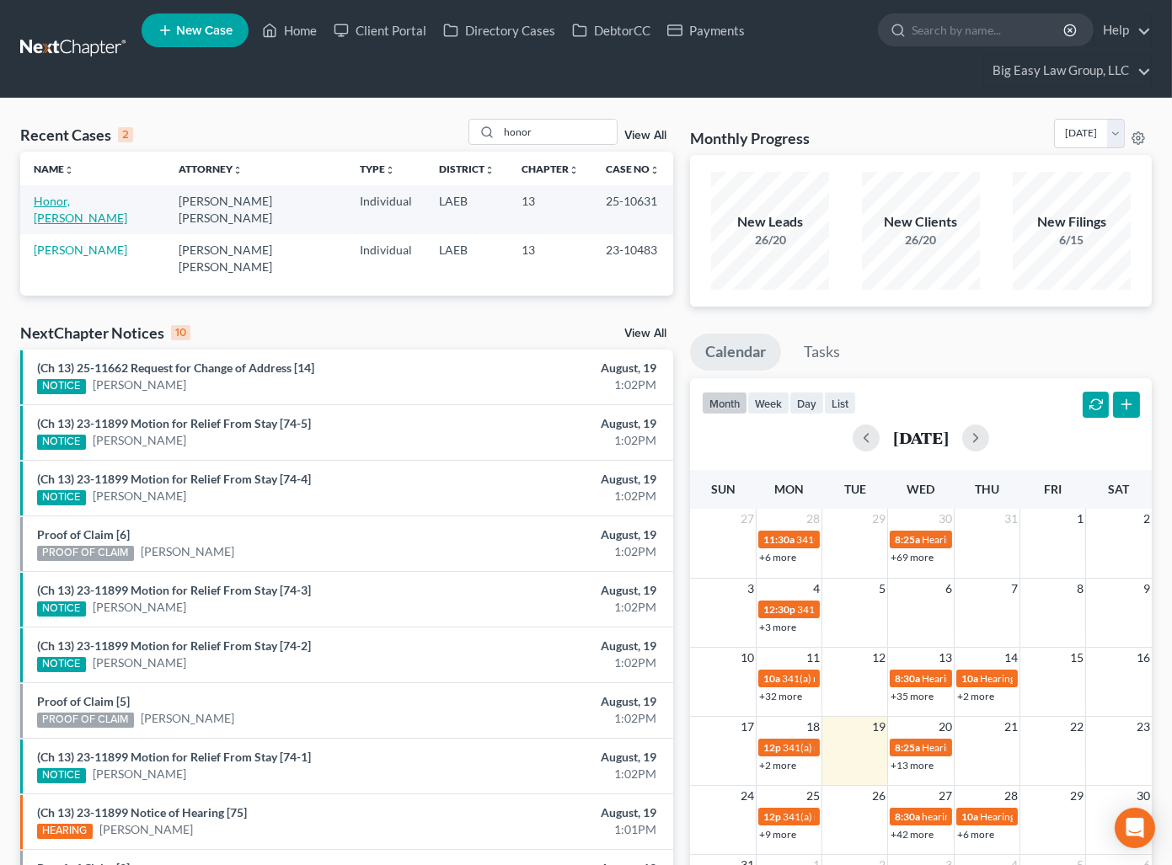
click at [100, 195] on link "Honor, [PERSON_NAME]" at bounding box center [81, 209] width 94 height 31
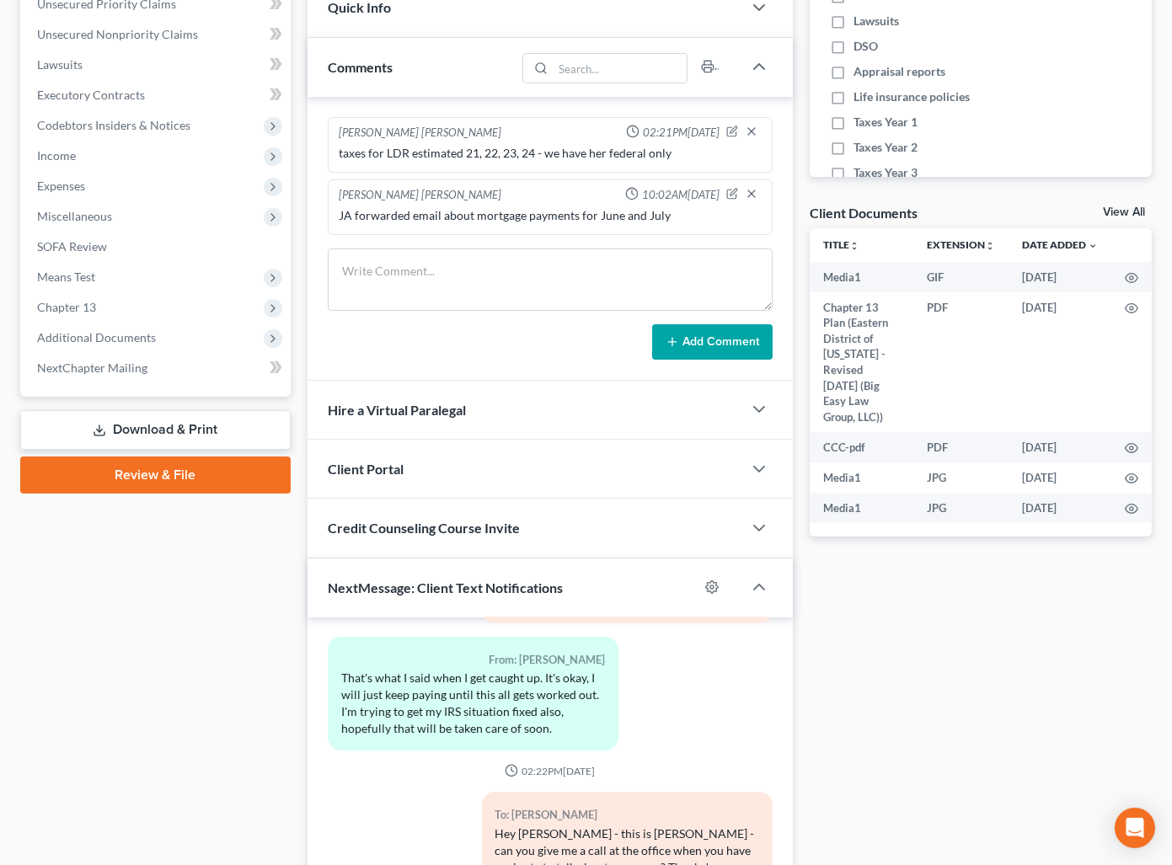
scroll to position [468, 0]
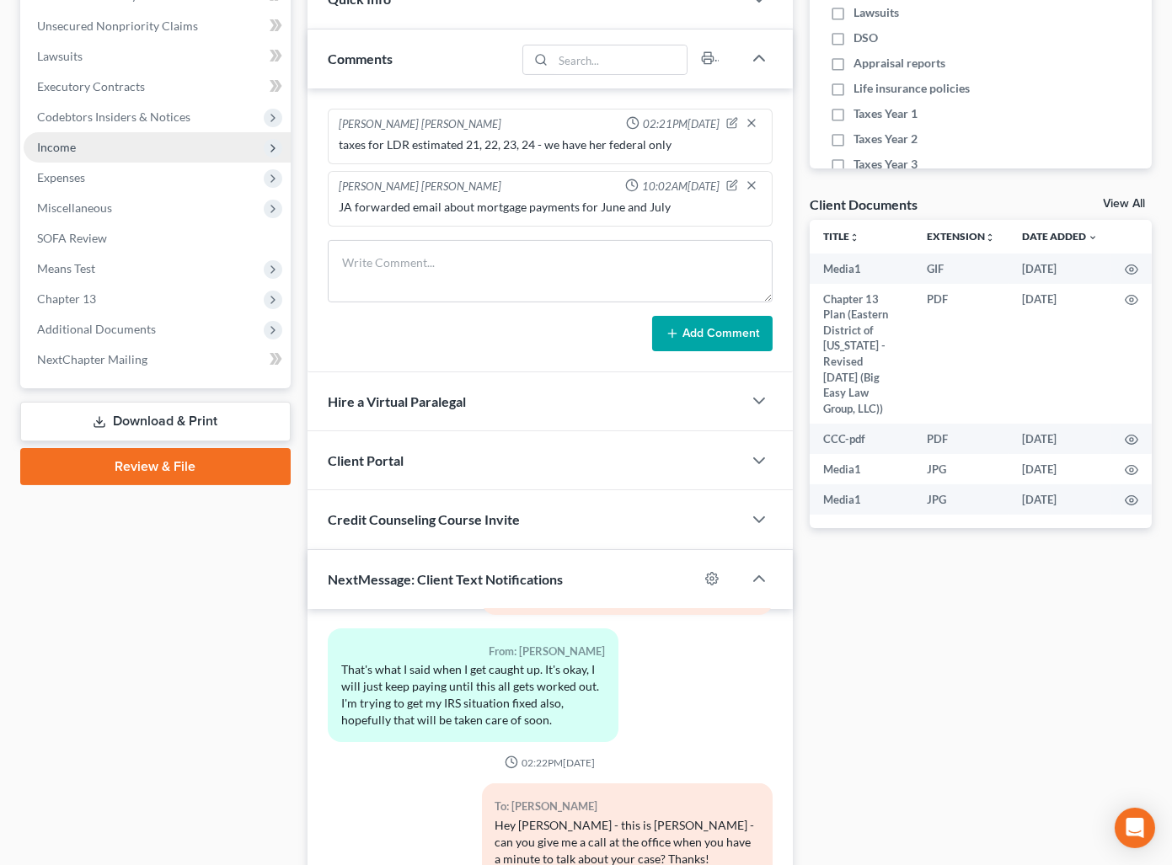
click at [117, 143] on span "Income" at bounding box center [157, 147] width 267 height 30
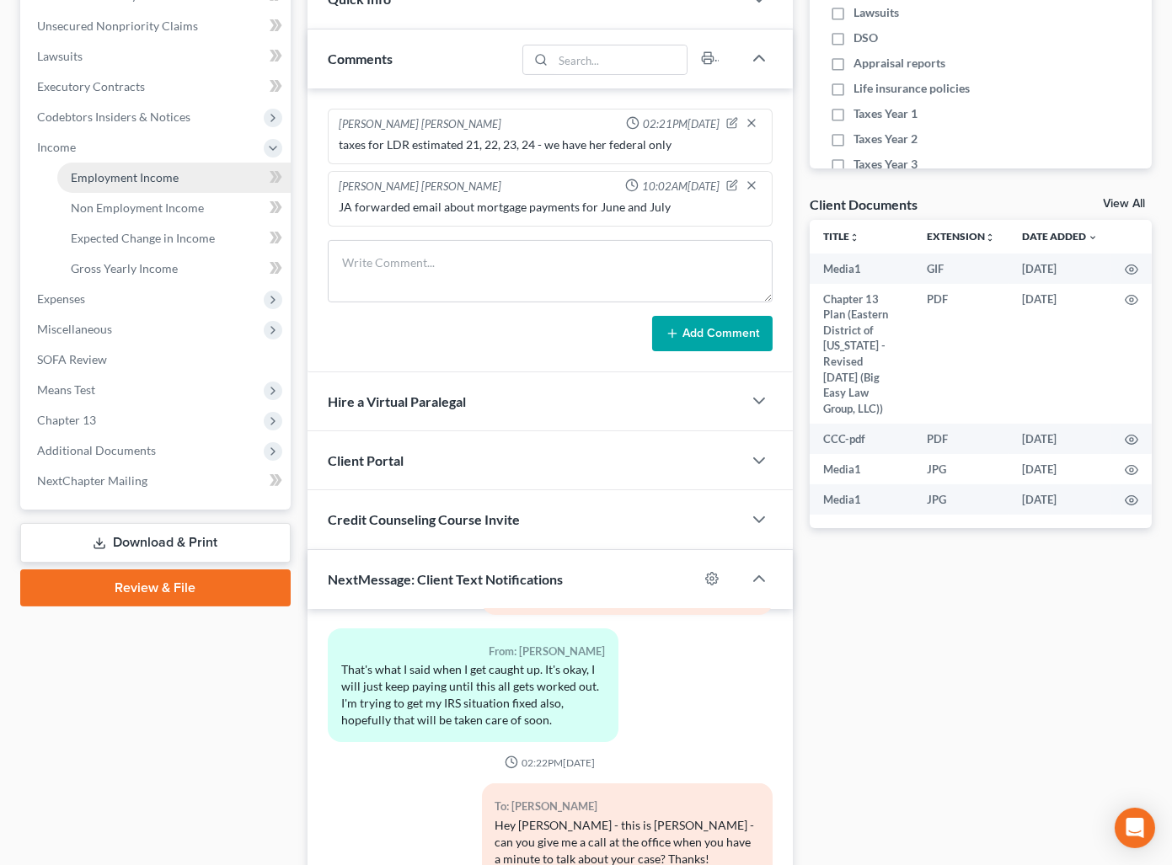
click at [129, 174] on span "Employment Income" at bounding box center [125, 177] width 108 height 14
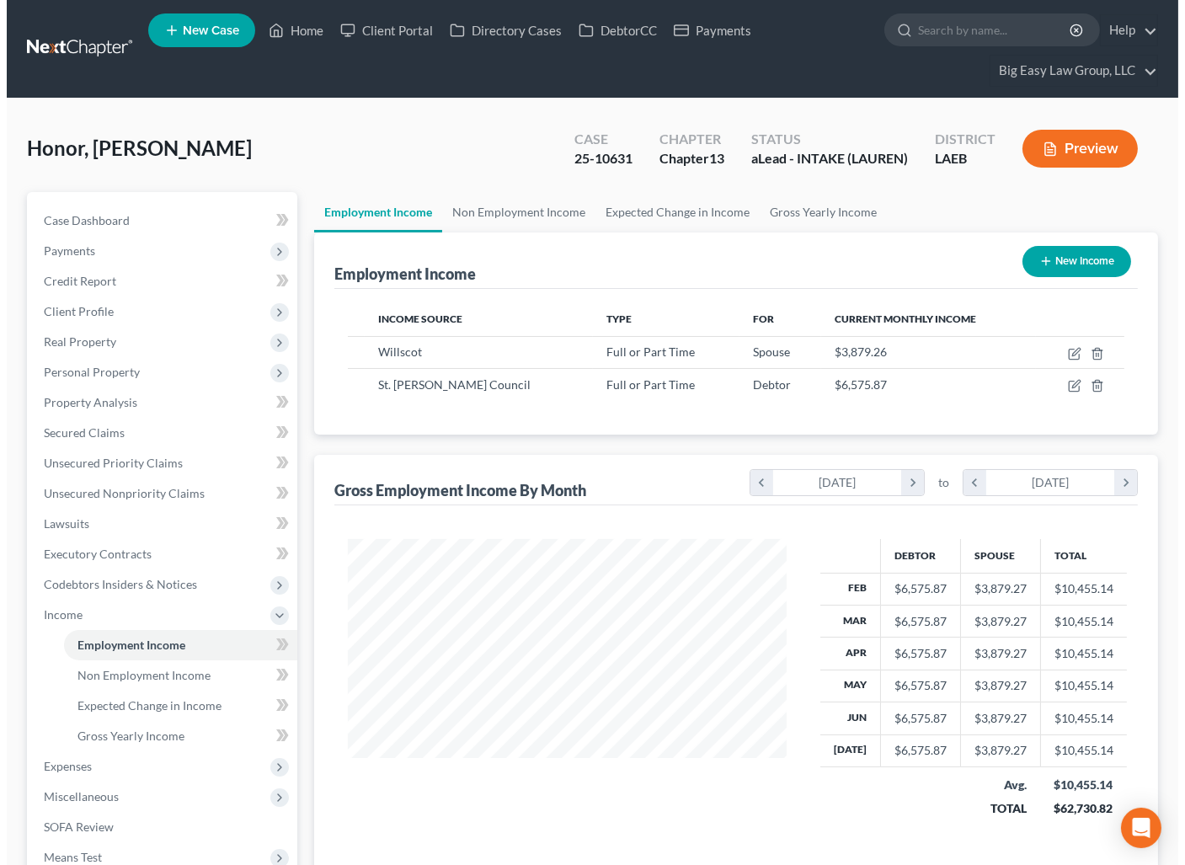
scroll to position [302, 473]
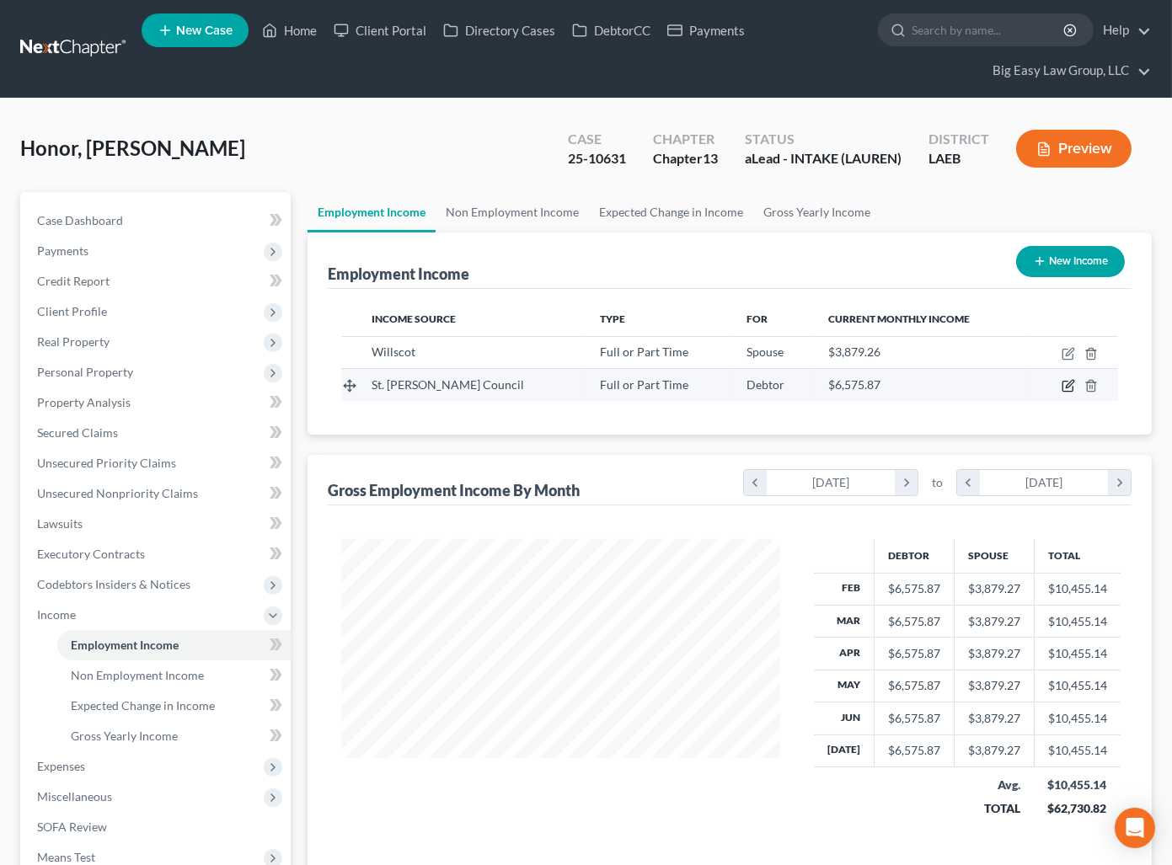
click at [1062, 385] on icon "button" at bounding box center [1067, 387] width 10 height 10
select select "0"
select select "19"
select select "2"
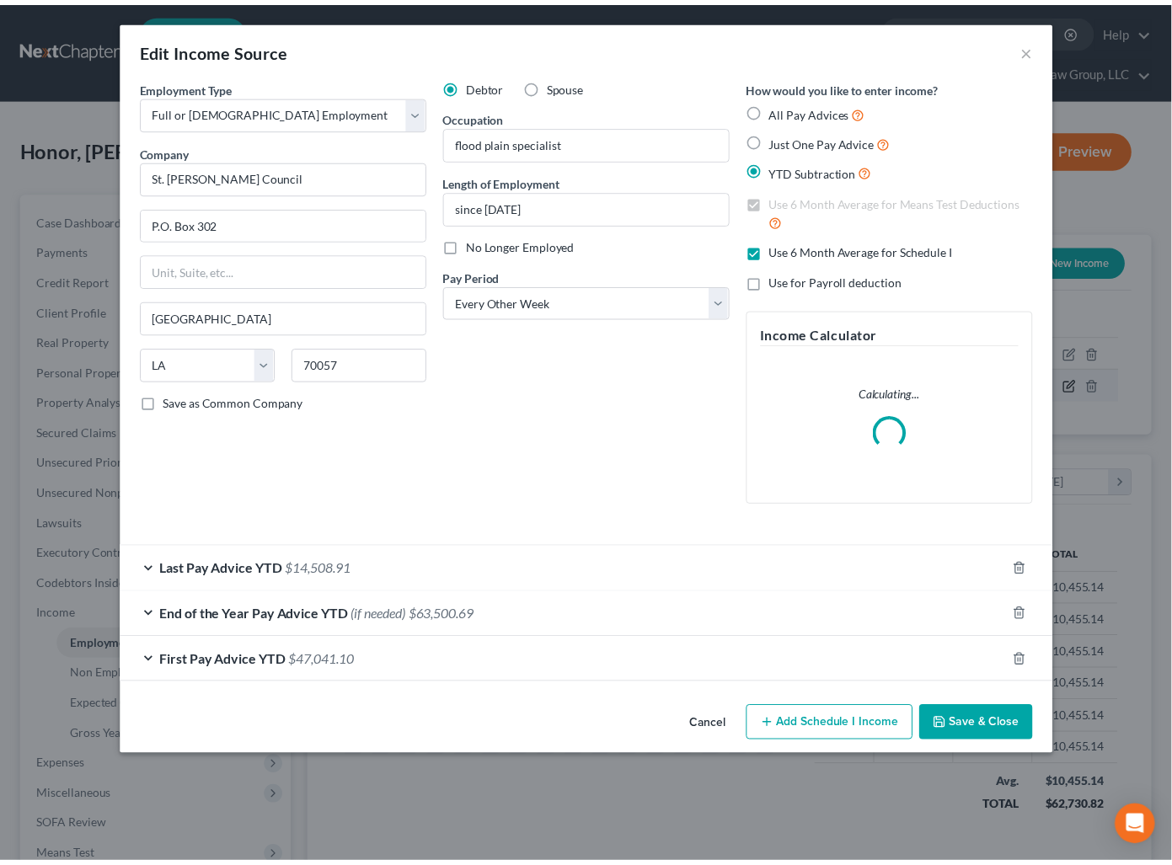
scroll to position [302, 478]
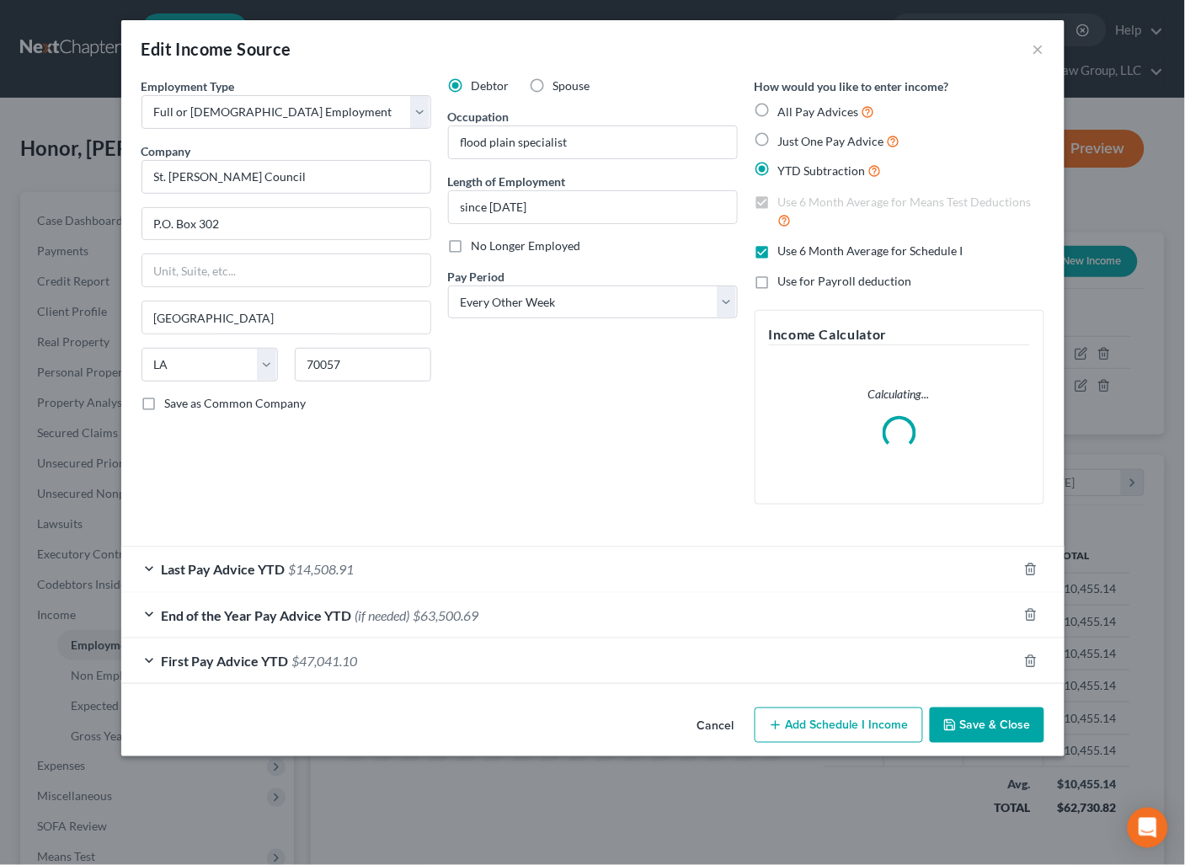
click at [1009, 715] on button "Save & Close" at bounding box center [987, 725] width 115 height 35
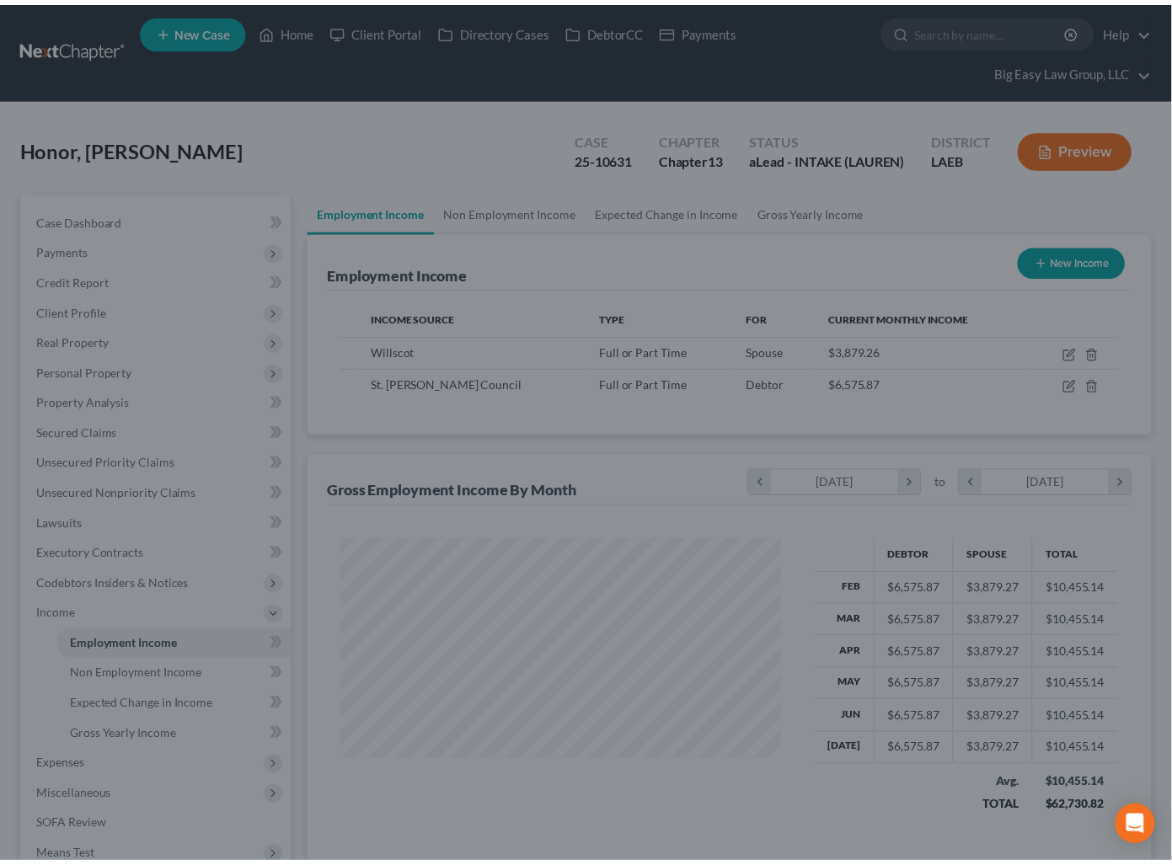
scroll to position [842091, 841920]
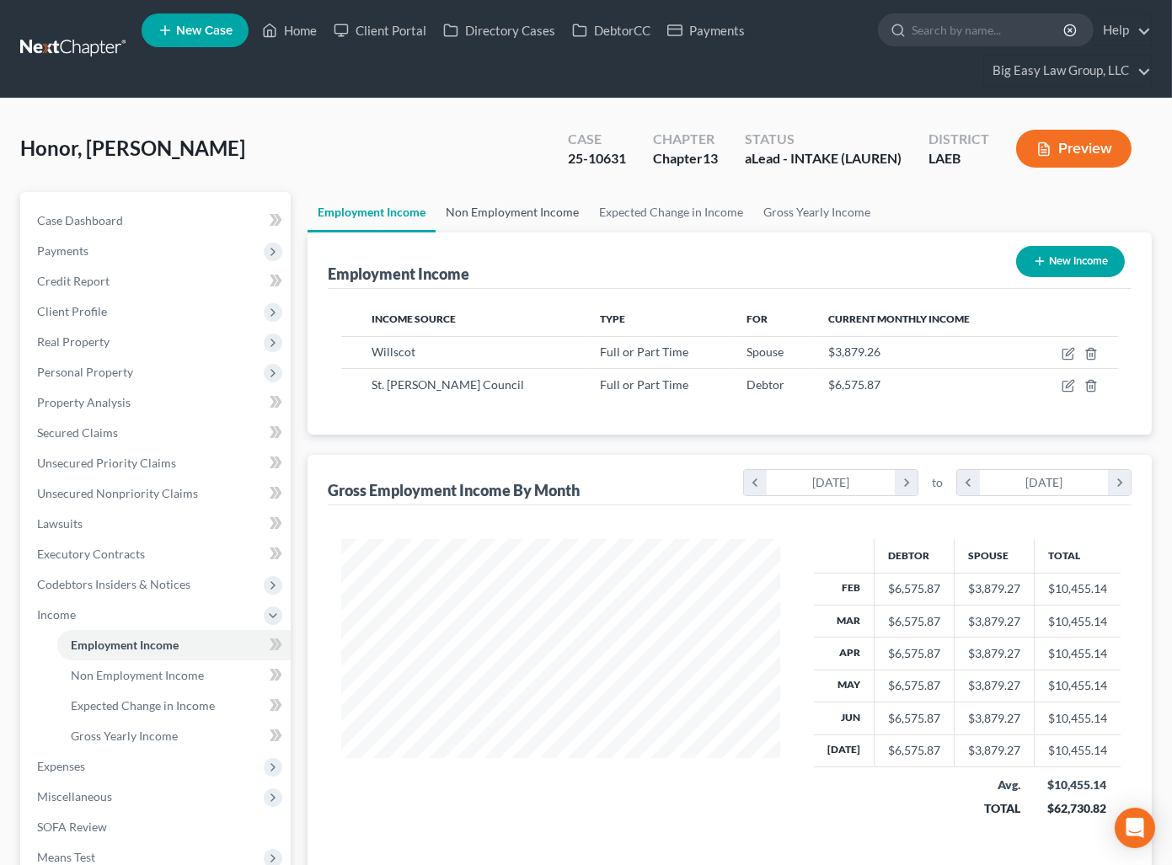
click at [515, 213] on link "Non Employment Income" at bounding box center [512, 212] width 153 height 40
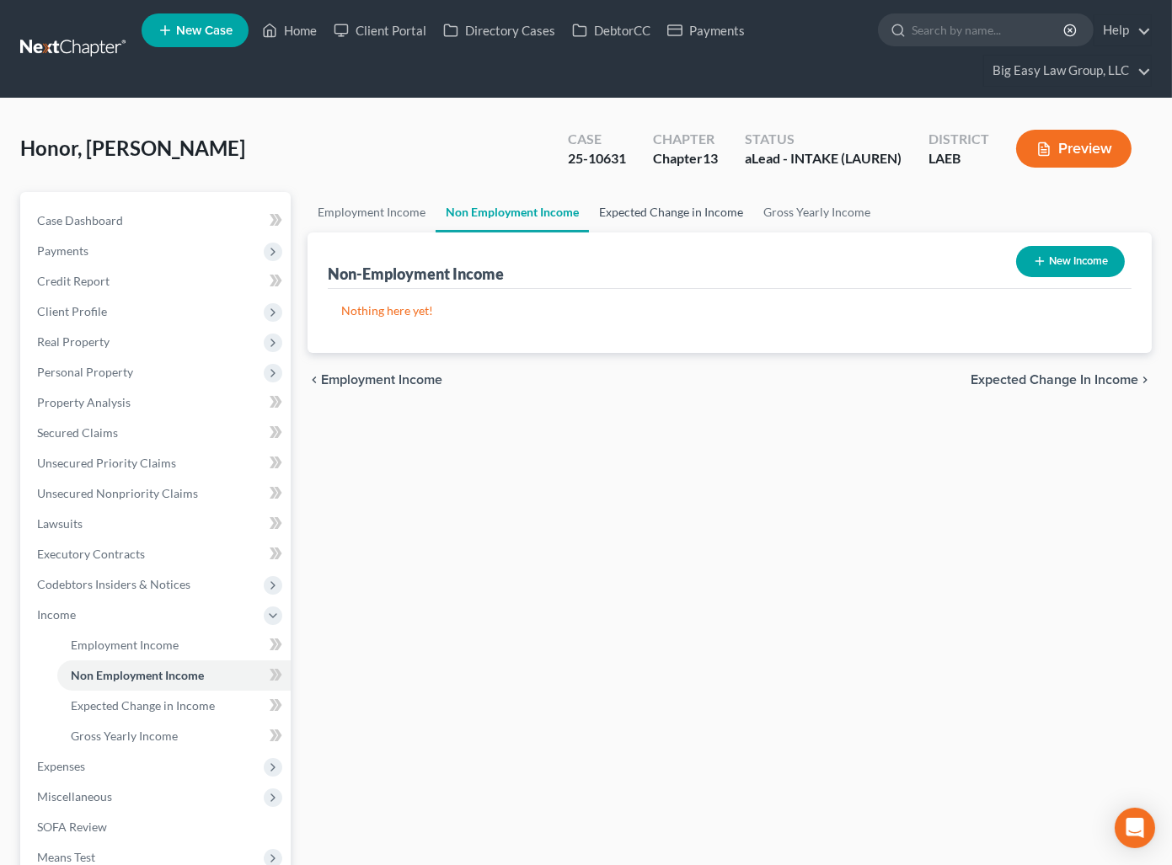
drag, startPoint x: 634, startPoint y: 221, endPoint x: 607, endPoint y: 237, distance: 31.4
click at [634, 221] on link "Expected Change in Income" at bounding box center [671, 212] width 164 height 40
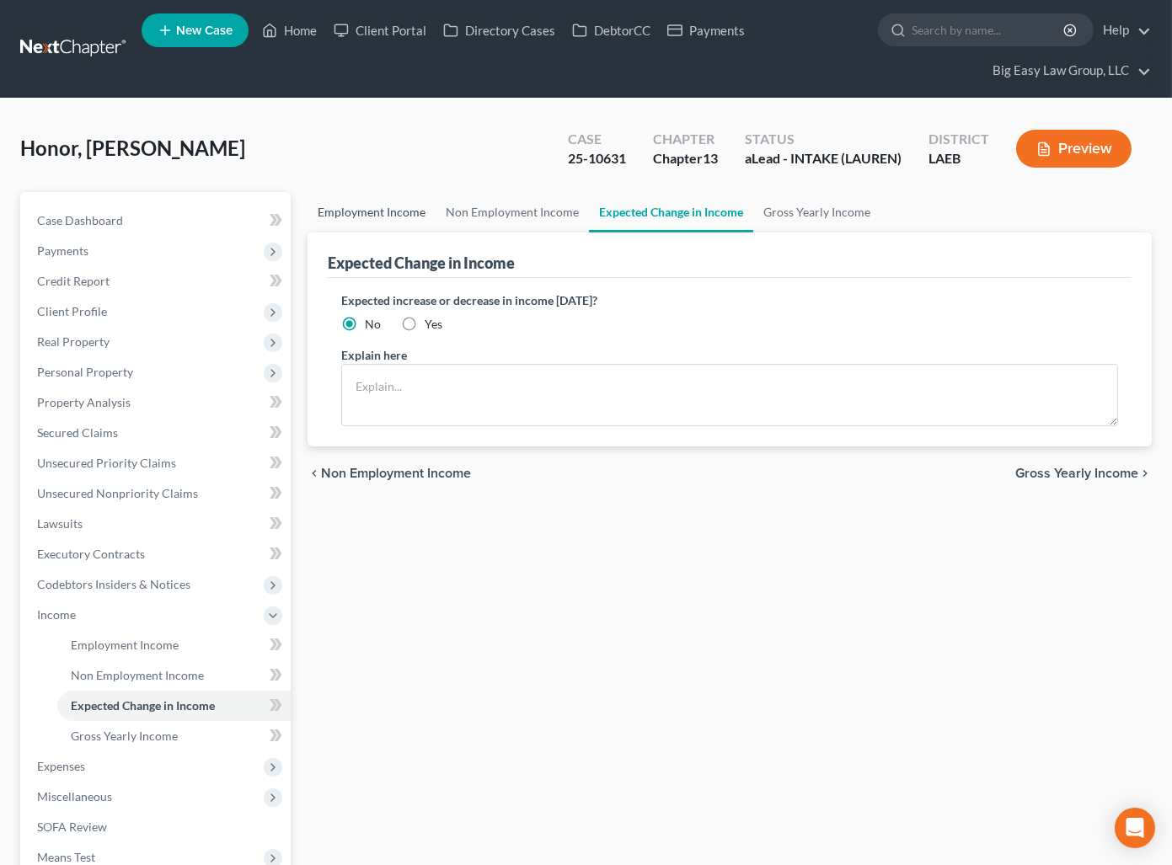
click at [374, 205] on link "Employment Income" at bounding box center [371, 212] width 128 height 40
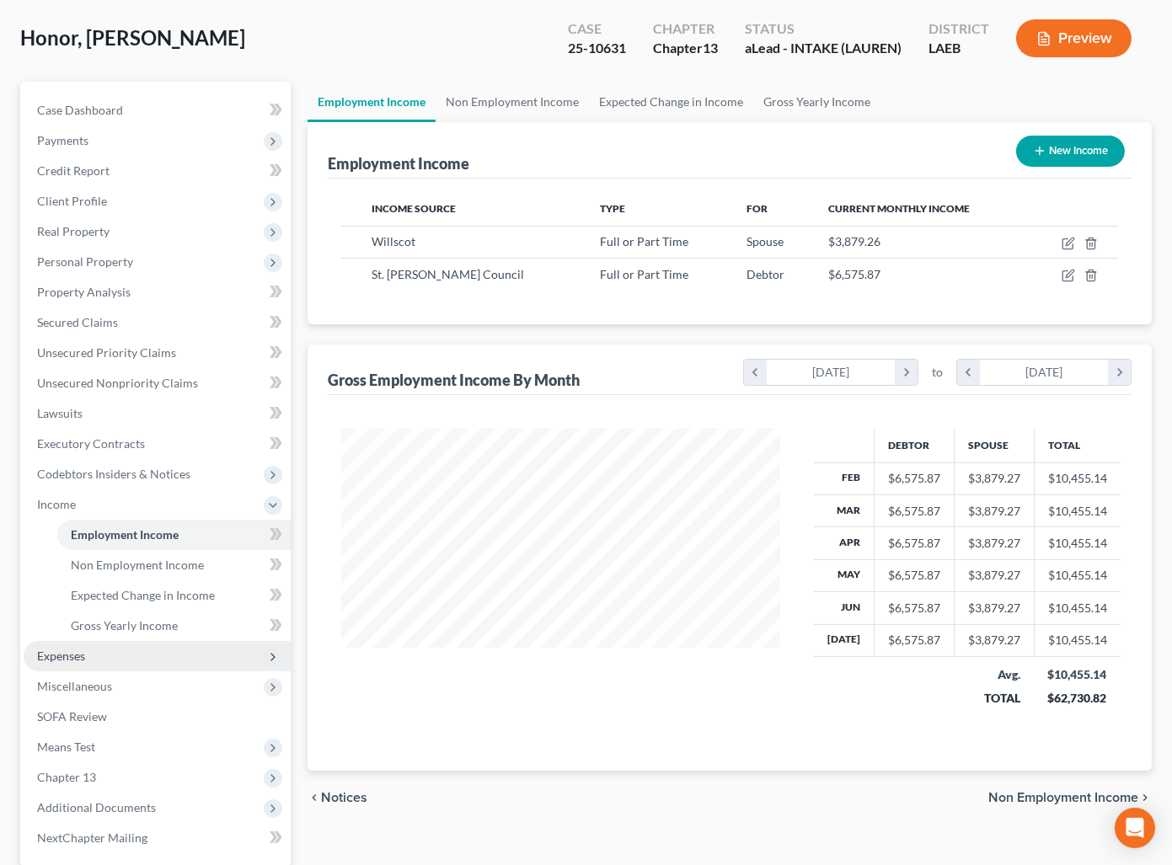
scroll to position [302, 473]
click at [179, 651] on span "Expenses" at bounding box center [157, 656] width 267 height 30
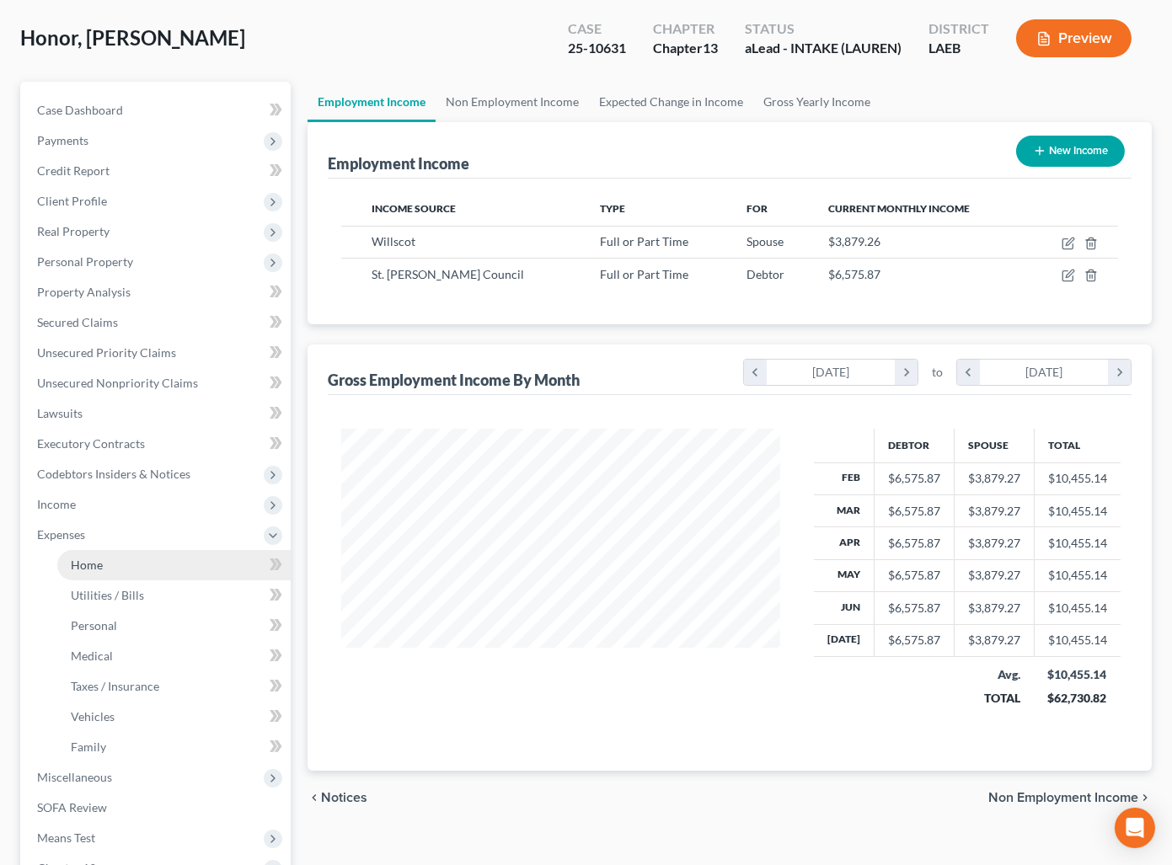
click at [174, 562] on link "Home" at bounding box center [173, 565] width 233 height 30
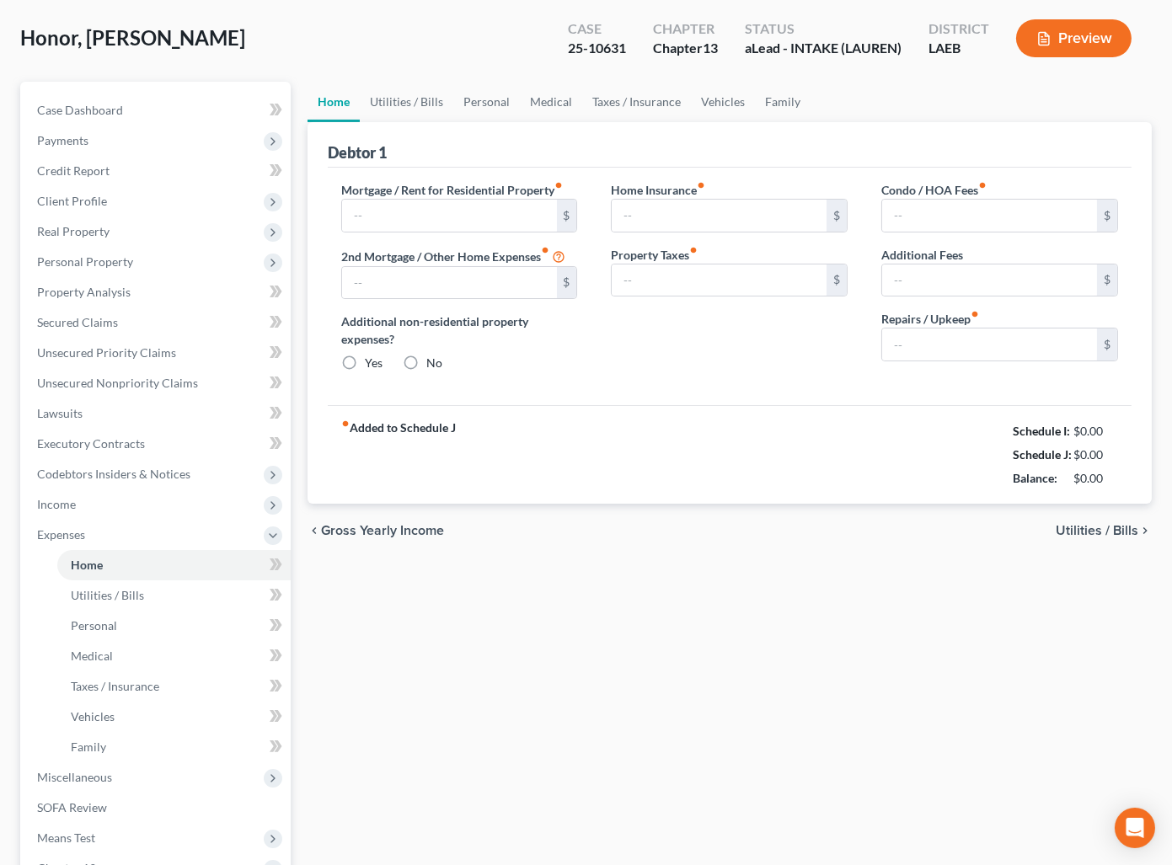
type input "1,308.00"
type input "0.00"
radio input "true"
type input "0.00"
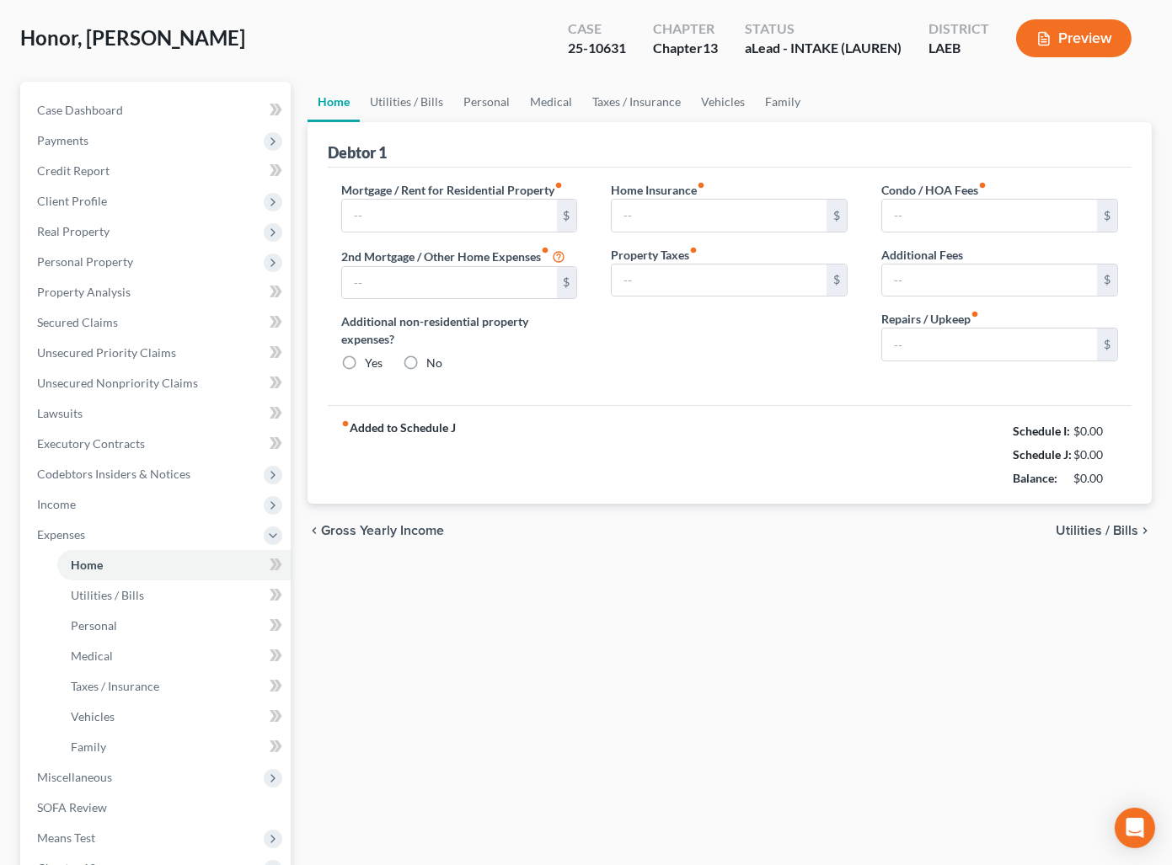
type input "0.00"
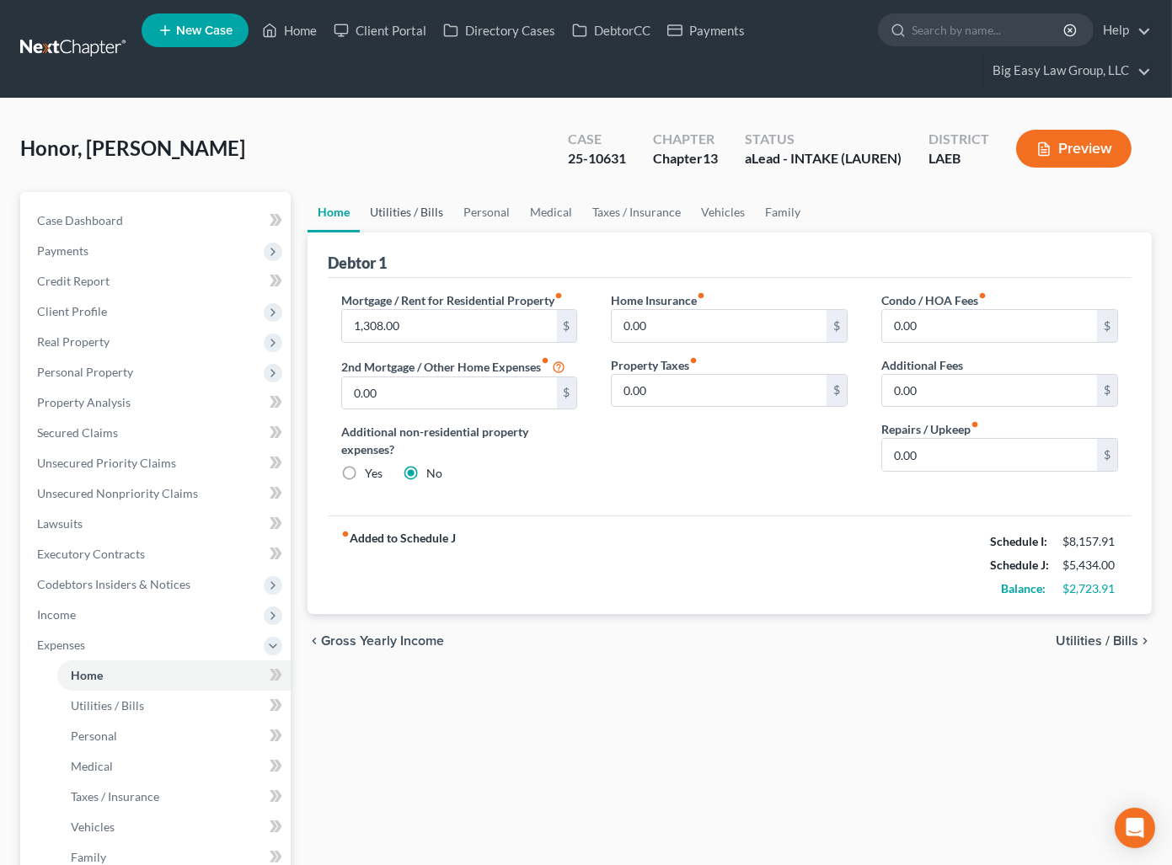
click at [416, 211] on link "Utilities / Bills" at bounding box center [407, 212] width 94 height 40
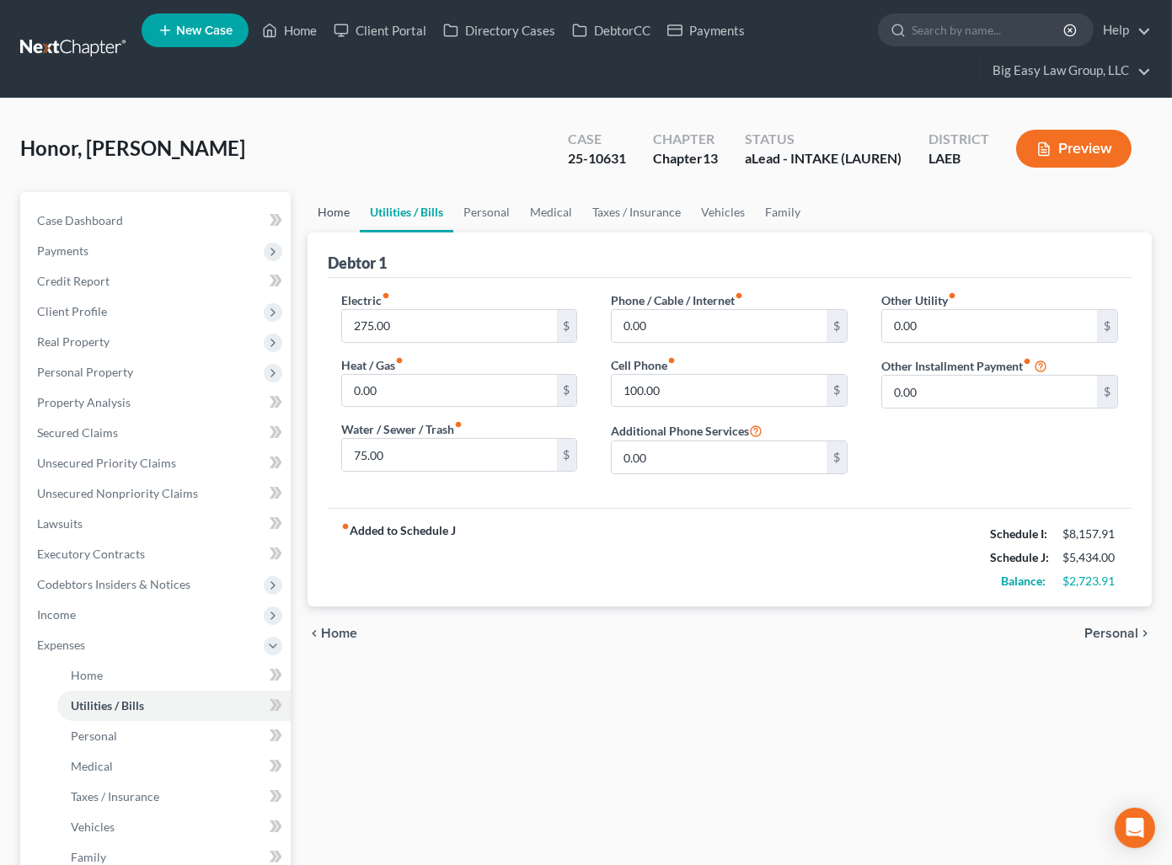
click at [334, 205] on link "Home" at bounding box center [333, 212] width 52 height 40
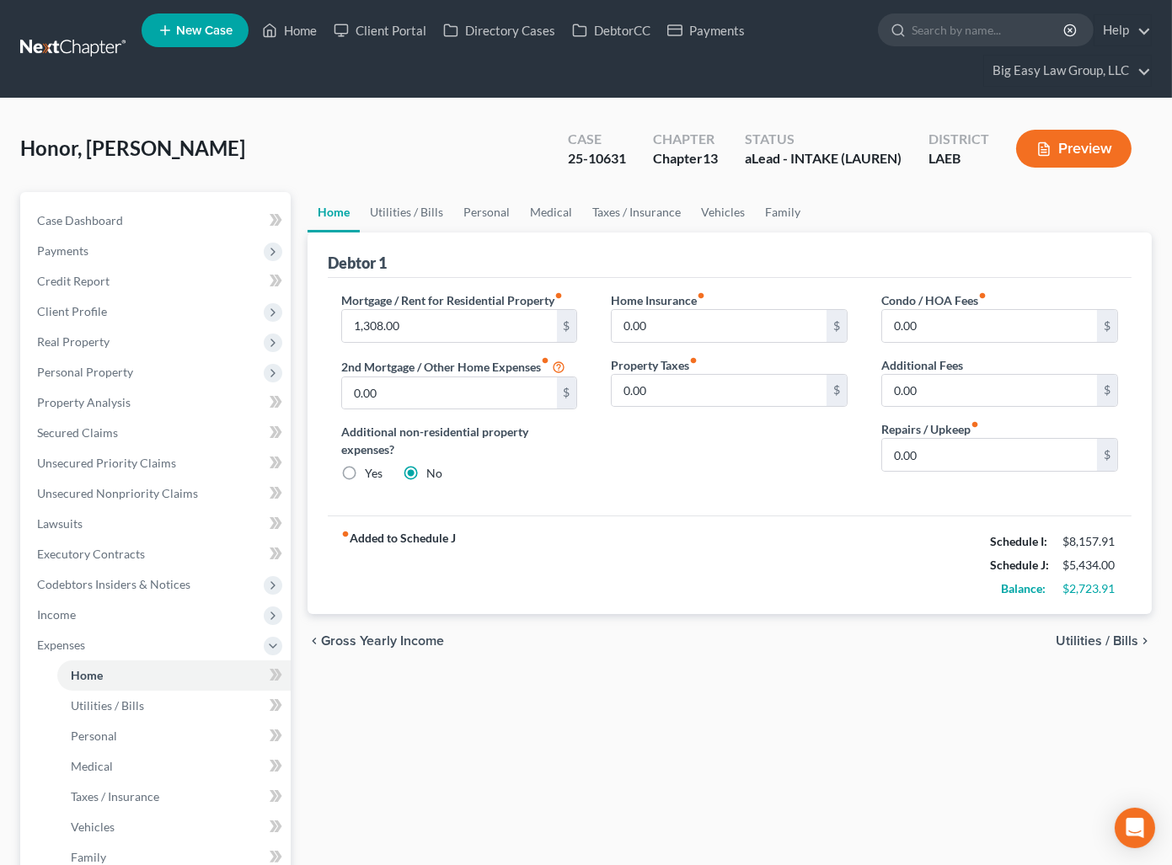
click at [514, 147] on div "Honor, Danielle Upgraded Case 25-10631 Chapter Chapter 13 Status aLead - INTAKE…" at bounding box center [585, 155] width 1131 height 73
click at [778, 214] on link "Family" at bounding box center [783, 212] width 56 height 40
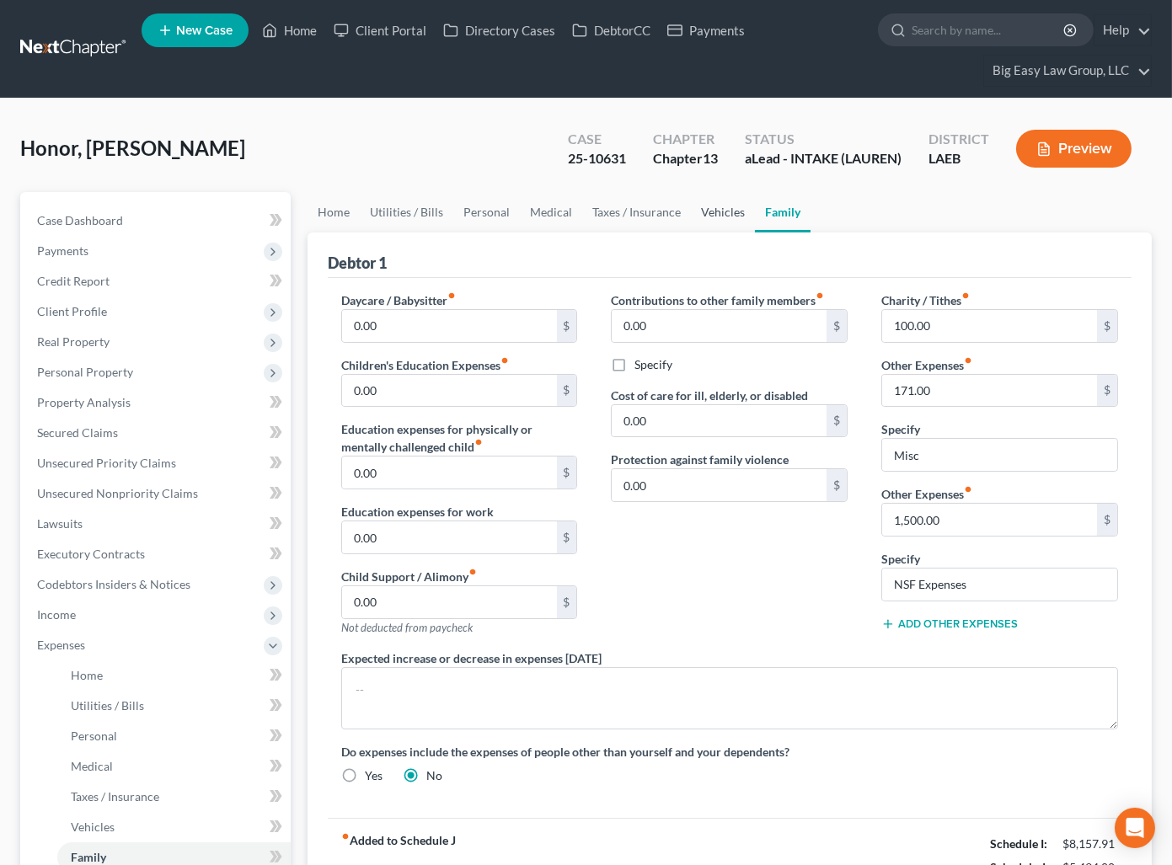
click at [709, 209] on link "Vehicles" at bounding box center [723, 212] width 64 height 40
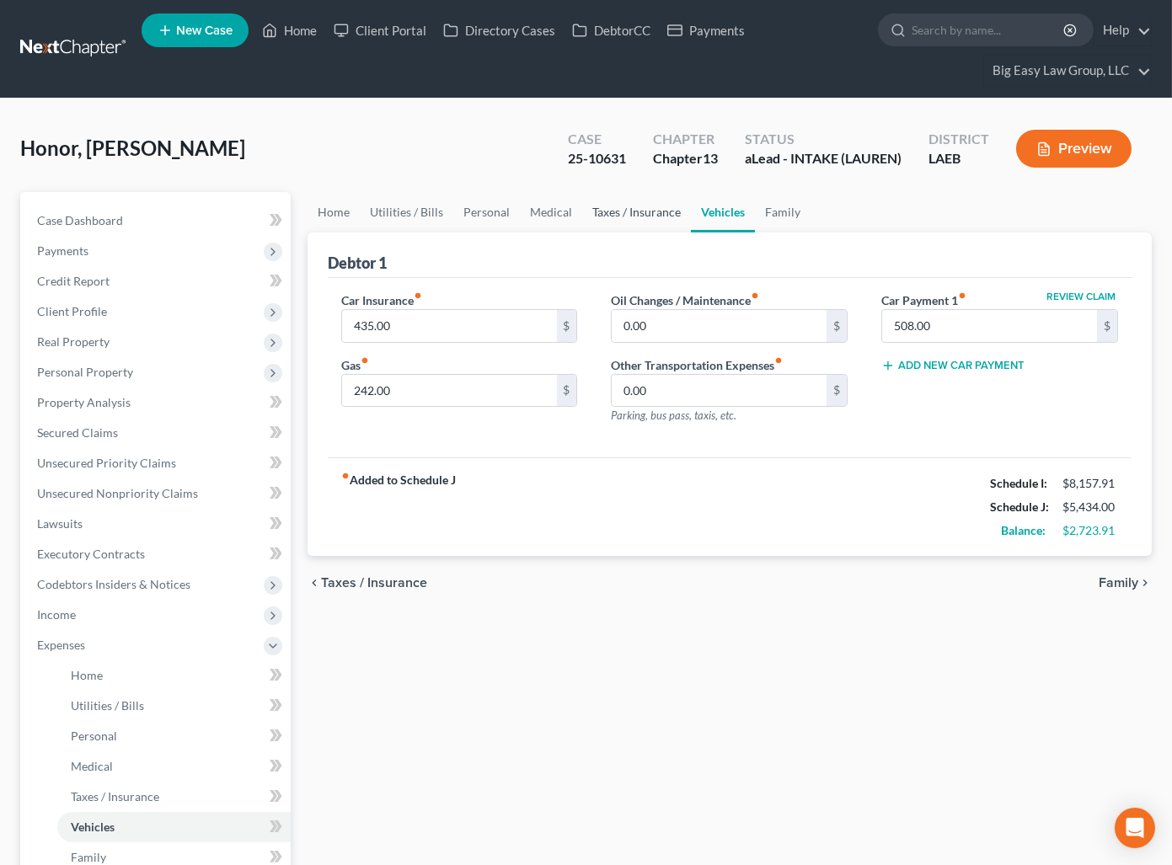
click at [650, 211] on link "Taxes / Insurance" at bounding box center [636, 212] width 109 height 40
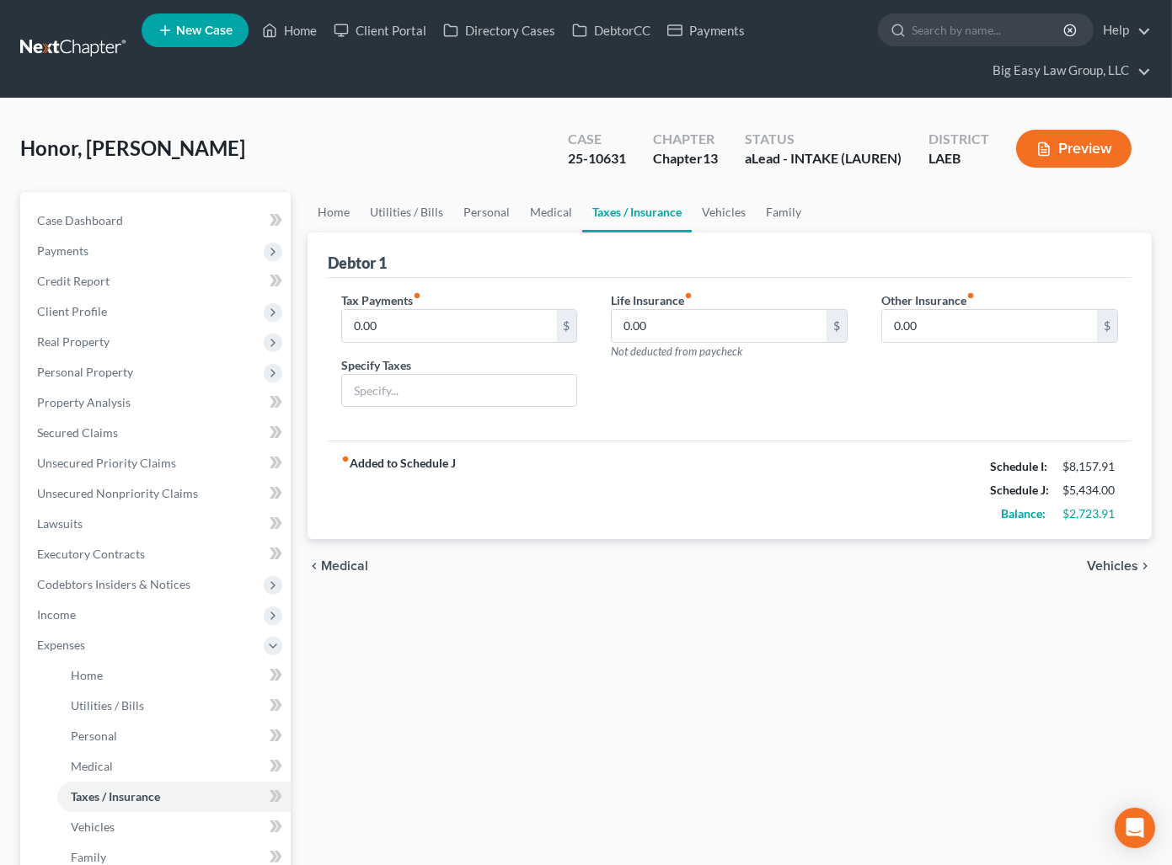
drag, startPoint x: 404, startPoint y: 169, endPoint x: 676, endPoint y: 269, distance: 289.7
click at [405, 169] on div "Honor, Danielle Upgraded Case 25-10631 Chapter Chapter 13 Status aLead - INTAKE…" at bounding box center [585, 155] width 1131 height 73
click at [496, 171] on div "Honor, Danielle Upgraded Case 25-10631 Chapter Chapter 13 Status aLead - INTAKE…" at bounding box center [585, 155] width 1131 height 73
click at [301, 29] on link "Home" at bounding box center [290, 30] width 72 height 30
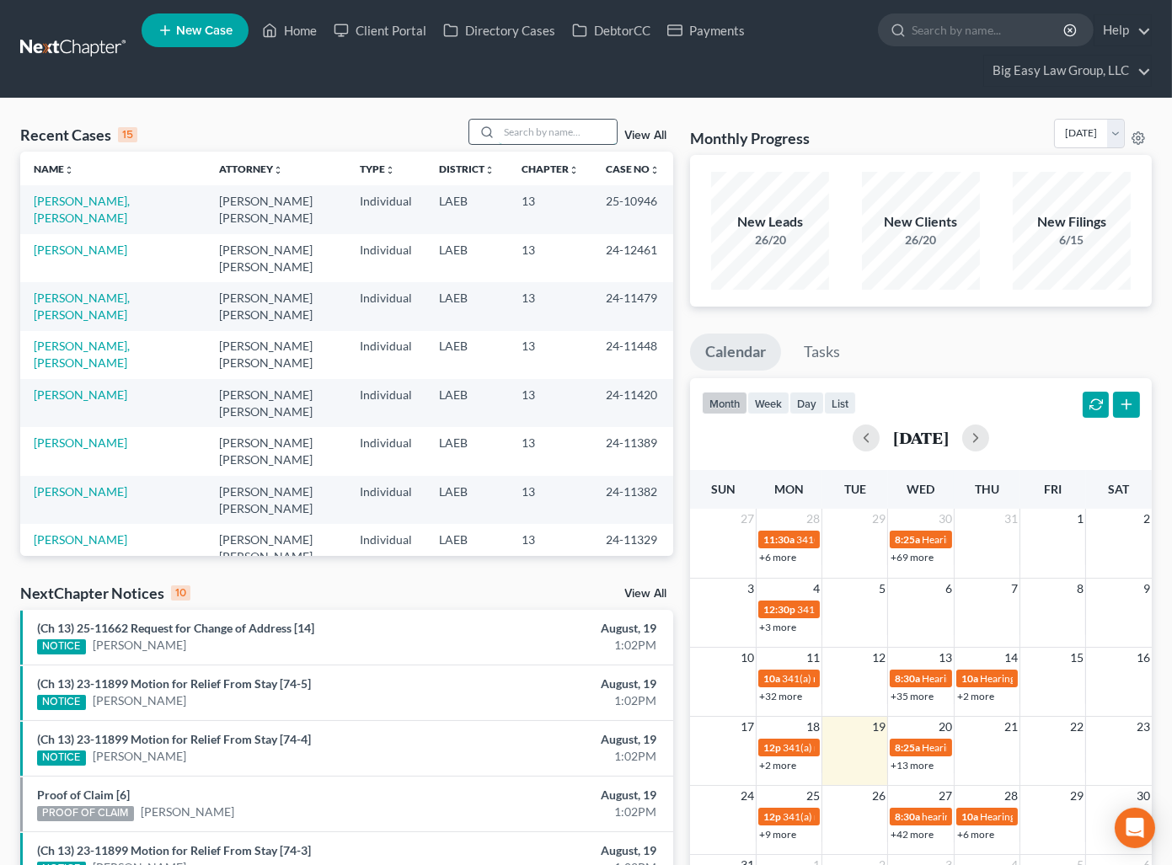
click at [520, 136] on input "search" at bounding box center [558, 132] width 118 height 24
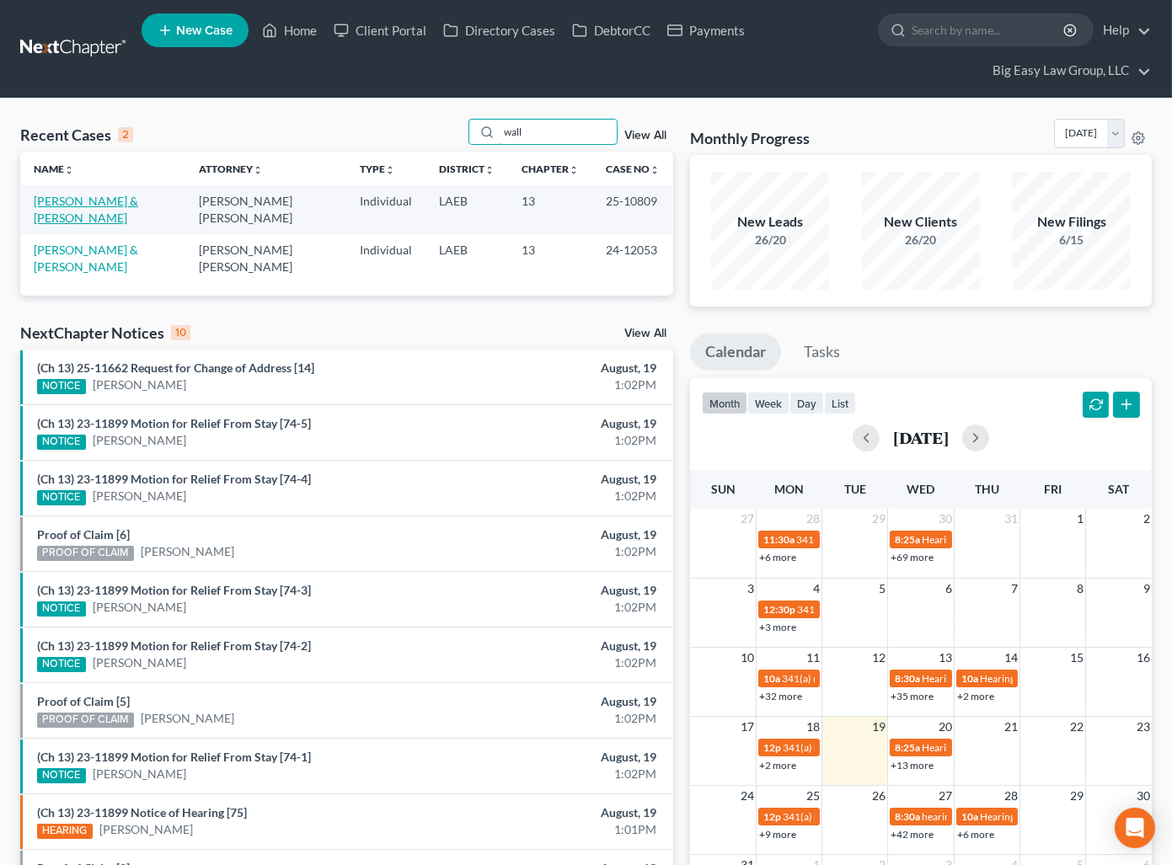
type input "wall"
click at [86, 198] on link "[PERSON_NAME] & [PERSON_NAME]" at bounding box center [86, 209] width 104 height 31
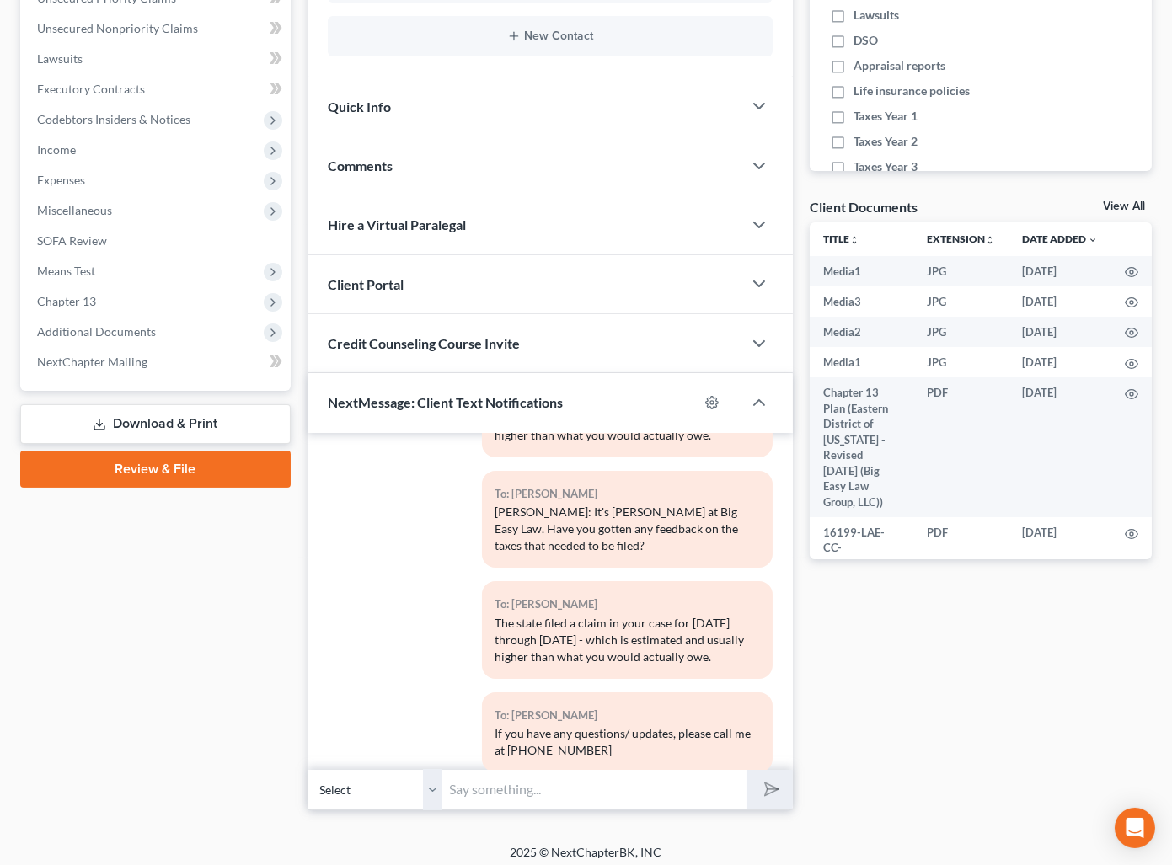
scroll to position [473, 0]
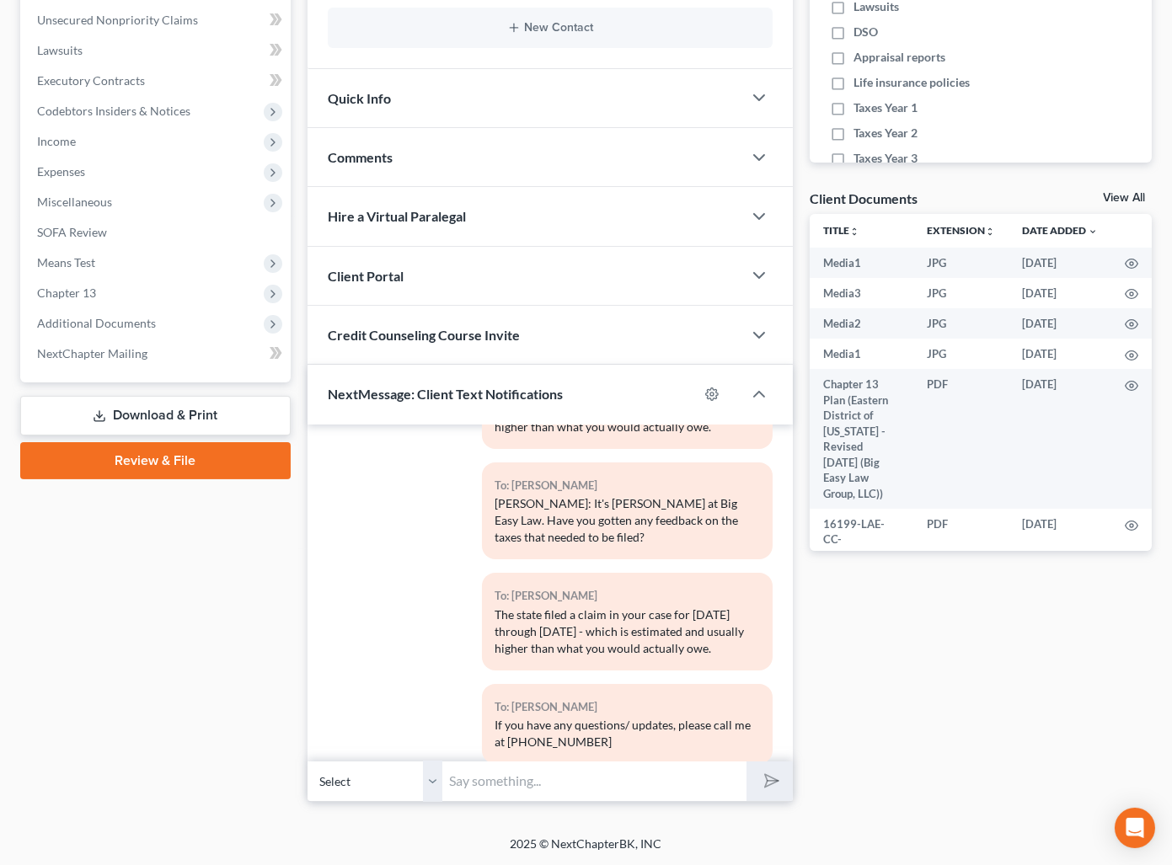
drag, startPoint x: 127, startPoint y: 329, endPoint x: 145, endPoint y: 409, distance: 82.0
click at [127, 329] on span "Additional Documents" at bounding box center [157, 323] width 267 height 30
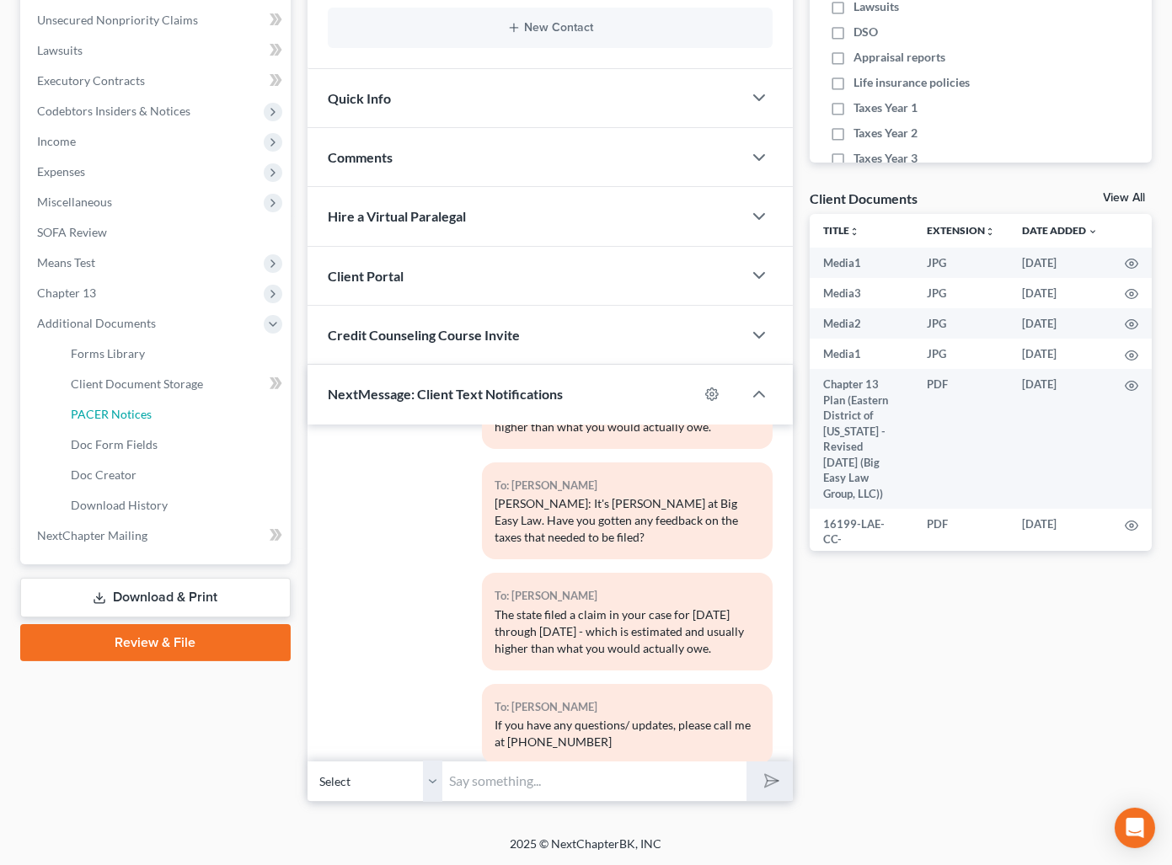
drag, startPoint x: 164, startPoint y: 420, endPoint x: 547, endPoint y: 321, distance: 394.9
click at [164, 420] on link "PACER Notices" at bounding box center [173, 414] width 233 height 30
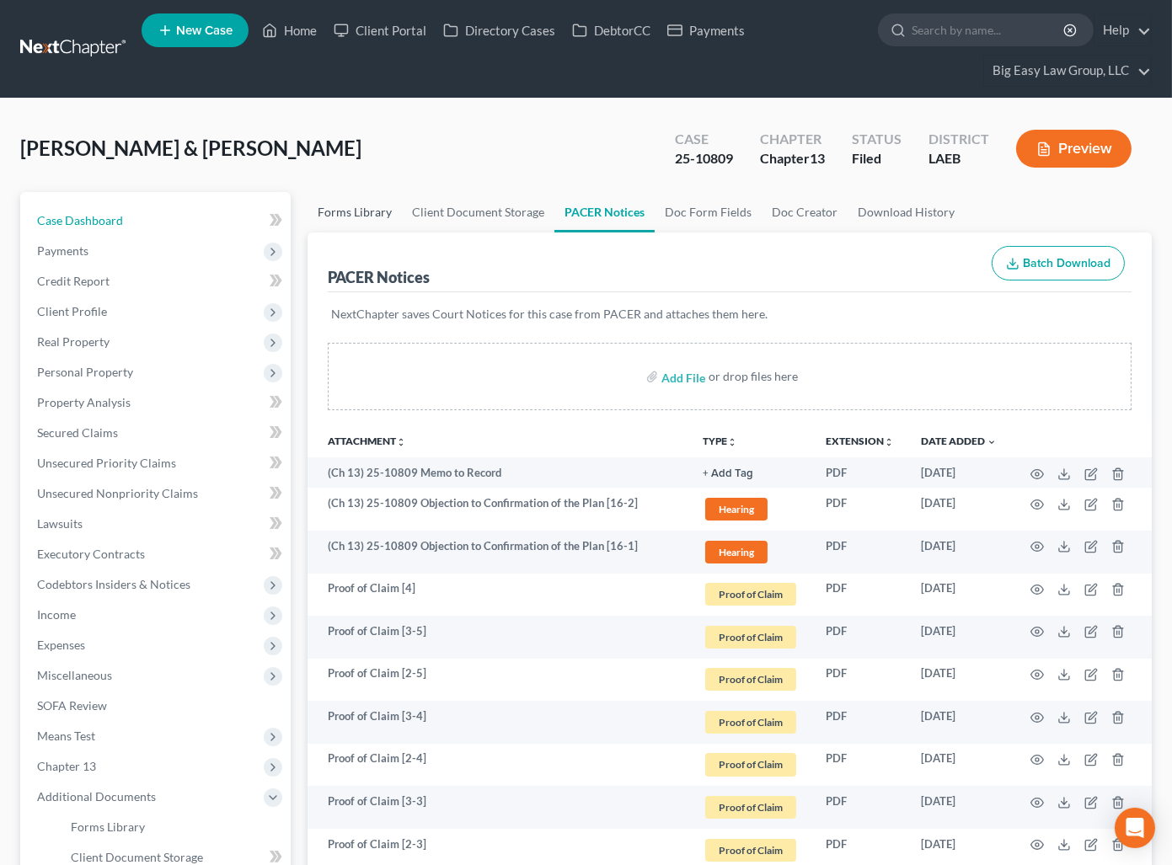
drag, startPoint x: 151, startPoint y: 208, endPoint x: 396, endPoint y: 227, distance: 245.9
click at [151, 210] on link "Case Dashboard" at bounding box center [157, 221] width 267 height 30
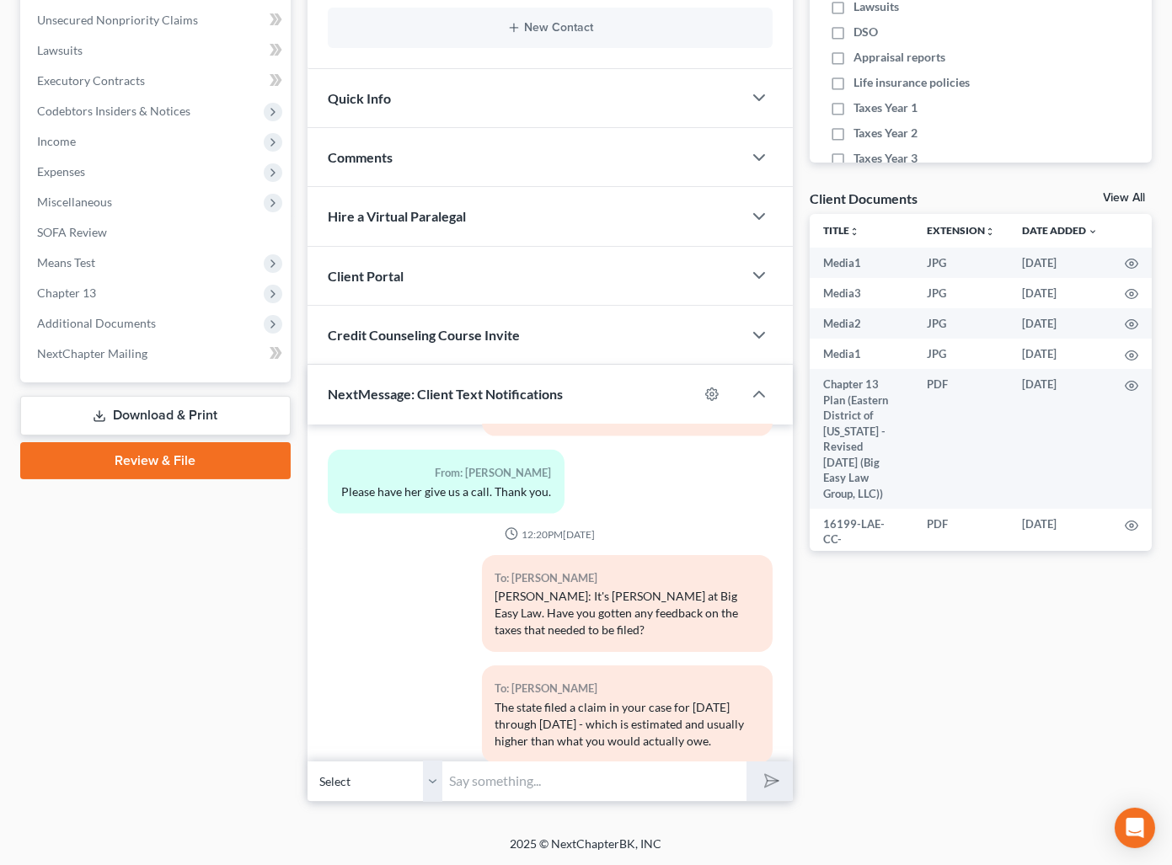
scroll to position [3962, 0]
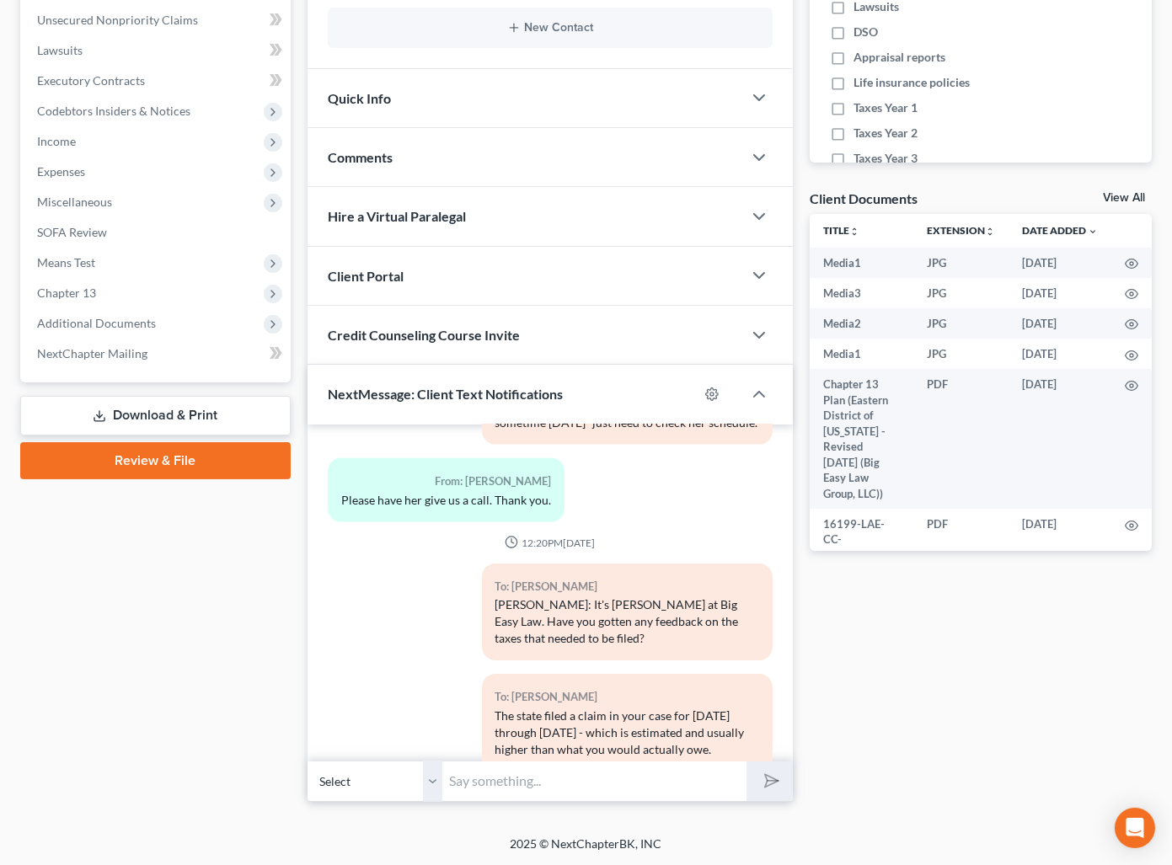
click at [432, 780] on select "Select +1 (504) 338-4138 - Scott Walle +1 (504) 261-6067 - Kathleen Walle" at bounding box center [374, 781] width 135 height 41
click at [307, 761] on select "Select +1 (504) 338-4138 - Scott Walle +1 (504) 261-6067 - Kathleen Walle" at bounding box center [374, 781] width 135 height 41
click at [430, 772] on select "Select +1 (504) 338-4138 - Scott Walle +1 (504) 261-6067 - Kathleen Walle" at bounding box center [374, 781] width 135 height 41
click at [516, 152] on div "Comments" at bounding box center [524, 157] width 435 height 58
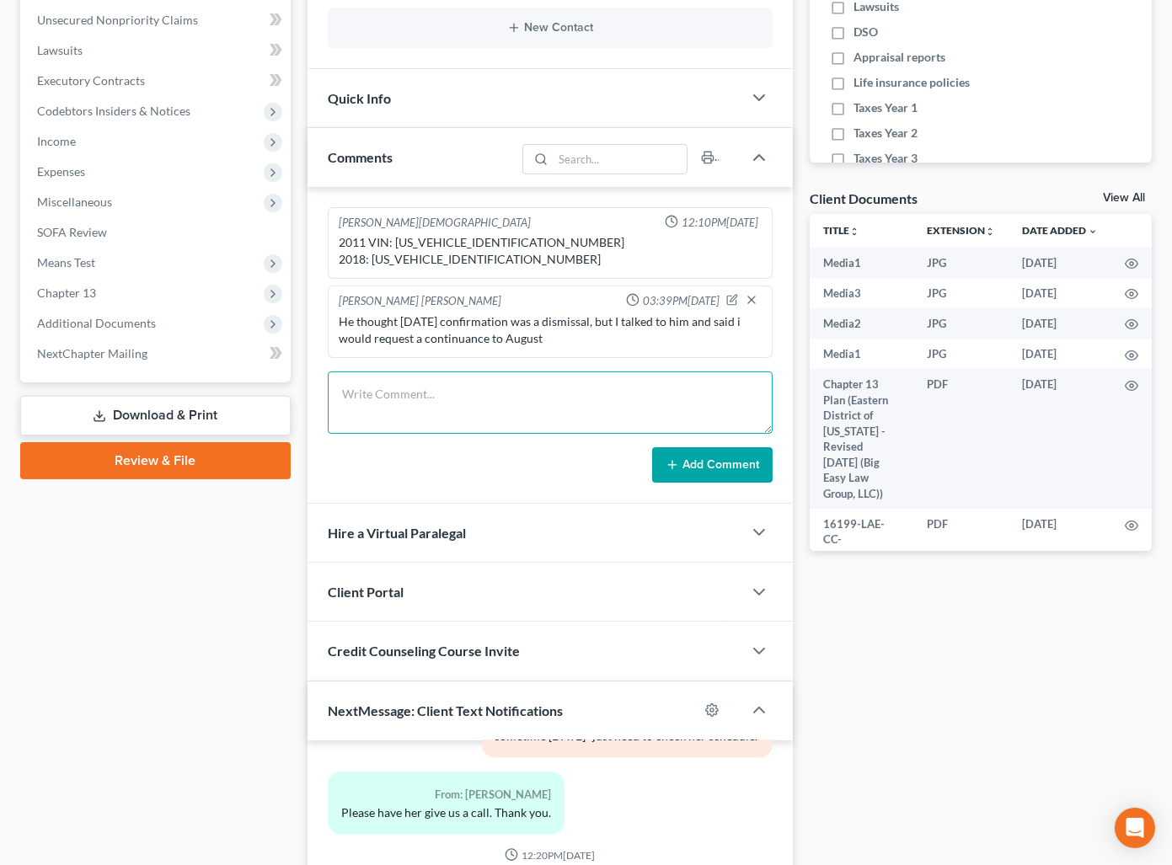
click at [575, 376] on textarea at bounding box center [550, 402] width 445 height 62
click at [536, 408] on textarea at bounding box center [550, 402] width 445 height 62
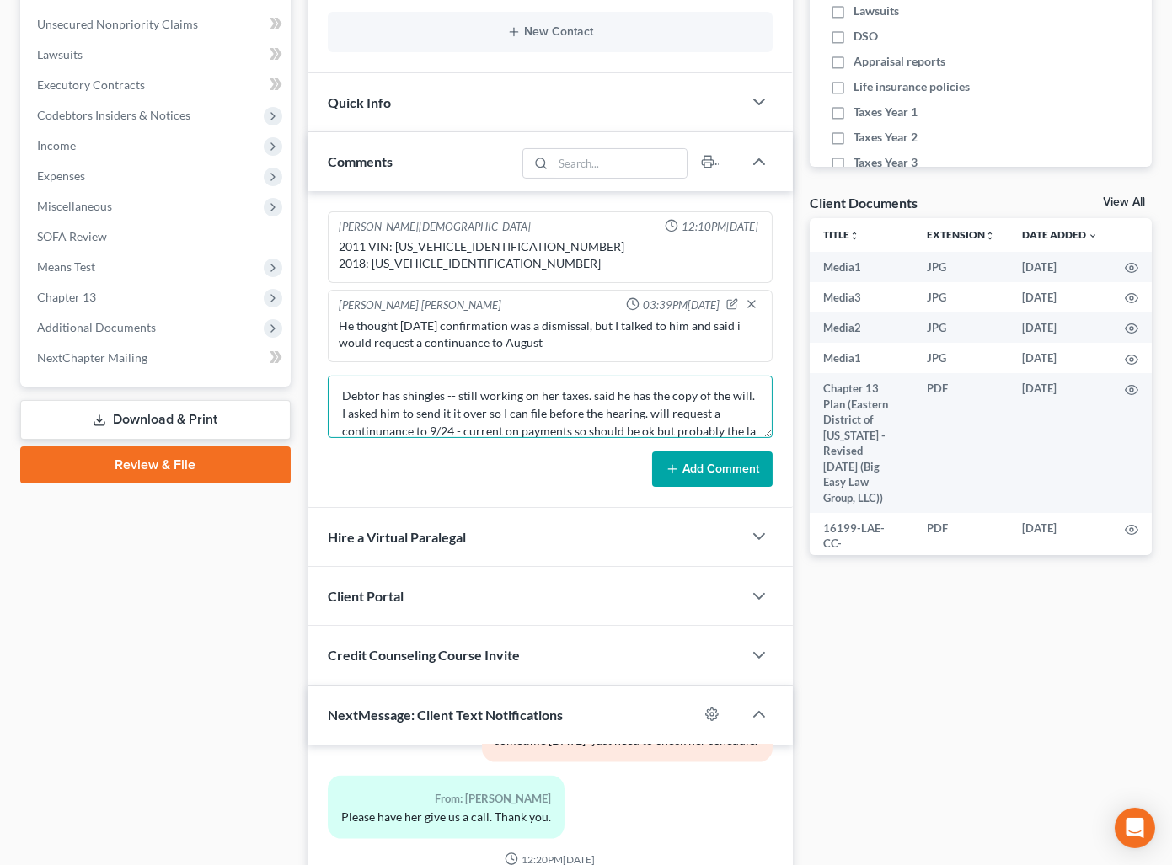
scroll to position [20, 0]
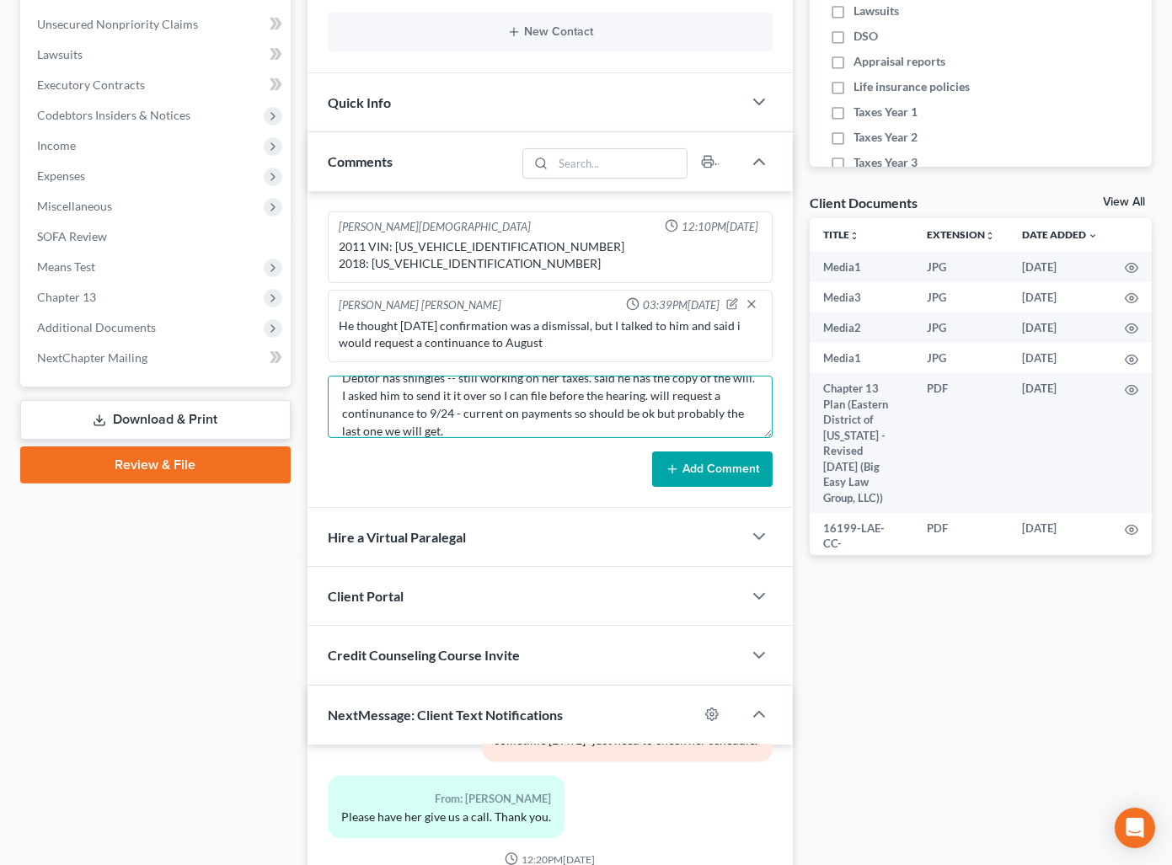
type textarea "Debtor has shingles -- still working on her taxes. said he has the copy of the …"
click at [735, 467] on button "Add Comment" at bounding box center [712, 469] width 120 height 35
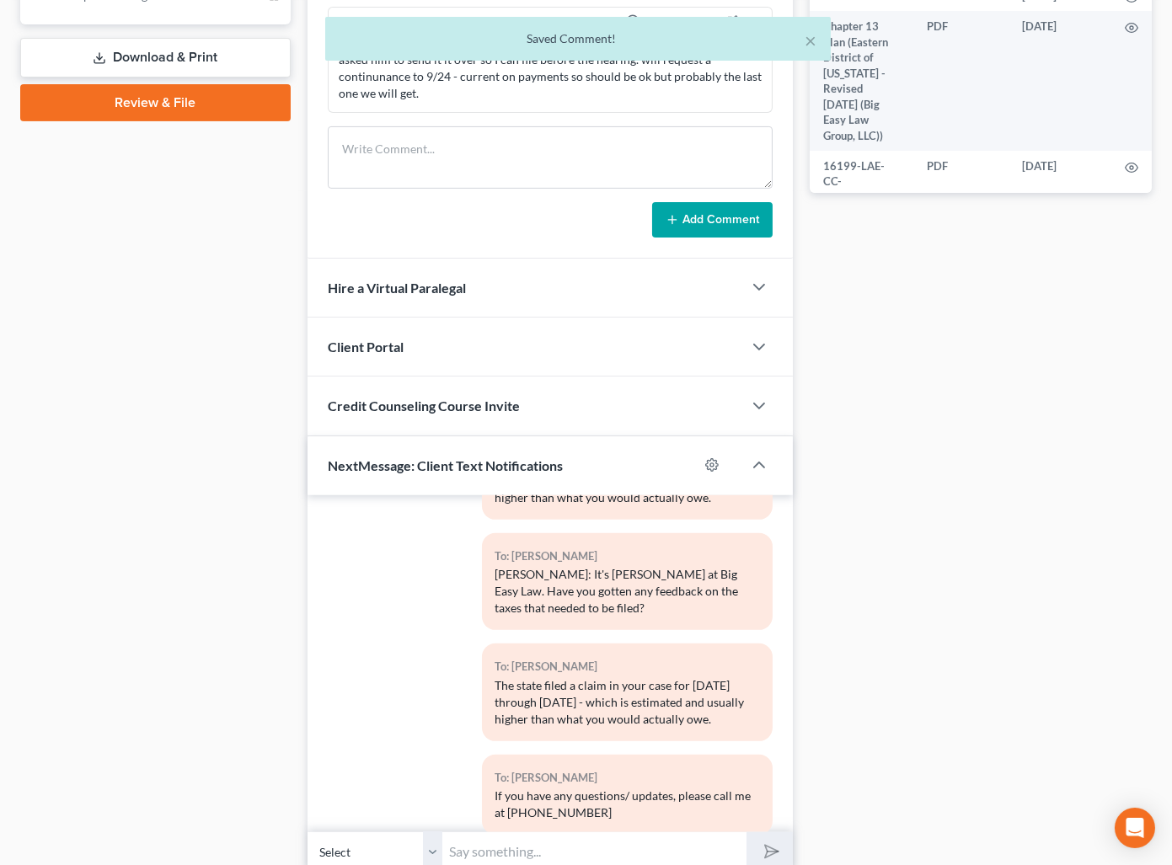
scroll to position [903, 0]
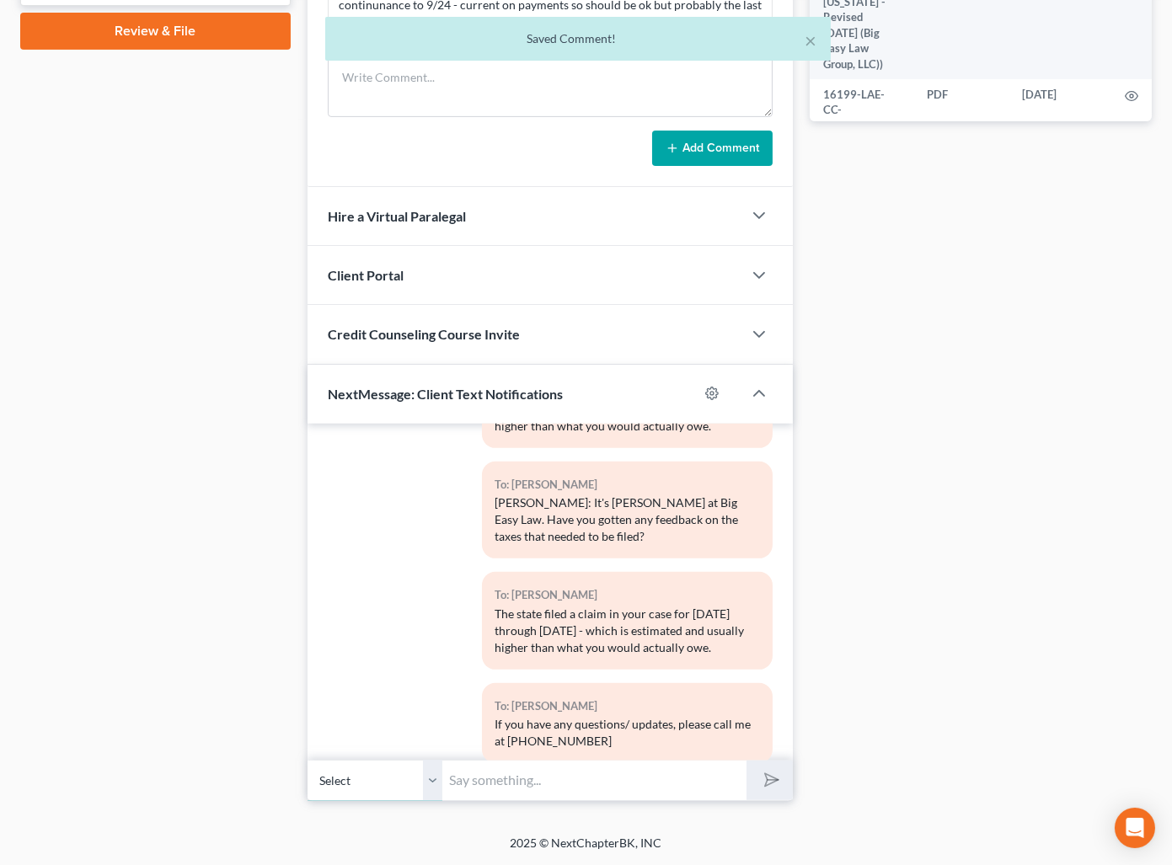
click at [435, 781] on select "Select +1 (504) 338-4138 - Scott Walle +1 (504) 261-6067 - Kathleen Walle" at bounding box center [374, 780] width 135 height 41
click at [307, 760] on select "Select +1 (504) 338-4138 - Scott Walle +1 (504) 261-6067 - Kathleen Walle" at bounding box center [374, 780] width 135 height 41
click at [570, 781] on input "text" at bounding box center [594, 780] width 304 height 41
click at [556, 786] on input "text" at bounding box center [594, 780] width 304 height 41
type input "J"
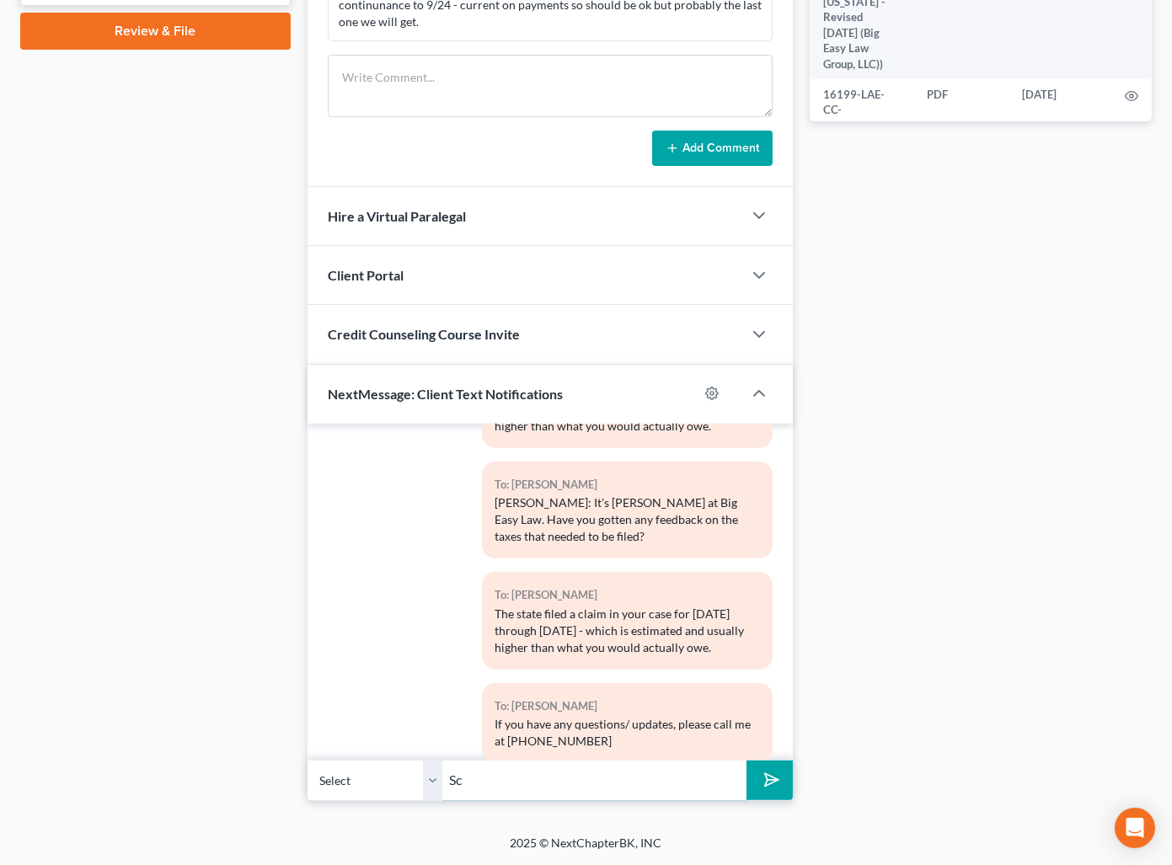
type input "S"
click at [746, 761] on button "submit" at bounding box center [769, 781] width 46 height 40
type input "This is Jenny - just to confirm, I will ask for another continuance to 9/24 so …"
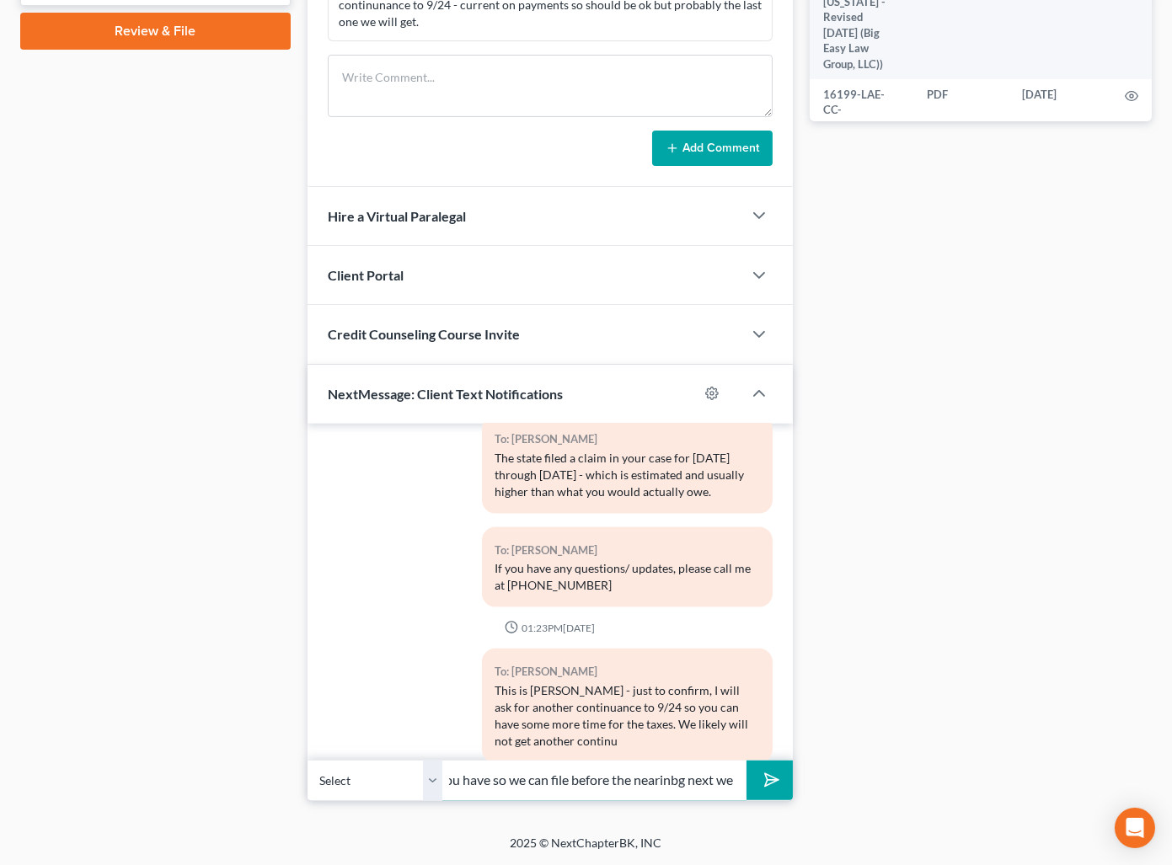
scroll to position [0, 633]
click at [626, 778] on input "after this one, so please do your best to make progress on the taxes. ALso plea…" at bounding box center [594, 780] width 304 height 41
drag, startPoint x: 671, startPoint y: 778, endPoint x: 708, endPoint y: 788, distance: 37.8
click at [671, 778] on input "after this one, so please do your best to make progress on the taxes. ALso plea…" at bounding box center [594, 780] width 304 height 41
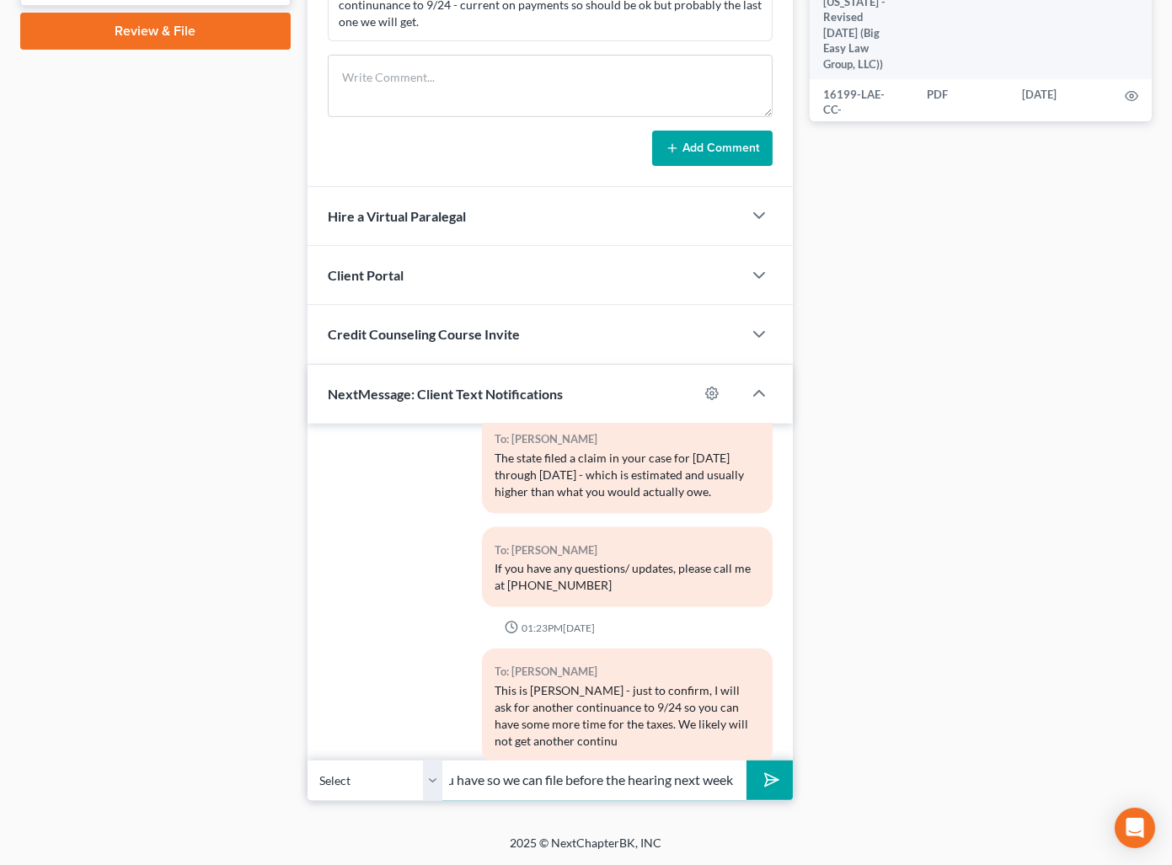
click at [736, 775] on input "after this one, so please do your best to make progress on the taxes. ALso plea…" at bounding box center [594, 780] width 304 height 41
click at [746, 761] on button "submit" at bounding box center [769, 781] width 46 height 40
type input "after this one, so please do your best to make progress on the taxes. ALso plea…"
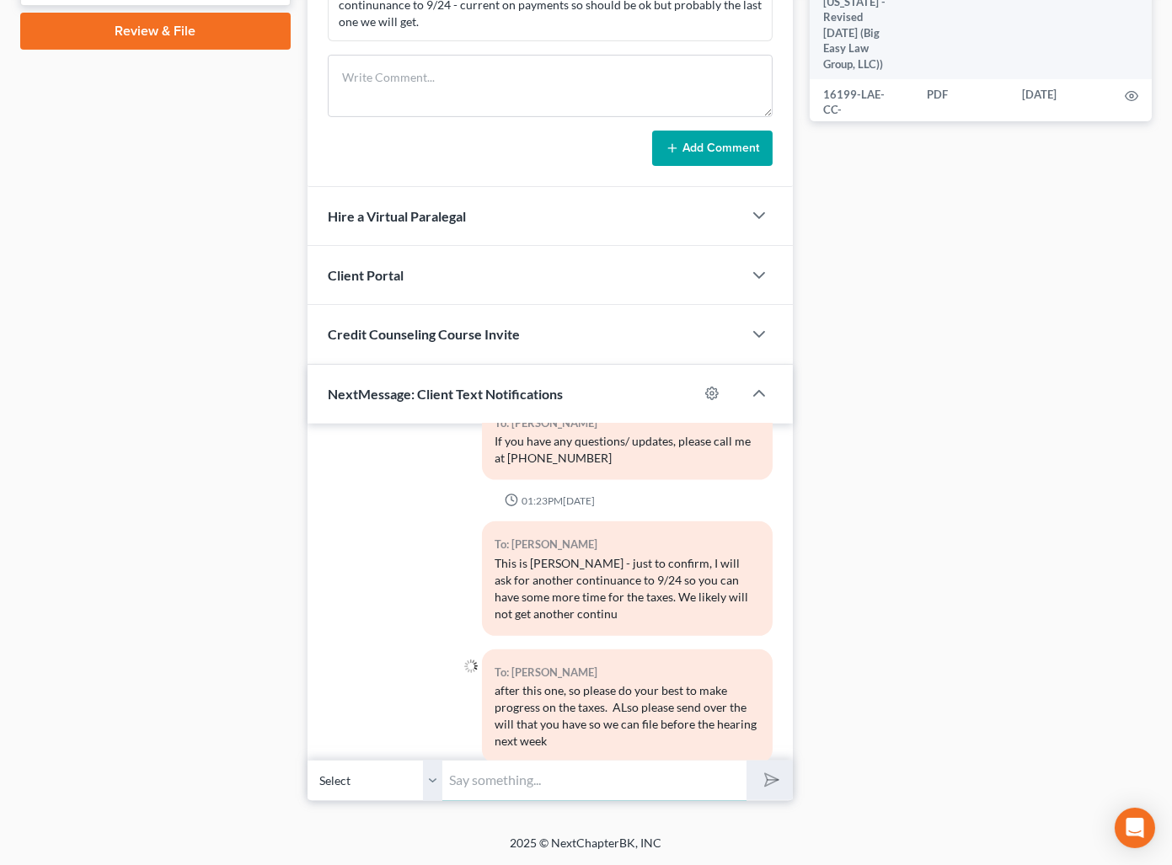
click at [622, 784] on input "text" at bounding box center [594, 780] width 304 height 41
type input "Thanks and hope you feel better!"
click at [766, 779] on polygon "submit" at bounding box center [768, 781] width 20 height 20
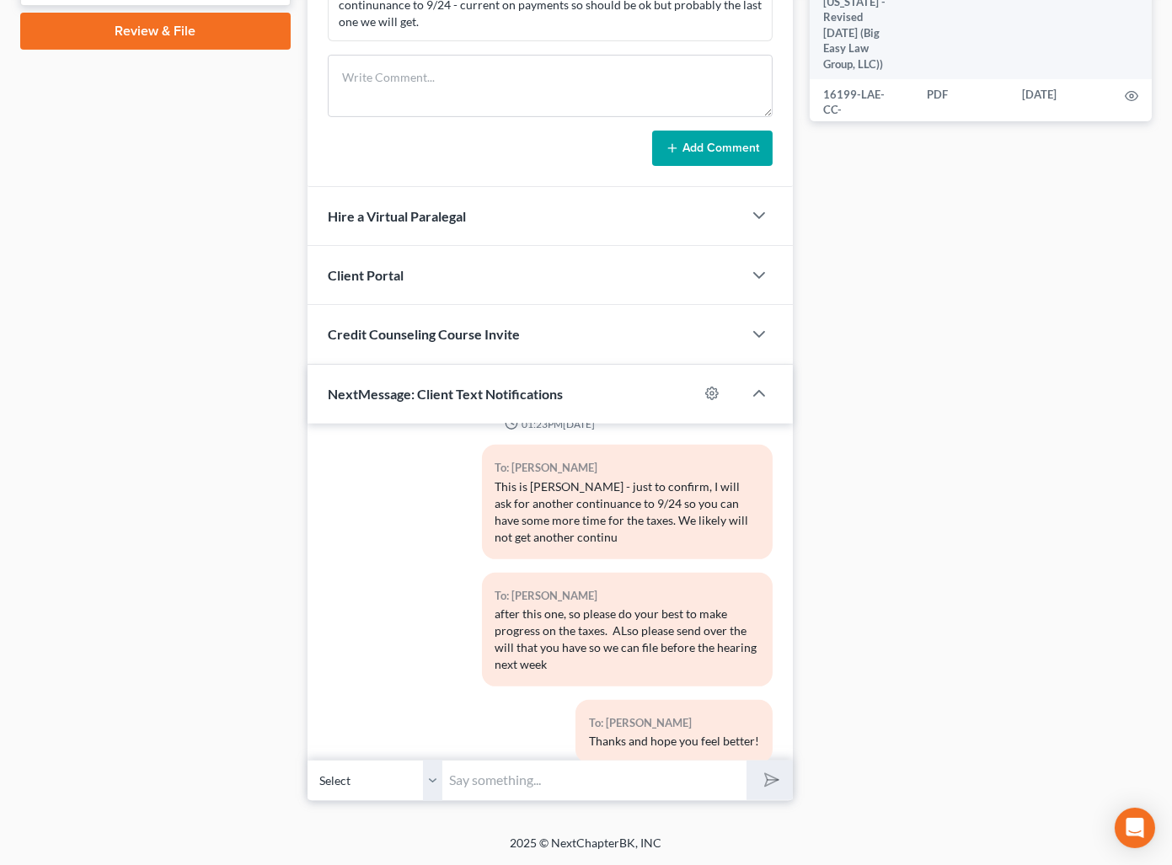
scroll to position [0, 0]
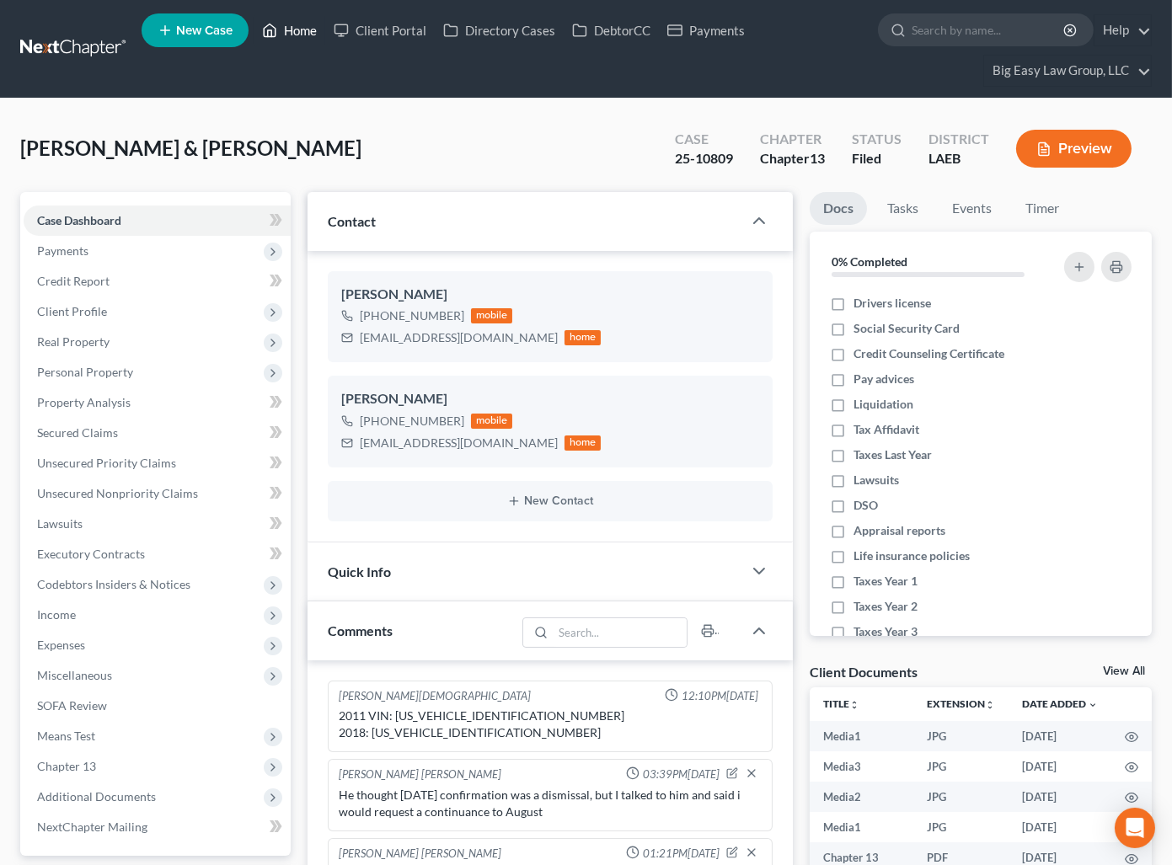
click at [276, 28] on icon at bounding box center [269, 30] width 15 height 20
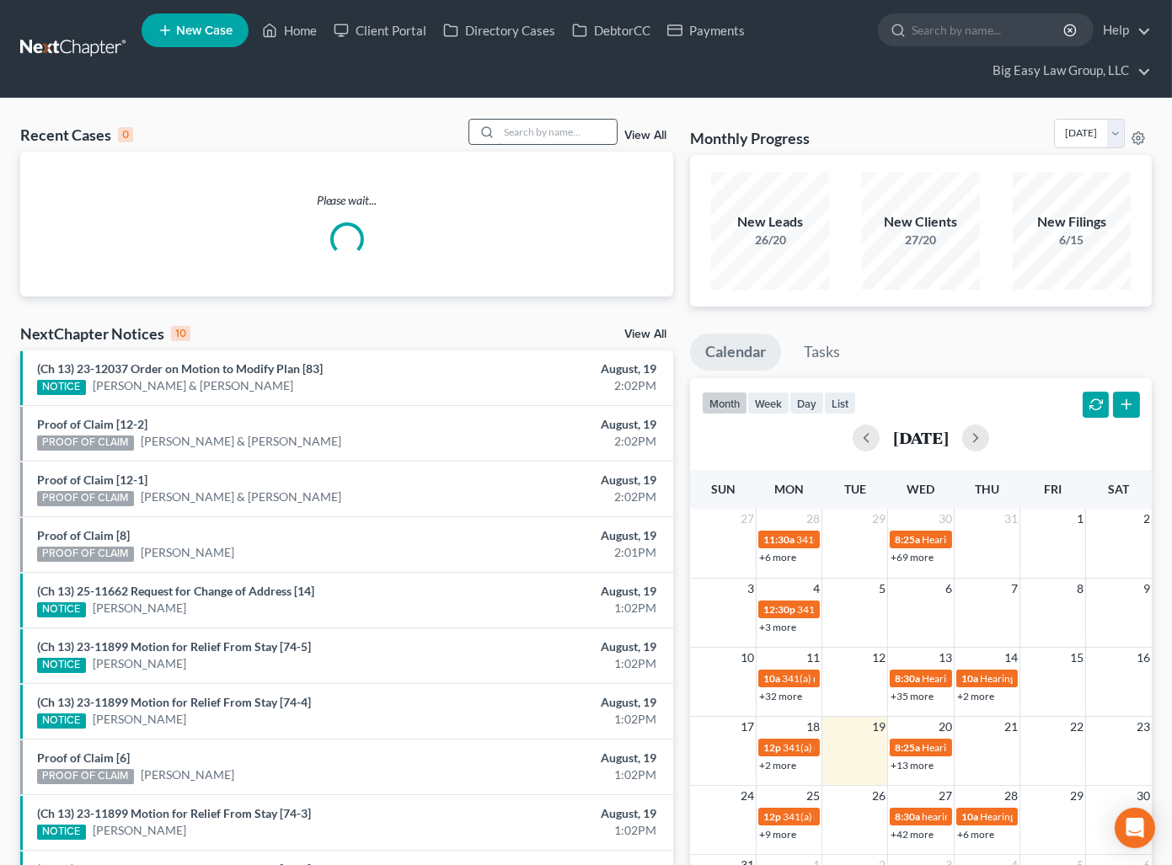
click at [580, 142] on input "search" at bounding box center [558, 132] width 118 height 24
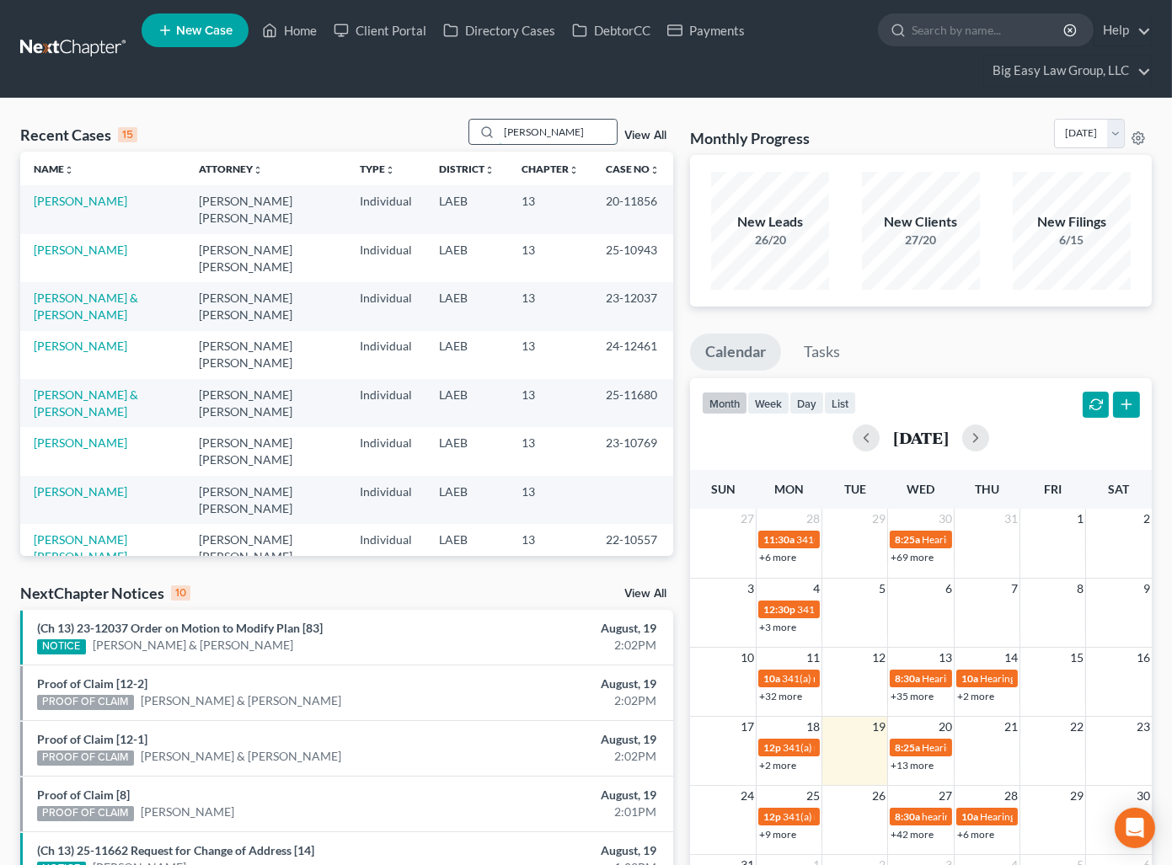
type input "mcgowan"
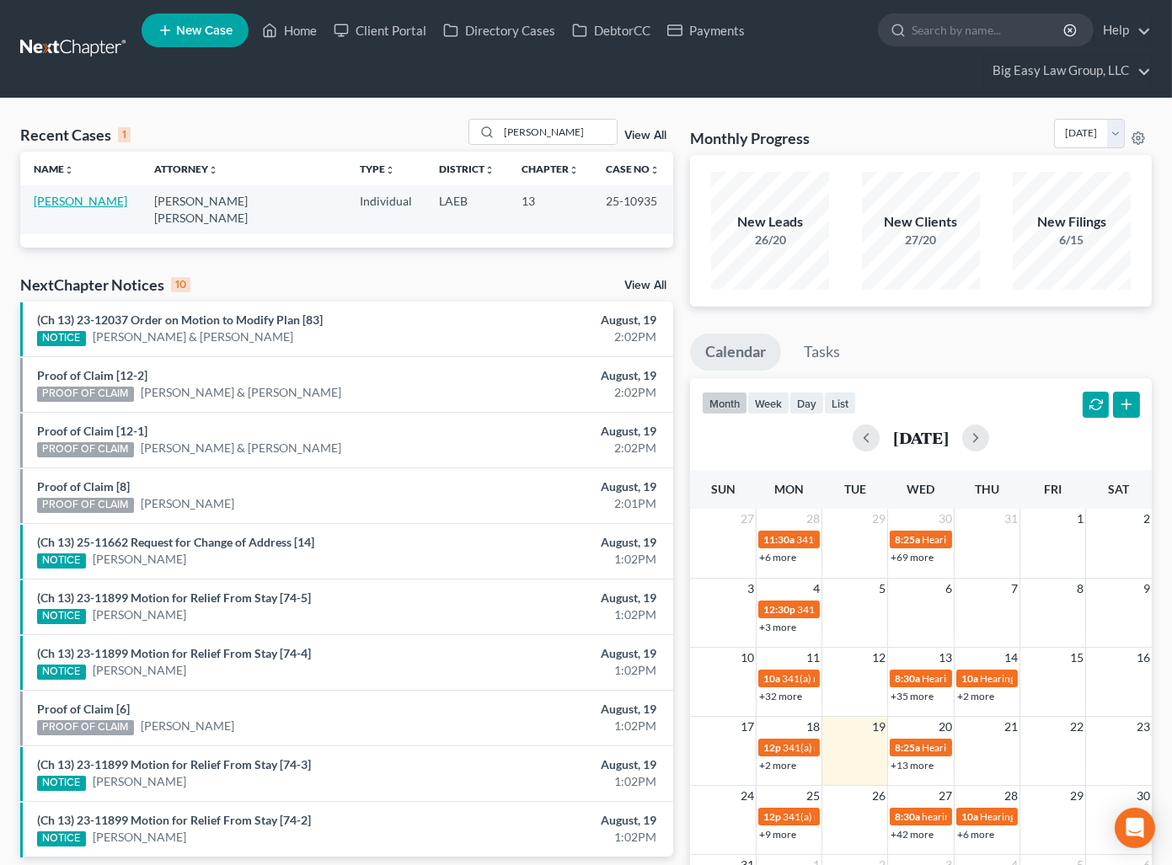
click at [97, 200] on link "[PERSON_NAME]" at bounding box center [81, 201] width 94 height 14
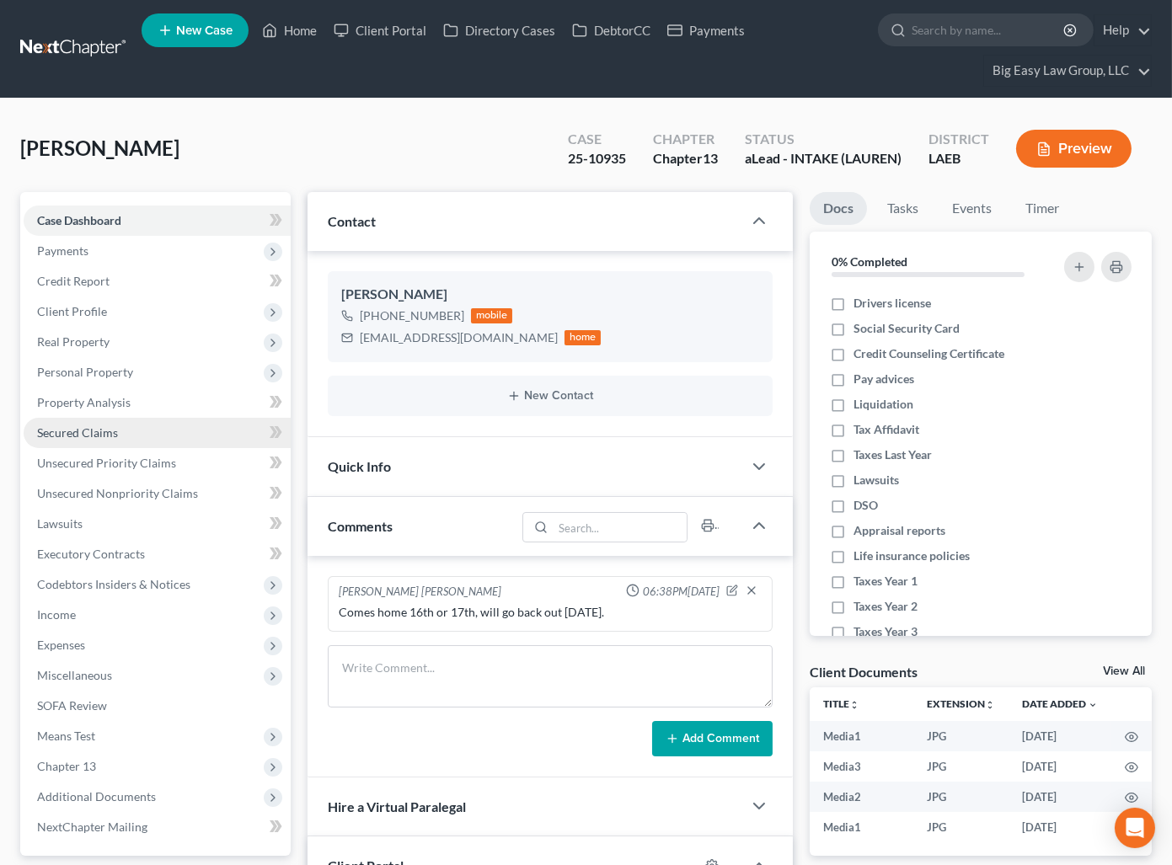
scroll to position [1676, 0]
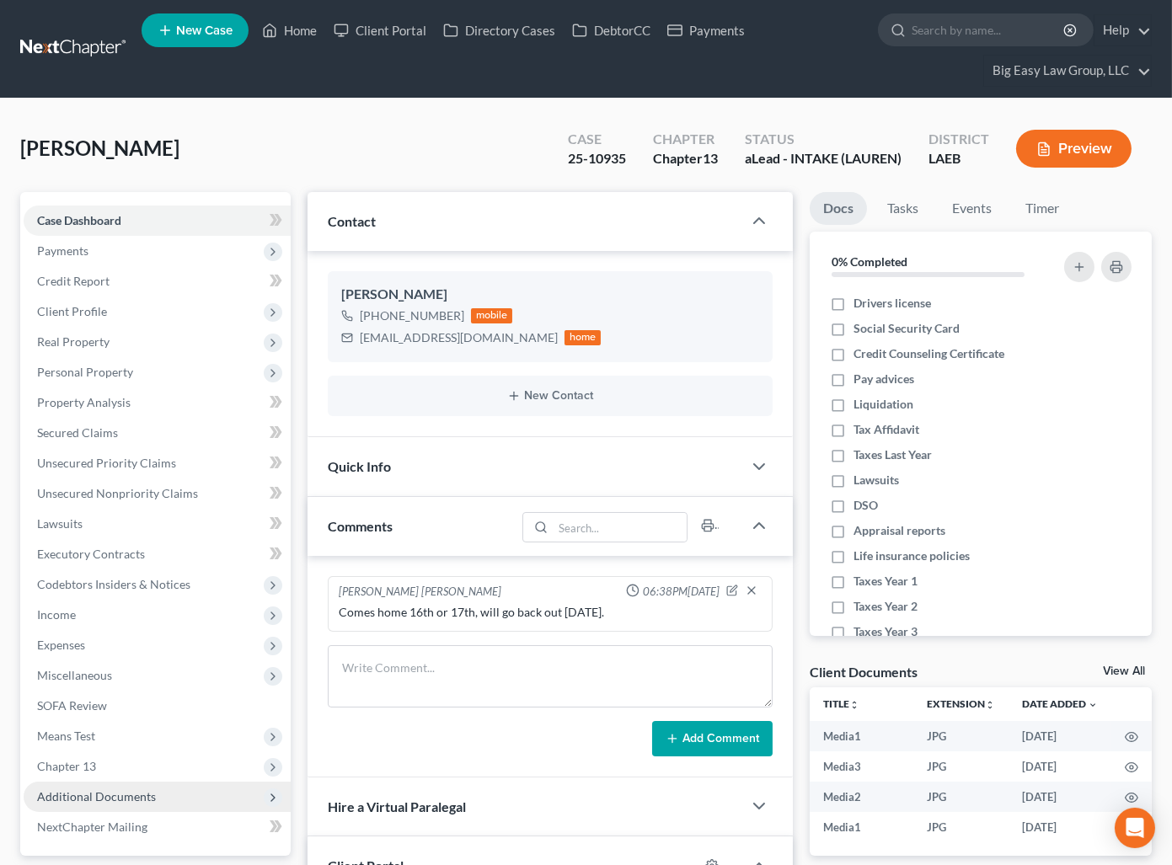
click at [195, 800] on span "Additional Documents" at bounding box center [157, 797] width 267 height 30
click at [300, 32] on link "Home" at bounding box center [290, 30] width 72 height 30
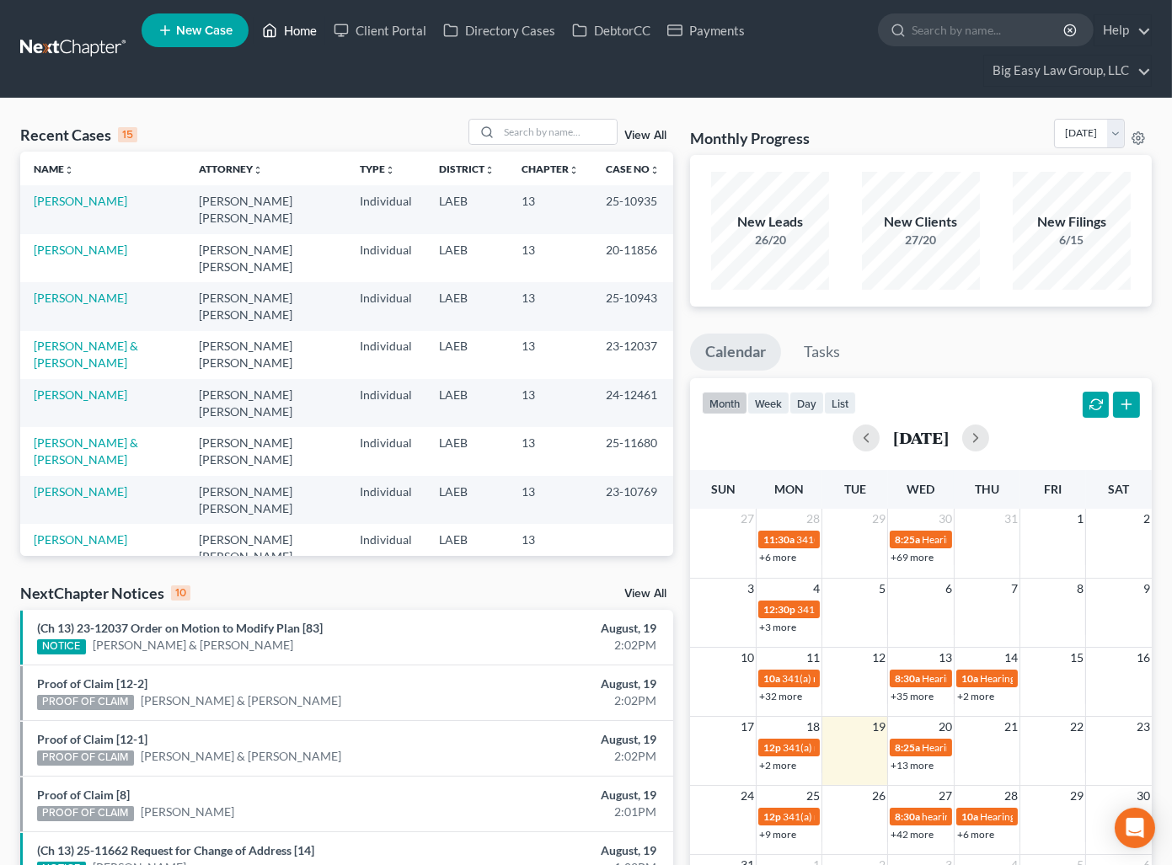
click at [289, 31] on link "Home" at bounding box center [290, 30] width 72 height 30
click at [581, 131] on input "search" at bounding box center [558, 132] width 118 height 24
type input "raven"
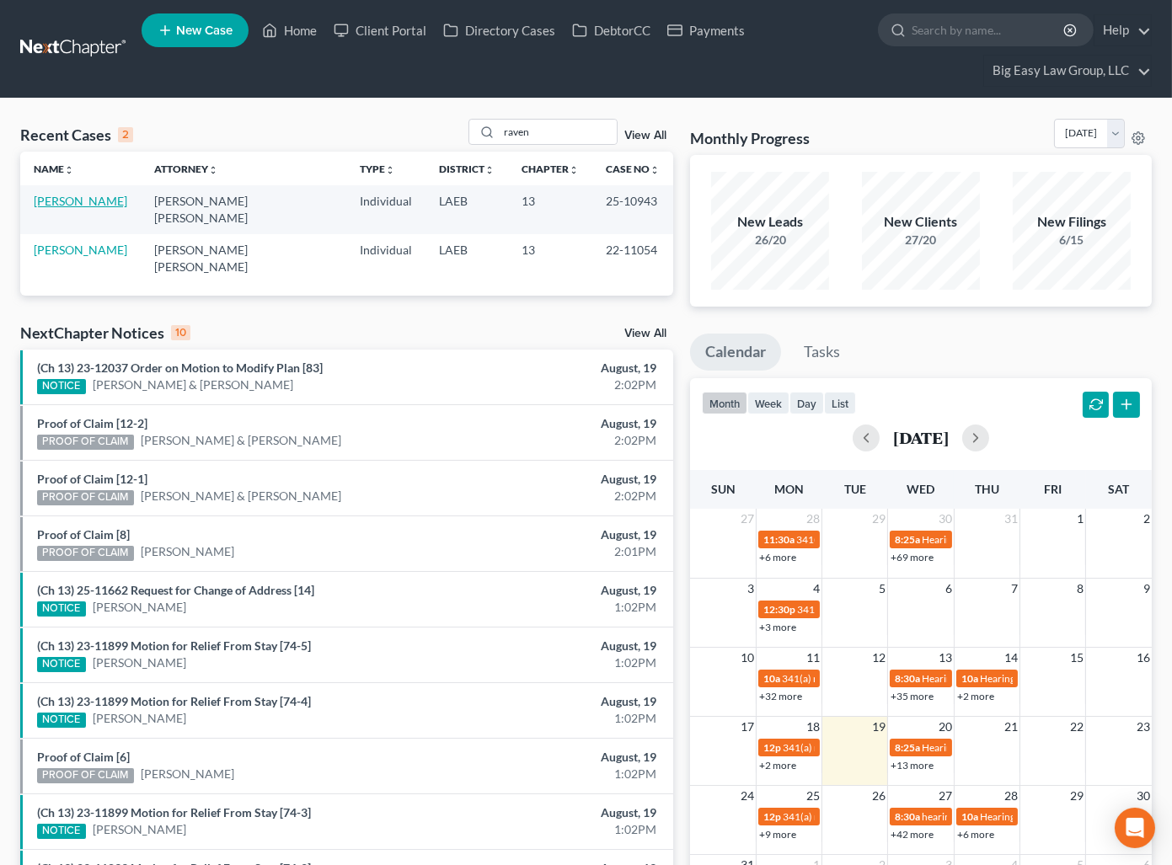
click at [93, 200] on link "[PERSON_NAME]" at bounding box center [81, 201] width 94 height 14
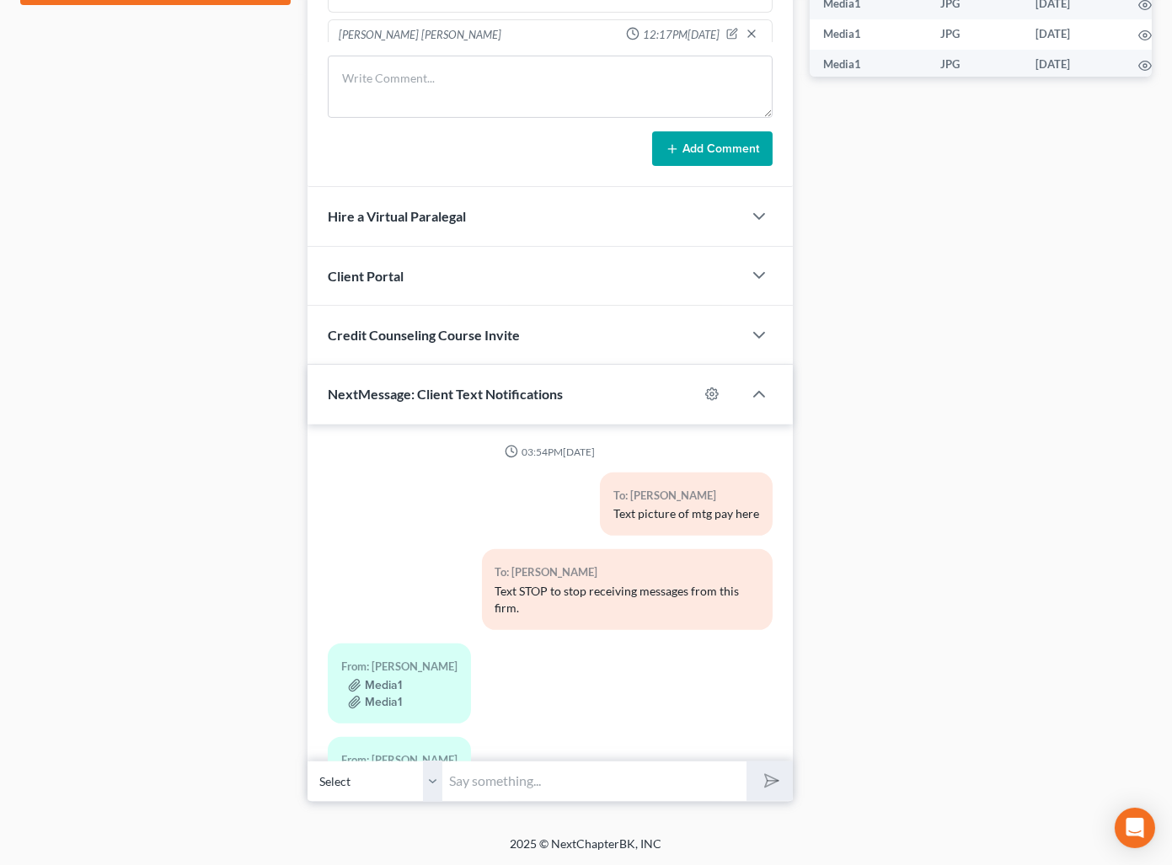
scroll to position [10582, 0]
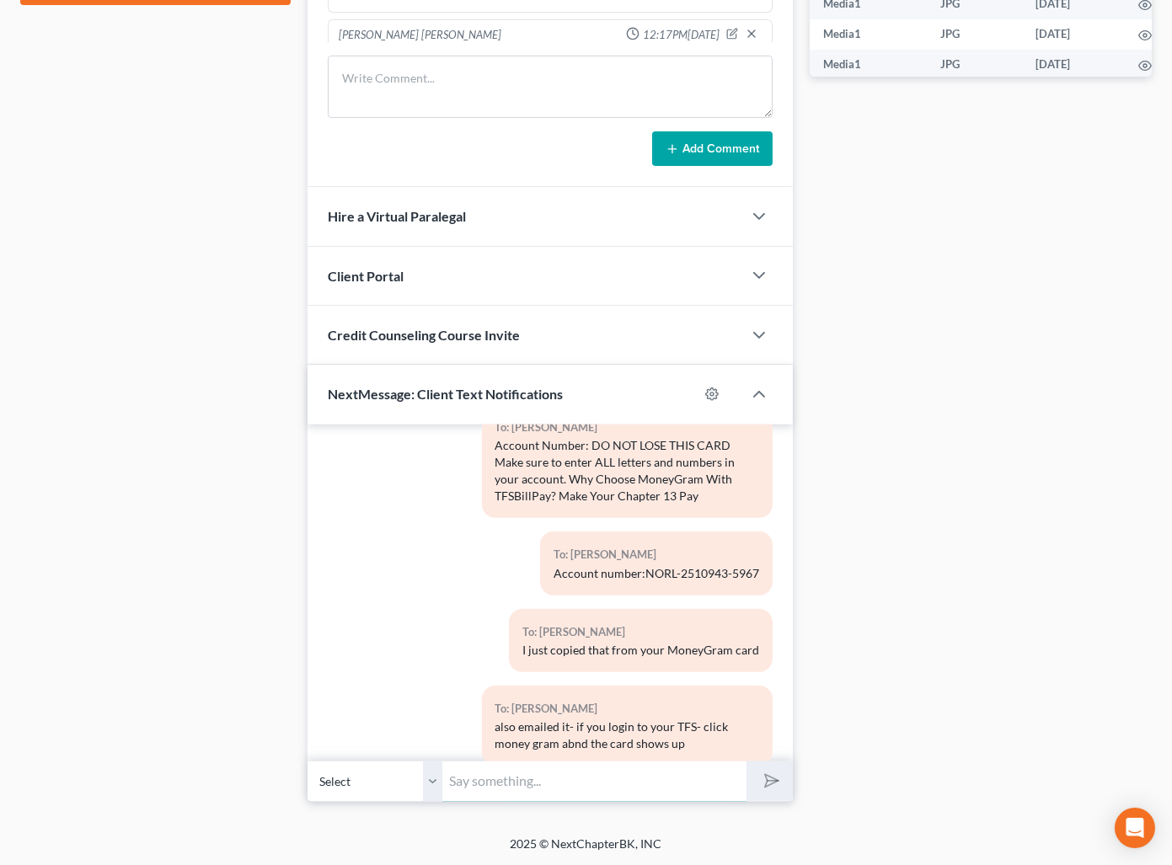
click at [627, 764] on input "text" at bounding box center [594, 781] width 304 height 41
type input "S"
drag, startPoint x: 591, startPoint y: 775, endPoint x: 604, endPoint y: 779, distance: 13.3
click at [591, 776] on input "This is Jenny - I see your most recent paymentsb ut you are still behind" at bounding box center [594, 781] width 304 height 41
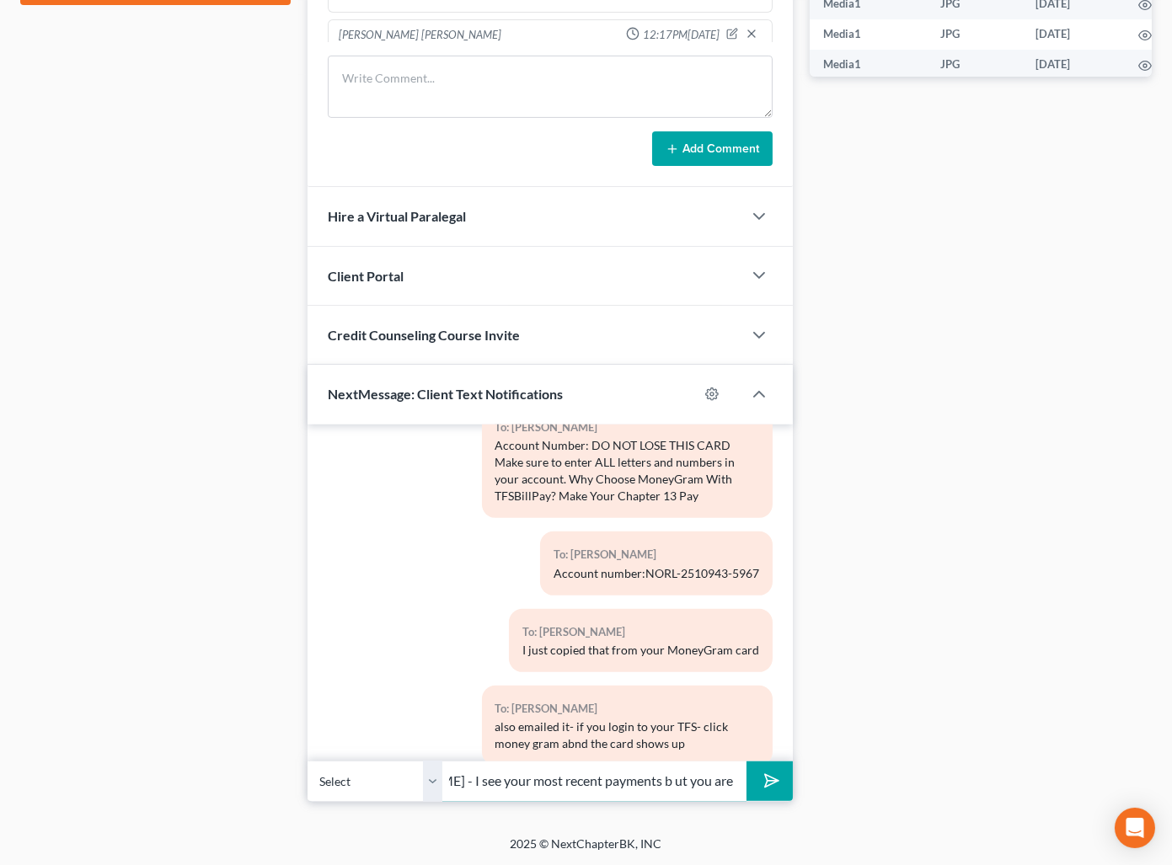
drag, startPoint x: 604, startPoint y: 779, endPoint x: 633, endPoint y: 804, distance: 38.8
click at [604, 779] on input "This is Jenny - I see your most recent payments b ut you are still behind" at bounding box center [594, 781] width 304 height 41
click at [652, 778] on input "This is Jenny - I see your most recent payments but you are still behind" at bounding box center [594, 781] width 304 height 41
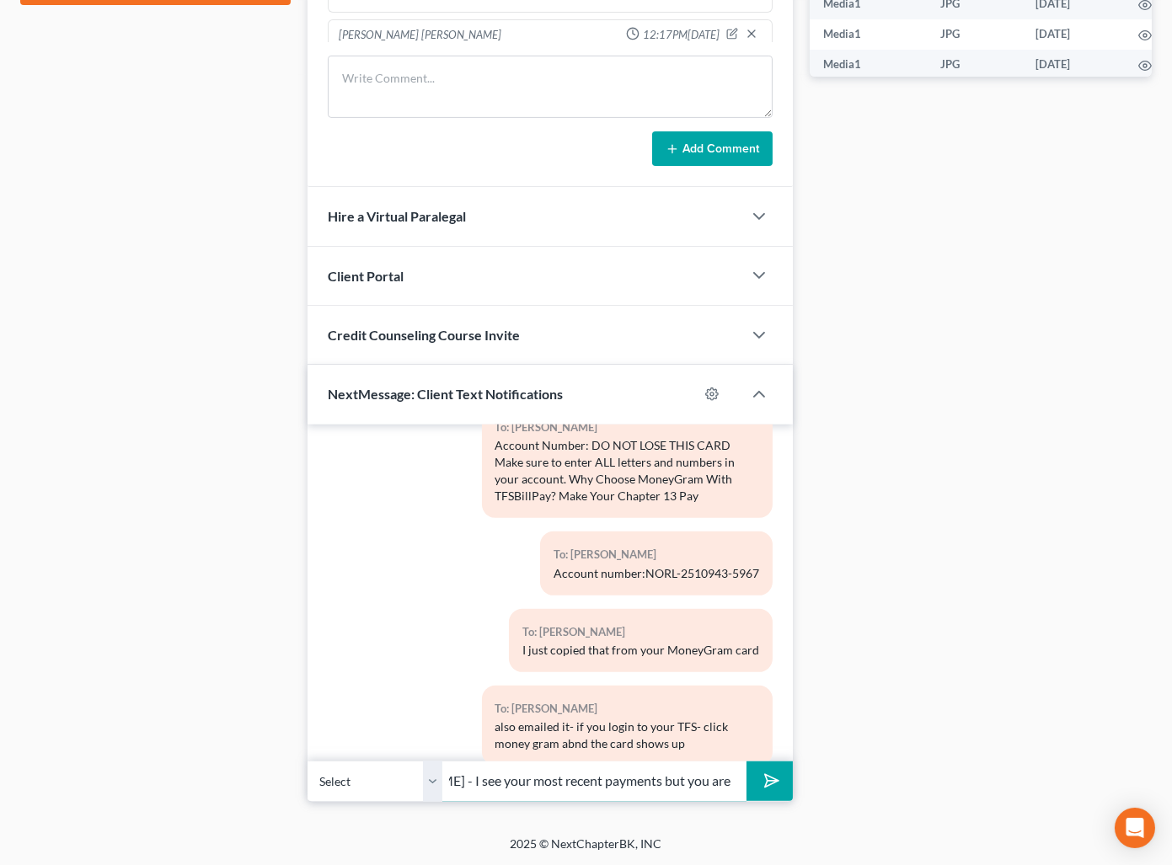
click at [533, 779] on input "This is Jenny - I see your most recent payments but you are still behind" at bounding box center [594, 781] width 304 height 41
type input "This is Jenny - I see your most recent TFS payments but you are still behind $2…"
click at [763, 770] on button "submit" at bounding box center [769, 782] width 46 height 40
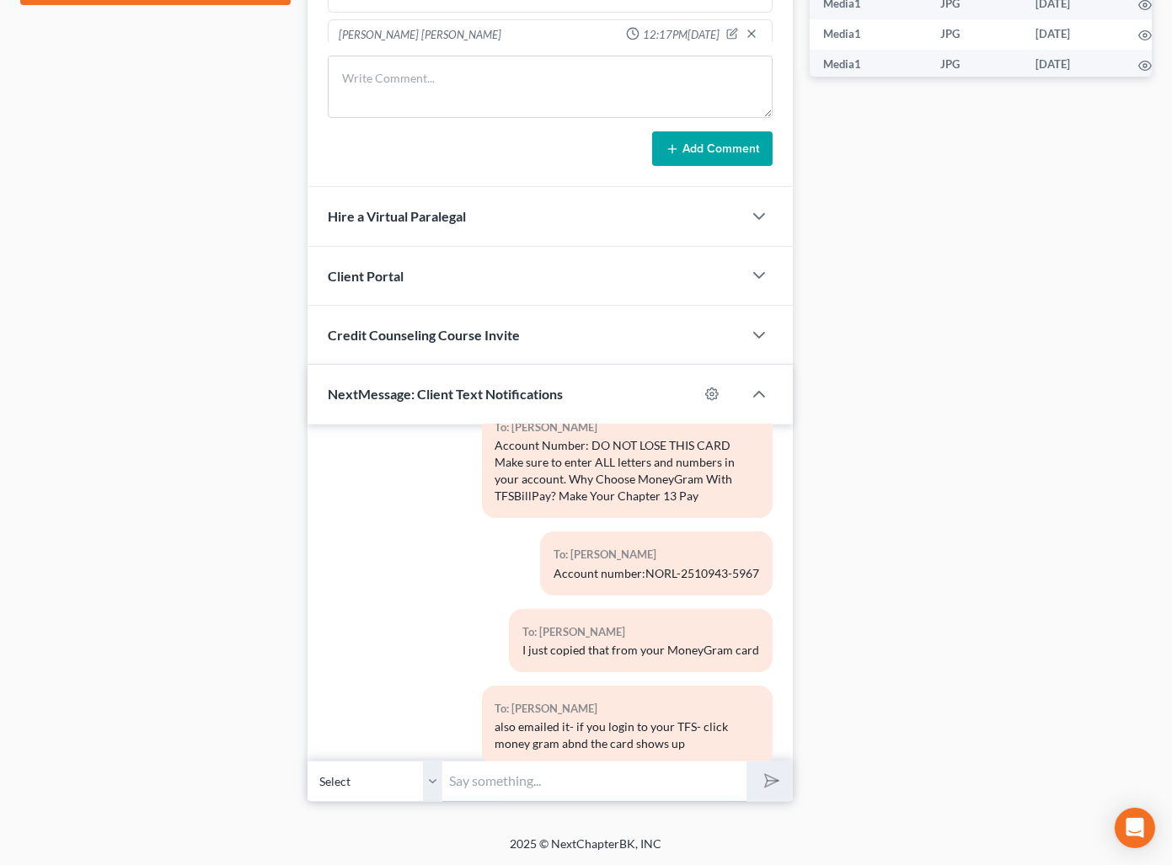
scroll to position [10720, 0]
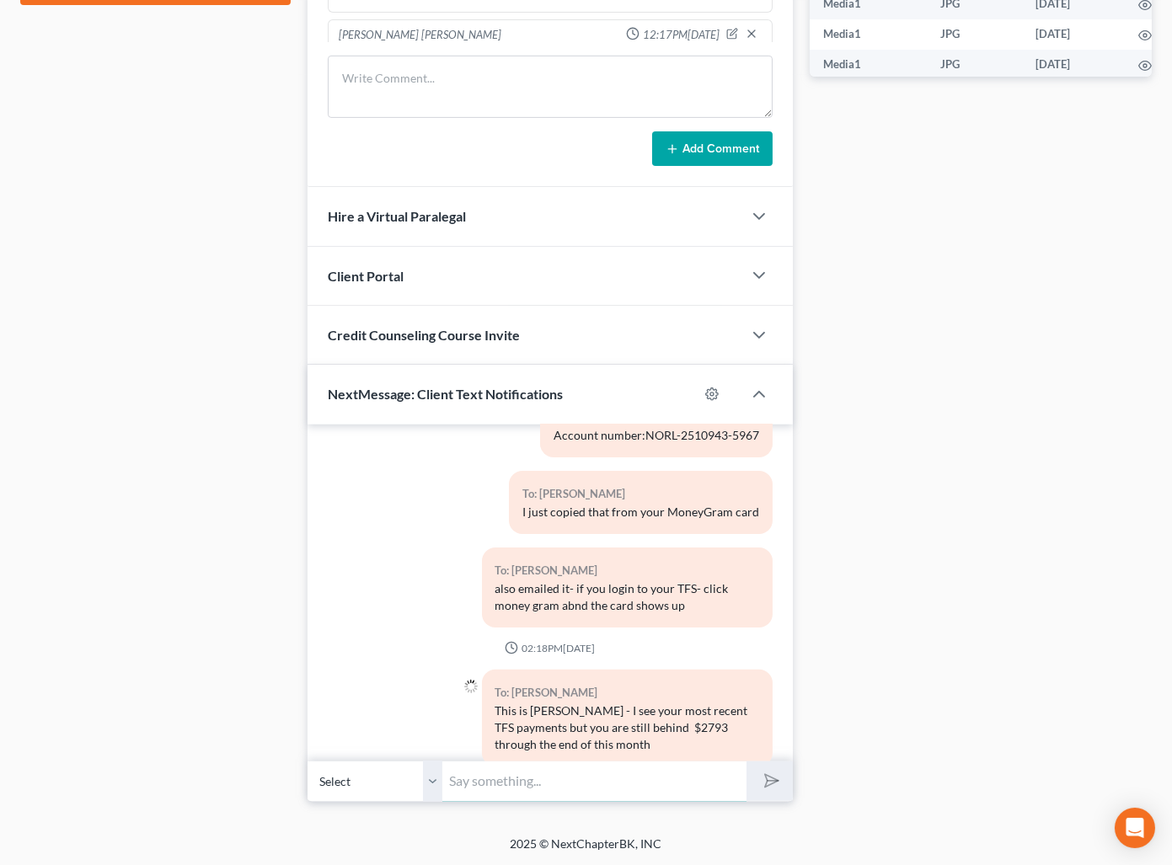
click at [651, 786] on input "text" at bounding box center [594, 781] width 304 height 41
type input "Trustee will likely deny confirmation if you cannot get current or closer to cu…"
click at [746, 762] on button "submit" at bounding box center [769, 782] width 46 height 40
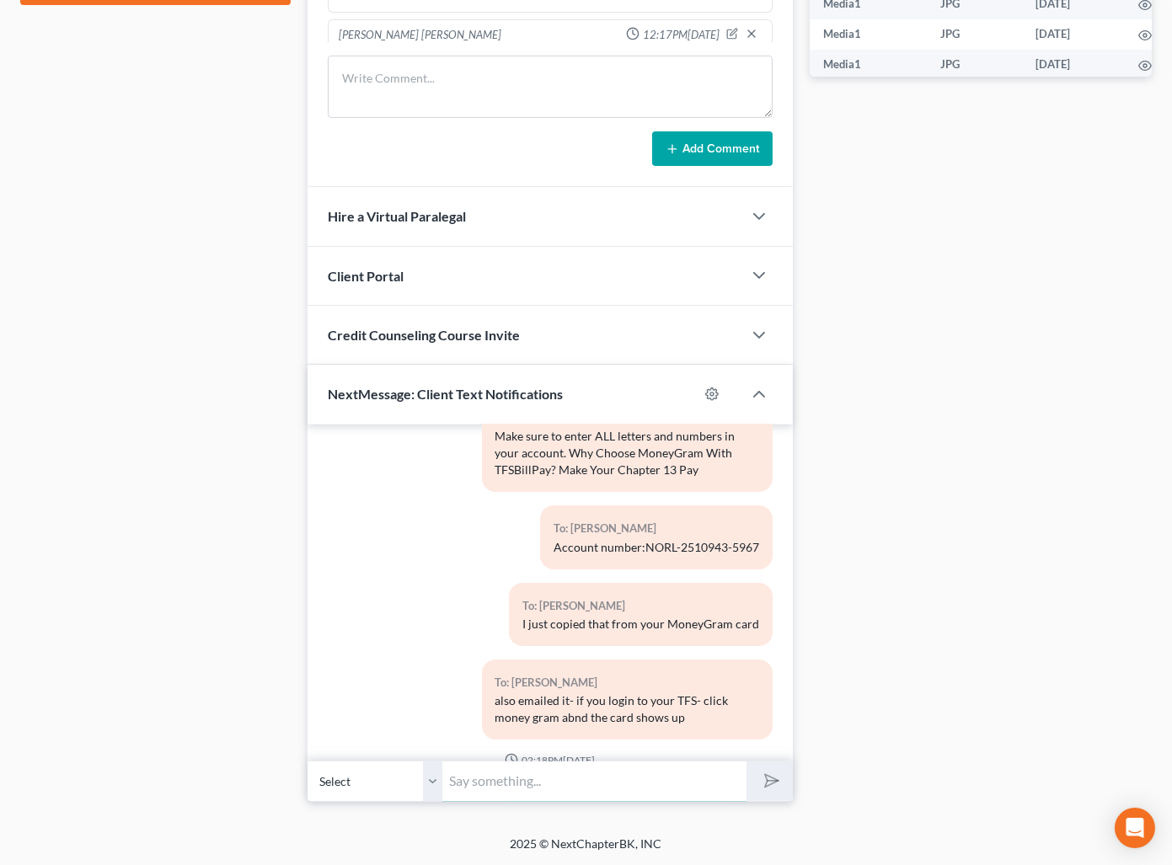
scroll to position [10831, 0]
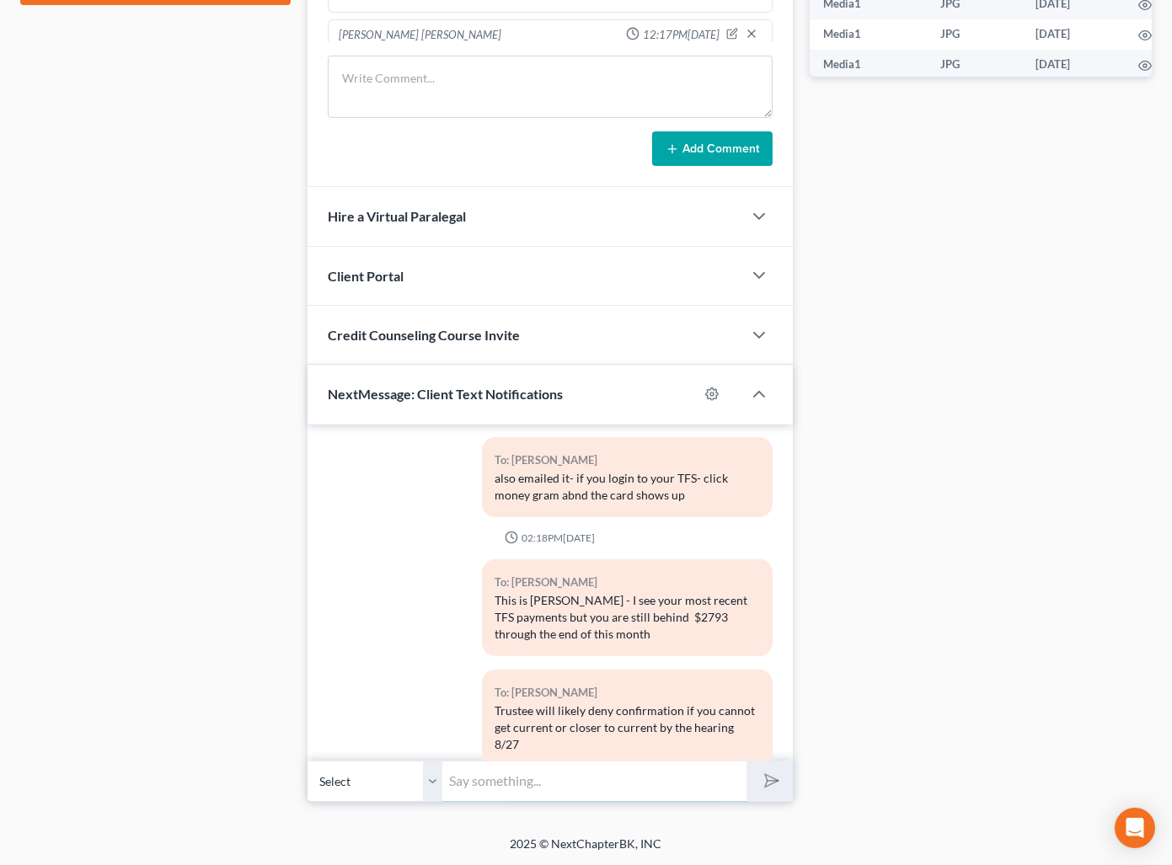
drag, startPoint x: 672, startPoint y: 777, endPoint x: 970, endPoint y: 721, distance: 302.5
click at [672, 777] on input "text" at bounding box center [594, 781] width 304 height 41
type input "That was a typo - the hearing is 8/27"
click at [746, 762] on button "submit" at bounding box center [769, 782] width 46 height 40
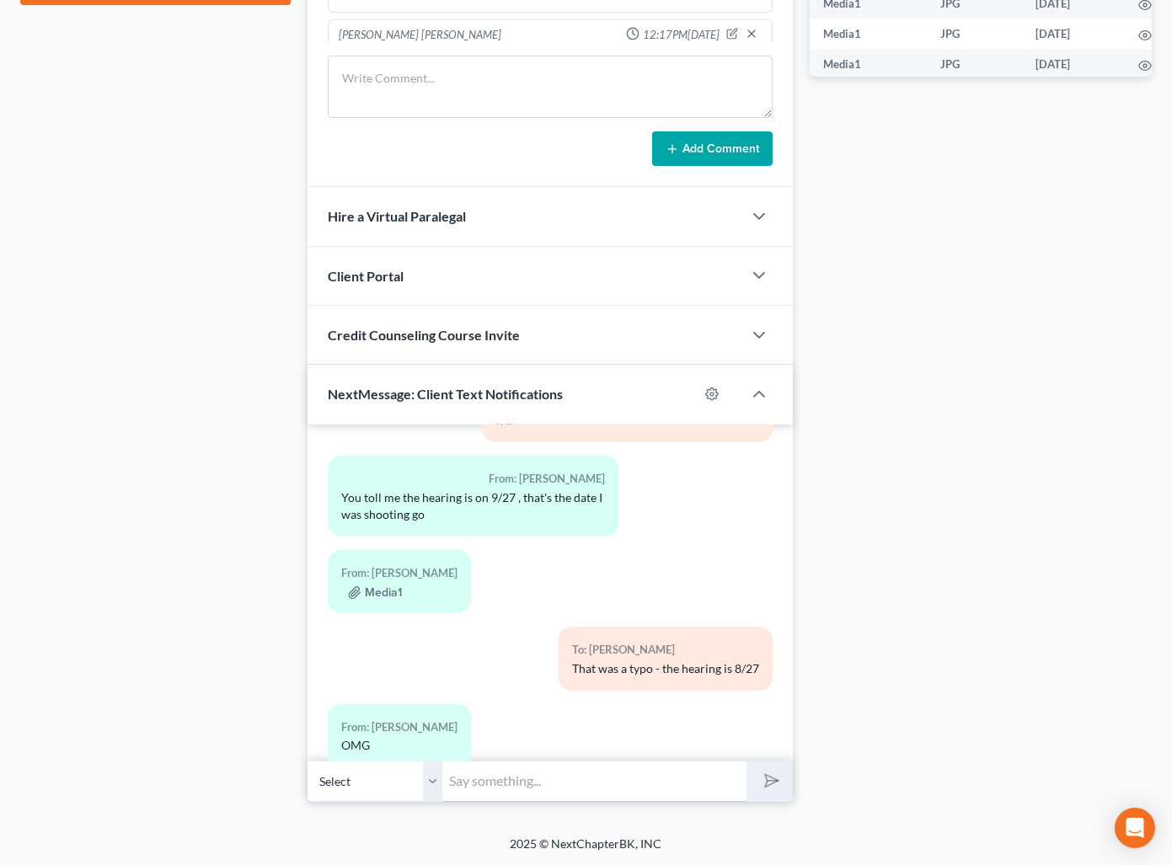
scroll to position [11156, 0]
drag, startPoint x: 683, startPoint y: 774, endPoint x: 670, endPoint y: 772, distance: 13.6
click at [684, 774] on input "text" at bounding box center [594, 781] width 304 height 41
type input "I will ask for another continuance, but if confirmation is denied, you will hav…"
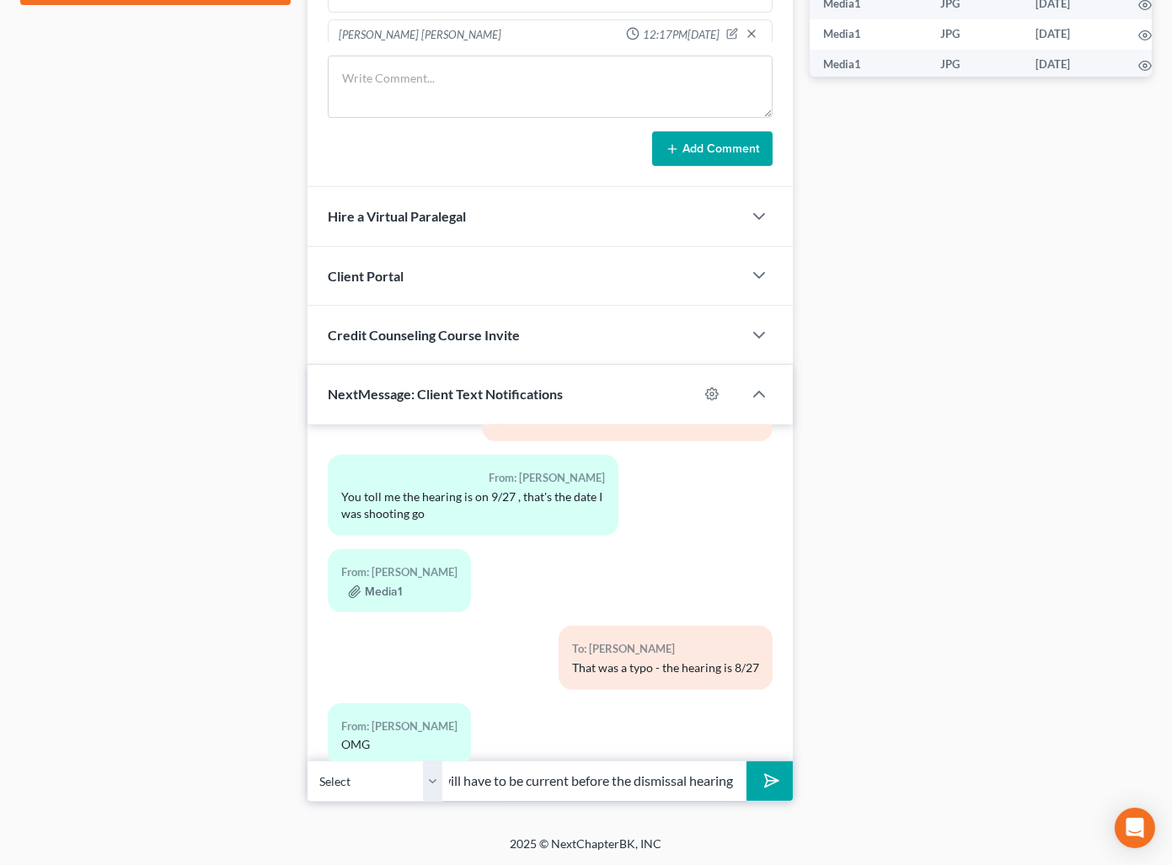
click at [746, 762] on button "submit" at bounding box center [769, 782] width 46 height 40
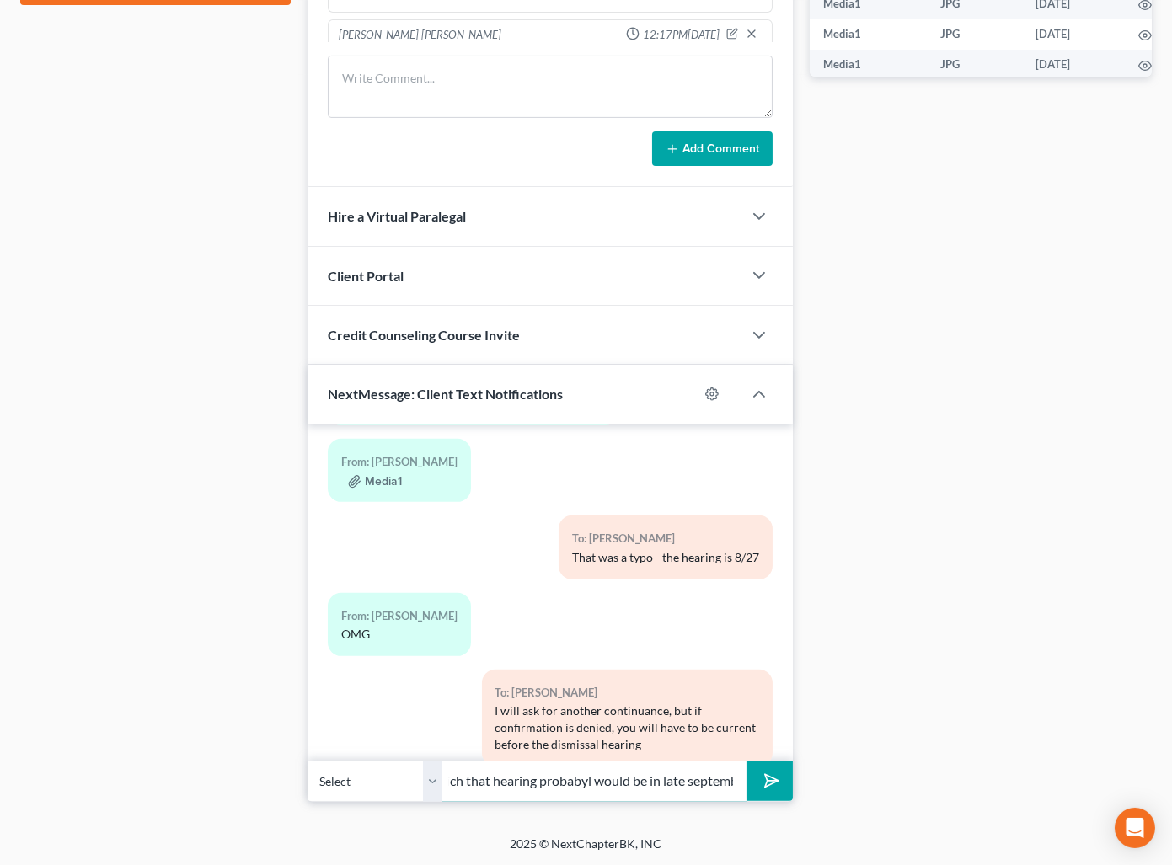
scroll to position [0, 40]
click at [572, 782] on input "which that hearing probabyl would be in late september" at bounding box center [594, 781] width 304 height 41
click at [719, 782] on input "which that hearing probably would be in late september" at bounding box center [594, 781] width 304 height 41
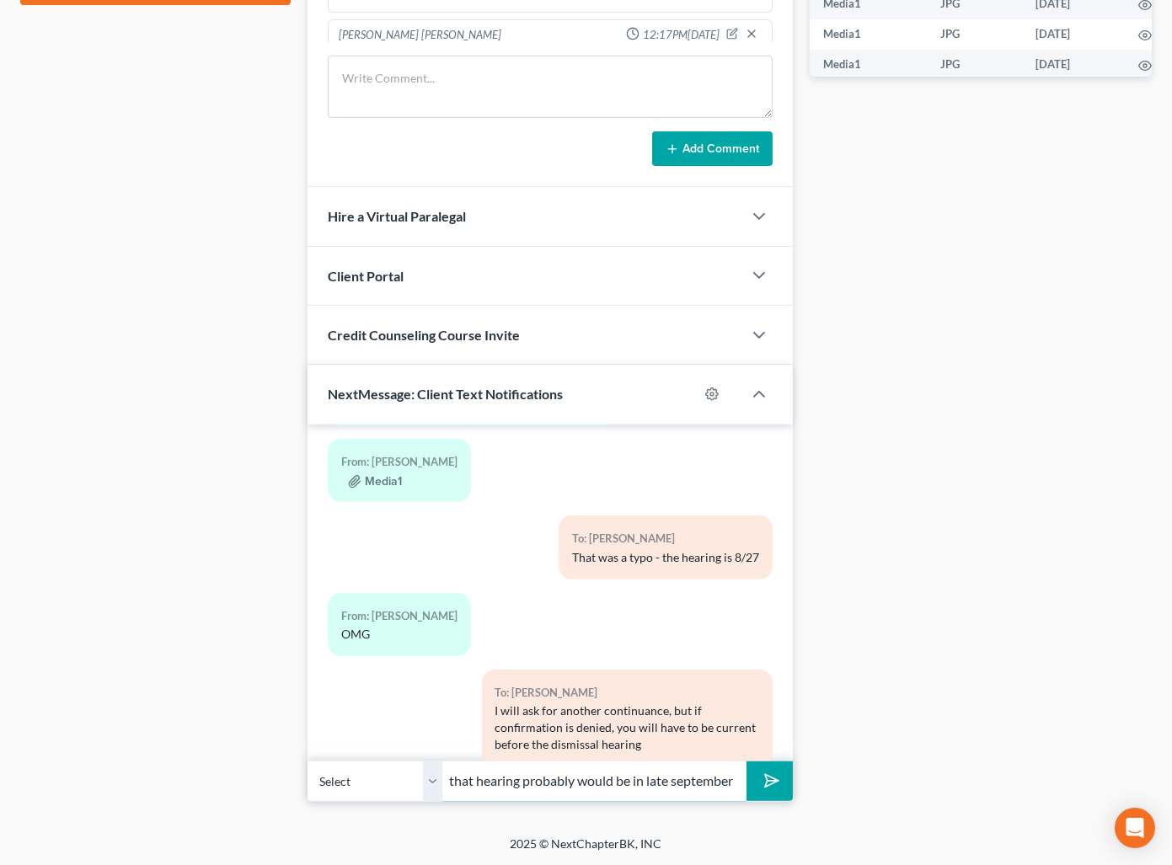
type input "which that hearing probably would be in late september"
click at [767, 772] on icon "submit" at bounding box center [768, 781] width 24 height 24
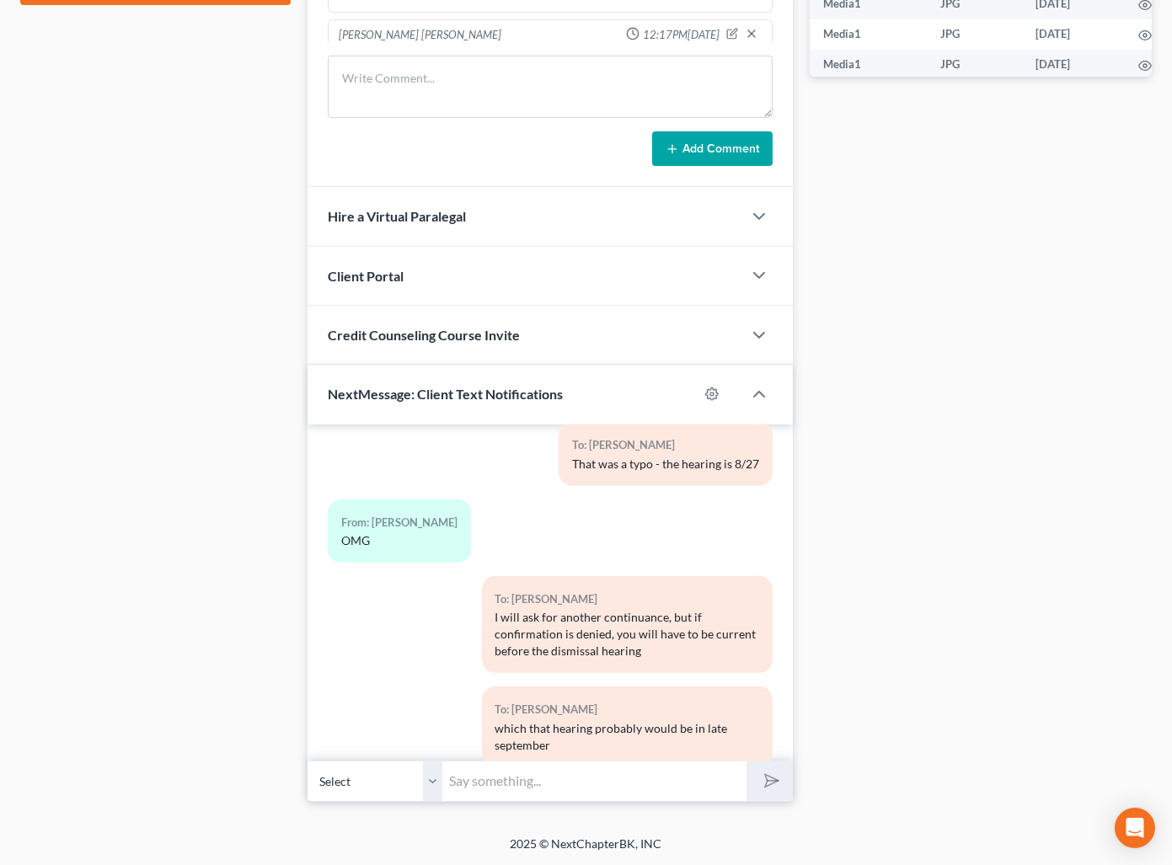
scroll to position [11453, 0]
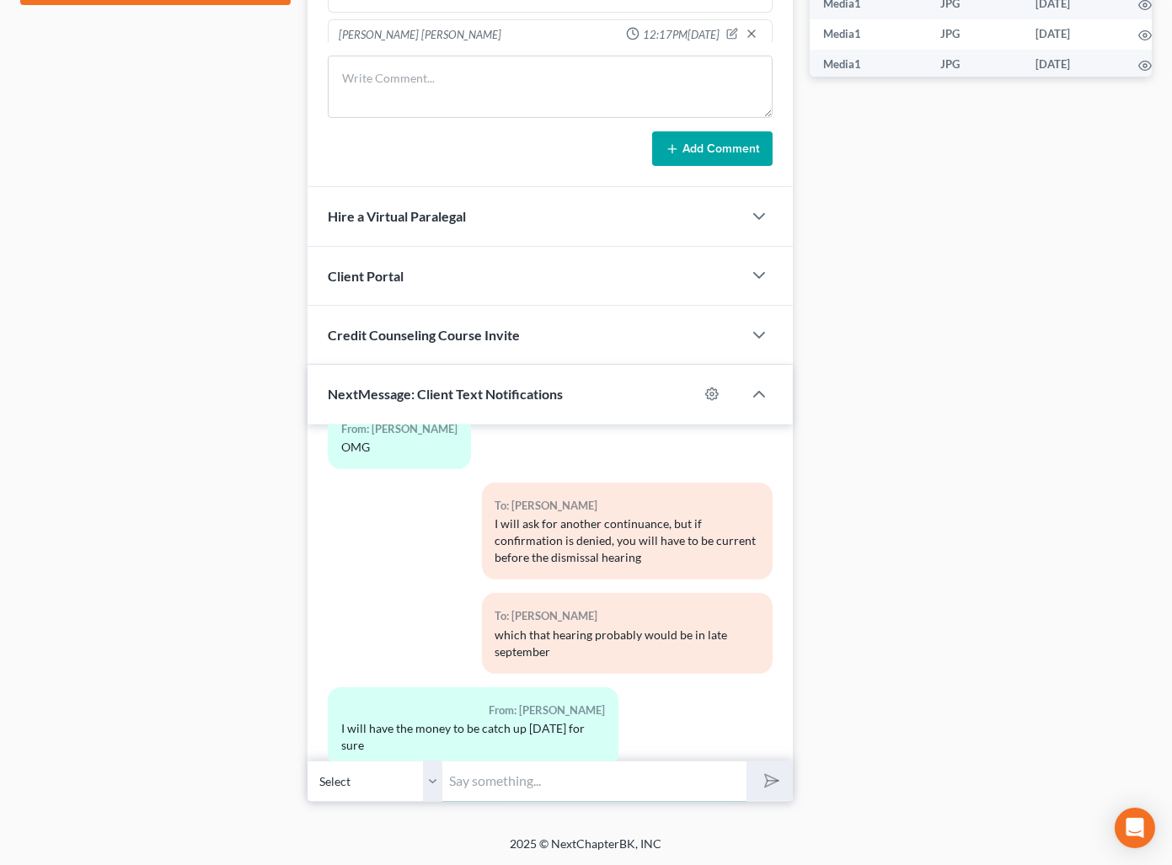
click at [624, 771] on input "text" at bounding box center [594, 781] width 304 height 41
type input "ok - please send us a text or proof of every payment so we can update the corut"
click at [746, 762] on button "submit" at bounding box center [769, 782] width 46 height 40
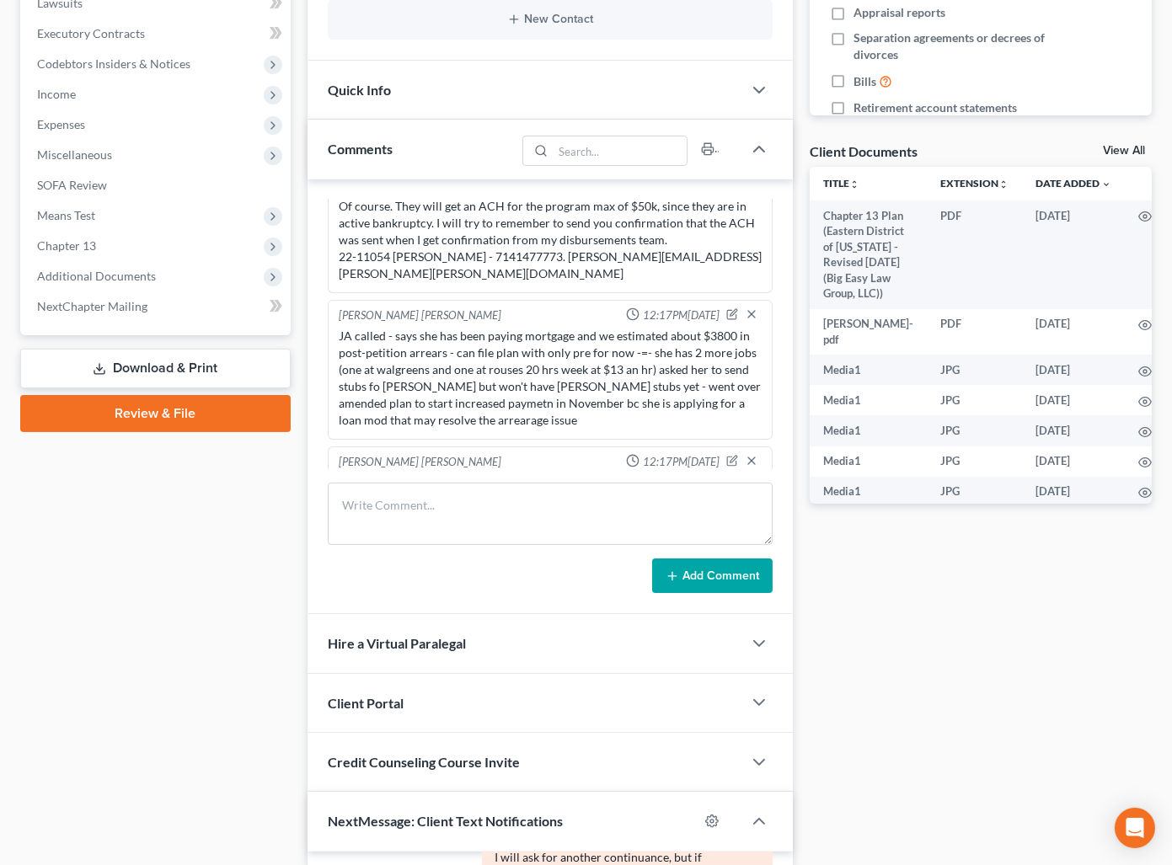
scroll to position [0, 0]
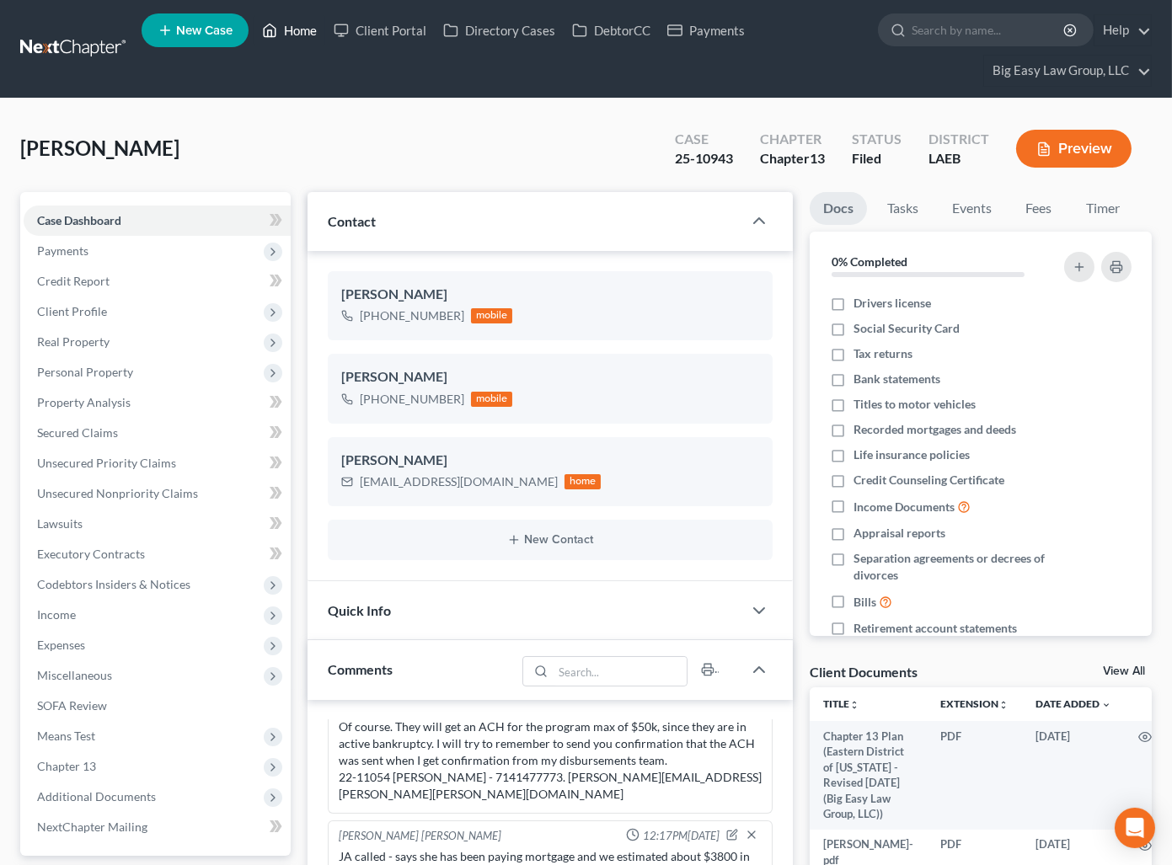
click at [303, 29] on link "Home" at bounding box center [290, 30] width 72 height 30
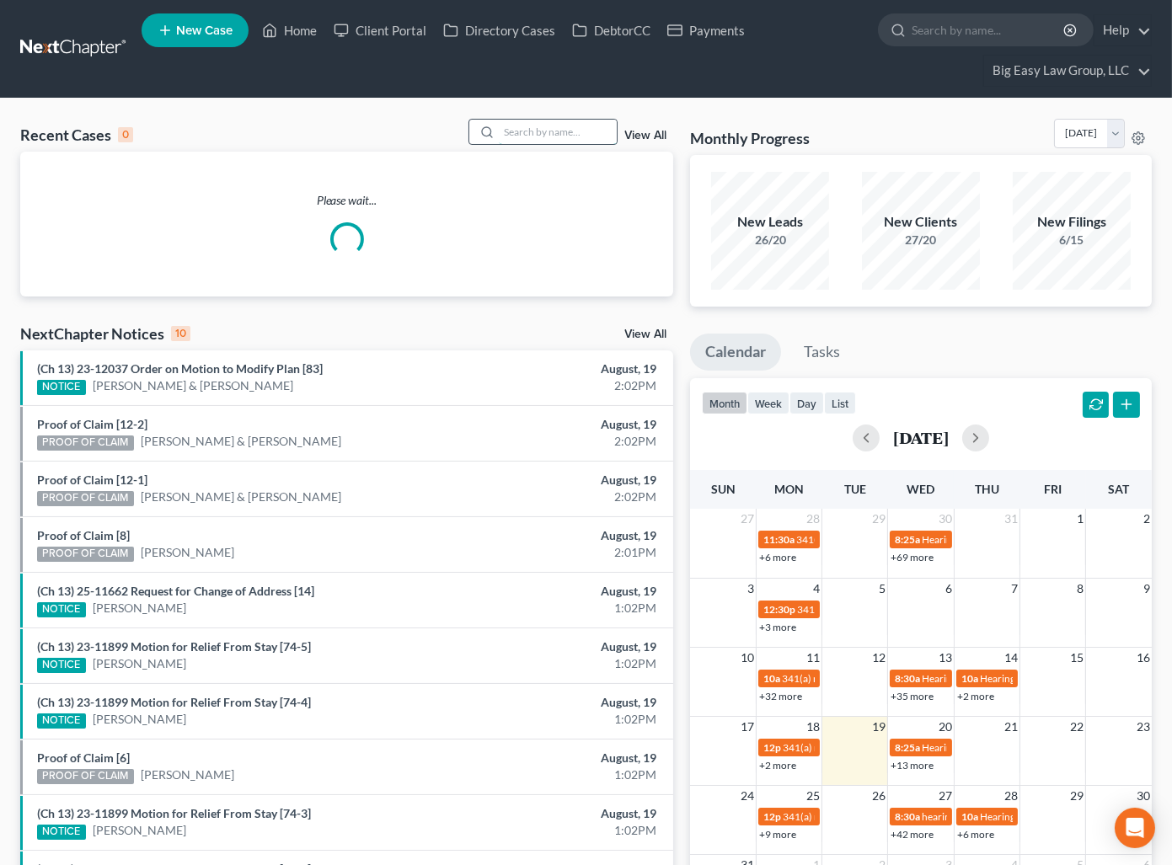
click at [562, 131] on input "search" at bounding box center [558, 132] width 118 height 24
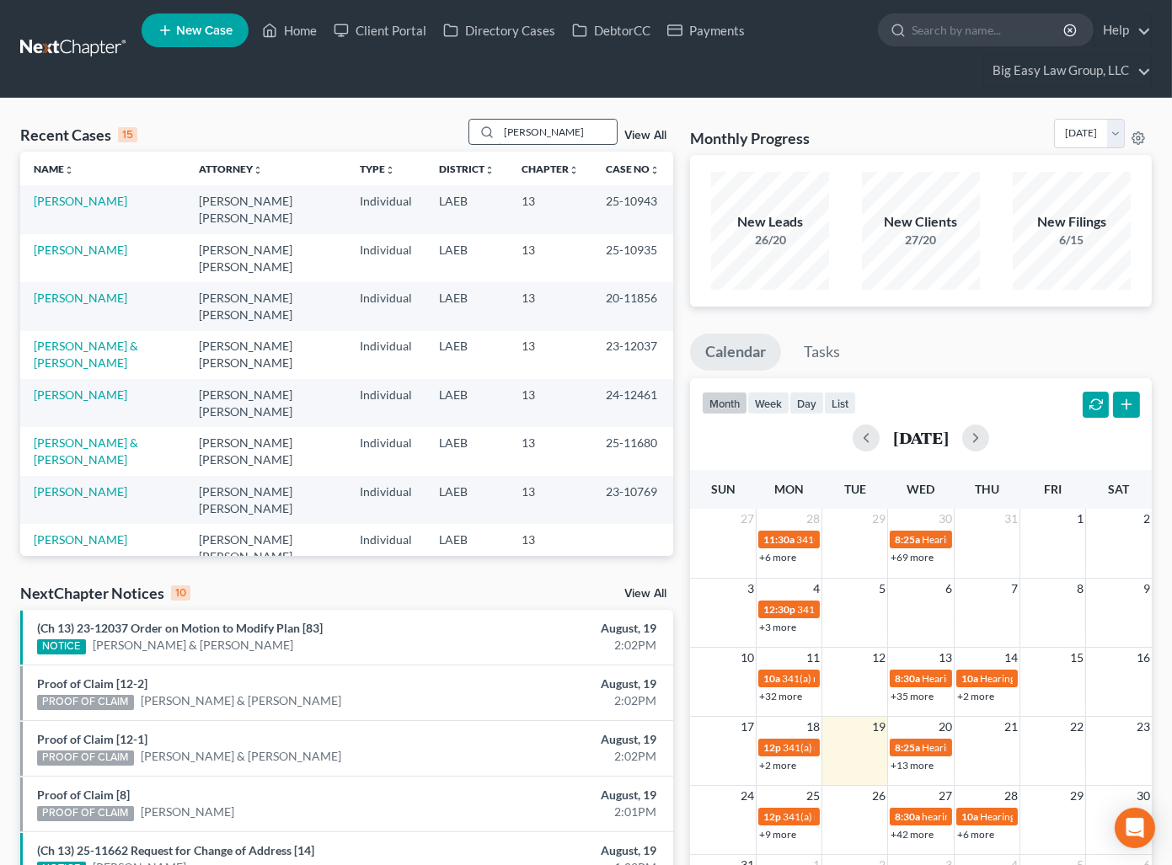
type input "jones"
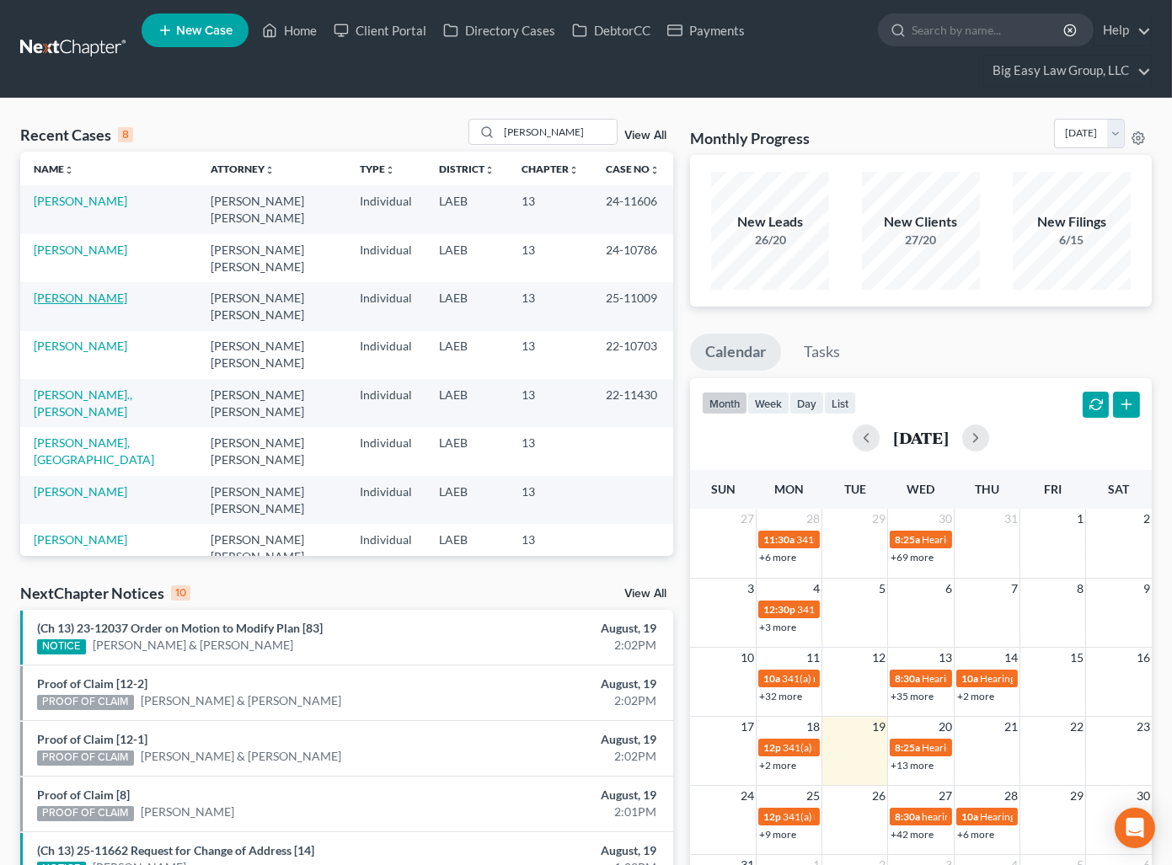
click at [49, 293] on link "Jones, Terrion" at bounding box center [81, 298] width 94 height 14
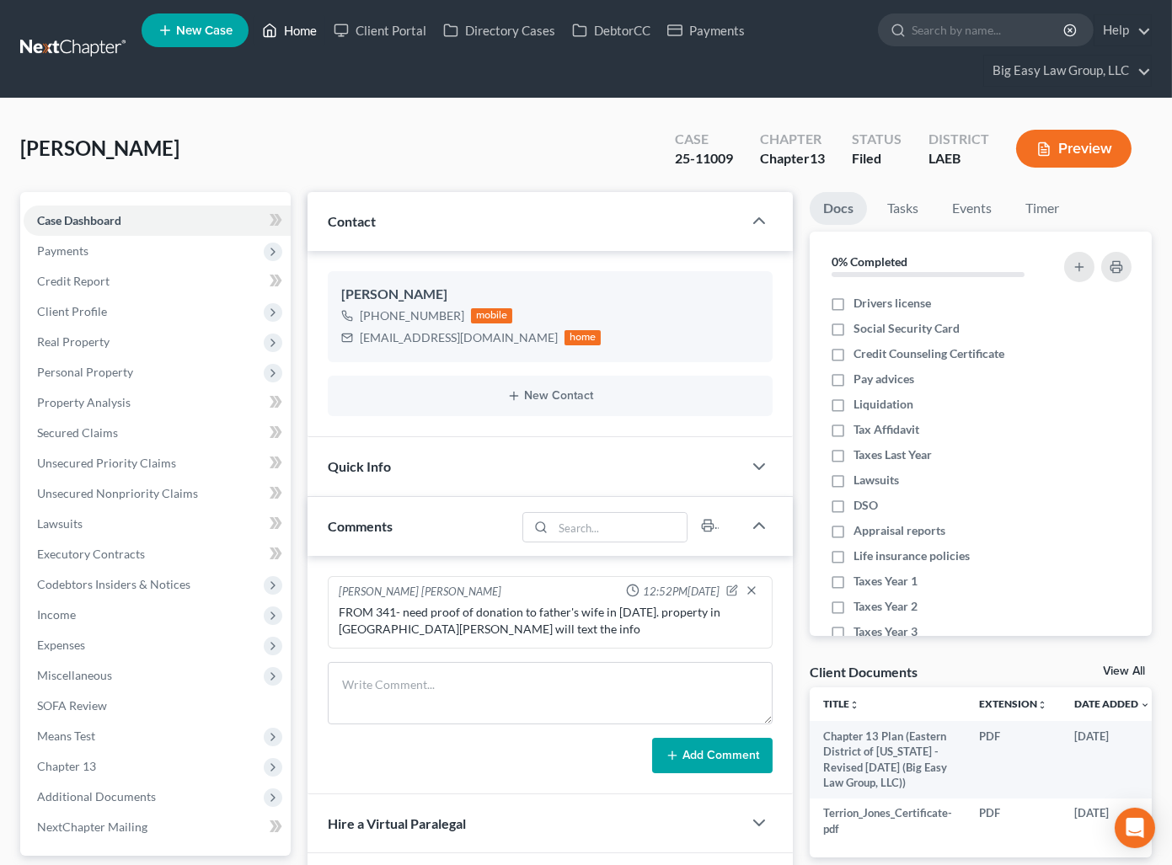
drag, startPoint x: 295, startPoint y: 29, endPoint x: 581, endPoint y: 130, distance: 303.4
click at [295, 29] on link "Home" at bounding box center [290, 30] width 72 height 30
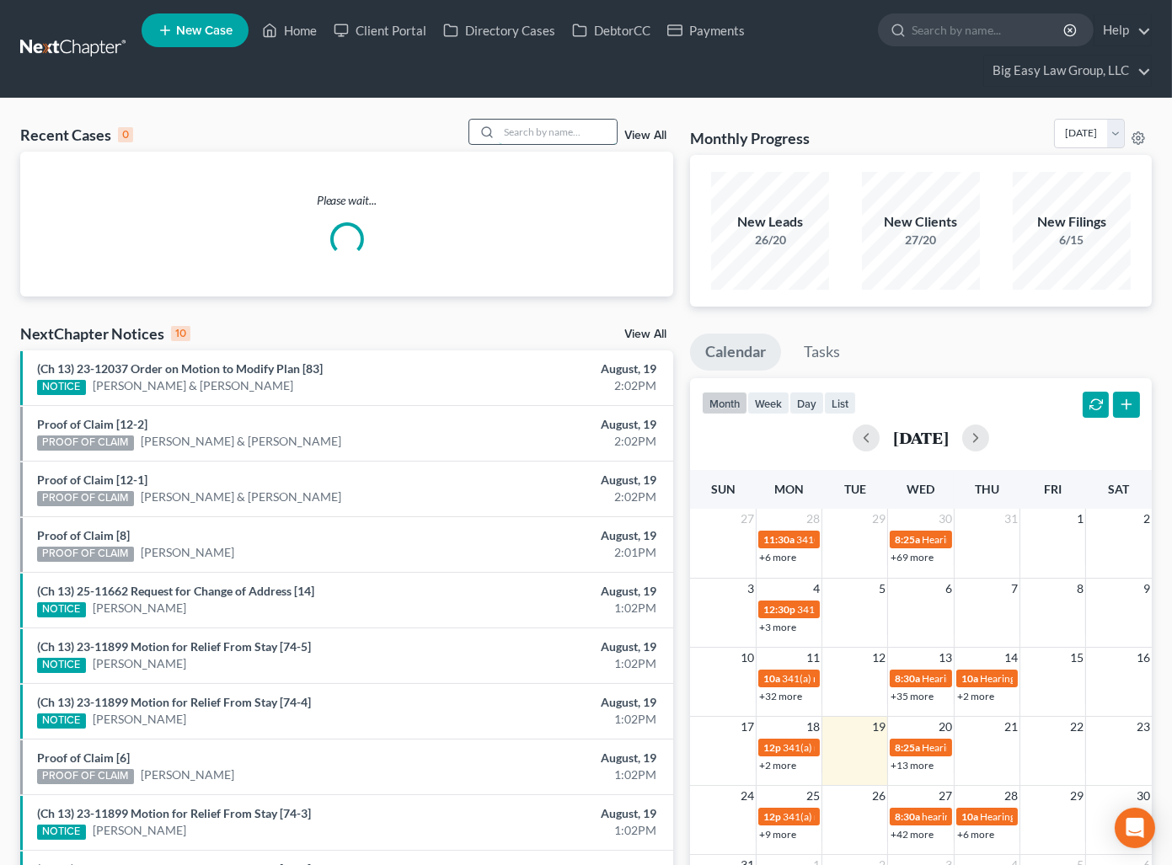
click at [584, 134] on input "search" at bounding box center [558, 132] width 118 height 24
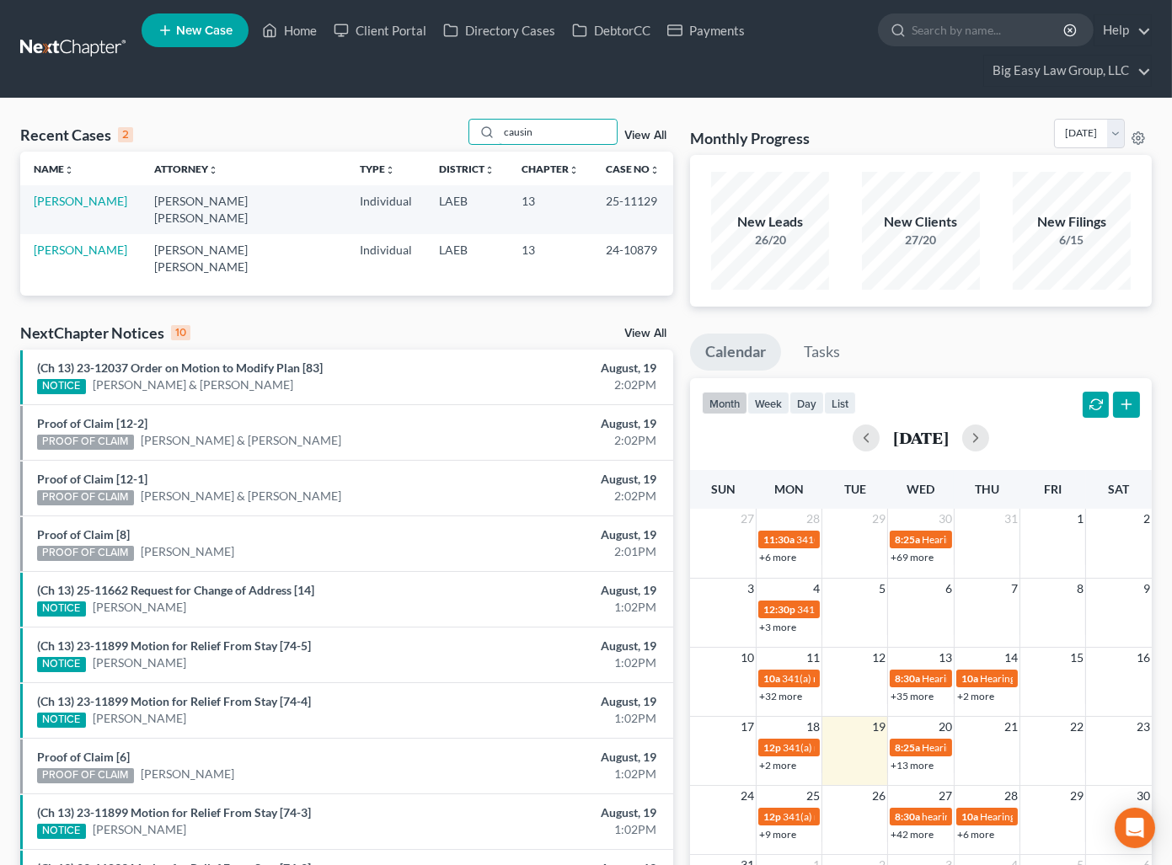
type input "causin"
click at [84, 200] on link "Causin, Andrea" at bounding box center [81, 201] width 94 height 14
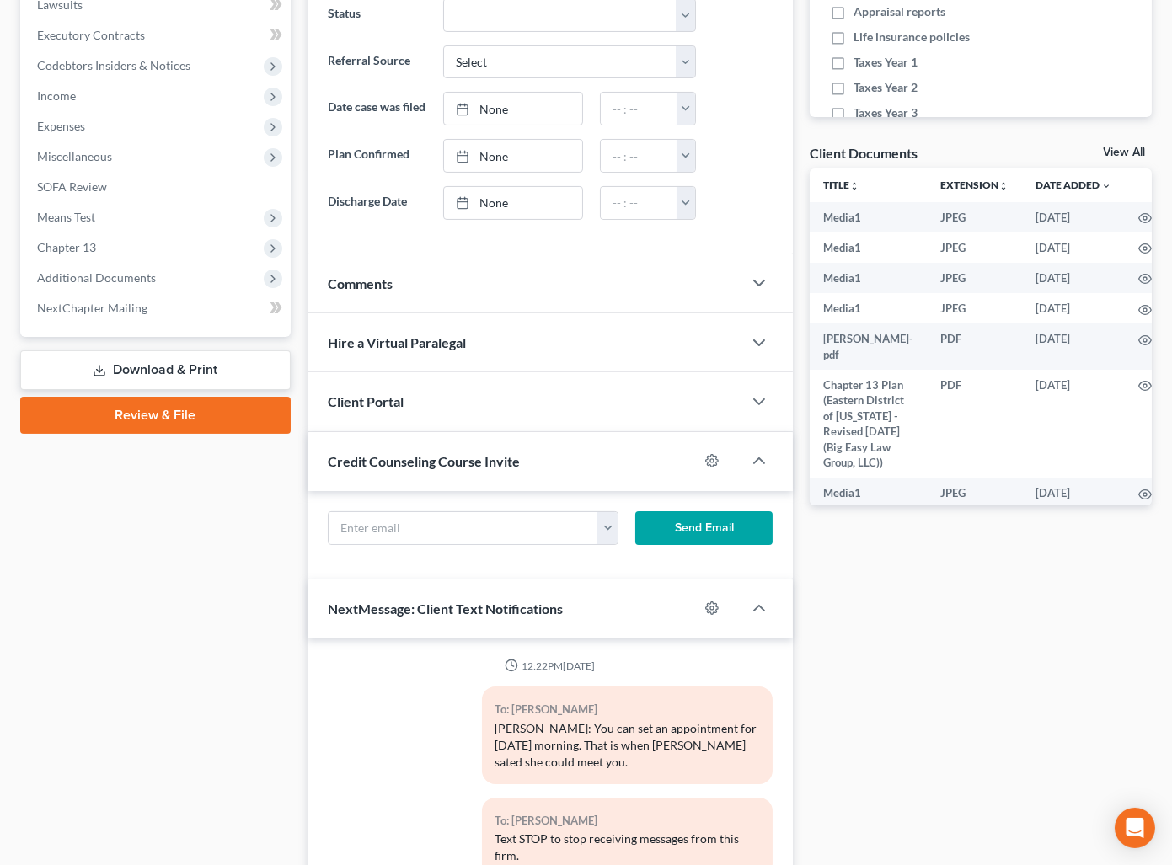
scroll to position [22731, 0]
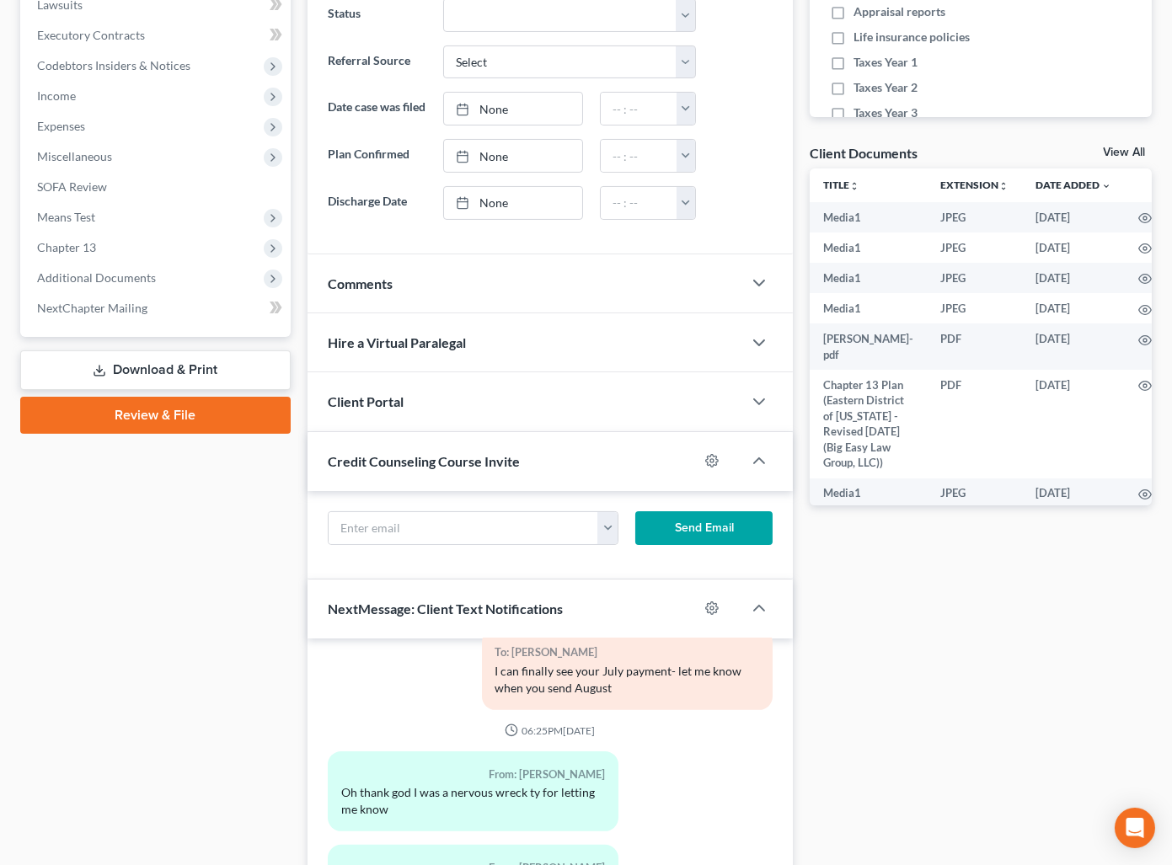
click at [478, 307] on div "Comments" at bounding box center [524, 283] width 435 height 58
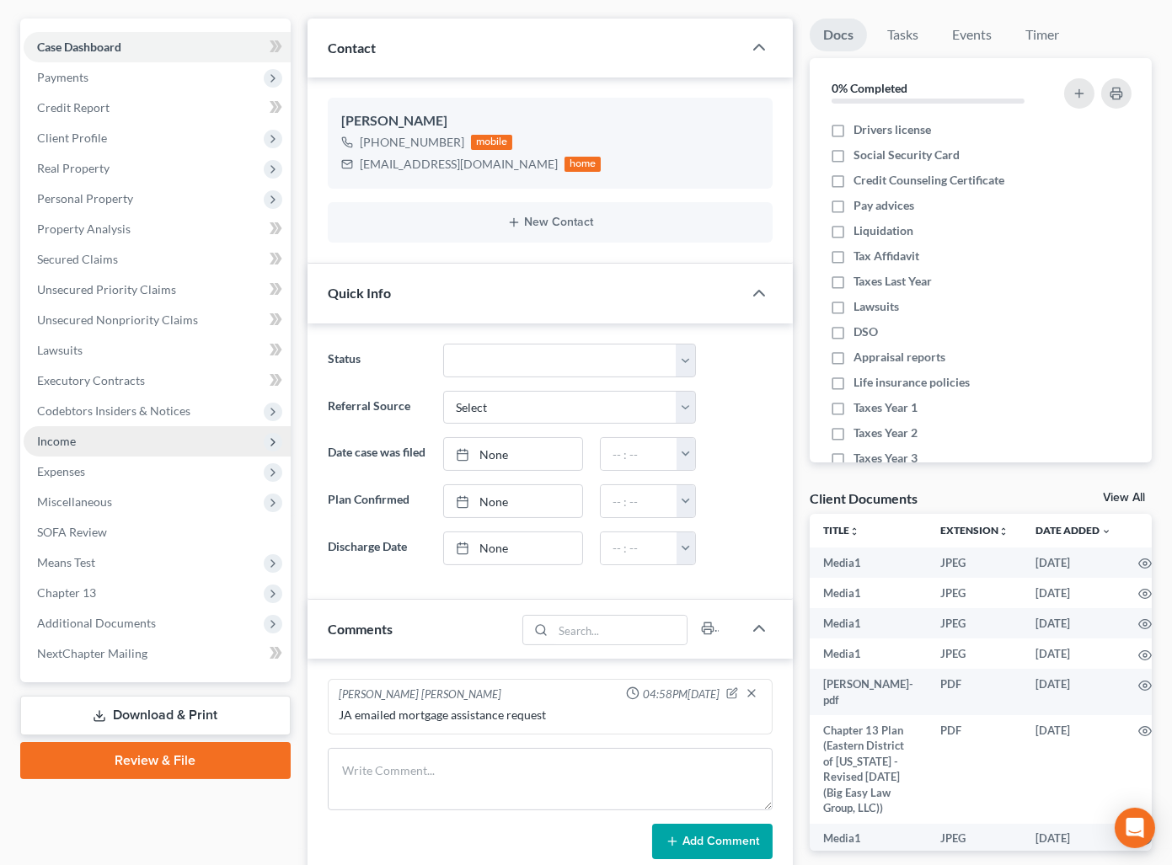
scroll to position [179, 0]
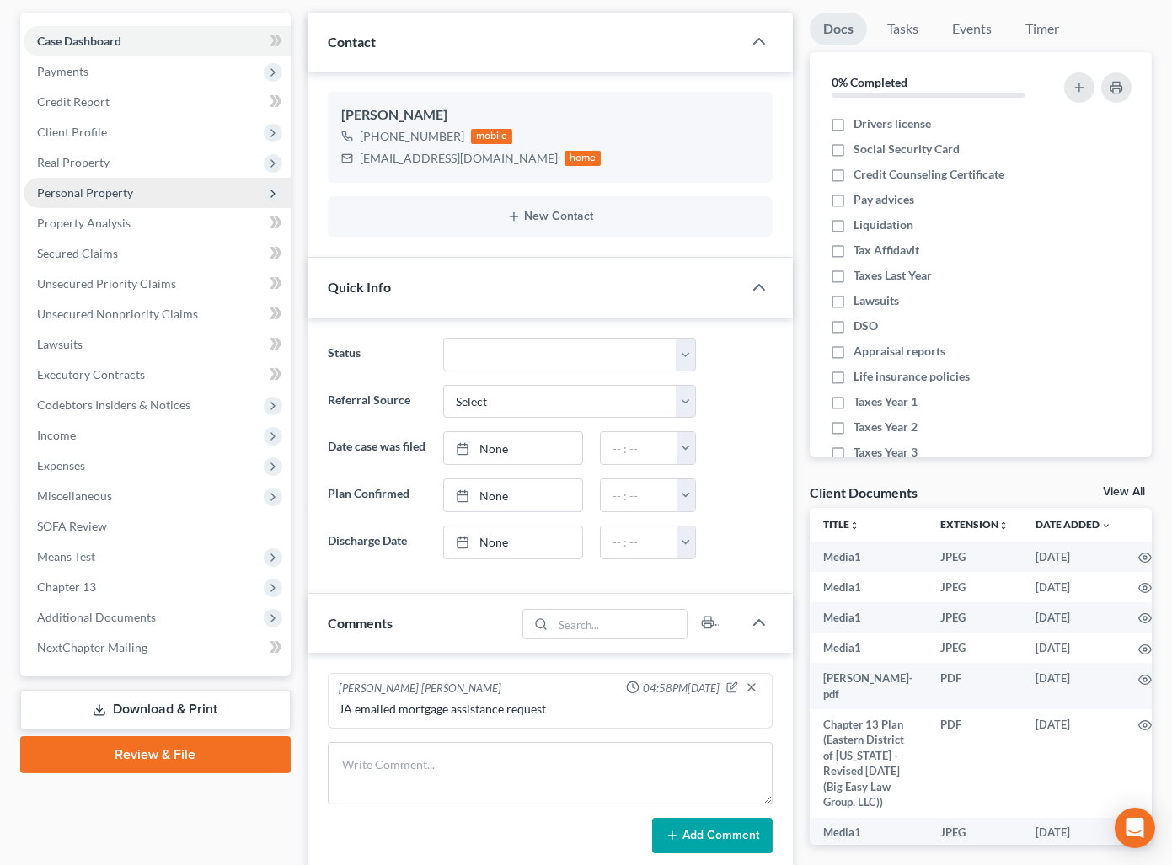
click at [98, 187] on span "Personal Property" at bounding box center [85, 192] width 96 height 14
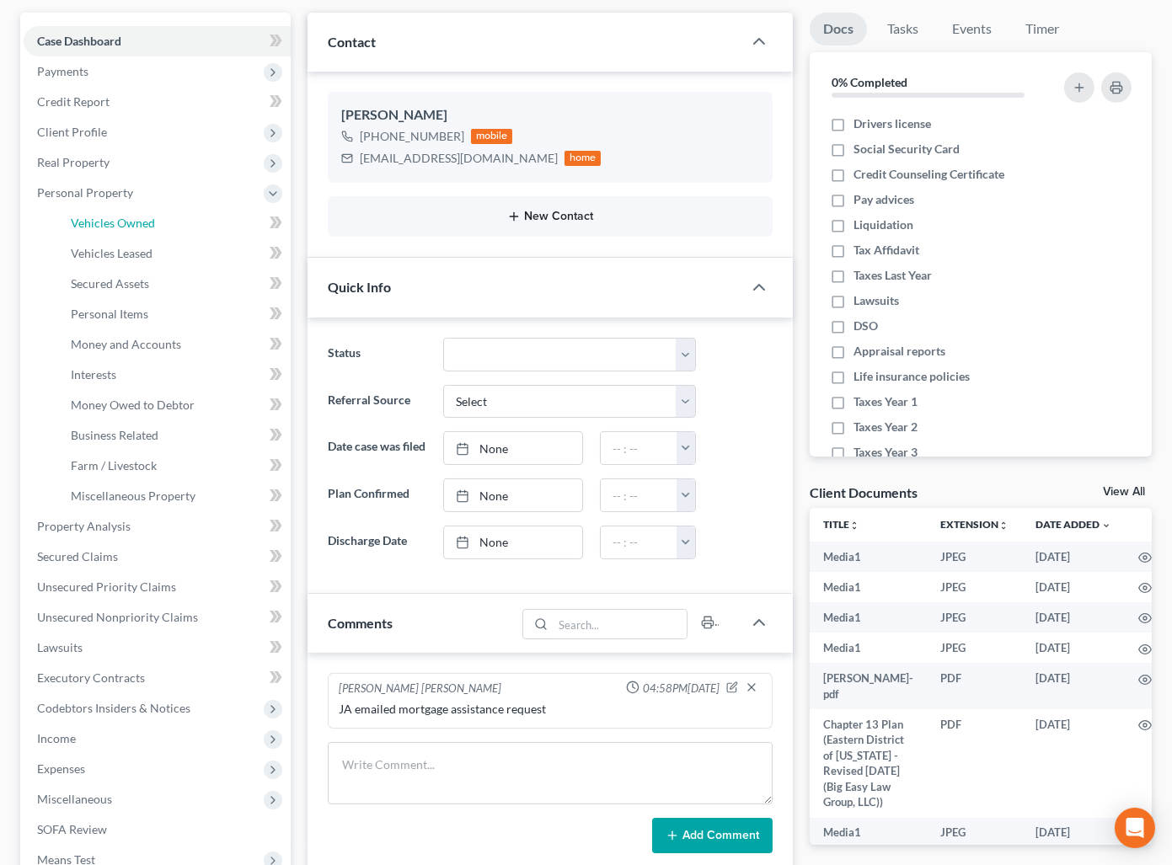
drag, startPoint x: 228, startPoint y: 220, endPoint x: 501, endPoint y: 216, distance: 273.0
click at [228, 221] on link "Vehicles Owned" at bounding box center [173, 223] width 233 height 30
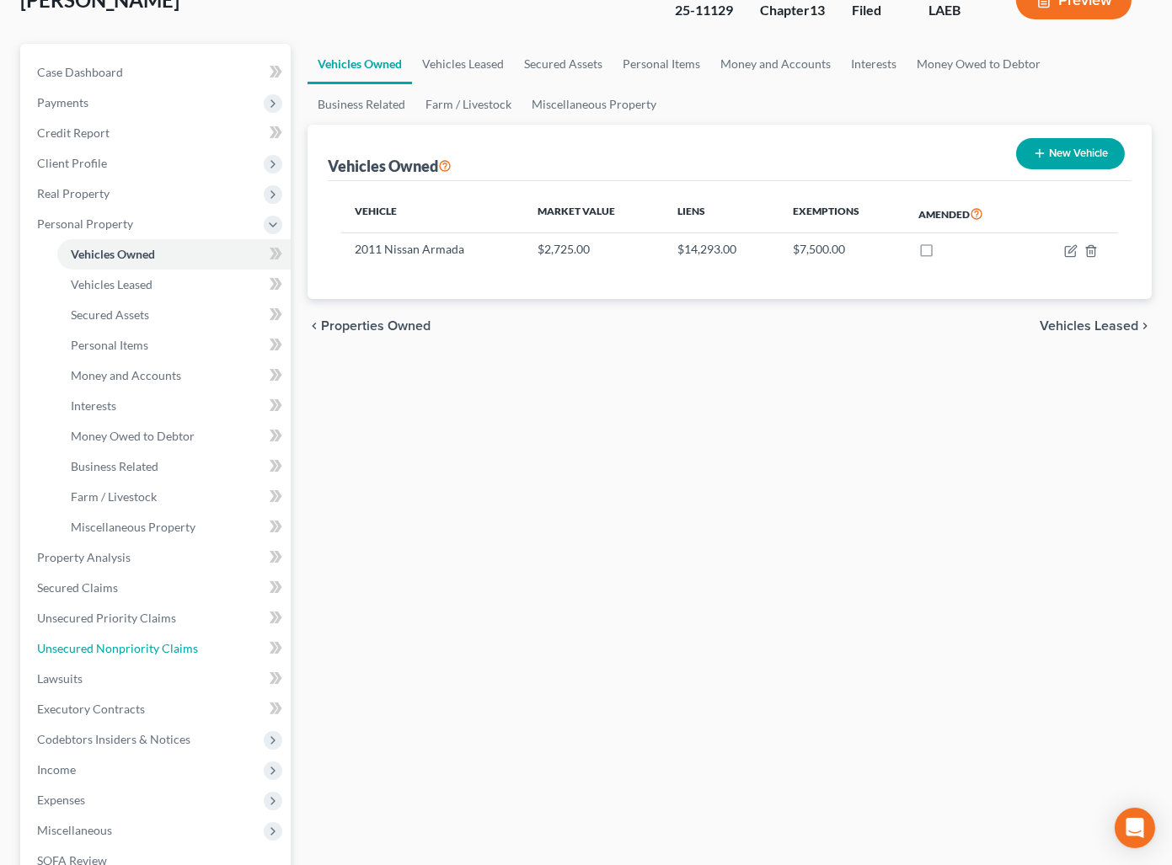
drag, startPoint x: 146, startPoint y: 645, endPoint x: 380, endPoint y: 481, distance: 286.1
click at [146, 645] on span "Unsecured Nonpriority Claims" at bounding box center [117, 648] width 161 height 14
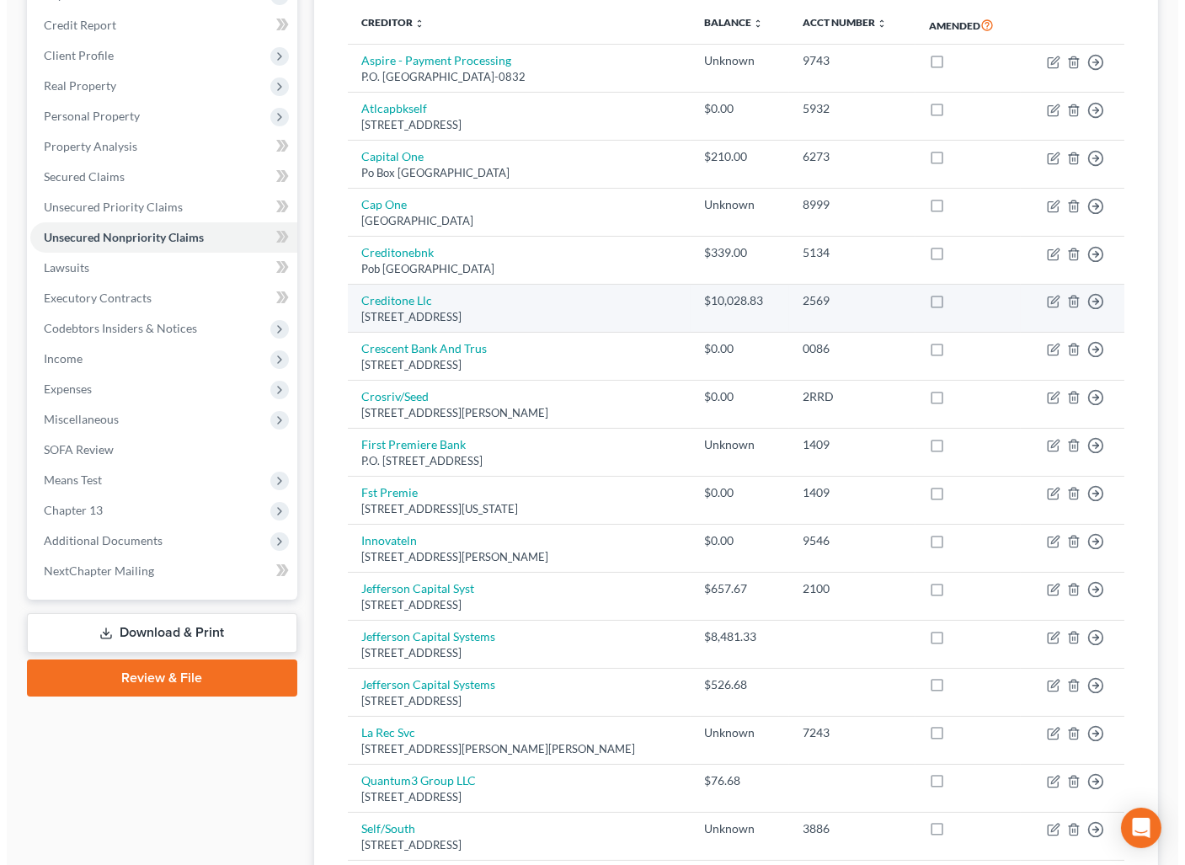
scroll to position [303, 0]
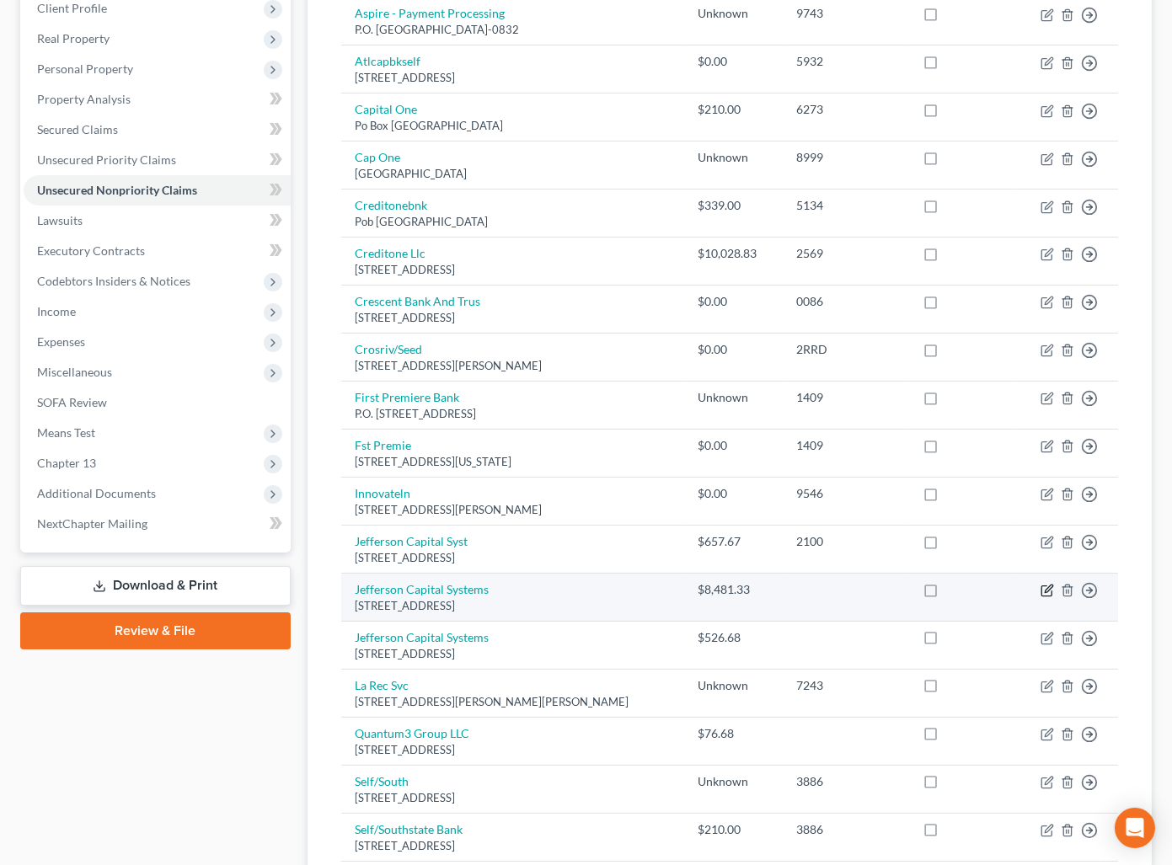
click at [1040, 594] on icon "button" at bounding box center [1046, 590] width 13 height 13
select select "24"
select select "0"
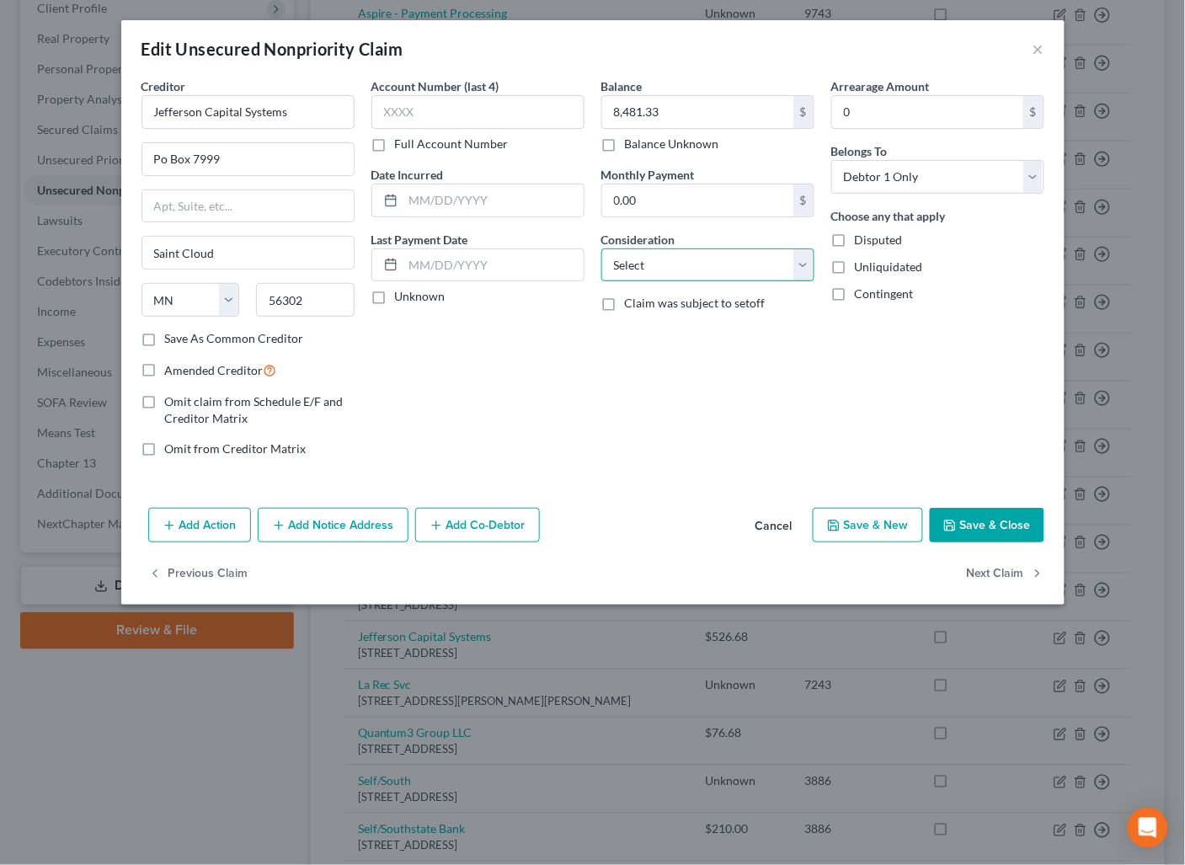
click at [645, 269] on select "Select Cable / Satellite Services Collection Agency Credit Card Debt Debt Couns…" at bounding box center [707, 266] width 213 height 34
select select "14"
click at [601, 249] on select "Select Cable / Satellite Services Collection Agency Credit Card Debt Debt Couns…" at bounding box center [707, 266] width 213 height 34
click at [663, 336] on input "text" at bounding box center [707, 329] width 211 height 32
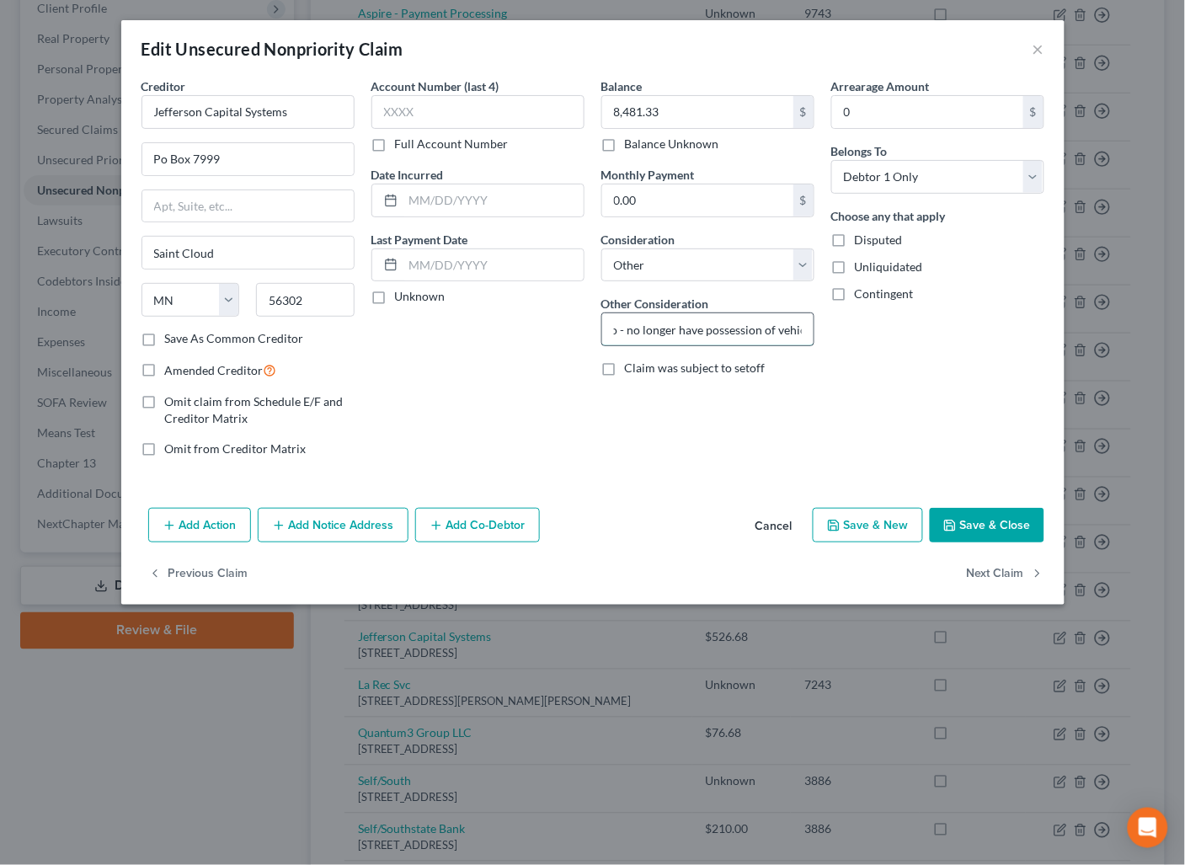
scroll to position [0, 160]
type input "GMC was damaged in tornado - no longer have possession of vehicle"
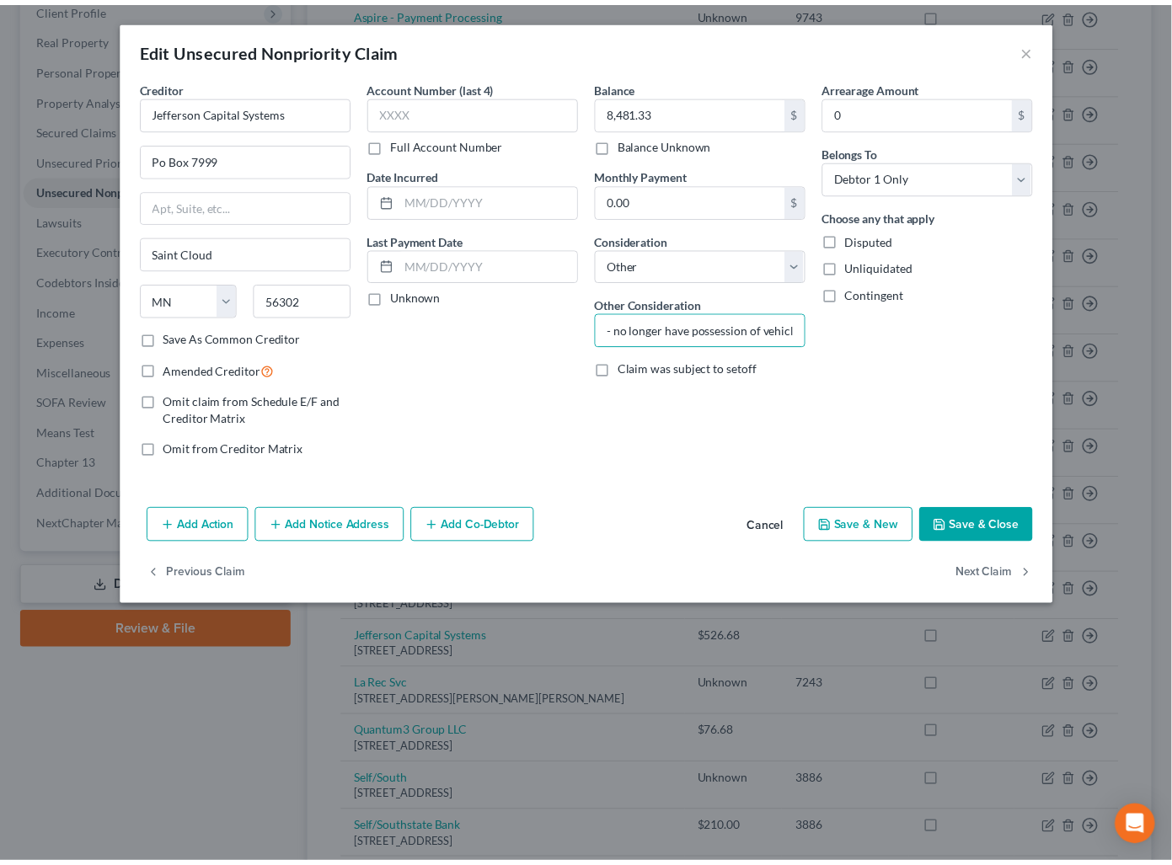
scroll to position [0, 0]
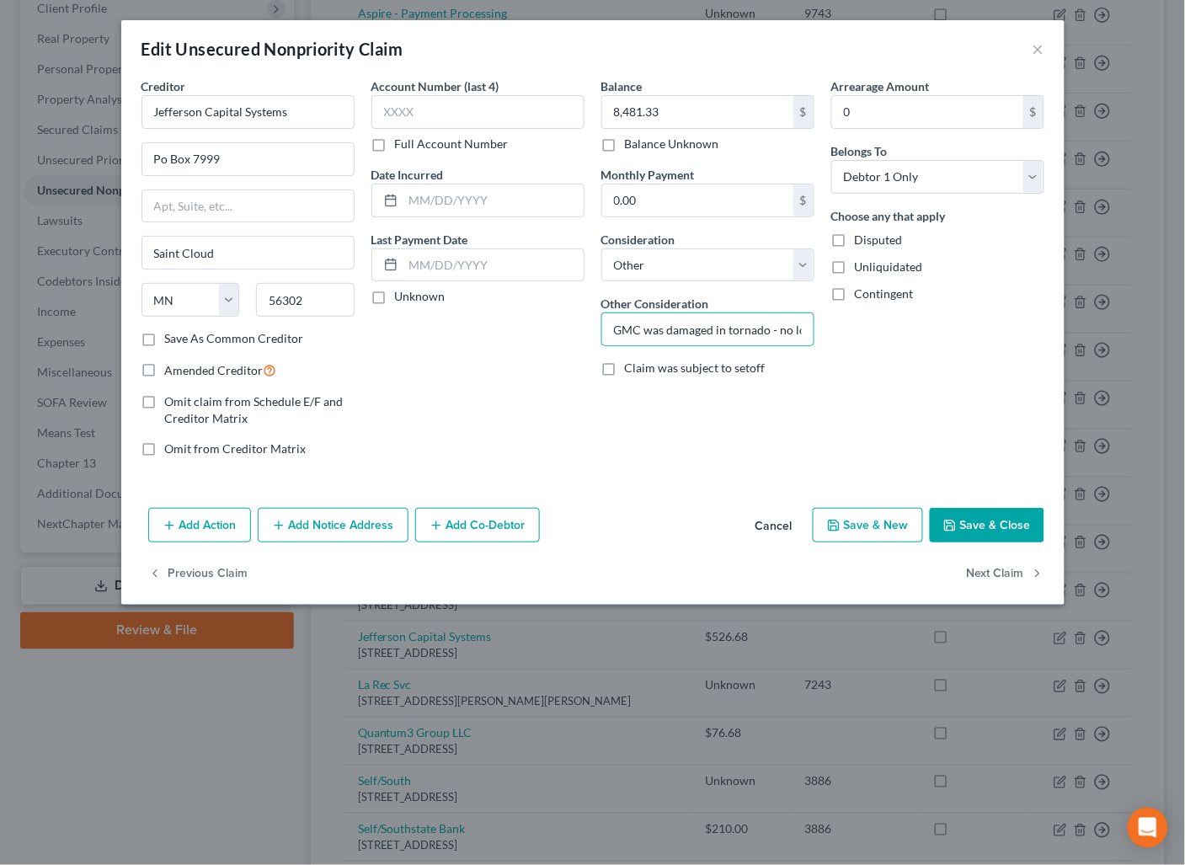
drag, startPoint x: 1005, startPoint y: 517, endPoint x: 865, endPoint y: 456, distance: 152.8
click at [1003, 518] on button "Save & Close" at bounding box center [987, 525] width 115 height 35
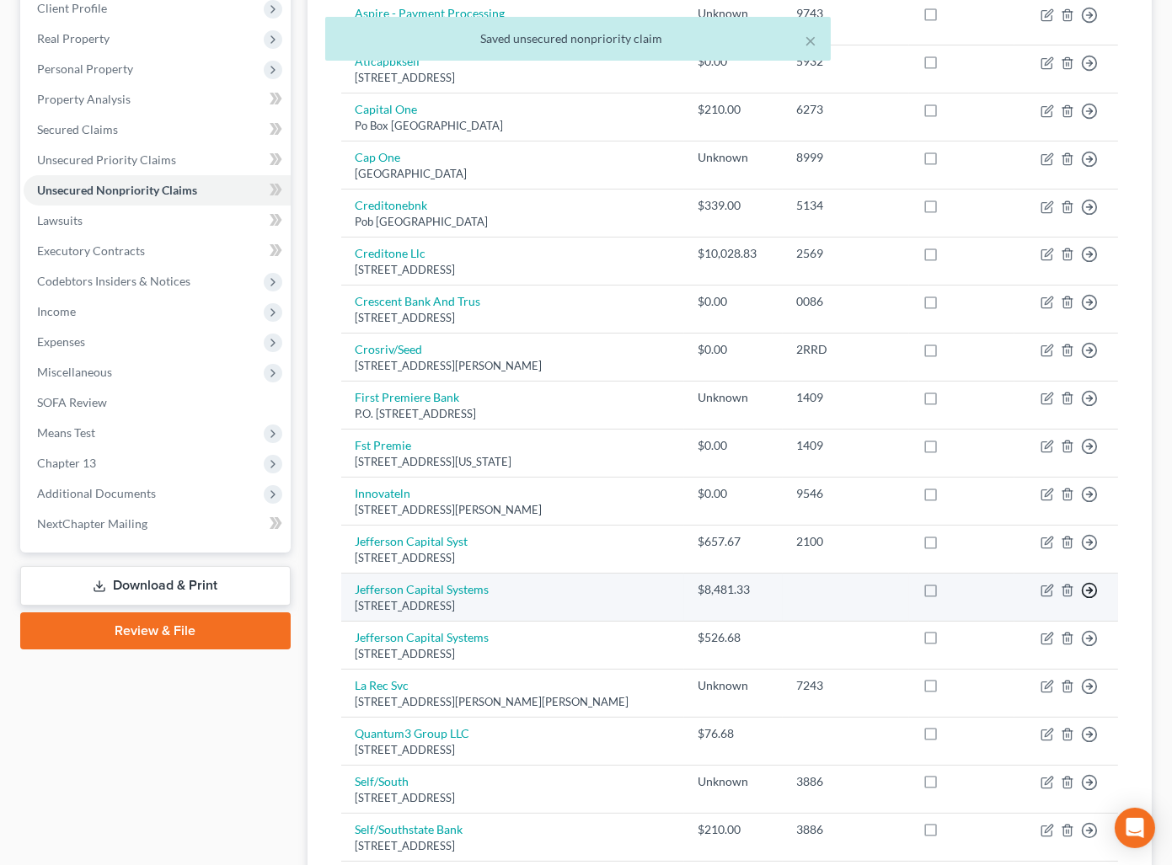
click at [1084, 22] on circle "button" at bounding box center [1089, 15] width 14 height 14
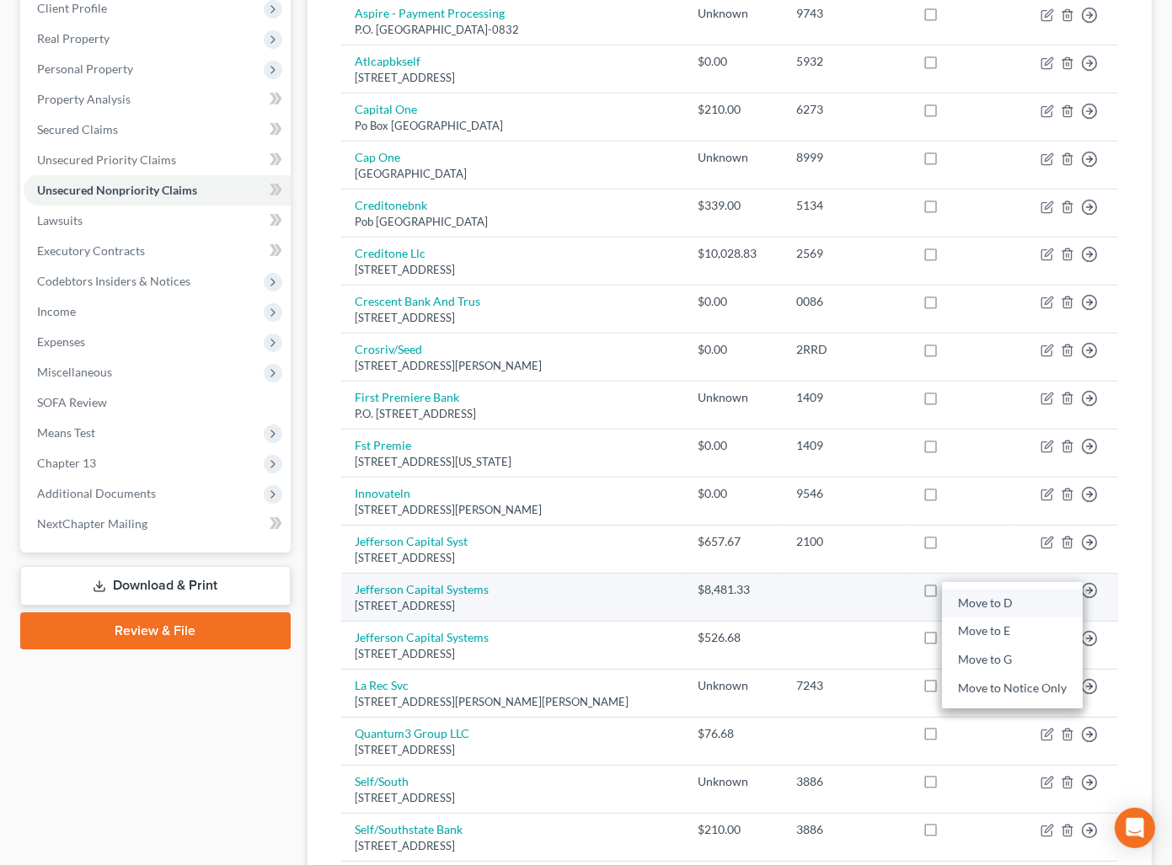
click at [1000, 602] on link "Move to D" at bounding box center [1012, 603] width 141 height 29
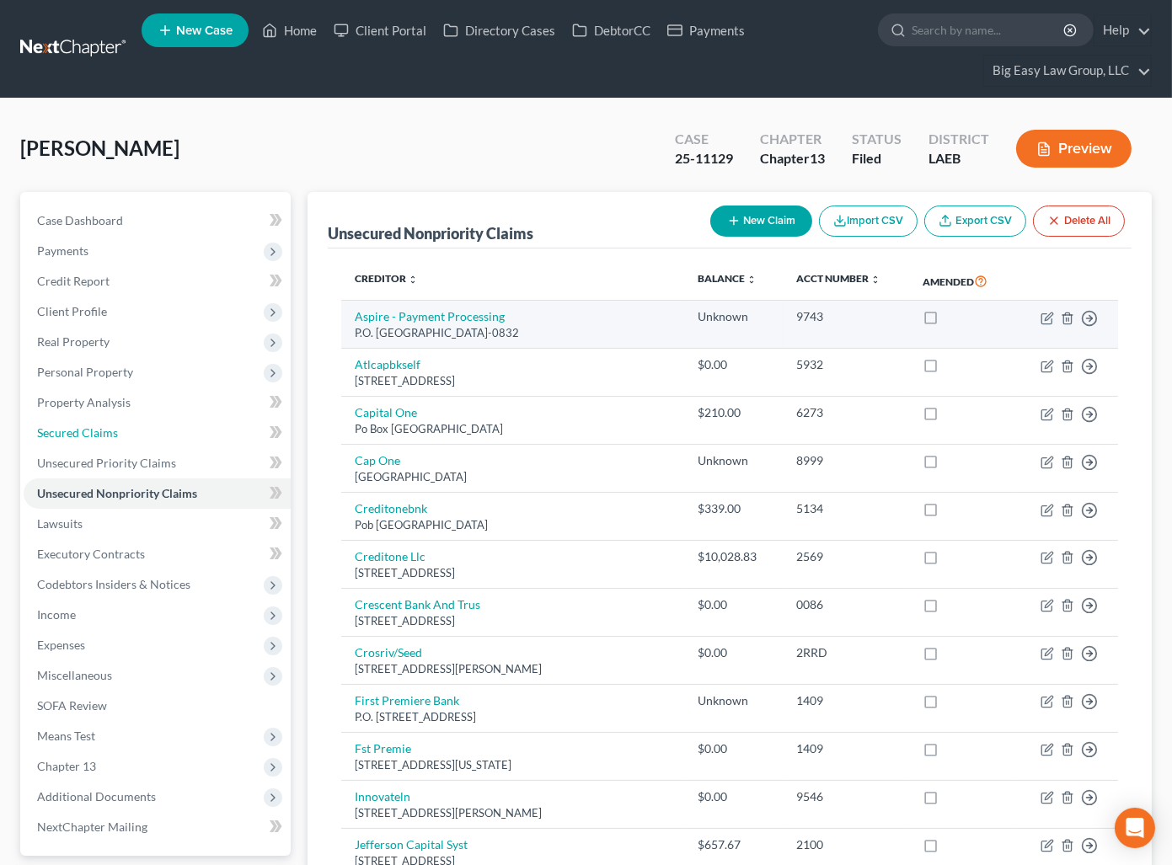
drag, startPoint x: 174, startPoint y: 420, endPoint x: 751, endPoint y: 318, distance: 586.0
click at [174, 421] on link "Secured Claims" at bounding box center [157, 433] width 267 height 30
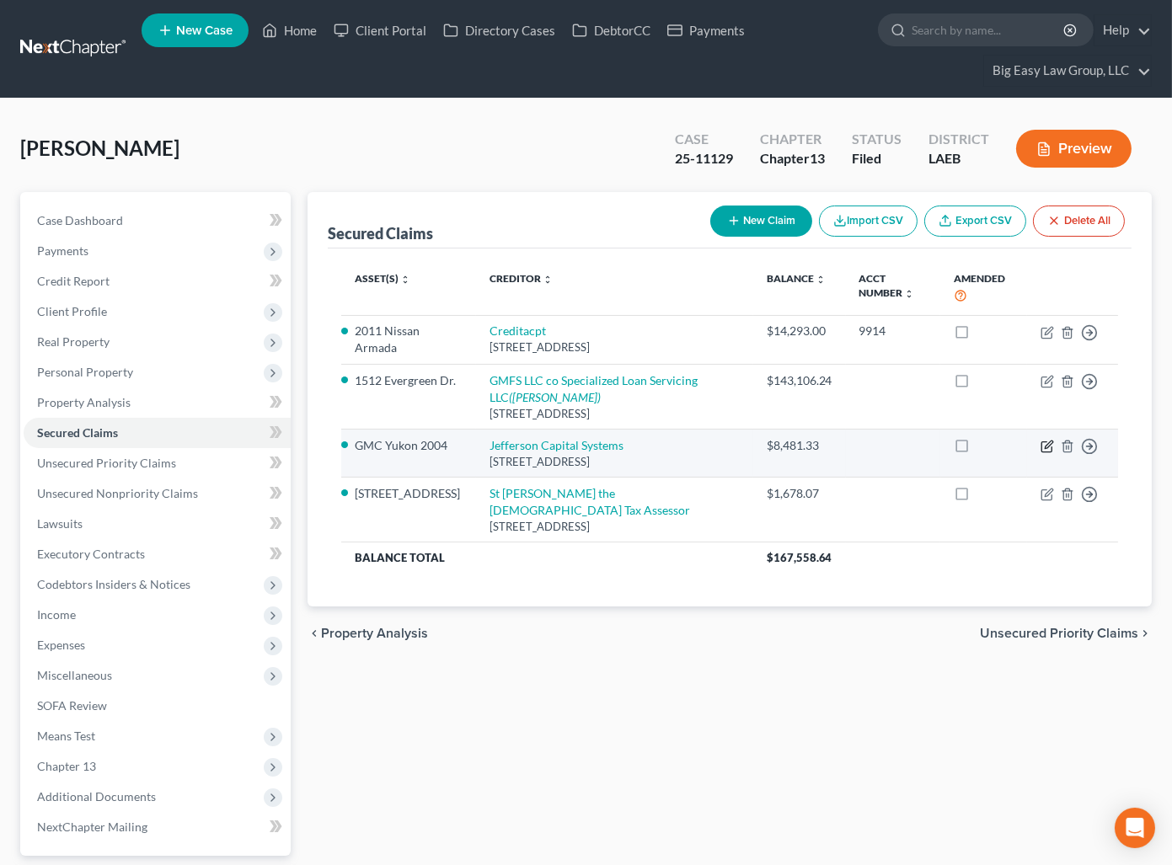
click at [1048, 448] on icon "button" at bounding box center [1049, 445] width 8 height 8
select select "24"
select select "0"
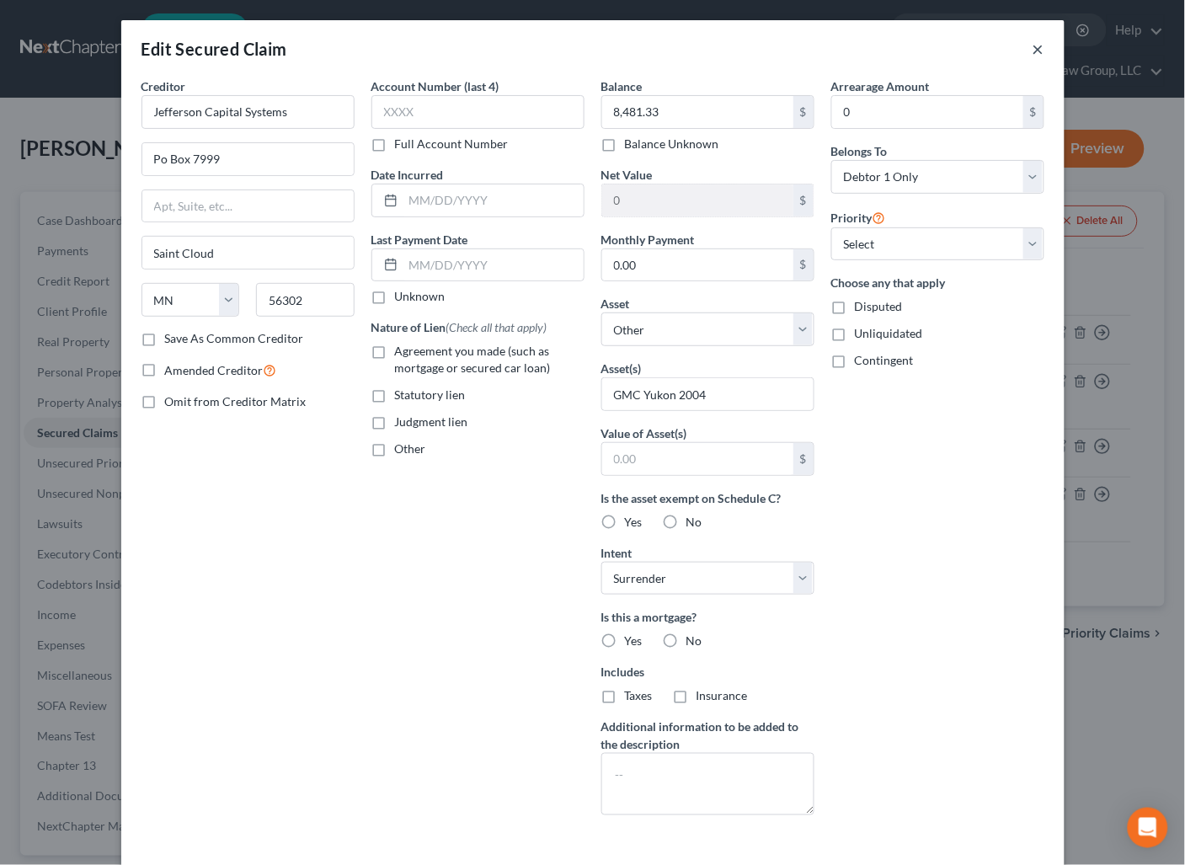
click at [1033, 45] on button "×" at bounding box center [1039, 49] width 12 height 20
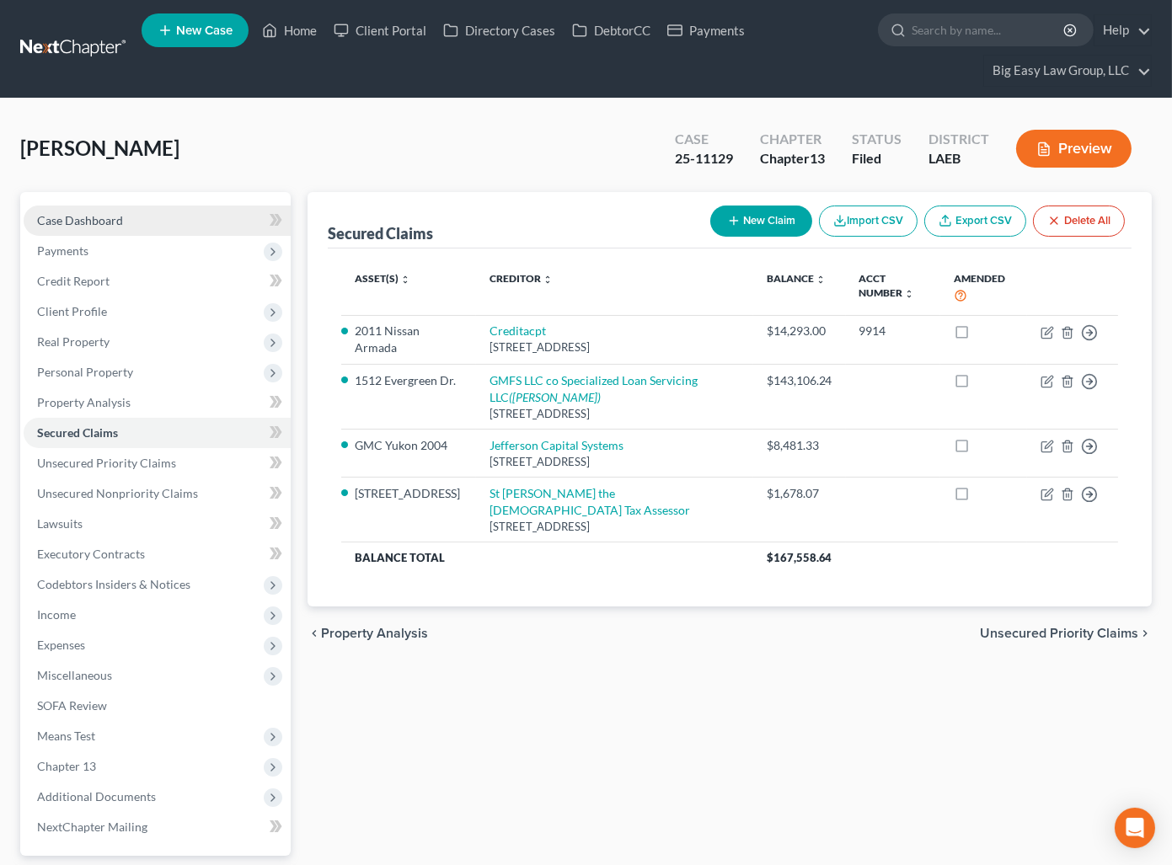
click at [108, 214] on span "Case Dashboard" at bounding box center [80, 220] width 86 height 14
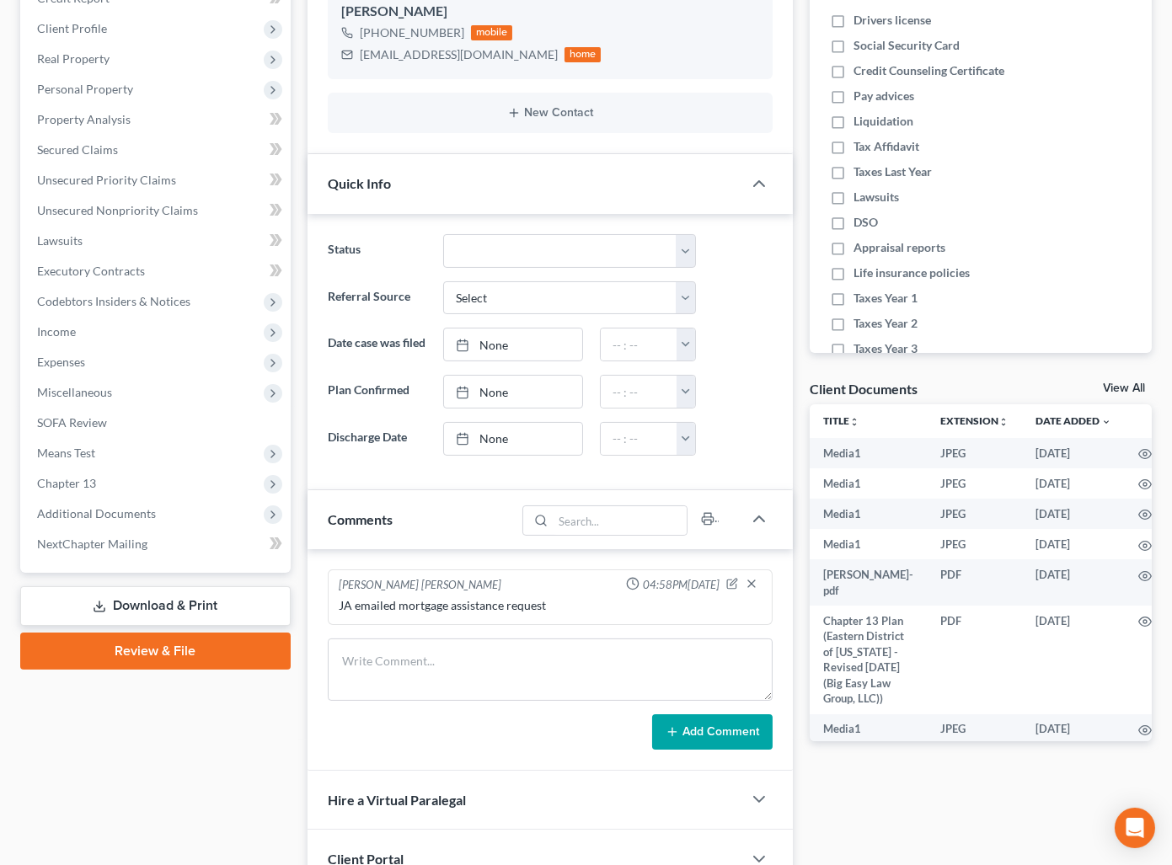
scroll to position [510, 0]
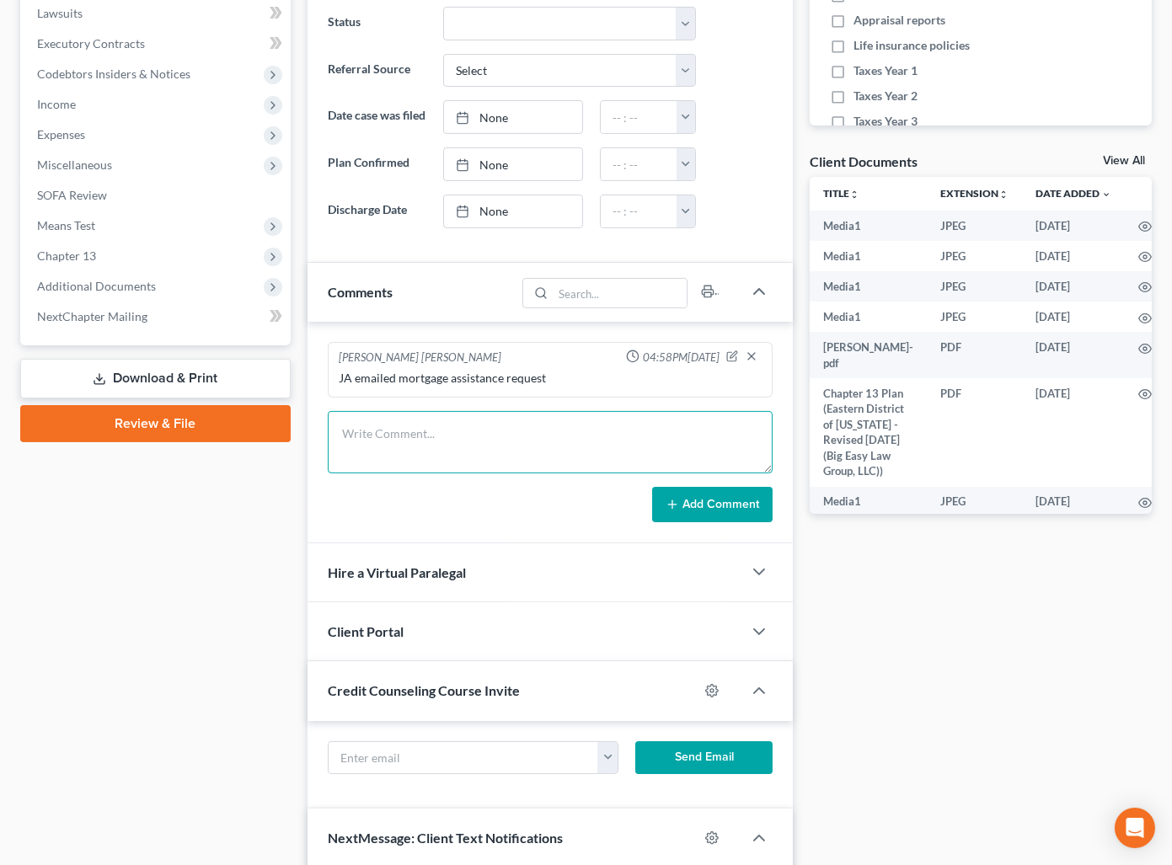
click at [518, 459] on textarea at bounding box center [550, 442] width 445 height 62
type textarea "call to andrea - the GMC Yukon claim is not secured -- the Yukon was damaged in…"
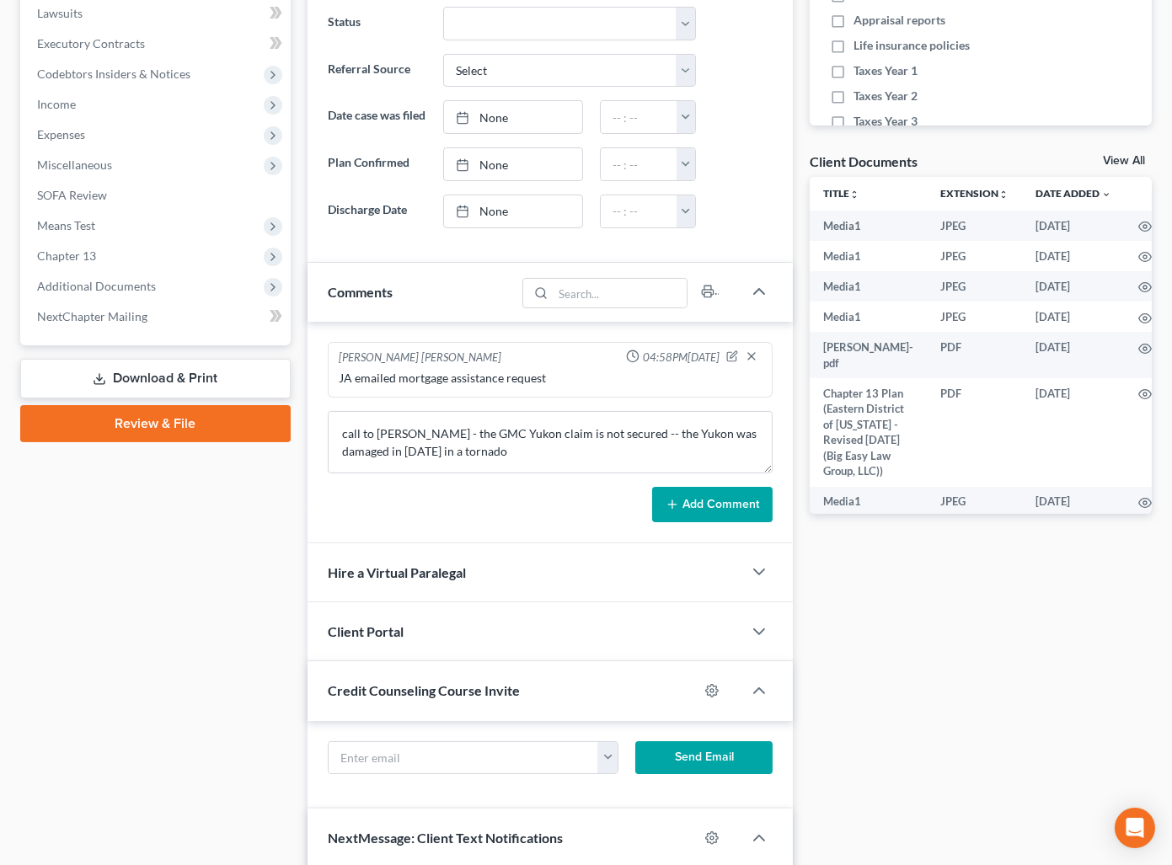
click at [703, 514] on button "Add Comment" at bounding box center [712, 504] width 120 height 35
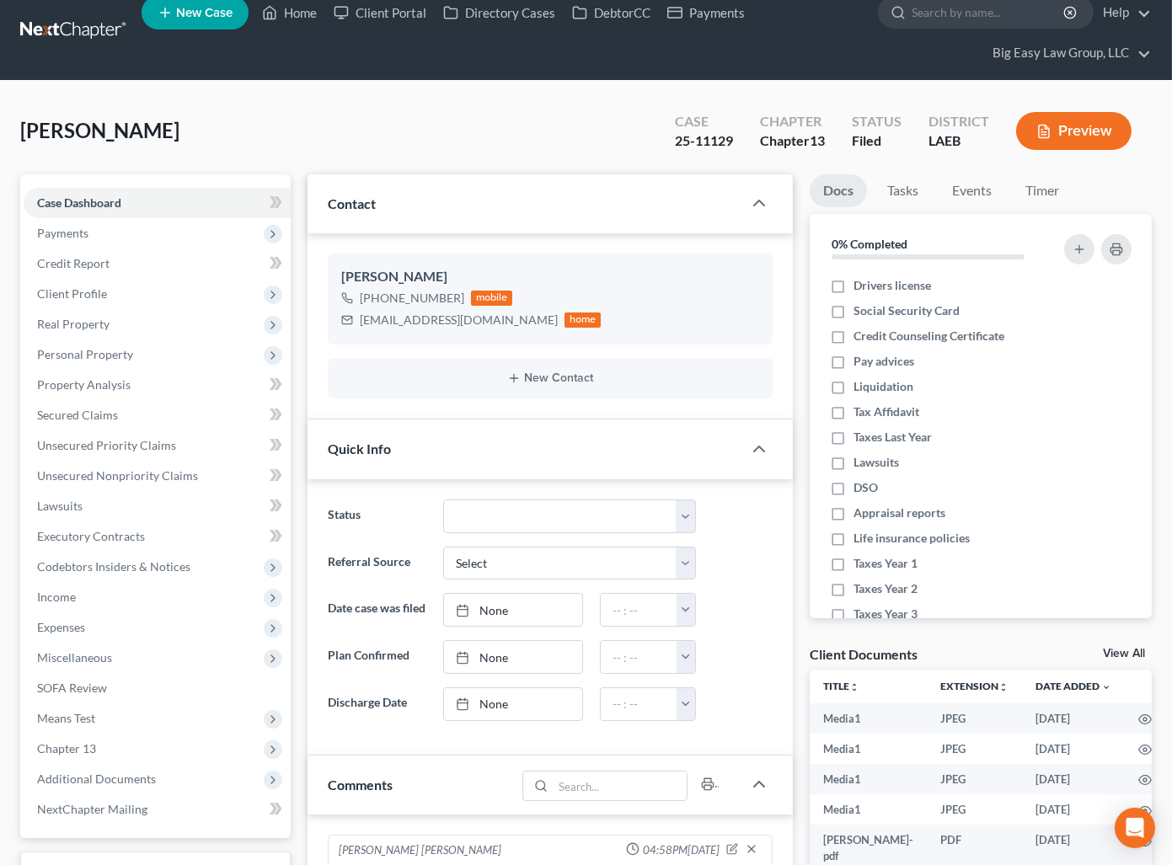
scroll to position [0, 0]
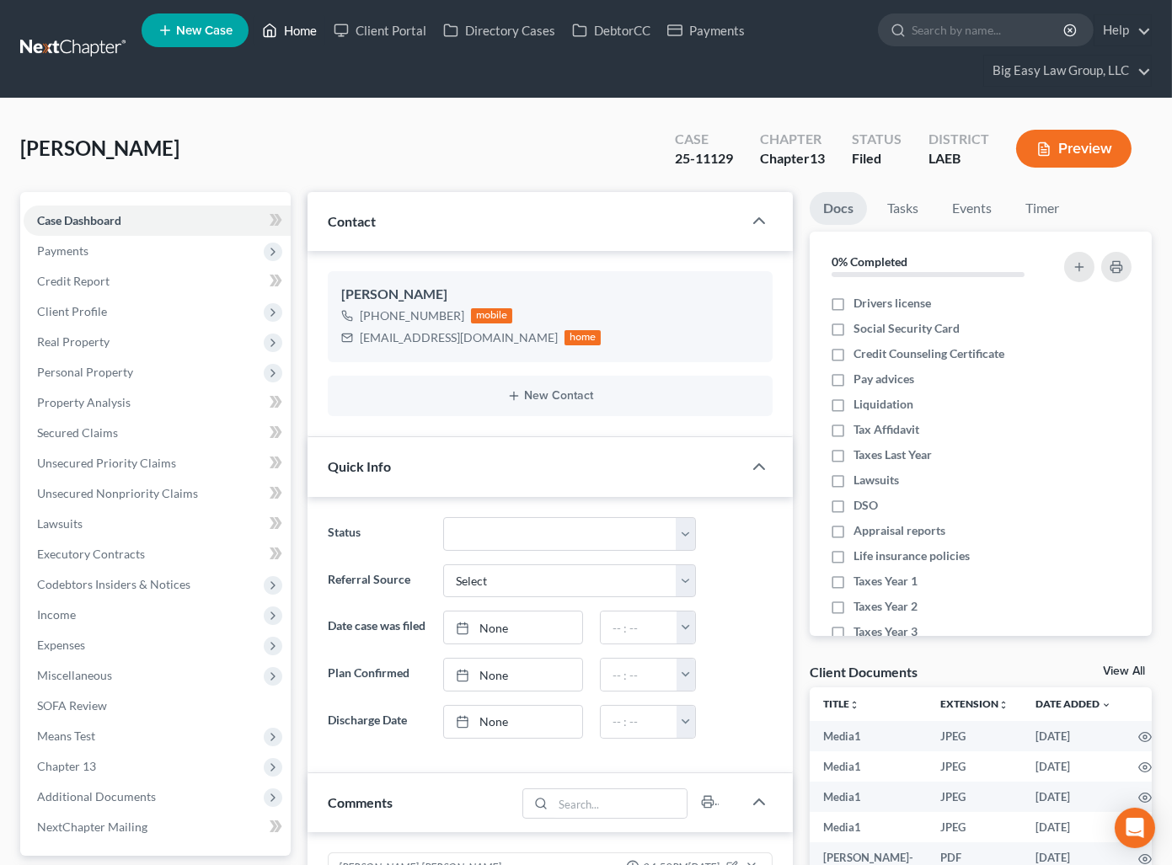
drag, startPoint x: 292, startPoint y: 23, endPoint x: 961, endPoint y: 3, distance: 669.1
click at [292, 23] on link "Home" at bounding box center [290, 30] width 72 height 30
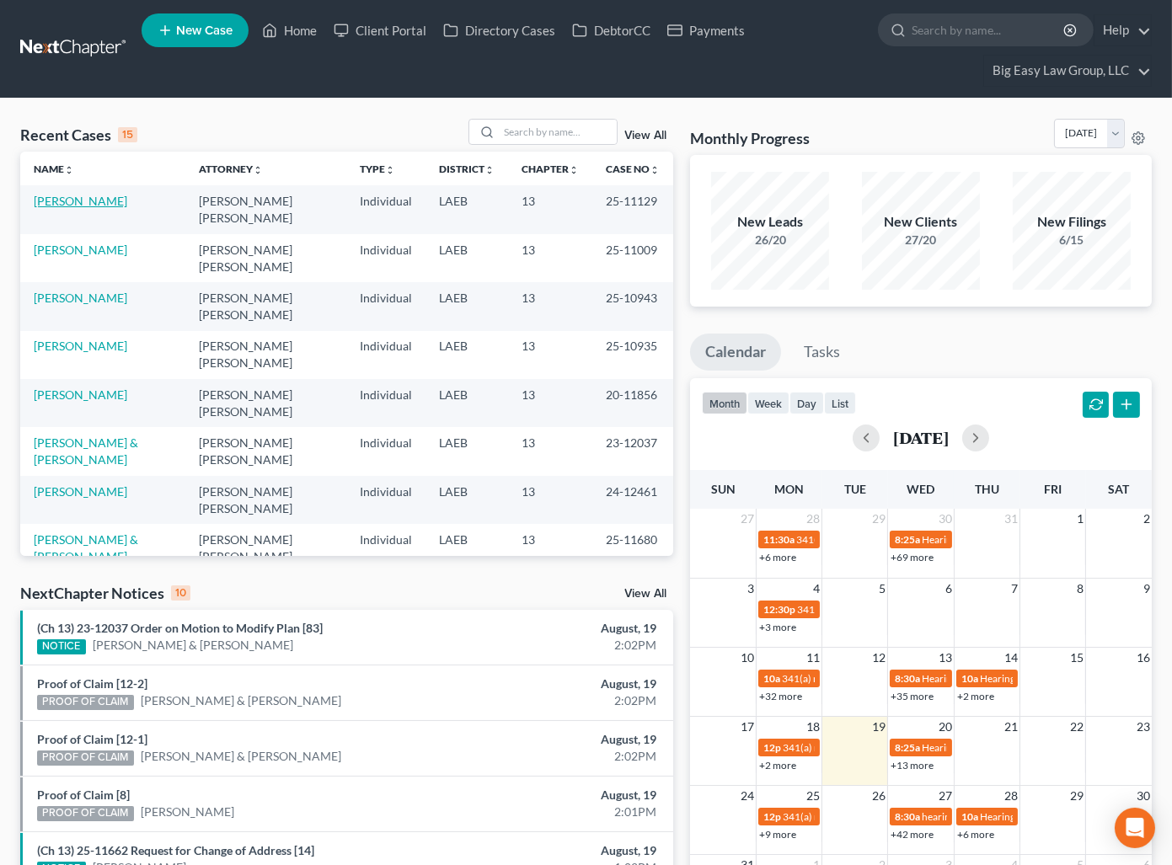
click at [94, 200] on link "[PERSON_NAME]" at bounding box center [81, 201] width 94 height 14
drag, startPoint x: 95, startPoint y: 200, endPoint x: 99, endPoint y: 223, distance: 23.1
click at [95, 201] on link "[PERSON_NAME]" at bounding box center [81, 201] width 94 height 14
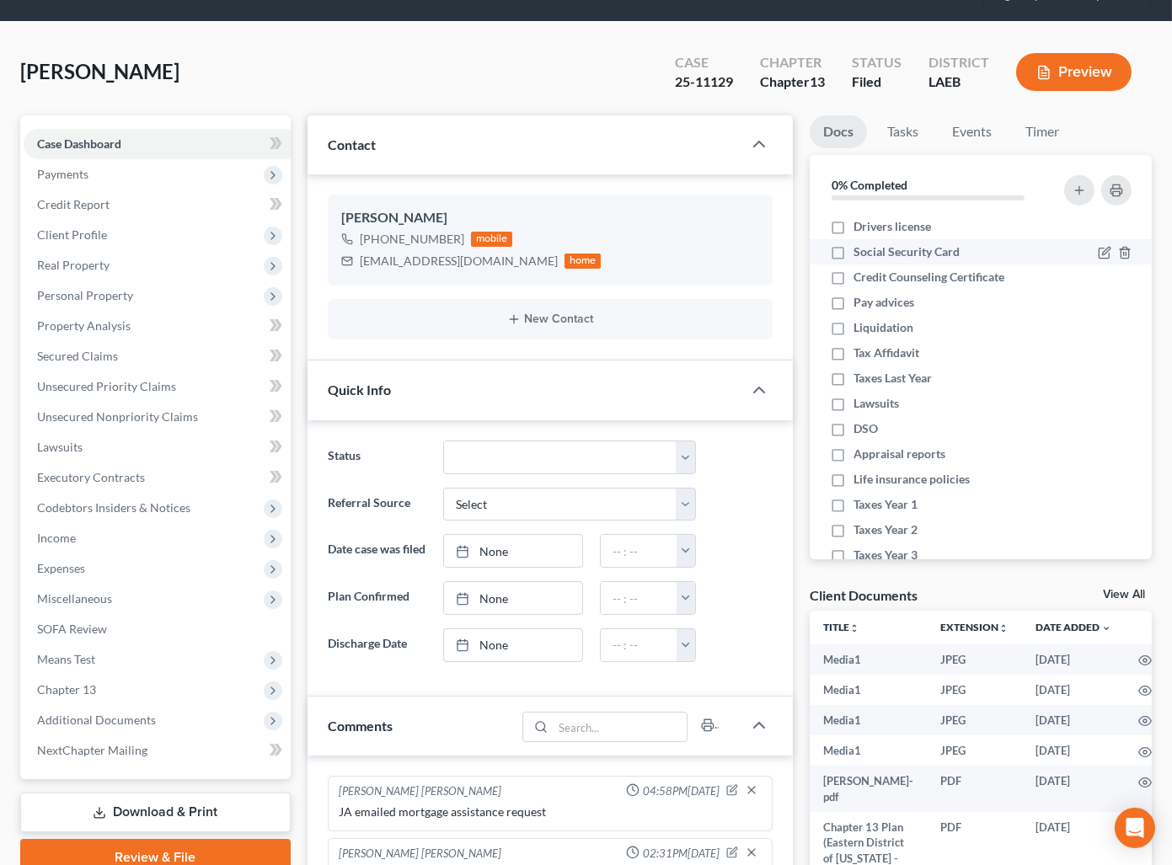
scroll to position [163, 0]
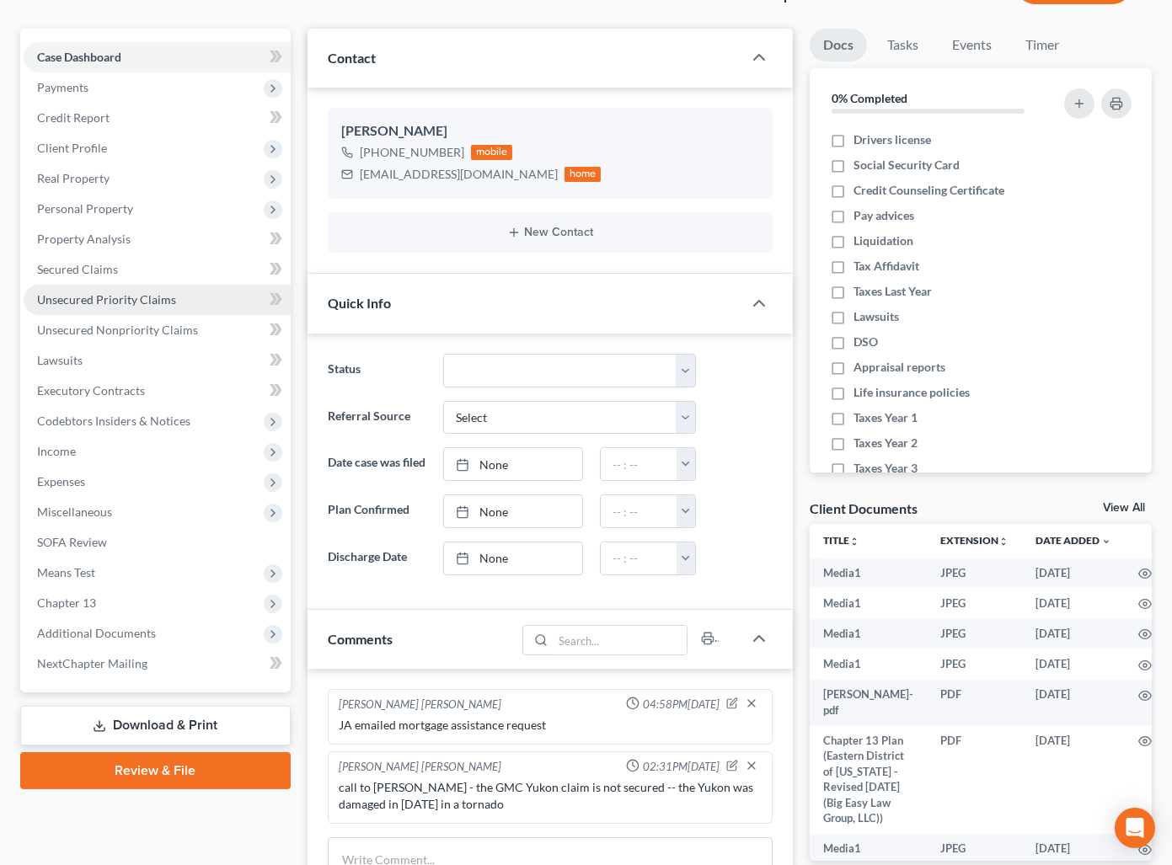
drag, startPoint x: 189, startPoint y: 293, endPoint x: 195, endPoint y: 302, distance: 10.8
click at [189, 293] on link "Unsecured Priority Claims" at bounding box center [157, 300] width 267 height 30
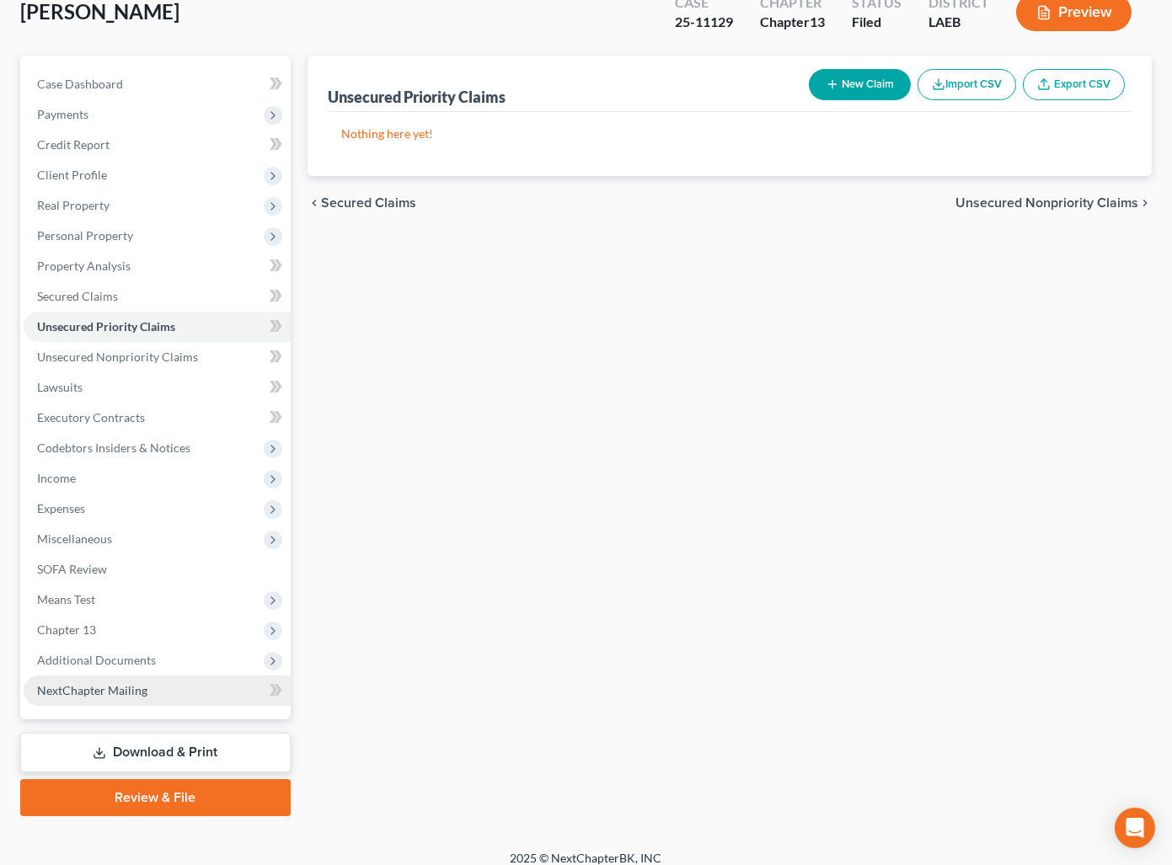
scroll to position [149, 0]
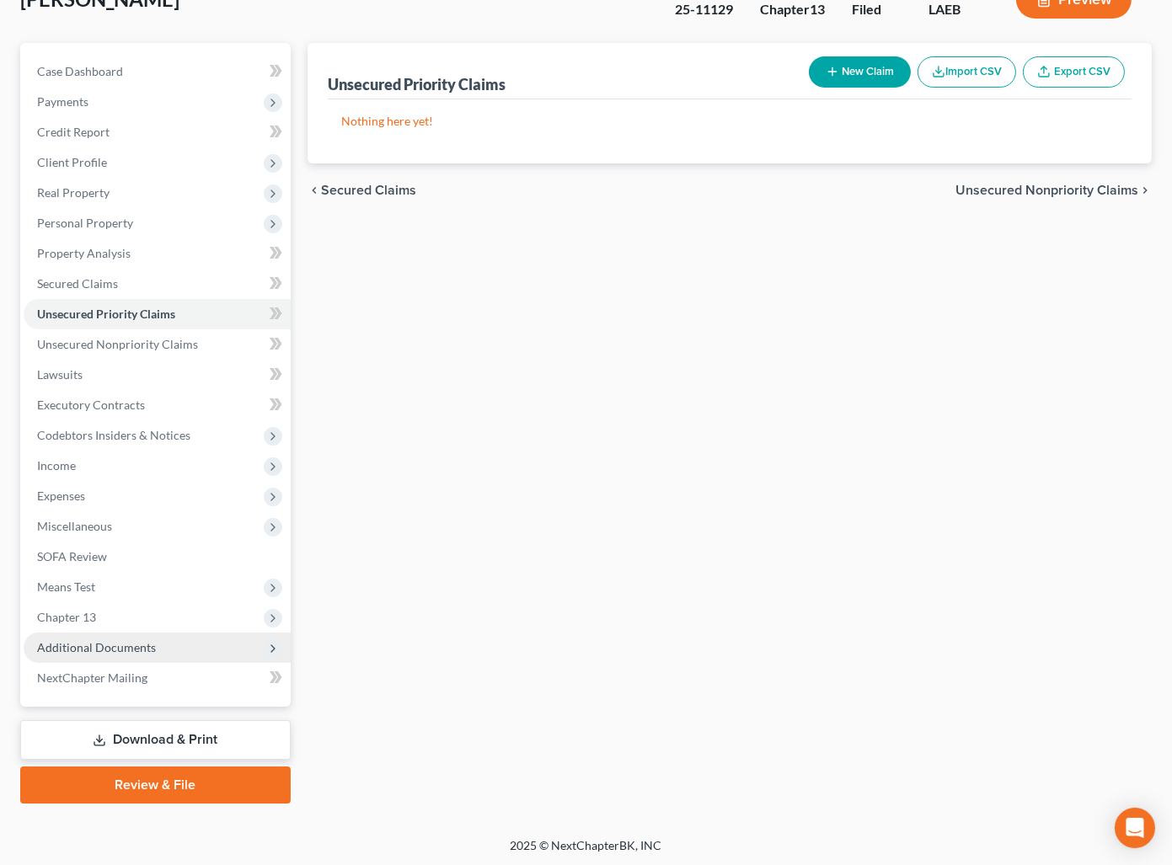
click at [173, 642] on span "Additional Documents" at bounding box center [157, 648] width 267 height 30
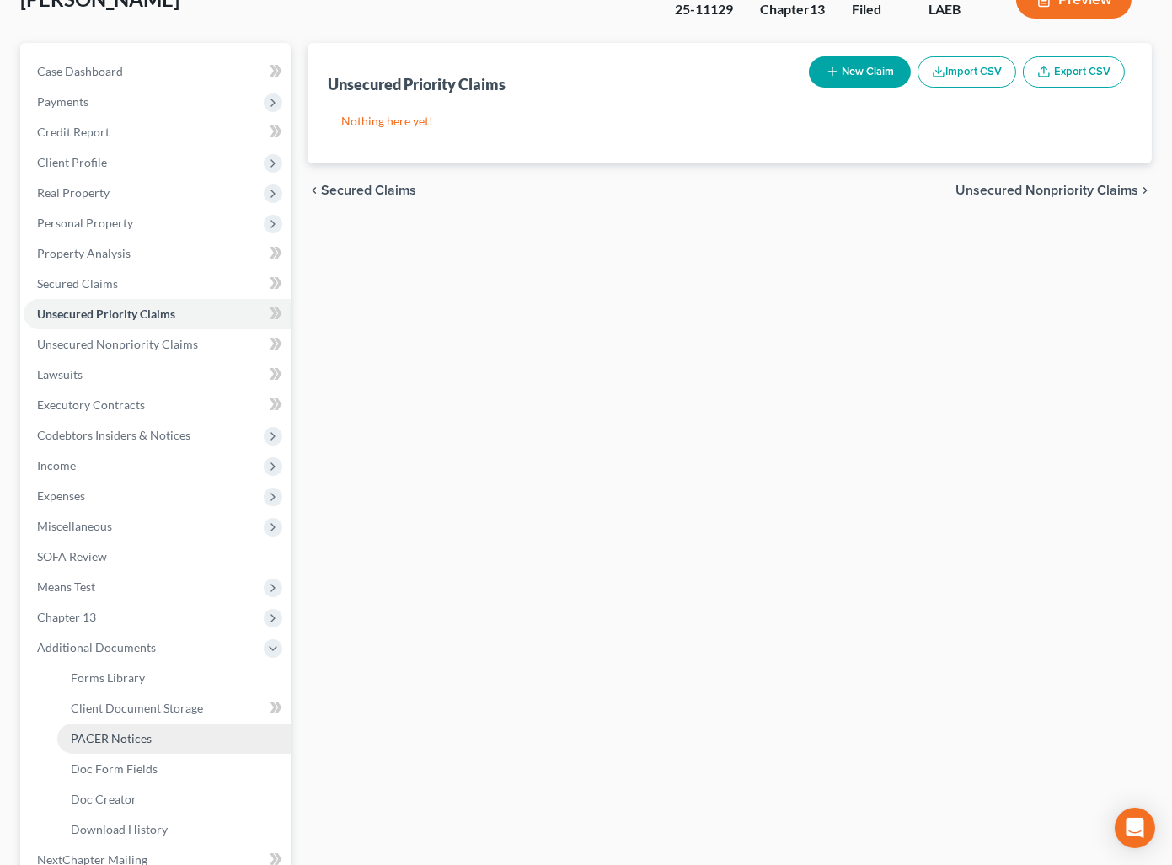
click at [183, 725] on link "PACER Notices" at bounding box center [173, 739] width 233 height 30
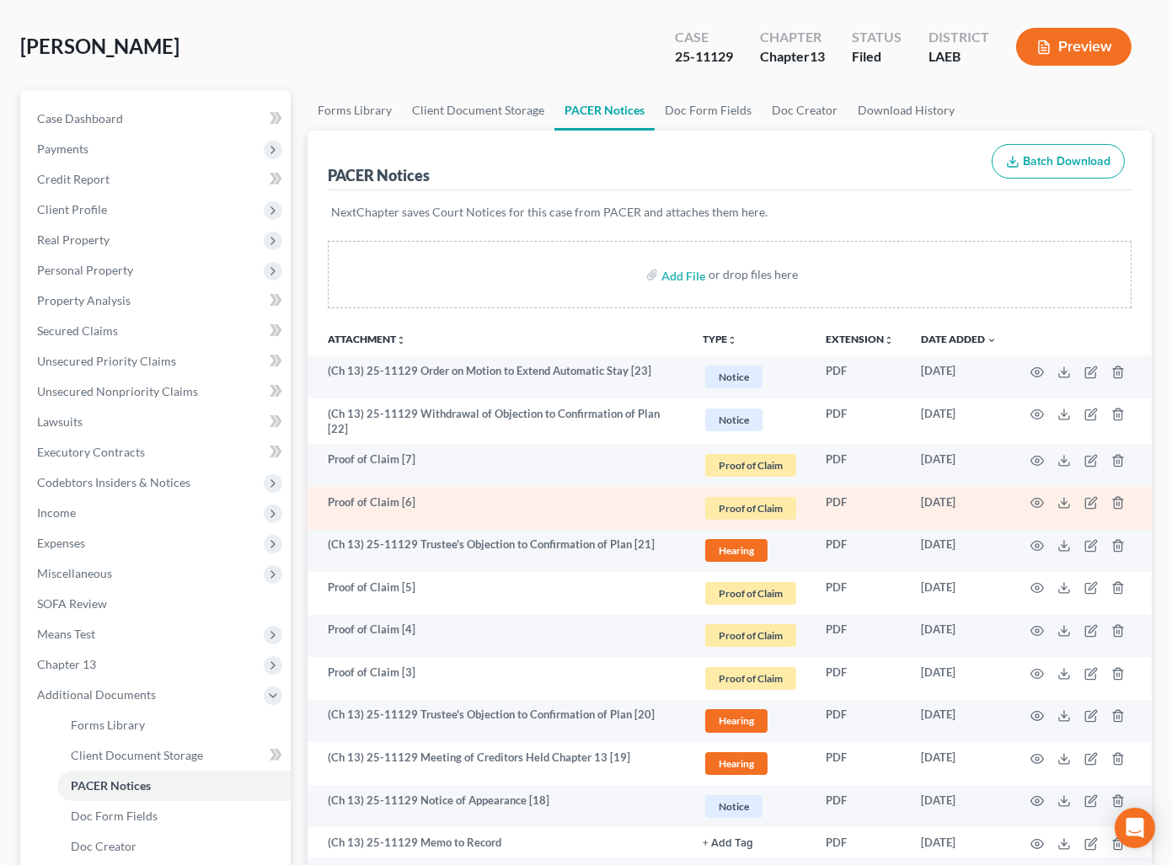
scroll to position [147, 0]
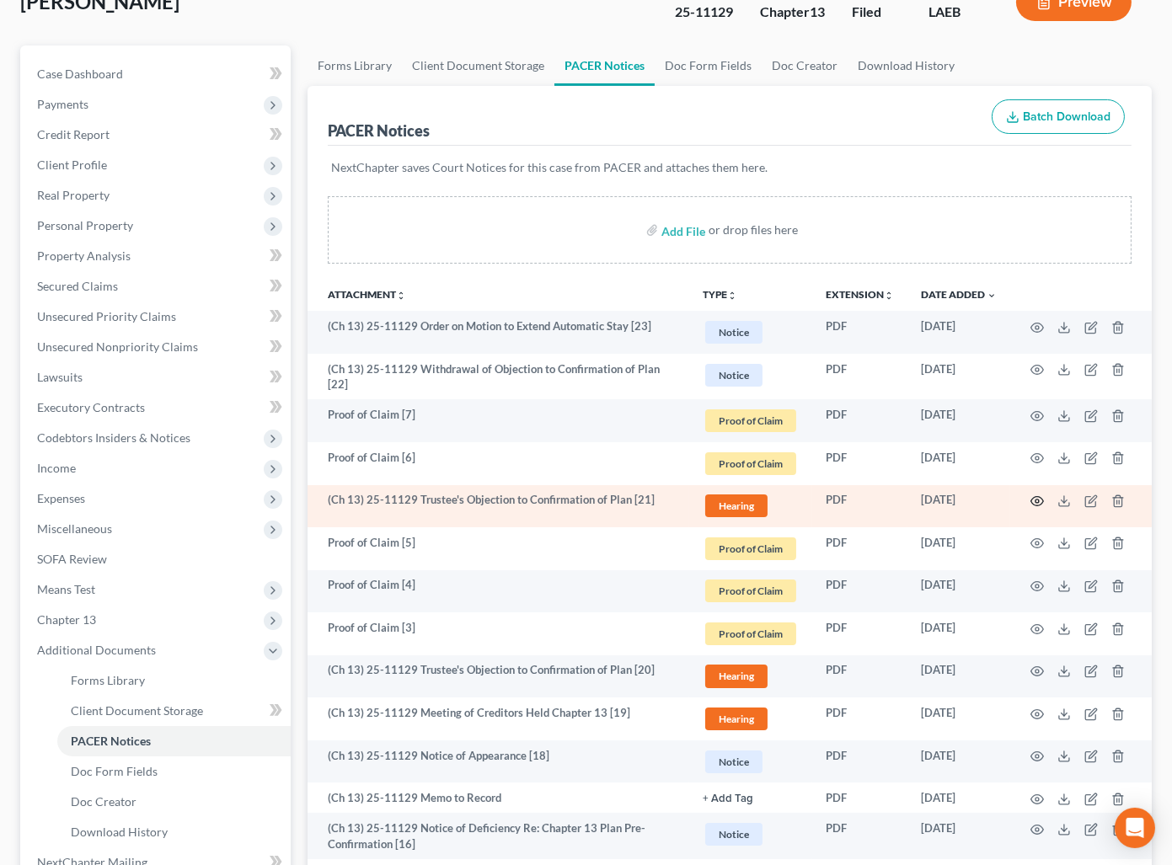
click at [1037, 497] on icon "button" at bounding box center [1036, 500] width 13 height 13
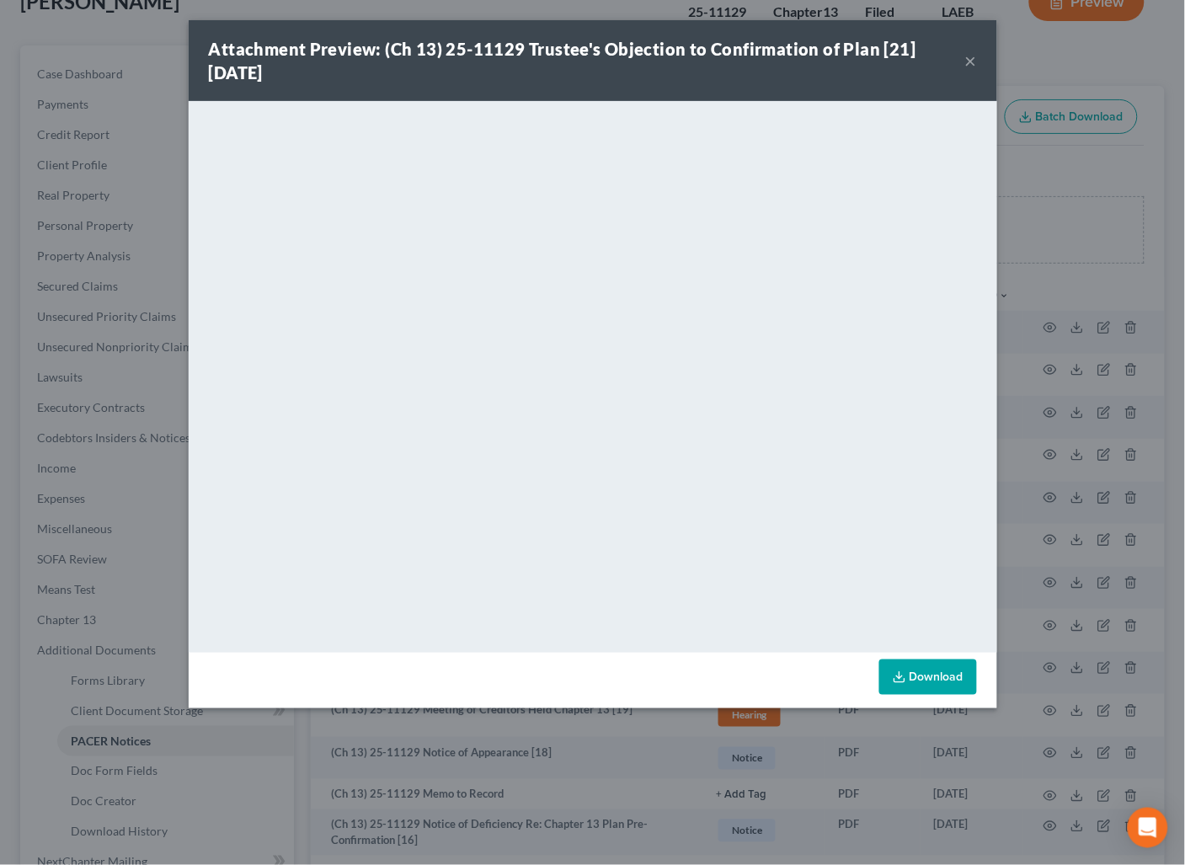
click at [968, 58] on button "×" at bounding box center [971, 61] width 12 height 20
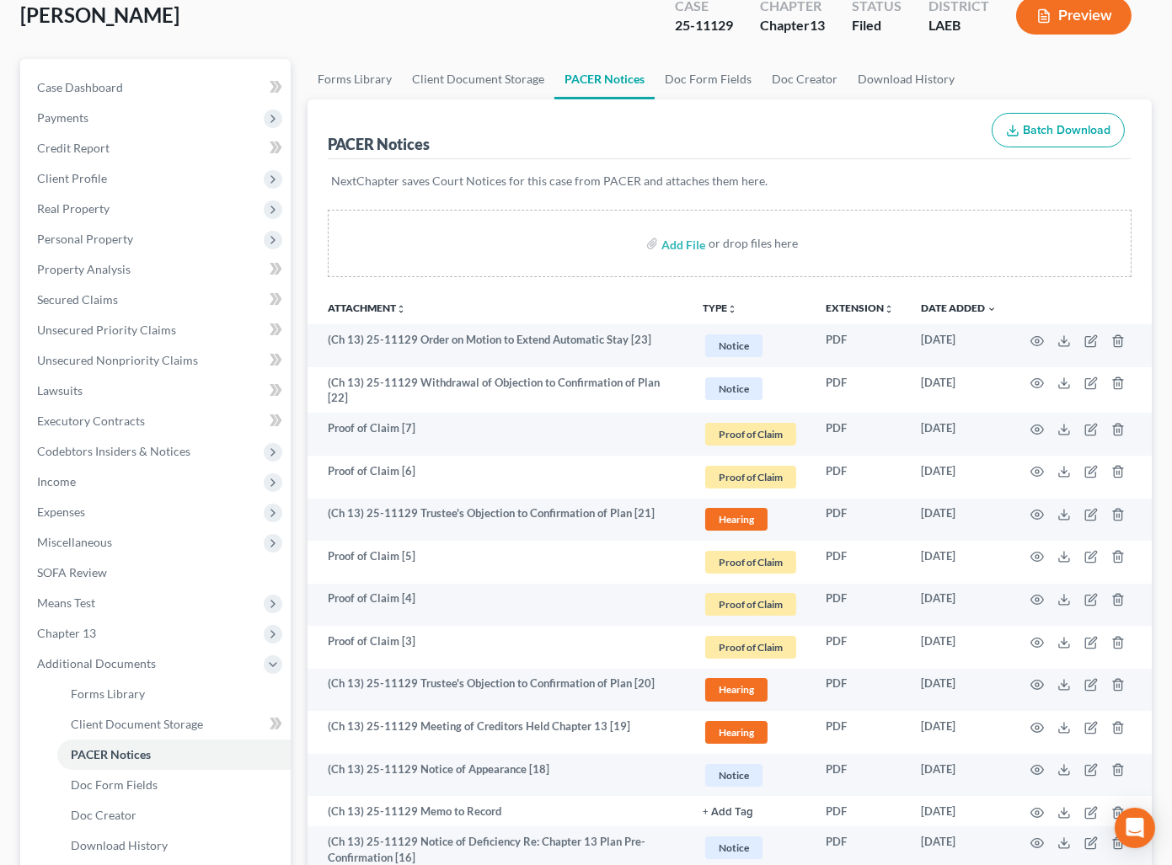
scroll to position [0, 0]
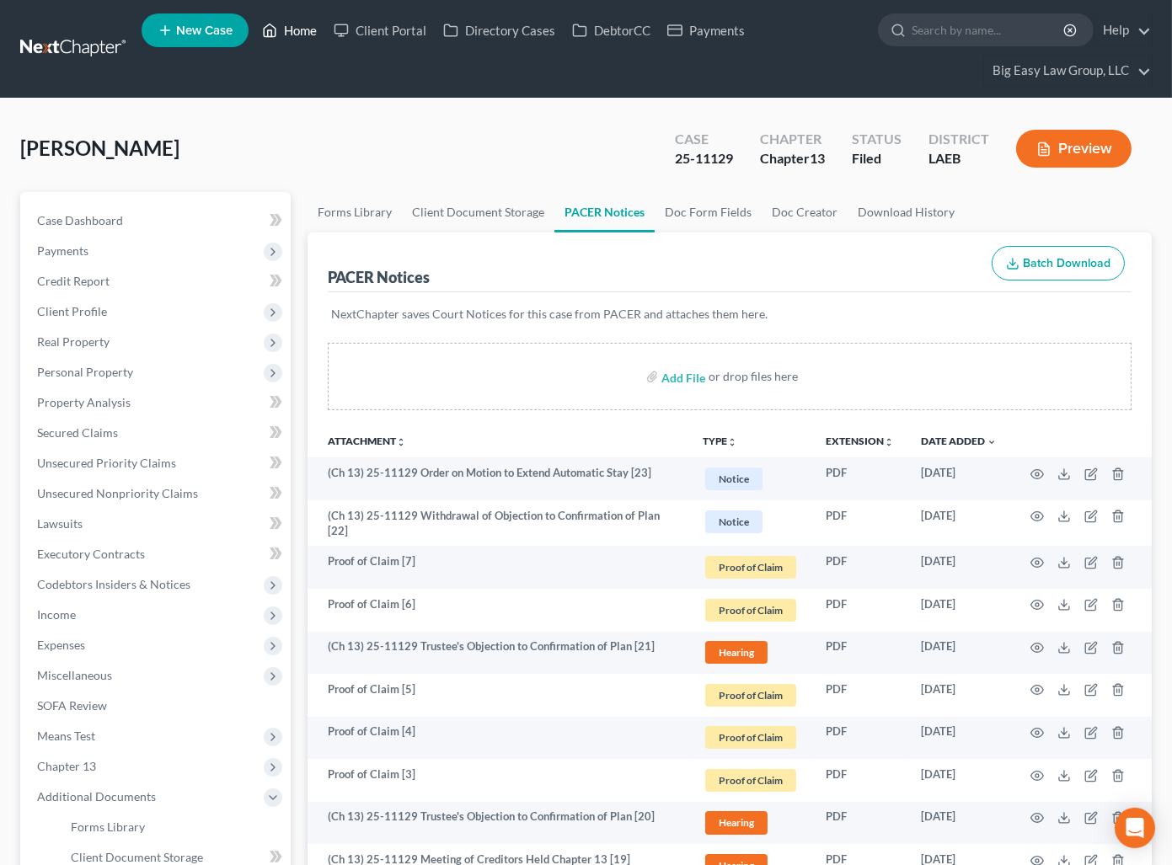
click at [301, 29] on link "Home" at bounding box center [290, 30] width 72 height 30
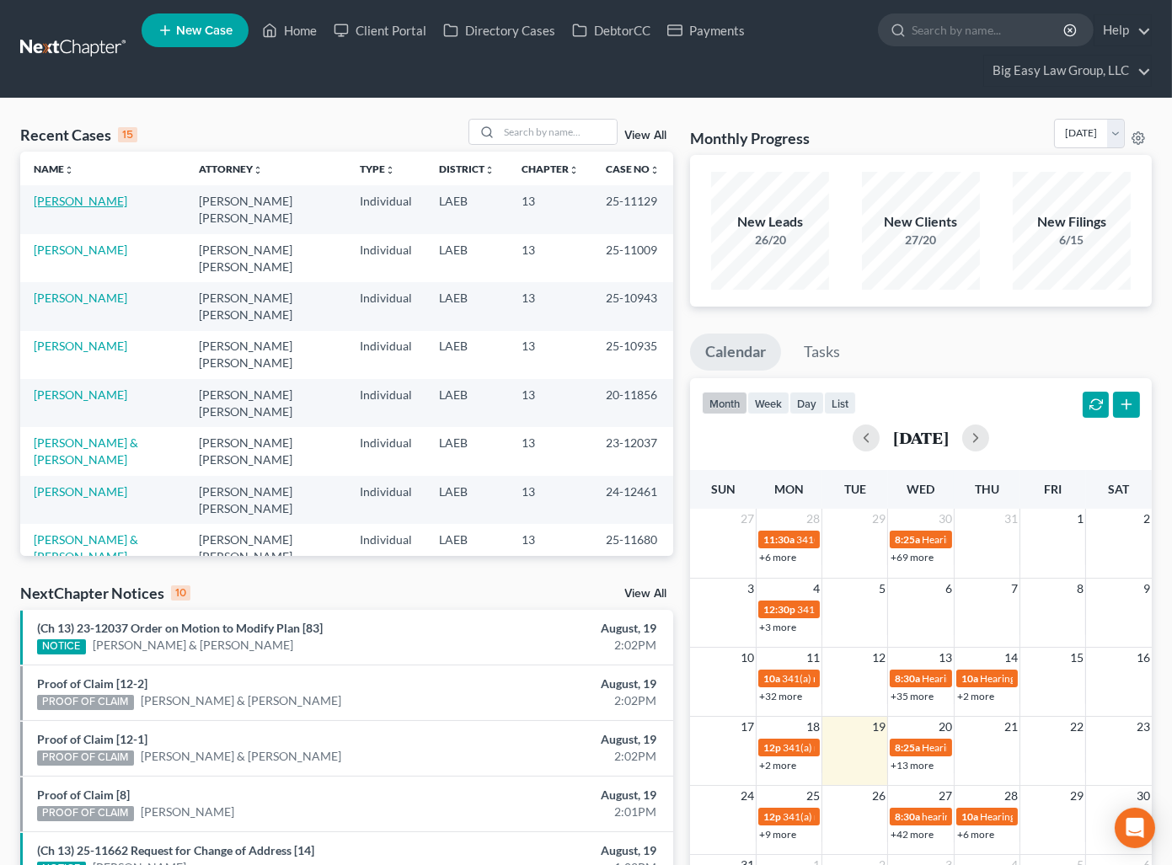
click at [99, 198] on link "[PERSON_NAME]" at bounding box center [81, 201] width 94 height 14
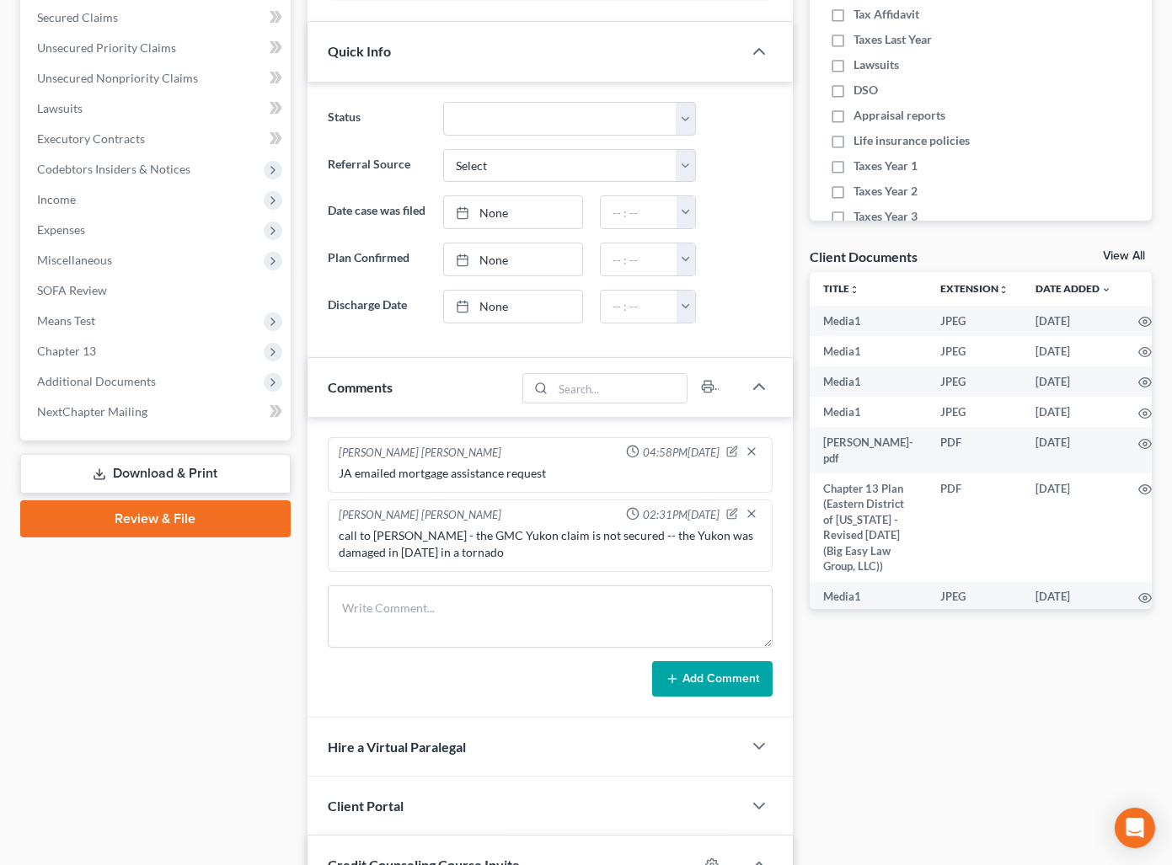
scroll to position [523, 0]
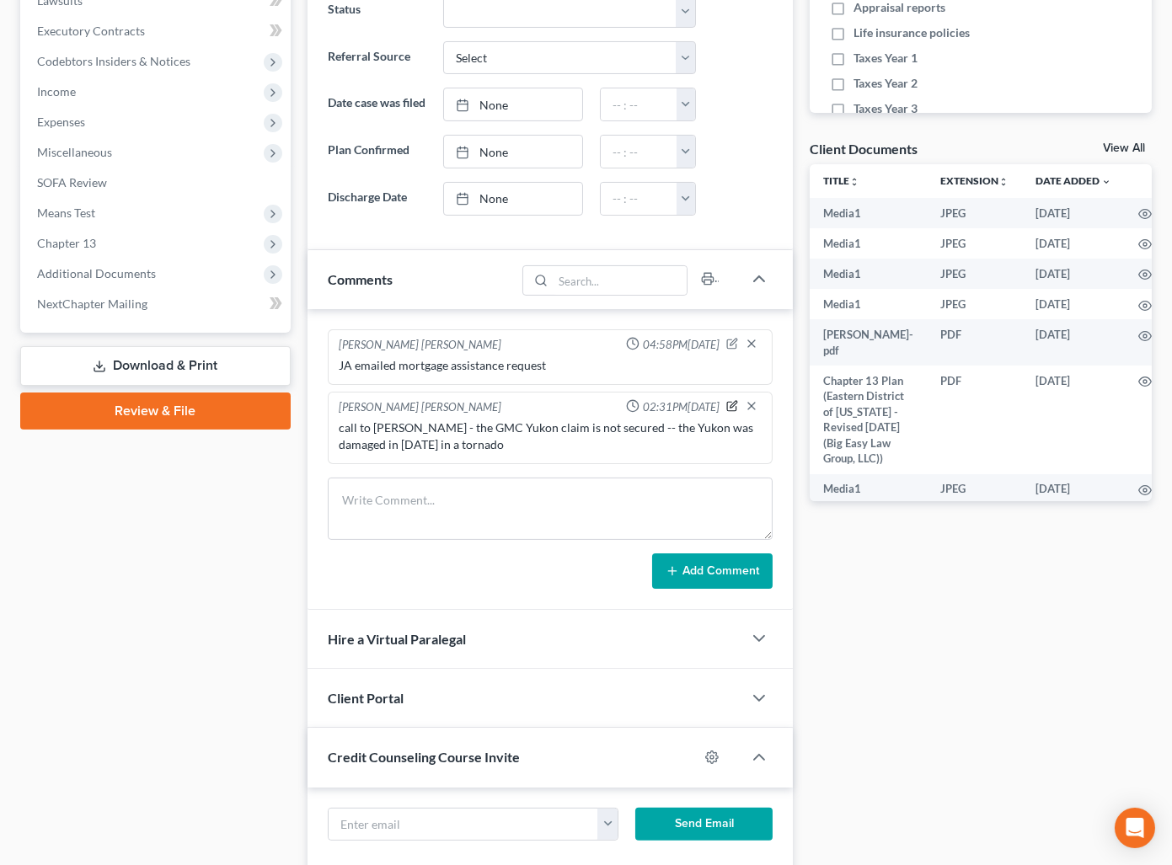
click at [729, 412] on icon "button" at bounding box center [732, 406] width 12 height 12
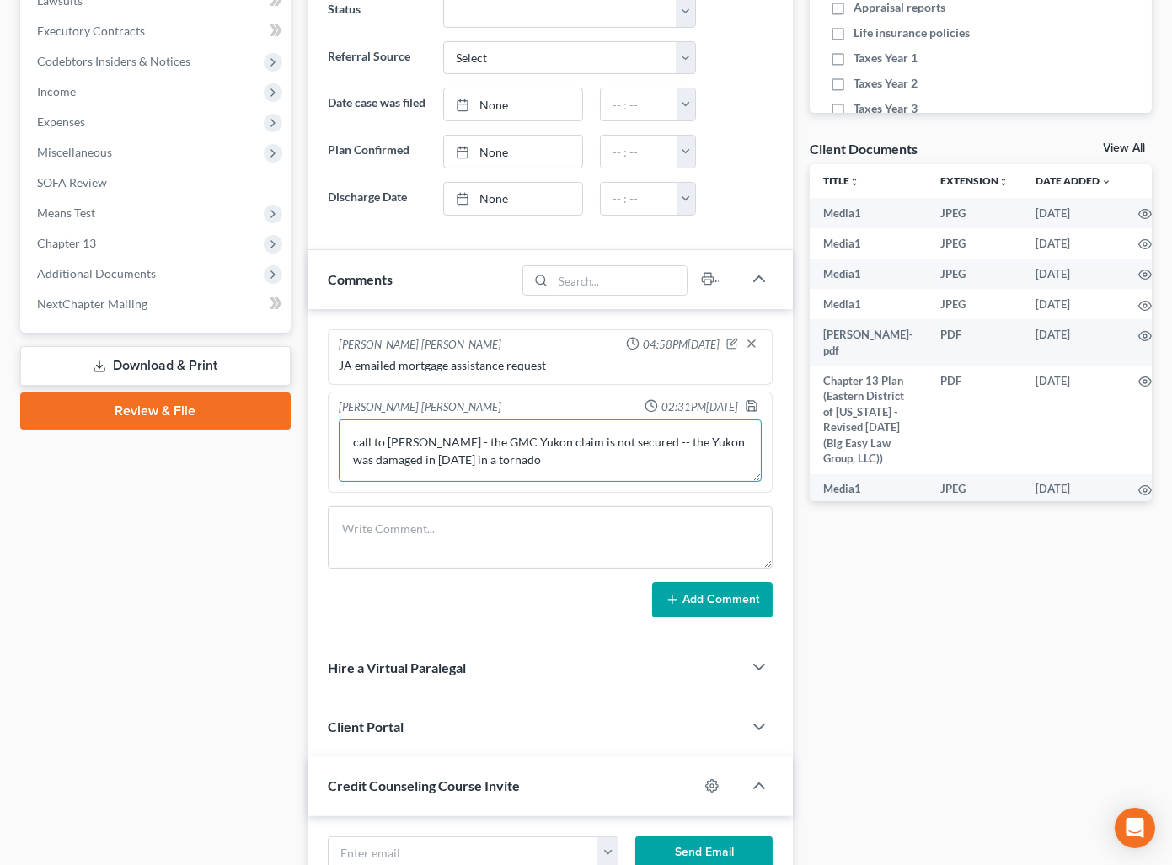
click at [513, 470] on textarea "call to andrea - the GMC Yukon claim is not secured -- the Yukon was damaged in…" at bounding box center [550, 451] width 423 height 62
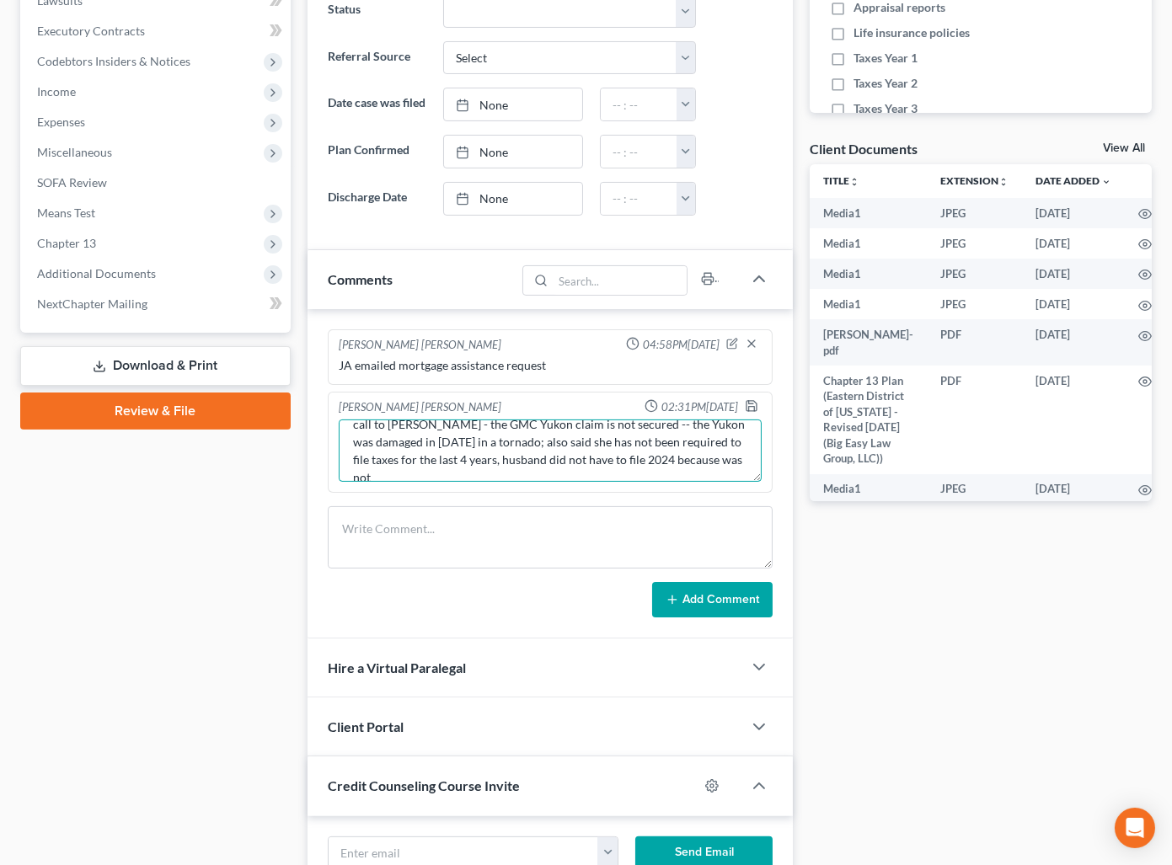
scroll to position [20, 0]
click at [502, 482] on textarea "call to andrea - the GMC Yukon claim is not secured -- the Yukon was damaged in…" at bounding box center [550, 451] width 423 height 62
click at [701, 482] on textarea "call to andrea - the GMC Yukon claim is not secured -- the Yukon was damaged in…" at bounding box center [550, 451] width 423 height 62
type textarea "call to andrea - the GMC Yukon claim is not secured -- the Yukon was damaged in…"
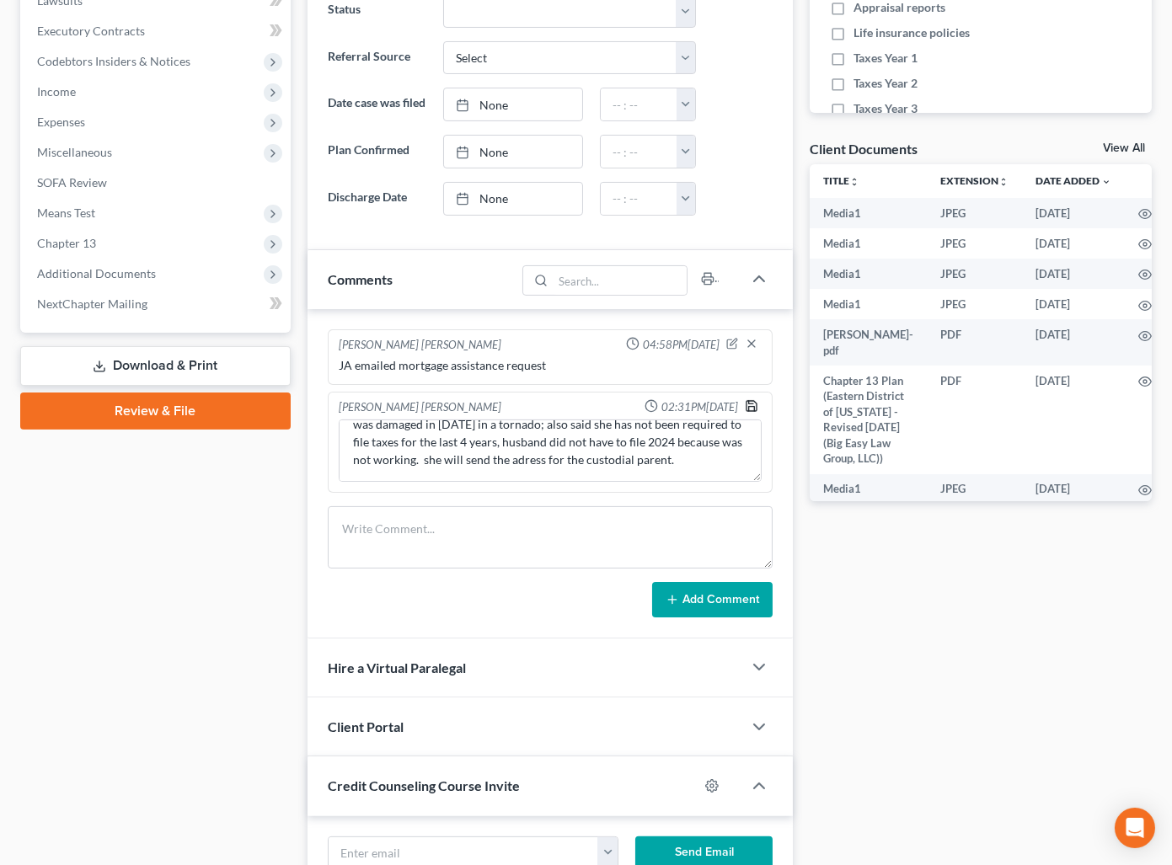
click at [755, 413] on icon "button" at bounding box center [751, 405] width 13 height 13
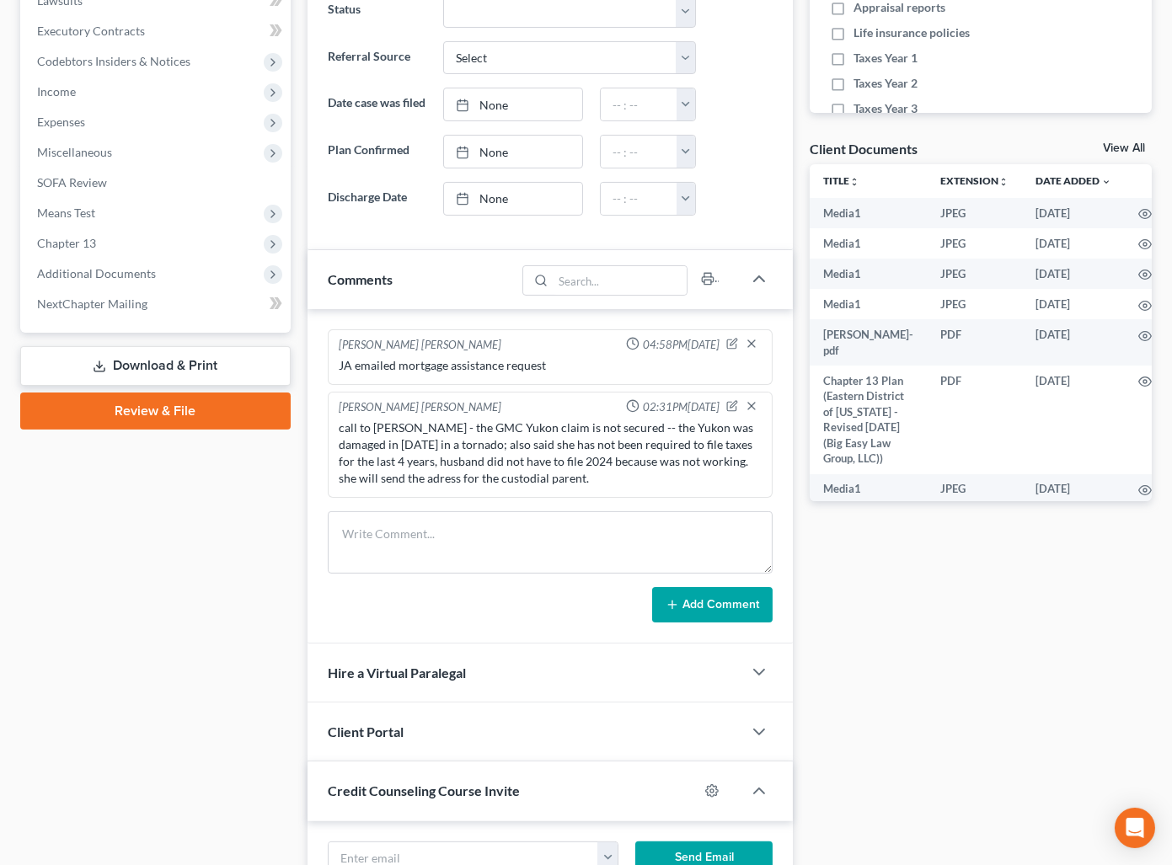
scroll to position [0, 0]
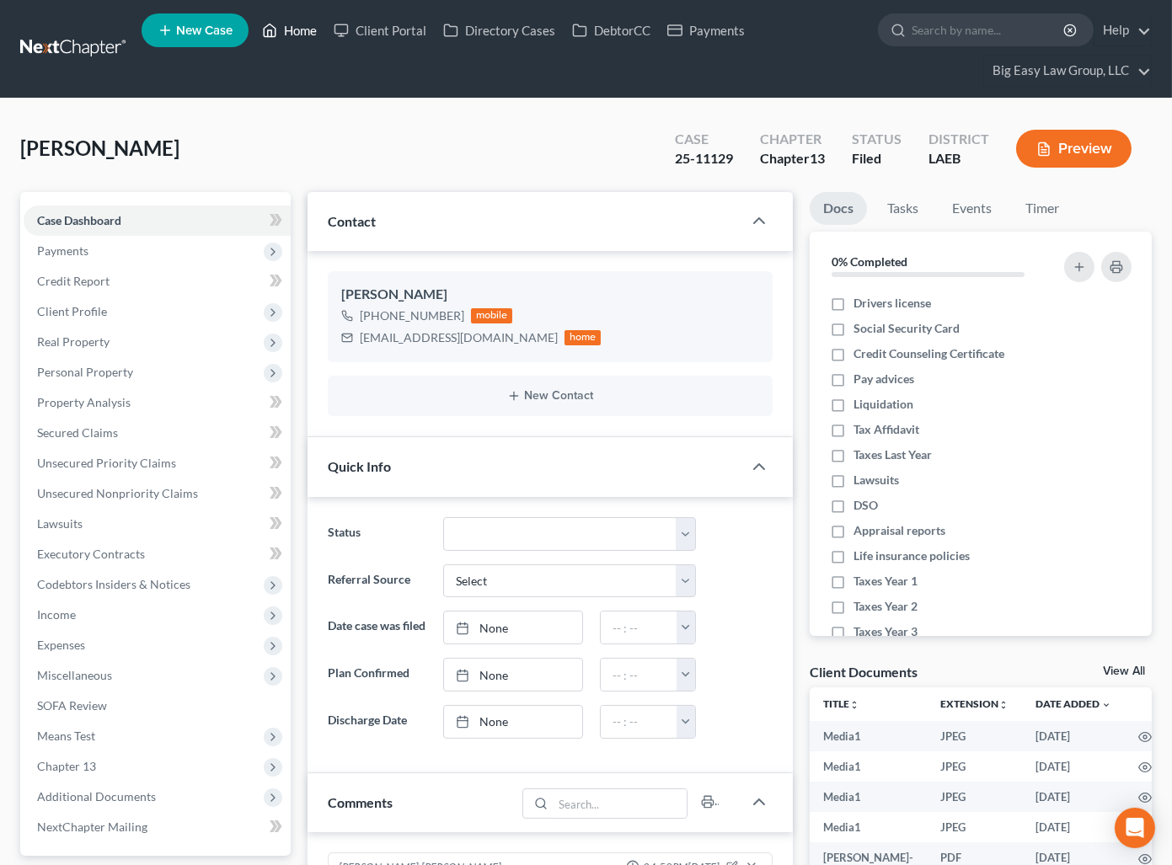
click at [276, 31] on icon at bounding box center [271, 30] width 12 height 13
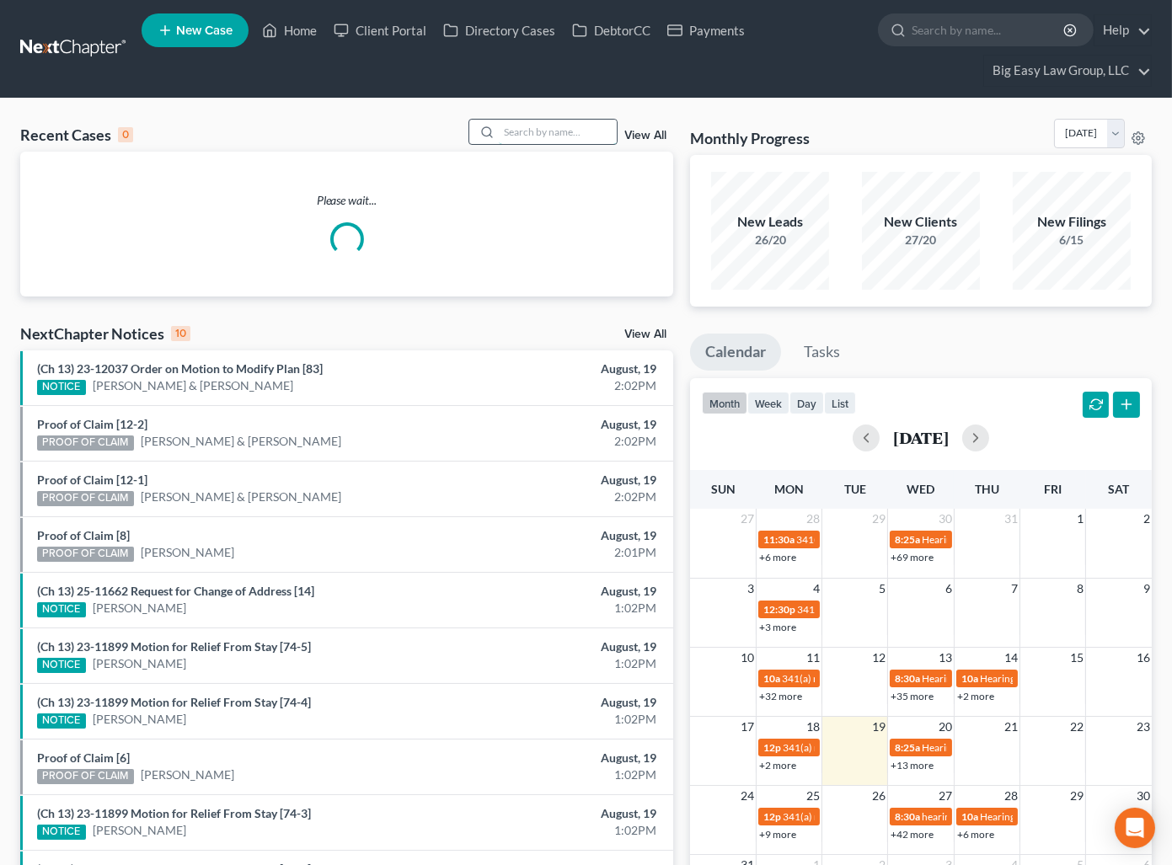
click at [579, 134] on input "search" at bounding box center [558, 132] width 118 height 24
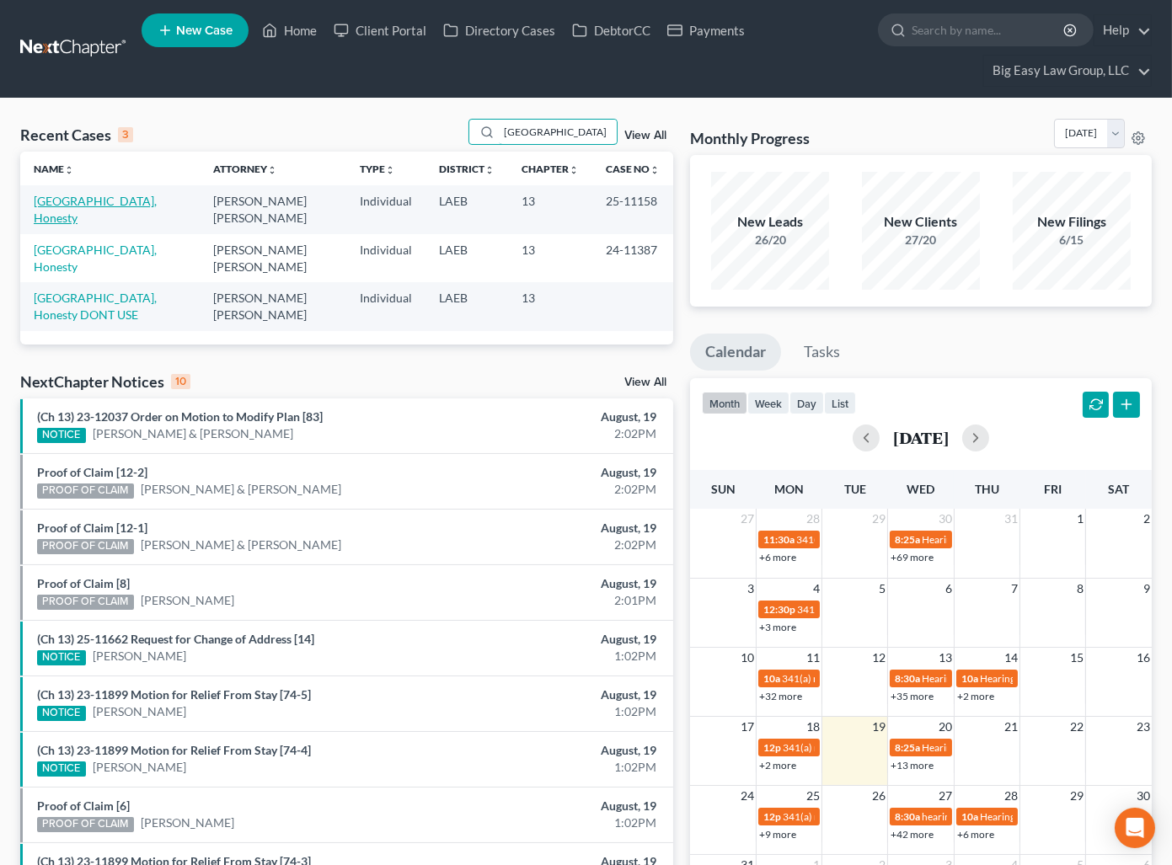
type input "houston"
click at [89, 196] on link "[GEOGRAPHIC_DATA], Honesty" at bounding box center [95, 209] width 123 height 31
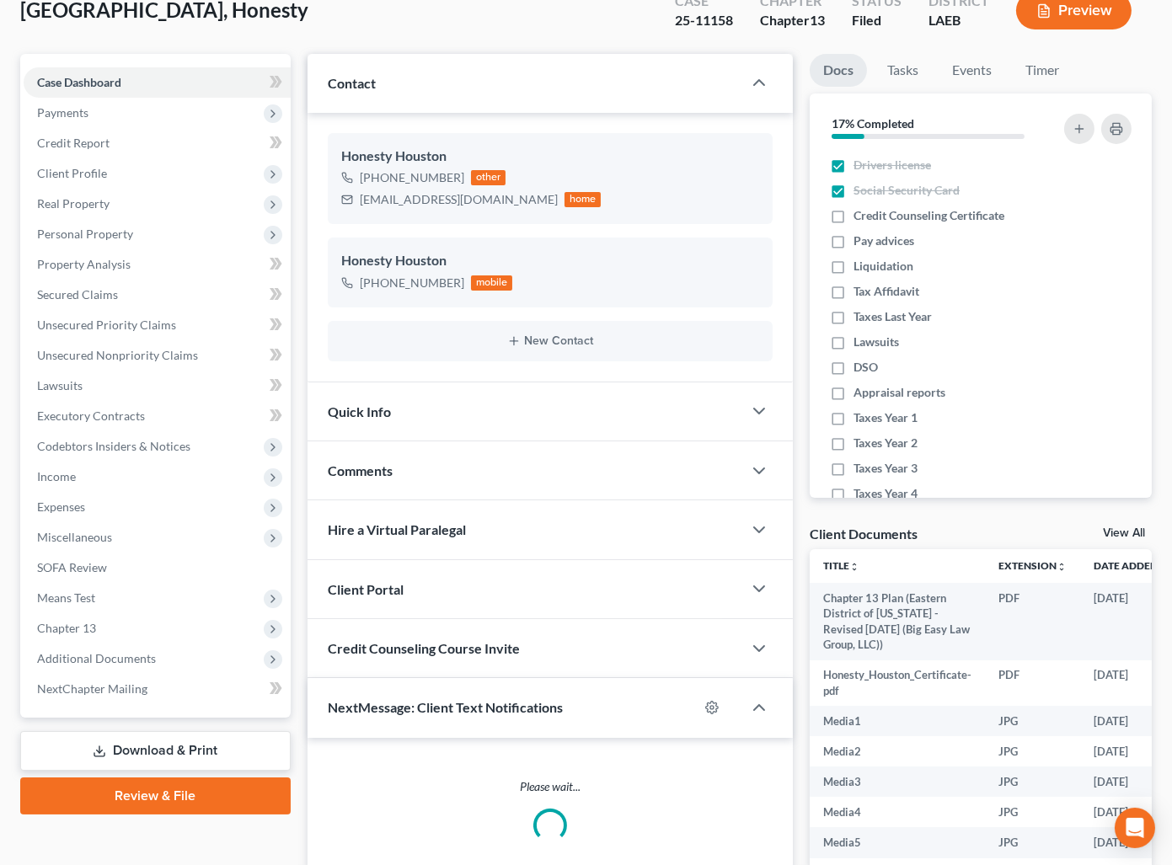
scroll to position [249, 0]
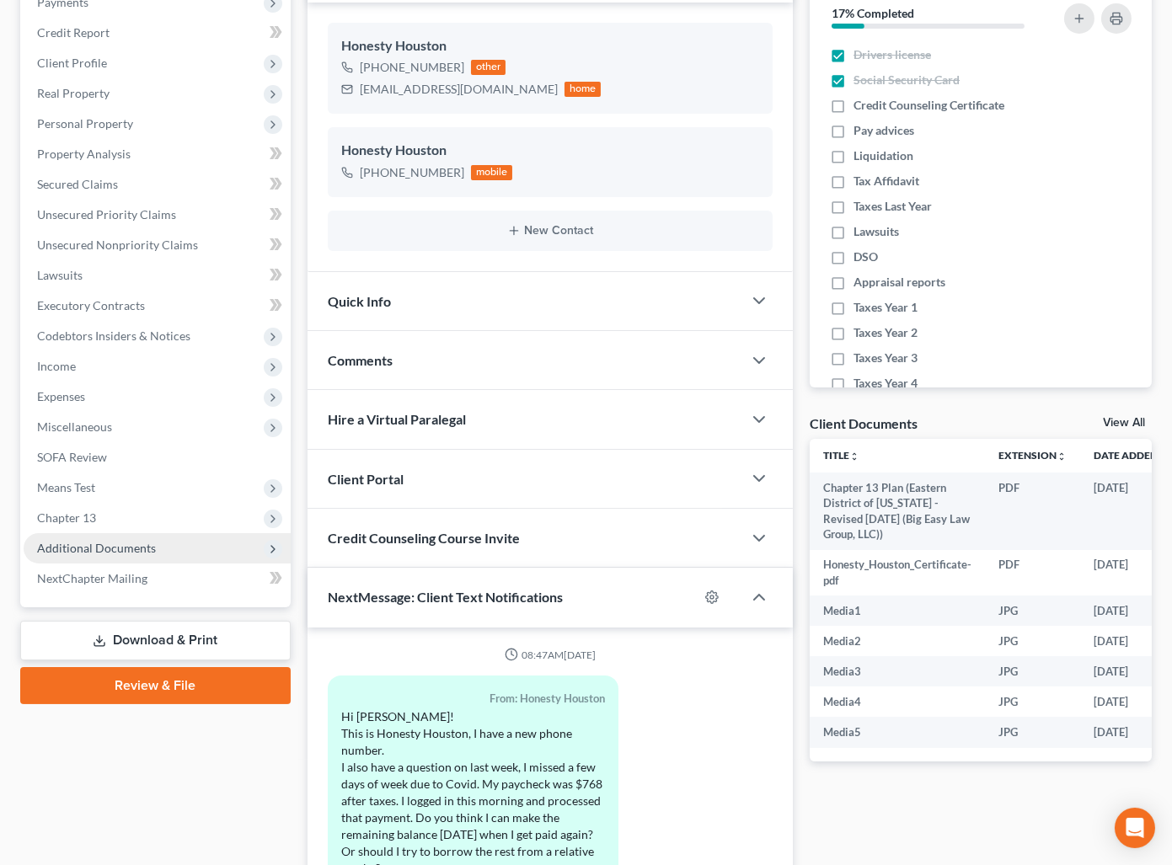
click at [169, 545] on span "Additional Documents" at bounding box center [157, 548] width 267 height 30
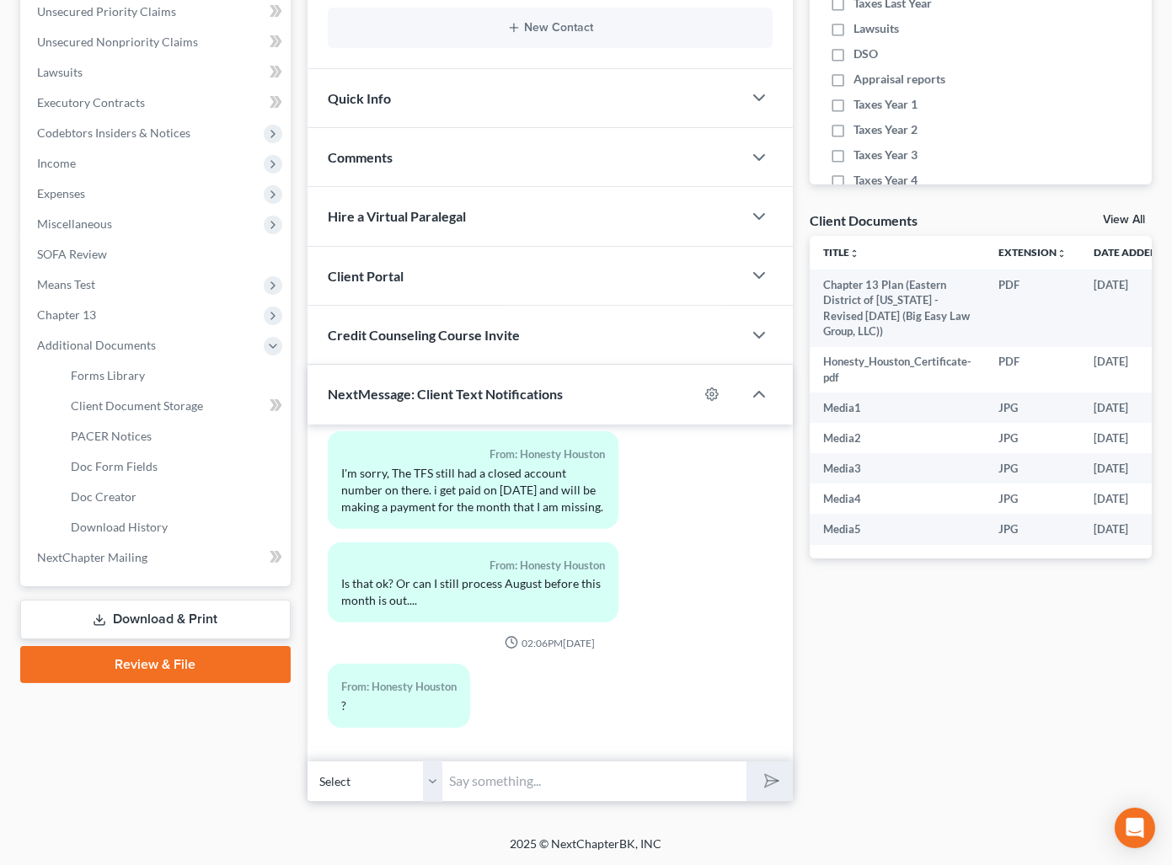
scroll to position [3799, 0]
click at [480, 767] on input "text" at bounding box center [594, 781] width 304 height 41
click at [885, 719] on div "Docs Tasks Events Timer 17% Completed Nothing here yet! Drivers license Social …" at bounding box center [980, 271] width 359 height 1061
click at [495, 783] on input "text" at bounding box center [594, 781] width 304 height 41
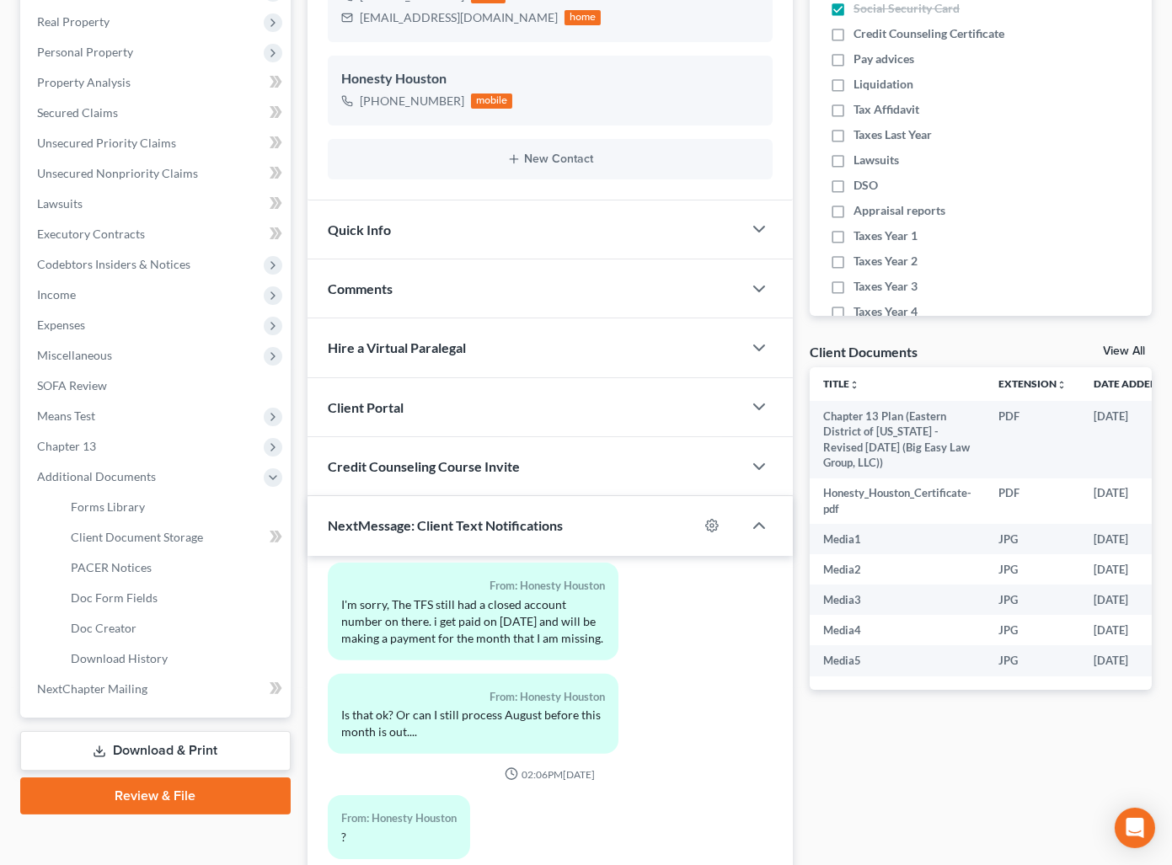
scroll to position [452, 0]
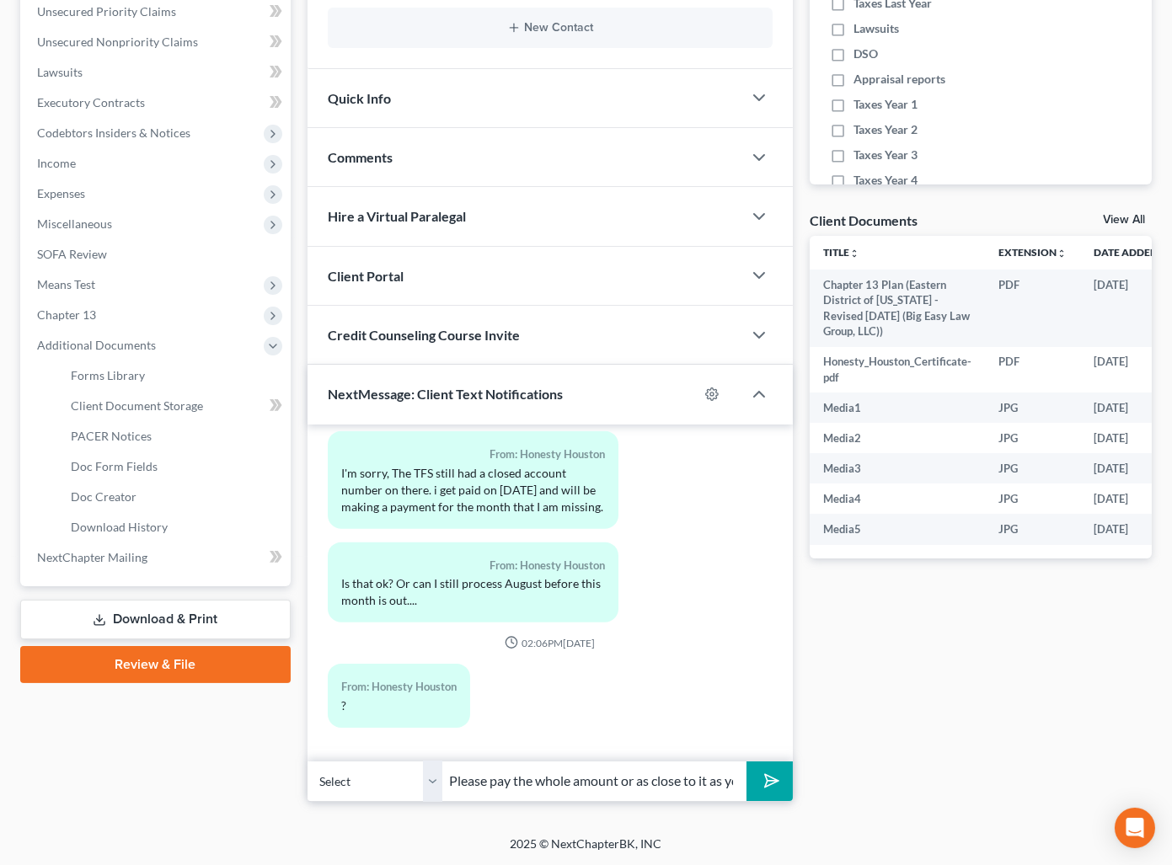
click at [659, 778] on input "Please pay the whole amount or as close to it as you can - the total due is" at bounding box center [594, 781] width 304 height 41
type input "Please pay the whole amount or as close to it as you can - the total due is $24…"
click at [772, 778] on icon "submit" at bounding box center [768, 781] width 24 height 24
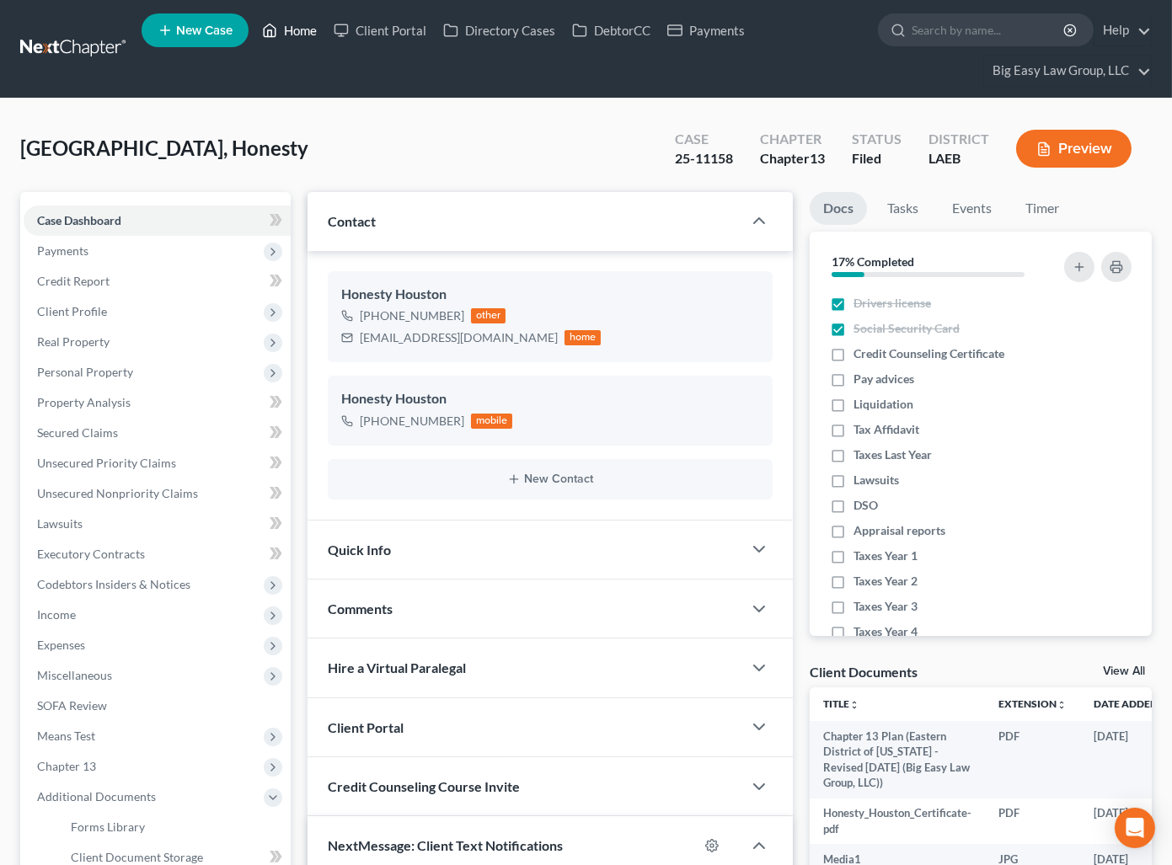
drag, startPoint x: 306, startPoint y: 35, endPoint x: 623, endPoint y: 193, distance: 353.8
click at [306, 36] on link "Home" at bounding box center [290, 30] width 72 height 30
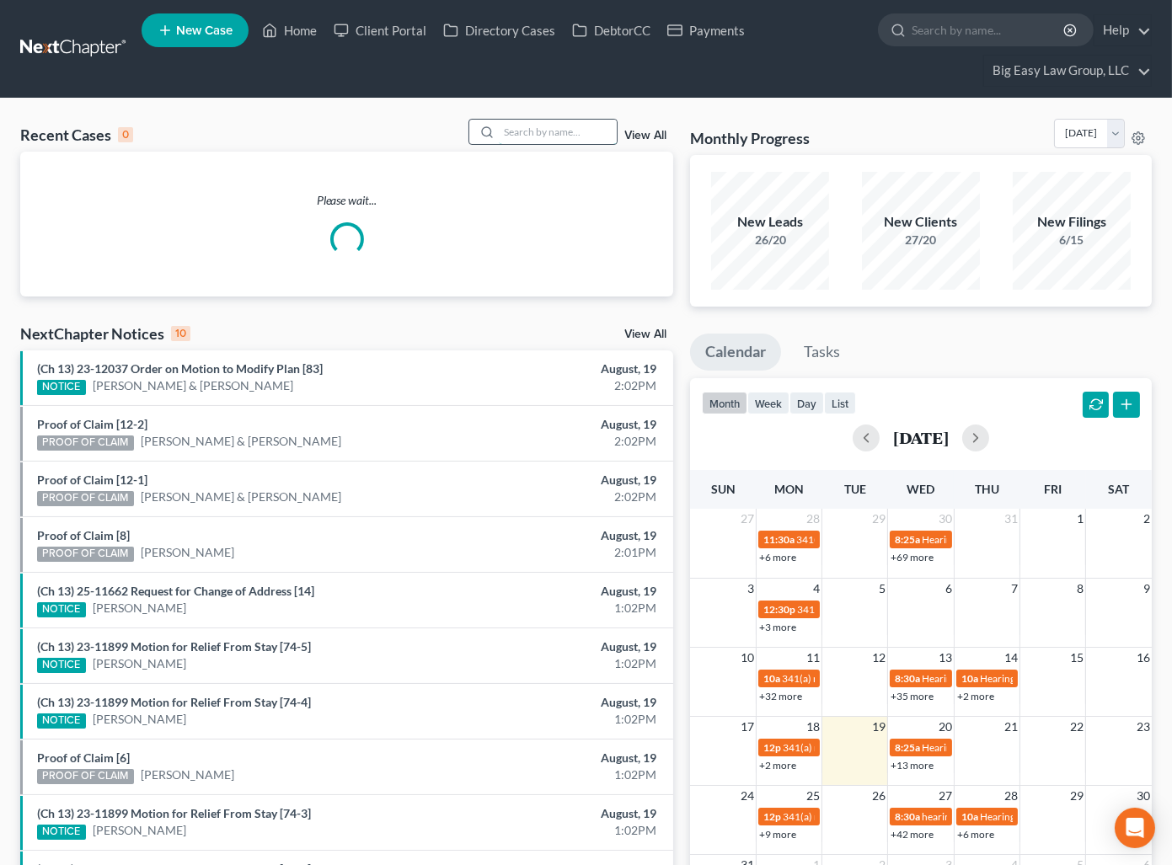
click at [593, 129] on input "search" at bounding box center [558, 132] width 118 height 24
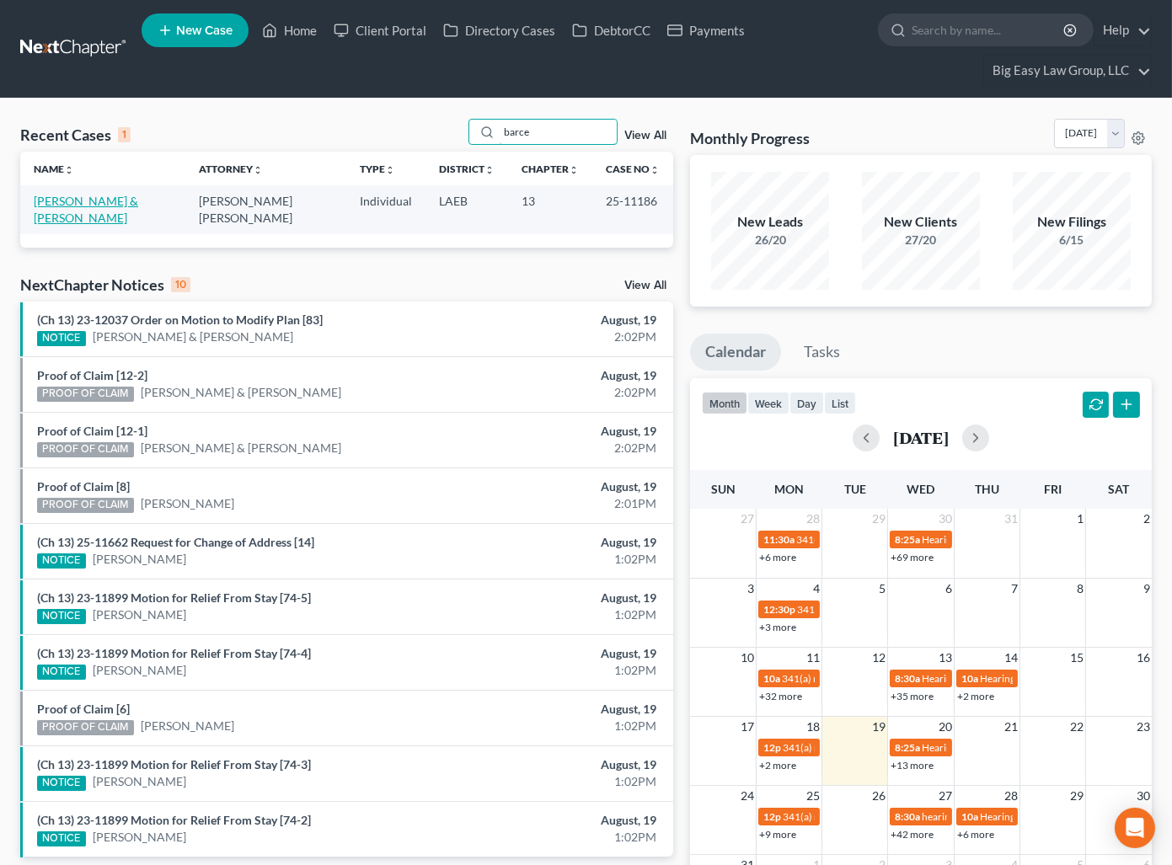
type input "barce"
click at [93, 200] on link "[PERSON_NAME] & [PERSON_NAME]" at bounding box center [86, 209] width 104 height 31
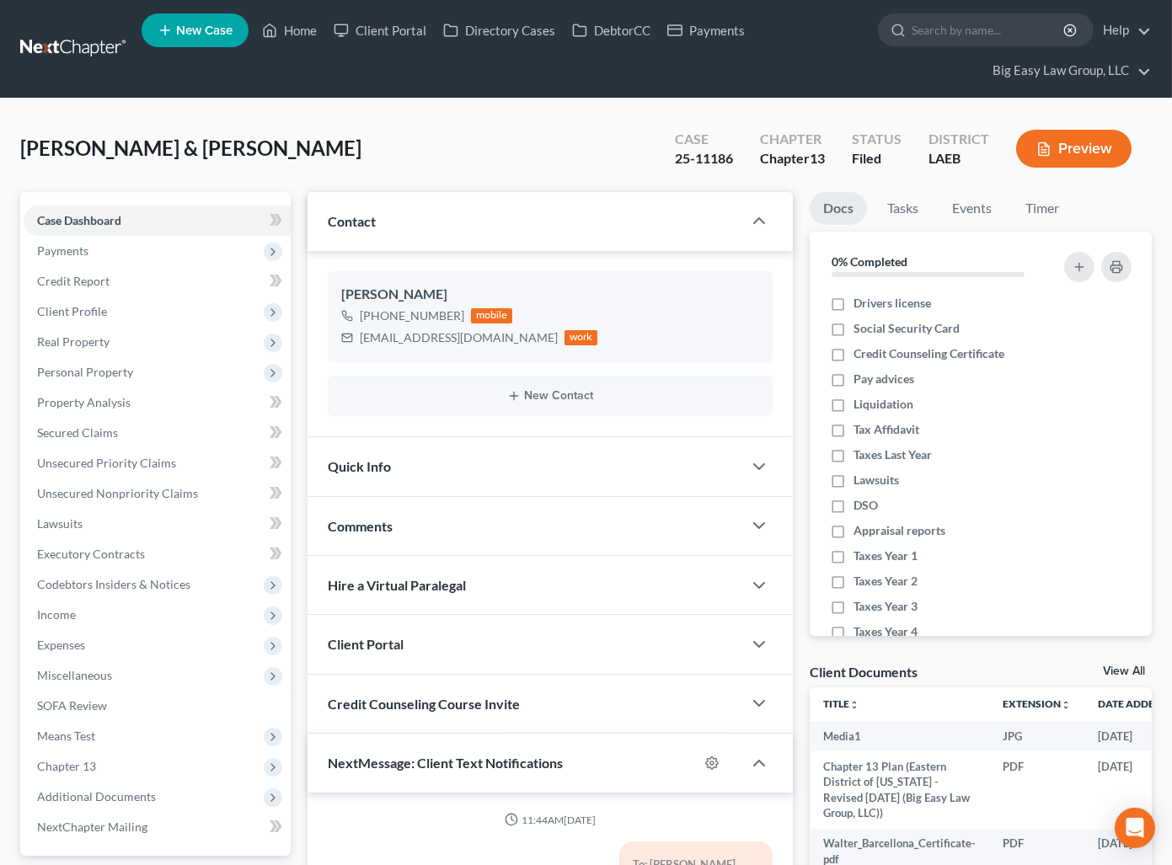
scroll to position [9554, 0]
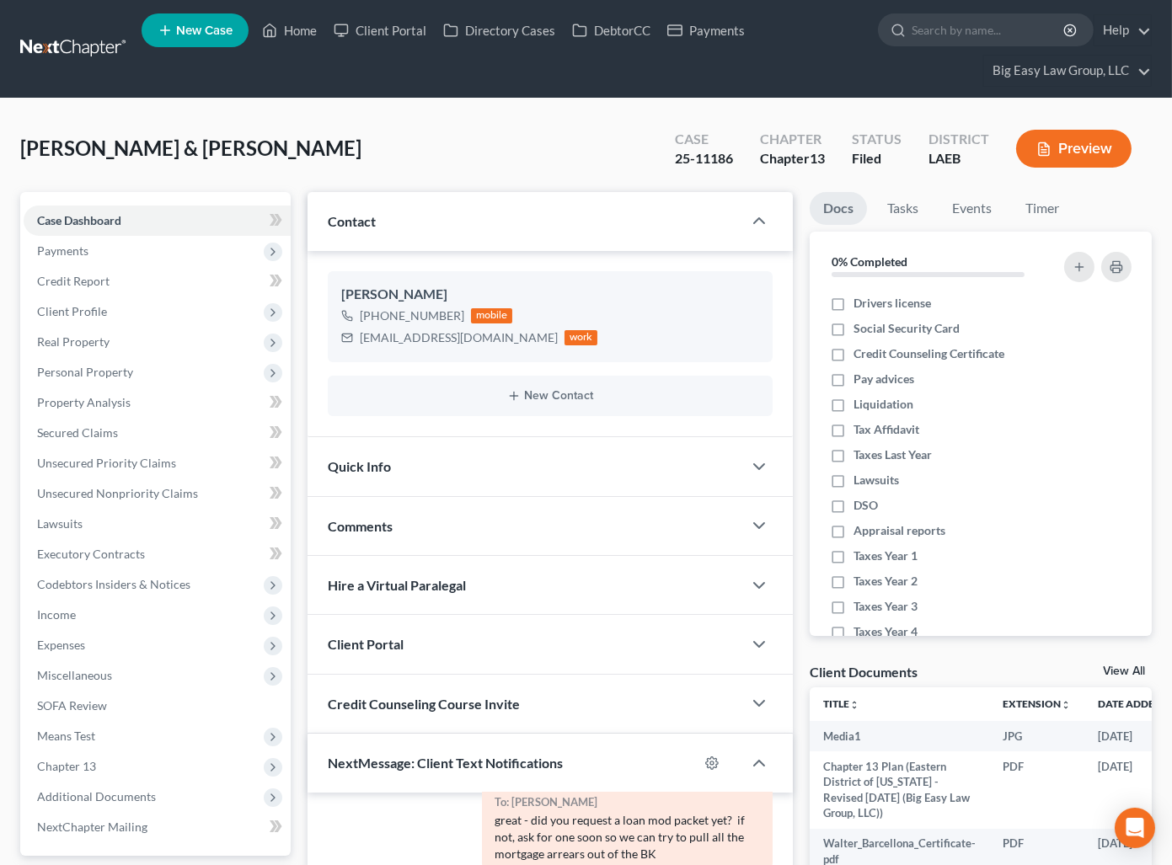
click at [447, 130] on div "Barcellona, Walter & Tonya Upgraded Case 25-11186 Chapter Chapter 13 Status Fil…" at bounding box center [585, 155] width 1131 height 73
click at [418, 145] on div "Barcellona, Walter & Tonya Upgraded Case 25-11186 Chapter Chapter 13 Status Fil…" at bounding box center [585, 155] width 1131 height 73
click at [73, 768] on span "Chapter 13" at bounding box center [66, 766] width 59 height 14
drag, startPoint x: 142, startPoint y: 708, endPoint x: 116, endPoint y: 768, distance: 66.0
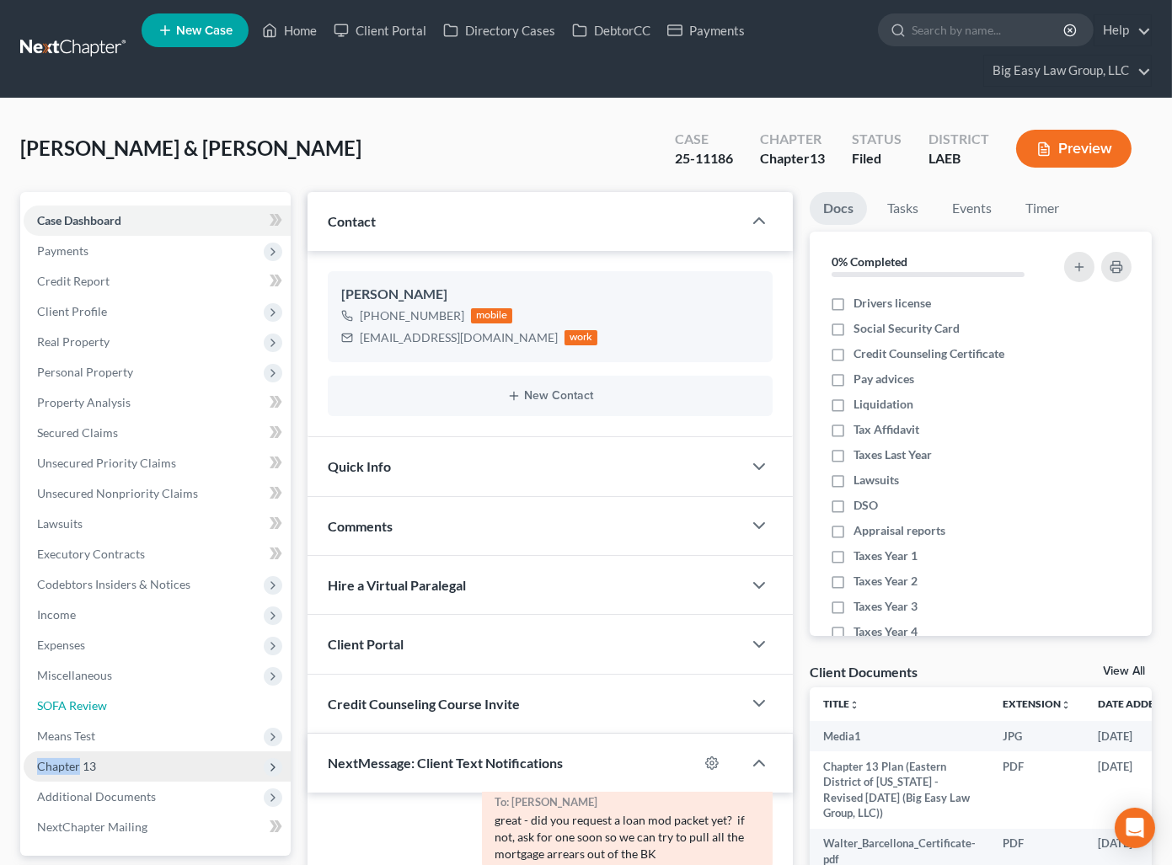
click at [142, 707] on link "SOFA Review" at bounding box center [157, 706] width 267 height 30
click at [116, 768] on span "Chapter 13" at bounding box center [157, 766] width 267 height 30
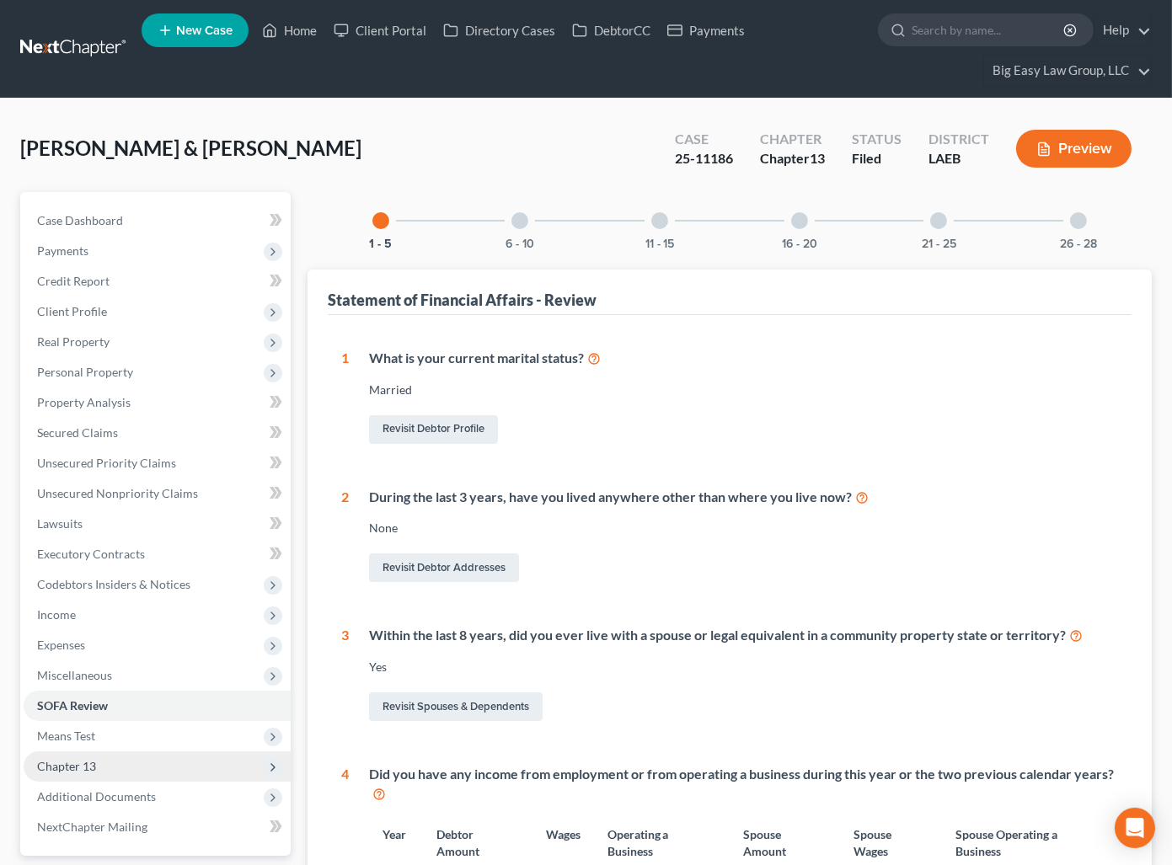
click at [174, 764] on span "Chapter 13" at bounding box center [157, 766] width 267 height 30
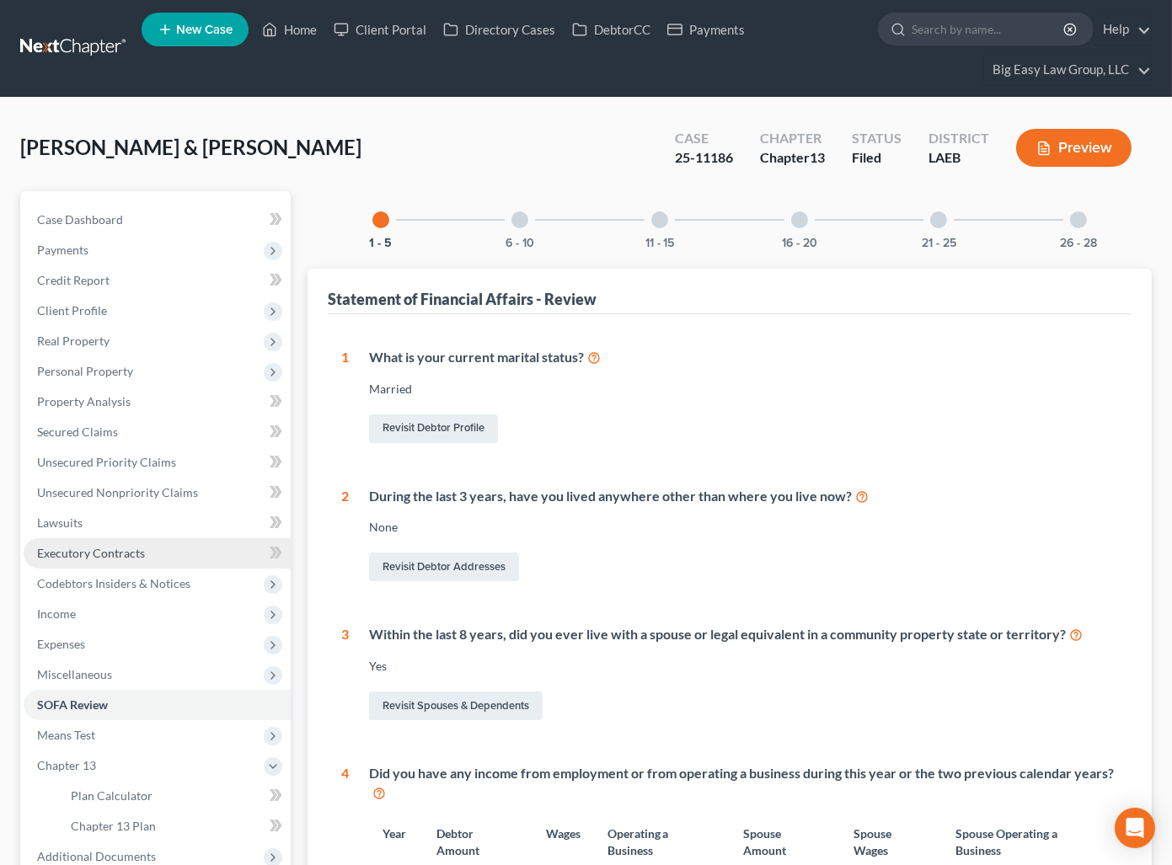
scroll to position [360, 0]
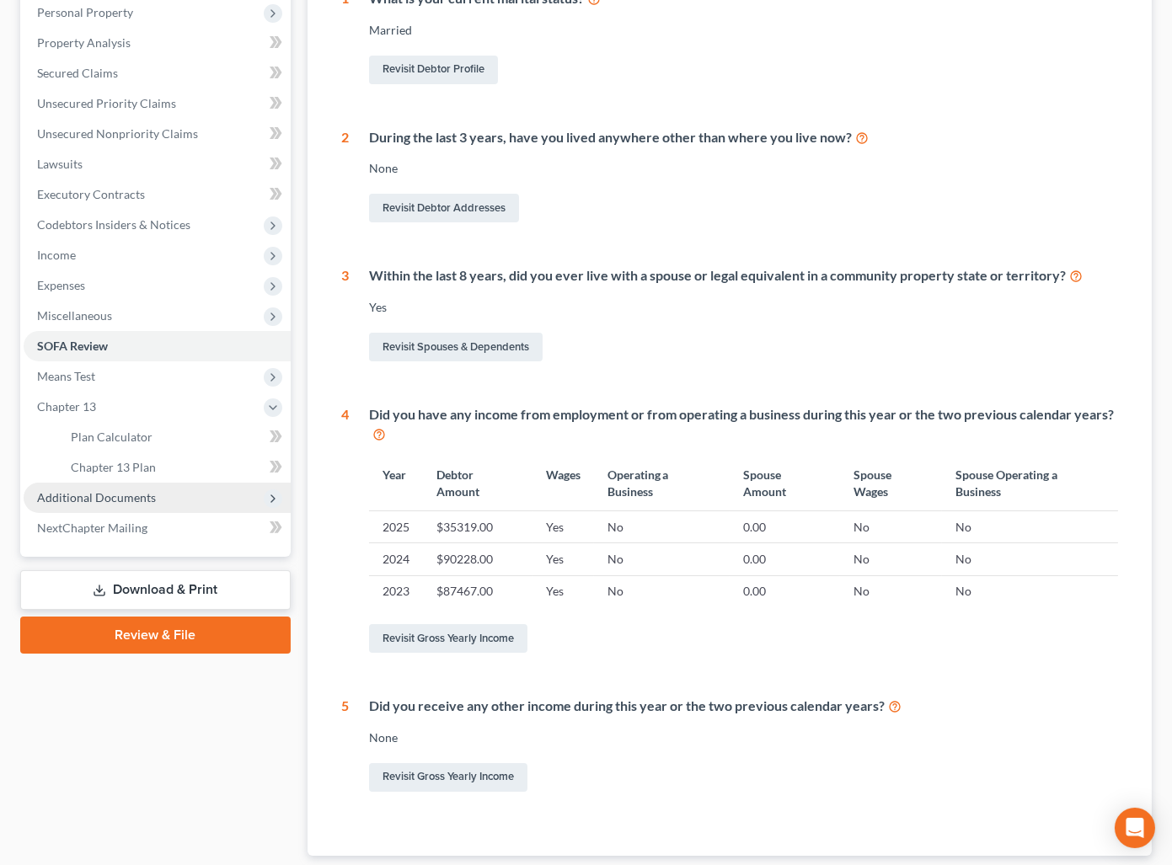
click at [140, 500] on span "Additional Documents" at bounding box center [96, 497] width 119 height 14
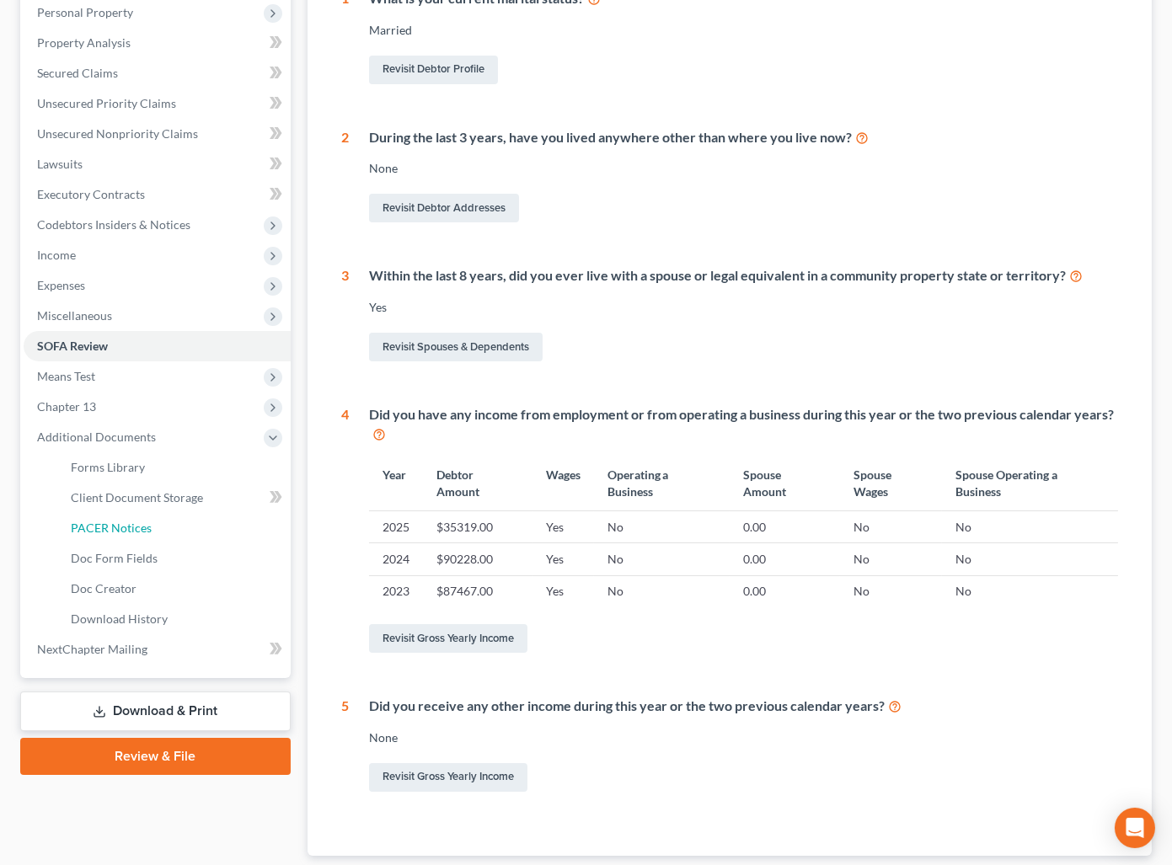
drag, startPoint x: 151, startPoint y: 530, endPoint x: 521, endPoint y: 473, distance: 374.1
click at [151, 530] on link "PACER Notices" at bounding box center [173, 528] width 233 height 30
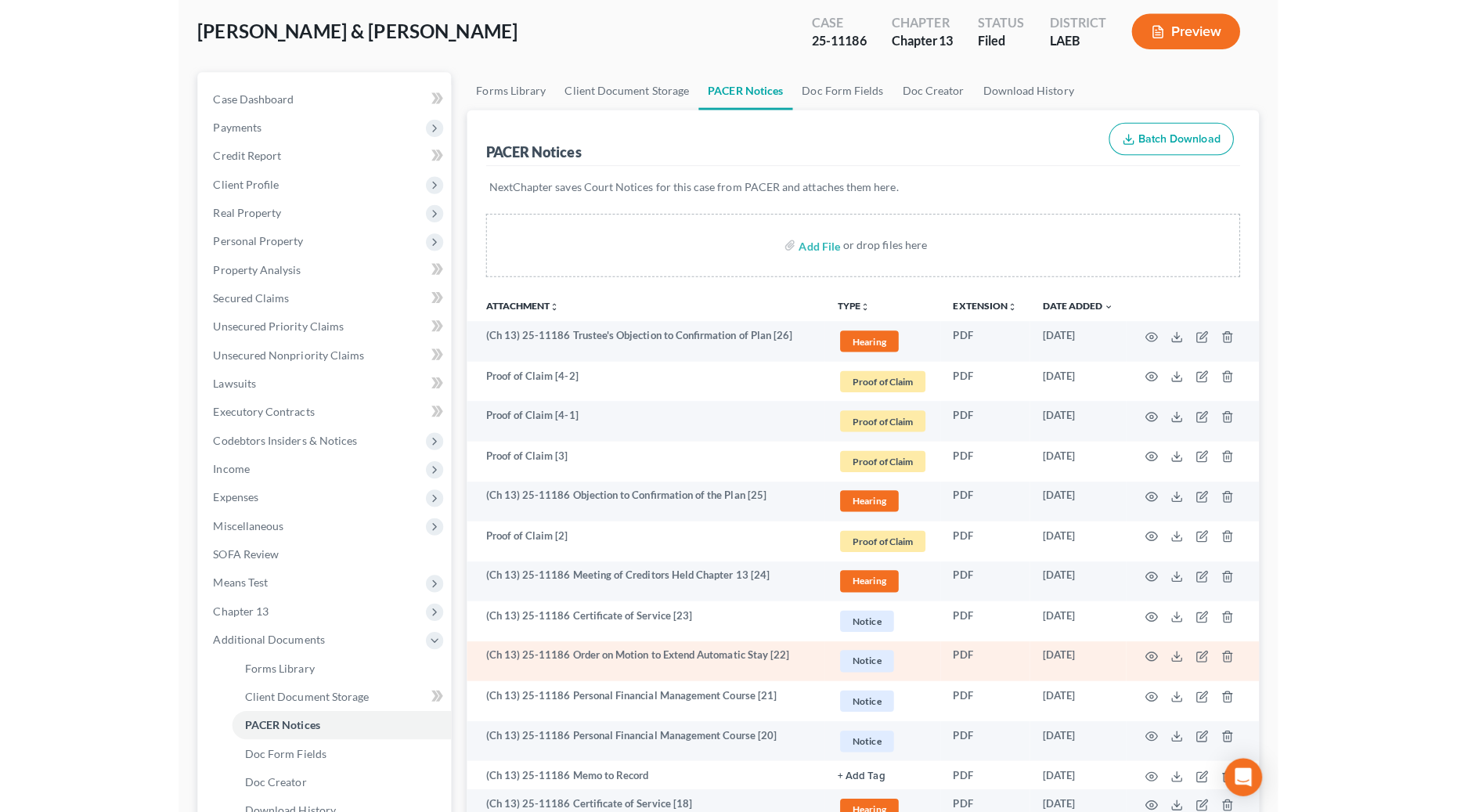
scroll to position [334, 0]
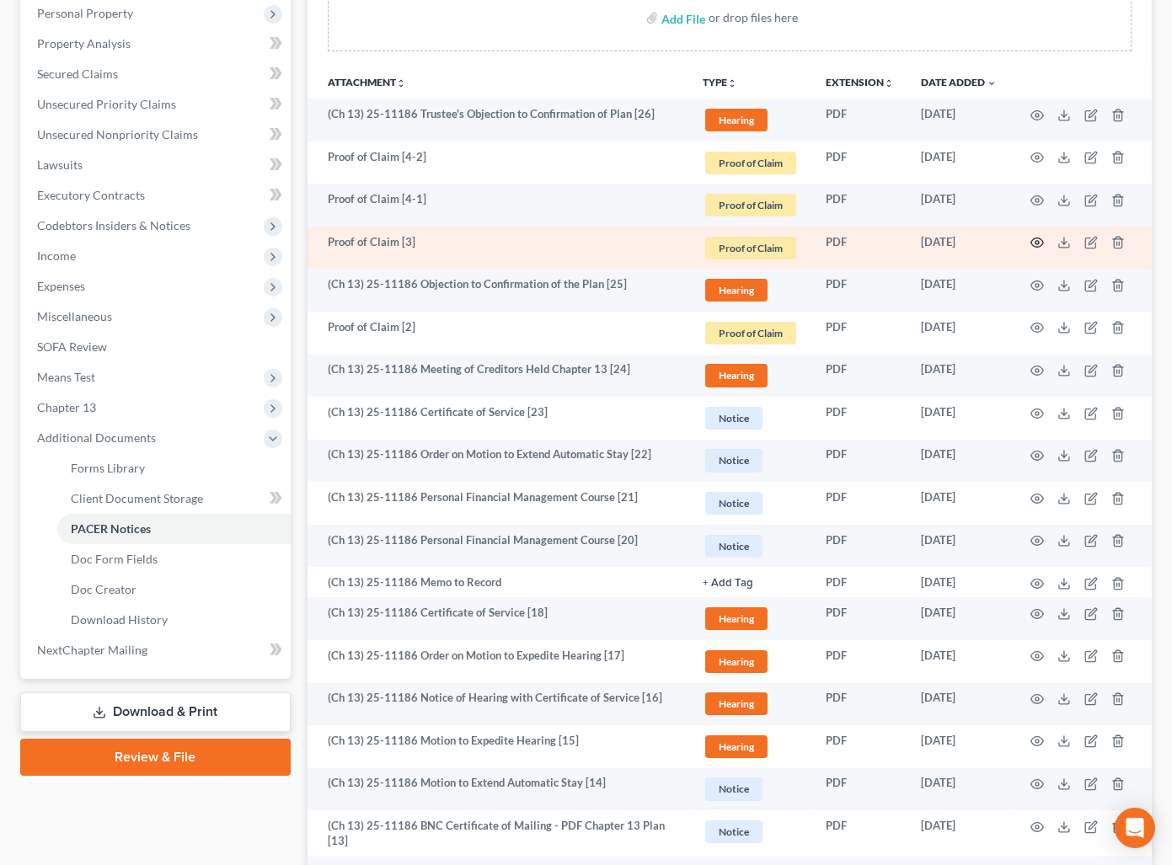
click at [1035, 241] on circle "button" at bounding box center [1036, 242] width 3 height 3
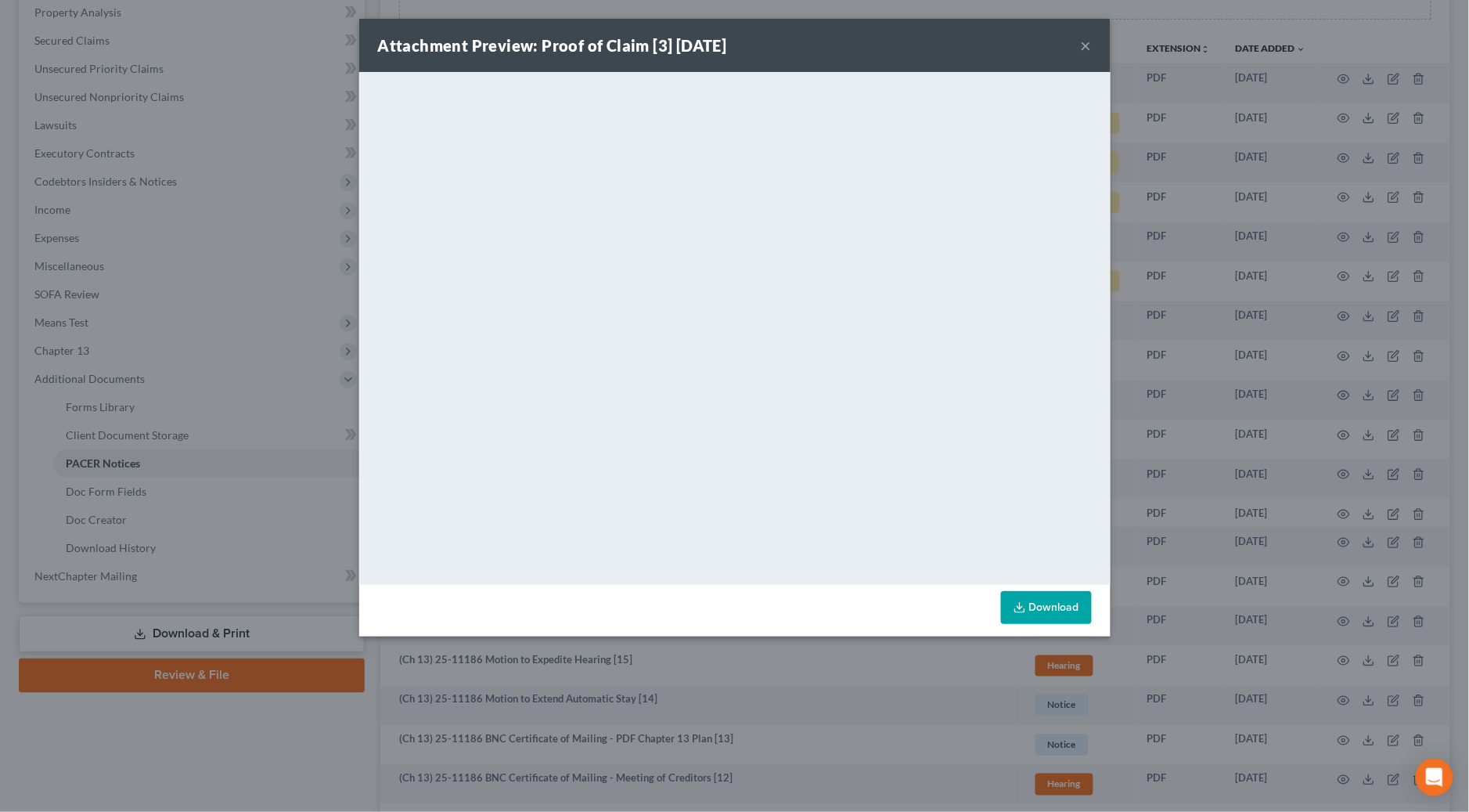
click at [1088, 41] on button "×" at bounding box center [1086, 46] width 11 height 19
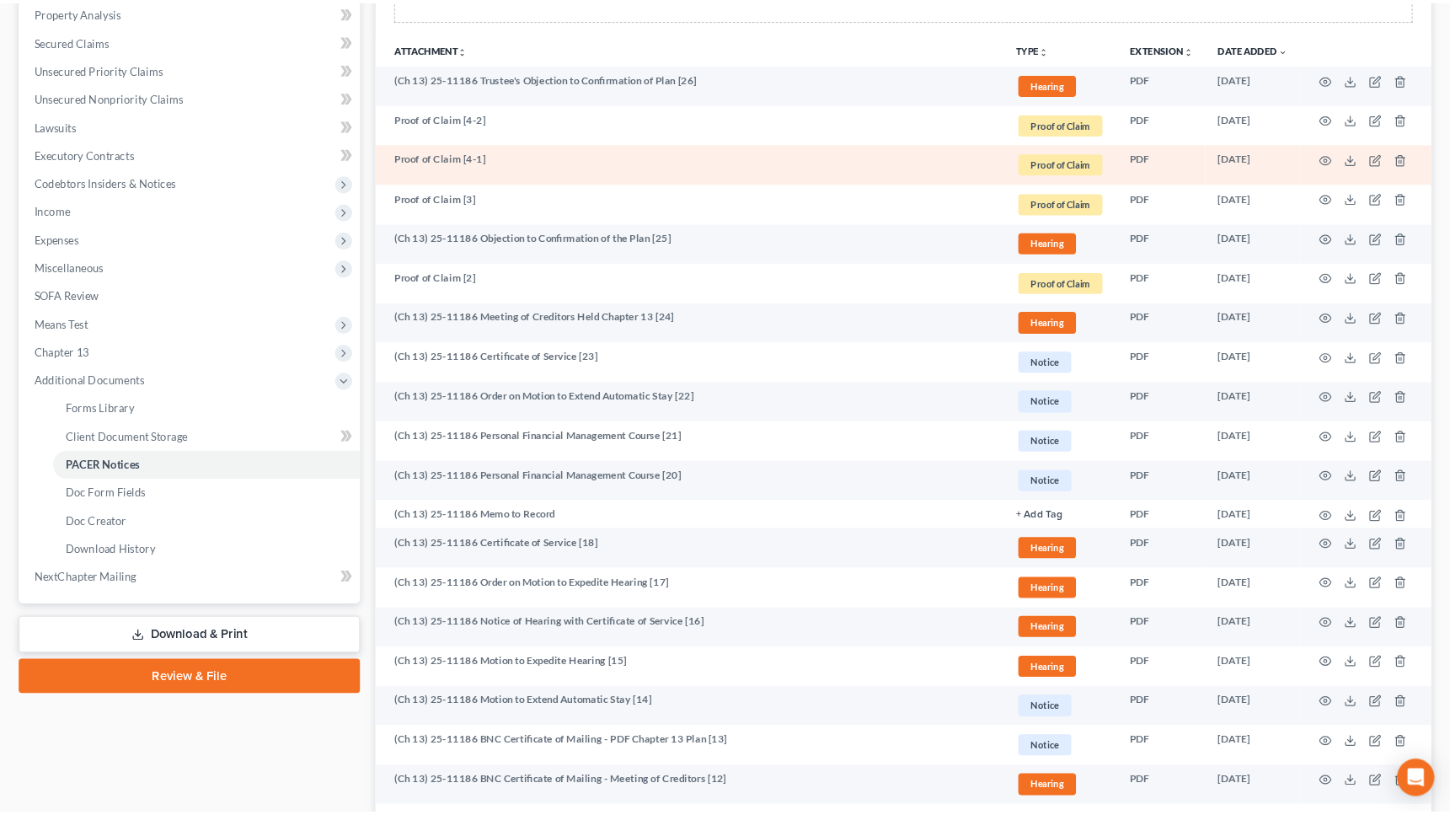
scroll to position [0, 0]
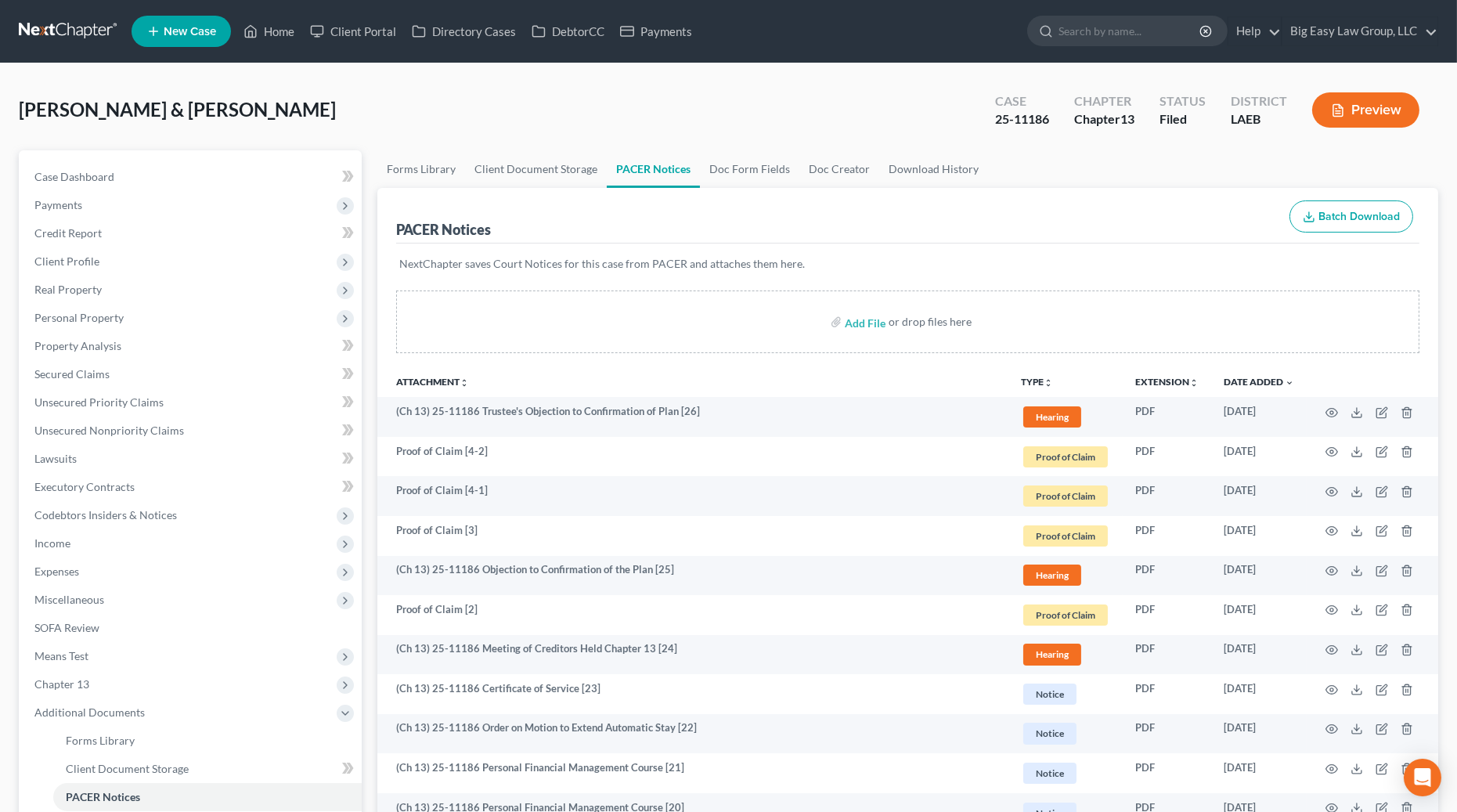
click at [509, 138] on div "Barcellona, Walter & Tonya Upgraded Case 25-11186 Chapter Chapter 13 Status Fil…" at bounding box center [728, 115] width 1419 height 68
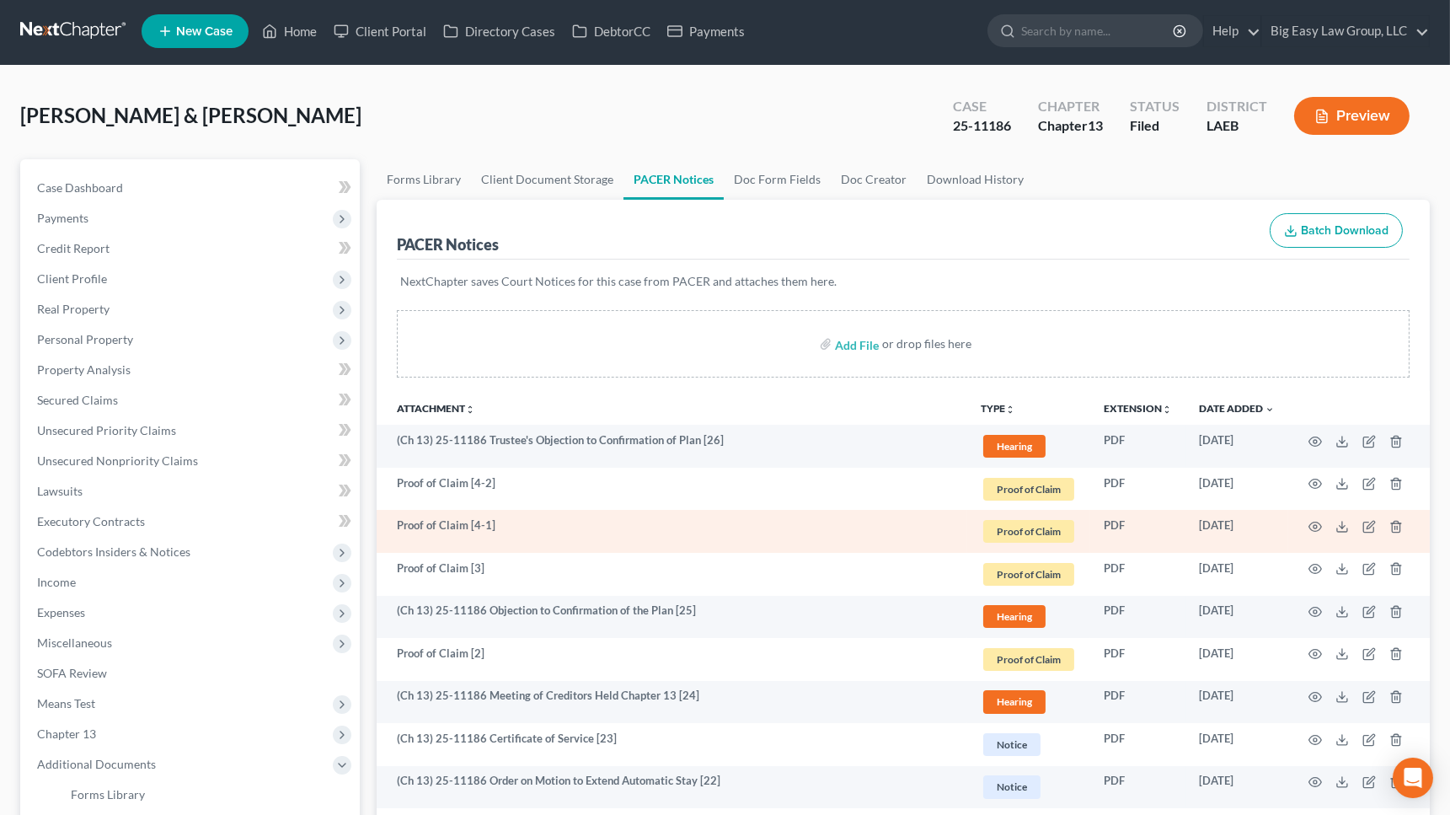
scroll to position [3, 0]
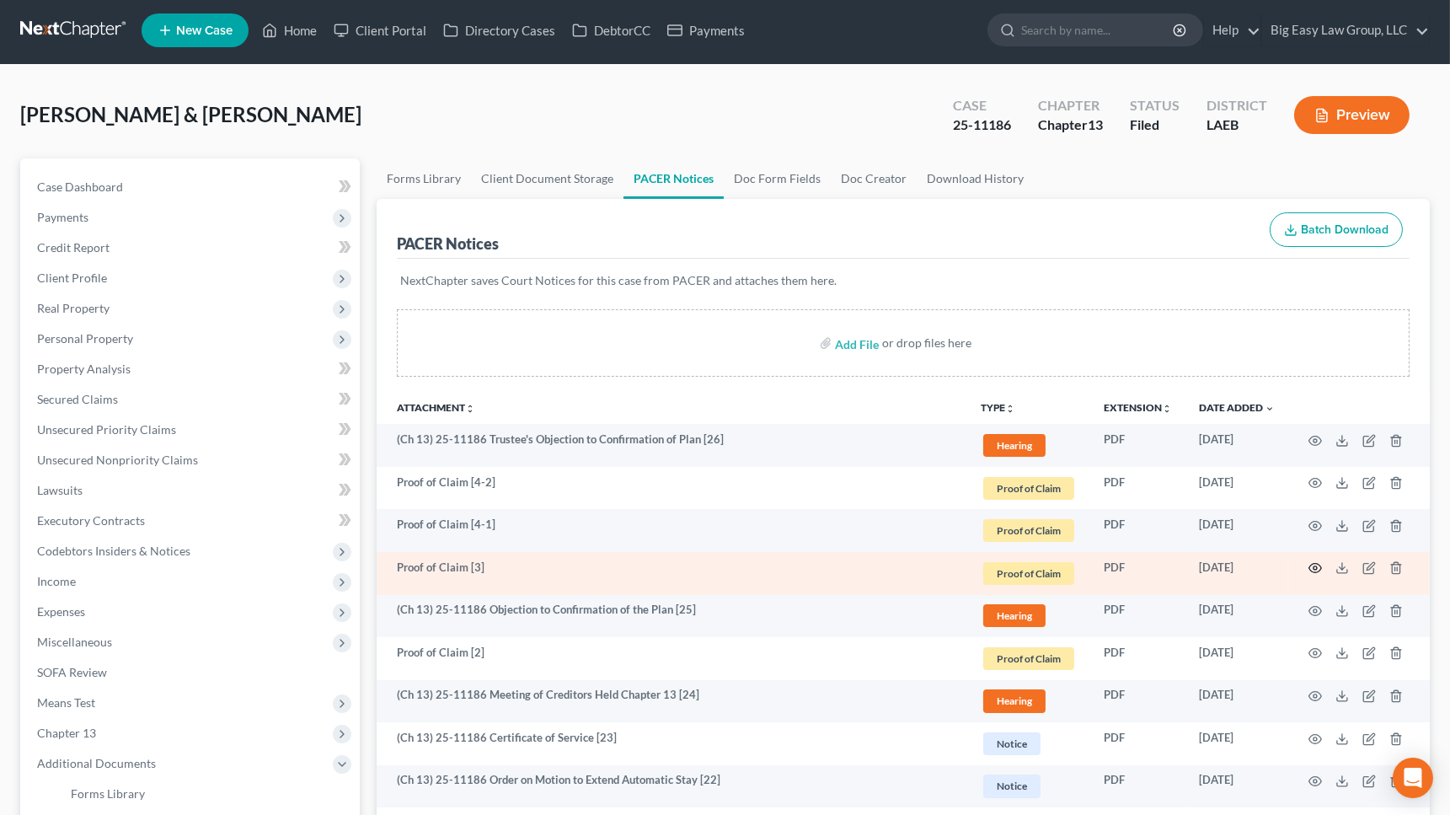
click at [1171, 564] on icon "button" at bounding box center [1315, 568] width 13 height 9
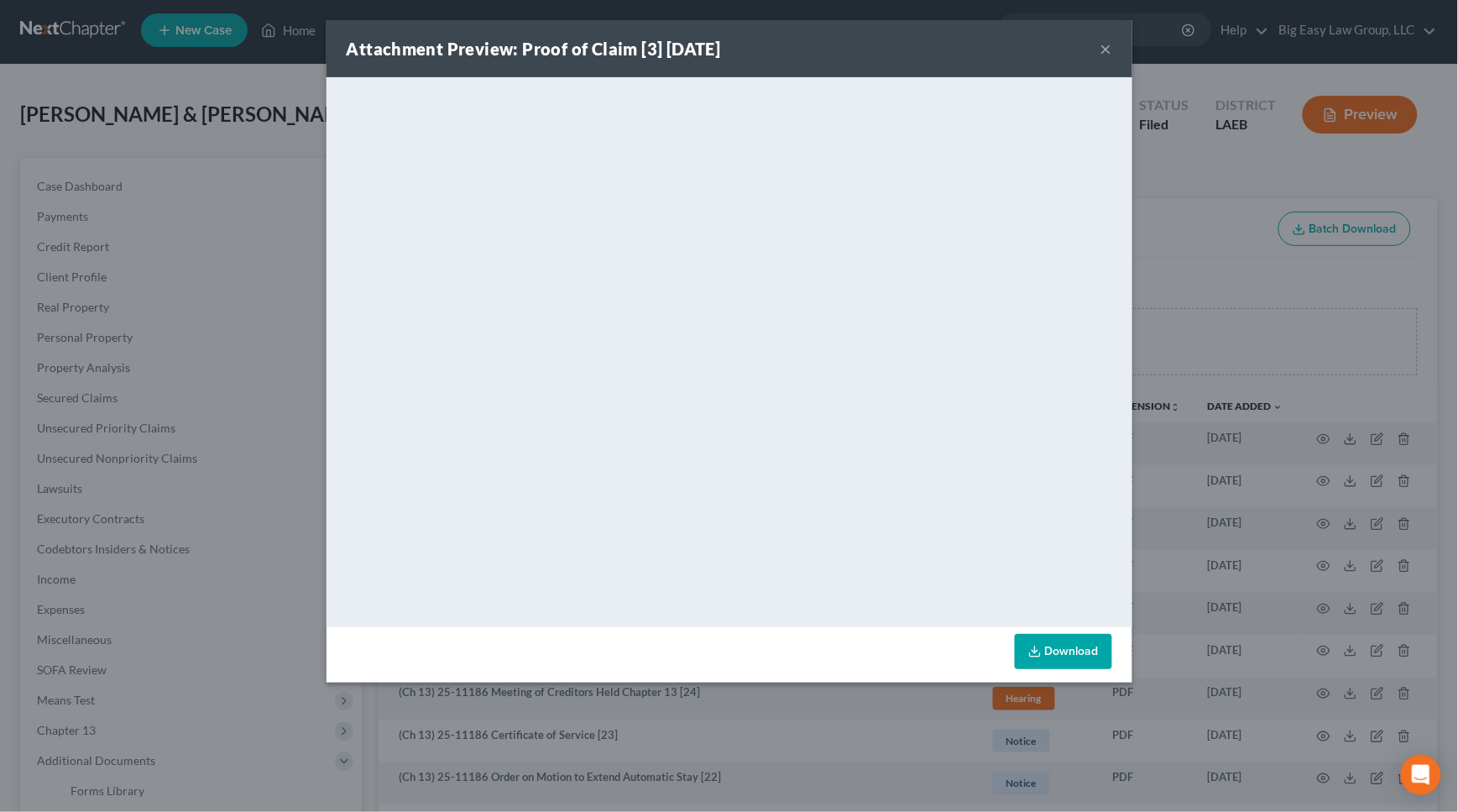
drag, startPoint x: 1096, startPoint y: 72, endPoint x: 1110, endPoint y: 46, distance: 29.5
click at [1104, 62] on div "Attachment Preview: Proof of Claim [3] 08/07/2025 ×" at bounding box center [729, 48] width 806 height 57
click at [1116, 45] on div "Attachment Preview: Proof of Claim [3] 08/07/2025 ×" at bounding box center [729, 48] width 806 height 57
click at [1110, 46] on button "×" at bounding box center [1106, 49] width 12 height 20
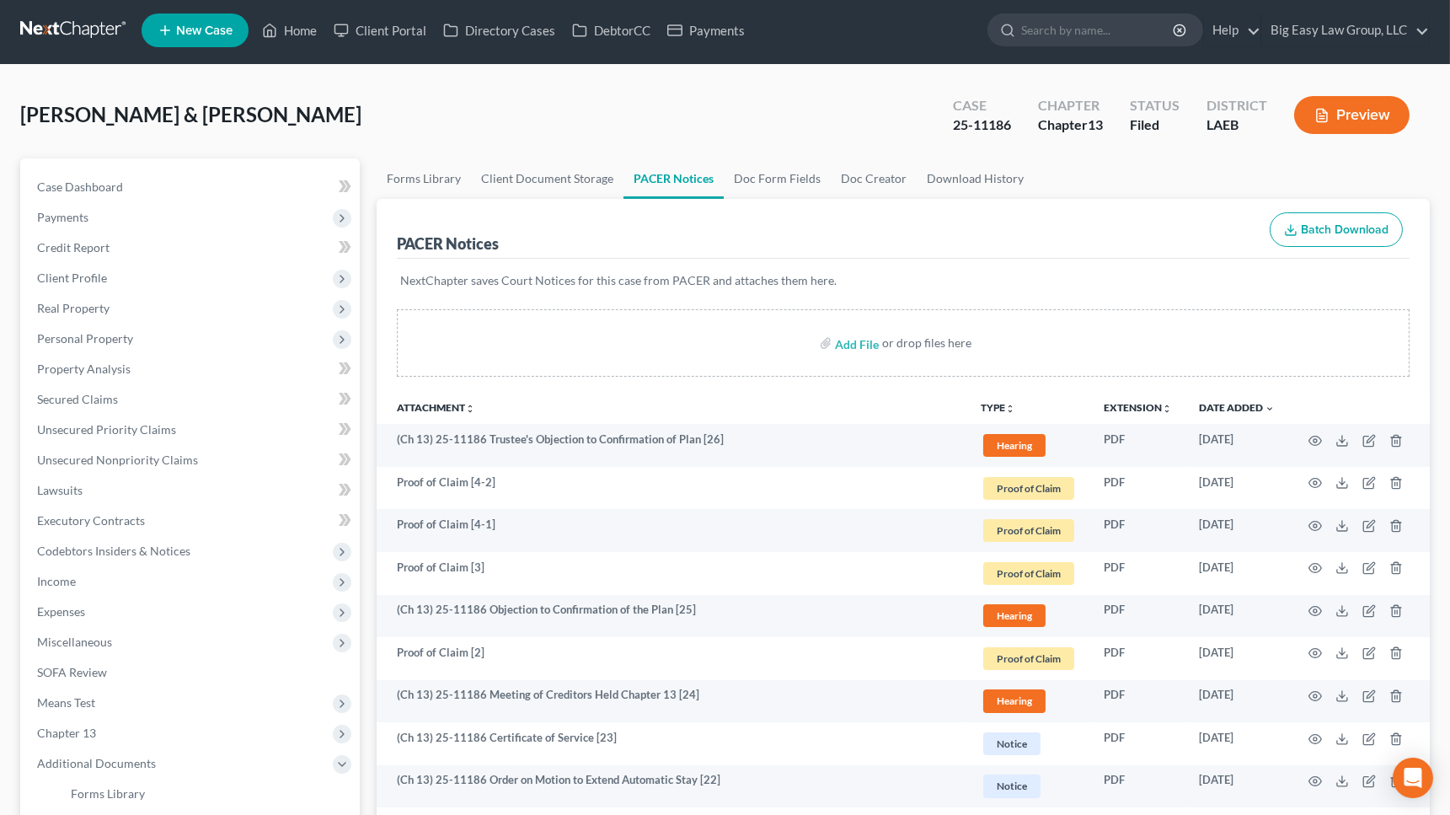
click at [78, 165] on div "Case Dashboard Payments Invoices Payments Payments Credit Report Client Profile…" at bounding box center [189, 581] width 339 height 846
drag, startPoint x: 82, startPoint y: 179, endPoint x: 485, endPoint y: 293, distance: 419.5
click at [82, 179] on span "Case Dashboard" at bounding box center [80, 186] width 86 height 14
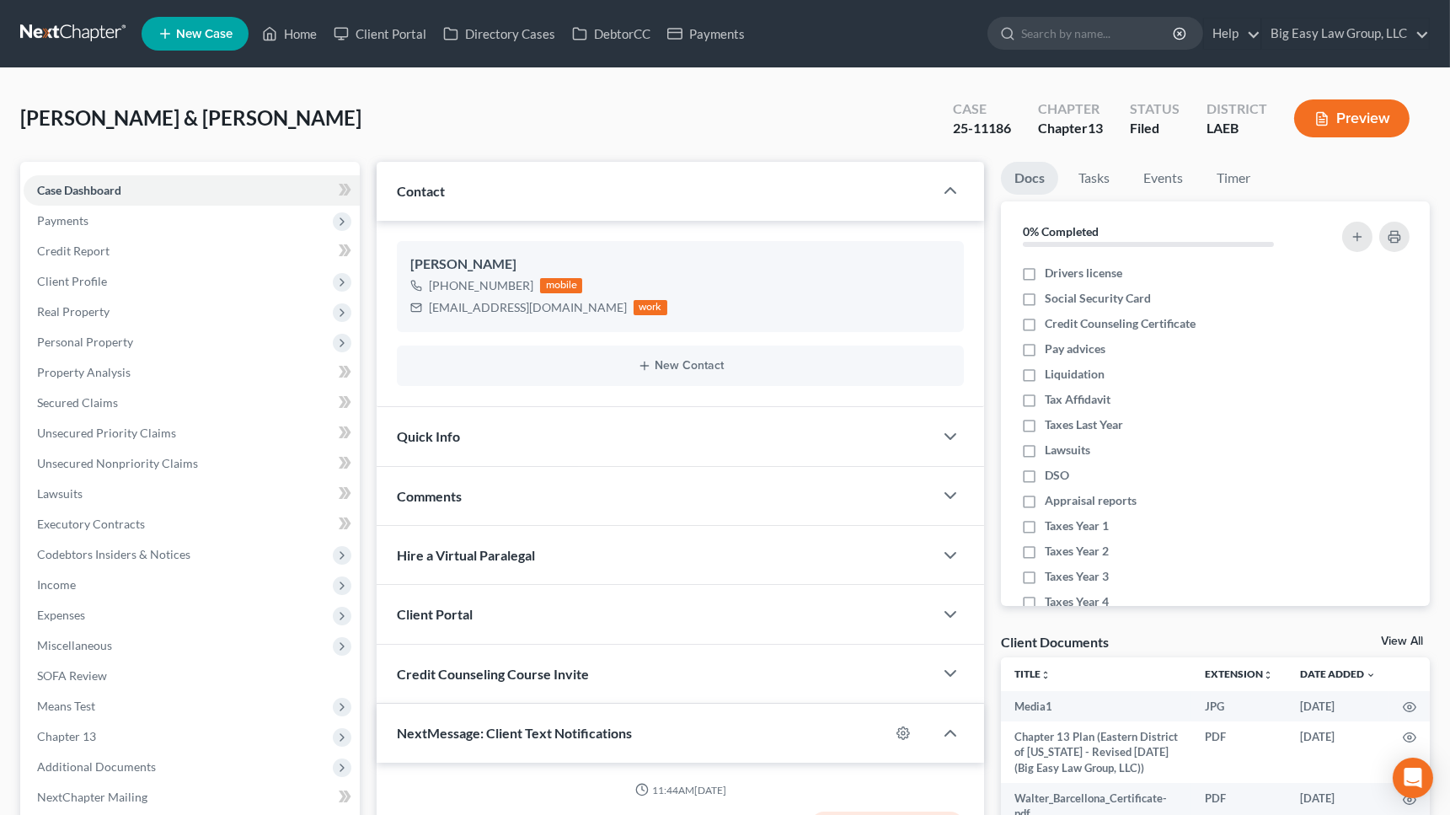
scroll to position [8998, 0]
click at [498, 484] on div "Comments" at bounding box center [655, 496] width 557 height 58
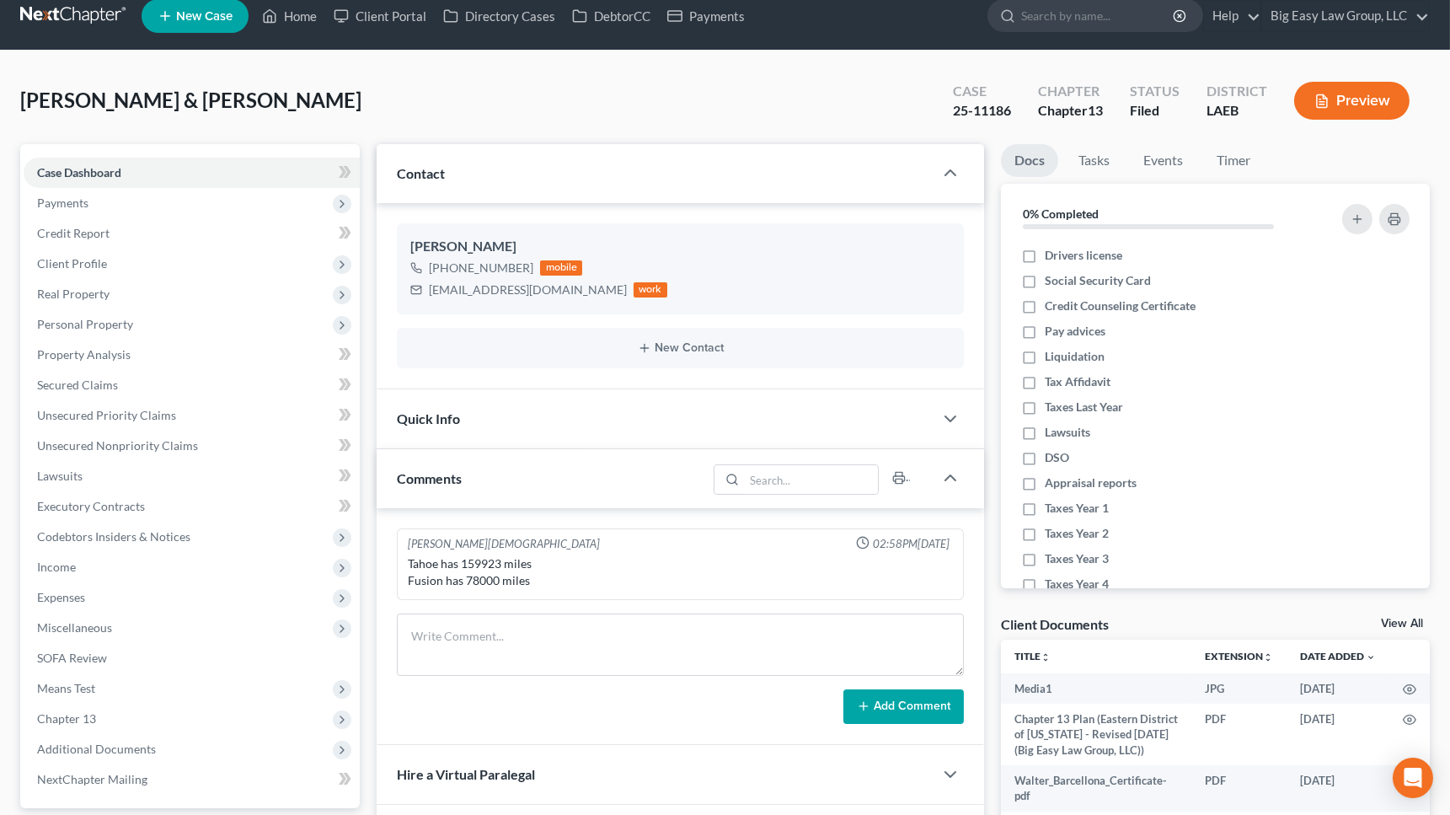
scroll to position [19, 0]
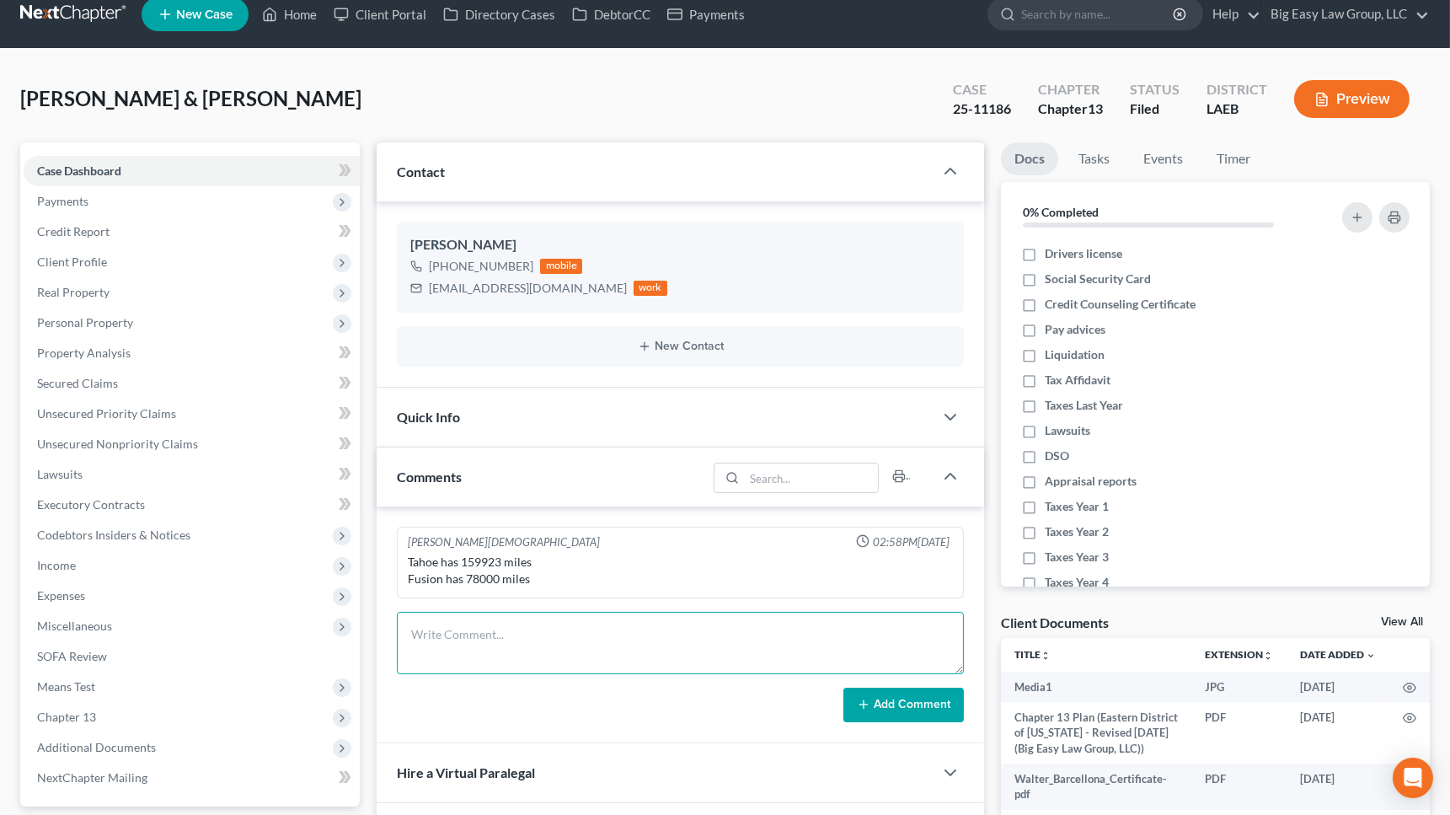
click at [550, 618] on textarea at bounding box center [680, 643] width 567 height 62
drag, startPoint x: 603, startPoint y: 632, endPoint x: 622, endPoint y: 634, distance: 18.7
click at [606, 632] on textarea "talked about escrow - concerns abotu escrow amount and fees" at bounding box center [680, 643] width 567 height 62
type textarea "talked about escrow - concerns about escrow amount and fees"
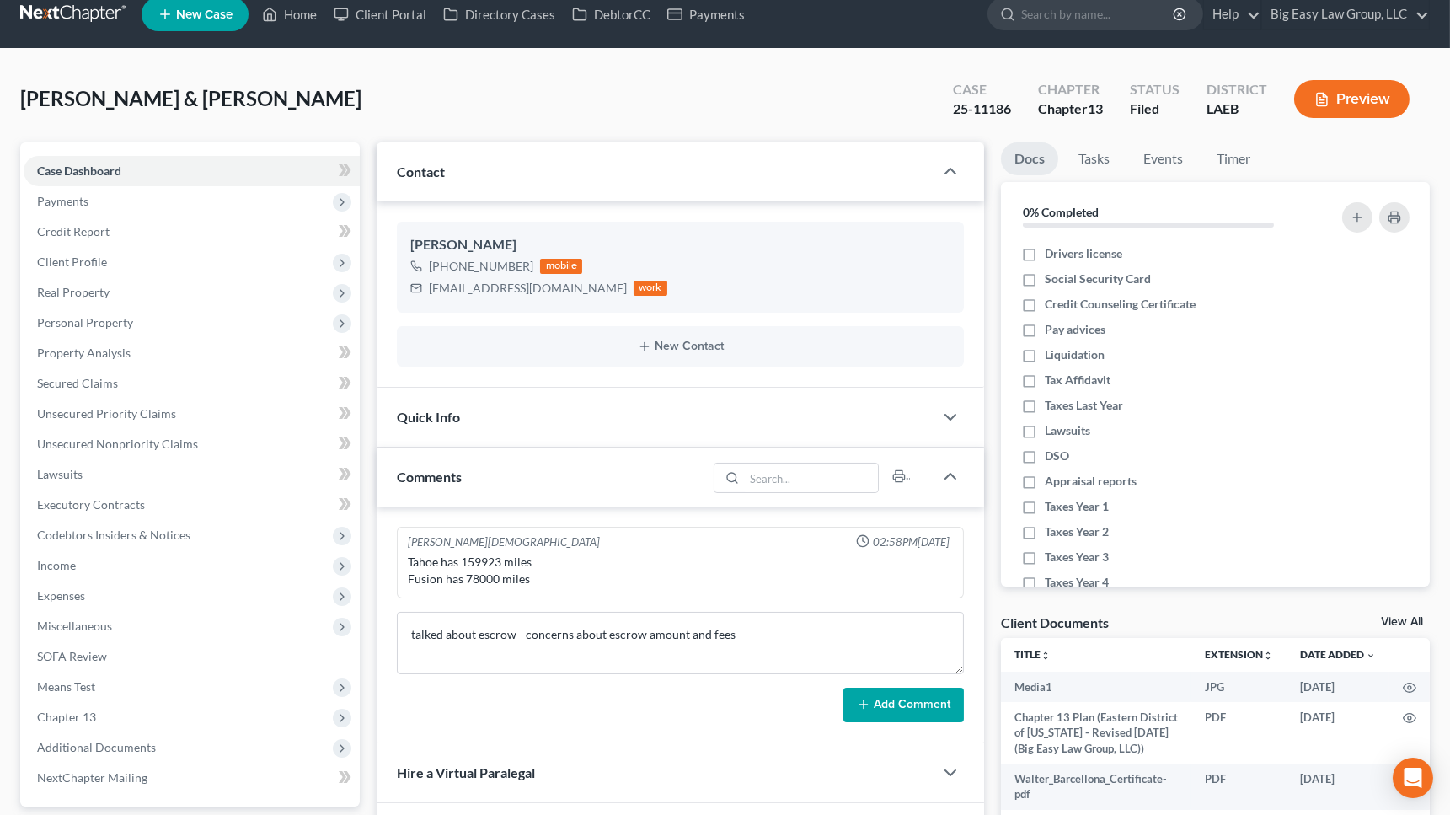
drag, startPoint x: 894, startPoint y: 706, endPoint x: 830, endPoint y: 45, distance: 664.4
click at [894, 705] on button "Add Comment" at bounding box center [903, 704] width 120 height 35
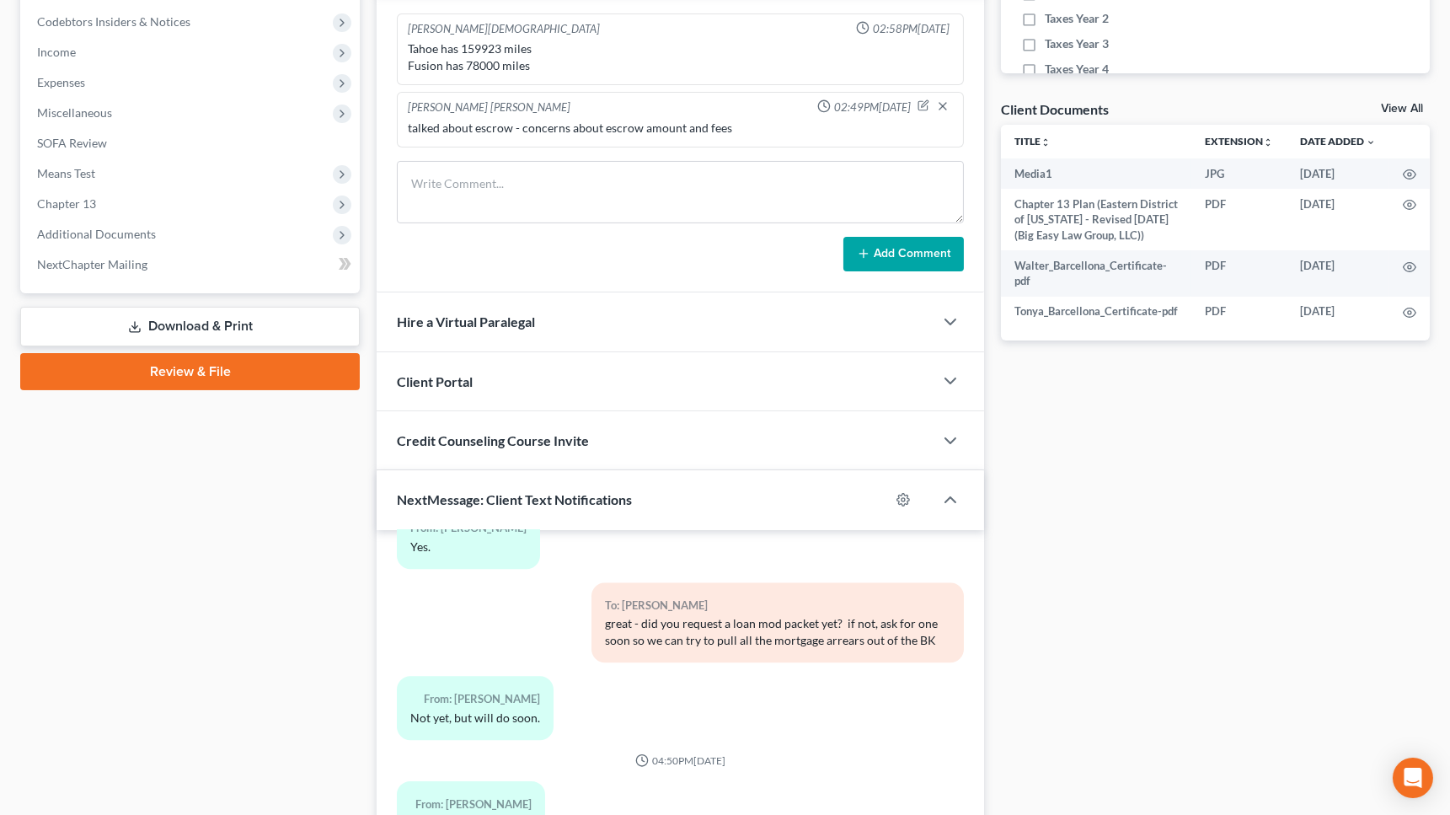
scroll to position [0, 0]
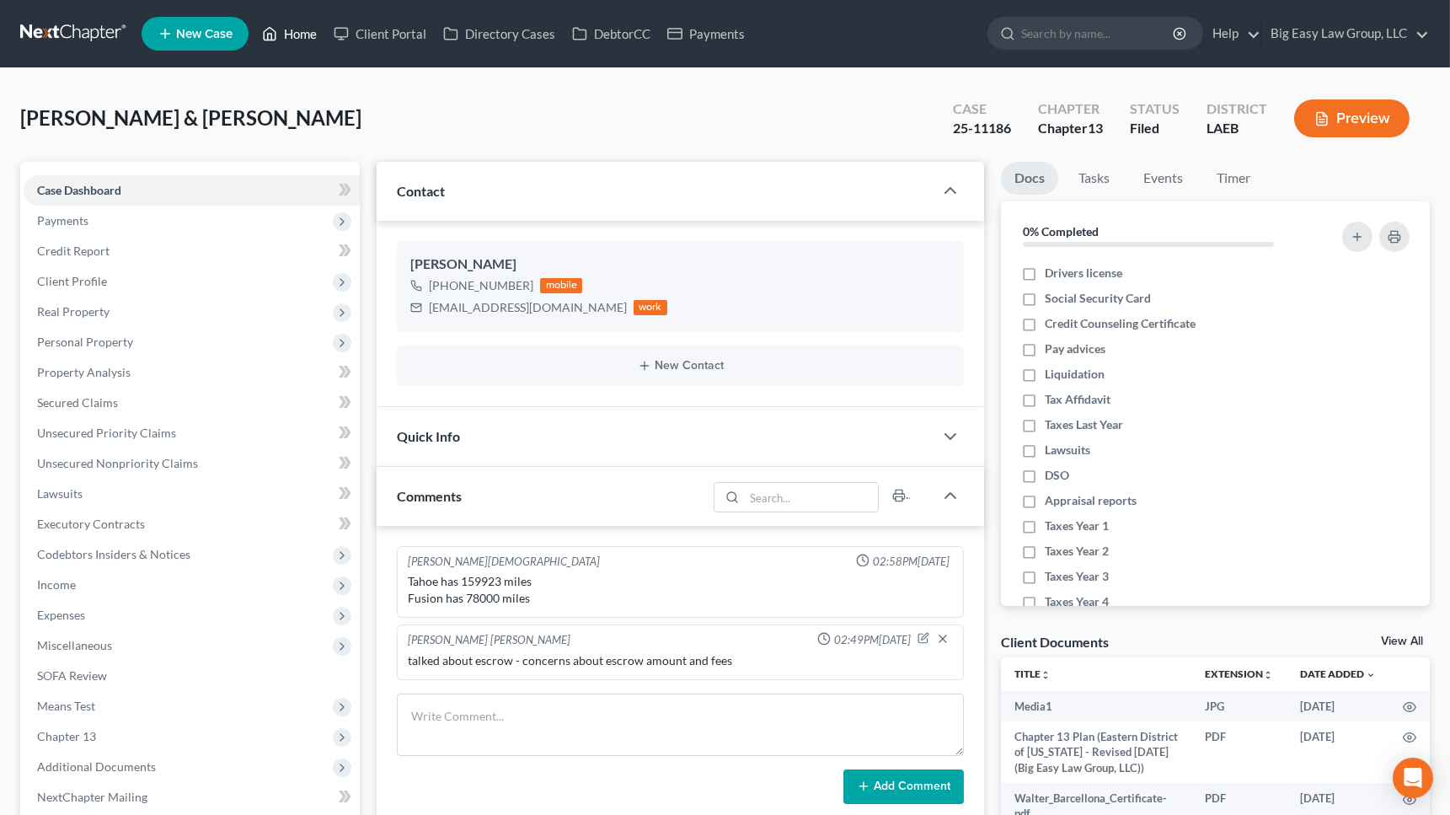
click at [285, 35] on link "Home" at bounding box center [290, 34] width 72 height 30
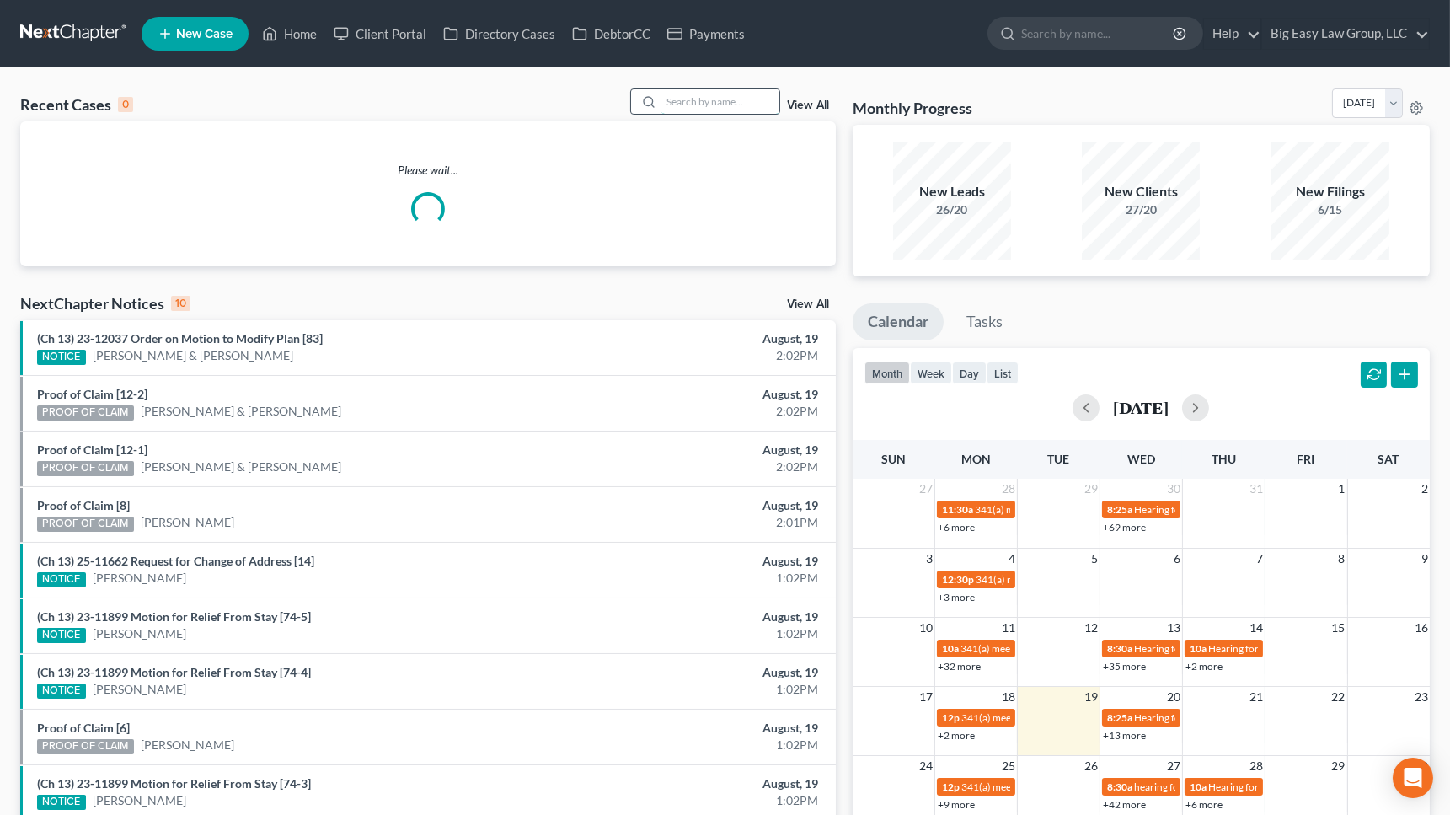
click at [684, 96] on input "search" at bounding box center [720, 101] width 118 height 24
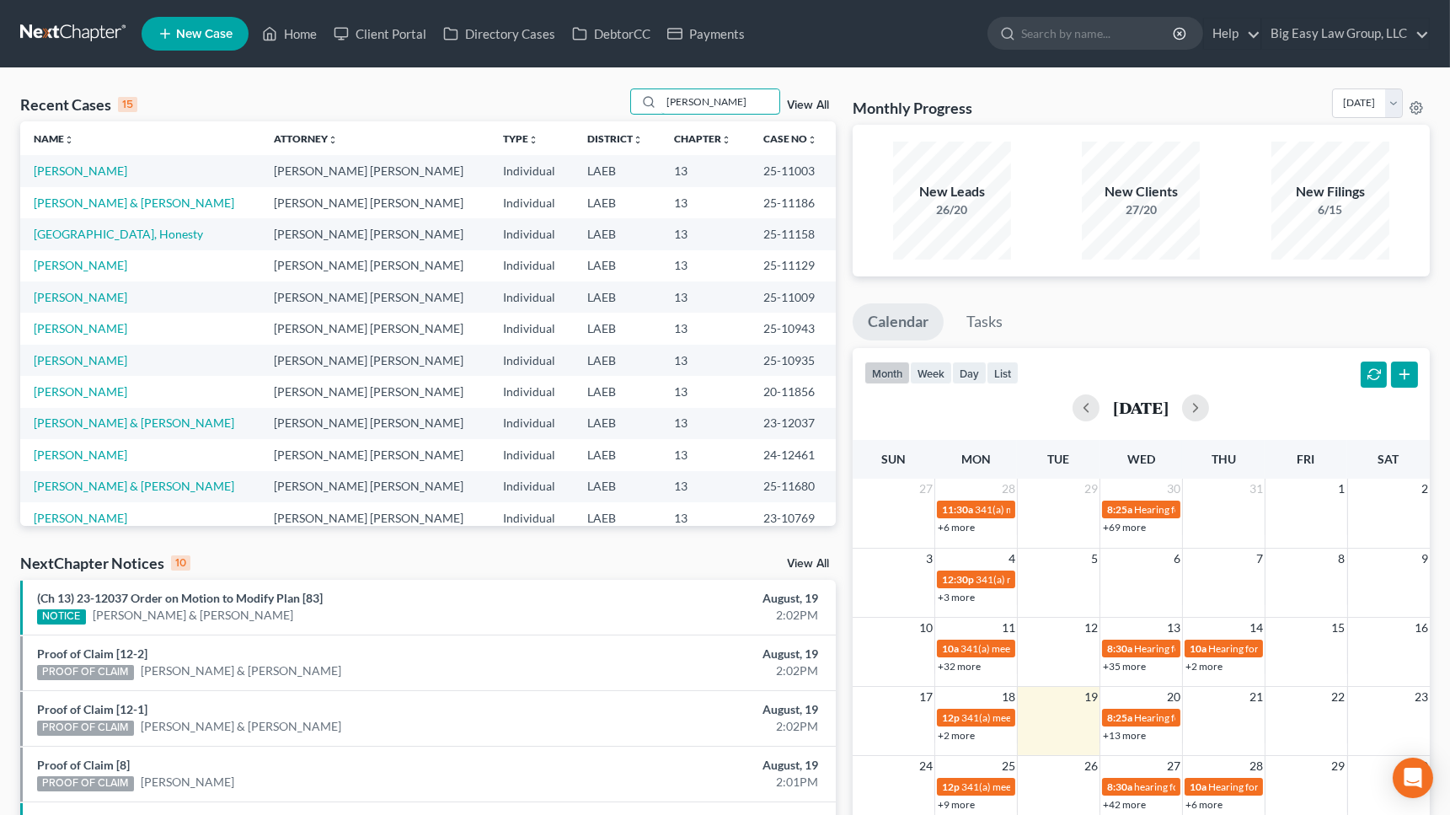
type input "hudson"
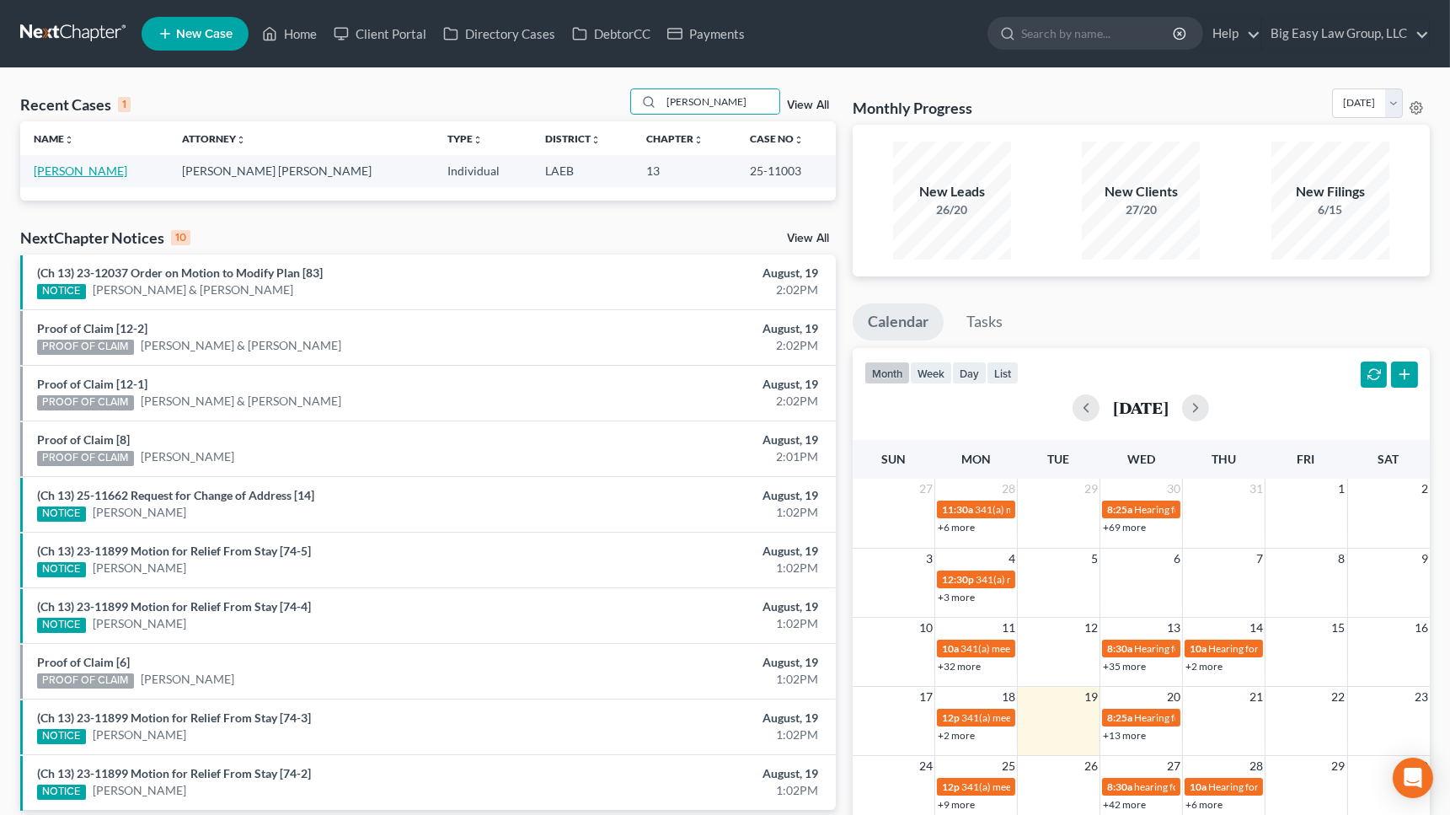
drag, startPoint x: 89, startPoint y: 168, endPoint x: 56, endPoint y: 187, distance: 38.5
click at [89, 169] on link "[PERSON_NAME]" at bounding box center [81, 170] width 94 height 14
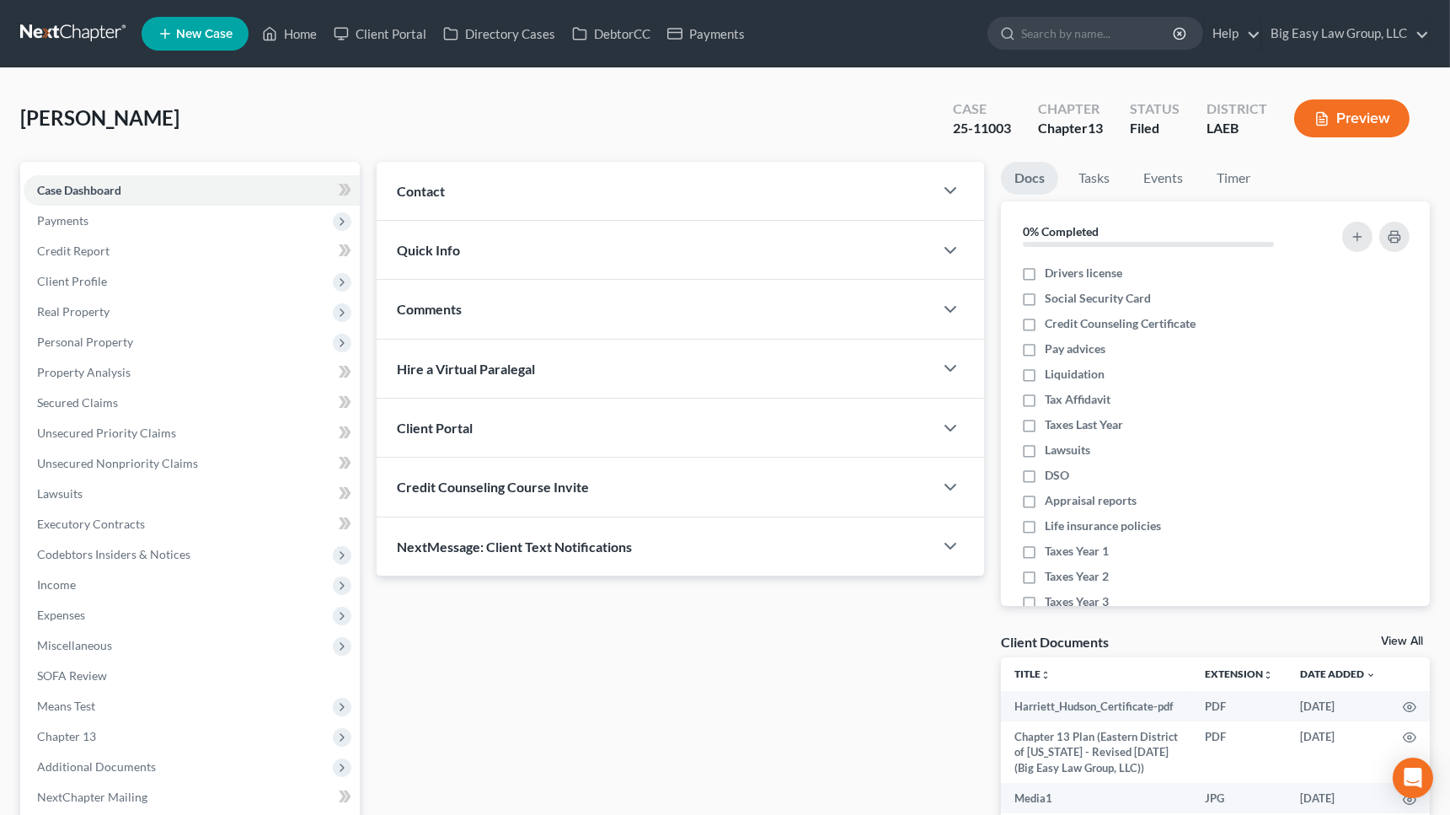
click at [446, 190] on div "Contact" at bounding box center [655, 191] width 557 height 58
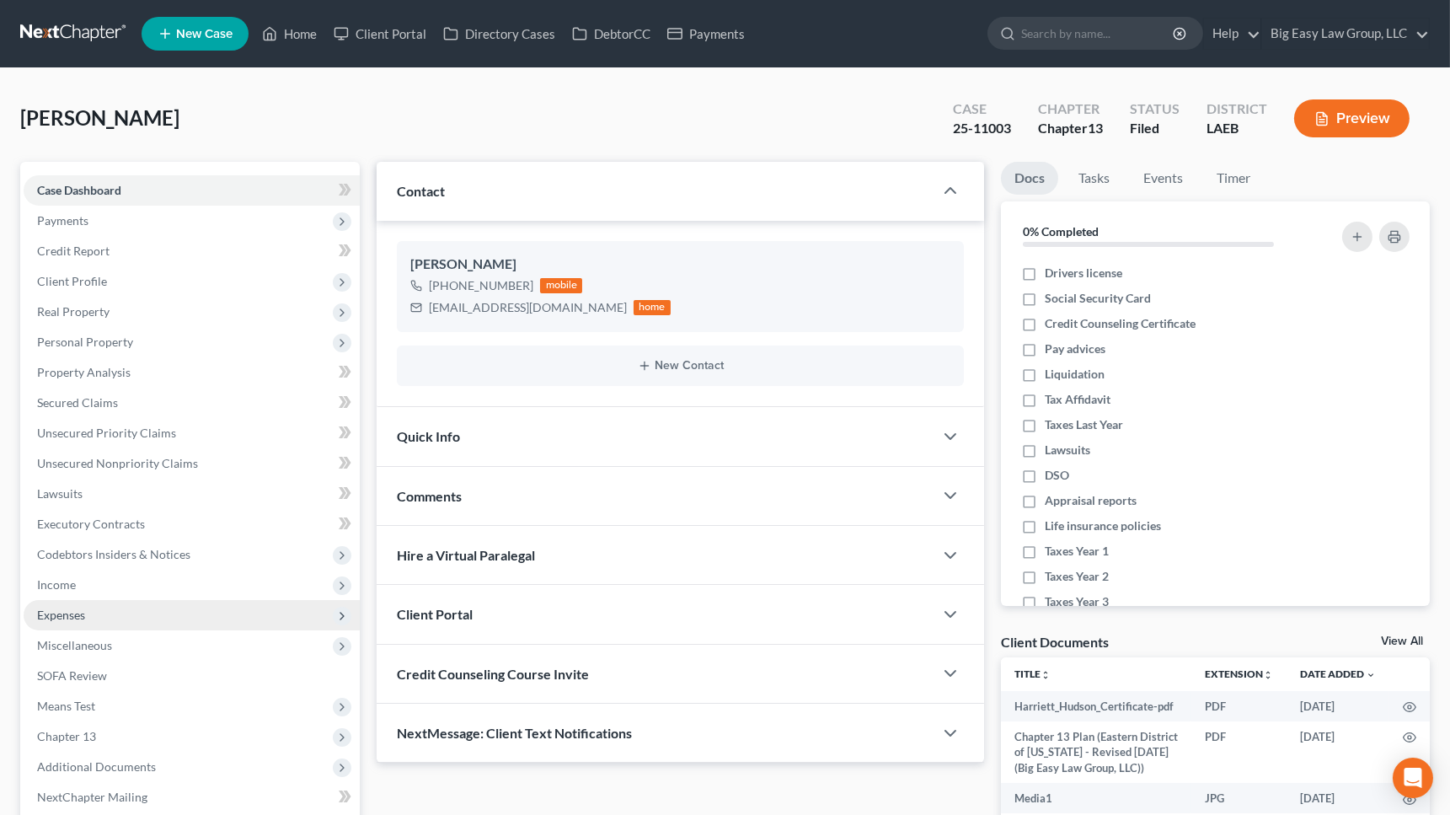
drag, startPoint x: 163, startPoint y: 609, endPoint x: 160, endPoint y: 621, distance: 12.1
click at [163, 608] on span "Expenses" at bounding box center [192, 615] width 336 height 30
drag, startPoint x: 160, startPoint y: 639, endPoint x: 672, endPoint y: 208, distance: 669.0
click at [161, 638] on link "Home" at bounding box center [208, 645] width 302 height 30
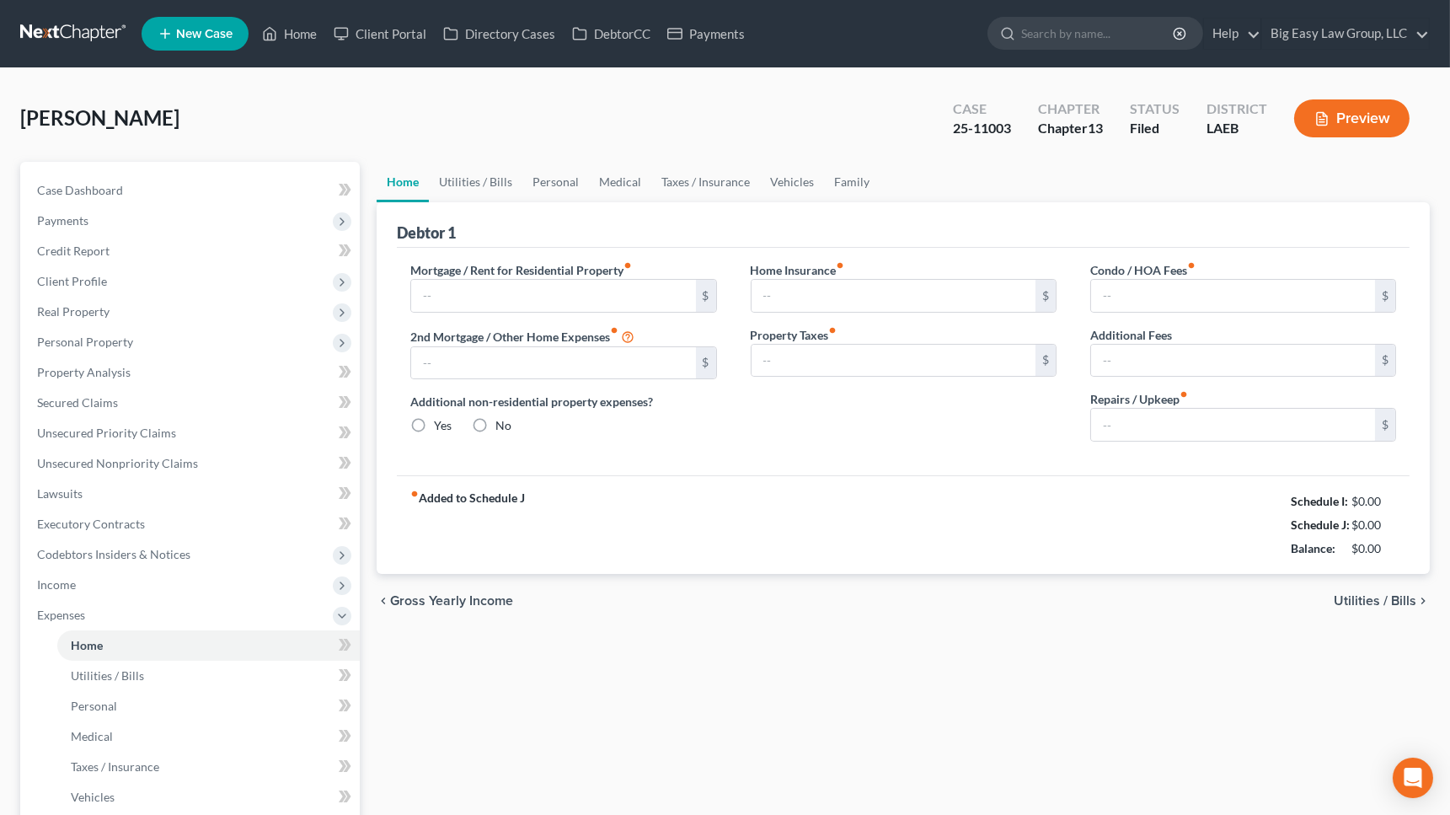
type input "2,471.00"
type input "1,161.00"
radio input "true"
type input "0.00"
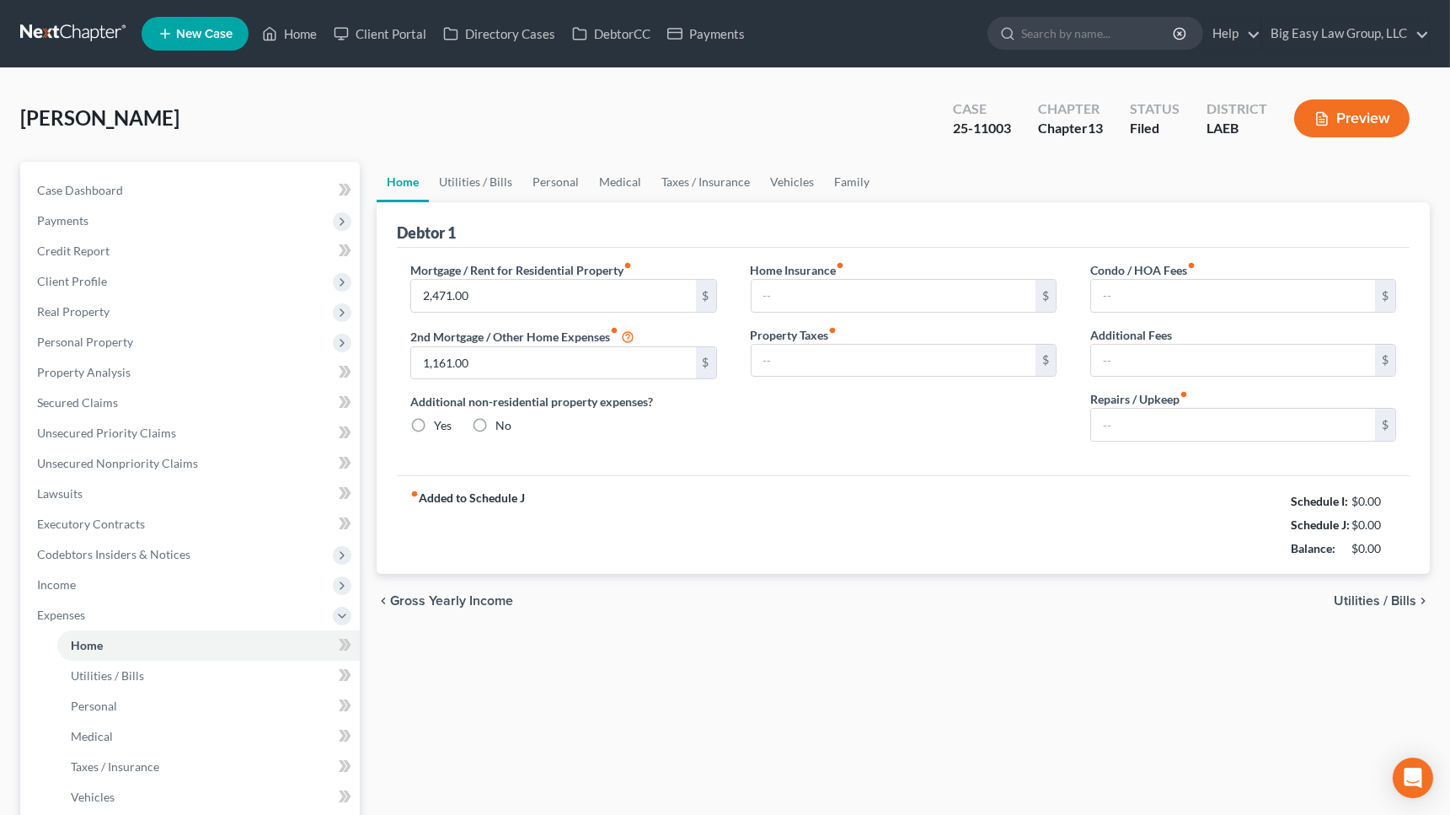
type input "0.00"
click at [294, 37] on link "Home" at bounding box center [290, 34] width 72 height 30
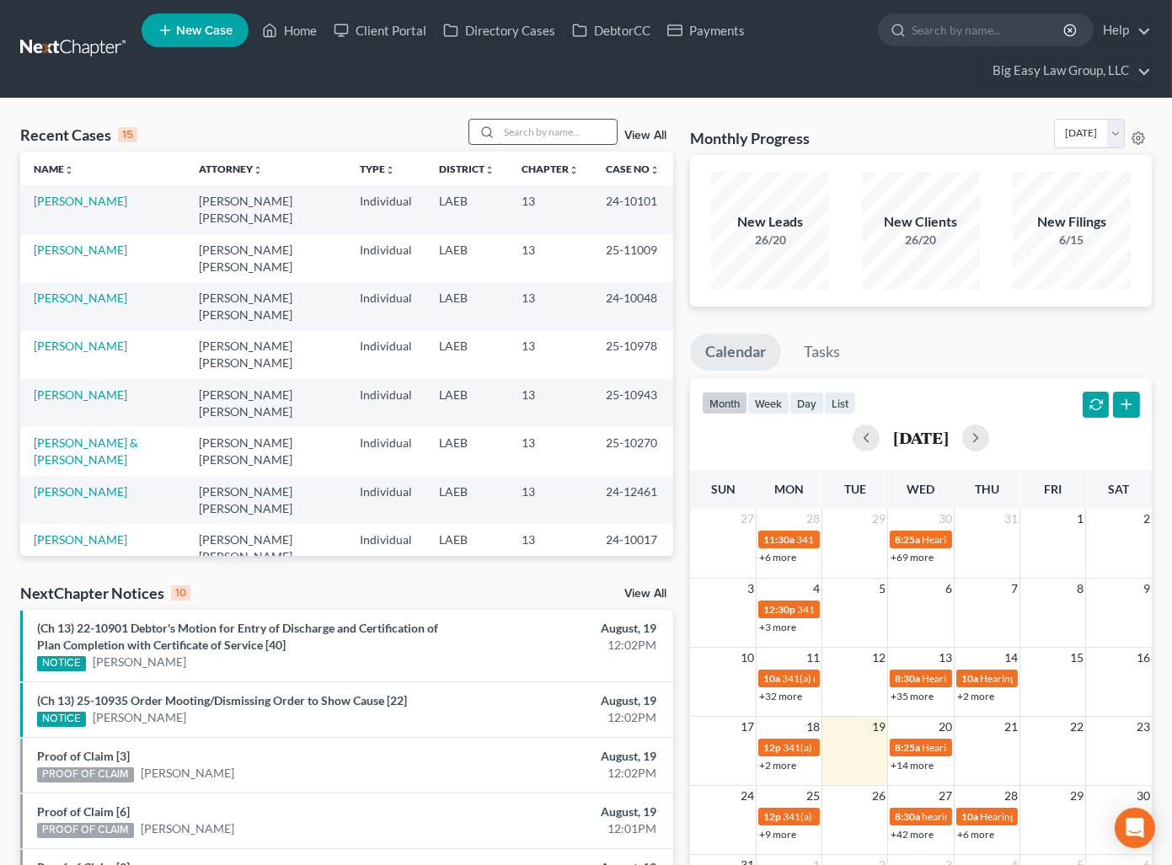
click at [505, 142] on input "search" at bounding box center [558, 132] width 118 height 24
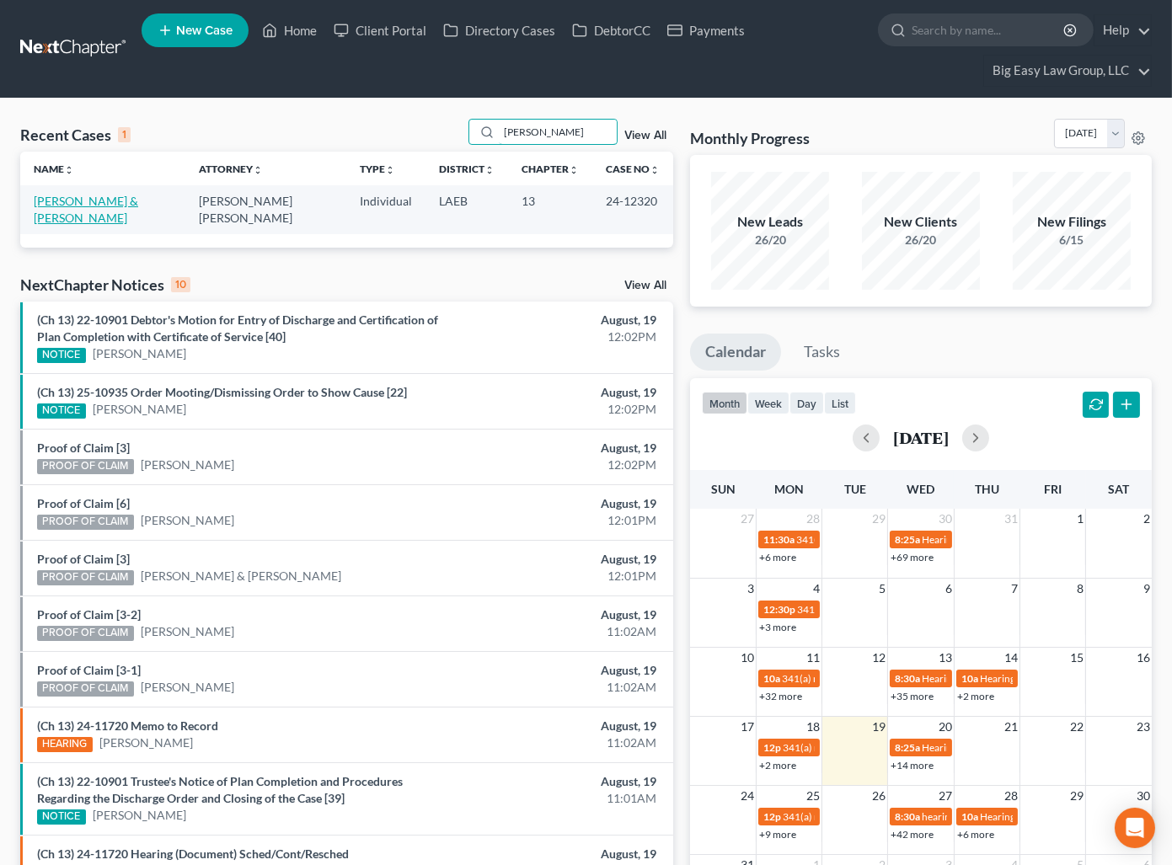
type input "[PERSON_NAME]"
click at [92, 204] on link "[PERSON_NAME] & [PERSON_NAME]" at bounding box center [86, 209] width 104 height 31
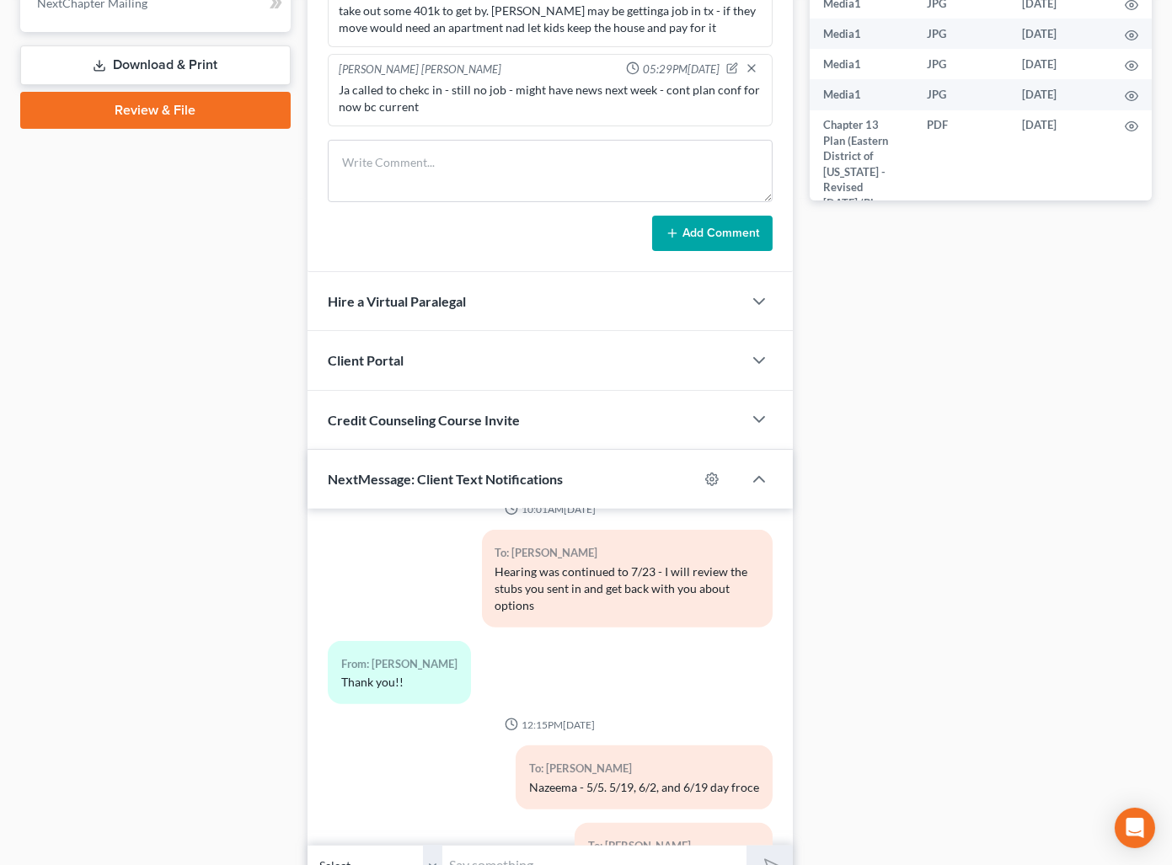
scroll to position [908, 0]
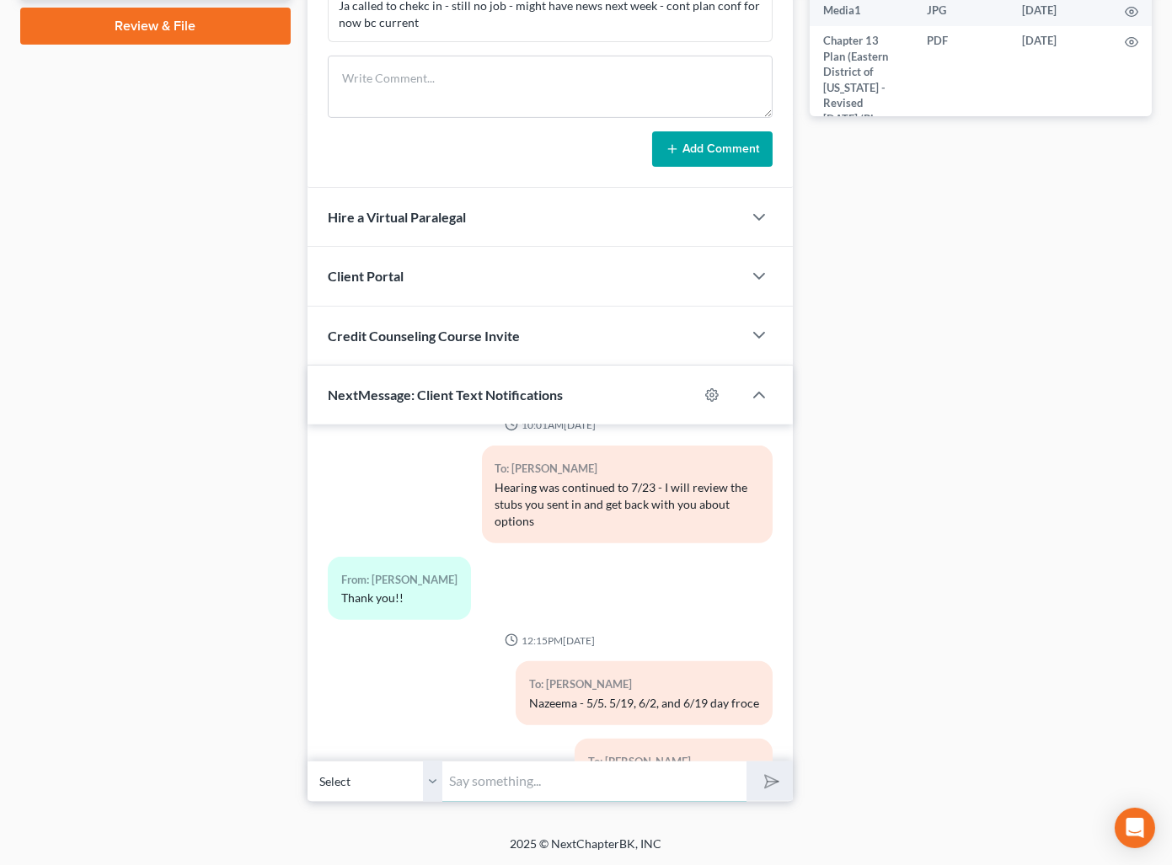
click at [607, 798] on input "text" at bounding box center [594, 781] width 304 height 41
type input "text me the name and address of business and her job title and date started"
click at [746, 762] on button "submit" at bounding box center [769, 782] width 46 height 40
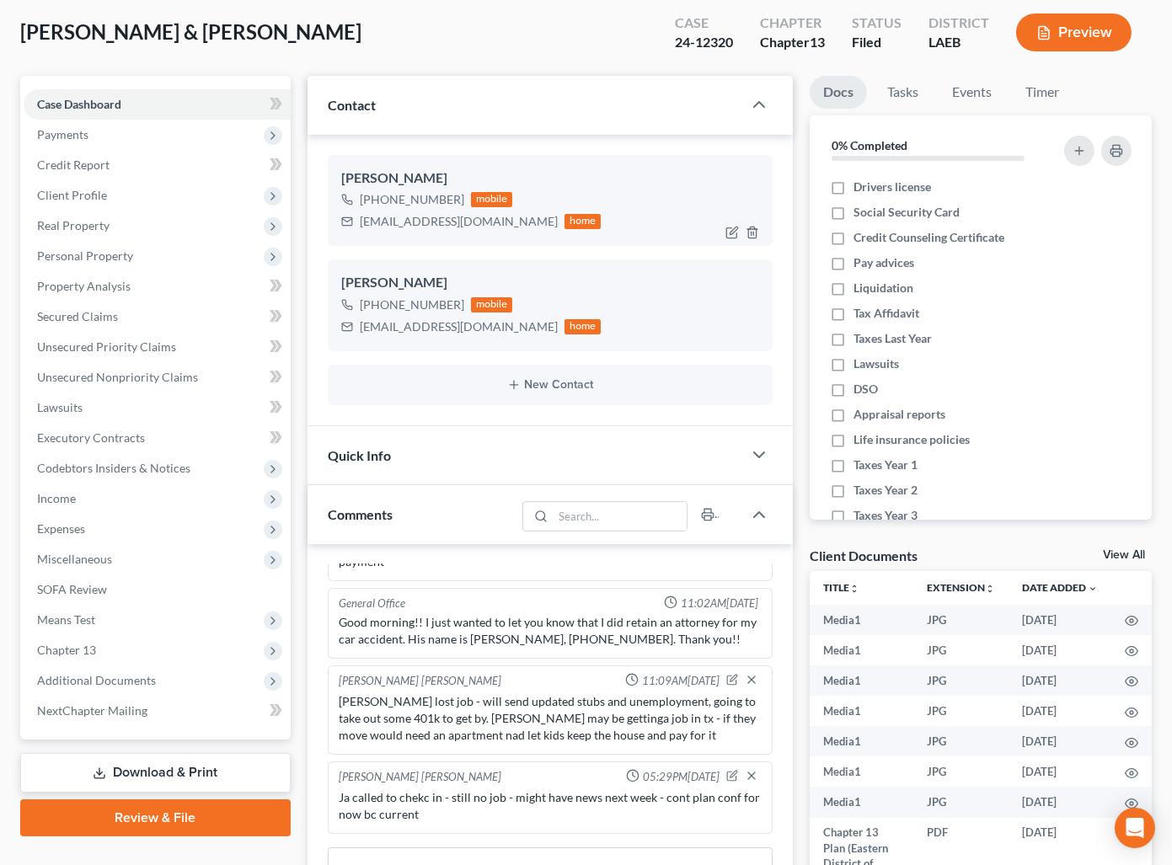
scroll to position [0, 0]
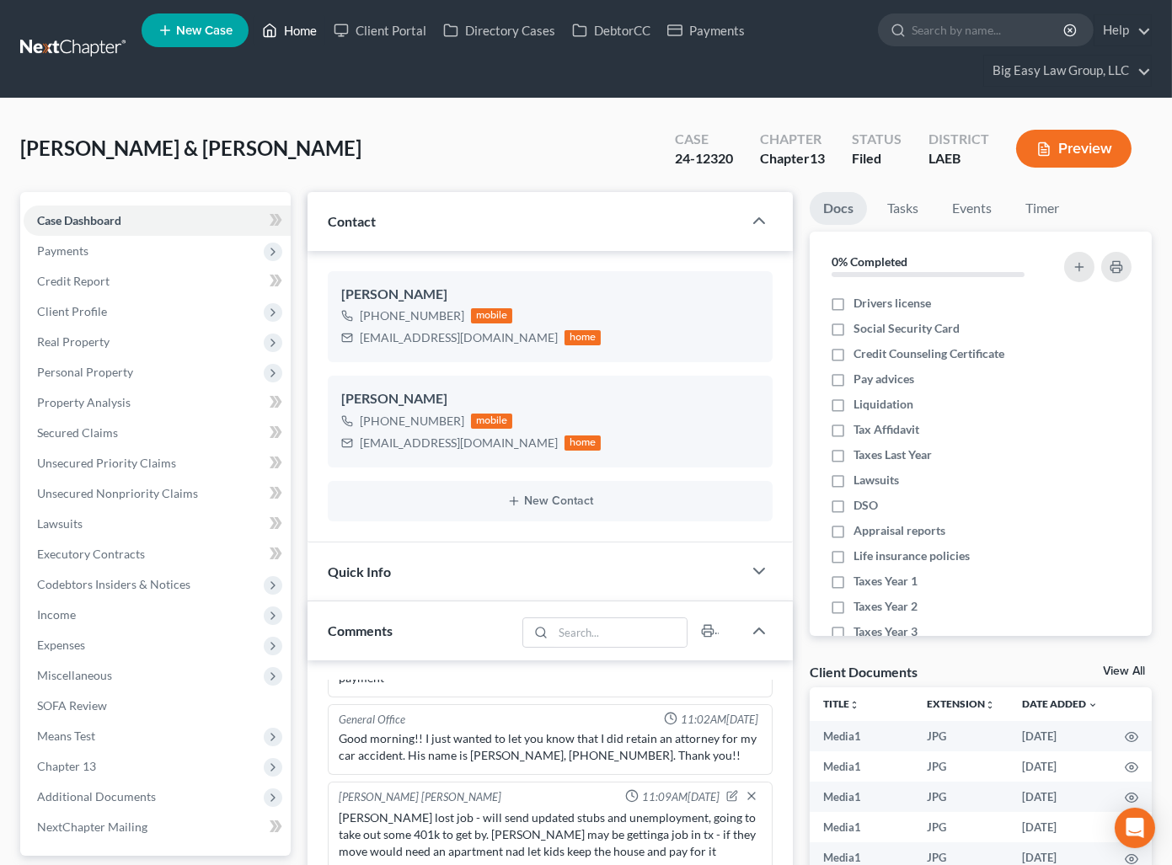
drag, startPoint x: 302, startPoint y: 27, endPoint x: 386, endPoint y: 46, distance: 85.6
click at [302, 28] on link "Home" at bounding box center [290, 30] width 72 height 30
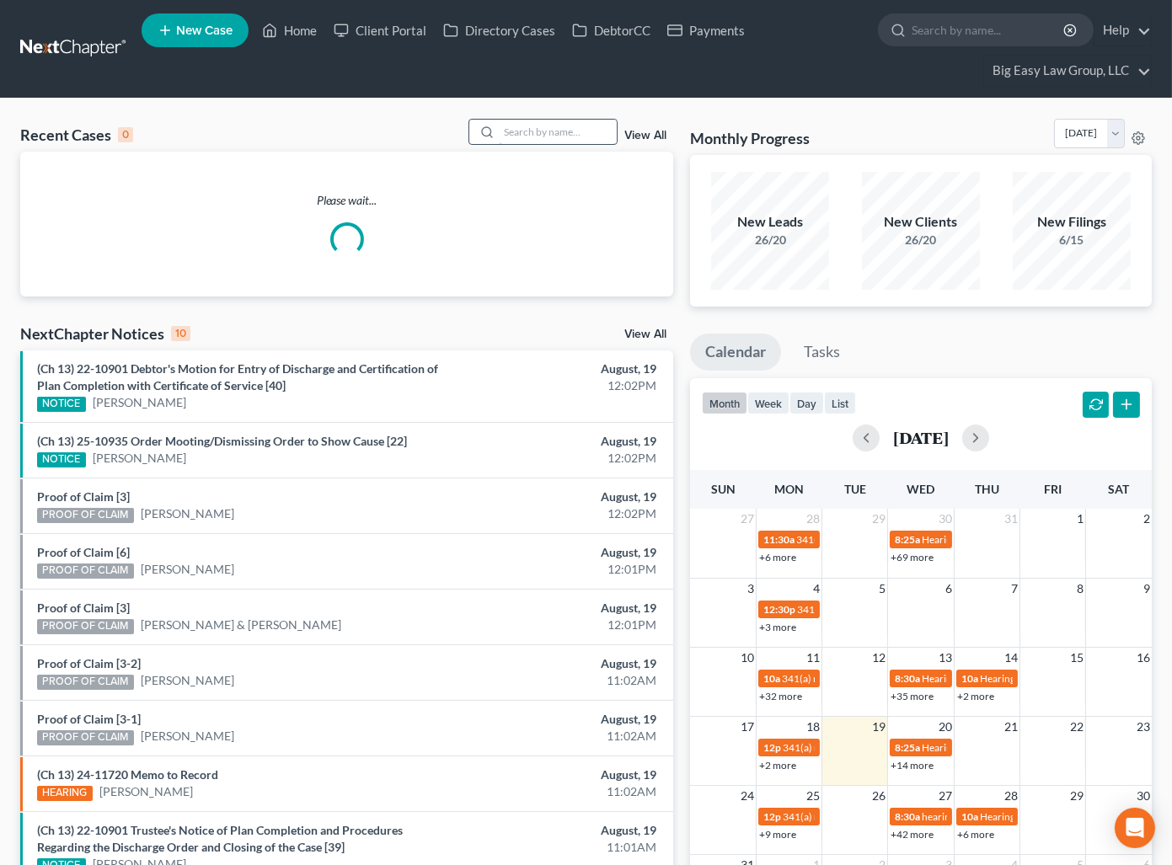
click at [583, 134] on input "search" at bounding box center [558, 132] width 118 height 24
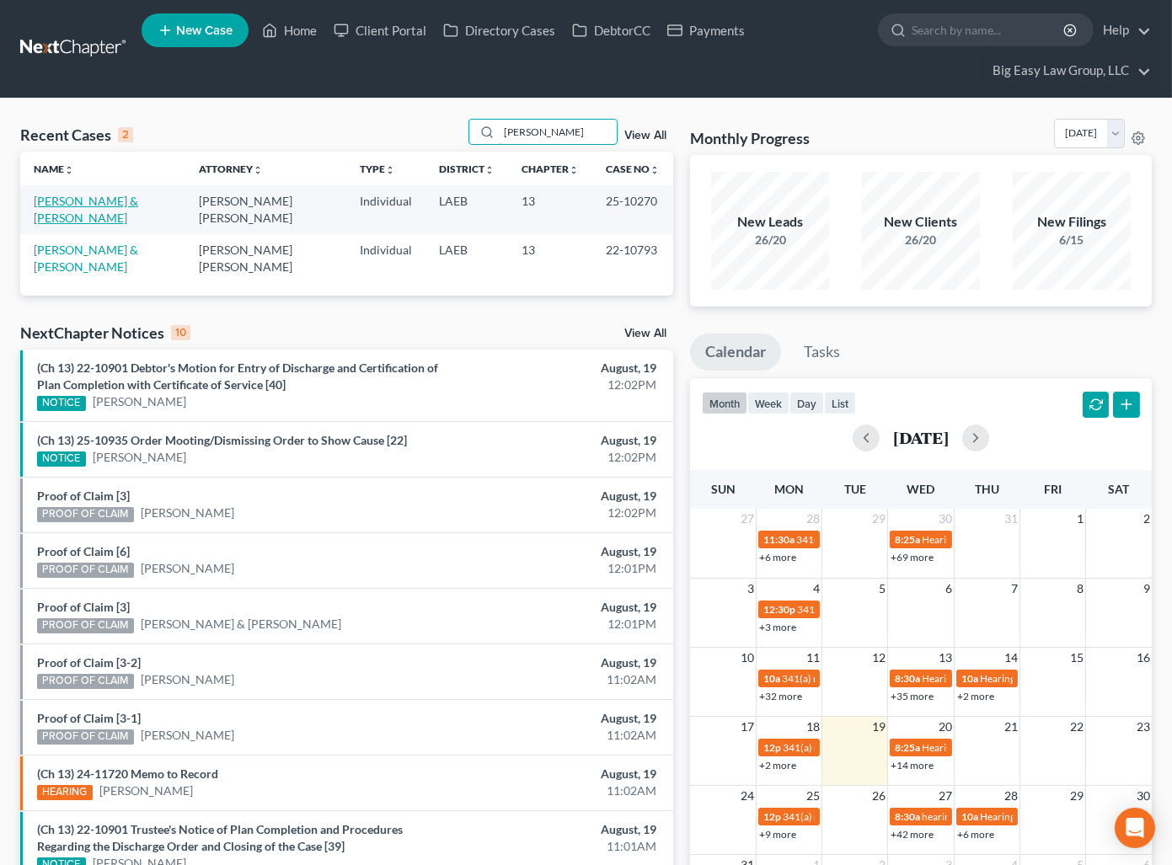
type input "[PERSON_NAME]"
click at [116, 206] on link "[PERSON_NAME] & [PERSON_NAME]" at bounding box center [86, 209] width 104 height 31
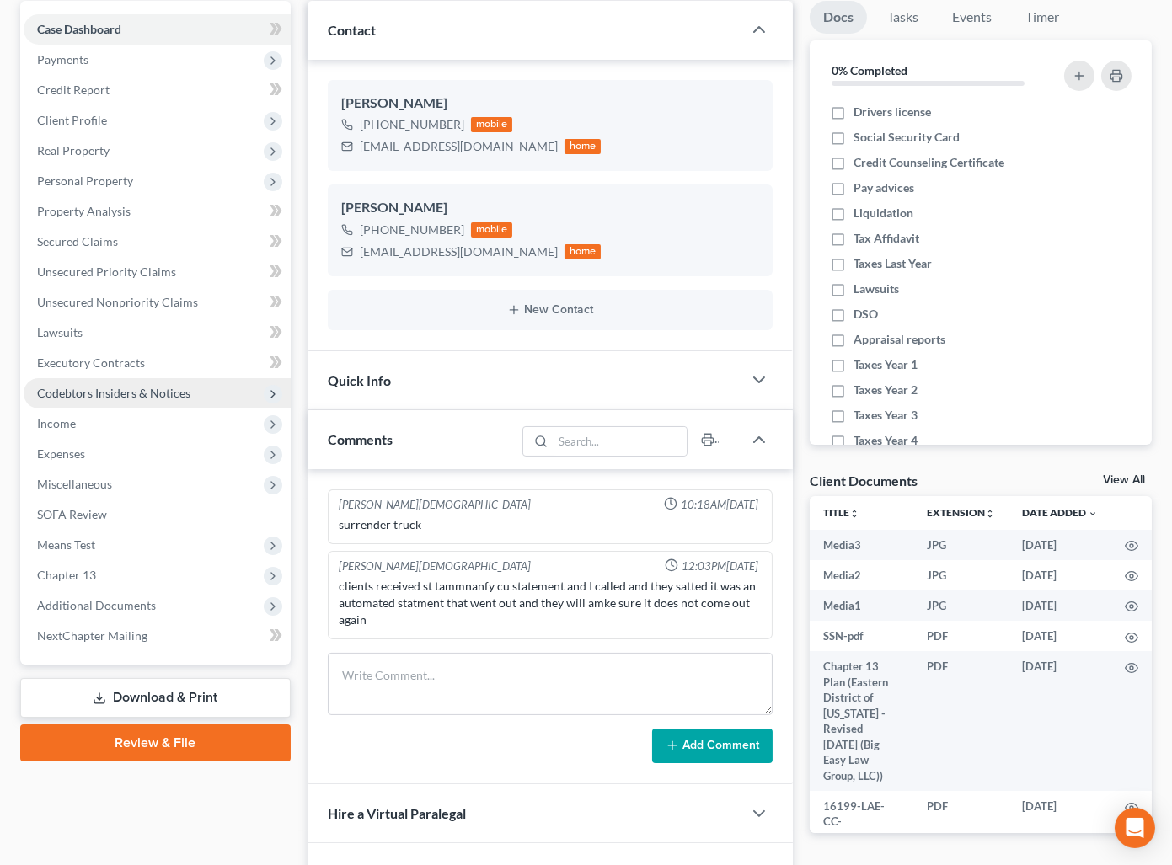
scroll to position [369, 0]
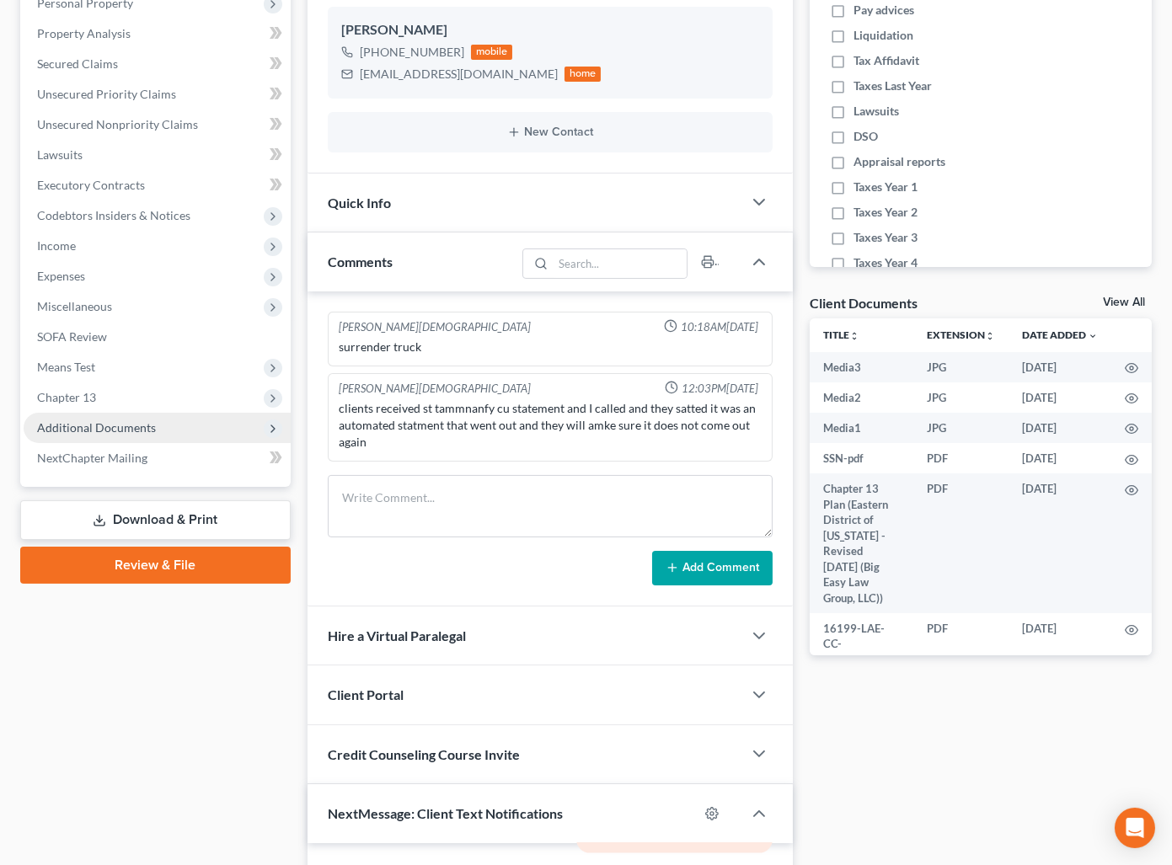
click at [130, 417] on span "Additional Documents" at bounding box center [157, 428] width 267 height 30
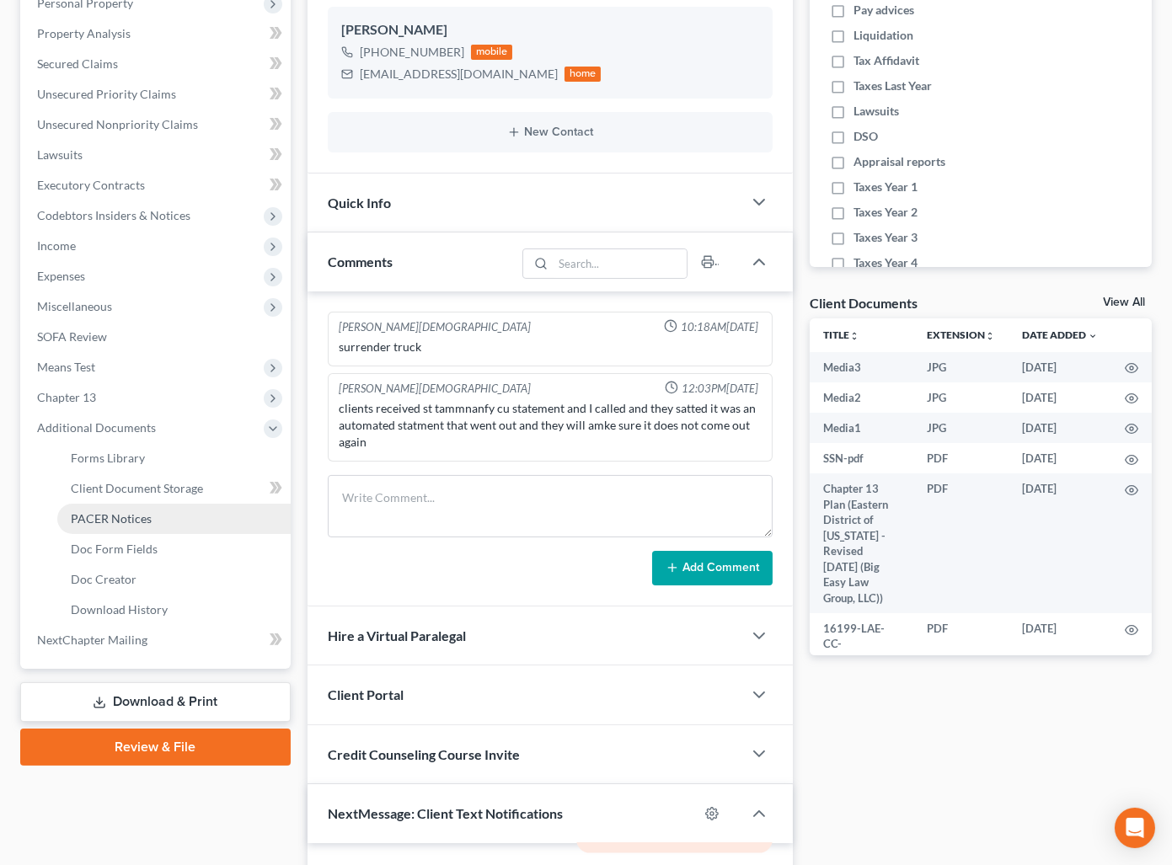
click at [167, 515] on link "PACER Notices" at bounding box center [173, 519] width 233 height 30
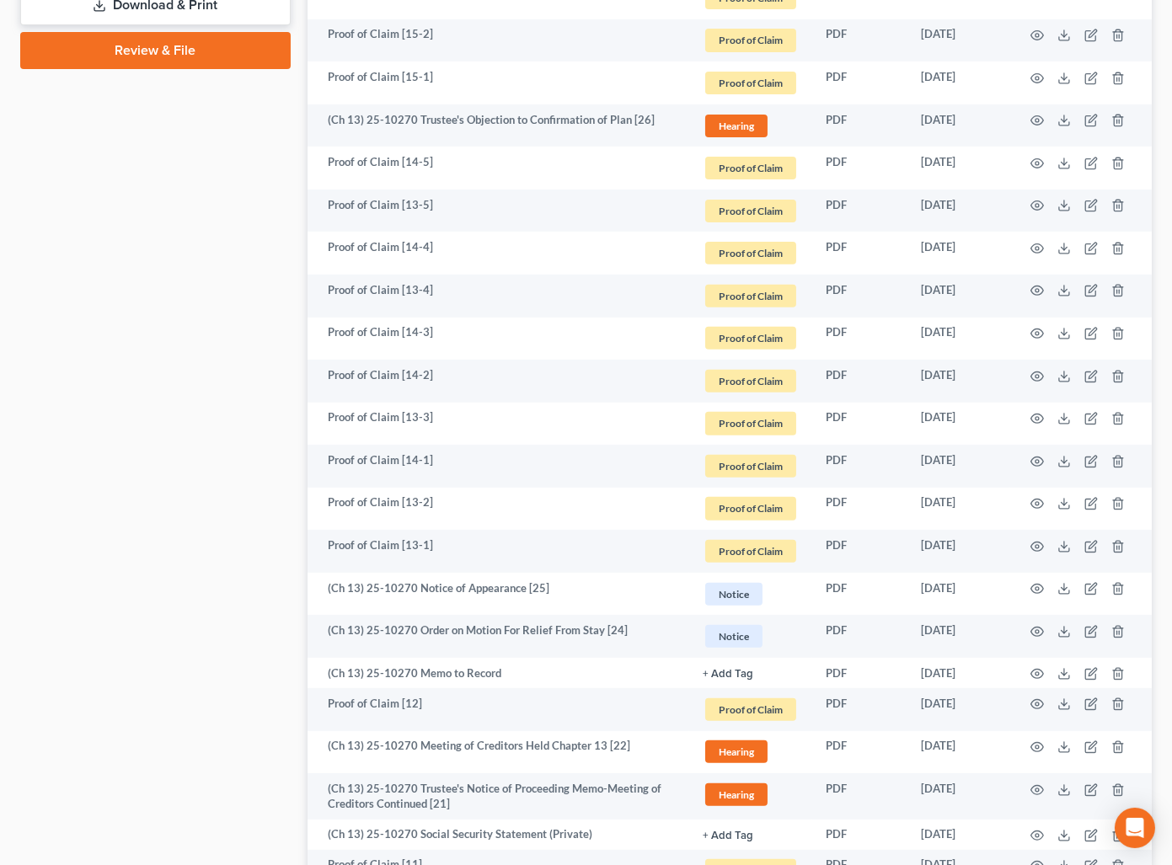
scroll to position [1685, 0]
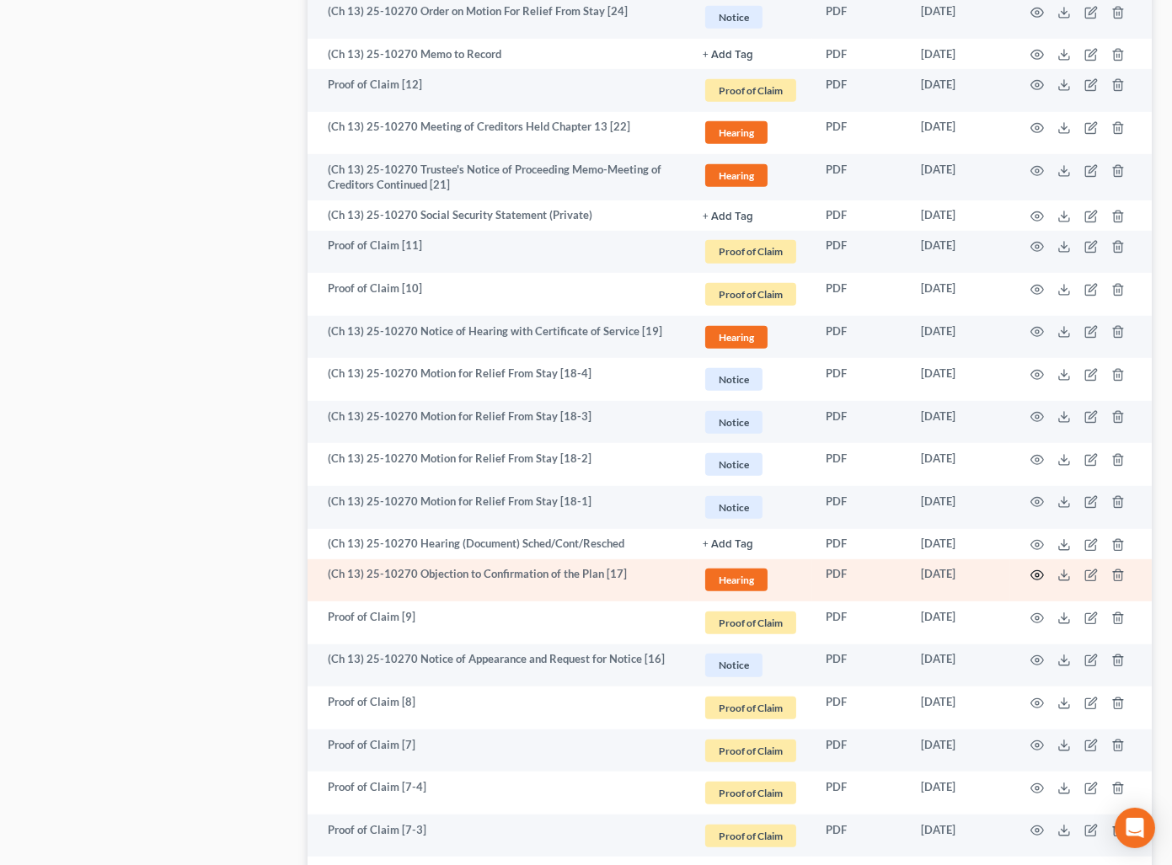
click at [1035, 574] on circle "button" at bounding box center [1036, 575] width 3 height 3
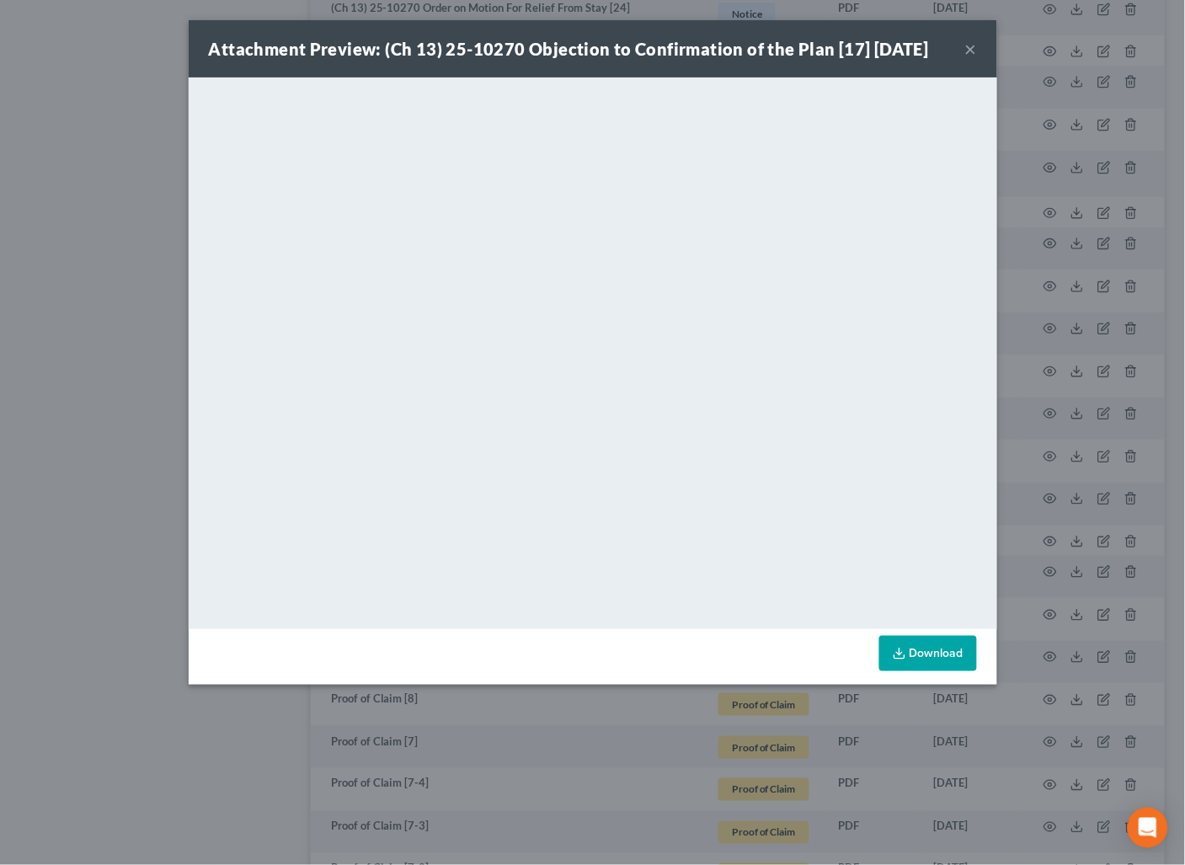
click at [970, 46] on button "×" at bounding box center [971, 49] width 12 height 20
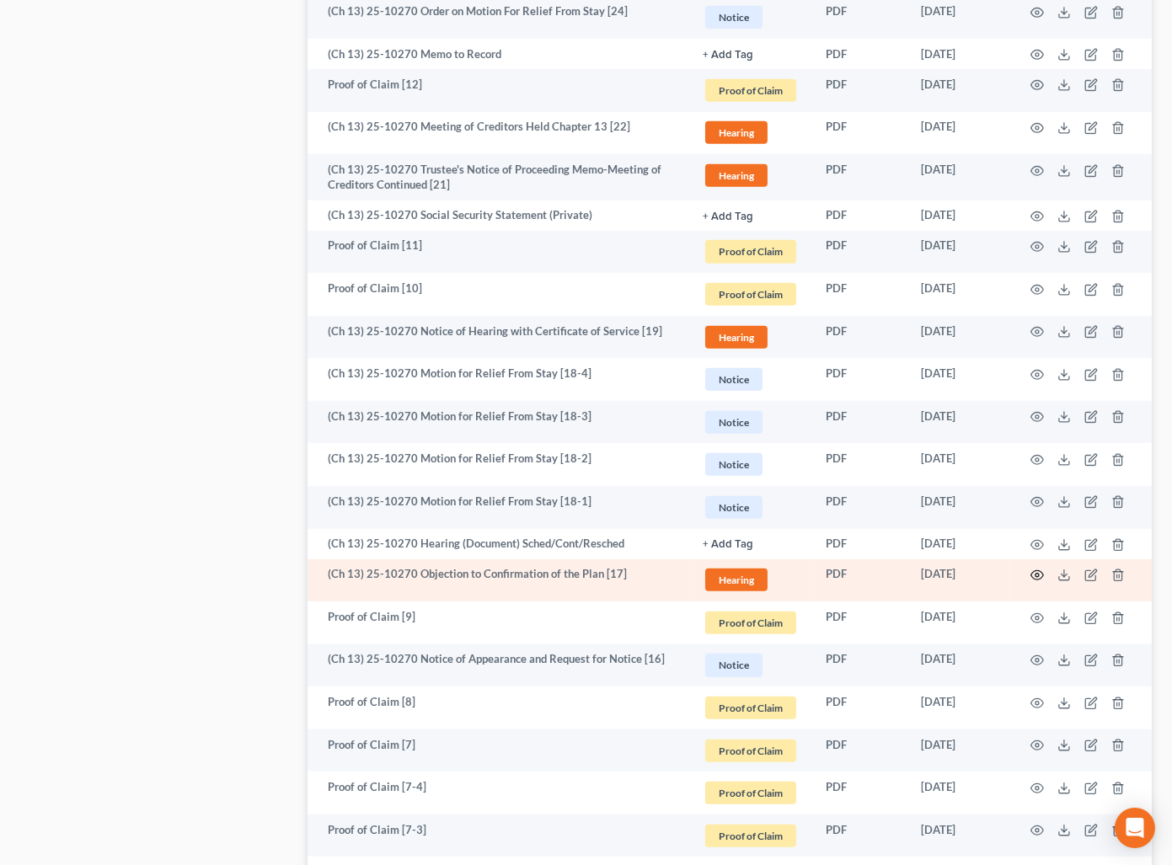
click at [1032, 575] on icon "button" at bounding box center [1037, 575] width 13 height 9
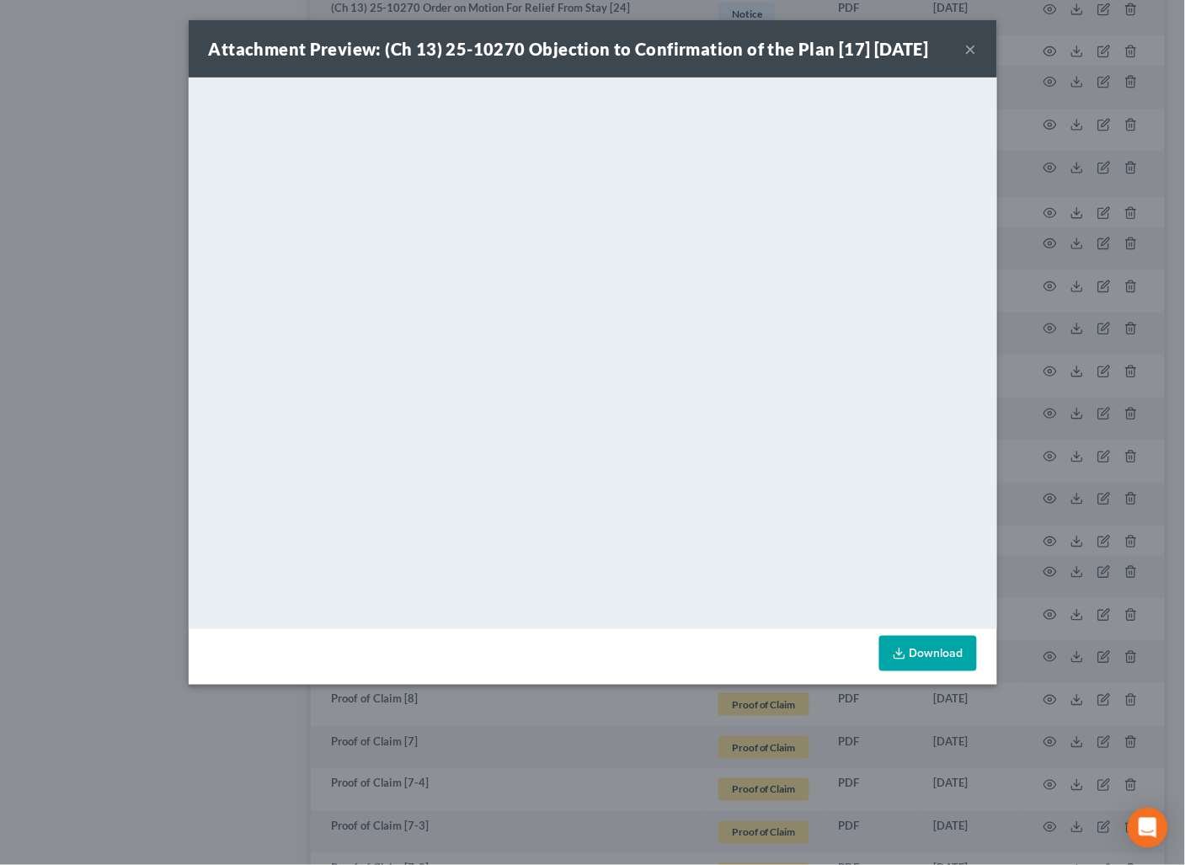
click at [969, 48] on button "×" at bounding box center [971, 49] width 12 height 20
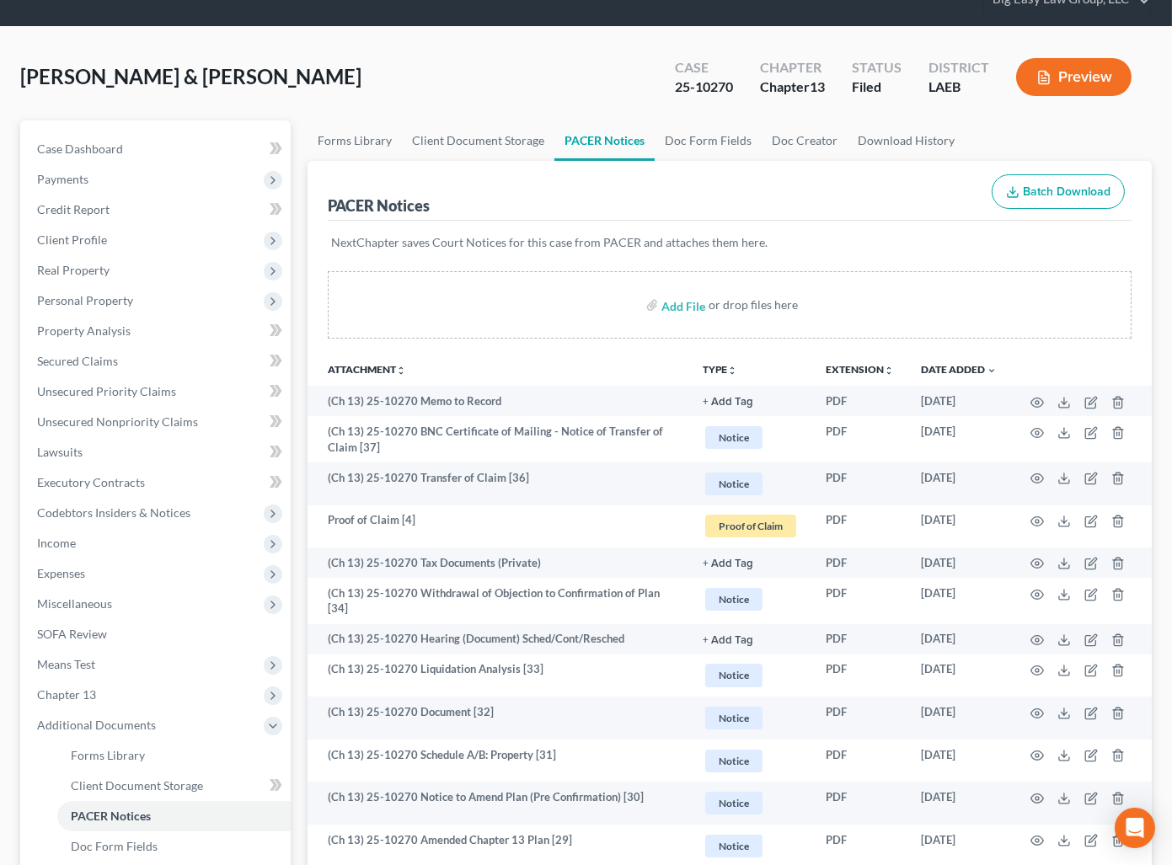
scroll to position [0, 0]
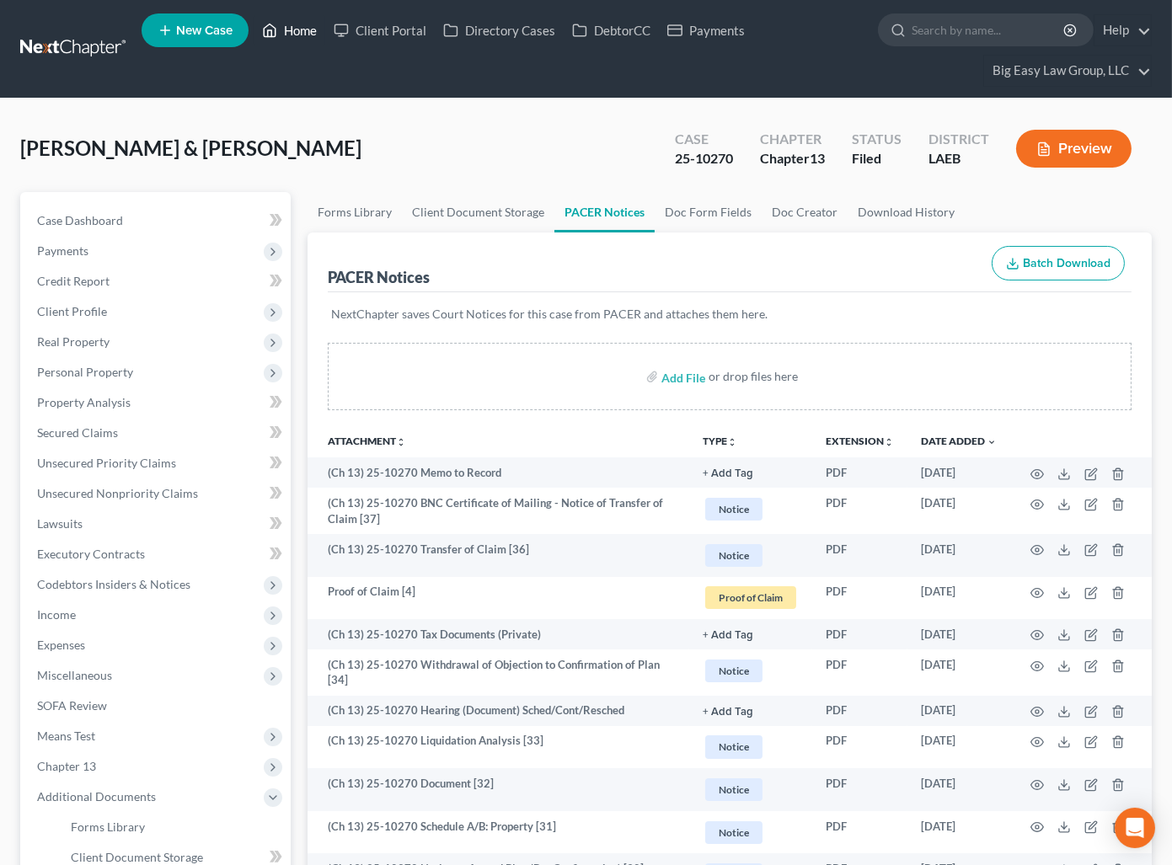
drag, startPoint x: 310, startPoint y: 27, endPoint x: 809, endPoint y: 199, distance: 527.5
click at [310, 27] on link "Home" at bounding box center [290, 30] width 72 height 30
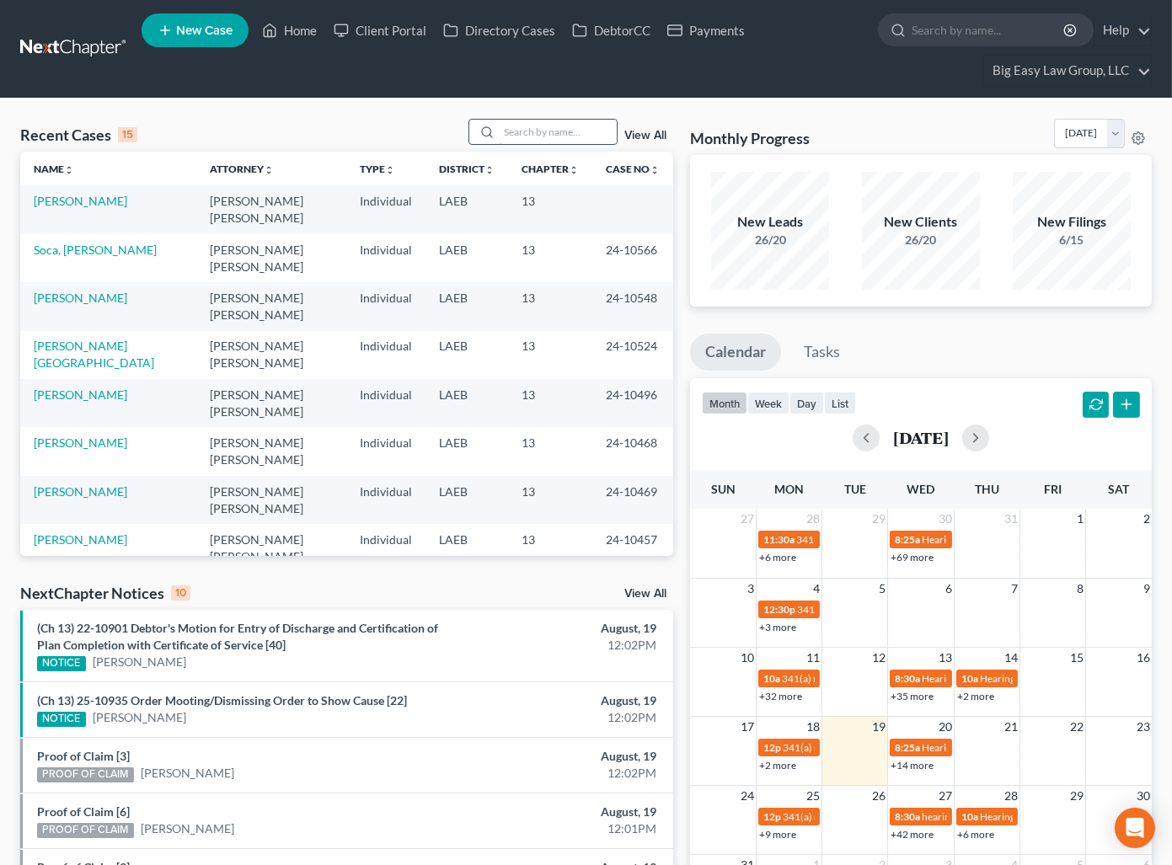
click at [532, 139] on input "search" at bounding box center [558, 132] width 118 height 24
type input "honor"
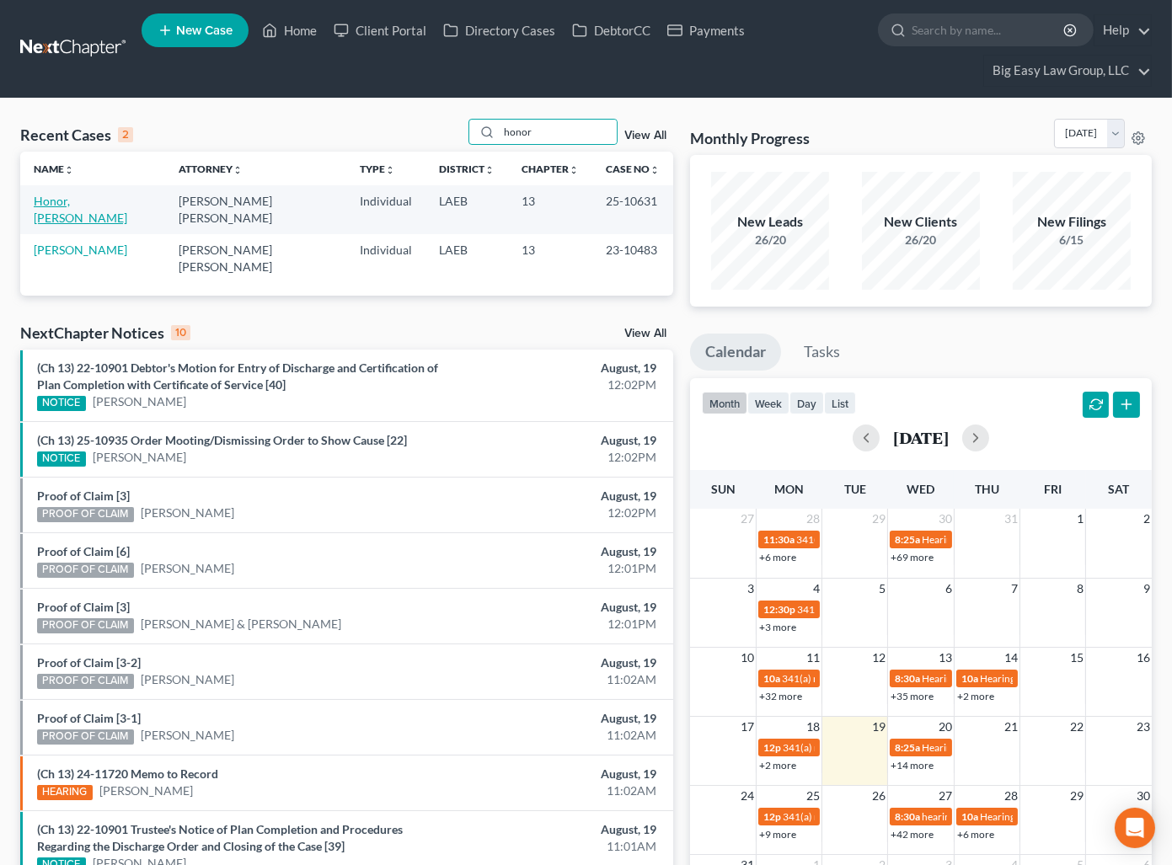
click at [108, 197] on link "Honor, [PERSON_NAME]" at bounding box center [81, 209] width 94 height 31
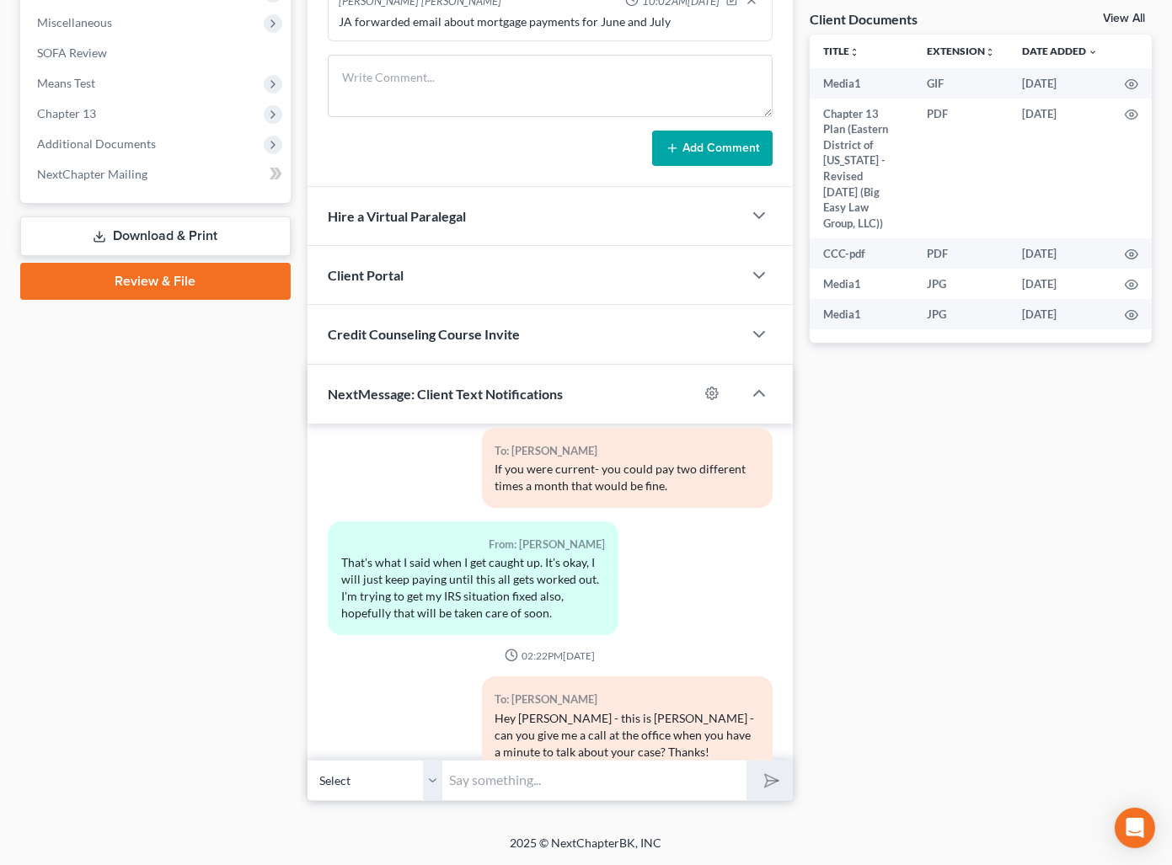
scroll to position [11723, 0]
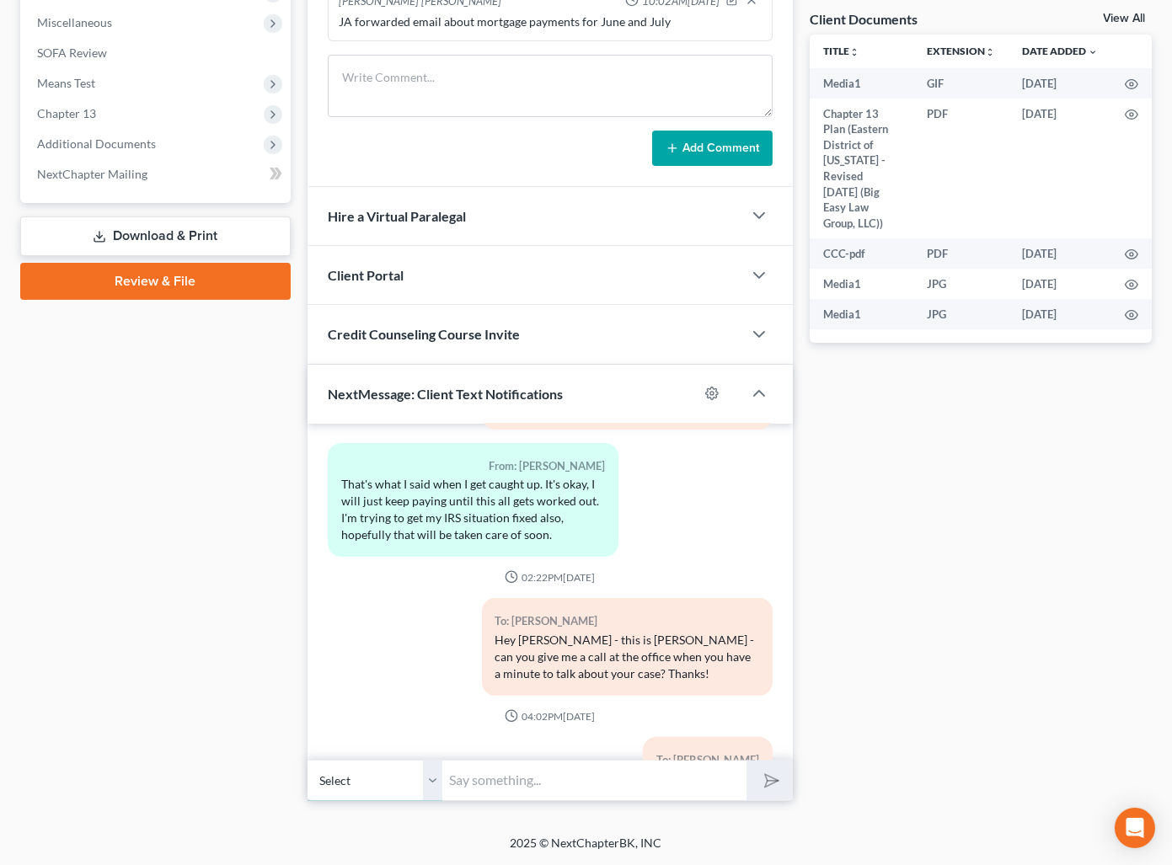
click at [429, 767] on select "Select +1 (985) 969-9692 - Danielle Honor" at bounding box center [374, 780] width 135 height 41
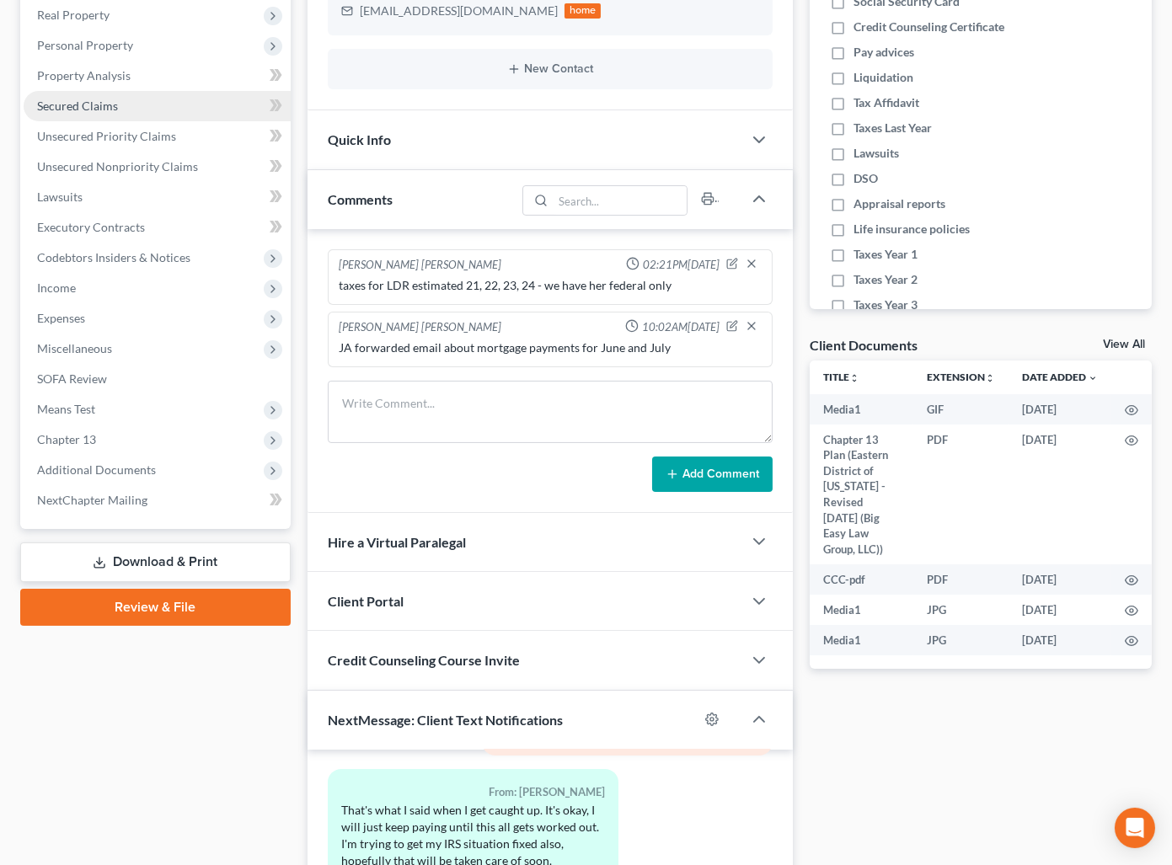
scroll to position [291, 0]
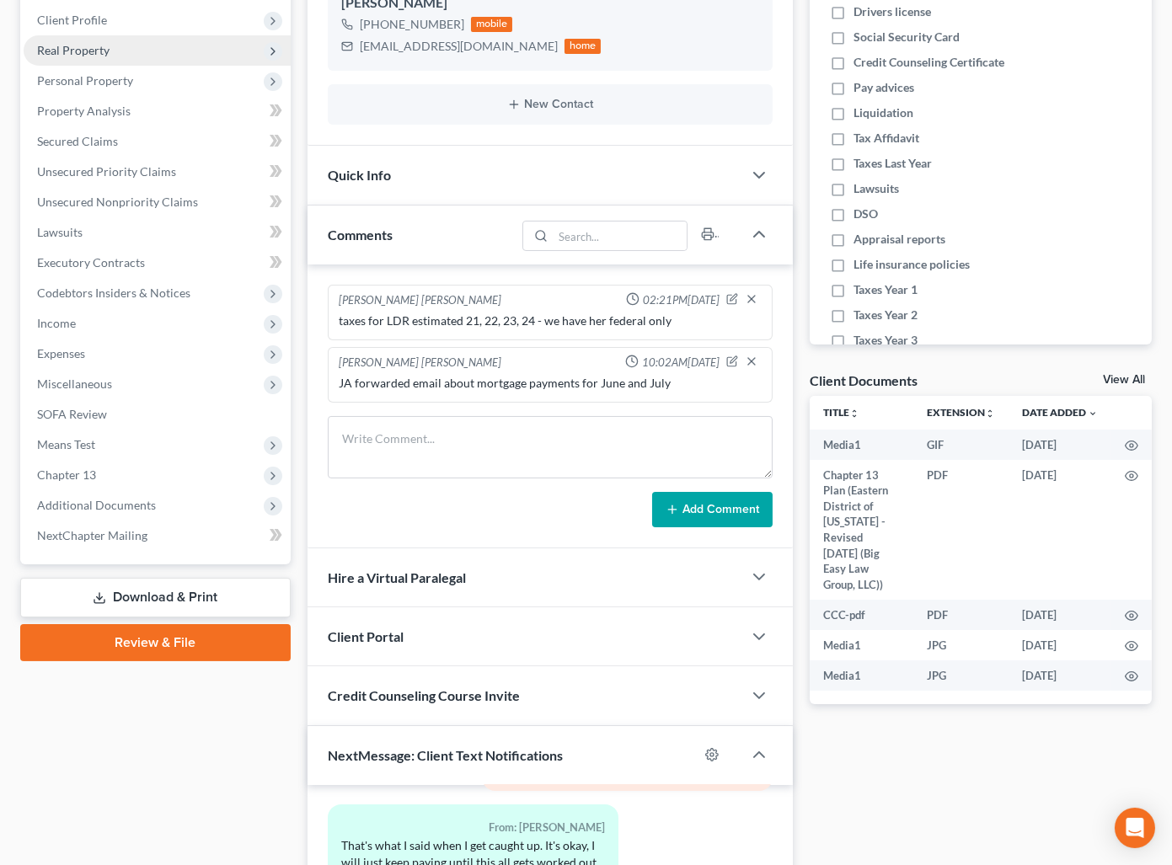
click at [172, 56] on span "Real Property" at bounding box center [157, 50] width 267 height 30
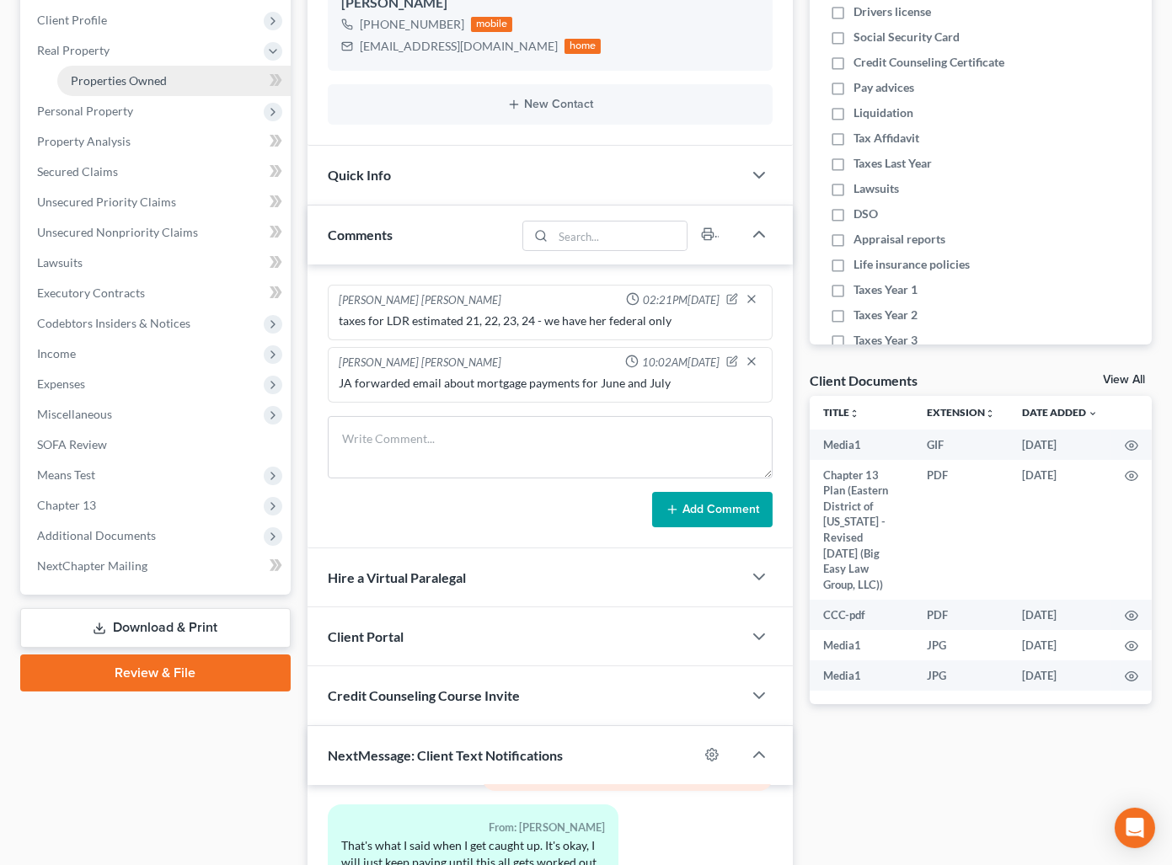
click at [163, 80] on span "Properties Owned" at bounding box center [119, 80] width 96 height 14
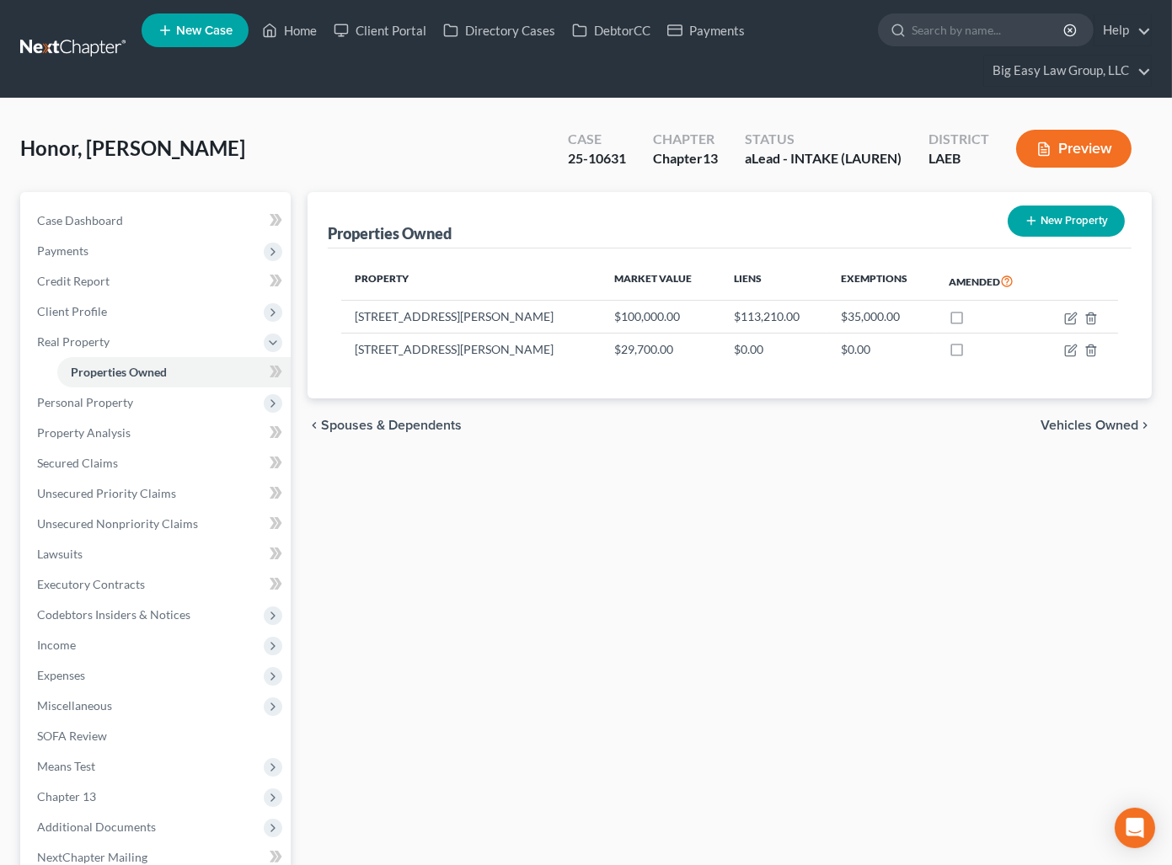
click at [462, 155] on div "Honor, Danielle Upgraded Case 25-10631 Chapter Chapter 13 Status aLead - INTAKE…" at bounding box center [585, 155] width 1131 height 73
click at [307, 30] on link "Home" at bounding box center [290, 30] width 72 height 30
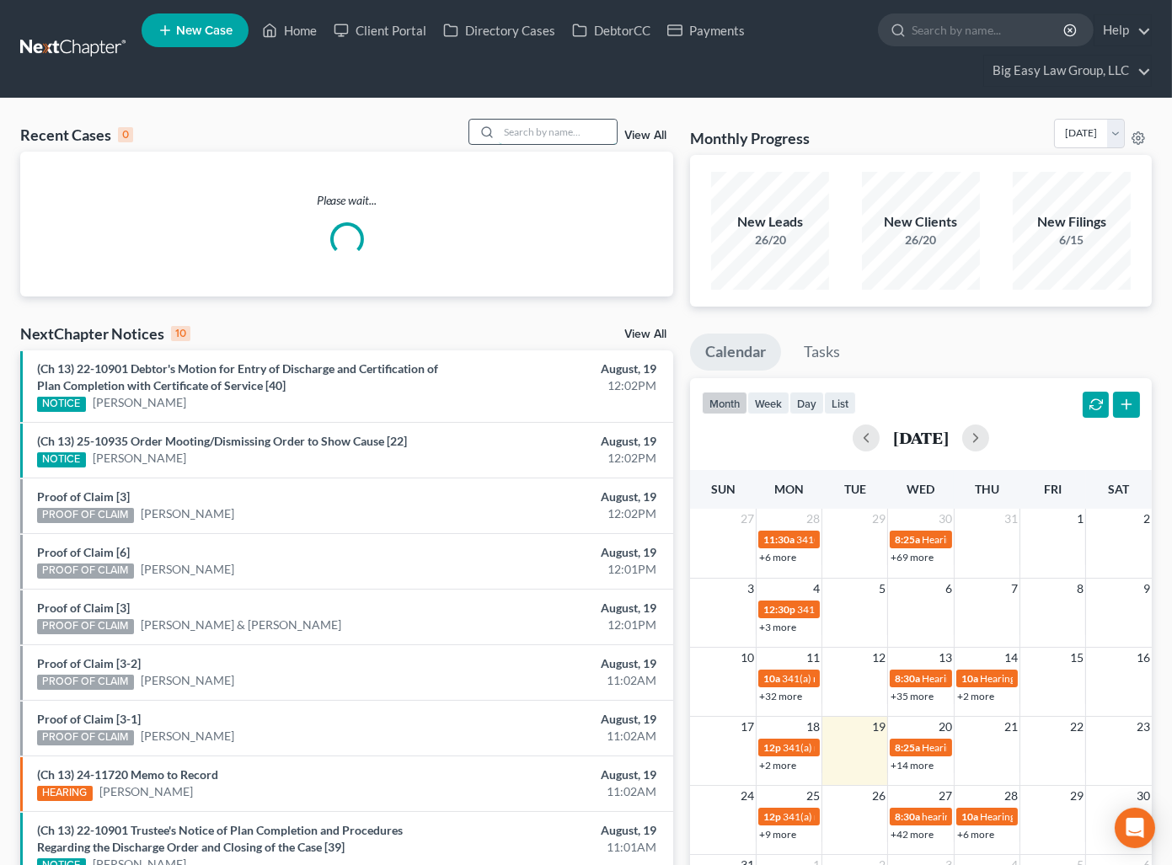
click at [512, 123] on input "search" at bounding box center [558, 132] width 118 height 24
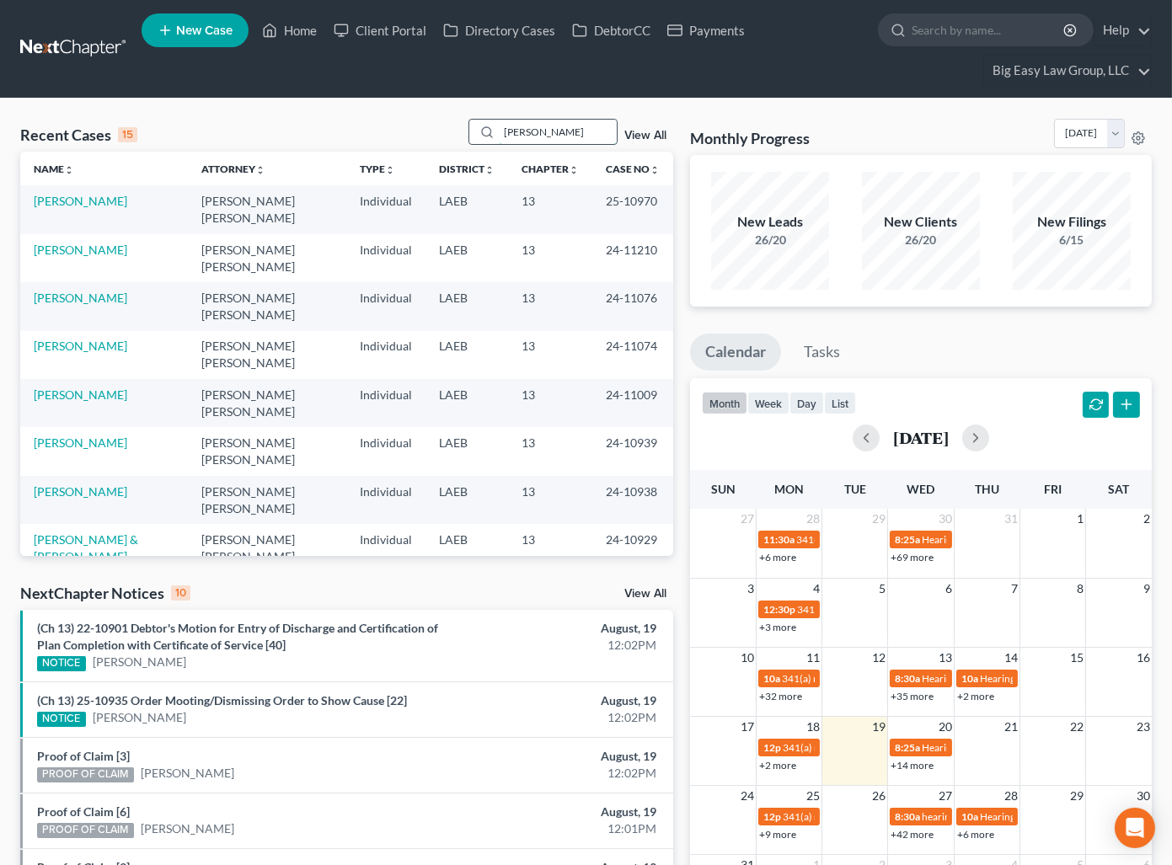
type input "watson"
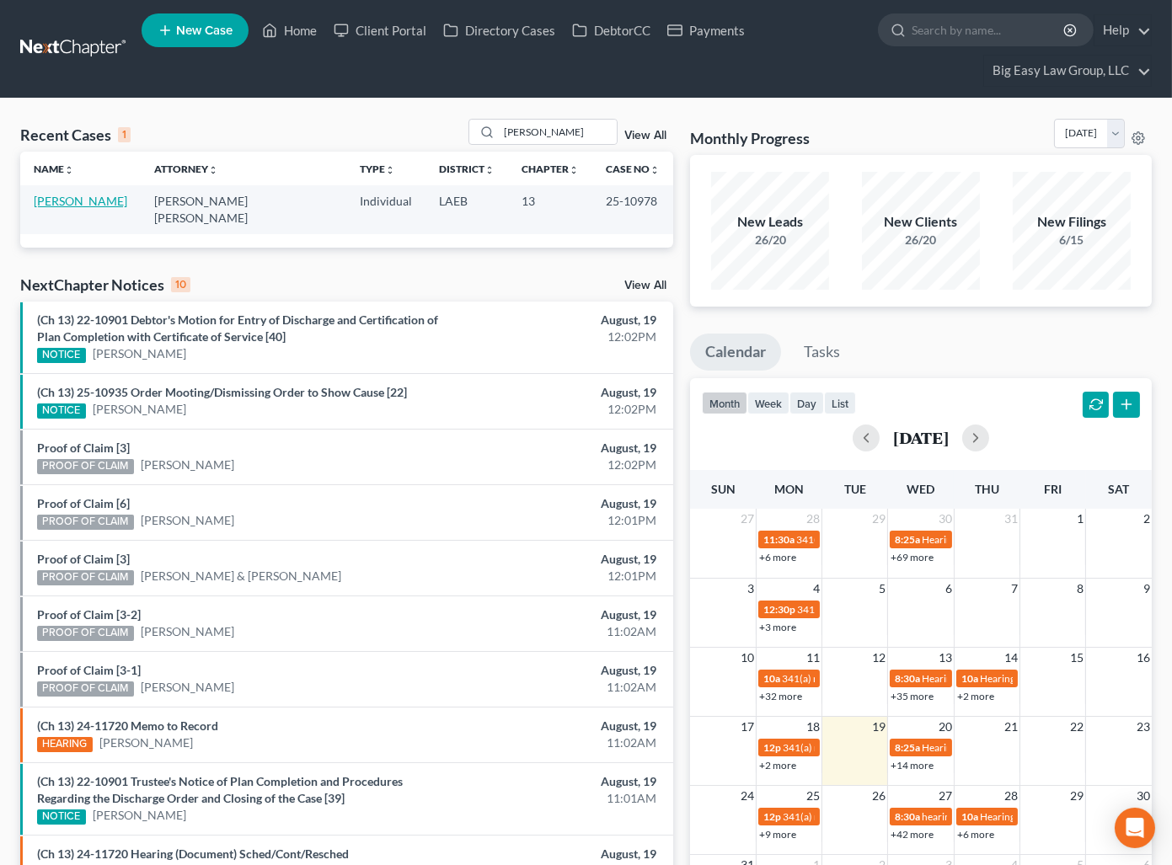
drag, startPoint x: 117, startPoint y: 200, endPoint x: 623, endPoint y: 105, distance: 514.3
click at [117, 201] on link "[PERSON_NAME]" at bounding box center [81, 201] width 94 height 14
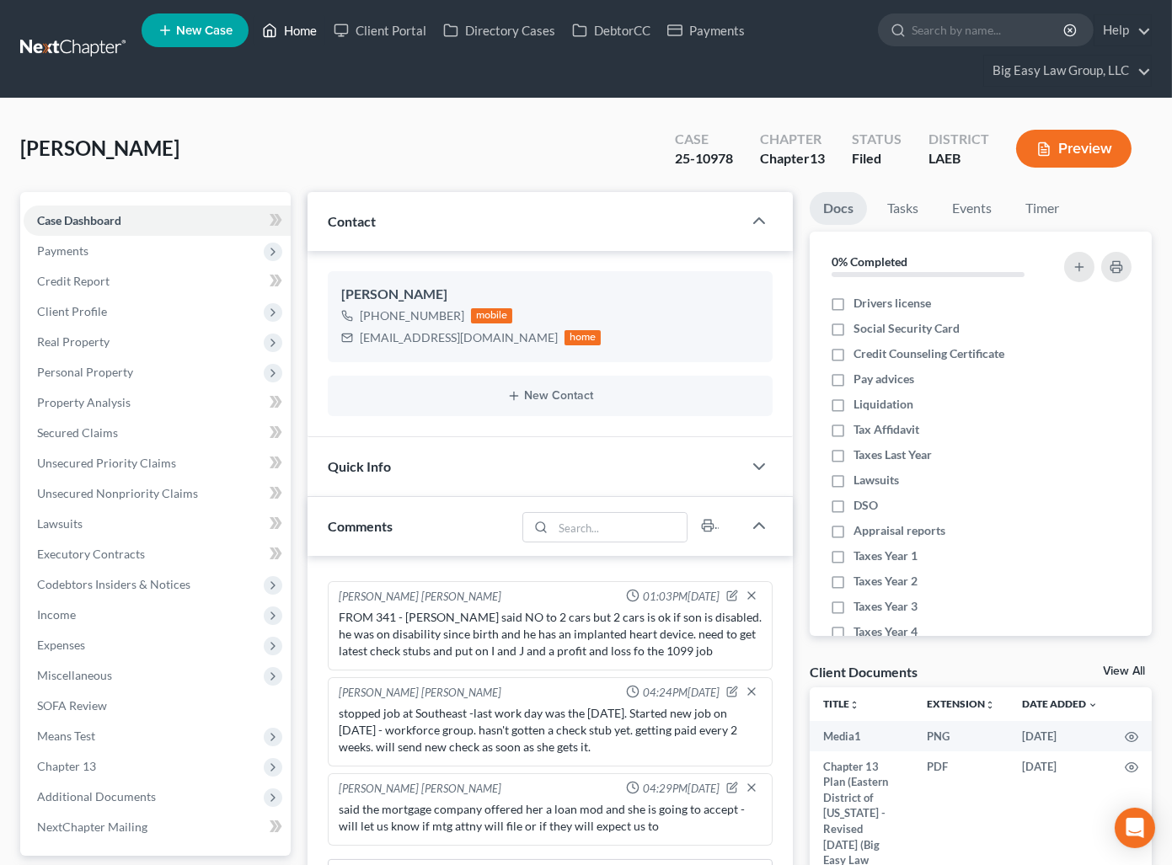
click at [312, 31] on link "Home" at bounding box center [290, 30] width 72 height 30
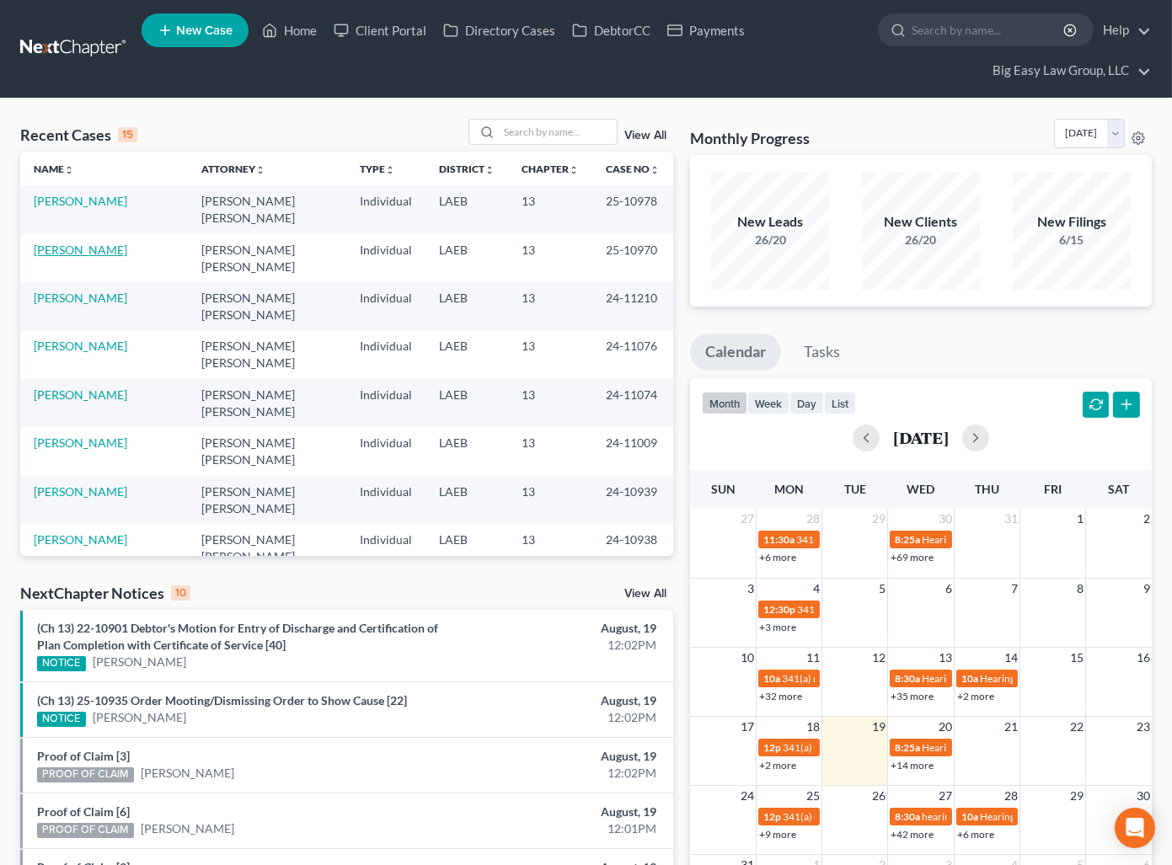
click at [96, 254] on link "[PERSON_NAME]" at bounding box center [81, 250] width 94 height 14
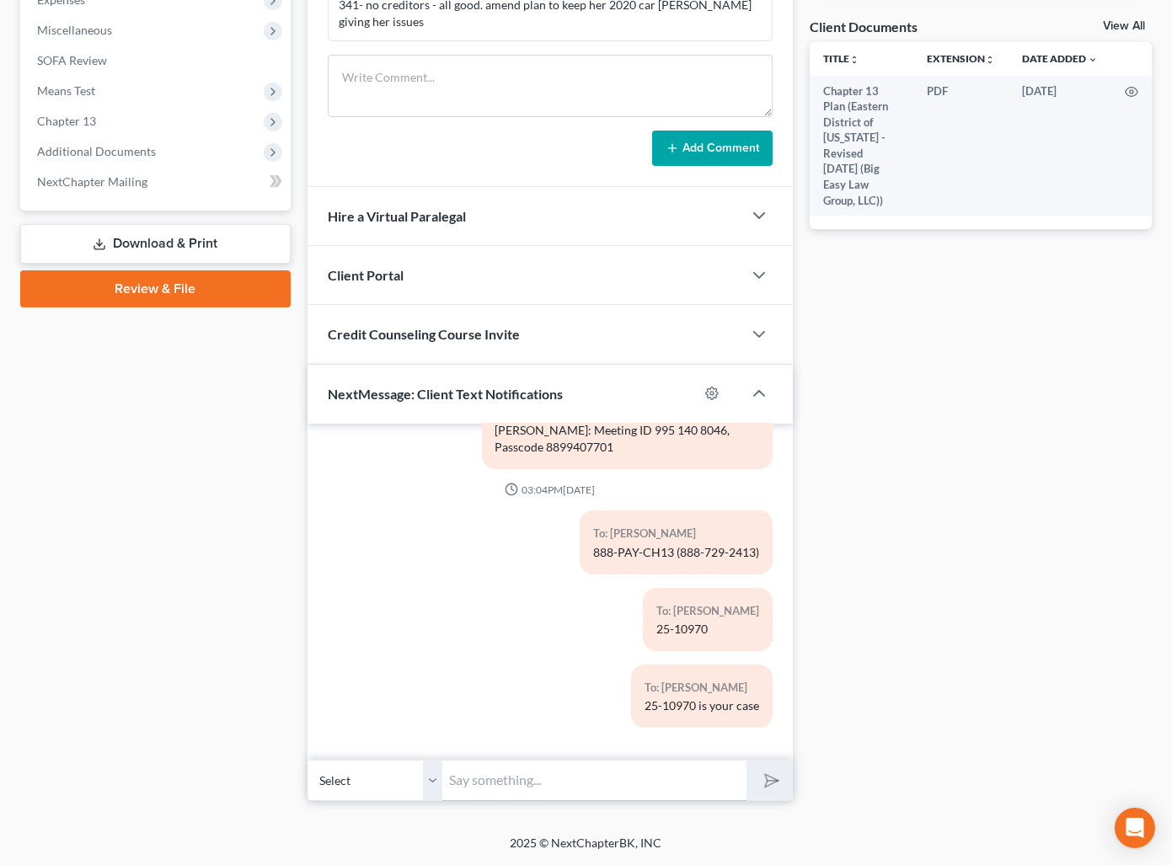
scroll to position [426, 0]
click at [588, 784] on input "text" at bounding box center [594, 780] width 304 height 41
drag, startPoint x: 628, startPoint y: 794, endPoint x: 653, endPoint y: 777, distance: 29.7
click at [630, 788] on input "text" at bounding box center [594, 780] width 304 height 41
click at [521, 794] on input "text" at bounding box center [594, 780] width 304 height 41
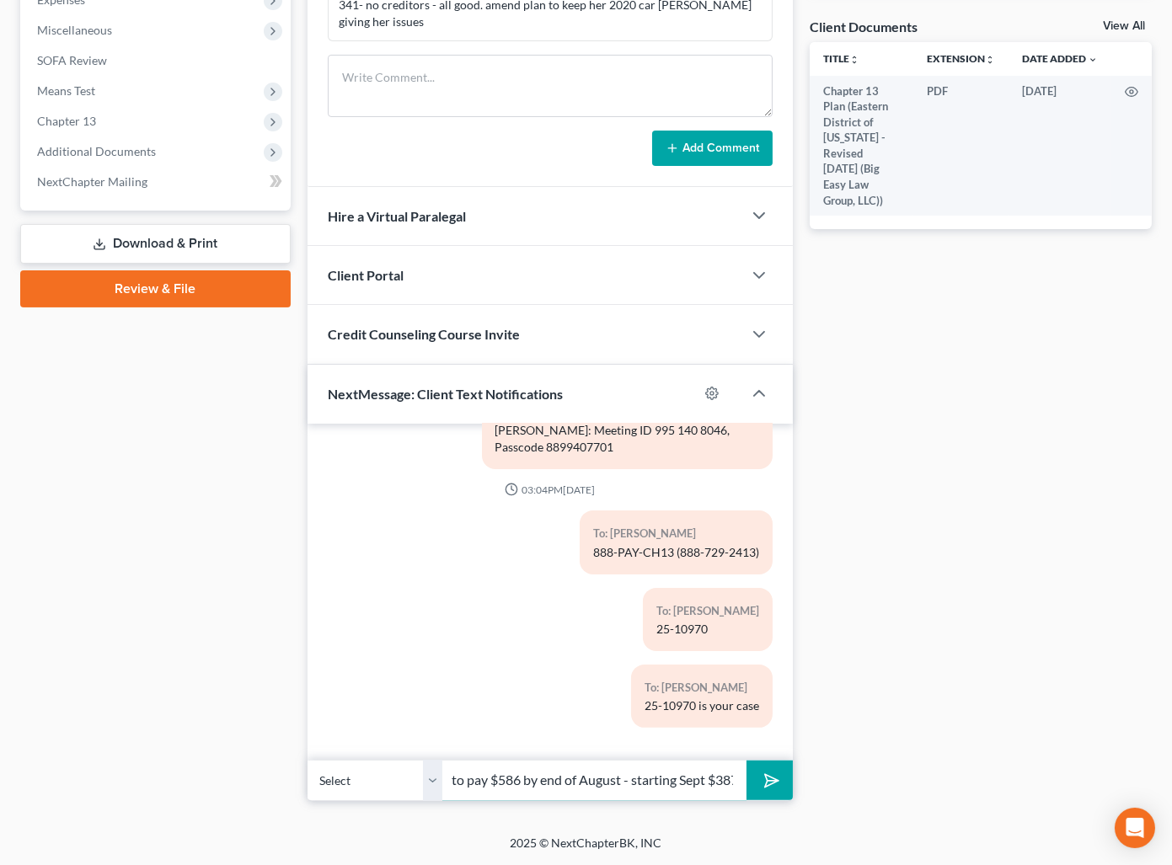
scroll to position [0, 40]
type input "Need to pay $586 by end of August - starting Sept $387"
click at [763, 788] on icon "submit" at bounding box center [768, 780] width 17 height 17
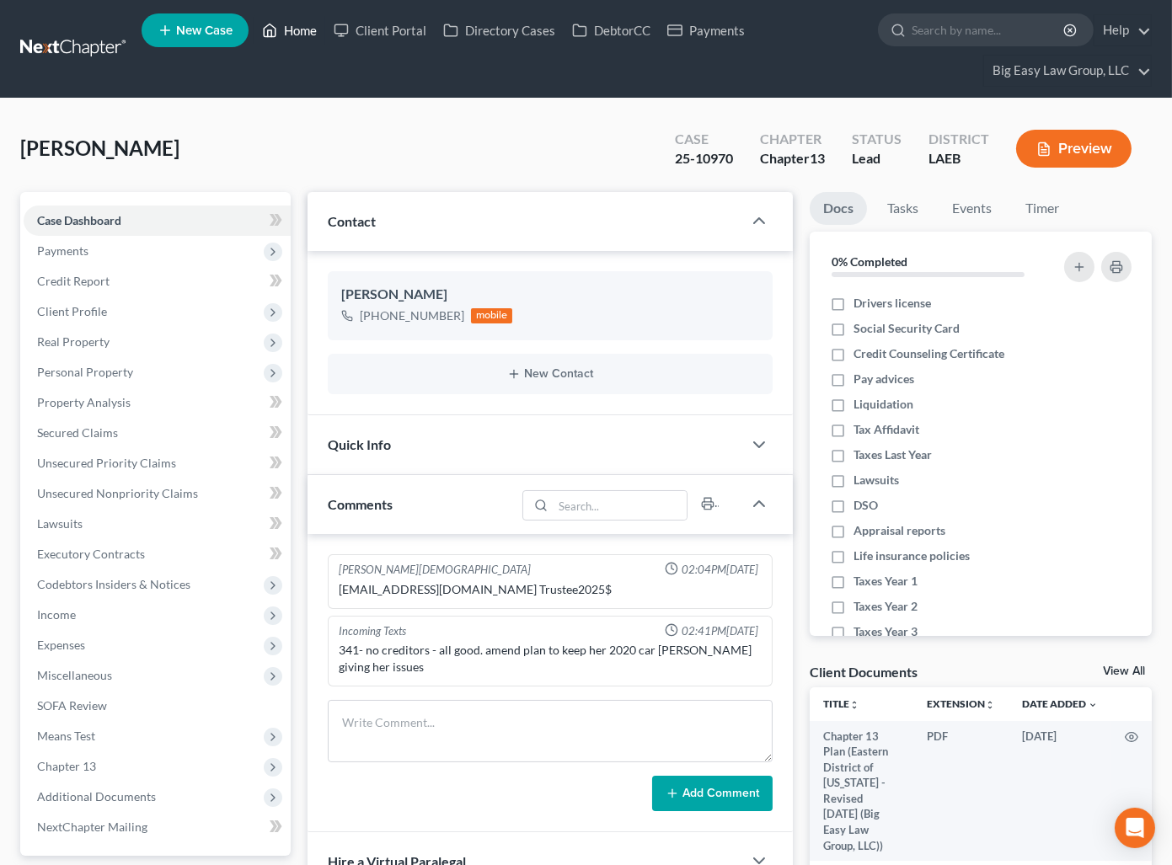
click at [283, 33] on link "Home" at bounding box center [290, 30] width 72 height 30
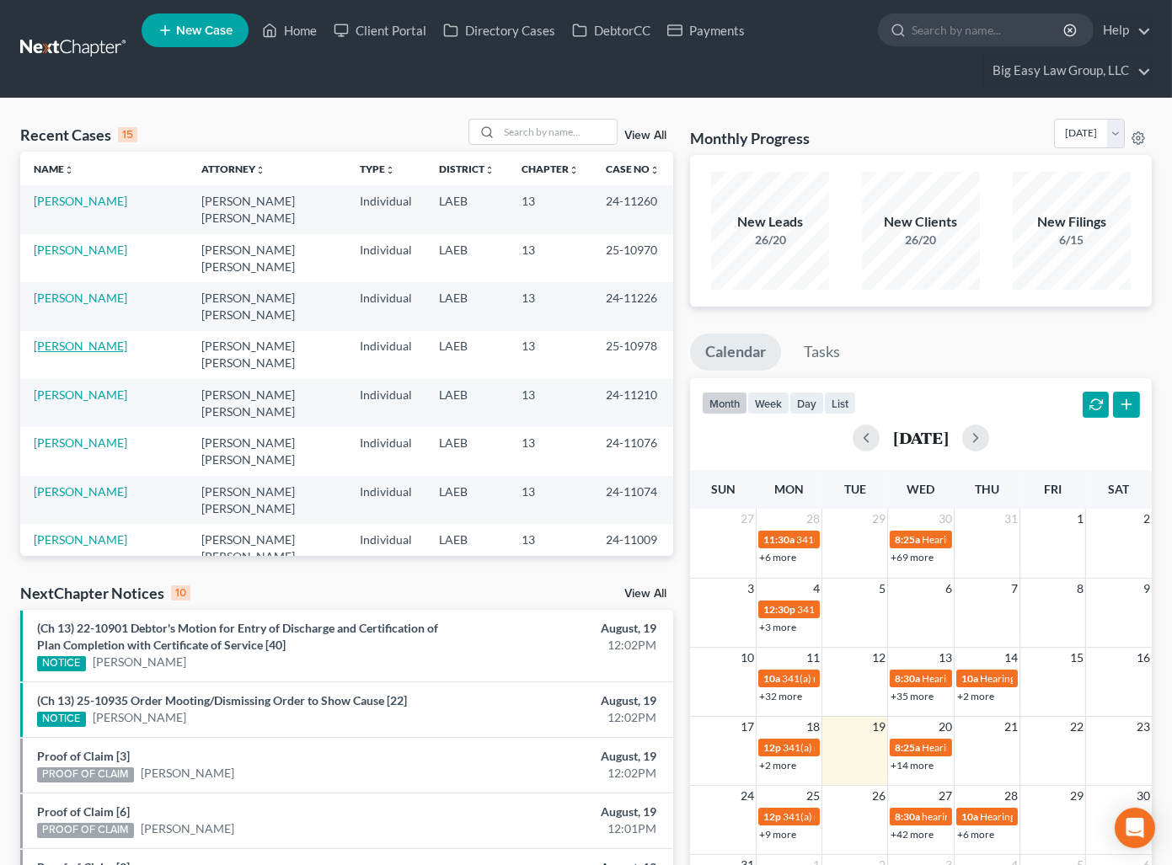
drag, startPoint x: 98, startPoint y: 339, endPoint x: 116, endPoint y: 330, distance: 20.7
click at [99, 339] on link "Watson, Chantel" at bounding box center [81, 346] width 94 height 14
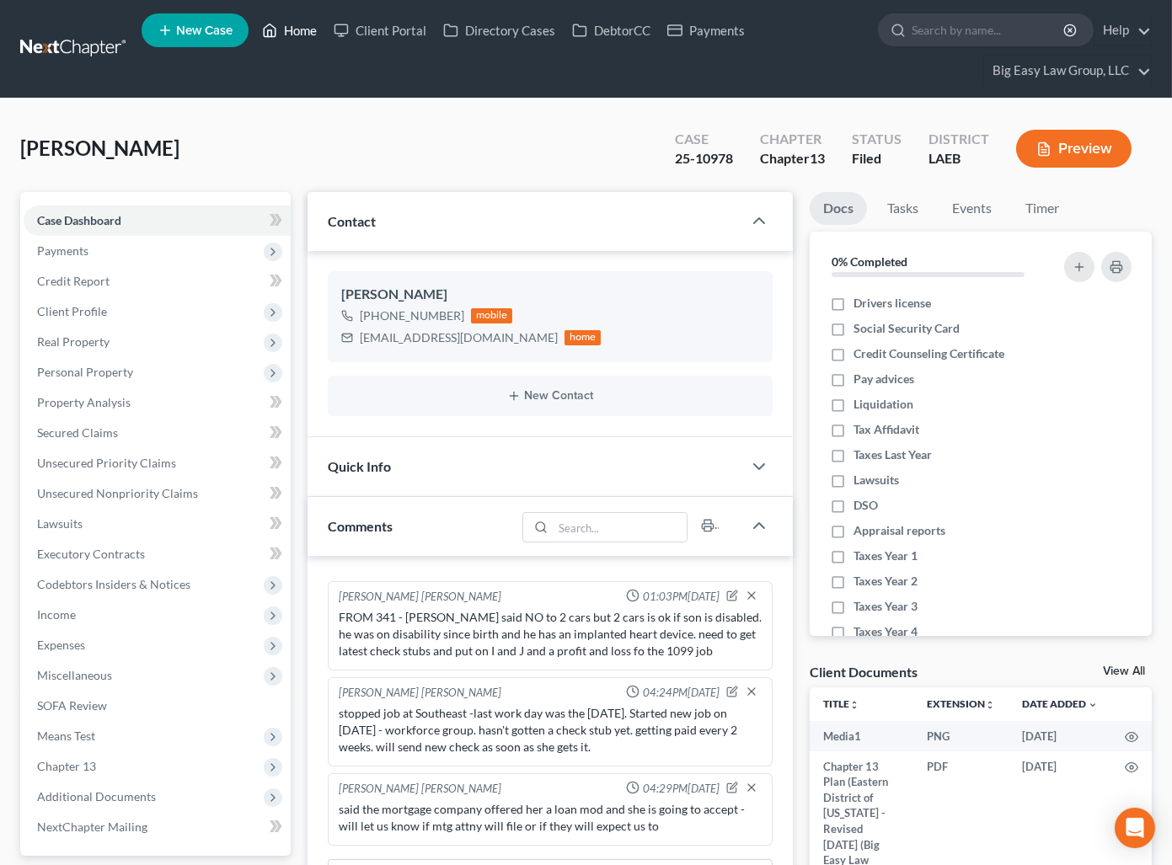
click at [312, 25] on link "Home" at bounding box center [290, 30] width 72 height 30
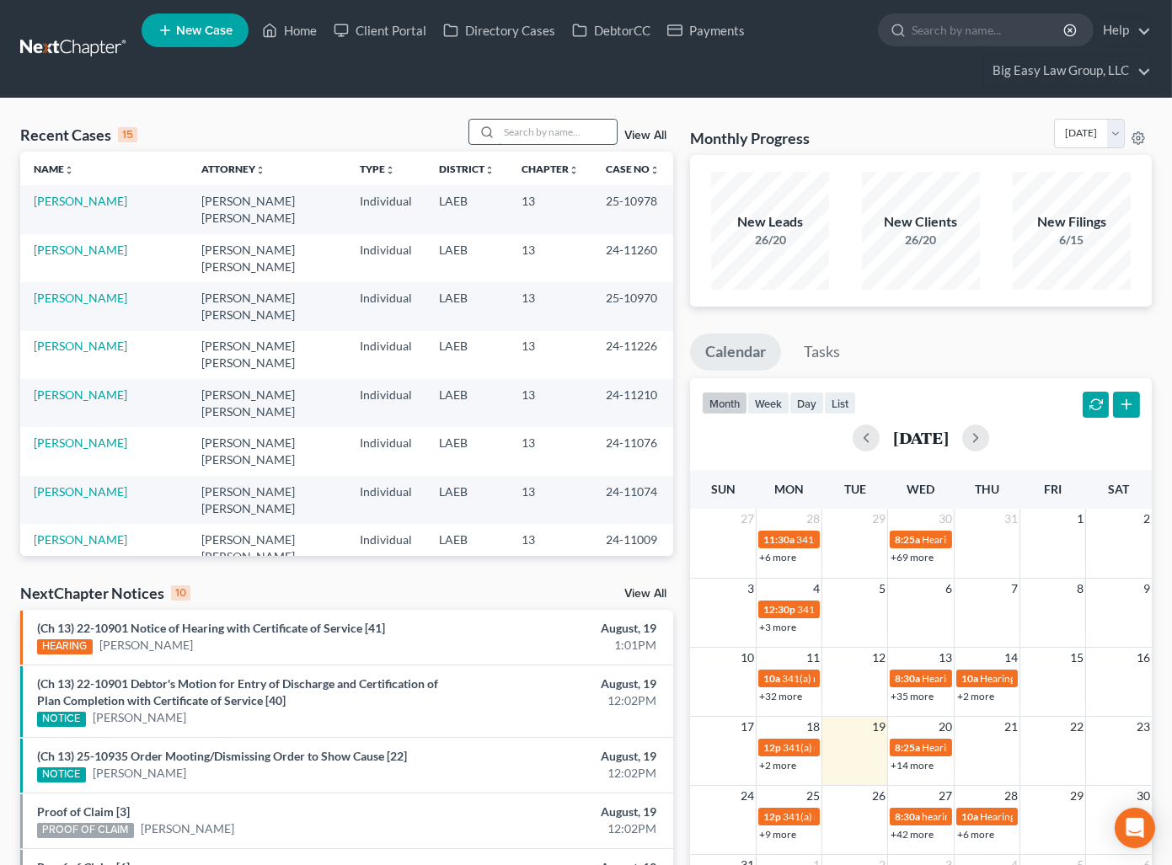
click at [535, 132] on input "search" at bounding box center [558, 132] width 118 height 24
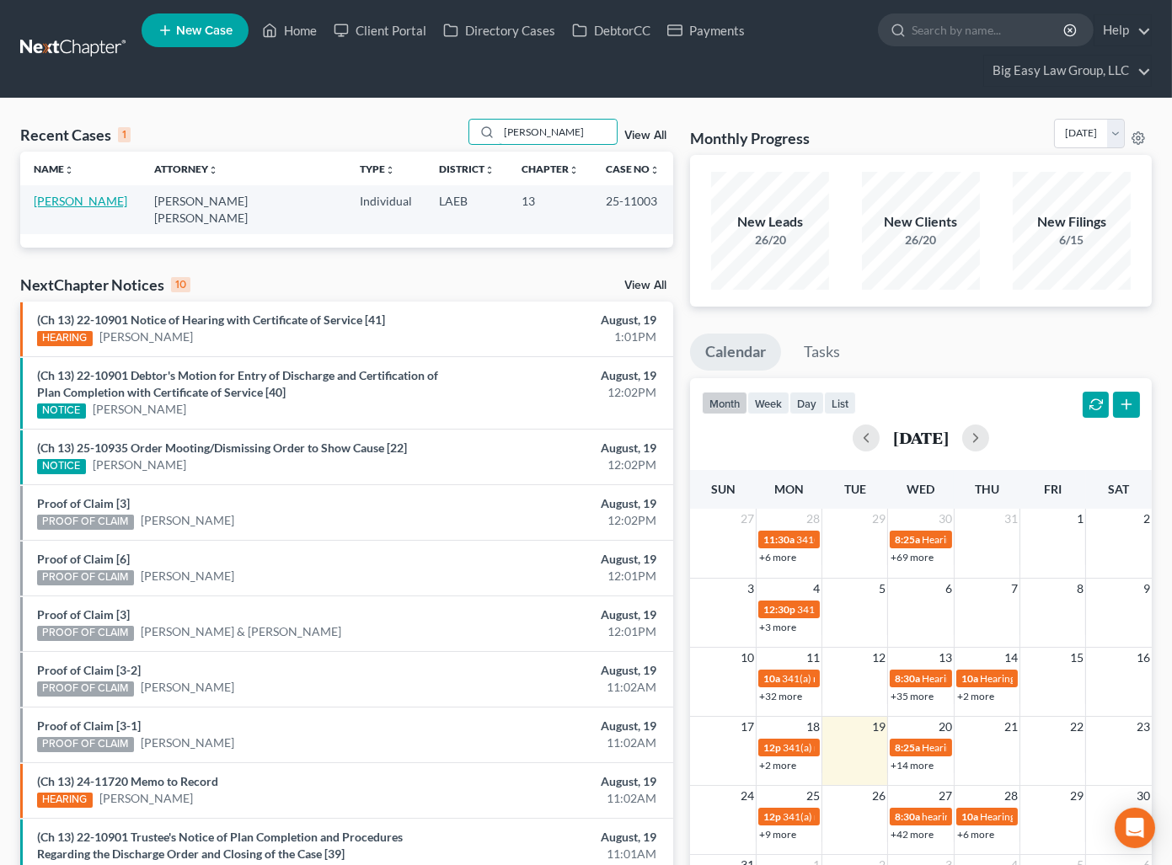
type input "hudson"
click at [79, 204] on link "[PERSON_NAME]" at bounding box center [81, 201] width 94 height 14
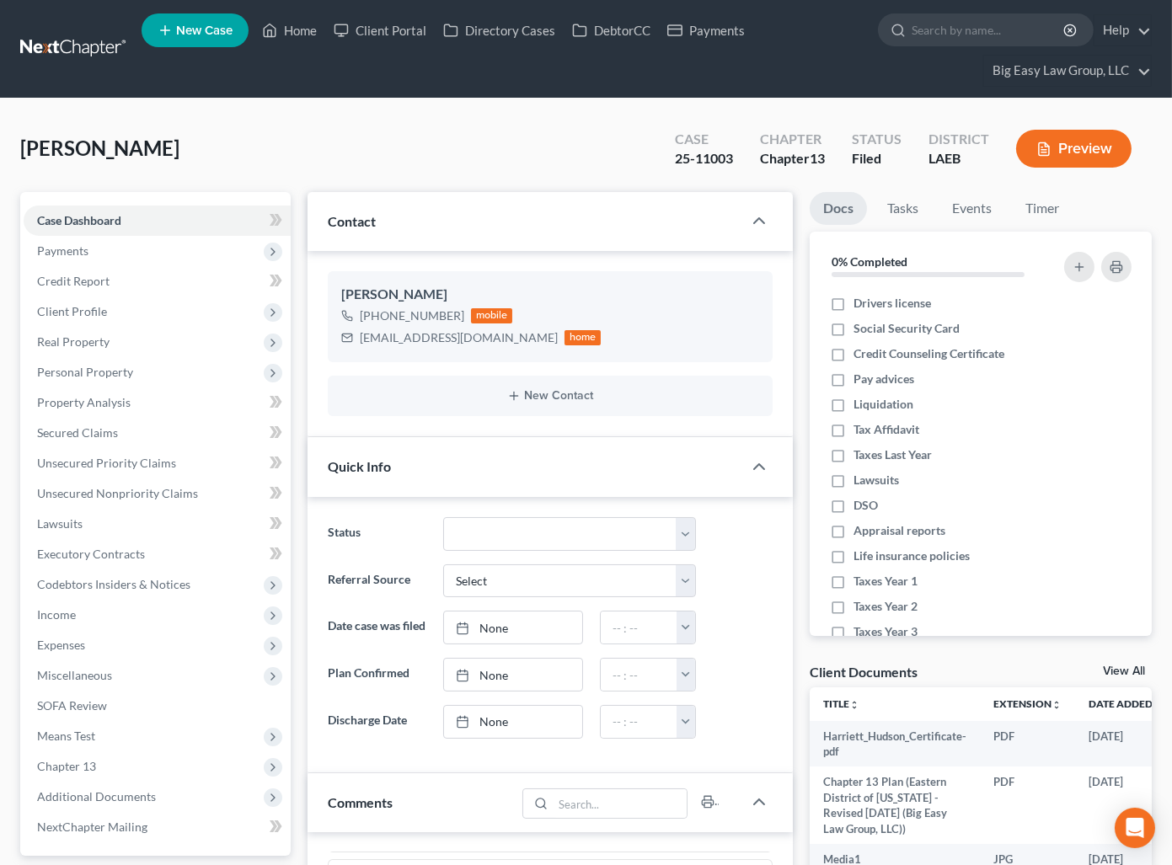
scroll to position [4803, 0]
click at [281, 33] on link "Home" at bounding box center [290, 30] width 72 height 30
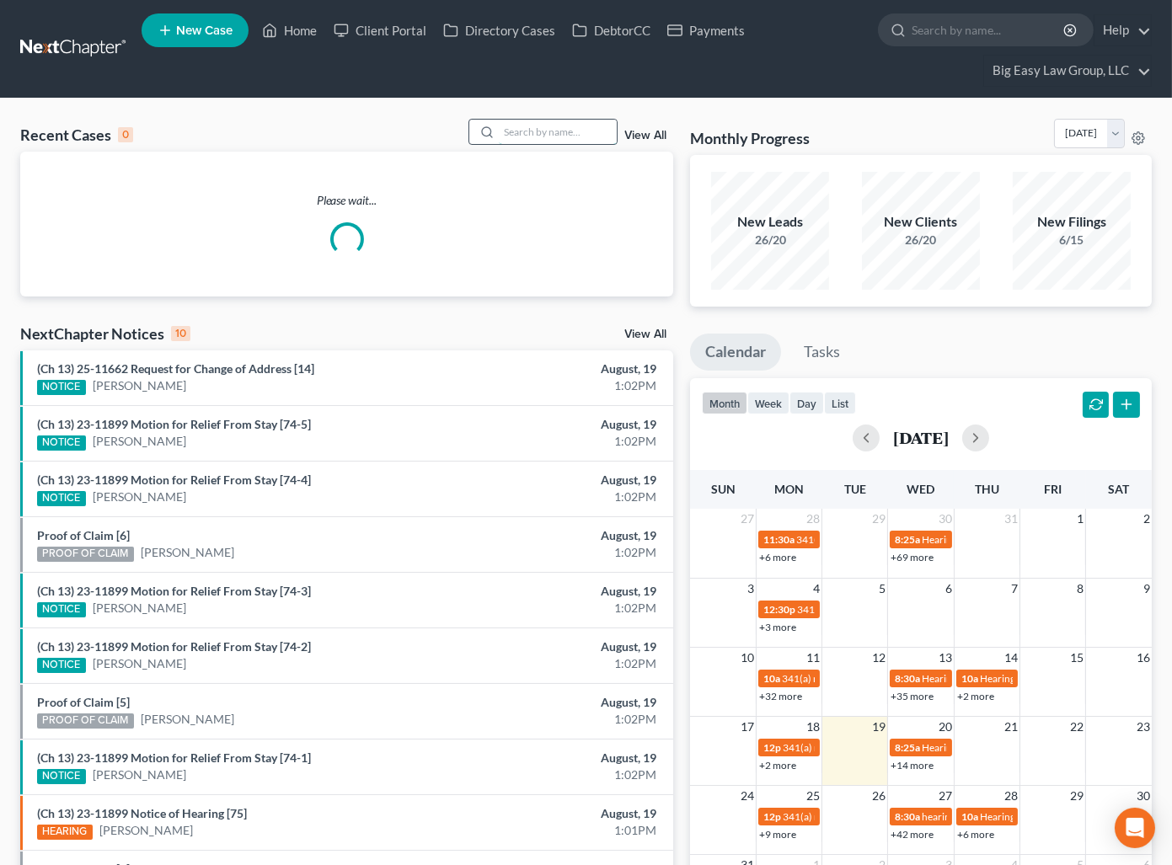
click at [591, 138] on input "search" at bounding box center [558, 132] width 118 height 24
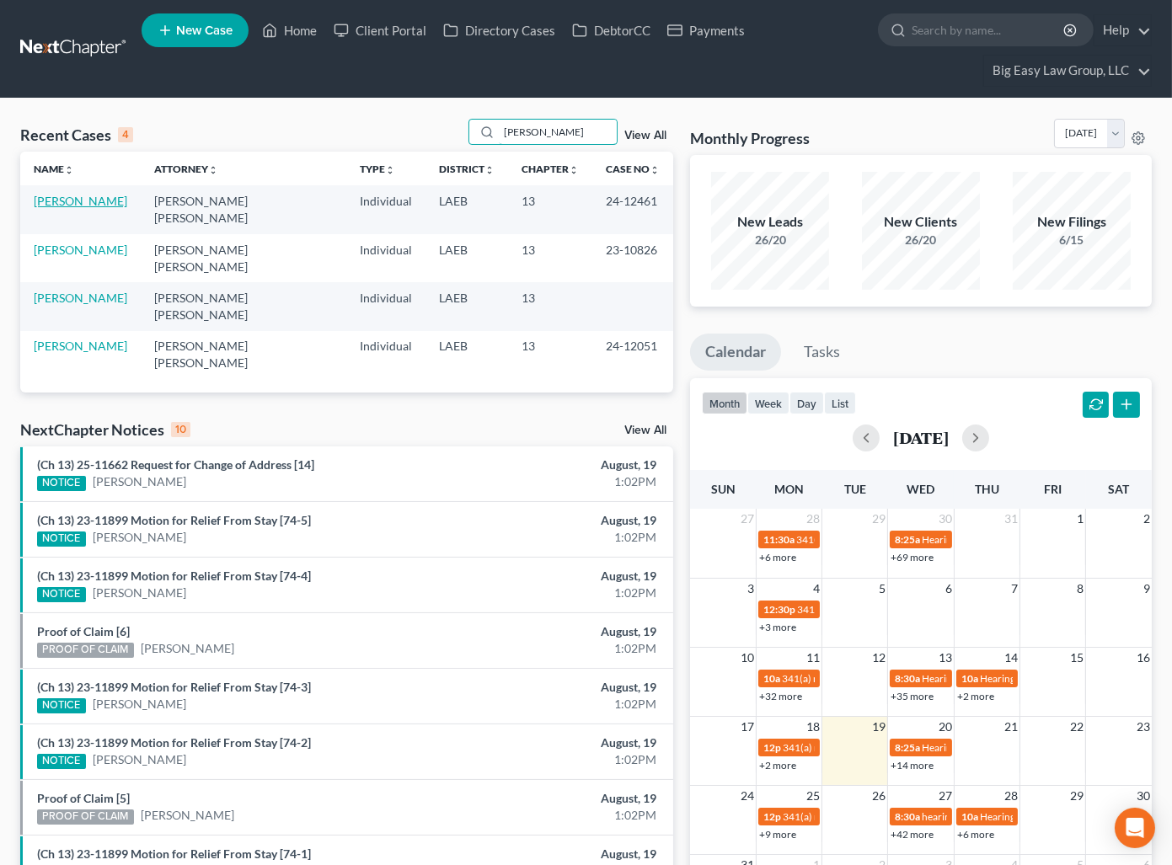
type input "morgan"
click at [99, 204] on link "[PERSON_NAME]" at bounding box center [81, 201] width 94 height 14
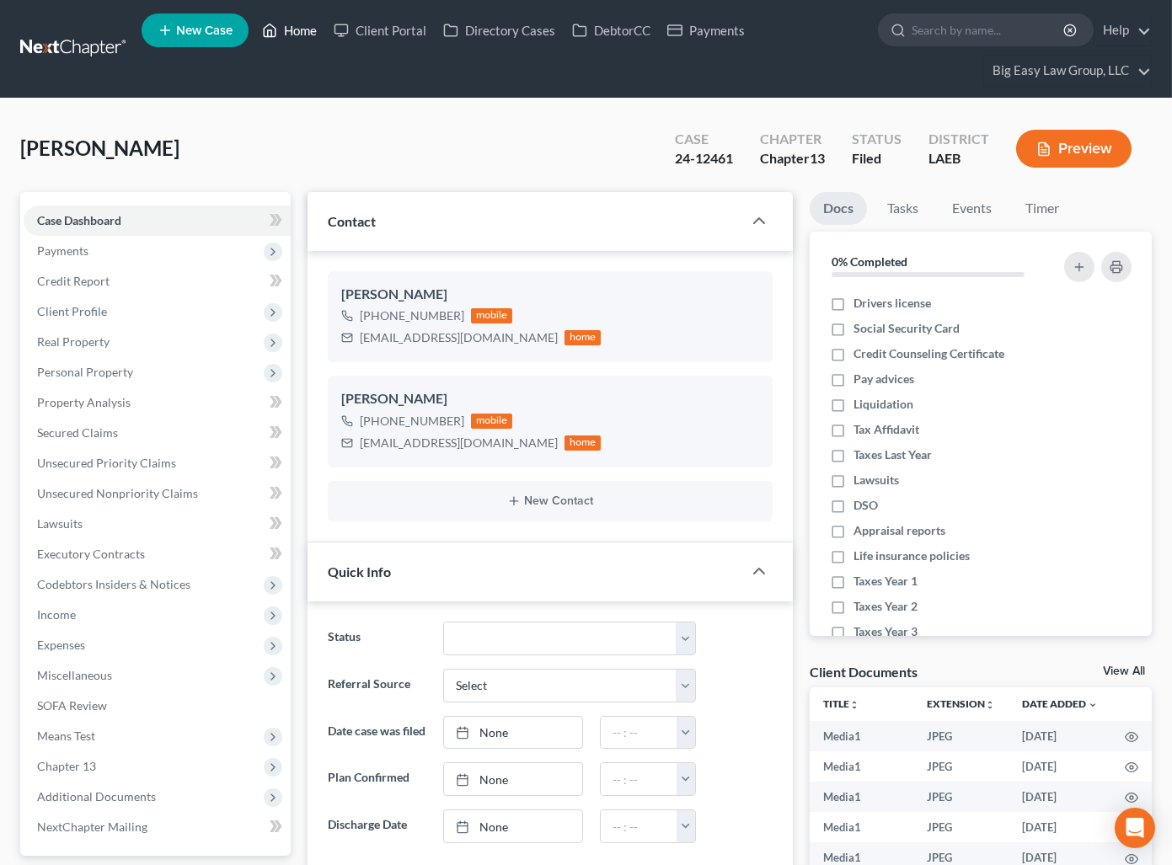
drag, startPoint x: 312, startPoint y: 32, endPoint x: 323, endPoint y: 29, distance: 11.2
click at [312, 32] on link "Home" at bounding box center [290, 30] width 72 height 30
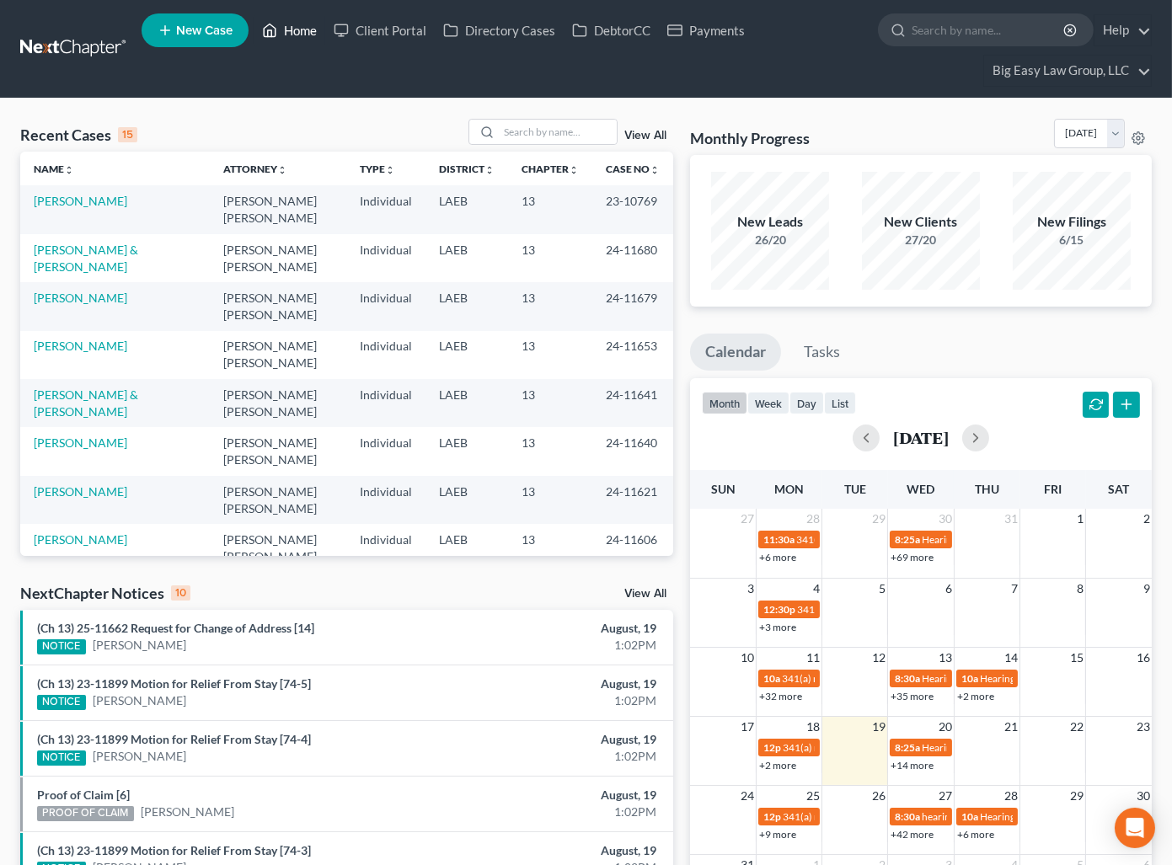
drag, startPoint x: 293, startPoint y: 30, endPoint x: 303, endPoint y: 29, distance: 10.1
click at [293, 30] on link "Home" at bounding box center [290, 30] width 72 height 30
click at [521, 132] on input "search" at bounding box center [558, 132] width 118 height 24
type input "nunez"
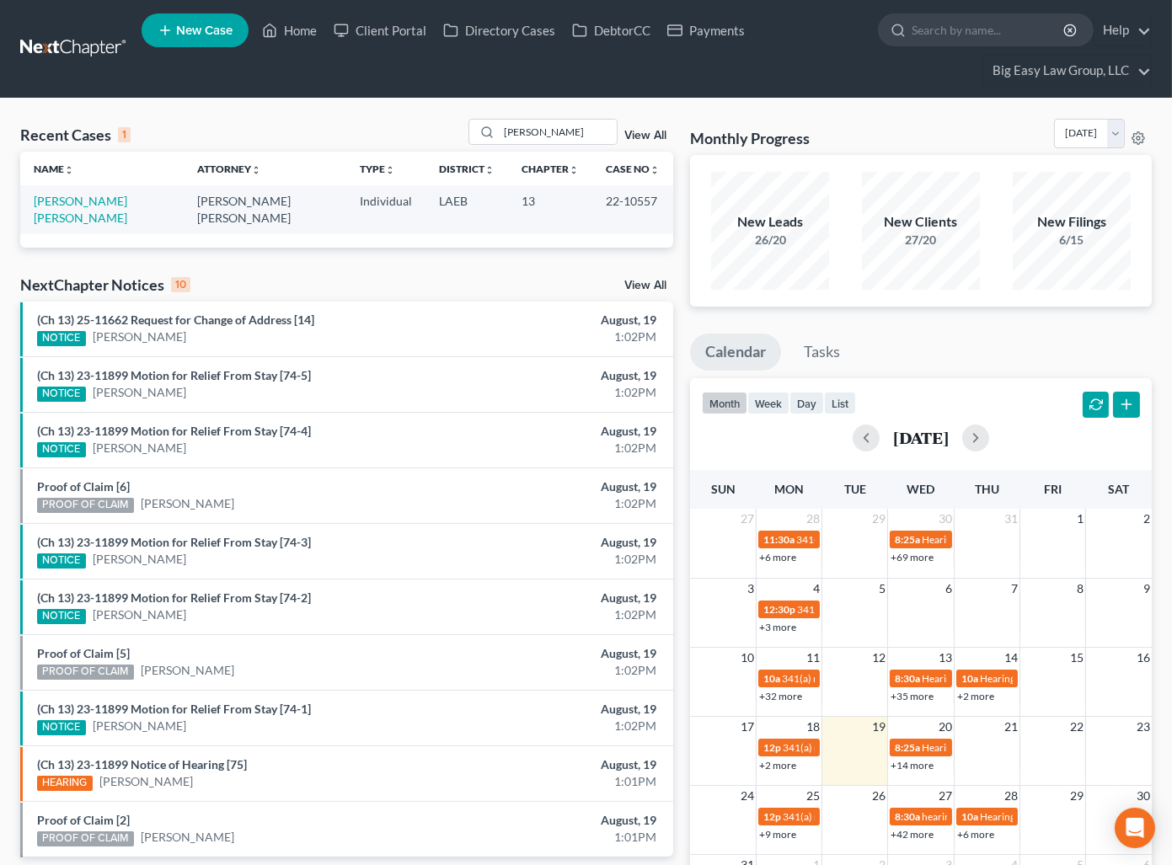
click at [121, 193] on td "[PERSON_NAME] [PERSON_NAME]" at bounding box center [101, 209] width 163 height 48
click at [76, 211] on td "[PERSON_NAME] [PERSON_NAME]" at bounding box center [101, 209] width 163 height 48
click at [77, 206] on link "[PERSON_NAME] [PERSON_NAME]" at bounding box center [81, 209] width 94 height 31
select select "6"
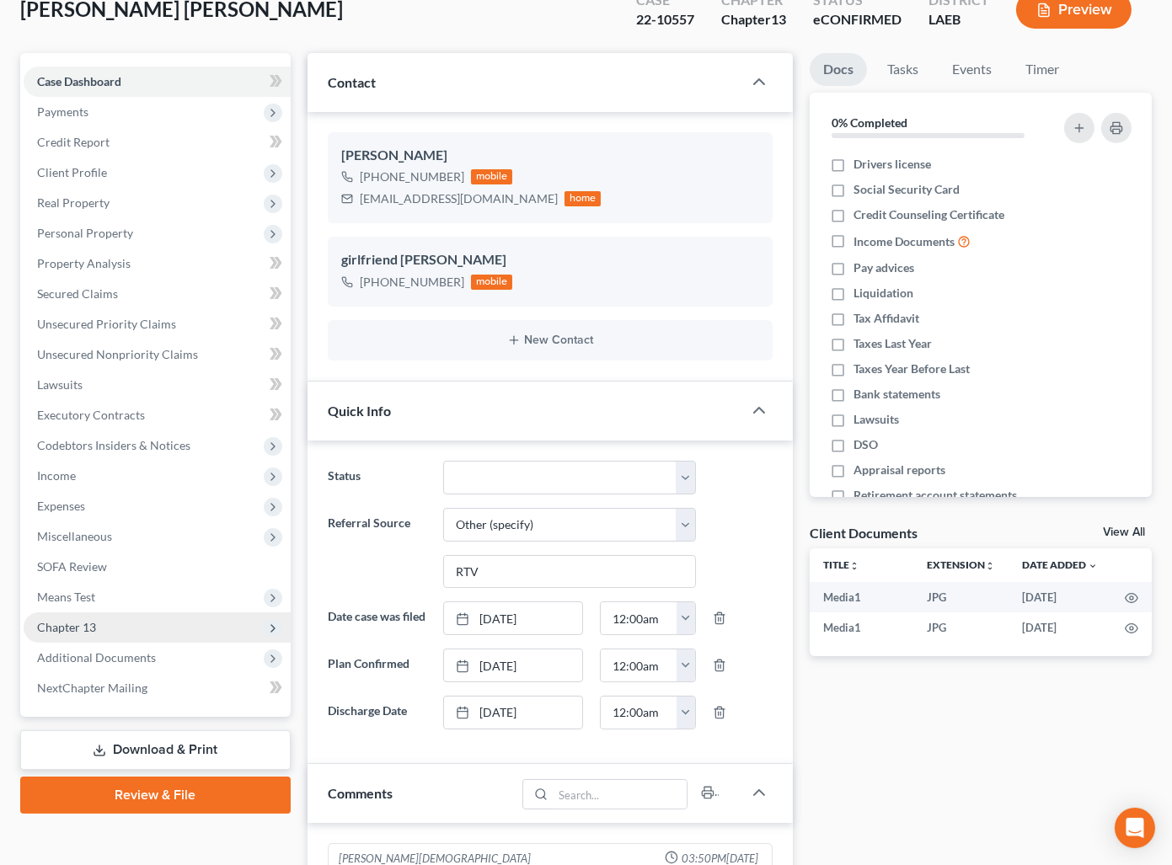
scroll to position [143, 0]
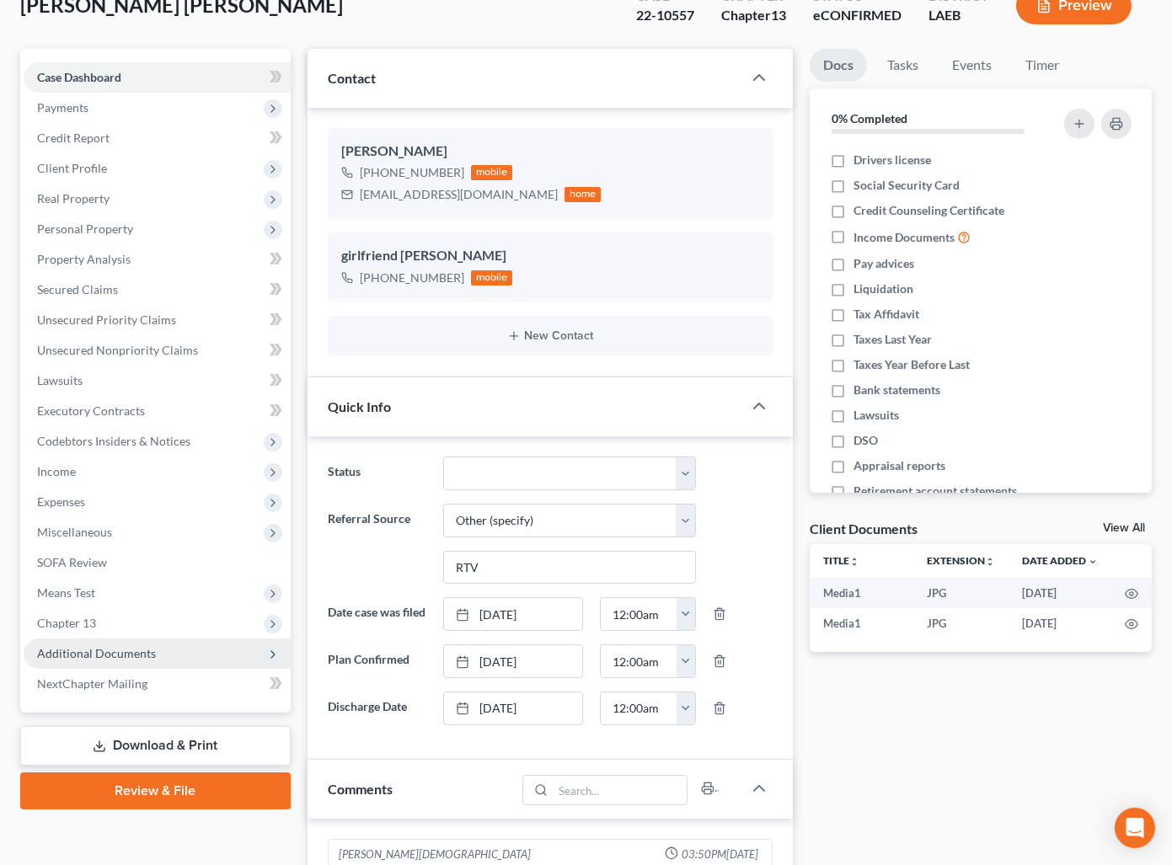
click at [166, 651] on span "Additional Documents" at bounding box center [157, 654] width 267 height 30
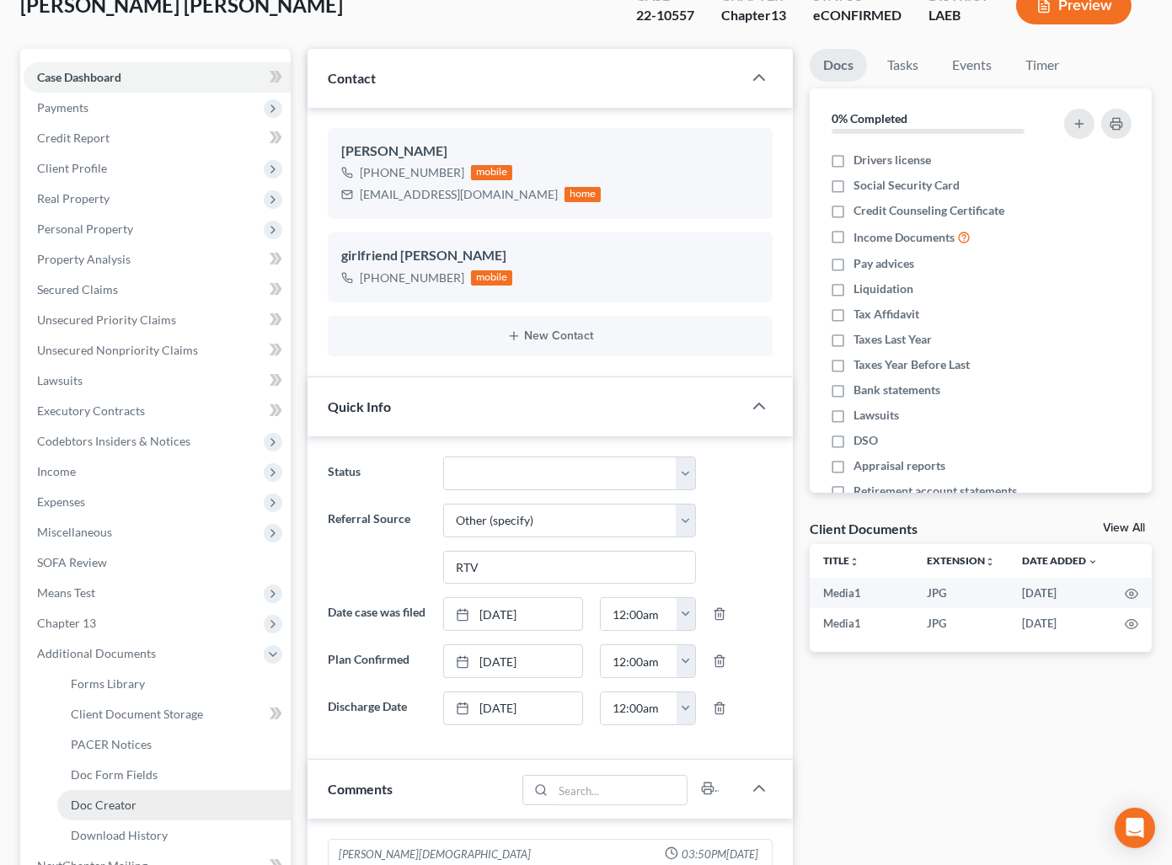
click at [174, 802] on link "Doc Creator" at bounding box center [173, 805] width 233 height 30
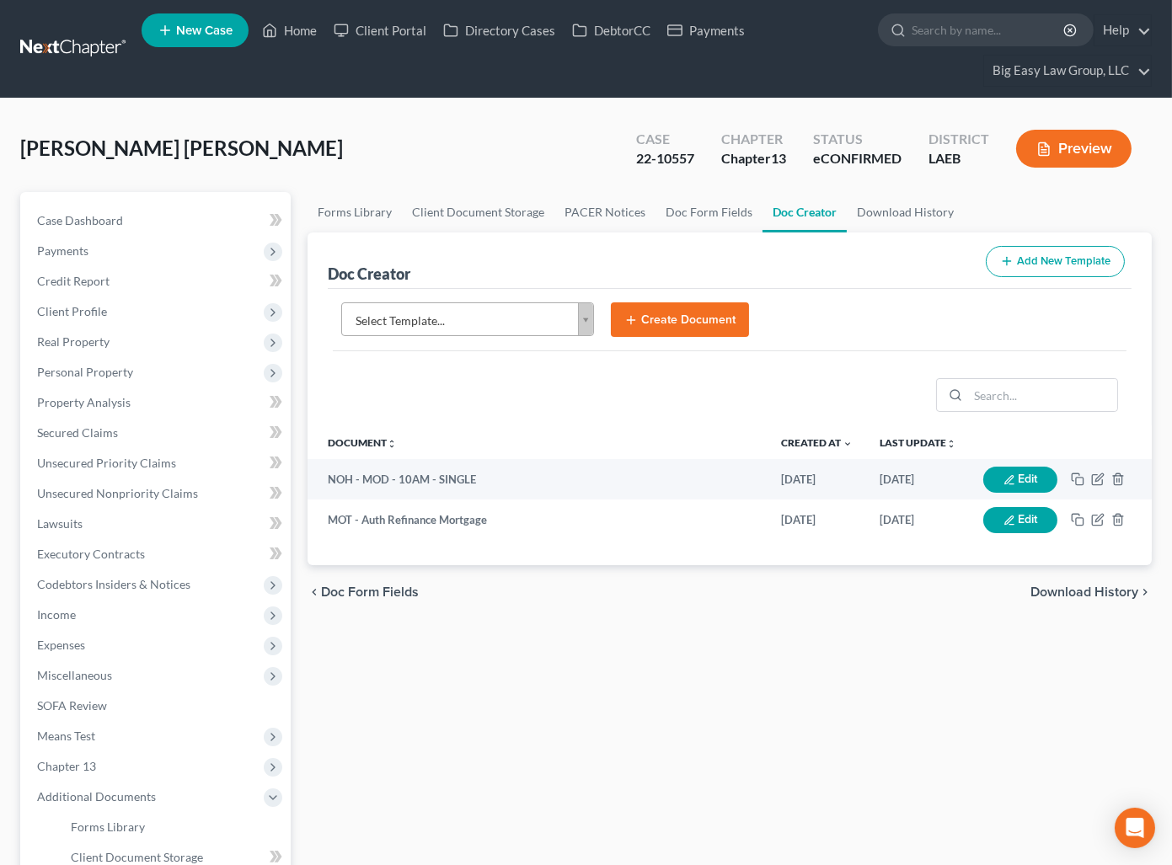
drag, startPoint x: 582, startPoint y: 634, endPoint x: 586, endPoint y: 609, distance: 25.6
click at [582, 634] on div "Forms Library Client Document Storage PACER Notices Doc Form Fields Doc Creator…" at bounding box center [729, 663] width 861 height 943
click at [286, 31] on link "Home" at bounding box center [290, 30] width 72 height 30
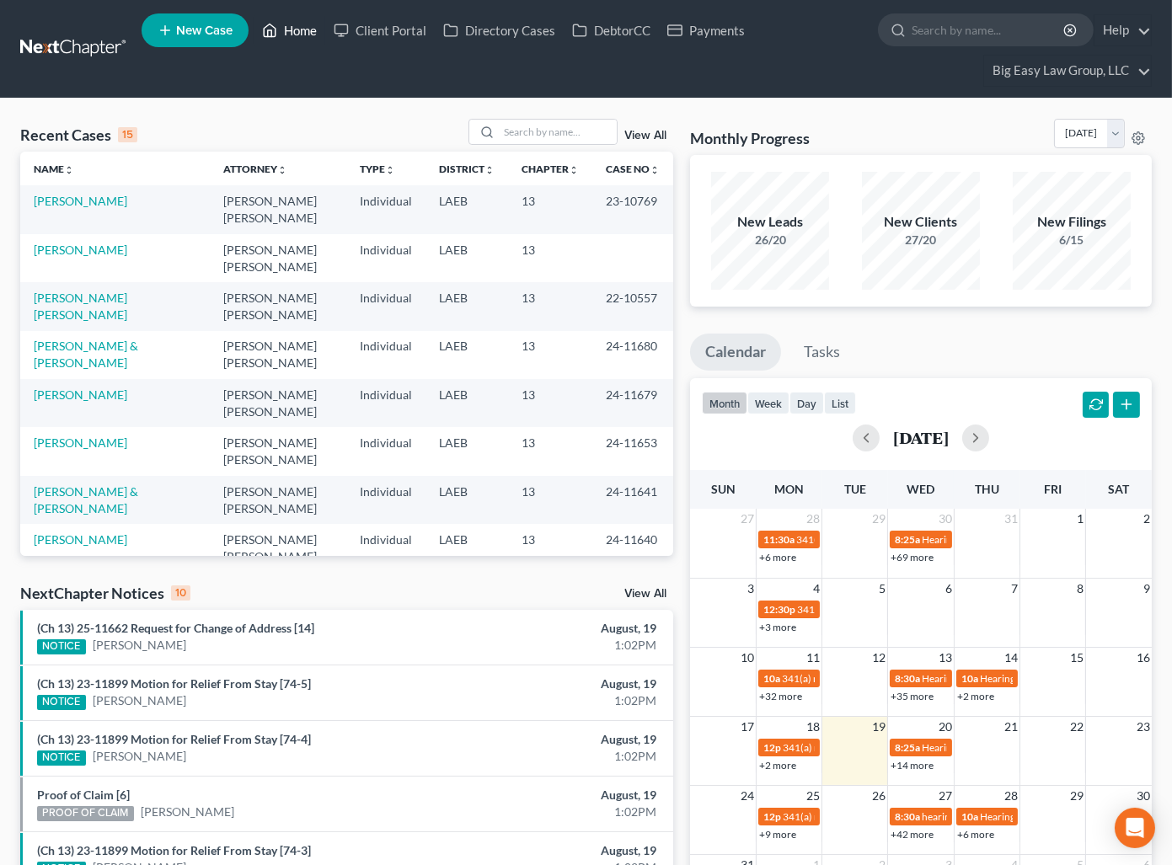
click at [281, 27] on link "Home" at bounding box center [290, 30] width 72 height 30
click at [519, 134] on input "search" at bounding box center [558, 132] width 118 height 24
click at [512, 128] on input "search" at bounding box center [558, 132] width 118 height 24
type input "royal"
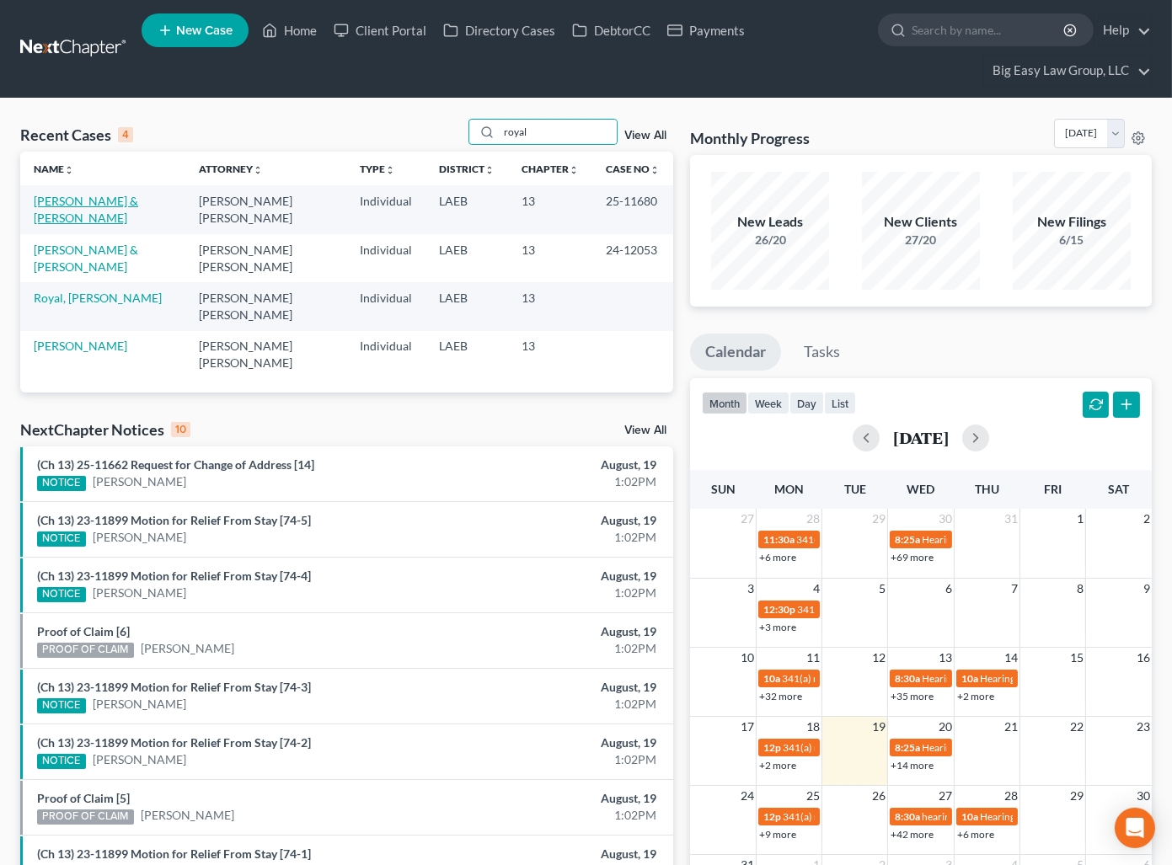
click at [128, 198] on link "[PERSON_NAME] & [PERSON_NAME]" at bounding box center [86, 209] width 104 height 31
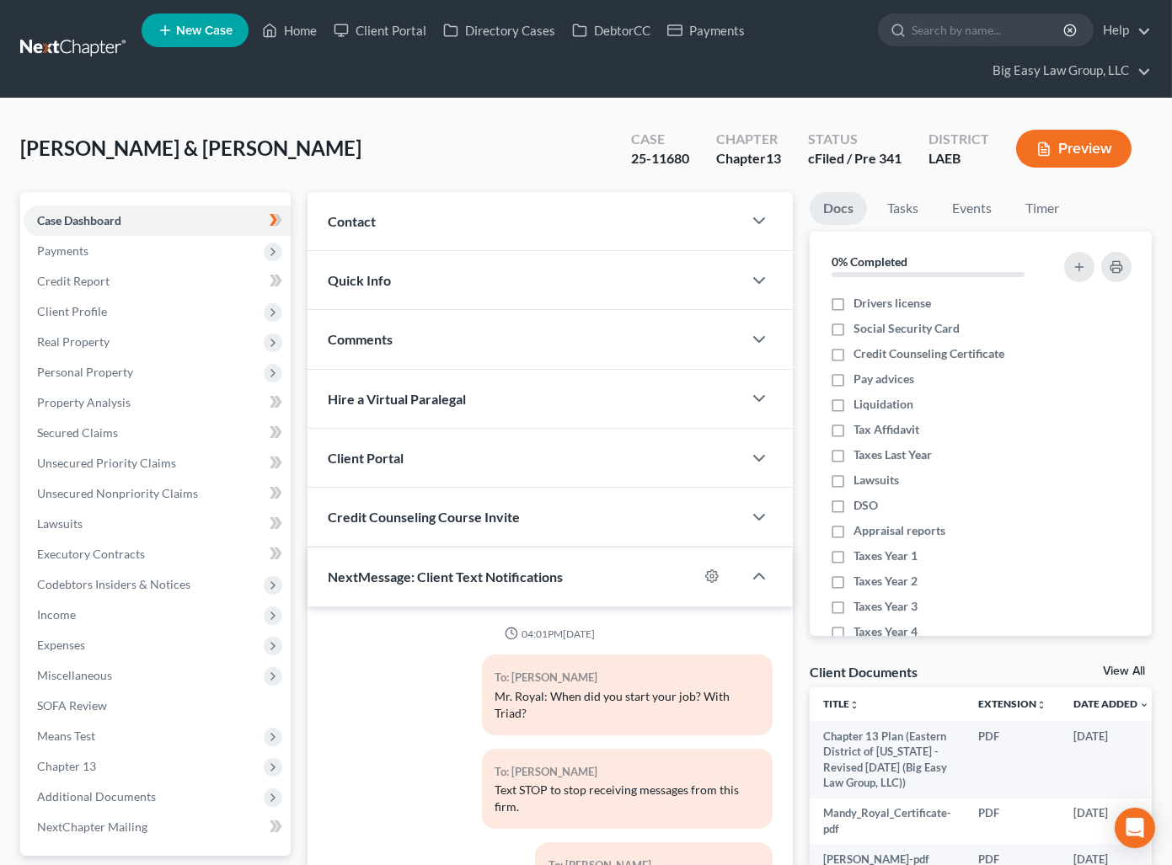
scroll to position [1985, 0]
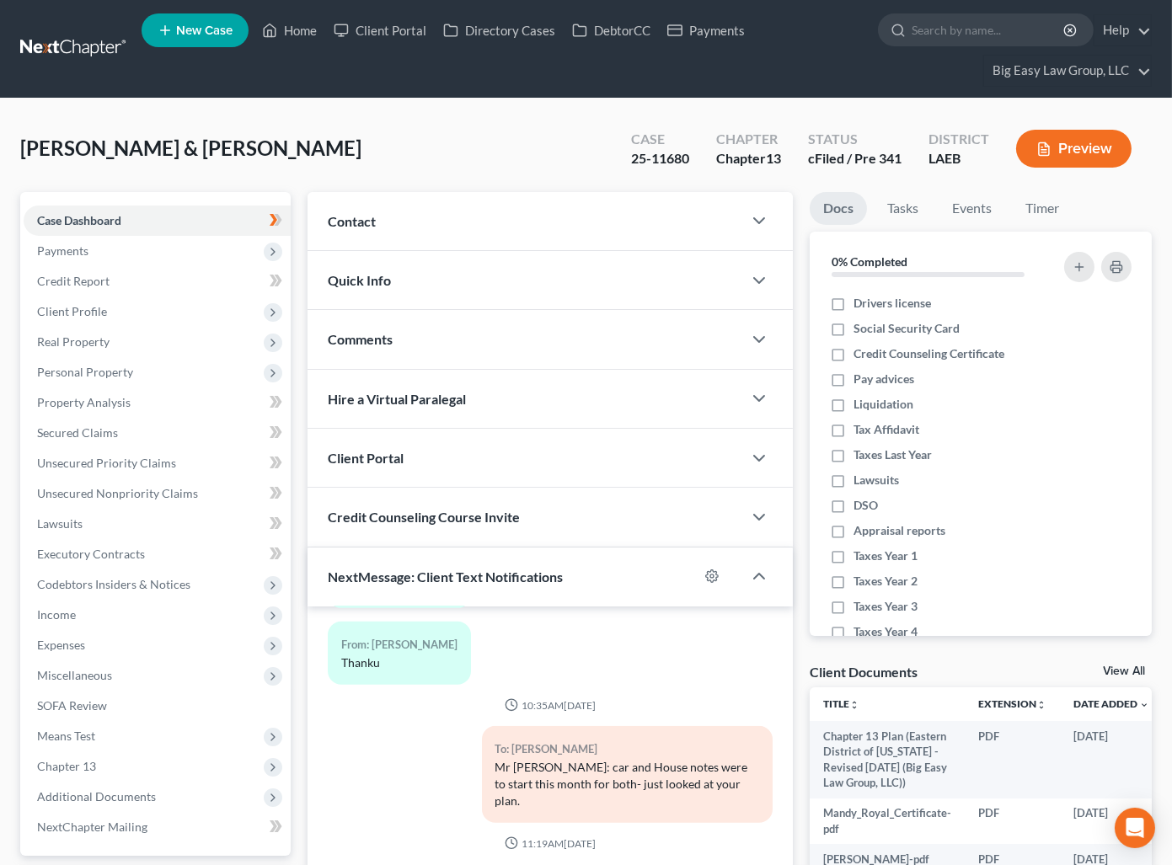
click at [424, 225] on div "Contact" at bounding box center [524, 221] width 435 height 58
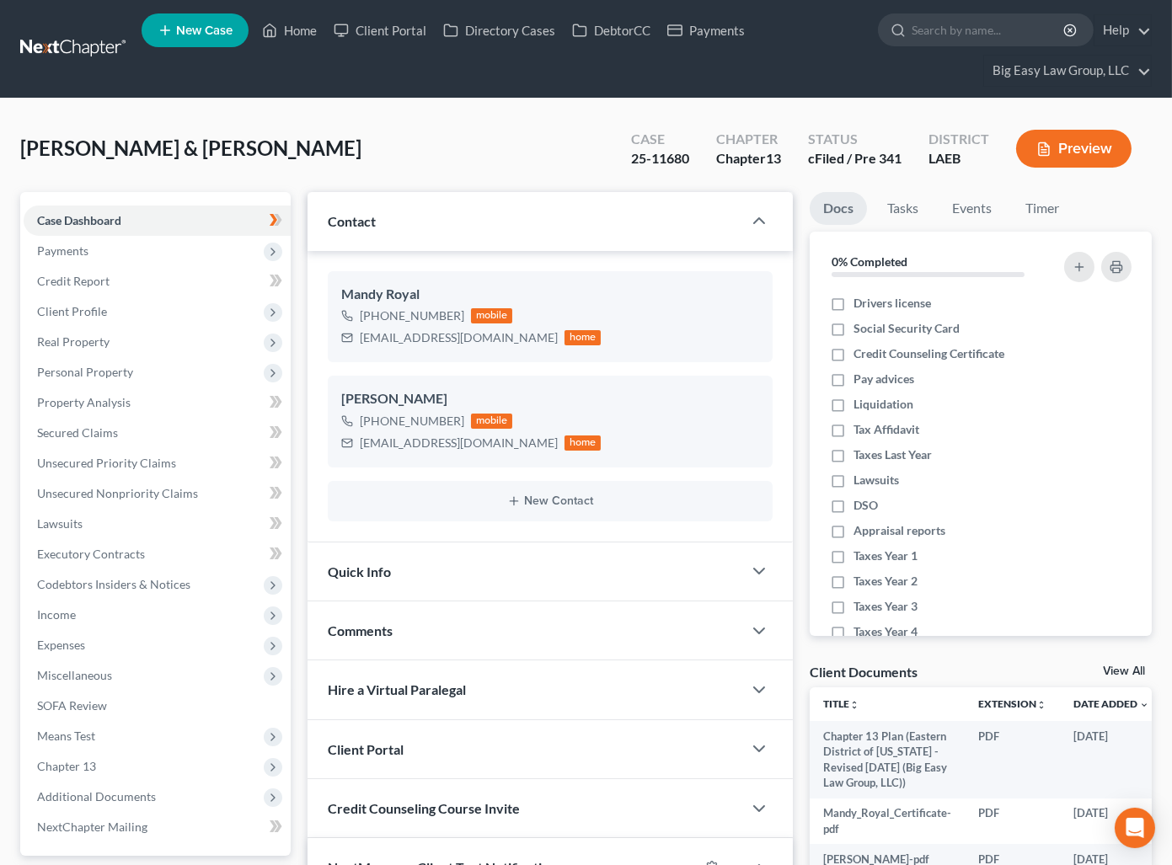
click at [478, 158] on div "Royal, Richard & Mandy Upgraded Case 25-11680 Chapter Chapter 13 Status cFiled …" at bounding box center [585, 155] width 1131 height 73
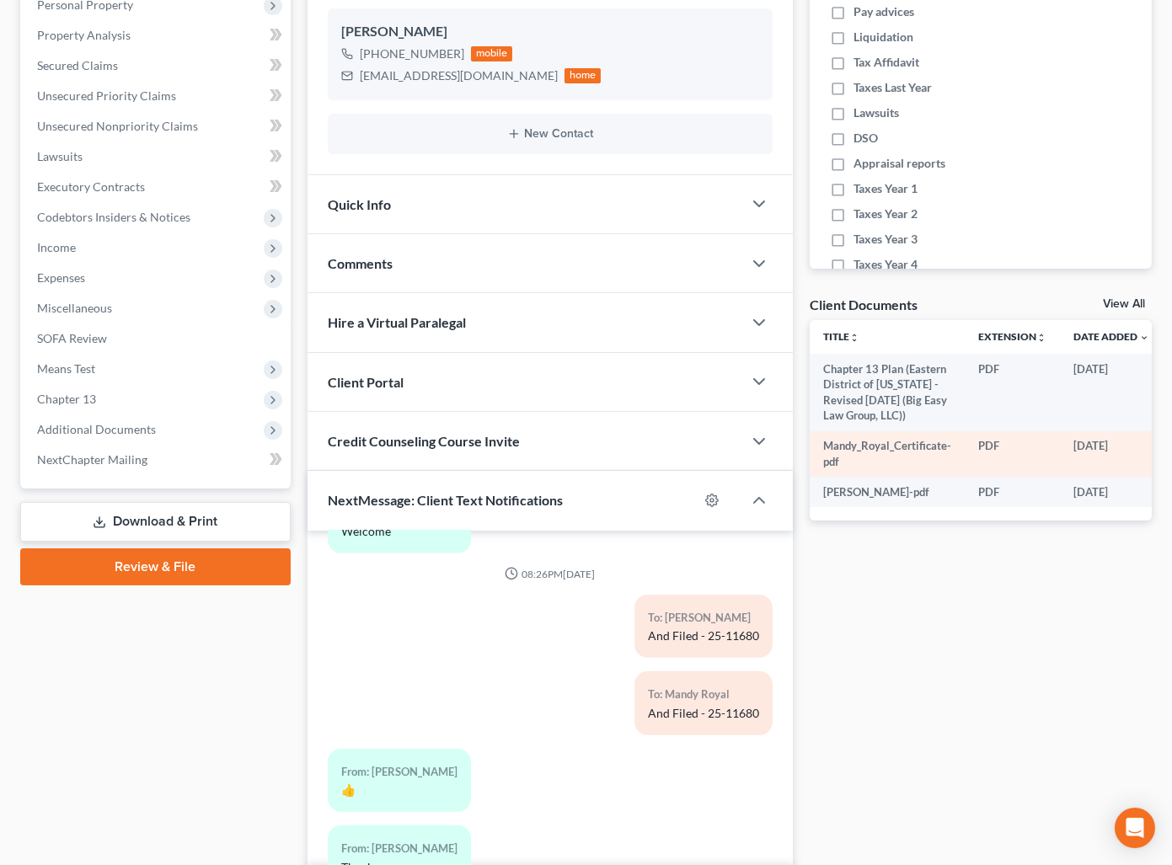
scroll to position [0, 0]
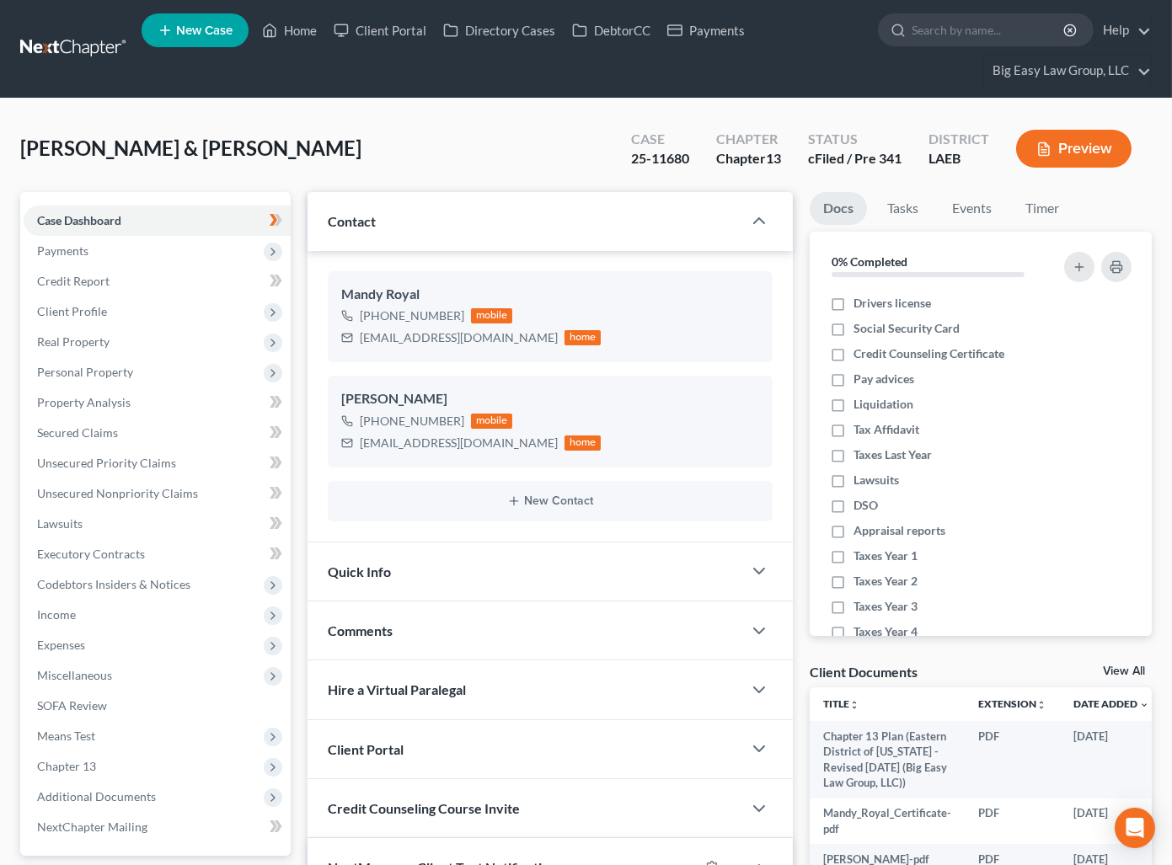
click at [384, 136] on div "Royal, Richard & Mandy Upgraded Case 25-11680 Chapter Chapter 13 Status cFiled …" at bounding box center [585, 155] width 1131 height 73
click at [100, 428] on span "Secured Claims" at bounding box center [77, 432] width 81 height 14
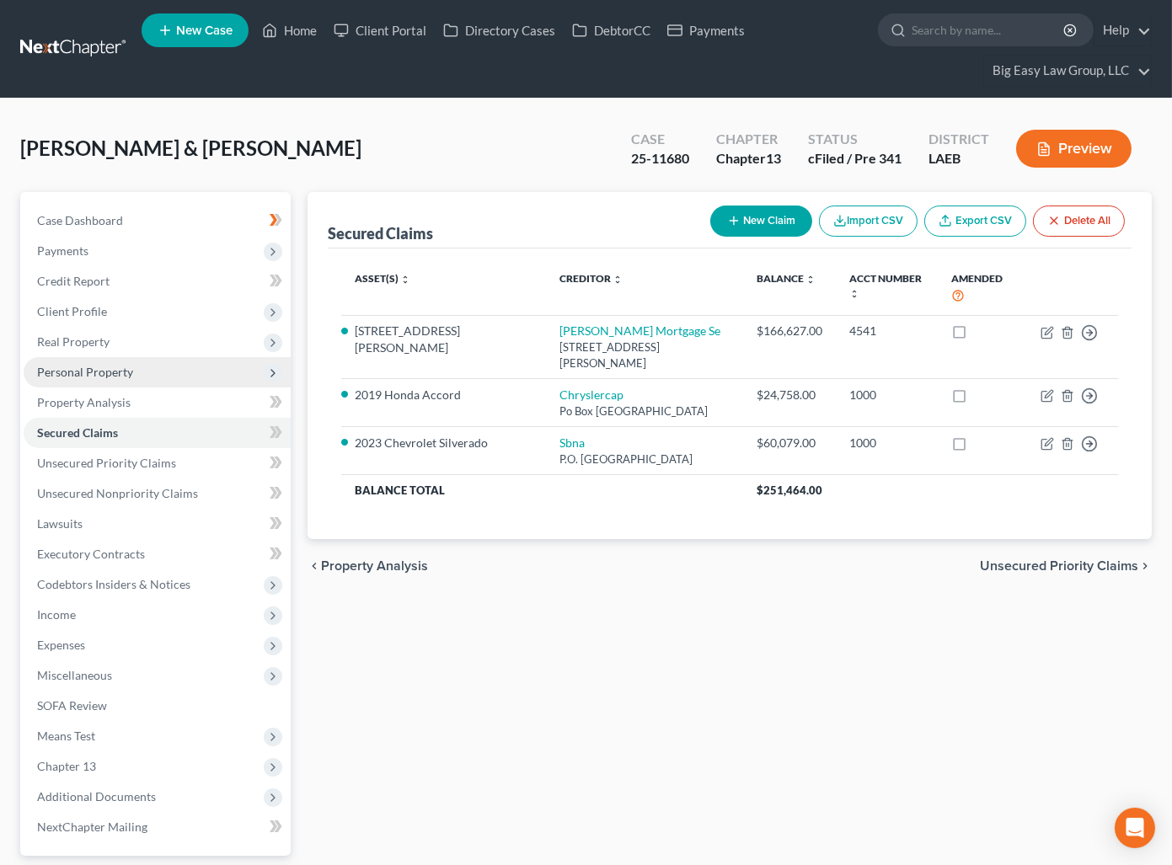
click at [167, 373] on span "Personal Property" at bounding box center [157, 372] width 267 height 30
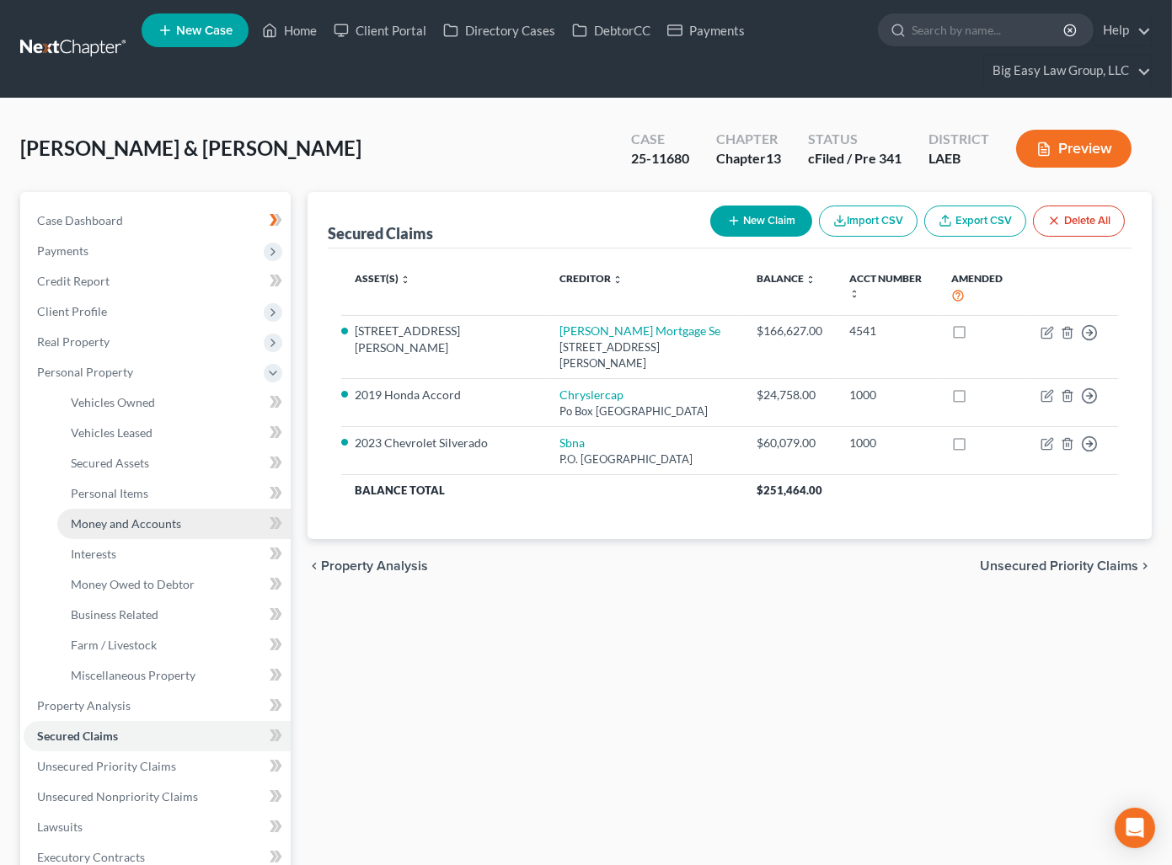
click at [207, 525] on link "Money and Accounts" at bounding box center [173, 524] width 233 height 30
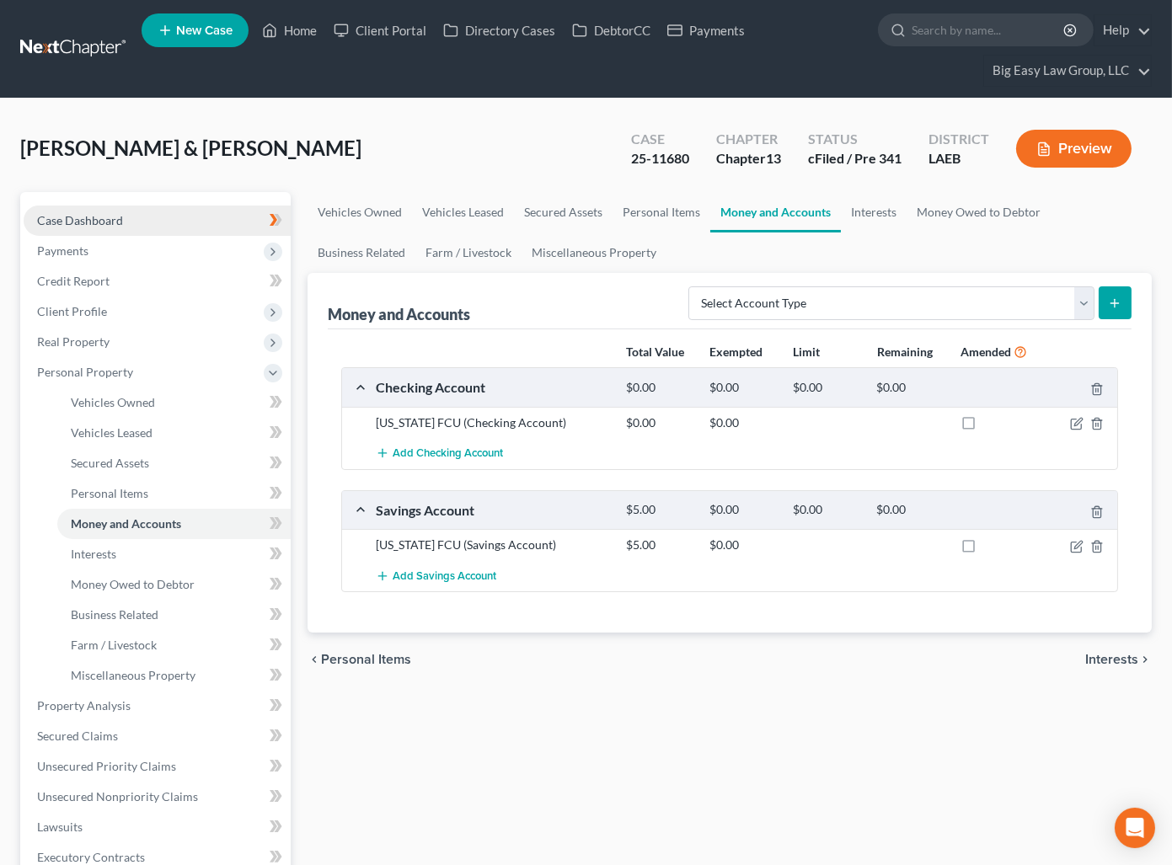
click at [121, 219] on link "Case Dashboard" at bounding box center [157, 221] width 267 height 30
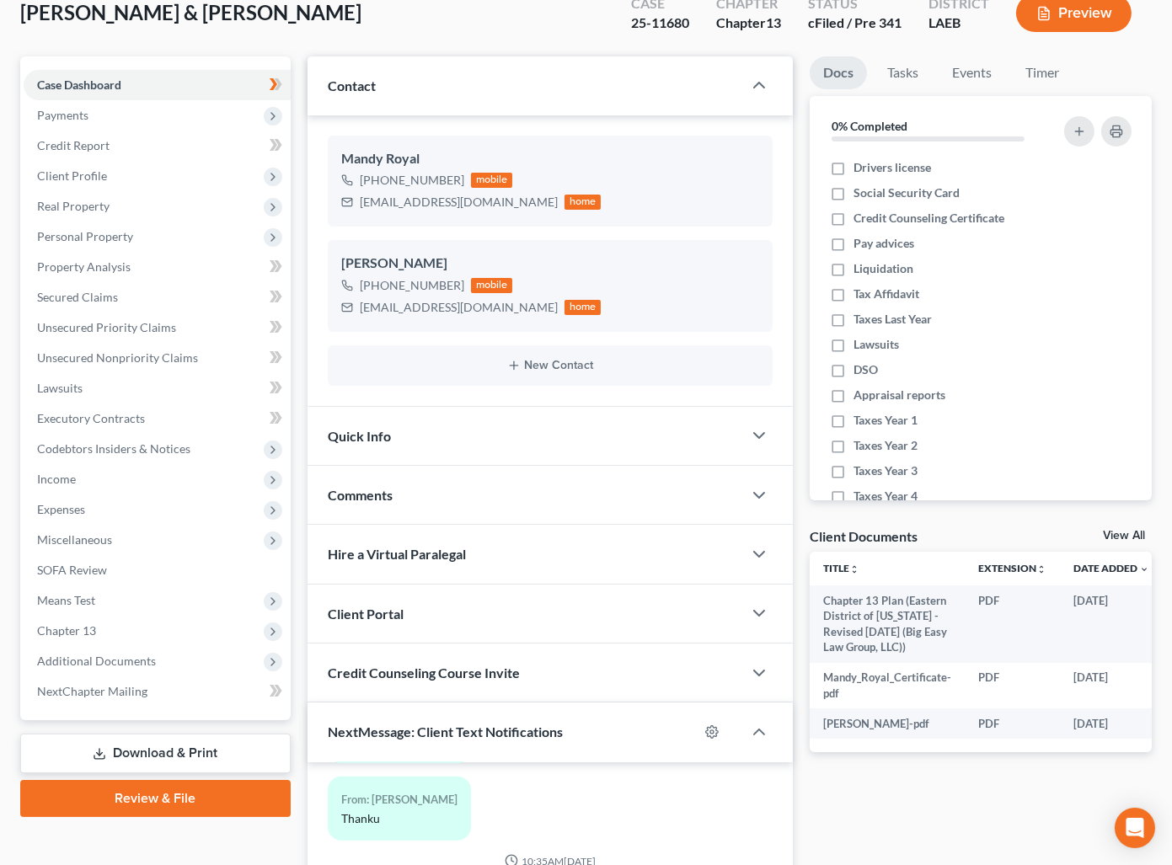
scroll to position [142, 0]
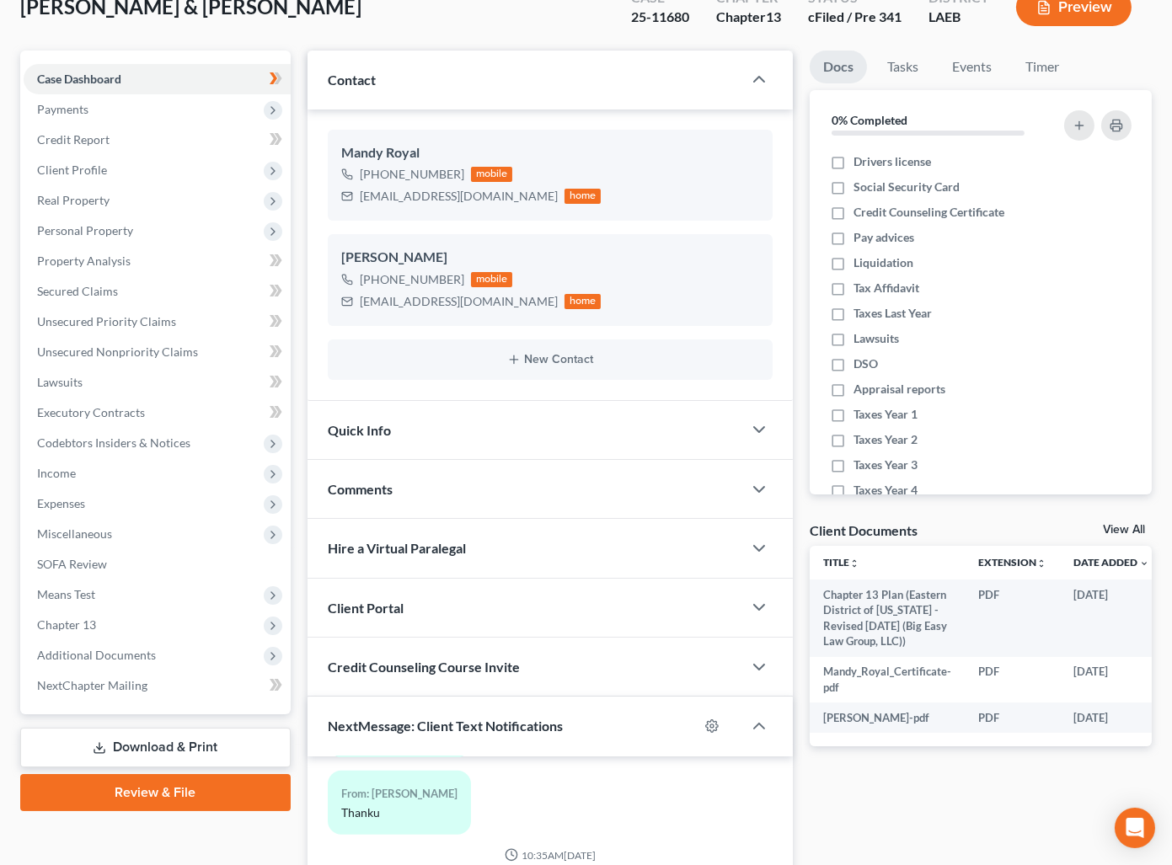
click at [527, 503] on div "Comments" at bounding box center [524, 489] width 435 height 58
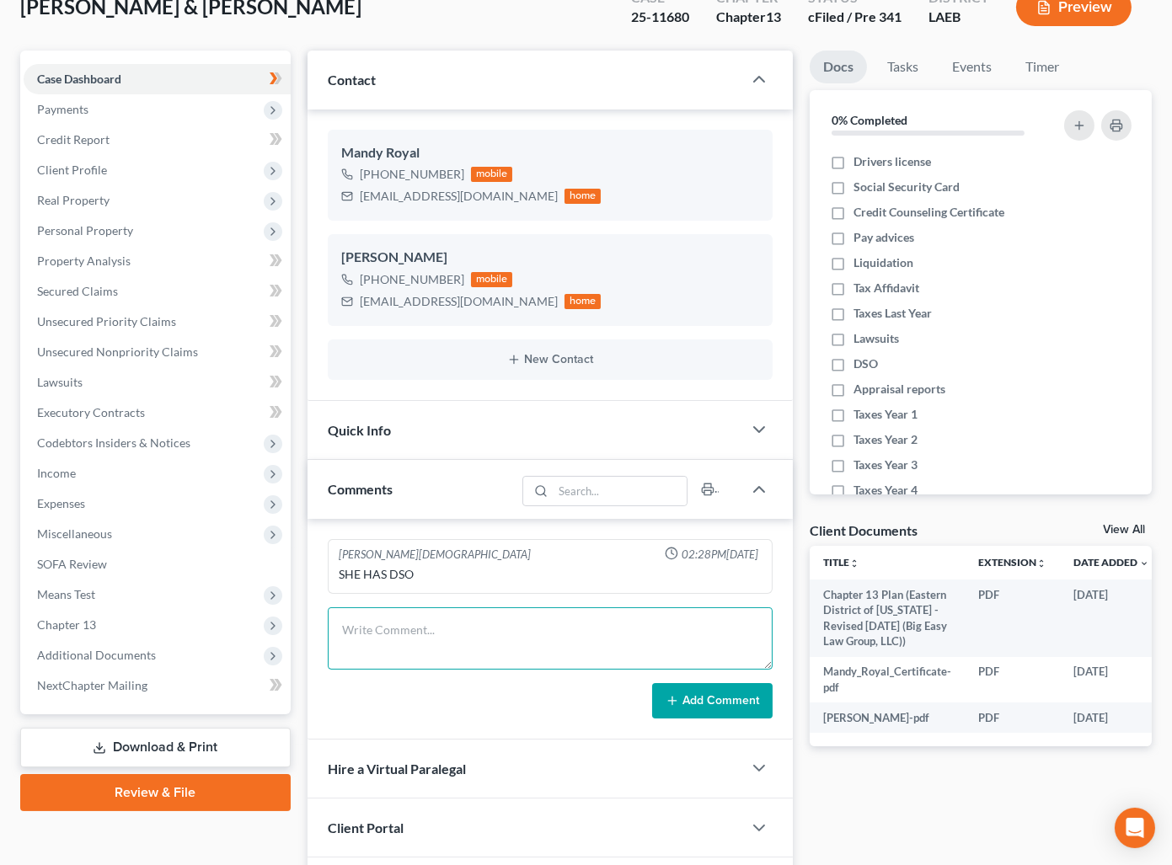
click at [478, 629] on textarea at bounding box center [550, 638] width 445 height 62
click at [495, 628] on textarea "RIchard called (shows as autun bray on caller id)" at bounding box center [550, 638] width 445 height 62
drag, startPoint x: 701, startPoint y: 641, endPoint x: 688, endPoint y: 630, distance: 16.7
click at [694, 633] on textarea "RIchard called (shows as autumn bray on caller id)" at bounding box center [550, 638] width 445 height 62
click at [681, 623] on textarea "RIchard called (shows as autumn bray on caller id)" at bounding box center [550, 638] width 445 height 62
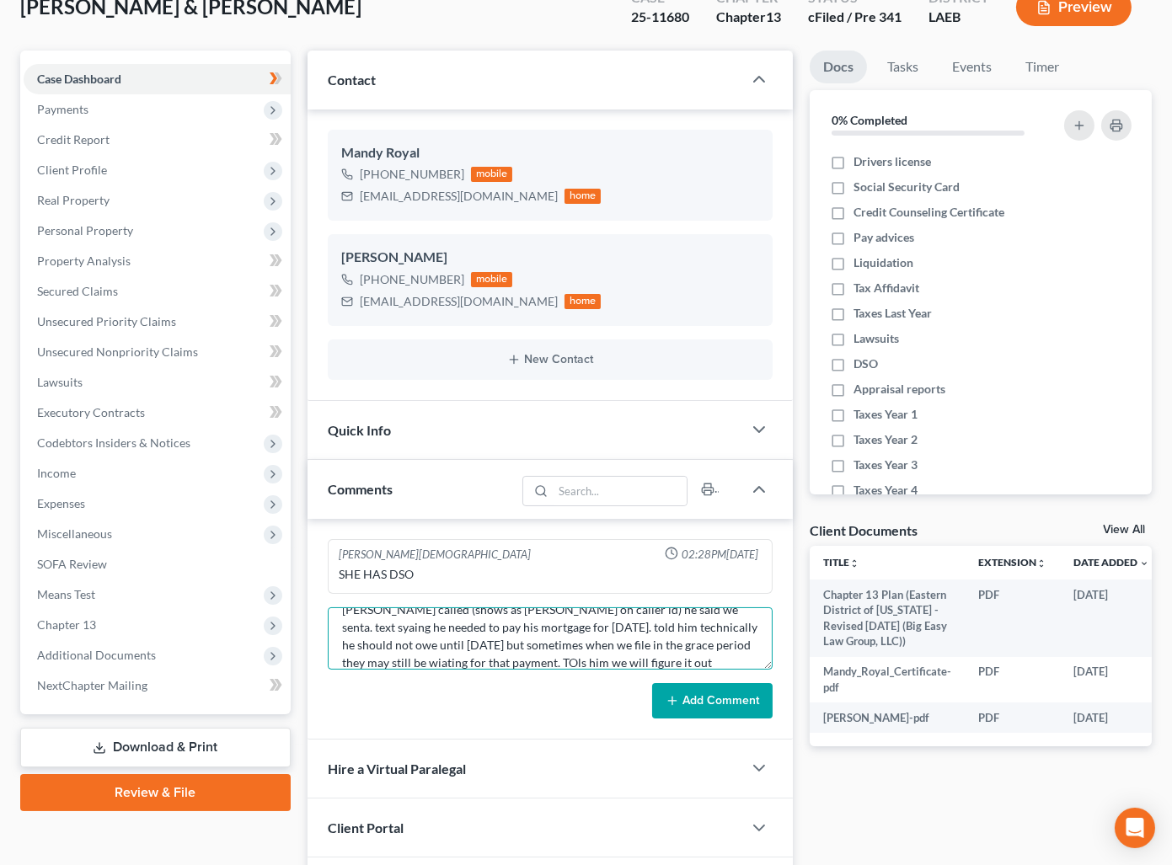
scroll to position [38, 0]
drag, startPoint x: 373, startPoint y: 638, endPoint x: 392, endPoint y: 665, distance: 33.4
click at [373, 639] on textarea "RIchard called (shows as autumn bray on caller id) he said we senta. text syain…" at bounding box center [550, 638] width 445 height 62
drag, startPoint x: 508, startPoint y: 646, endPoint x: 521, endPoint y: 659, distance: 17.9
click at [509, 646] on textarea "RIchard called (shows as autumn bray on caller id) he said we senta. text syain…" at bounding box center [550, 638] width 445 height 62
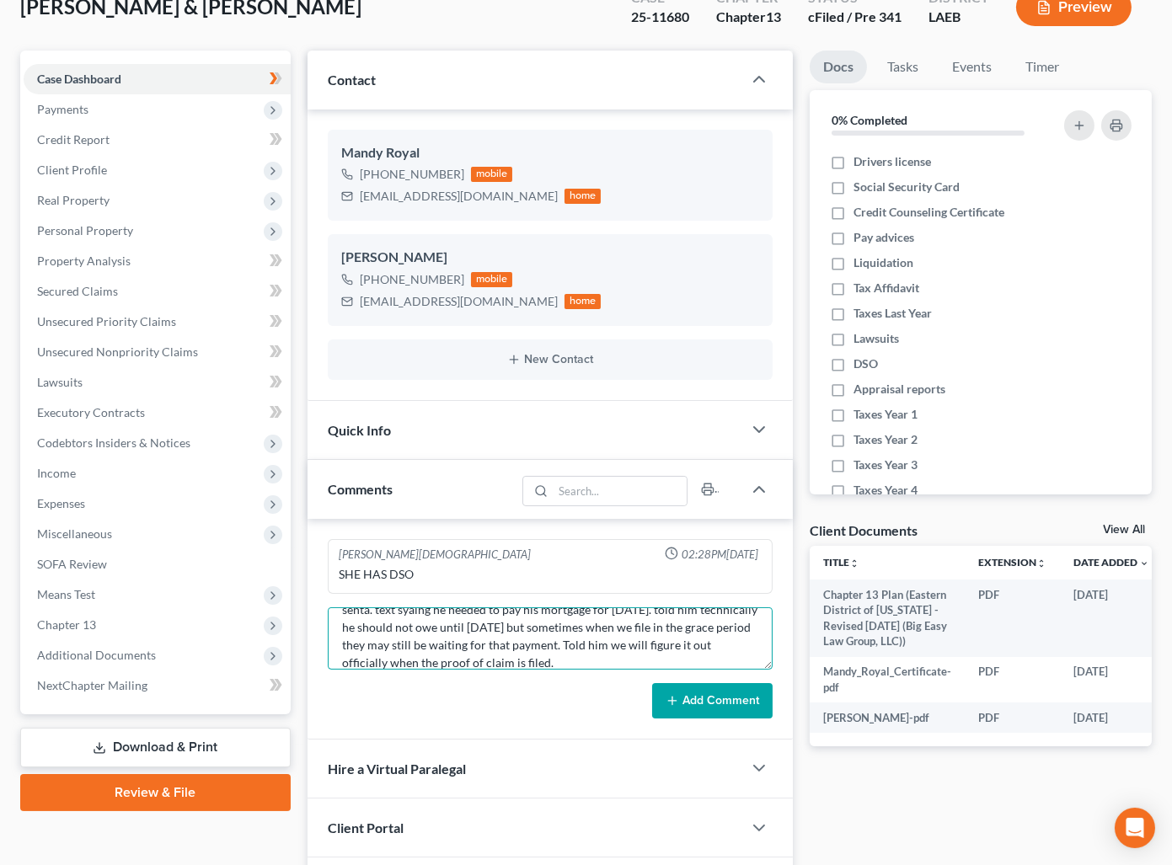
drag, startPoint x: 543, startPoint y: 656, endPoint x: 553, endPoint y: 653, distance: 10.7
click at [543, 656] on textarea "RIchard called (shows as autumn bray on caller id) he said we senta. text syain…" at bounding box center [550, 638] width 445 height 62
click at [432, 641] on textarea "RIchard called (shows as autumn bray on caller id) he said we senta. text syain…" at bounding box center [550, 638] width 445 height 62
drag, startPoint x: 467, startPoint y: 640, endPoint x: 475, endPoint y: 659, distance: 20.4
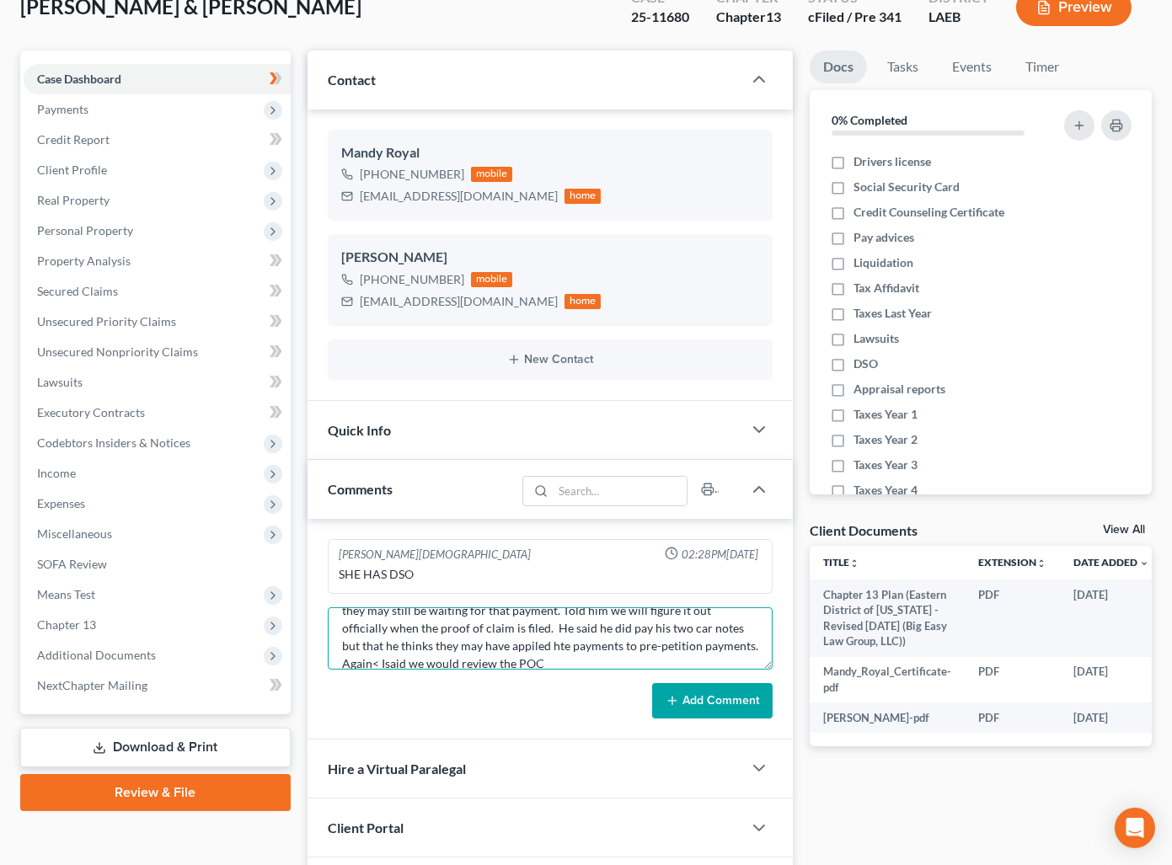
click at [467, 640] on textarea "RIchard called (shows as autumn bray on caller id) he said we senta. text syain…" at bounding box center [550, 638] width 445 height 62
drag, startPoint x: 439, startPoint y: 642, endPoint x: 461, endPoint y: 664, distance: 31.0
click at [441, 644] on textarea "RIchard called (shows as autumn bray on caller id) he said we senta. text syain…" at bounding box center [550, 638] width 445 height 62
click at [553, 656] on textarea "RIchard called (shows as autumn bray on caller id) he said we senta. text syain…" at bounding box center [550, 638] width 445 height 62
click at [705, 644] on textarea "RIchard called (shows as autumn bray on caller id) he said we senta. text syain…" at bounding box center [550, 638] width 445 height 62
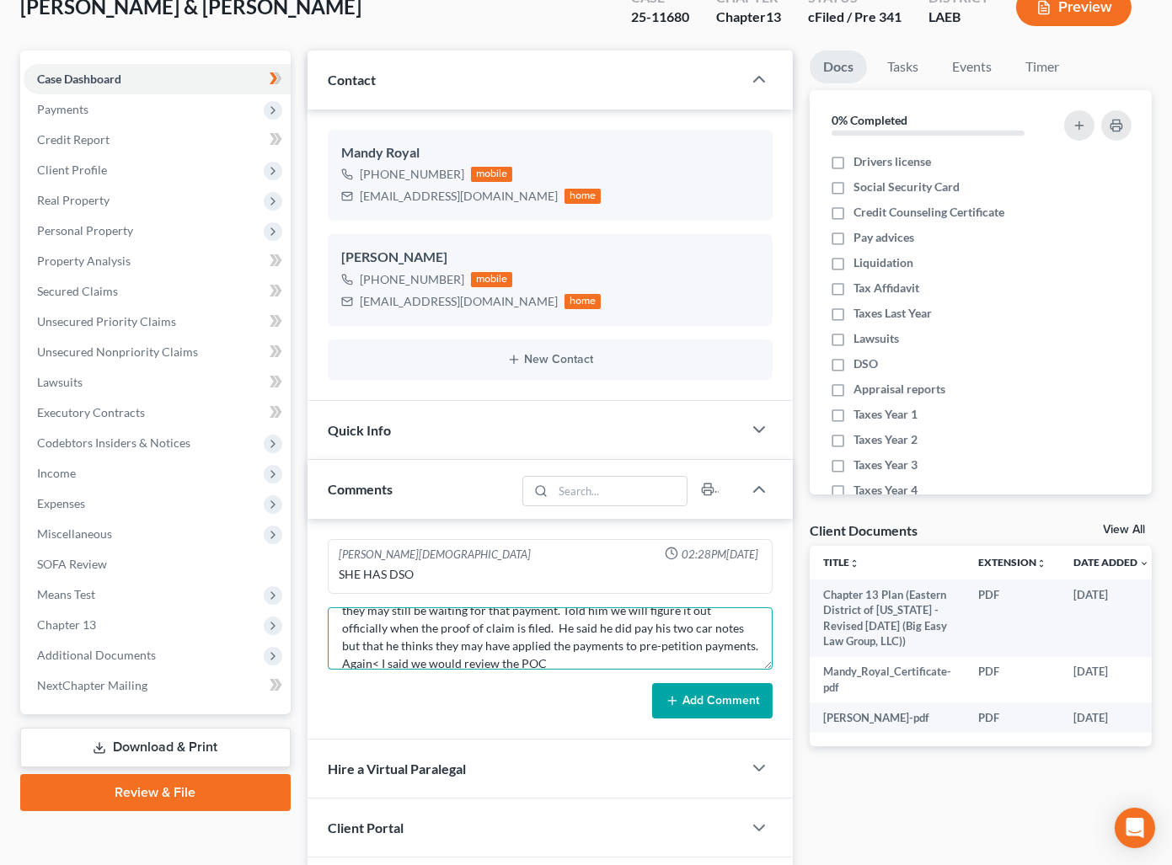
type textarea "[PERSON_NAME] called (shows as [PERSON_NAME] on caller id) he said we senta. te…"
click at [713, 709] on button "Add Comment" at bounding box center [712, 700] width 120 height 35
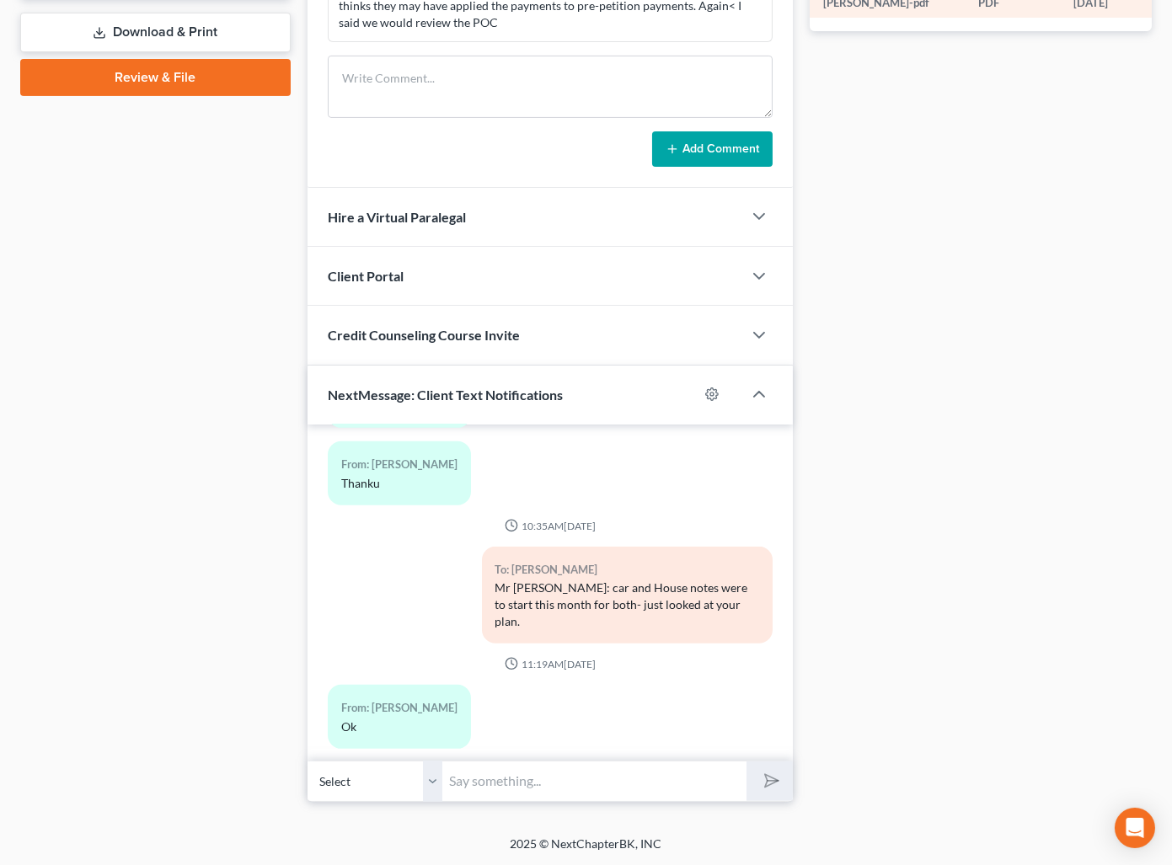
scroll to position [1981, 0]
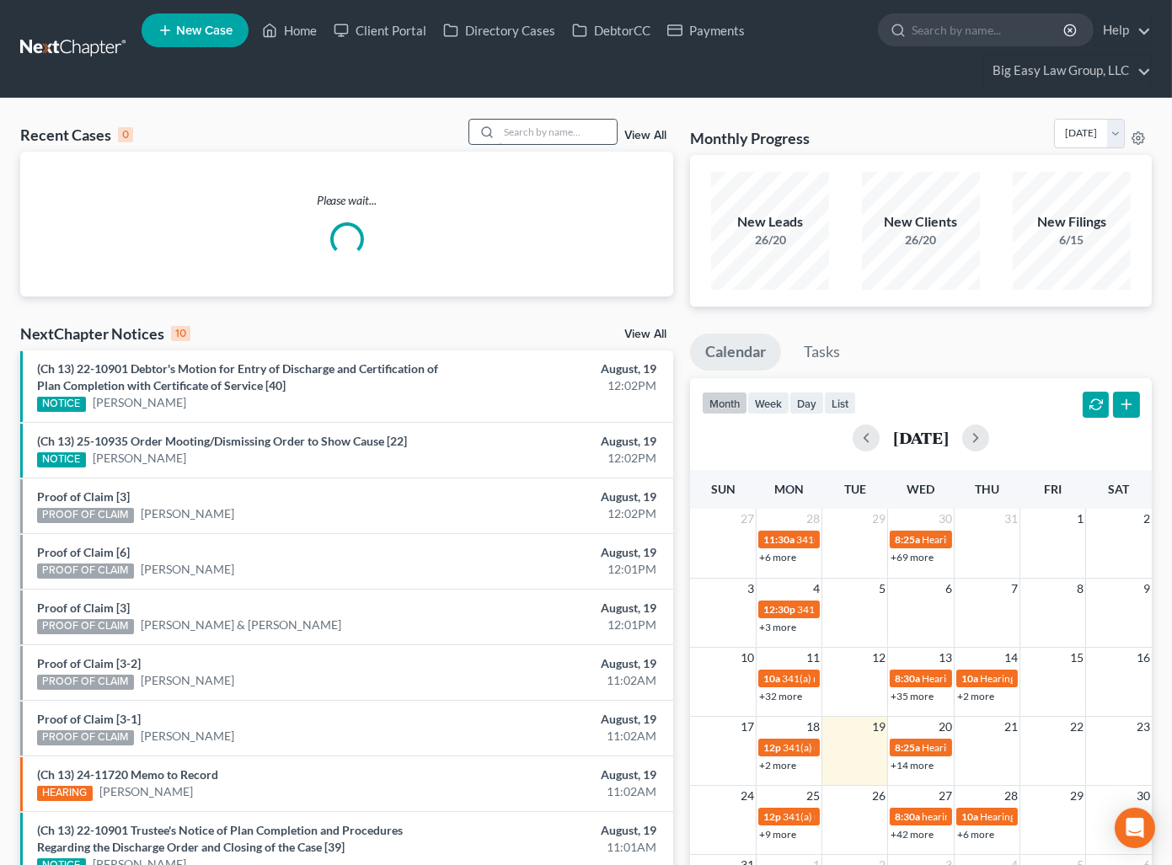
drag, startPoint x: 496, startPoint y: 126, endPoint x: 505, endPoint y: 131, distance: 9.8
click at [500, 129] on div at bounding box center [484, 132] width 30 height 24
click at [505, 131] on input "search" at bounding box center [558, 132] width 118 height 24
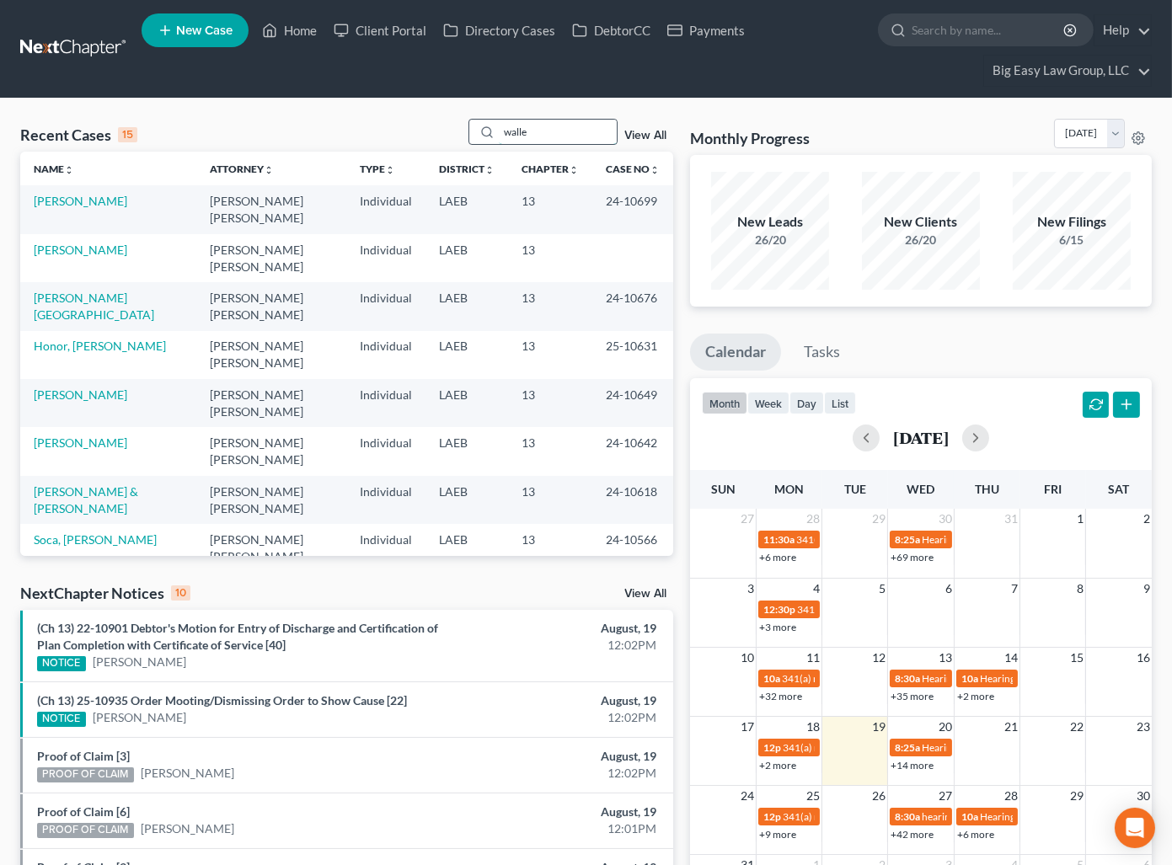
type input "walle"
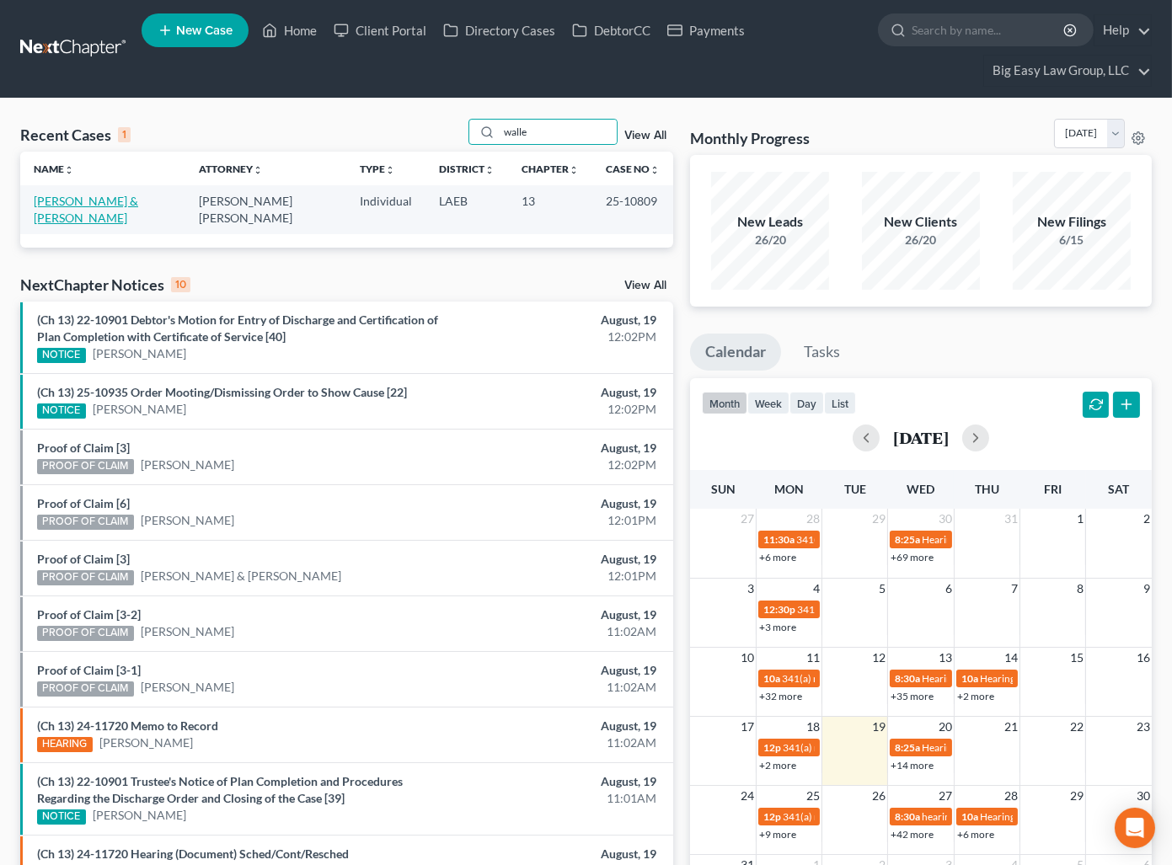
click at [105, 197] on link "[PERSON_NAME] & [PERSON_NAME]" at bounding box center [86, 209] width 104 height 31
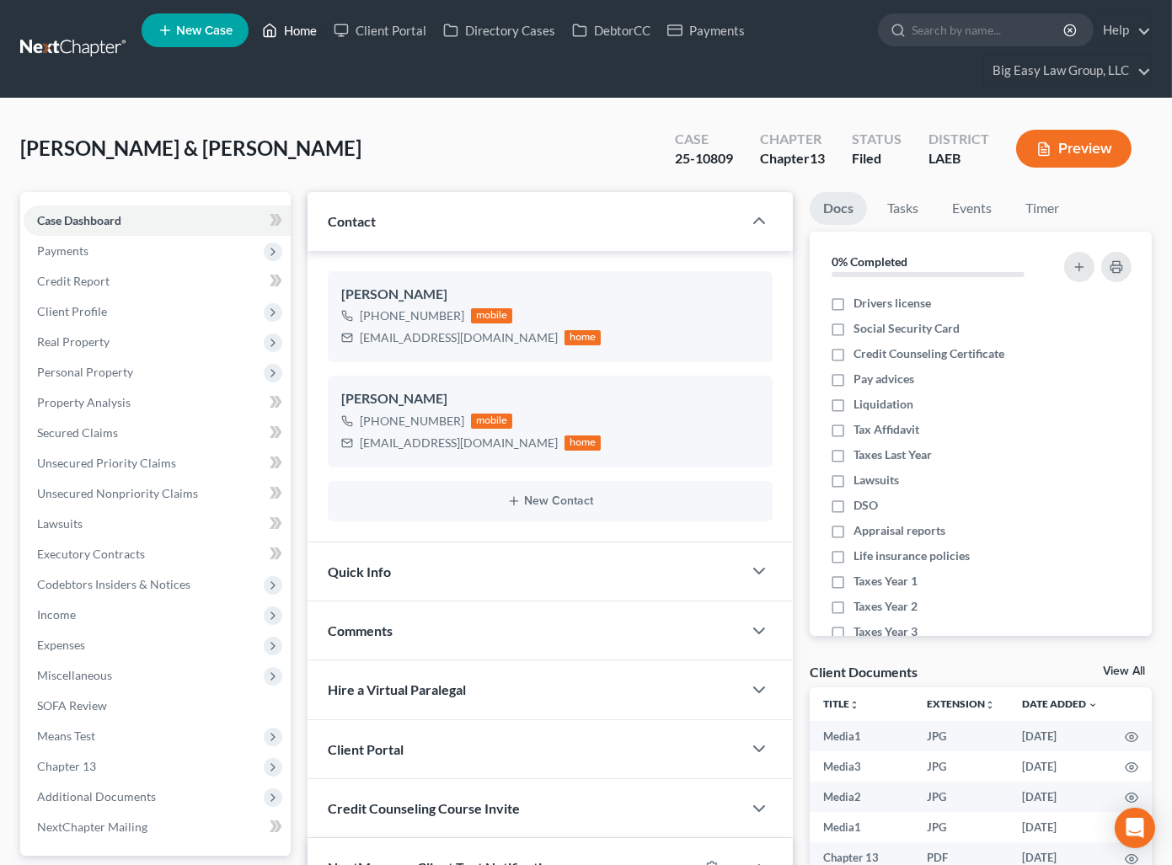
click at [289, 27] on link "Home" at bounding box center [290, 30] width 72 height 30
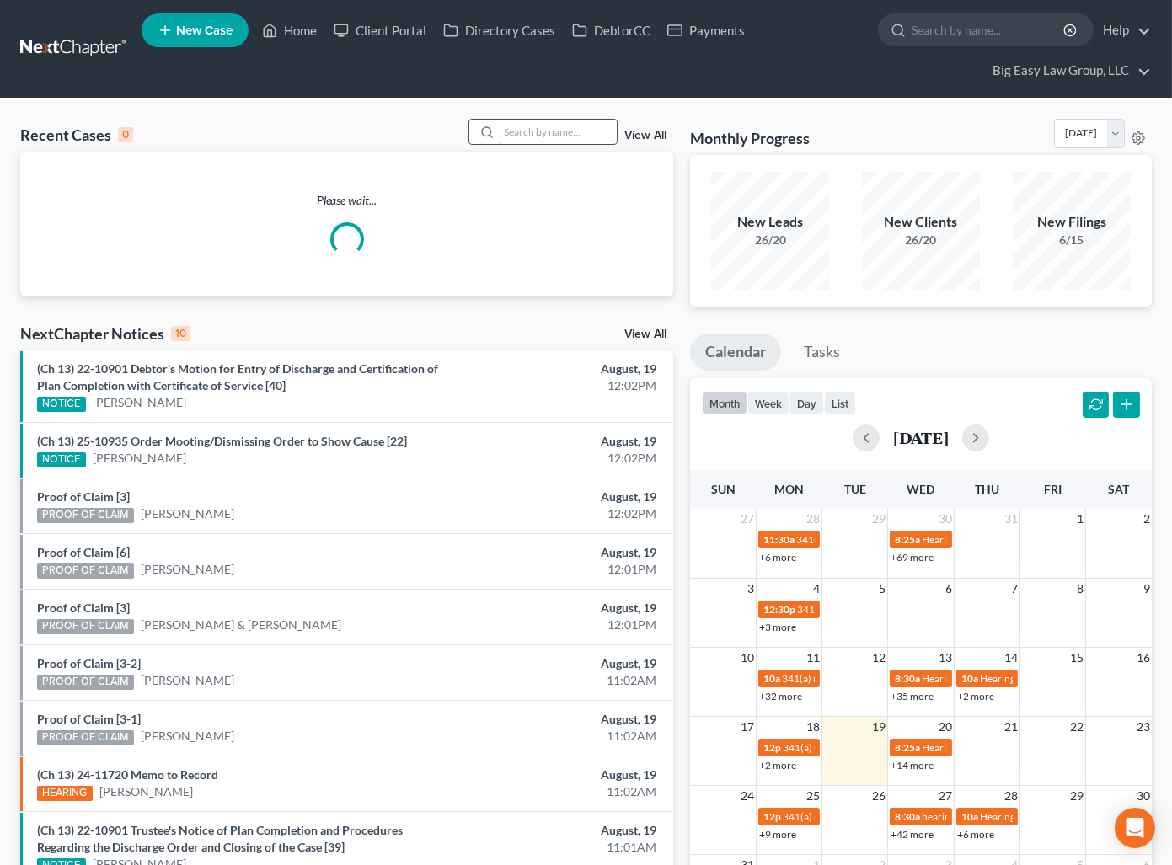
click at [585, 135] on input "search" at bounding box center [558, 132] width 118 height 24
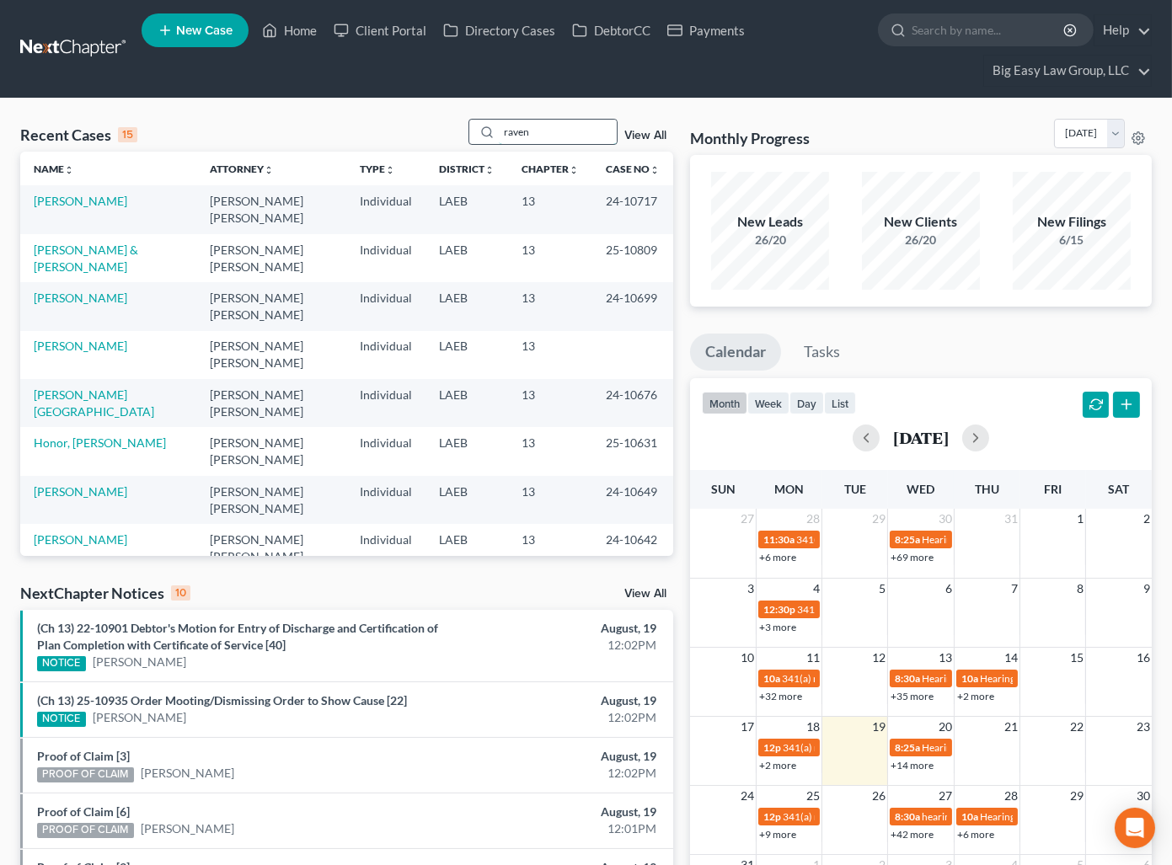
type input "raven"
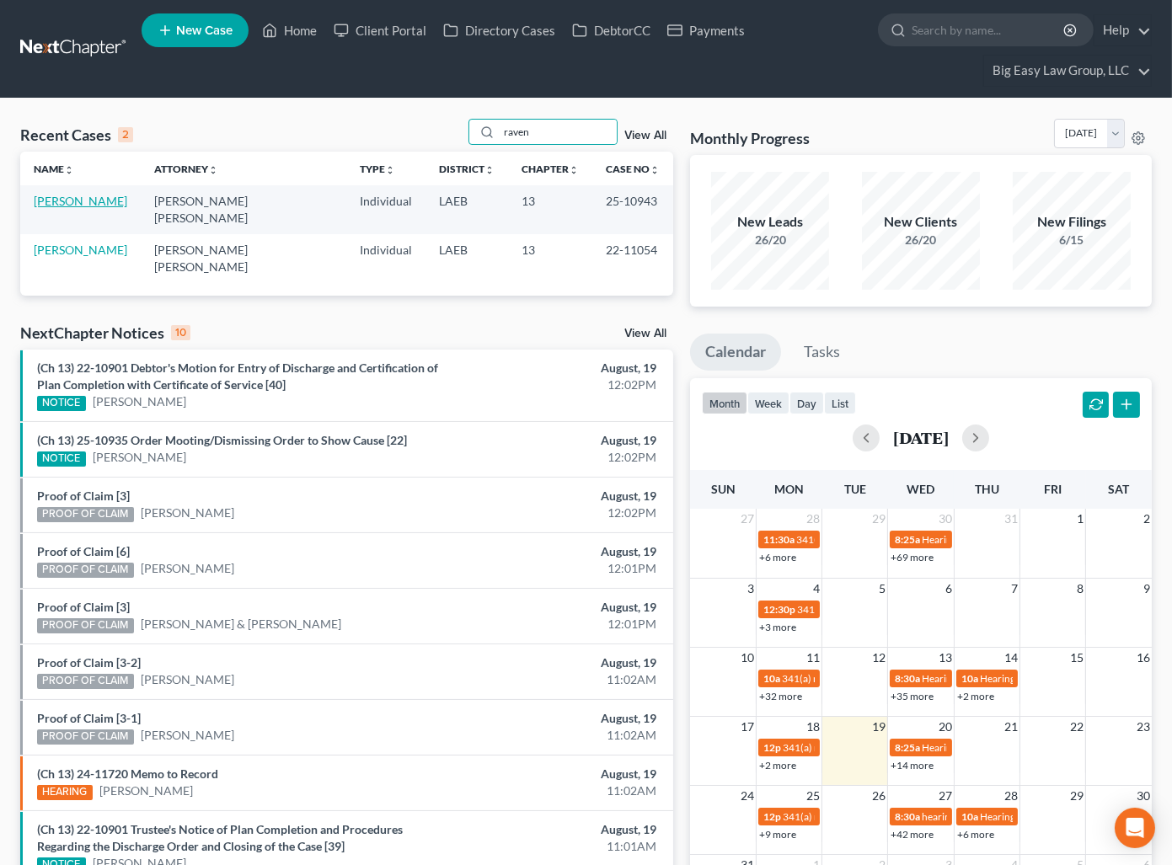
click at [90, 201] on link "[PERSON_NAME]" at bounding box center [81, 201] width 94 height 14
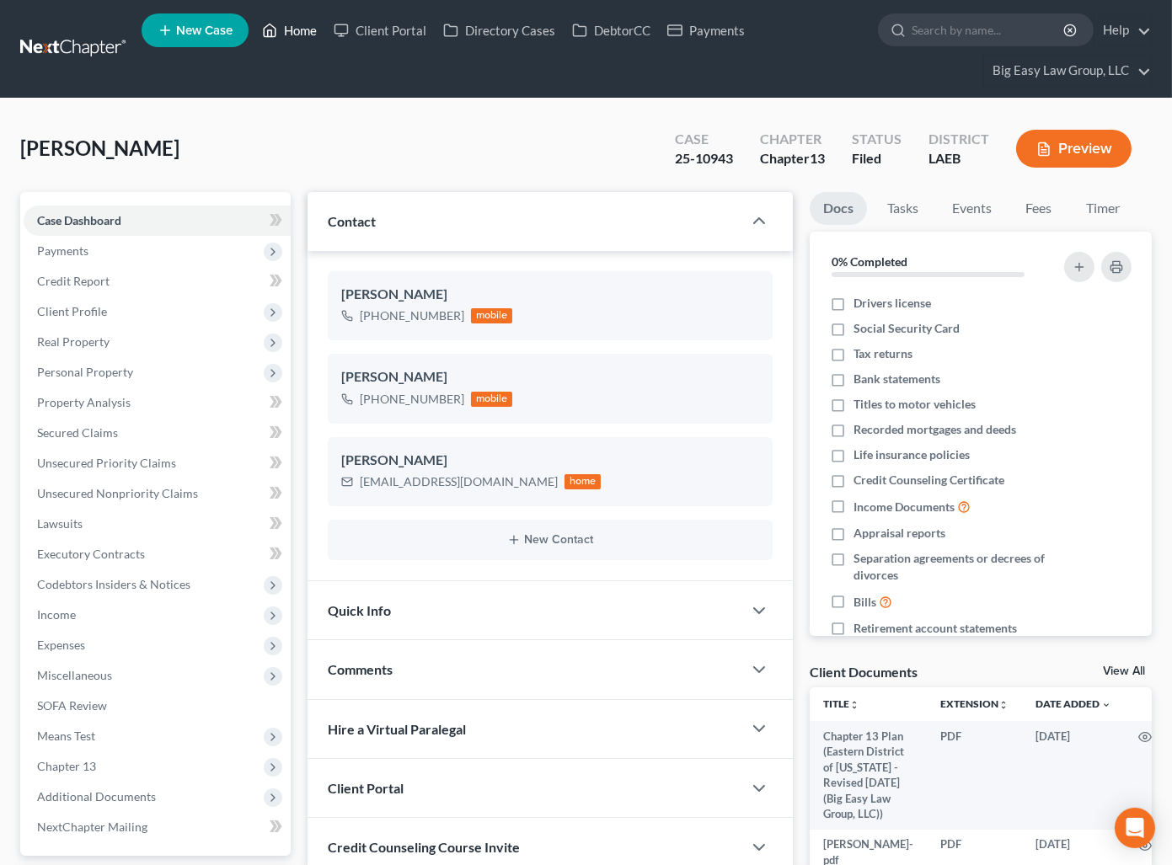
click at [287, 30] on link "Home" at bounding box center [290, 30] width 72 height 30
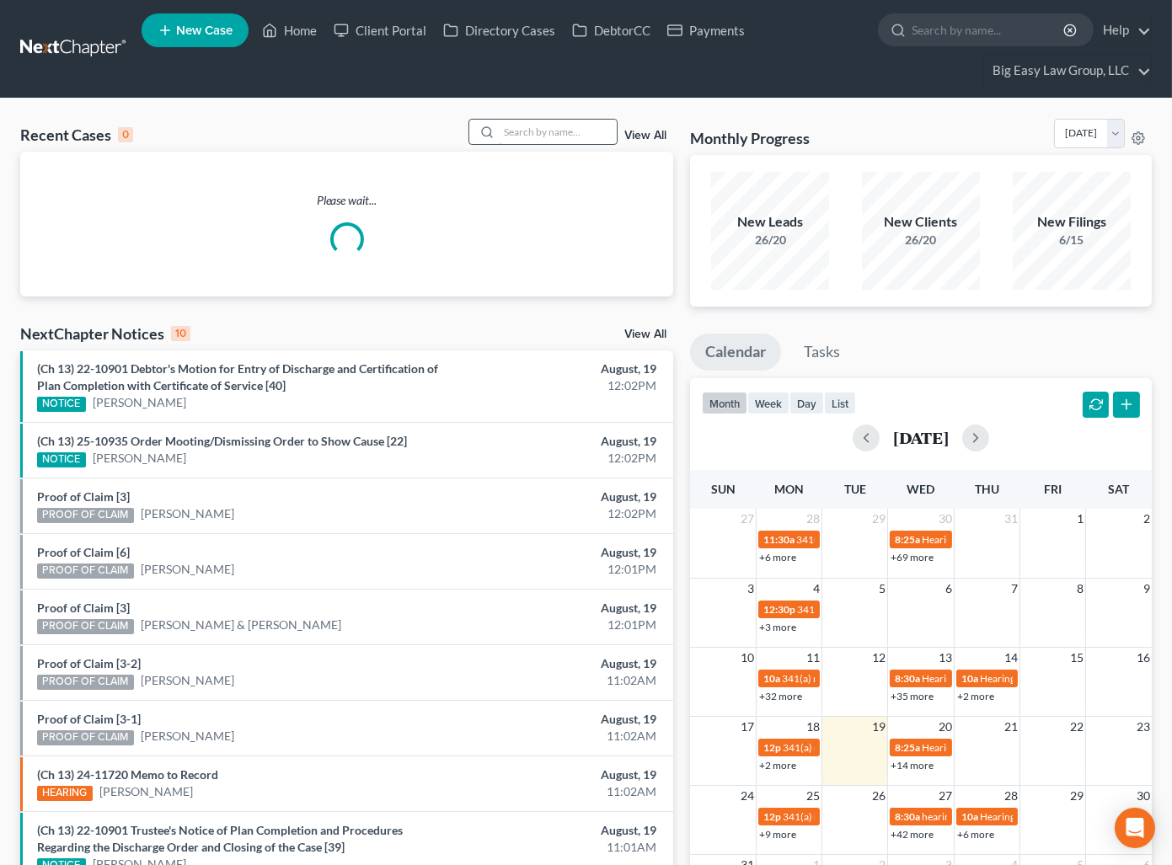
click at [583, 137] on input "search" at bounding box center [558, 132] width 118 height 24
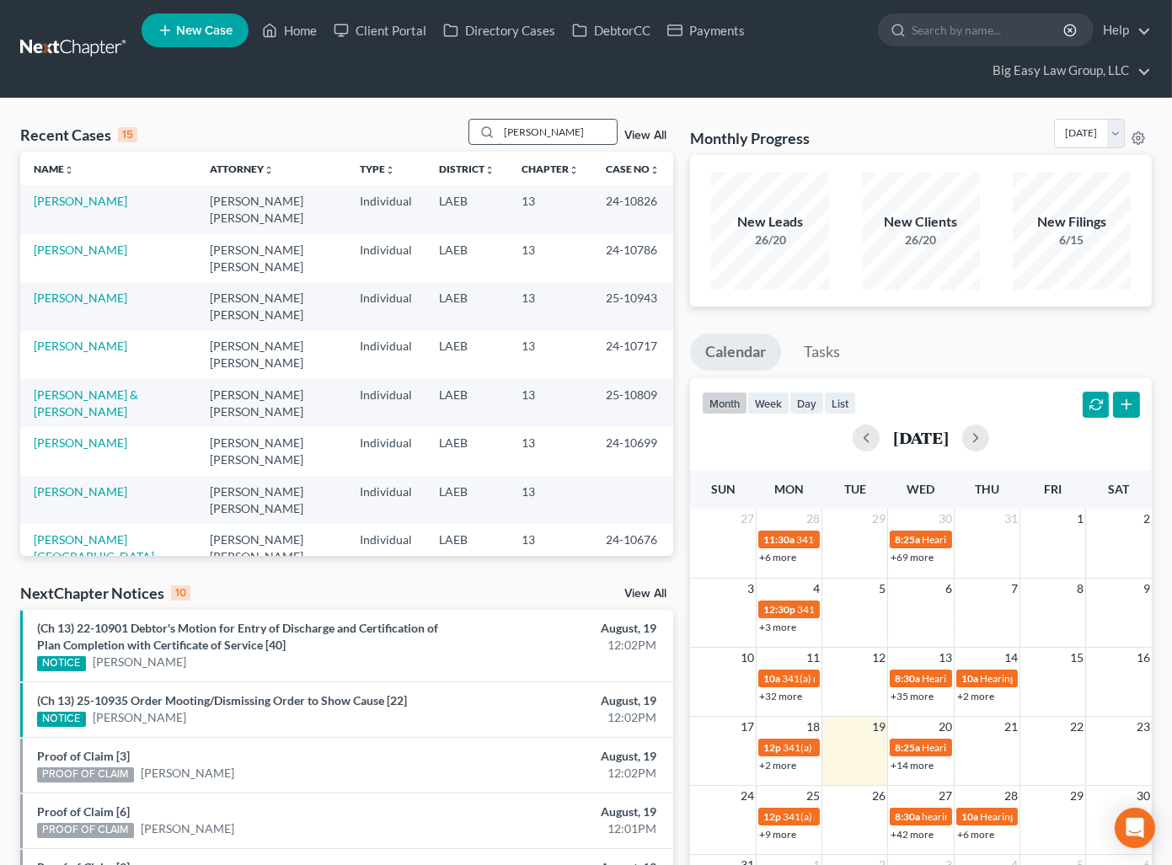
type input "[PERSON_NAME]"
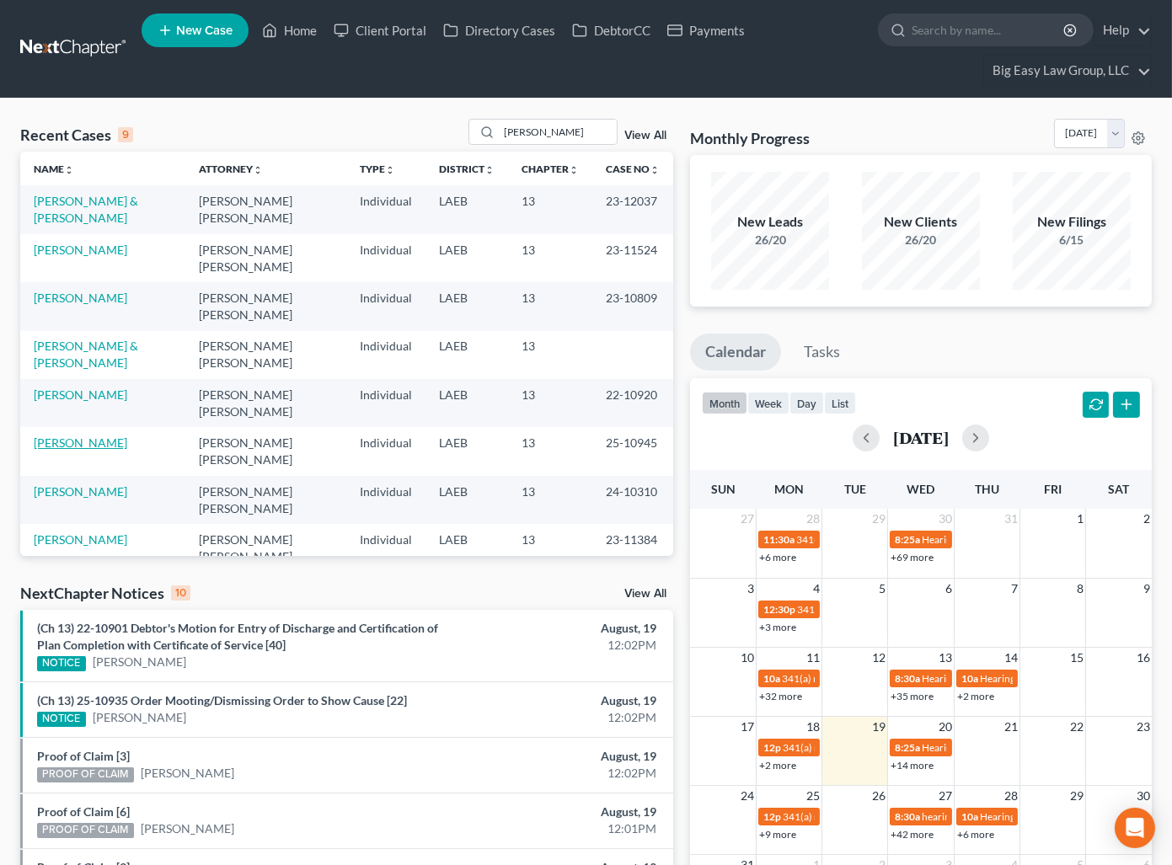
click at [82, 444] on link "[PERSON_NAME]" at bounding box center [81, 443] width 94 height 14
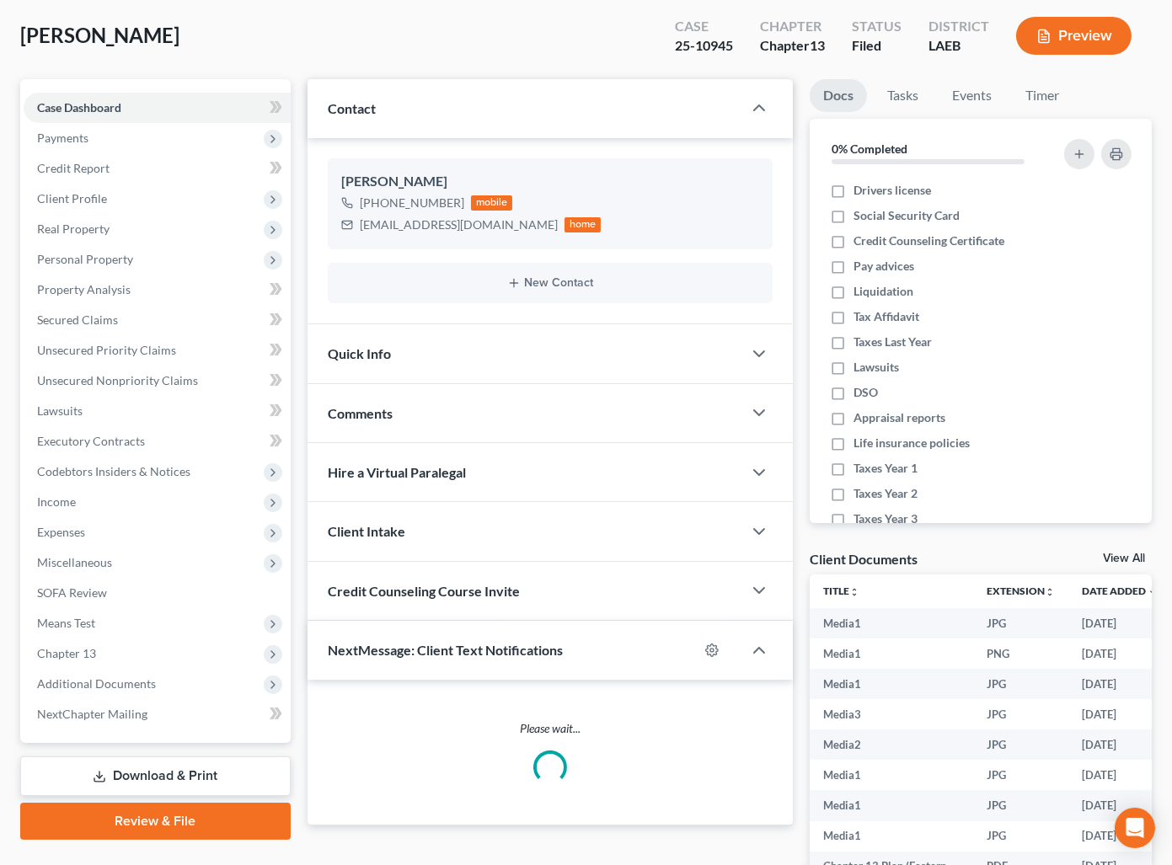
scroll to position [222, 0]
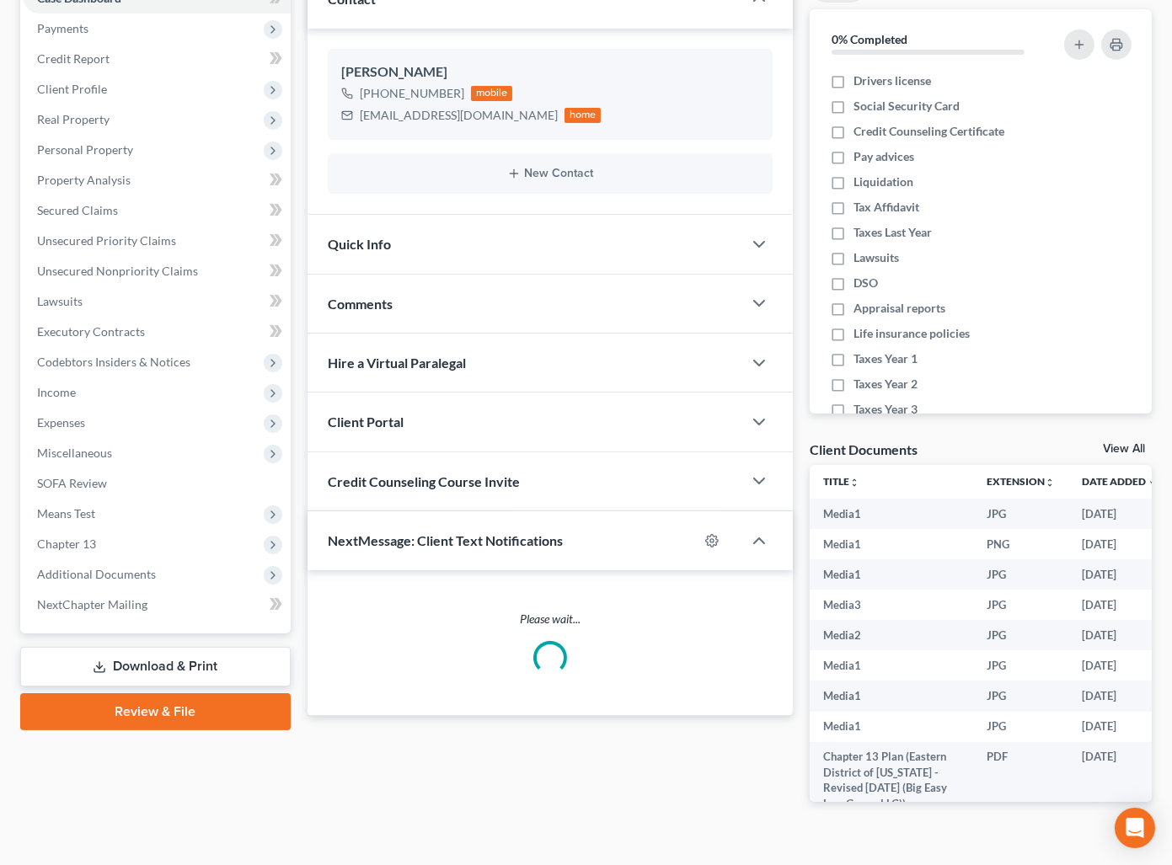
click at [416, 309] on div "Comments" at bounding box center [524, 304] width 435 height 58
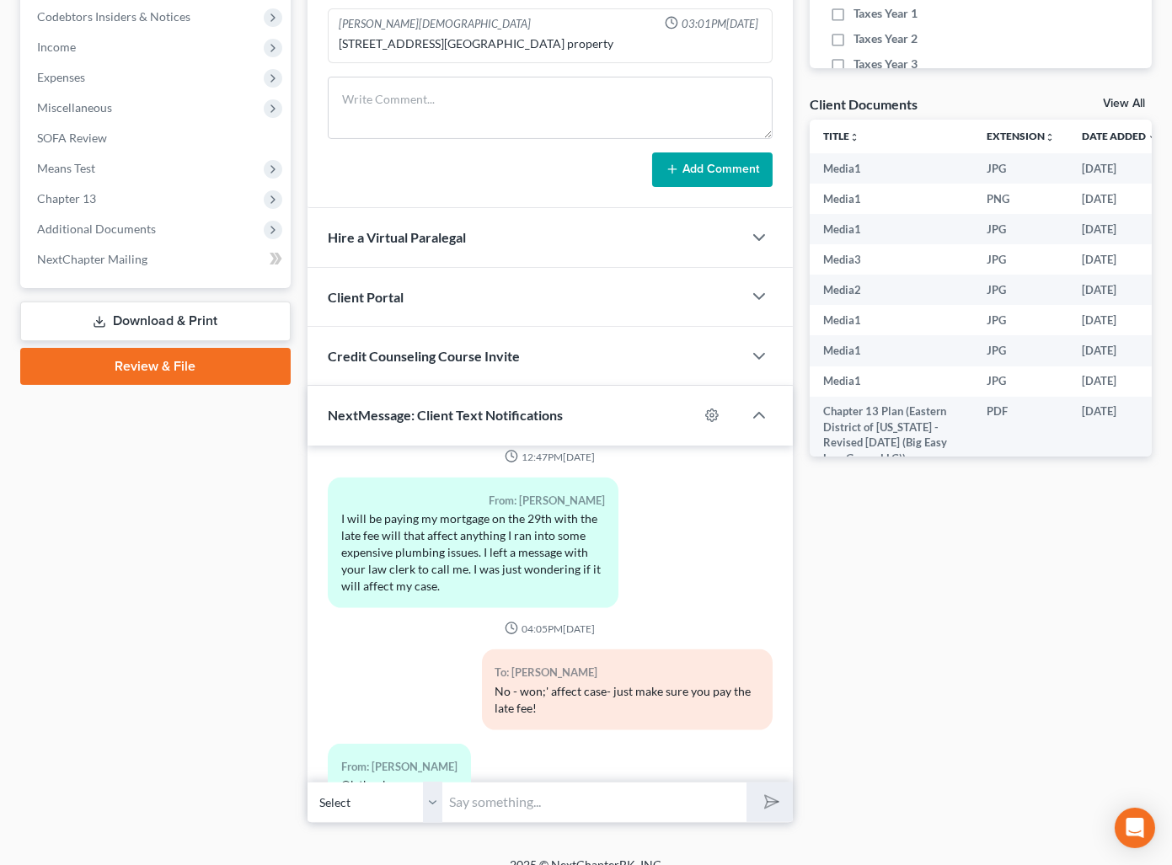
scroll to position [4777, 0]
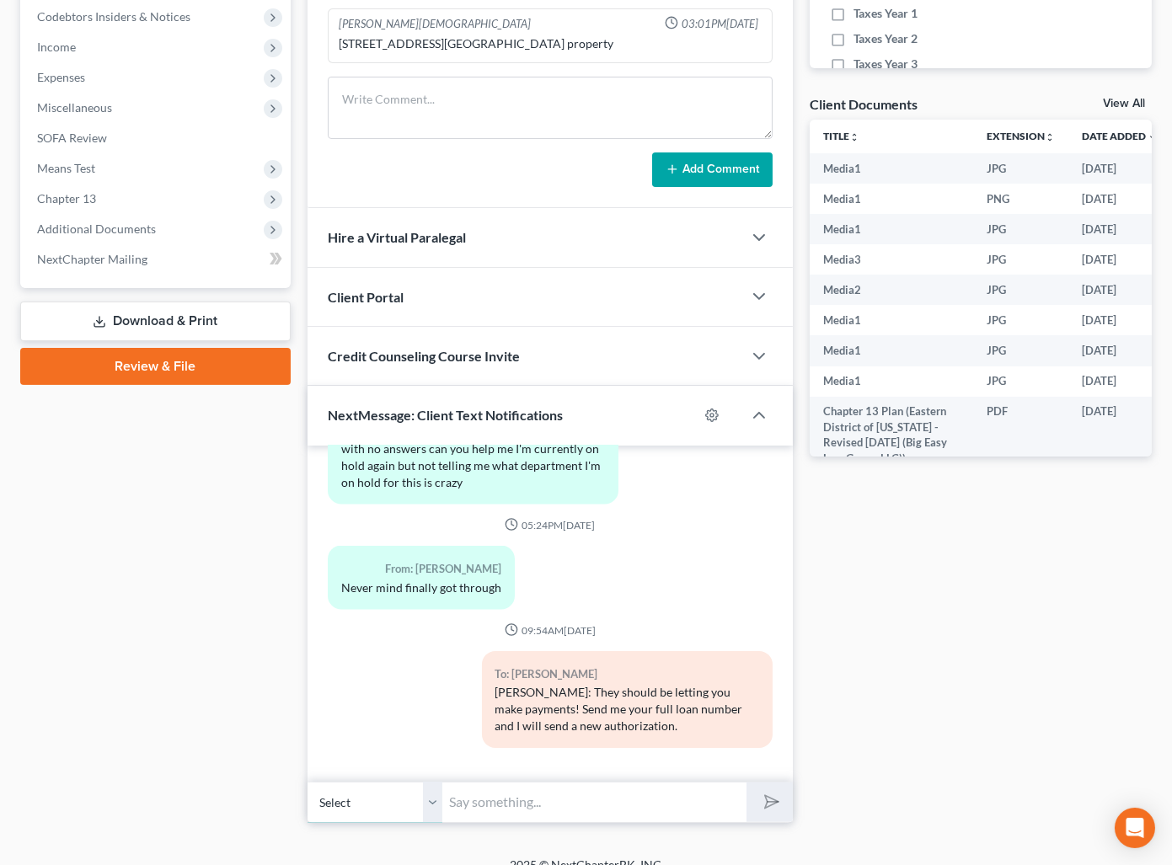
click at [429, 796] on select "Select [PHONE_NUMBER] - [PERSON_NAME]" at bounding box center [374, 802] width 135 height 41
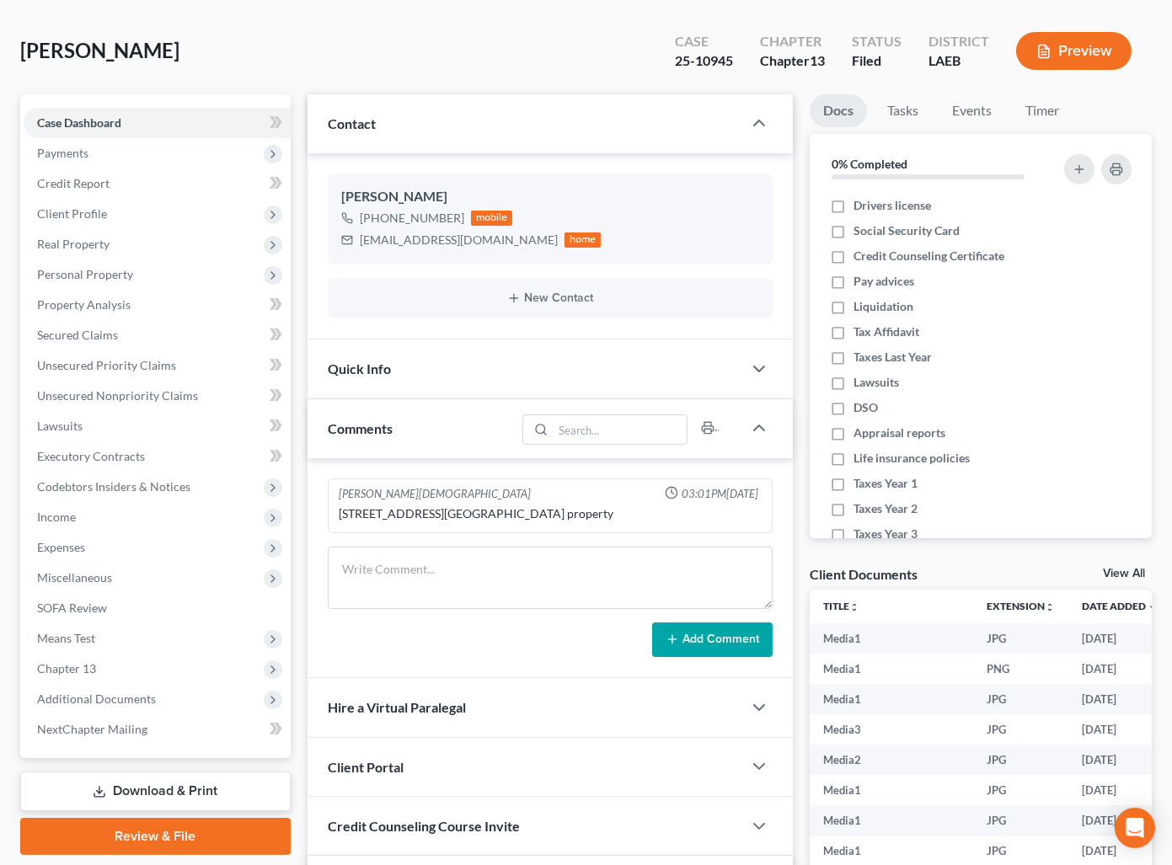
scroll to position [0, 0]
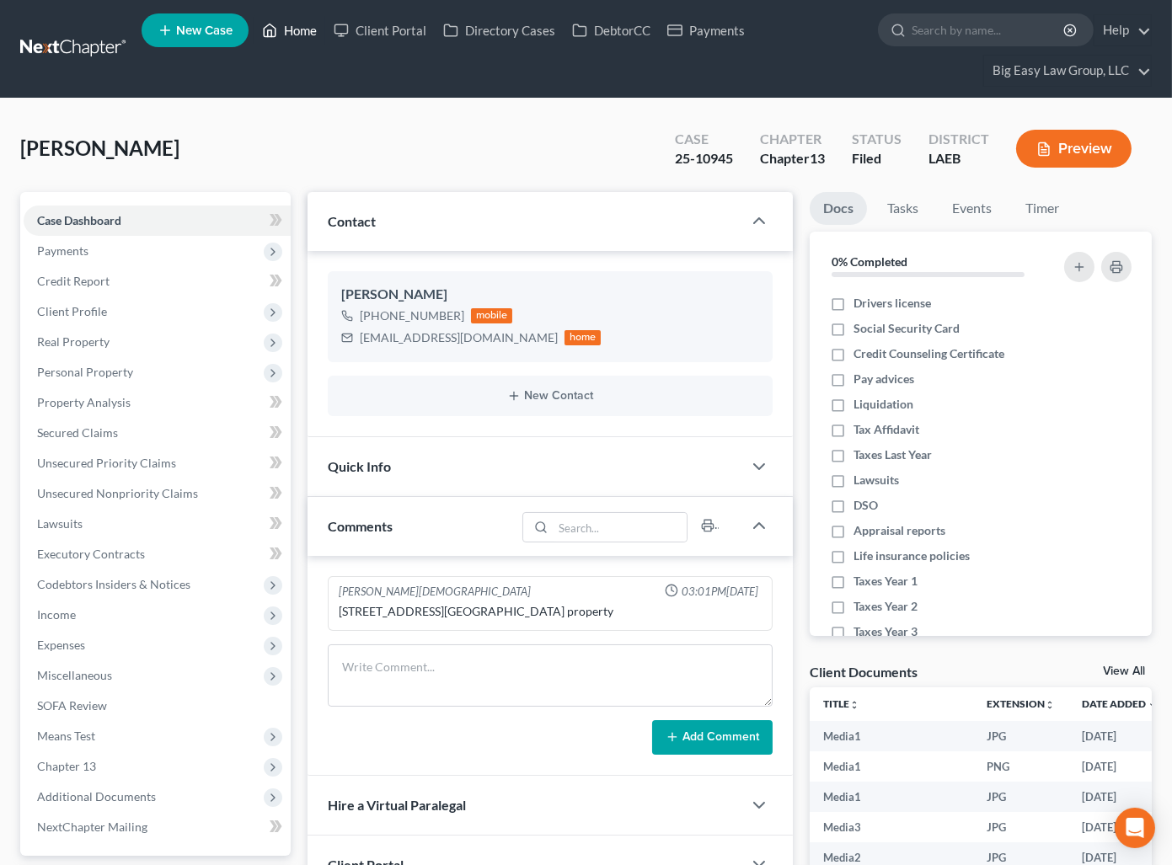
drag, startPoint x: 303, startPoint y: 32, endPoint x: 512, endPoint y: 85, distance: 215.5
click at [303, 33] on link "Home" at bounding box center [290, 30] width 72 height 30
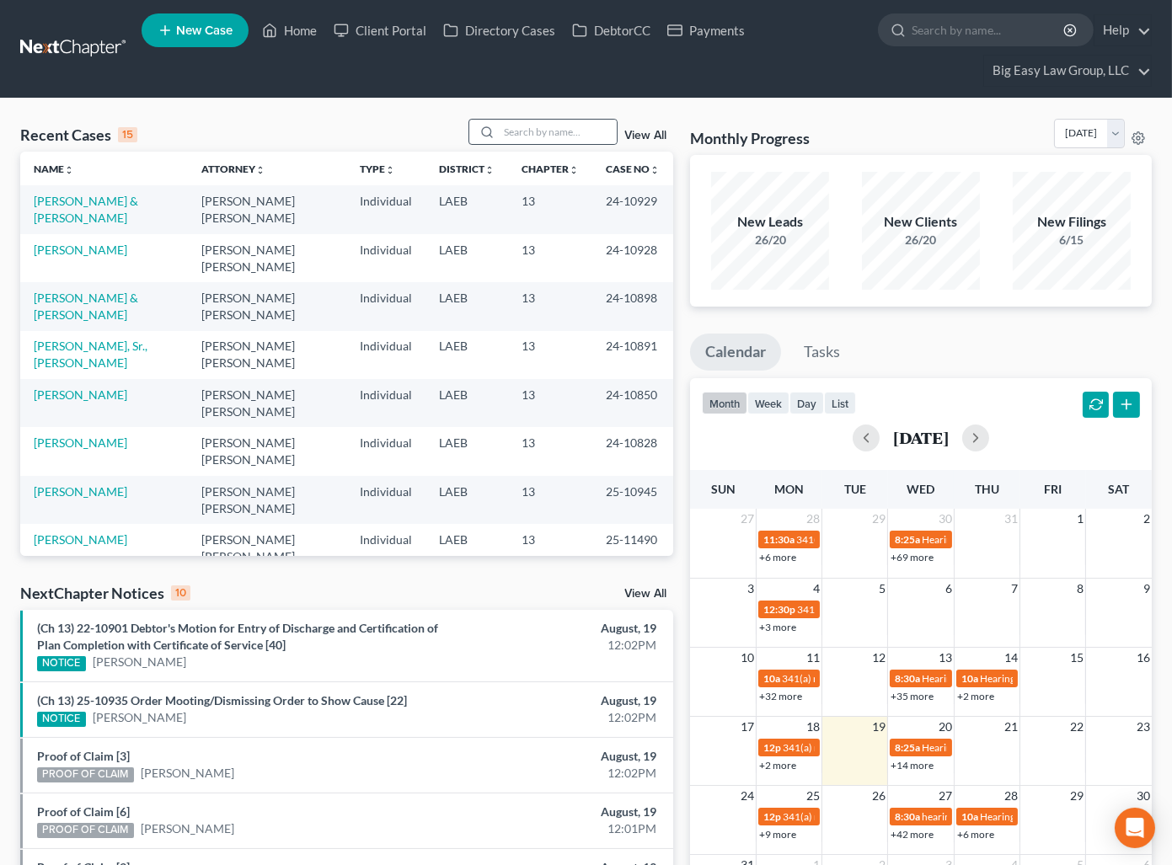
click at [553, 149] on div "Recent Cases 15 View All Name unfold_more expand_more expand_less Attorney unfo…" at bounding box center [346, 337] width 653 height 437
click at [553, 139] on input "search" at bounding box center [558, 132] width 118 height 24
type input "[PERSON_NAME]"
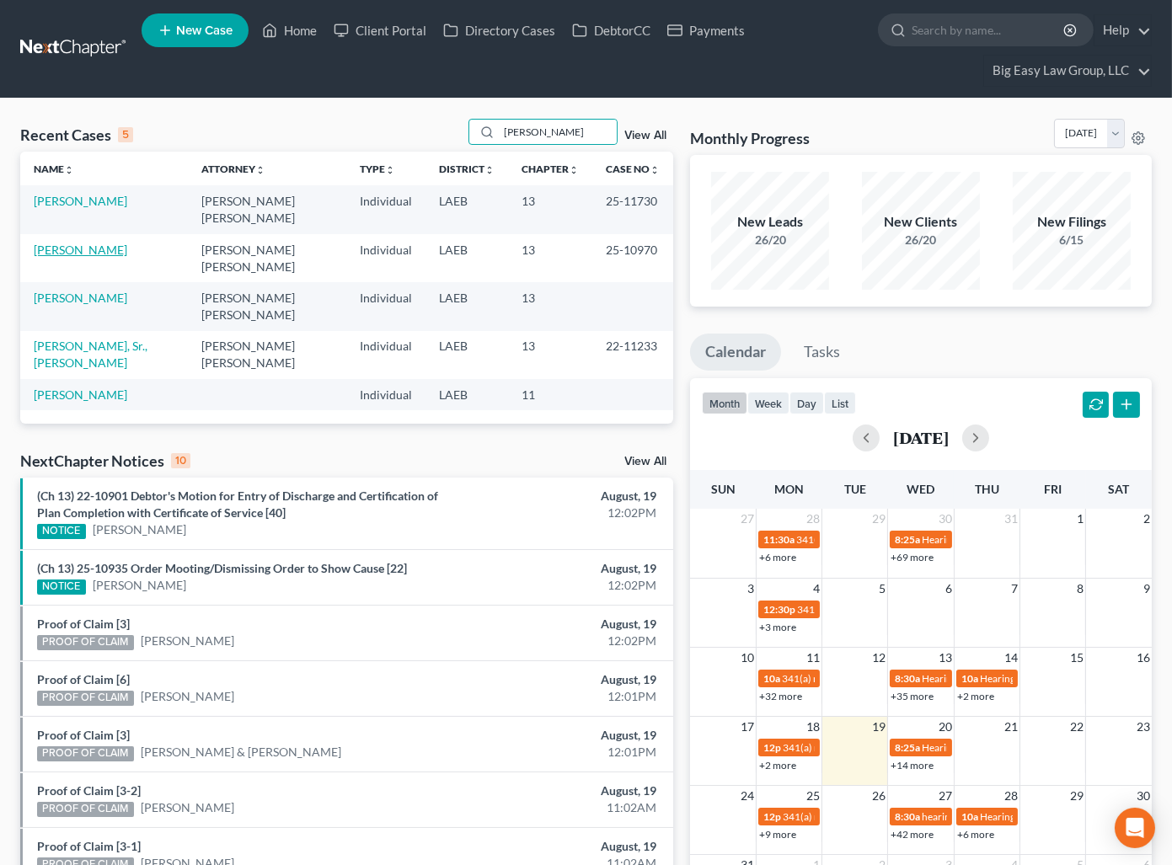
click at [104, 243] on link "[PERSON_NAME]" at bounding box center [81, 250] width 94 height 14
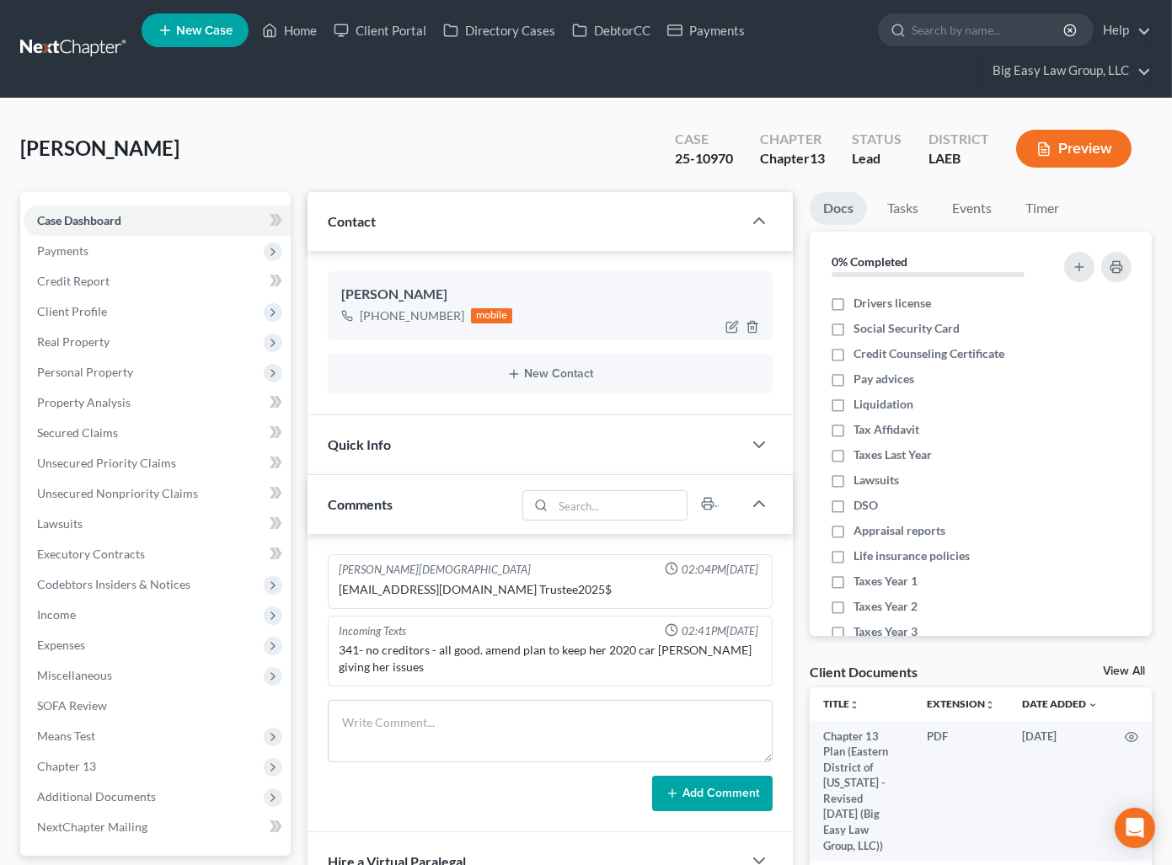
scroll to position [426, 0]
click at [572, 720] on textarea at bounding box center [550, 731] width 445 height 62
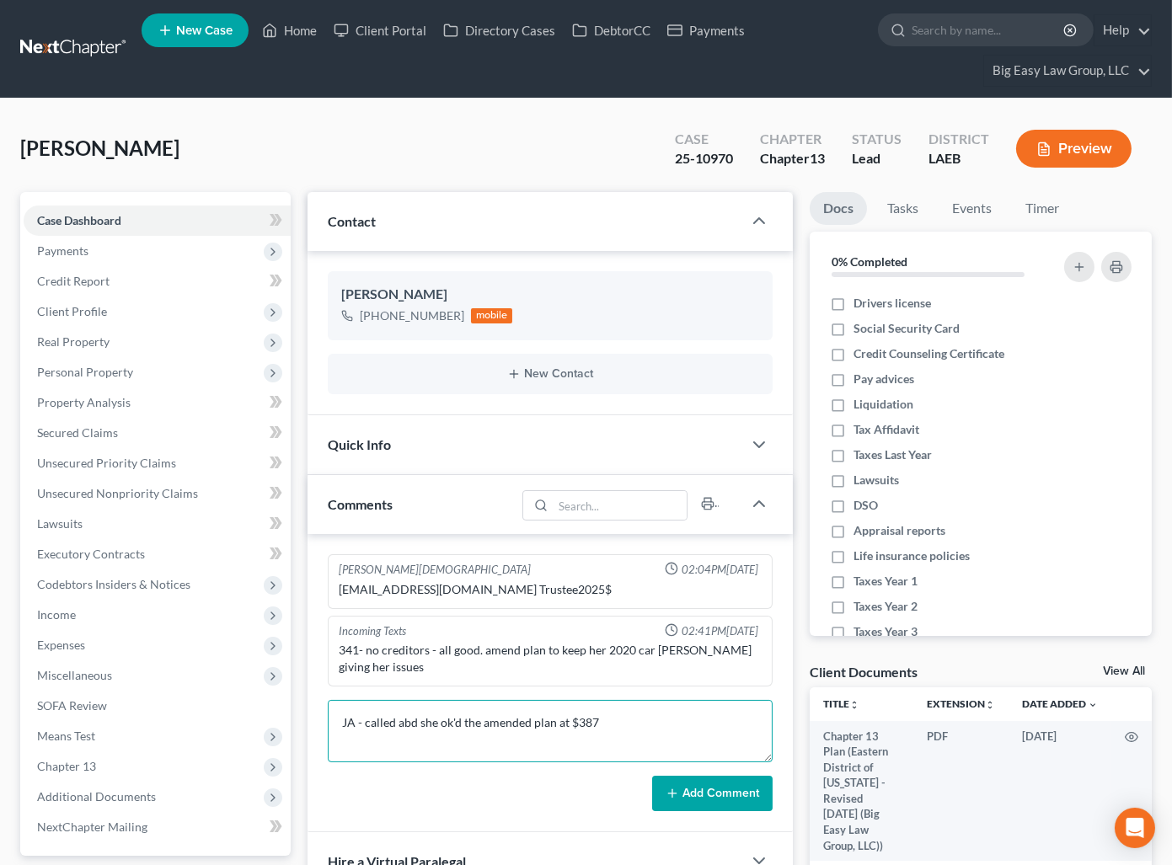
type textarea "JA - called abd she ok'd the amended plan at $387"
click at [714, 779] on button "Add Comment" at bounding box center [712, 793] width 120 height 35
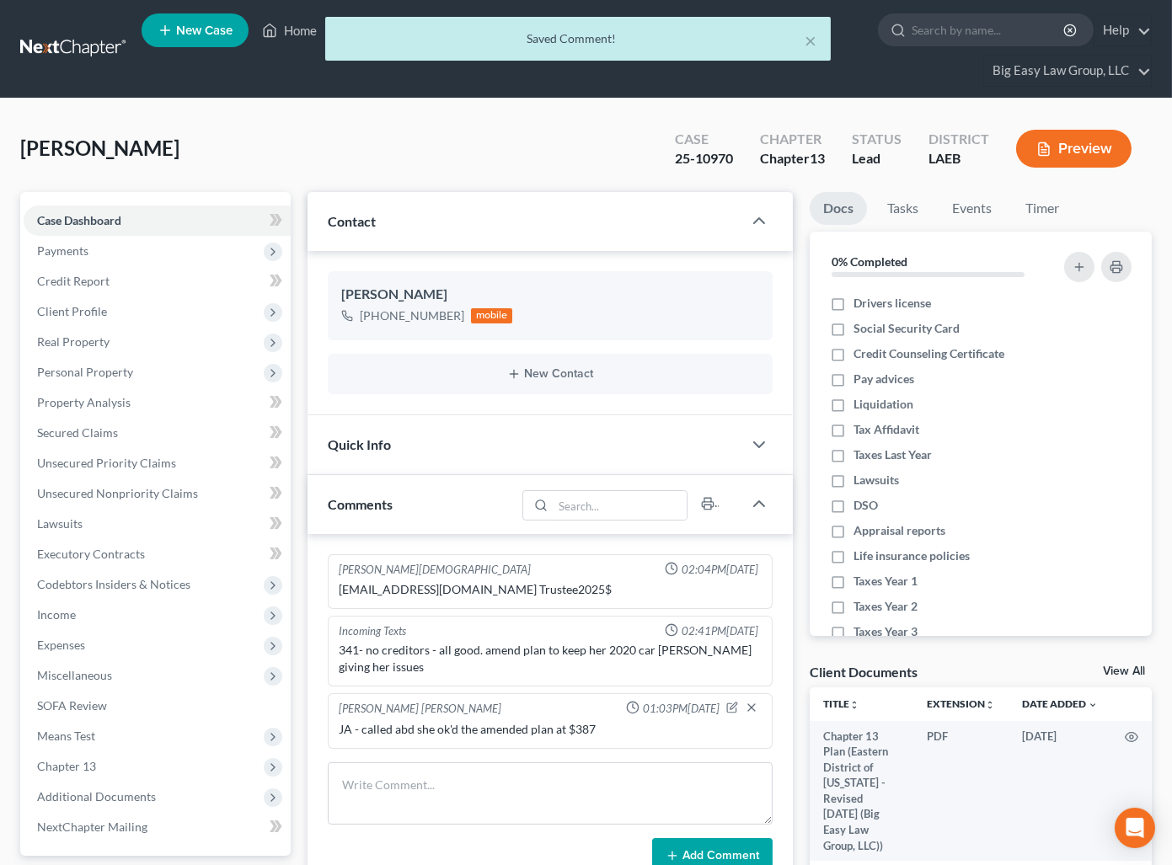
drag, startPoint x: 254, startPoint y: 168, endPoint x: 398, endPoint y: 105, distance: 157.0
click at [258, 164] on div "[PERSON_NAME] Upgraded Case 25-10970 Chapter Chapter 13 Status Lead District LA…" at bounding box center [585, 155] width 1131 height 73
click at [810, 38] on button "×" at bounding box center [811, 40] width 12 height 20
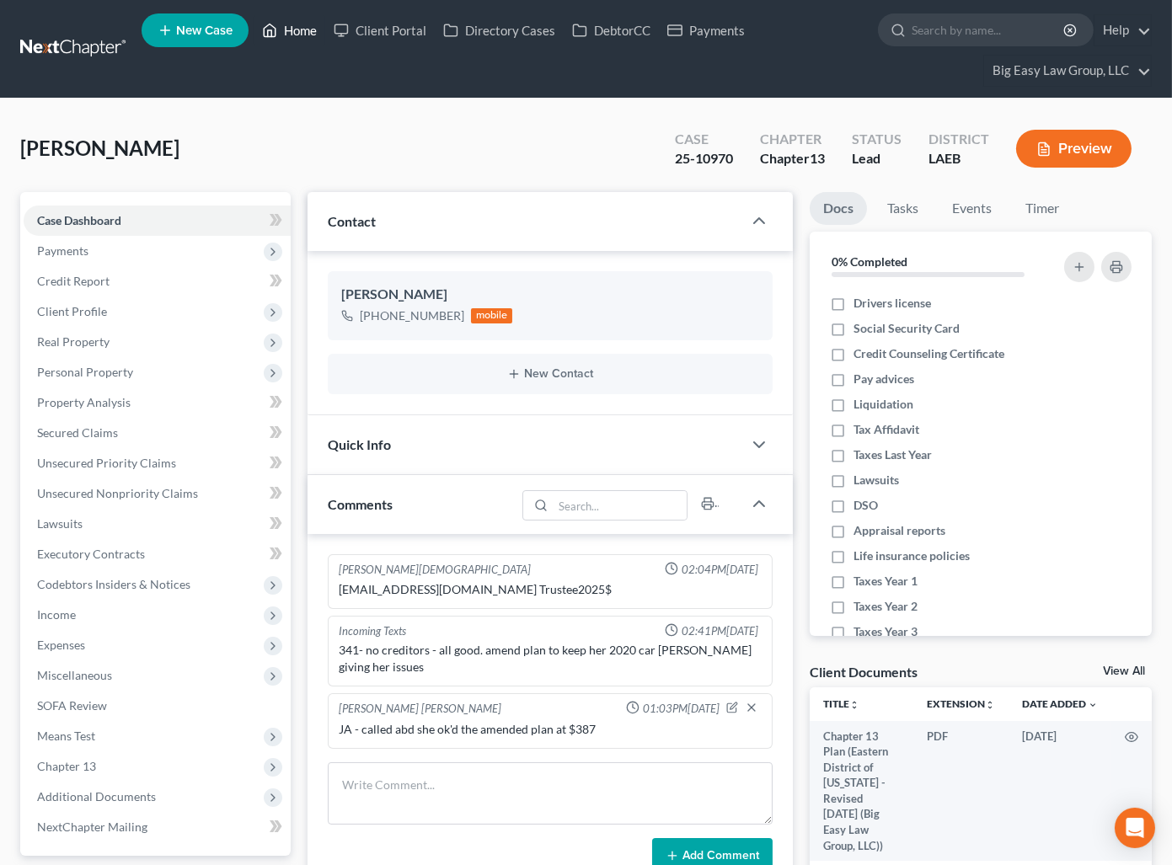
click at [291, 29] on link "Home" at bounding box center [290, 30] width 72 height 30
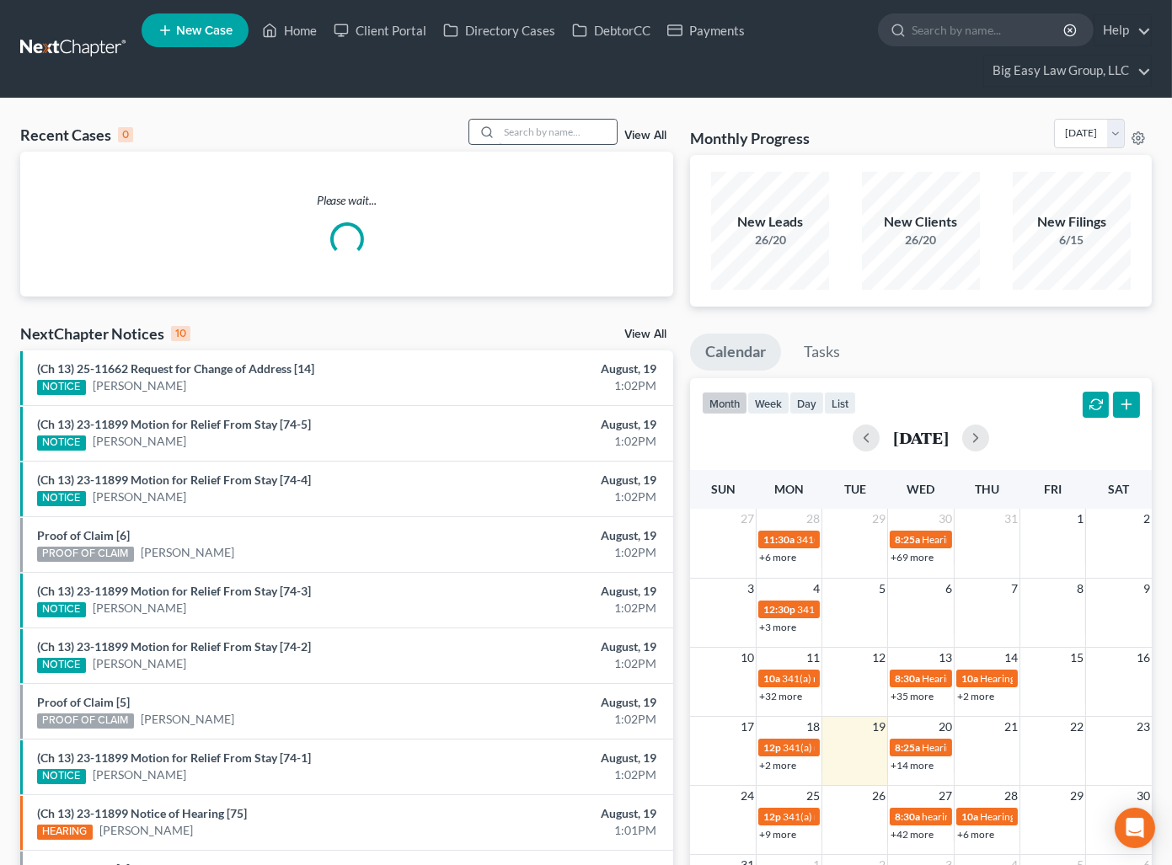
drag, startPoint x: 528, startPoint y: 110, endPoint x: 532, endPoint y: 125, distance: 15.7
click at [529, 110] on div "Recent Cases 0 View All Please wait... NextChapter Notices 10 View All (Ch 13) …" at bounding box center [586, 536] width 1172 height 874
click at [533, 125] on input "search" at bounding box center [558, 132] width 118 height 24
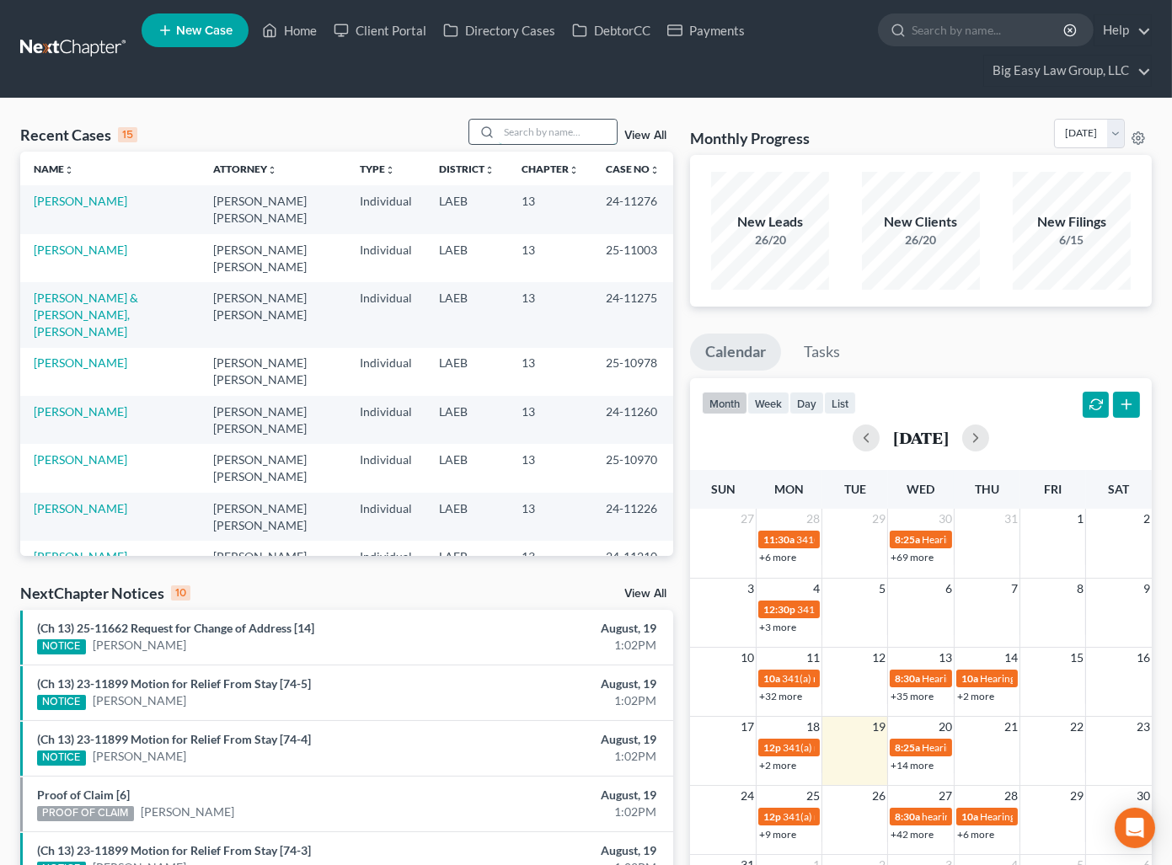
click at [545, 130] on input "search" at bounding box center [558, 132] width 118 height 24
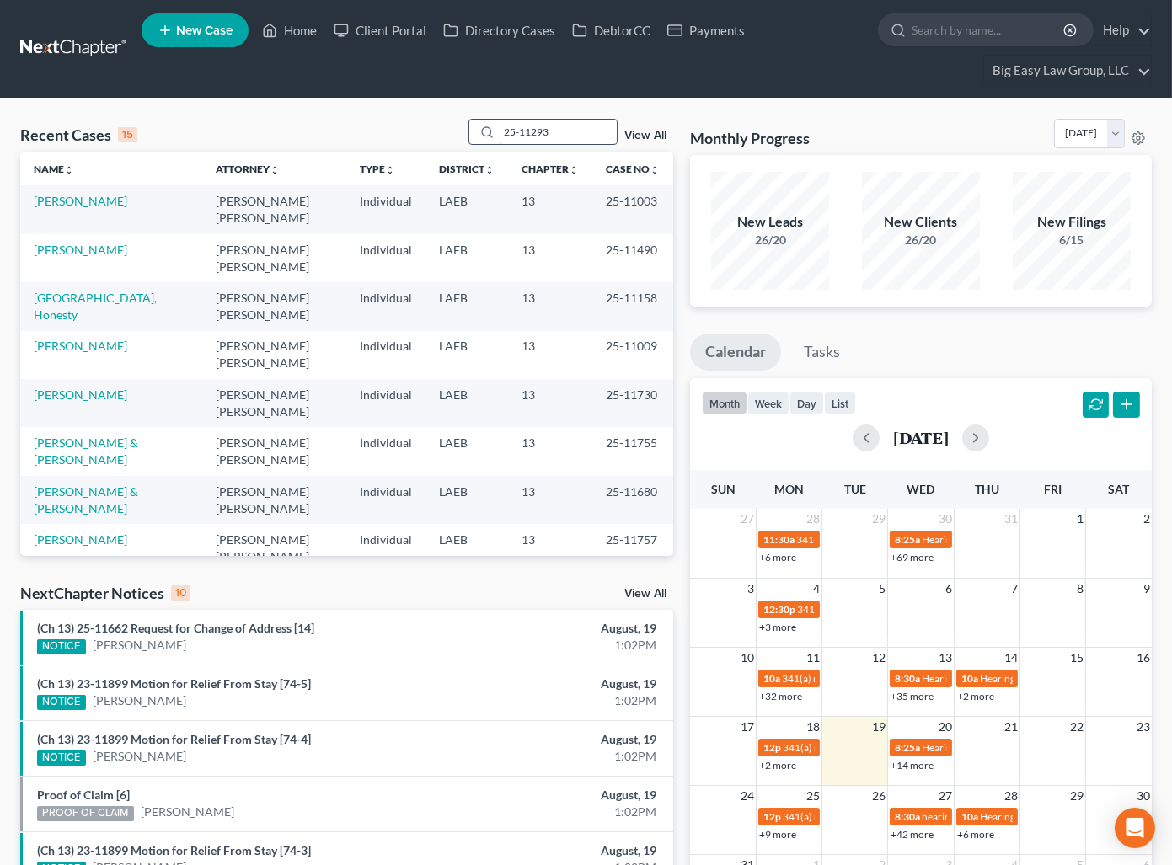
type input "25-11293"
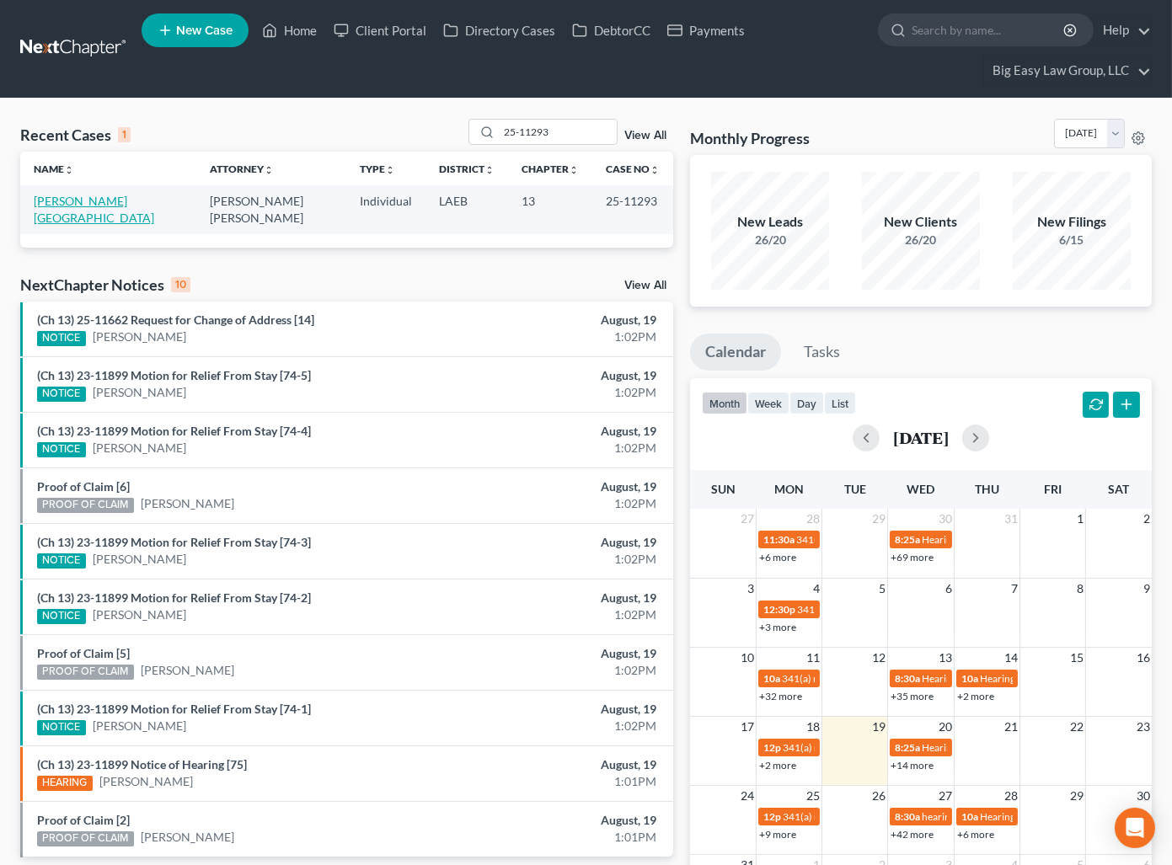
click at [79, 201] on link "[PERSON_NAME][GEOGRAPHIC_DATA]" at bounding box center [94, 209] width 120 height 31
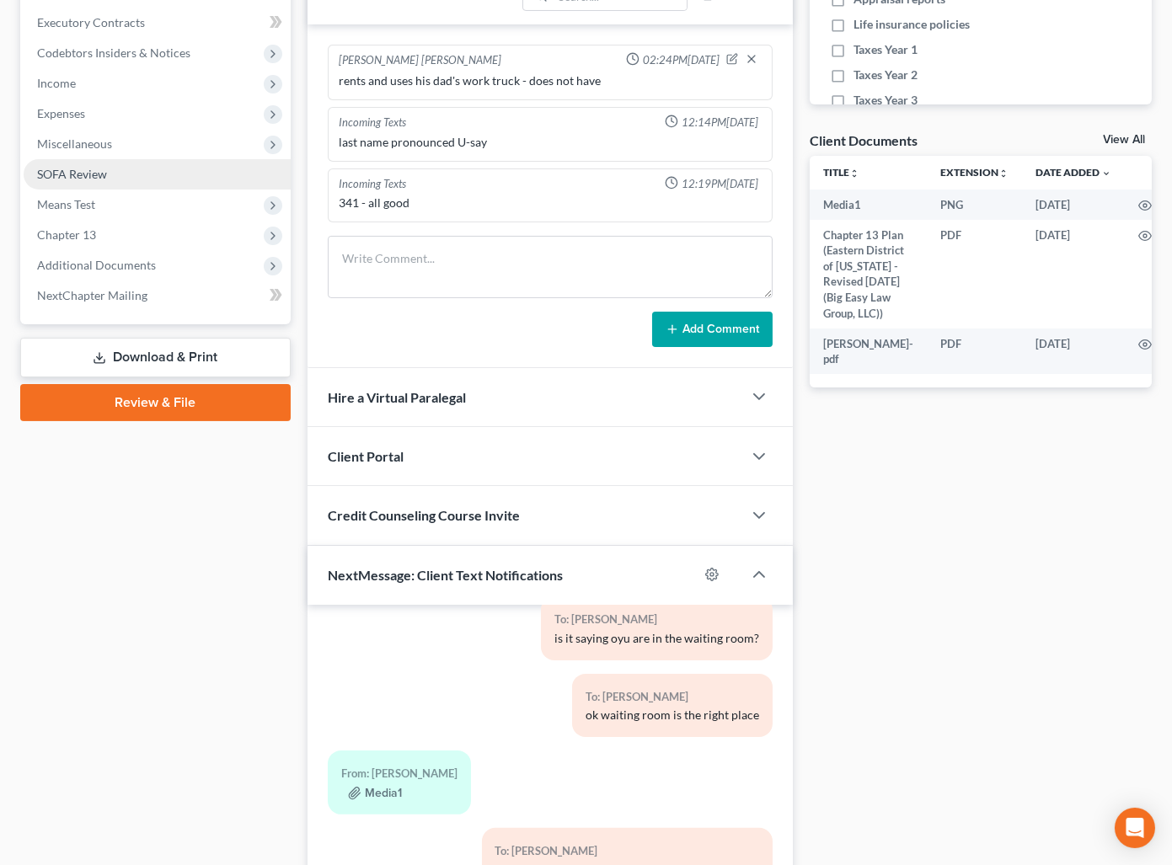
scroll to position [531, 0]
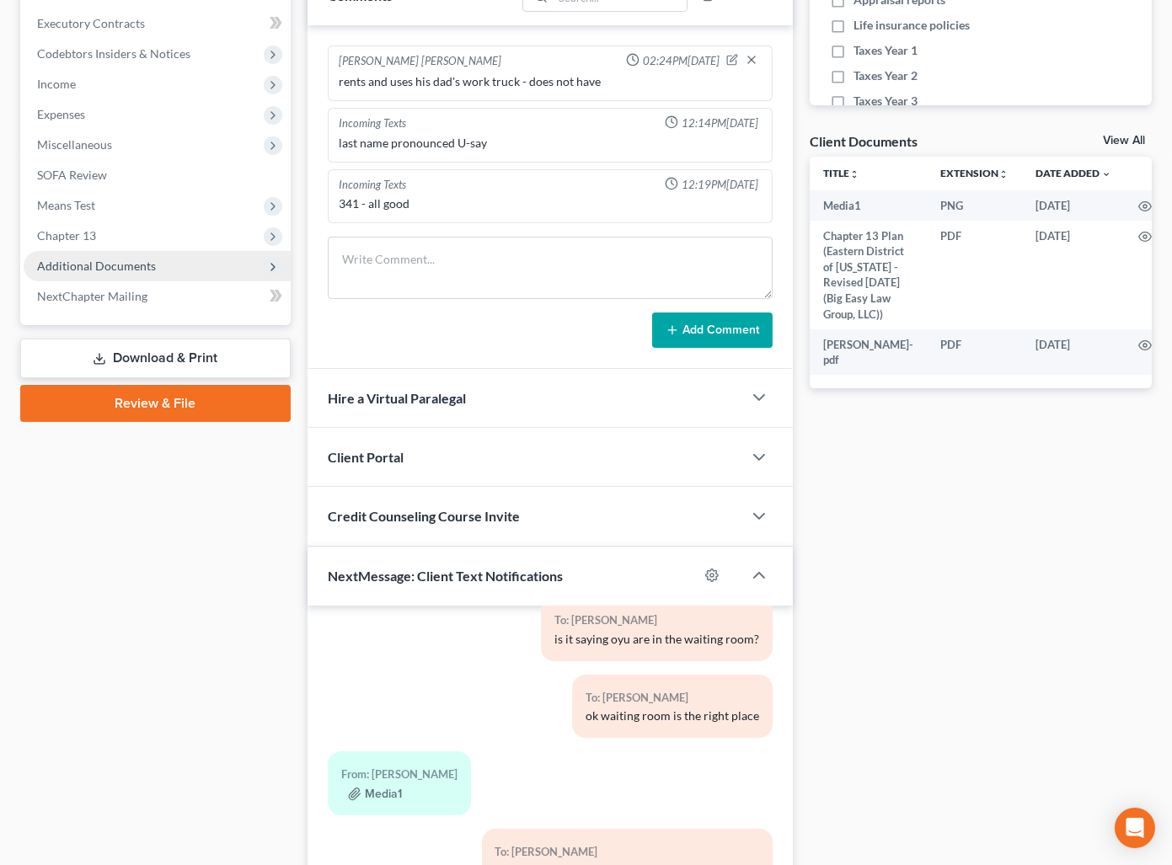
click at [216, 265] on span "Additional Documents" at bounding box center [157, 266] width 267 height 30
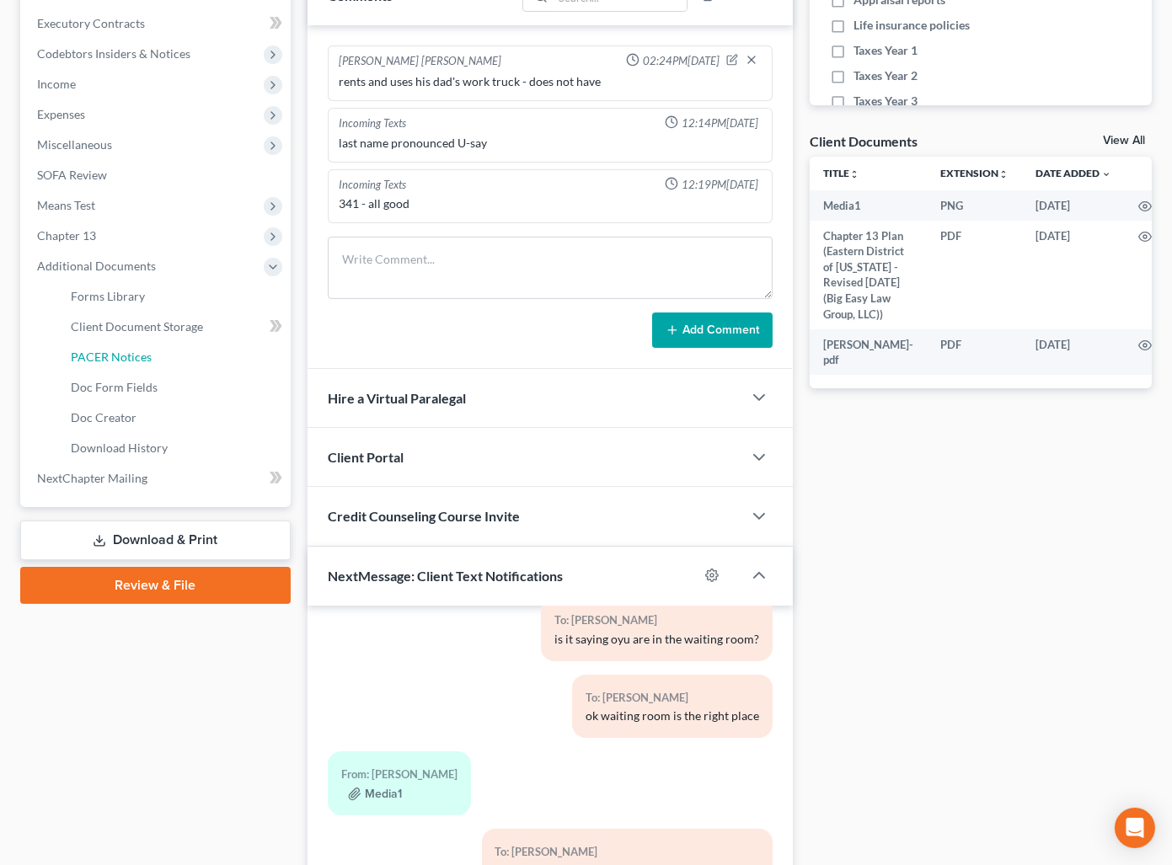
drag, startPoint x: 204, startPoint y: 355, endPoint x: 402, endPoint y: 319, distance: 201.1
click at [204, 355] on link "PACER Notices" at bounding box center [173, 357] width 233 height 30
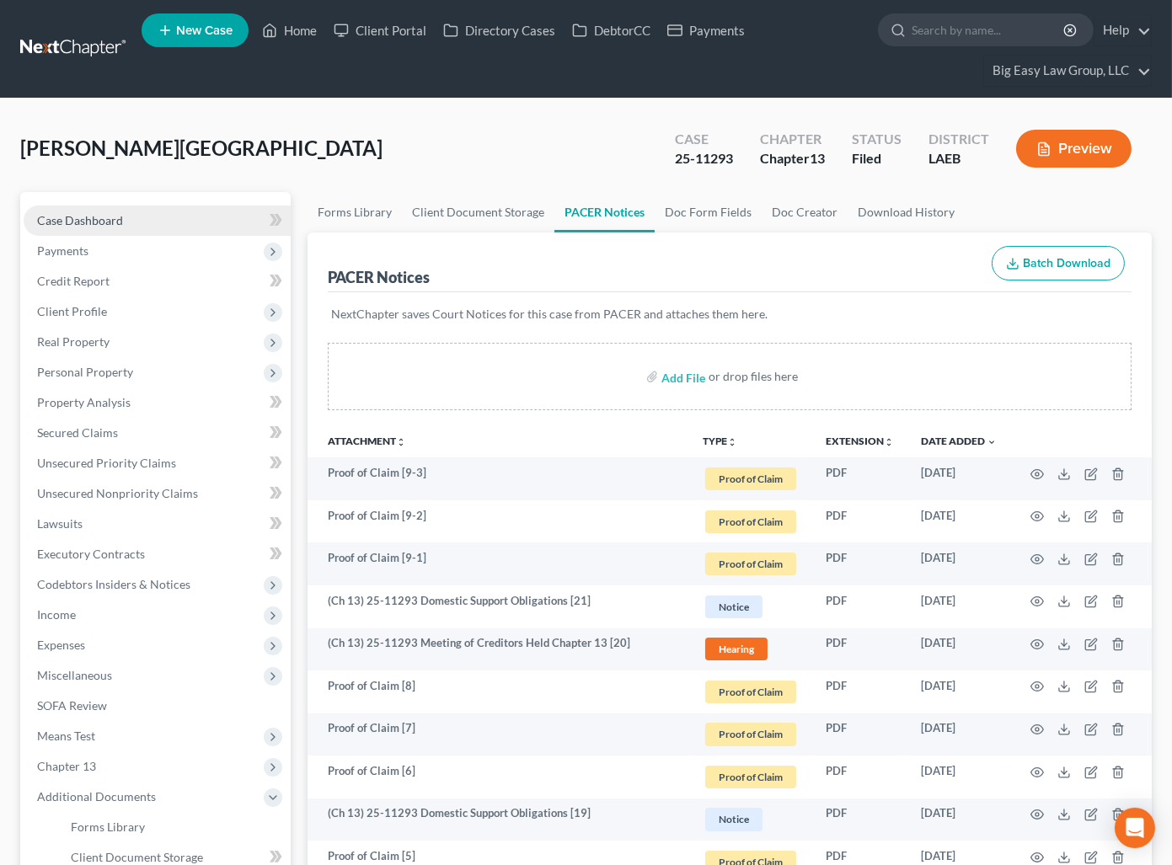
click at [158, 221] on link "Case Dashboard" at bounding box center [157, 221] width 267 height 30
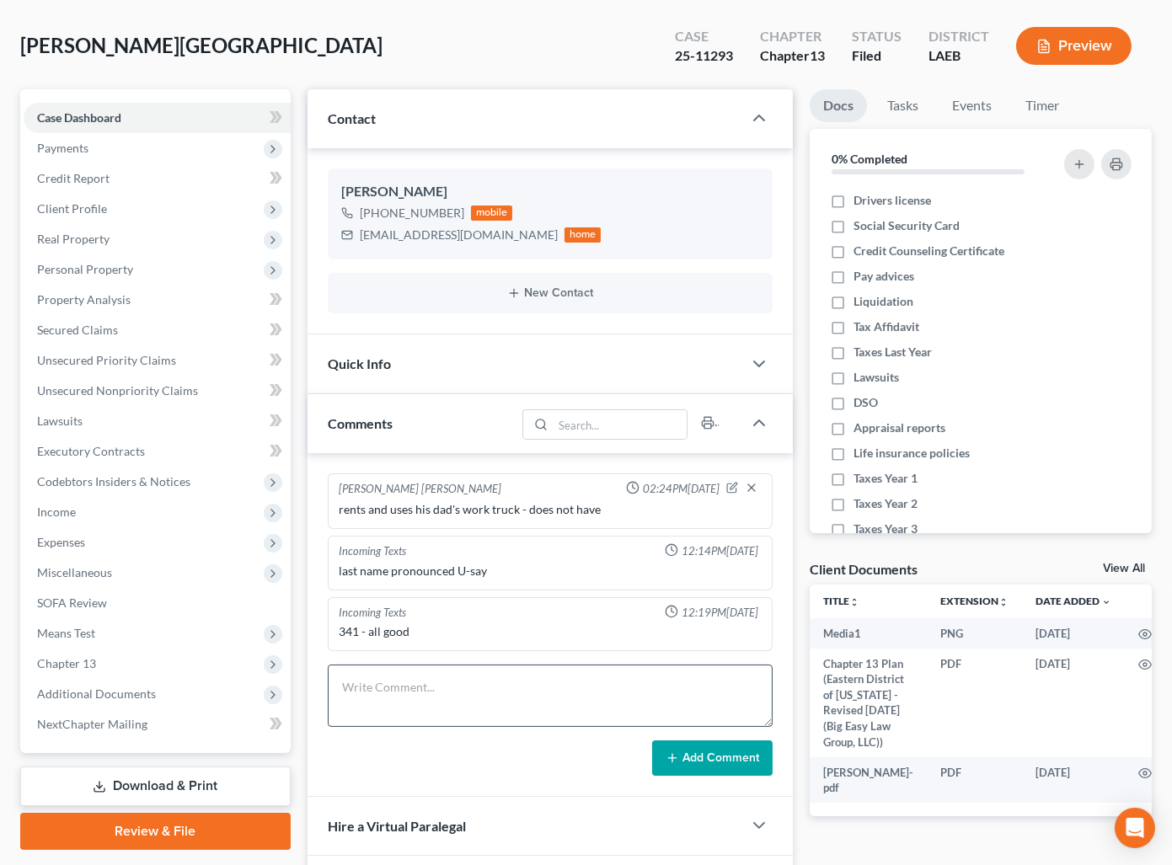
scroll to position [123, 0]
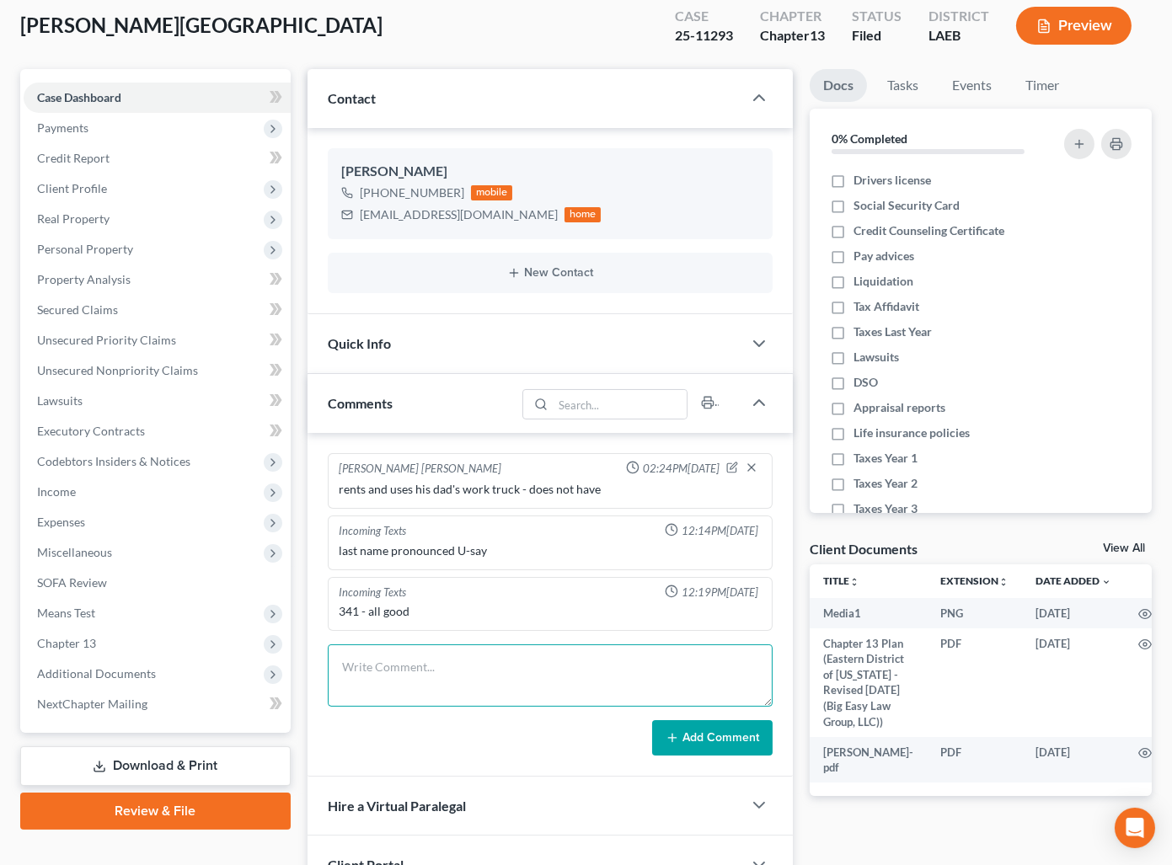
click at [452, 672] on textarea at bounding box center [550, 675] width 445 height 62
type textarea "IRS called - need the taxes emailed [DATE] to be signed"
click at [669, 740] on icon at bounding box center [671, 737] width 13 height 13
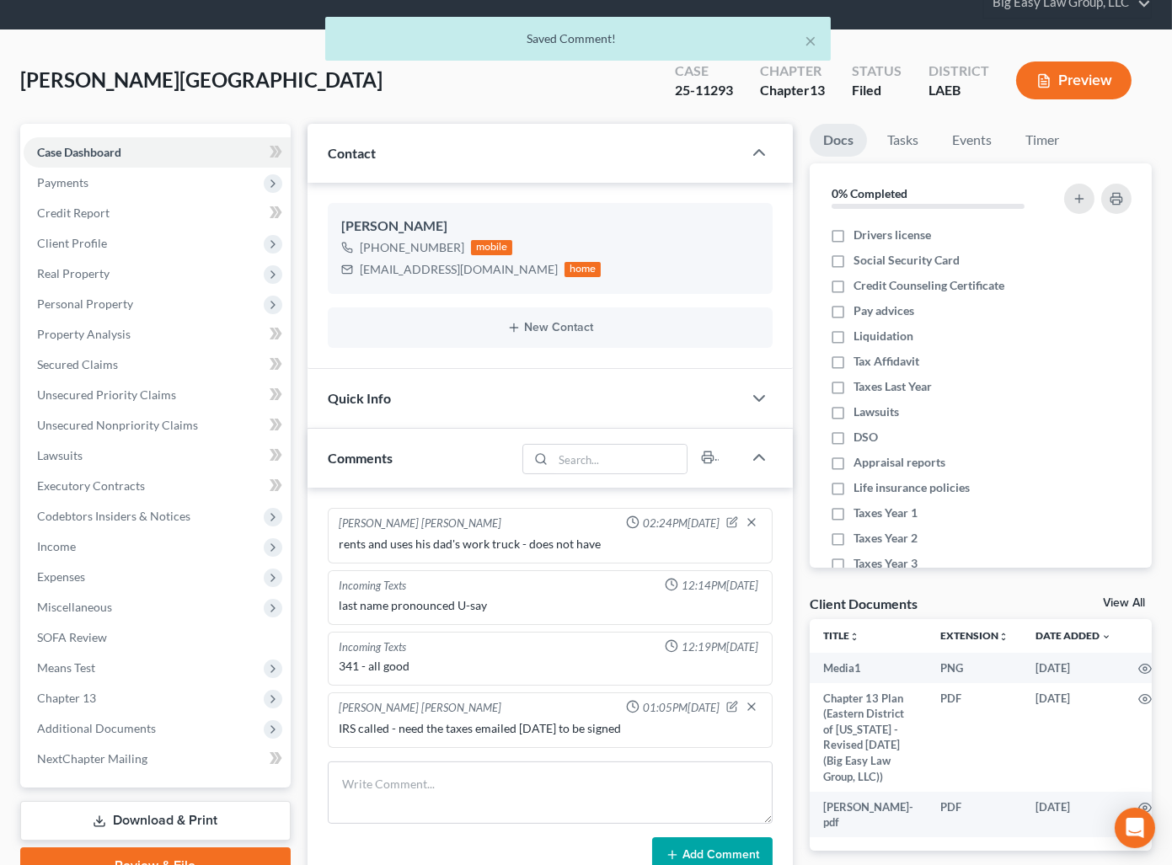
scroll to position [0, 0]
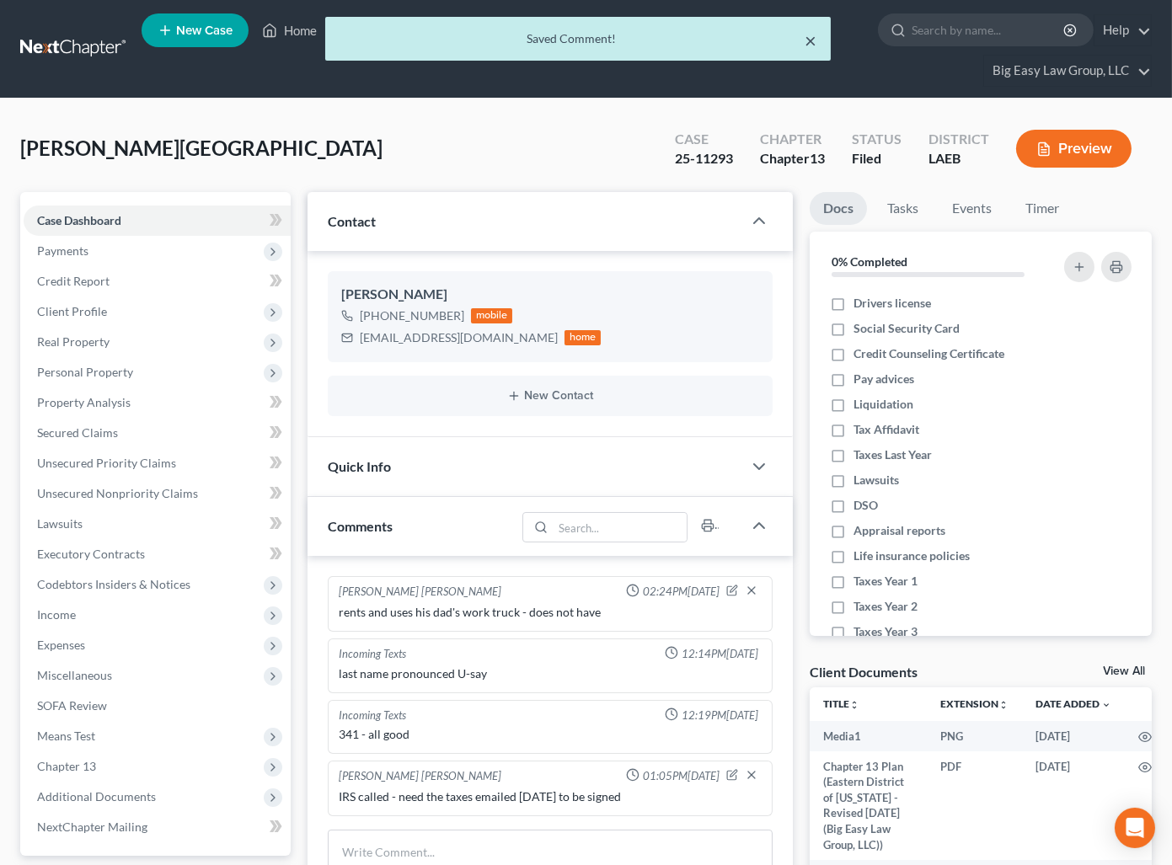
click at [814, 35] on button "×" at bounding box center [811, 40] width 12 height 20
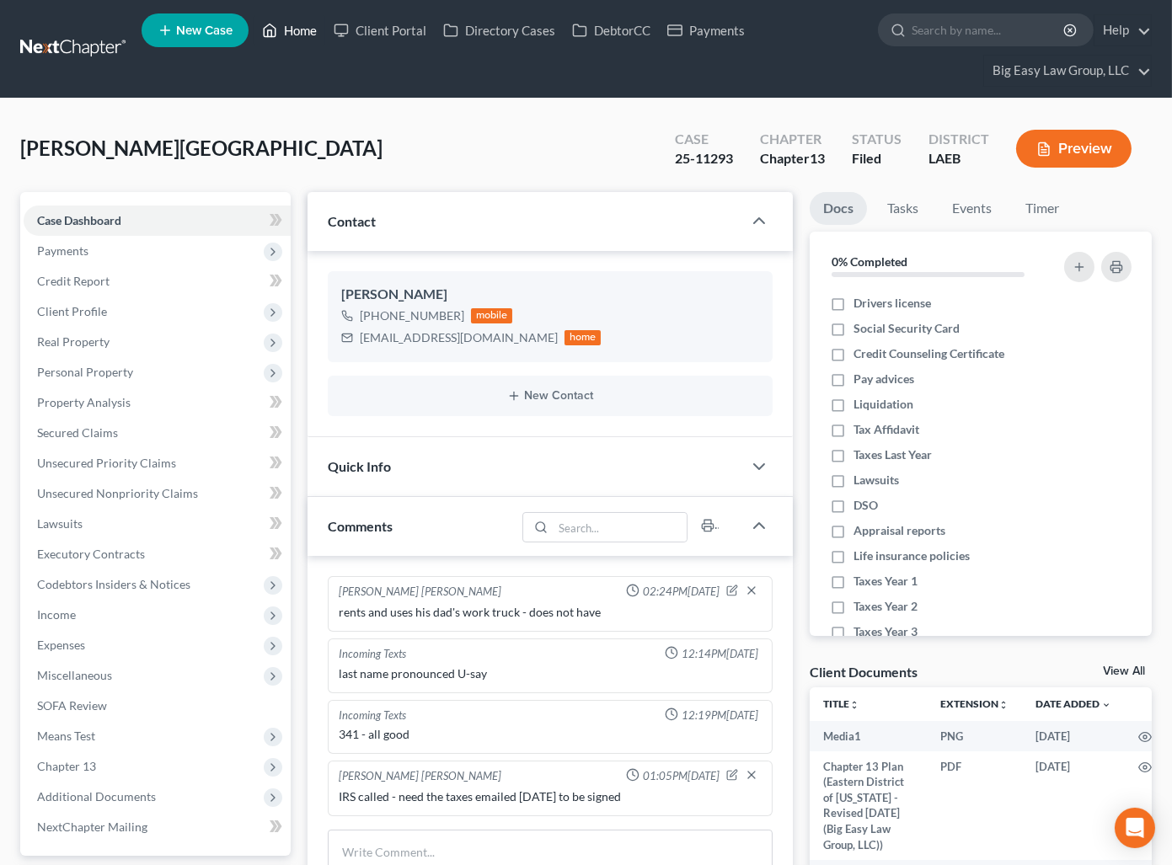
click at [287, 26] on link "Home" at bounding box center [290, 30] width 72 height 30
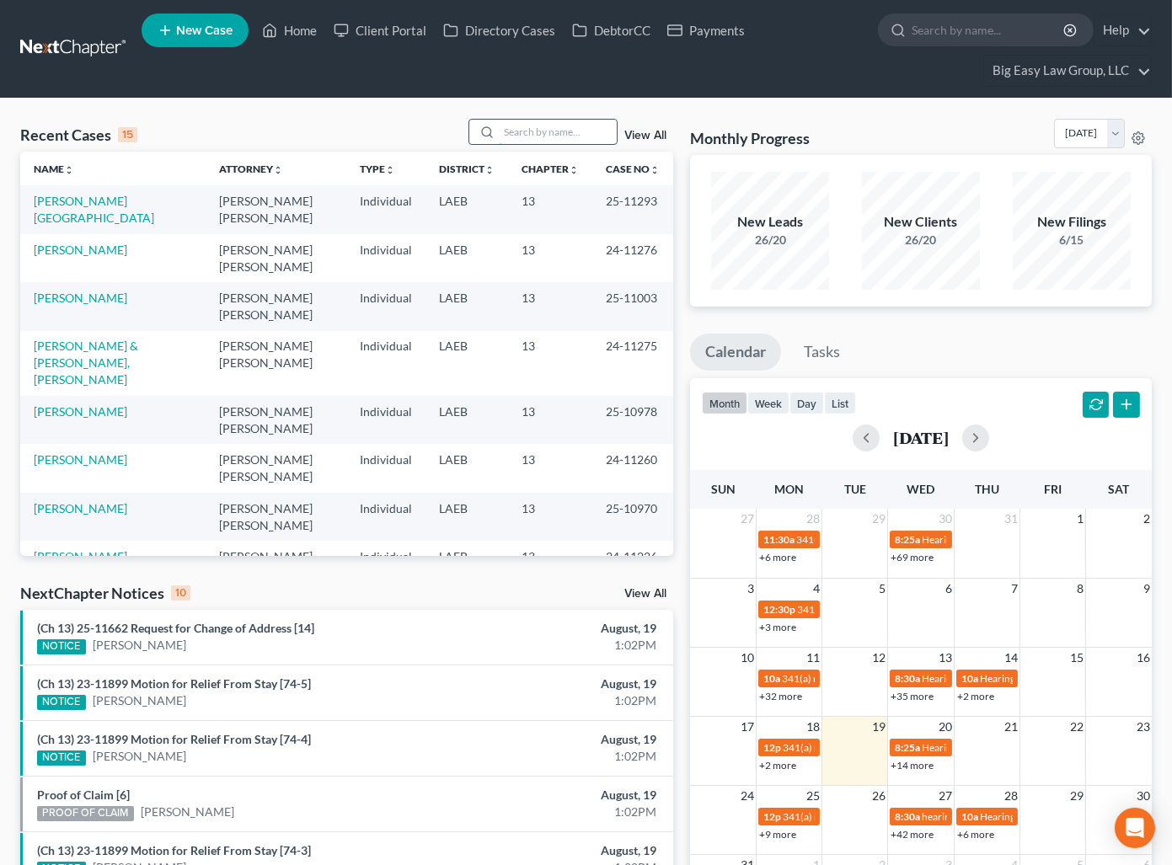
click at [543, 127] on input "search" at bounding box center [558, 132] width 118 height 24
type input "[PERSON_NAME]"
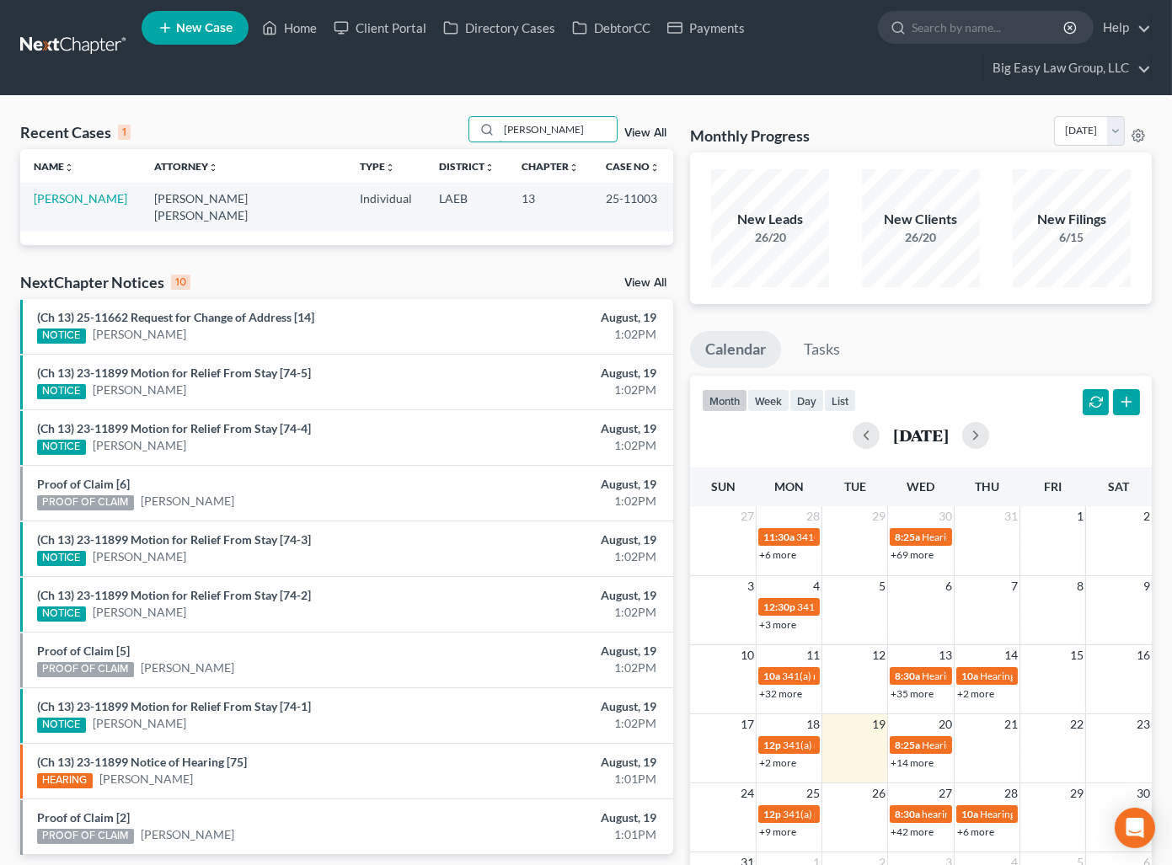
scroll to position [3, 0]
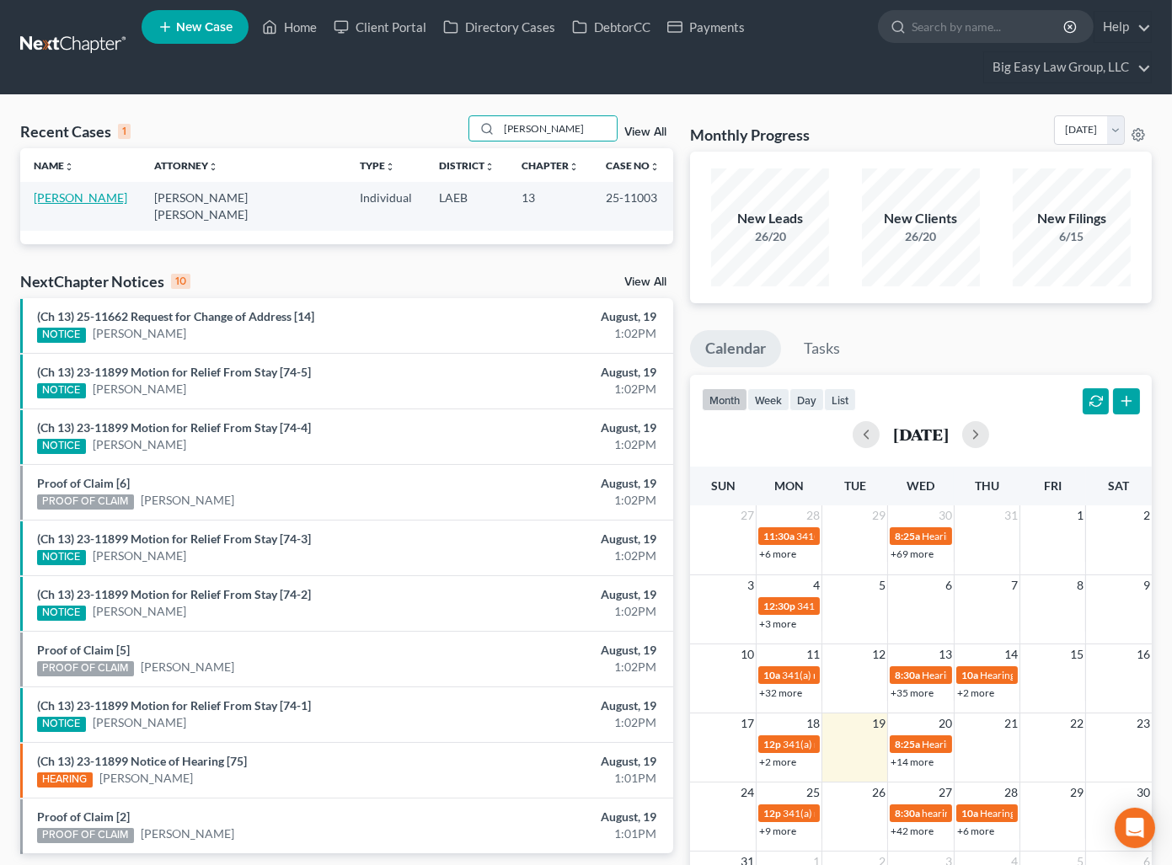
click at [64, 195] on link "[PERSON_NAME]" at bounding box center [81, 197] width 94 height 14
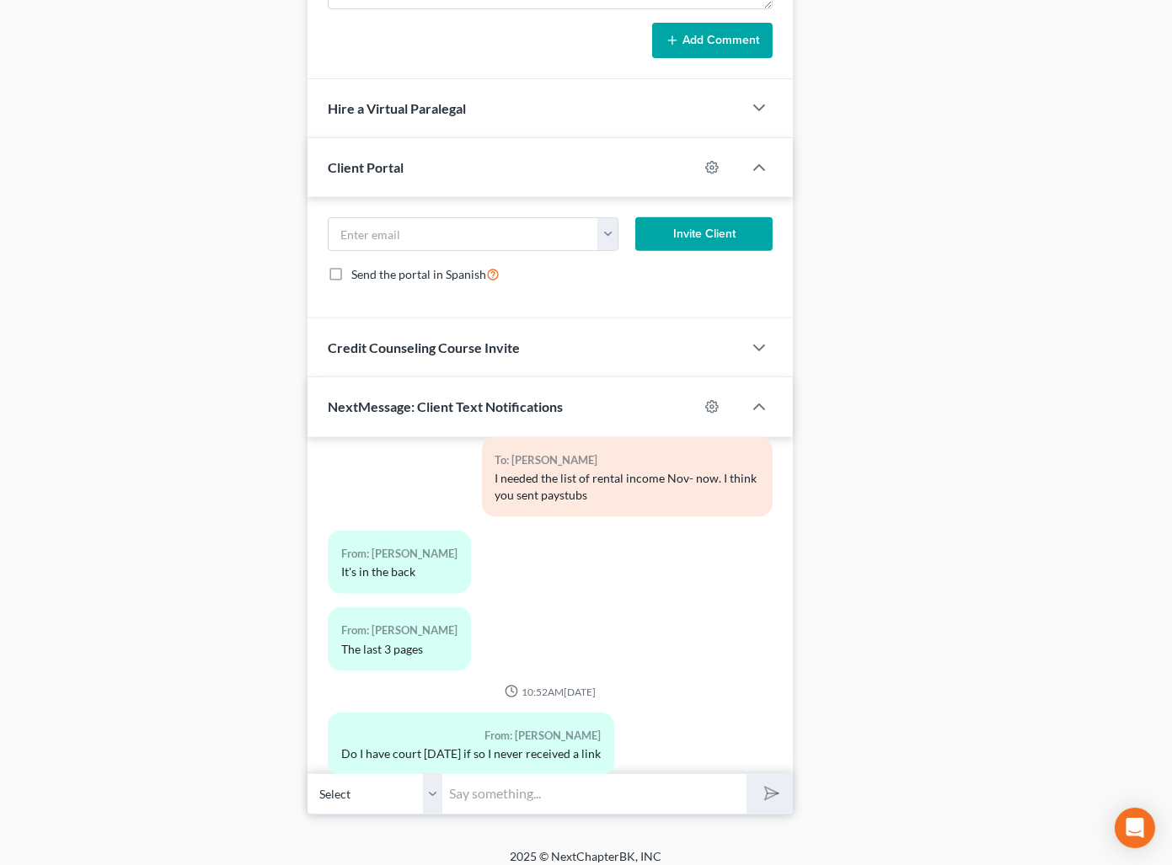
scroll to position [1219, 0]
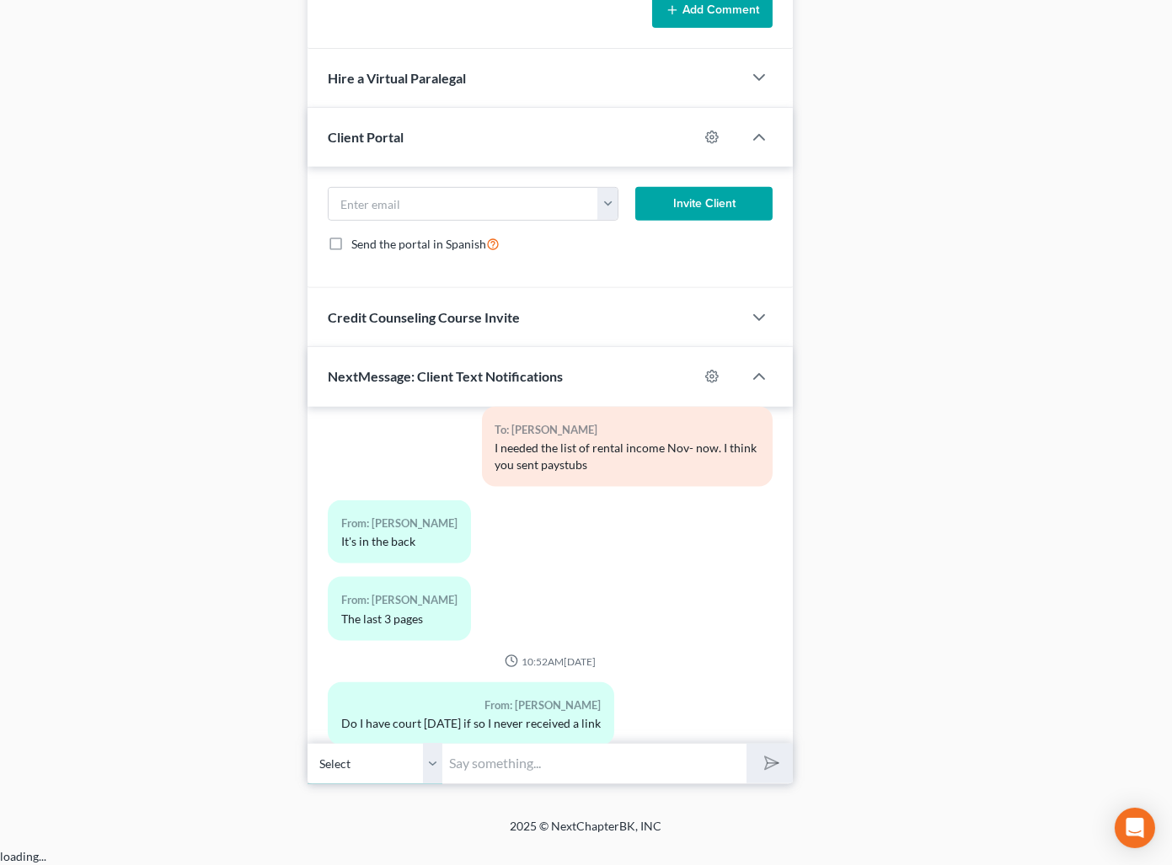
click at [434, 772] on select "Select [PHONE_NUMBER] - [PERSON_NAME]" at bounding box center [374, 763] width 135 height 41
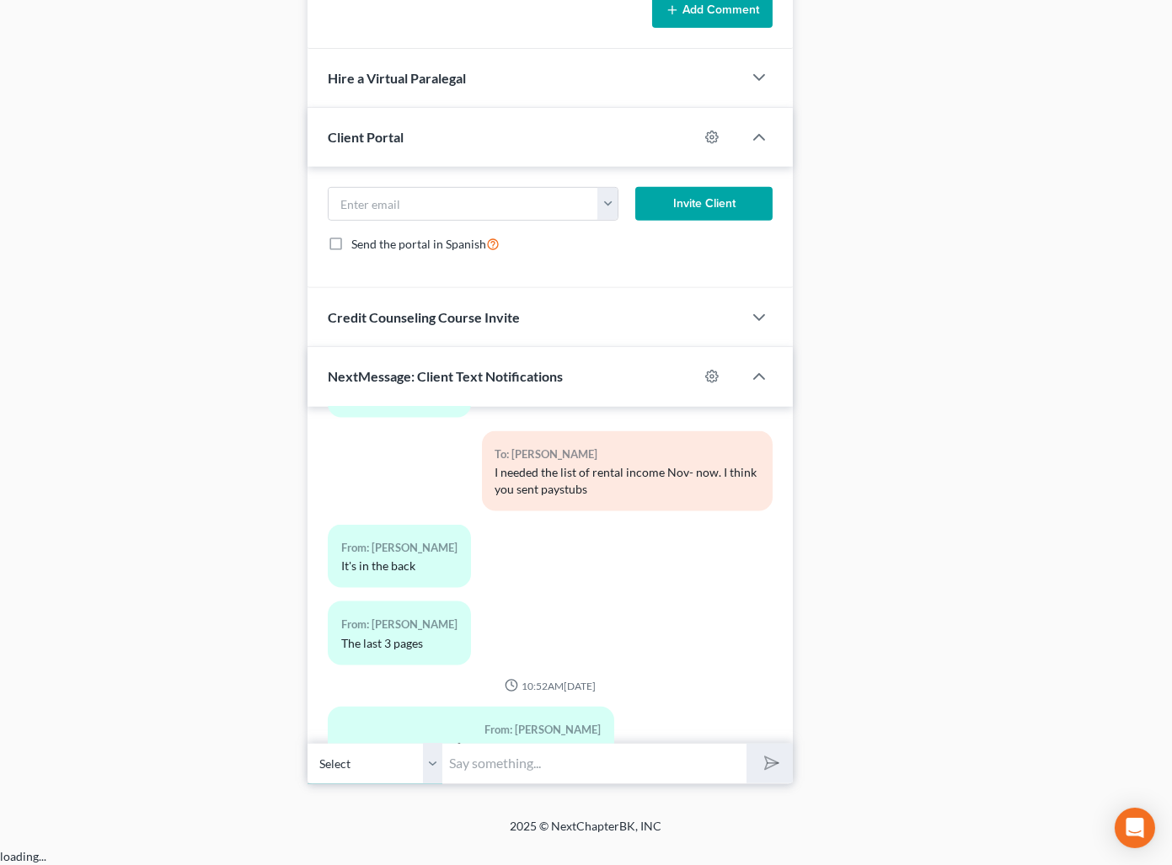
scroll to position [4762, 0]
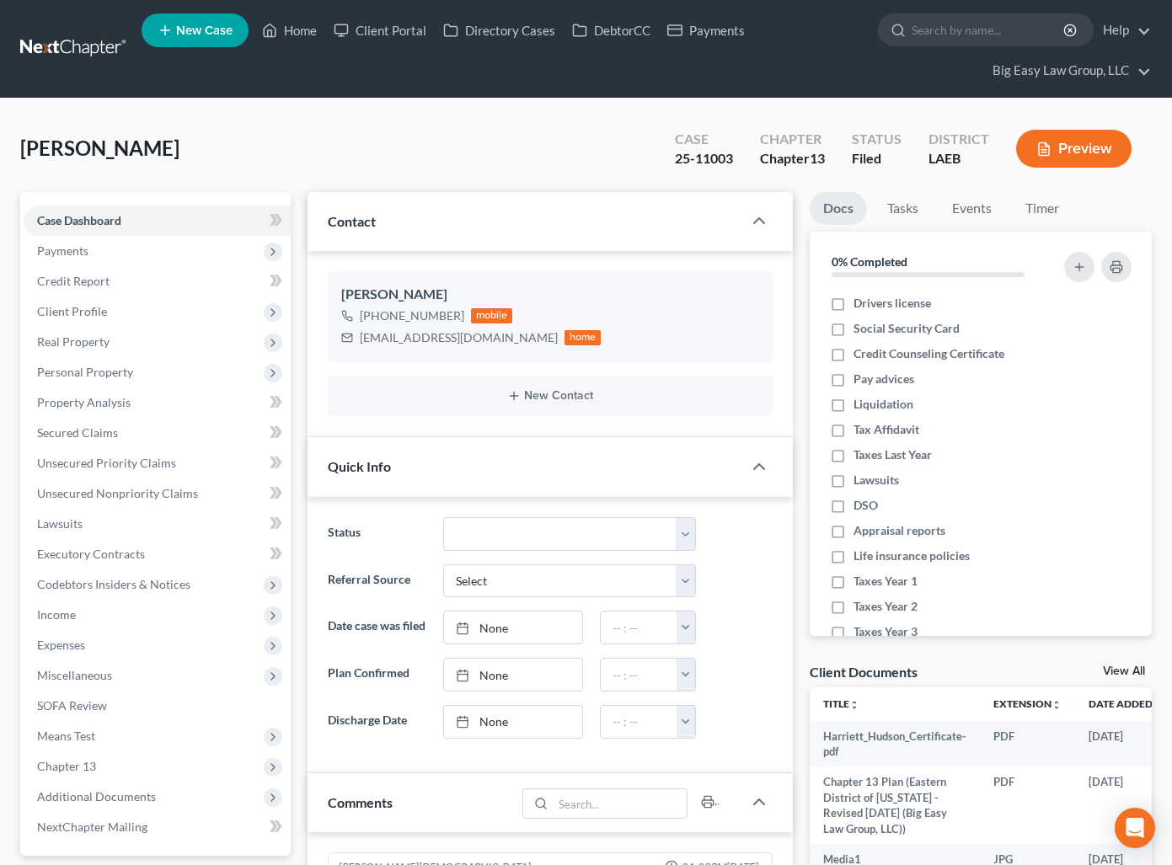
select select "0"
click at [293, 29] on link "Home" at bounding box center [290, 30] width 72 height 30
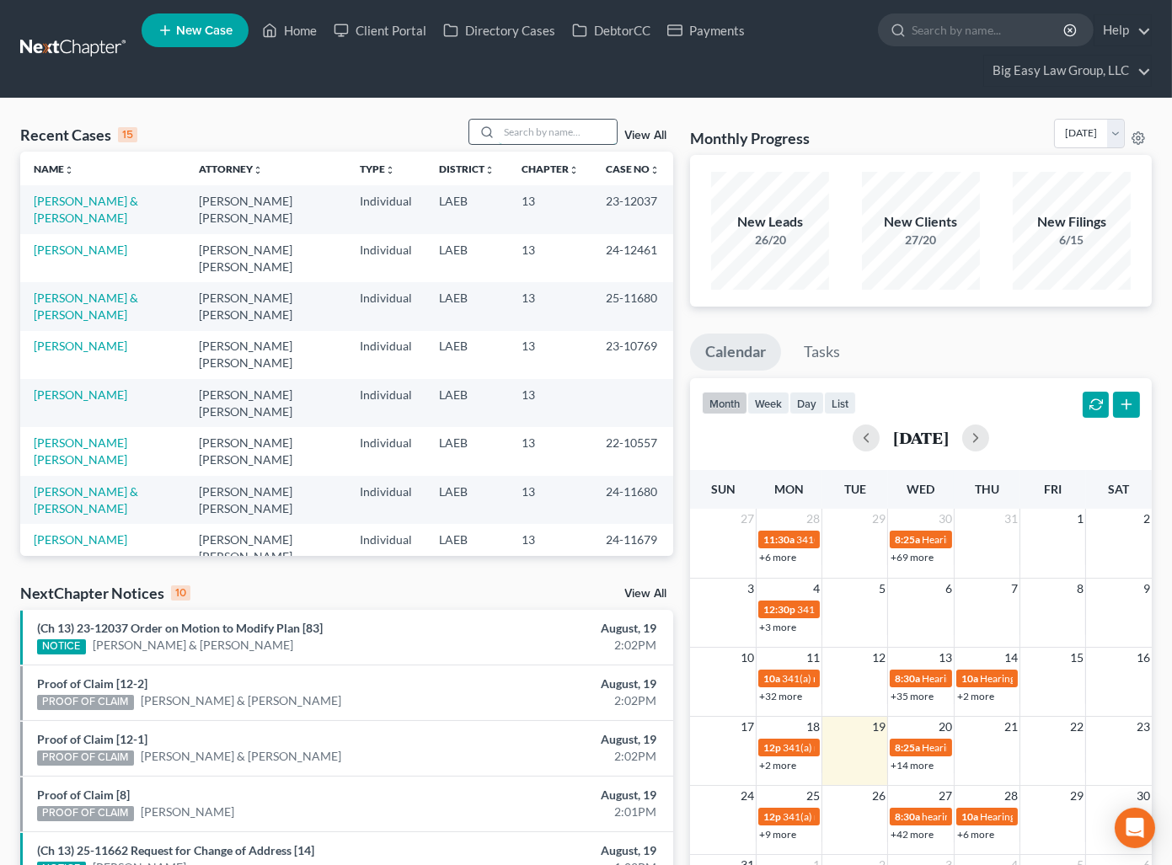
click at [528, 126] on input "search" at bounding box center [558, 132] width 118 height 24
type input "raven"
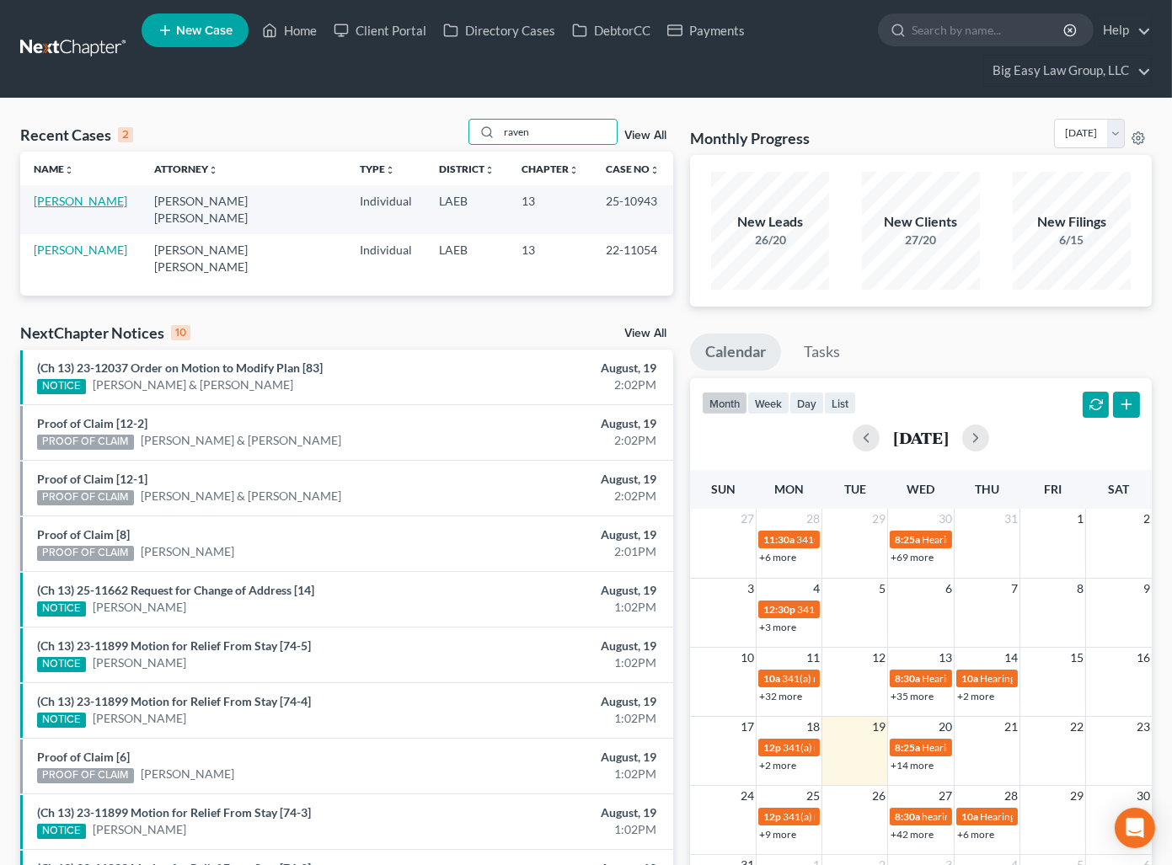
click at [83, 197] on link "[PERSON_NAME]" at bounding box center [81, 201] width 94 height 14
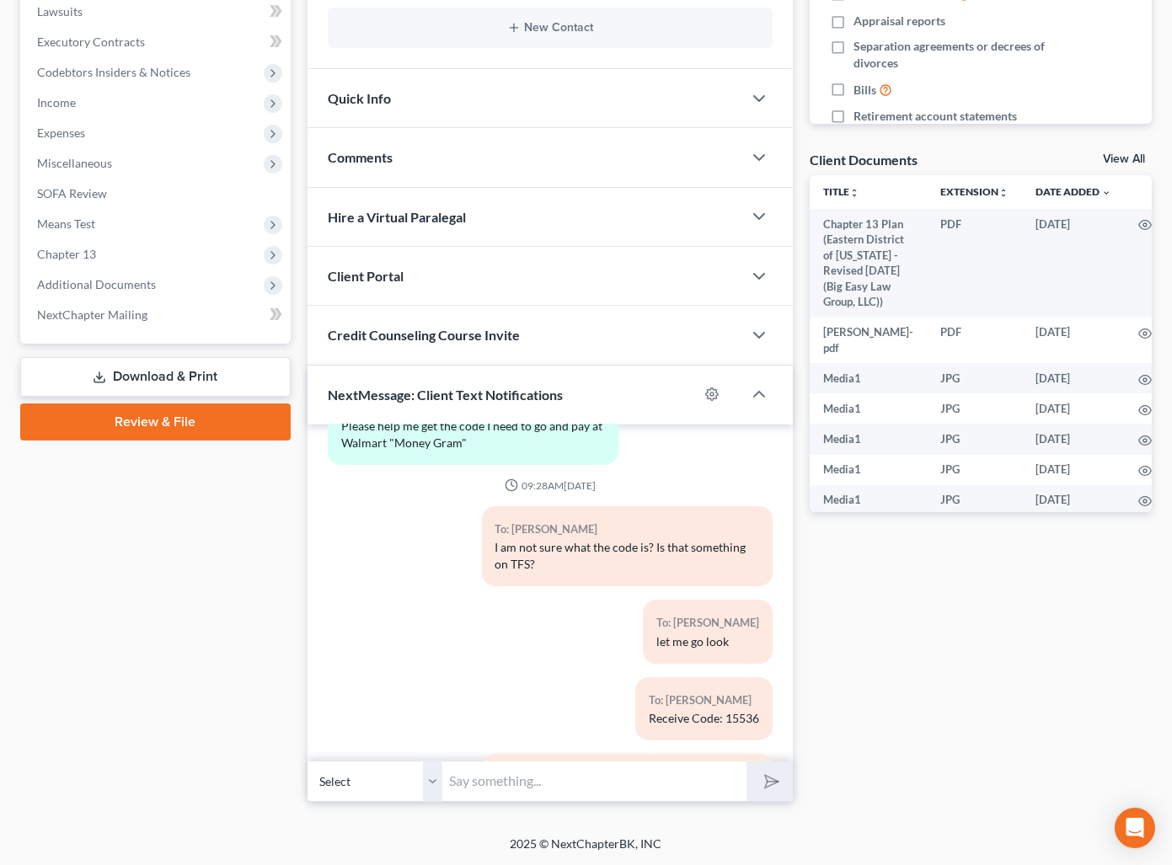
scroll to position [10235, 0]
click at [492, 174] on div "Comments" at bounding box center [524, 157] width 435 height 58
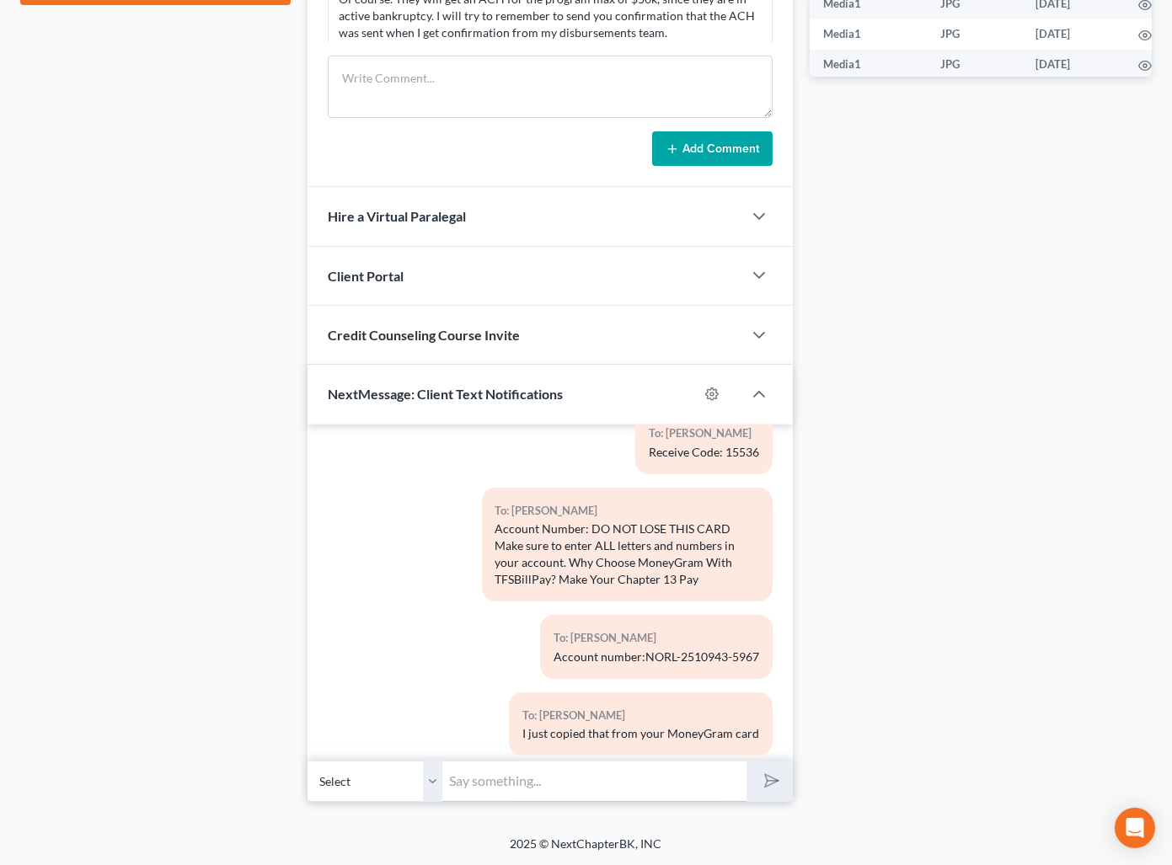
scroll to position [10582, 0]
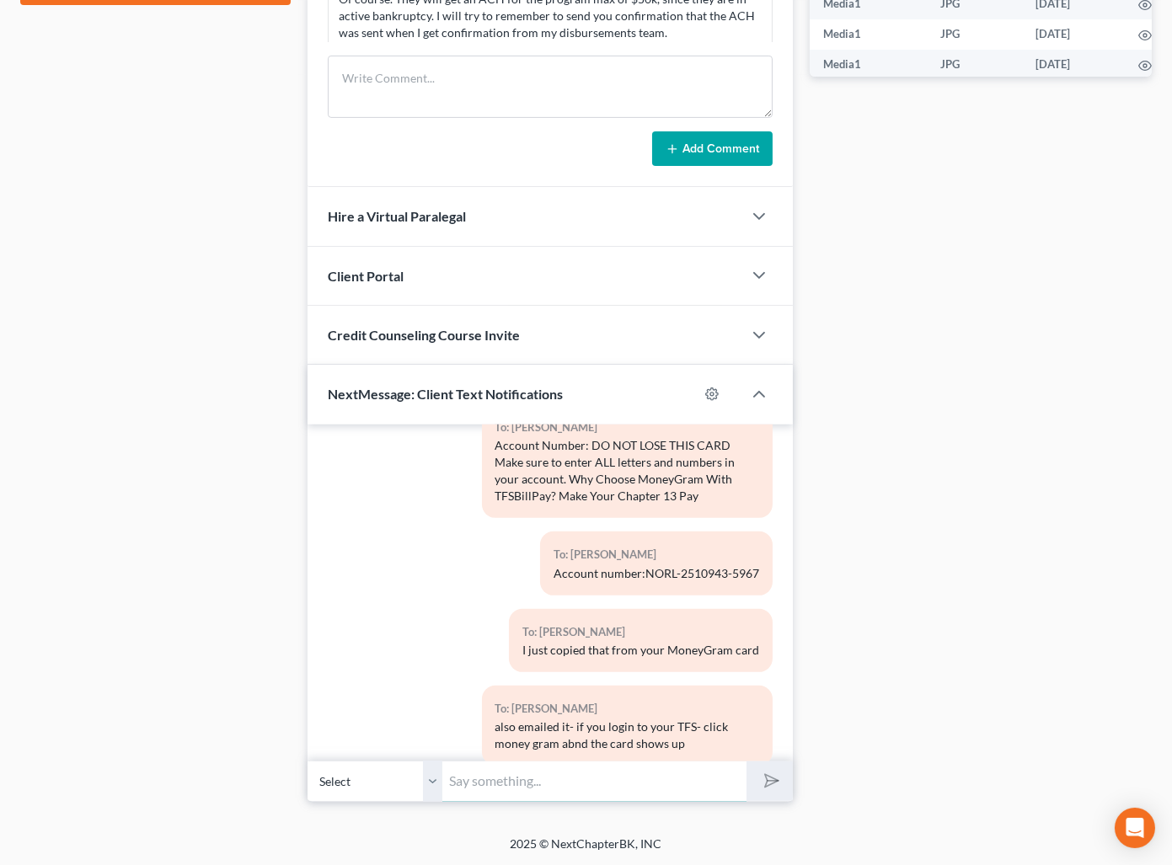
click at [556, 783] on input "text" at bounding box center [594, 781] width 304 height 41
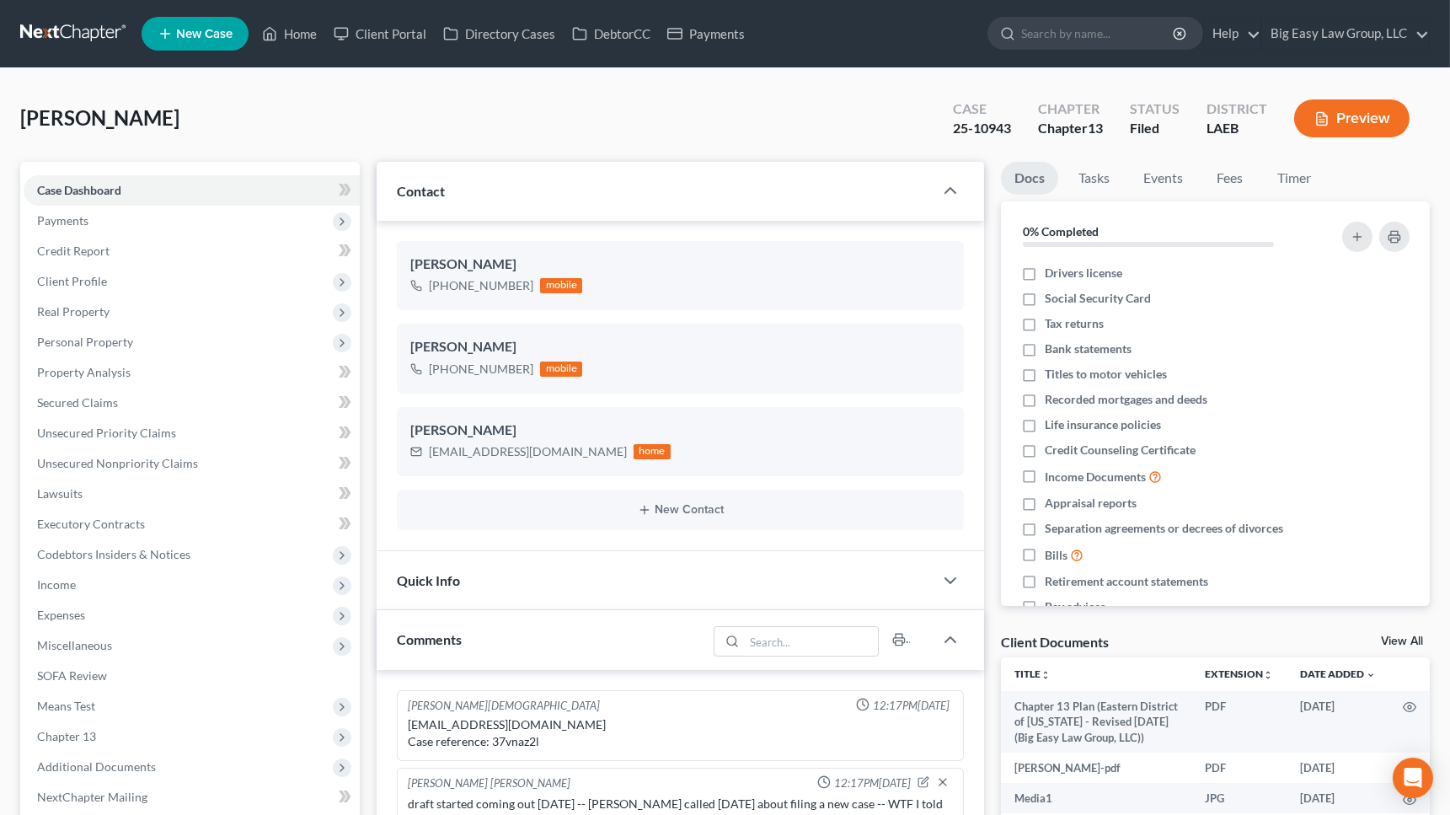
scroll to position [11240, 0]
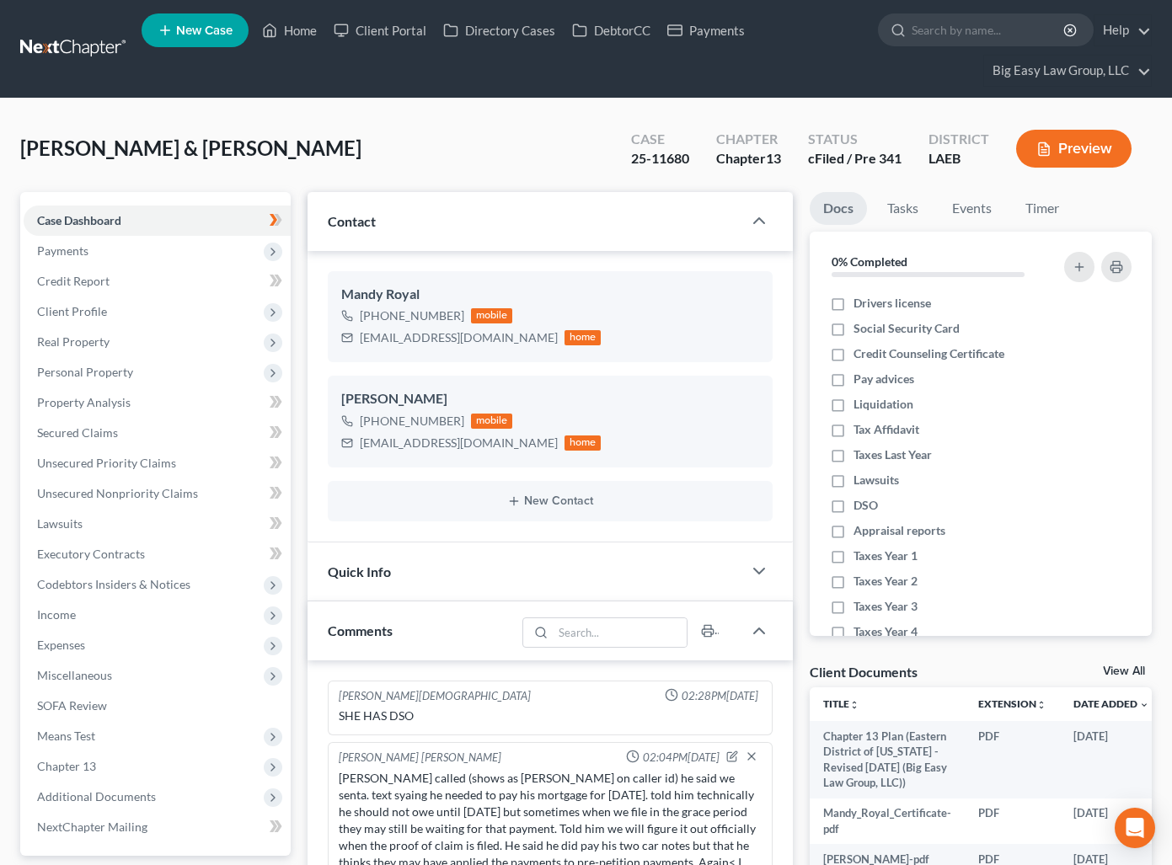
select select "0"
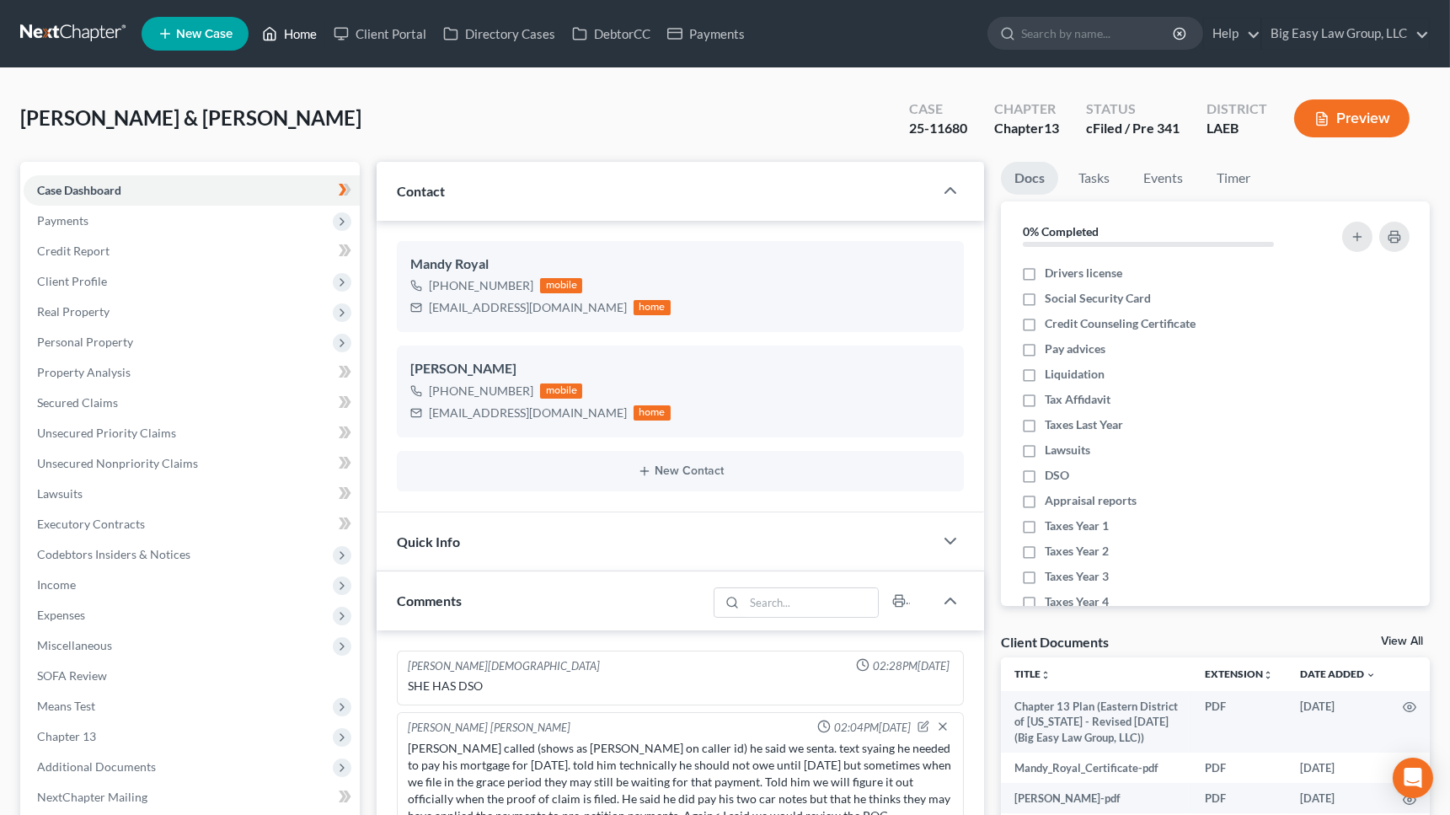
click at [294, 35] on link "Home" at bounding box center [290, 34] width 72 height 30
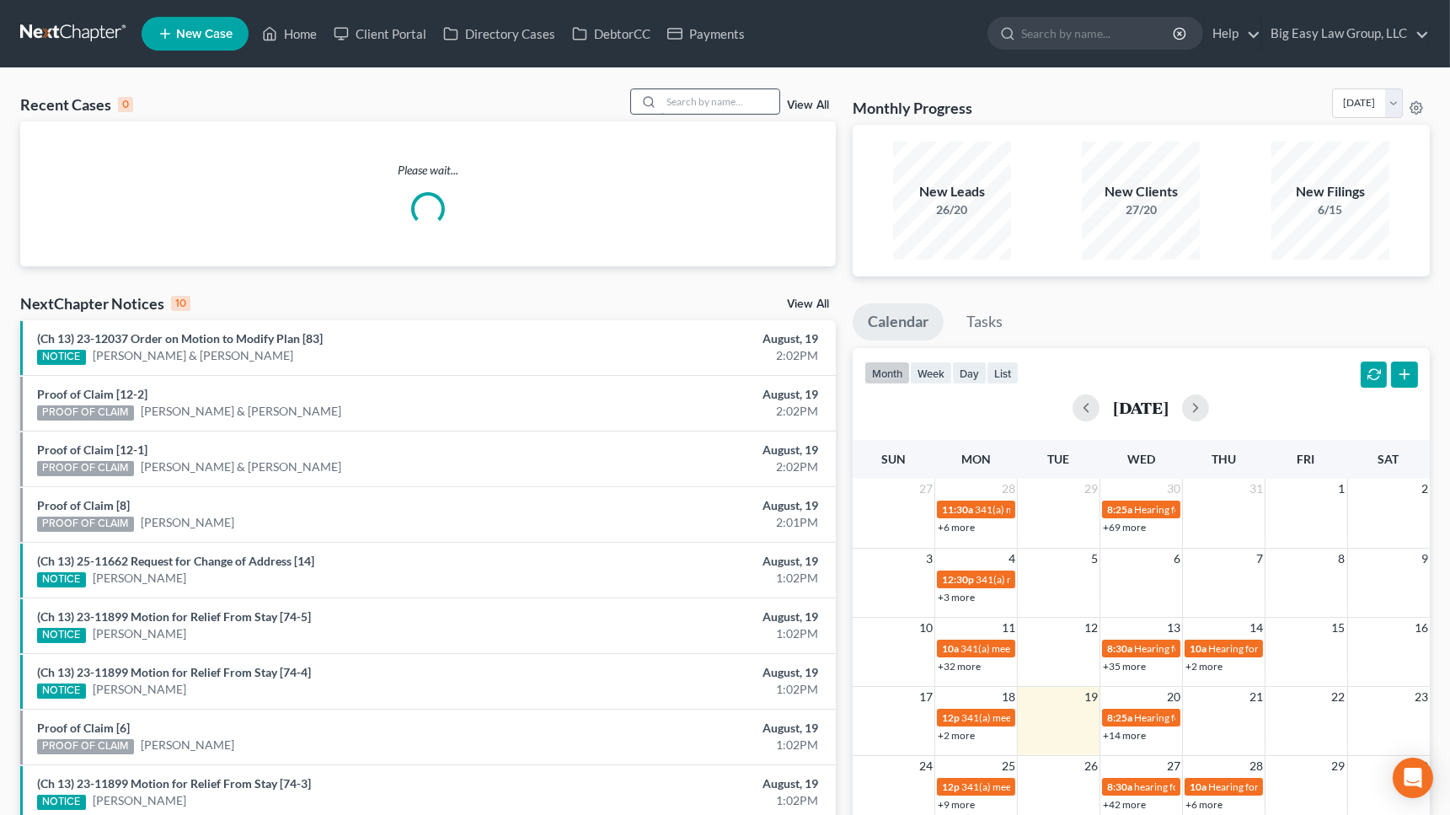
click at [690, 106] on input "search" at bounding box center [720, 101] width 118 height 24
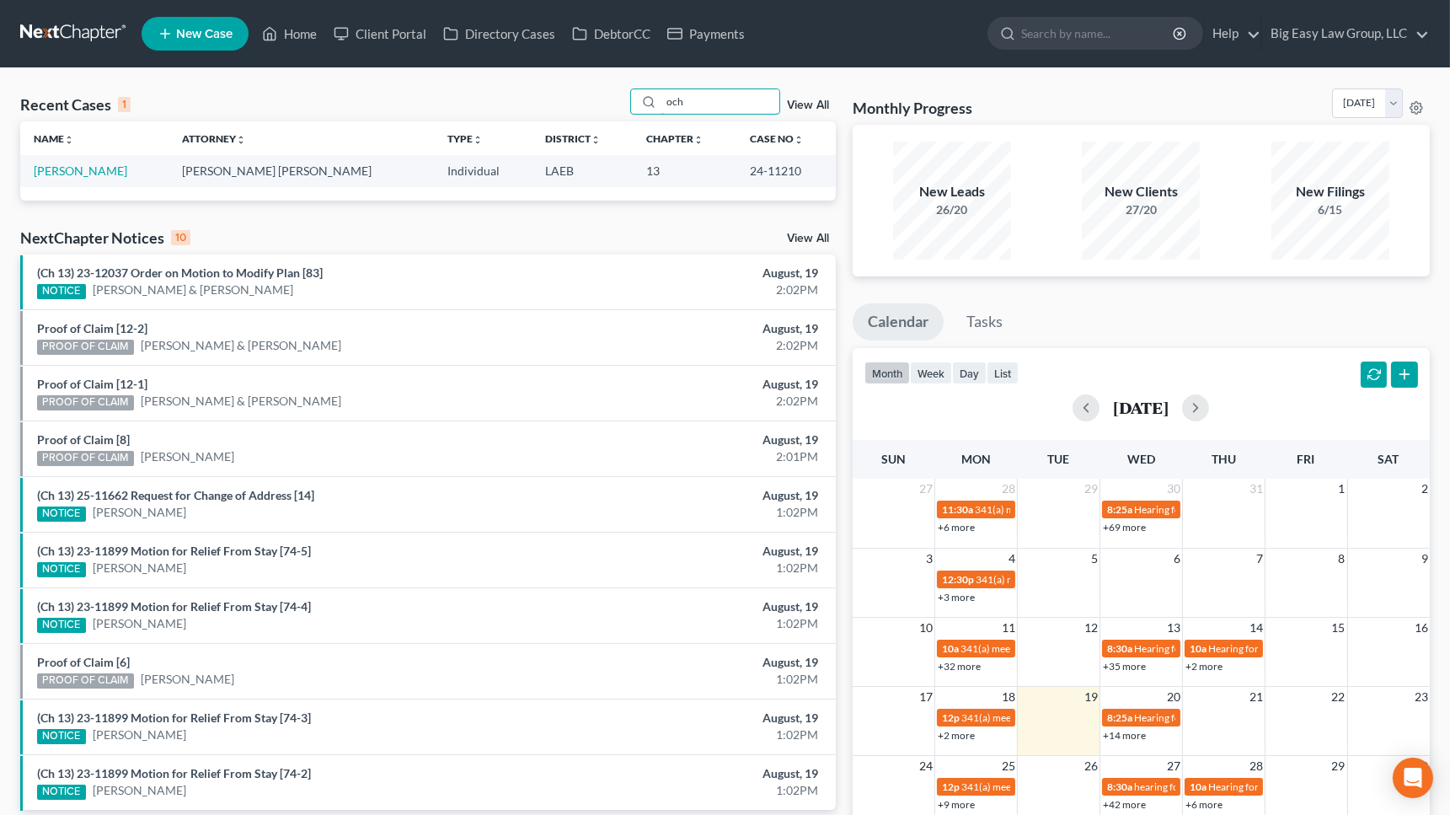
drag, startPoint x: 711, startPoint y: 97, endPoint x: 581, endPoint y: 101, distance: 129.8
click at [581, 101] on div "Recent Cases 1 och View All" at bounding box center [427, 104] width 815 height 33
type input "huds"
click at [87, 169] on link "[PERSON_NAME]" at bounding box center [81, 170] width 94 height 14
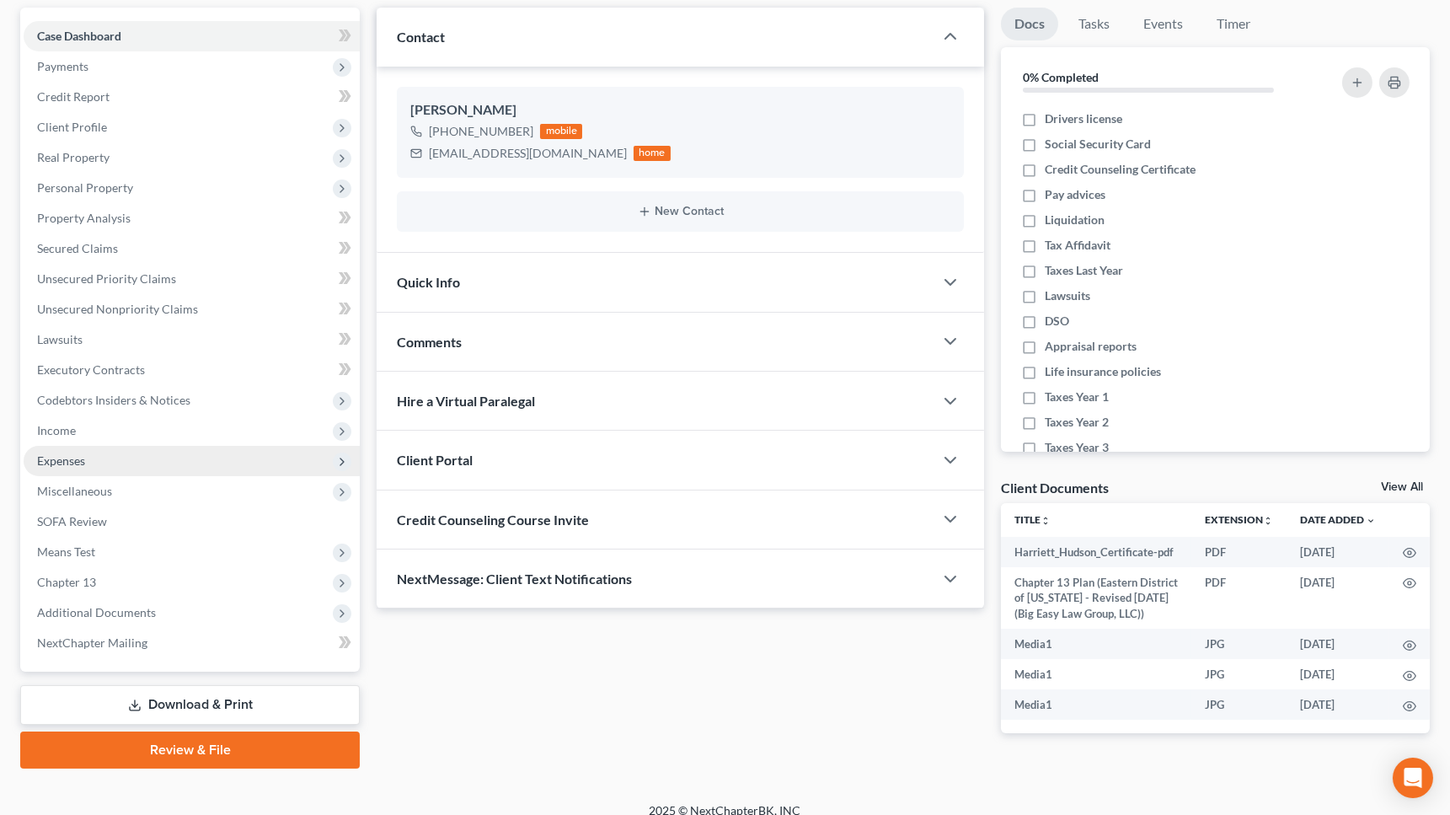
scroll to position [171, 0]
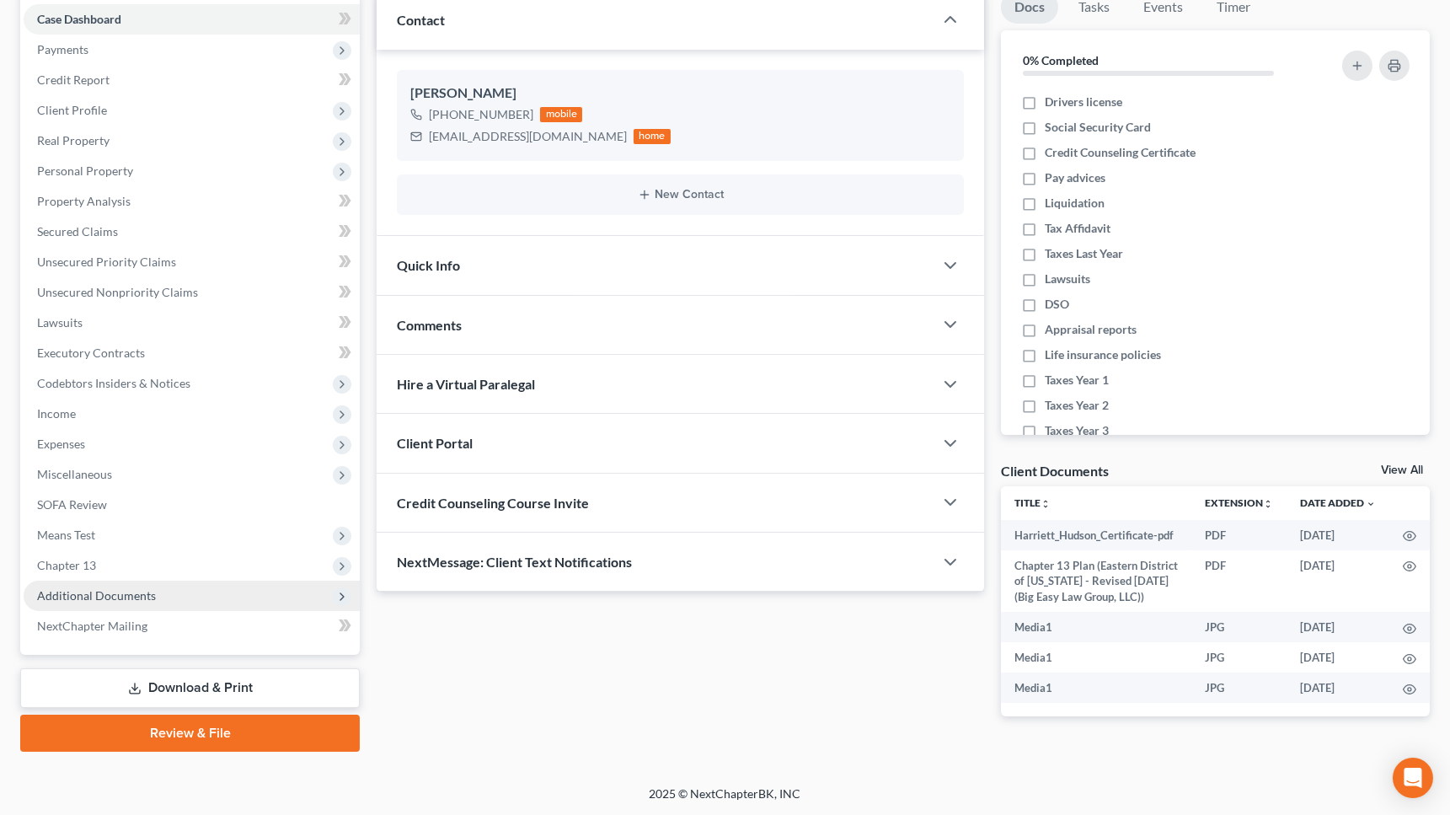
click at [227, 601] on span "Additional Documents" at bounding box center [192, 595] width 336 height 30
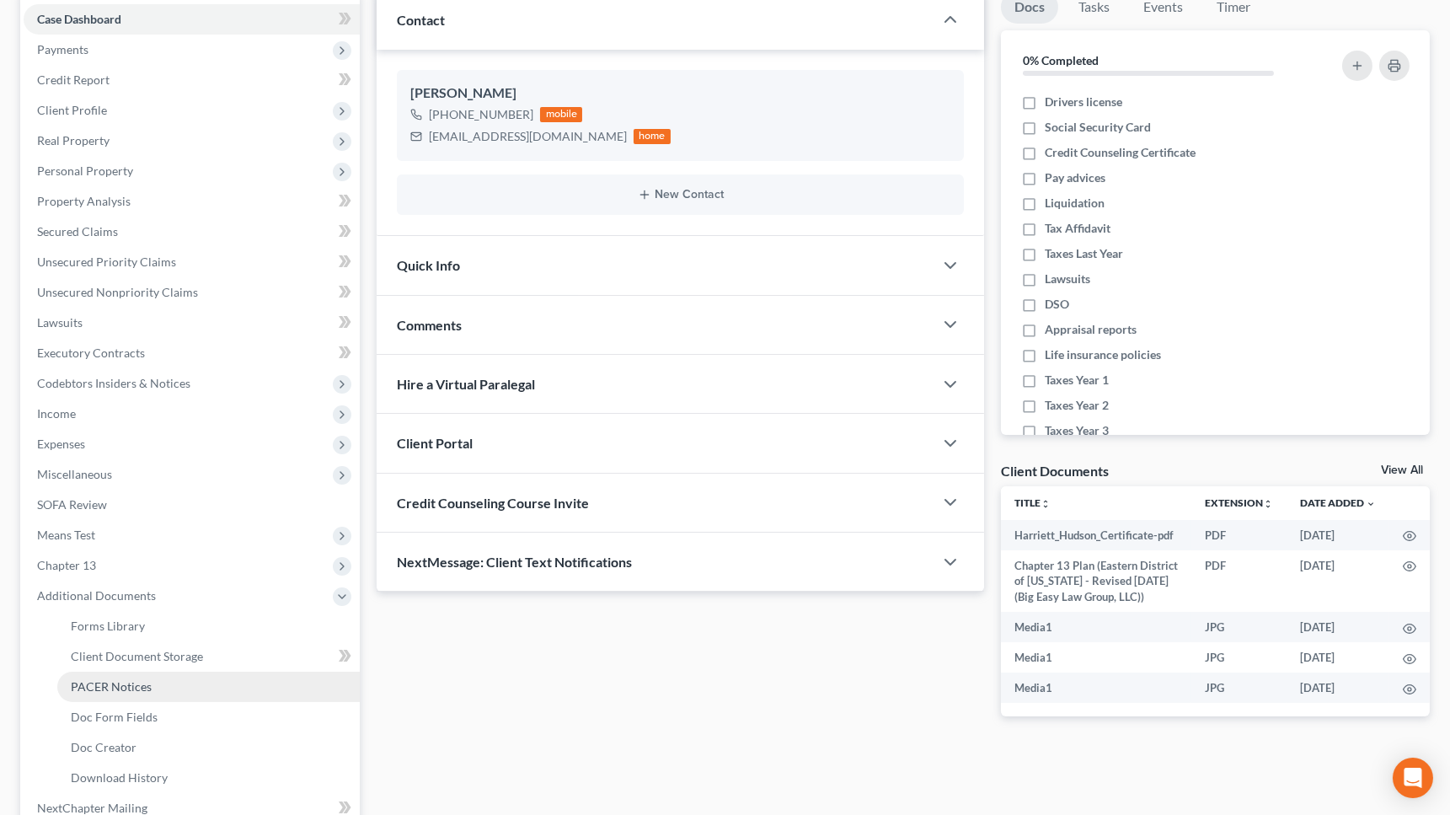
click at [211, 688] on link "PACER Notices" at bounding box center [208, 686] width 302 height 30
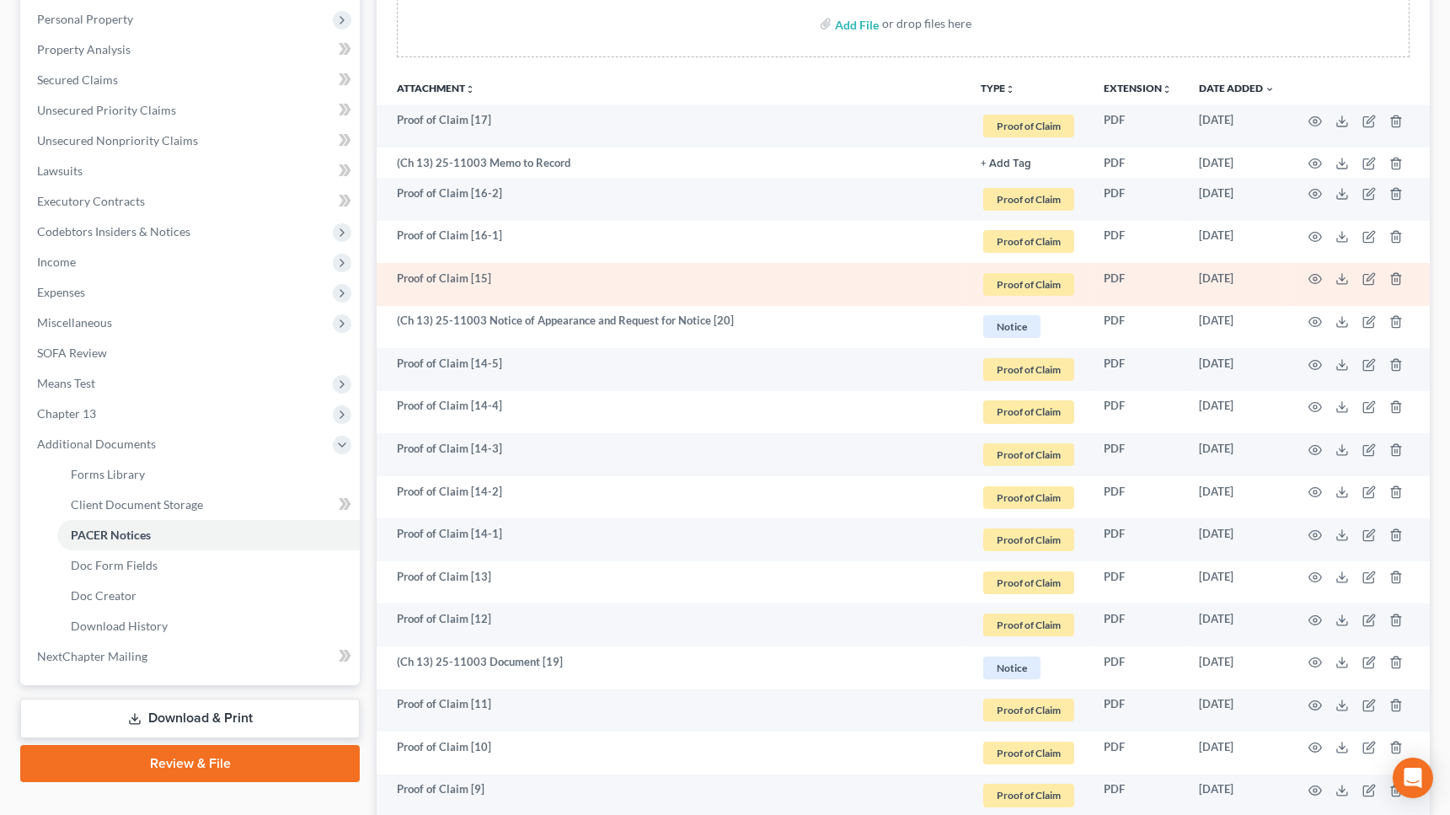
scroll to position [324, 0]
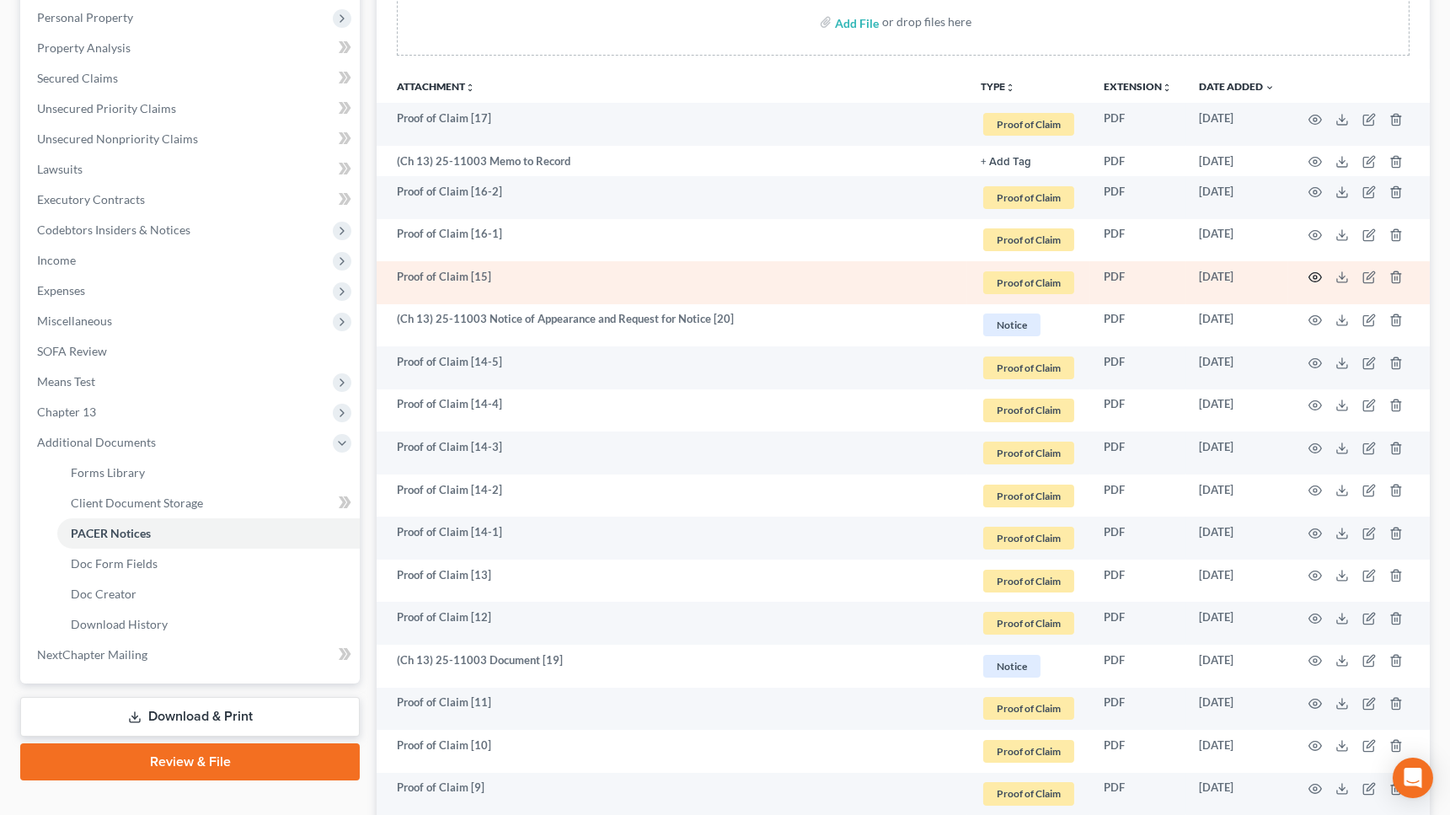
click at [1171, 277] on circle "button" at bounding box center [1314, 276] width 3 height 3
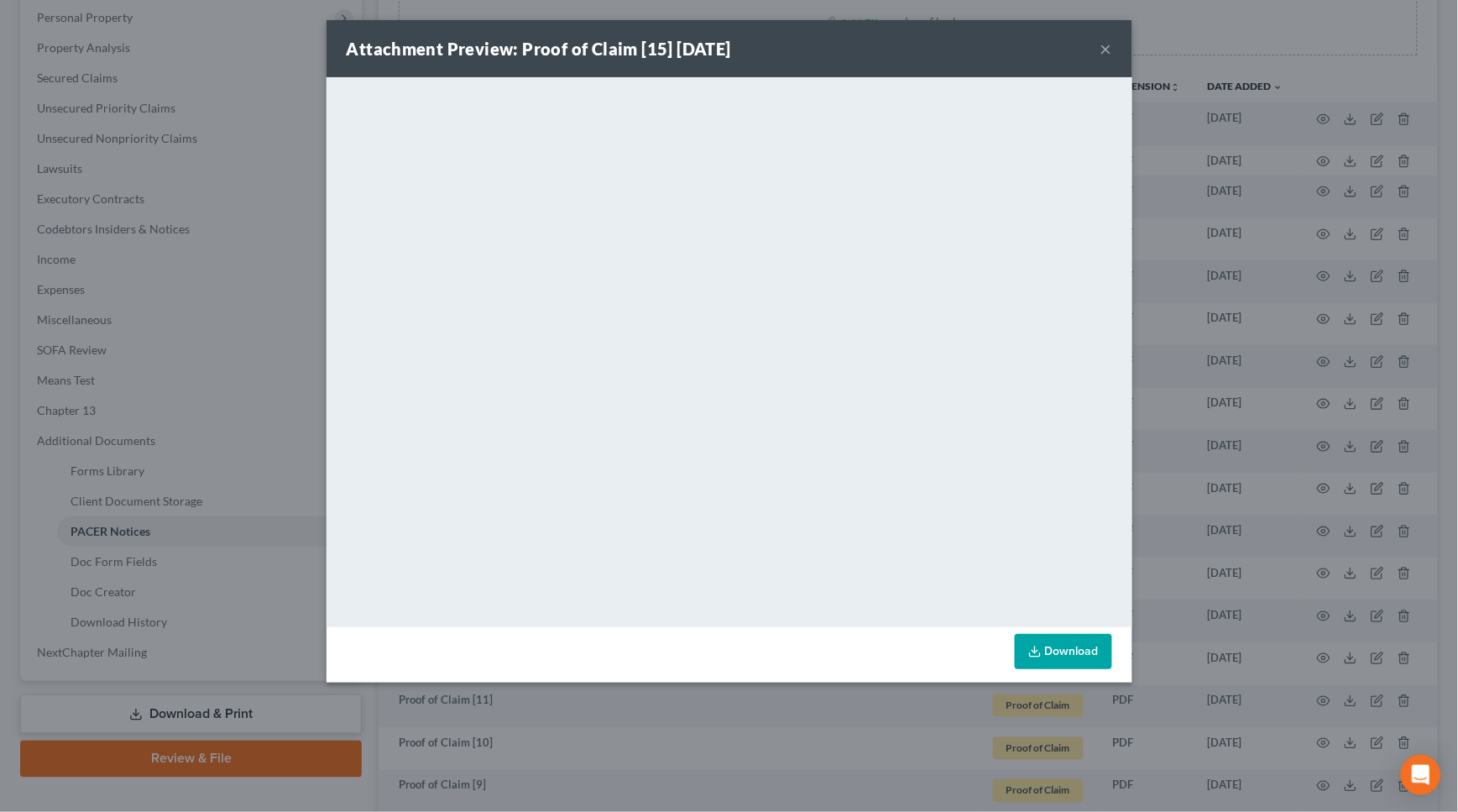
click at [1111, 41] on button "×" at bounding box center [1106, 49] width 12 height 20
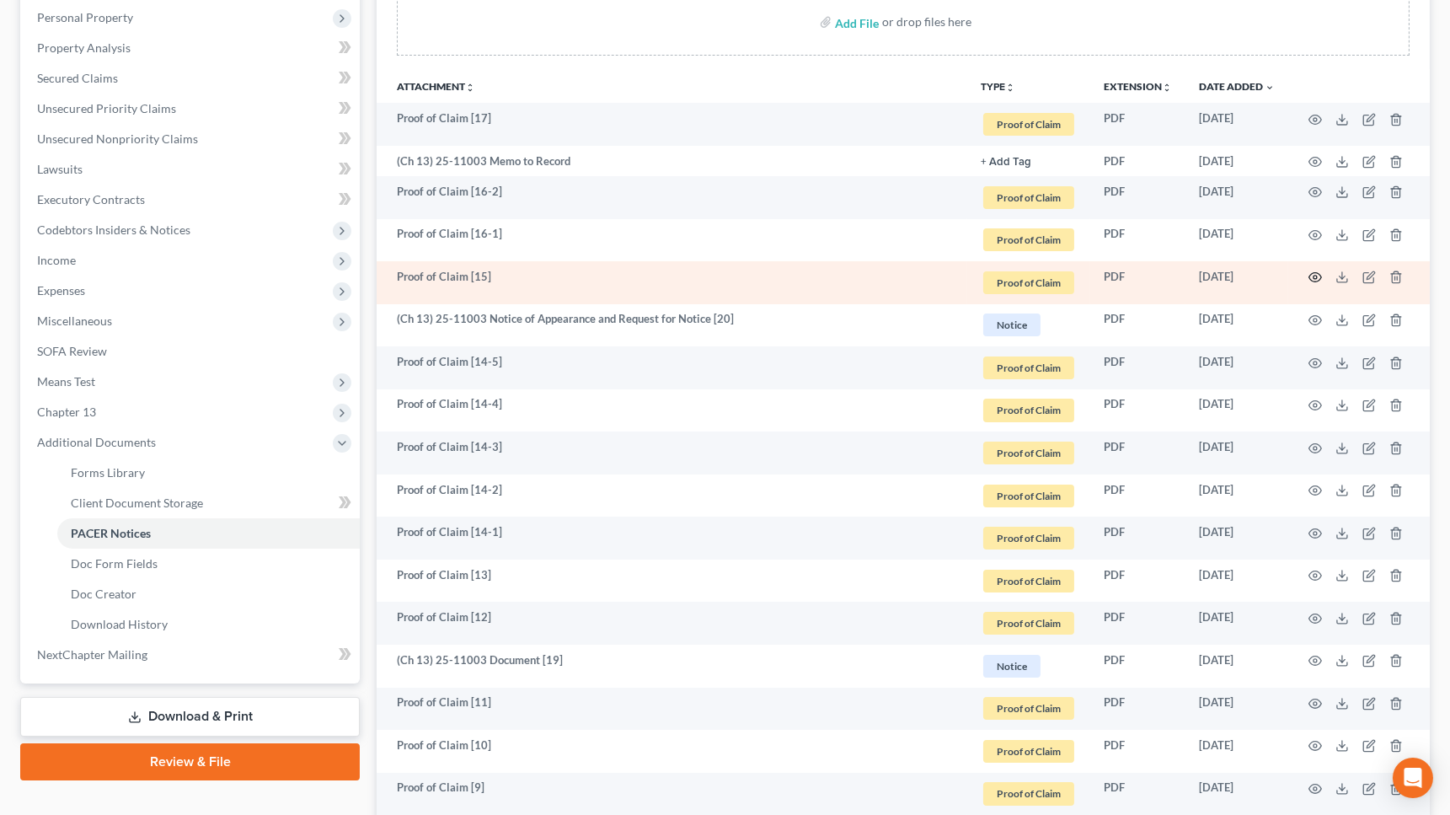
click at [1171, 275] on circle "button" at bounding box center [1314, 276] width 3 height 3
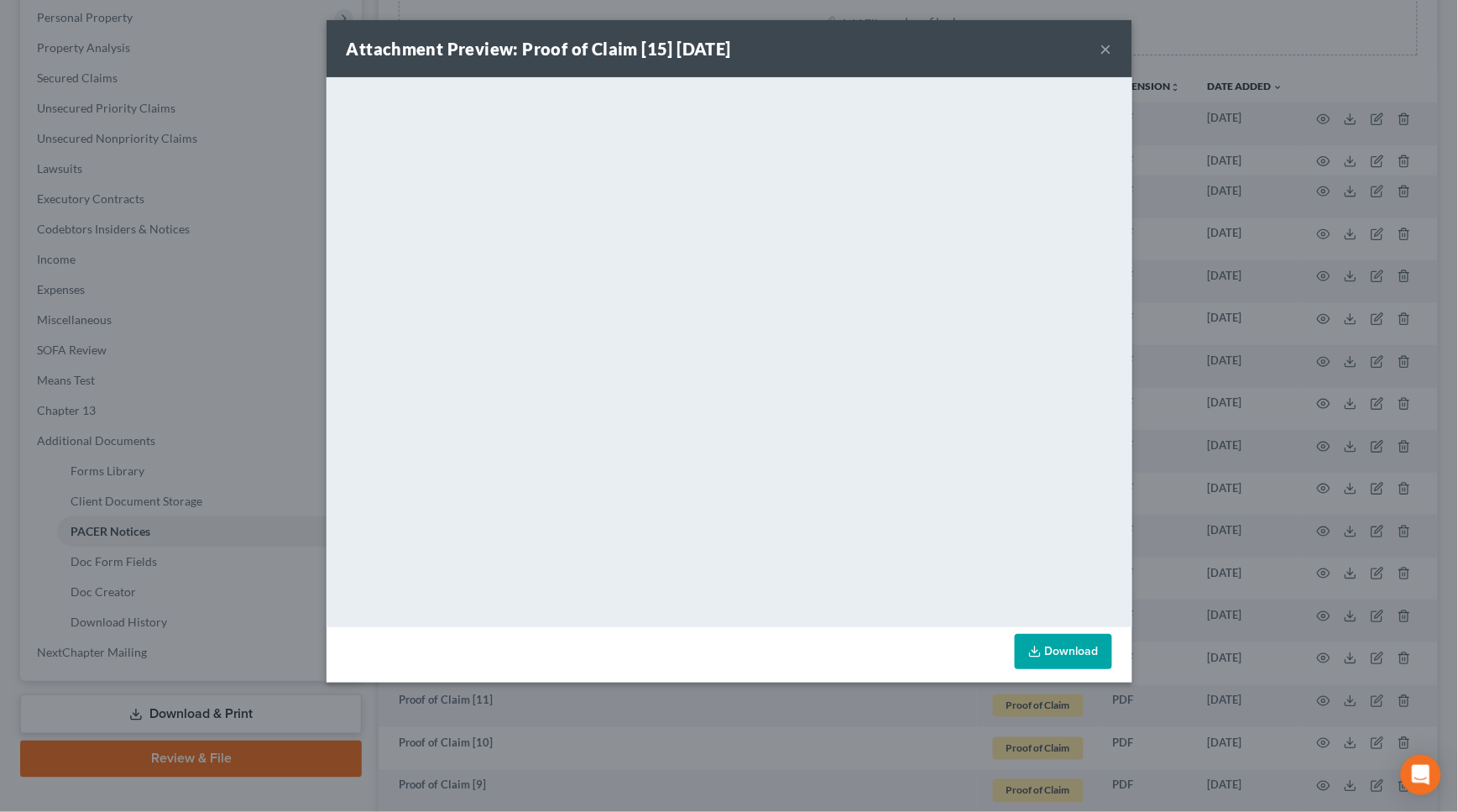
click at [1109, 44] on button "×" at bounding box center [1106, 49] width 12 height 20
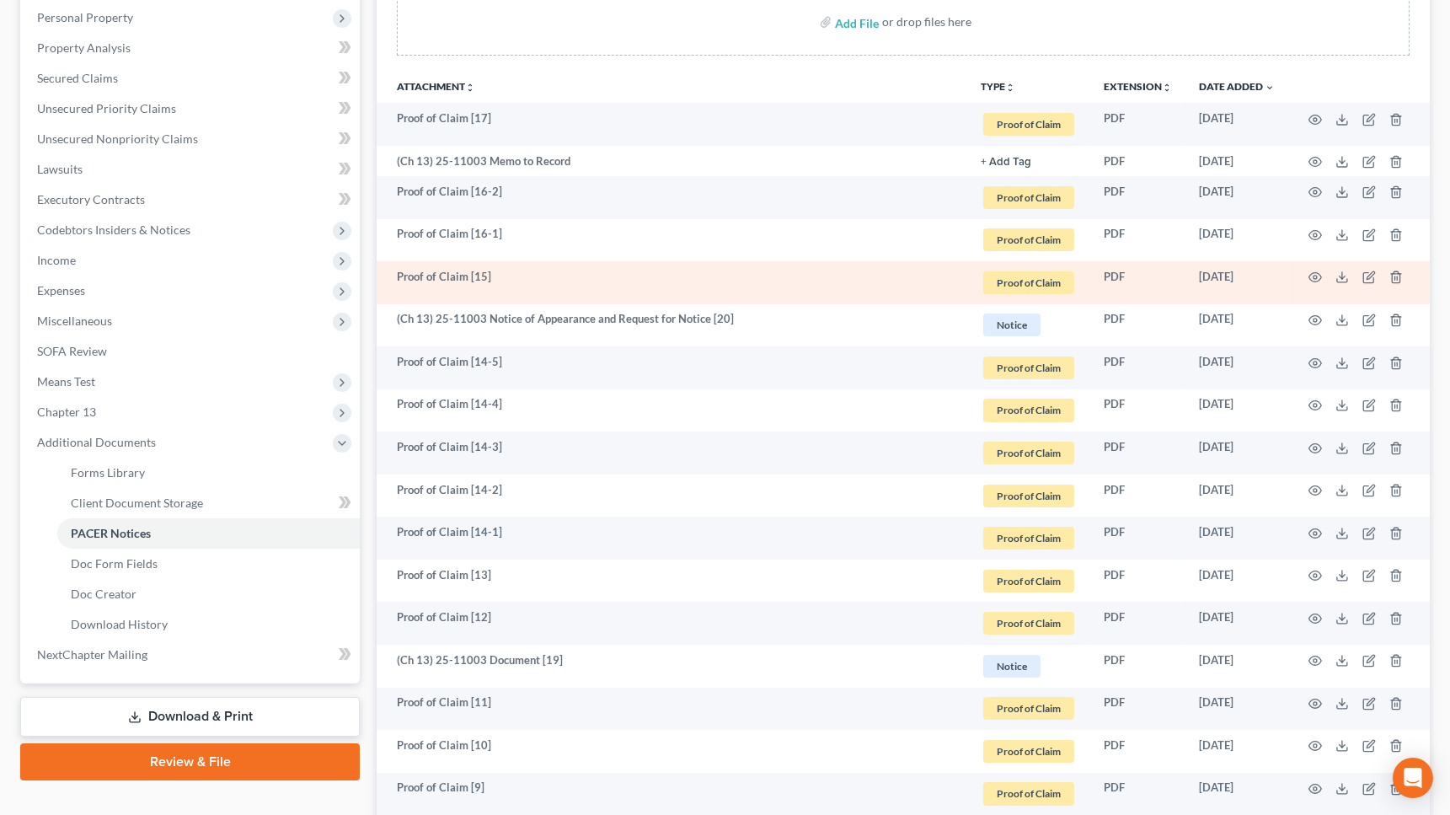
click at [941, 287] on td "Proof of Claim [15]" at bounding box center [672, 282] width 591 height 43
click at [1171, 276] on circle "button" at bounding box center [1314, 276] width 3 height 3
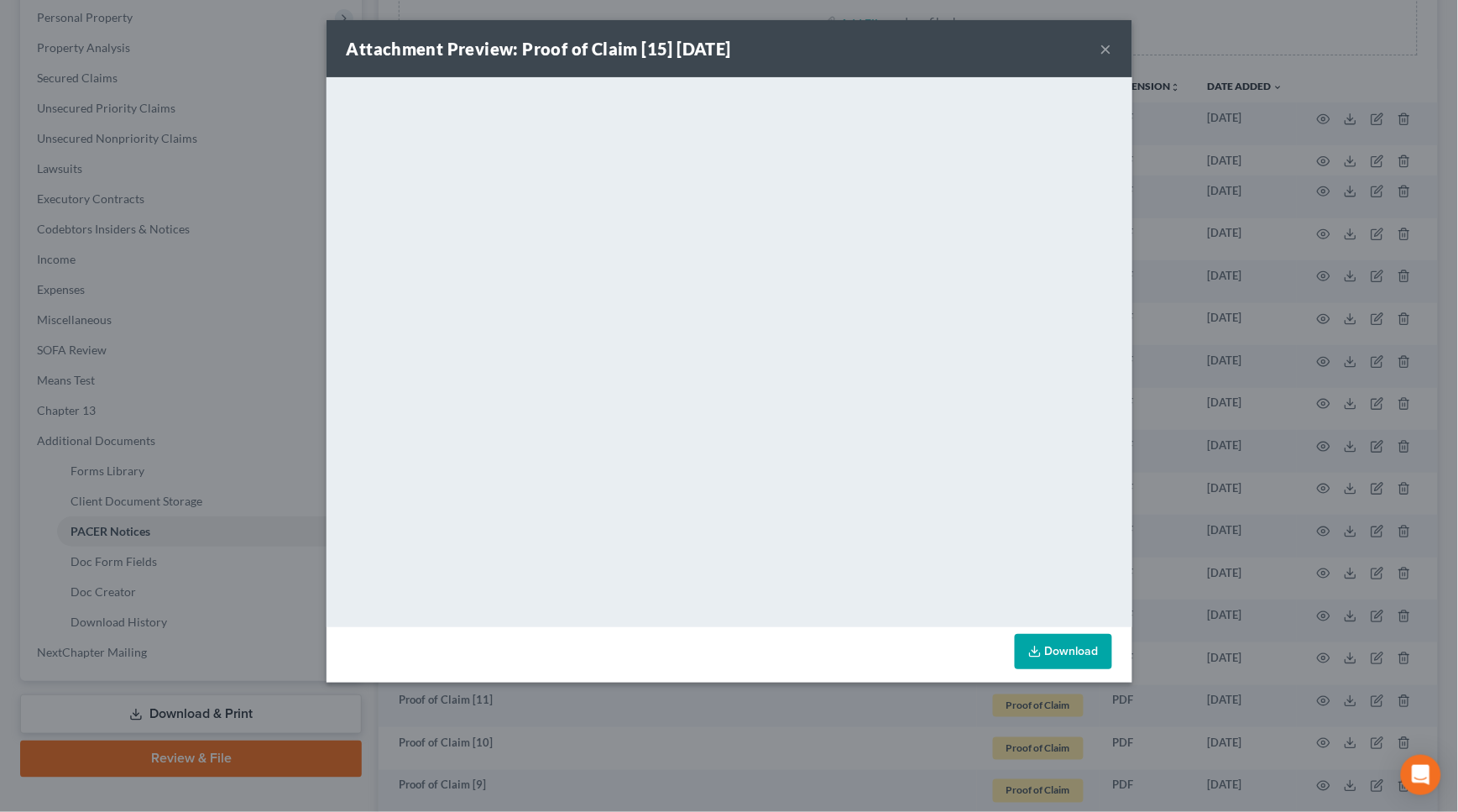
click at [1115, 43] on div "Attachment Preview: Proof of Claim [15] [DATE] ×" at bounding box center [729, 48] width 806 height 57
click at [1105, 50] on button "×" at bounding box center [1106, 49] width 12 height 20
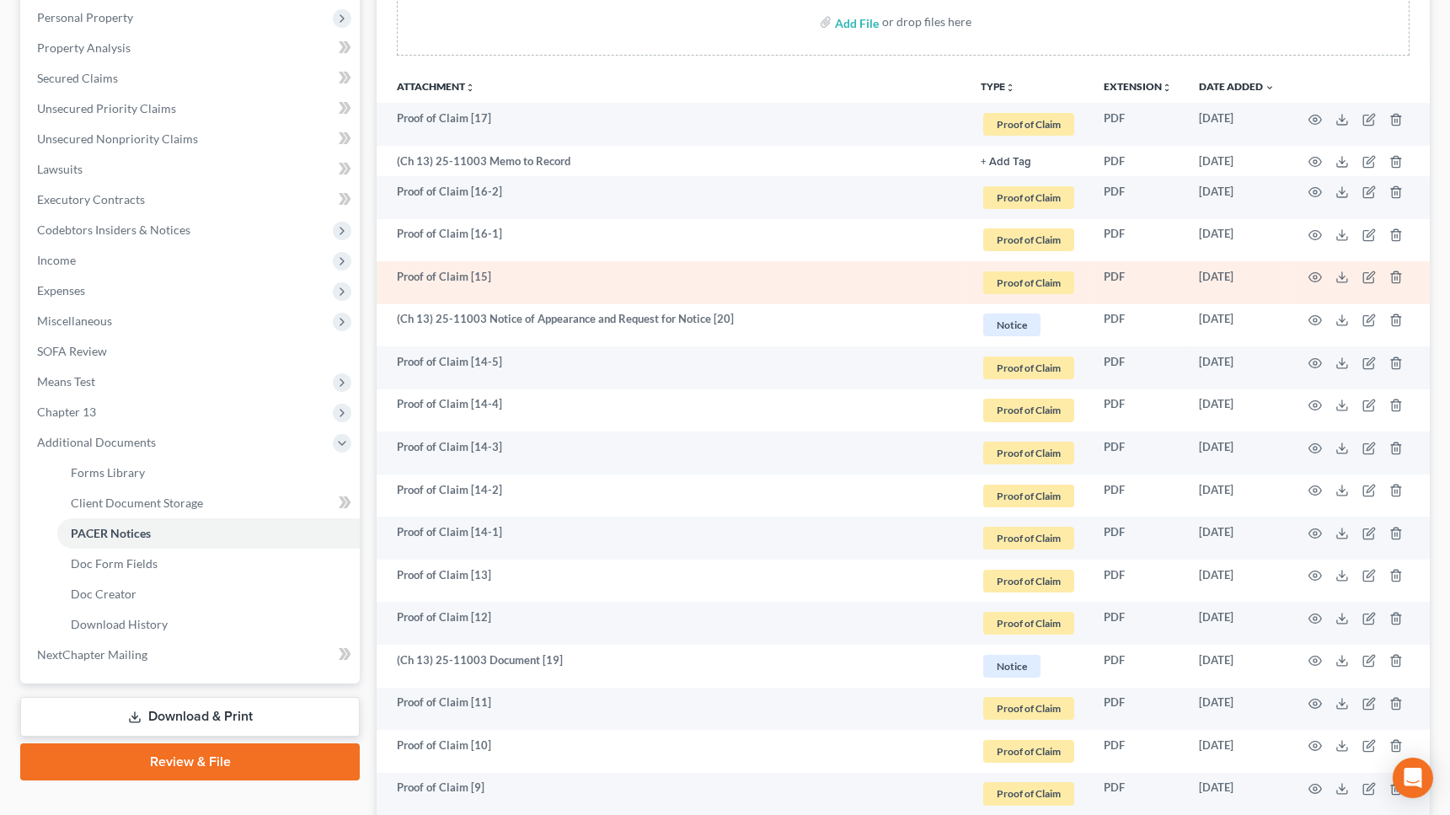
click at [676, 280] on td "Proof of Claim [15]" at bounding box center [672, 282] width 591 height 43
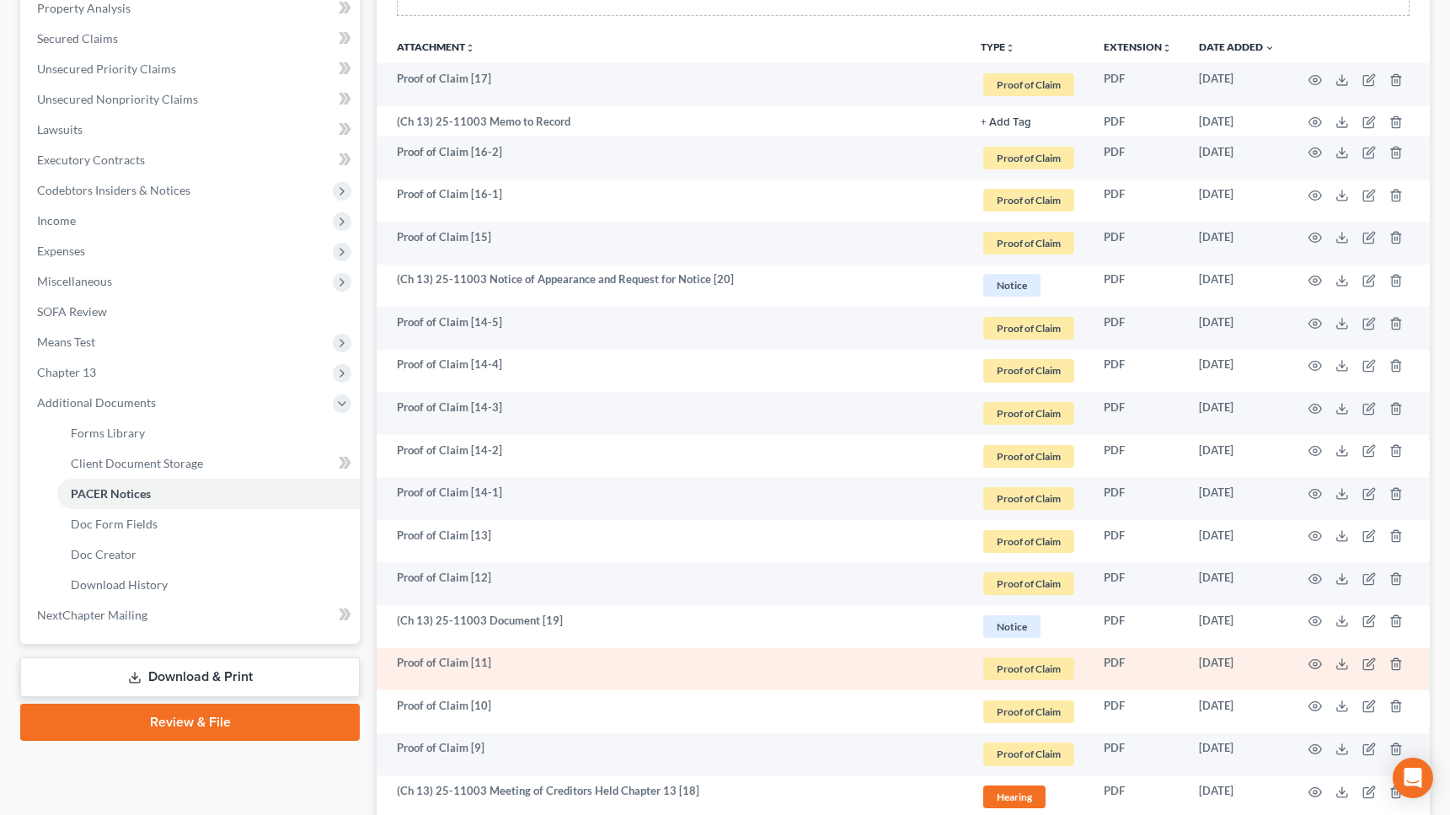
scroll to position [379, 0]
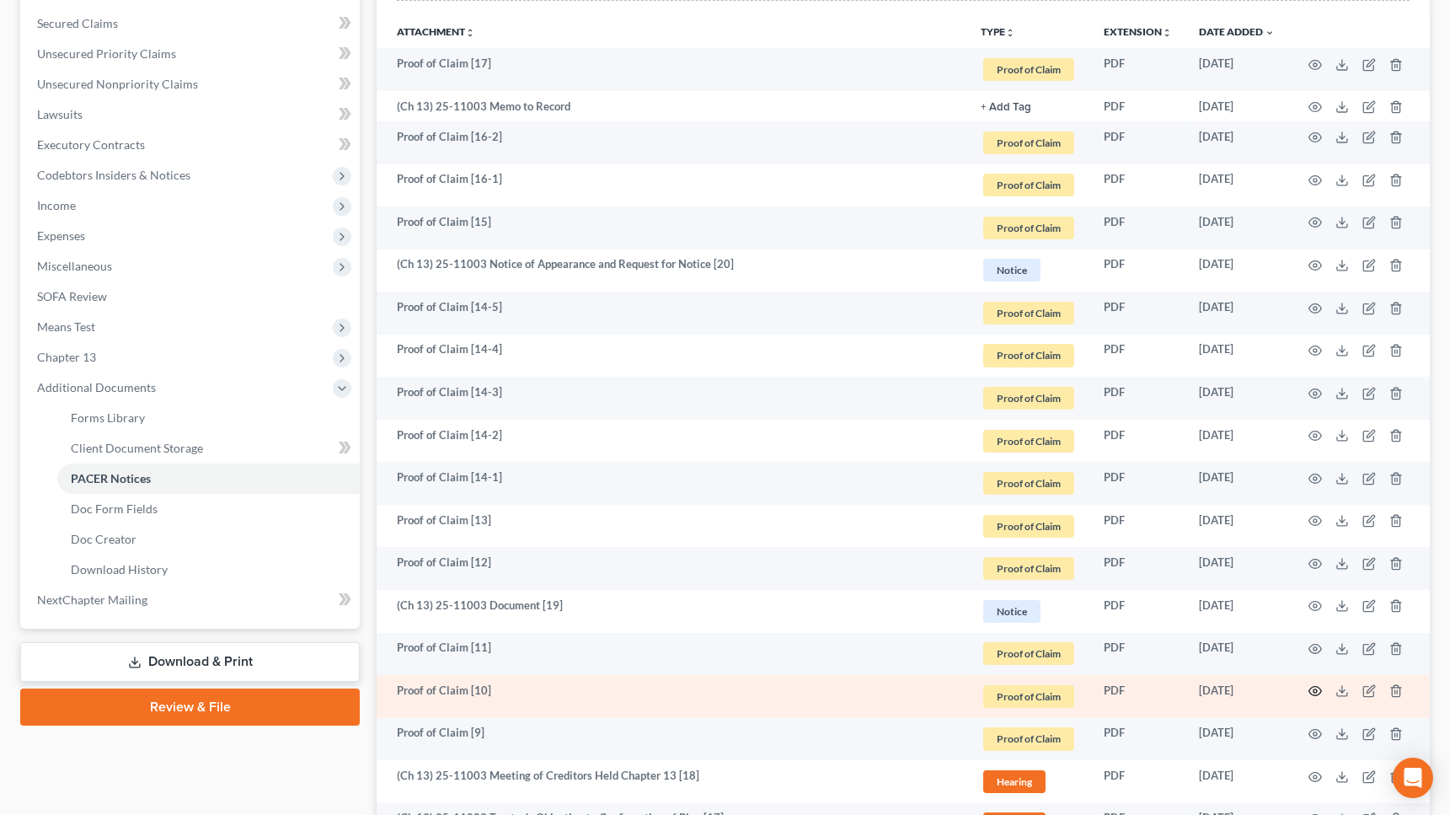
click at [1171, 687] on icon "button" at bounding box center [1314, 690] width 13 height 13
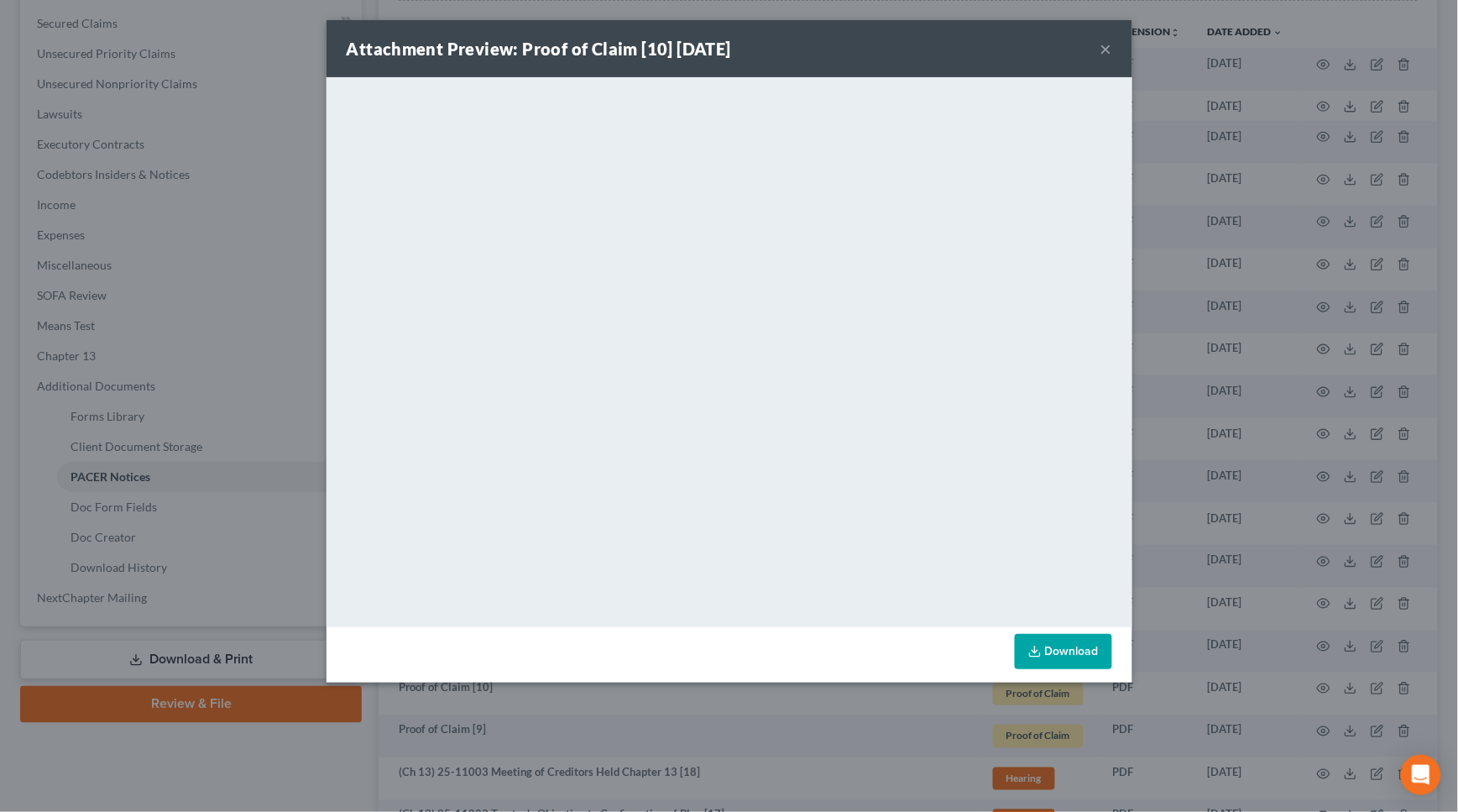
click at [1110, 48] on button "×" at bounding box center [1106, 49] width 12 height 20
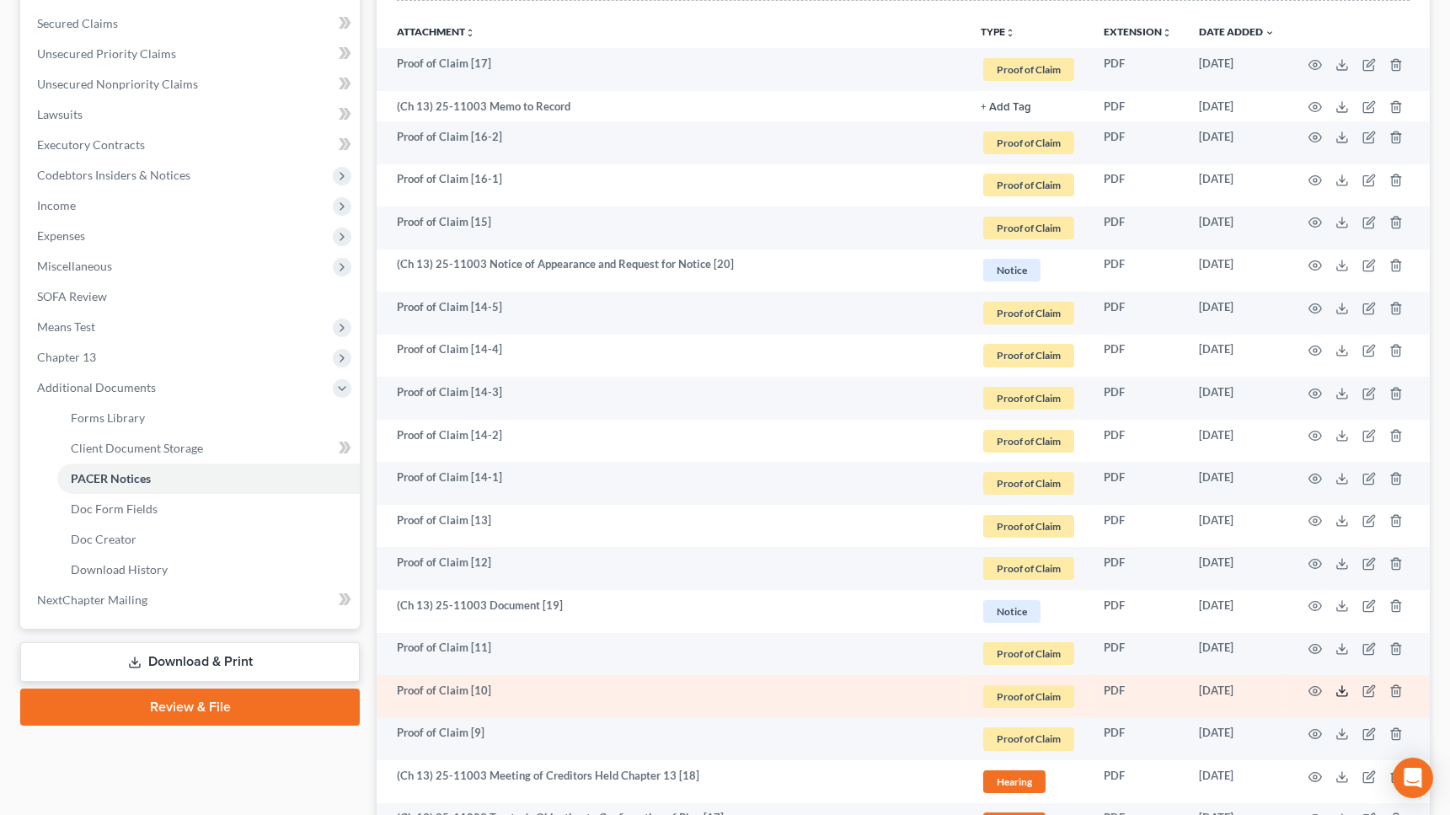
click at [1171, 687] on icon at bounding box center [1341, 690] width 13 height 13
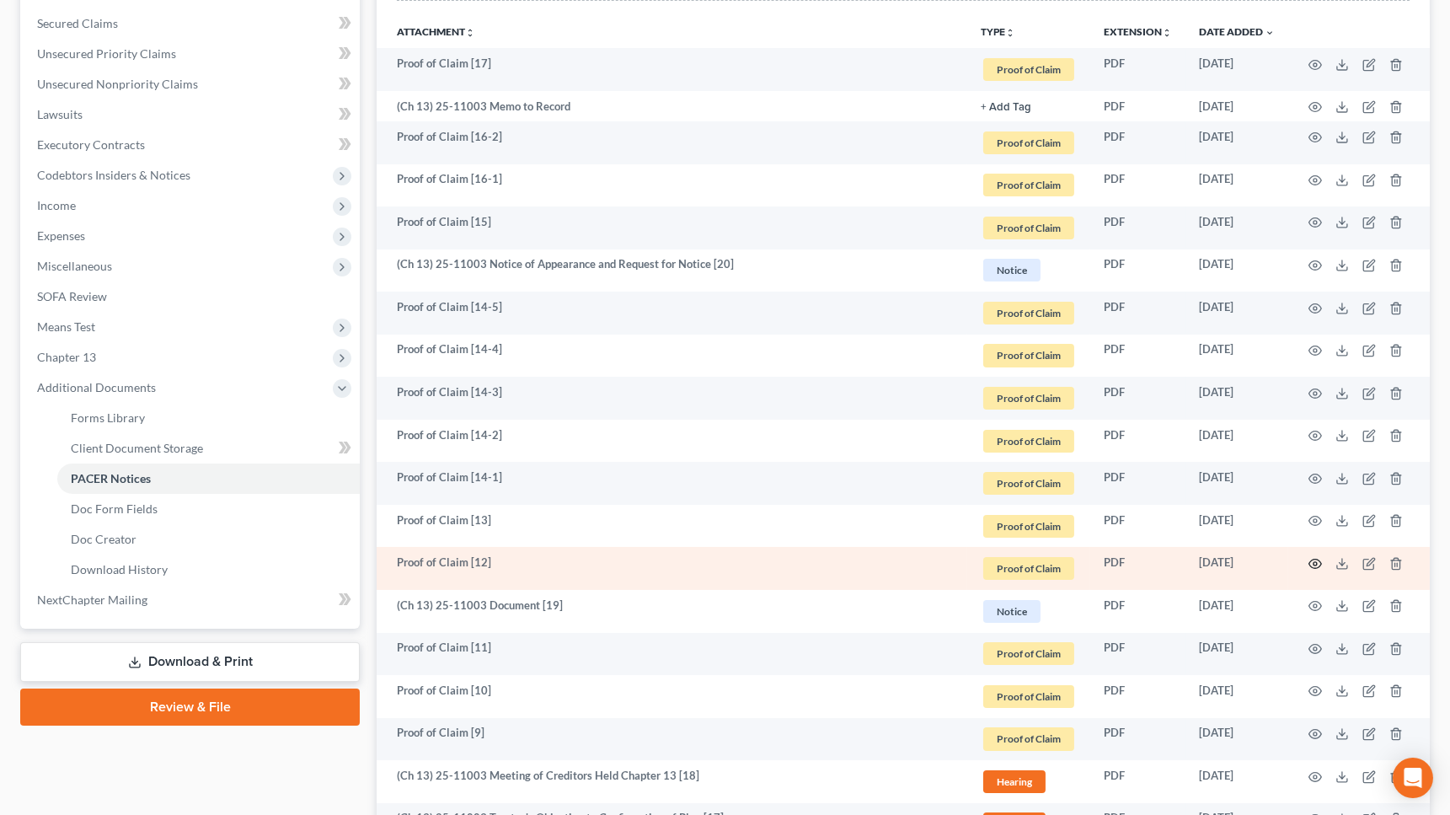
click at [1171, 564] on td at bounding box center [1359, 568] width 142 height 43
click at [1171, 562] on circle "button" at bounding box center [1314, 563] width 3 height 3
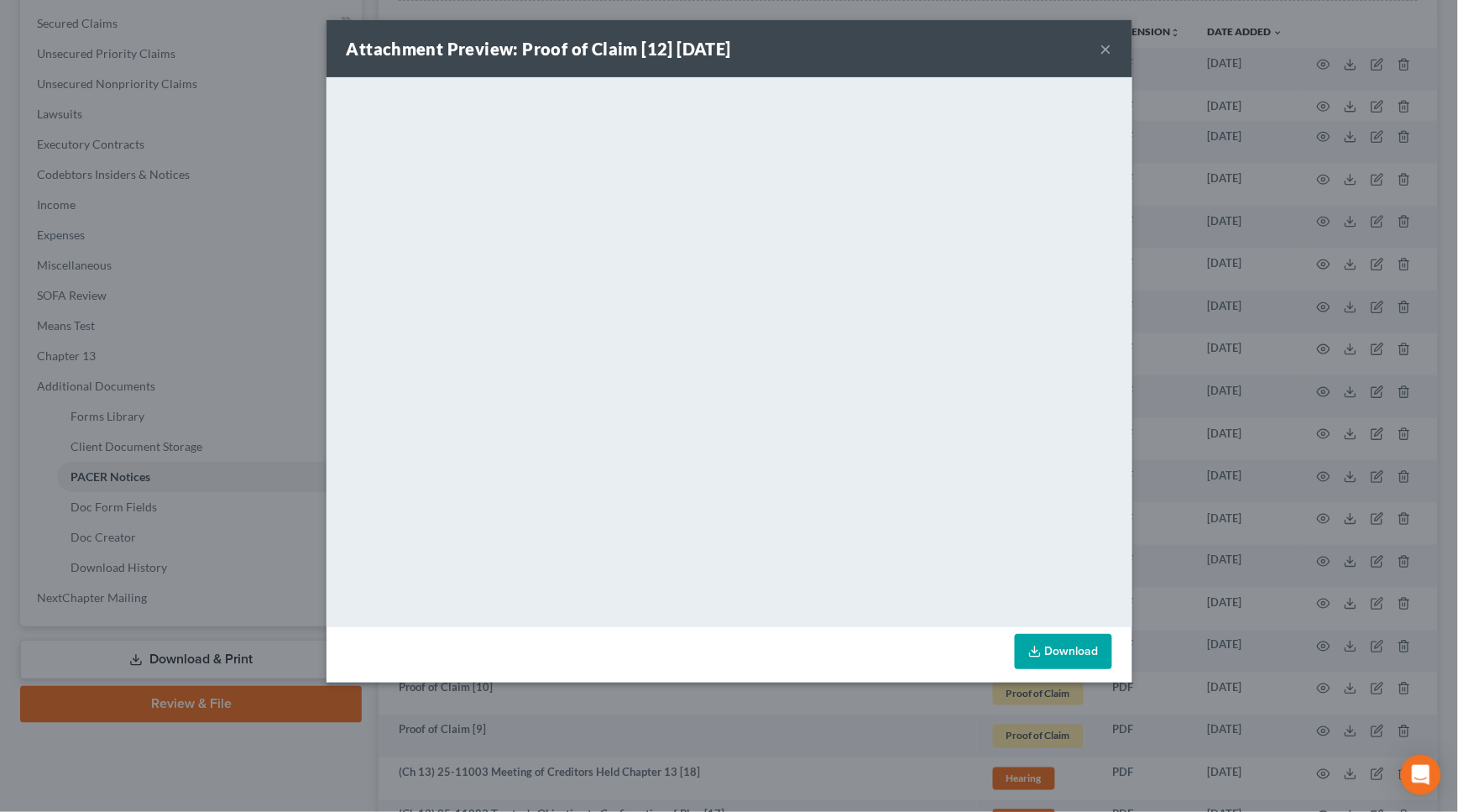
drag, startPoint x: 1106, startPoint y: 37, endPoint x: 1102, endPoint y: 48, distance: 11.7
click at [1103, 44] on button "×" at bounding box center [1106, 49] width 12 height 20
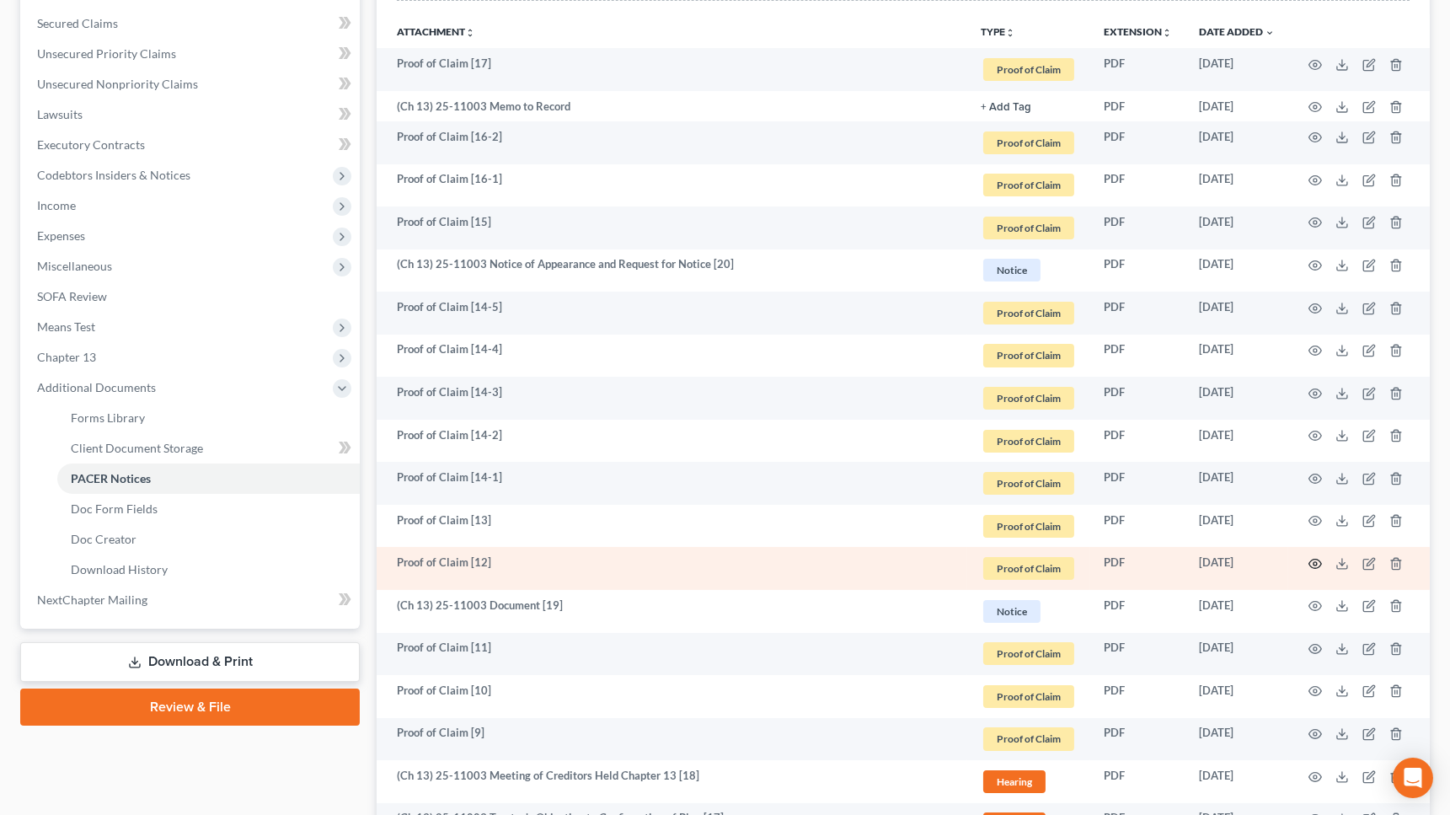
click at [1171, 560] on icon "button" at bounding box center [1314, 563] width 13 height 13
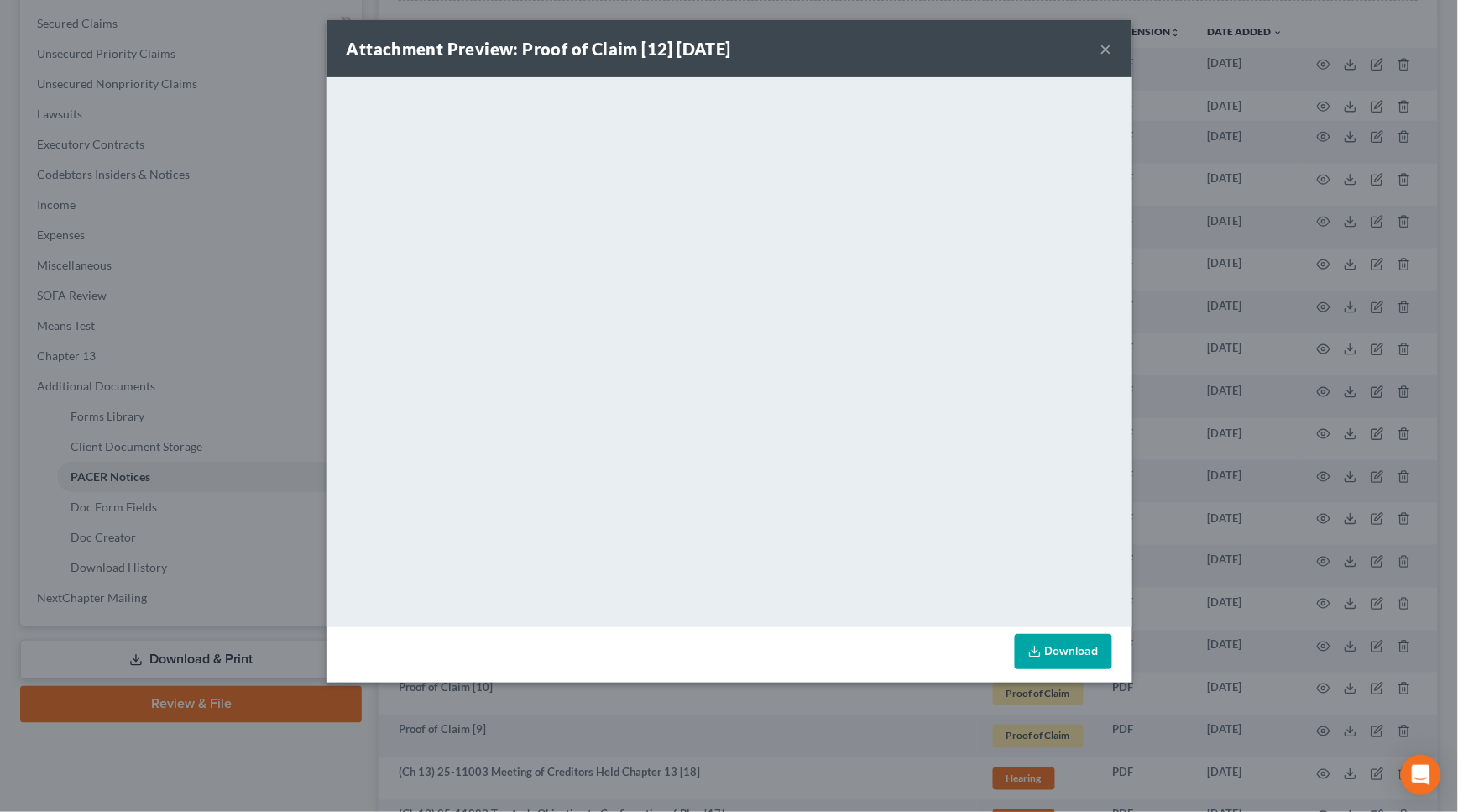
drag, startPoint x: 1041, startPoint y: 651, endPoint x: 1004, endPoint y: 628, distance: 43.6
click at [1041, 649] on icon at bounding box center [1034, 651] width 13 height 13
drag, startPoint x: 1106, startPoint y: 40, endPoint x: 1024, endPoint y: 84, distance: 93.1
click at [1106, 40] on button "×" at bounding box center [1106, 49] width 12 height 20
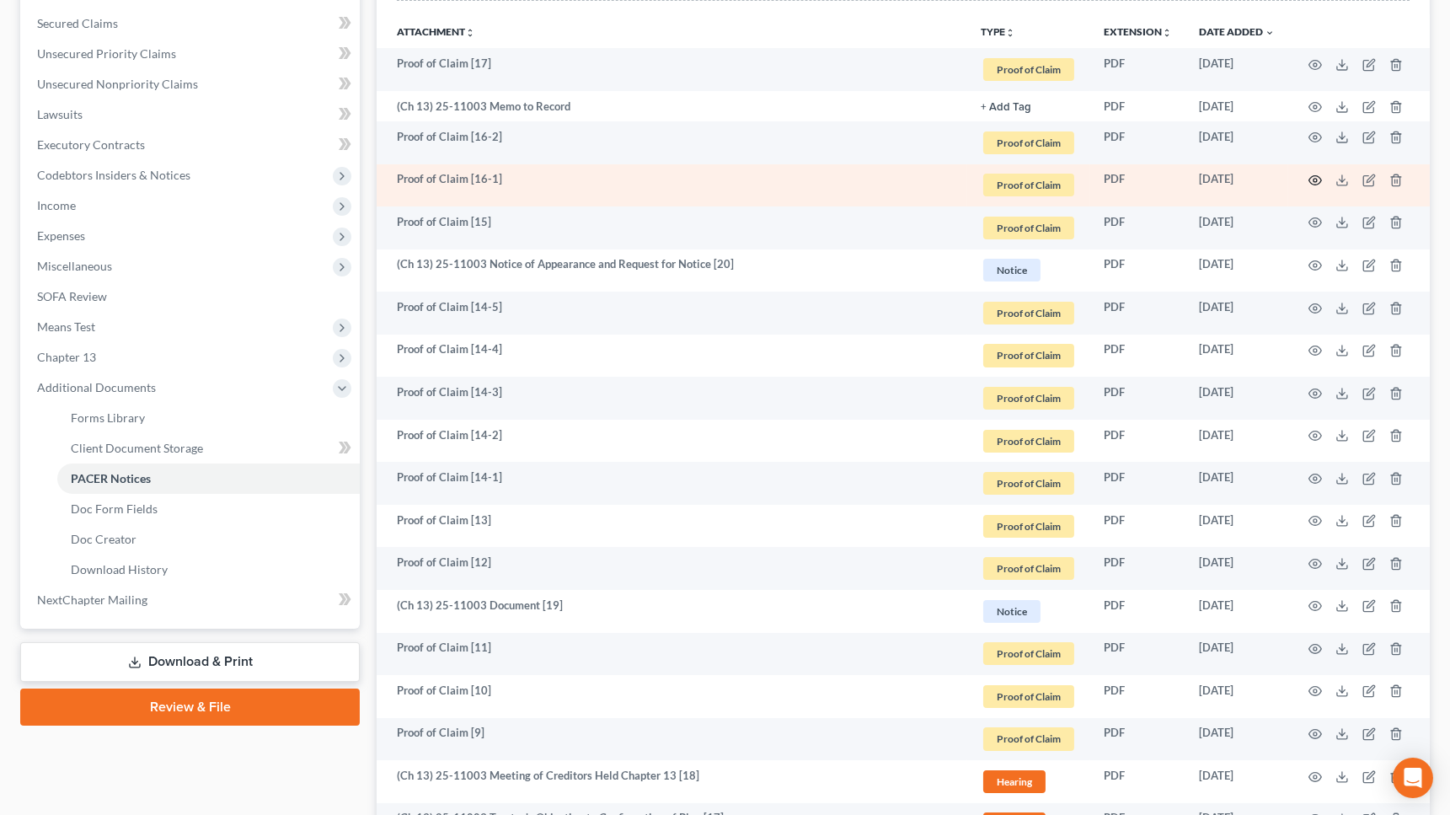
click at [1171, 179] on icon "button" at bounding box center [1314, 180] width 13 height 13
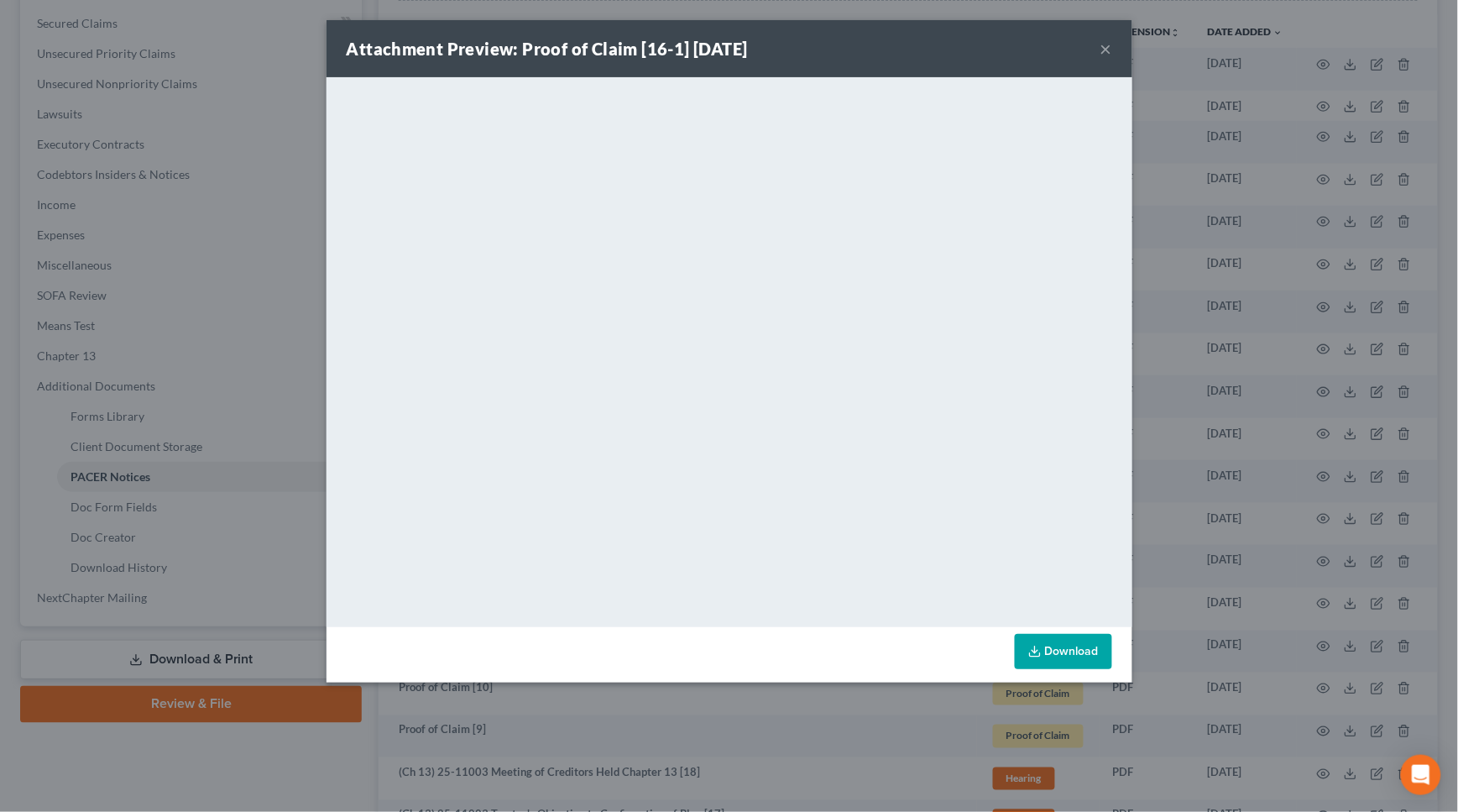
click at [1103, 46] on button "×" at bounding box center [1106, 49] width 12 height 20
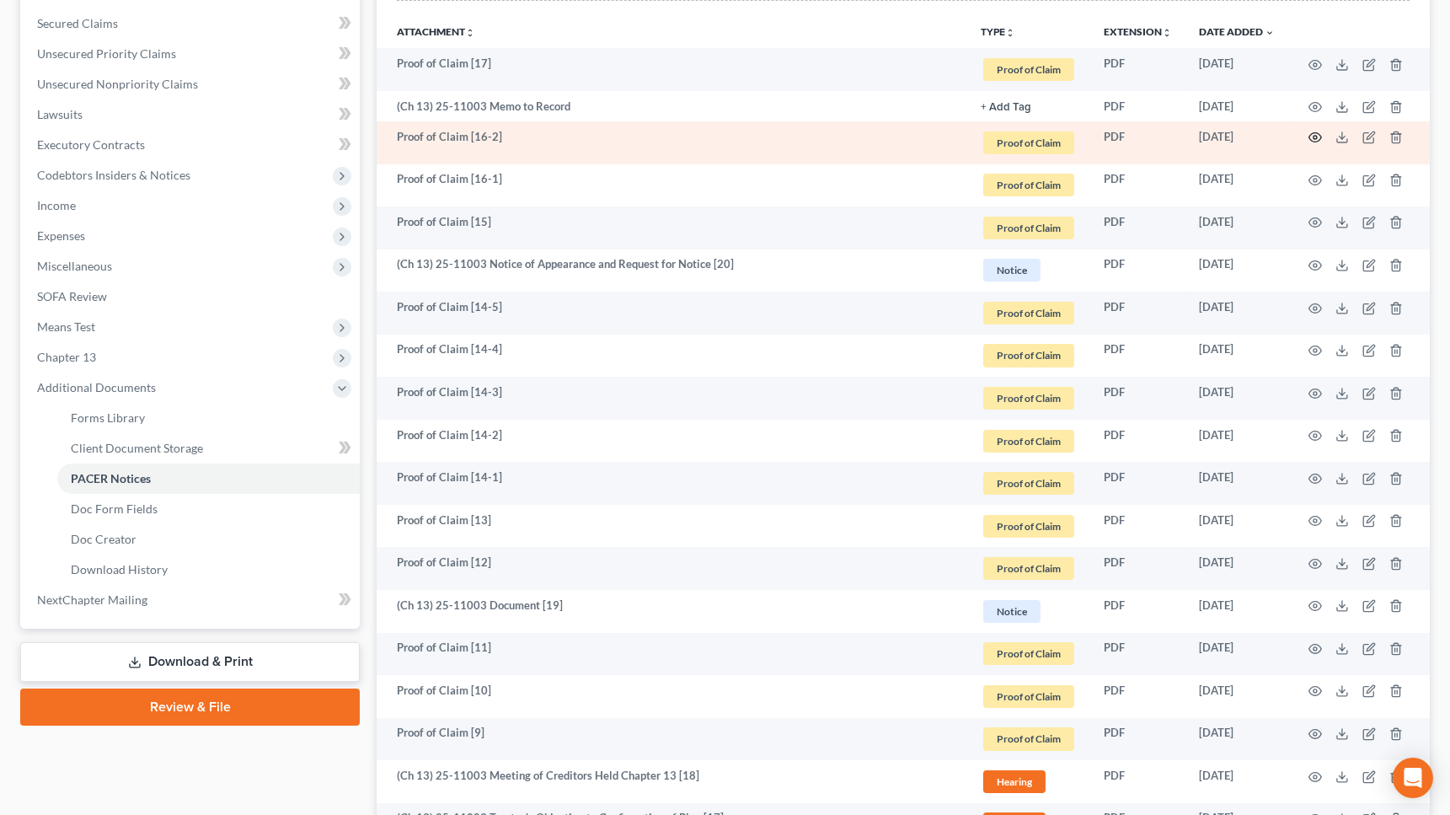
click at [1171, 138] on icon "button" at bounding box center [1314, 137] width 13 height 13
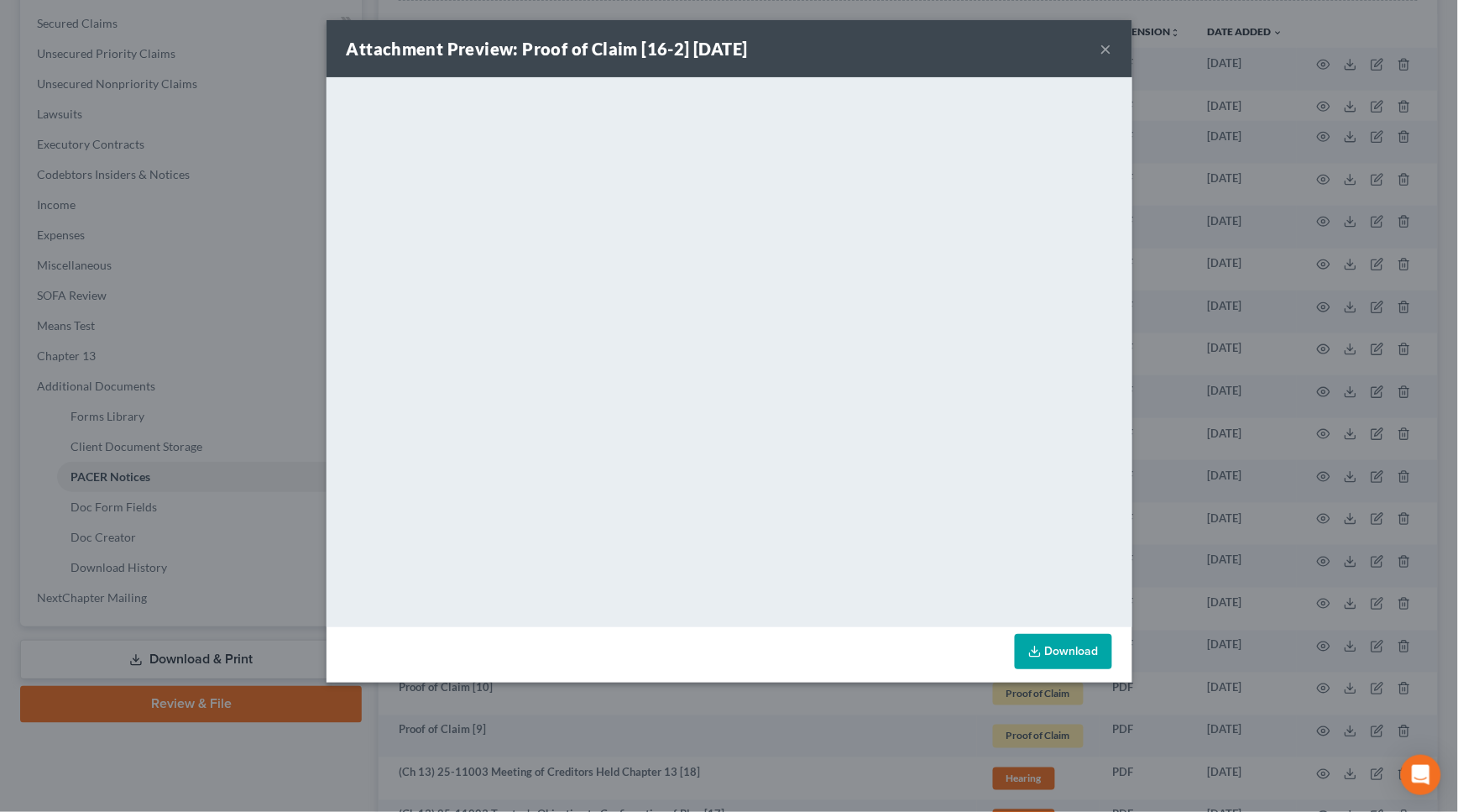
click at [1105, 45] on button "×" at bounding box center [1106, 49] width 12 height 20
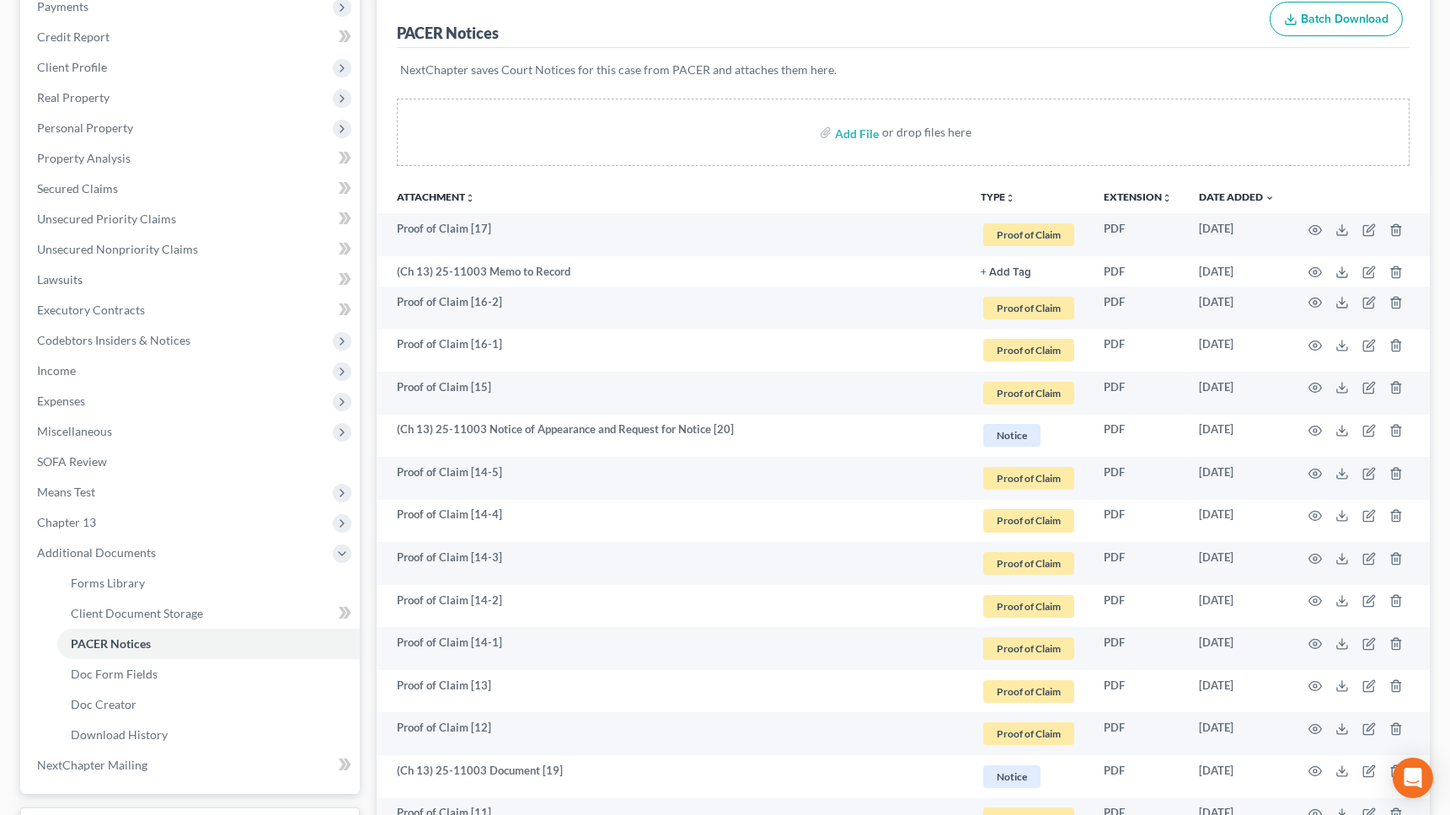
scroll to position [14, 0]
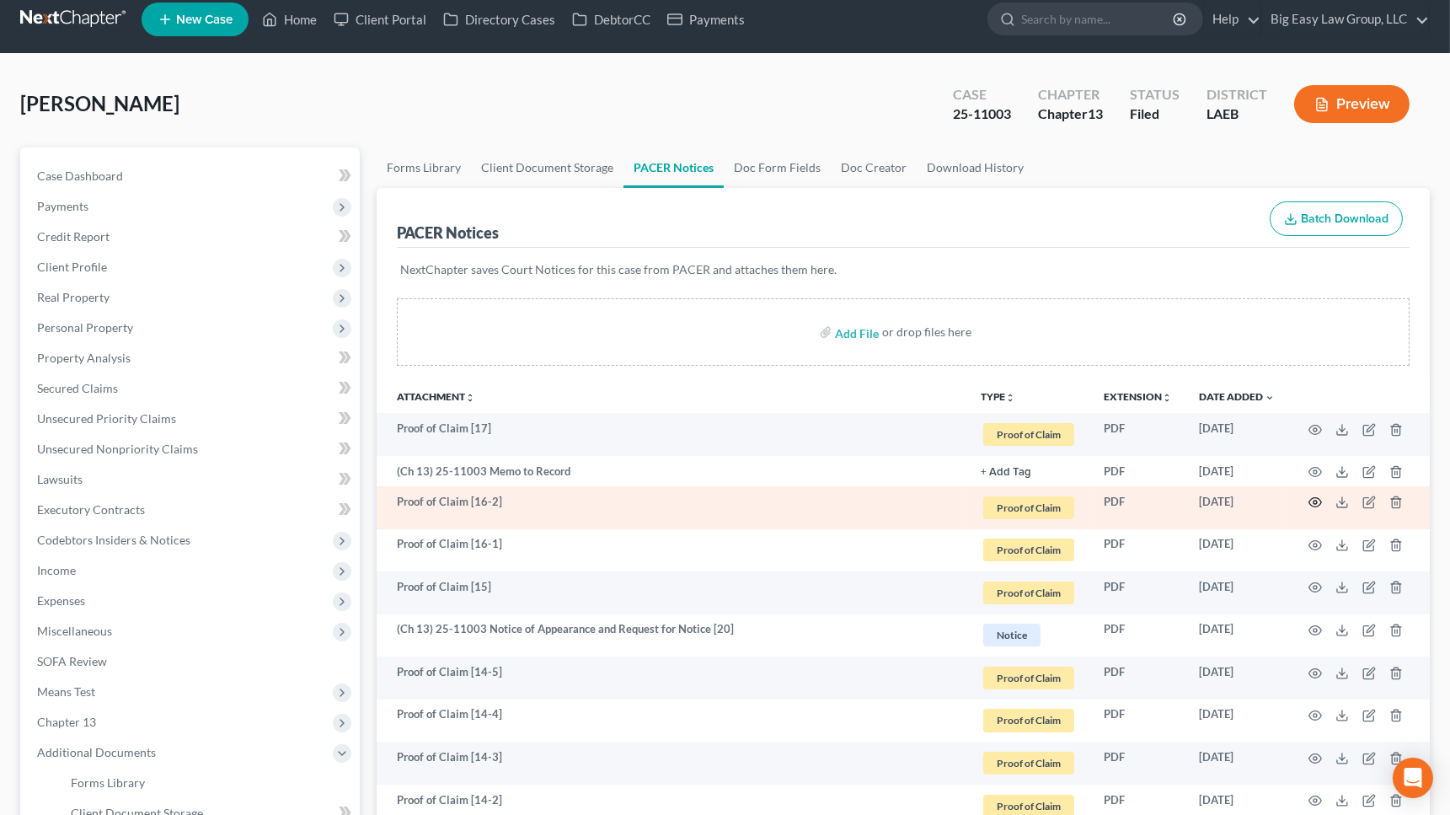
click at [1171, 500] on icon "button" at bounding box center [1314, 501] width 13 height 13
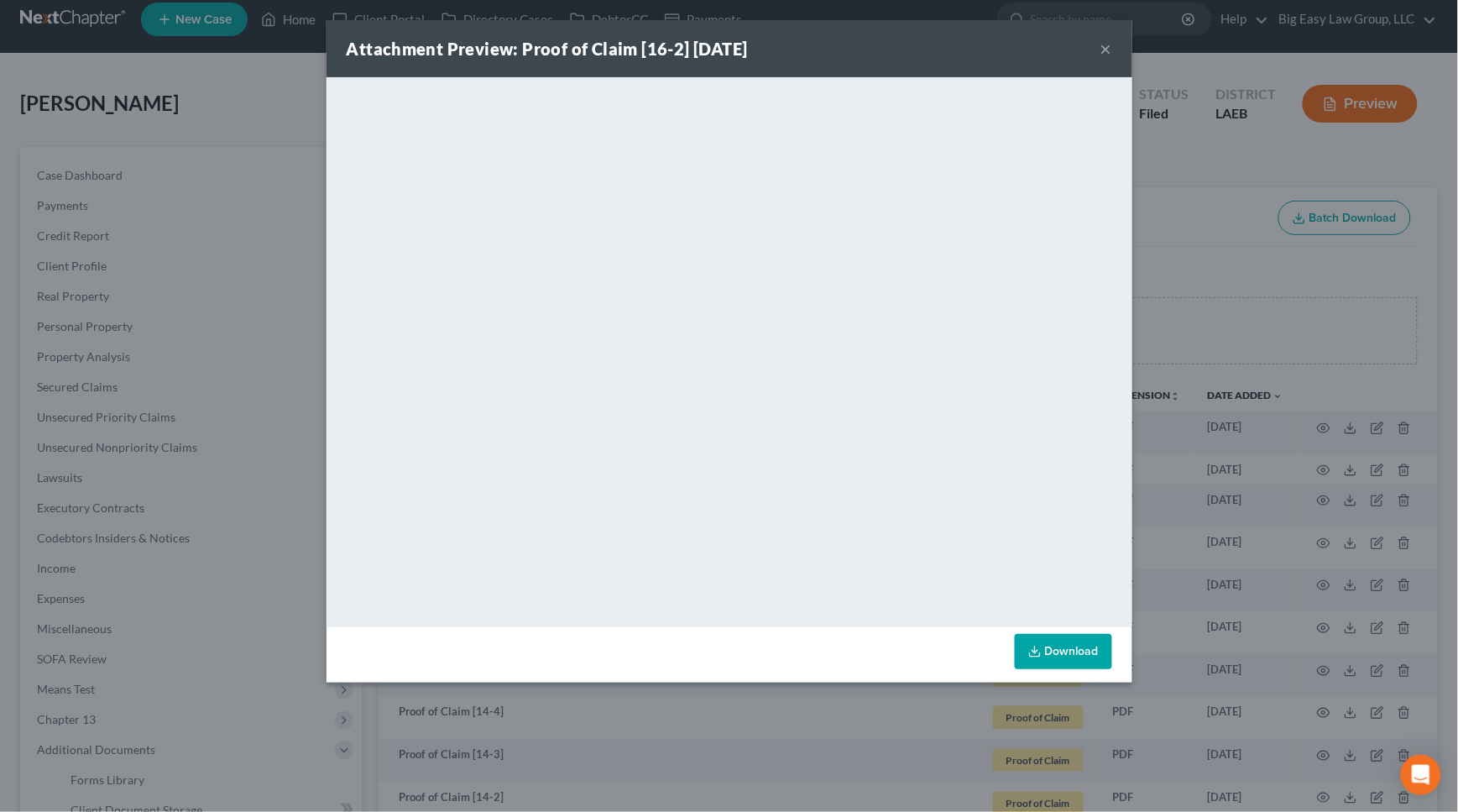
click at [1104, 39] on button "×" at bounding box center [1106, 49] width 12 height 20
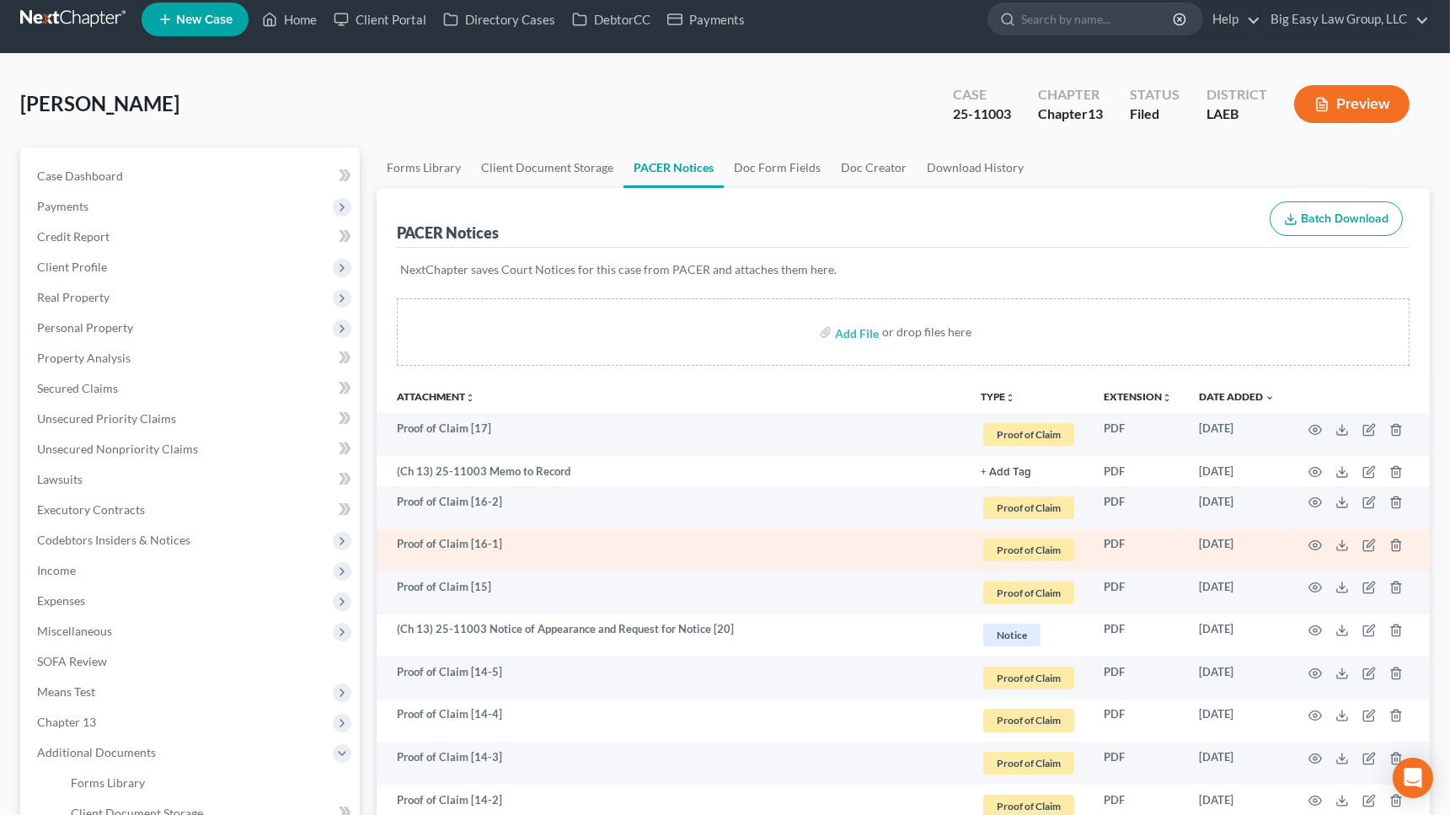
click at [1171, 543] on td at bounding box center [1359, 550] width 142 height 43
click at [1171, 542] on icon "button" at bounding box center [1314, 544] width 13 height 13
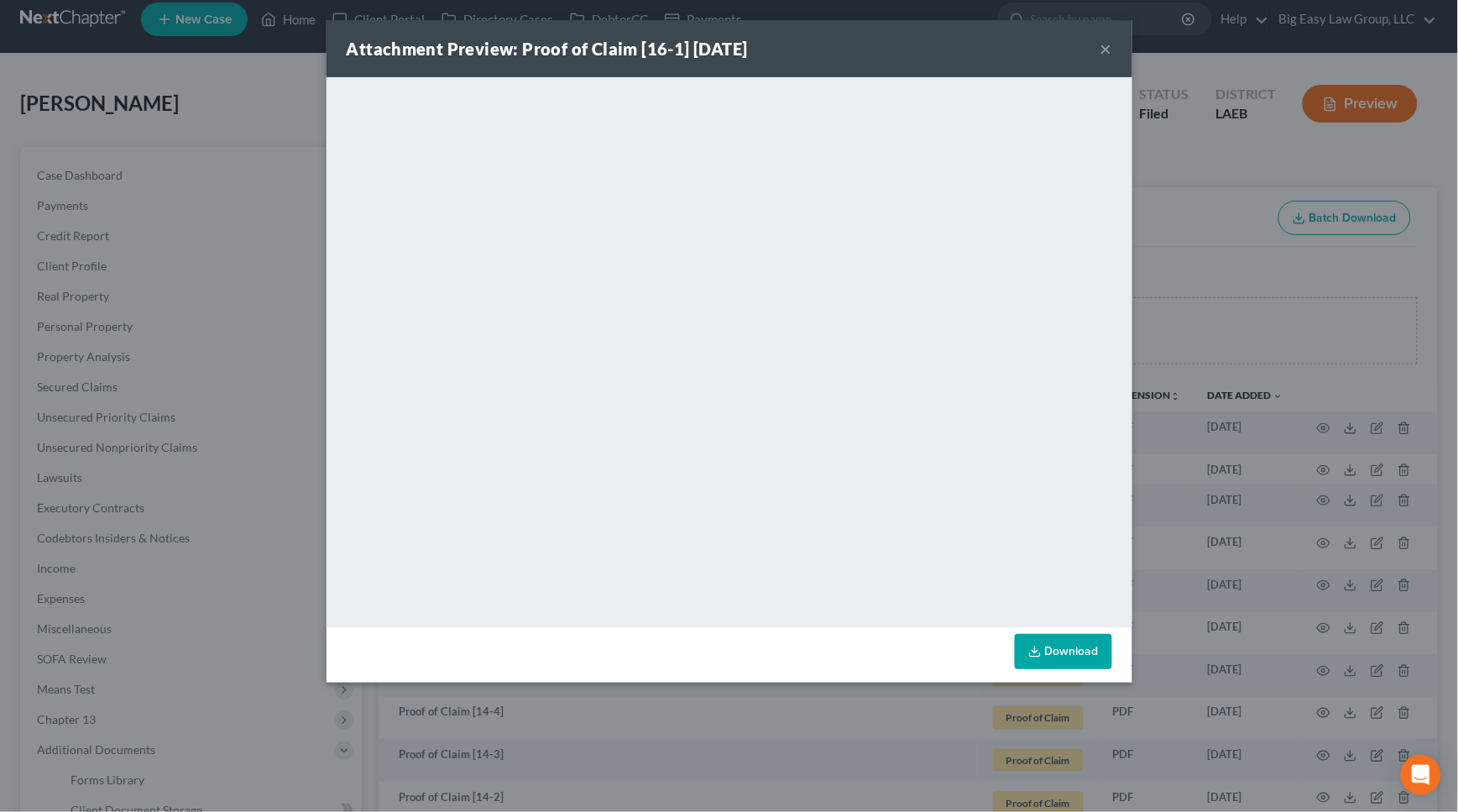
click at [1110, 49] on button "×" at bounding box center [1106, 49] width 12 height 20
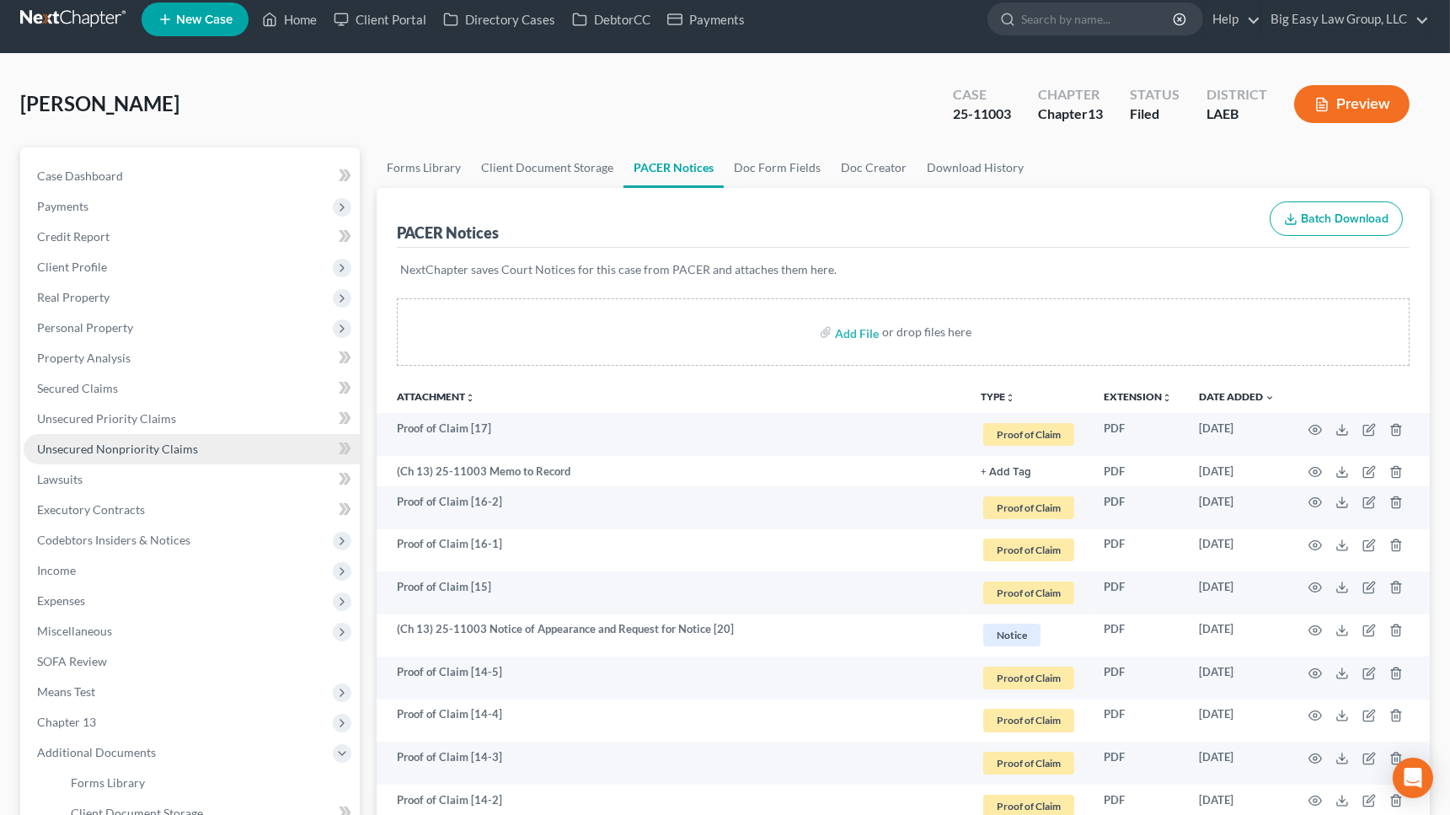
click at [173, 451] on span "Unsecured Nonpriority Claims" at bounding box center [117, 448] width 161 height 14
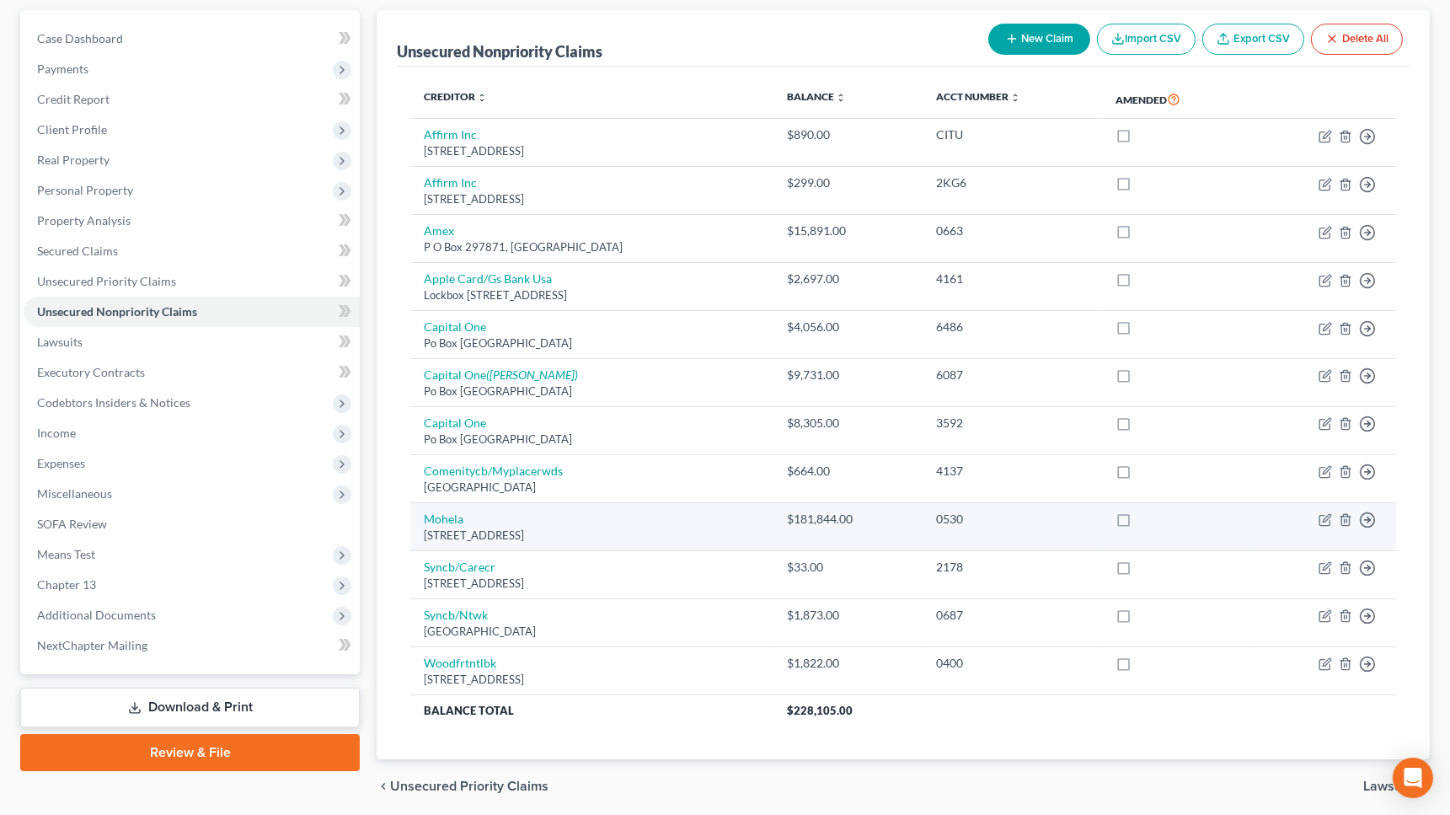
scroll to position [153, 0]
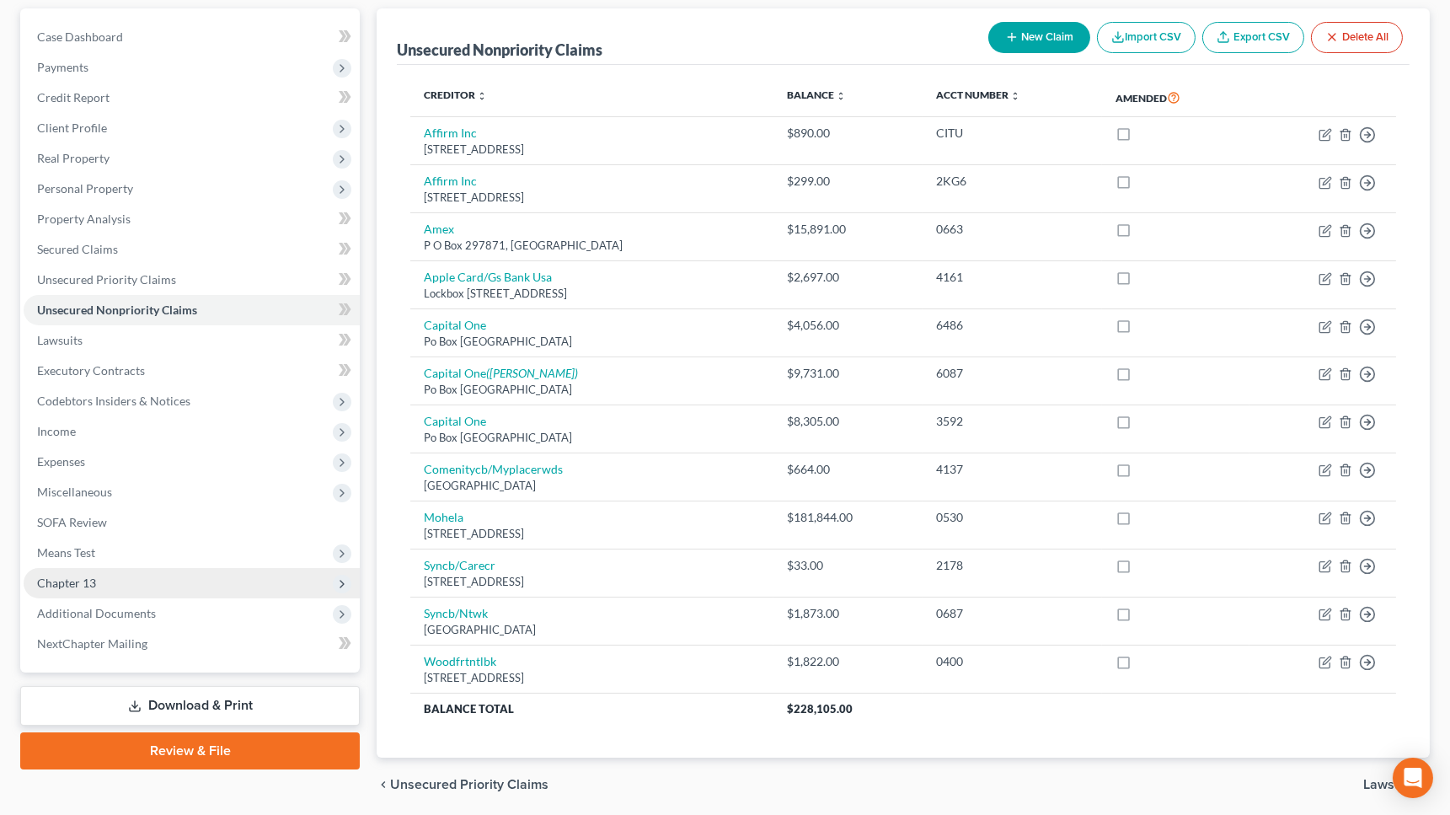
click at [189, 586] on span "Chapter 13" at bounding box center [192, 583] width 336 height 30
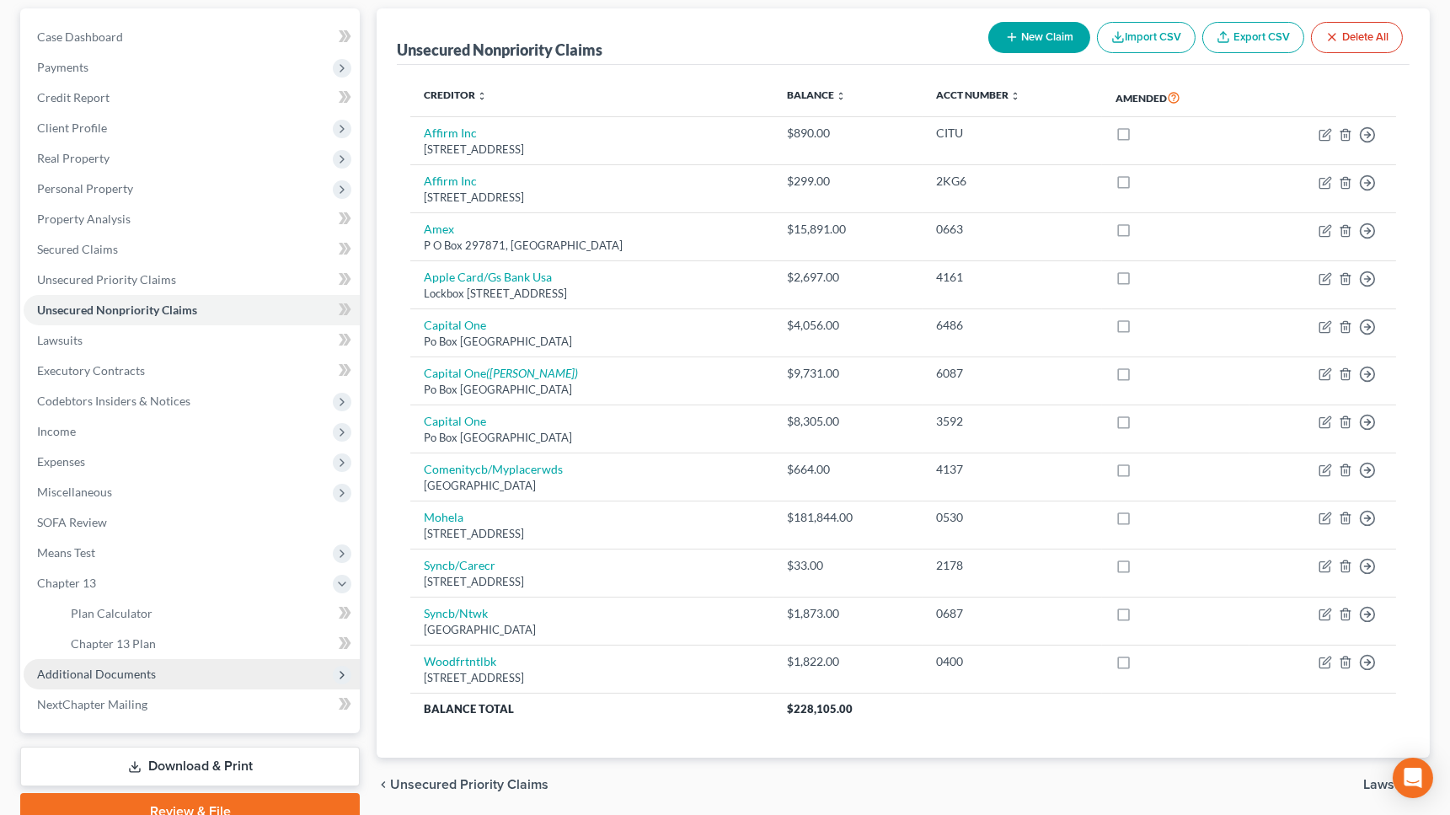
click at [190, 674] on span "Additional Documents" at bounding box center [192, 674] width 336 height 30
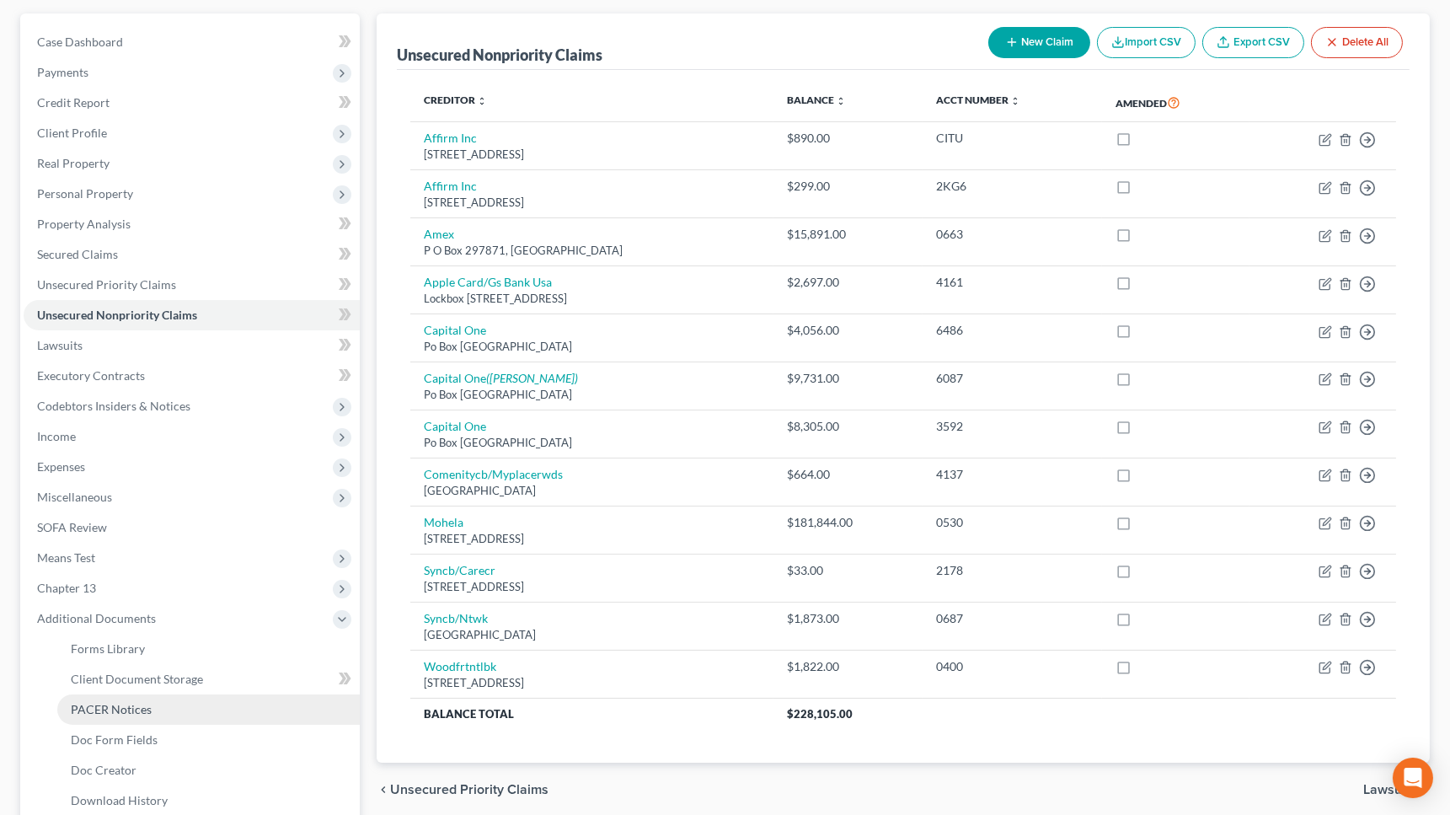
scroll to position [150, 0]
drag, startPoint x: 251, startPoint y: 700, endPoint x: 505, endPoint y: 480, distance: 335.6
click at [251, 699] on link "PACER Notices" at bounding box center [208, 707] width 302 height 30
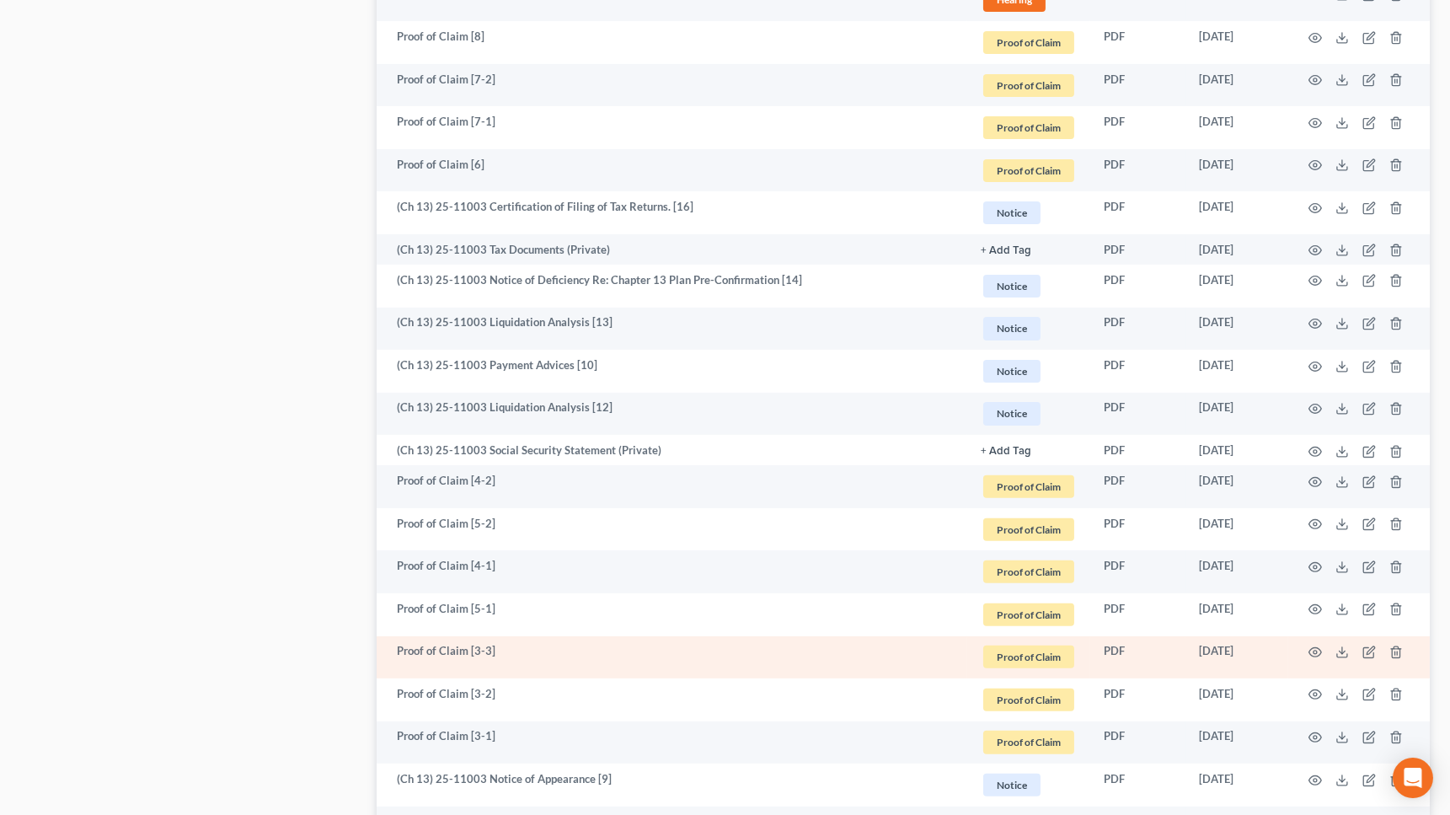
scroll to position [1205, 0]
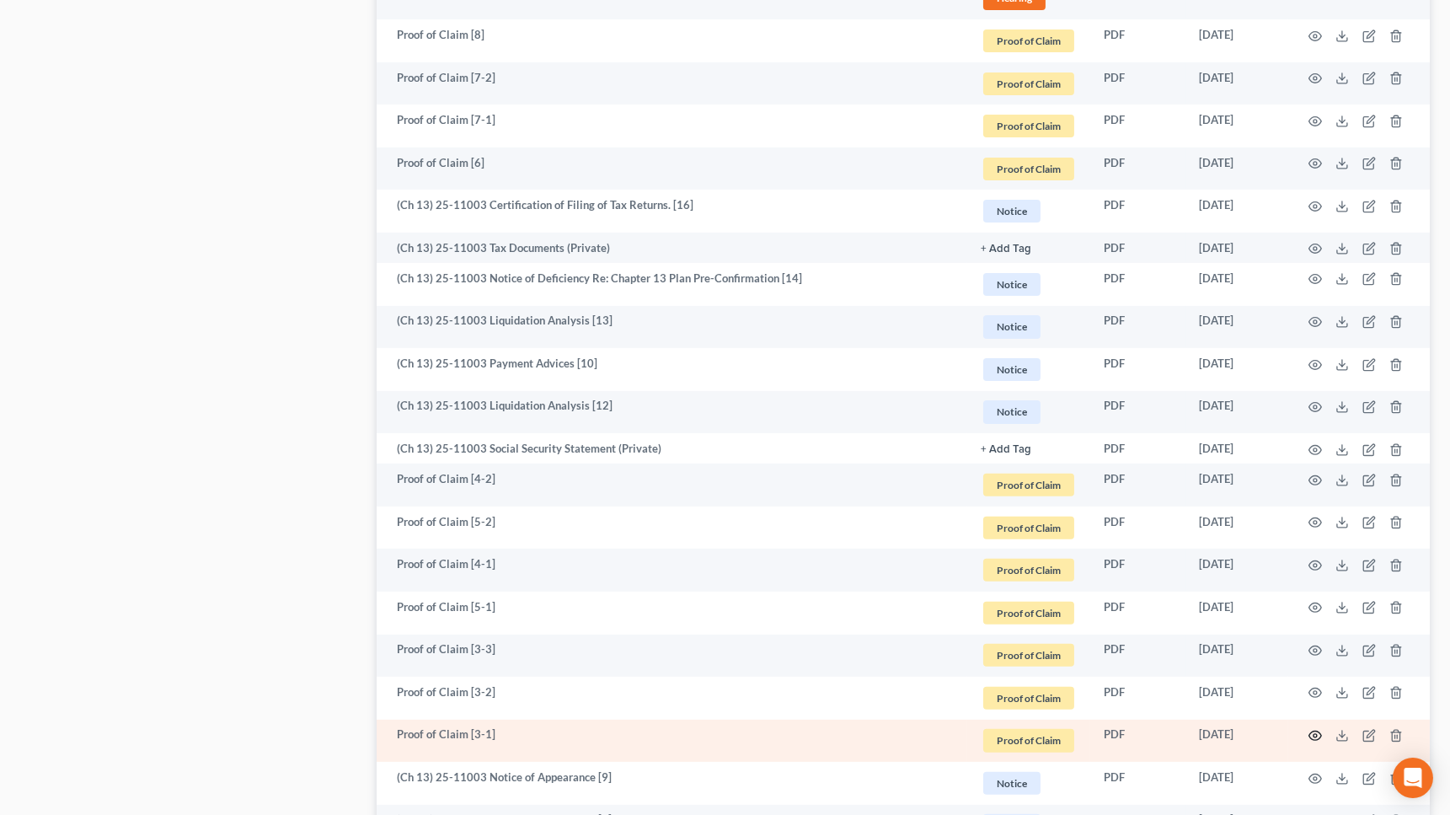
click at [1171, 737] on icon "button" at bounding box center [1315, 735] width 13 height 9
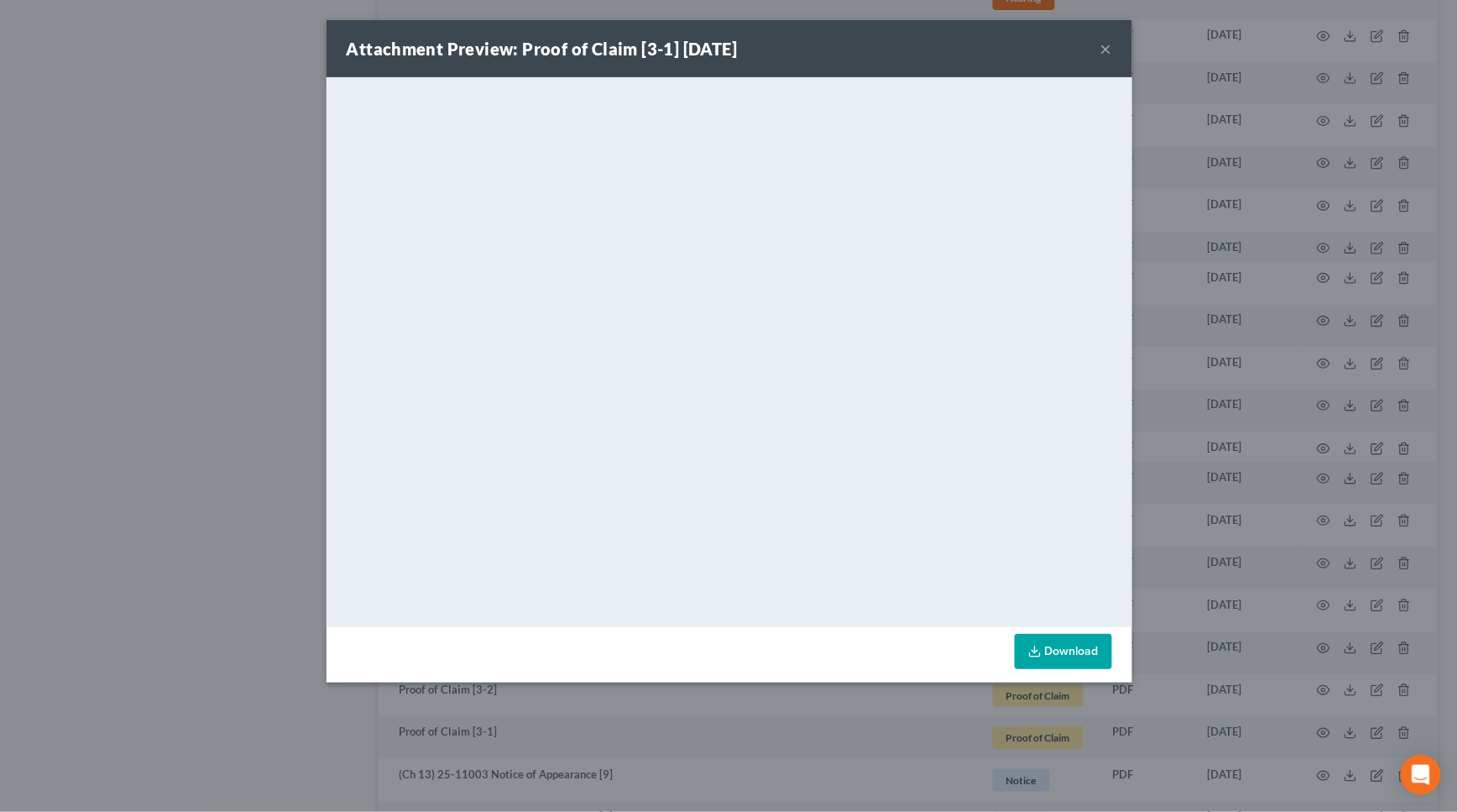
click at [1106, 45] on button "×" at bounding box center [1106, 49] width 12 height 20
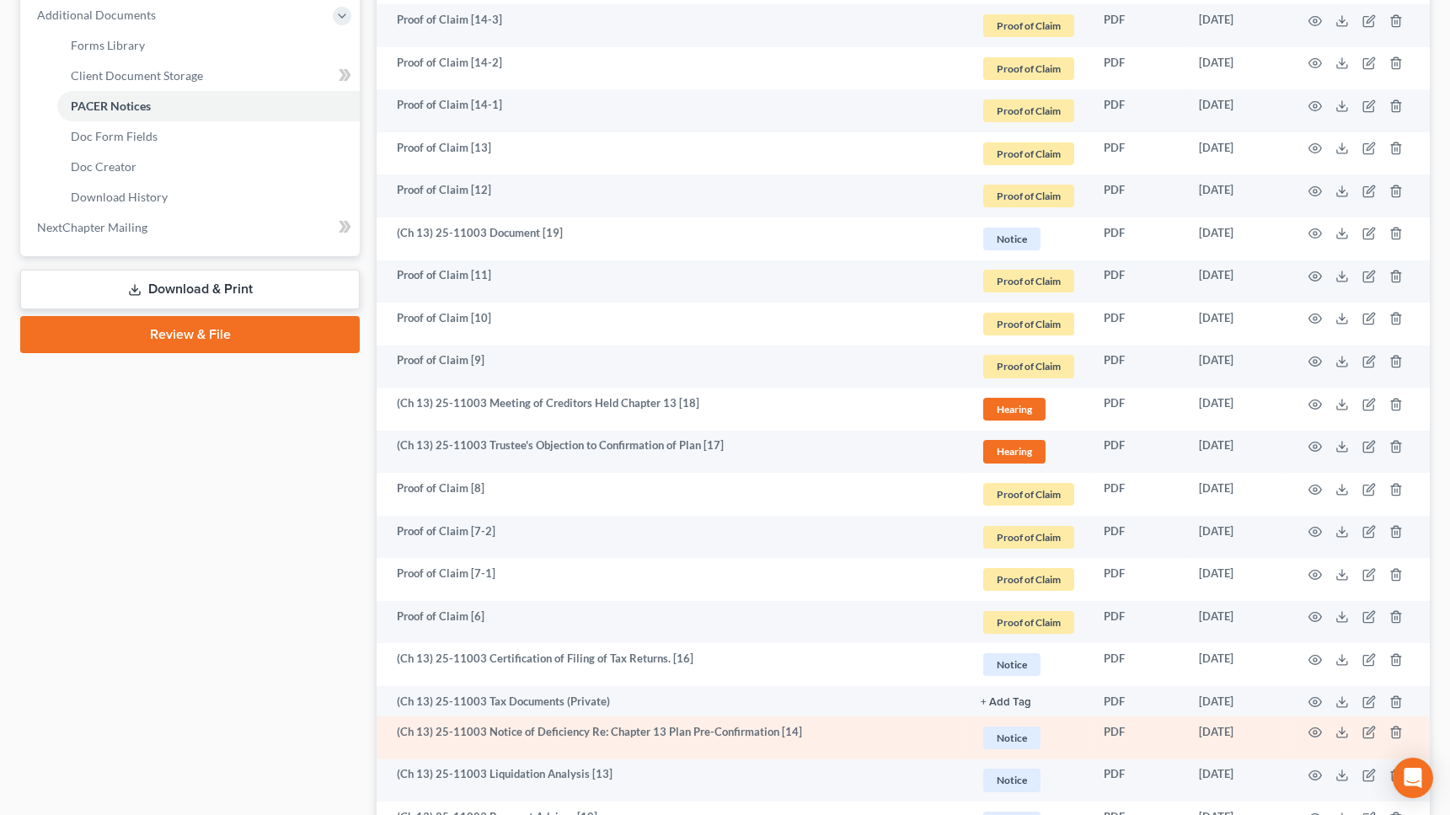
scroll to position [287, 0]
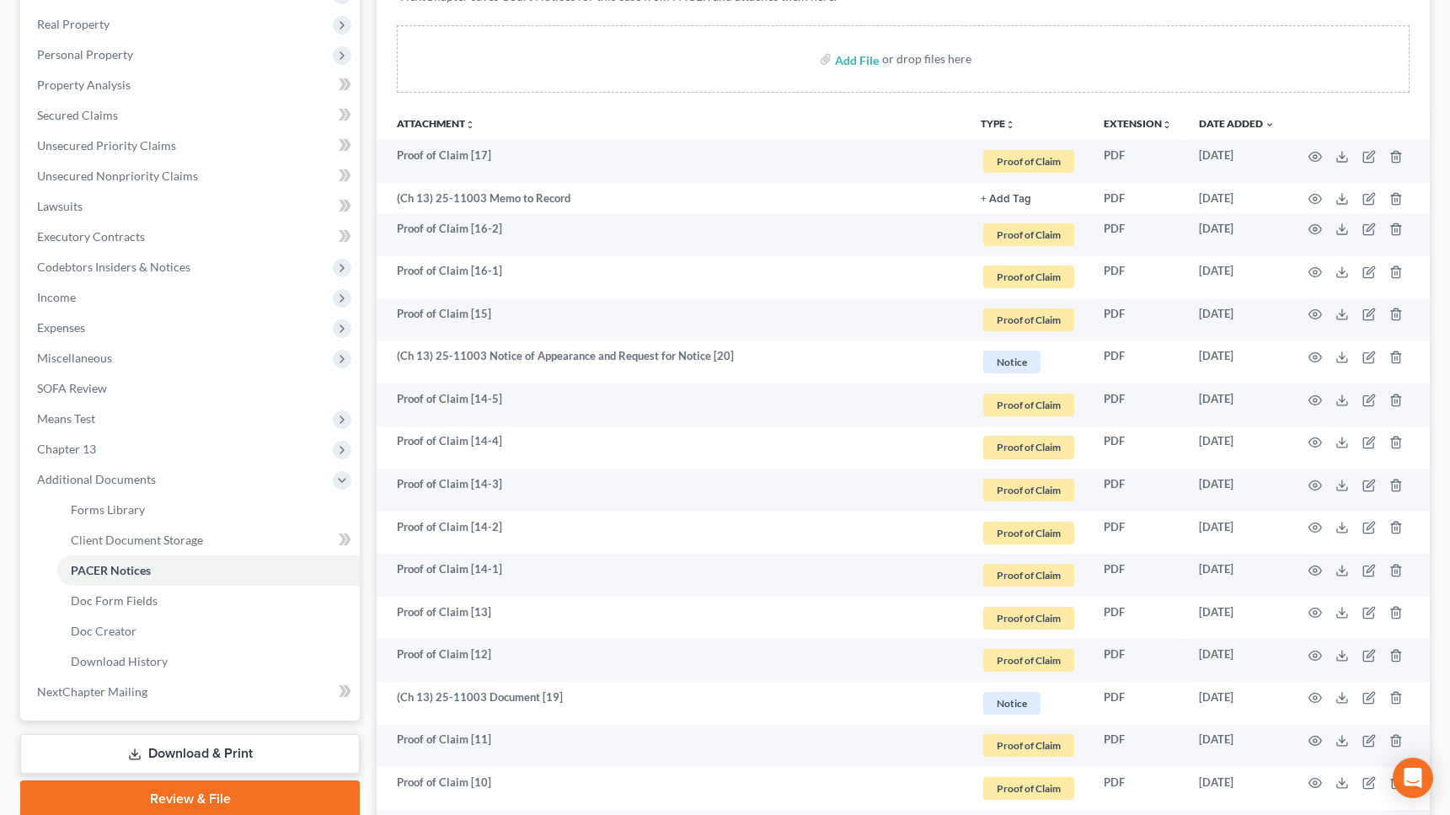
click at [1006, 116] on th "TYPE unfold_more NONE 341 Notice Exported from Doc Creator Hearing ID ID Joint …" at bounding box center [1028, 123] width 123 height 34
click at [1005, 123] on icon "unfold_more" at bounding box center [1010, 125] width 10 height 10
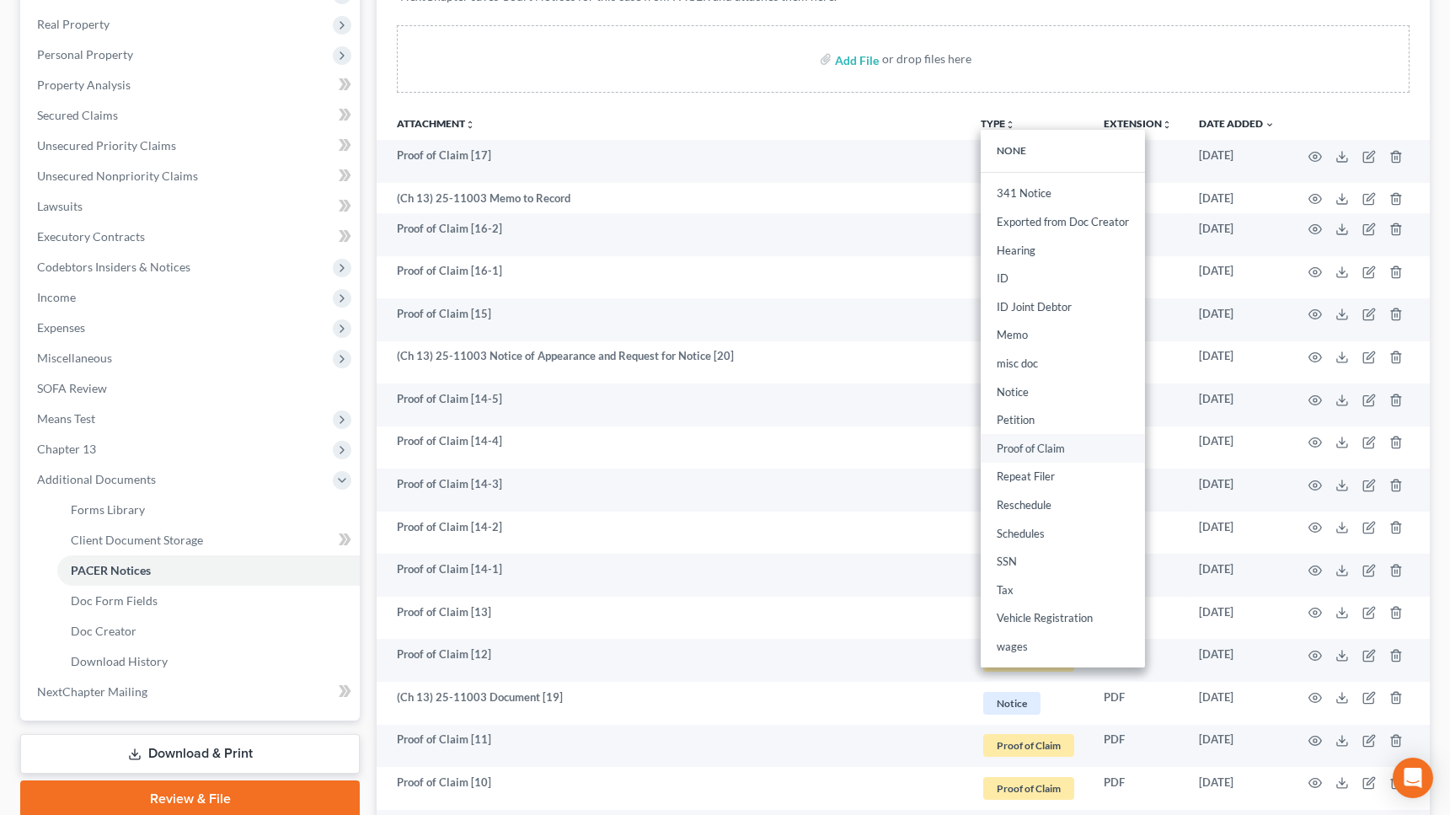
click at [1060, 452] on link "Proof of Claim" at bounding box center [1063, 448] width 164 height 29
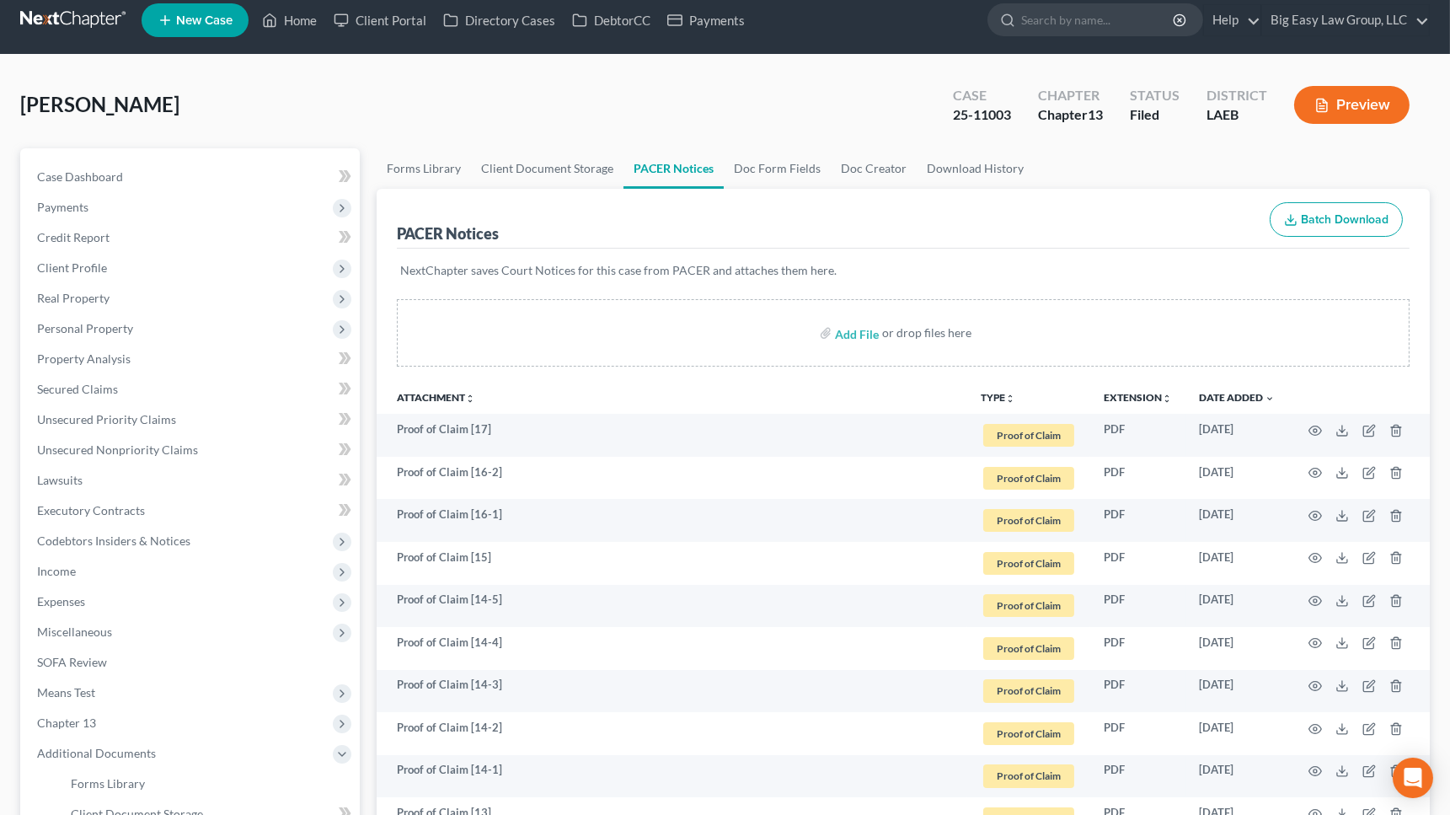
scroll to position [0, 0]
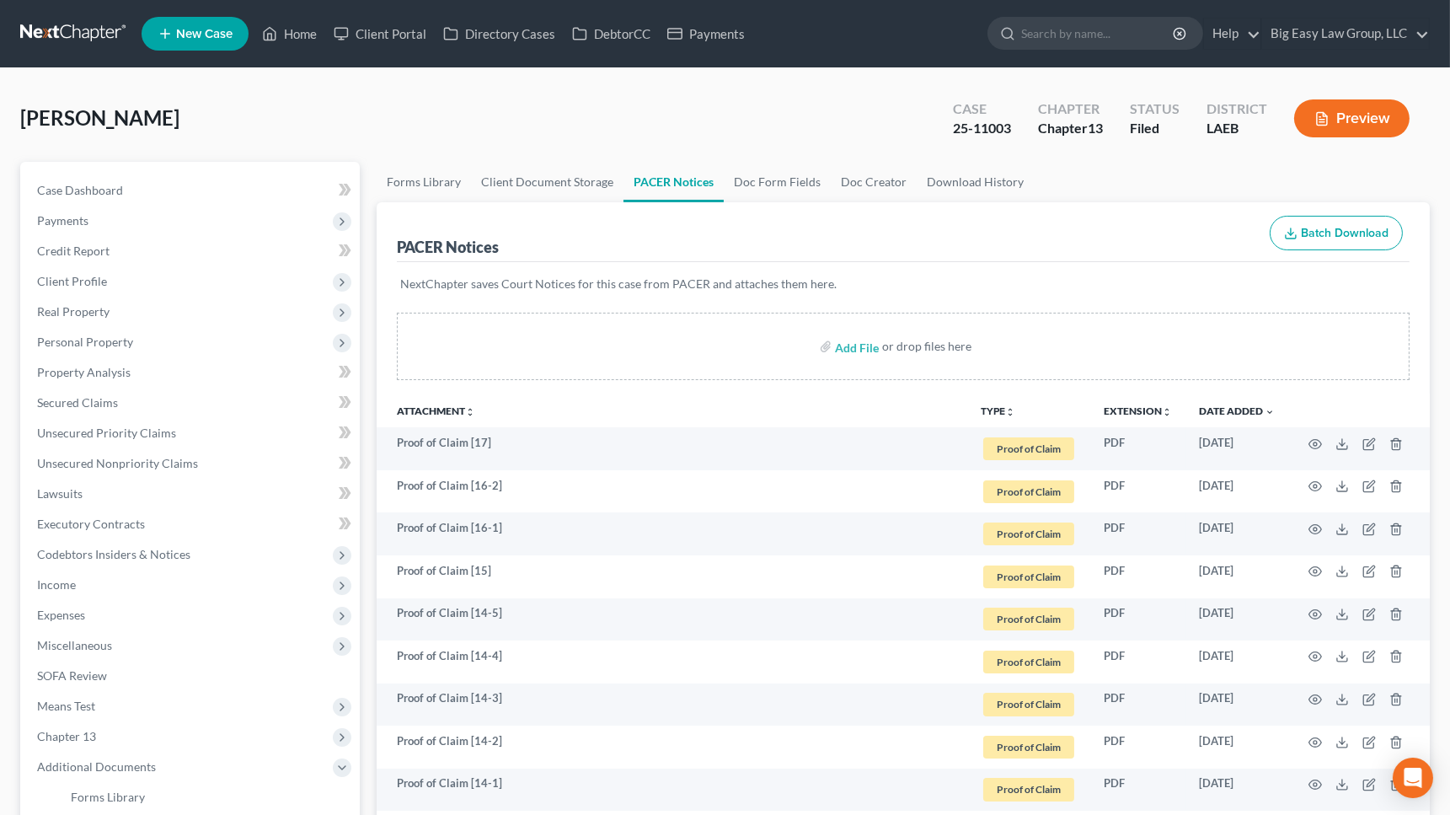
click at [1171, 220] on button "Batch Download" at bounding box center [1335, 233] width 133 height 35
click at [86, 198] on link "Case Dashboard" at bounding box center [192, 190] width 336 height 30
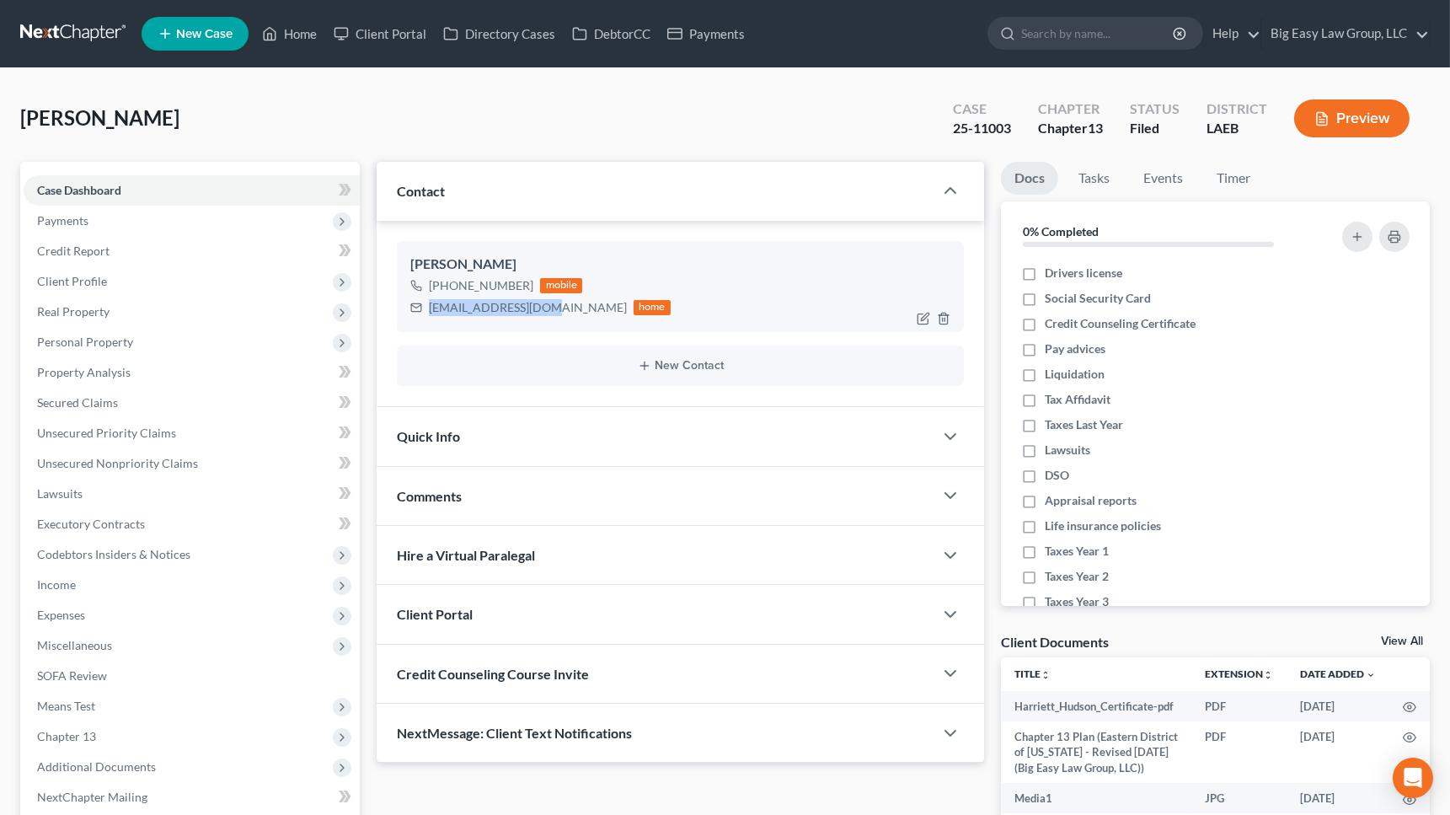
drag, startPoint x: 429, startPoint y: 306, endPoint x: 548, endPoint y: 304, distance: 119.6
click at [548, 304] on div "hhudson09@yahoo.com" at bounding box center [528, 307] width 198 height 17
copy div "hhudson09@yahoo.com"
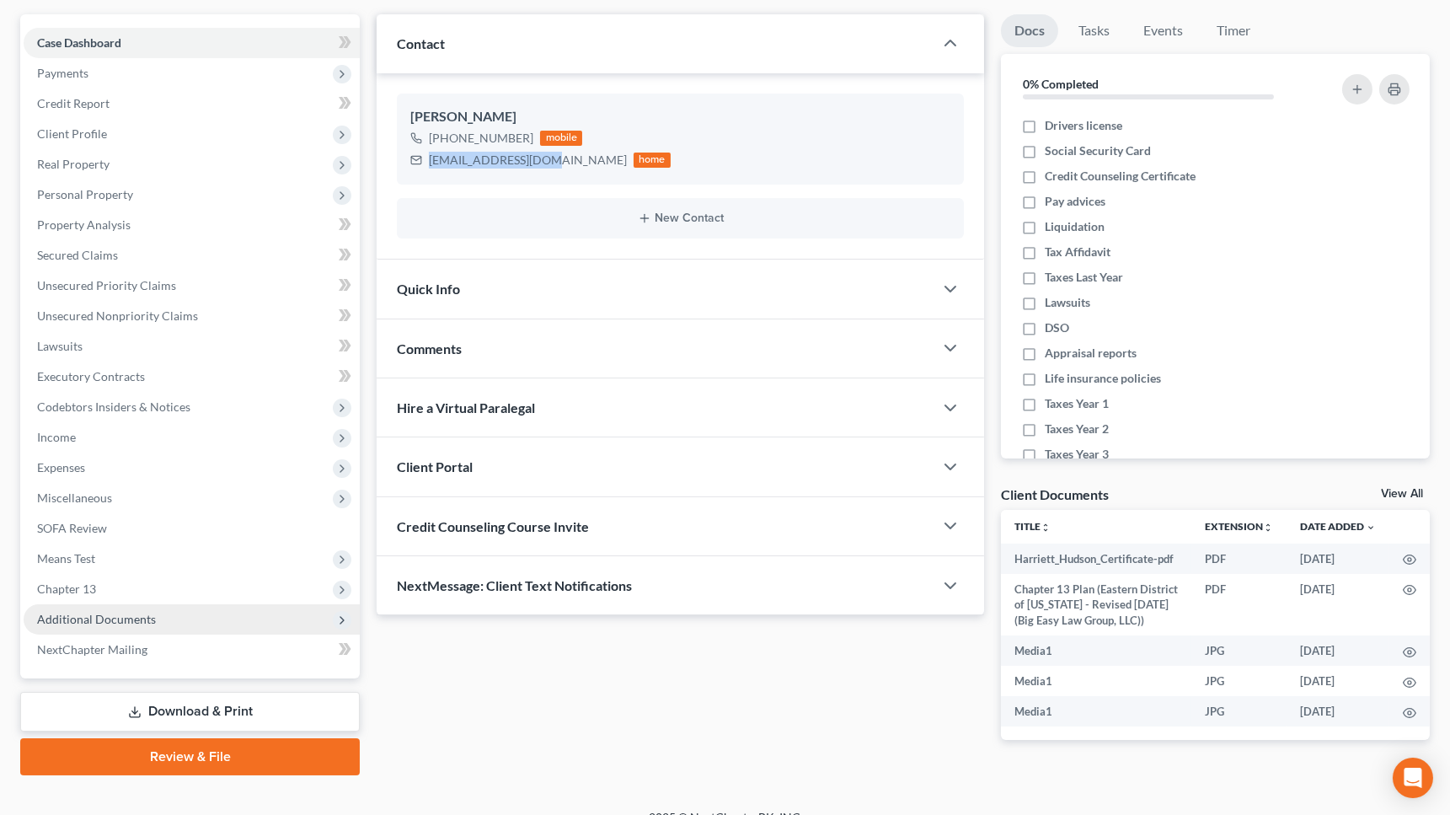
scroll to position [149, 0]
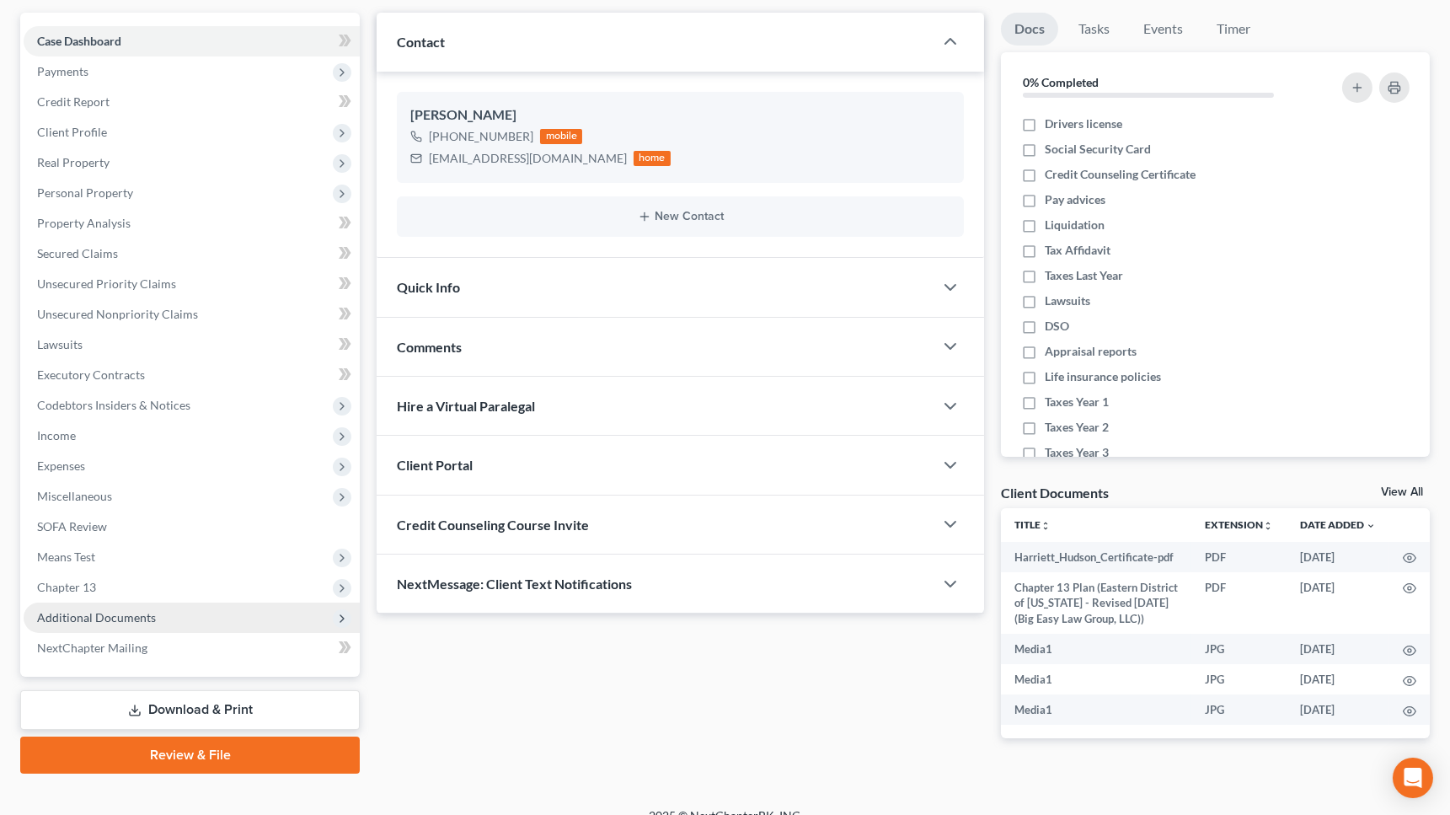
click at [150, 622] on span "Additional Documents" at bounding box center [96, 617] width 119 height 14
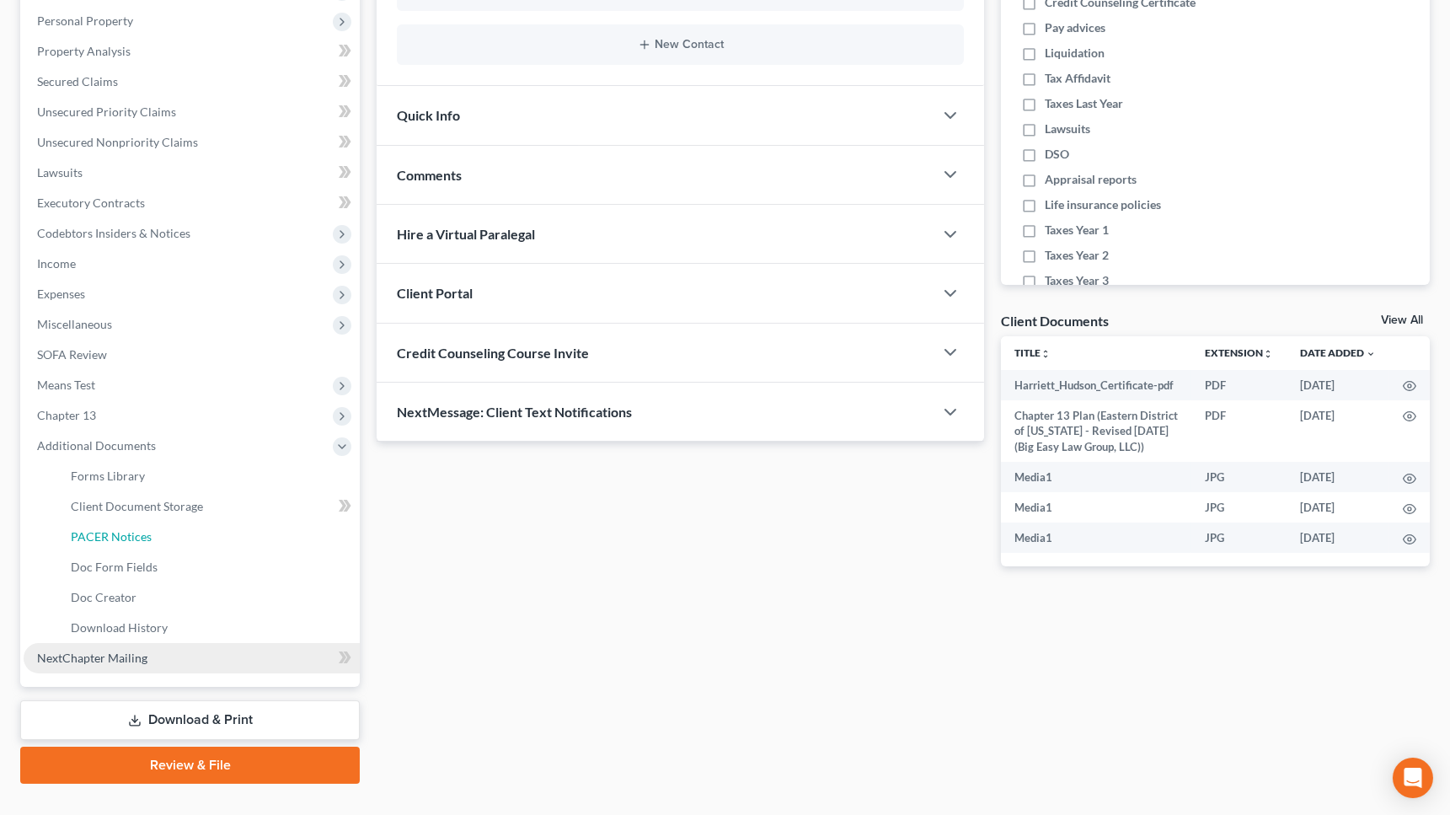
scroll to position [334, 0]
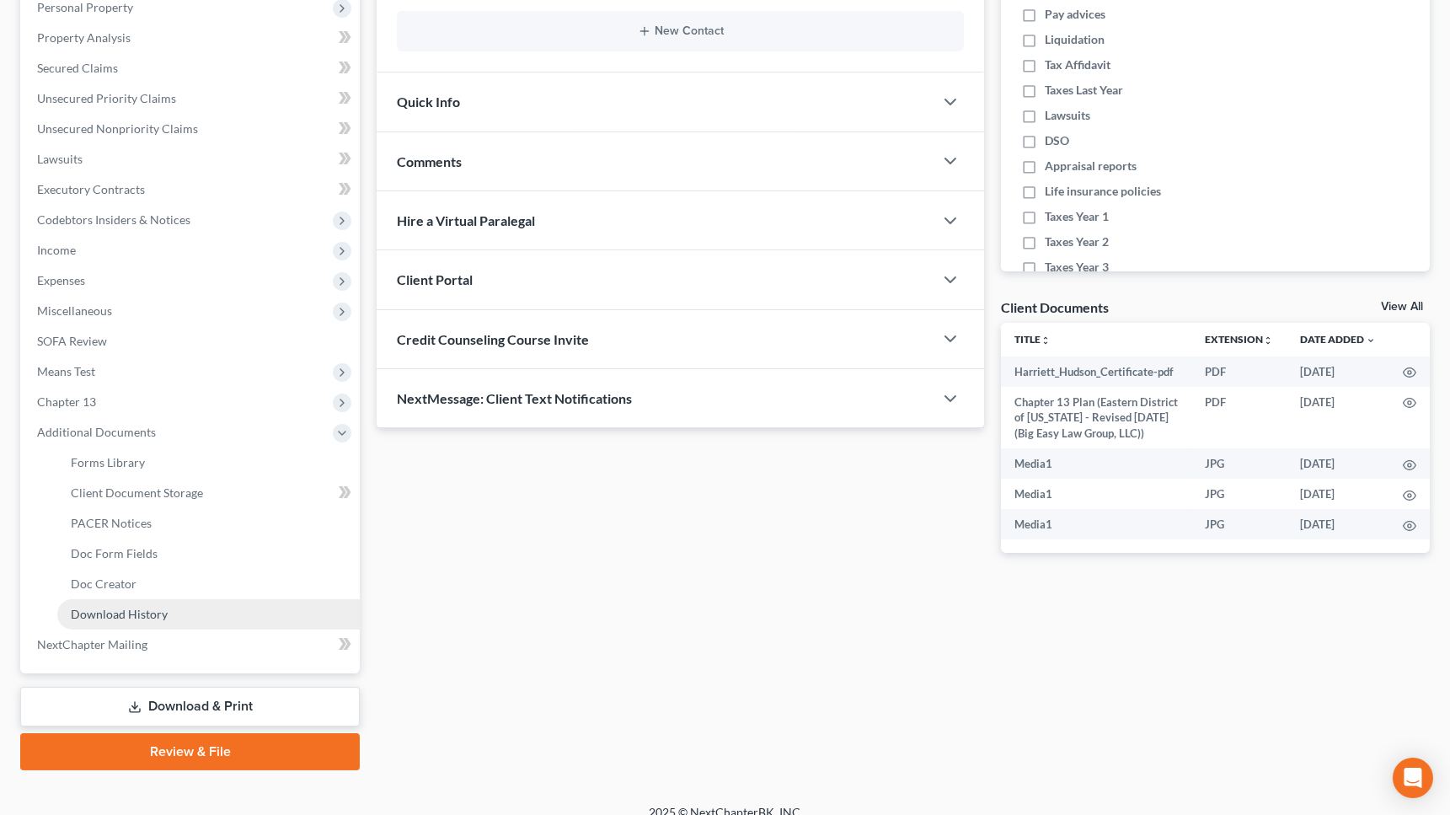
drag, startPoint x: 217, startPoint y: 621, endPoint x: 230, endPoint y: 629, distance: 15.2
click at [217, 621] on link "Download History" at bounding box center [208, 614] width 302 height 30
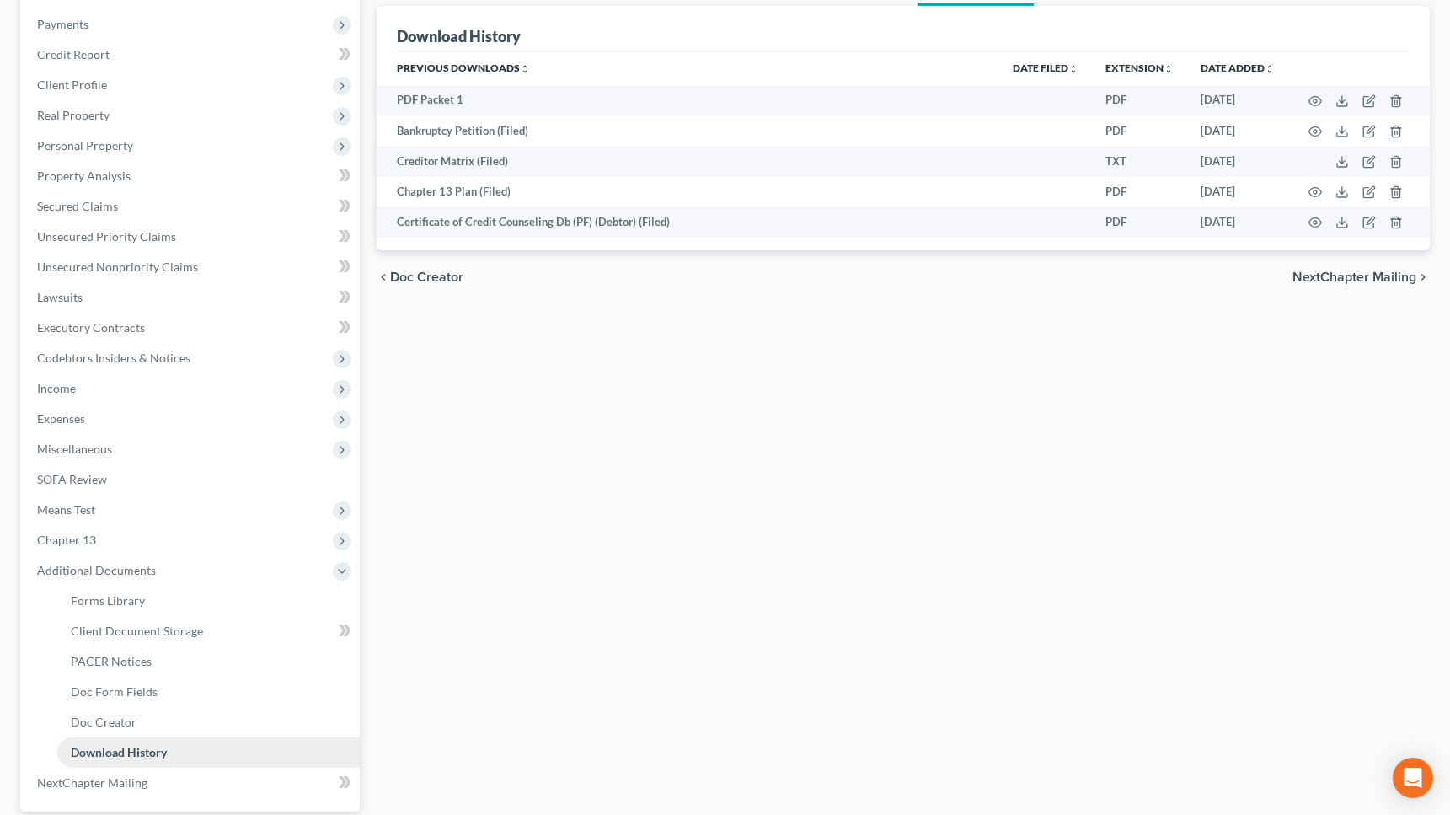
scroll to position [350, 0]
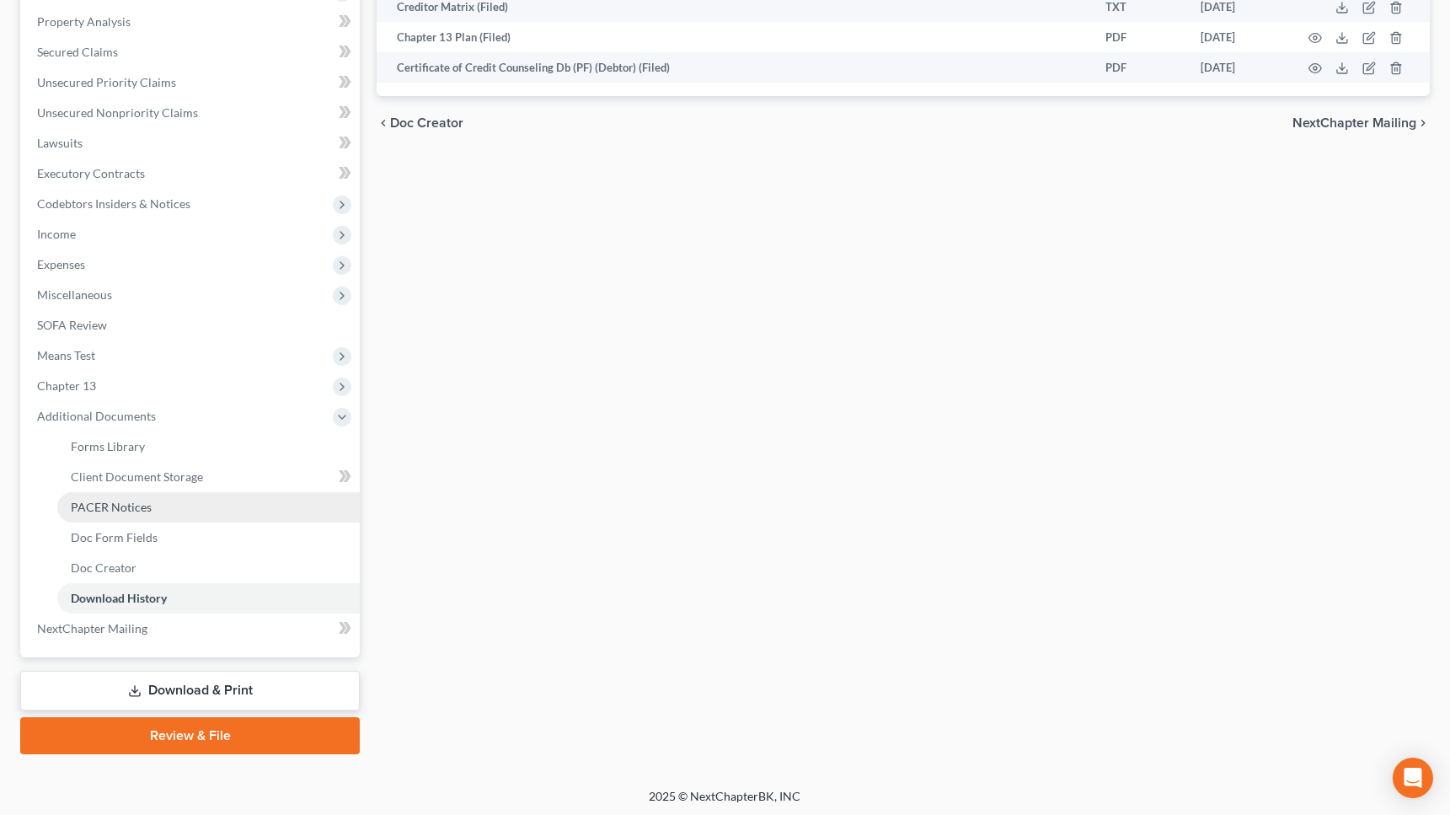
click at [168, 505] on link "PACER Notices" at bounding box center [208, 507] width 302 height 30
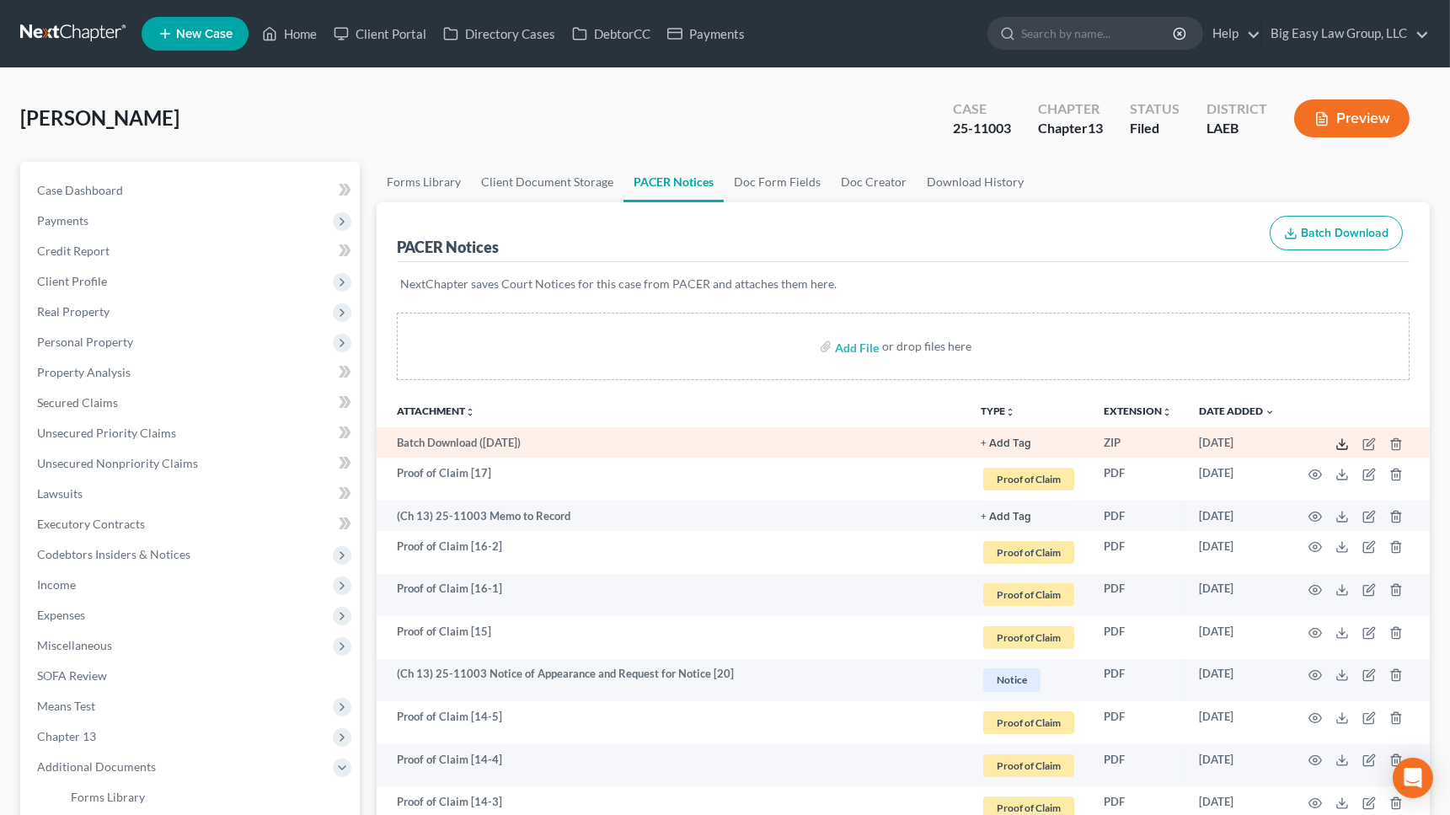
click at [1171, 443] on icon at bounding box center [1341, 443] width 13 height 13
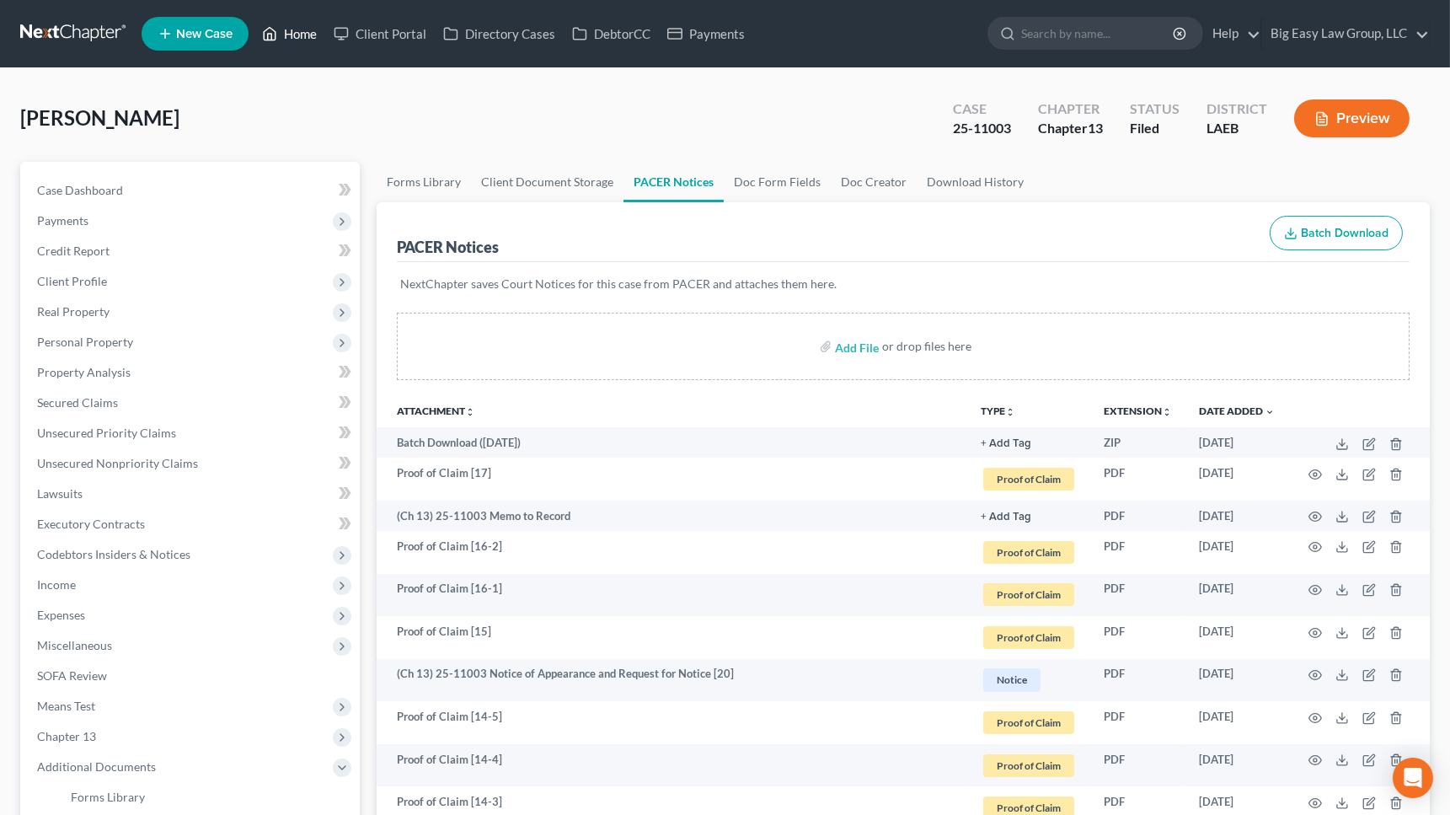
click at [303, 32] on link "Home" at bounding box center [290, 34] width 72 height 30
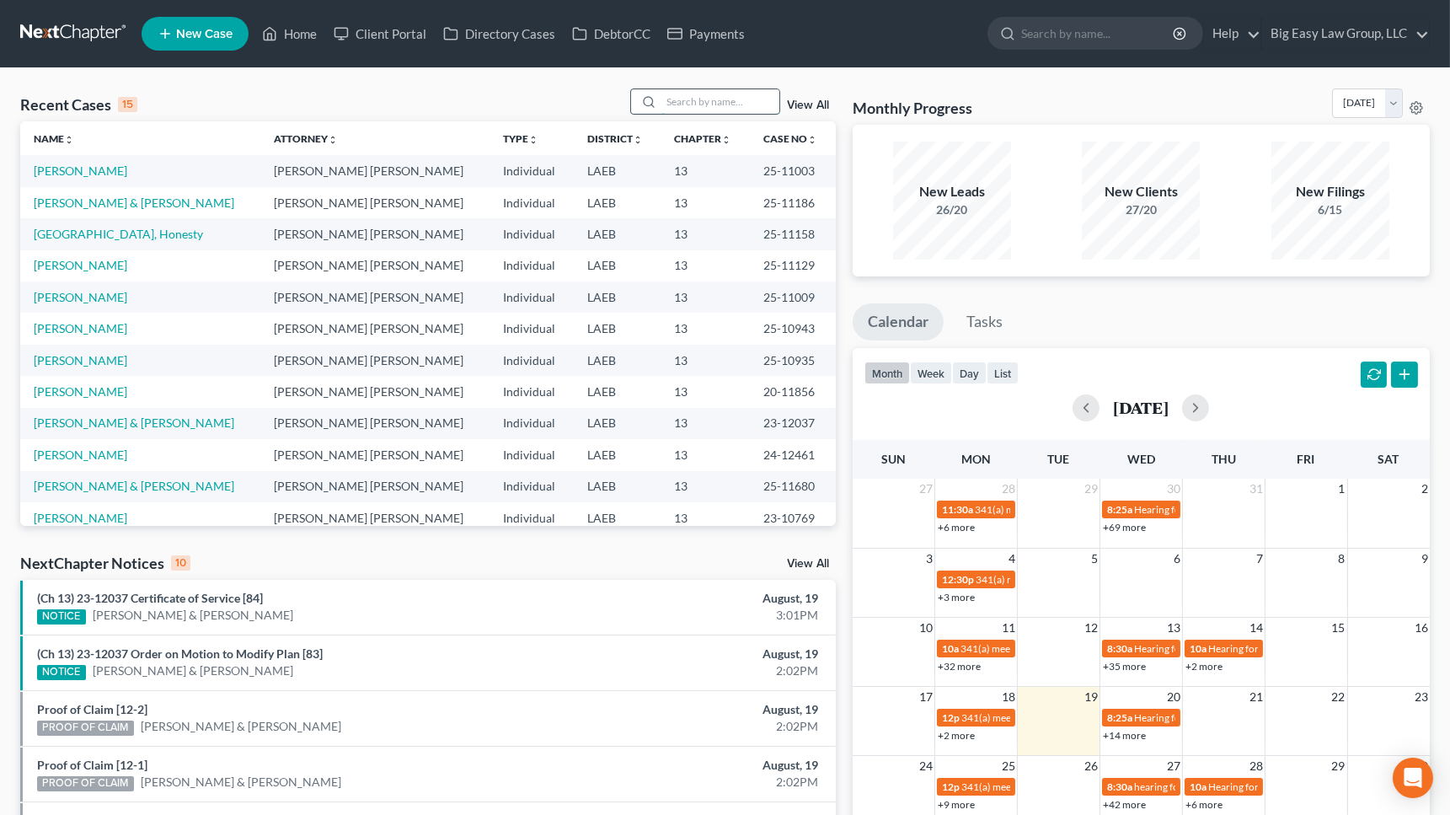
click at [724, 100] on input "search" at bounding box center [720, 101] width 118 height 24
type input "[PERSON_NAME]"
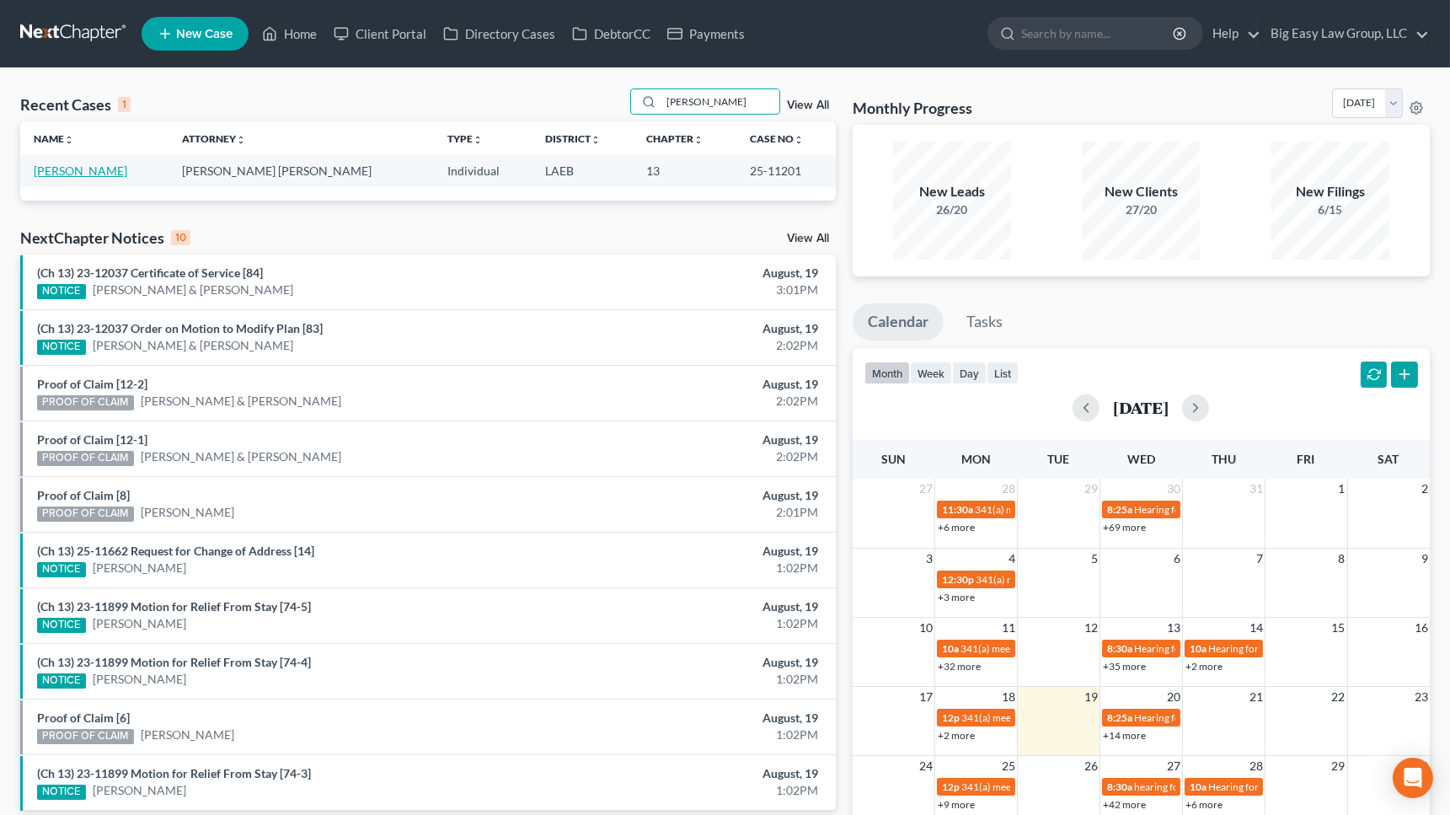
click at [110, 173] on link "[PERSON_NAME]" at bounding box center [81, 170] width 94 height 14
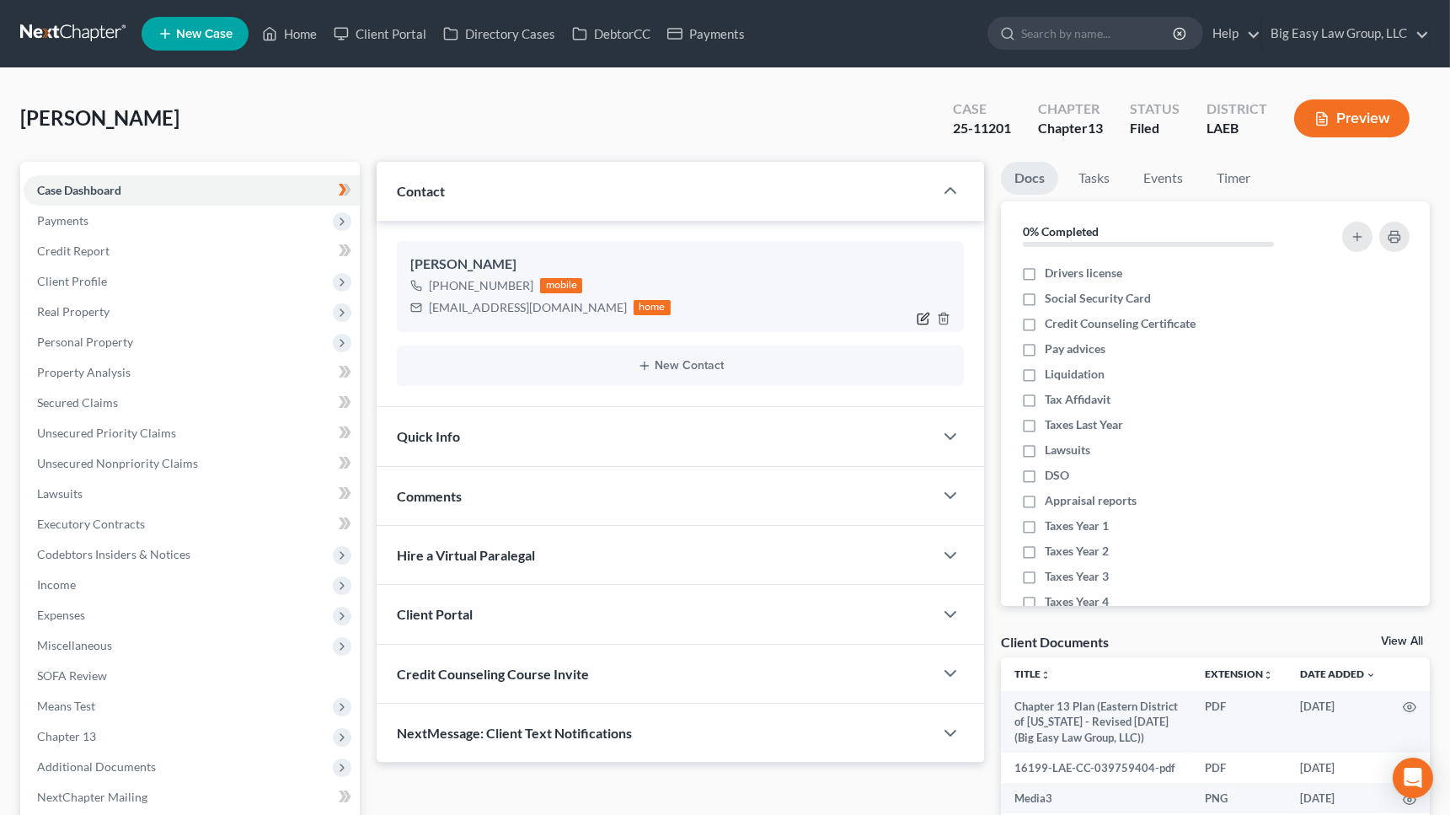
click at [922, 315] on icon "button" at bounding box center [923, 318] width 13 height 13
select select "0"
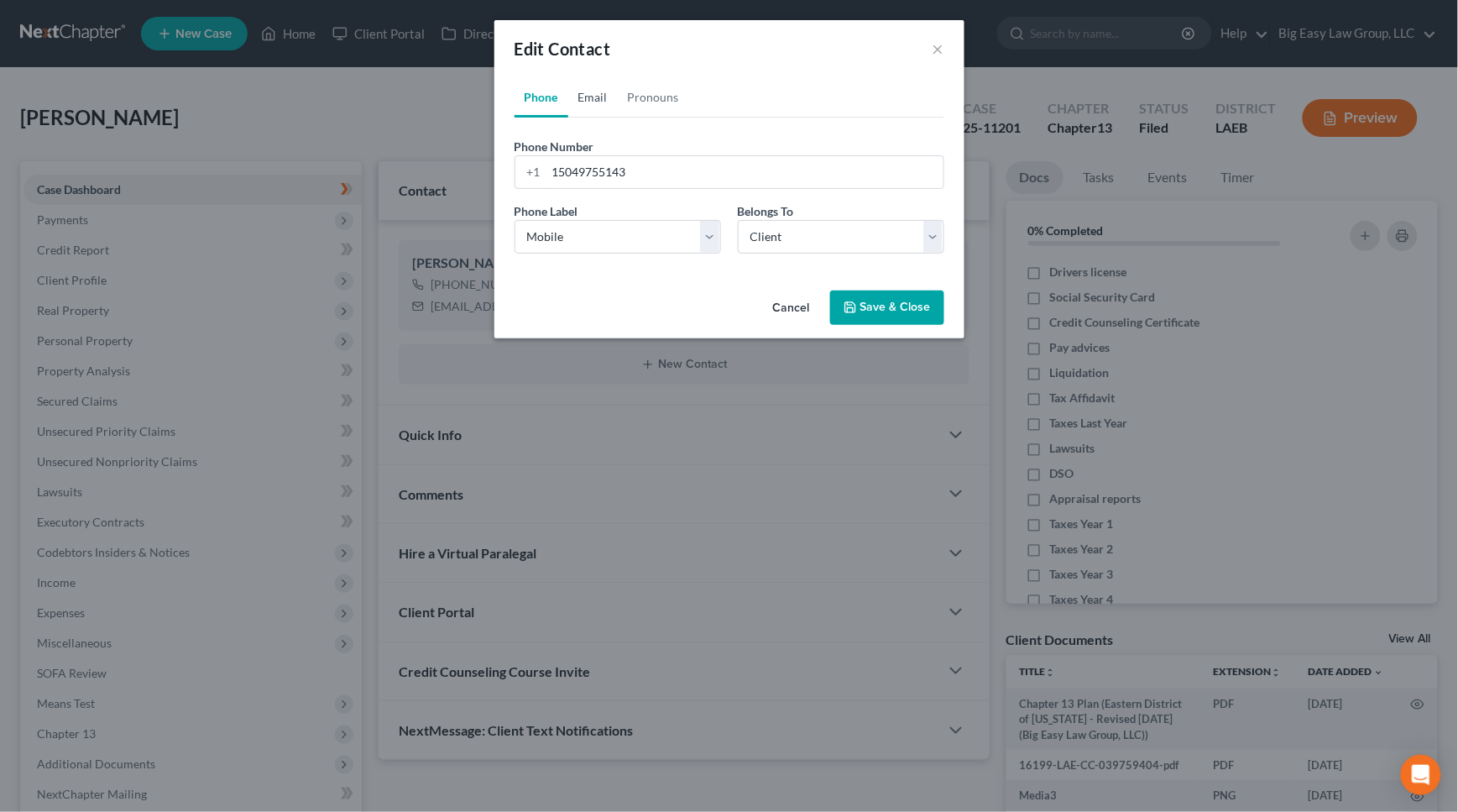
click at [603, 100] on link "Email" at bounding box center [593, 98] width 50 height 40
click at [651, 94] on link "Pronouns" at bounding box center [654, 98] width 72 height 40
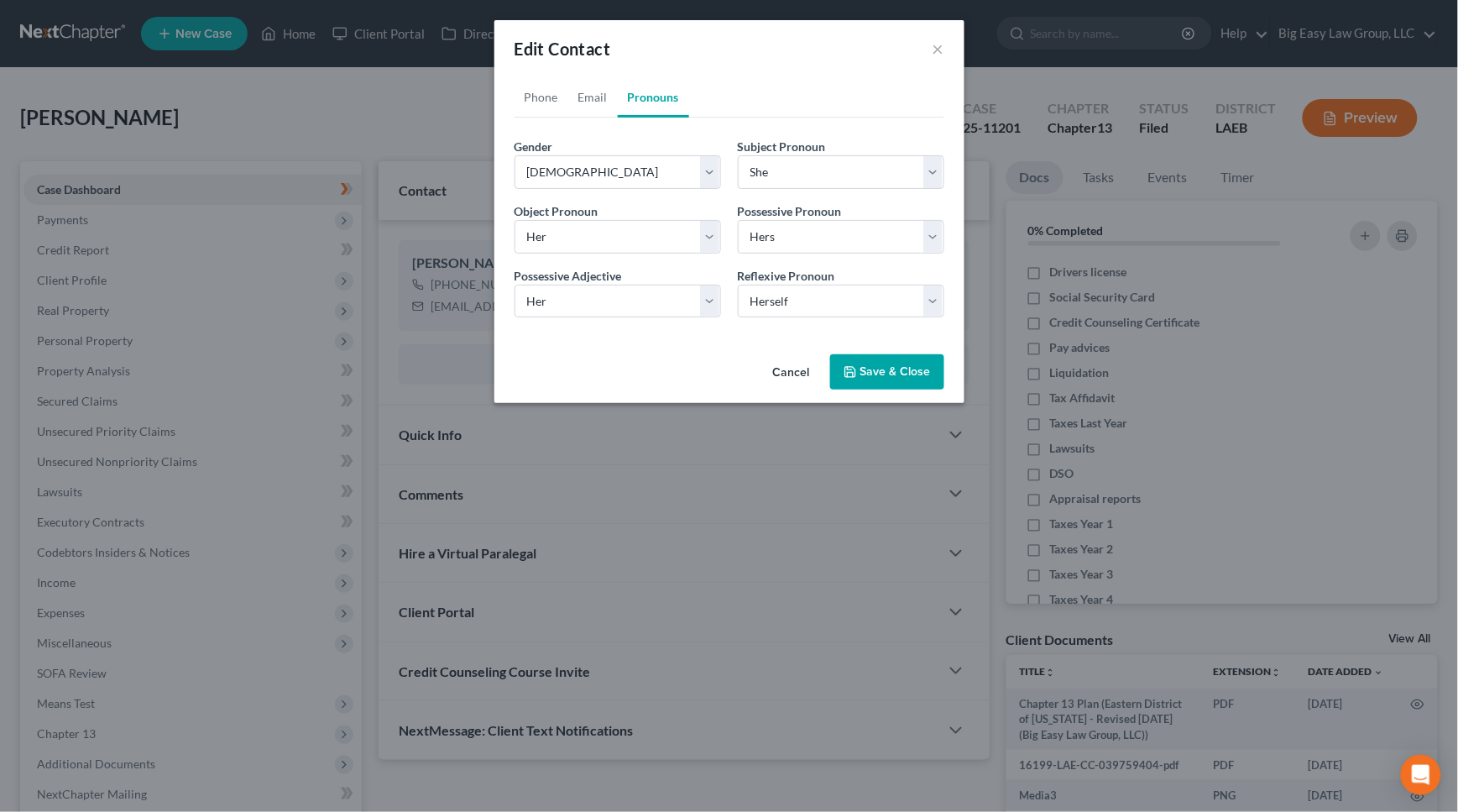
click at [912, 372] on button "Save & Close" at bounding box center [887, 371] width 115 height 35
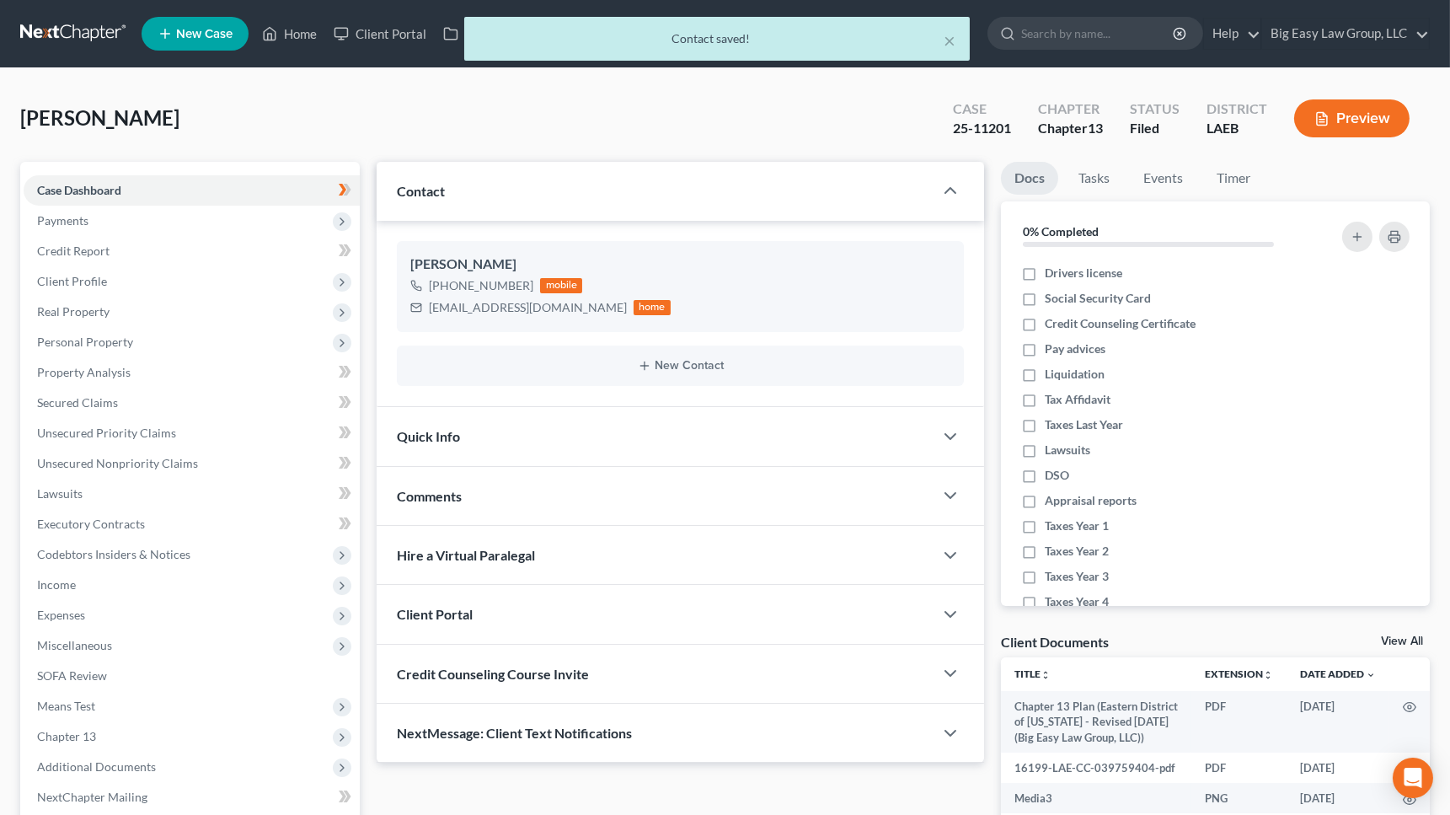
click at [489, 114] on div "[PERSON_NAME] Upgraded Case 25-11201 Chapter Chapter 13 Status Filed District L…" at bounding box center [724, 124] width 1409 height 73
click at [520, 497] on div "Comments" at bounding box center [655, 496] width 557 height 58
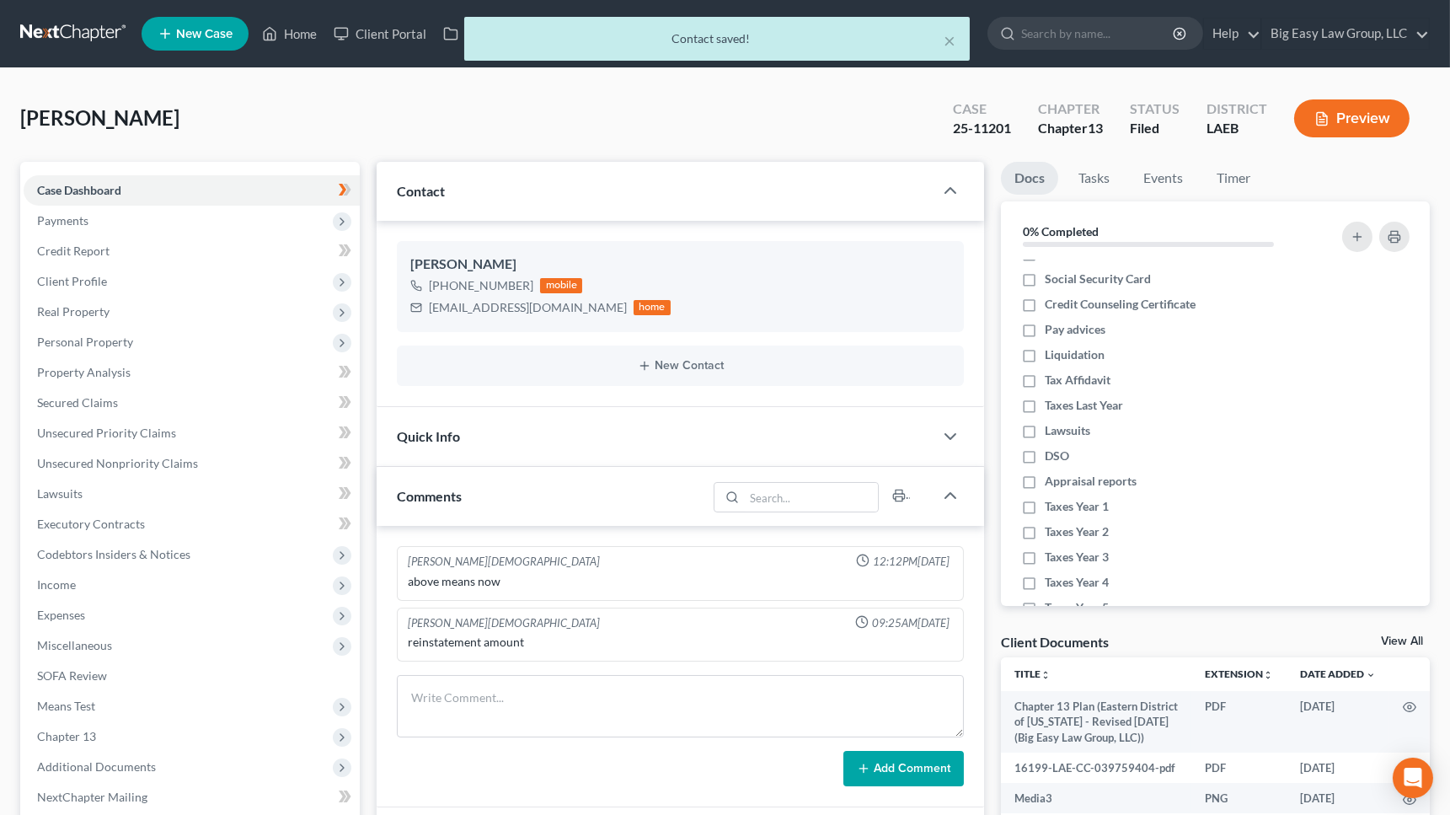
scroll to position [86, 0]
